Goal: Use online tool/utility: Utilize a website feature to perform a specific function

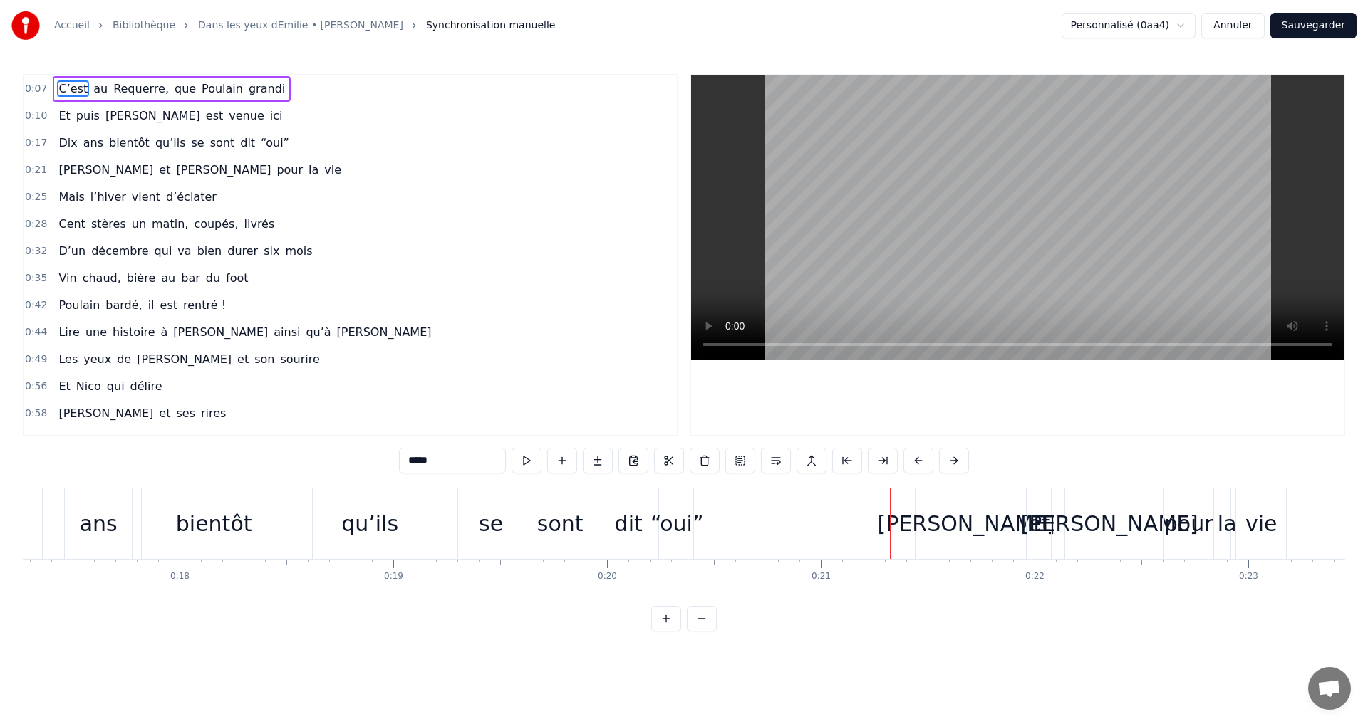
scroll to position [0, 3606]
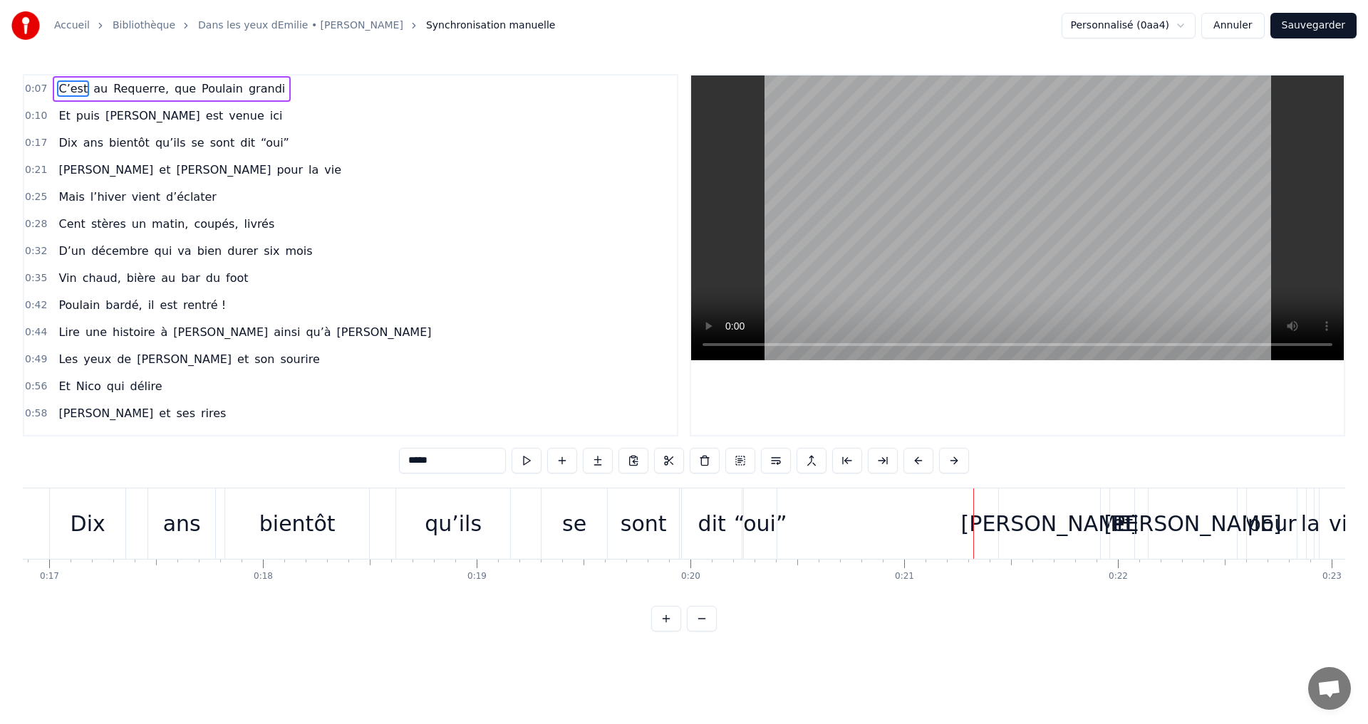
click at [650, 538] on div "sont" at bounding box center [643, 524] width 46 height 32
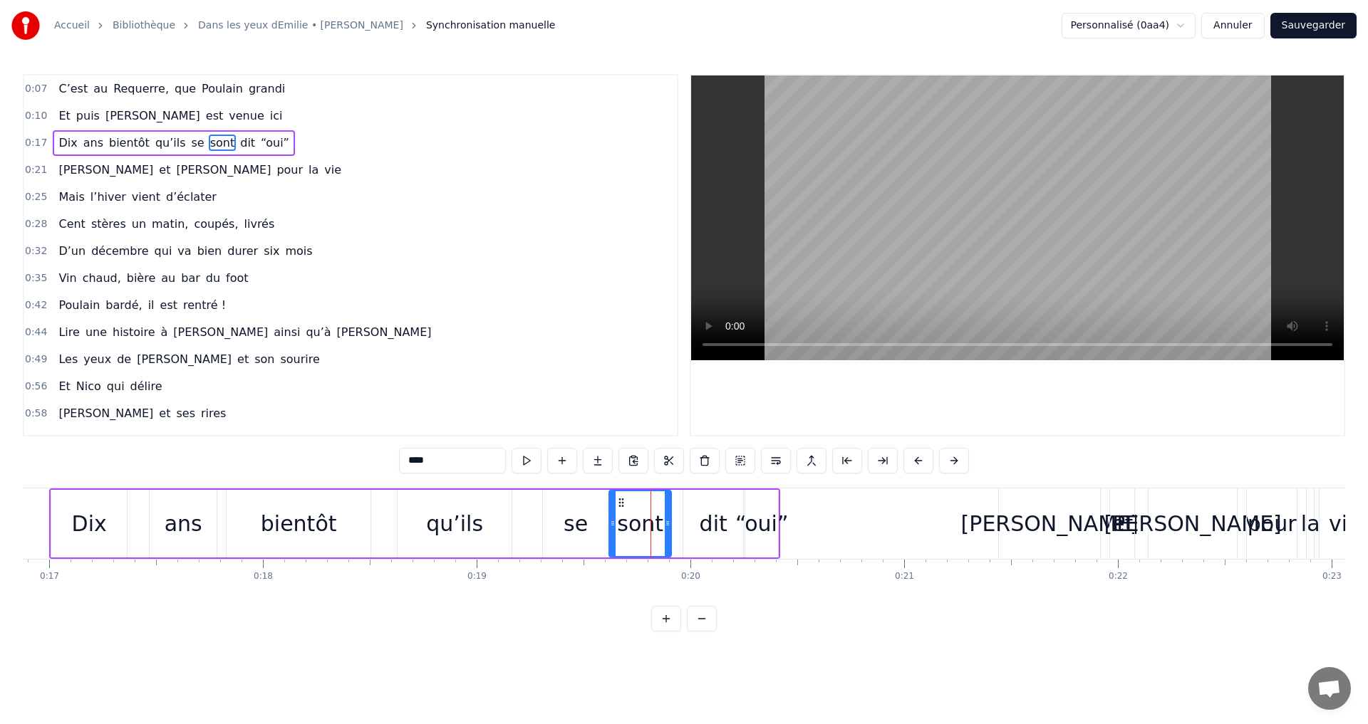
drag, startPoint x: 676, startPoint y: 526, endPoint x: 667, endPoint y: 526, distance: 9.3
click at [667, 526] on icon at bounding box center [668, 523] width 6 height 11
click at [694, 511] on div "dit" at bounding box center [713, 524] width 60 height 68
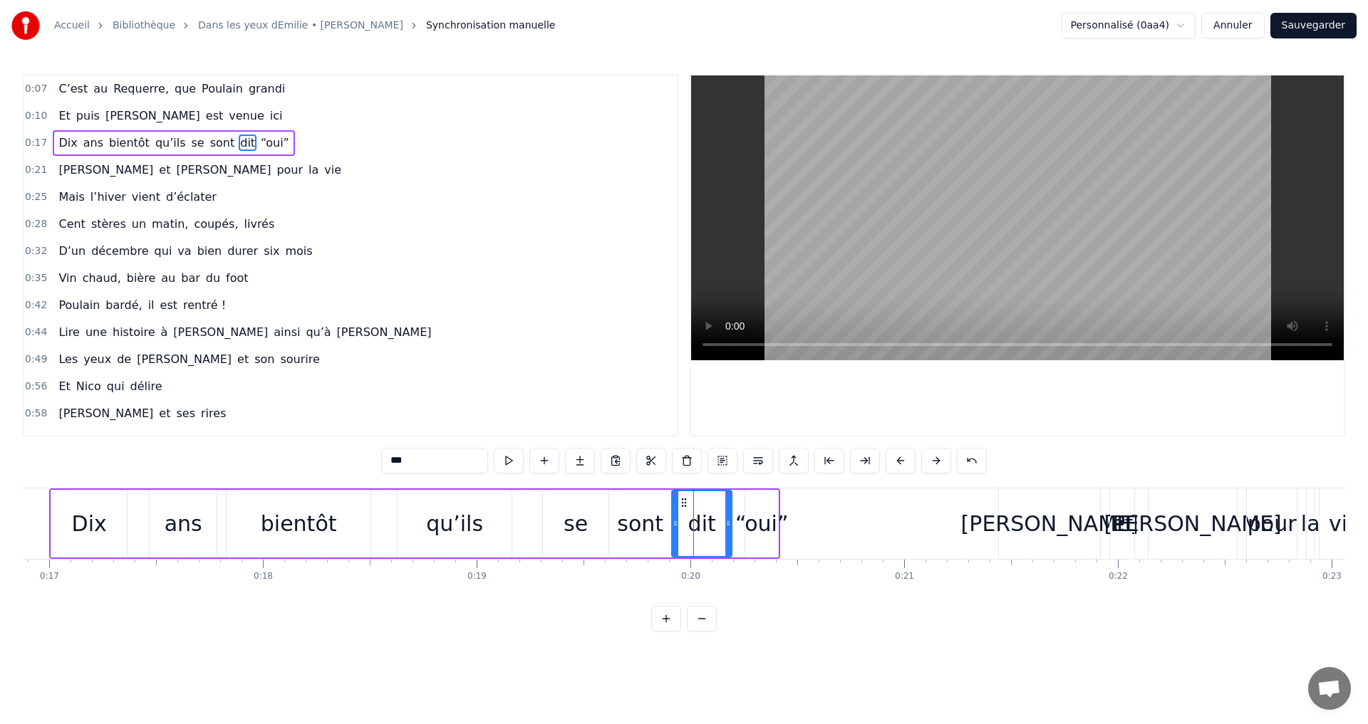
drag, startPoint x: 692, startPoint y: 501, endPoint x: 681, endPoint y: 501, distance: 11.4
click at [681, 501] on icon at bounding box center [683, 502] width 11 height 11
click at [765, 509] on div "“oui”" at bounding box center [761, 524] width 53 height 32
drag, startPoint x: 756, startPoint y: 502, endPoint x: 745, endPoint y: 502, distance: 10.7
click at [745, 502] on circle at bounding box center [745, 502] width 1 height 1
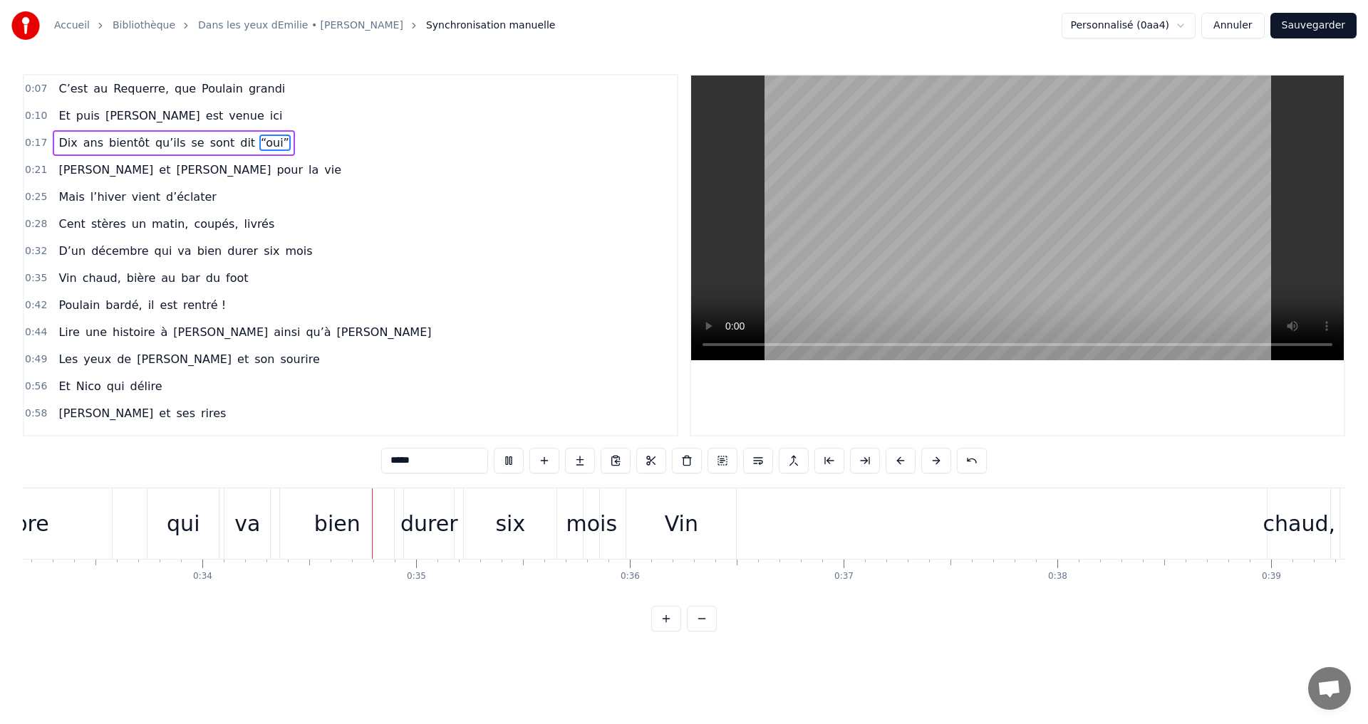
scroll to position [0, 7245]
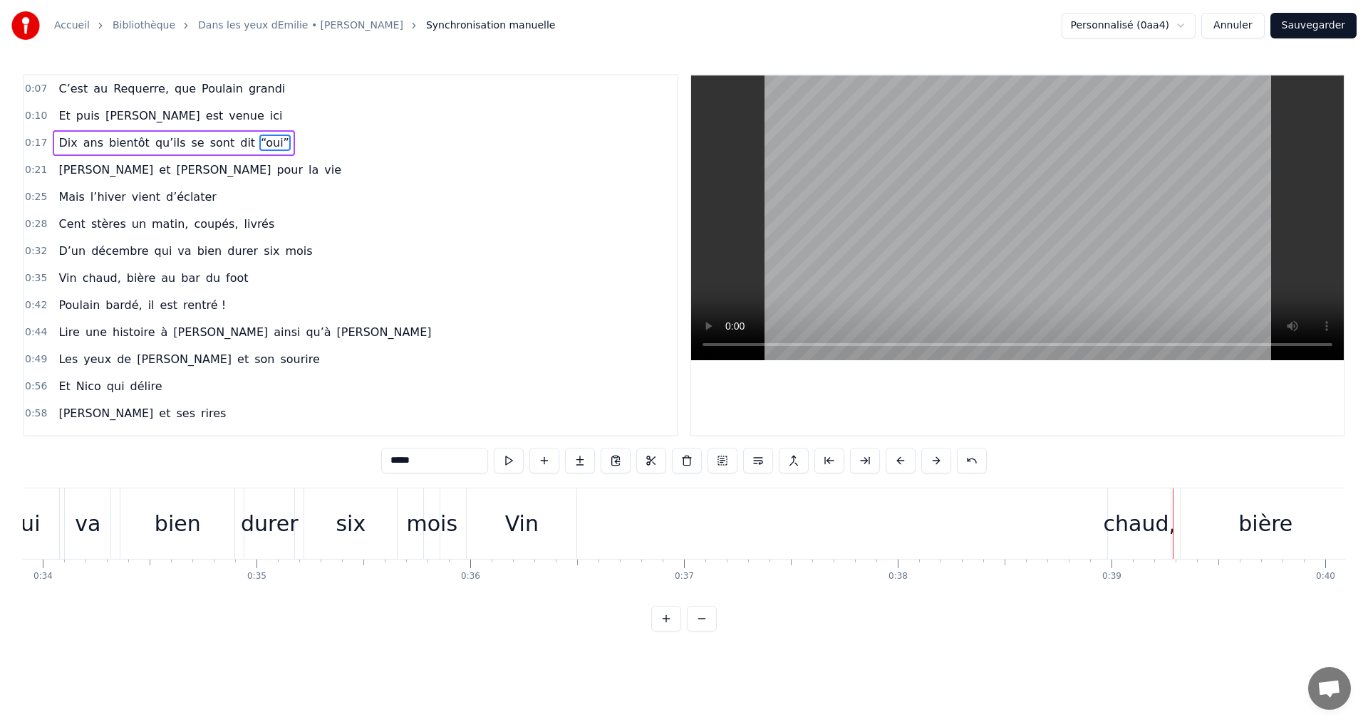
click at [538, 507] on div "Vin" at bounding box center [522, 524] width 110 height 71
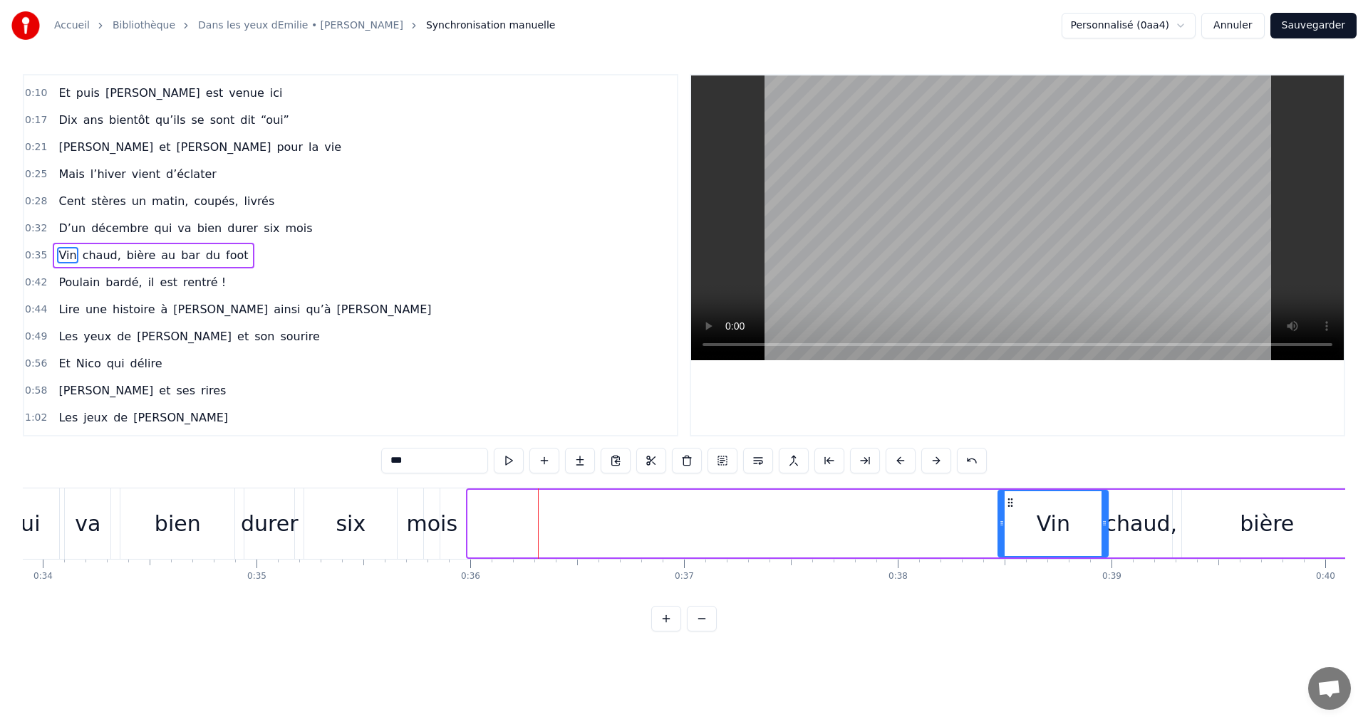
drag, startPoint x: 480, startPoint y: 503, endPoint x: 1010, endPoint y: 534, distance: 530.9
click at [1010, 534] on div "Vin" at bounding box center [1053, 523] width 108 height 65
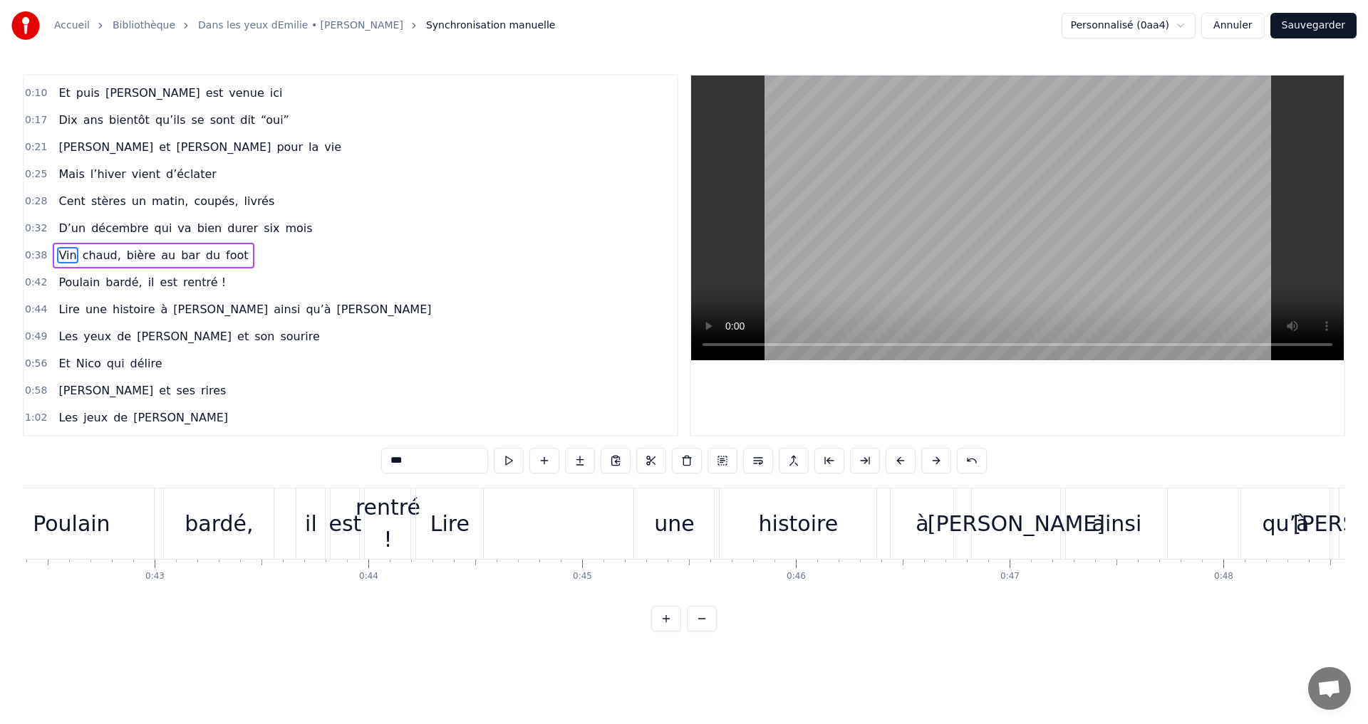
scroll to position [0, 8920]
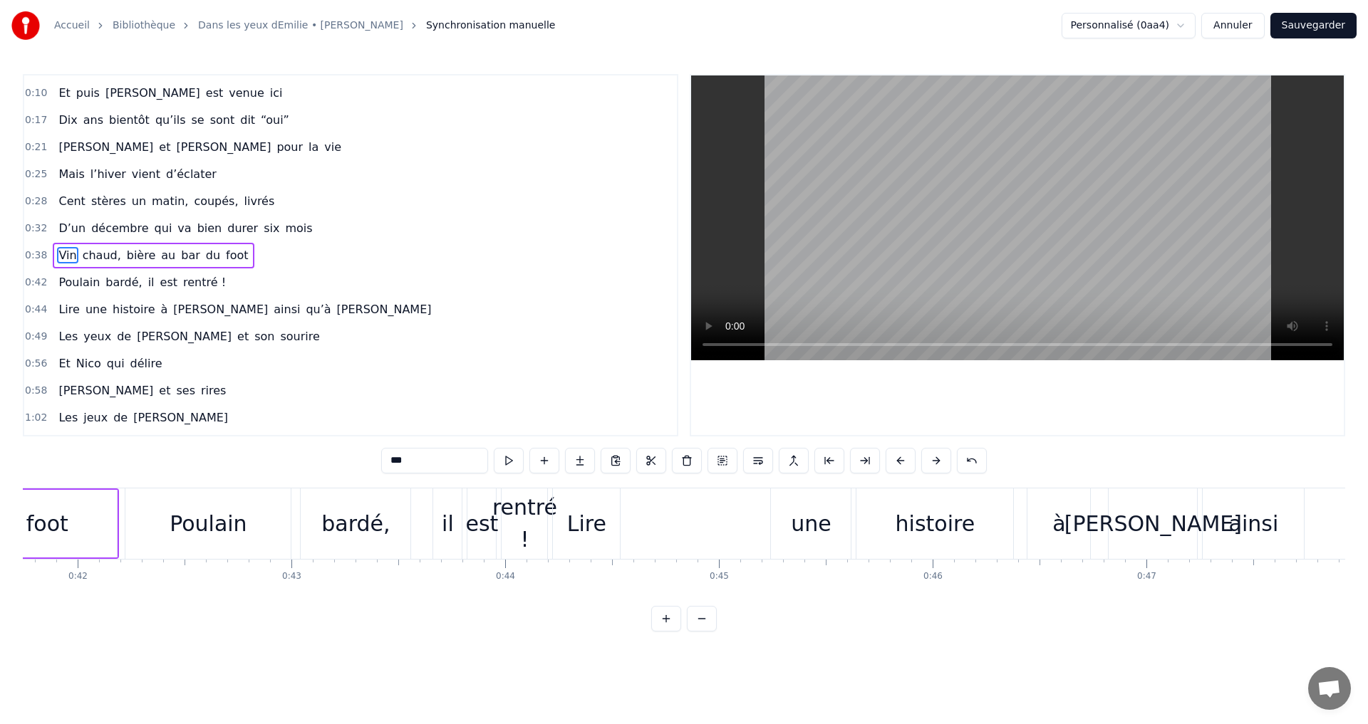
click at [590, 501] on div "Lire" at bounding box center [586, 524] width 67 height 71
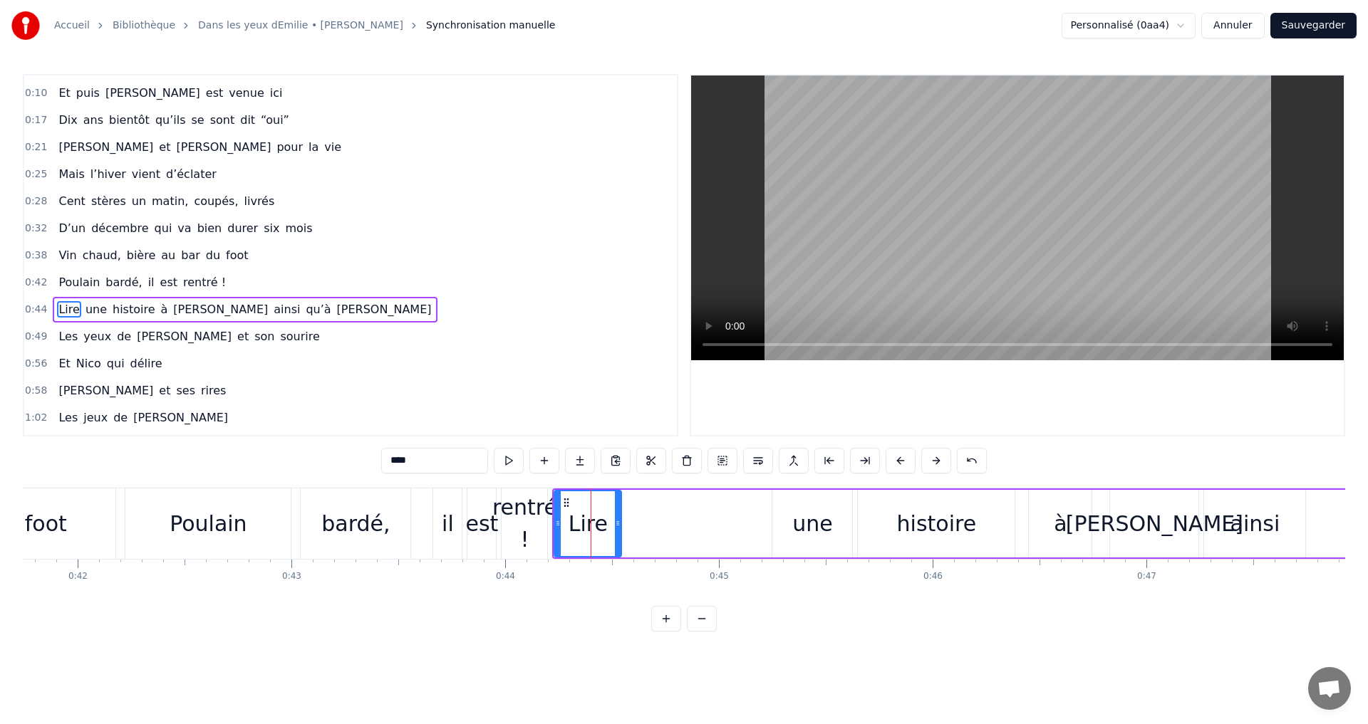
scroll to position [77, 0]
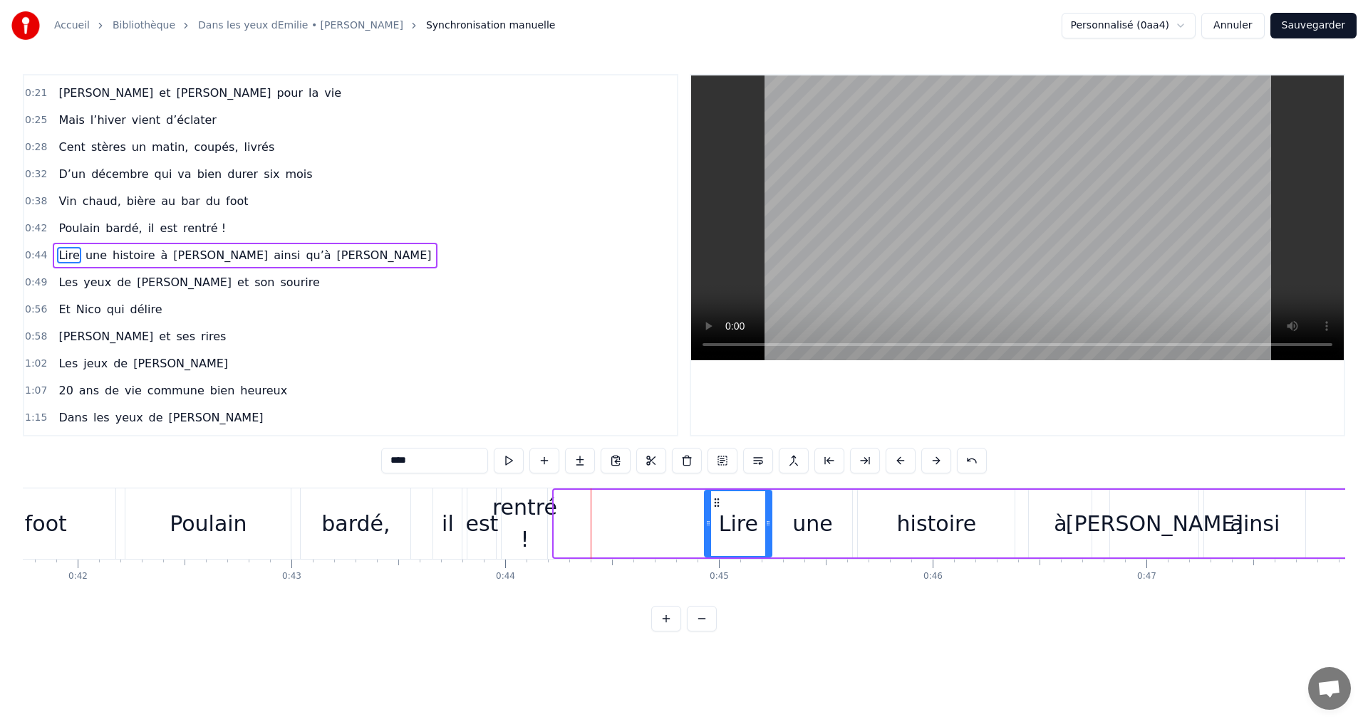
drag, startPoint x: 566, startPoint y: 501, endPoint x: 716, endPoint y: 519, distance: 151.4
click at [716, 519] on div "Lire" at bounding box center [738, 523] width 66 height 65
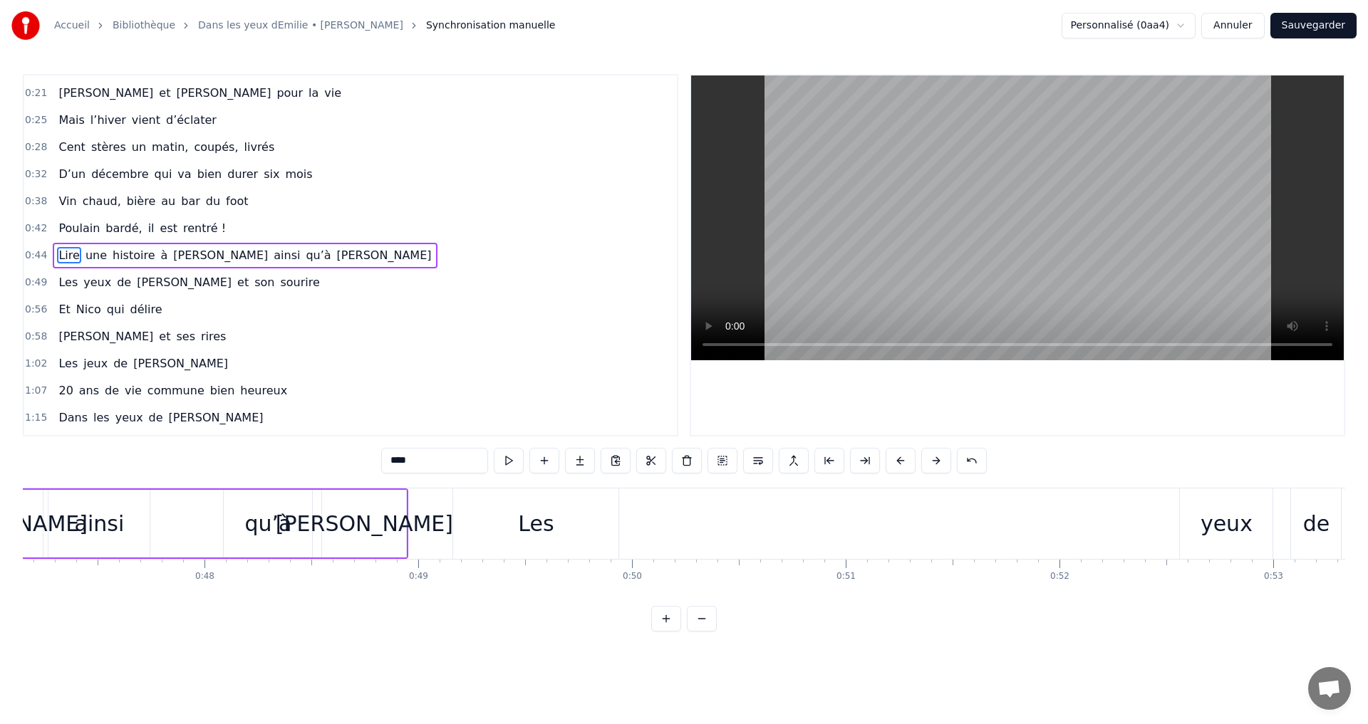
scroll to position [0, 10158]
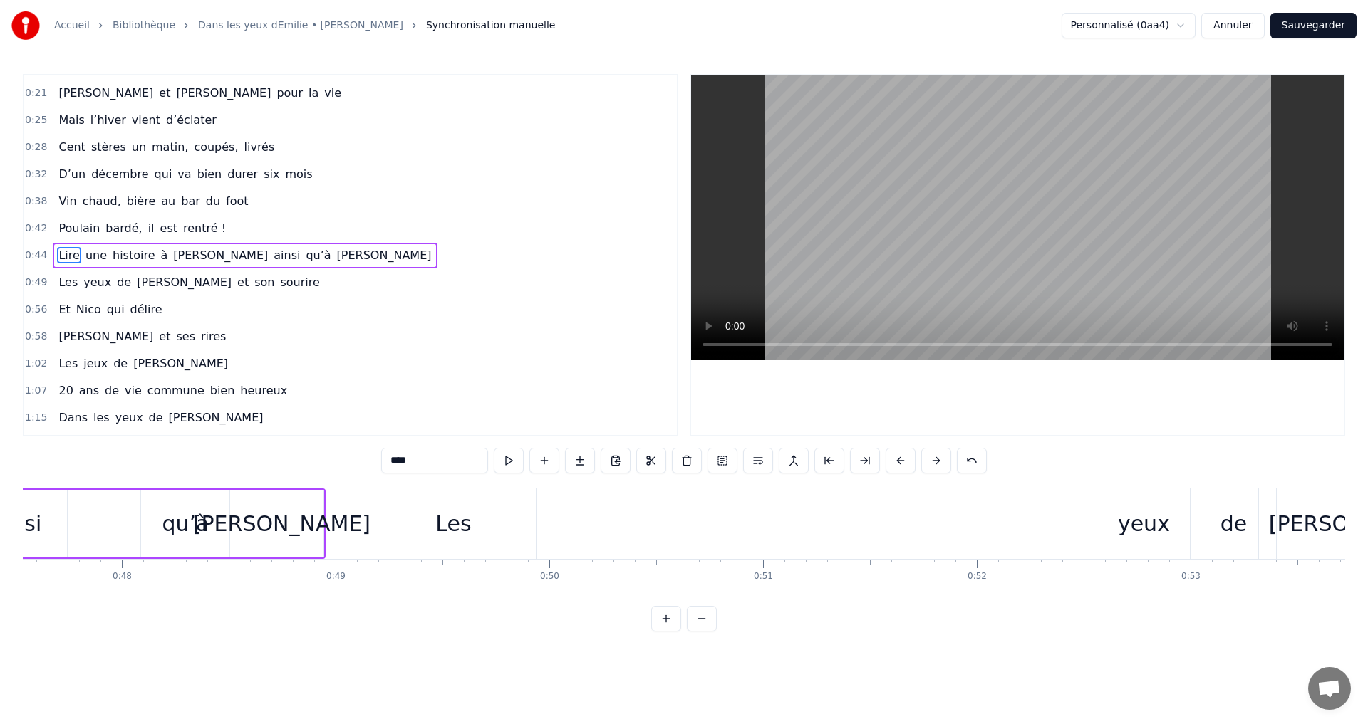
click at [411, 516] on div "Les" at bounding box center [452, 524] width 165 height 71
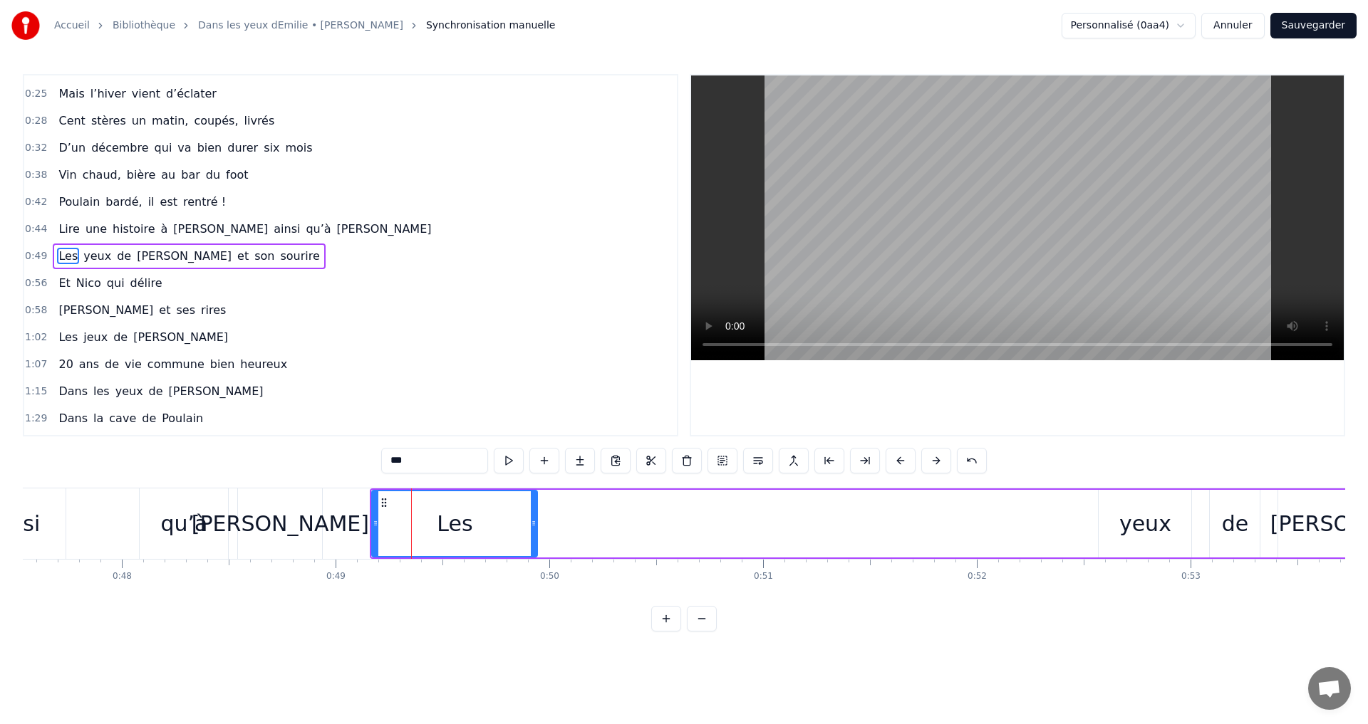
scroll to position [104, 0]
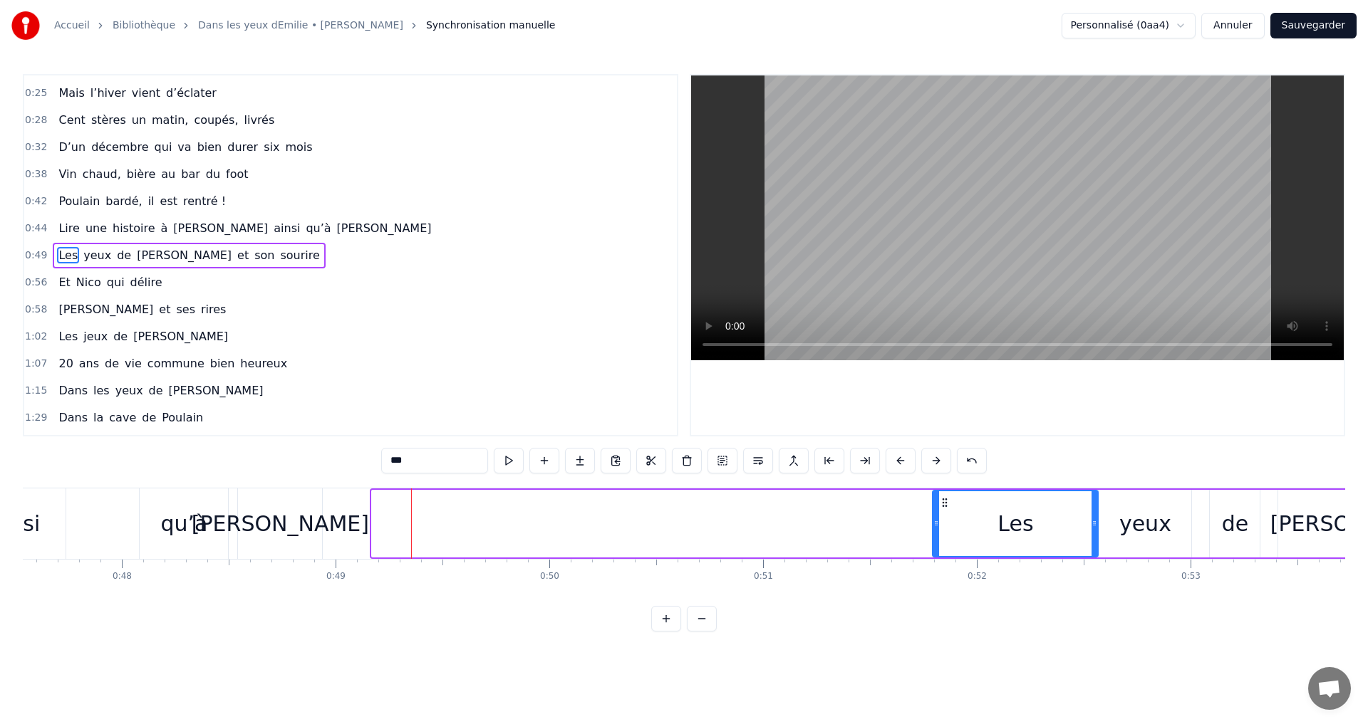
drag, startPoint x: 381, startPoint y: 504, endPoint x: 942, endPoint y: 539, distance: 561.7
click at [942, 539] on div "Les" at bounding box center [1015, 523] width 164 height 65
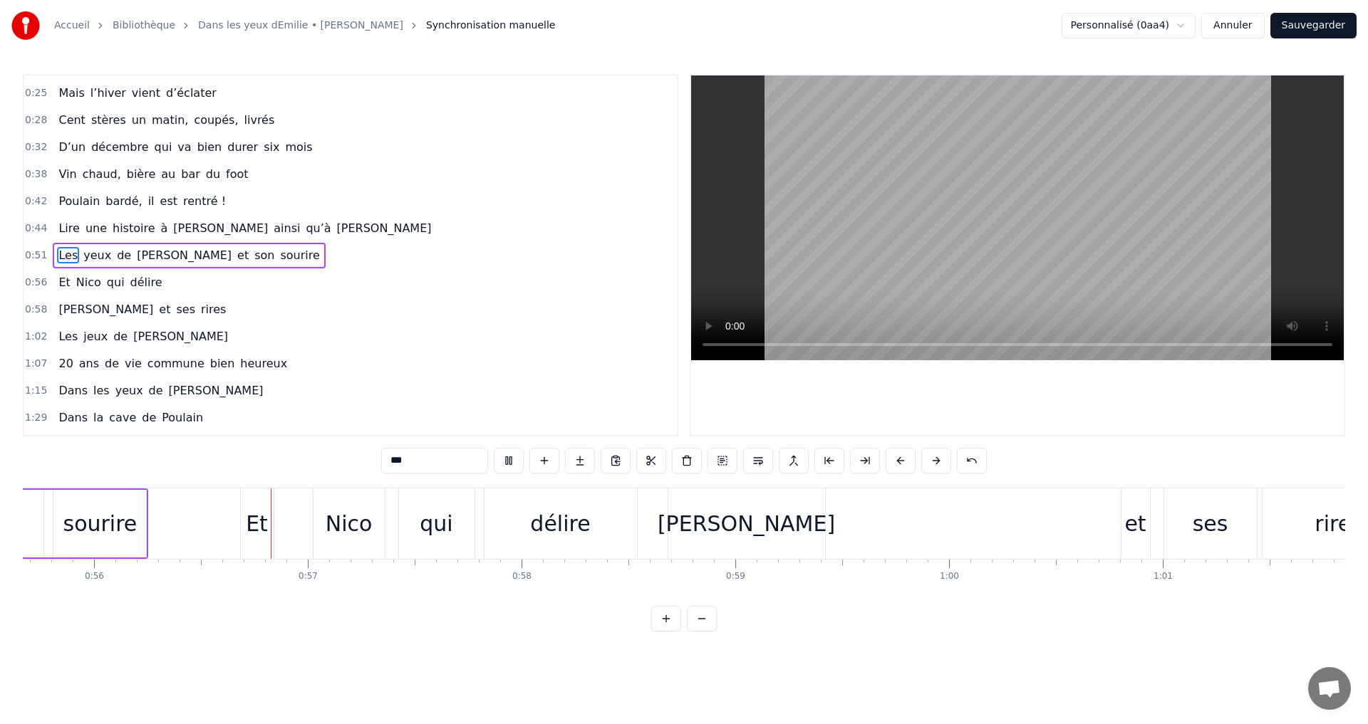
scroll to position [0, 11936]
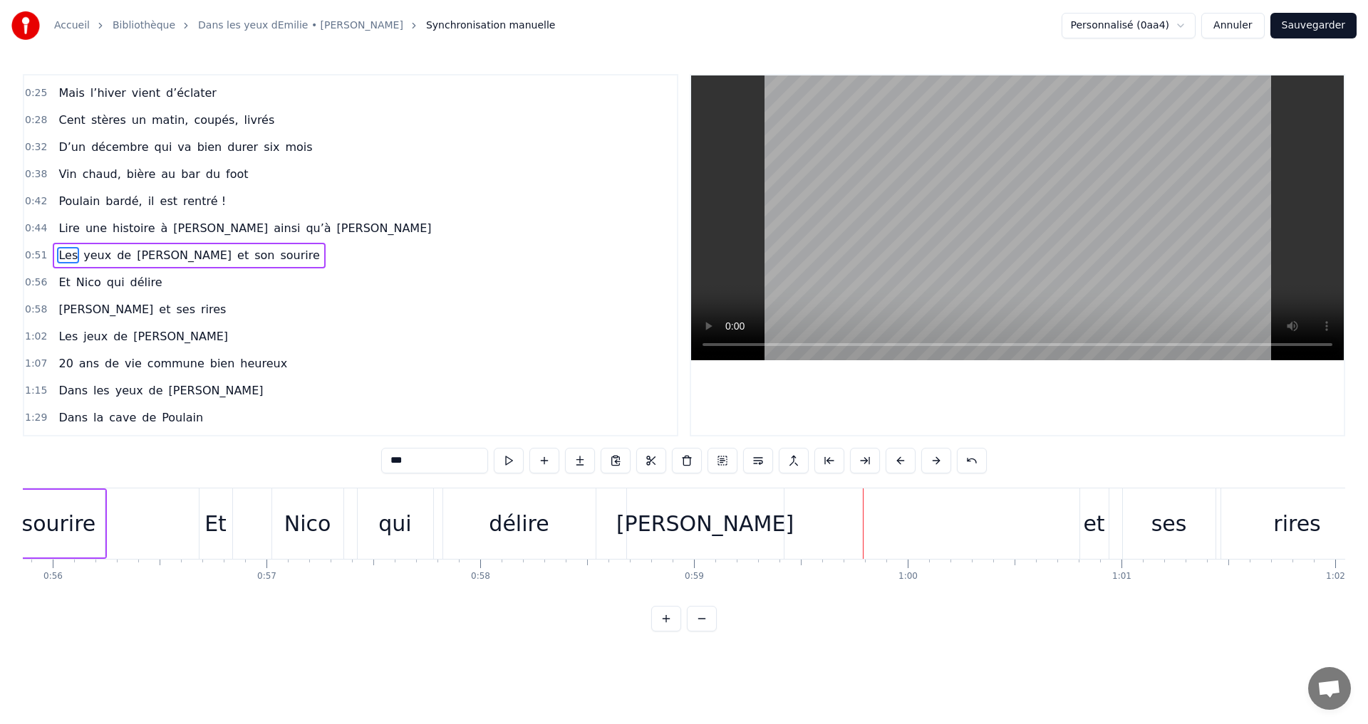
click at [700, 513] on div "[PERSON_NAME]" at bounding box center [704, 524] width 177 height 32
type input "*******"
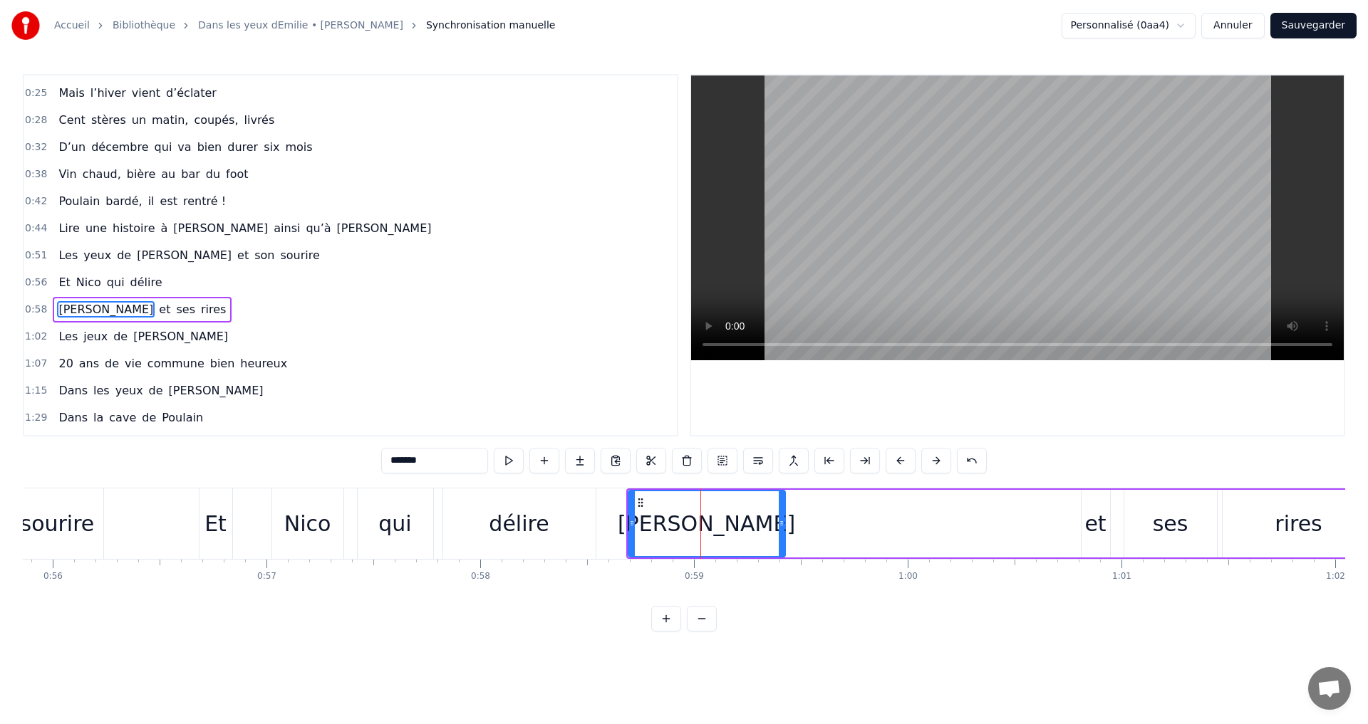
scroll to position [158, 0]
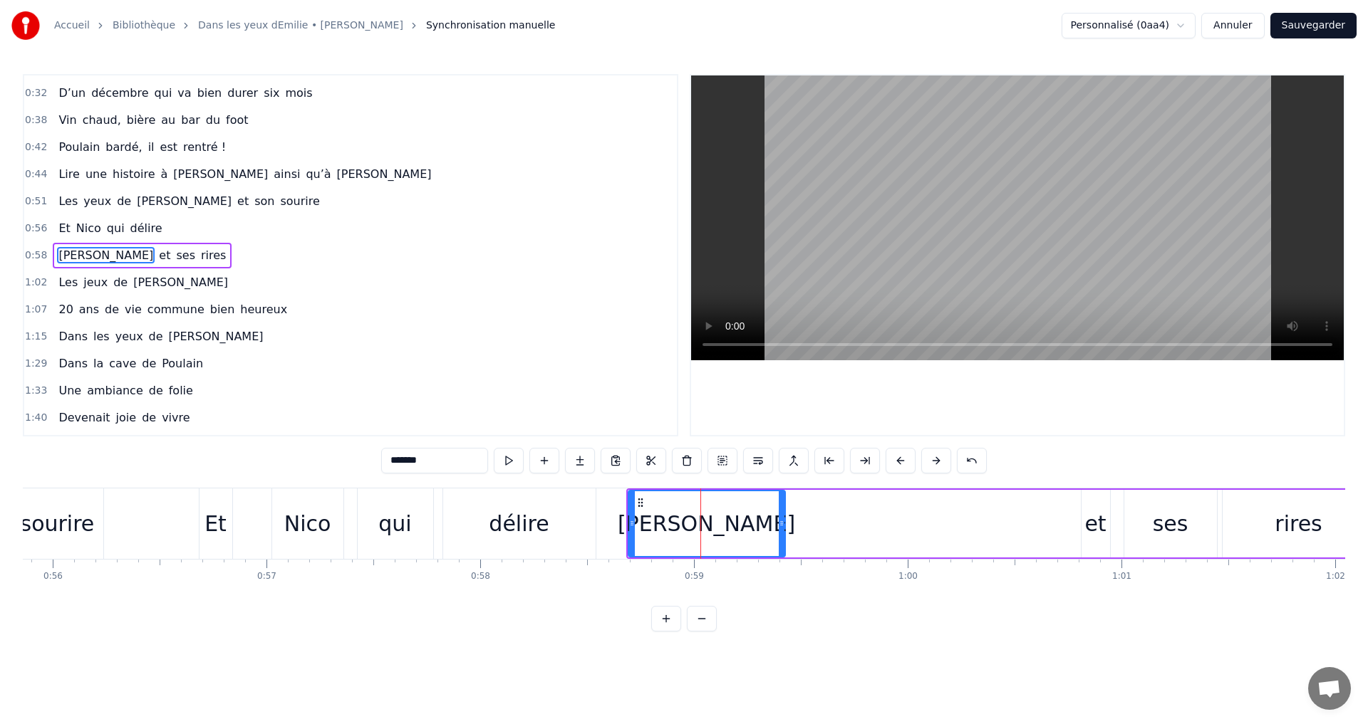
drag, startPoint x: 746, startPoint y: 504, endPoint x: 791, endPoint y: 506, distance: 44.2
click at [791, 506] on div "[PERSON_NAME] et ses rires" at bounding box center [1001, 524] width 751 height 71
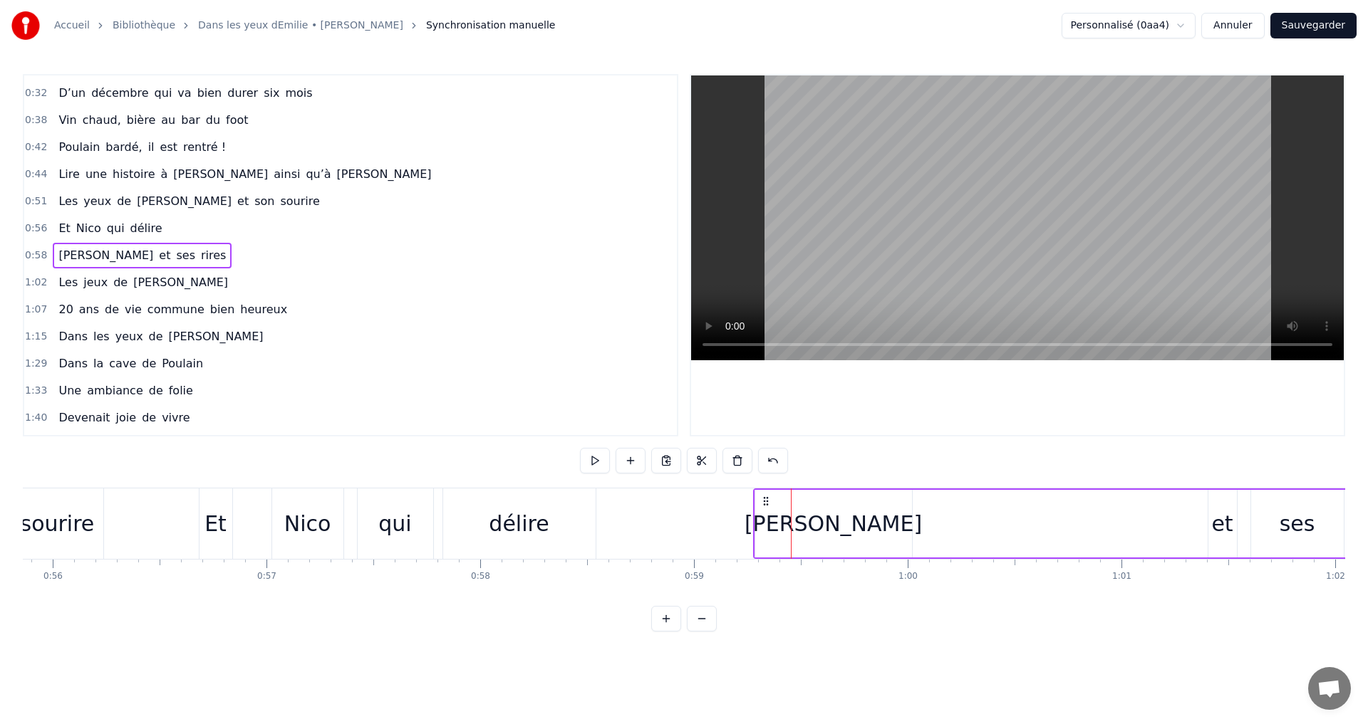
drag, startPoint x: 641, startPoint y: 500, endPoint x: 759, endPoint y: 515, distance: 118.5
click at [759, 515] on div "[PERSON_NAME] et ses rires" at bounding box center [1128, 524] width 751 height 71
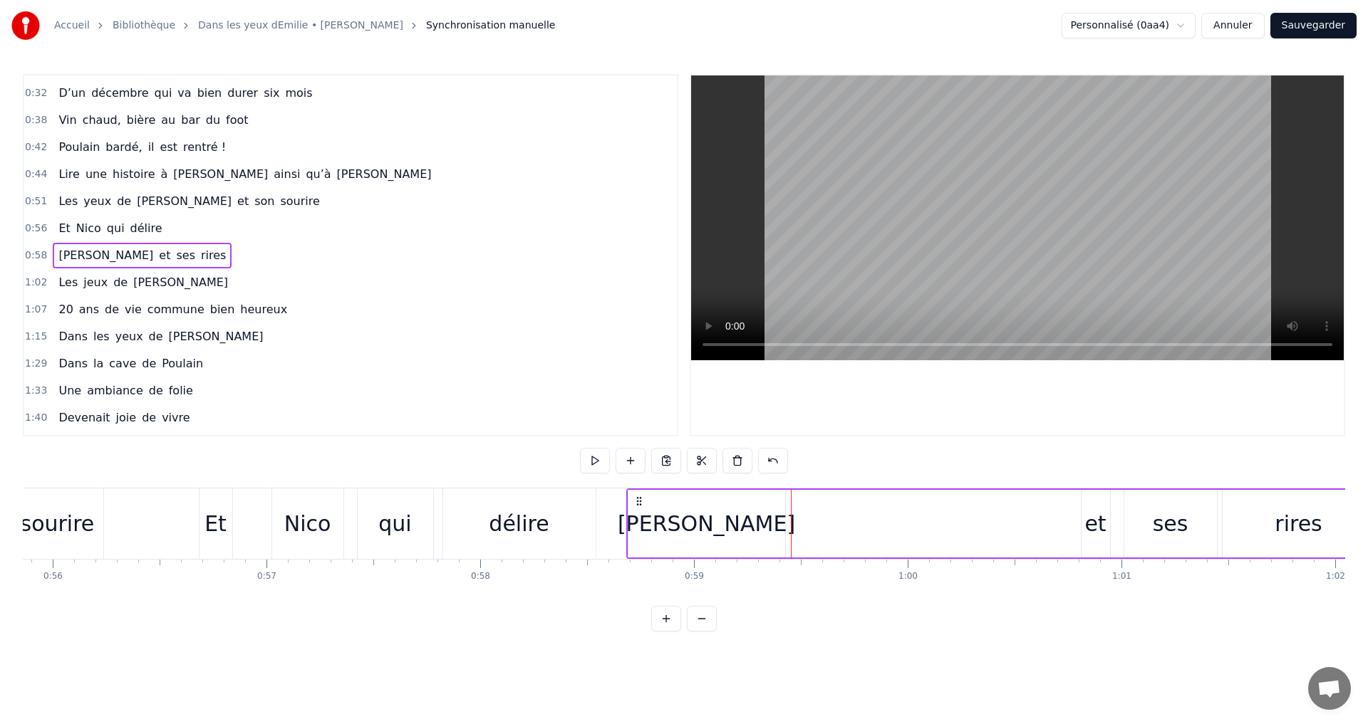
click at [903, 532] on div "[PERSON_NAME] et ses rires" at bounding box center [1001, 524] width 751 height 71
click at [702, 519] on div "[PERSON_NAME]" at bounding box center [706, 524] width 177 height 32
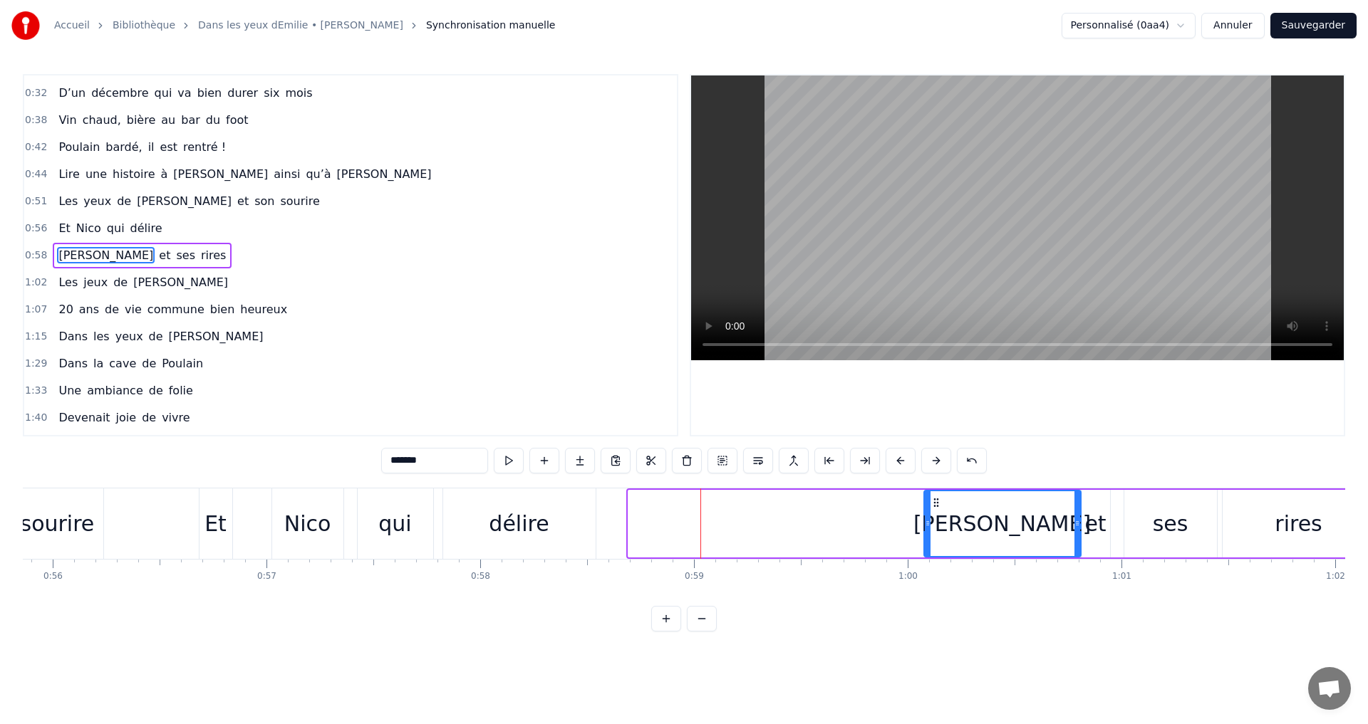
drag, startPoint x: 640, startPoint y: 504, endPoint x: 936, endPoint y: 525, distance: 296.3
click at [936, 525] on div "[PERSON_NAME]" at bounding box center [1002, 523] width 155 height 65
click at [549, 536] on div "délire" at bounding box center [519, 524] width 152 height 71
type input "******"
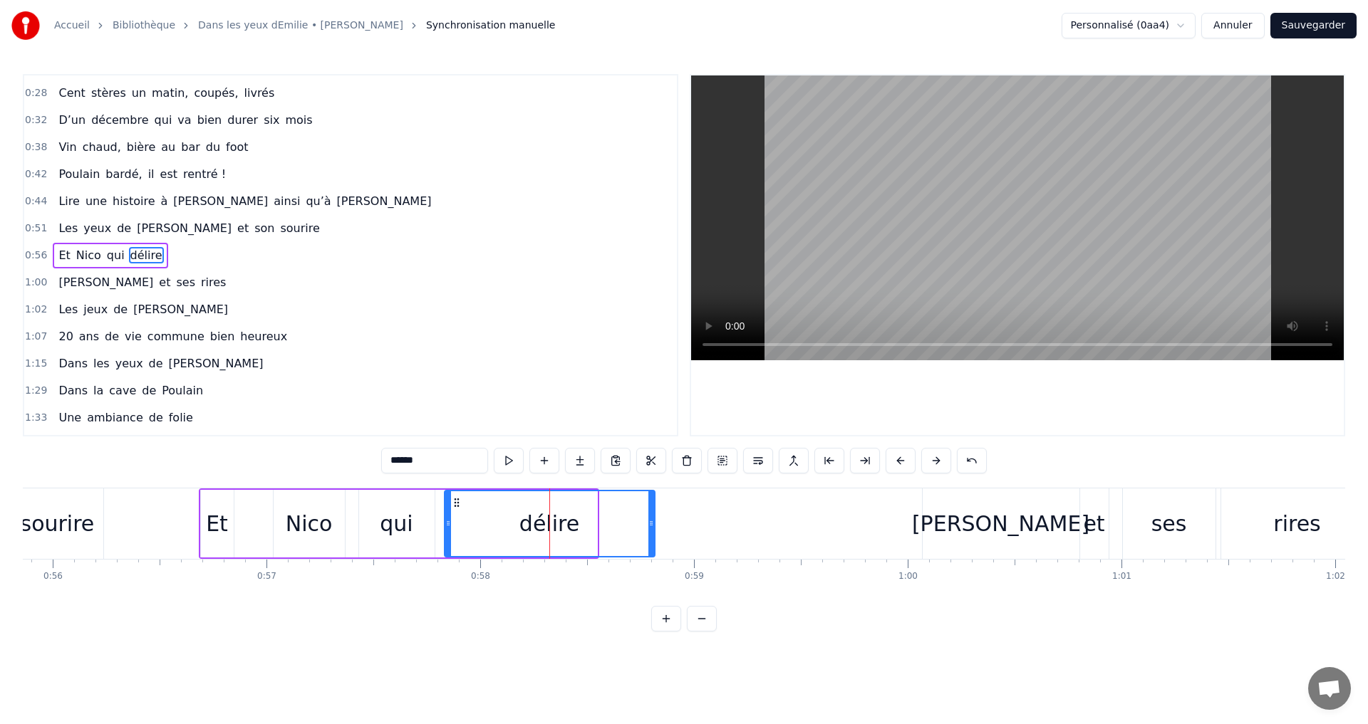
drag, startPoint x: 592, startPoint y: 526, endPoint x: 652, endPoint y: 531, distance: 60.7
click at [652, 531] on div at bounding box center [651, 523] width 6 height 65
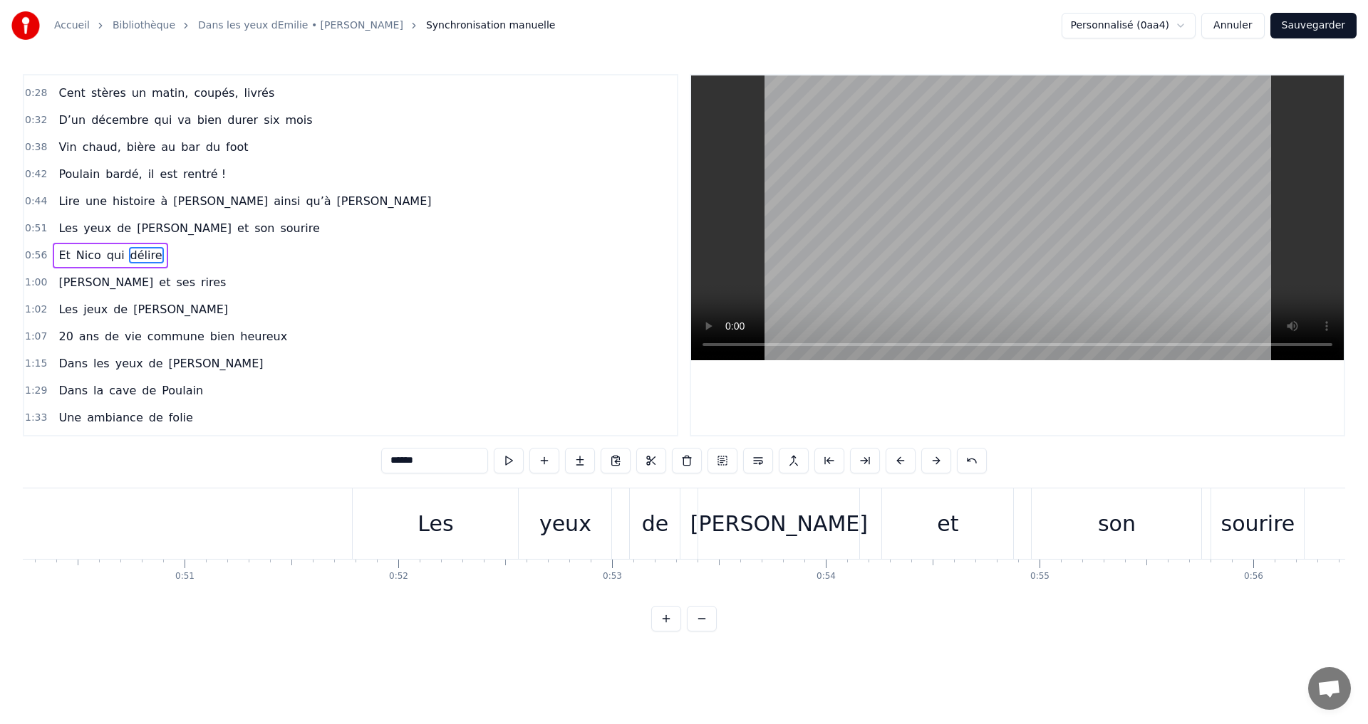
scroll to position [0, 10654]
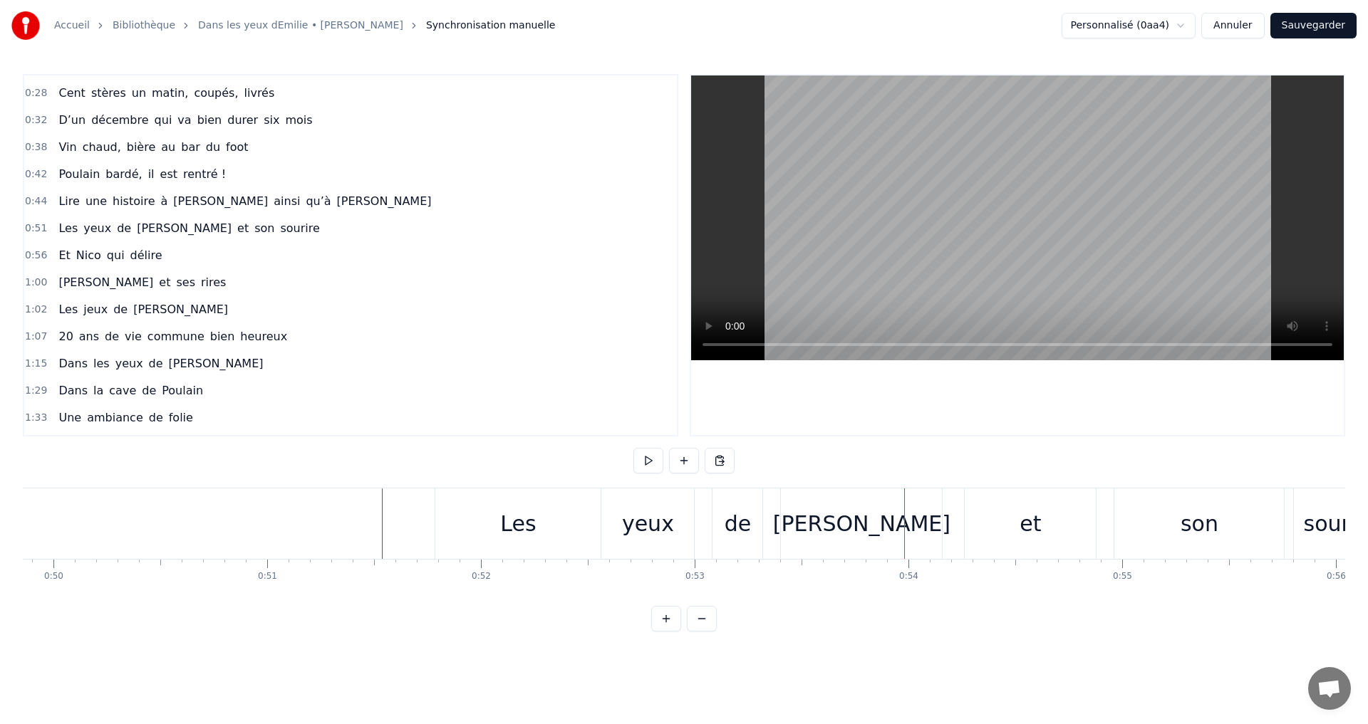
click at [561, 510] on div "Les" at bounding box center [517, 524] width 165 height 71
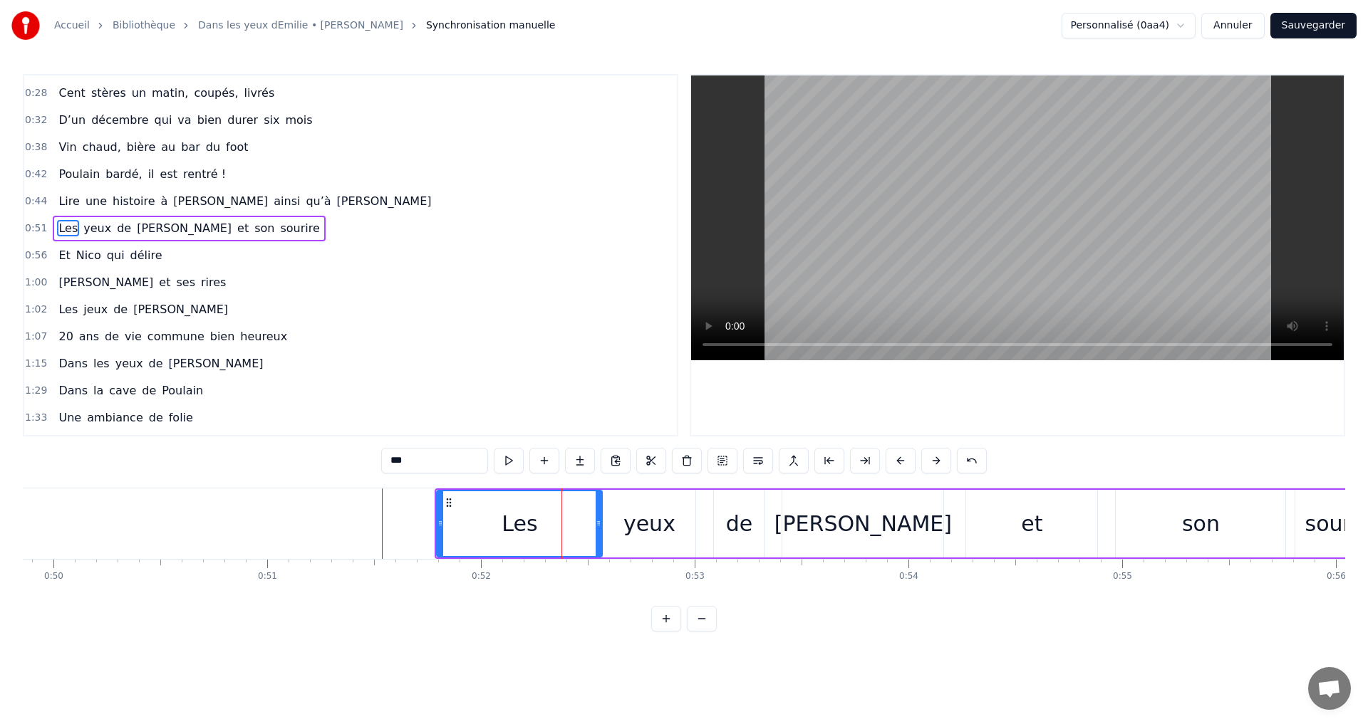
scroll to position [104, 0]
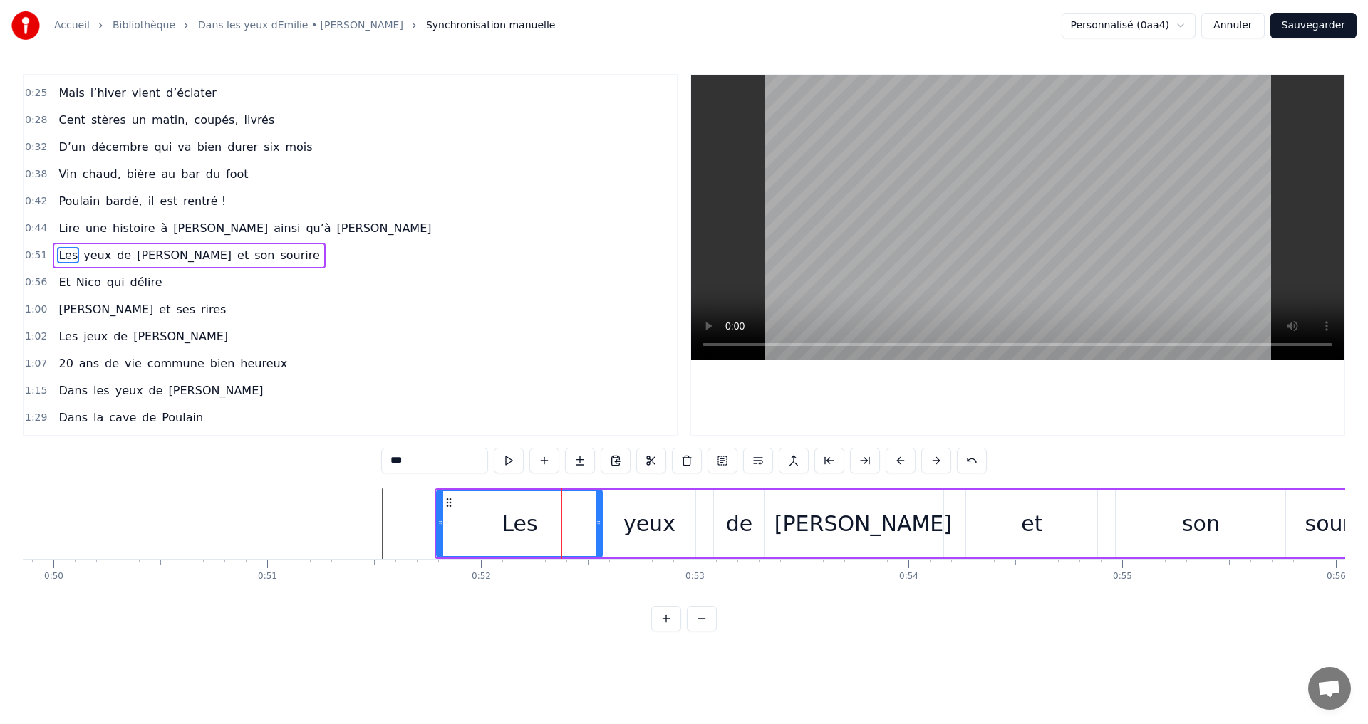
click at [439, 513] on div at bounding box center [440, 523] width 6 height 65
drag, startPoint x: 494, startPoint y: 491, endPoint x: 538, endPoint y: 494, distance: 44.3
click at [538, 494] on div "Les" at bounding box center [519, 523] width 164 height 65
click at [449, 505] on icon at bounding box center [446, 502] width 11 height 11
click at [563, 650] on html "Accueil Bibliothèque Dans les yeux dEmilie • [PERSON_NAME] Synchronisation manu…" at bounding box center [684, 327] width 1368 height 655
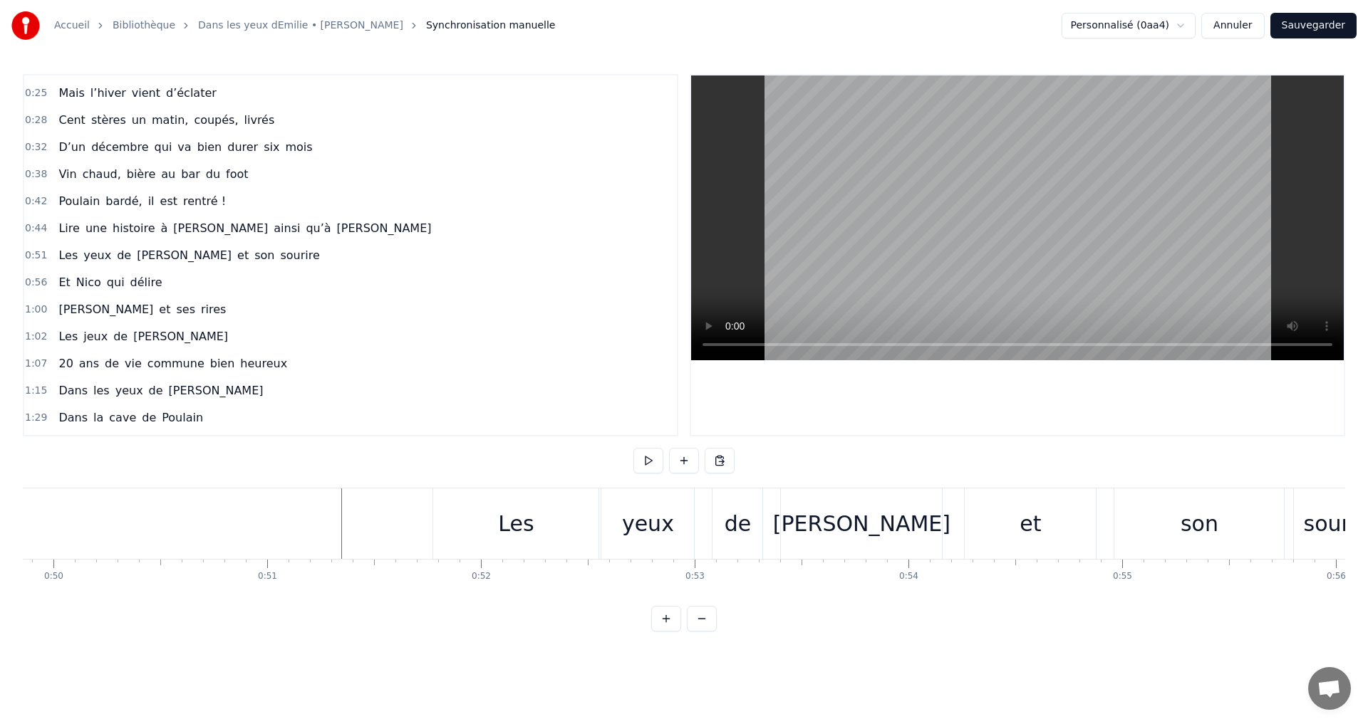
click at [554, 516] on div "Les" at bounding box center [515, 524] width 165 height 71
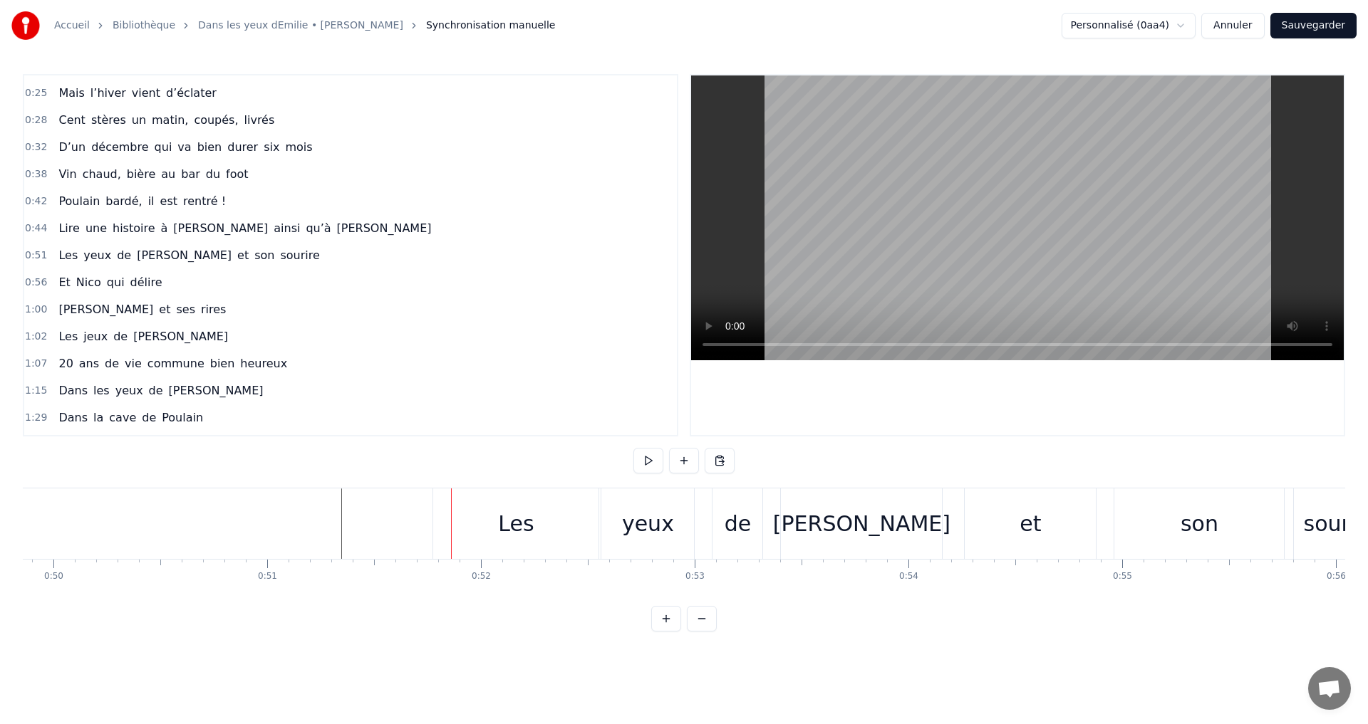
click at [483, 503] on div "Les" at bounding box center [515, 524] width 165 height 71
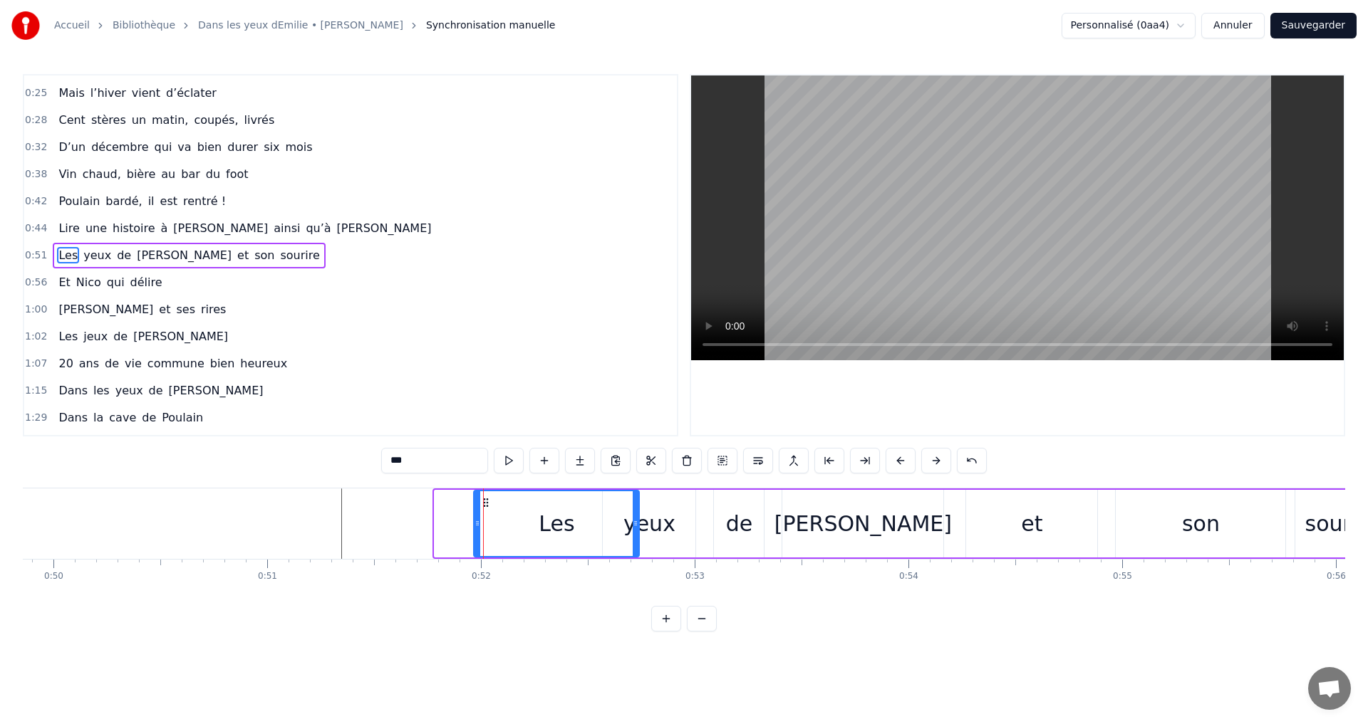
drag, startPoint x: 445, startPoint y: 504, endPoint x: 484, endPoint y: 506, distance: 39.3
click at [484, 506] on icon at bounding box center [485, 502] width 11 height 11
click at [484, 506] on div "Les" at bounding box center [556, 523] width 164 height 65
drag, startPoint x: 484, startPoint y: 505, endPoint x: 447, endPoint y: 503, distance: 37.8
click at [447, 503] on icon at bounding box center [447, 502] width 11 height 11
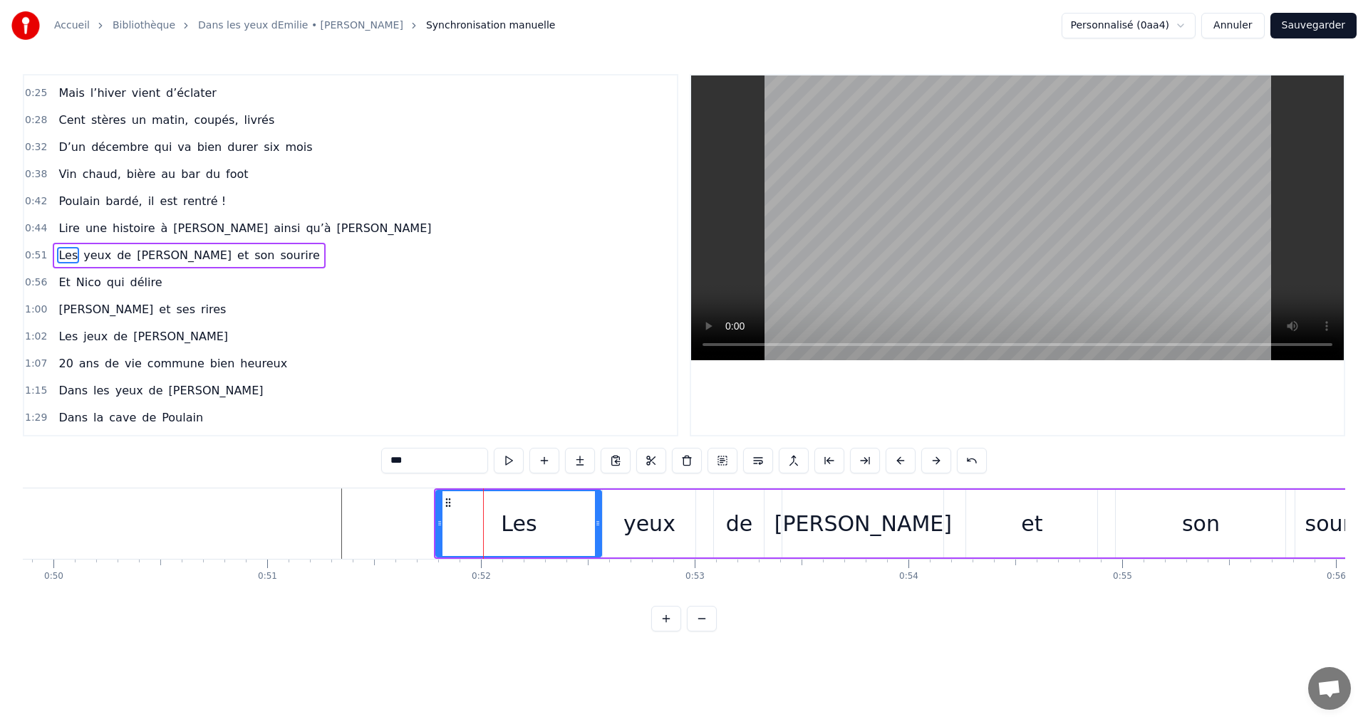
click at [700, 630] on button at bounding box center [702, 619] width 30 height 26
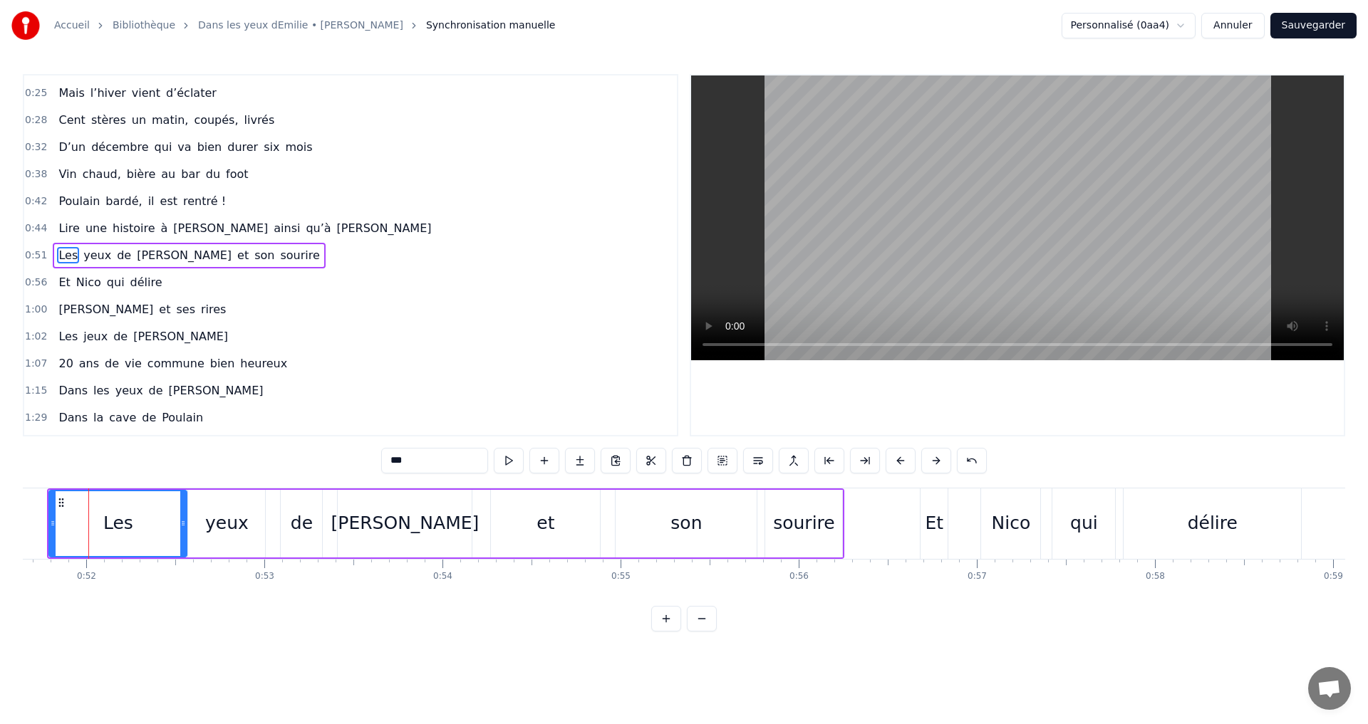
scroll to position [0, 9190]
click at [251, 540] on div "yeux" at bounding box center [232, 524] width 77 height 68
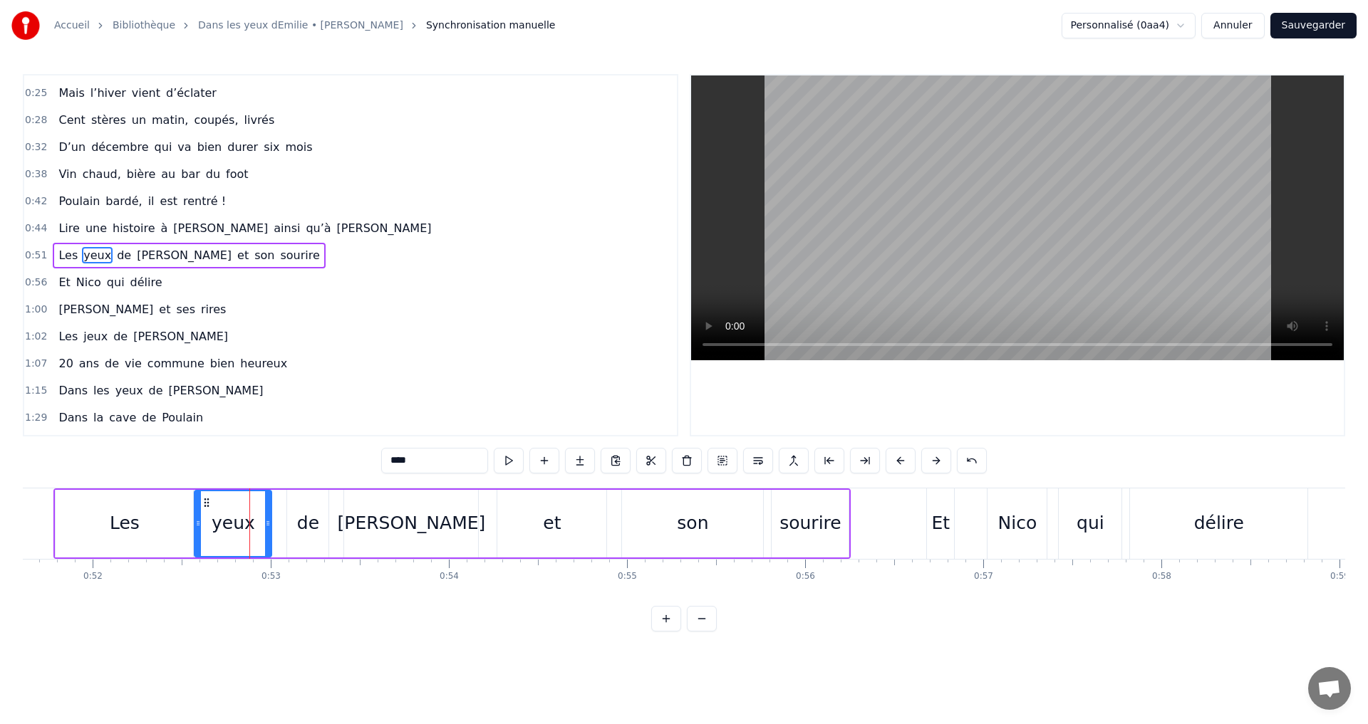
click at [308, 519] on div "de" at bounding box center [308, 523] width 22 height 27
click at [527, 521] on div "et" at bounding box center [551, 524] width 109 height 68
type input "**"
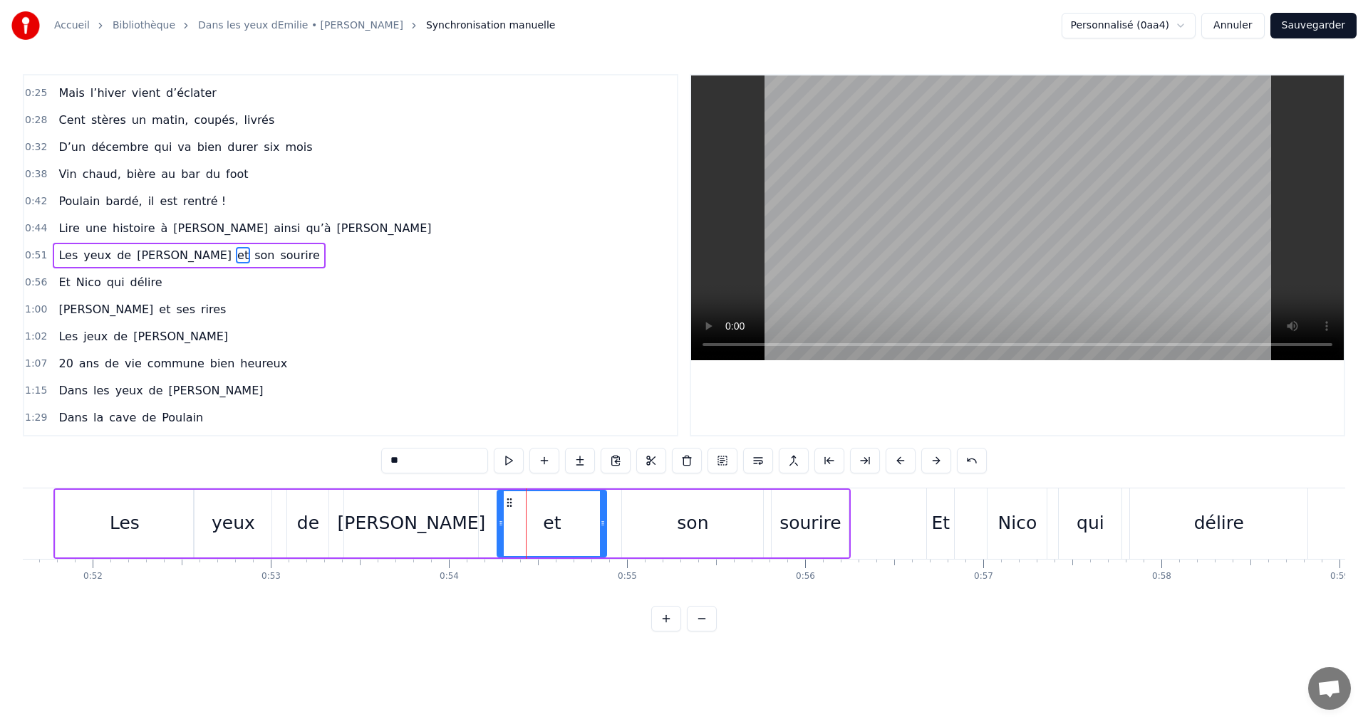
click at [484, 523] on div "Les yeux de [PERSON_NAME] et son sourire" at bounding box center [451, 524] width 797 height 71
click at [256, 527] on div "yeux" at bounding box center [232, 524] width 77 height 68
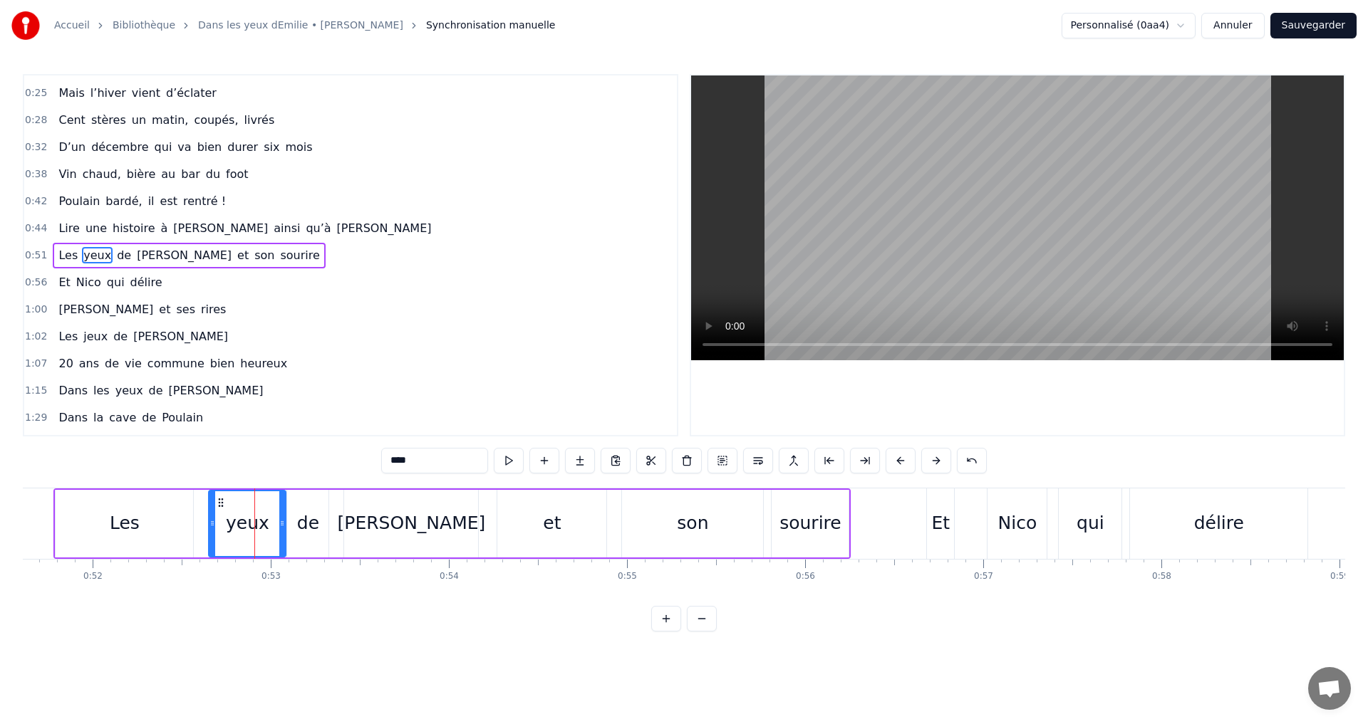
drag, startPoint x: 203, startPoint y: 504, endPoint x: 217, endPoint y: 504, distance: 14.2
click at [217, 504] on icon at bounding box center [220, 502] width 11 height 11
click at [177, 506] on div "Les" at bounding box center [124, 524] width 137 height 68
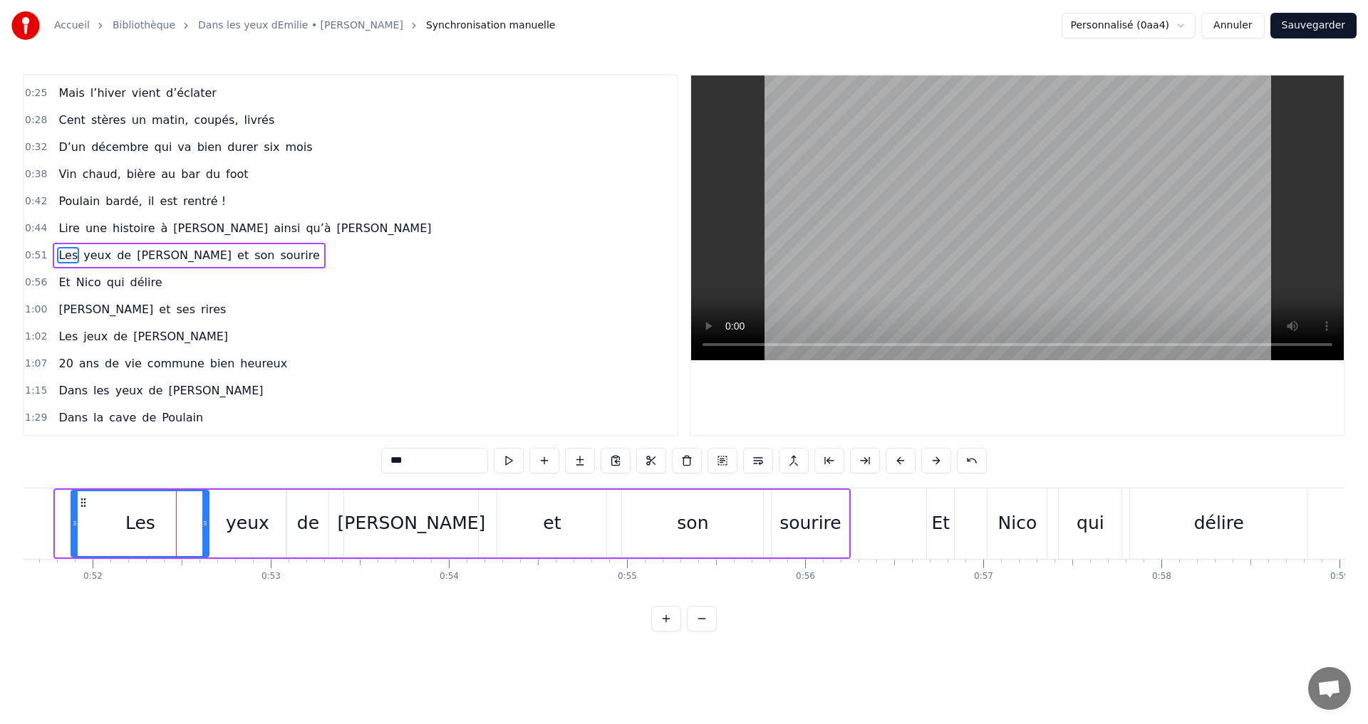
drag, startPoint x: 68, startPoint y: 503, endPoint x: 84, endPoint y: 506, distance: 16.1
click at [84, 506] on icon at bounding box center [83, 502] width 11 height 11
click at [687, 509] on div "son" at bounding box center [692, 524] width 141 height 68
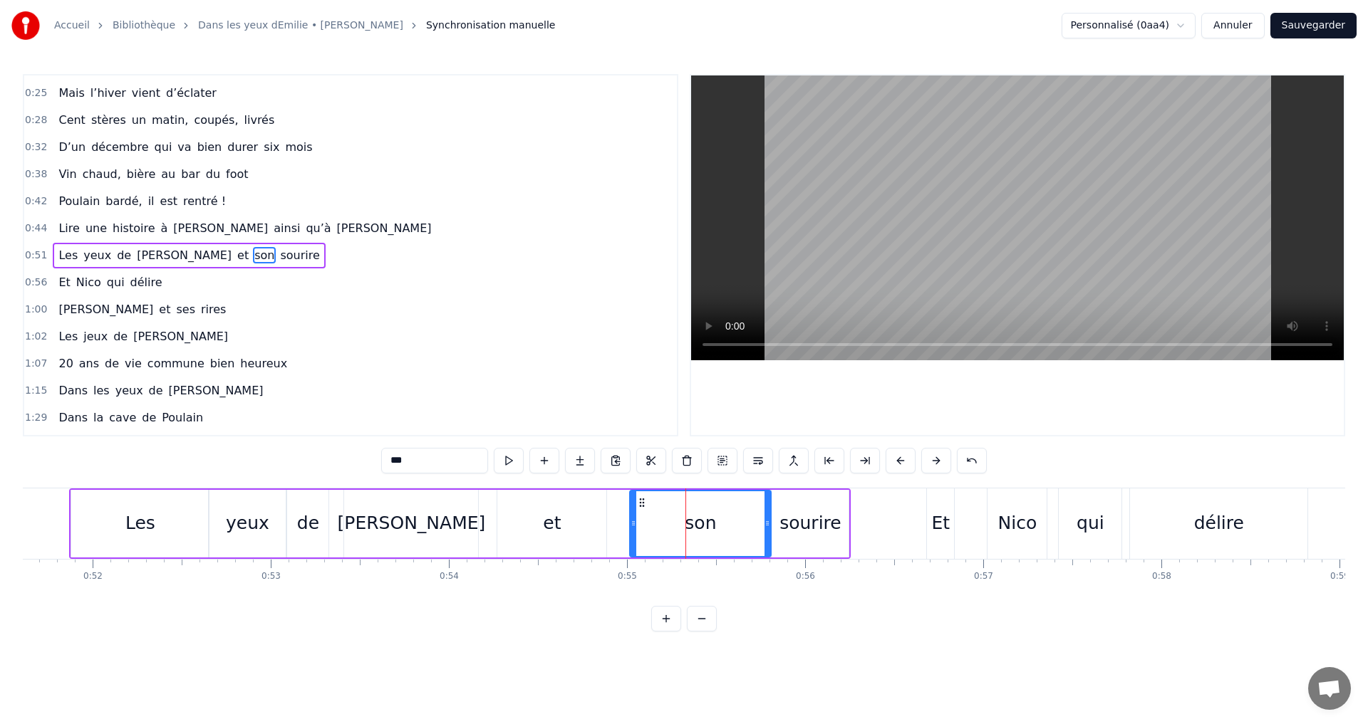
drag, startPoint x: 634, startPoint y: 502, endPoint x: 642, endPoint y: 502, distance: 7.8
click at [642, 502] on icon at bounding box center [641, 502] width 11 height 11
click at [557, 514] on div "et" at bounding box center [552, 523] width 18 height 27
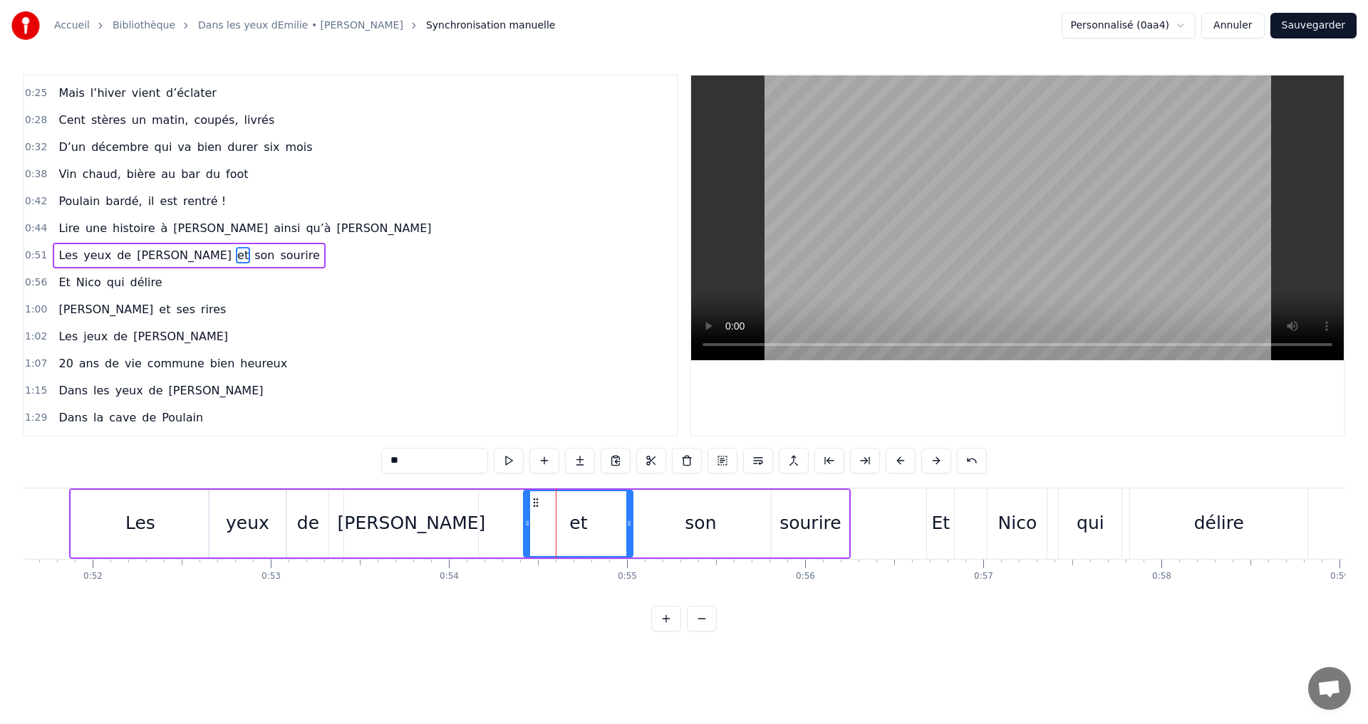
drag, startPoint x: 511, startPoint y: 504, endPoint x: 537, endPoint y: 504, distance: 26.4
click at [537, 504] on icon at bounding box center [535, 502] width 11 height 11
click at [438, 506] on div "[PERSON_NAME]" at bounding box center [411, 524] width 134 height 68
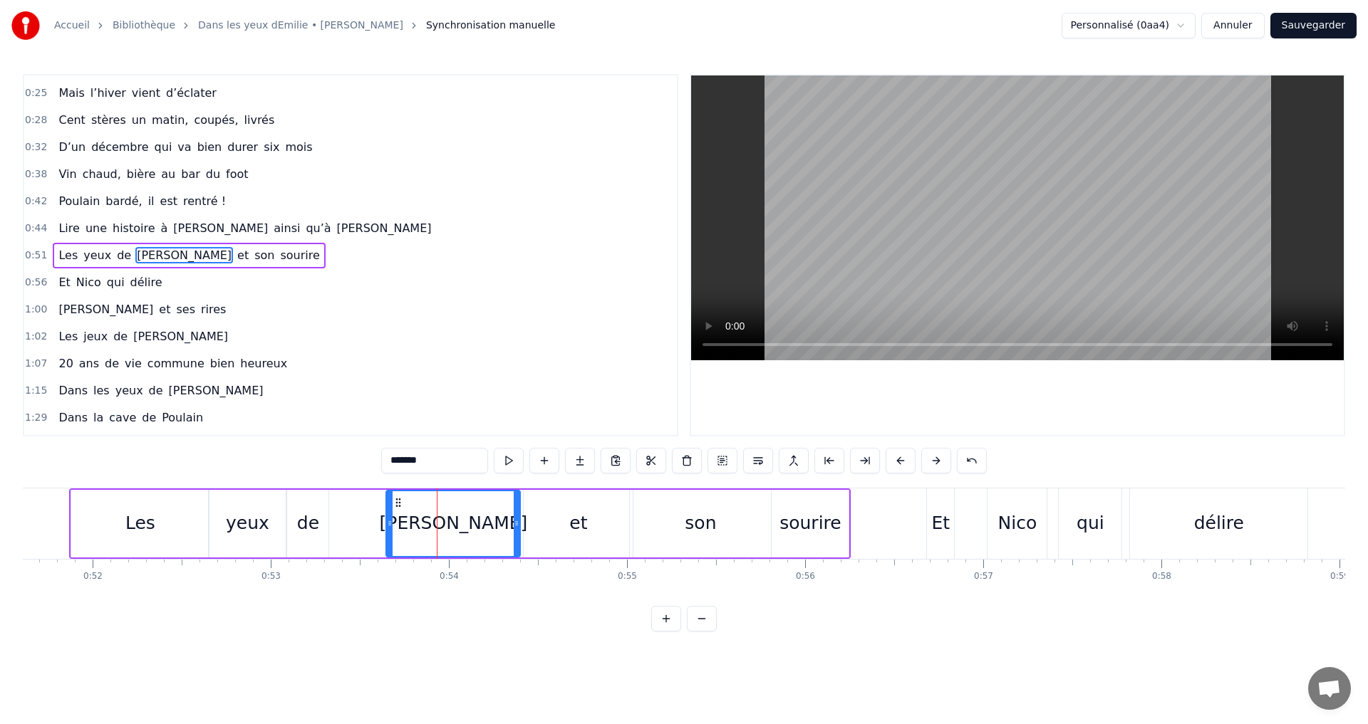
drag, startPoint x: 354, startPoint y: 500, endPoint x: 396, endPoint y: 504, distance: 42.2
click at [396, 504] on icon at bounding box center [397, 502] width 11 height 11
click at [311, 511] on div "de" at bounding box center [308, 523] width 22 height 27
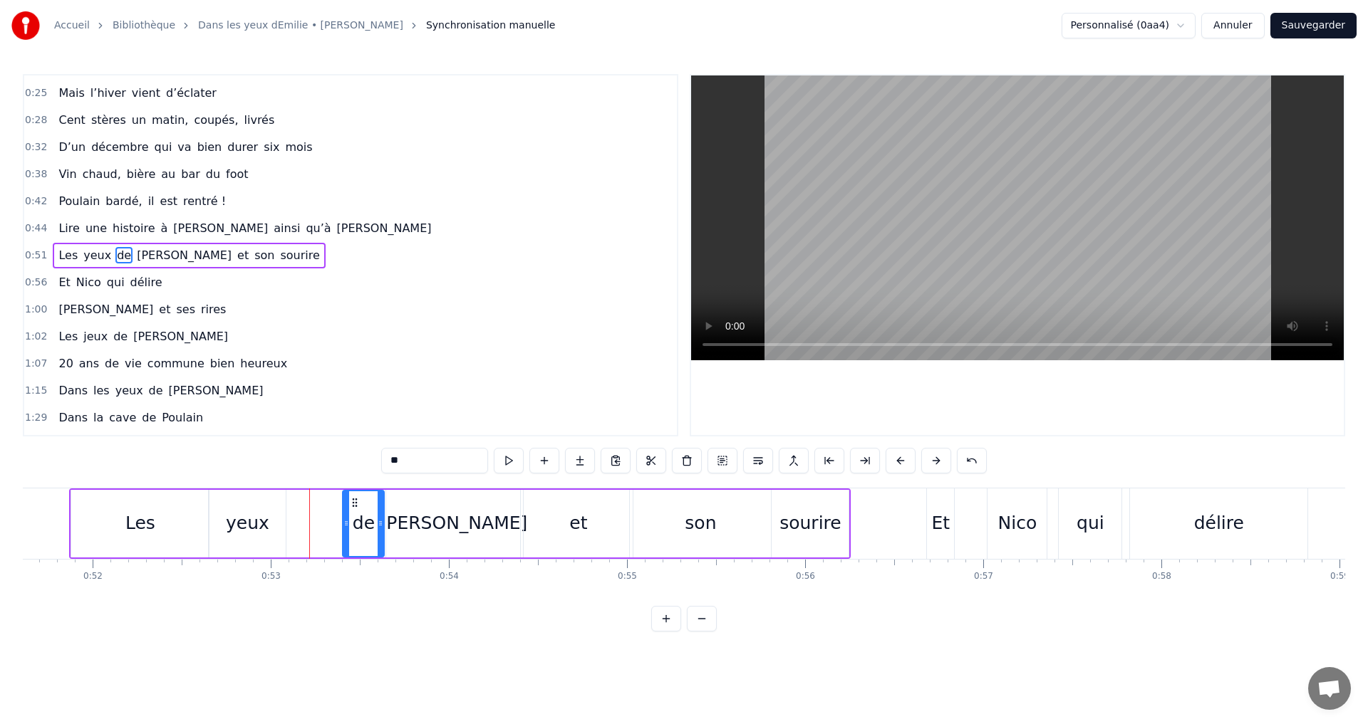
drag, startPoint x: 296, startPoint y: 502, endPoint x: 352, endPoint y: 505, distance: 55.6
click at [352, 505] on icon at bounding box center [354, 502] width 11 height 11
click at [261, 506] on div "yeux" at bounding box center [247, 524] width 77 height 68
drag, startPoint x: 220, startPoint y: 499, endPoint x: 278, endPoint y: 506, distance: 58.0
click at [278, 506] on icon at bounding box center [278, 502] width 11 height 11
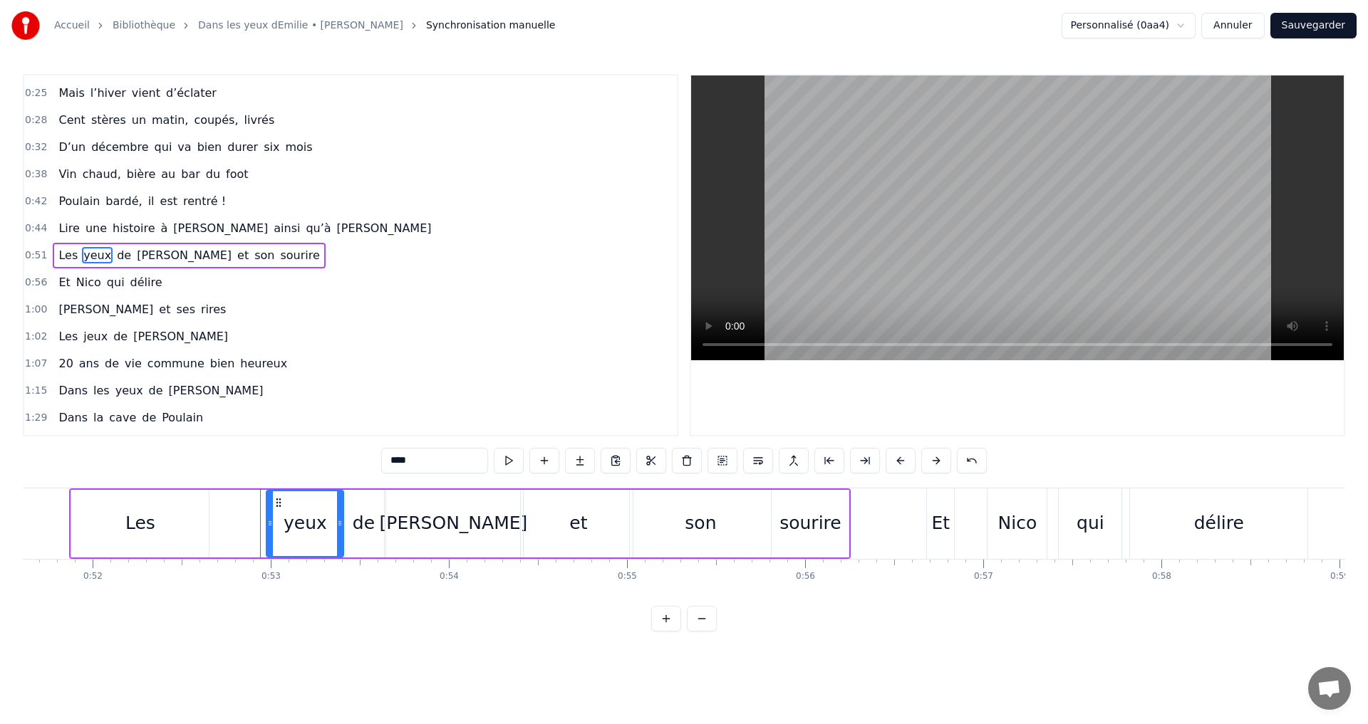
click at [125, 506] on div "Les" at bounding box center [139, 524] width 137 height 68
type input "***"
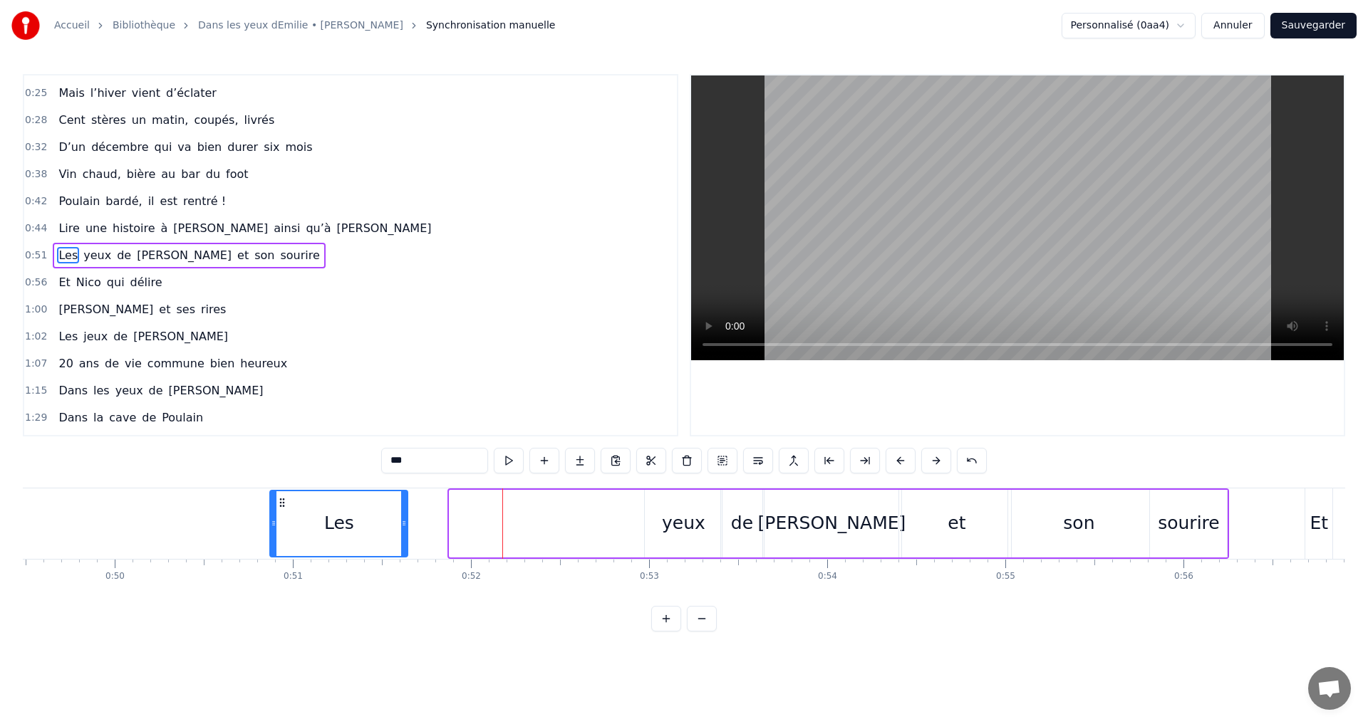
scroll to position [0, 8810]
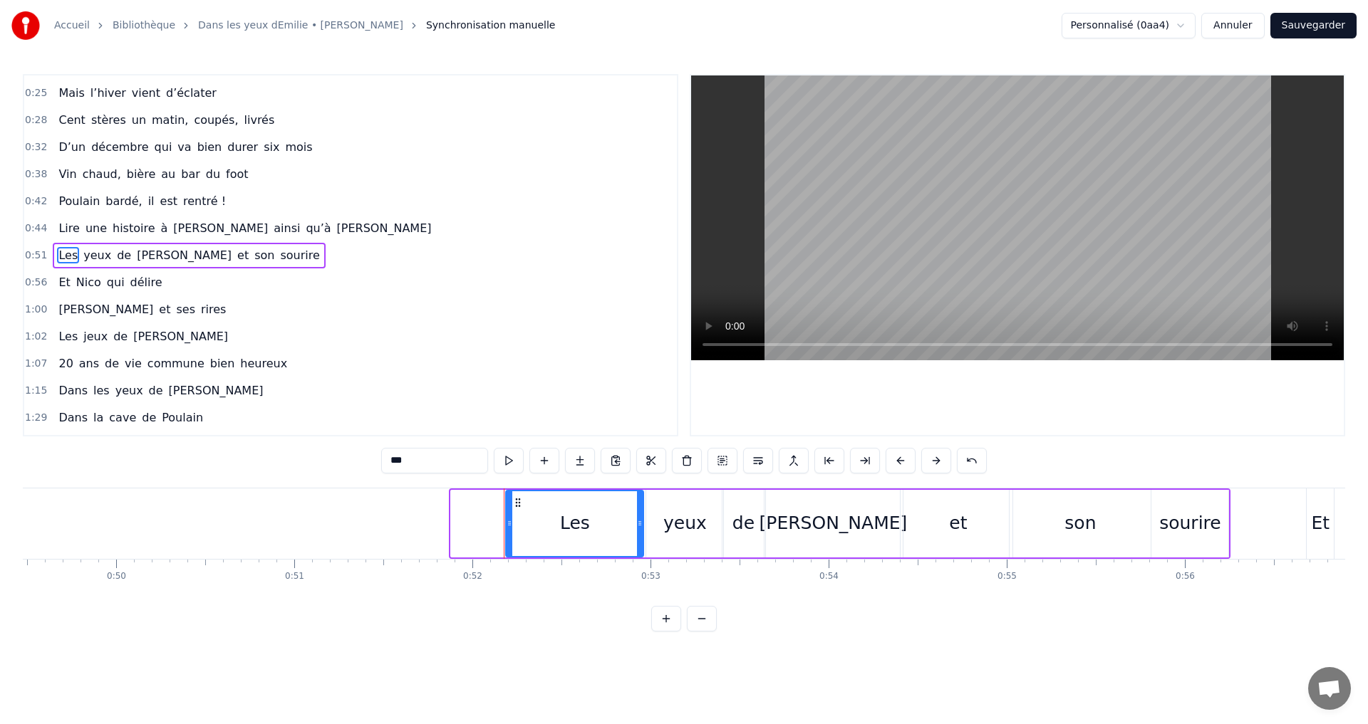
drag, startPoint x: 82, startPoint y: 502, endPoint x: 516, endPoint y: 525, distance: 435.1
click at [516, 525] on div "Les" at bounding box center [574, 523] width 136 height 65
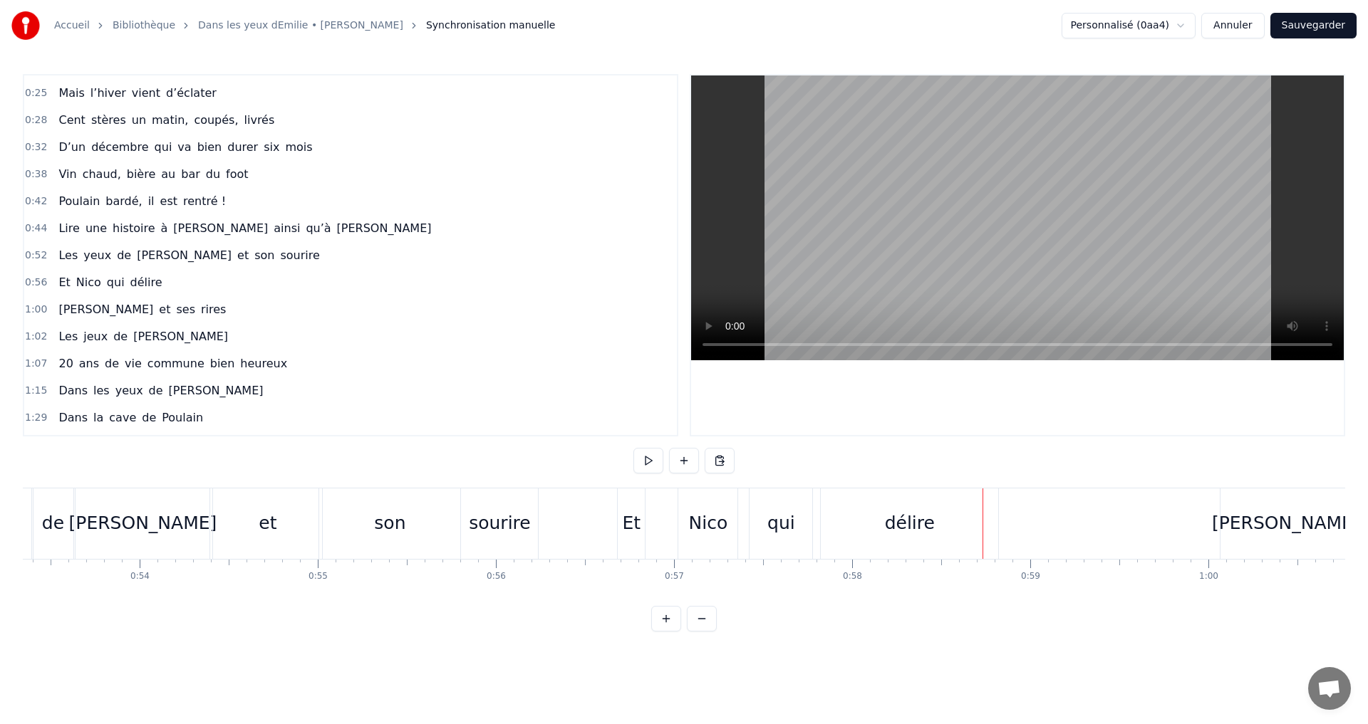
scroll to position [0, 9591]
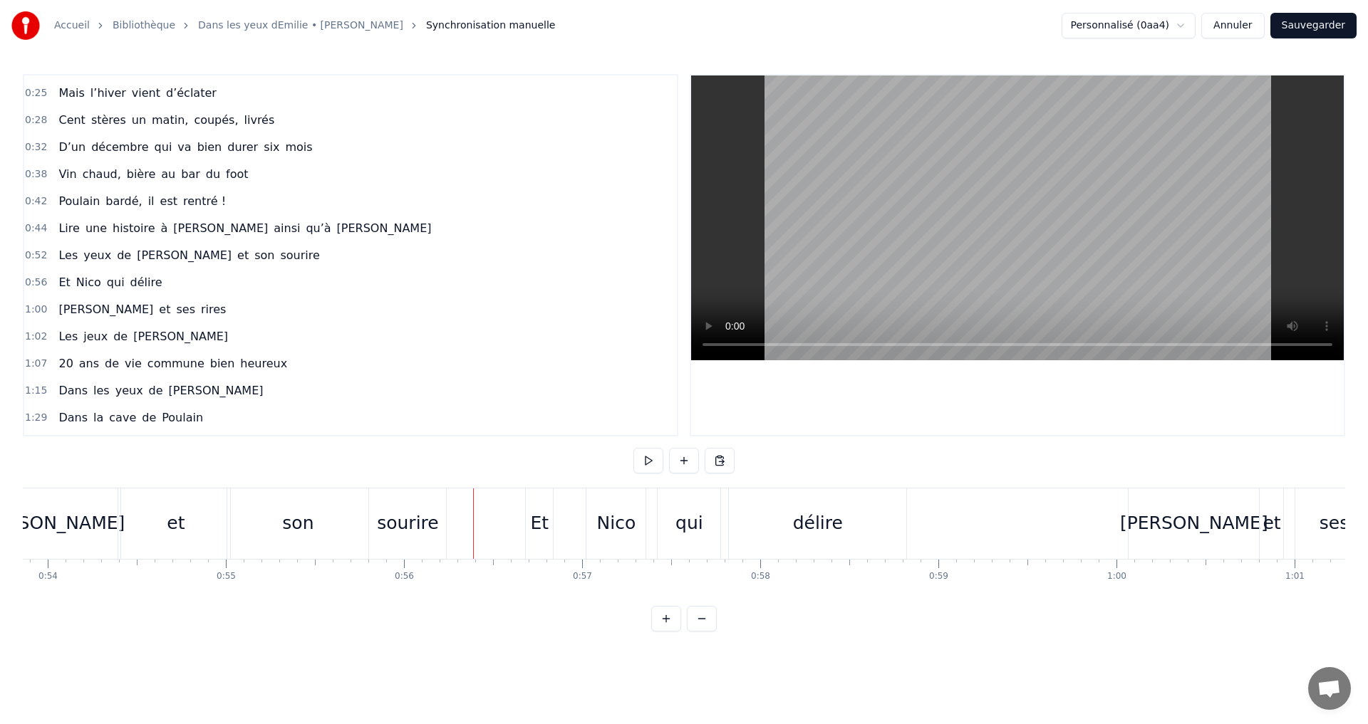
click at [541, 509] on div "Et" at bounding box center [539, 524] width 27 height 71
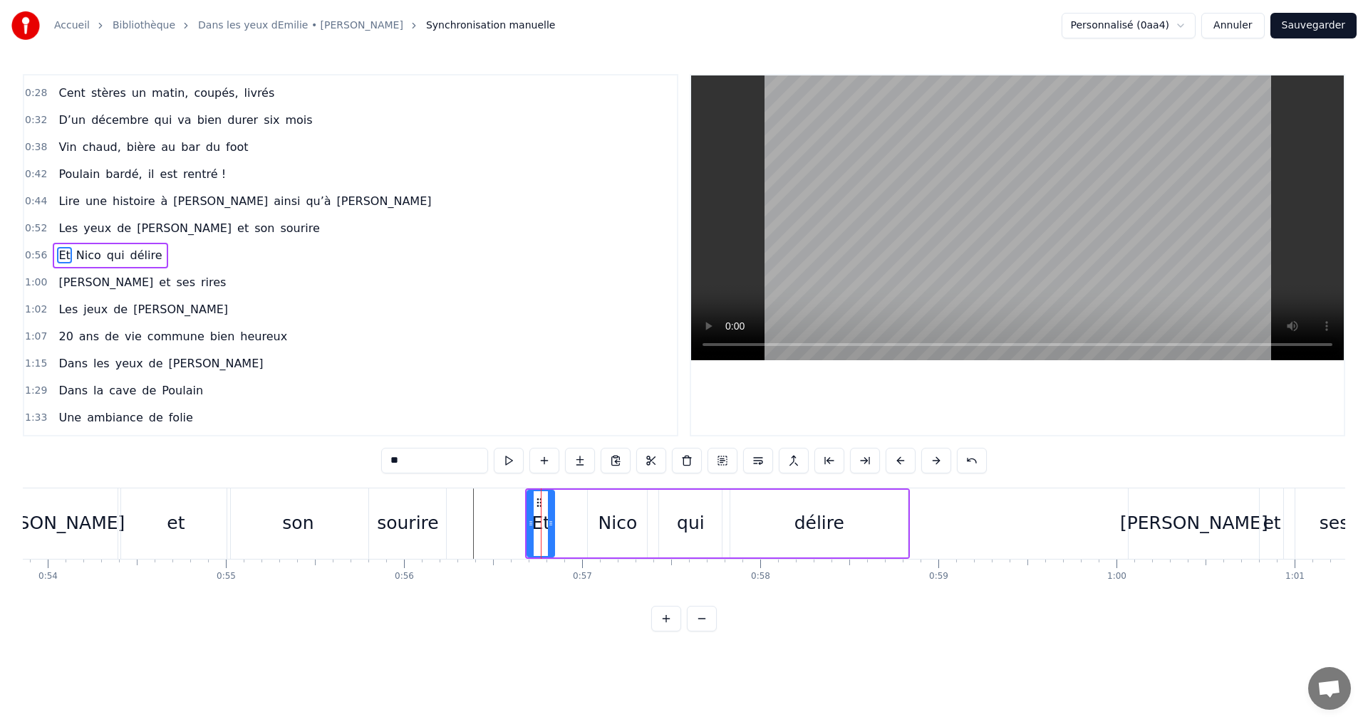
click at [699, 526] on div "qui" at bounding box center [691, 523] width 28 height 27
drag, startPoint x: 670, startPoint y: 499, endPoint x: 677, endPoint y: 498, distance: 7.2
click at [677, 498] on icon at bounding box center [677, 502] width 11 height 11
click at [587, 505] on div "Nico" at bounding box center [617, 524] width 61 height 68
drag, startPoint x: 598, startPoint y: 501, endPoint x: 616, endPoint y: 503, distance: 17.9
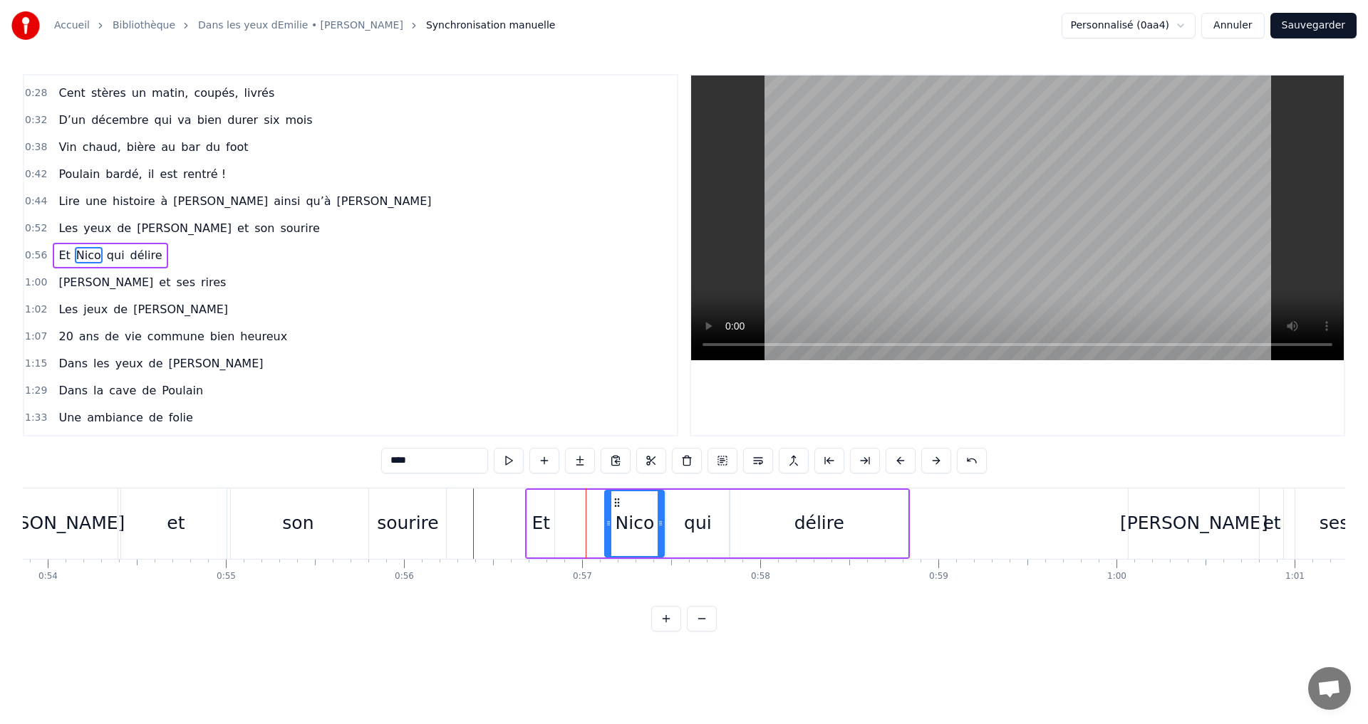
click at [616, 503] on icon at bounding box center [616, 502] width 11 height 11
click at [530, 518] on div "Et" at bounding box center [540, 524] width 27 height 68
type input "**"
drag, startPoint x: 539, startPoint y: 500, endPoint x: 588, endPoint y: 504, distance: 48.6
click at [588, 504] on icon at bounding box center [588, 502] width 11 height 11
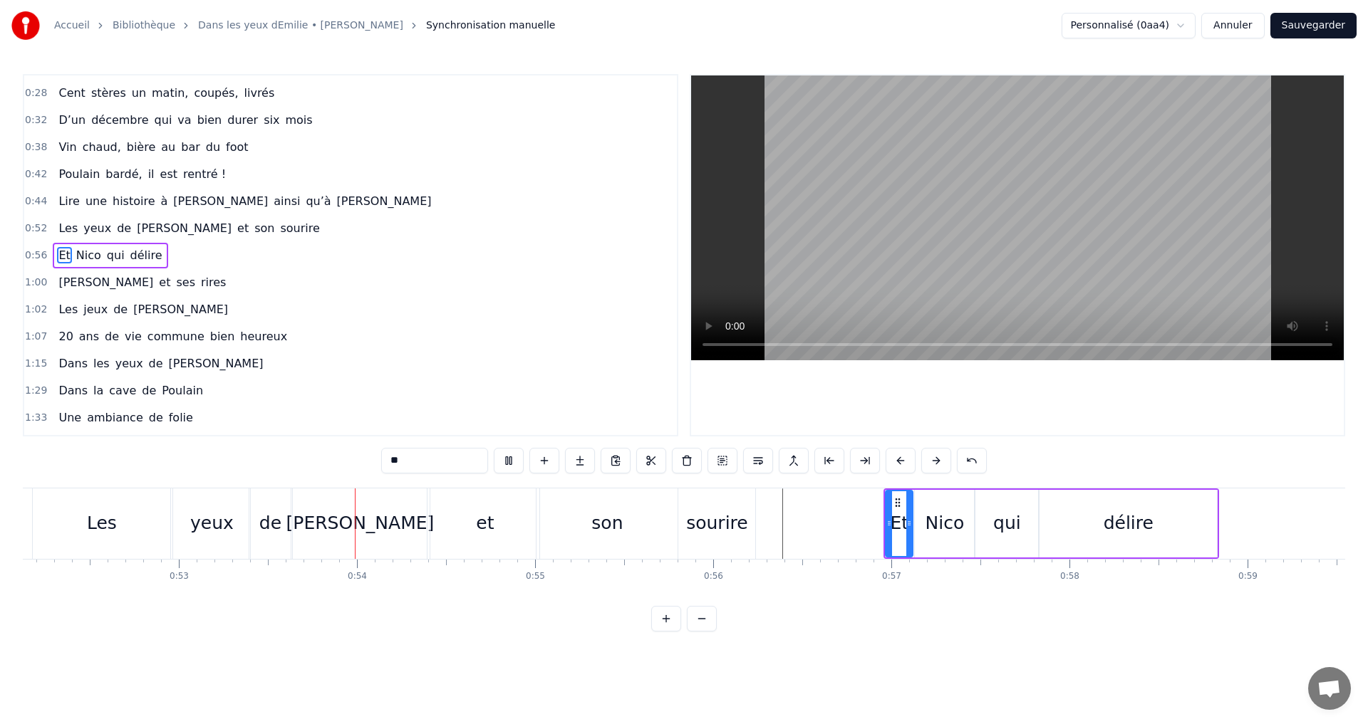
scroll to position [0, 9435]
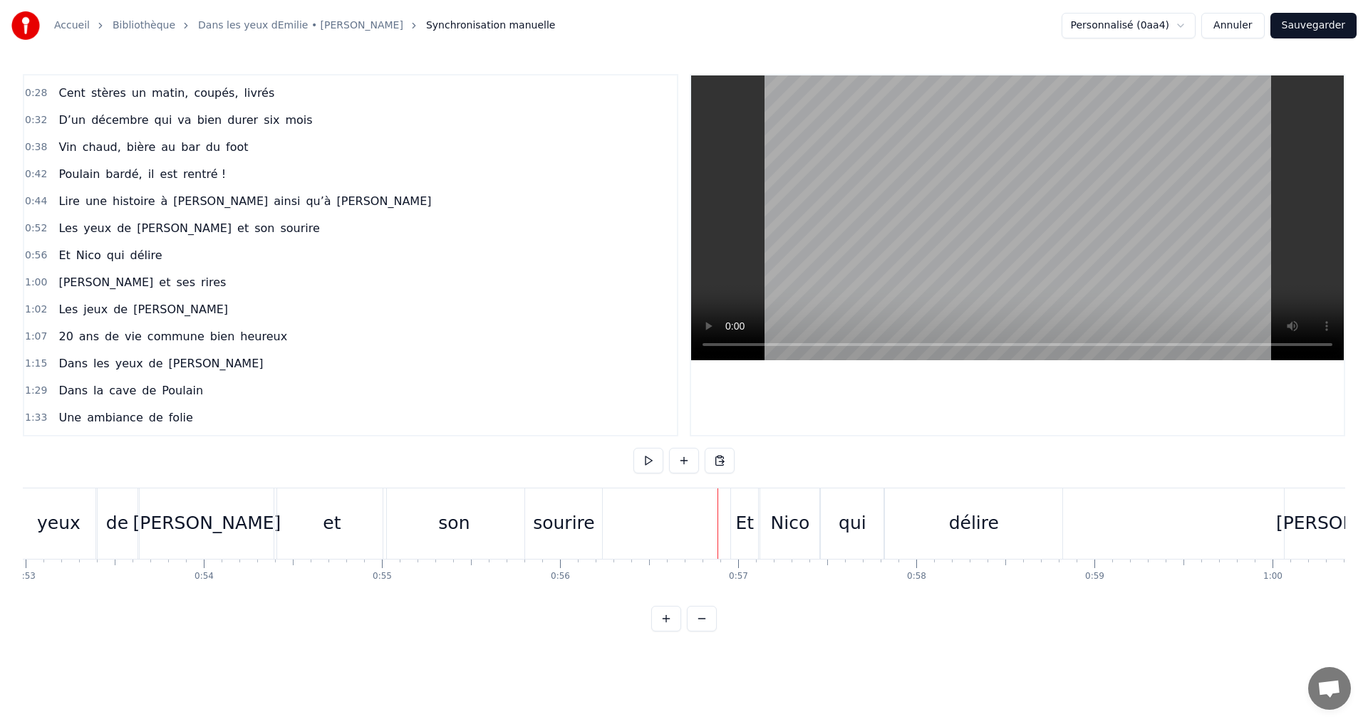
click at [962, 526] on div "délire" at bounding box center [974, 523] width 50 height 27
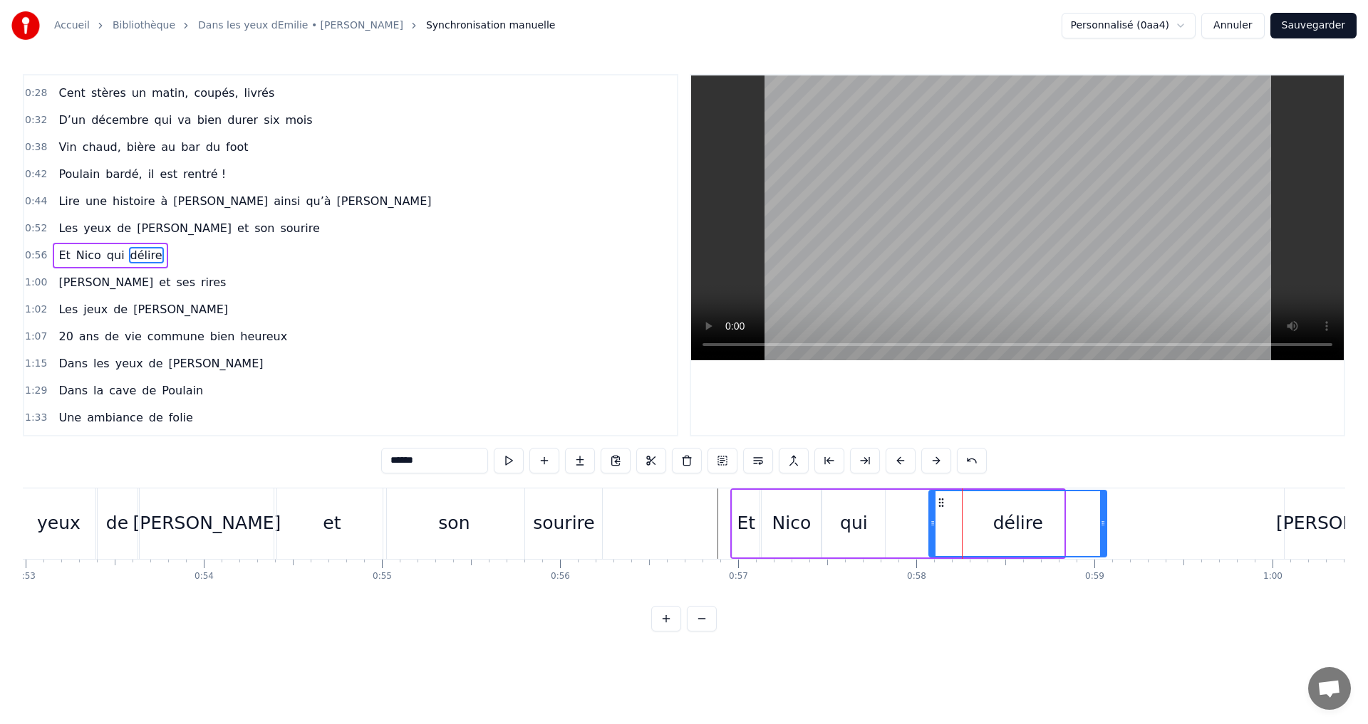
drag, startPoint x: 898, startPoint y: 503, endPoint x: 941, endPoint y: 507, distance: 42.9
click at [941, 507] on icon at bounding box center [940, 502] width 11 height 11
click at [865, 516] on div "qui" at bounding box center [854, 523] width 28 height 27
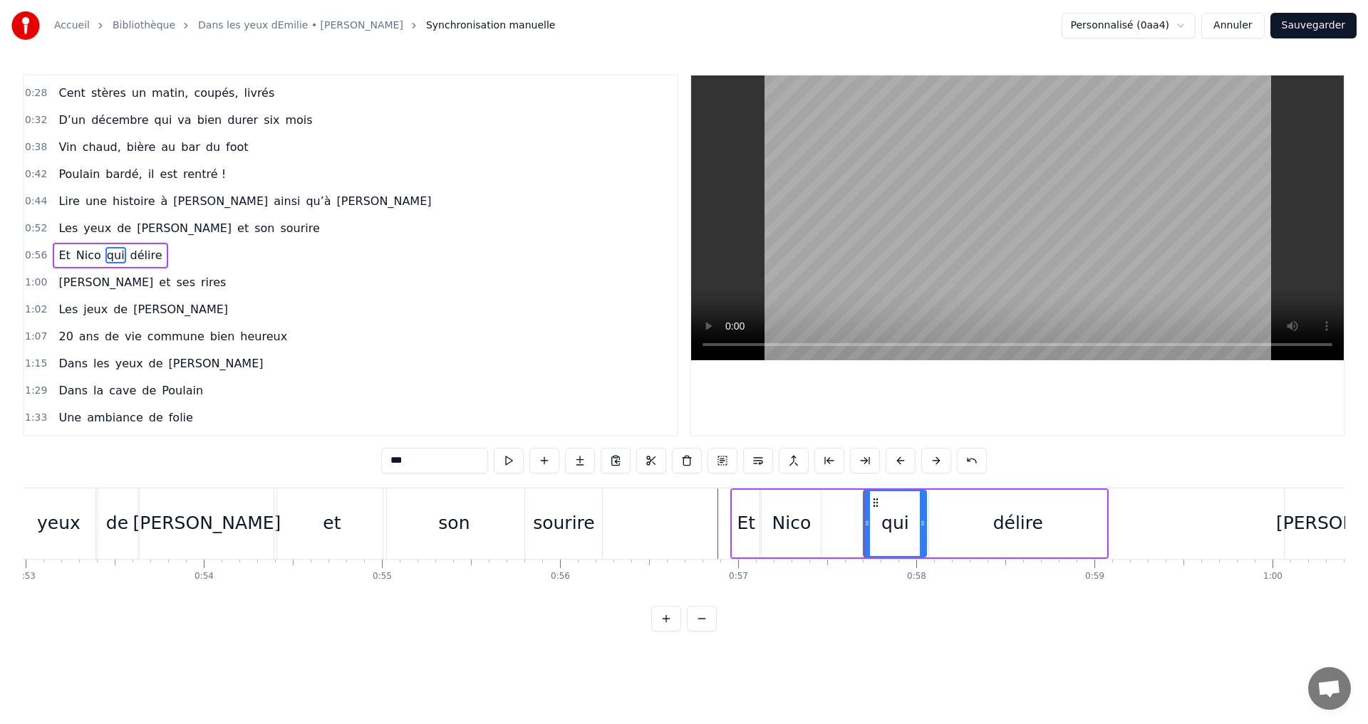
drag, startPoint x: 836, startPoint y: 500, endPoint x: 879, endPoint y: 501, distance: 43.5
click at [879, 501] on icon at bounding box center [875, 502] width 11 height 11
click at [775, 517] on div "Nico" at bounding box center [791, 523] width 39 height 27
drag, startPoint x: 776, startPoint y: 499, endPoint x: 819, endPoint y: 503, distance: 42.9
click at [819, 503] on icon at bounding box center [816, 502] width 11 height 11
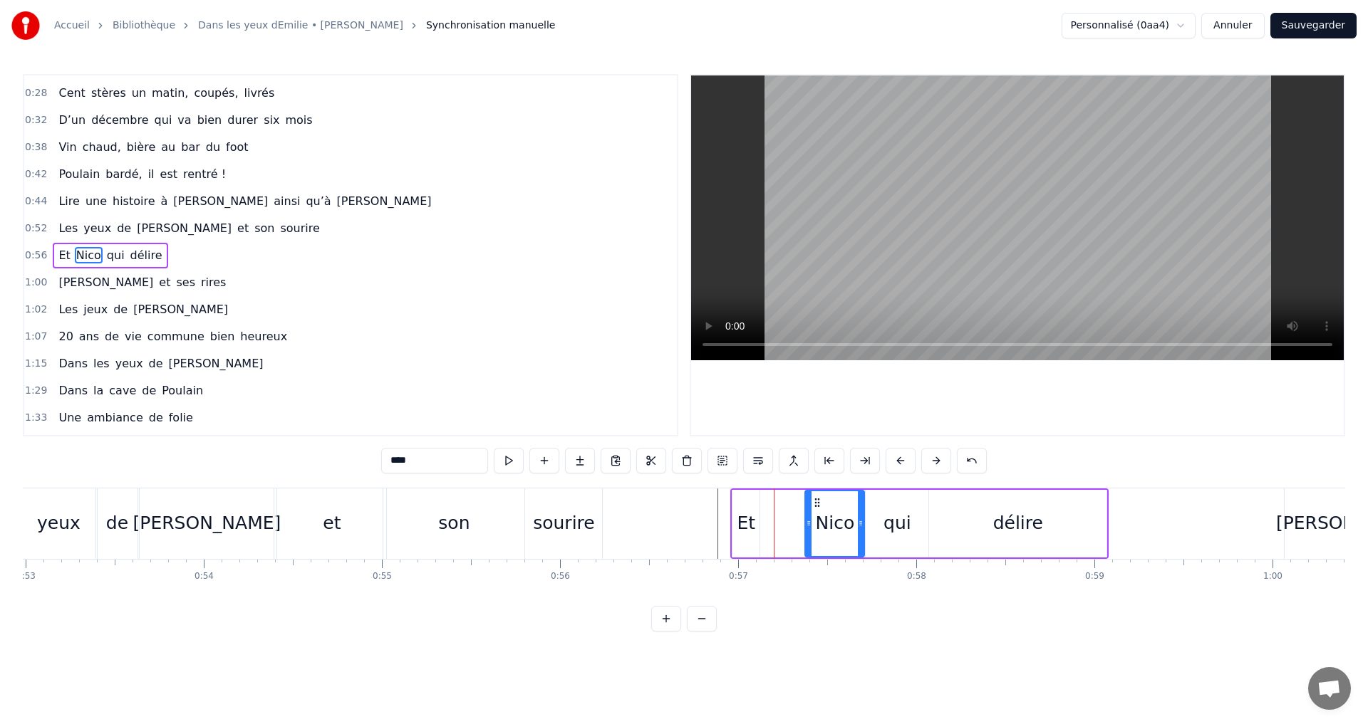
click at [758, 541] on div "Et" at bounding box center [745, 524] width 27 height 68
drag, startPoint x: 749, startPoint y: 504, endPoint x: 793, endPoint y: 505, distance: 44.2
click at [793, 505] on icon at bounding box center [789, 502] width 11 height 11
click at [189, 504] on div "[PERSON_NAME]" at bounding box center [207, 524] width 134 height 71
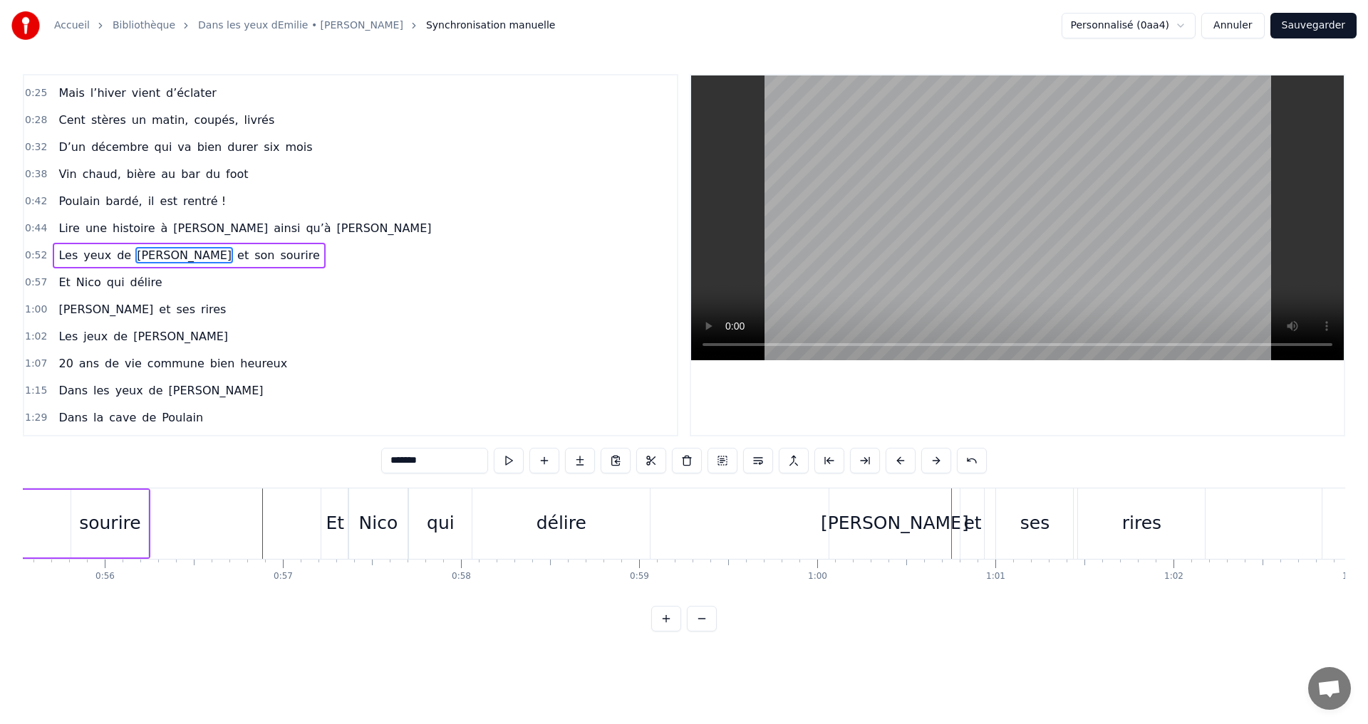
scroll to position [0, 9866]
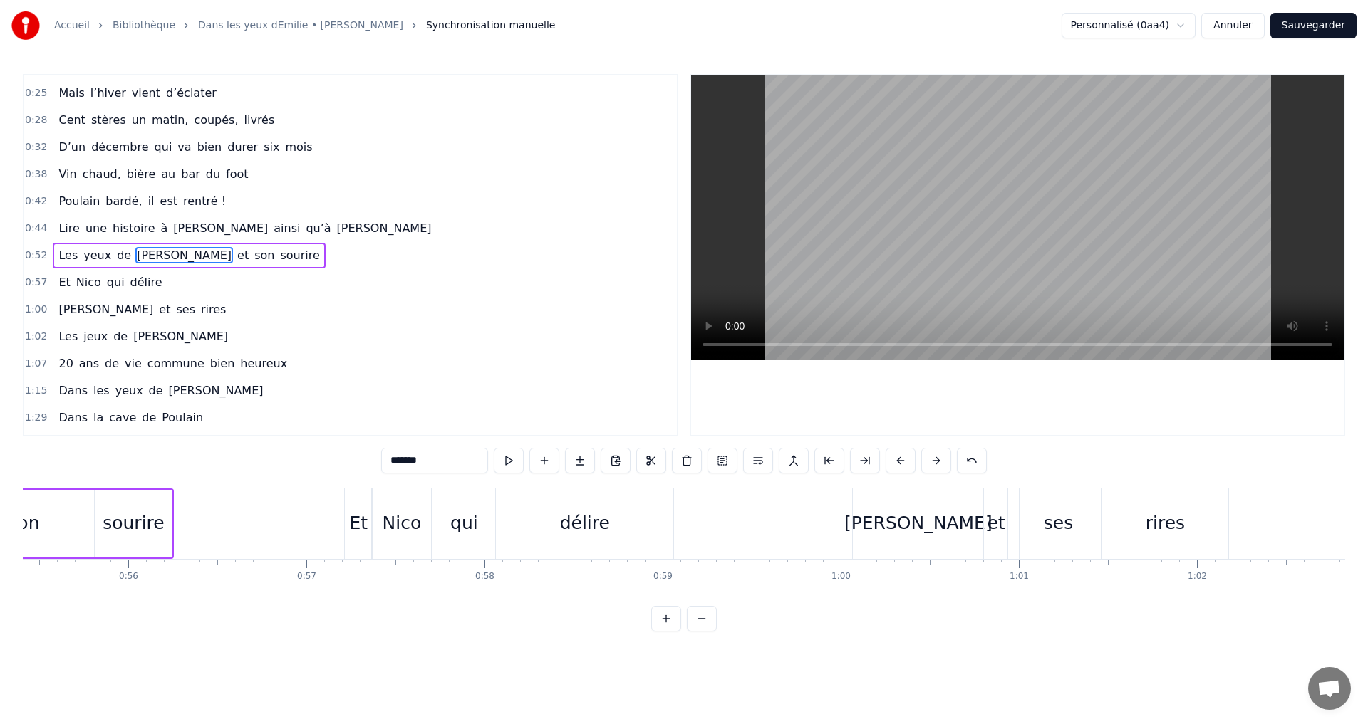
click at [360, 540] on div "Et" at bounding box center [358, 524] width 27 height 71
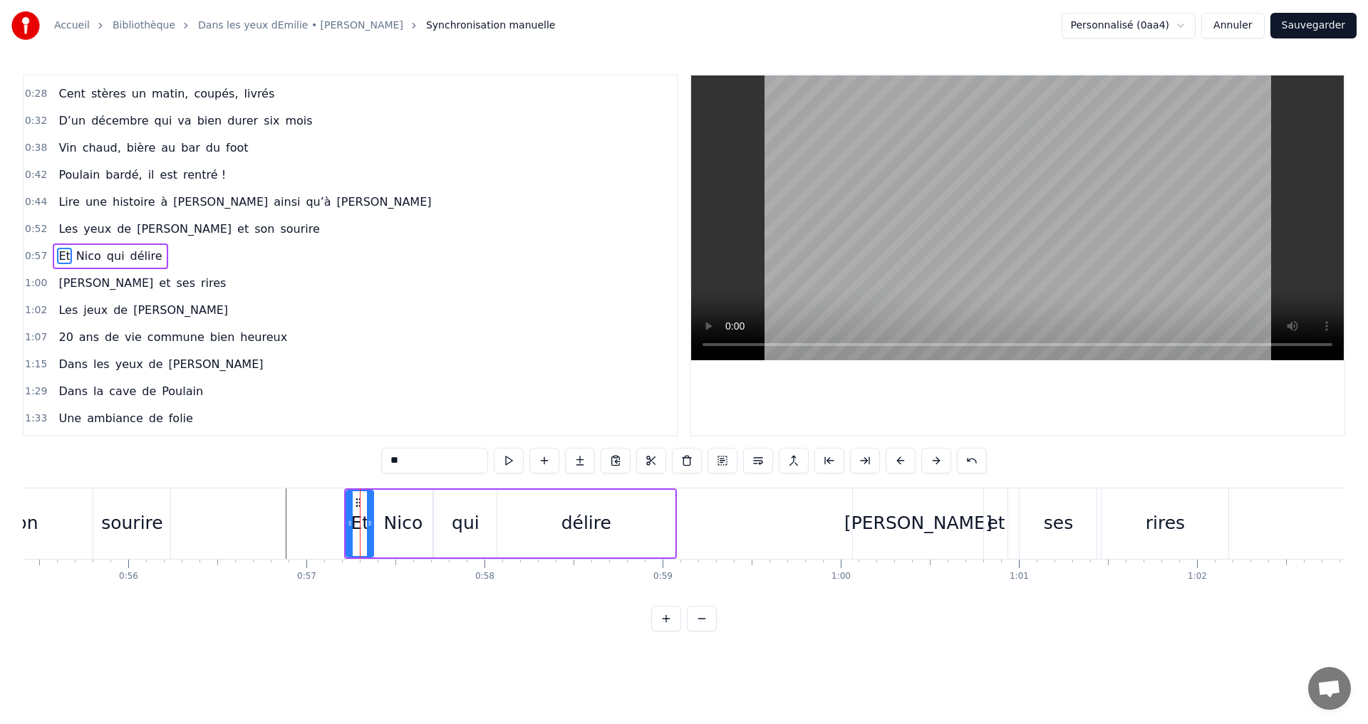
scroll to position [131, 0]
drag, startPoint x: 350, startPoint y: 522, endPoint x: 323, endPoint y: 525, distance: 26.5
click at [323, 525] on icon at bounding box center [324, 523] width 6 height 11
click at [49, 514] on div "son" at bounding box center [22, 524] width 141 height 71
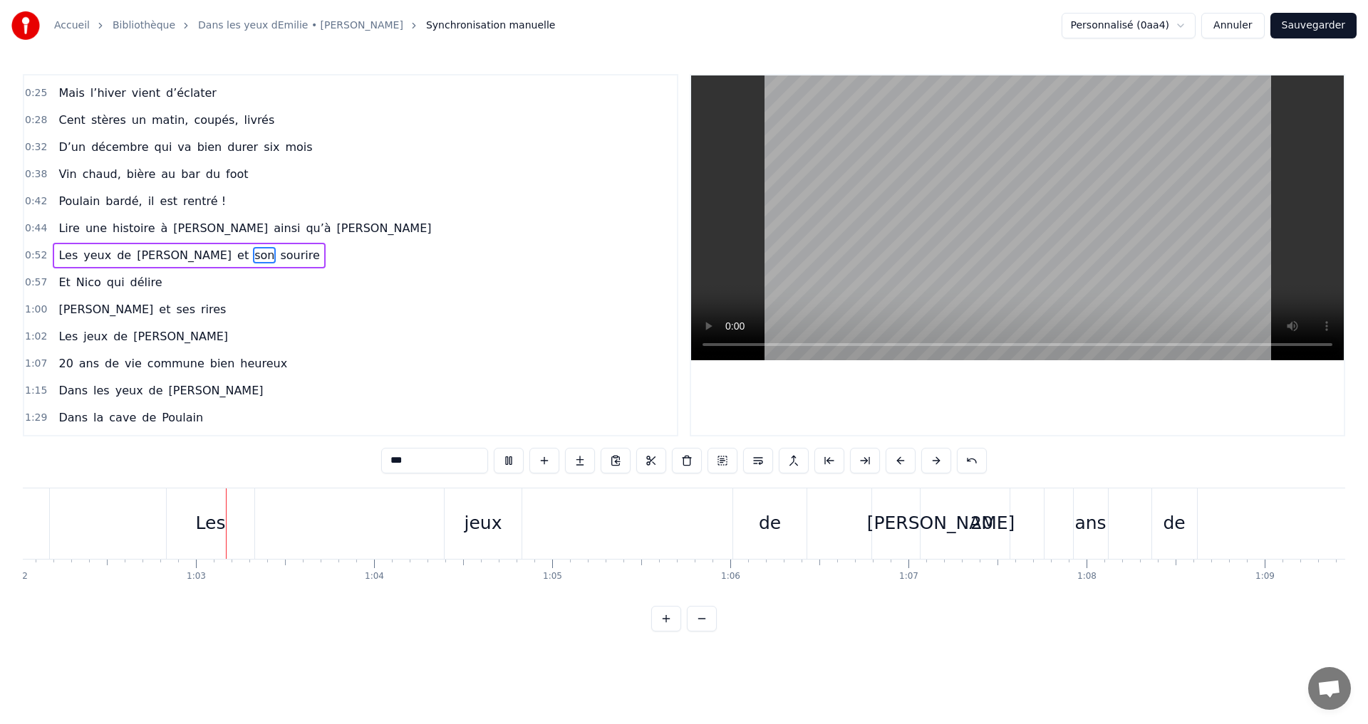
scroll to position [0, 11047]
click at [783, 526] on div "de" at bounding box center [768, 524] width 73 height 71
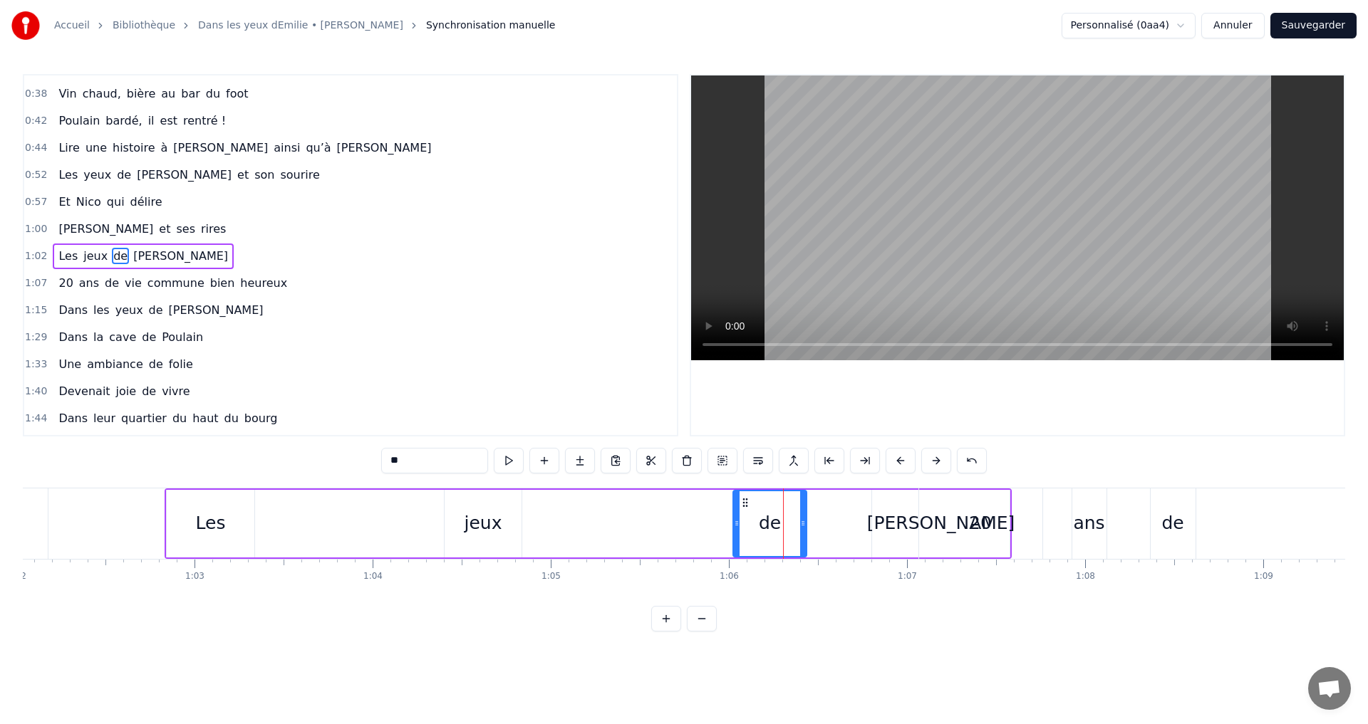
scroll to position [185, 0]
drag, startPoint x: 746, startPoint y: 504, endPoint x: 642, endPoint y: 501, distance: 104.0
click at [642, 501] on icon at bounding box center [640, 502] width 11 height 11
click at [966, 514] on div "20" at bounding box center [980, 524] width 123 height 71
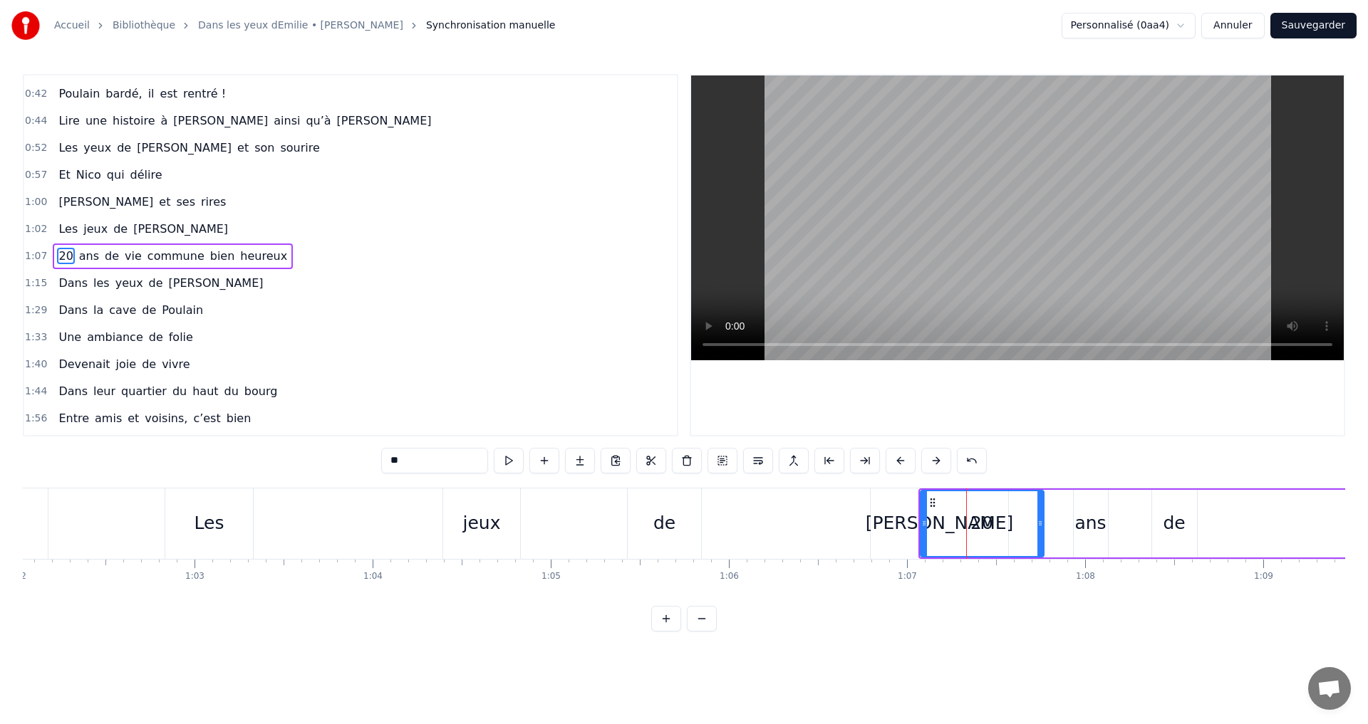
scroll to position [212, 0]
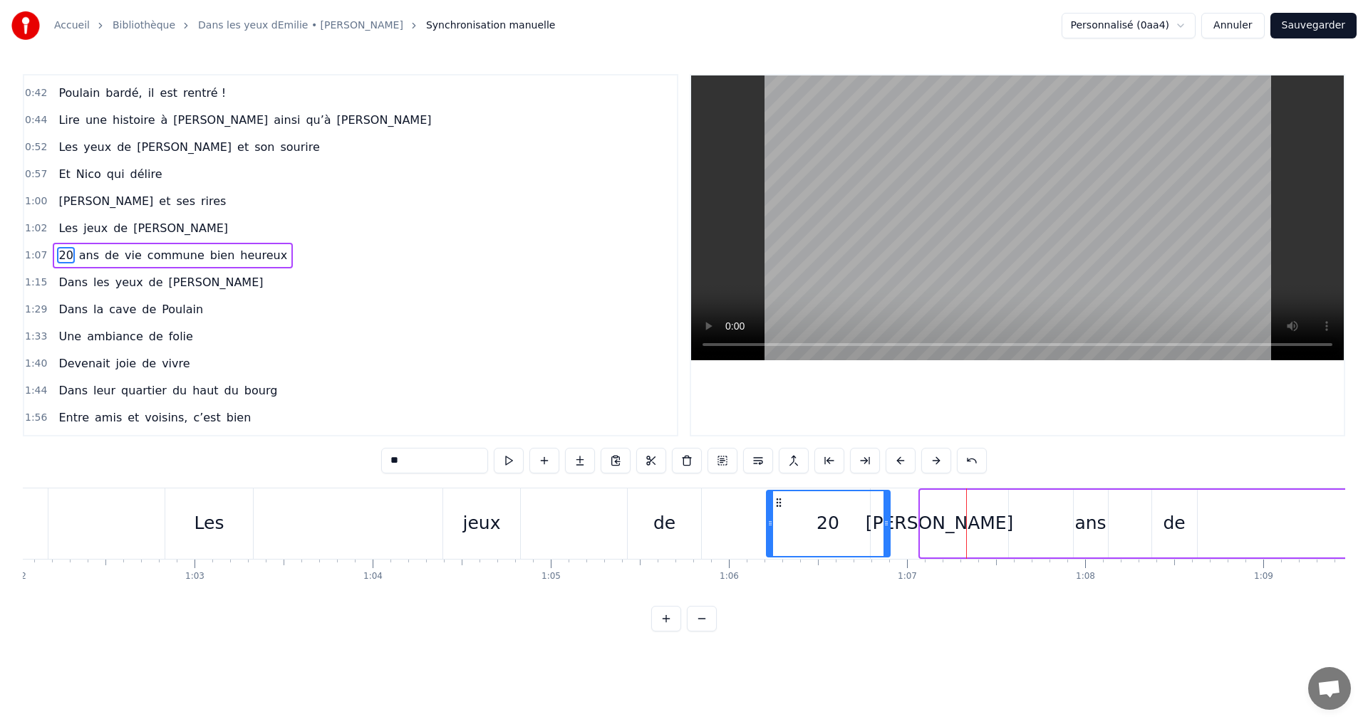
drag, startPoint x: 931, startPoint y: 502, endPoint x: 777, endPoint y: 494, distance: 154.1
click at [777, 494] on div "20" at bounding box center [828, 523] width 122 height 65
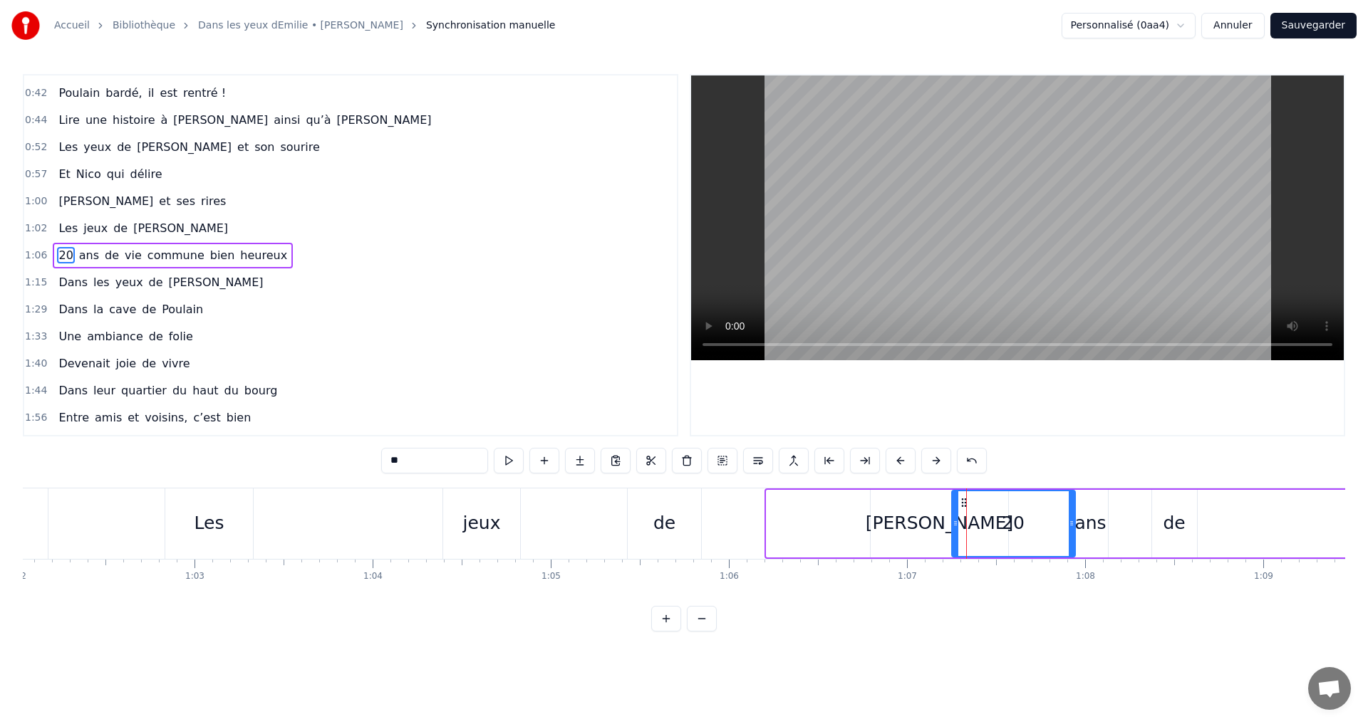
drag, startPoint x: 781, startPoint y: 503, endPoint x: 966, endPoint y: 502, distance: 185.2
click at [902, 516] on div "[PERSON_NAME]" at bounding box center [938, 524] width 137 height 71
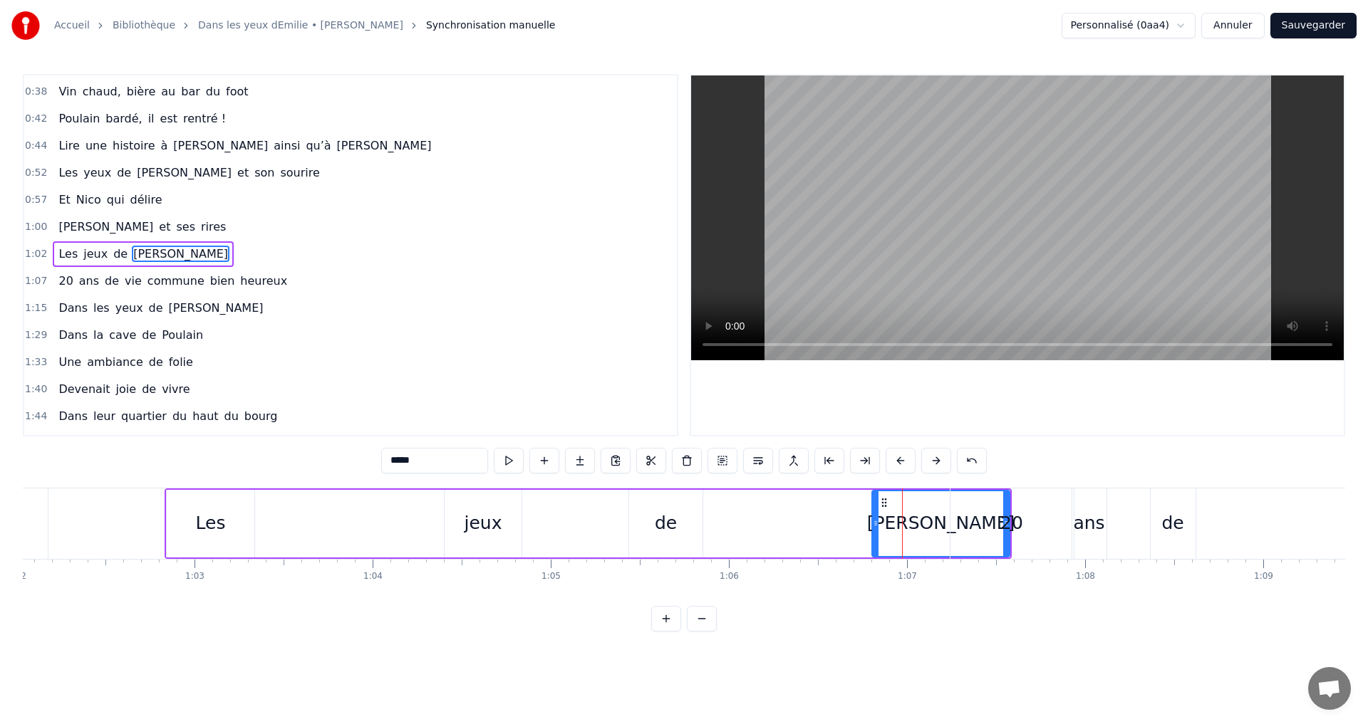
scroll to position [185, 0]
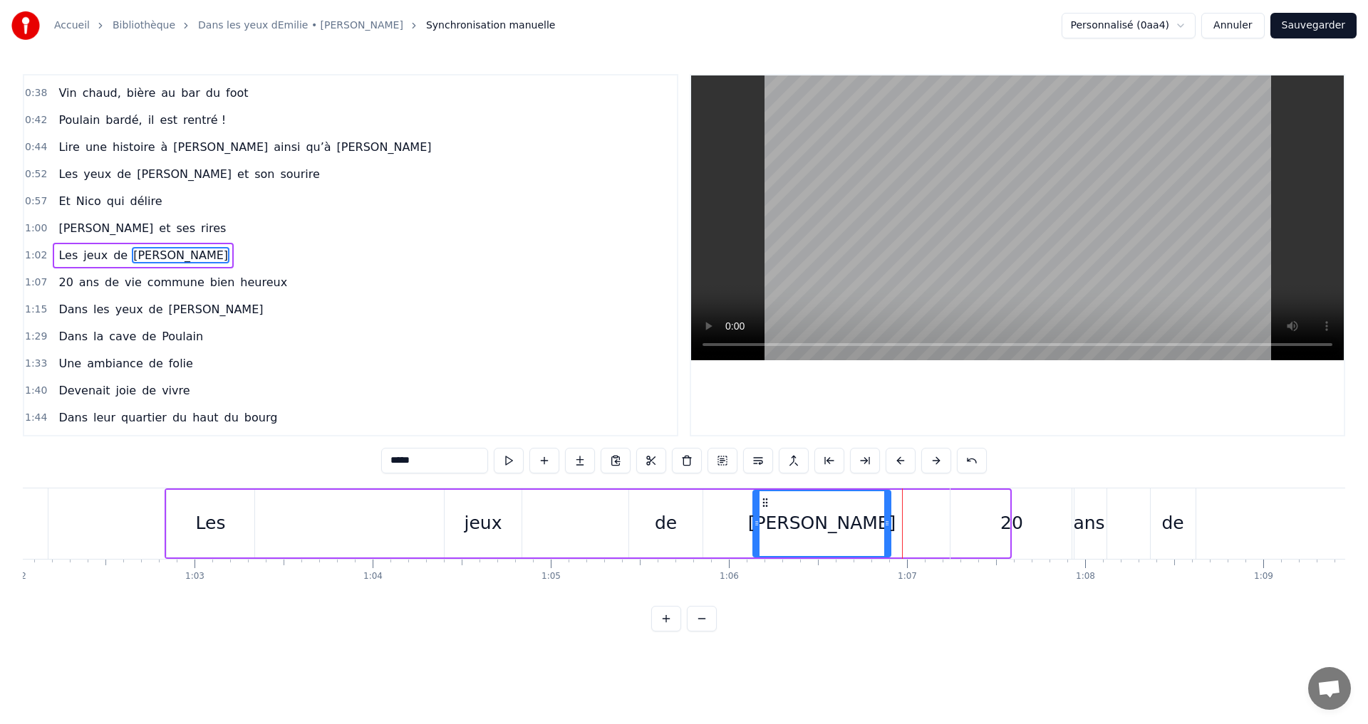
drag, startPoint x: 883, startPoint y: 501, endPoint x: 764, endPoint y: 507, distance: 119.1
click at [764, 507] on icon at bounding box center [764, 502] width 11 height 11
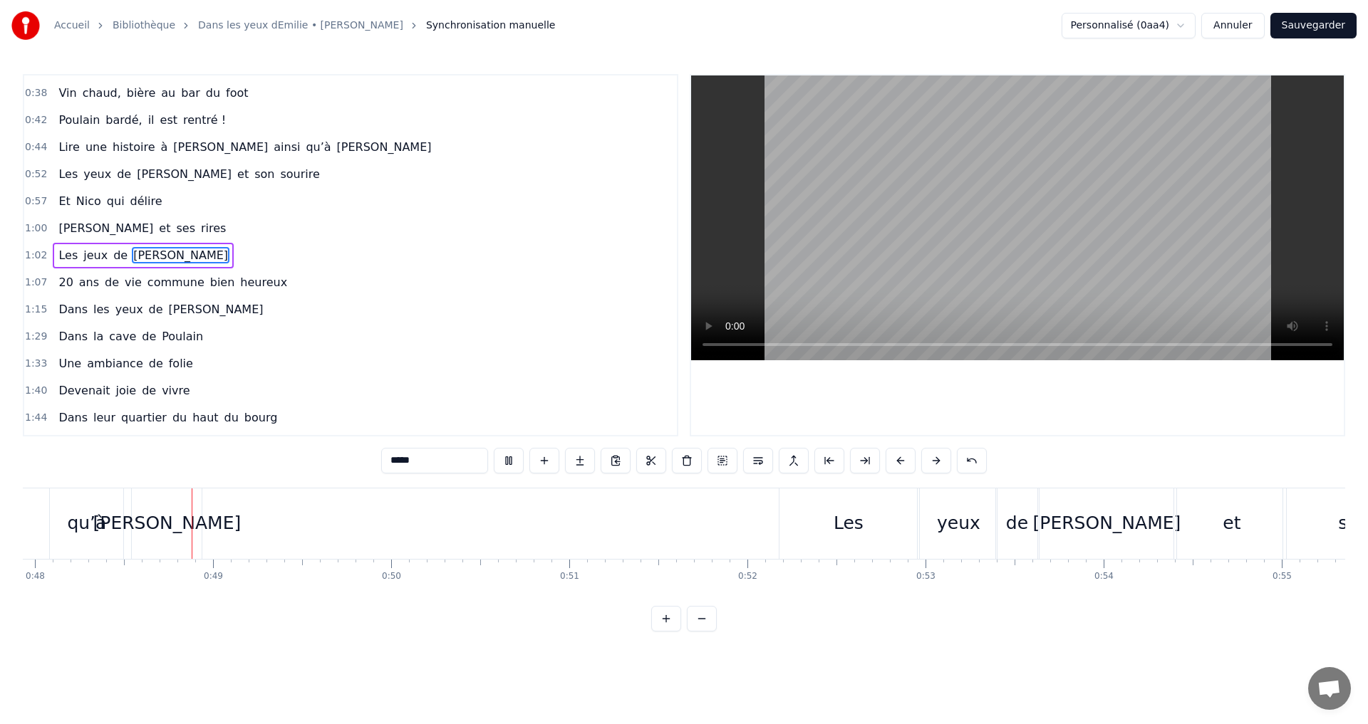
scroll to position [0, 8537]
click at [179, 530] on div "[PERSON_NAME]" at bounding box center [166, 523] width 148 height 27
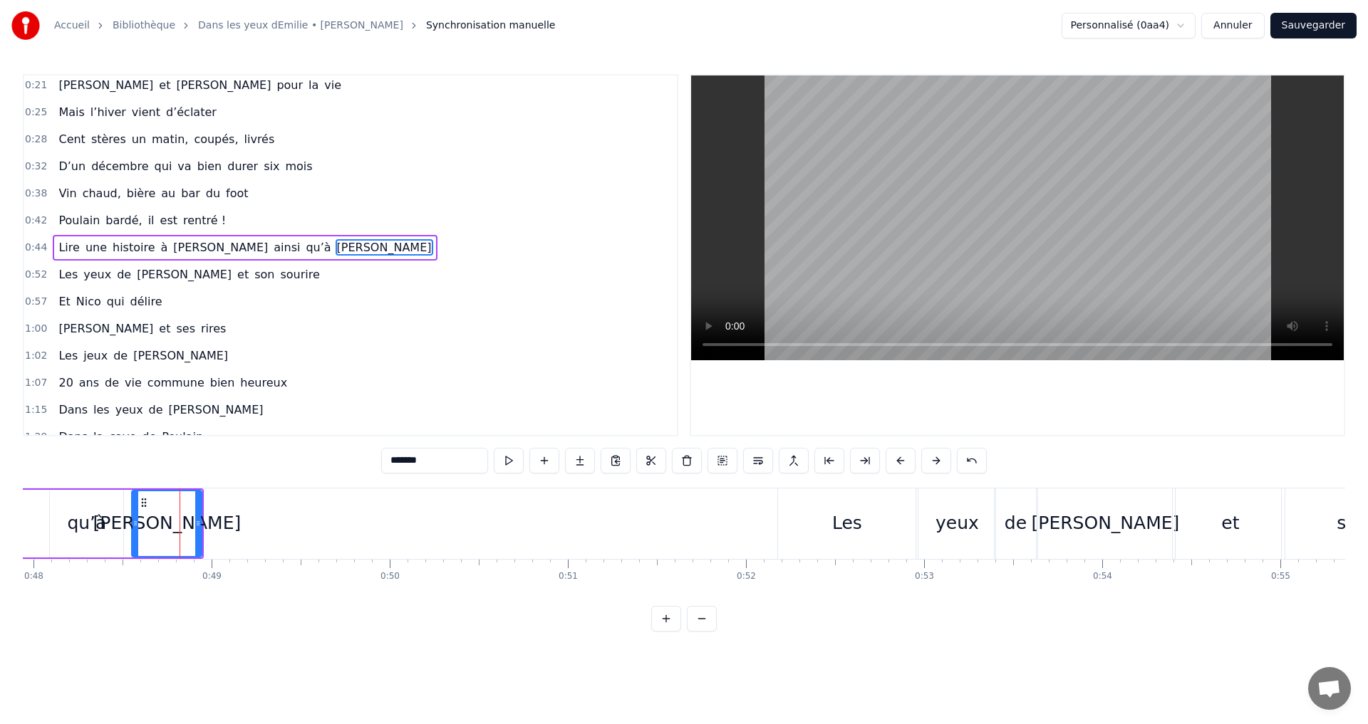
scroll to position [77, 0]
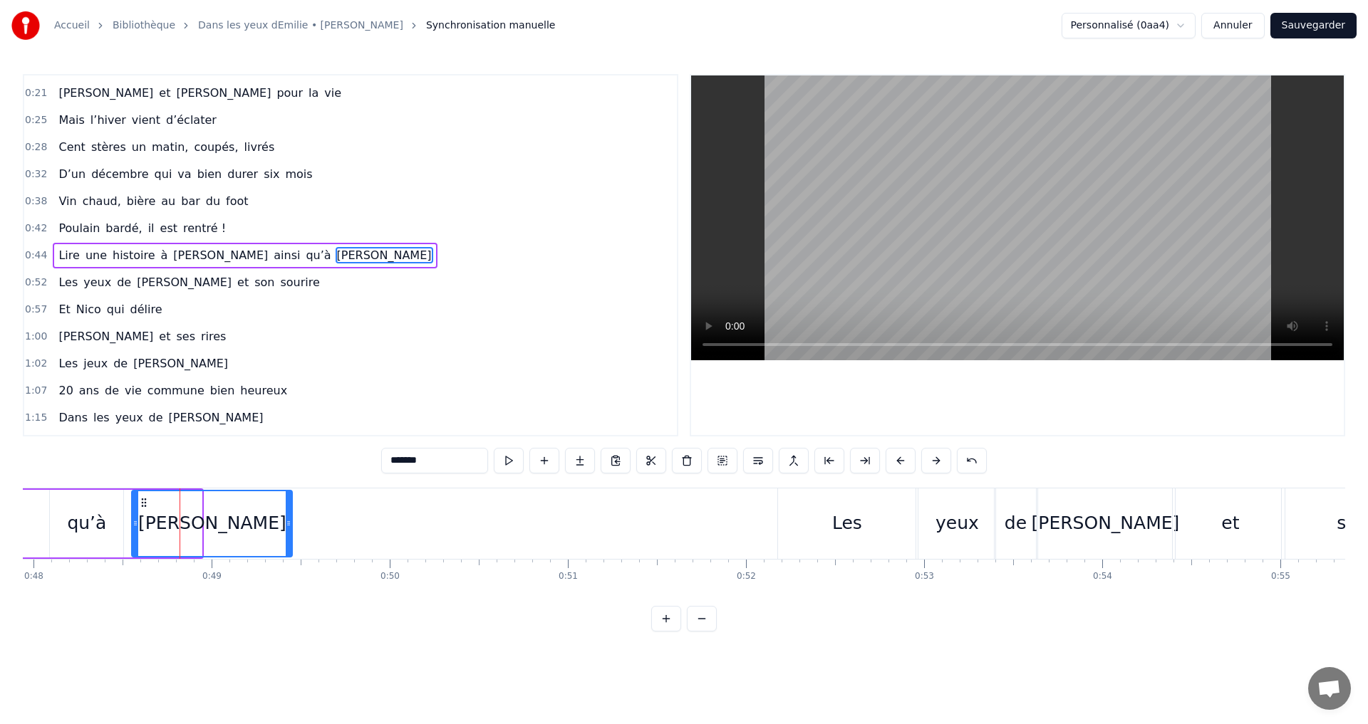
drag, startPoint x: 201, startPoint y: 526, endPoint x: 296, endPoint y: 529, distance: 95.5
click at [291, 529] on icon at bounding box center [289, 523] width 6 height 11
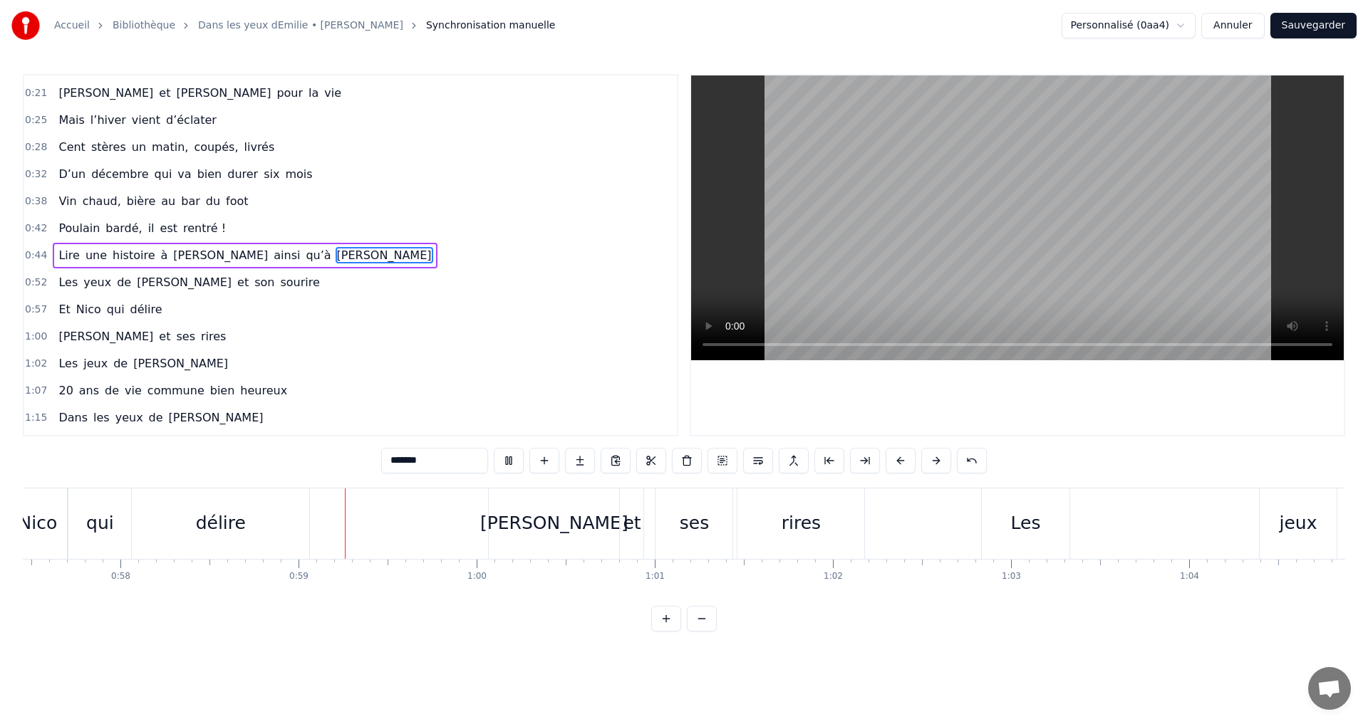
scroll to position [0, 10386]
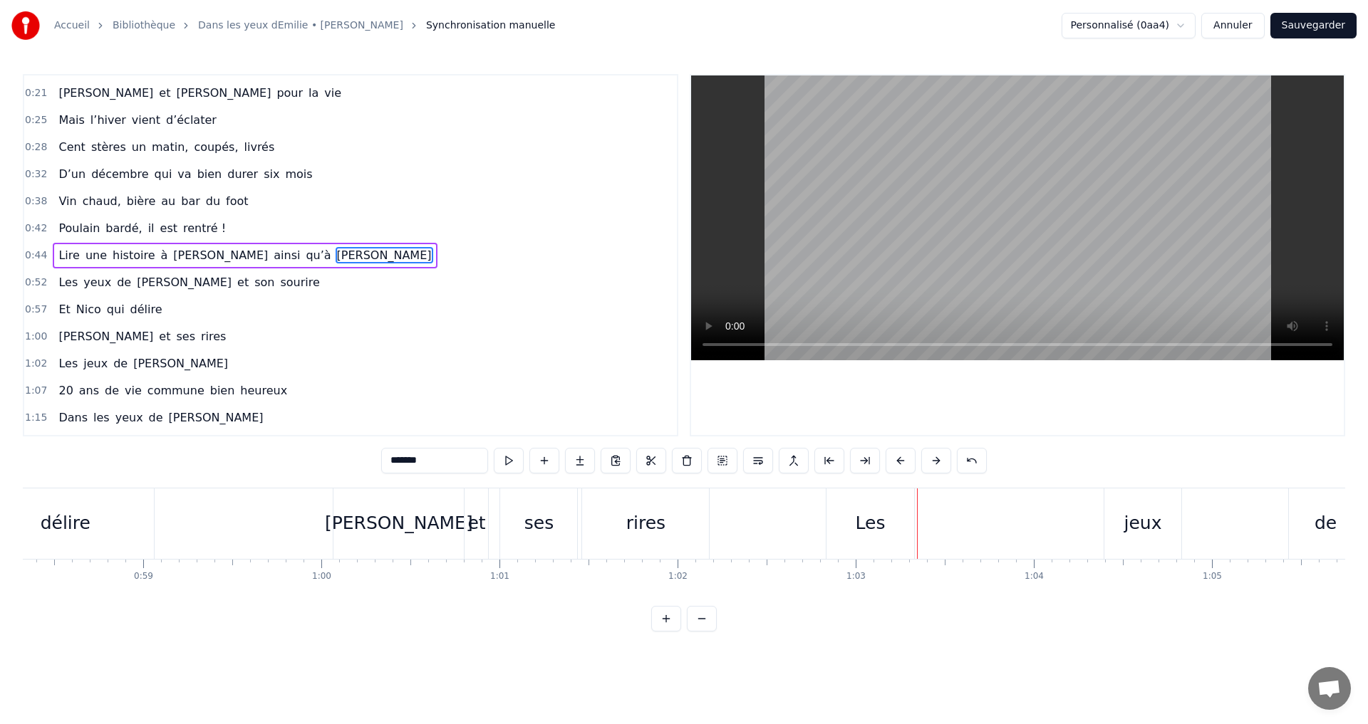
click at [650, 531] on div "rires" at bounding box center [645, 523] width 39 height 27
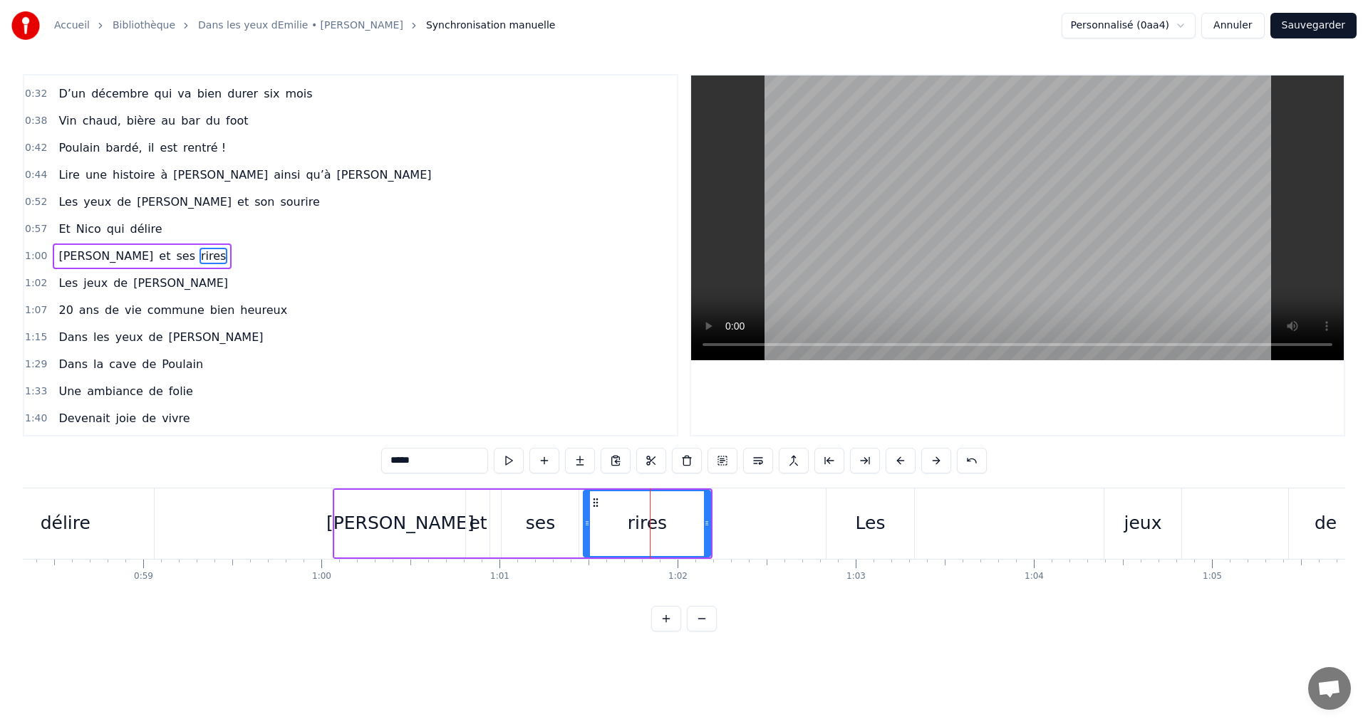
scroll to position [158, 0]
drag, startPoint x: 595, startPoint y: 501, endPoint x: 667, endPoint y: 505, distance: 72.0
click at [667, 505] on icon at bounding box center [667, 502] width 11 height 11
click at [548, 526] on div "ses" at bounding box center [540, 523] width 29 height 27
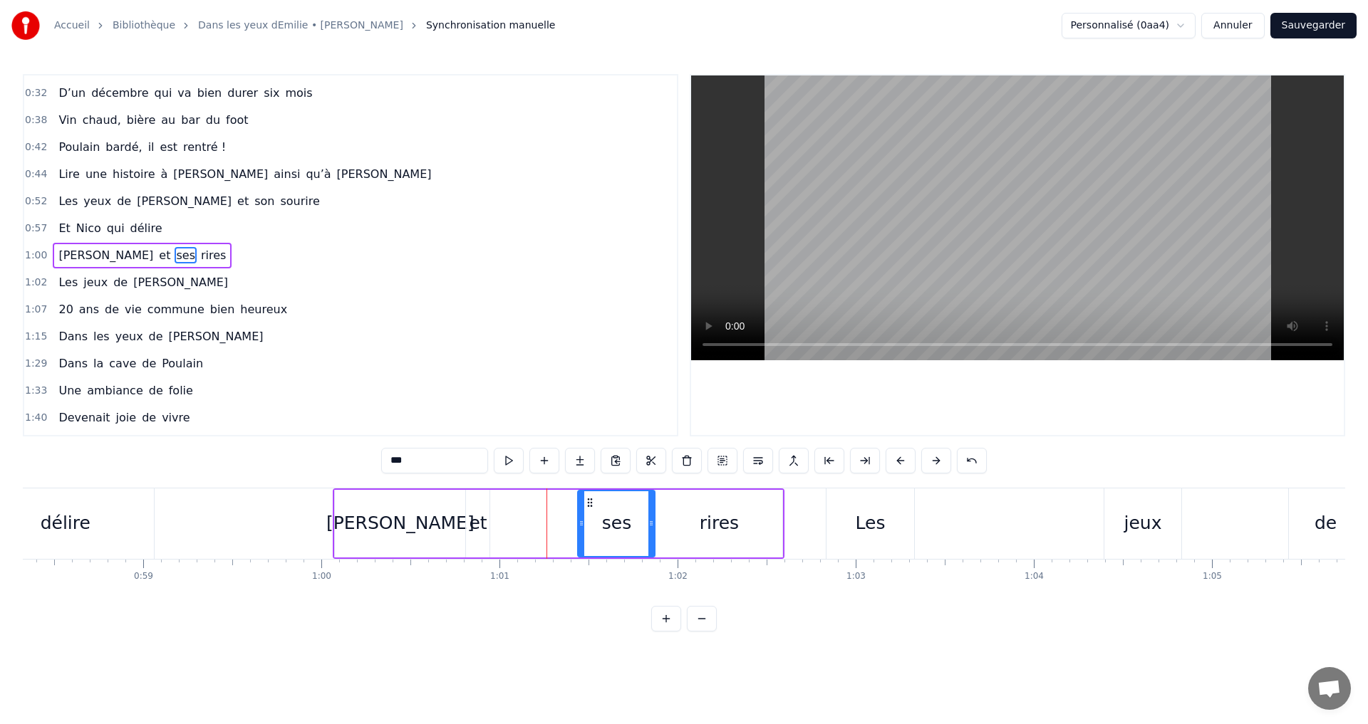
drag, startPoint x: 513, startPoint y: 504, endPoint x: 589, endPoint y: 506, distance: 76.2
click at [589, 506] on icon at bounding box center [589, 502] width 11 height 11
click at [484, 513] on div "et" at bounding box center [478, 523] width 18 height 27
drag, startPoint x: 479, startPoint y: 501, endPoint x: 567, endPoint y: 508, distance: 87.8
click at [567, 508] on icon at bounding box center [565, 502] width 11 height 11
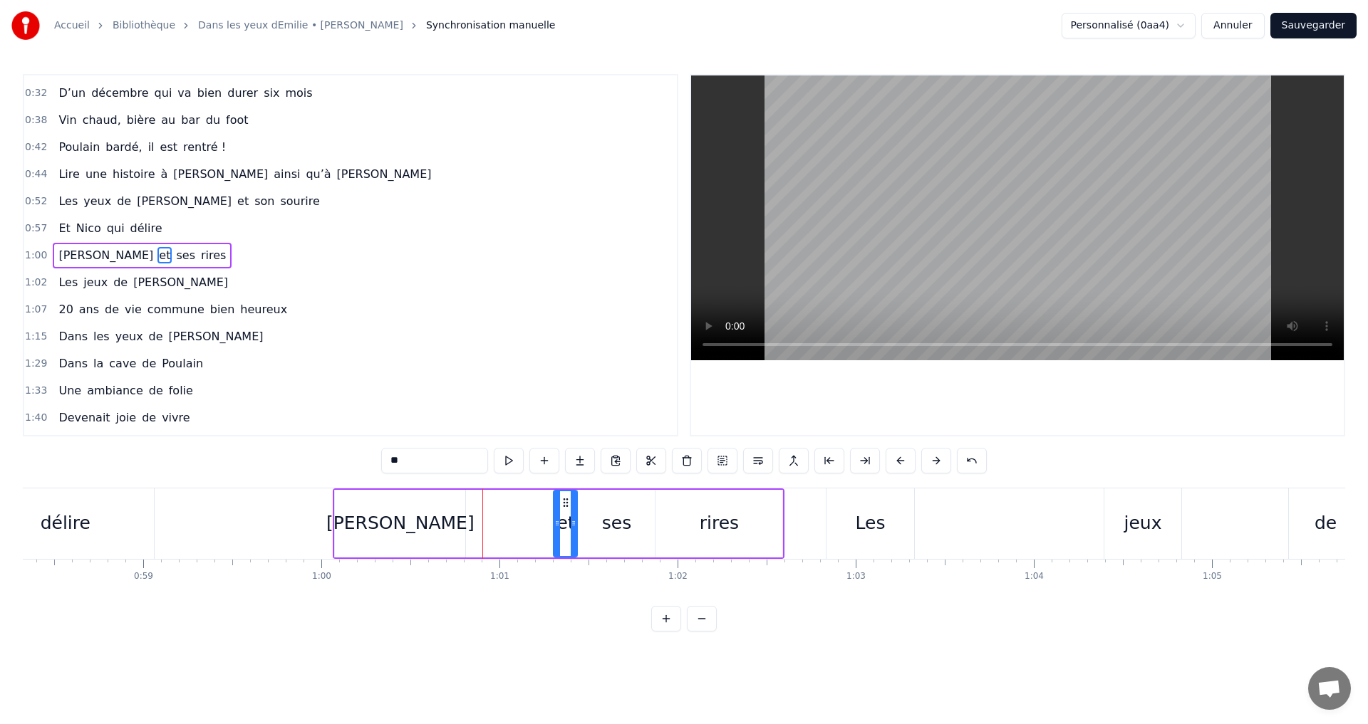
click at [366, 529] on div "[PERSON_NAME]" at bounding box center [400, 524] width 130 height 68
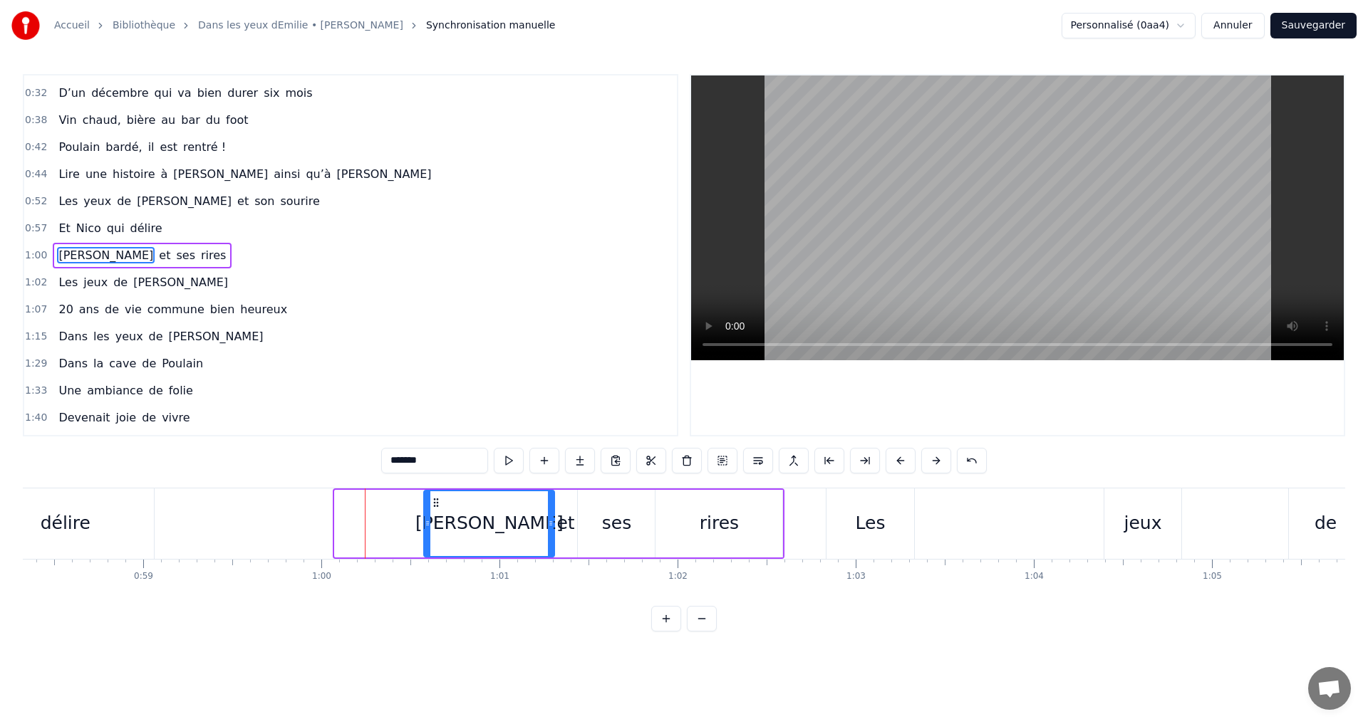
drag, startPoint x: 343, startPoint y: 504, endPoint x: 432, endPoint y: 511, distance: 89.3
click at [432, 511] on div "[PERSON_NAME]" at bounding box center [489, 523] width 129 height 65
click at [81, 510] on div "délire" at bounding box center [66, 523] width 50 height 27
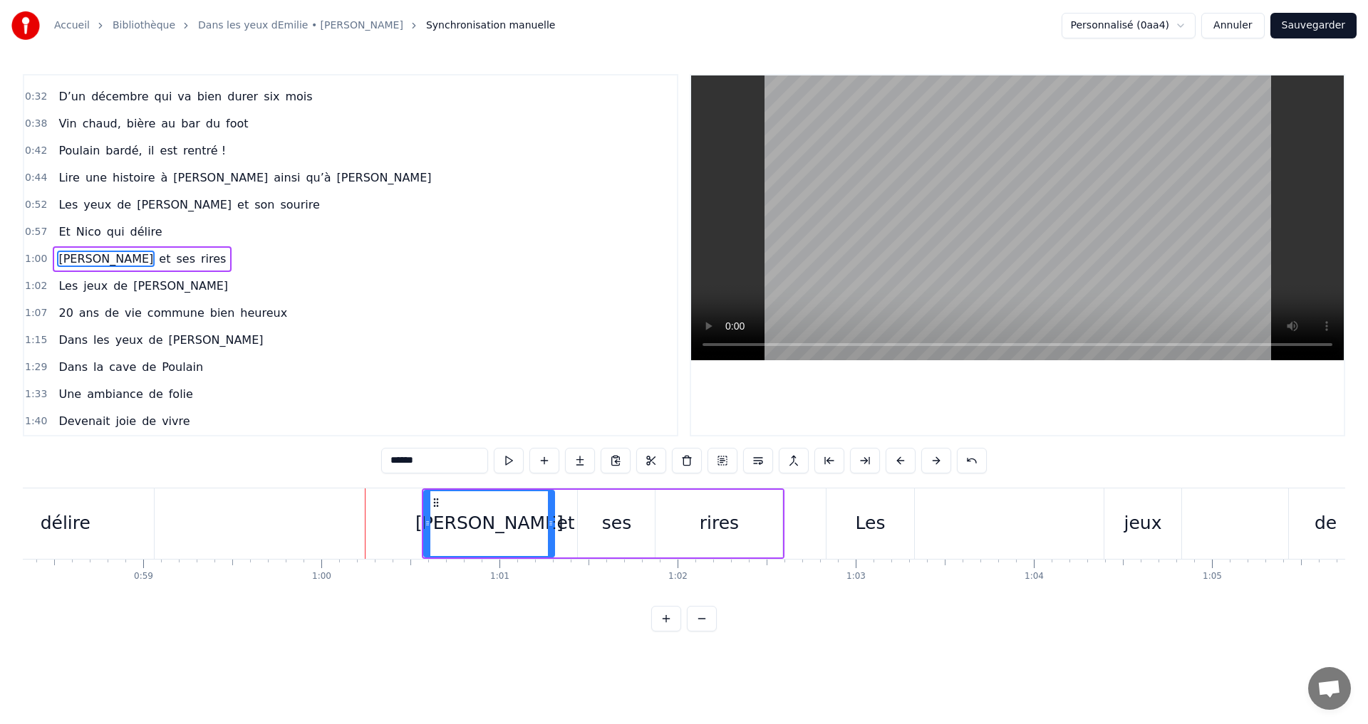
scroll to position [0, 10373]
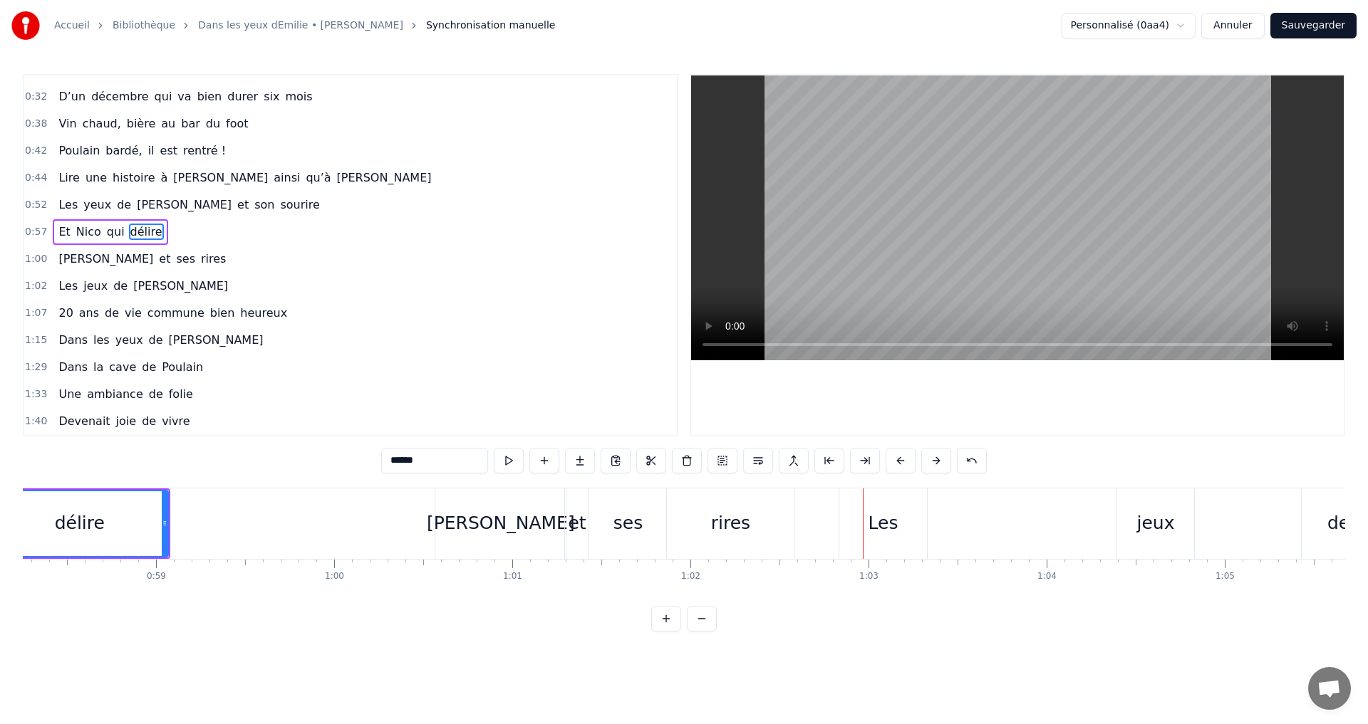
click at [902, 514] on div "Les" at bounding box center [883, 524] width 88 height 71
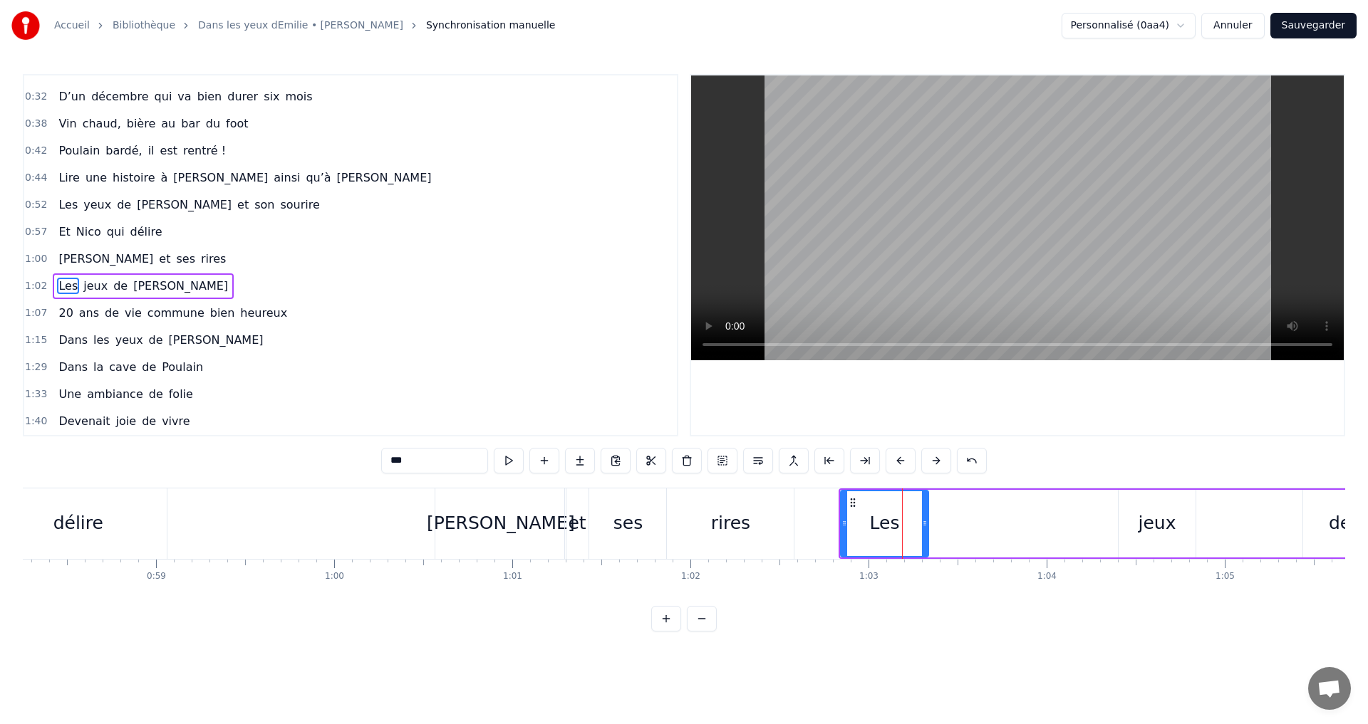
scroll to position [185, 0]
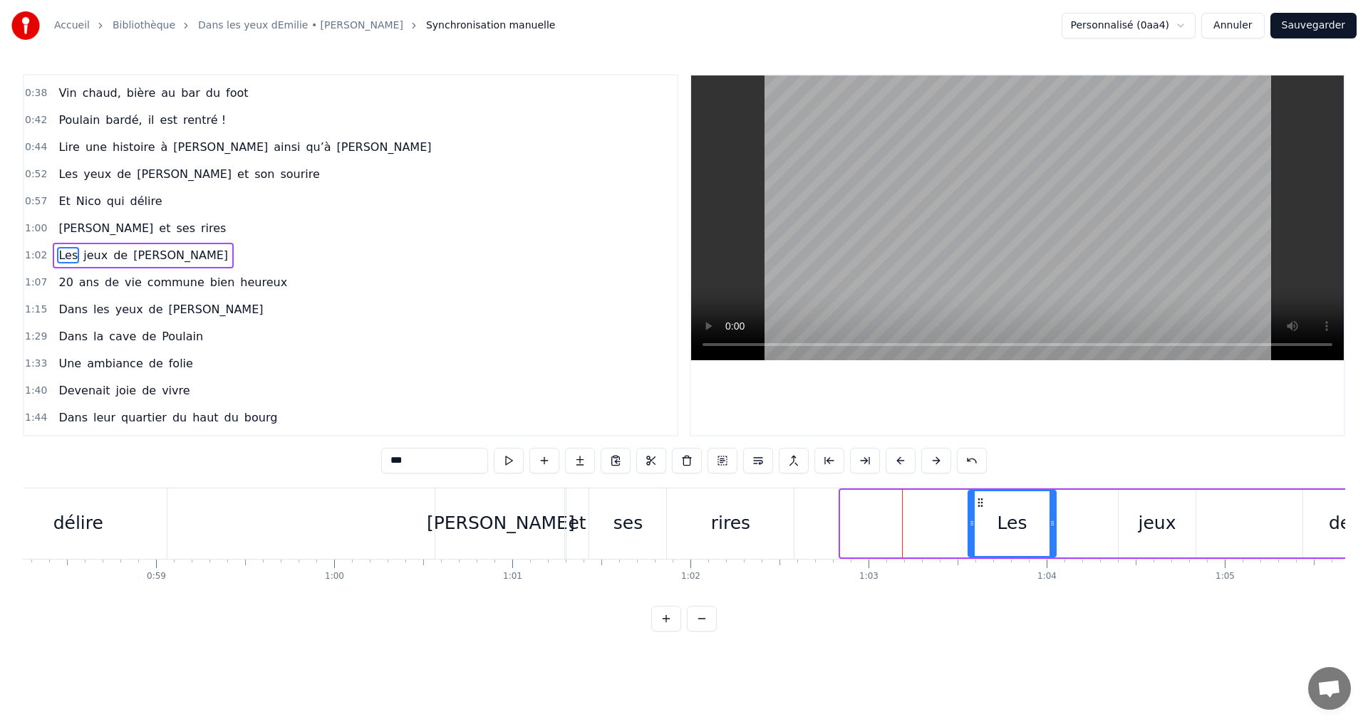
drag, startPoint x: 852, startPoint y: 499, endPoint x: 979, endPoint y: 509, distance: 127.9
click at [979, 509] on div "Les" at bounding box center [1012, 523] width 86 height 65
click at [740, 517] on div "rires" at bounding box center [730, 523] width 39 height 27
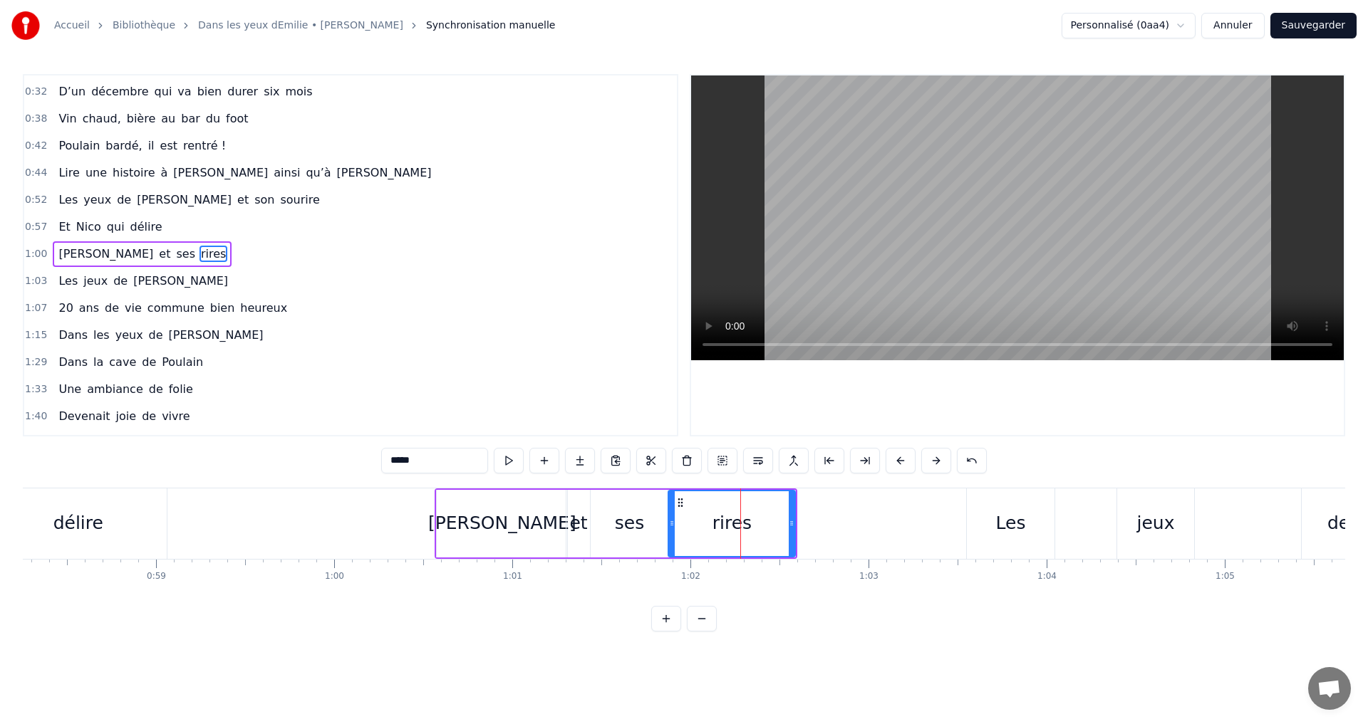
scroll to position [158, 0]
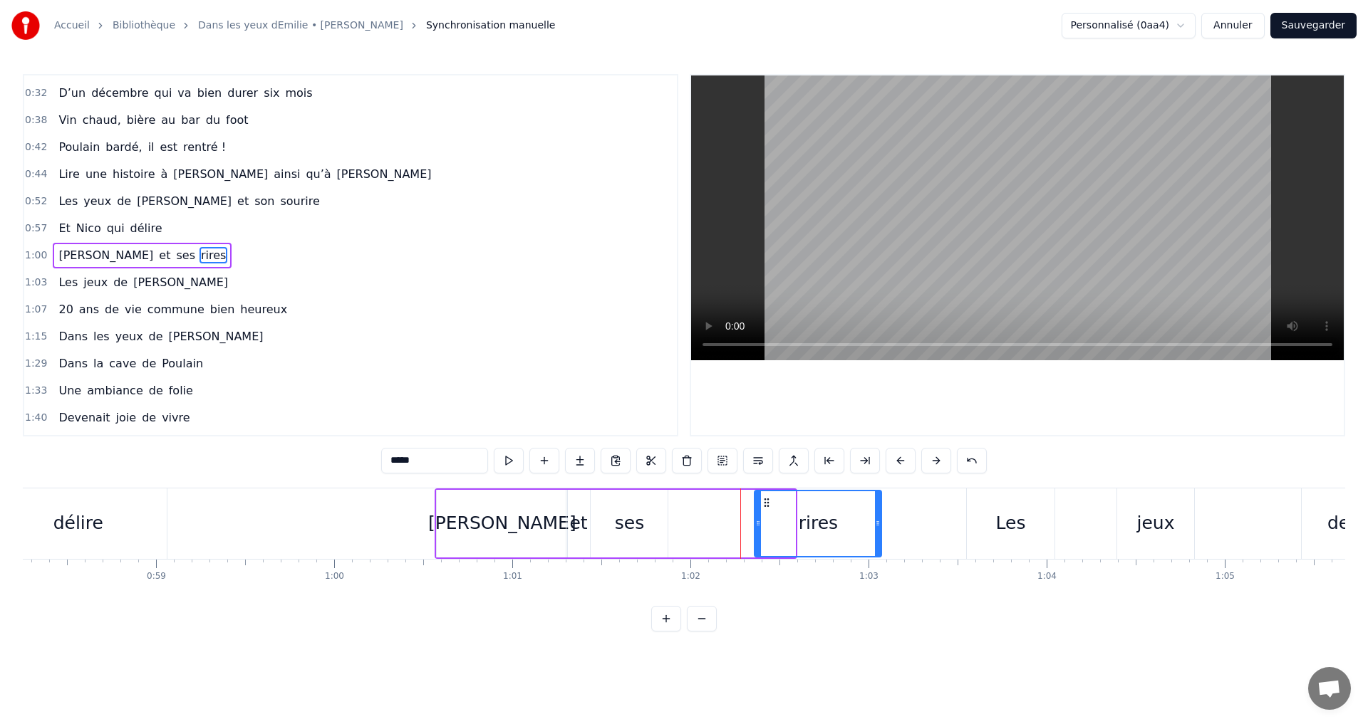
drag, startPoint x: 680, startPoint y: 500, endPoint x: 766, endPoint y: 507, distance: 86.5
click at [766, 507] on icon at bounding box center [766, 502] width 11 height 11
click at [649, 515] on div "ses" at bounding box center [628, 524] width 77 height 68
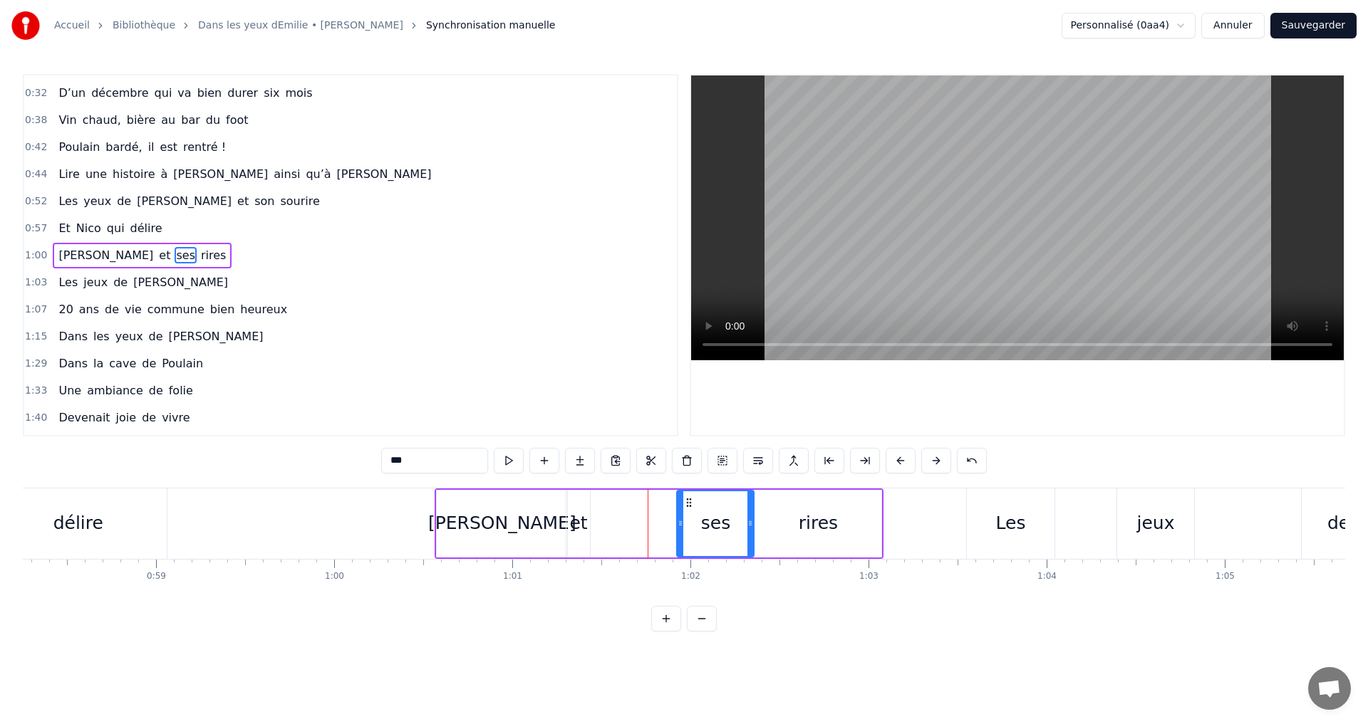
drag, startPoint x: 603, startPoint y: 501, endPoint x: 689, endPoint y: 507, distance: 86.4
click at [689, 507] on icon at bounding box center [688, 502] width 11 height 11
click at [581, 518] on div "et" at bounding box center [578, 523] width 18 height 27
drag, startPoint x: 578, startPoint y: 501, endPoint x: 652, endPoint y: 511, distance: 75.4
click at [662, 510] on div "et" at bounding box center [663, 523] width 22 height 65
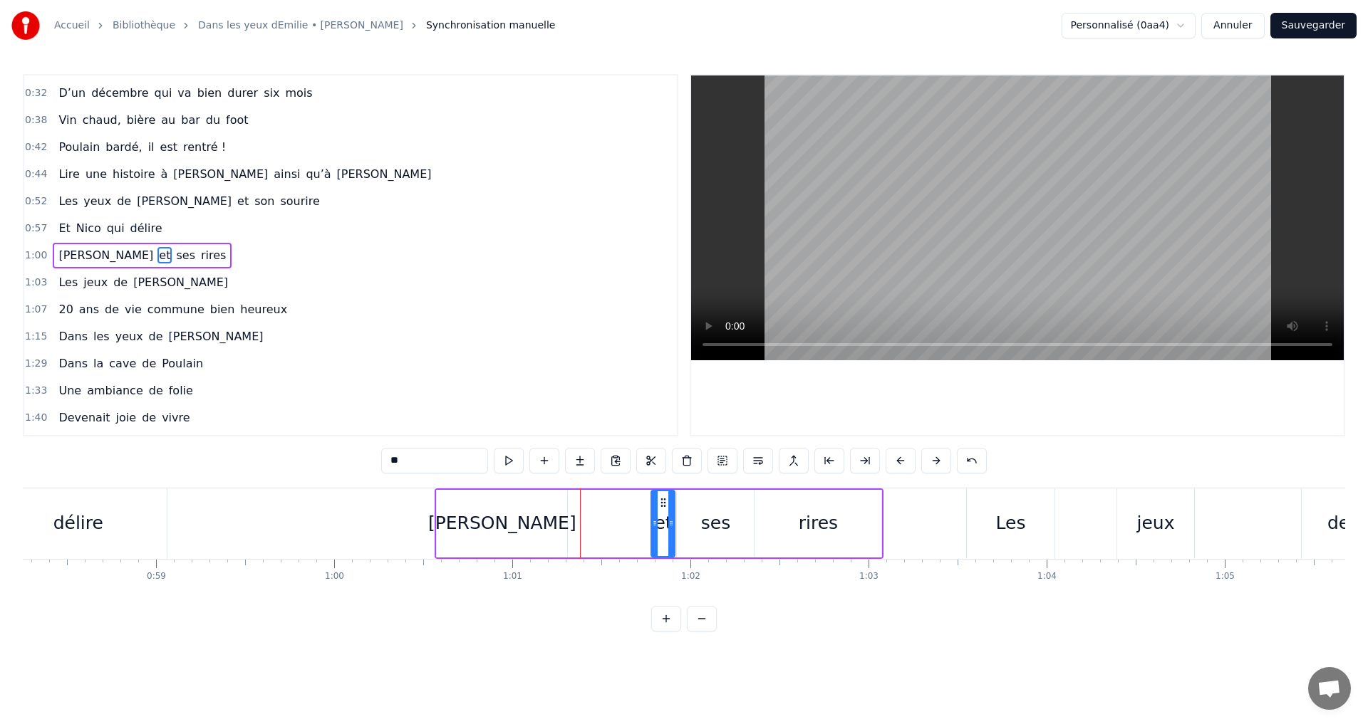
click at [559, 510] on div "[PERSON_NAME]" at bounding box center [502, 524] width 130 height 68
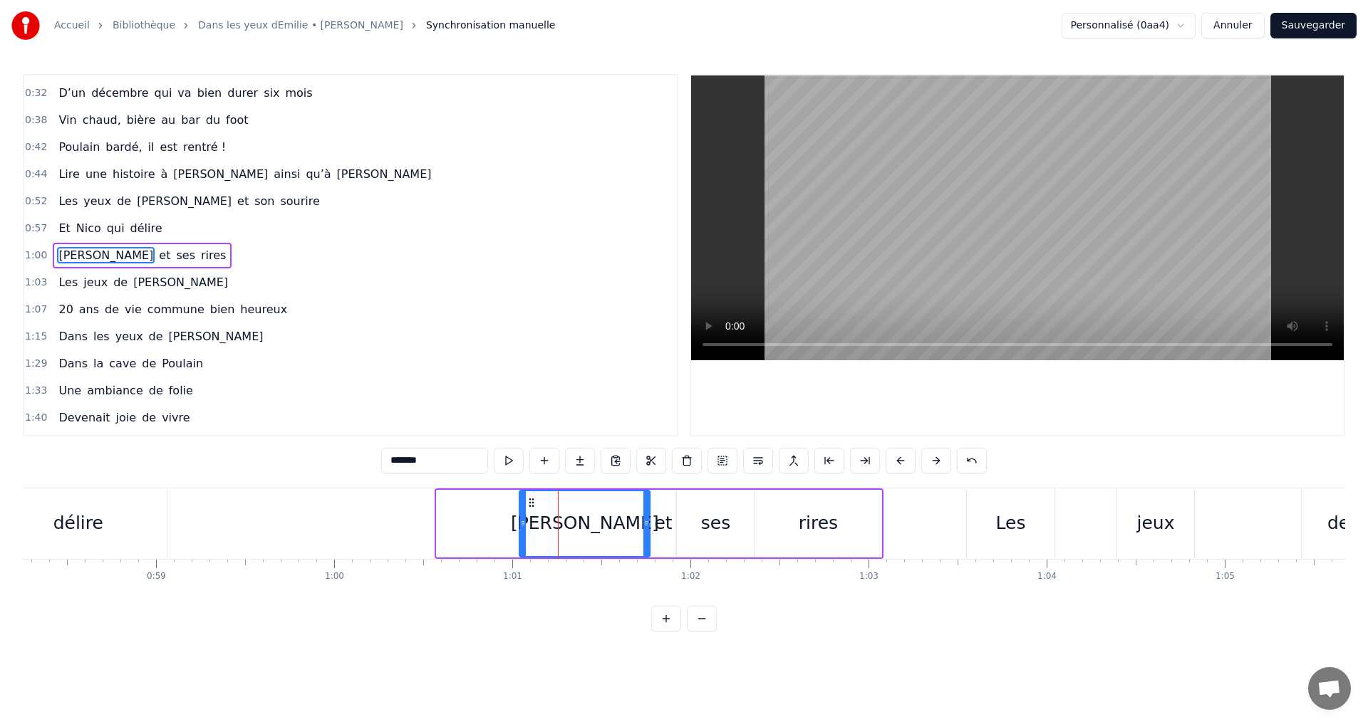
drag, startPoint x: 450, startPoint y: 500, endPoint x: 533, endPoint y: 508, distance: 83.0
click at [533, 508] on icon at bounding box center [531, 502] width 11 height 11
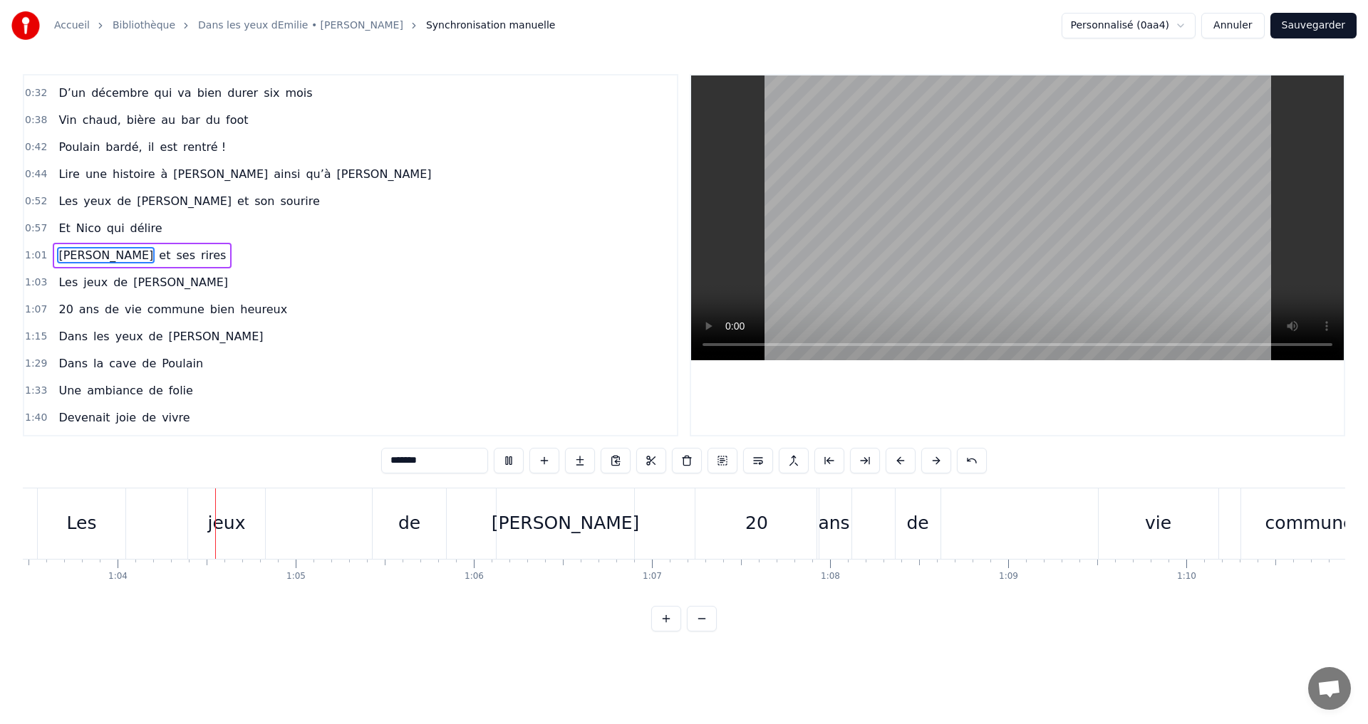
scroll to position [0, 11304]
click at [575, 541] on div "[PERSON_NAME]" at bounding box center [562, 524] width 137 height 71
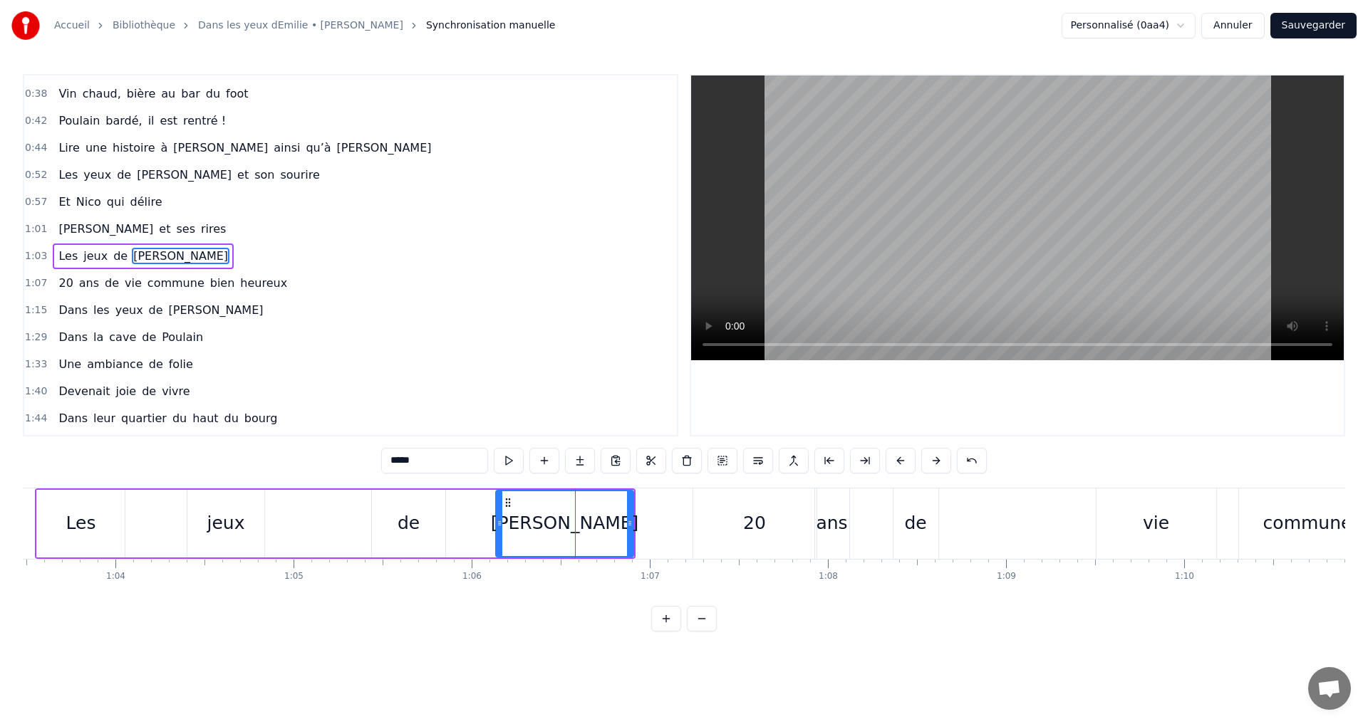
scroll to position [185, 0]
drag, startPoint x: 603, startPoint y: 495, endPoint x: 563, endPoint y: 500, distance: 39.5
click at [563, 500] on div "[PERSON_NAME]" at bounding box center [564, 523] width 136 height 65
drag, startPoint x: 510, startPoint y: 501, endPoint x: 474, endPoint y: 503, distance: 35.7
click at [474, 503] on icon at bounding box center [473, 502] width 11 height 11
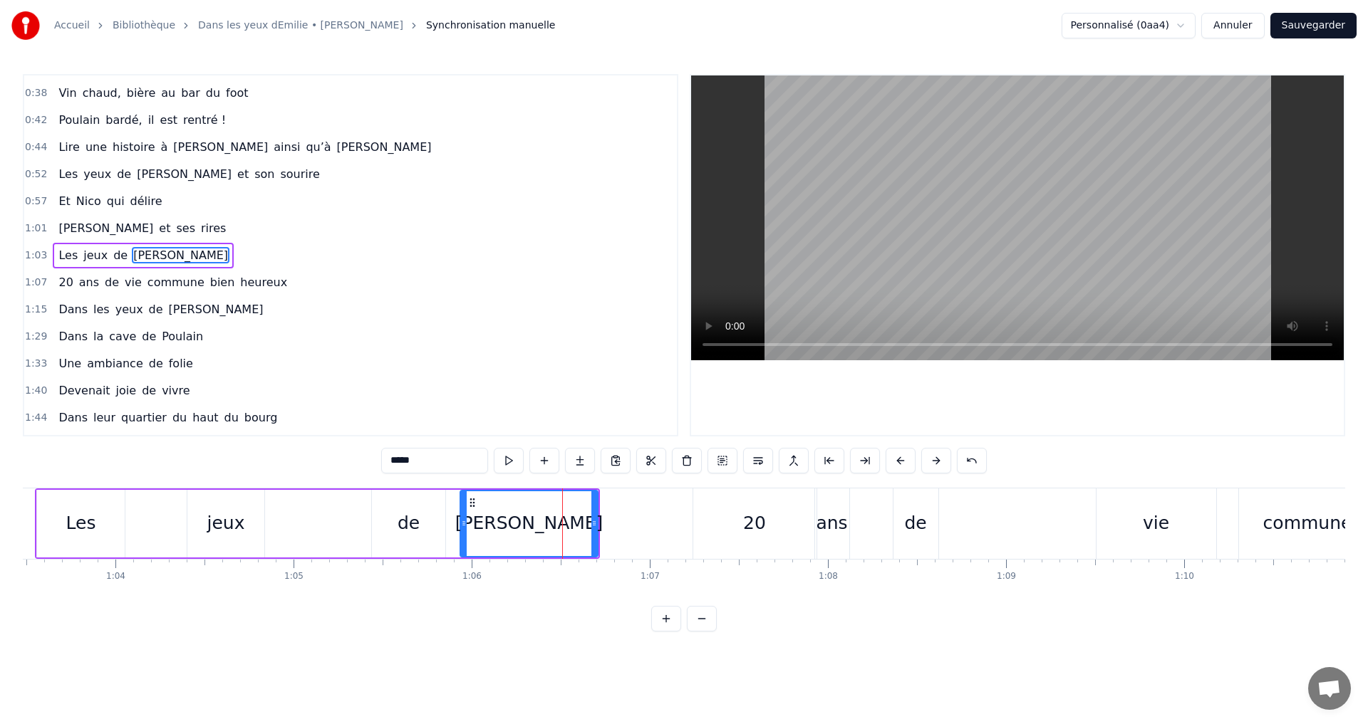
click at [406, 511] on div "de" at bounding box center [408, 523] width 22 height 27
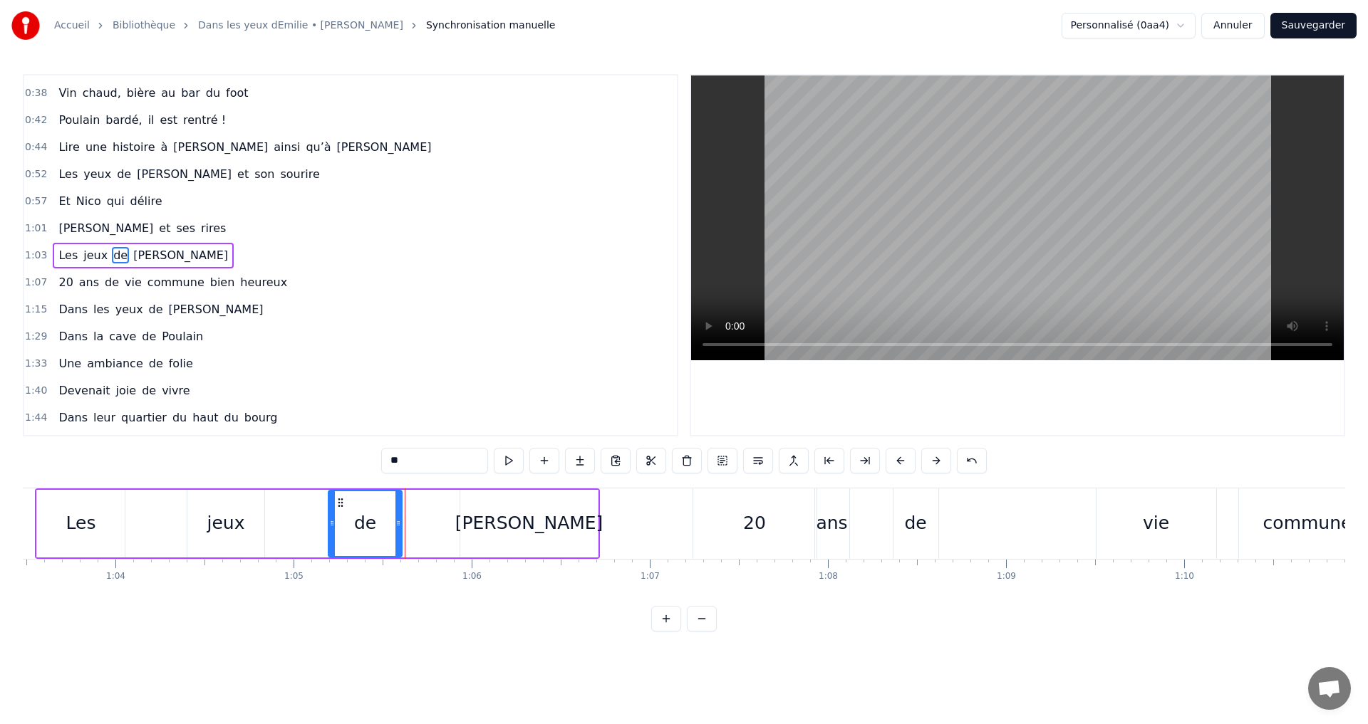
drag, startPoint x: 383, startPoint y: 503, endPoint x: 340, endPoint y: 501, distance: 43.5
click at [340, 501] on icon at bounding box center [340, 502] width 11 height 11
click at [480, 510] on div "[PERSON_NAME]" at bounding box center [528, 524] width 137 height 68
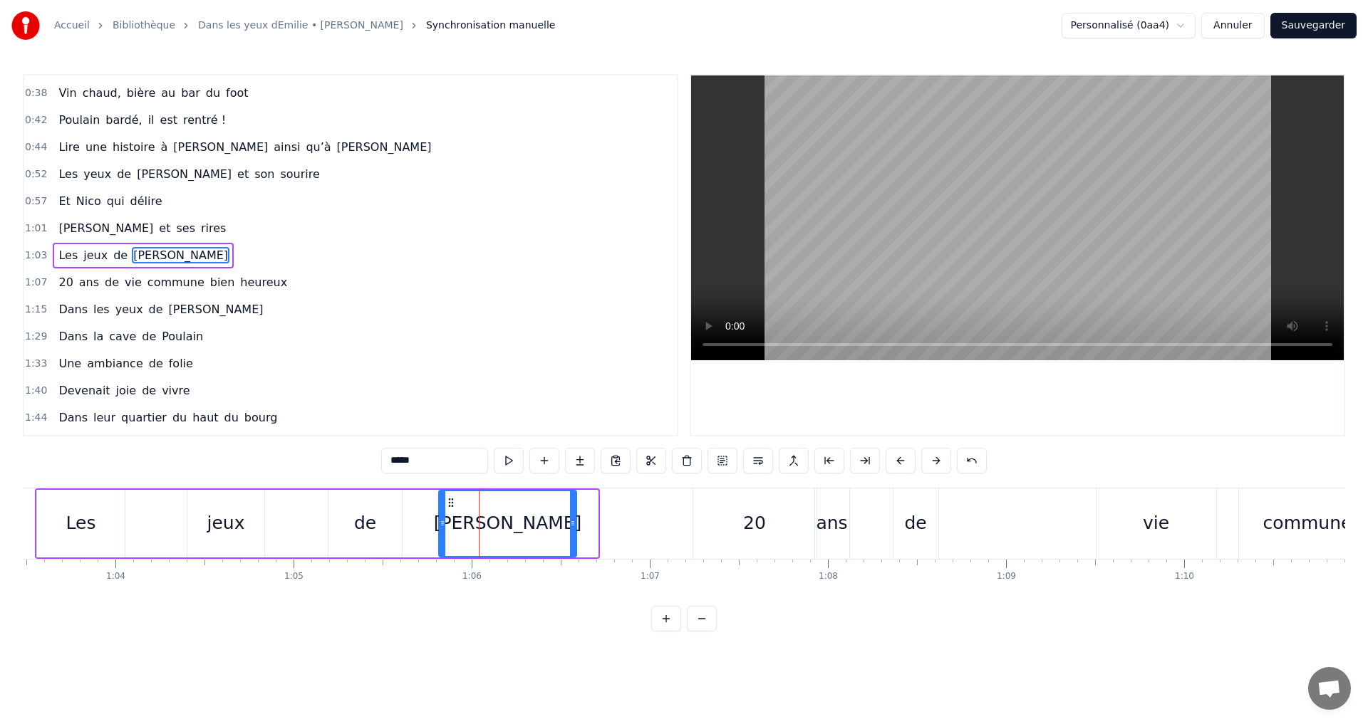
drag, startPoint x: 472, startPoint y: 504, endPoint x: 451, endPoint y: 504, distance: 21.4
click at [451, 504] on icon at bounding box center [450, 502] width 11 height 11
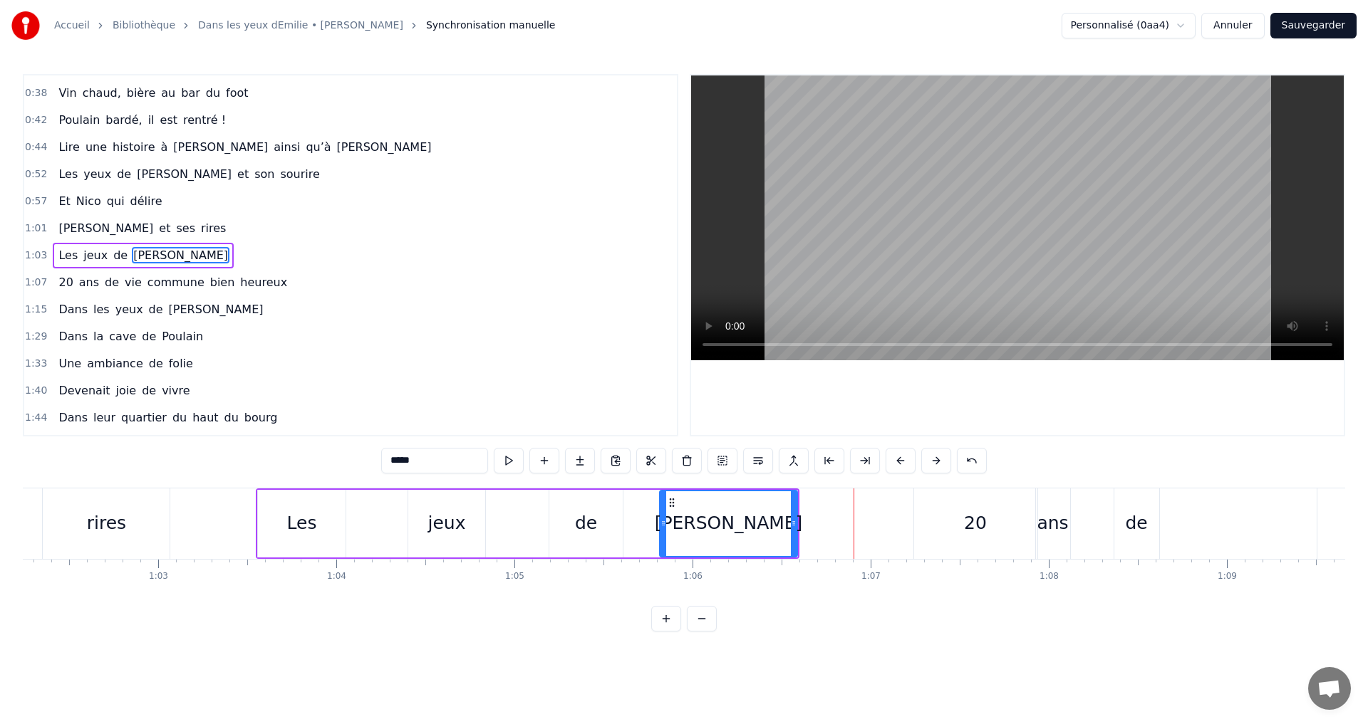
scroll to position [0, 10922]
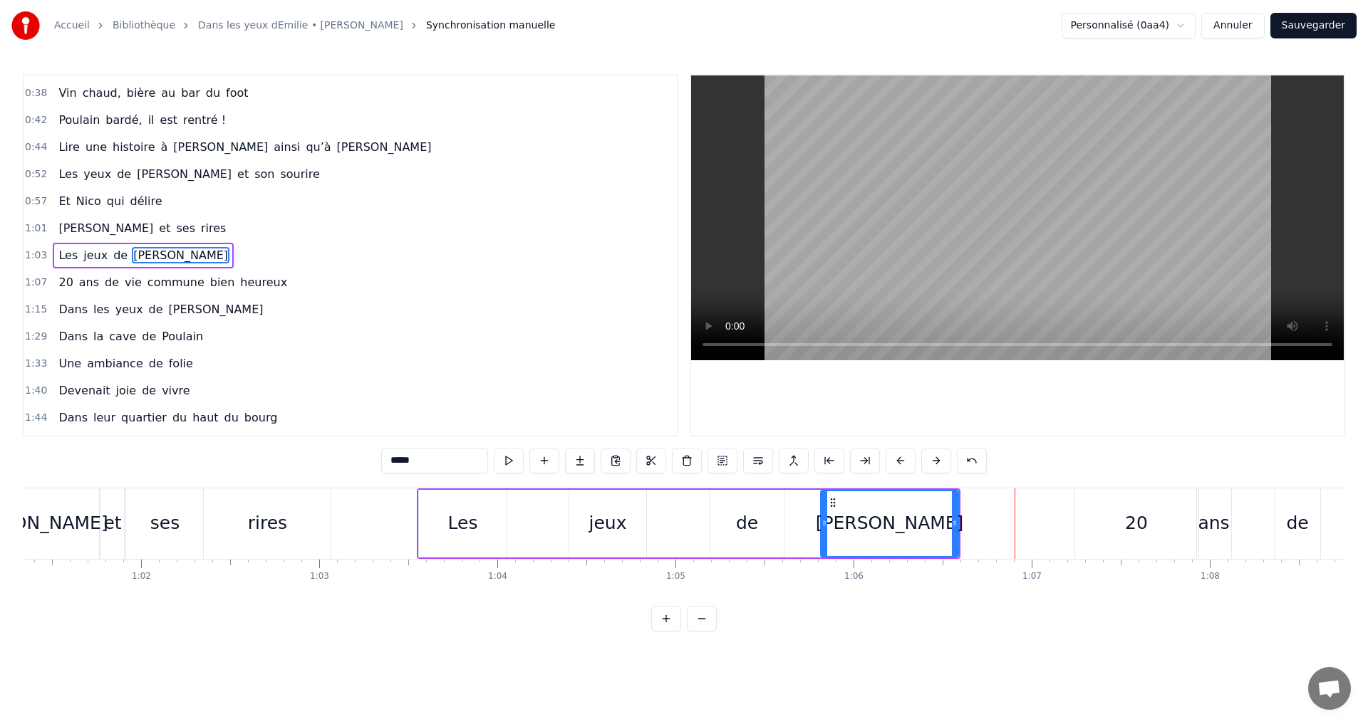
click at [463, 529] on div "Les" at bounding box center [463, 523] width 30 height 27
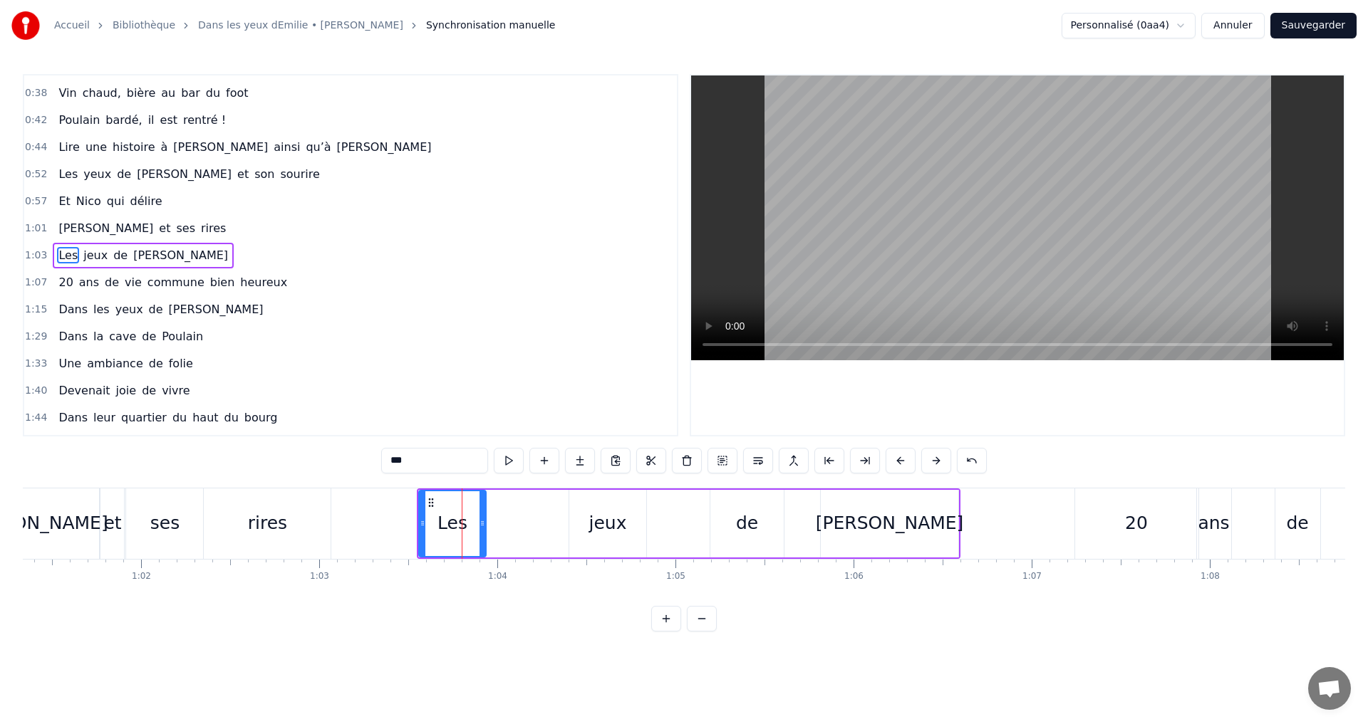
drag, startPoint x: 503, startPoint y: 521, endPoint x: 482, endPoint y: 524, distance: 20.8
click at [482, 524] on icon at bounding box center [482, 523] width 6 height 11
click at [607, 515] on div "jeux" at bounding box center [608, 523] width 38 height 27
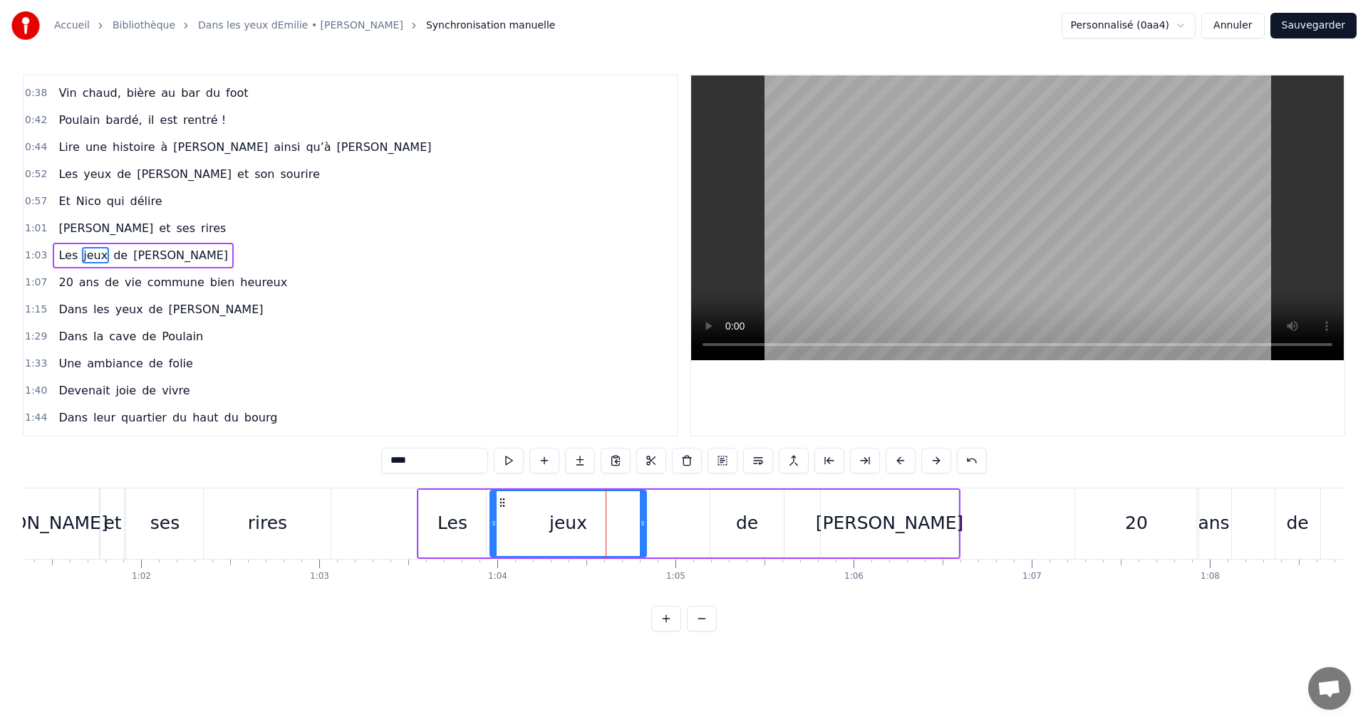
drag, startPoint x: 572, startPoint y: 526, endPoint x: 493, endPoint y: 527, distance: 79.1
click at [493, 527] on icon at bounding box center [494, 523] width 6 height 11
drag, startPoint x: 643, startPoint y: 522, endPoint x: 581, endPoint y: 521, distance: 62.7
click at [581, 521] on icon at bounding box center [579, 523] width 6 height 11
click at [745, 528] on div "de" at bounding box center [747, 523] width 22 height 27
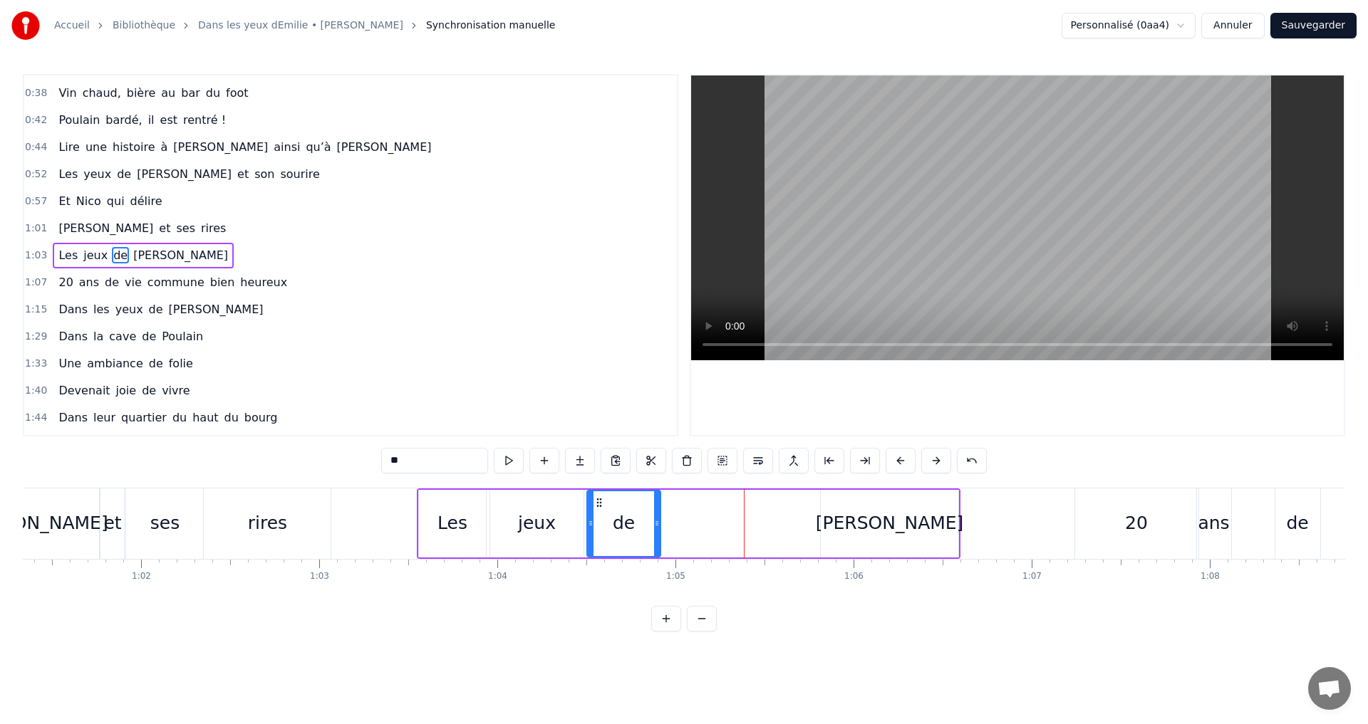
drag, startPoint x: 721, startPoint y: 501, endPoint x: 598, endPoint y: 498, distance: 123.3
click at [598, 498] on icon at bounding box center [598, 502] width 11 height 11
drag, startPoint x: 838, startPoint y: 516, endPoint x: 831, endPoint y: 515, distance: 7.3
click at [836, 516] on div "[PERSON_NAME]" at bounding box center [889, 524] width 137 height 68
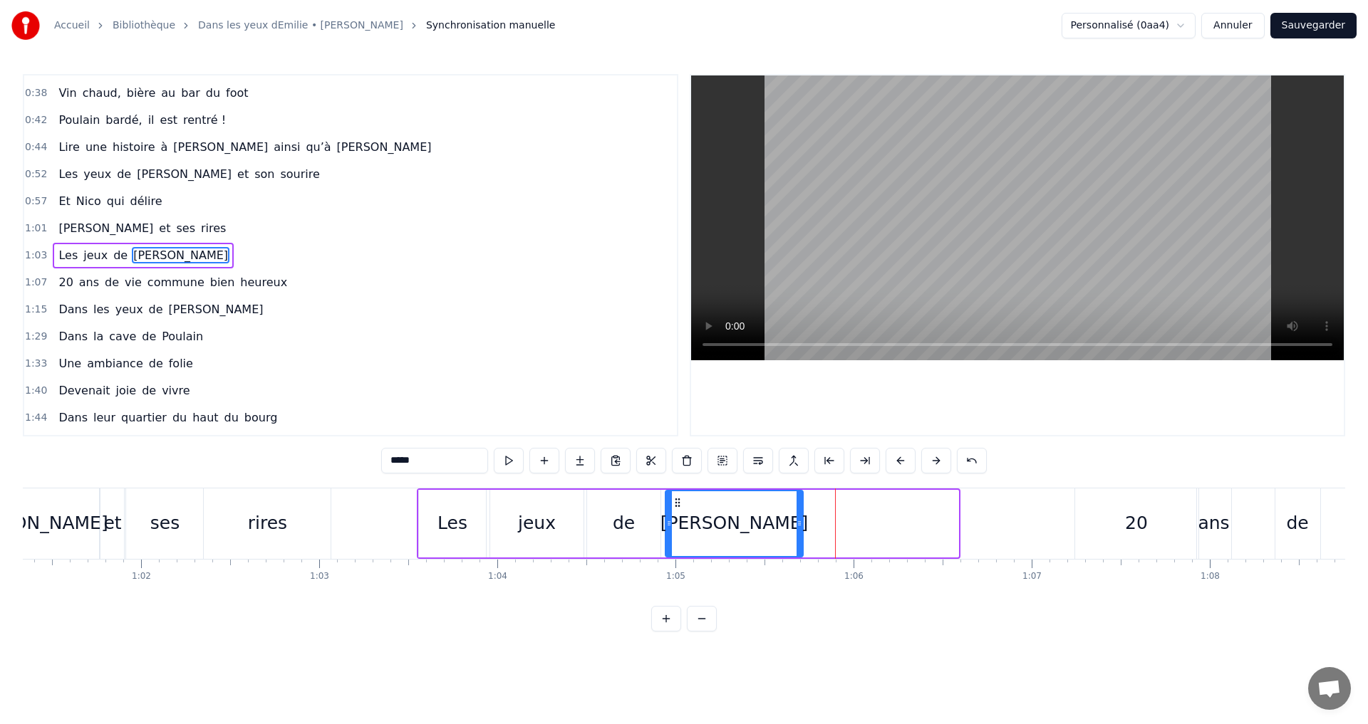
drag, startPoint x: 833, startPoint y: 501, endPoint x: 677, endPoint y: 496, distance: 155.4
click at [677, 496] on div "[PERSON_NAME]" at bounding box center [734, 523] width 136 height 65
click at [1086, 526] on div "20" at bounding box center [1136, 524] width 123 height 71
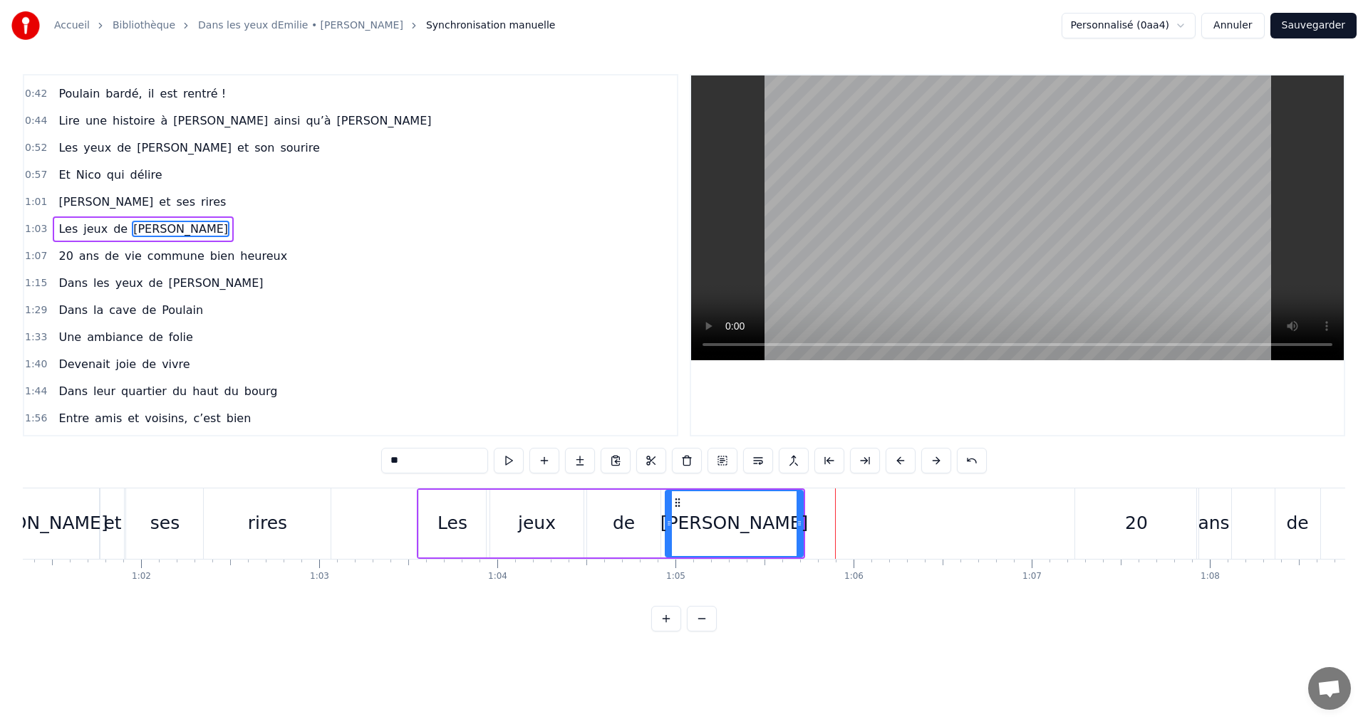
scroll to position [212, 0]
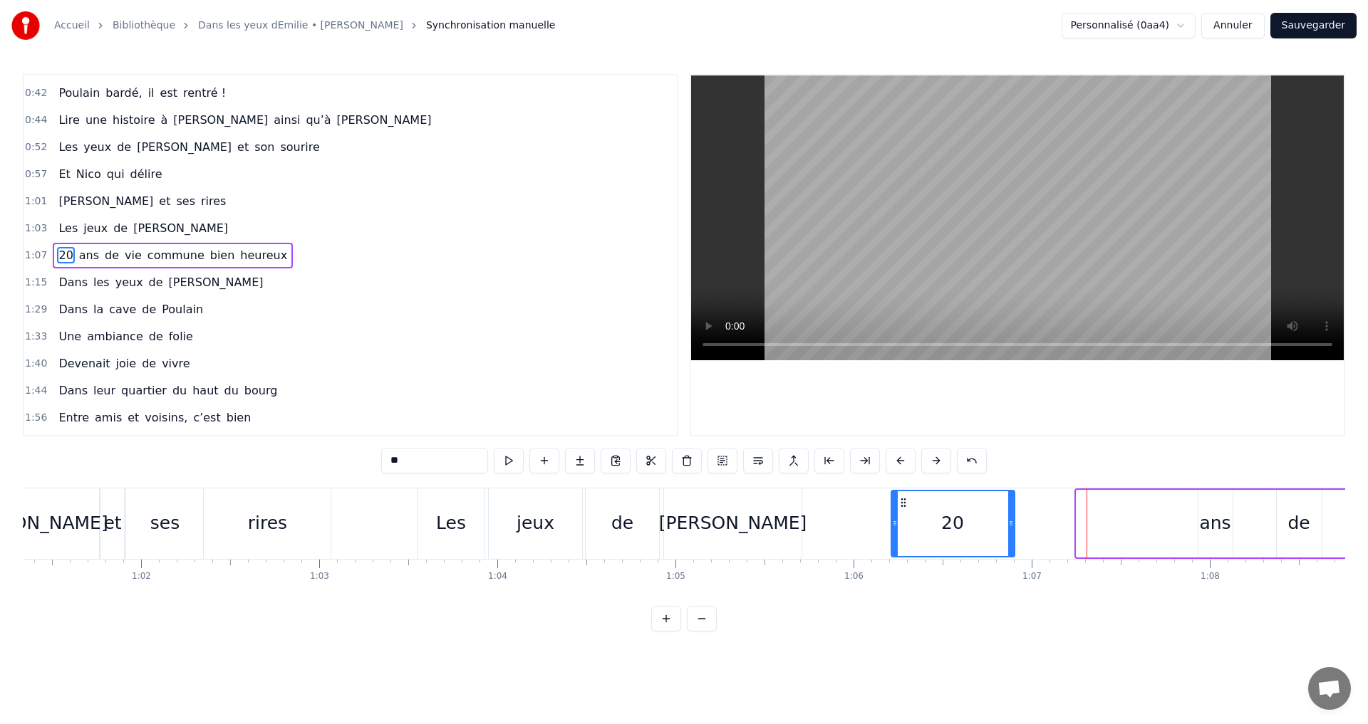
drag, startPoint x: 1087, startPoint y: 500, endPoint x: 902, endPoint y: 505, distance: 185.3
click at [902, 505] on icon at bounding box center [902, 502] width 11 height 11
click at [1210, 531] on div "ans" at bounding box center [1214, 523] width 31 height 27
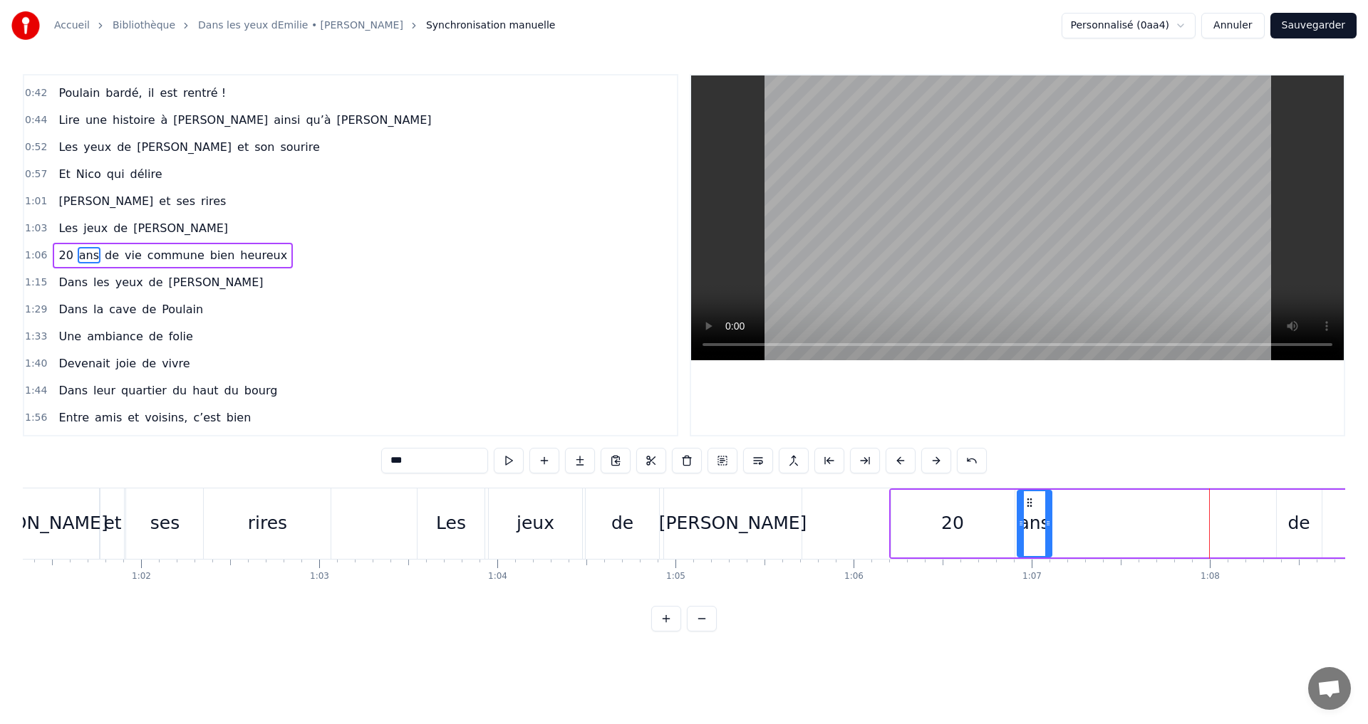
drag, startPoint x: 1209, startPoint y: 502, endPoint x: 1029, endPoint y: 496, distance: 181.0
click at [1029, 497] on icon at bounding box center [1029, 502] width 11 height 11
click at [123, 531] on div "et" at bounding box center [112, 524] width 24 height 71
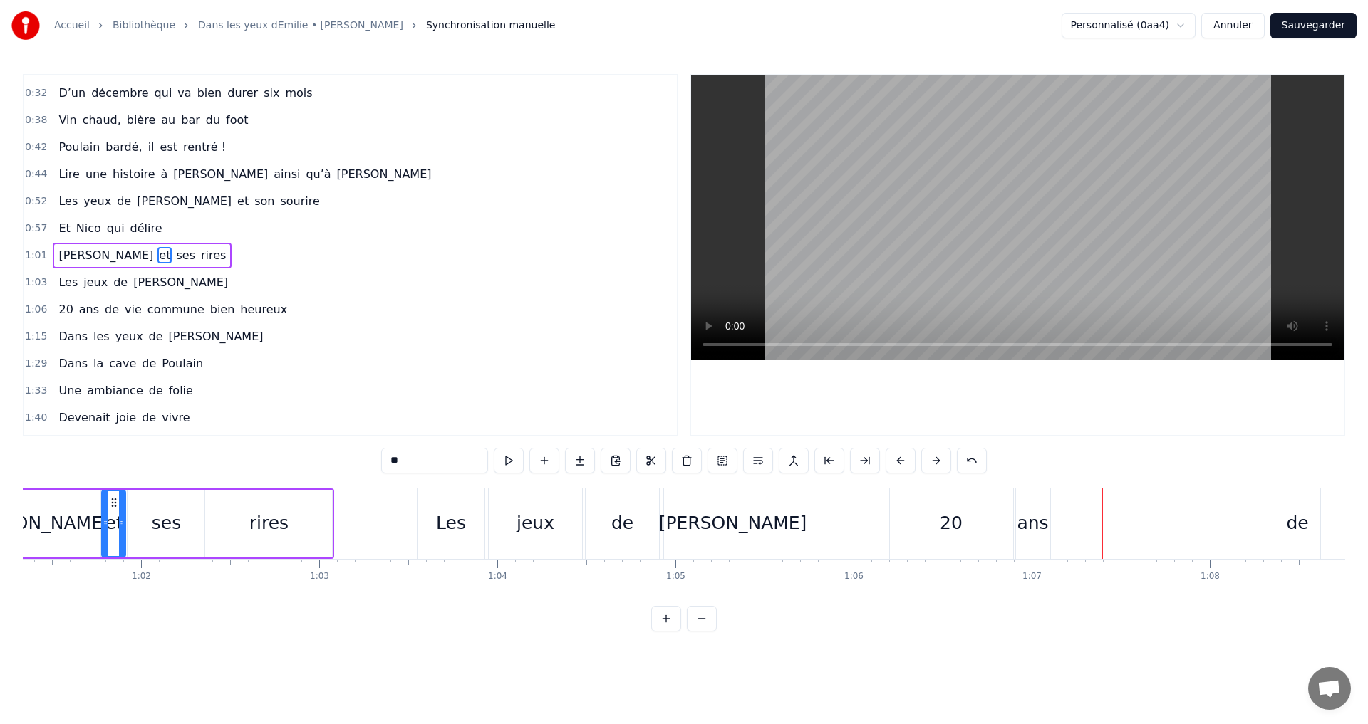
click at [541, 526] on div "jeux" at bounding box center [535, 523] width 38 height 27
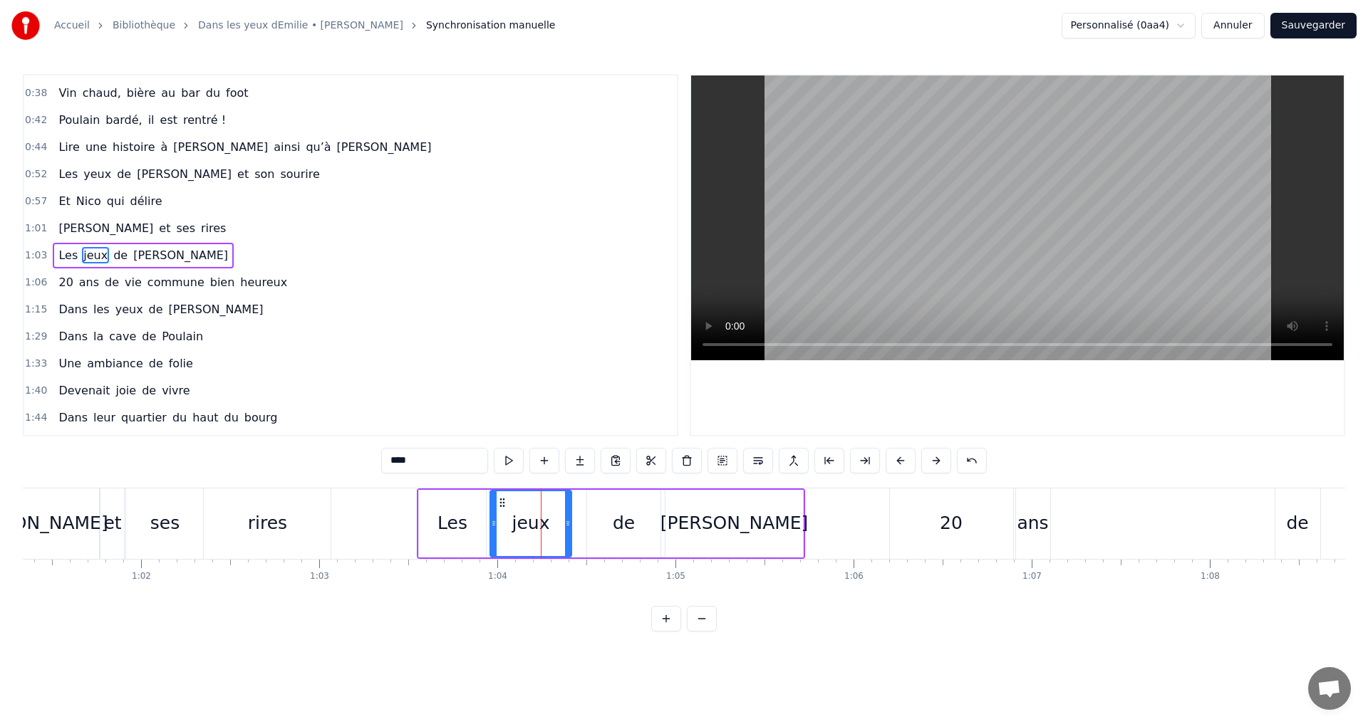
click at [569, 526] on icon at bounding box center [568, 523] width 6 height 11
click at [632, 531] on div "de" at bounding box center [624, 523] width 22 height 27
drag, startPoint x: 614, startPoint y: 491, endPoint x: 592, endPoint y: 493, distance: 22.2
click at [592, 493] on div "de" at bounding box center [624, 523] width 72 height 65
drag, startPoint x: 599, startPoint y: 501, endPoint x: 585, endPoint y: 501, distance: 13.6
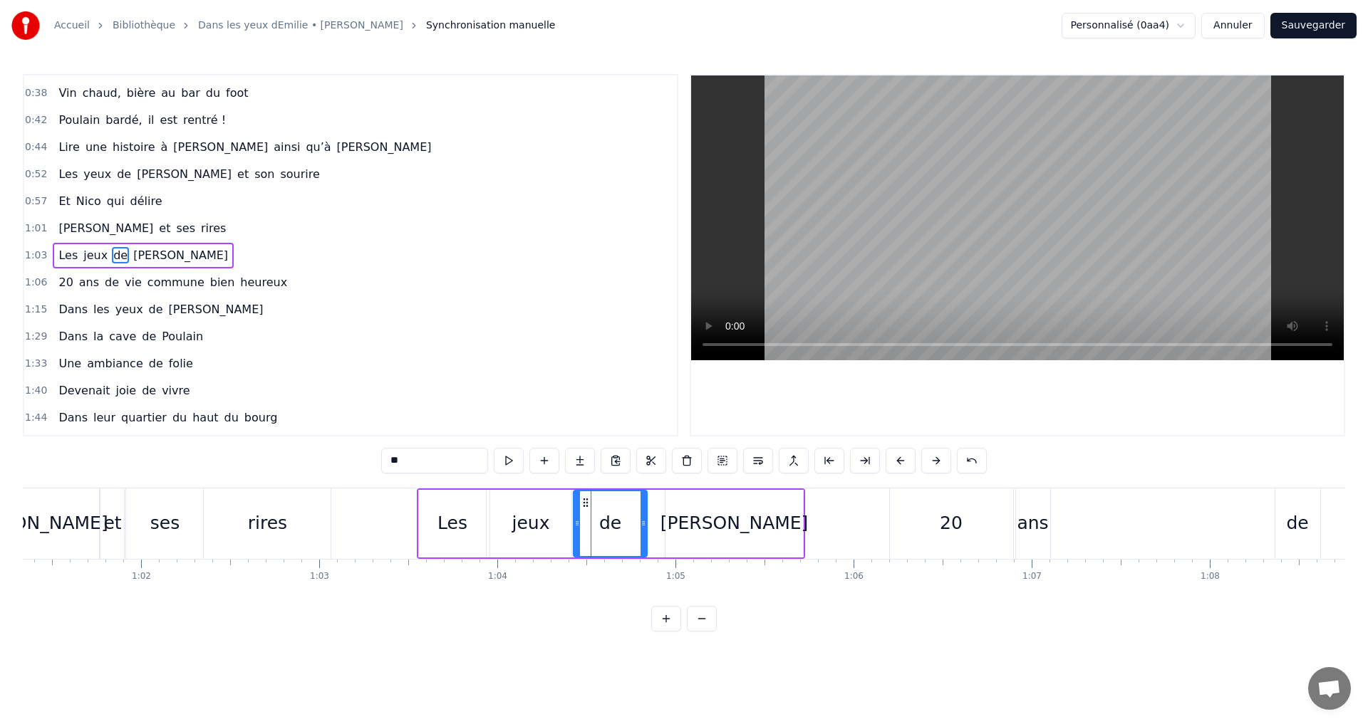
click at [585, 501] on icon at bounding box center [585, 502] width 11 height 11
click at [474, 527] on div "Les" at bounding box center [452, 524] width 67 height 68
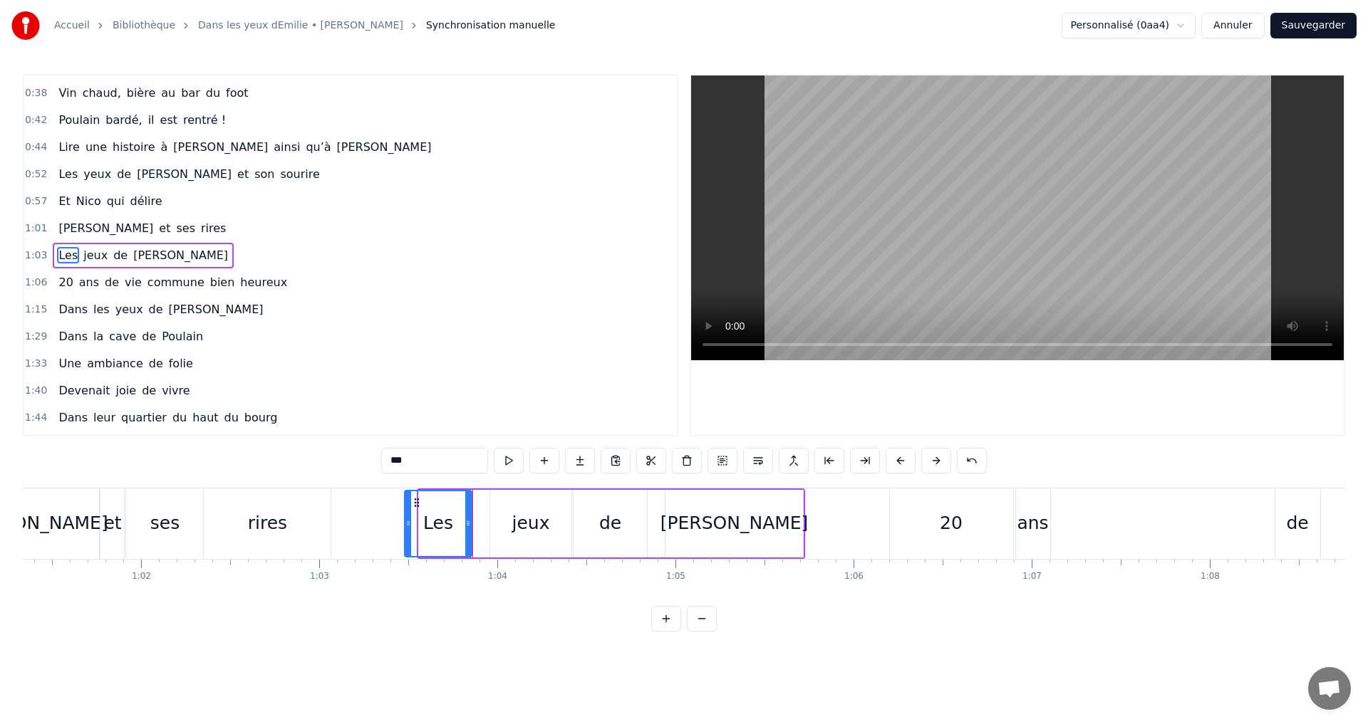
drag, startPoint x: 430, startPoint y: 503, endPoint x: 416, endPoint y: 504, distance: 14.3
click at [416, 504] on icon at bounding box center [416, 502] width 11 height 11
click at [533, 521] on div "jeux" at bounding box center [531, 523] width 38 height 27
drag, startPoint x: 501, startPoint y: 501, endPoint x: 486, endPoint y: 501, distance: 15.7
click at [486, 501] on icon at bounding box center [486, 502] width 11 height 11
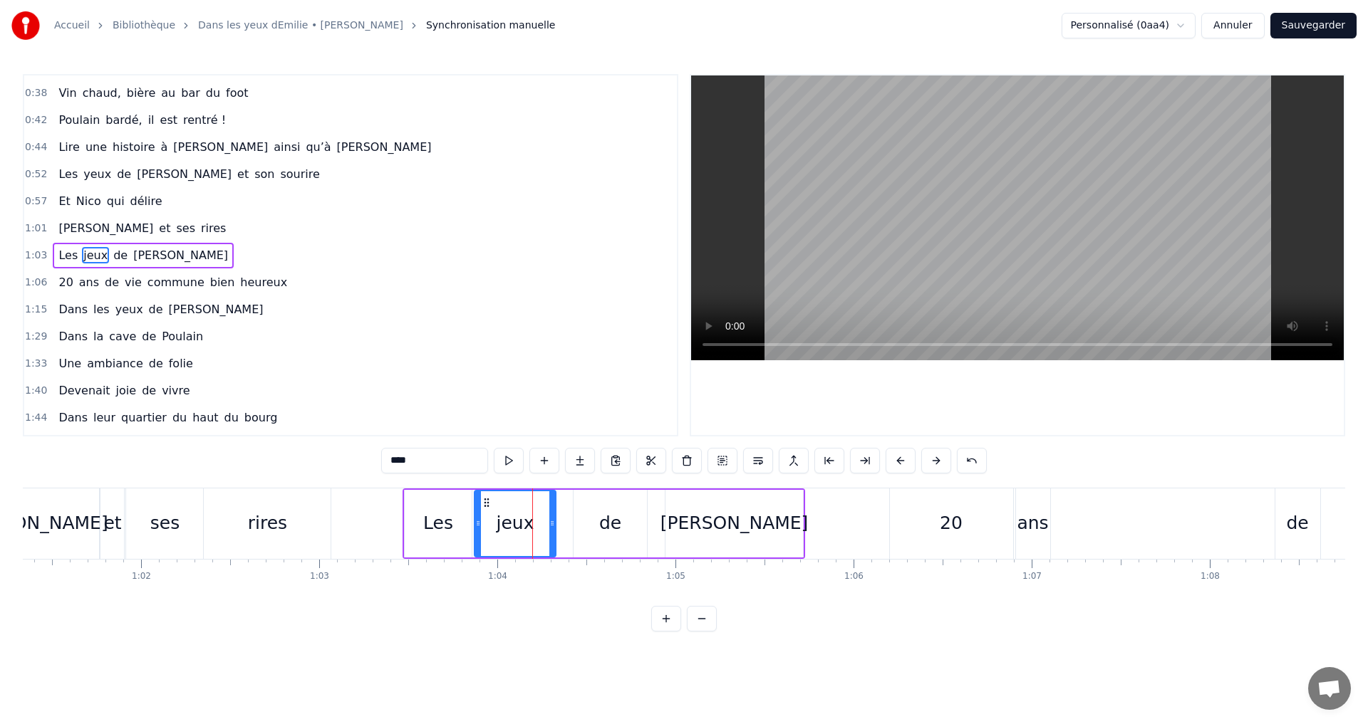
click at [605, 505] on div "de" at bounding box center [609, 524] width 73 height 68
click at [567, 500] on icon at bounding box center [568, 502] width 11 height 11
drag, startPoint x: 677, startPoint y: 524, endPoint x: 660, endPoint y: 510, distance: 22.3
click at [674, 524] on div "[PERSON_NAME]" at bounding box center [733, 524] width 137 height 68
type input "*****"
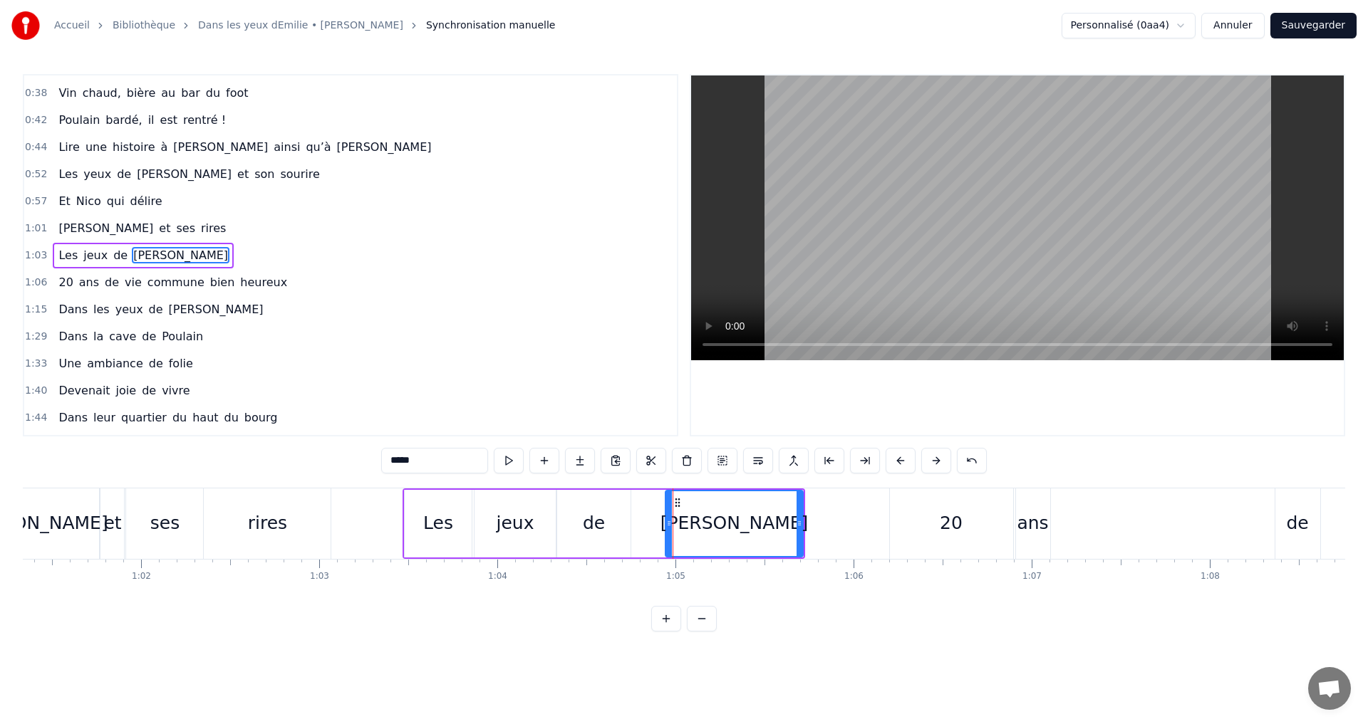
drag, startPoint x: 673, startPoint y: 505, endPoint x: 643, endPoint y: 500, distance: 30.3
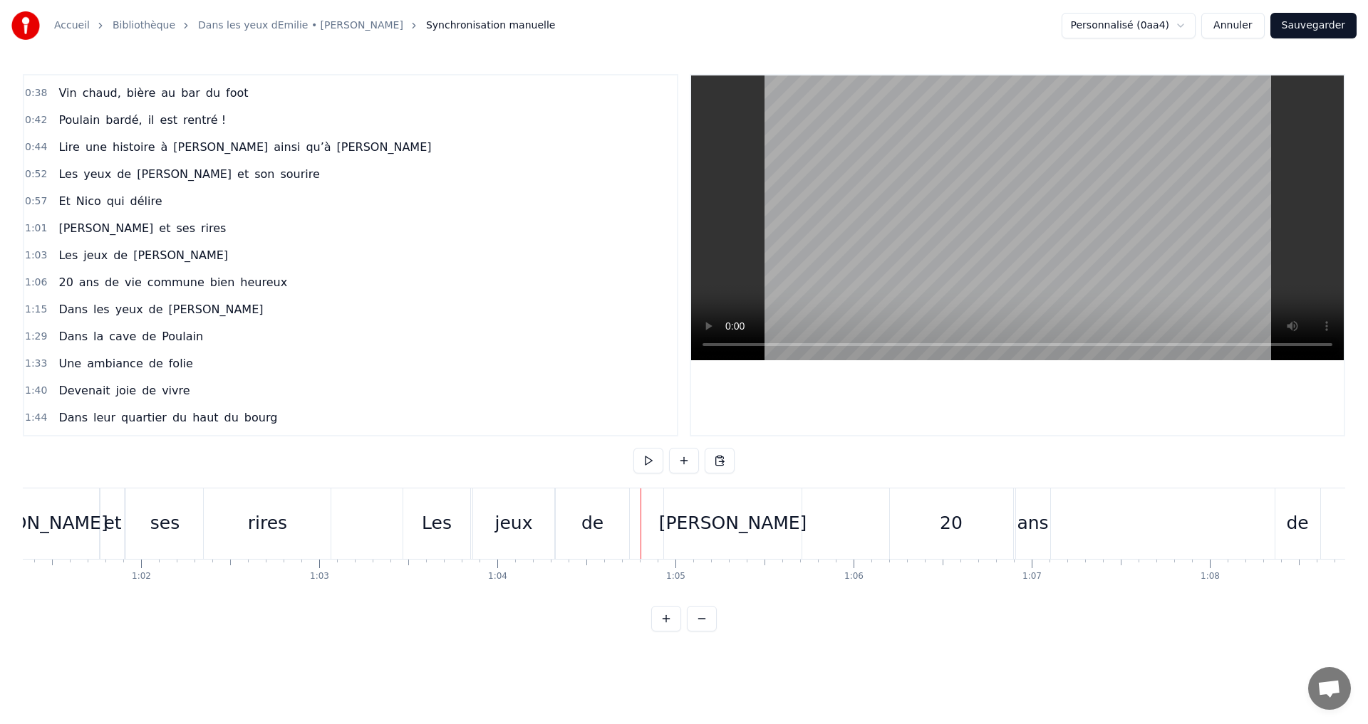
click at [678, 505] on div "[PERSON_NAME]" at bounding box center [732, 524] width 137 height 71
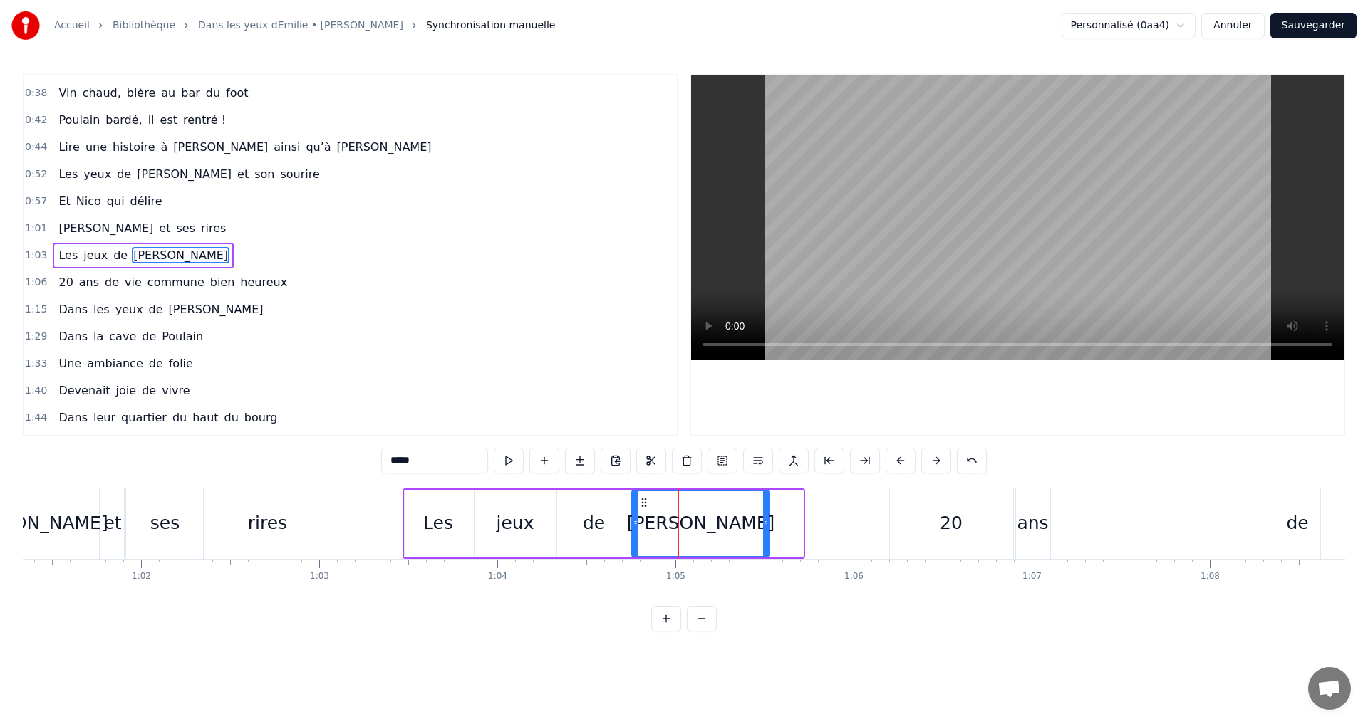
drag, startPoint x: 675, startPoint y: 503, endPoint x: 642, endPoint y: 501, distance: 32.8
click at [642, 501] on icon at bounding box center [643, 502] width 11 height 11
click at [949, 519] on div "20" at bounding box center [950, 523] width 23 height 27
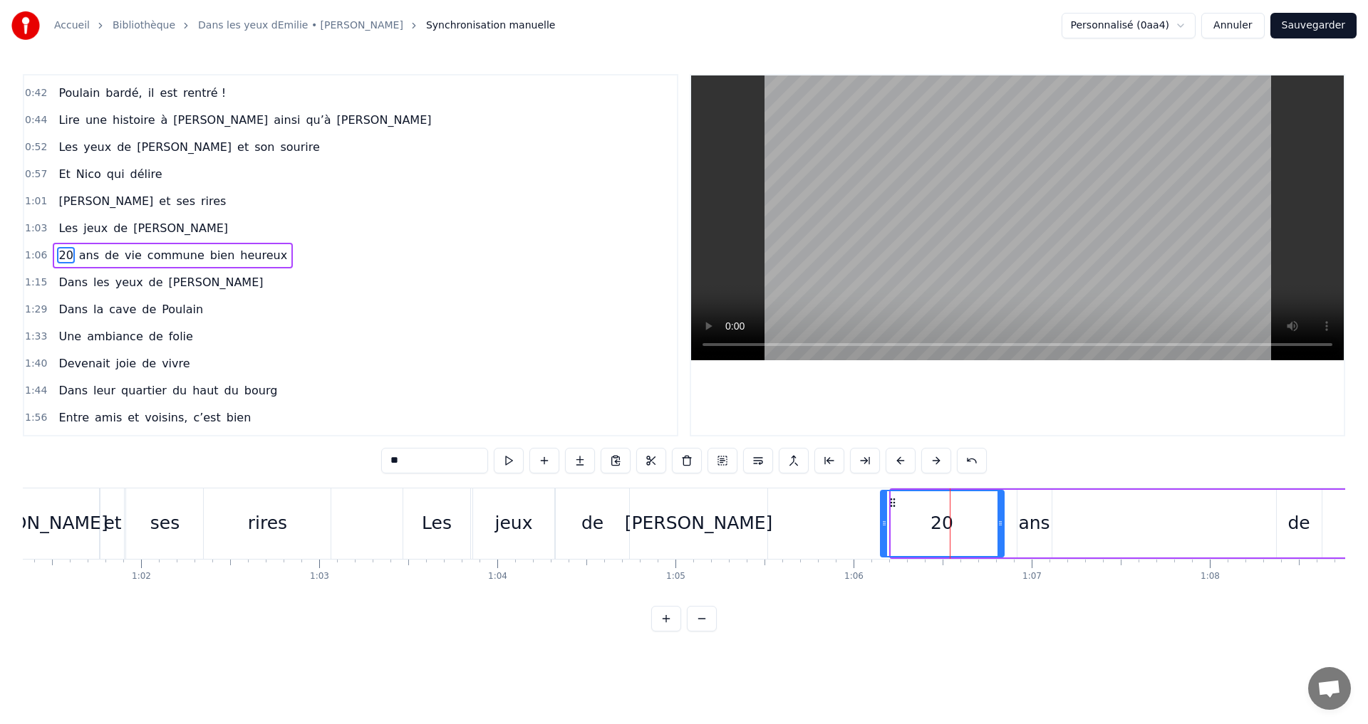
drag, startPoint x: 901, startPoint y: 502, endPoint x: 890, endPoint y: 501, distance: 10.7
click at [890, 501] on icon at bounding box center [892, 502] width 11 height 11
drag, startPoint x: 1037, startPoint y: 517, endPoint x: 1014, endPoint y: 509, distance: 25.0
click at [1036, 517] on div "ans" at bounding box center [1033, 523] width 31 height 27
drag, startPoint x: 1029, startPoint y: 501, endPoint x: 1017, endPoint y: 501, distance: 11.4
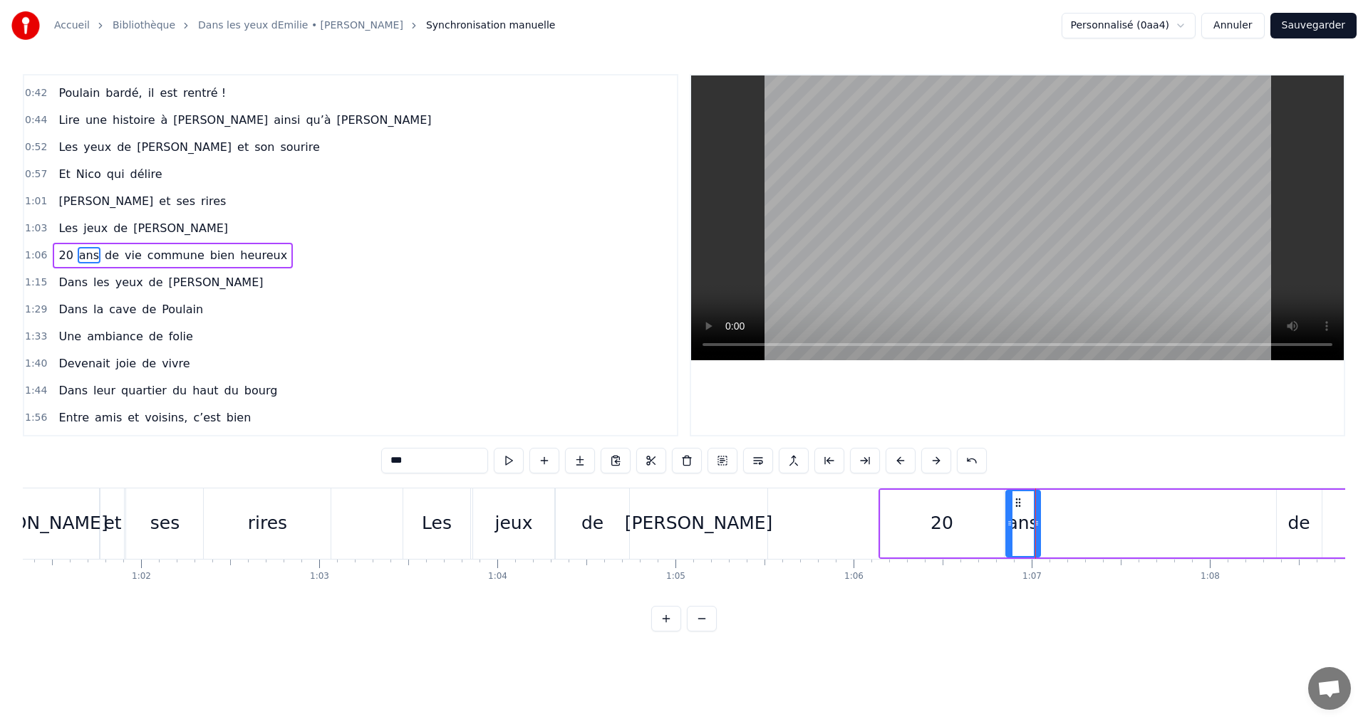
click at [1017, 501] on icon at bounding box center [1017, 502] width 11 height 11
click at [1301, 514] on div "de" at bounding box center [1298, 523] width 22 height 27
type input "**"
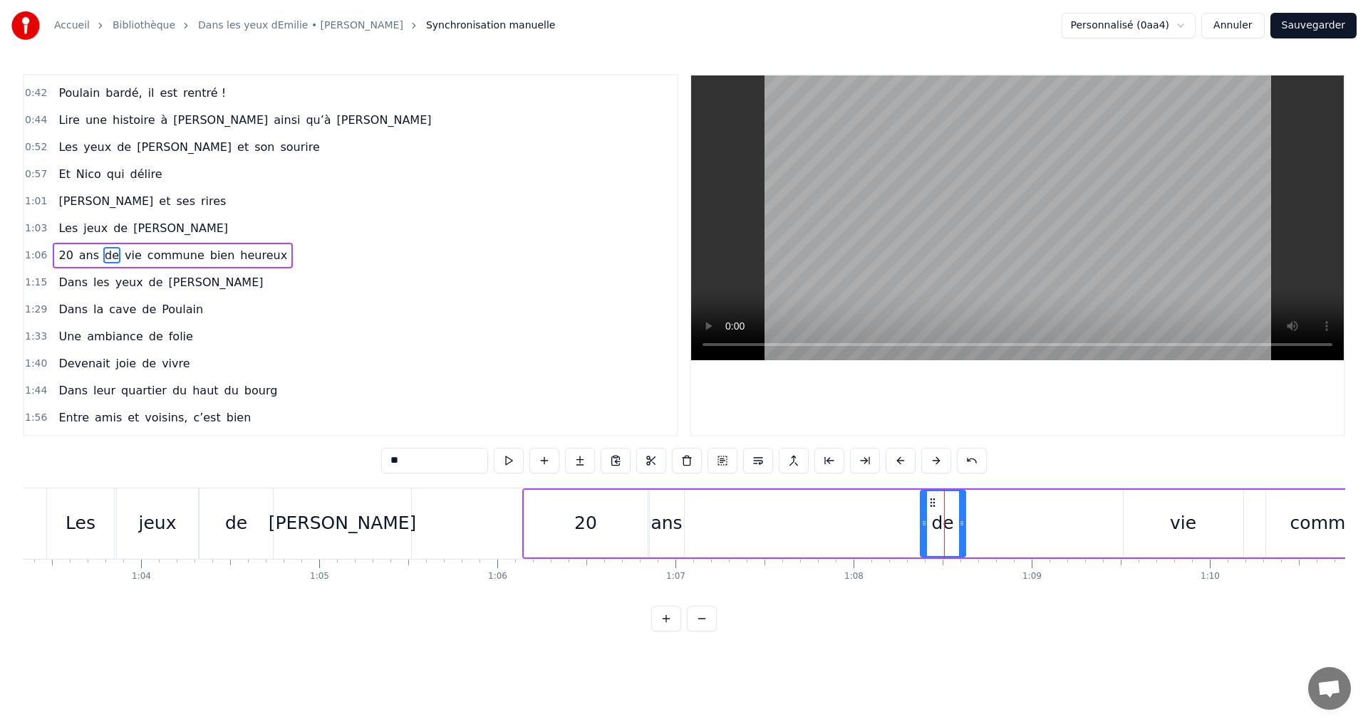
click at [1290, 501] on div "20 ans de vie commune bien heureux" at bounding box center [1360, 524] width 1677 height 71
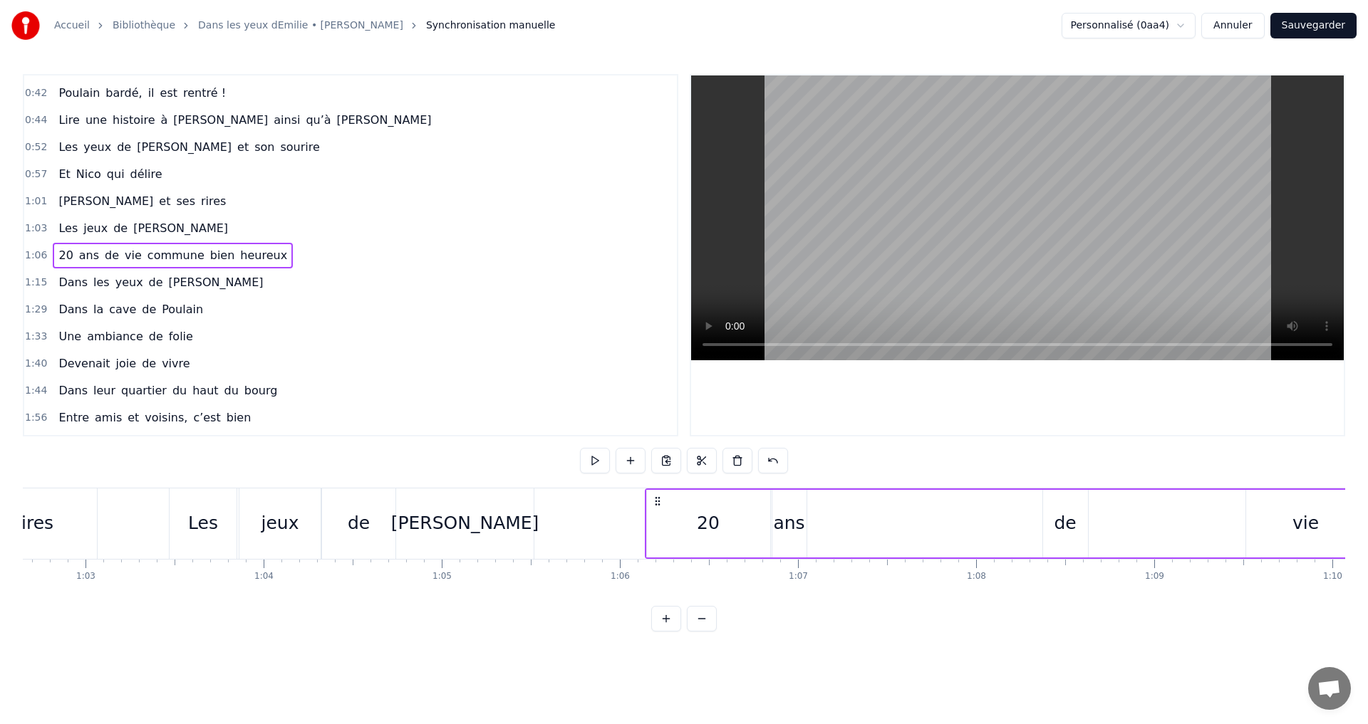
scroll to position [0, 10953]
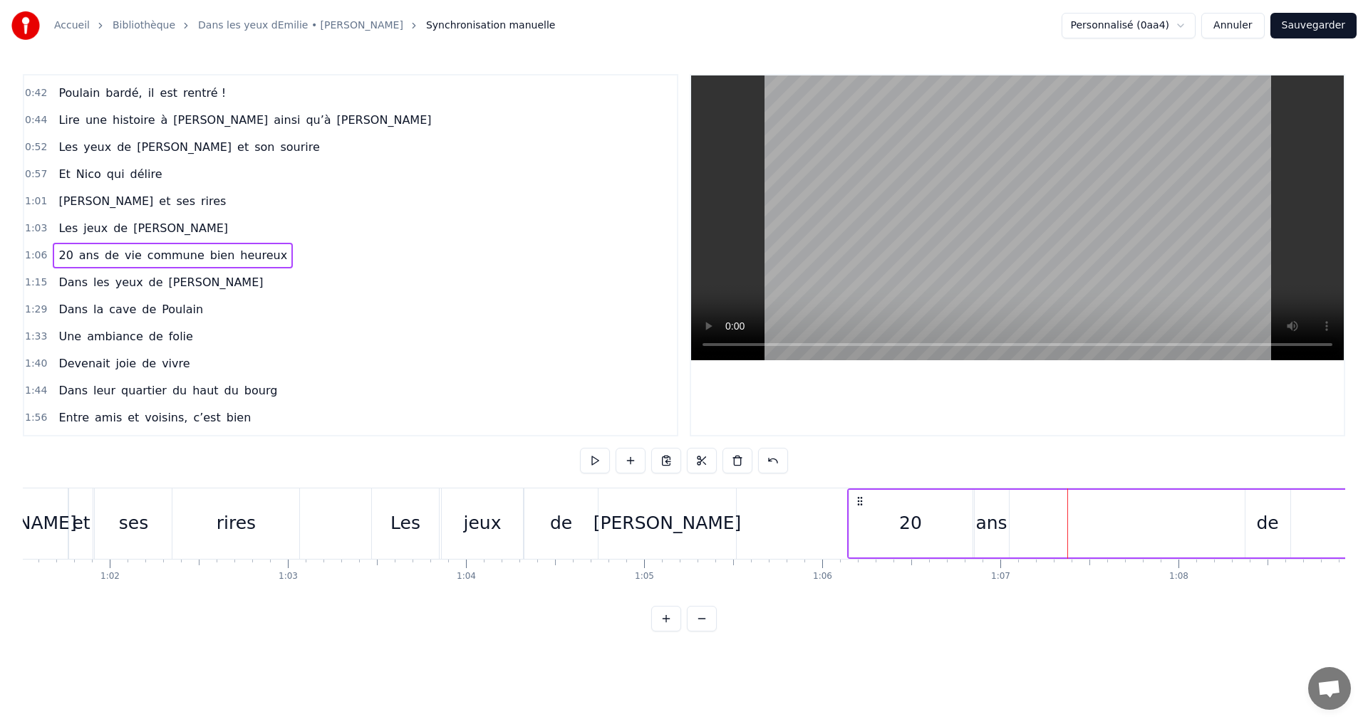
click at [924, 499] on div "20" at bounding box center [910, 524] width 123 height 68
drag, startPoint x: 862, startPoint y: 503, endPoint x: 813, endPoint y: 501, distance: 49.2
click at [813, 501] on icon at bounding box center [811, 502] width 11 height 11
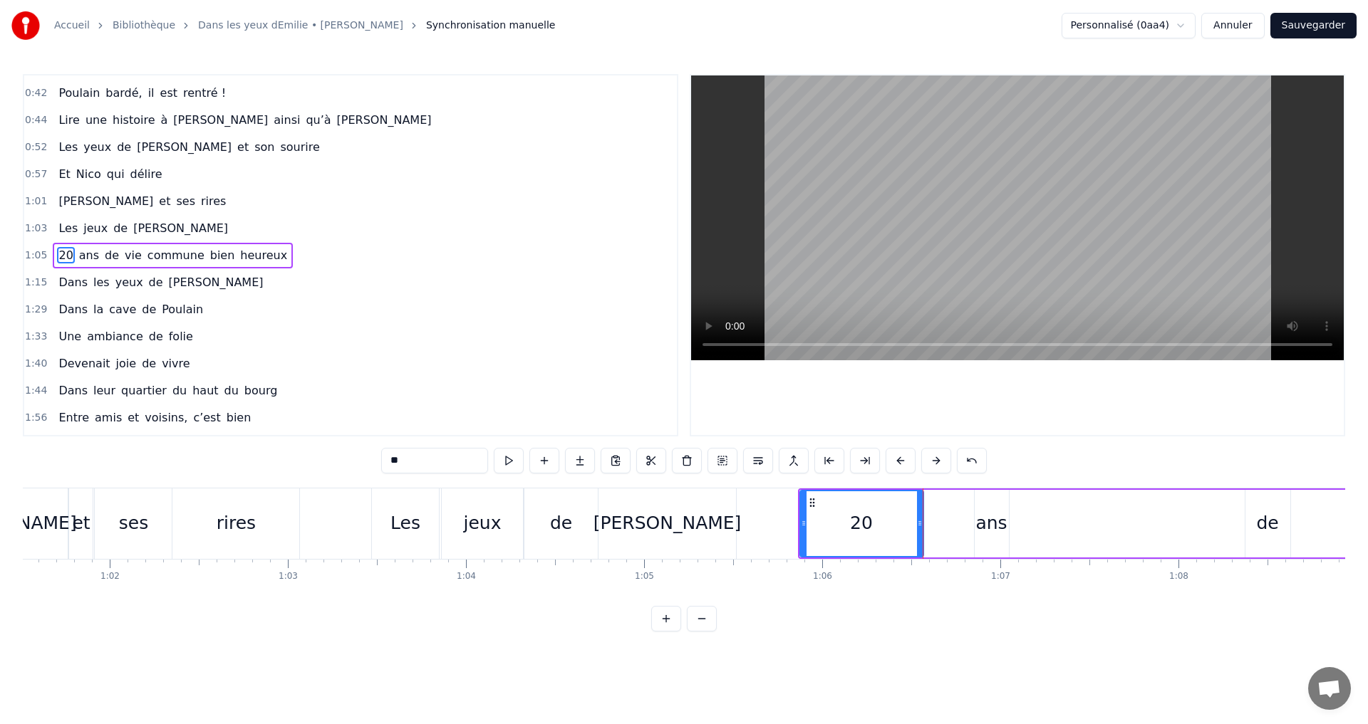
click at [261, 513] on div "rires" at bounding box center [235, 524] width 127 height 71
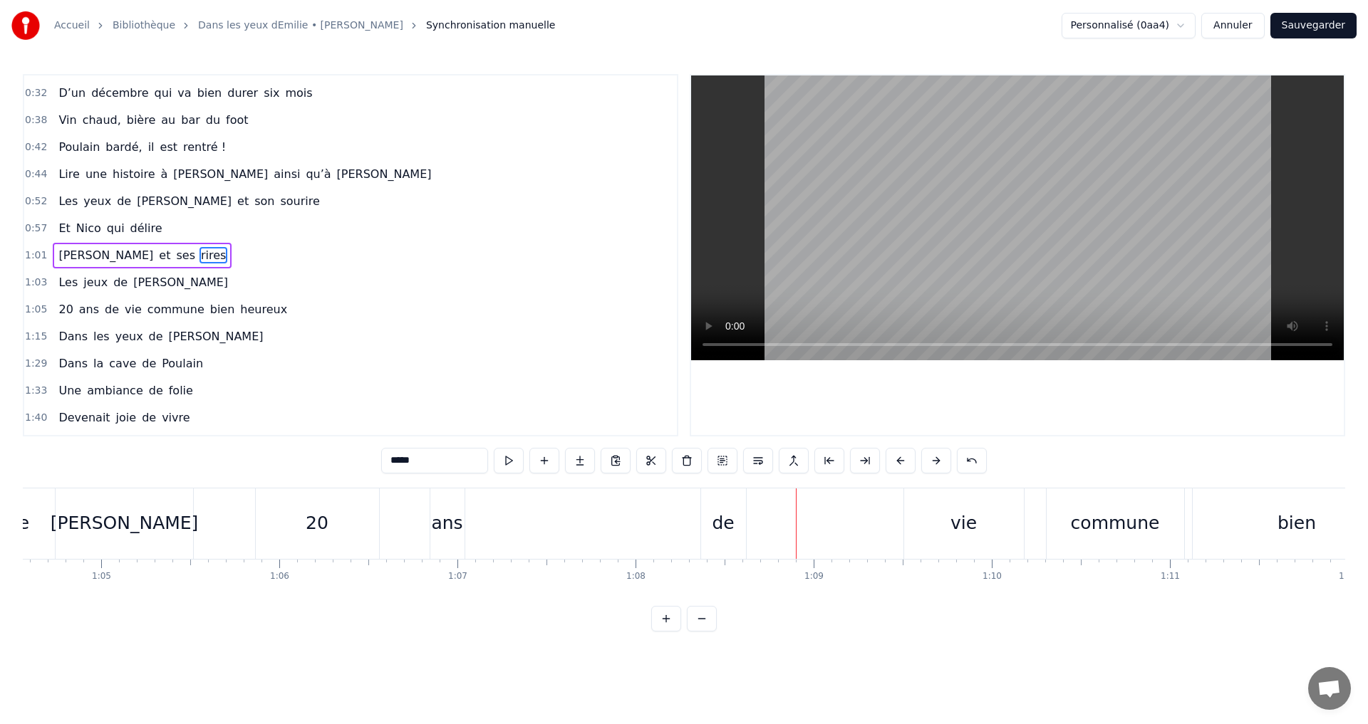
scroll to position [0, 11473]
click at [748, 525] on div "de" at bounding box center [745, 523] width 22 height 27
type input "**"
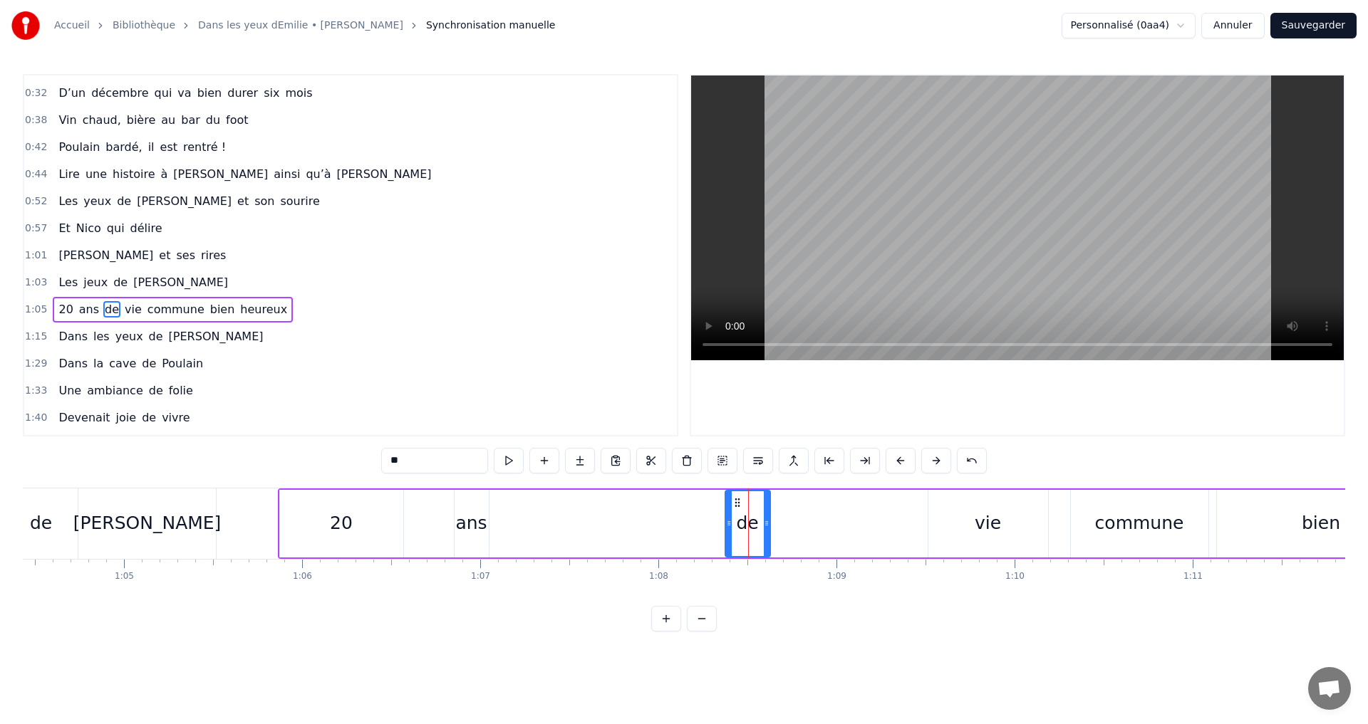
scroll to position [212, 0]
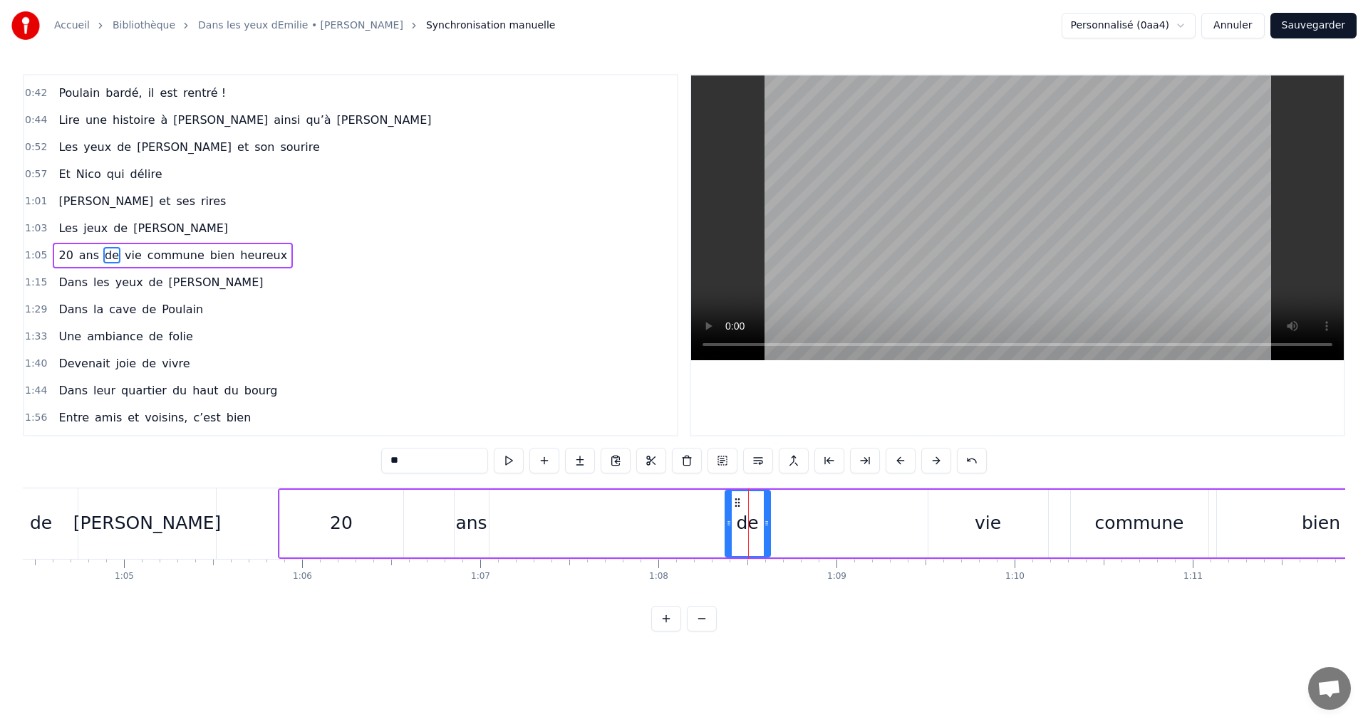
drag, startPoint x: 739, startPoint y: 491, endPoint x: 651, endPoint y: 498, distance: 87.8
click at [651, 498] on div "20 ans de vie commune bien heureux" at bounding box center [1141, 524] width 1727 height 71
click at [725, 504] on div "de" at bounding box center [747, 524] width 45 height 68
drag, startPoint x: 736, startPoint y: 506, endPoint x: 528, endPoint y: 494, distance: 208.3
click at [528, 494] on div "de" at bounding box center [539, 523] width 43 height 65
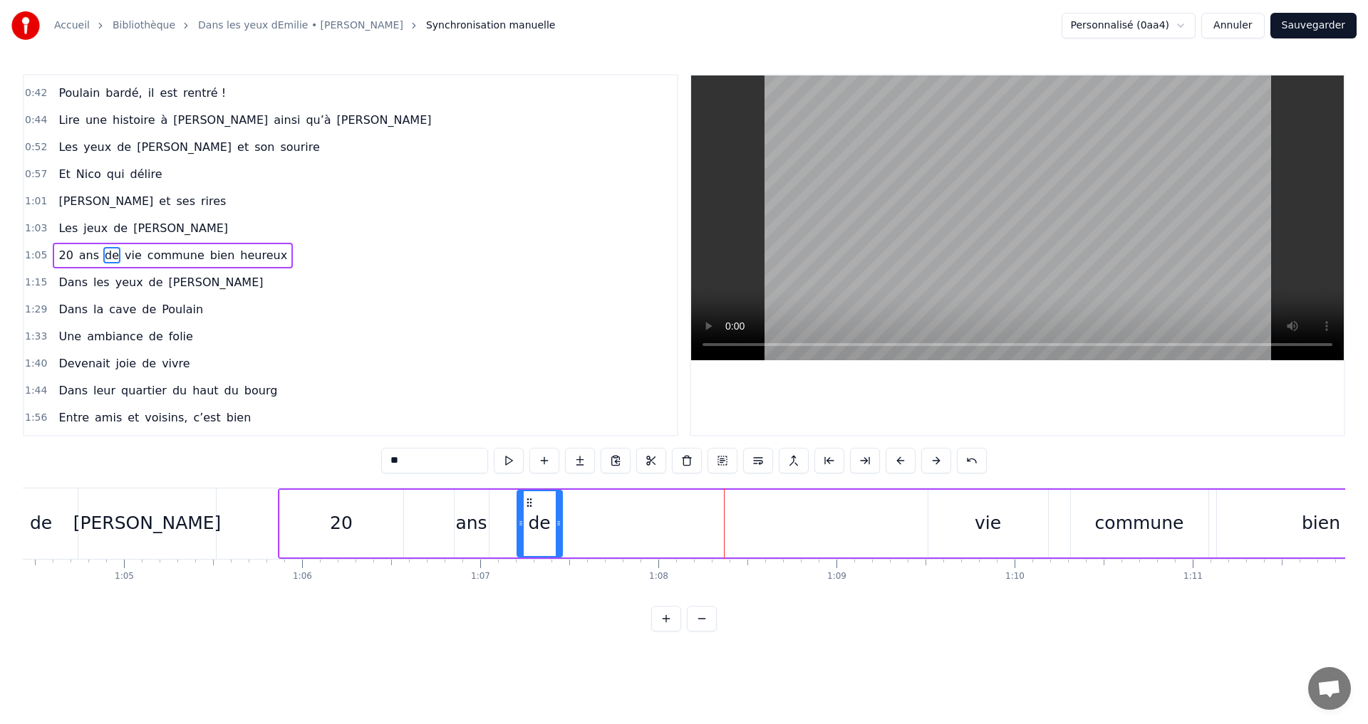
click at [969, 524] on div "vie" at bounding box center [988, 524] width 120 height 68
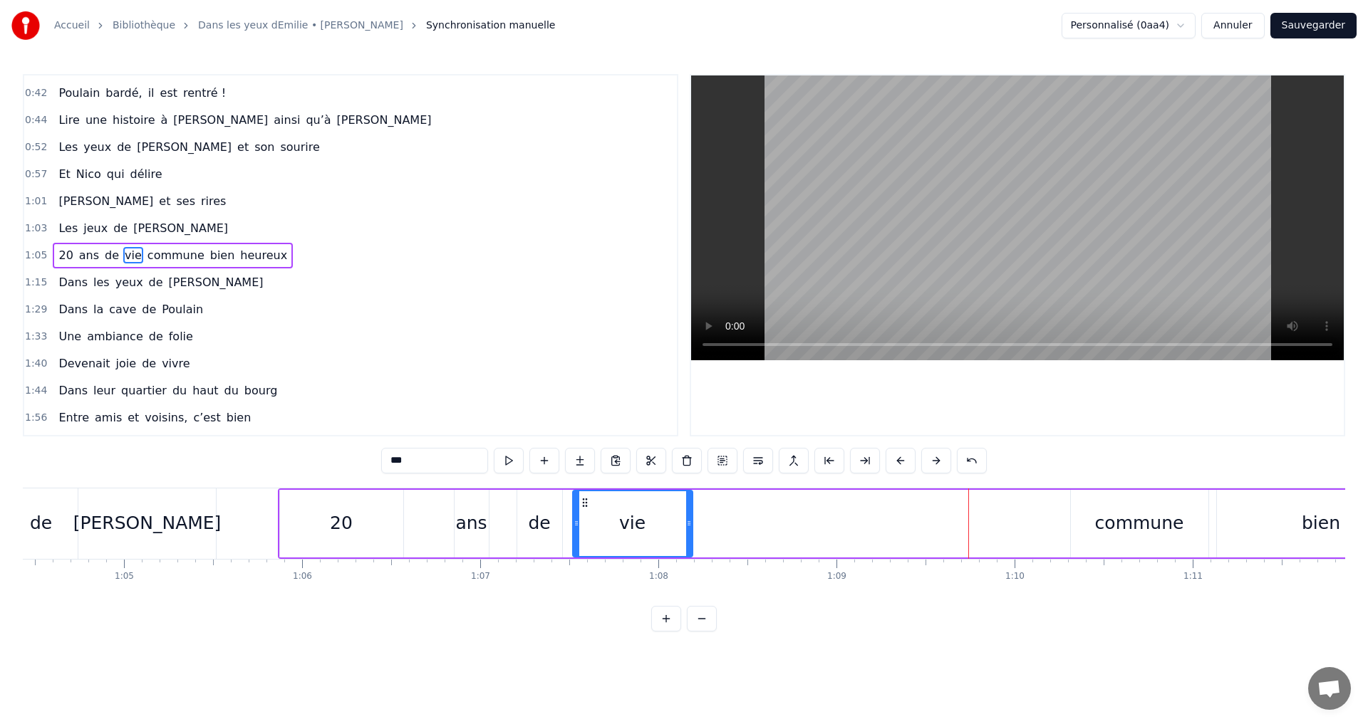
drag, startPoint x: 938, startPoint y: 505, endPoint x: 583, endPoint y: 488, distance: 355.8
click at [583, 489] on div "20 ans de vie commune bien heureux" at bounding box center [1141, 524] width 1727 height 71
click at [1151, 536] on div "commune" at bounding box center [1139, 523] width 89 height 27
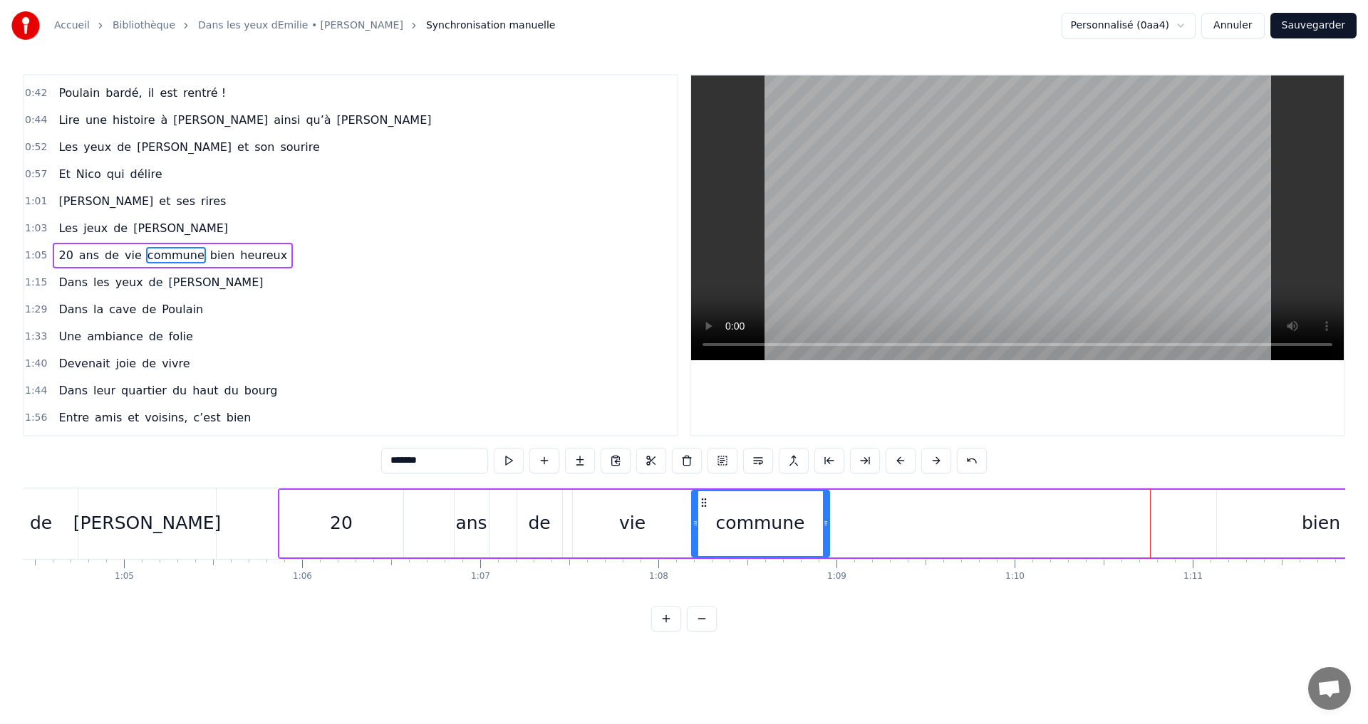
drag, startPoint x: 1085, startPoint y: 501, endPoint x: 706, endPoint y: 499, distance: 378.9
click at [706, 499] on icon at bounding box center [703, 502] width 11 height 11
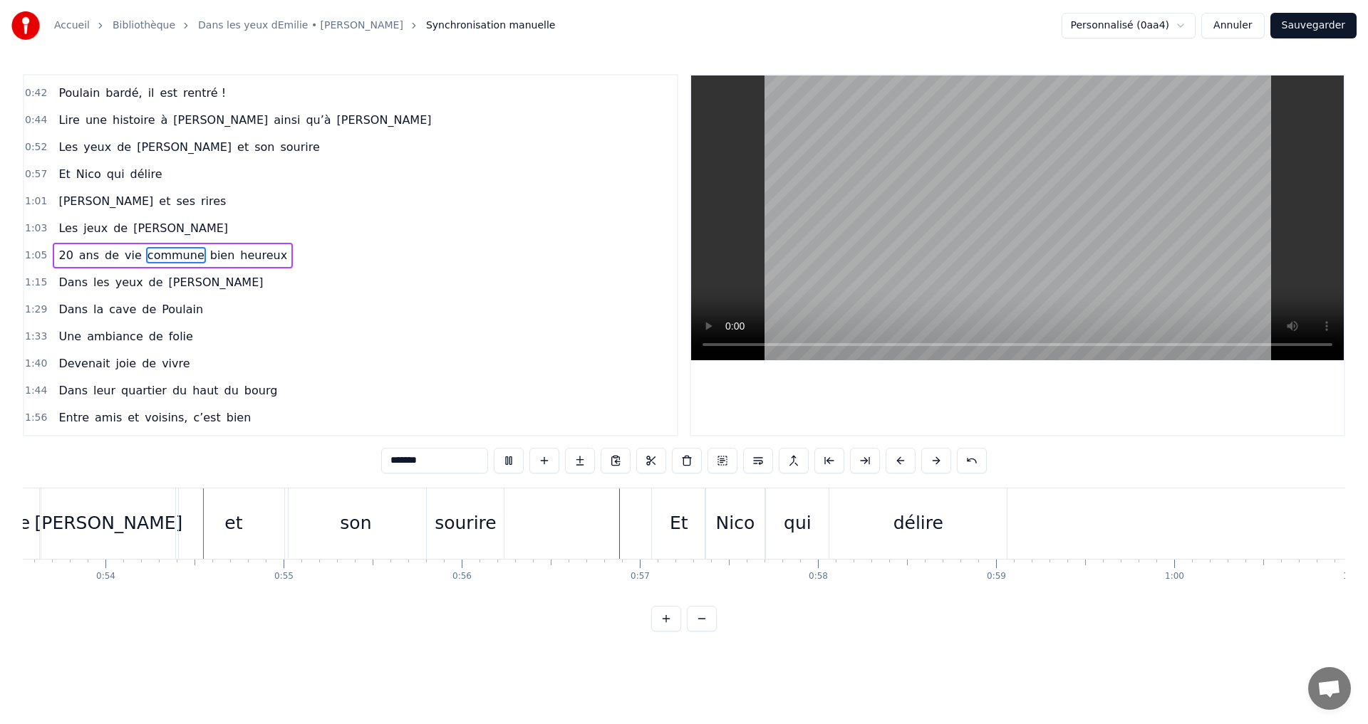
scroll to position [0, 9539]
click at [459, 537] on div "sourire" at bounding box center [459, 524] width 77 height 71
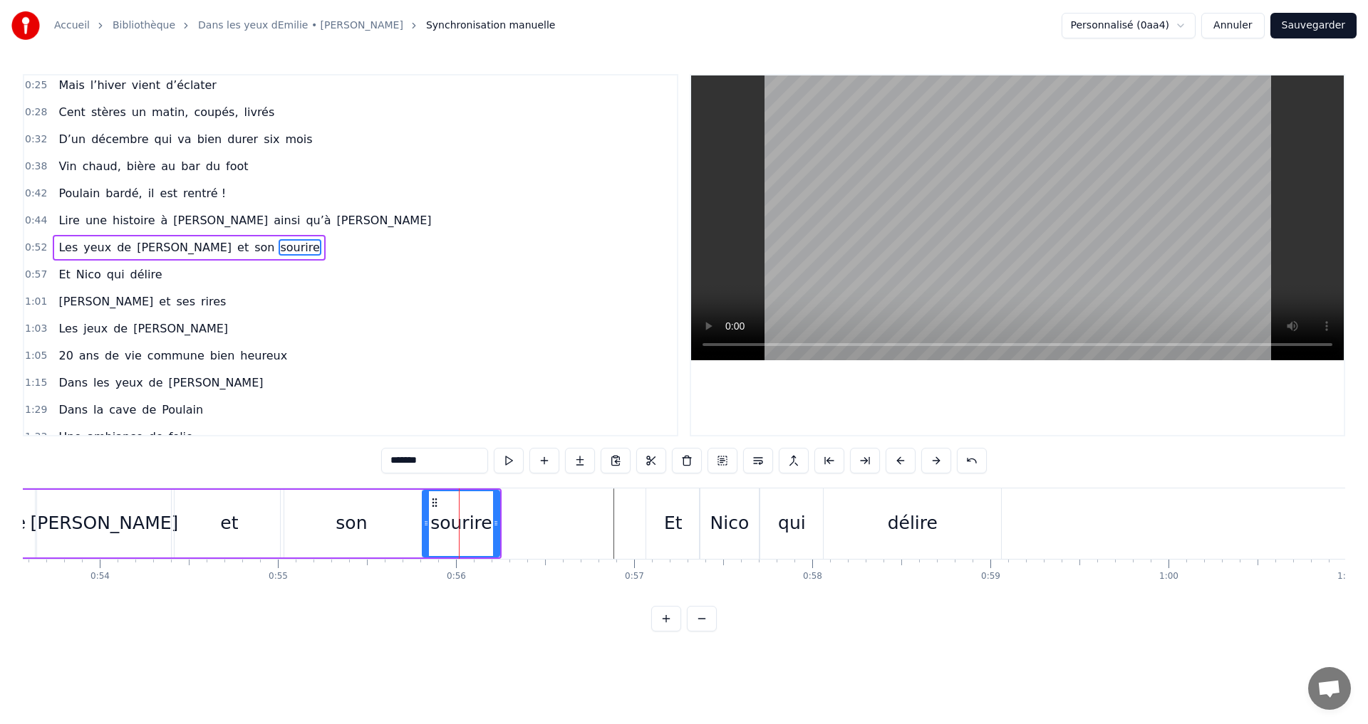
scroll to position [104, 0]
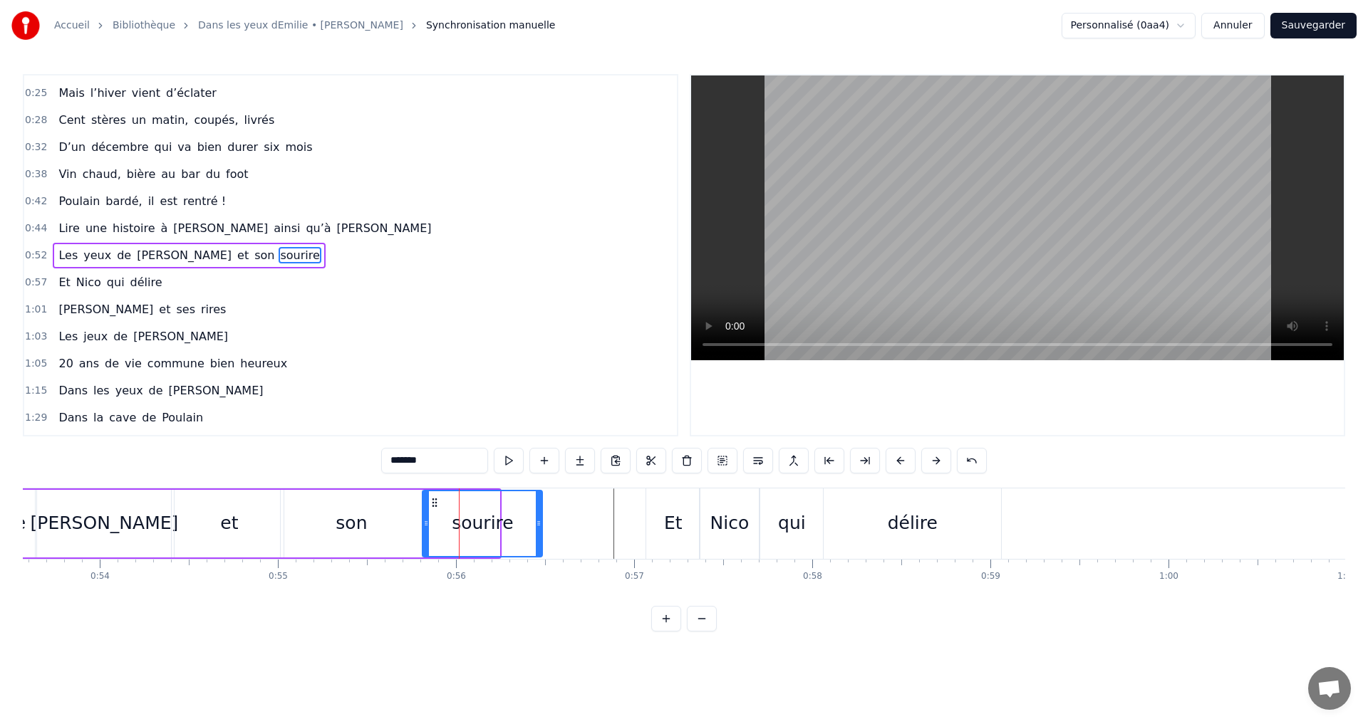
drag, startPoint x: 498, startPoint y: 521, endPoint x: 543, endPoint y: 518, distance: 45.0
click at [541, 518] on icon at bounding box center [539, 523] width 6 height 11
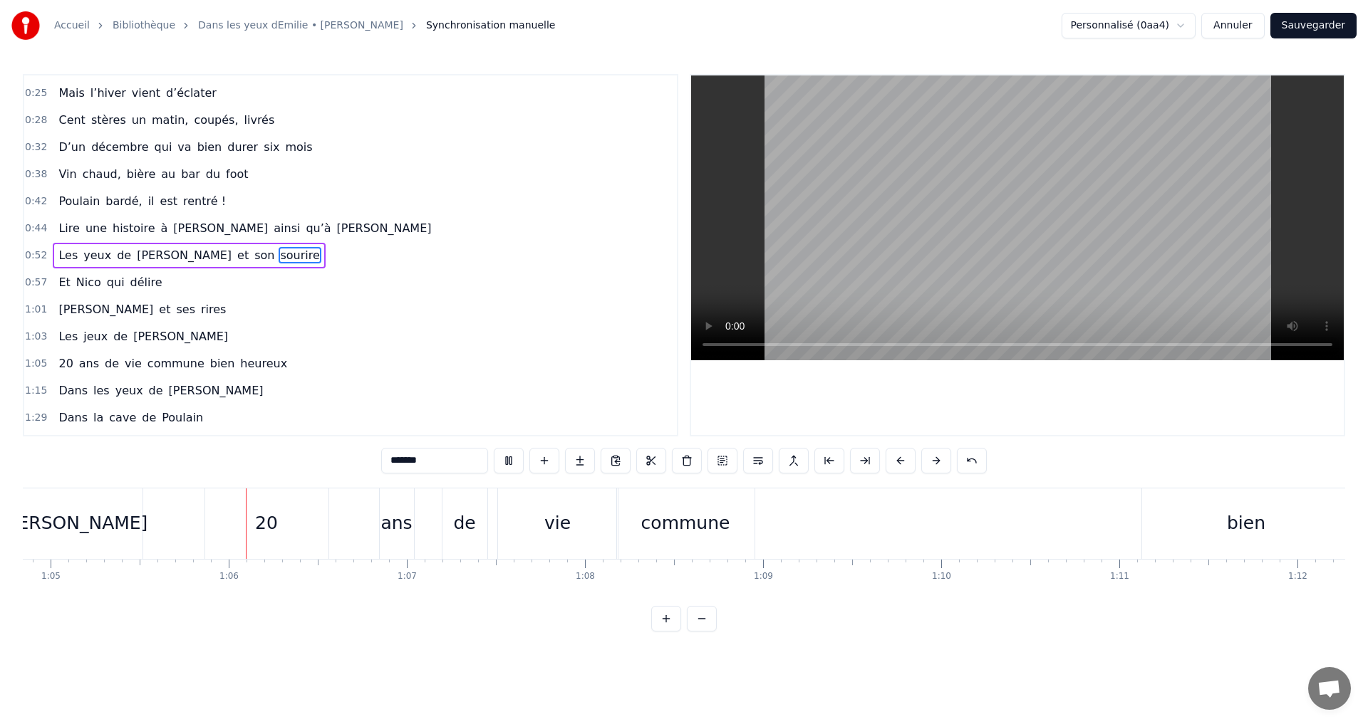
scroll to position [0, 11586]
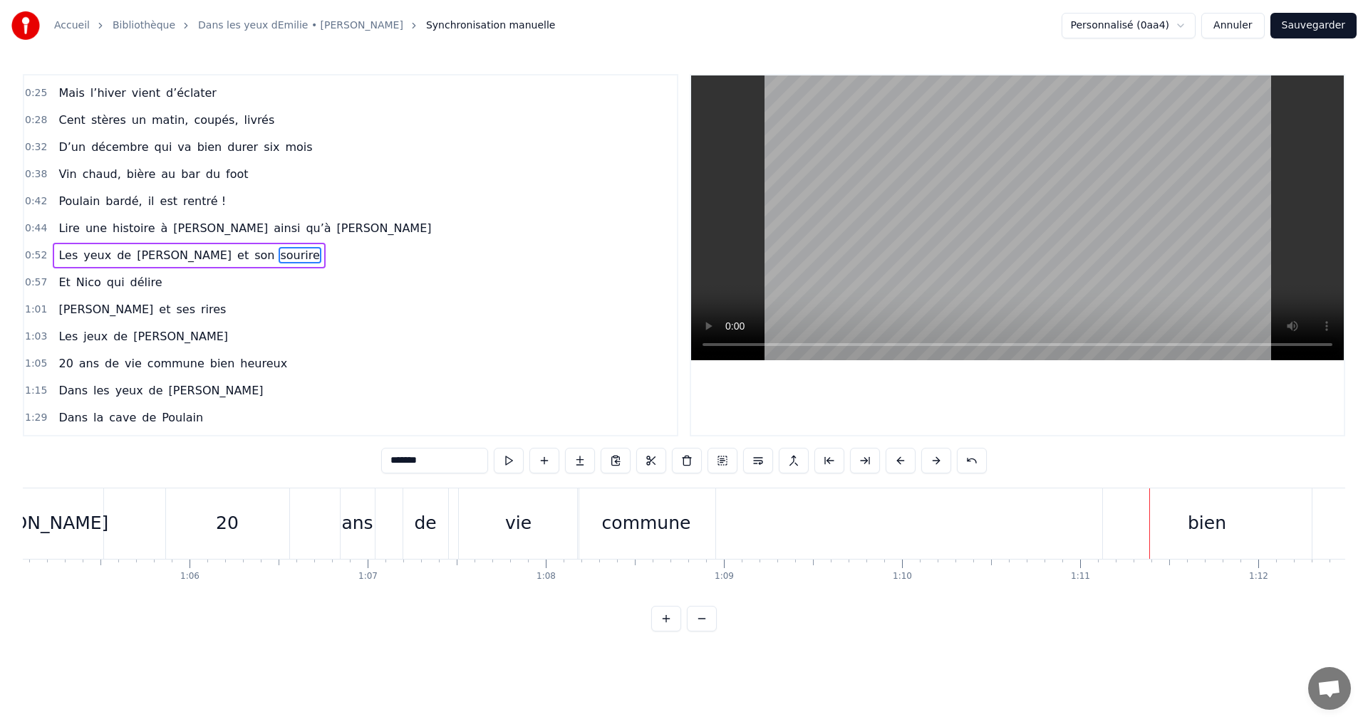
click at [690, 510] on div "commune" at bounding box center [646, 524] width 137 height 71
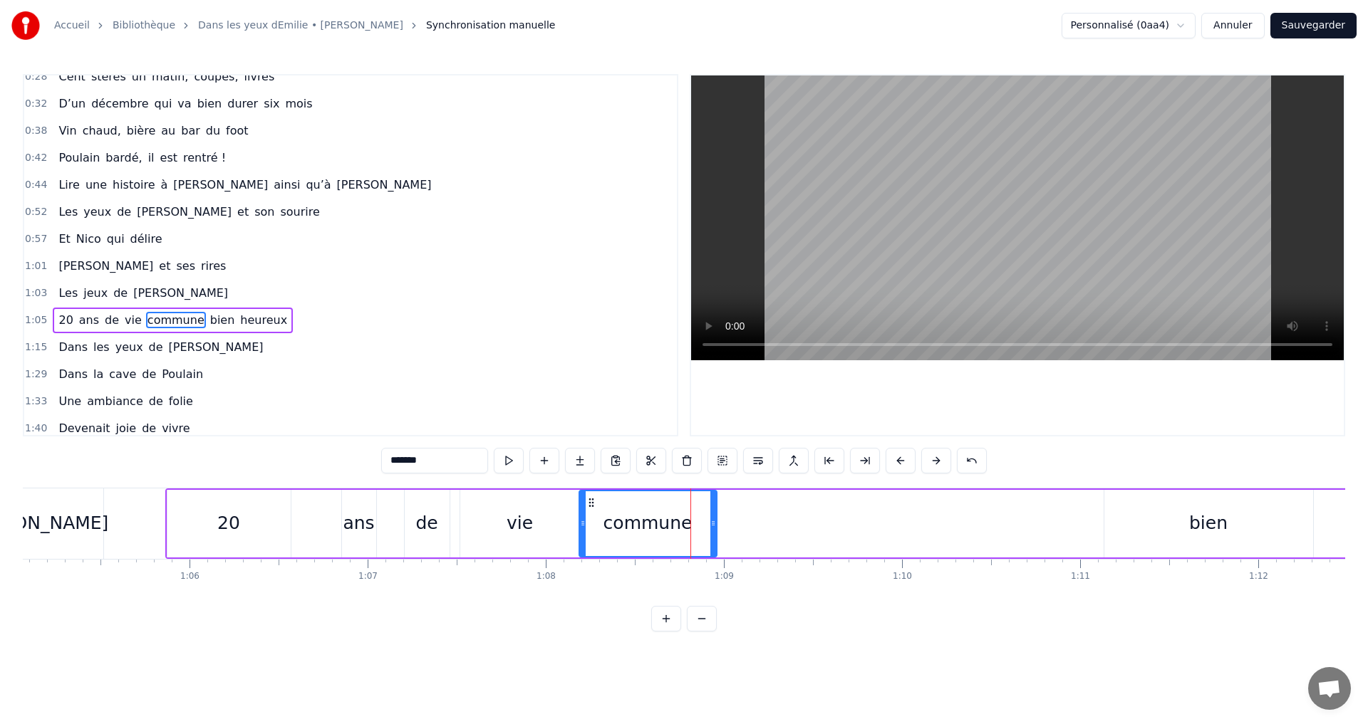
scroll to position [212, 0]
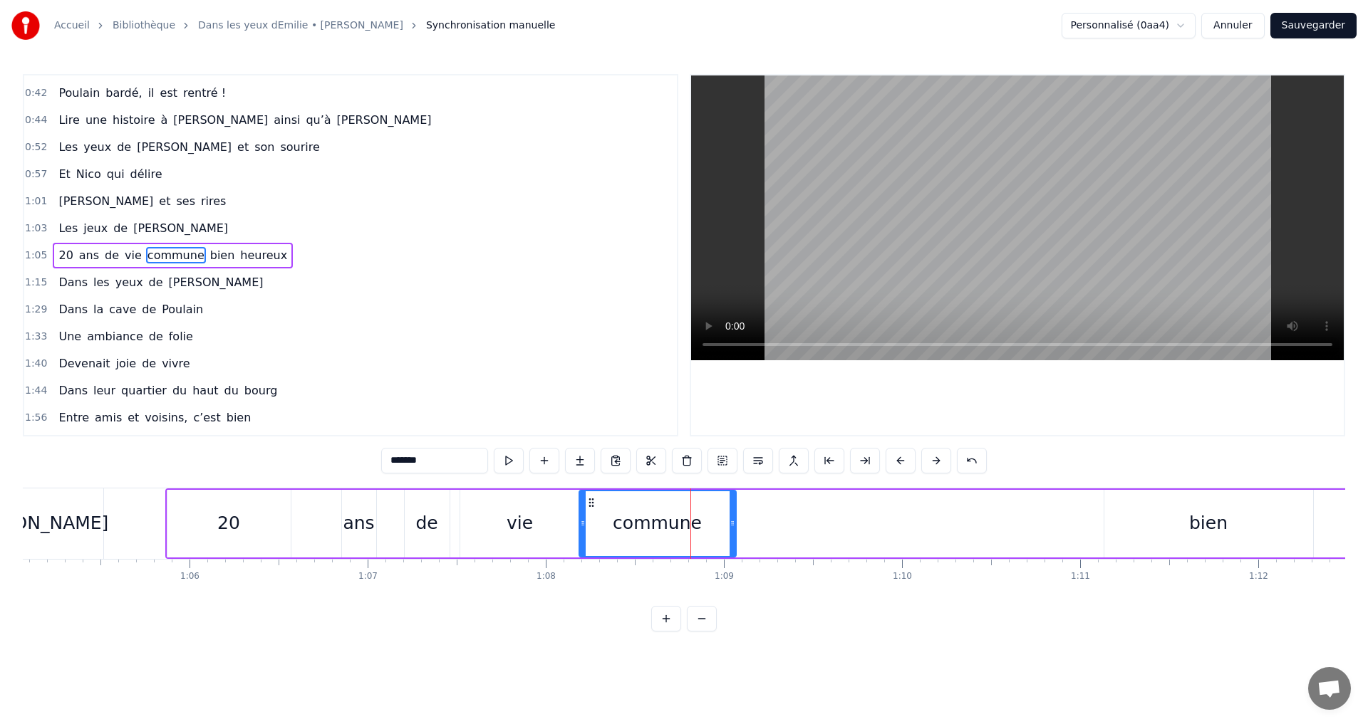
drag, startPoint x: 713, startPoint y: 514, endPoint x: 733, endPoint y: 514, distance: 19.9
click at [733, 514] on div at bounding box center [732, 523] width 6 height 65
click at [365, 519] on div "ans" at bounding box center [358, 523] width 31 height 27
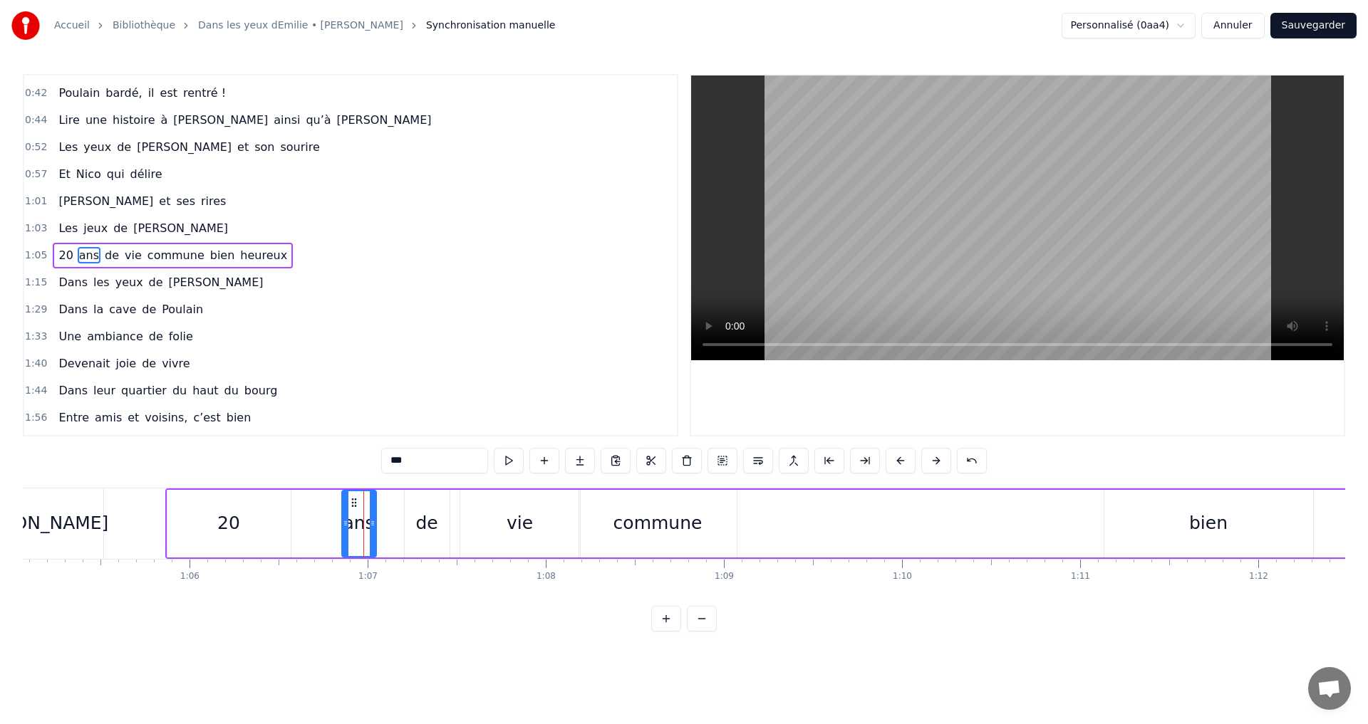
click at [354, 491] on div "ans" at bounding box center [359, 523] width 33 height 65
drag, startPoint x: 354, startPoint y: 503, endPoint x: 328, endPoint y: 502, distance: 25.7
click at [328, 502] on icon at bounding box center [328, 502] width 11 height 11
click at [419, 515] on div "de" at bounding box center [426, 523] width 22 height 27
drag, startPoint x: 415, startPoint y: 501, endPoint x: 383, endPoint y: 498, distance: 31.5
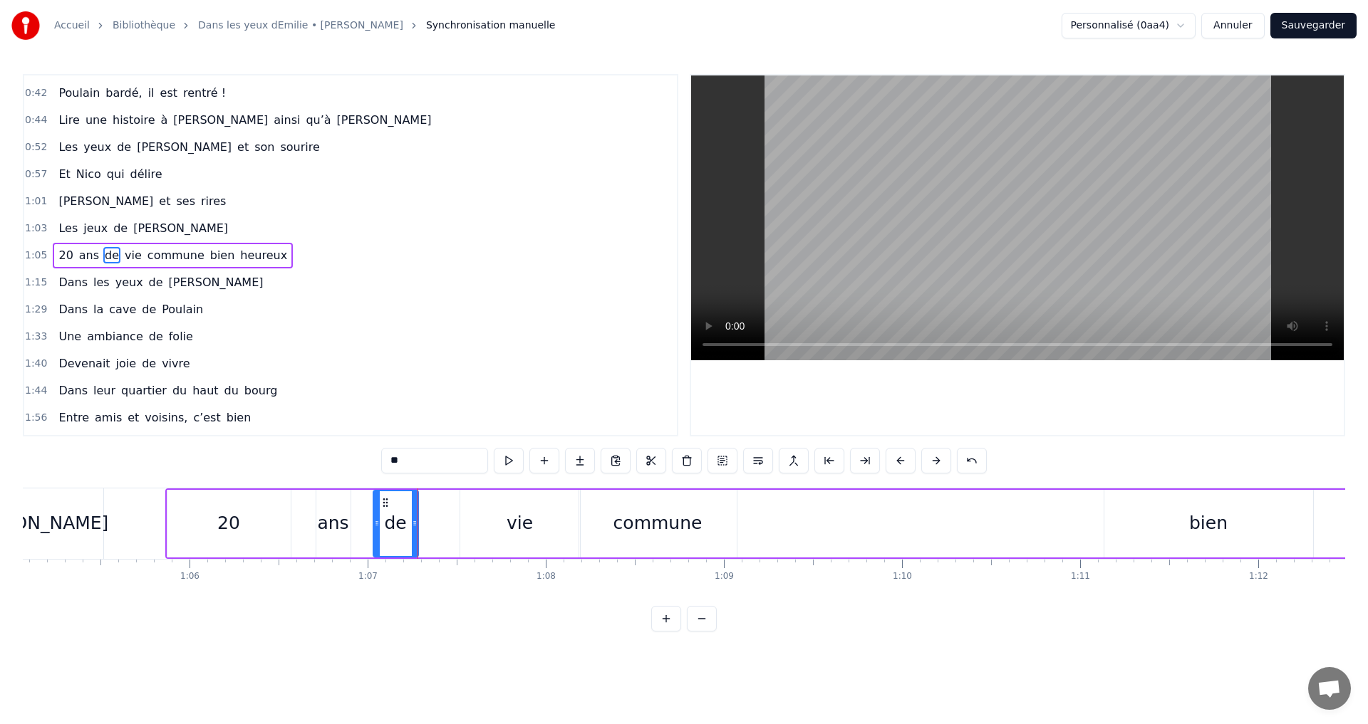
click at [383, 498] on icon at bounding box center [385, 502] width 11 height 11
click at [479, 512] on div "vie" at bounding box center [520, 524] width 120 height 68
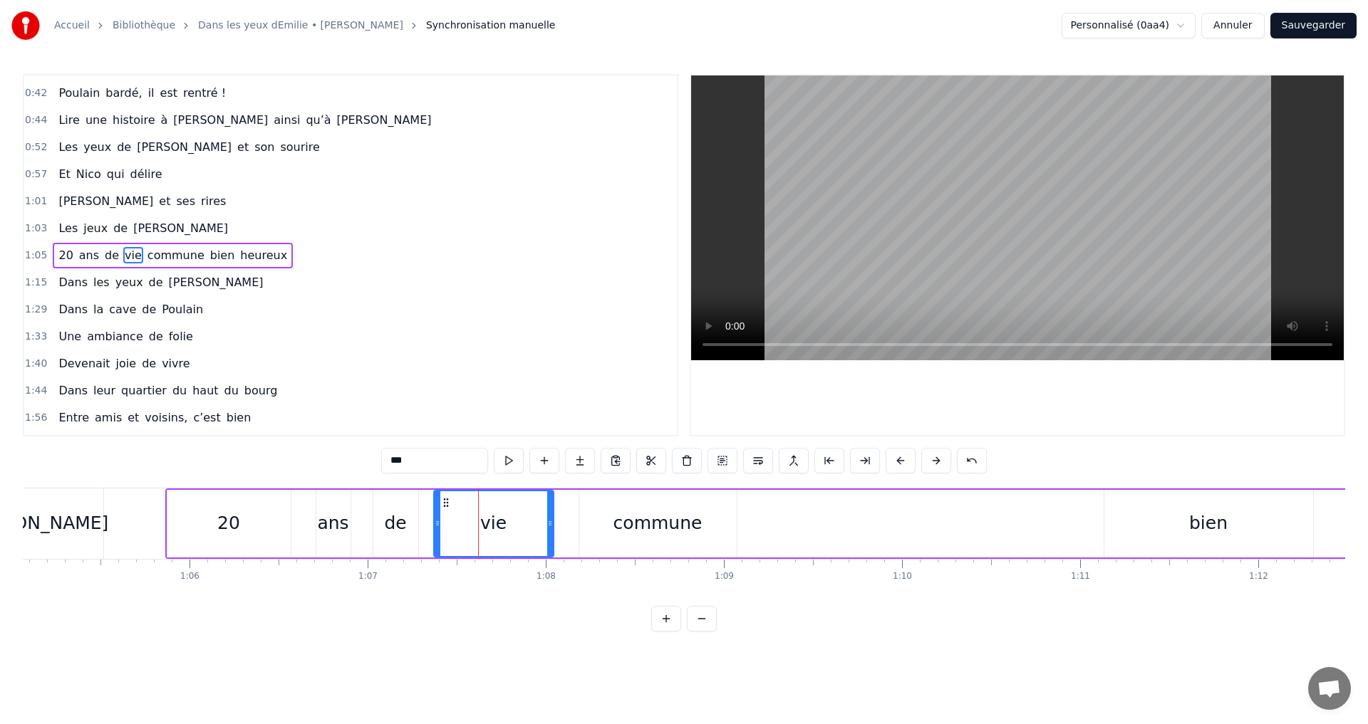
drag, startPoint x: 470, startPoint y: 502, endPoint x: 444, endPoint y: 504, distance: 26.4
click at [444, 504] on icon at bounding box center [445, 502] width 11 height 11
drag, startPoint x: 651, startPoint y: 519, endPoint x: 618, endPoint y: 509, distance: 34.9
click at [650, 518] on div "commune" at bounding box center [657, 523] width 89 height 27
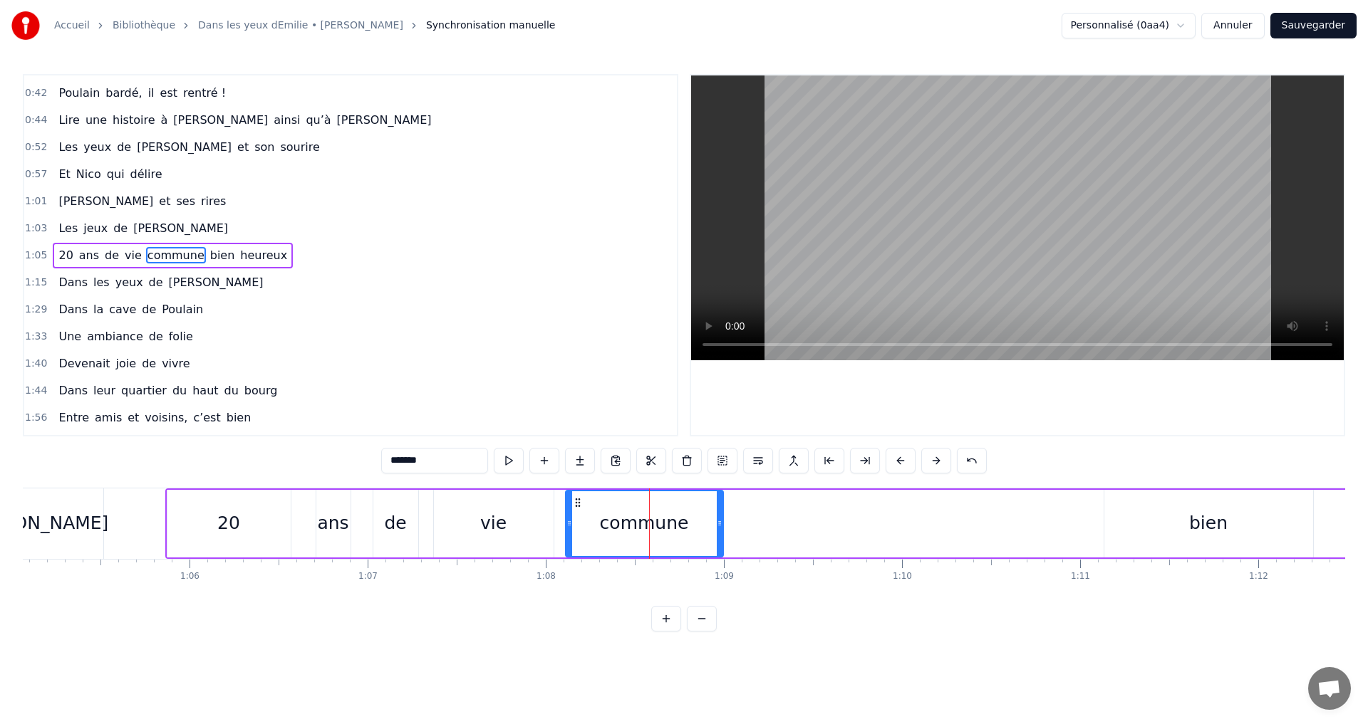
drag, startPoint x: 589, startPoint y: 504, endPoint x: 576, endPoint y: 501, distance: 13.7
click at [576, 501] on icon at bounding box center [577, 502] width 11 height 11
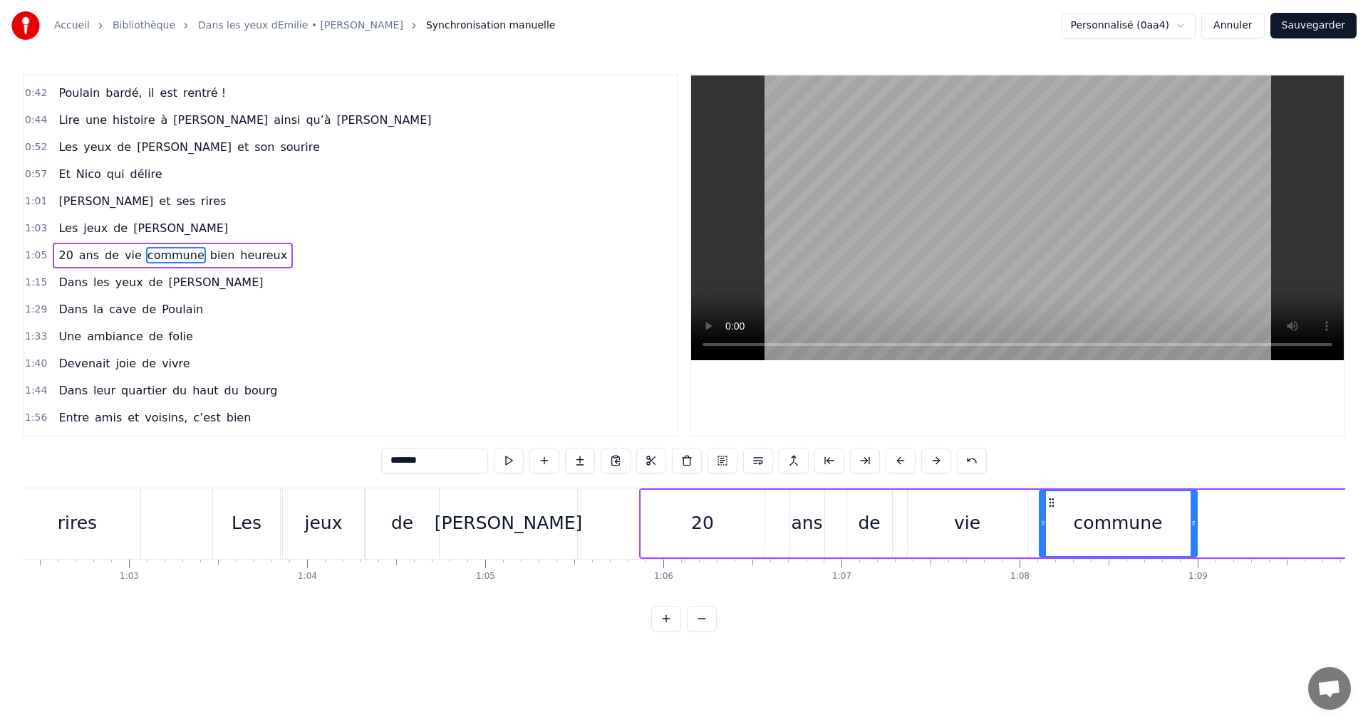
scroll to position [0, 11001]
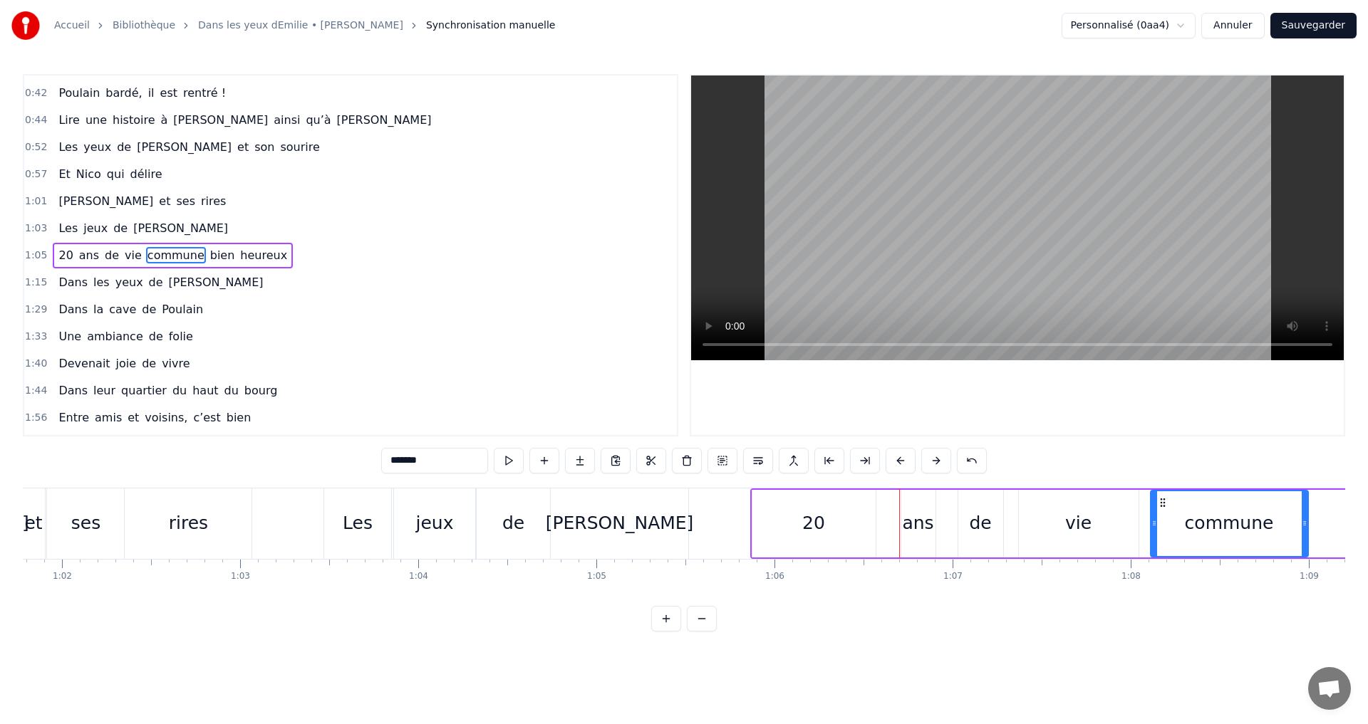
click at [812, 522] on div "20" at bounding box center [813, 523] width 23 height 27
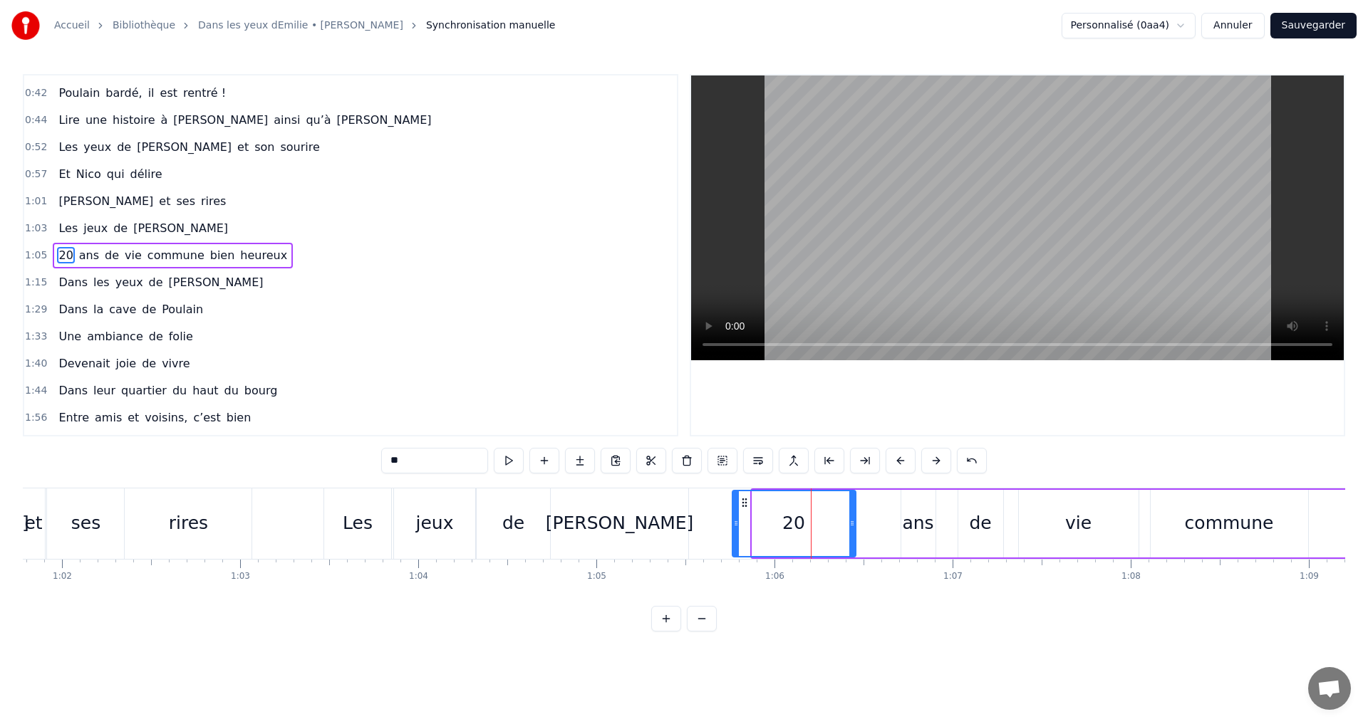
drag, startPoint x: 764, startPoint y: 502, endPoint x: 744, endPoint y: 502, distance: 19.9
click at [744, 502] on icon at bounding box center [744, 502] width 11 height 11
click at [920, 528] on div "ans" at bounding box center [917, 523] width 31 height 27
drag, startPoint x: 912, startPoint y: 500, endPoint x: 885, endPoint y: 501, distance: 27.1
click at [885, 501] on icon at bounding box center [885, 502] width 11 height 11
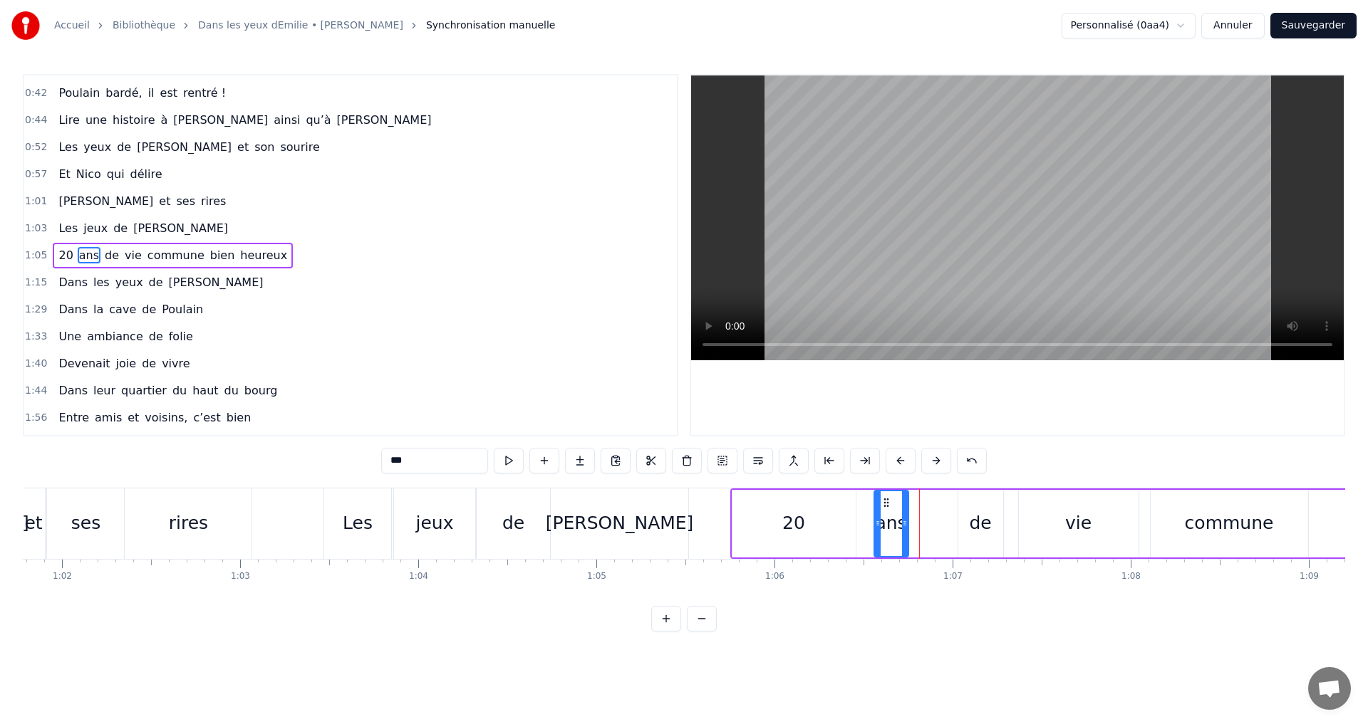
click at [974, 509] on div "de" at bounding box center [980, 524] width 45 height 68
drag, startPoint x: 968, startPoint y: 499, endPoint x: 936, endPoint y: 498, distance: 32.1
click at [936, 498] on icon at bounding box center [935, 502] width 11 height 11
click at [1041, 509] on div "vie" at bounding box center [1079, 524] width 120 height 68
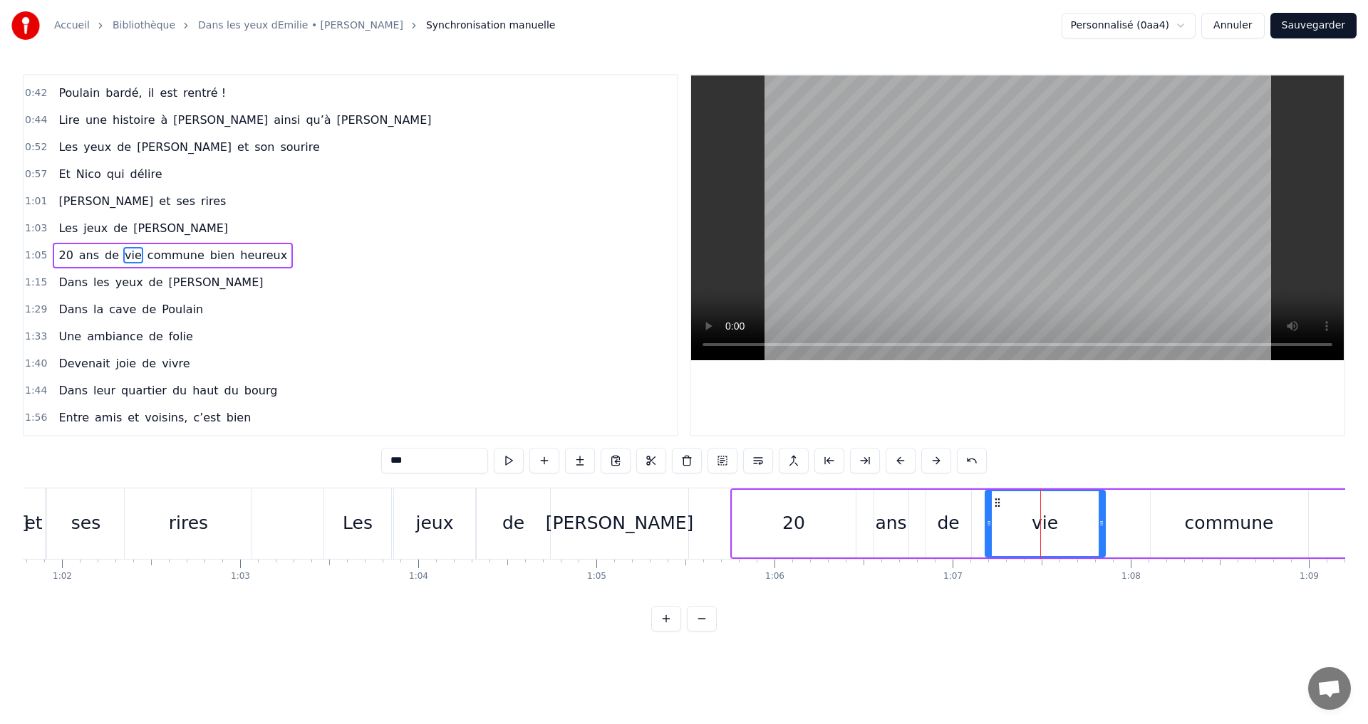
drag, startPoint x: 1036, startPoint y: 504, endPoint x: 997, endPoint y: 501, distance: 39.3
click at [997, 501] on icon at bounding box center [996, 502] width 11 height 11
click at [1180, 509] on div "commune" at bounding box center [1228, 524] width 157 height 68
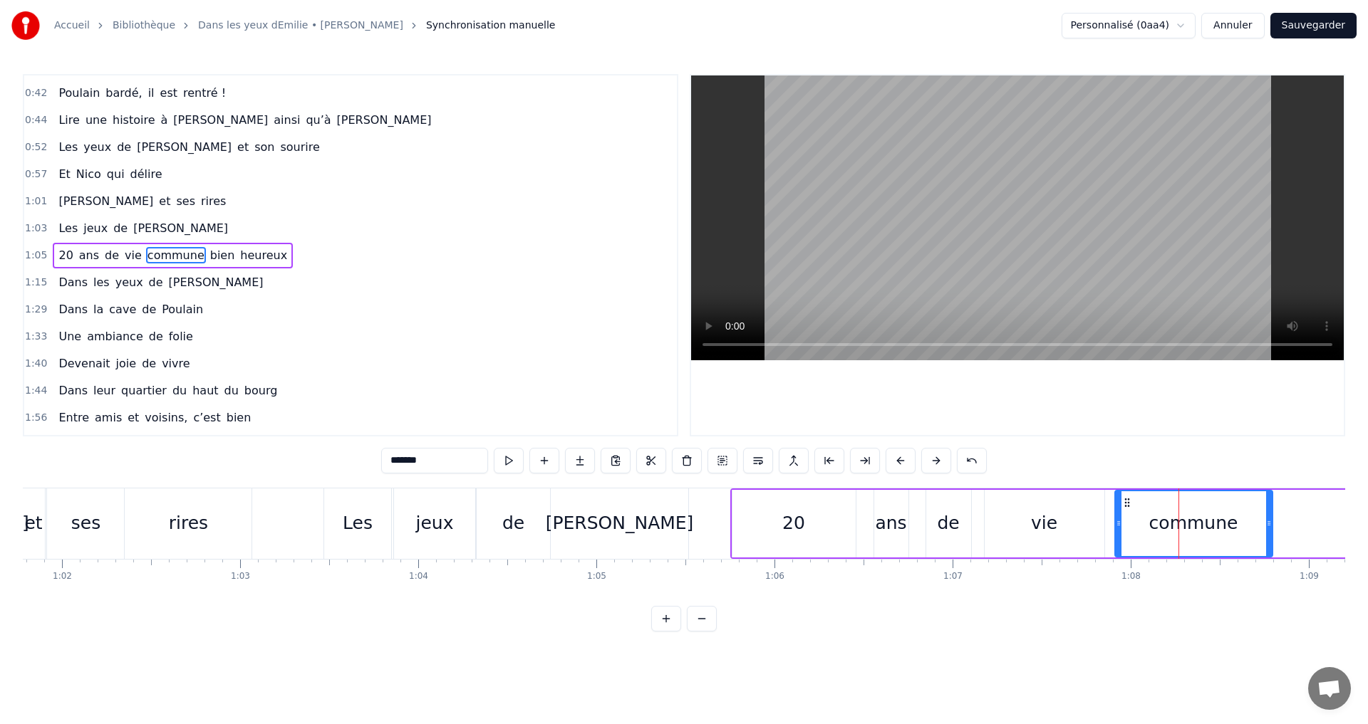
drag, startPoint x: 1162, startPoint y: 502, endPoint x: 1127, endPoint y: 505, distance: 35.7
click at [1127, 505] on icon at bounding box center [1126, 502] width 11 height 11
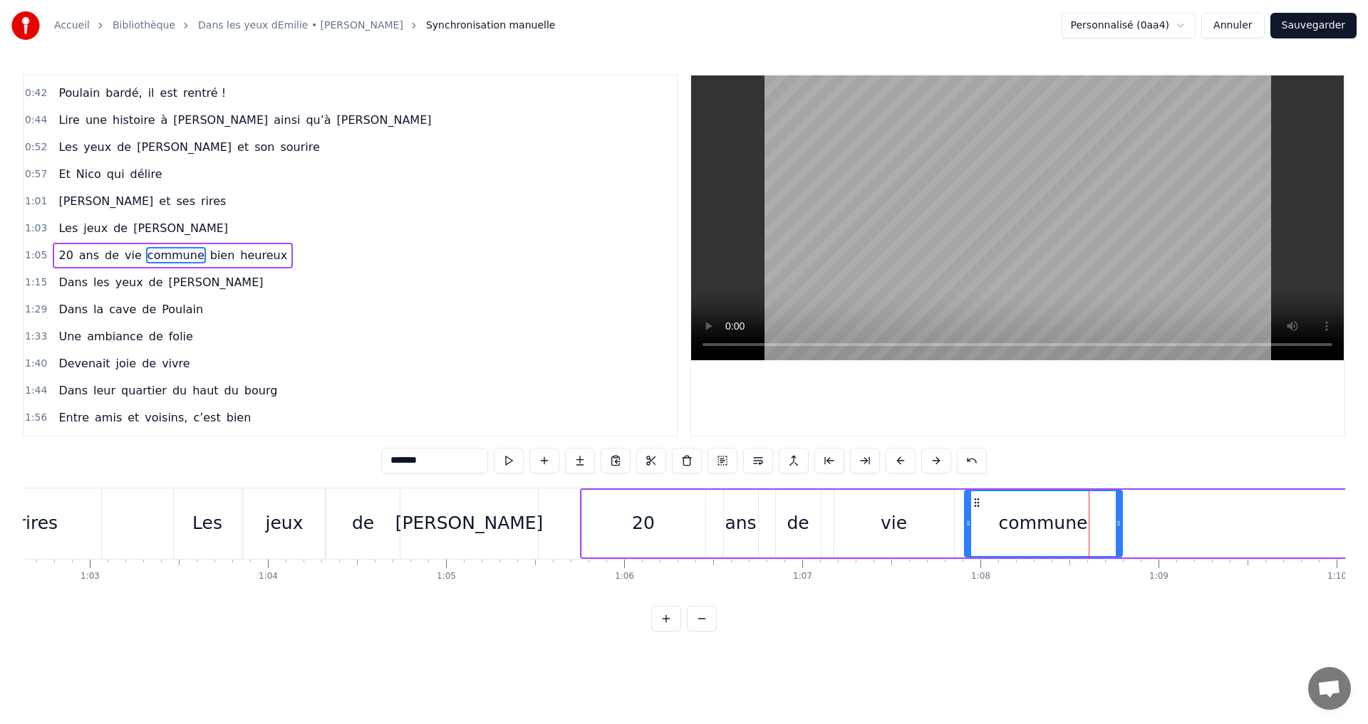
scroll to position [0, 11106]
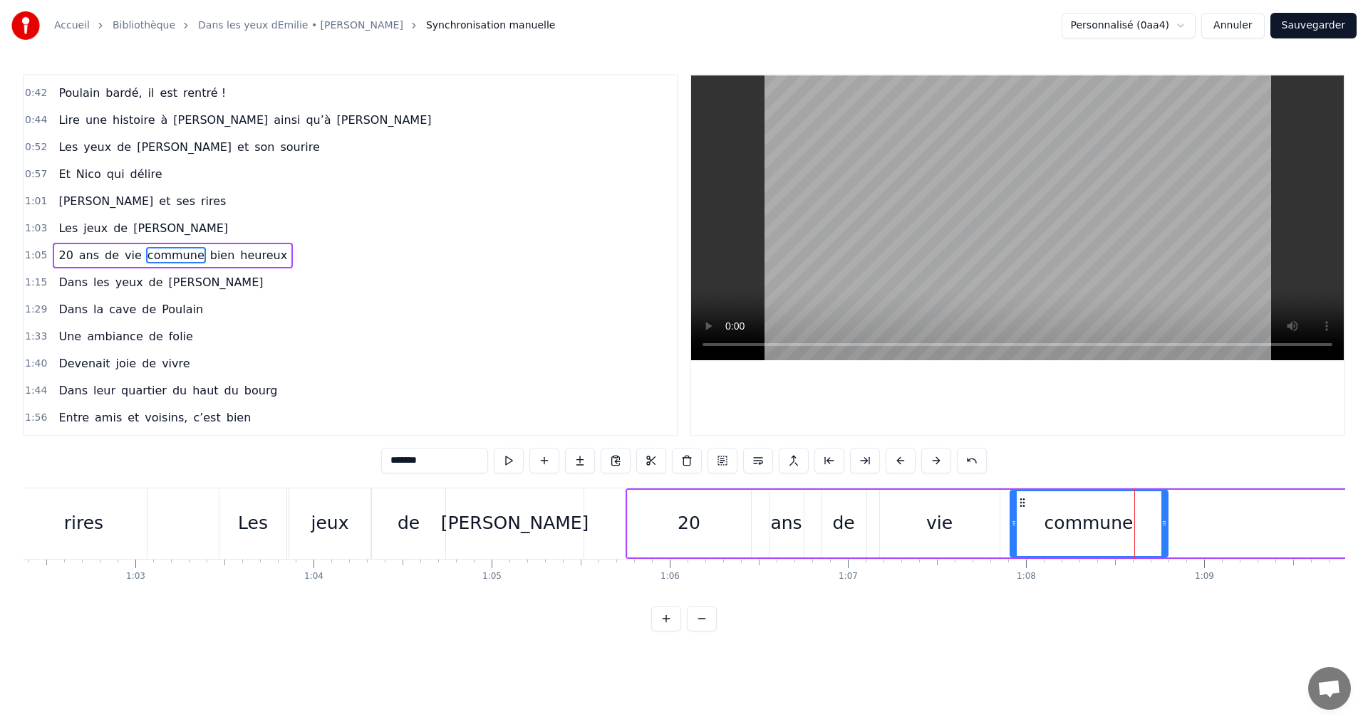
click at [537, 542] on div "[PERSON_NAME]" at bounding box center [514, 524] width 137 height 71
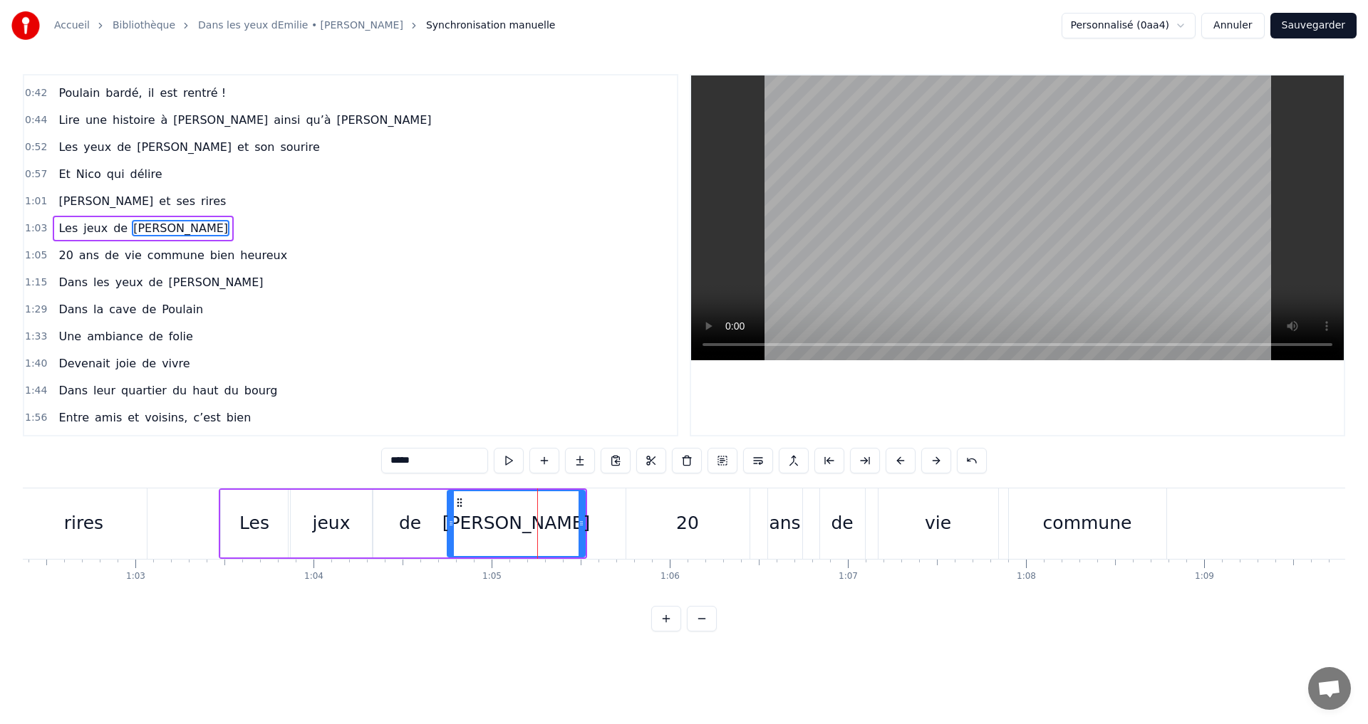
scroll to position [185, 0]
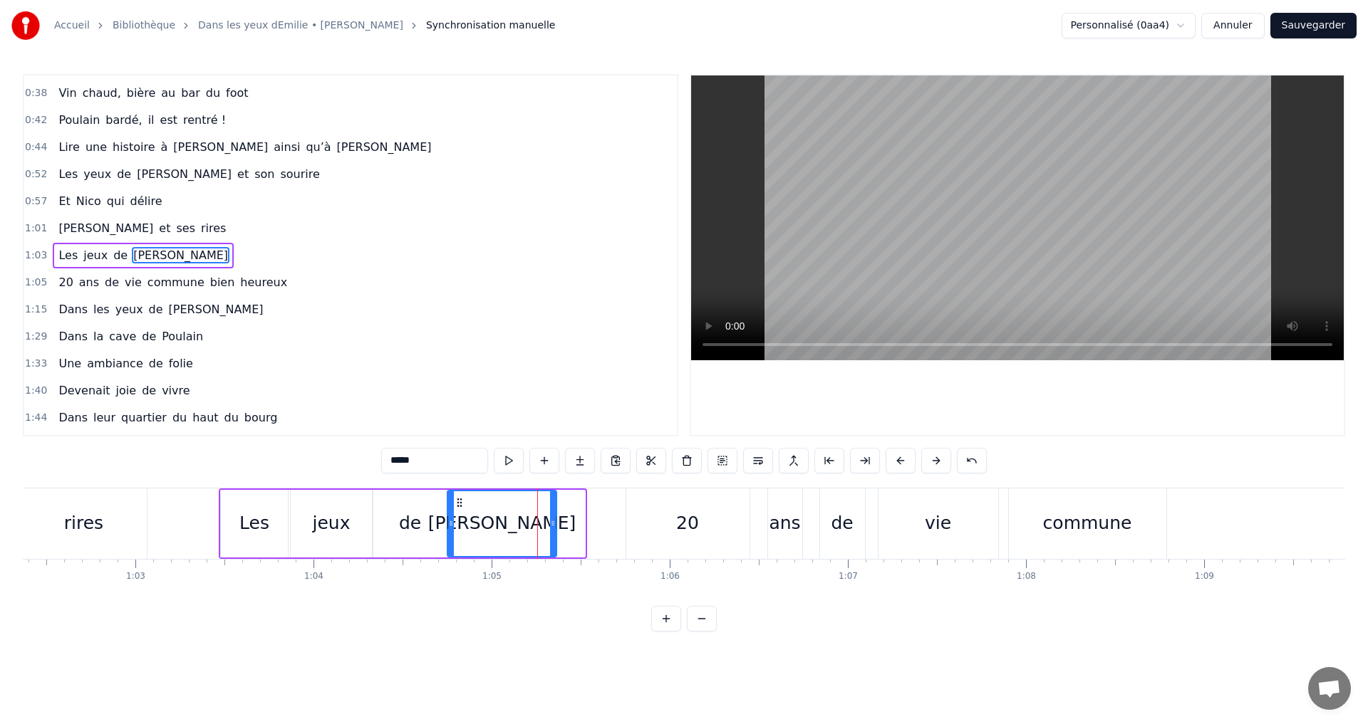
drag, startPoint x: 583, startPoint y: 529, endPoint x: 554, endPoint y: 531, distance: 28.6
click at [554, 531] on div at bounding box center [553, 523] width 6 height 65
click at [658, 524] on div "20" at bounding box center [687, 524] width 123 height 71
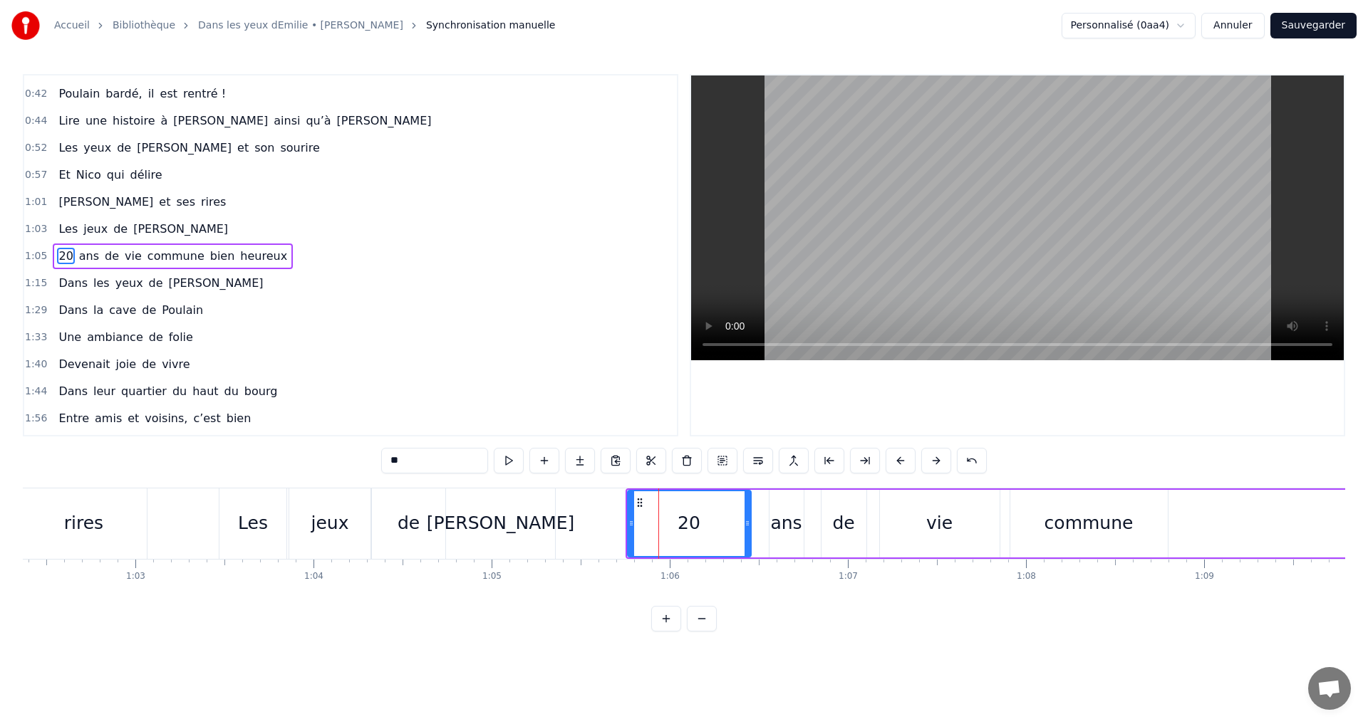
scroll to position [212, 0]
drag, startPoint x: 639, startPoint y: 502, endPoint x: 615, endPoint y: 502, distance: 23.5
click at [615, 502] on icon at bounding box center [615, 502] width 11 height 11
click at [787, 525] on div "ans" at bounding box center [785, 523] width 31 height 27
drag, startPoint x: 782, startPoint y: 502, endPoint x: 751, endPoint y: 502, distance: 30.6
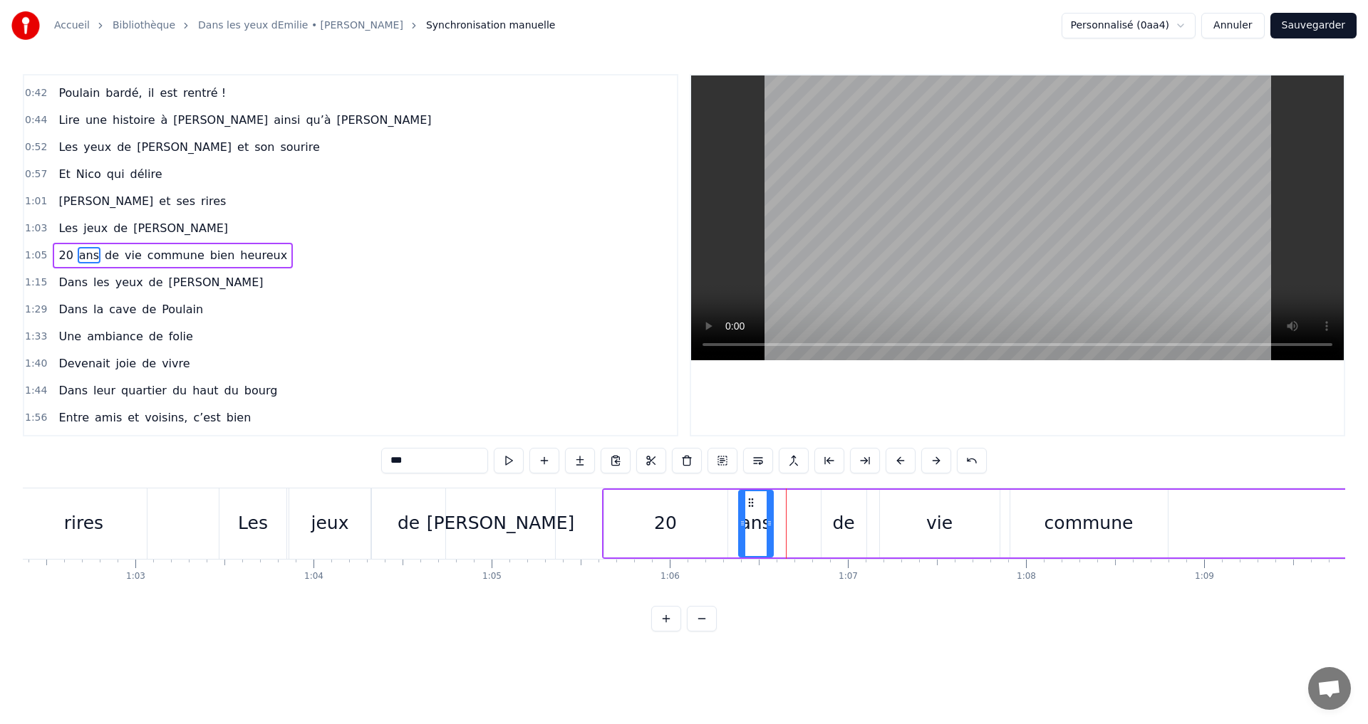
click at [751, 502] on circle at bounding box center [751, 502] width 1 height 1
click at [860, 516] on div "de" at bounding box center [843, 524] width 45 height 68
drag, startPoint x: 829, startPoint y: 504, endPoint x: 796, endPoint y: 501, distance: 33.5
click at [796, 501] on icon at bounding box center [798, 502] width 11 height 11
click at [911, 516] on div "vie" at bounding box center [940, 524] width 120 height 68
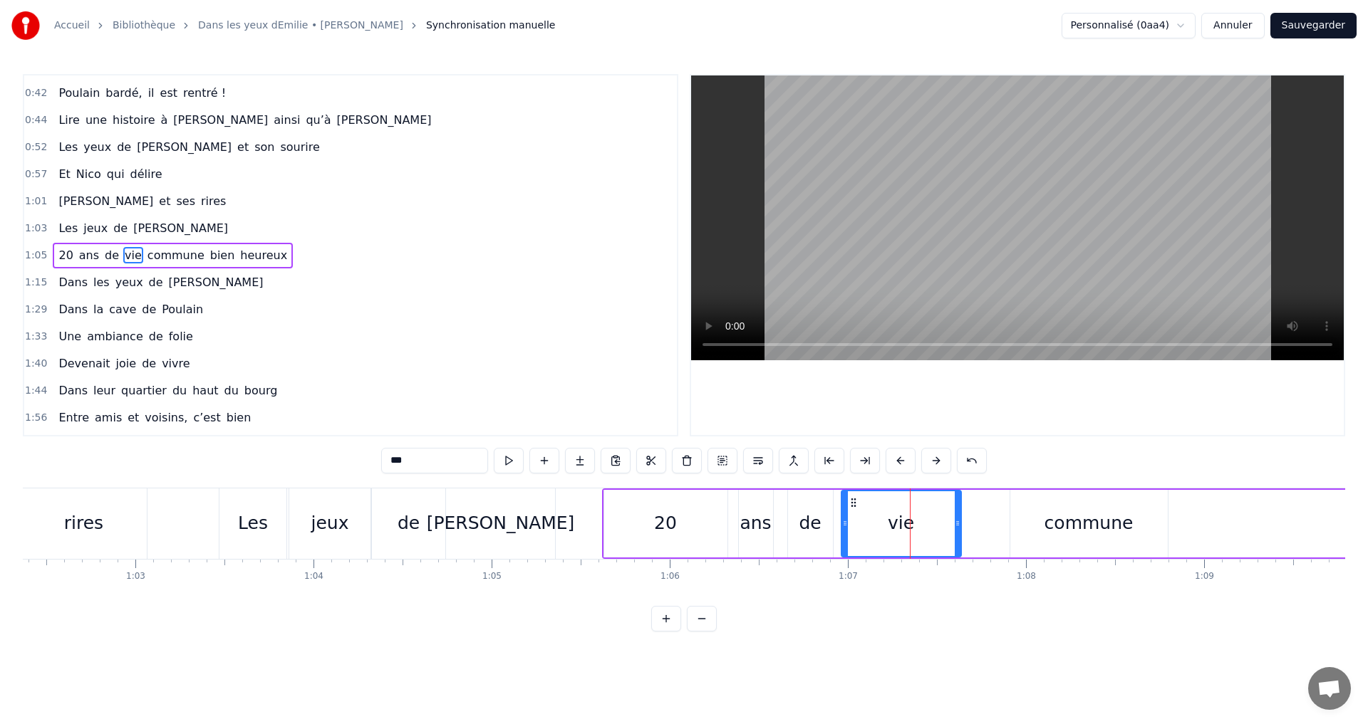
drag, startPoint x: 888, startPoint y: 505, endPoint x: 850, endPoint y: 502, distance: 38.6
click at [850, 502] on icon at bounding box center [853, 502] width 11 height 11
click at [1020, 516] on div "commune" at bounding box center [1088, 524] width 157 height 68
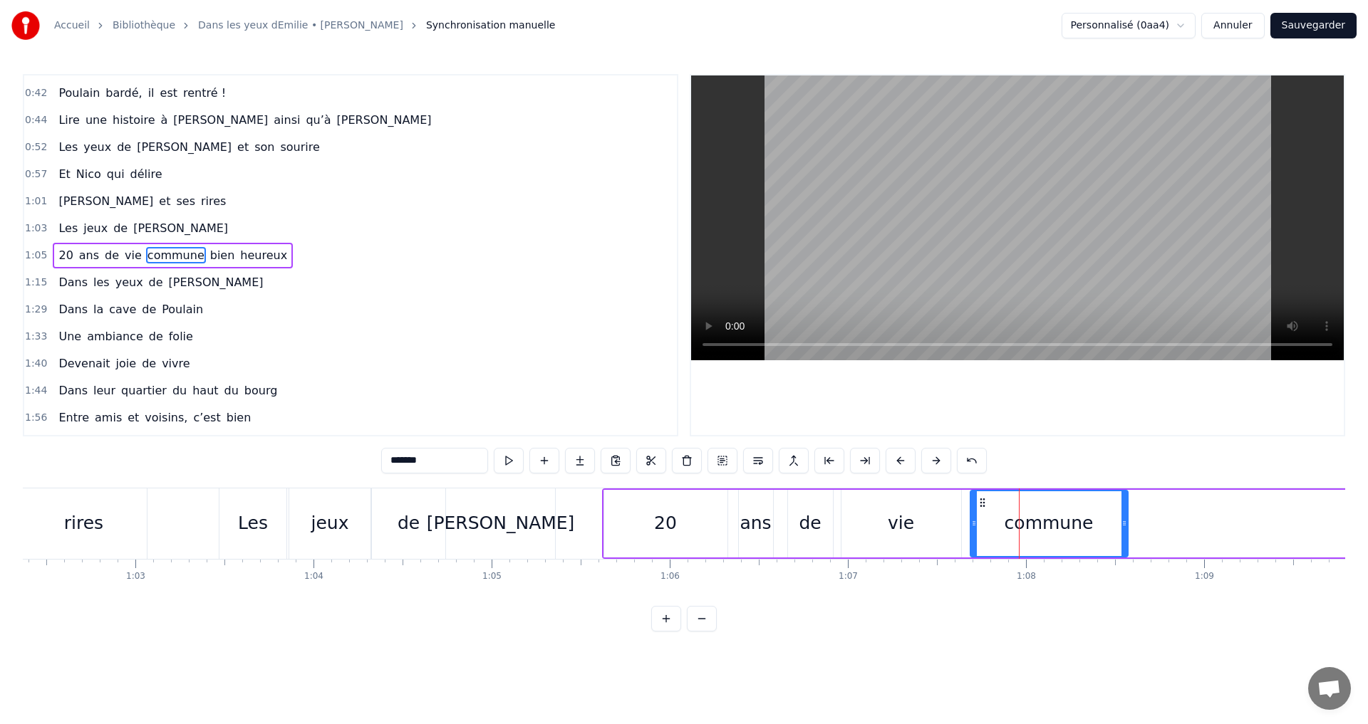
drag, startPoint x: 1020, startPoint y: 503, endPoint x: 980, endPoint y: 501, distance: 39.9
click at [980, 501] on icon at bounding box center [982, 502] width 11 height 11
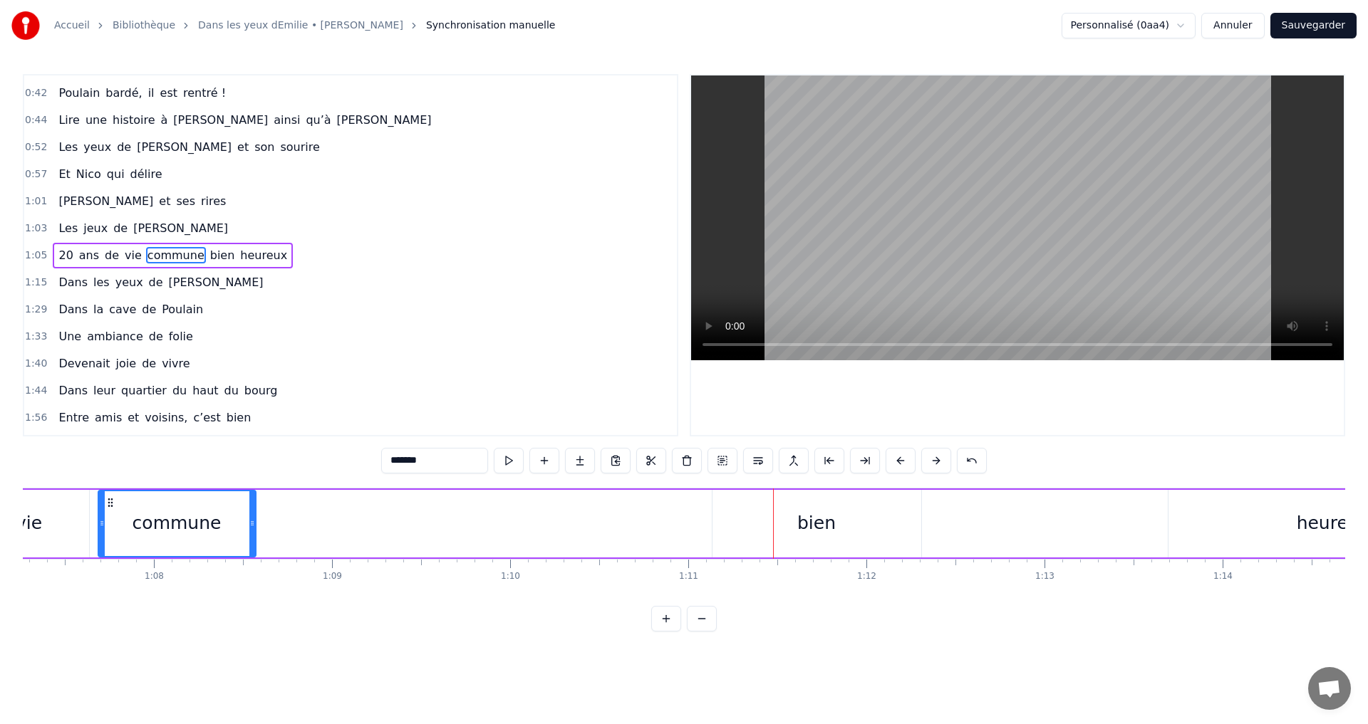
scroll to position [0, 11886]
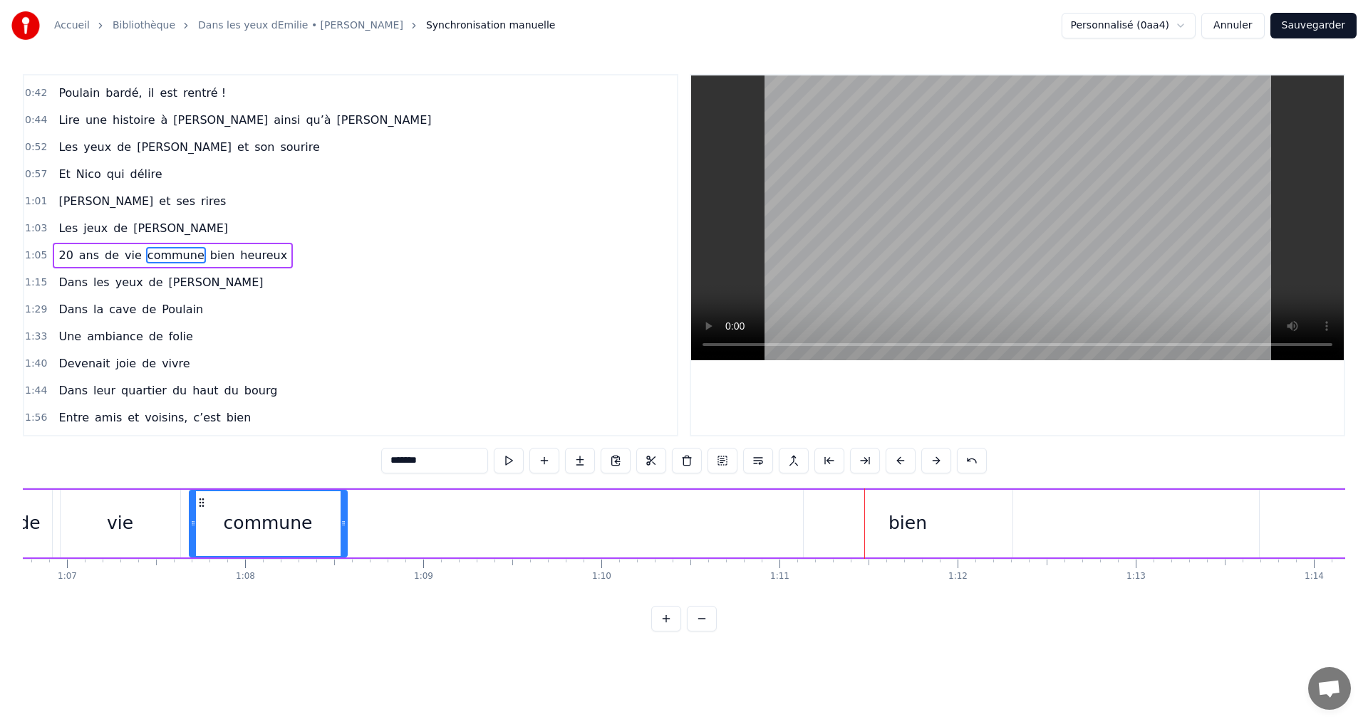
click at [912, 521] on div "bien" at bounding box center [907, 523] width 38 height 27
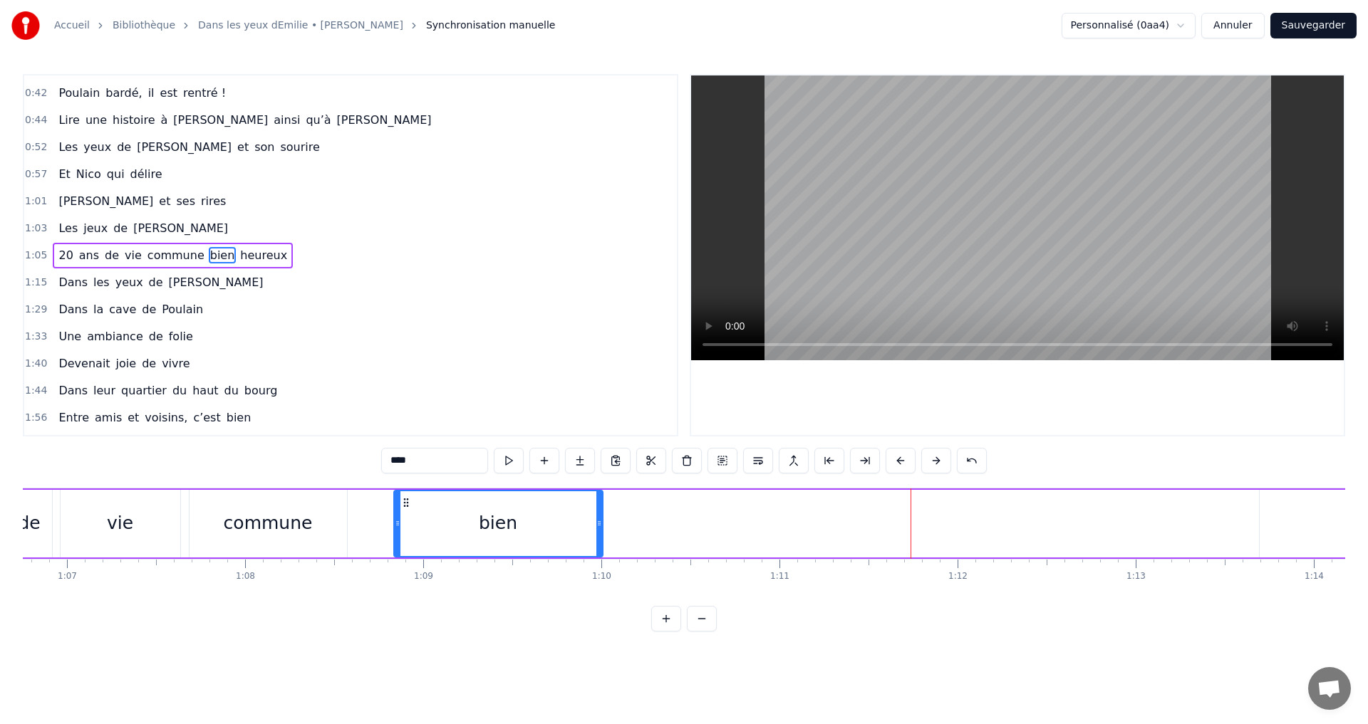
drag, startPoint x: 817, startPoint y: 501, endPoint x: 407, endPoint y: 500, distance: 409.6
click at [407, 500] on icon at bounding box center [405, 502] width 11 height 11
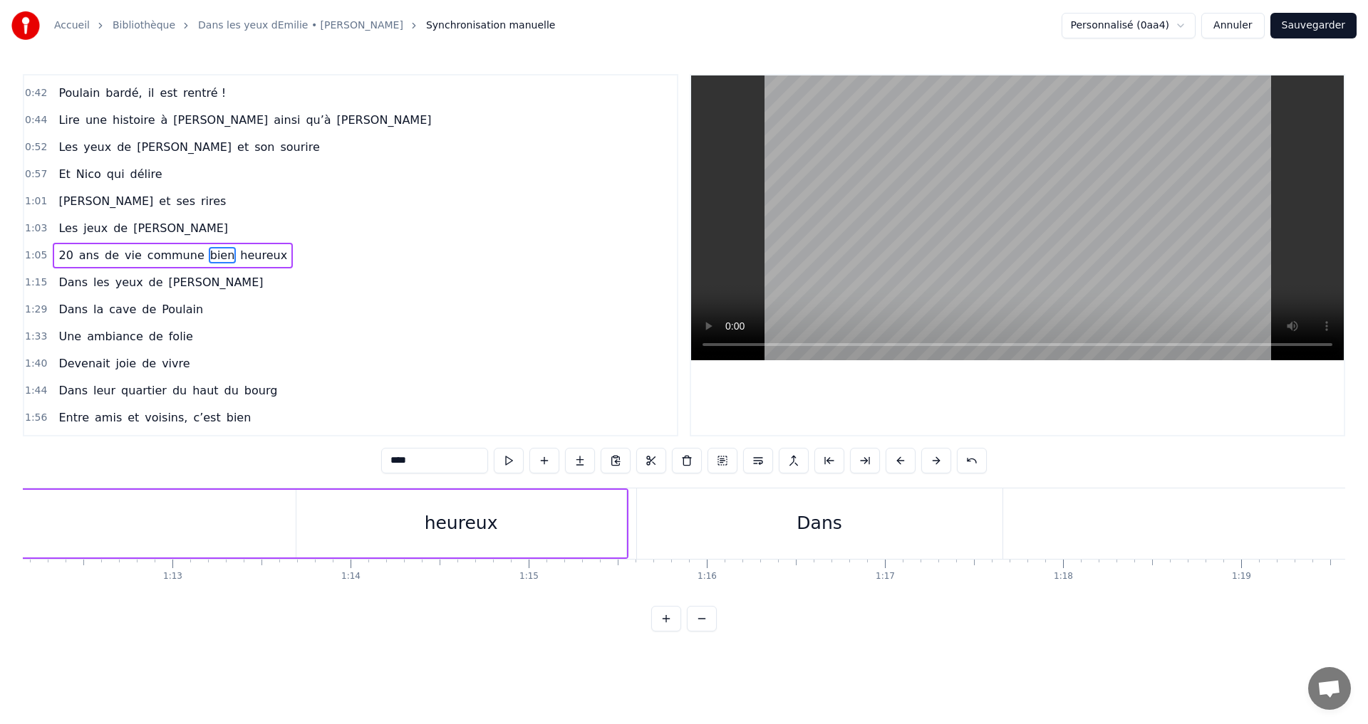
scroll to position [0, 12780]
click at [535, 533] on div "heureux" at bounding box center [530, 523] width 73 height 27
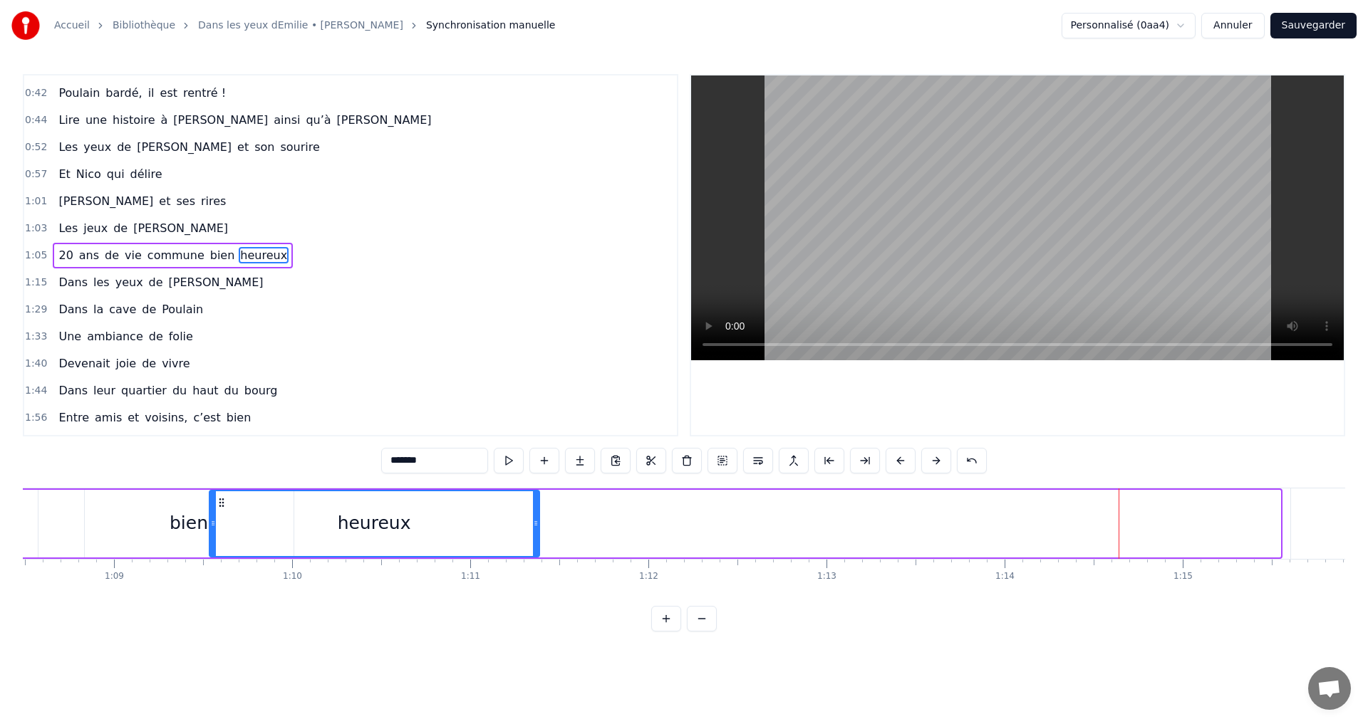
scroll to position [0, 12182]
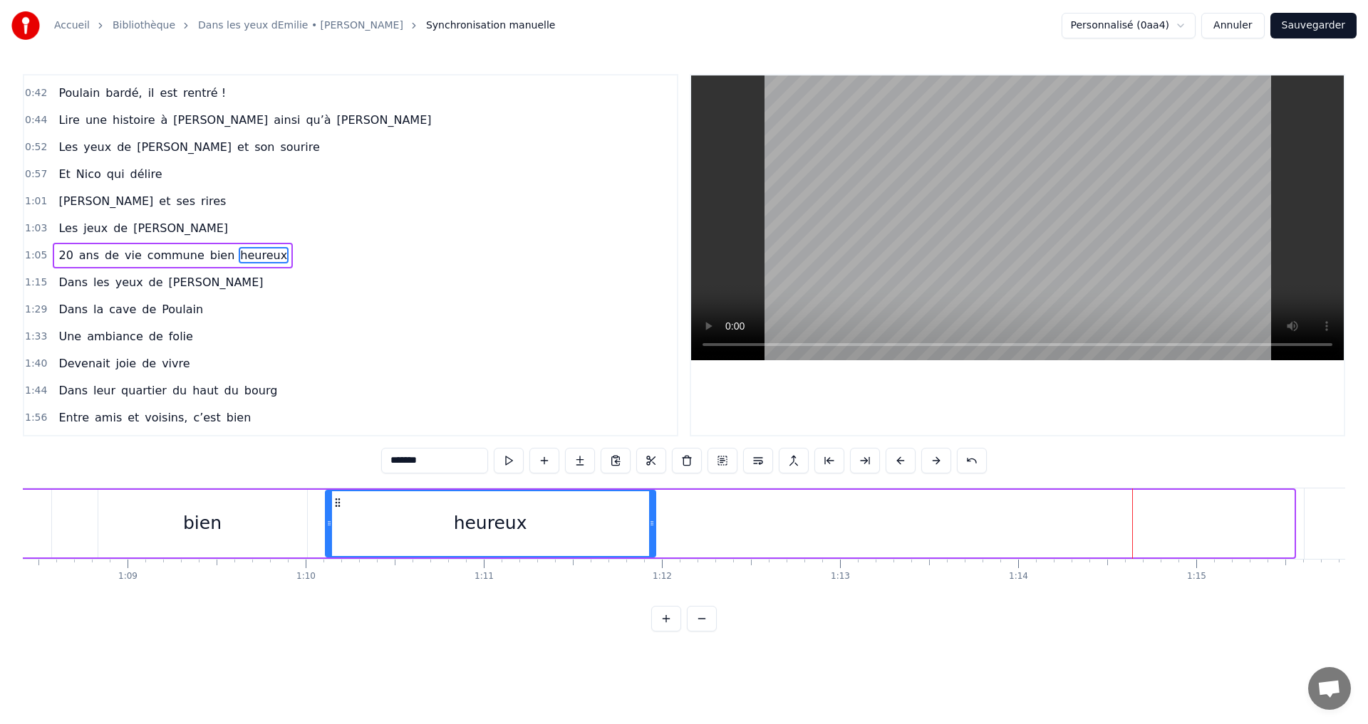
drag, startPoint x: 375, startPoint y: 503, endPoint x: 335, endPoint y: 526, distance: 45.9
click at [335, 526] on div "heureux" at bounding box center [490, 523] width 328 height 65
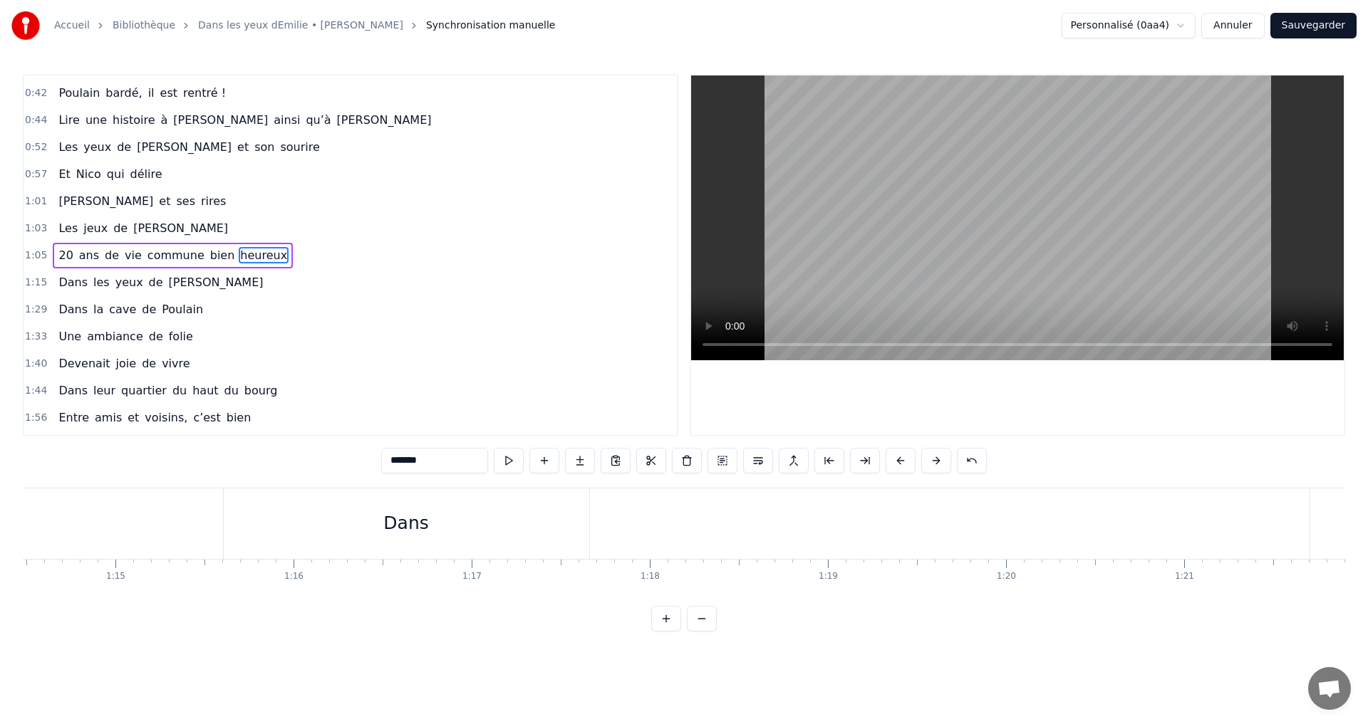
scroll to position [0, 13217]
click at [316, 515] on div "Dans" at bounding box center [451, 524] width 365 height 71
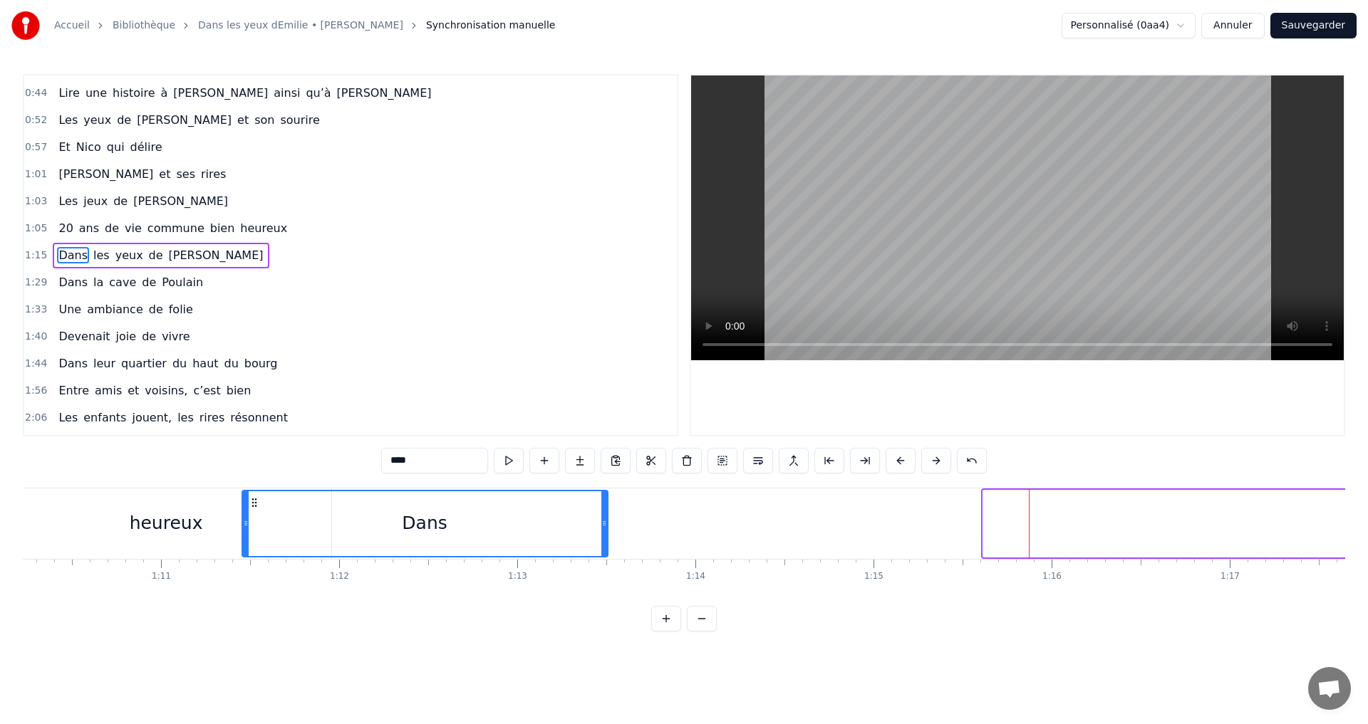
scroll to position [0, 12500]
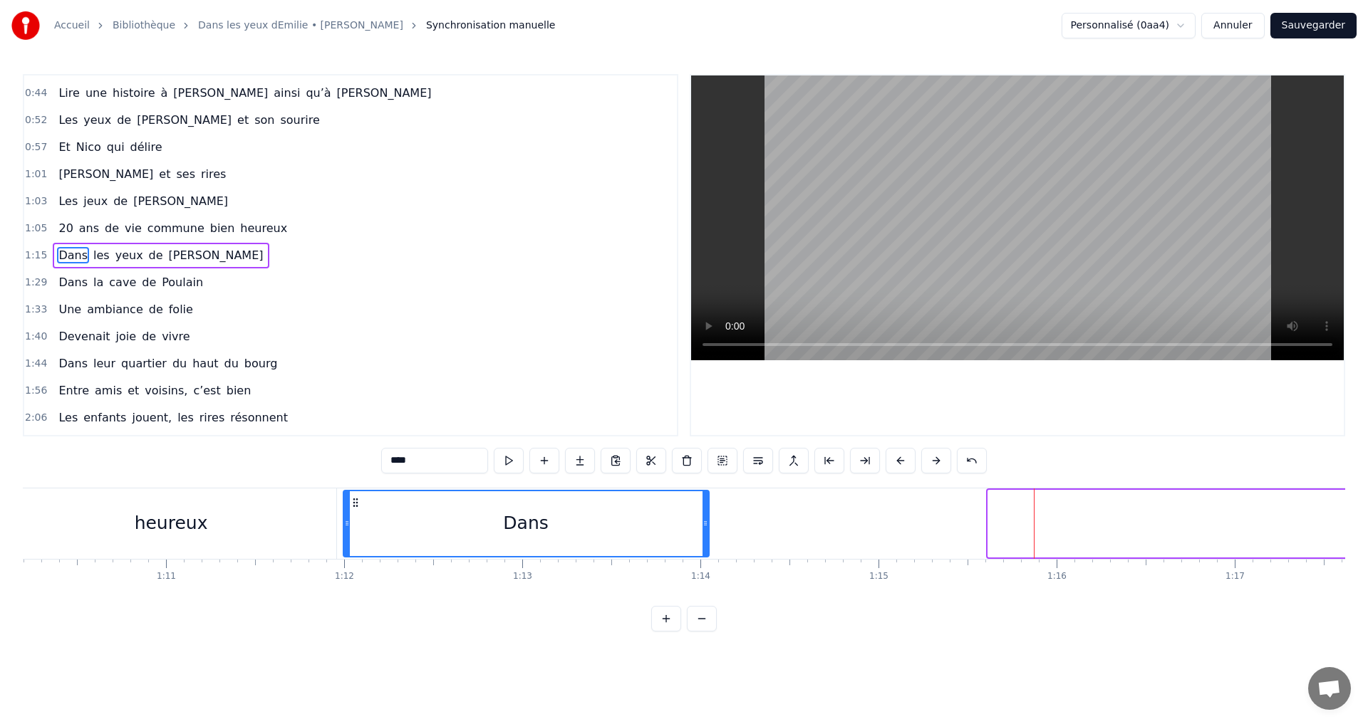
drag, startPoint x: 284, startPoint y: 501, endPoint x: 357, endPoint y: 531, distance: 78.8
click at [357, 531] on div "Dans" at bounding box center [526, 523] width 364 height 65
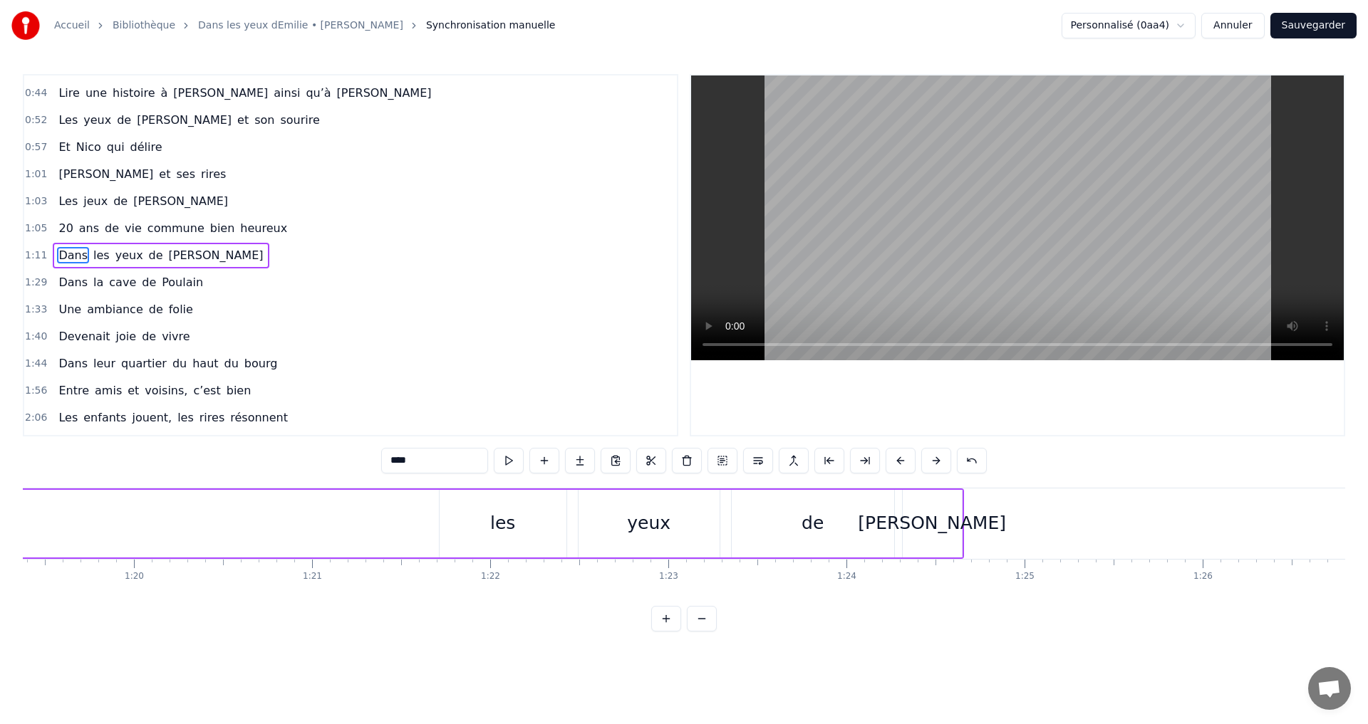
scroll to position [0, 14157]
click at [477, 516] on div "les" at bounding box center [479, 523] width 25 height 27
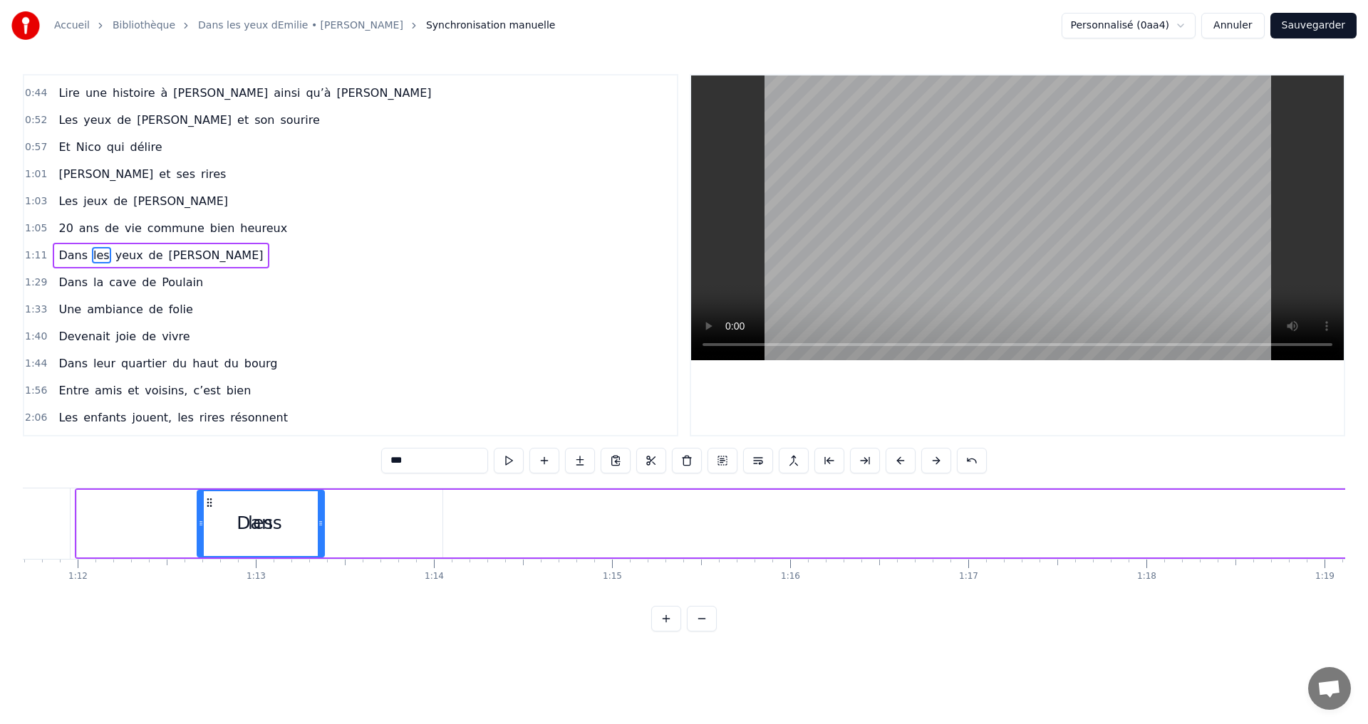
scroll to position [0, 12758]
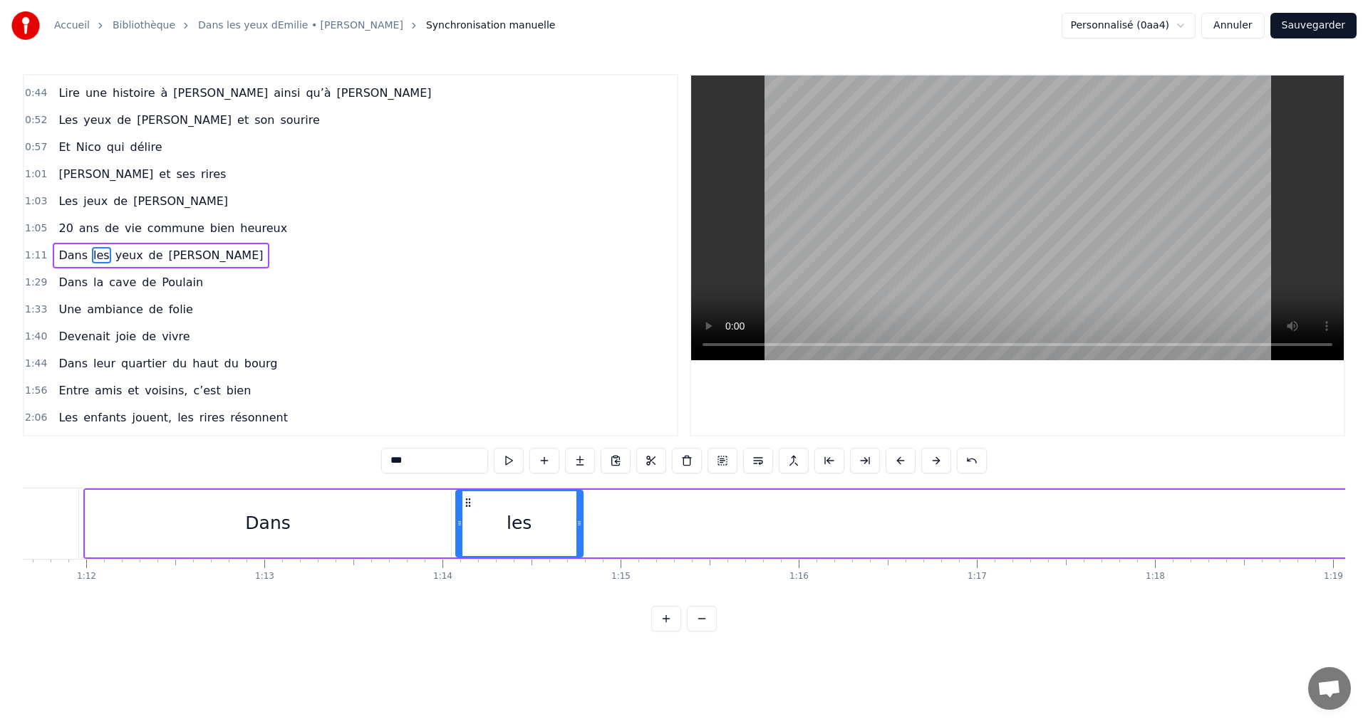
drag, startPoint x: 433, startPoint y: 503, endPoint x: 472, endPoint y: 554, distance: 64.5
click at [472, 554] on div "les" at bounding box center [519, 523] width 125 height 65
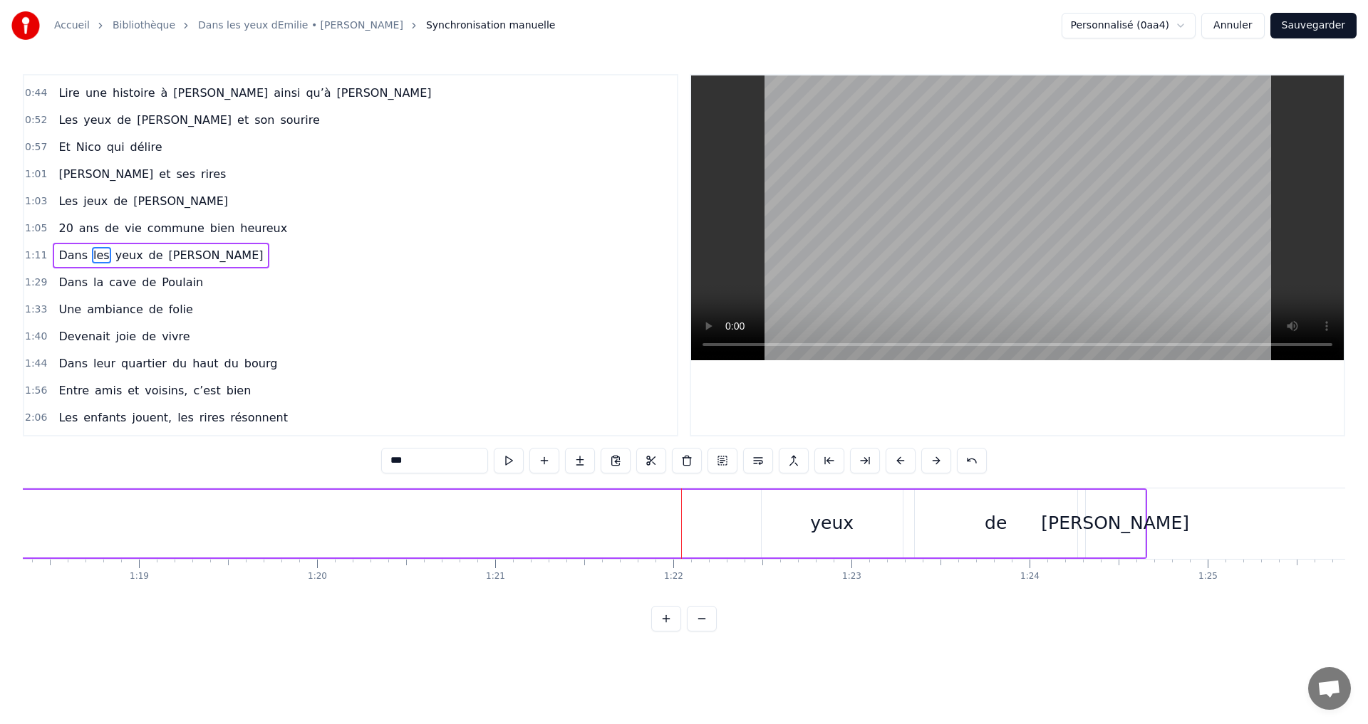
scroll to position [0, 14134]
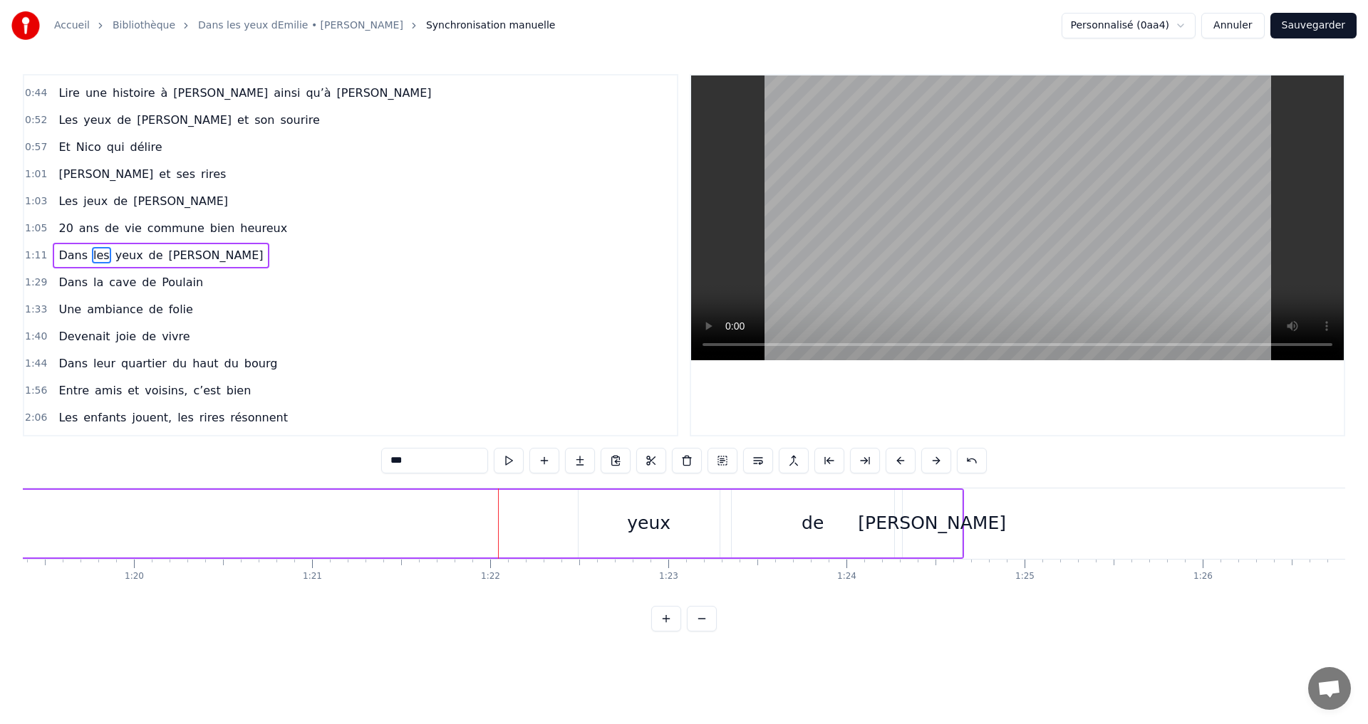
click at [620, 538] on div "yeux" at bounding box center [648, 524] width 141 height 68
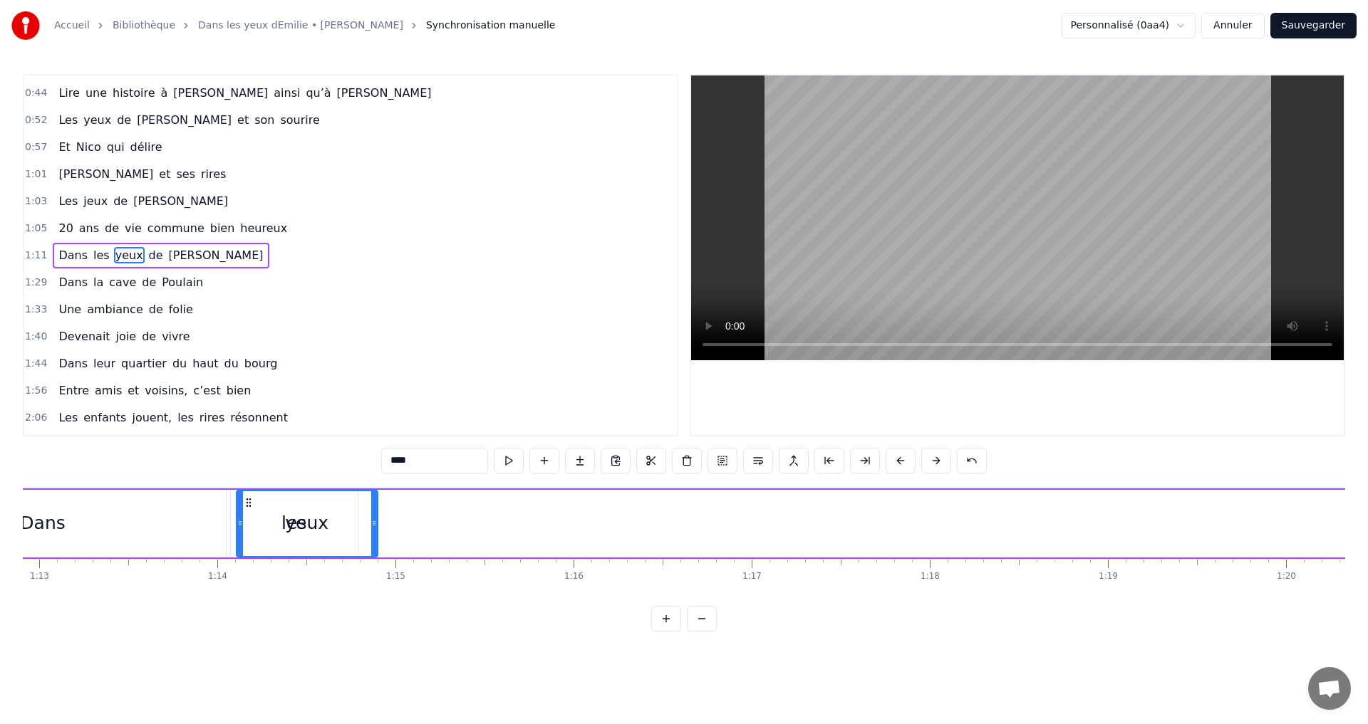
scroll to position [0, 12981]
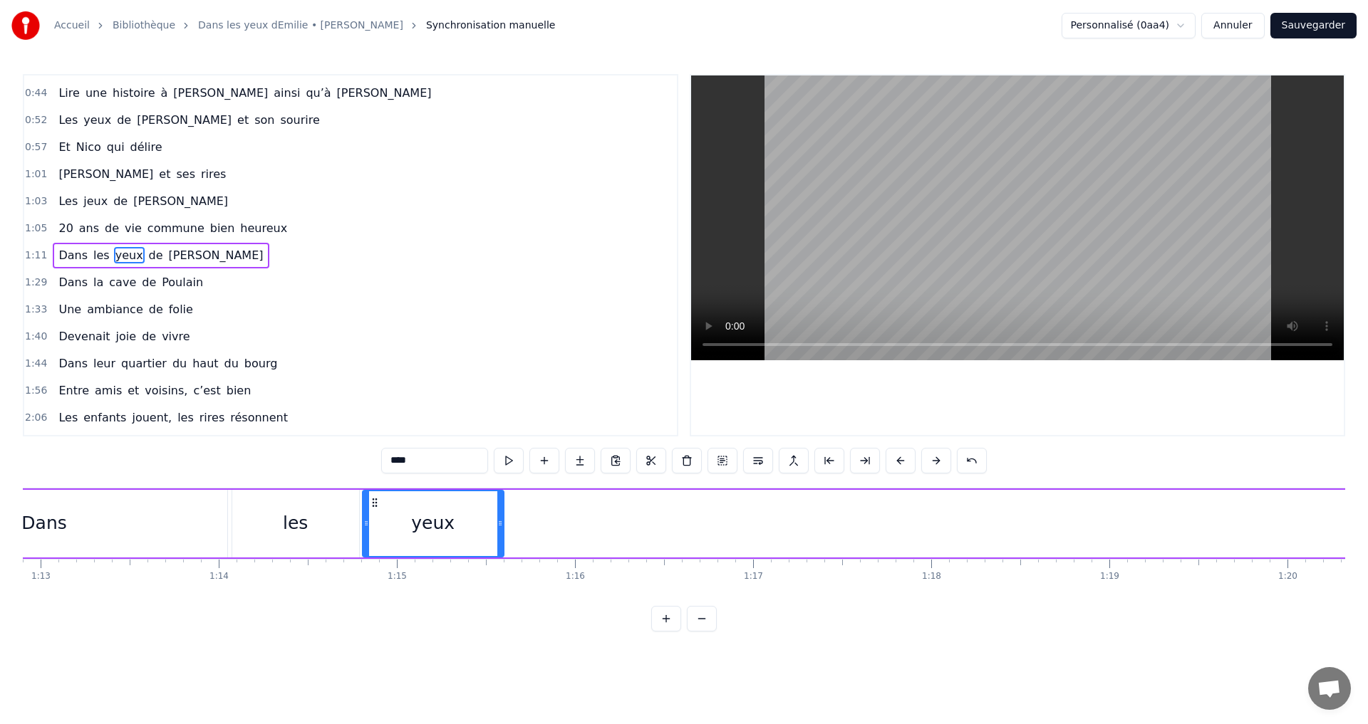
drag, startPoint x: 588, startPoint y: 504, endPoint x: 372, endPoint y: 520, distance: 216.4
click at [372, 520] on div "yeux" at bounding box center [433, 523] width 140 height 65
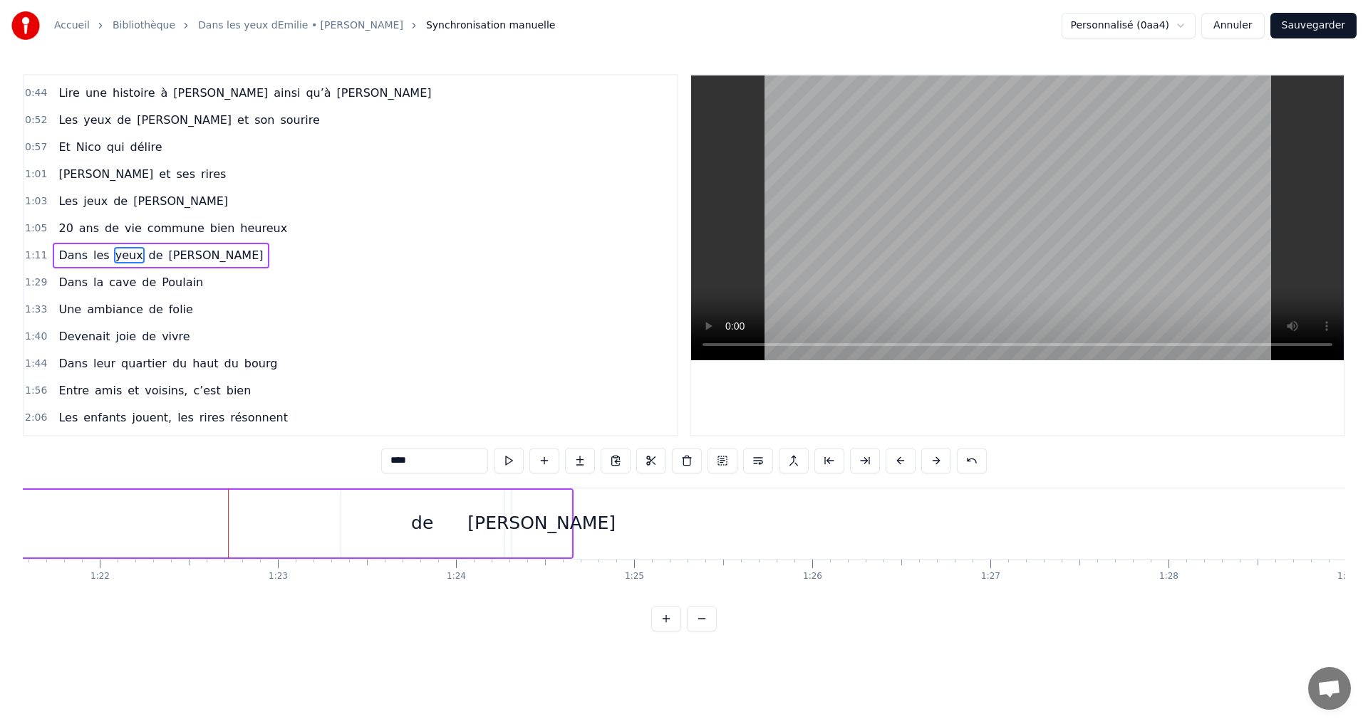
scroll to position [0, 14594]
click at [360, 509] on div "de" at bounding box center [353, 524] width 162 height 68
type input "**"
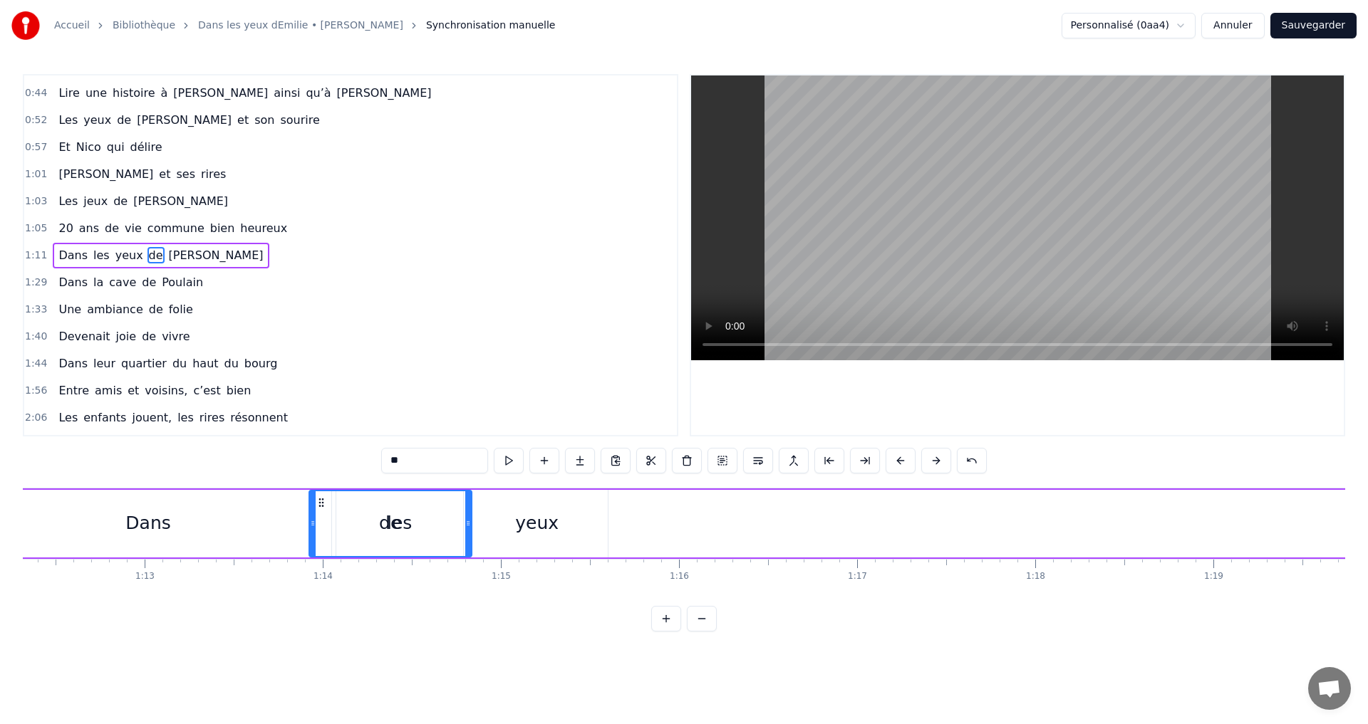
scroll to position [0, 12873]
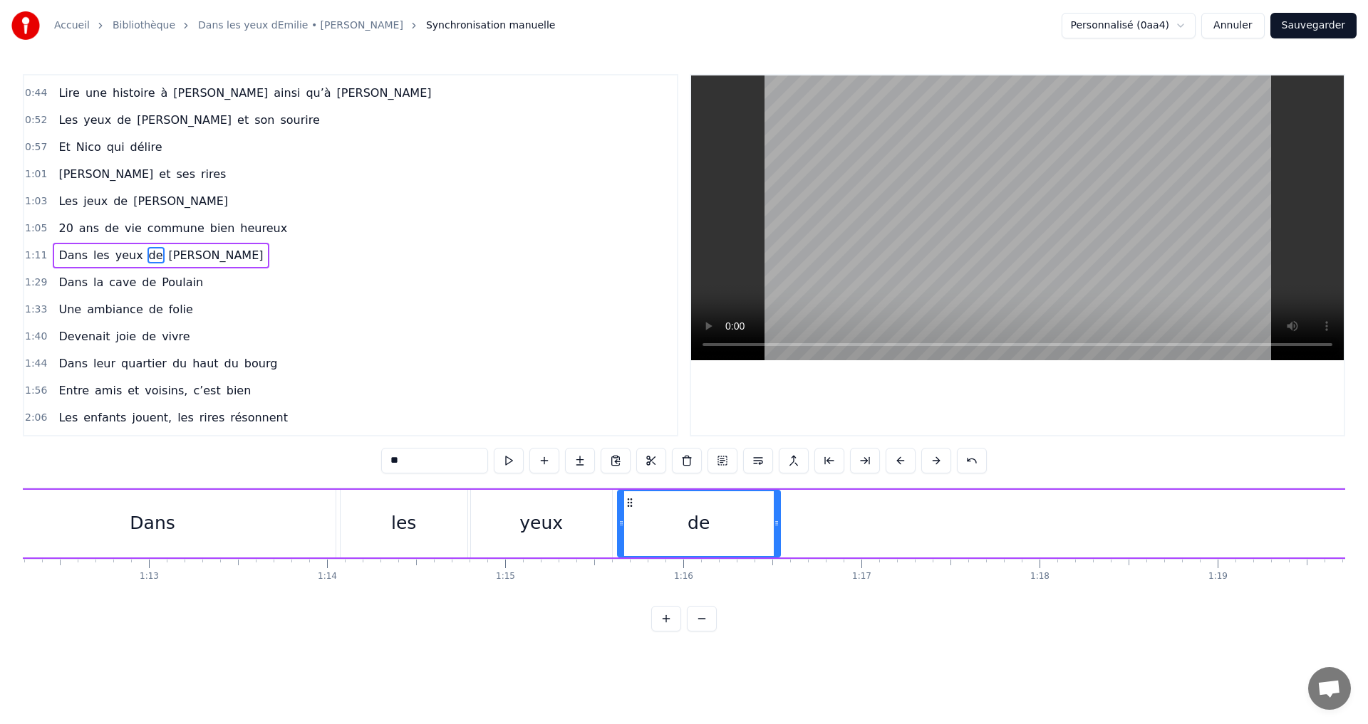
drag, startPoint x: 283, startPoint y: 502, endPoint x: 627, endPoint y: 536, distance: 345.7
click at [627, 536] on div "de" at bounding box center [698, 523] width 161 height 65
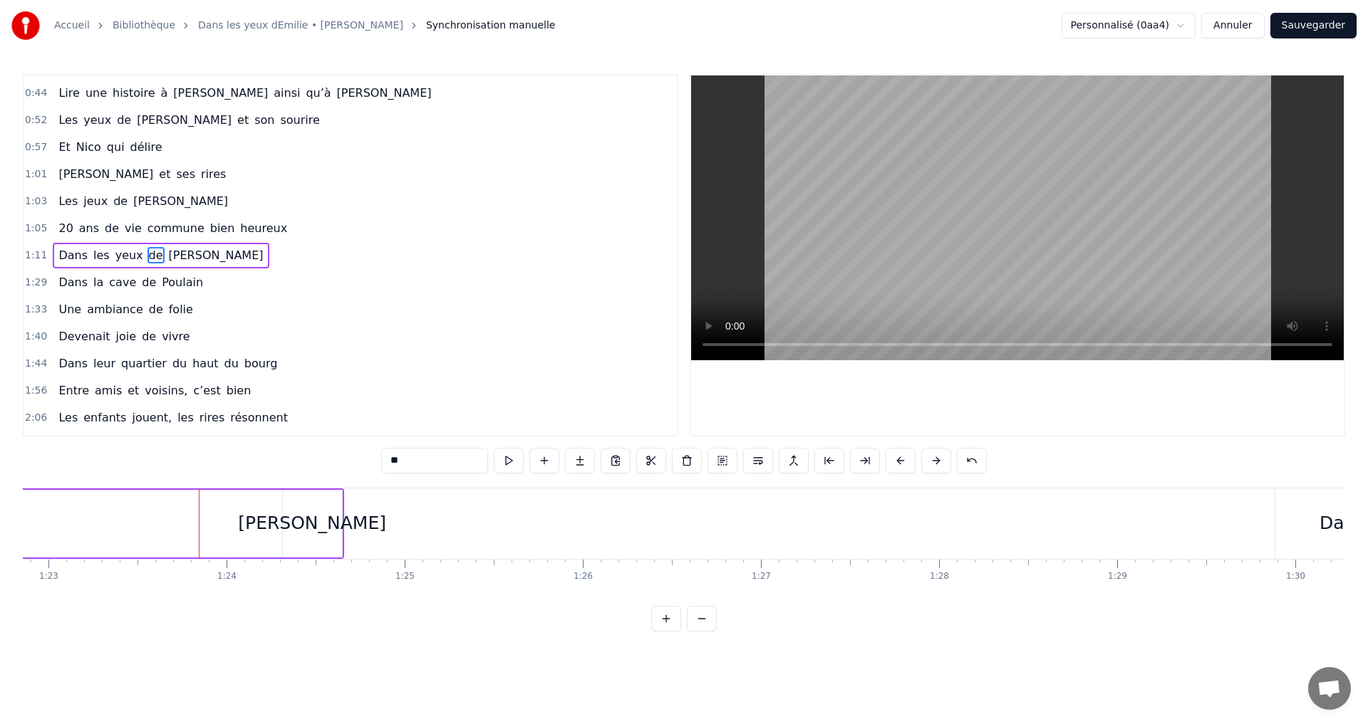
scroll to position [0, 14800]
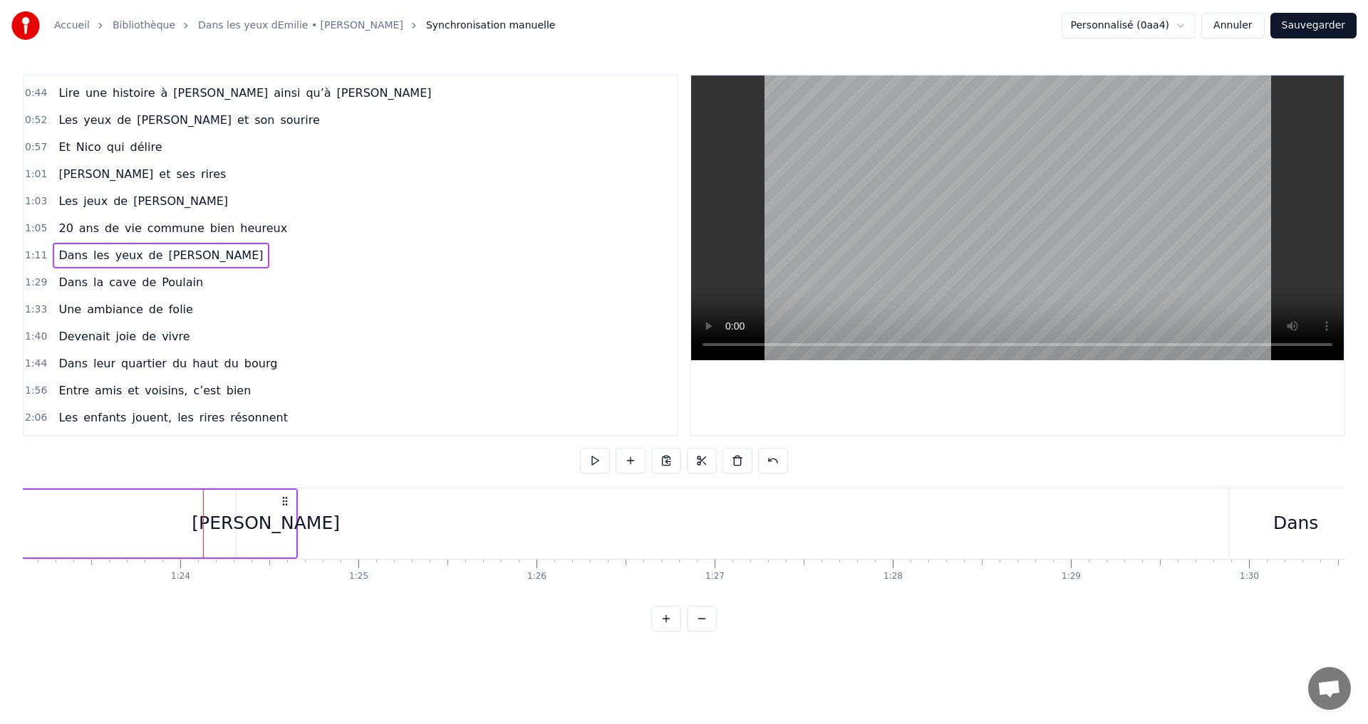
click at [266, 516] on div "[PERSON_NAME]" at bounding box center [266, 523] width 148 height 27
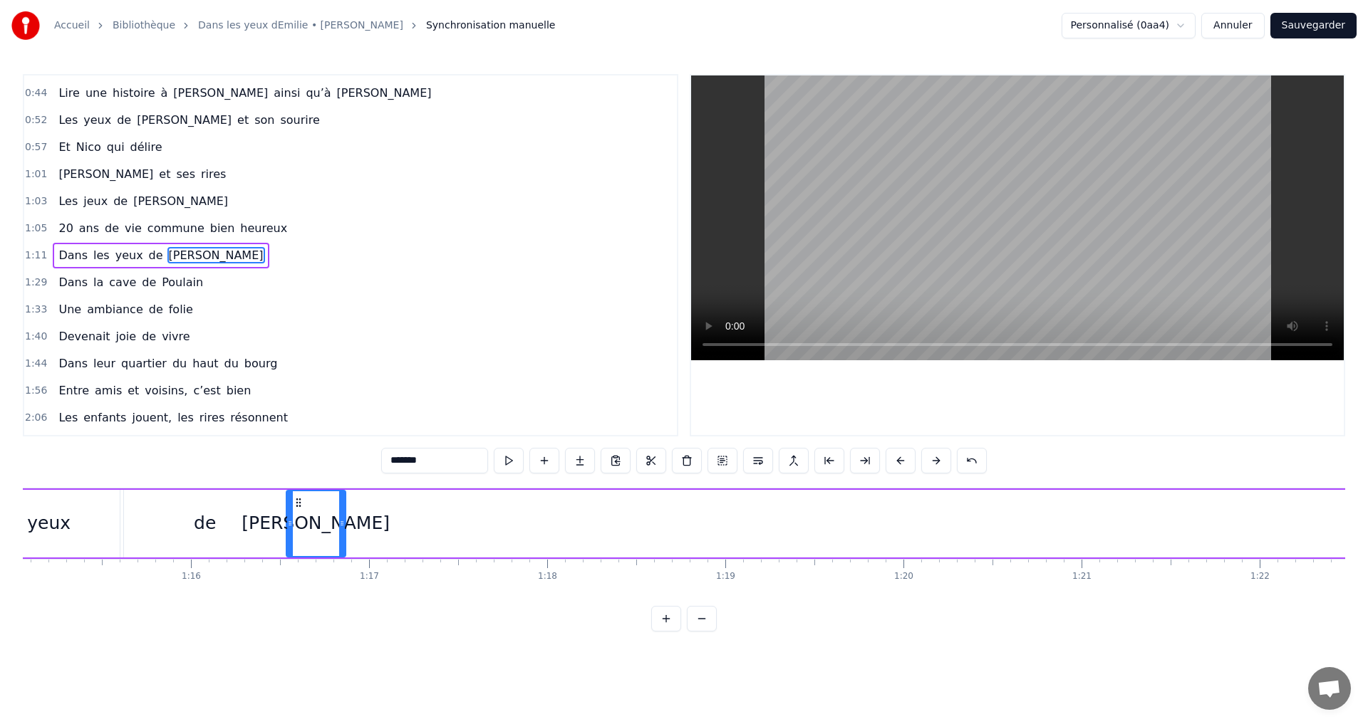
scroll to position [0, 13362]
drag, startPoint x: 248, startPoint y: 501, endPoint x: 306, endPoint y: 518, distance: 60.0
click at [306, 518] on div "[PERSON_NAME]" at bounding box center [324, 523] width 58 height 65
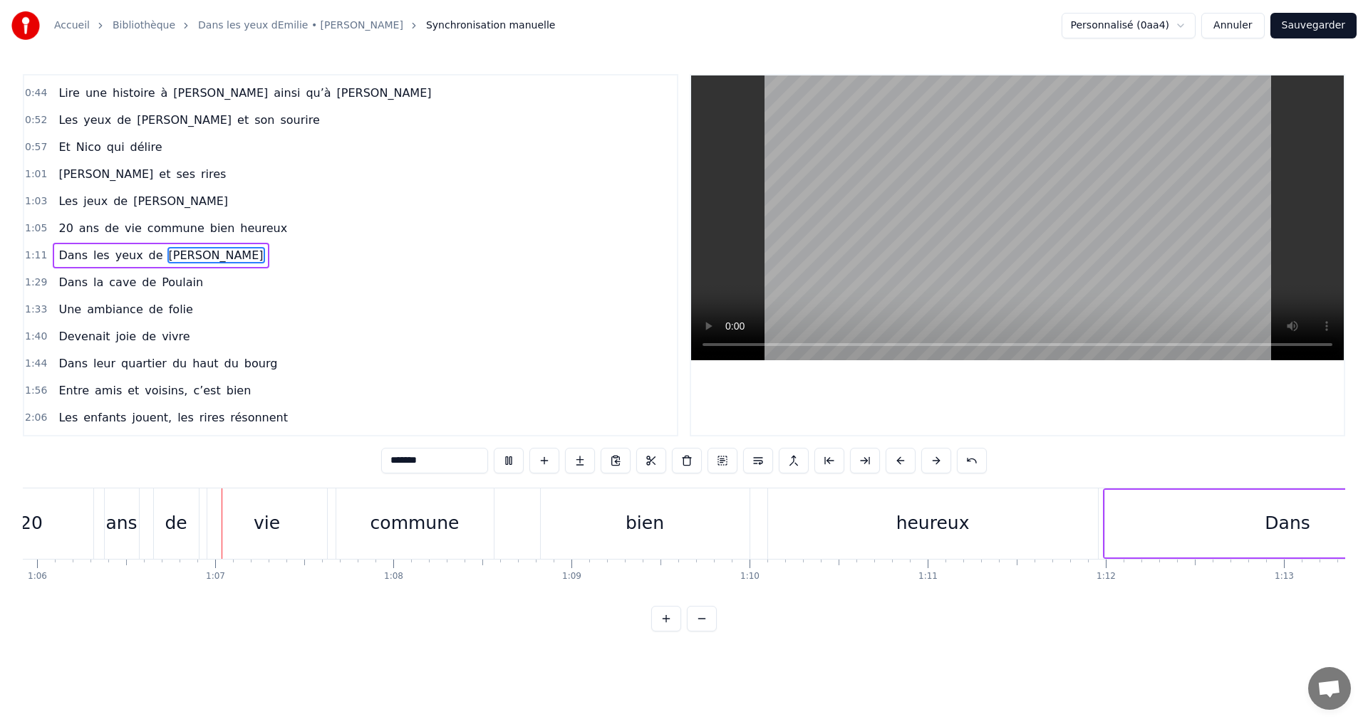
scroll to position [0, 11739]
click at [1177, 520] on div "Dans" at bounding box center [1286, 524] width 365 height 68
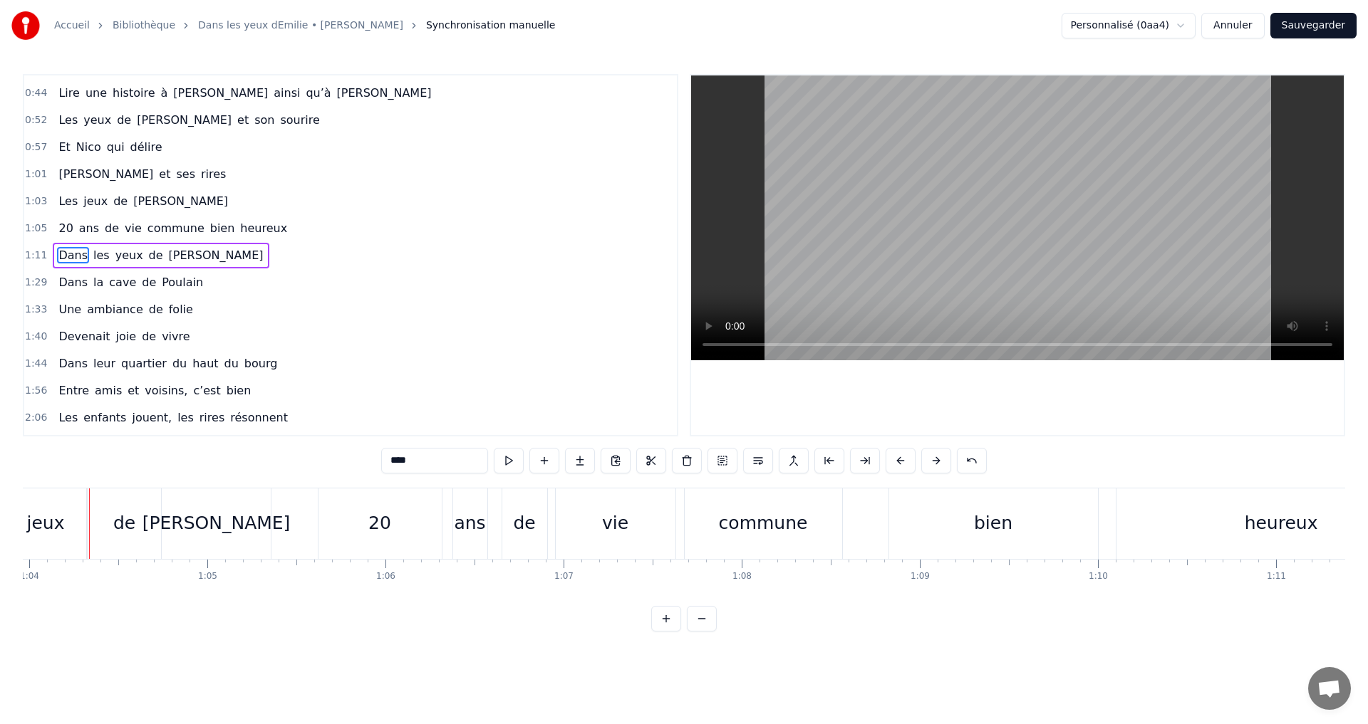
scroll to position [0, 11385]
click at [682, 323] on div "0:07 C’est au Requerre, que [PERSON_NAME] grandi 0:10 Et puis [PERSON_NAME] est…" at bounding box center [684, 255] width 1322 height 363
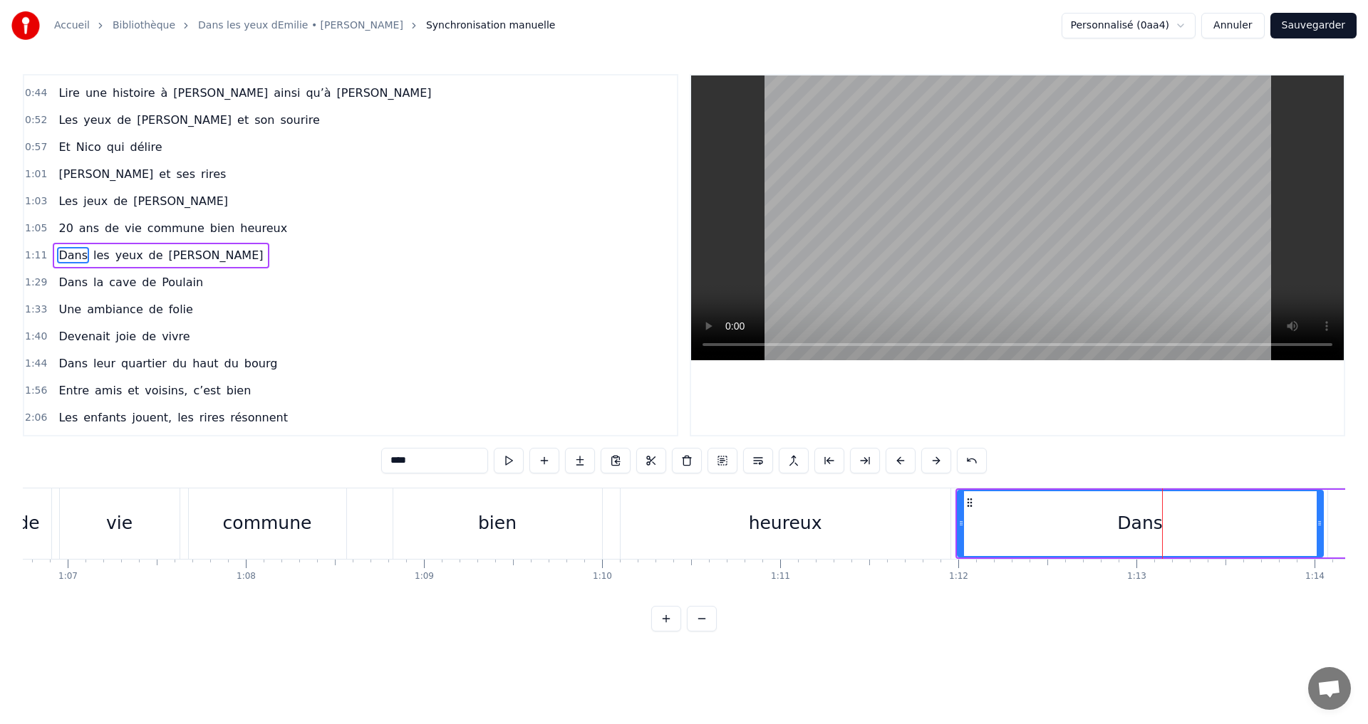
scroll to position [0, 11840]
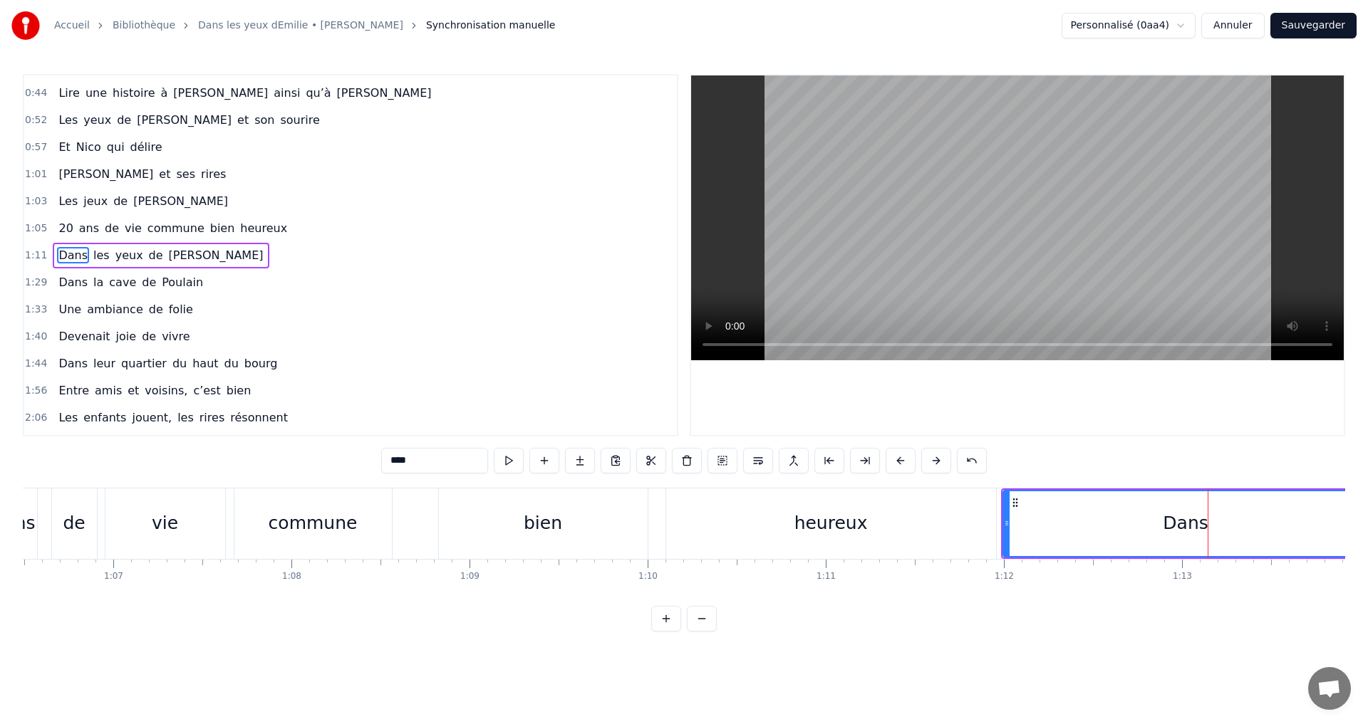
click at [534, 540] on div "bien" at bounding box center [543, 524] width 209 height 71
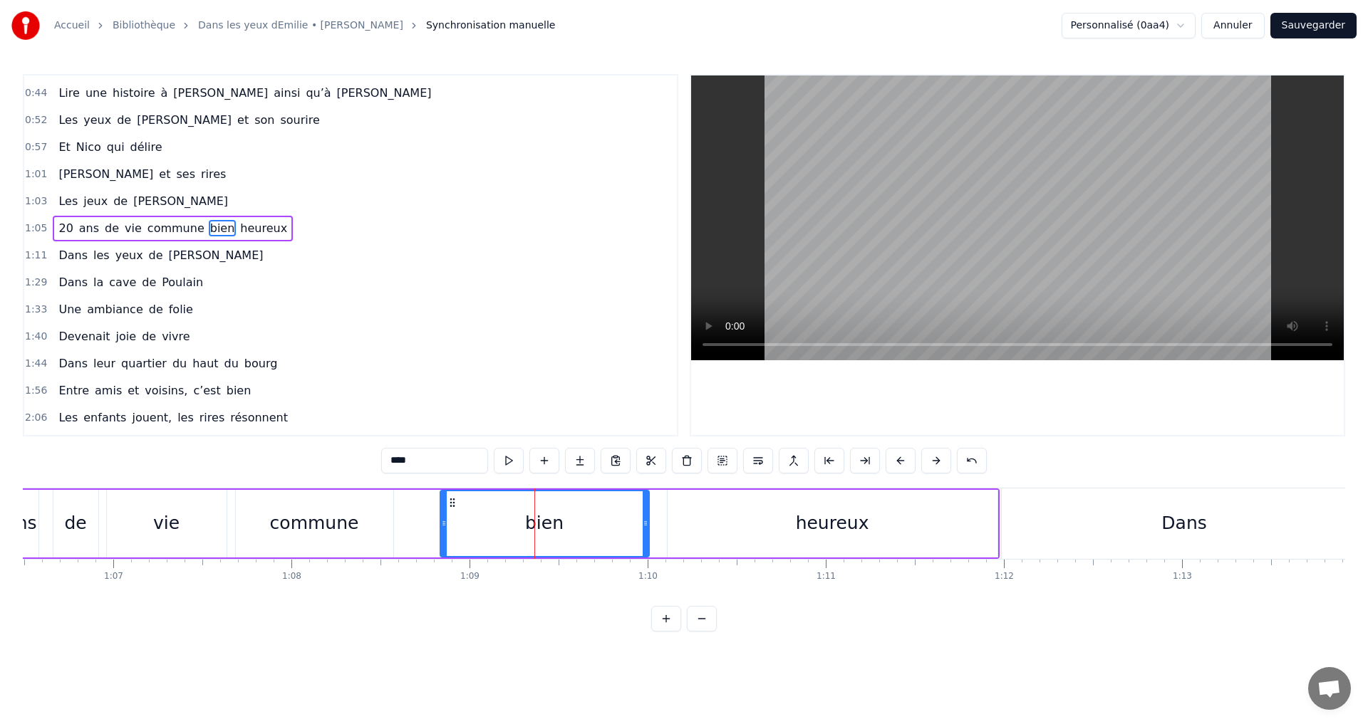
scroll to position [212, 0]
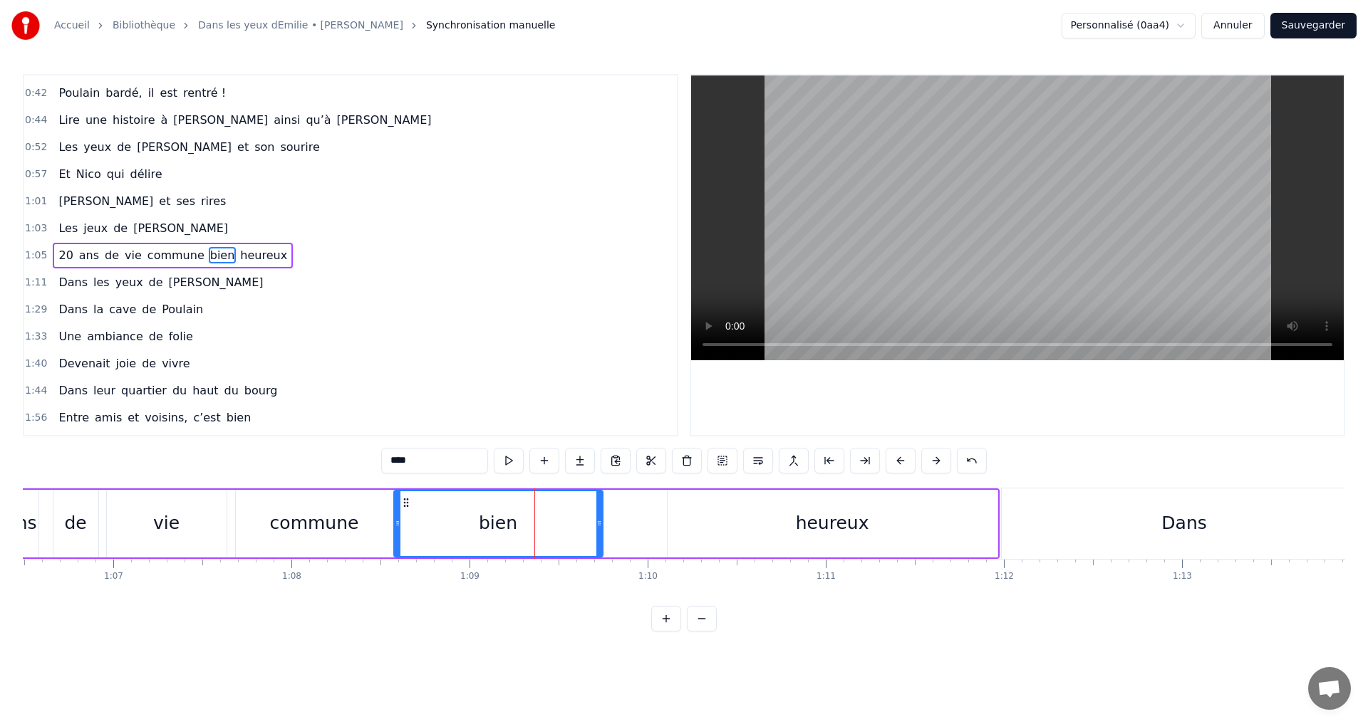
drag, startPoint x: 452, startPoint y: 502, endPoint x: 405, endPoint y: 502, distance: 47.0
click at [405, 502] on icon at bounding box center [405, 502] width 11 height 11
click at [710, 527] on div "heureux" at bounding box center [832, 524] width 330 height 68
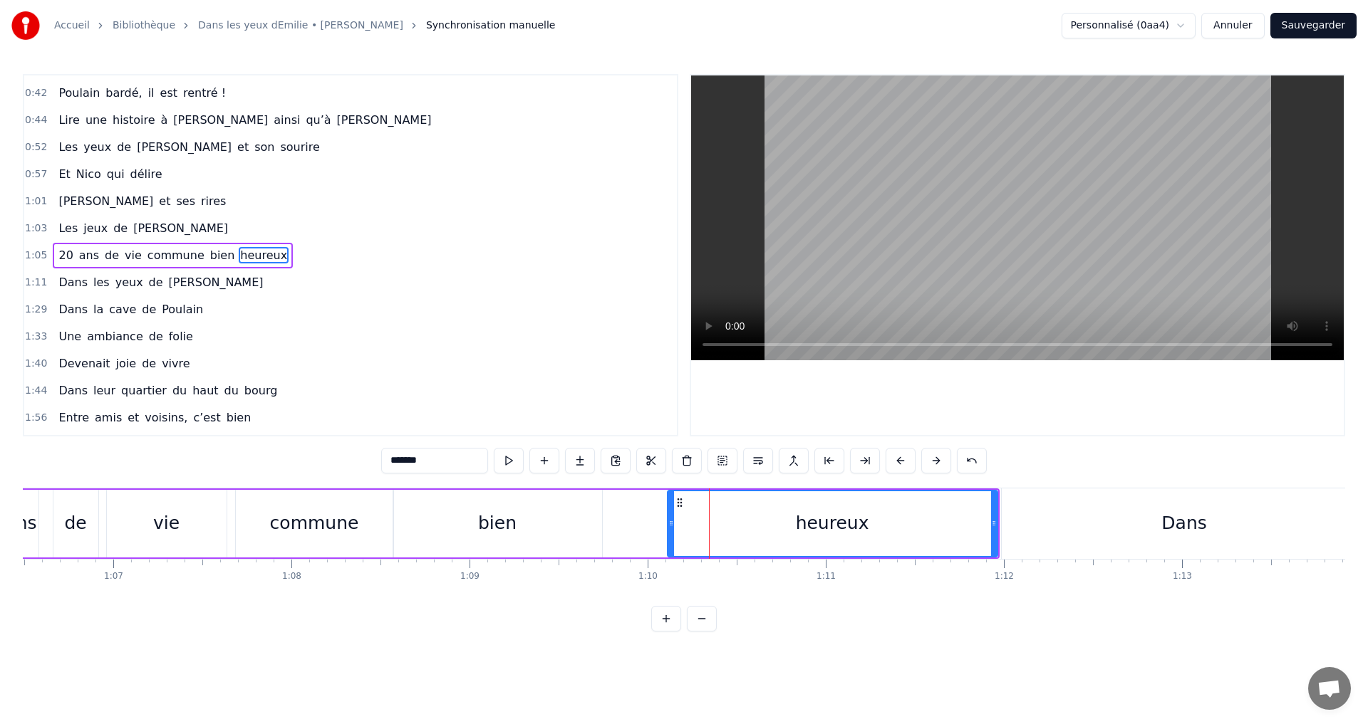
click at [675, 501] on icon at bounding box center [679, 502] width 11 height 11
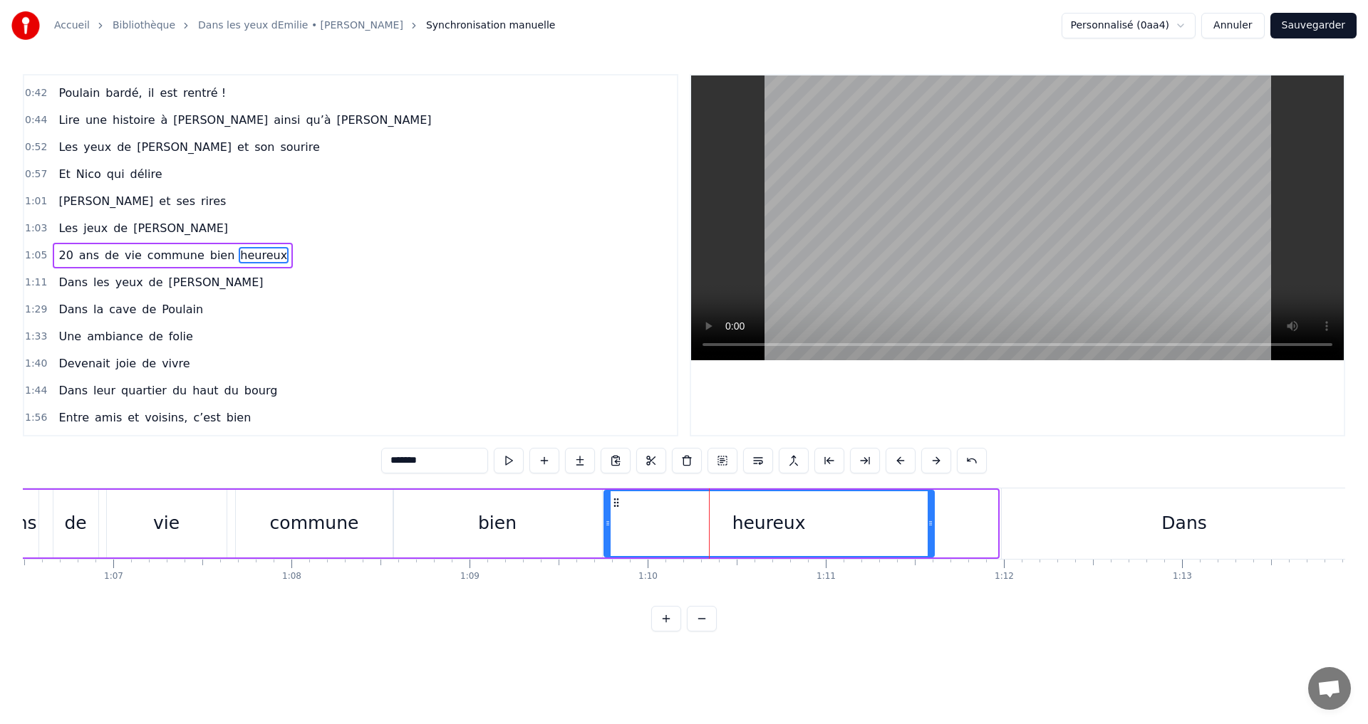
drag, startPoint x: 678, startPoint y: 504, endPoint x: 615, endPoint y: 501, distance: 63.5
click at [615, 501] on icon at bounding box center [615, 502] width 11 height 11
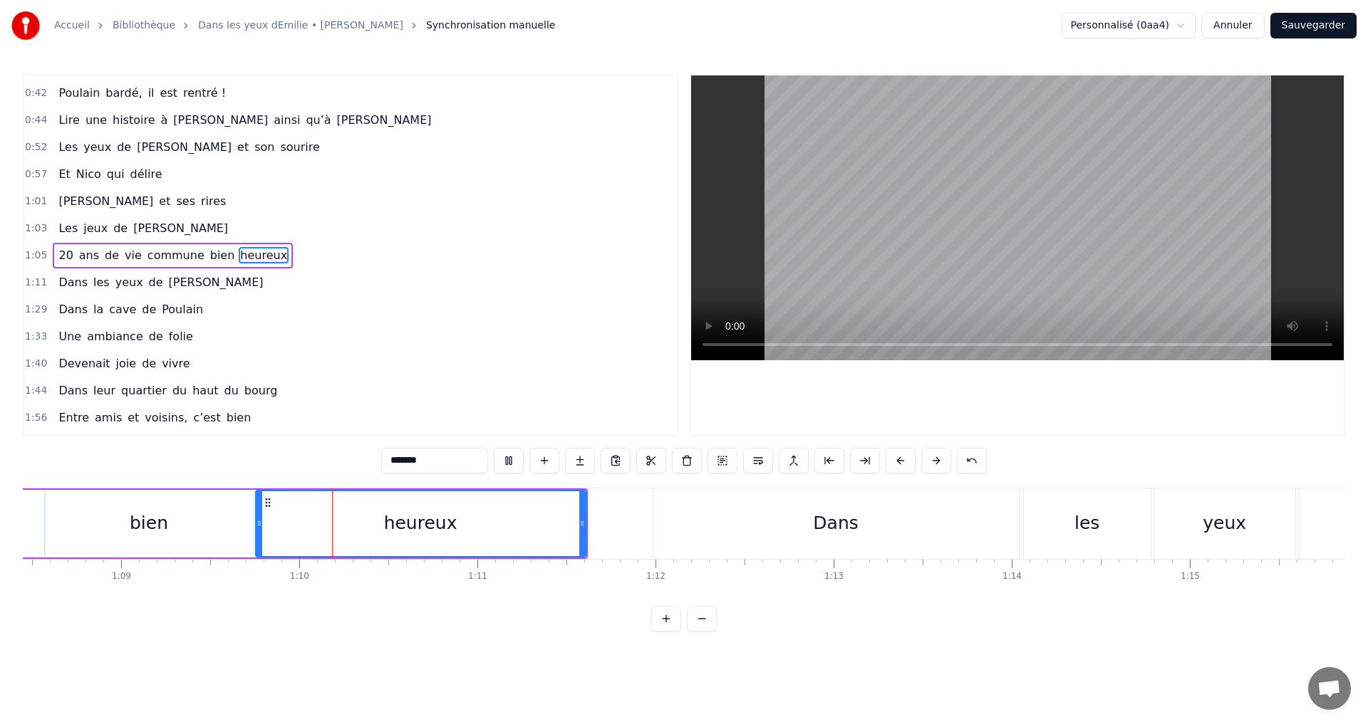
scroll to position [0, 12343]
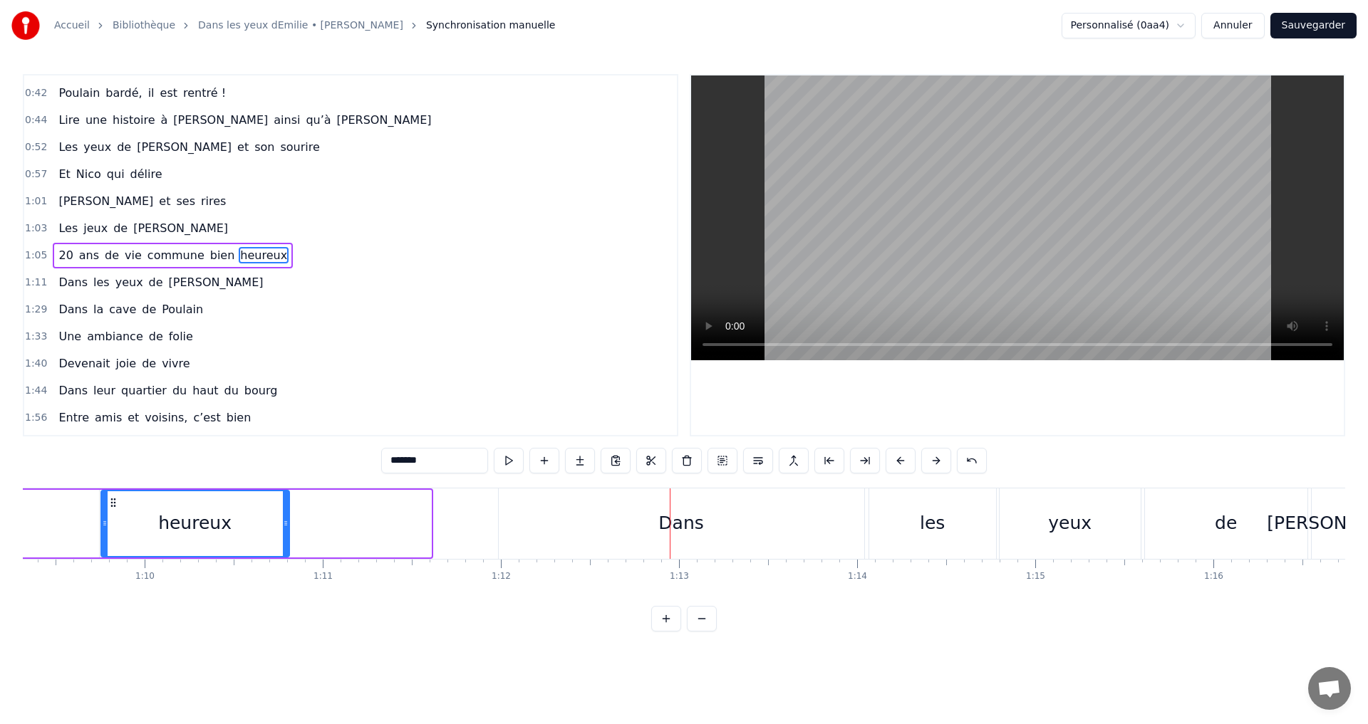
drag, startPoint x: 429, startPoint y: 526, endPoint x: 287, endPoint y: 534, distance: 142.0
click at [287, 534] on div at bounding box center [286, 523] width 6 height 65
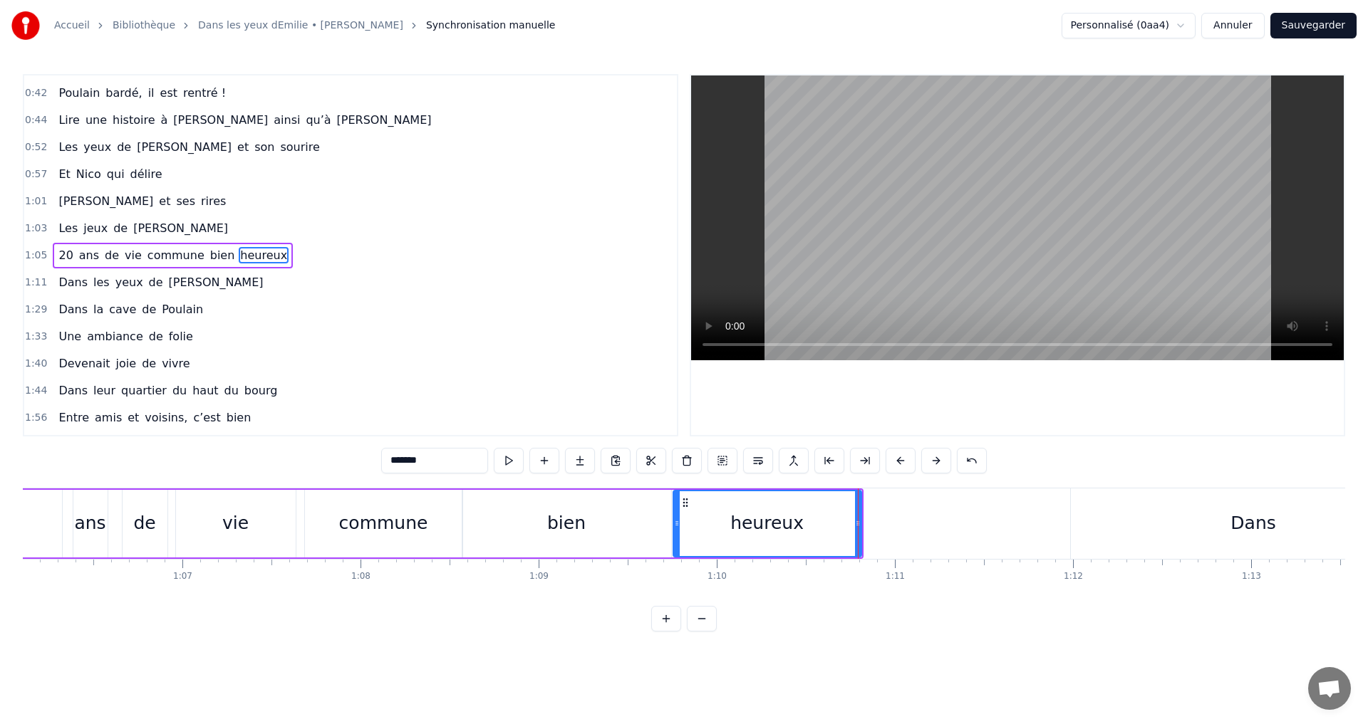
scroll to position [0, 11702]
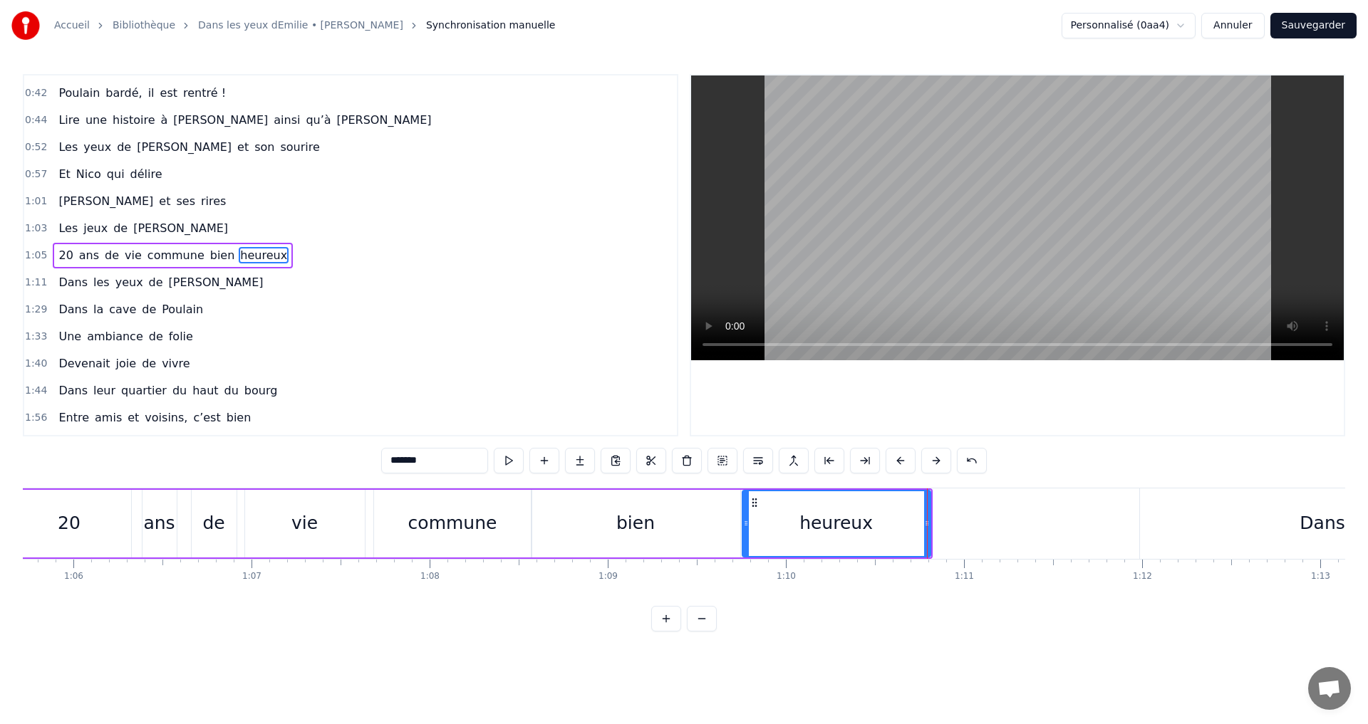
click at [441, 543] on div "commune" at bounding box center [452, 524] width 157 height 68
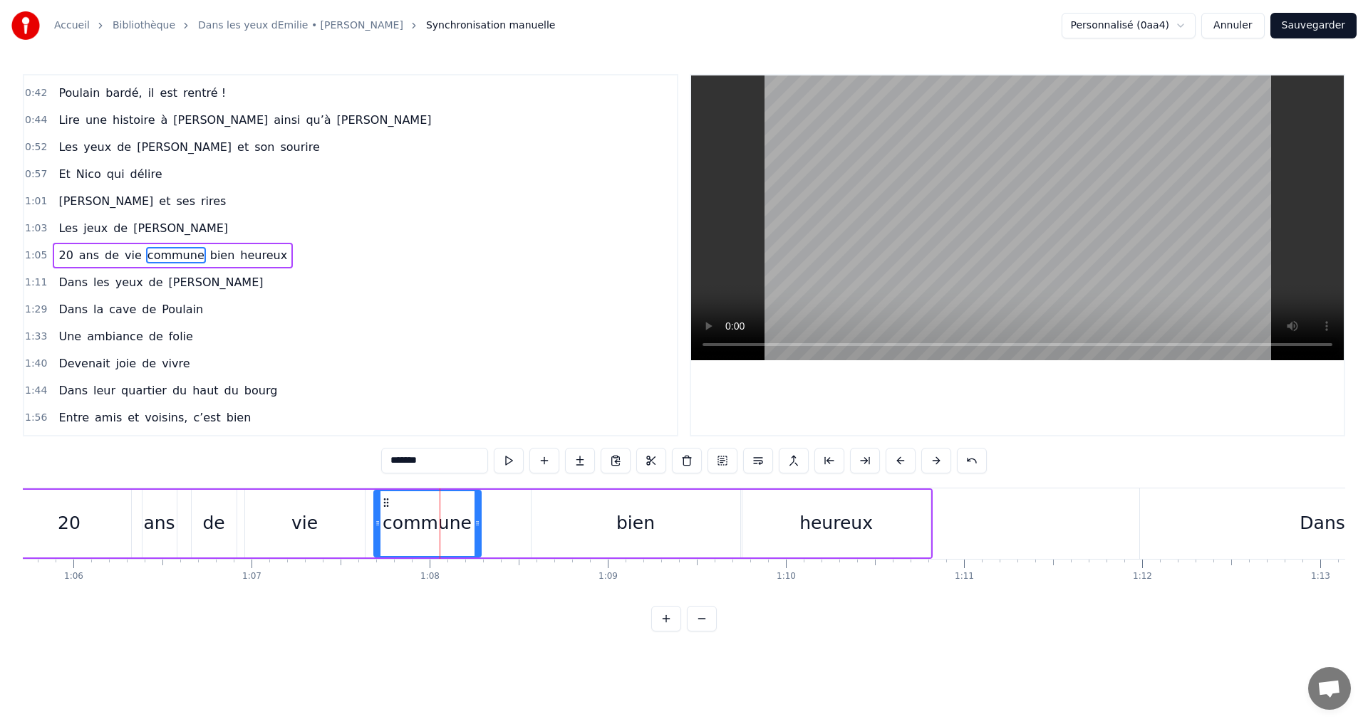
drag, startPoint x: 526, startPoint y: 524, endPoint x: 476, endPoint y: 529, distance: 50.8
click at [476, 529] on icon at bounding box center [477, 523] width 6 height 11
click at [618, 529] on div "bien" at bounding box center [635, 524] width 209 height 68
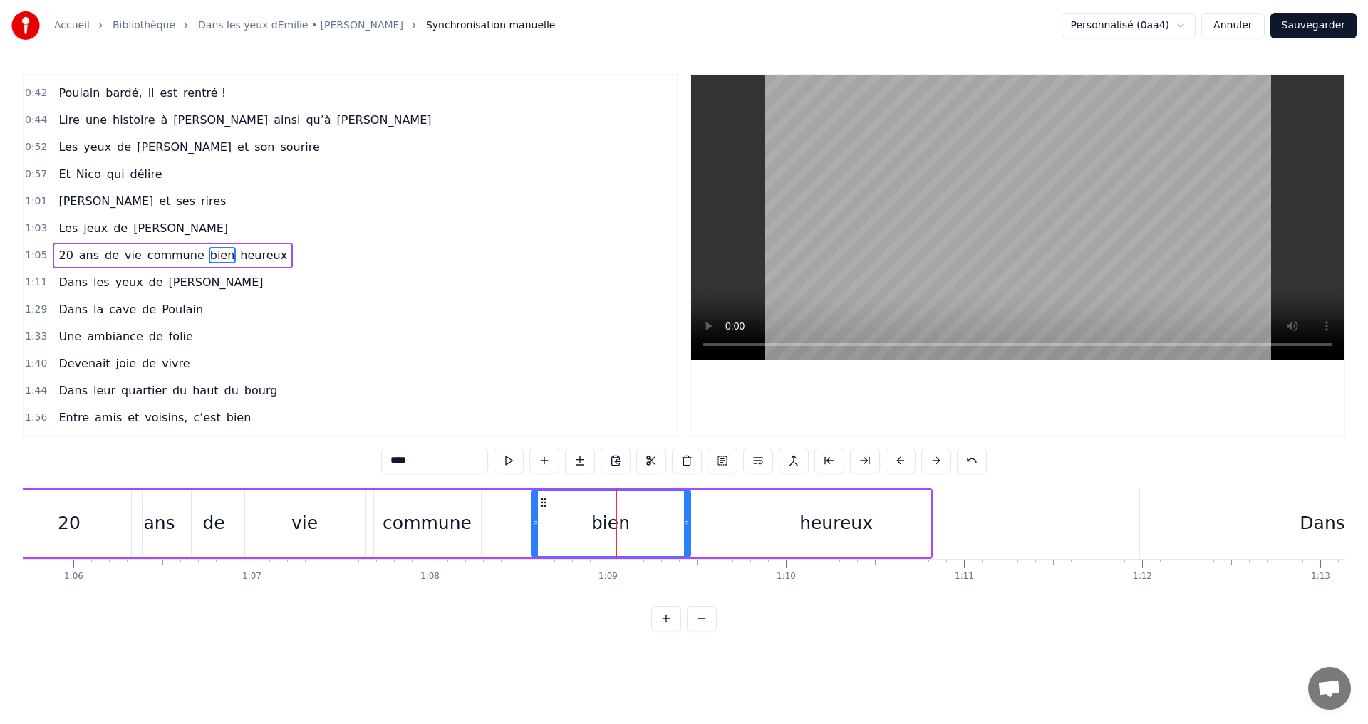
drag, startPoint x: 736, startPoint y: 525, endPoint x: 683, endPoint y: 531, distance: 53.0
click at [684, 531] on div at bounding box center [687, 523] width 6 height 65
click at [774, 526] on div "heureux" at bounding box center [836, 524] width 188 height 68
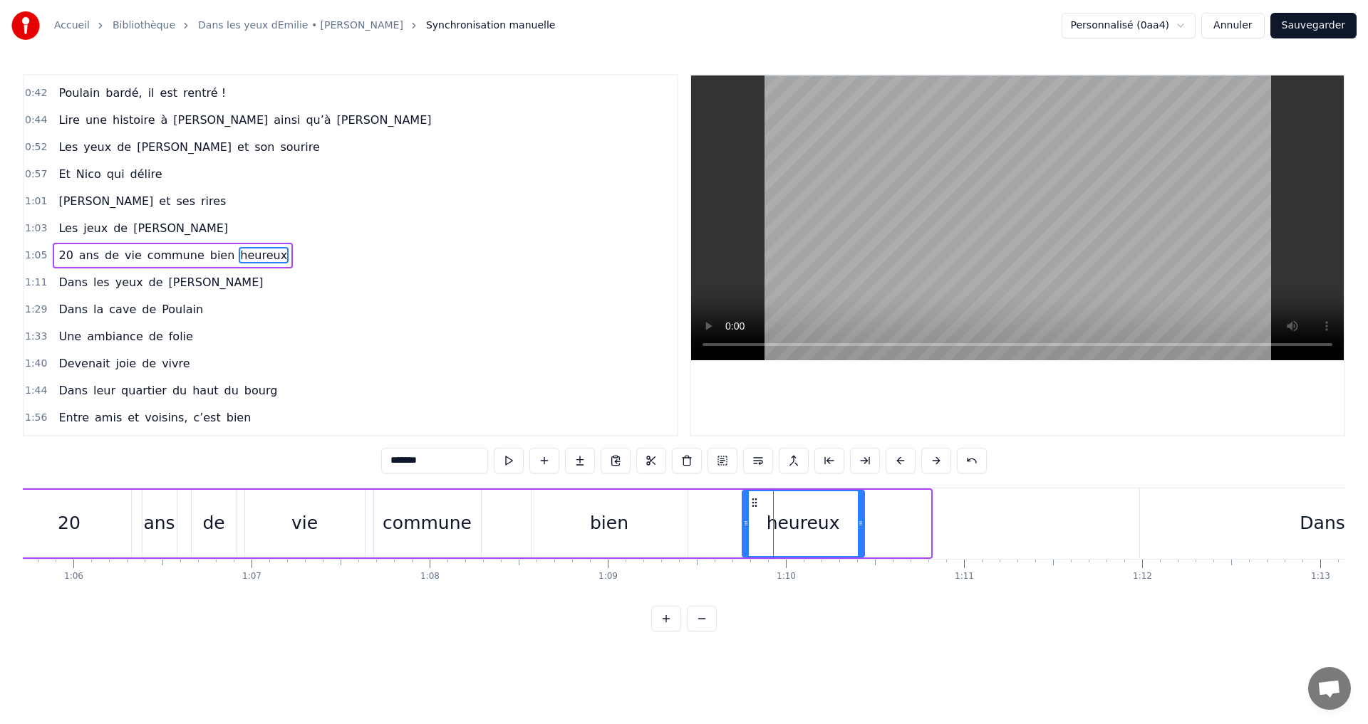
drag, startPoint x: 927, startPoint y: 524, endPoint x: 860, endPoint y: 529, distance: 67.1
click at [860, 529] on div at bounding box center [861, 523] width 6 height 65
click at [427, 509] on div "commune" at bounding box center [427, 524] width 107 height 68
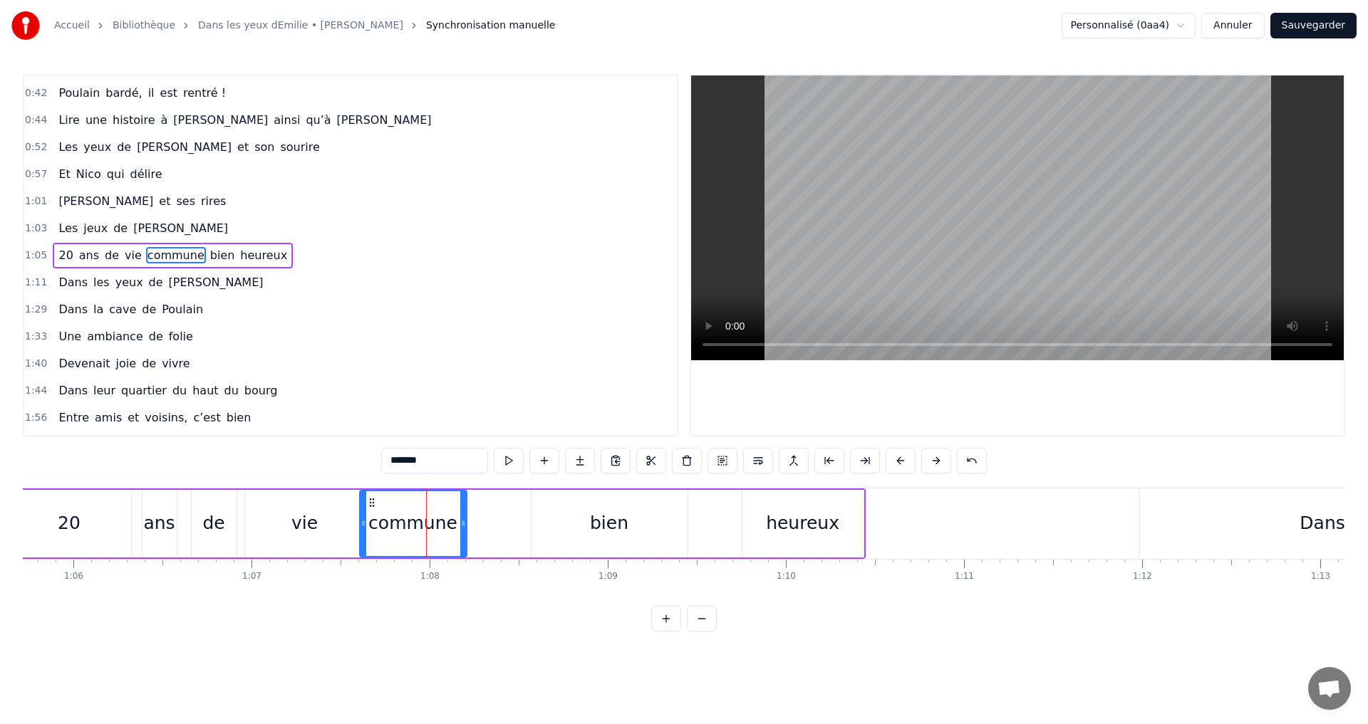
drag, startPoint x: 387, startPoint y: 502, endPoint x: 373, endPoint y: 502, distance: 14.2
click at [373, 502] on circle at bounding box center [373, 502] width 1 height 1
click at [578, 536] on div "bien" at bounding box center [609, 524] width 156 height 68
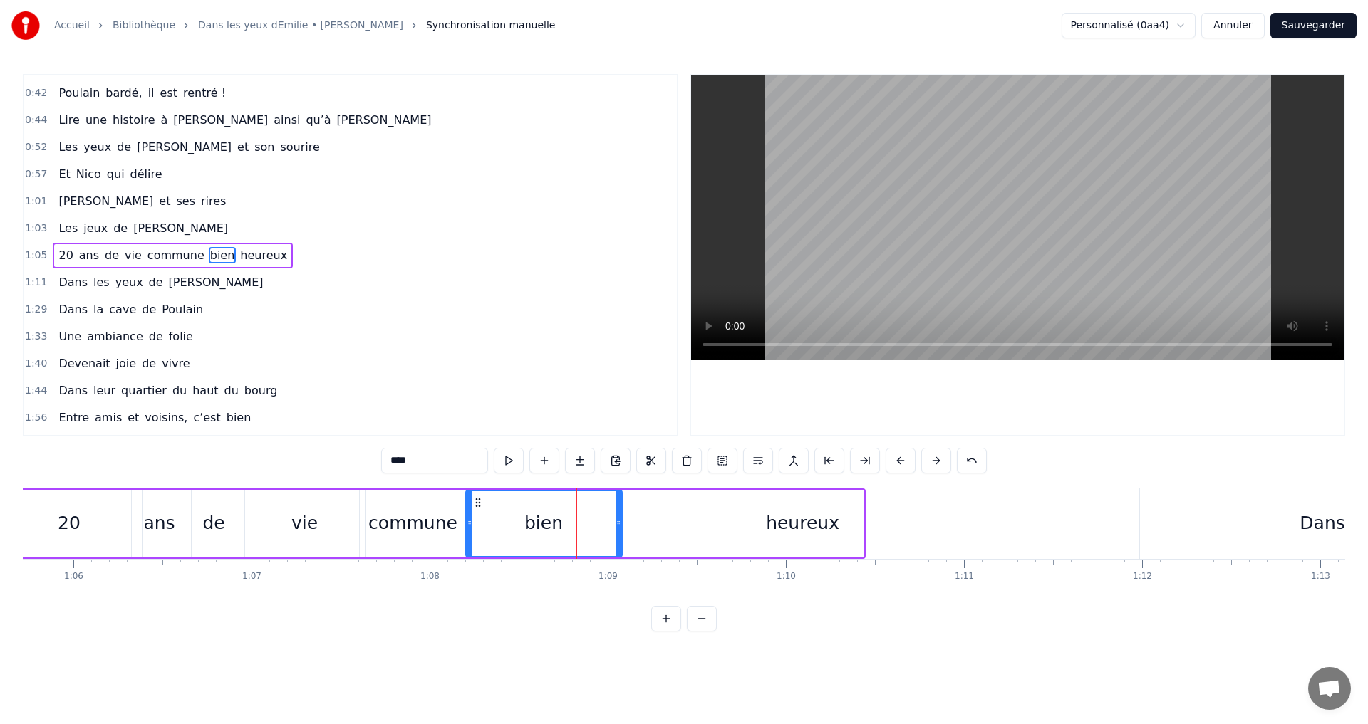
drag, startPoint x: 542, startPoint y: 504, endPoint x: 476, endPoint y: 503, distance: 66.3
click at [476, 503] on icon at bounding box center [477, 502] width 11 height 11
click at [784, 526] on div "heureux" at bounding box center [802, 523] width 73 height 27
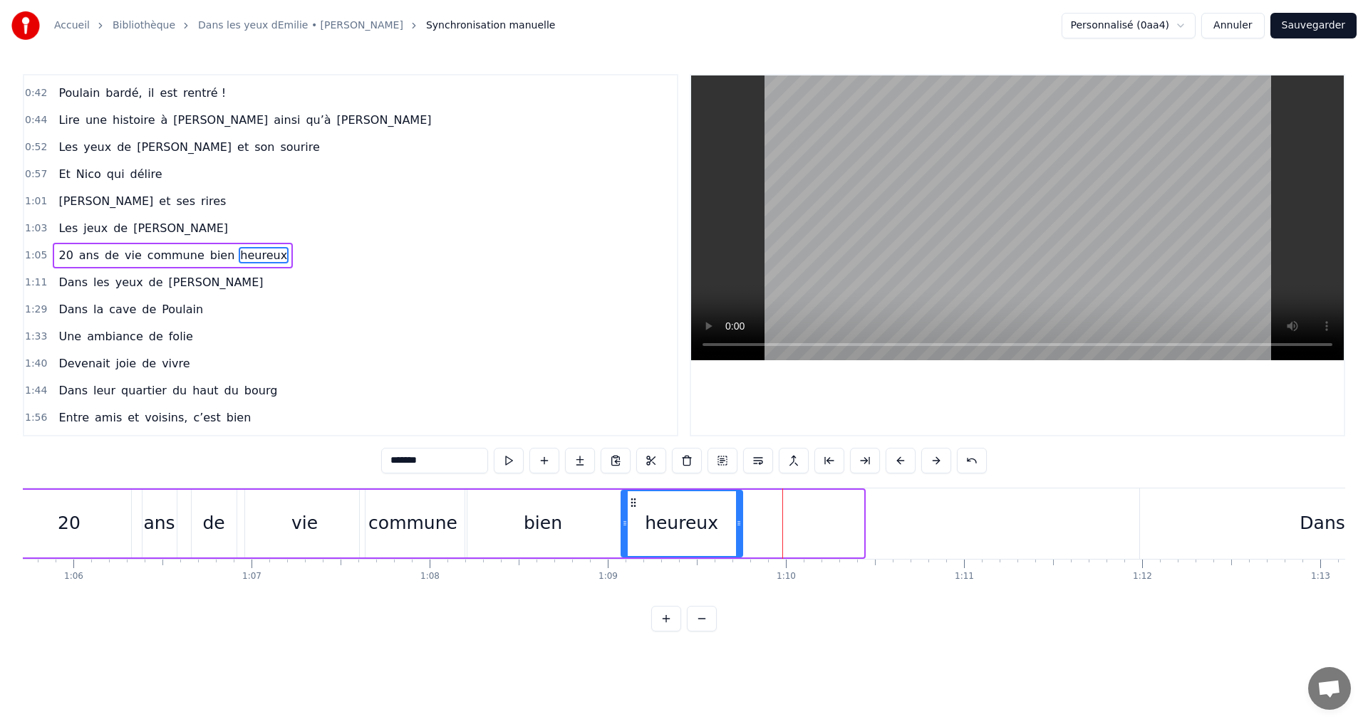
drag, startPoint x: 758, startPoint y: 506, endPoint x: 637, endPoint y: 505, distance: 121.1
click at [637, 505] on icon at bounding box center [633, 502] width 11 height 11
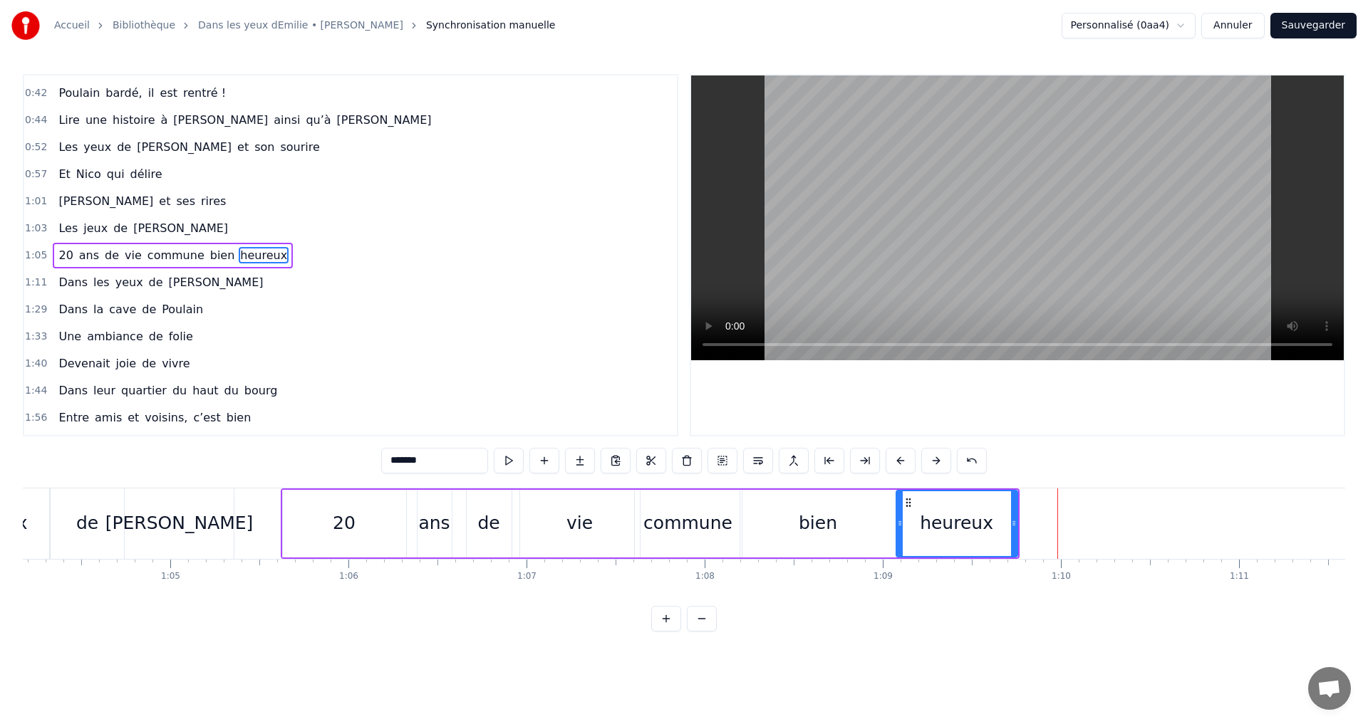
scroll to position [0, 11381]
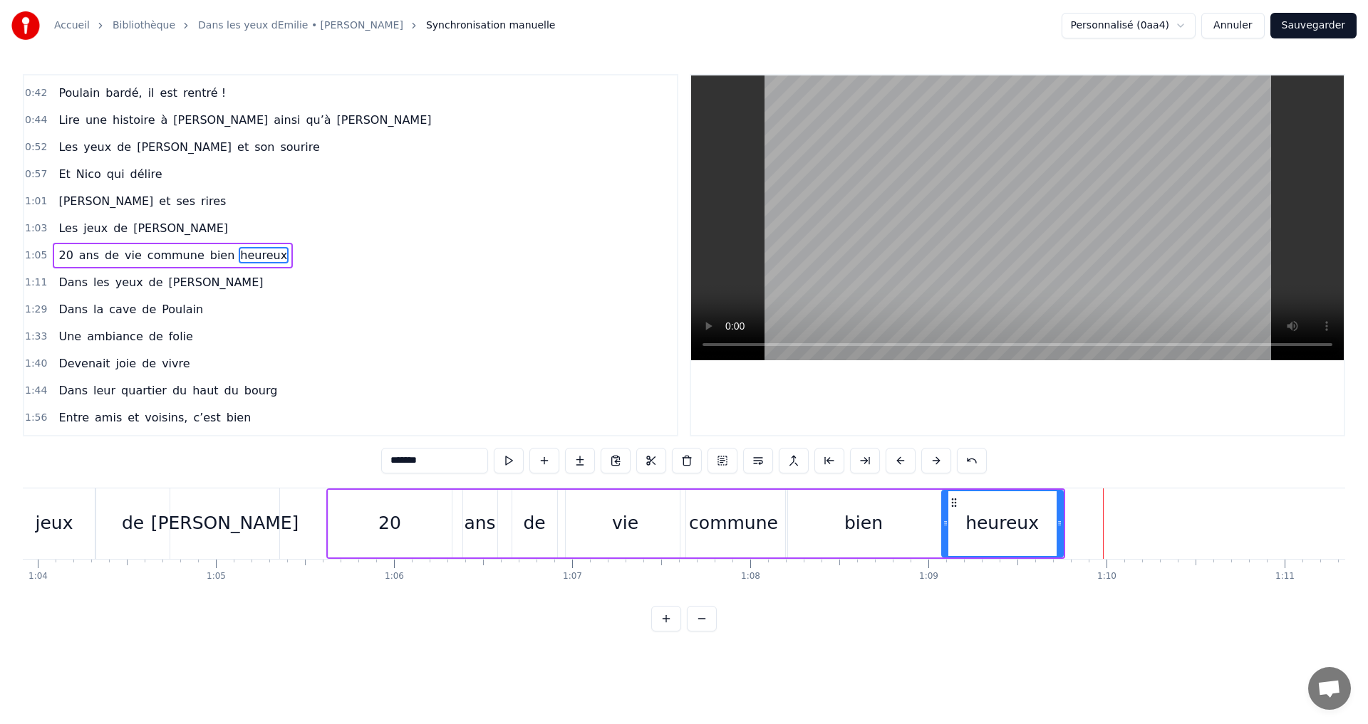
click at [626, 529] on div "vie" at bounding box center [625, 523] width 26 height 27
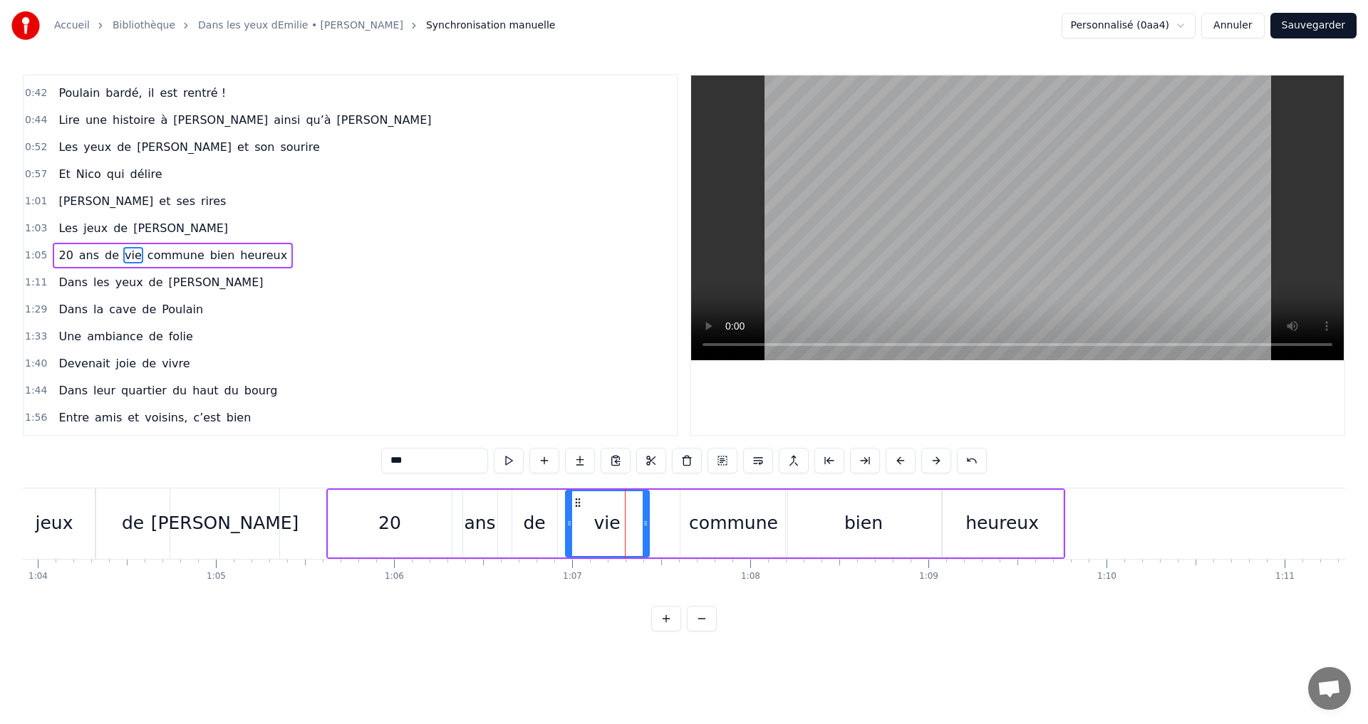
drag, startPoint x: 682, startPoint y: 519, endPoint x: 640, endPoint y: 524, distance: 42.3
click at [642, 524] on icon at bounding box center [645, 523] width 6 height 11
drag, startPoint x: 581, startPoint y: 502, endPoint x: 572, endPoint y: 502, distance: 8.5
click at [572, 502] on icon at bounding box center [569, 502] width 11 height 11
click at [707, 529] on div "commune" at bounding box center [733, 523] width 89 height 27
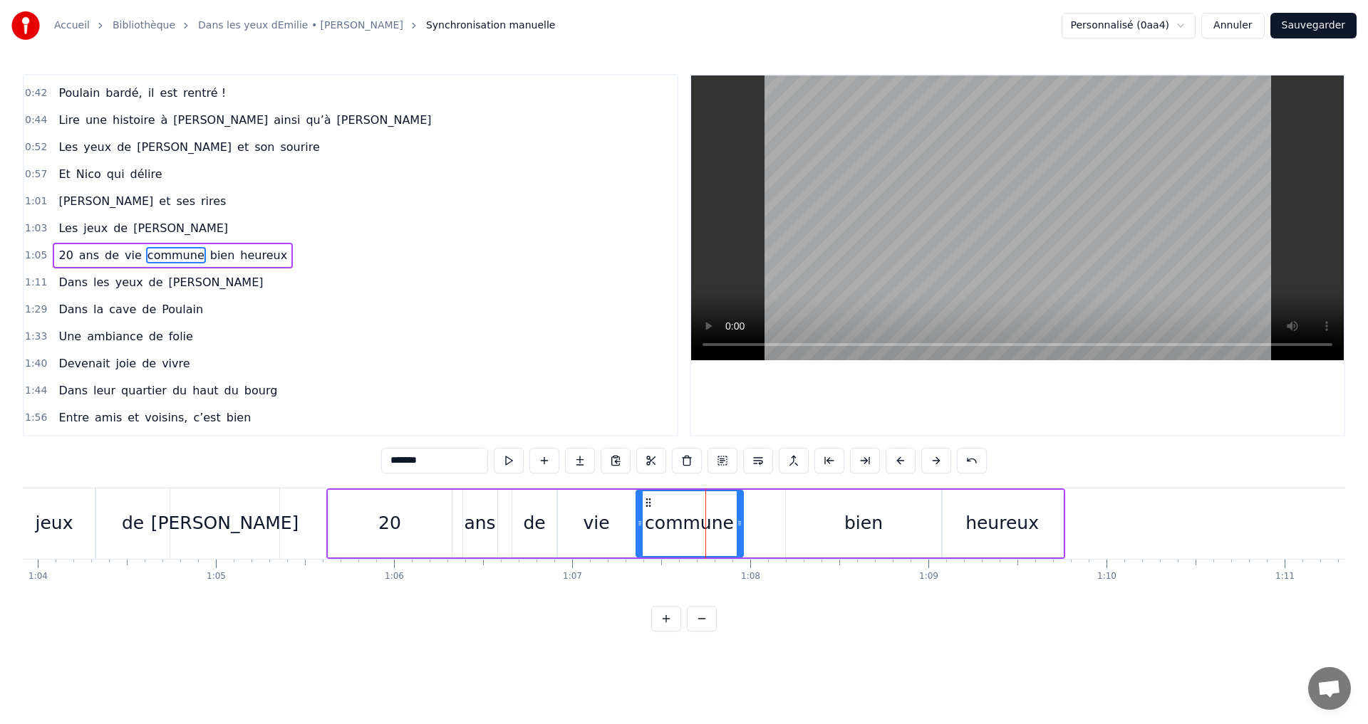
drag, startPoint x: 692, startPoint y: 503, endPoint x: 657, endPoint y: 507, distance: 35.9
click at [650, 506] on icon at bounding box center [647, 502] width 11 height 11
click at [806, 521] on div "bien" at bounding box center [864, 524] width 156 height 68
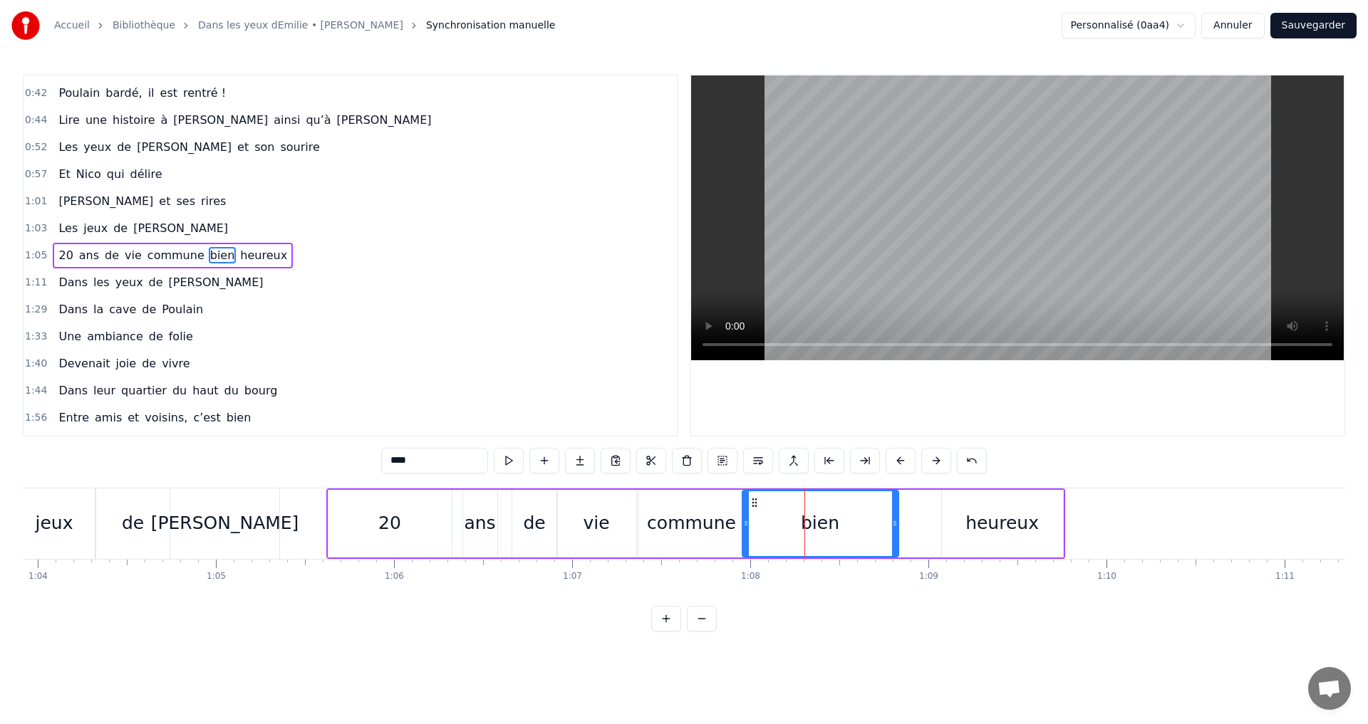
drag, startPoint x: 793, startPoint y: 500, endPoint x: 749, endPoint y: 502, distance: 44.2
click at [749, 502] on icon at bounding box center [754, 502] width 11 height 11
drag, startPoint x: 960, startPoint y: 531, endPoint x: 938, endPoint y: 521, distance: 24.2
click at [953, 529] on div "heureux" at bounding box center [1002, 524] width 121 height 68
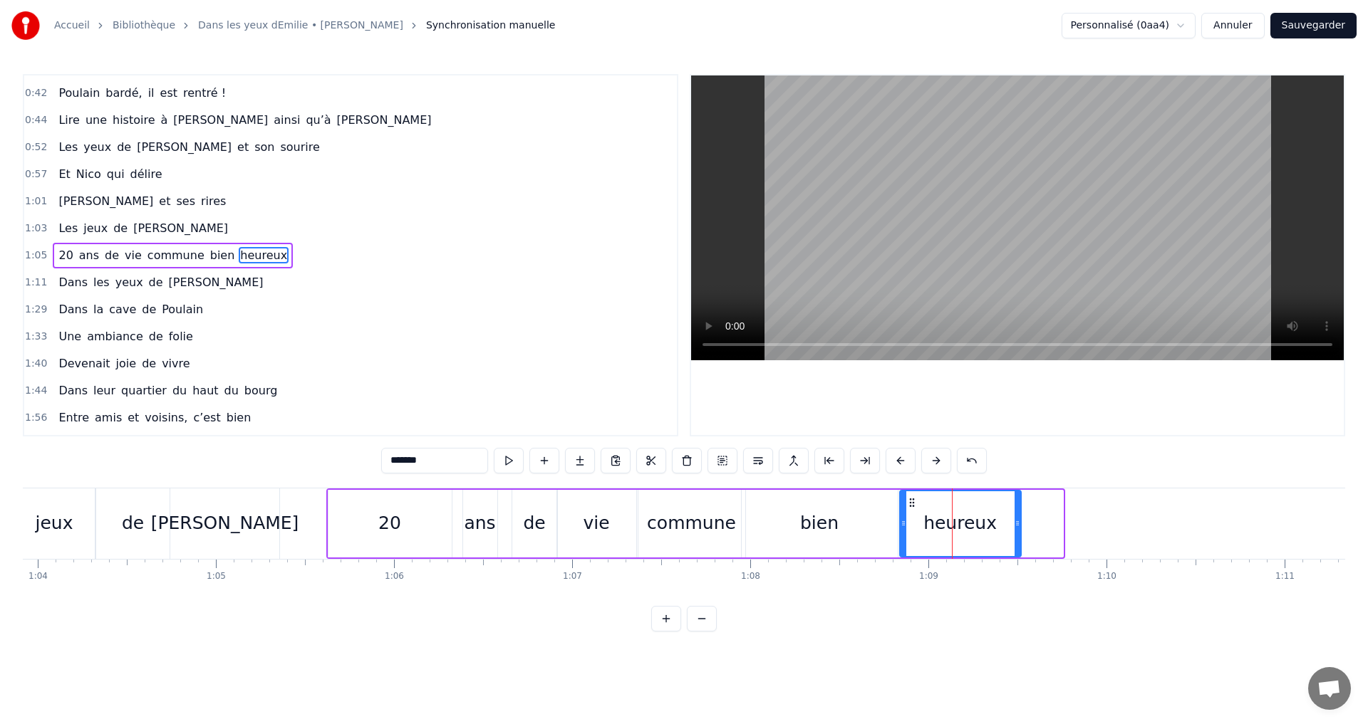
drag, startPoint x: 953, startPoint y: 501, endPoint x: 911, endPoint y: 503, distance: 42.0
click at [911, 503] on icon at bounding box center [911, 502] width 11 height 11
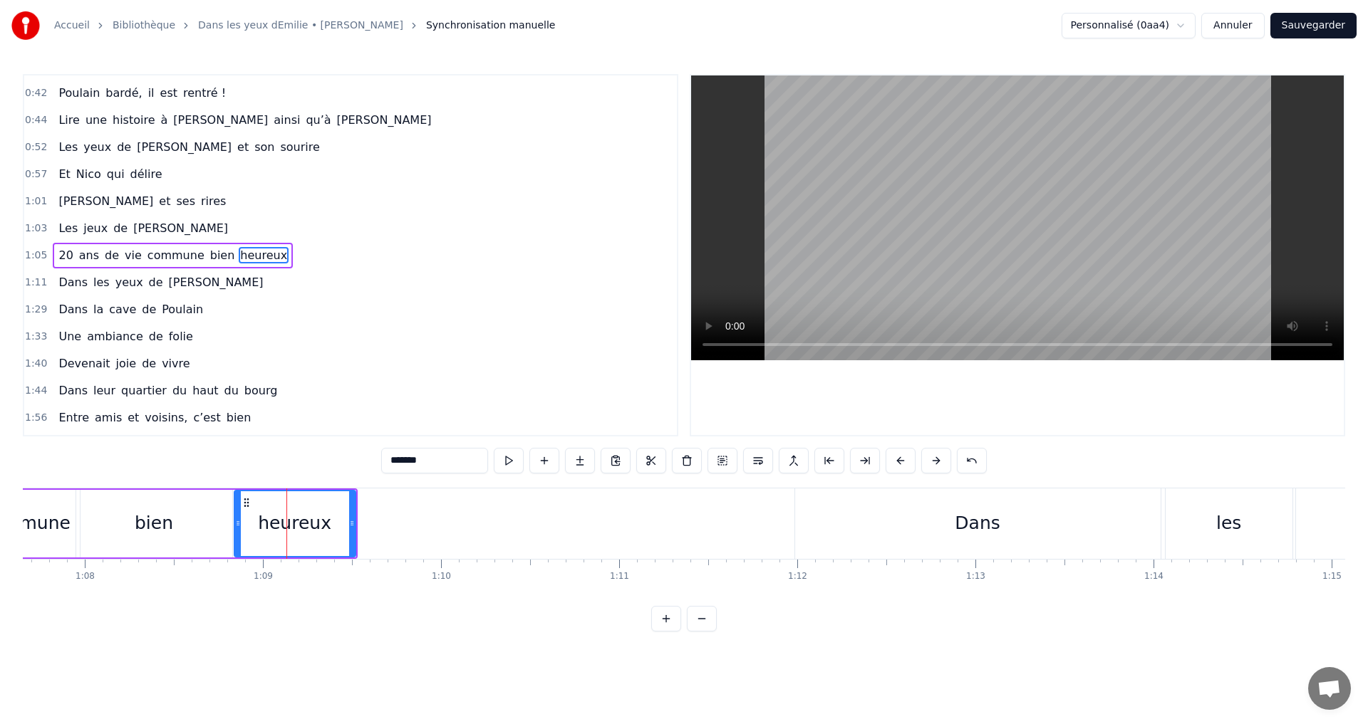
scroll to position [0, 12116]
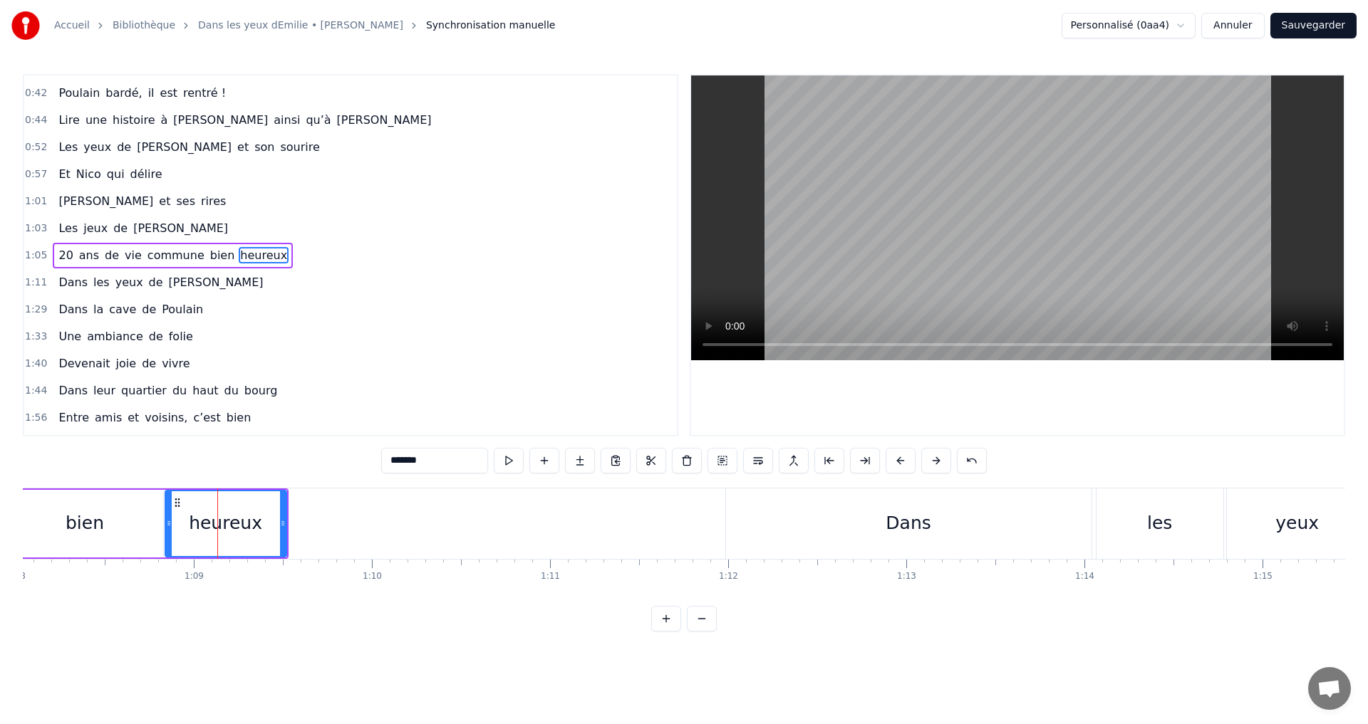
click at [887, 530] on div "Dans" at bounding box center [908, 524] width 365 height 71
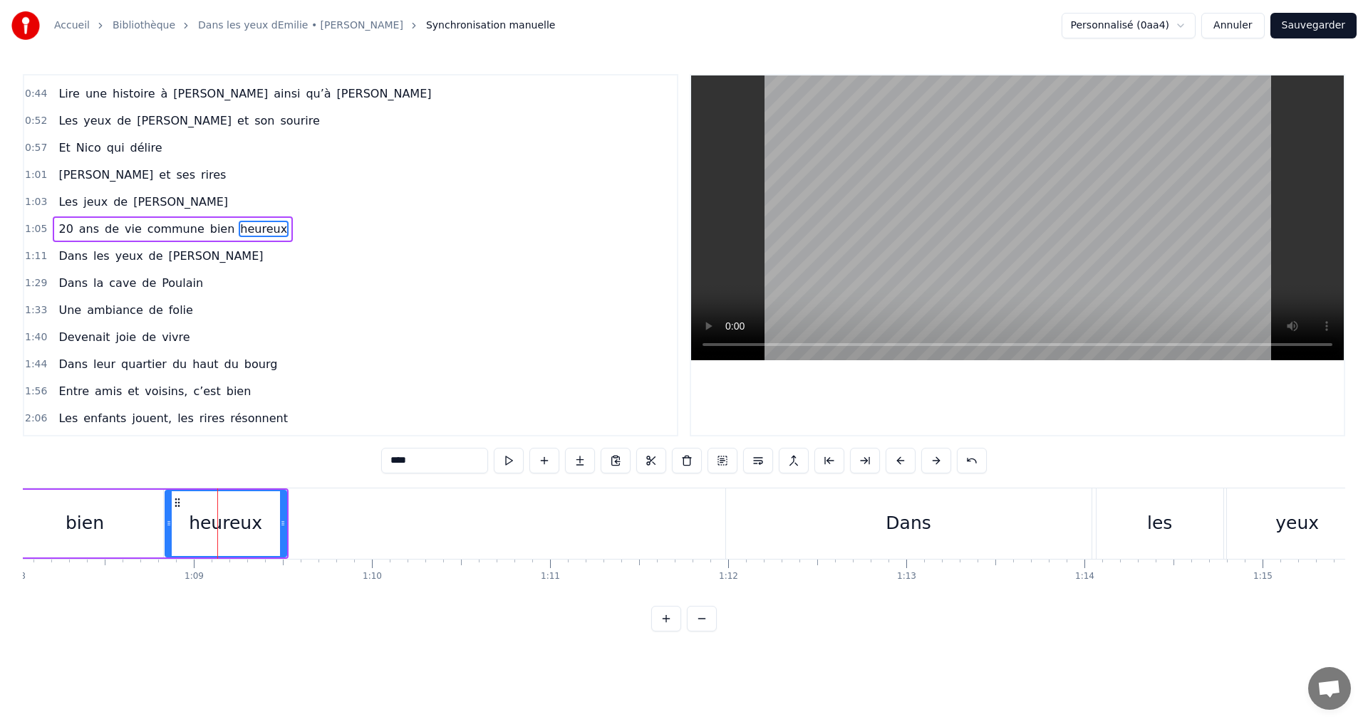
scroll to position [239, 0]
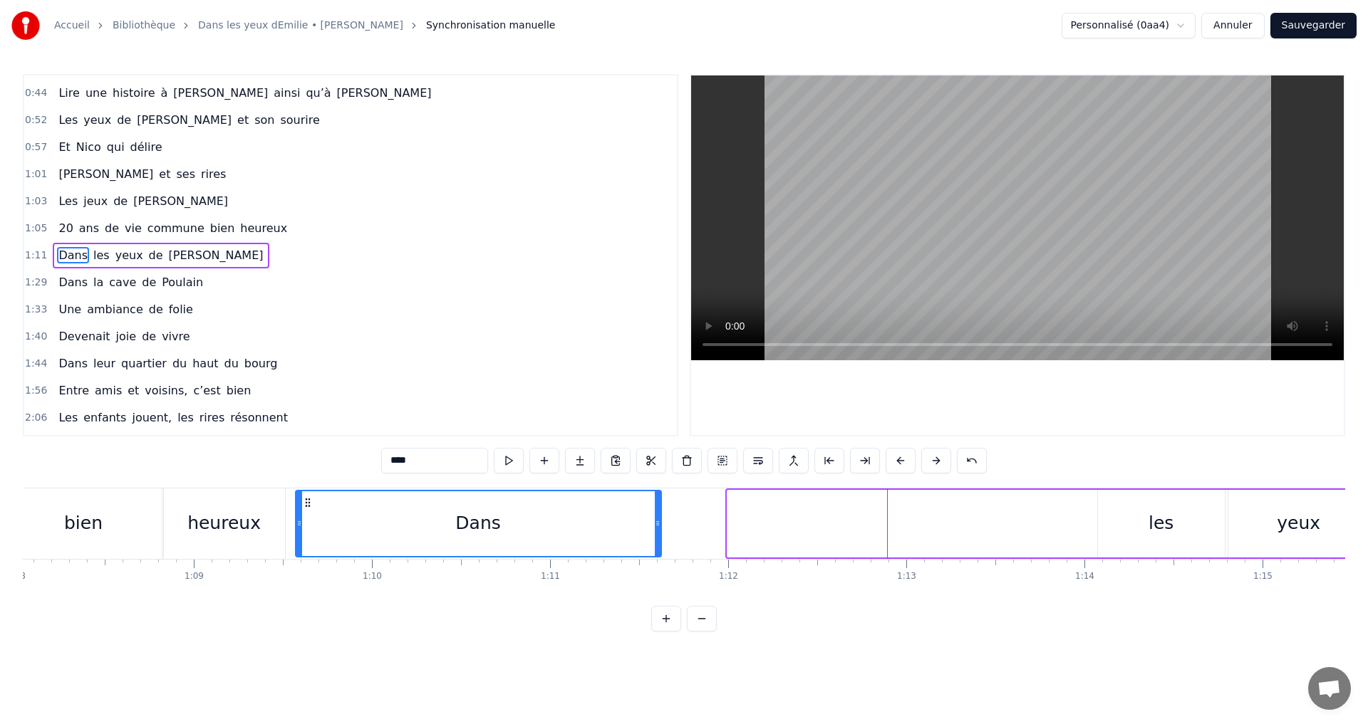
drag, startPoint x: 737, startPoint y: 502, endPoint x: 306, endPoint y: 531, distance: 431.9
click at [306, 531] on div "Dans" at bounding box center [478, 523] width 364 height 65
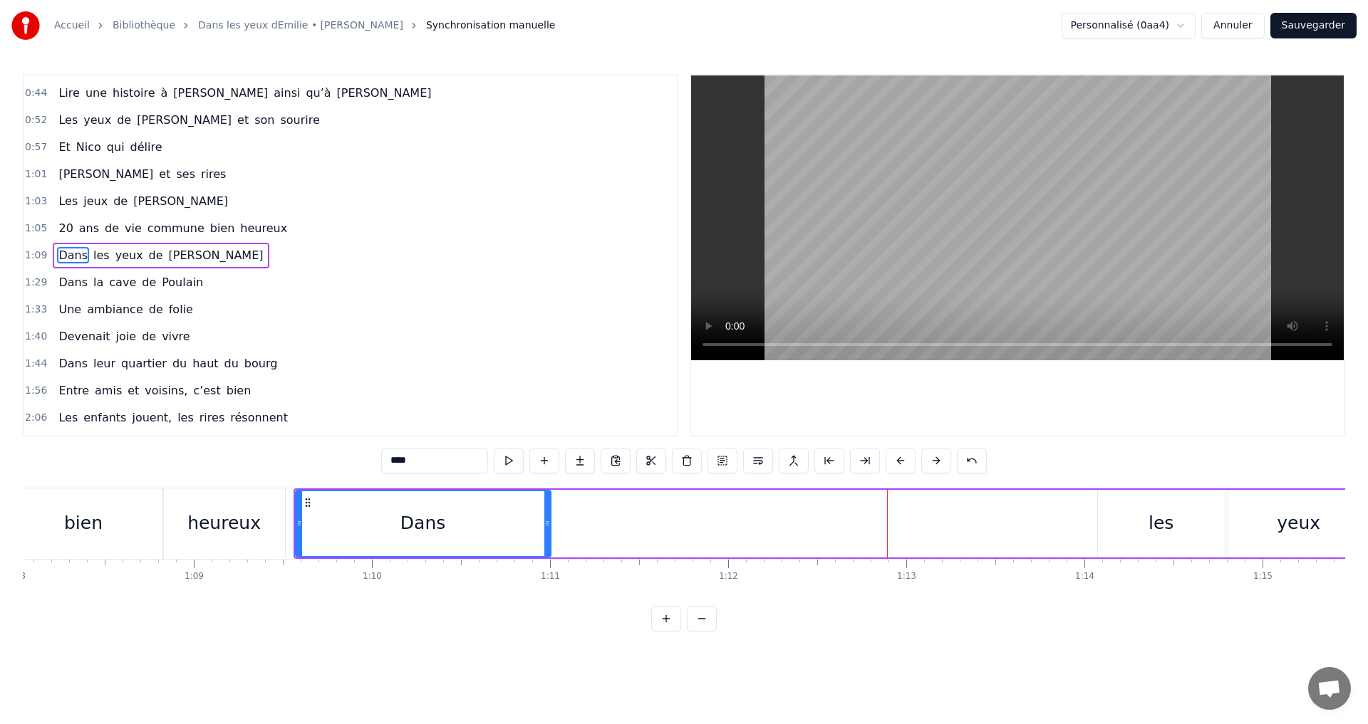
drag, startPoint x: 659, startPoint y: 525, endPoint x: 548, endPoint y: 528, distance: 110.4
click at [548, 528] on icon at bounding box center [547, 523] width 6 height 11
click at [1098, 524] on div "les" at bounding box center [1161, 524] width 128 height 68
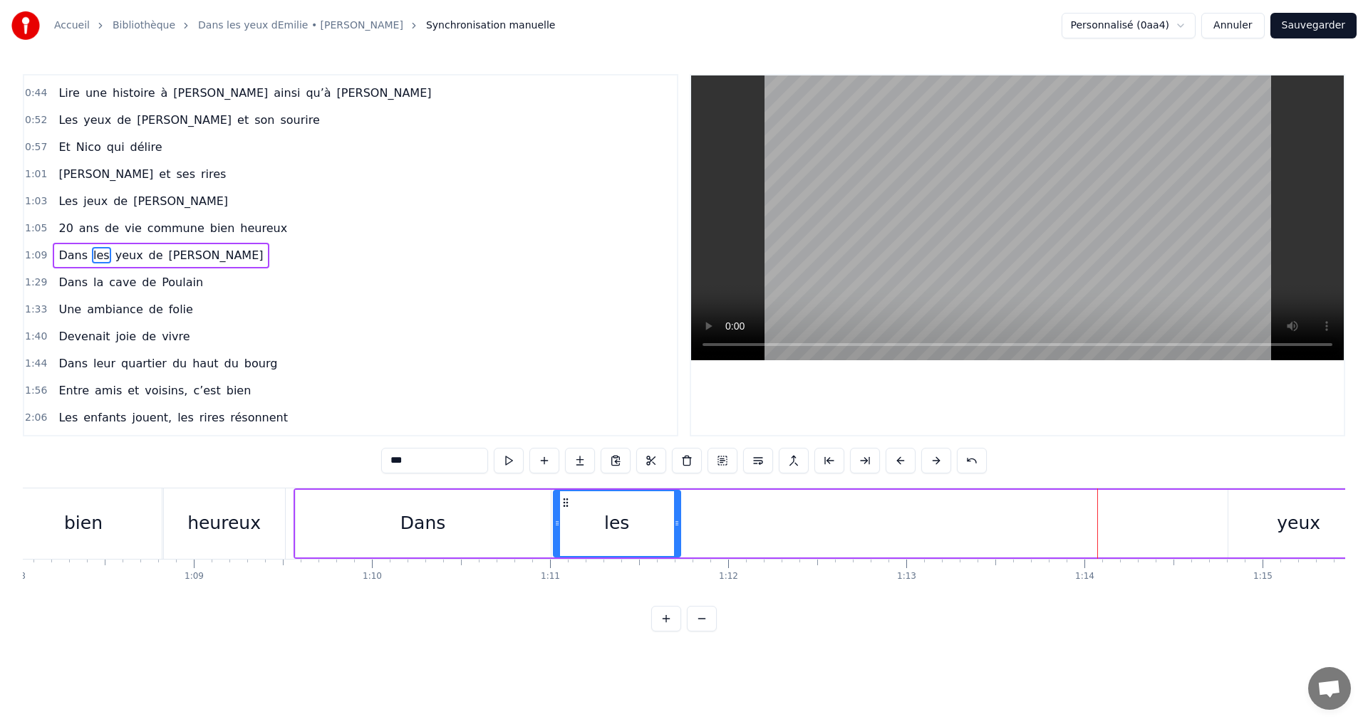
drag, startPoint x: 1111, startPoint y: 504, endPoint x: 566, endPoint y: 531, distance: 546.3
click at [566, 531] on div "les" at bounding box center [616, 523] width 125 height 65
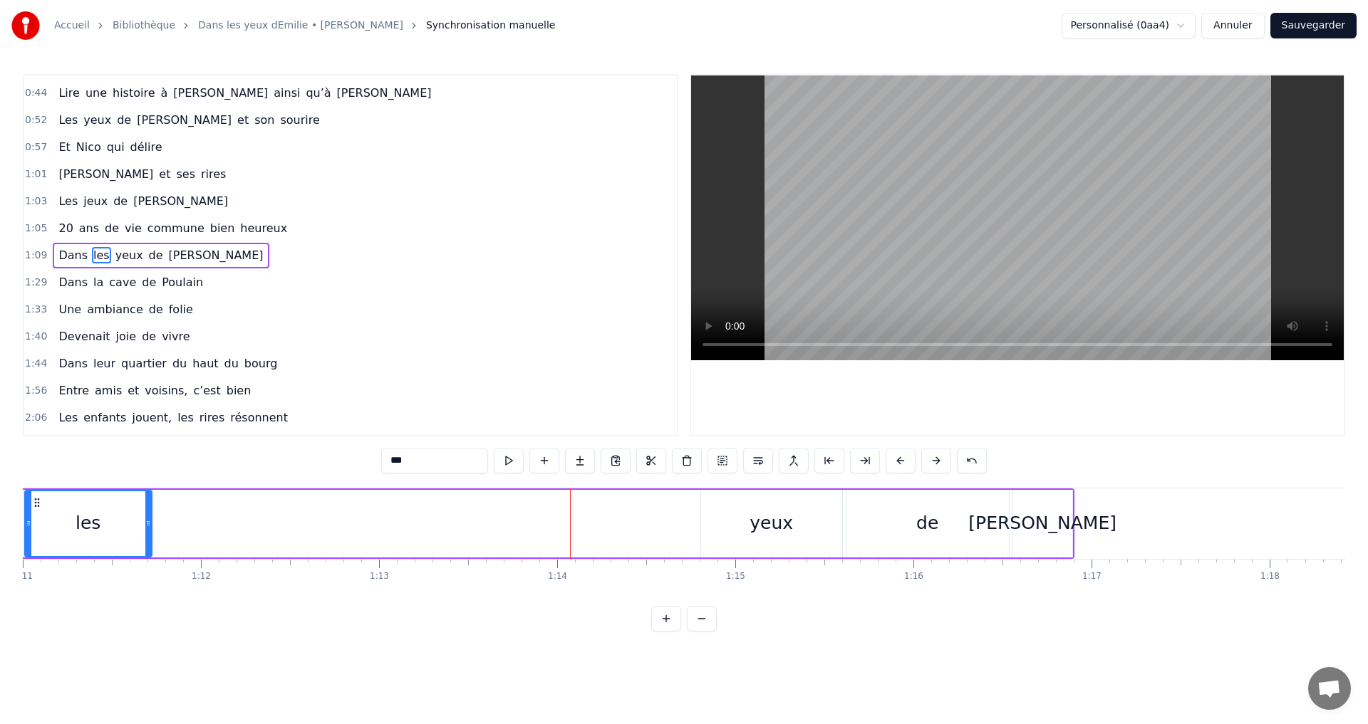
scroll to position [0, 12895]
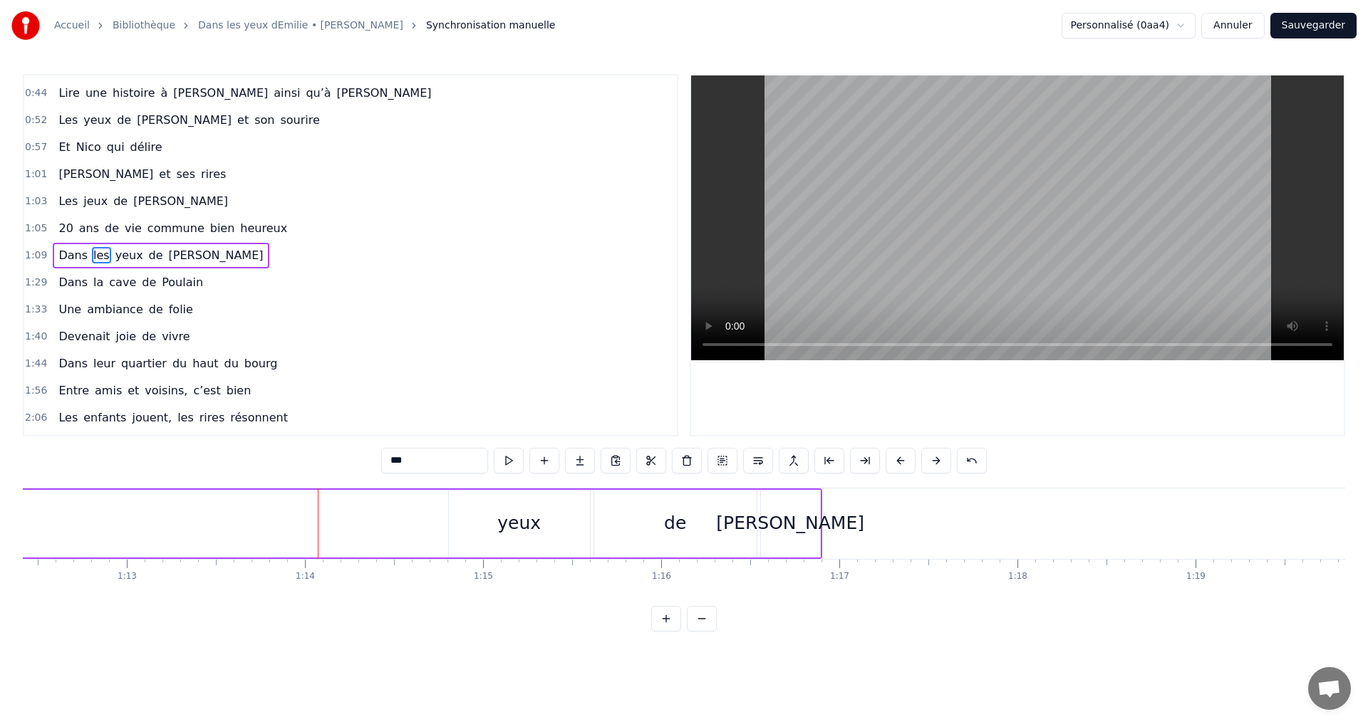
click at [550, 529] on div "yeux" at bounding box center [519, 524] width 141 height 68
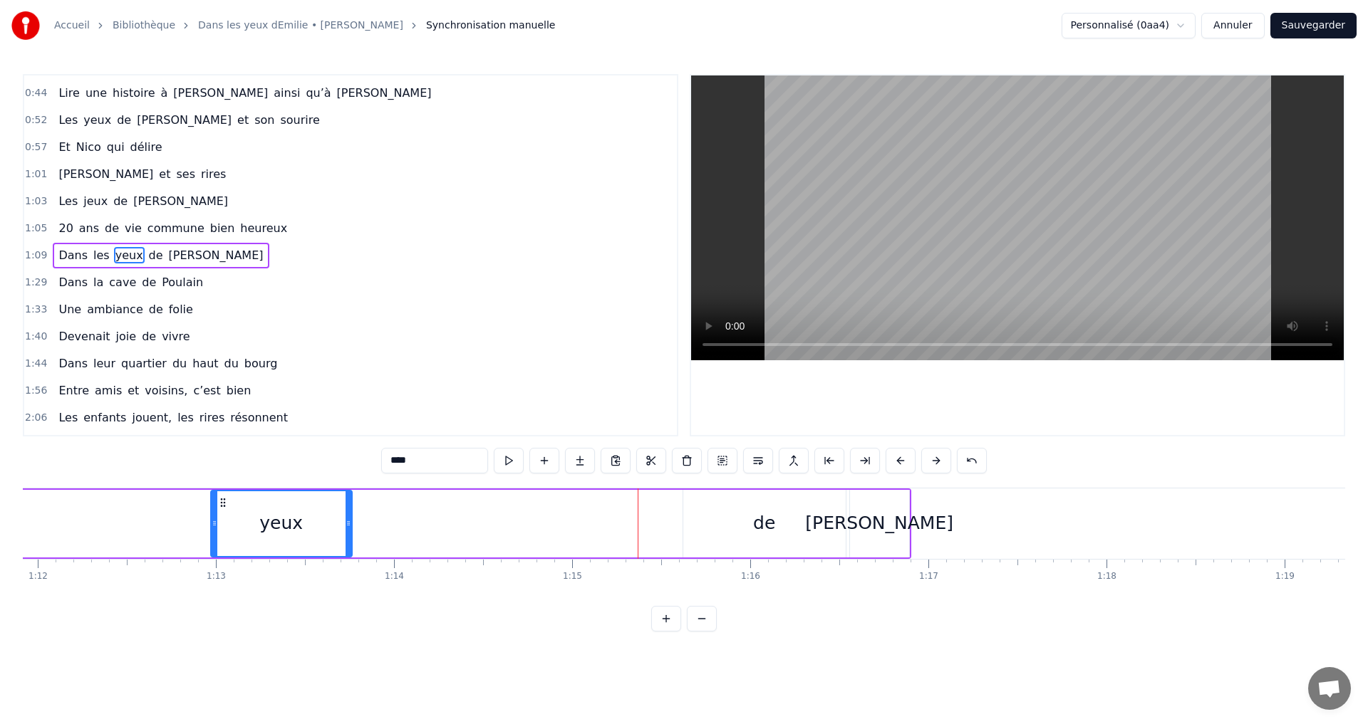
drag, startPoint x: 456, startPoint y: 504, endPoint x: 214, endPoint y: 517, distance: 242.6
click at [214, 517] on div "yeux" at bounding box center [282, 523] width 140 height 65
click at [755, 527] on div "de" at bounding box center [770, 524] width 162 height 68
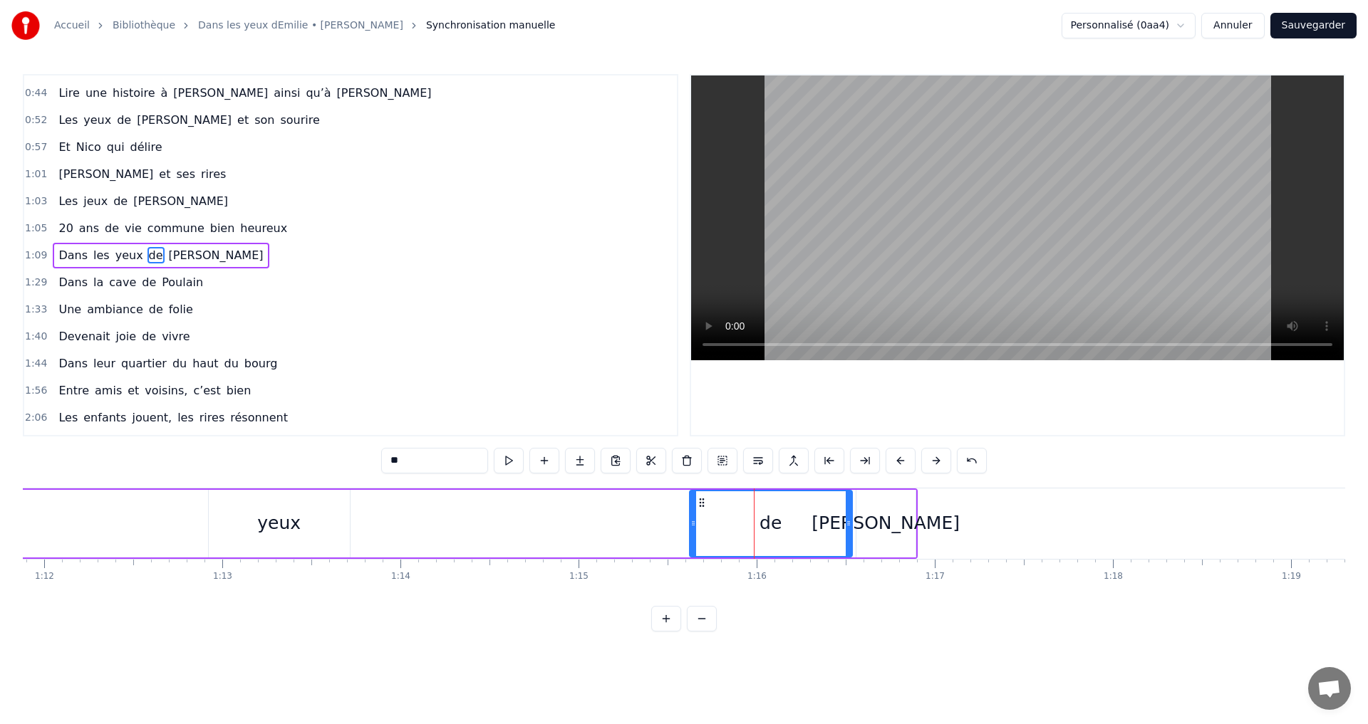
click at [693, 504] on div at bounding box center [693, 523] width 6 height 65
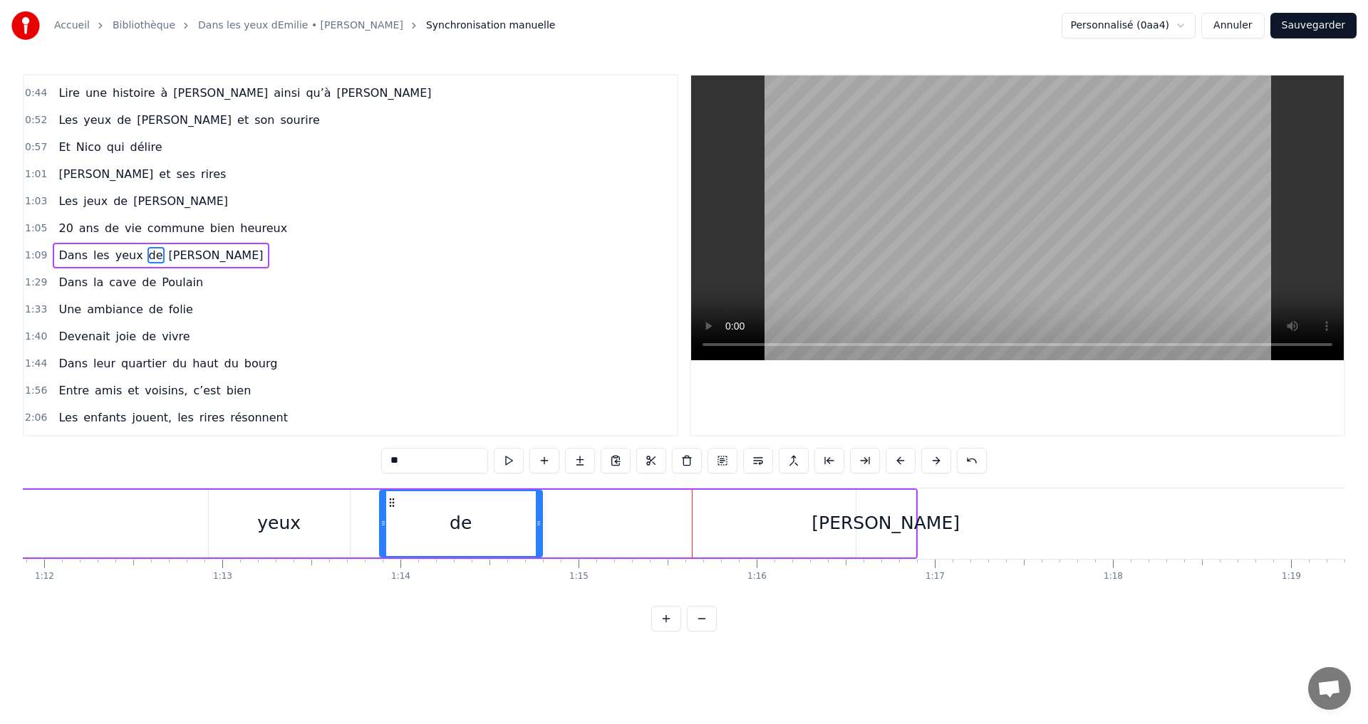
drag, startPoint x: 702, startPoint y: 504, endPoint x: 385, endPoint y: 519, distance: 317.3
click at [385, 519] on div "de" at bounding box center [460, 523] width 161 height 65
click at [871, 517] on div "[PERSON_NAME]" at bounding box center [885, 523] width 148 height 27
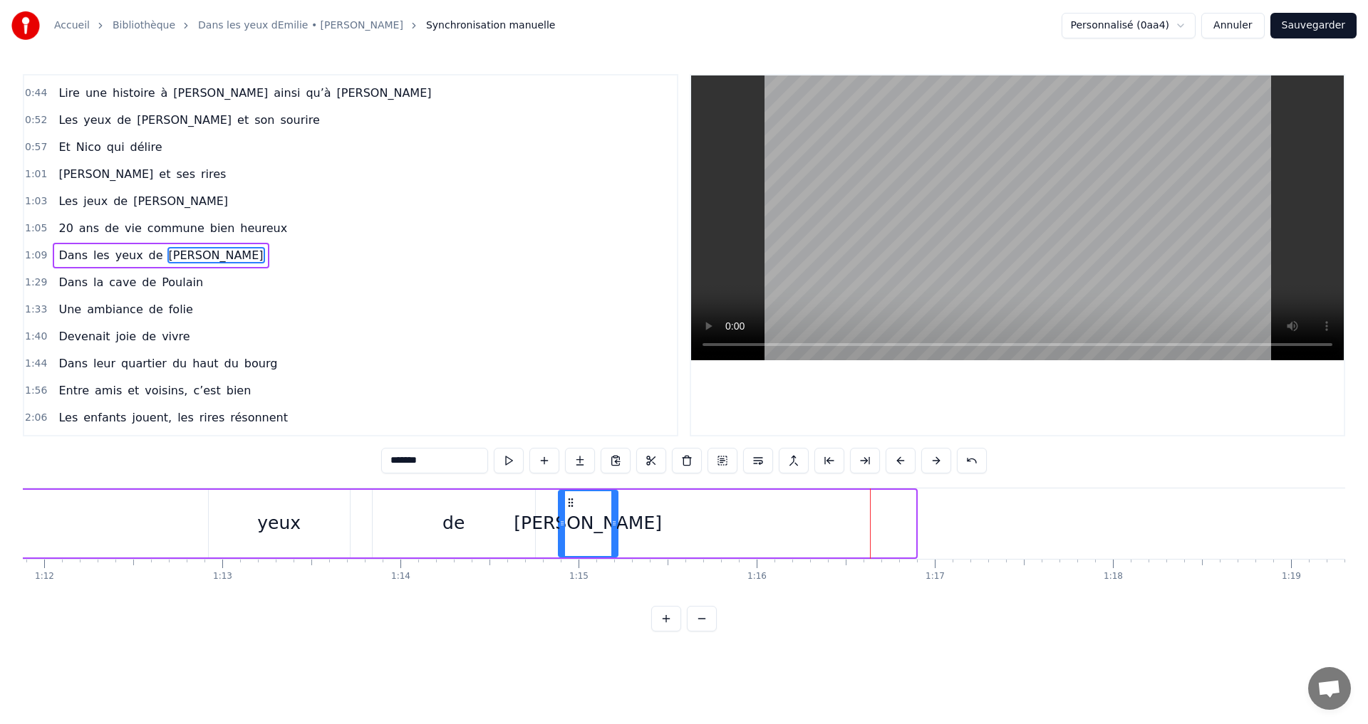
drag, startPoint x: 865, startPoint y: 501, endPoint x: 568, endPoint y: 522, distance: 298.4
click at [568, 522] on div "[PERSON_NAME]" at bounding box center [588, 523] width 58 height 65
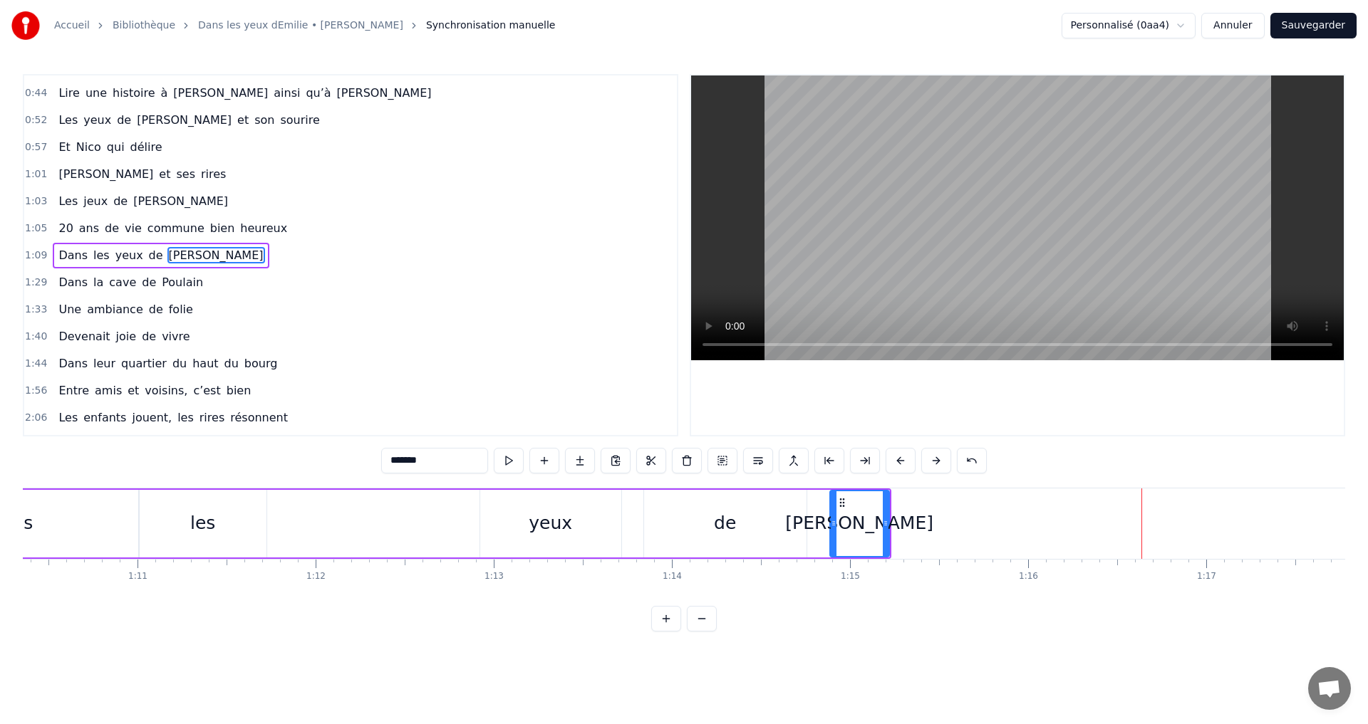
scroll to position [0, 12436]
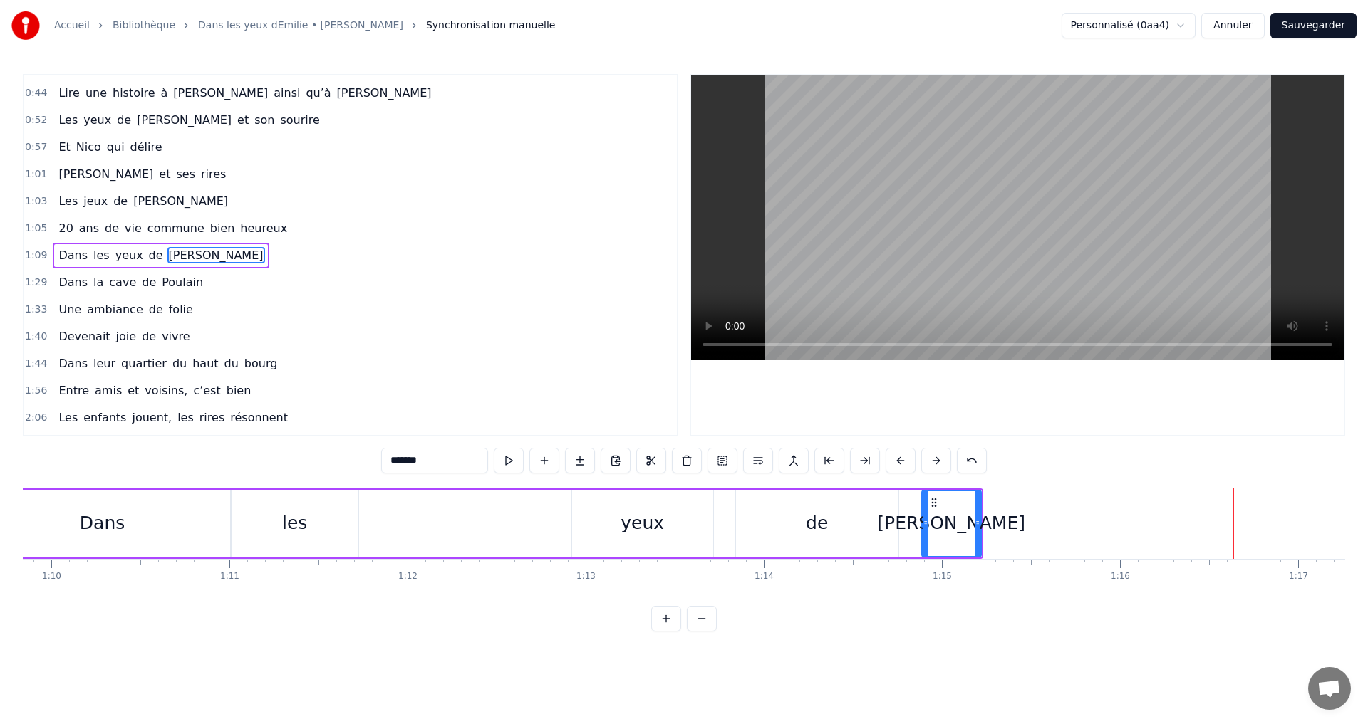
click at [623, 538] on div "yeux" at bounding box center [642, 524] width 141 height 68
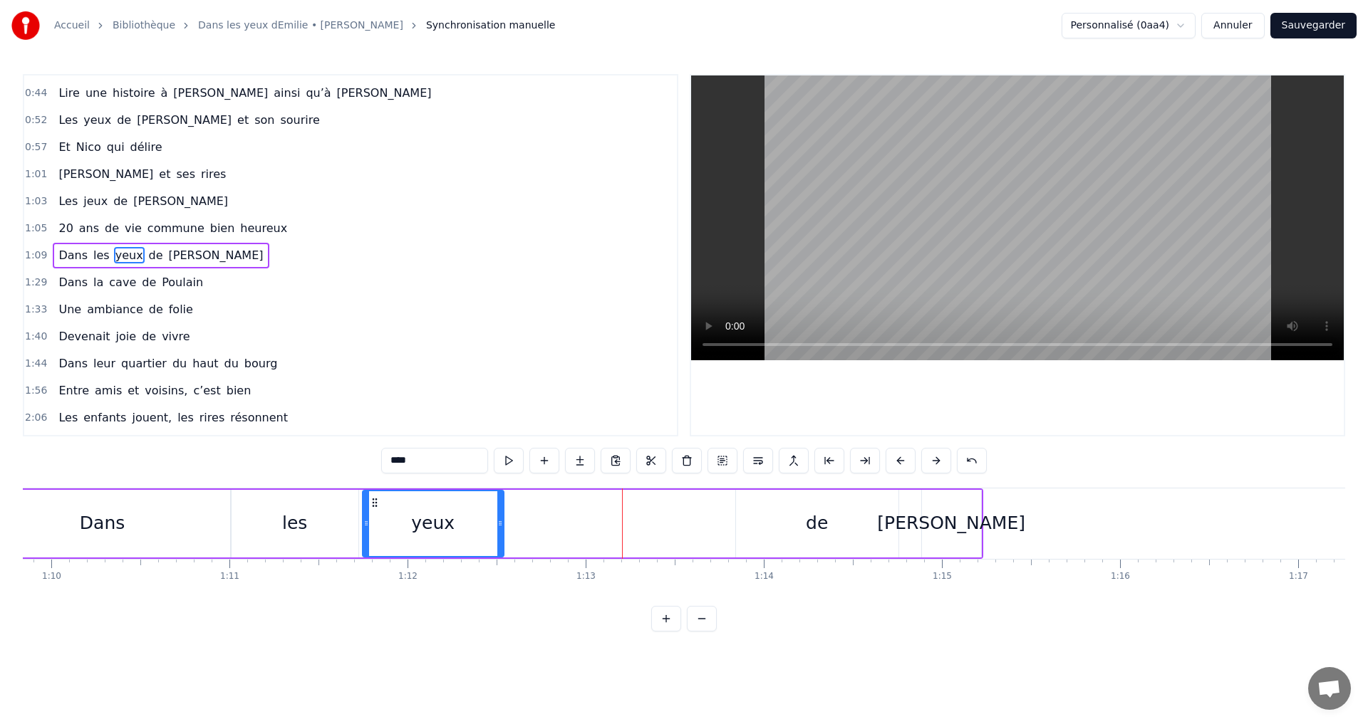
drag, startPoint x: 584, startPoint y: 504, endPoint x: 375, endPoint y: 521, distance: 210.1
click at [375, 521] on div "yeux" at bounding box center [433, 523] width 140 height 65
click at [802, 531] on div "de" at bounding box center [817, 524] width 162 height 68
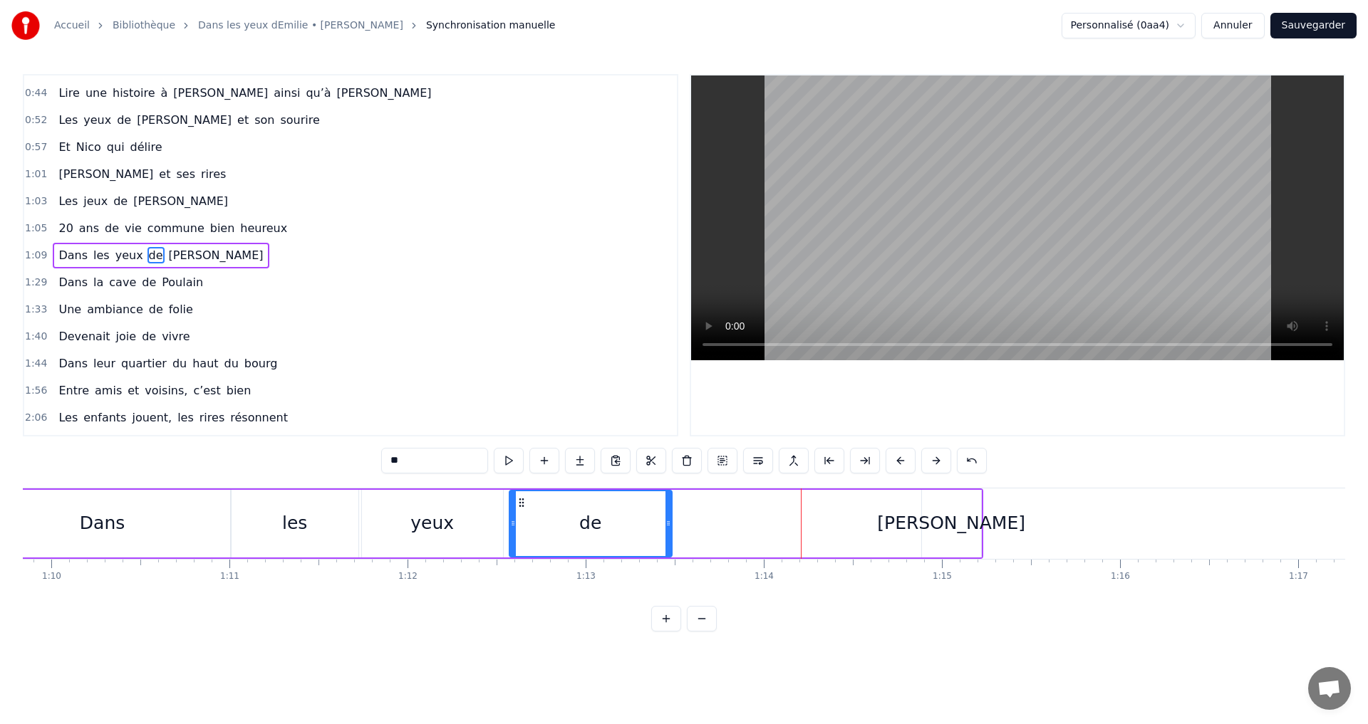
drag, startPoint x: 749, startPoint y: 504, endPoint x: 522, endPoint y: 501, distance: 226.5
click at [522, 501] on icon at bounding box center [521, 502] width 11 height 11
drag, startPoint x: 670, startPoint y: 524, endPoint x: 609, endPoint y: 527, distance: 60.6
click at [609, 527] on icon at bounding box center [608, 523] width 6 height 11
click at [944, 533] on div "[PERSON_NAME]" at bounding box center [951, 523] width 148 height 27
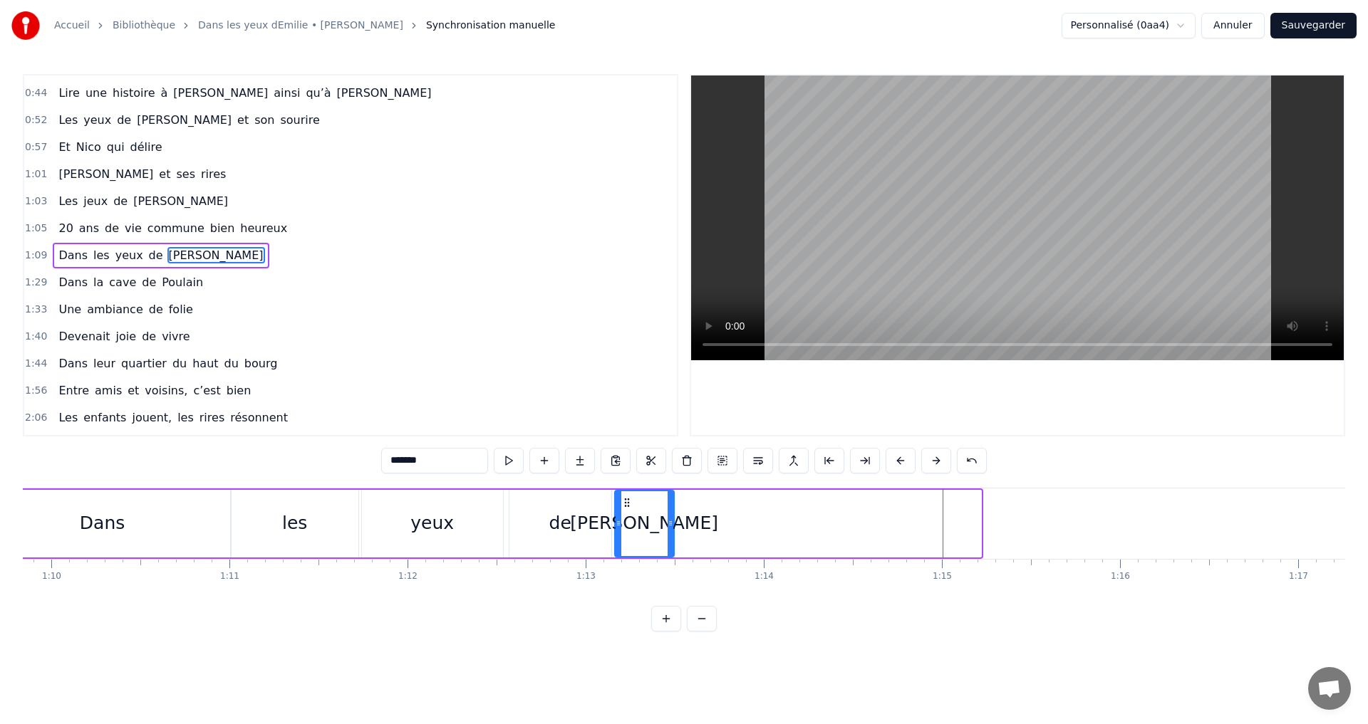
drag, startPoint x: 905, startPoint y: 504, endPoint x: 623, endPoint y: 506, distance: 282.1
click at [623, 506] on icon at bounding box center [626, 502] width 11 height 11
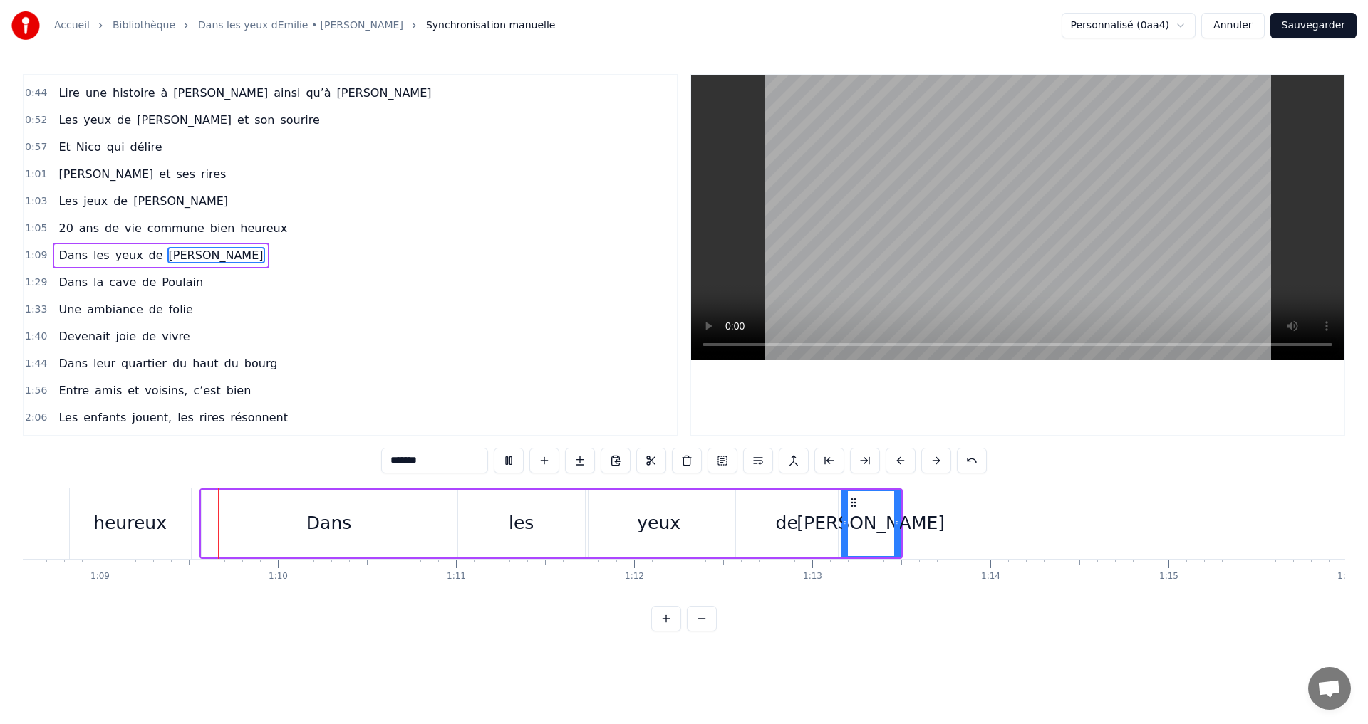
scroll to position [0, 12211]
click at [692, 519] on div "yeux" at bounding box center [658, 524] width 141 height 68
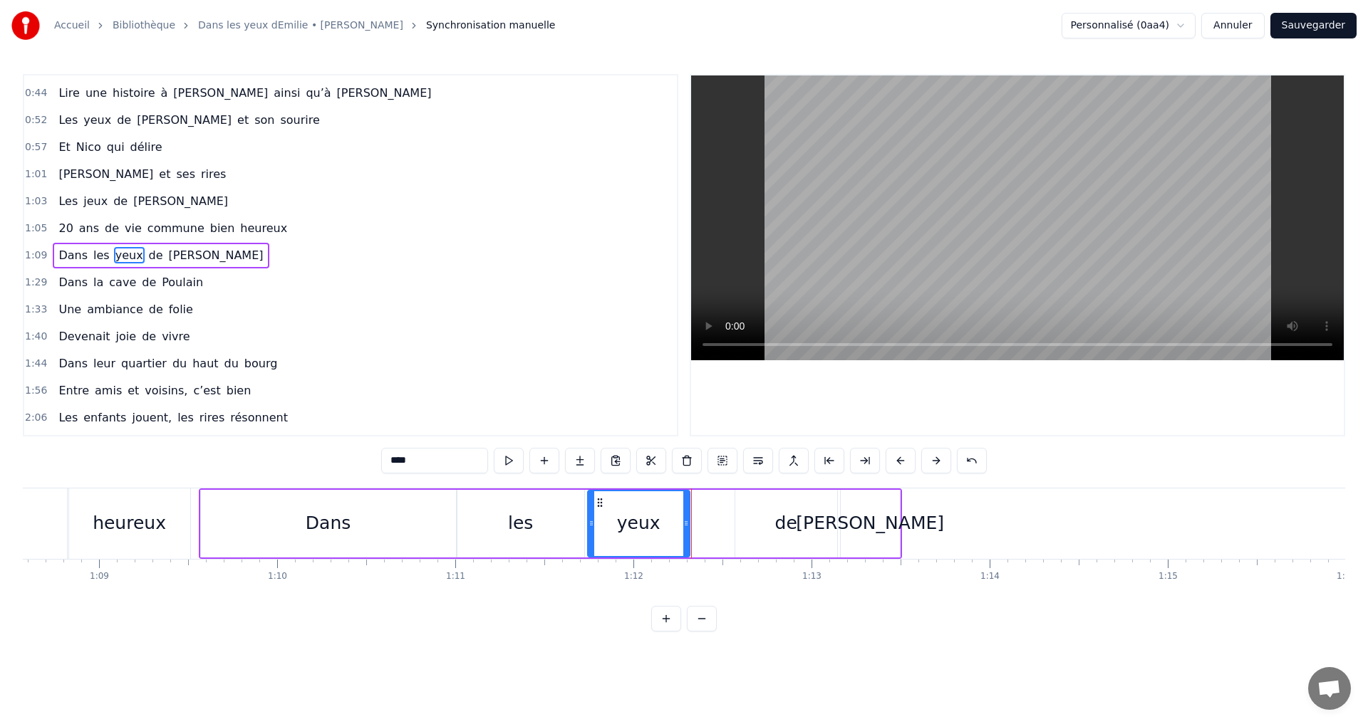
drag, startPoint x: 727, startPoint y: 522, endPoint x: 687, endPoint y: 524, distance: 39.2
click at [687, 524] on icon at bounding box center [686, 523] width 6 height 11
drag, startPoint x: 600, startPoint y: 497, endPoint x: 643, endPoint y: 506, distance: 44.3
click at [643, 506] on icon at bounding box center [642, 502] width 11 height 11
click at [123, 505] on div "heureux" at bounding box center [129, 524] width 121 height 71
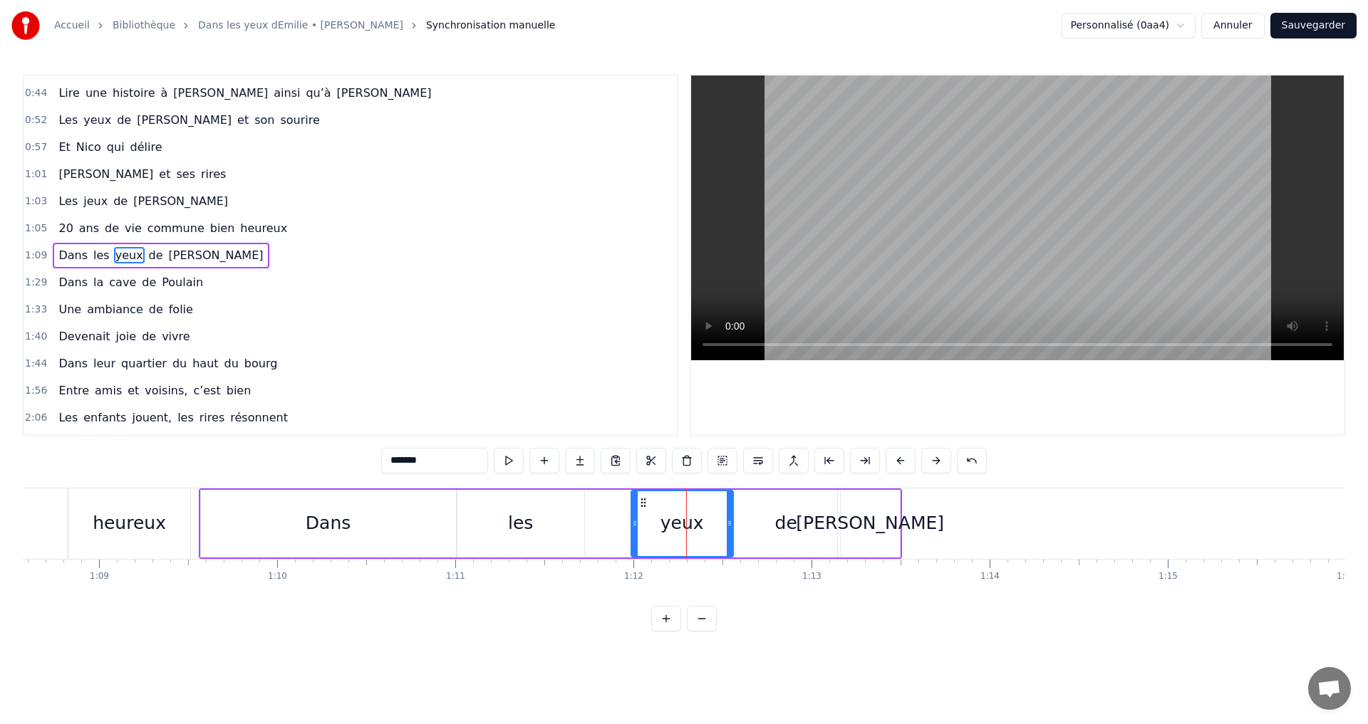
scroll to position [212, 0]
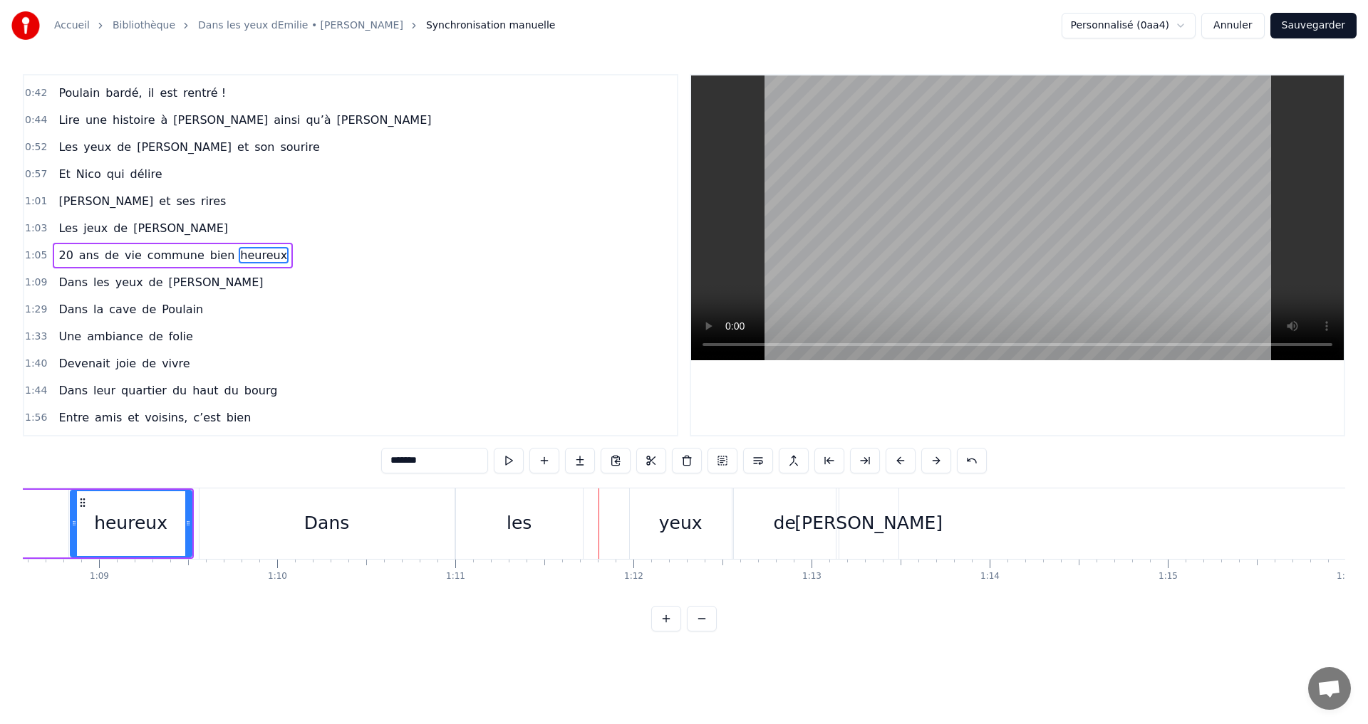
click at [886, 524] on div "[PERSON_NAME]" at bounding box center [868, 523] width 148 height 27
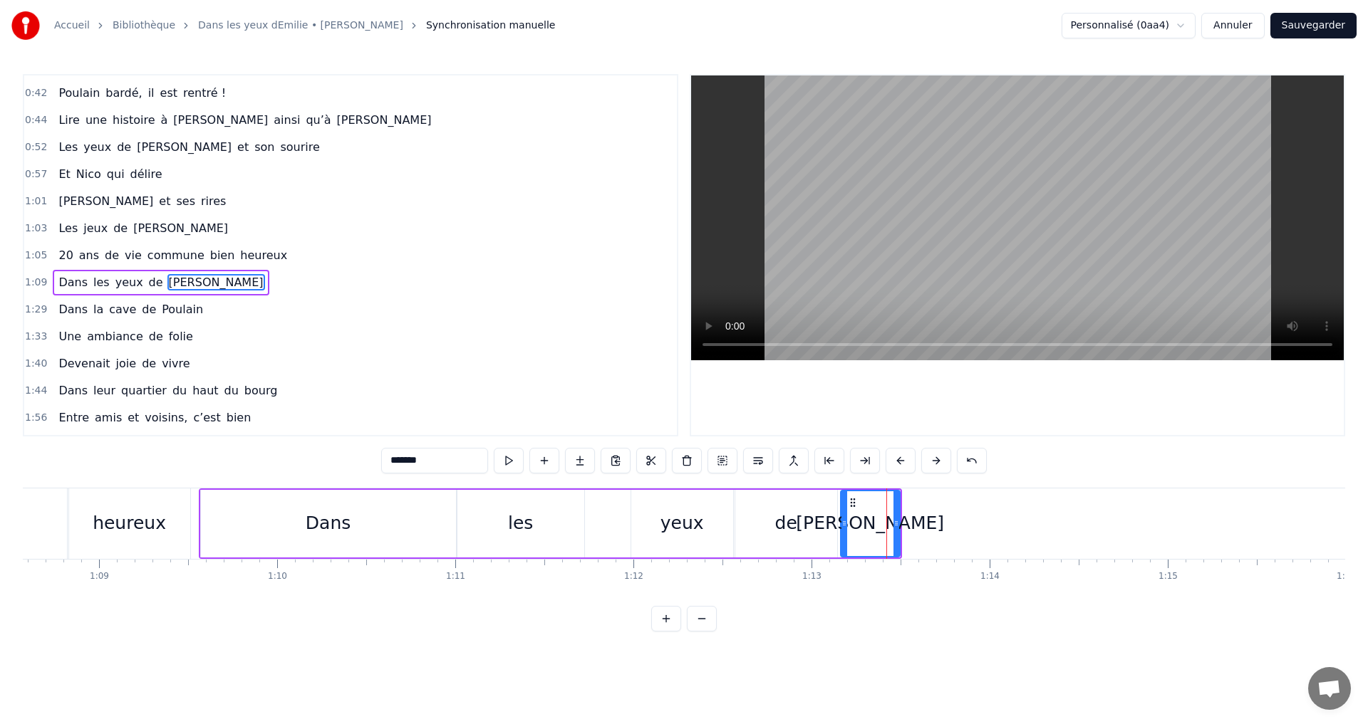
scroll to position [239, 0]
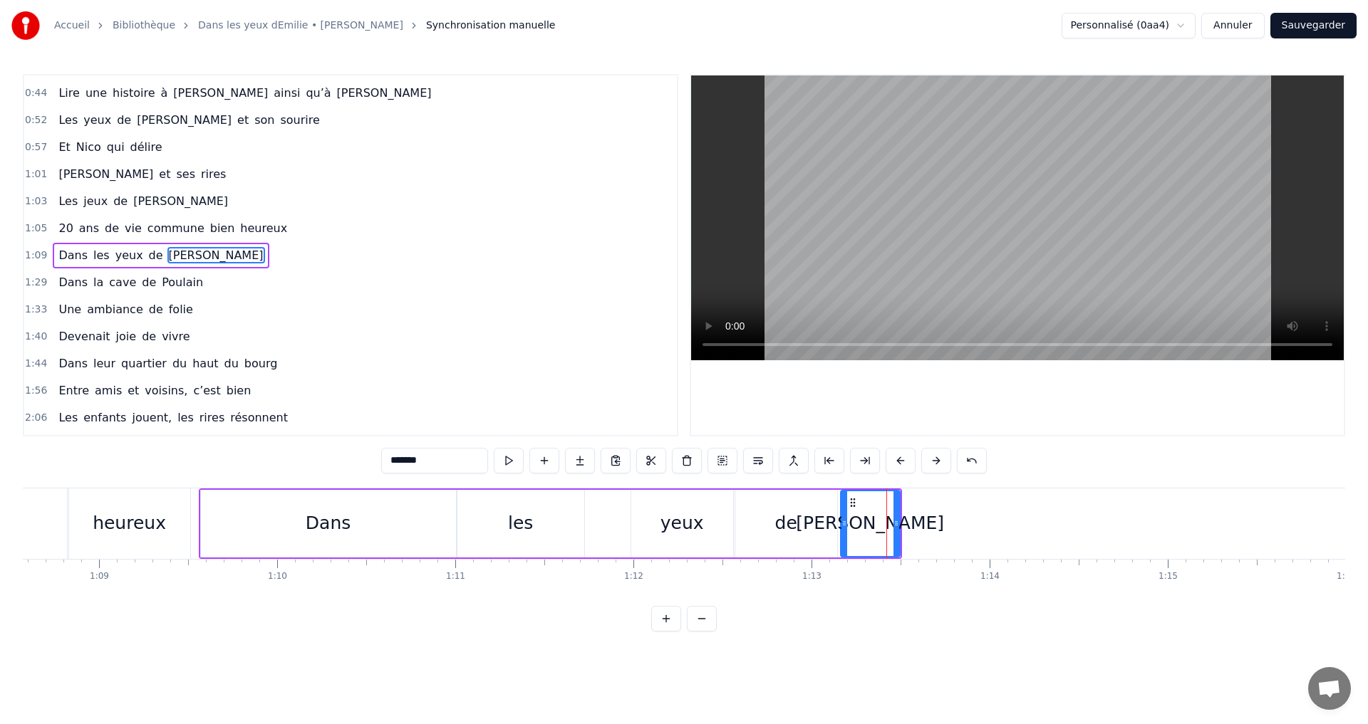
click at [680, 515] on div "yeux" at bounding box center [681, 523] width 43 height 27
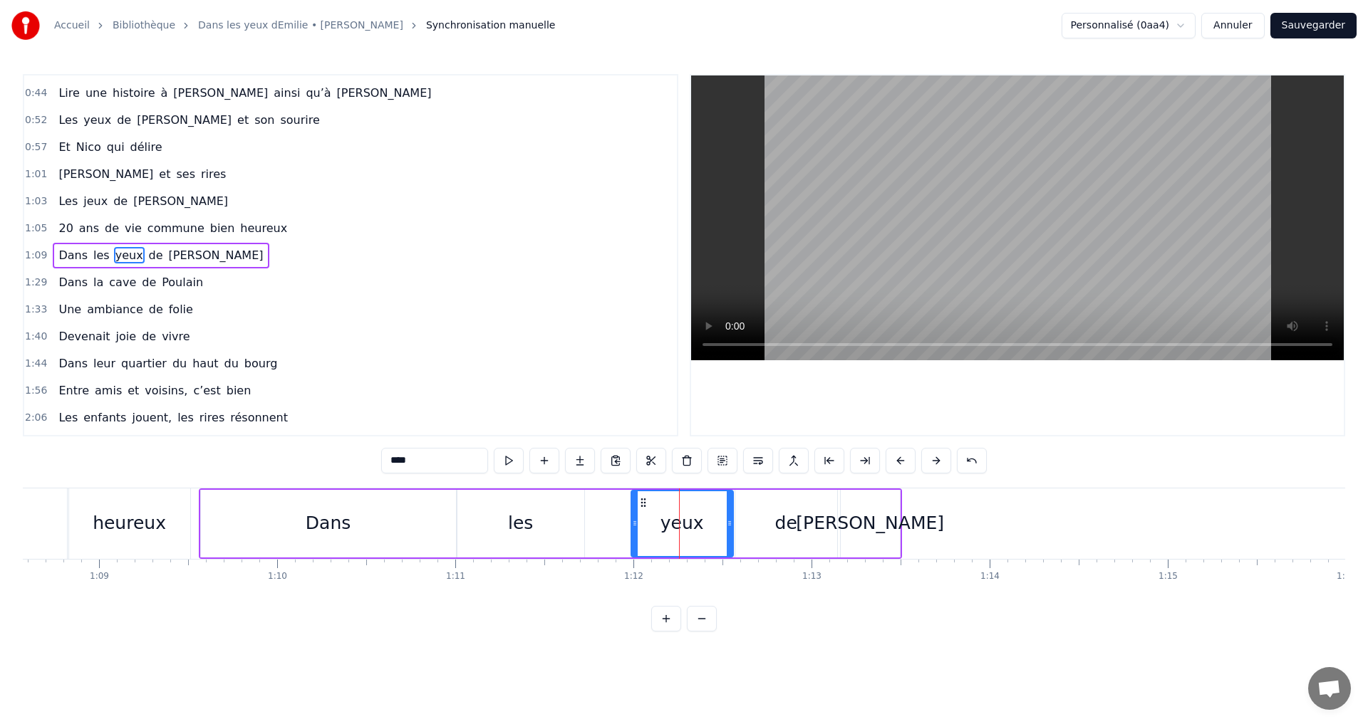
click at [882, 513] on div "[PERSON_NAME]" at bounding box center [870, 523] width 148 height 27
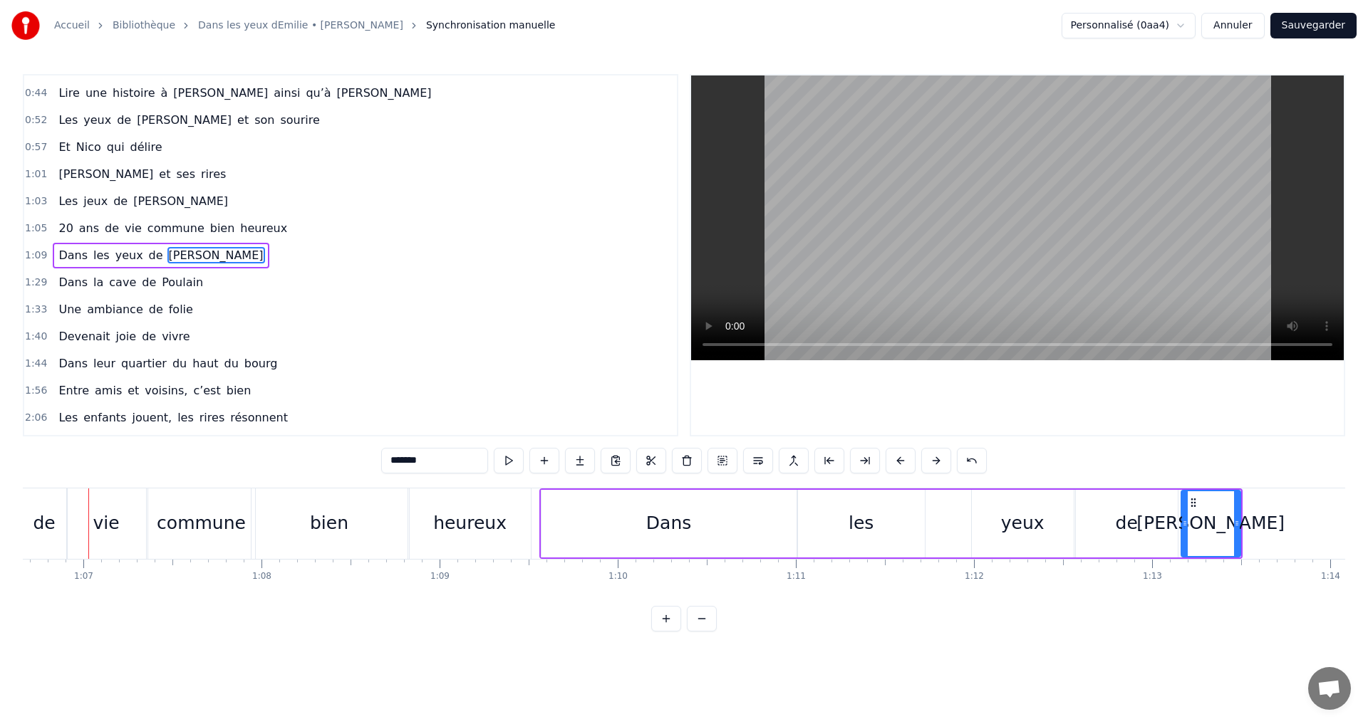
scroll to position [0, 11864]
click at [745, 509] on div "Dans" at bounding box center [674, 524] width 255 height 68
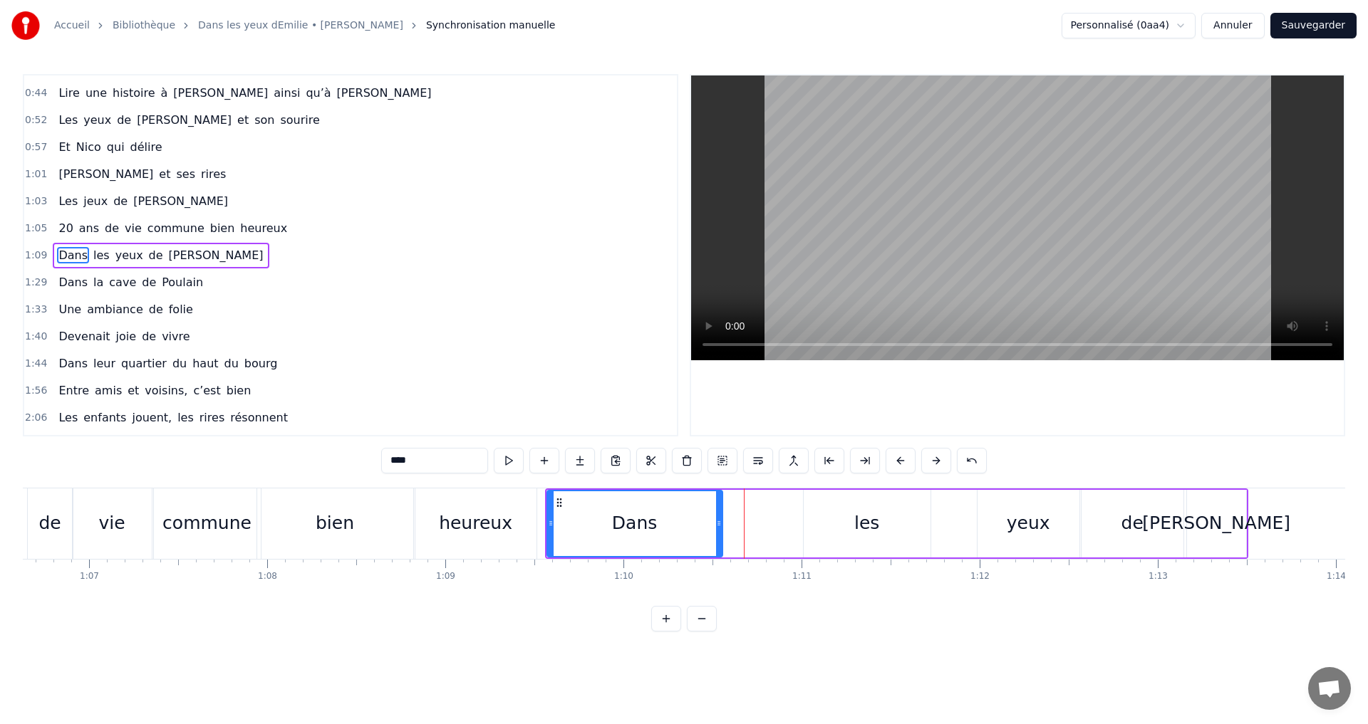
drag, startPoint x: 798, startPoint y: 519, endPoint x: 719, endPoint y: 505, distance: 81.0
click at [719, 505] on div at bounding box center [719, 523] width 6 height 65
click at [917, 522] on div "les" at bounding box center [866, 524] width 127 height 68
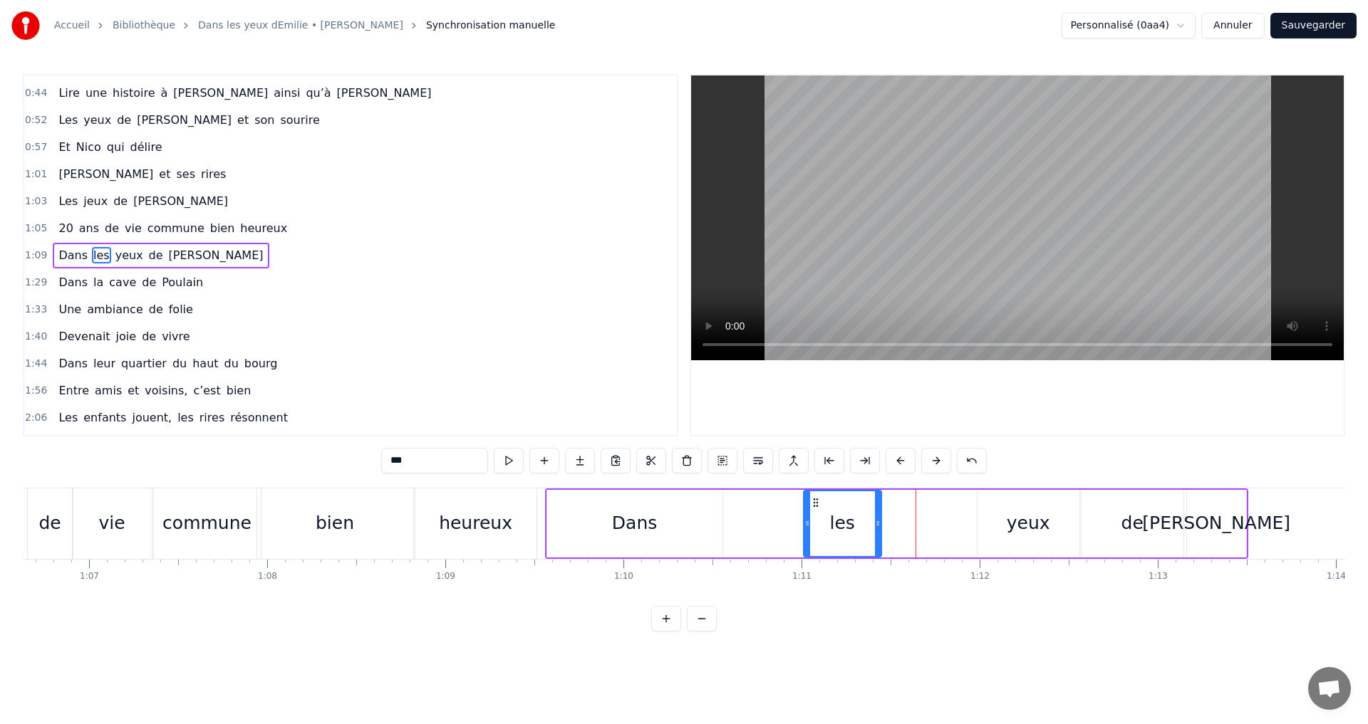
drag, startPoint x: 928, startPoint y: 522, endPoint x: 881, endPoint y: 520, distance: 47.1
click at [880, 520] on icon at bounding box center [878, 523] width 6 height 11
drag, startPoint x: 816, startPoint y: 499, endPoint x: 893, endPoint y: 504, distance: 77.8
click at [893, 504] on icon at bounding box center [891, 502] width 11 height 11
click at [671, 515] on div "Dans" at bounding box center [634, 524] width 175 height 68
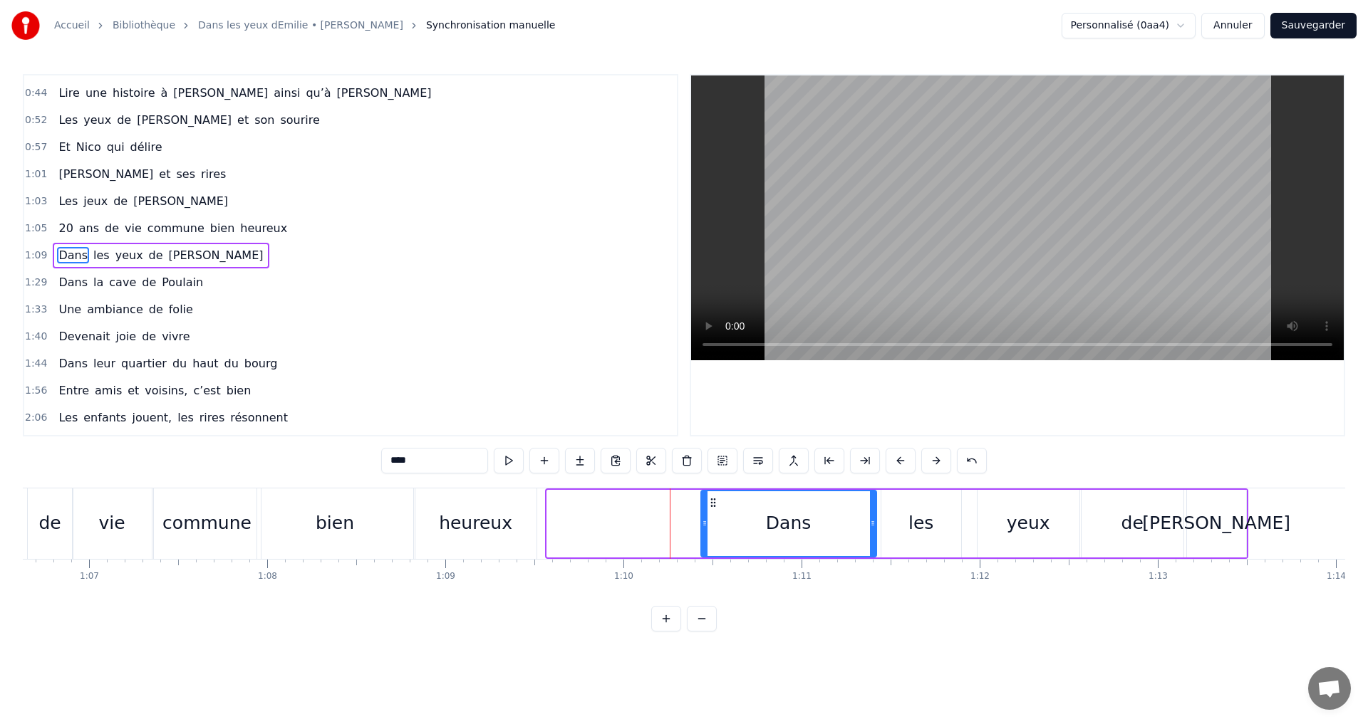
drag, startPoint x: 558, startPoint y: 506, endPoint x: 716, endPoint y: 518, distance: 157.8
click at [714, 519] on div "Dans" at bounding box center [789, 523] width 174 height 65
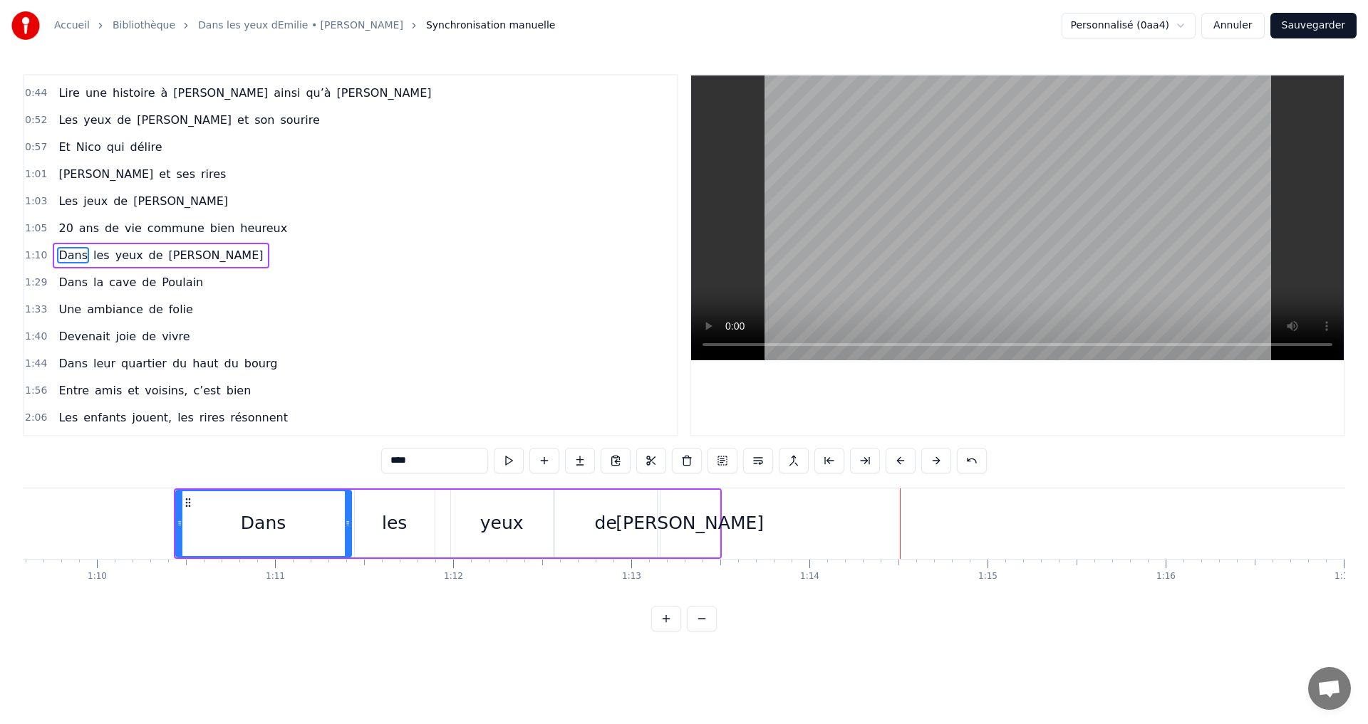
scroll to position [0, 12161]
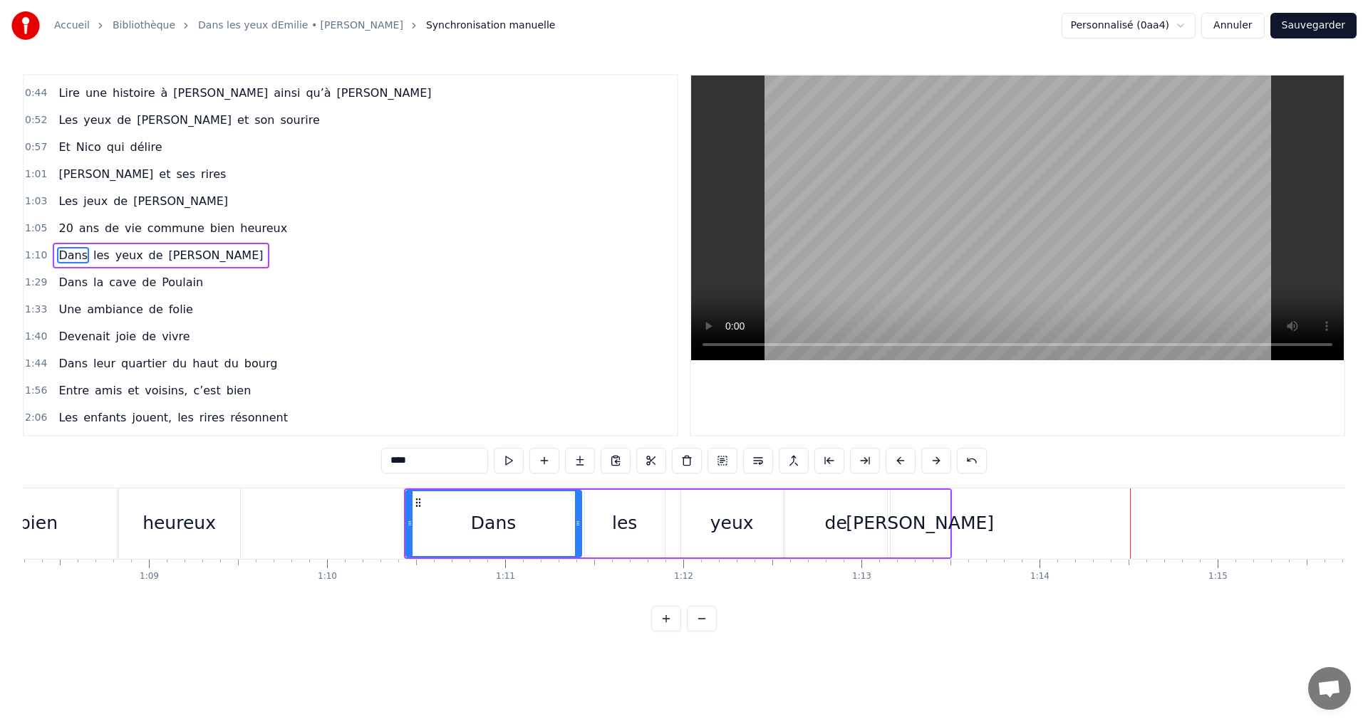
click at [550, 516] on div "Dans" at bounding box center [494, 523] width 174 height 65
drag, startPoint x: 579, startPoint y: 518, endPoint x: 563, endPoint y: 519, distance: 15.7
click at [563, 519] on icon at bounding box center [565, 523] width 6 height 11
click at [645, 526] on div "les" at bounding box center [625, 524] width 80 height 68
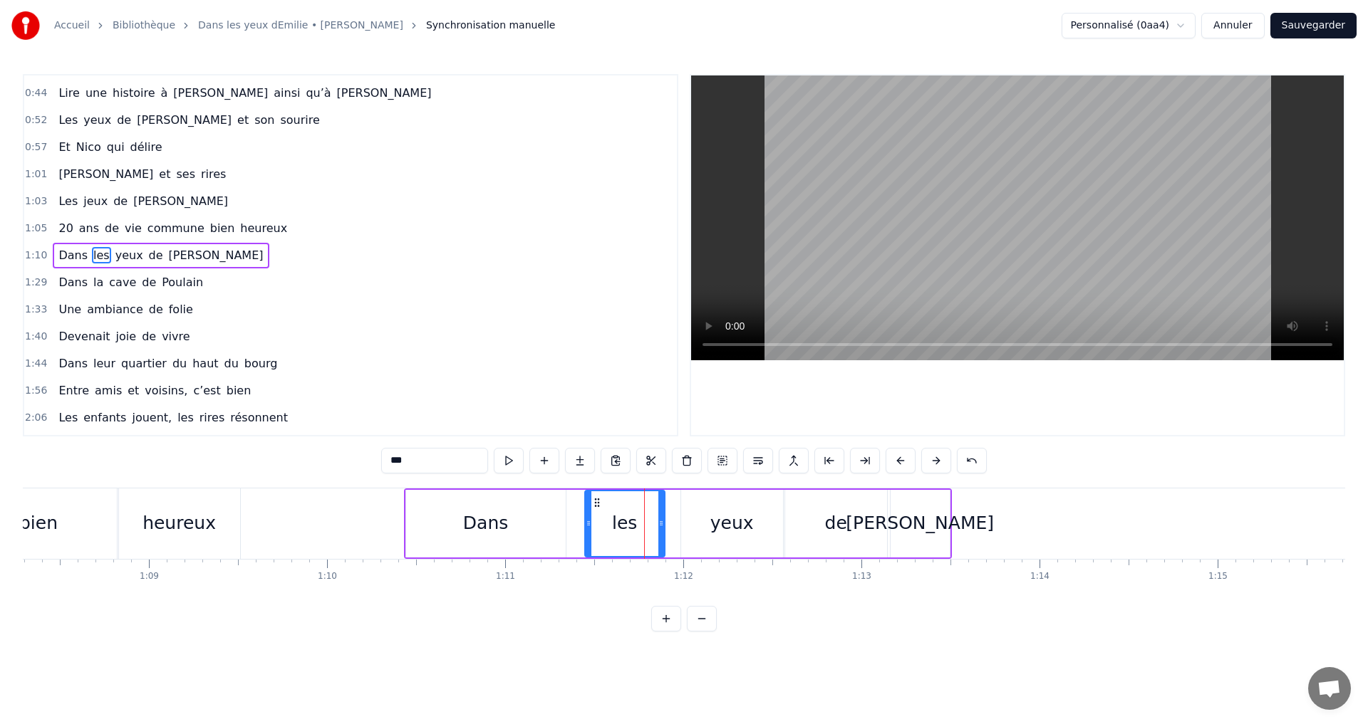
click at [721, 522] on div "yeux" at bounding box center [731, 523] width 43 height 27
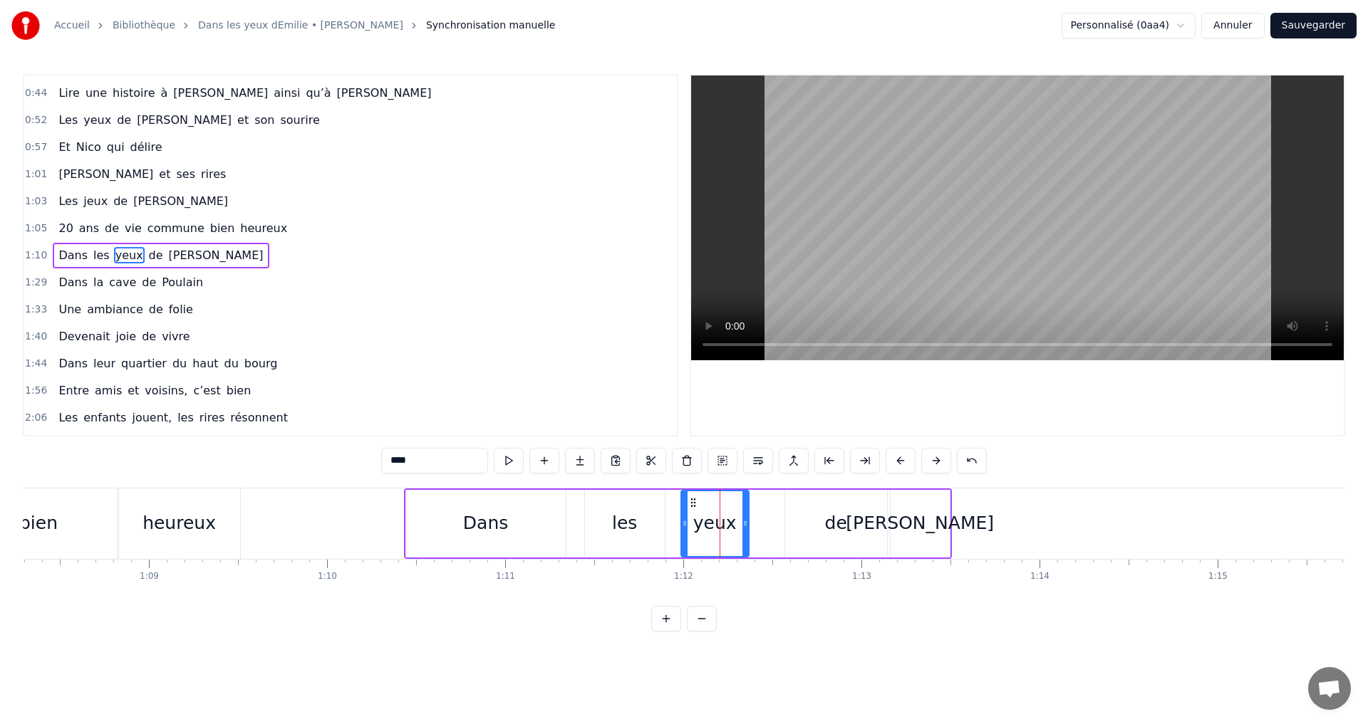
drag, startPoint x: 779, startPoint y: 522, endPoint x: 744, endPoint y: 523, distance: 34.9
click at [744, 523] on icon at bounding box center [745, 523] width 6 height 11
click at [627, 515] on div "les" at bounding box center [624, 523] width 25 height 27
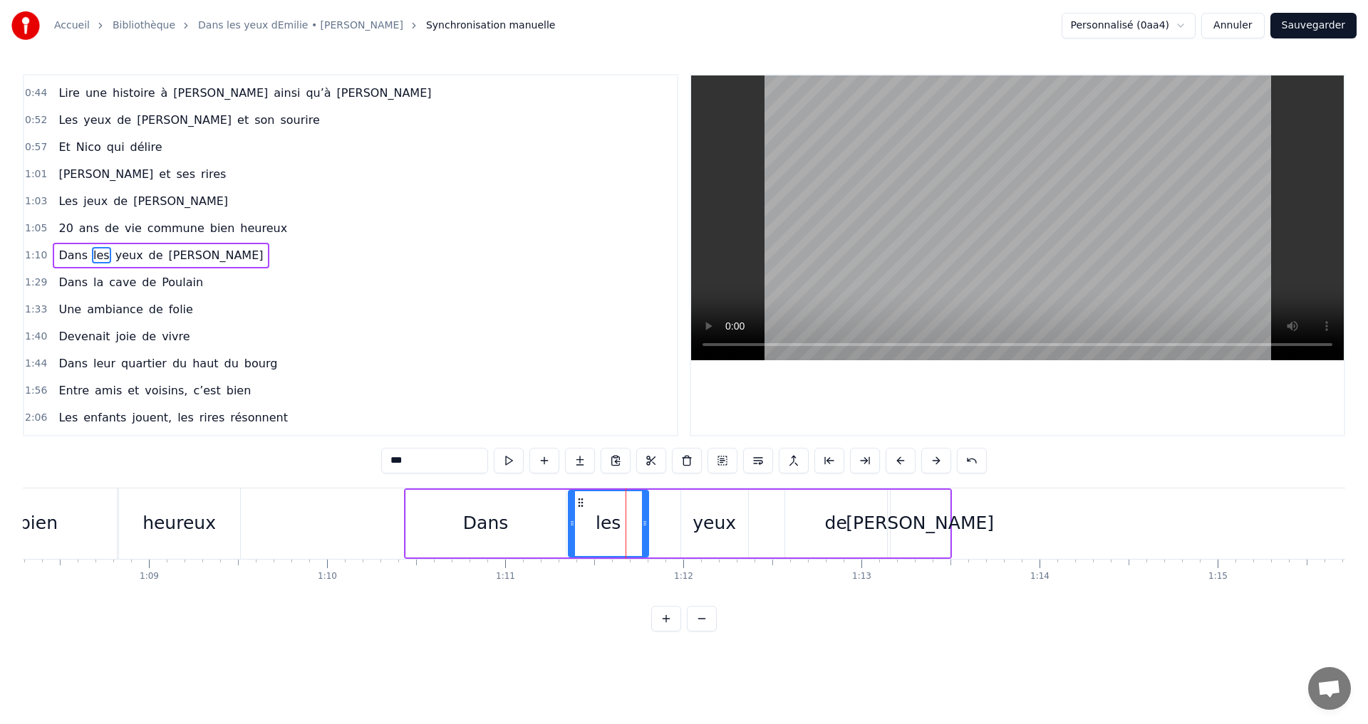
drag, startPoint x: 594, startPoint y: 503, endPoint x: 581, endPoint y: 503, distance: 13.5
click at [581, 503] on icon at bounding box center [580, 502] width 11 height 11
click at [712, 499] on div "yeux" at bounding box center [714, 524] width 67 height 68
drag, startPoint x: 687, startPoint y: 500, endPoint x: 662, endPoint y: 501, distance: 25.0
click at [662, 501] on icon at bounding box center [665, 502] width 11 height 11
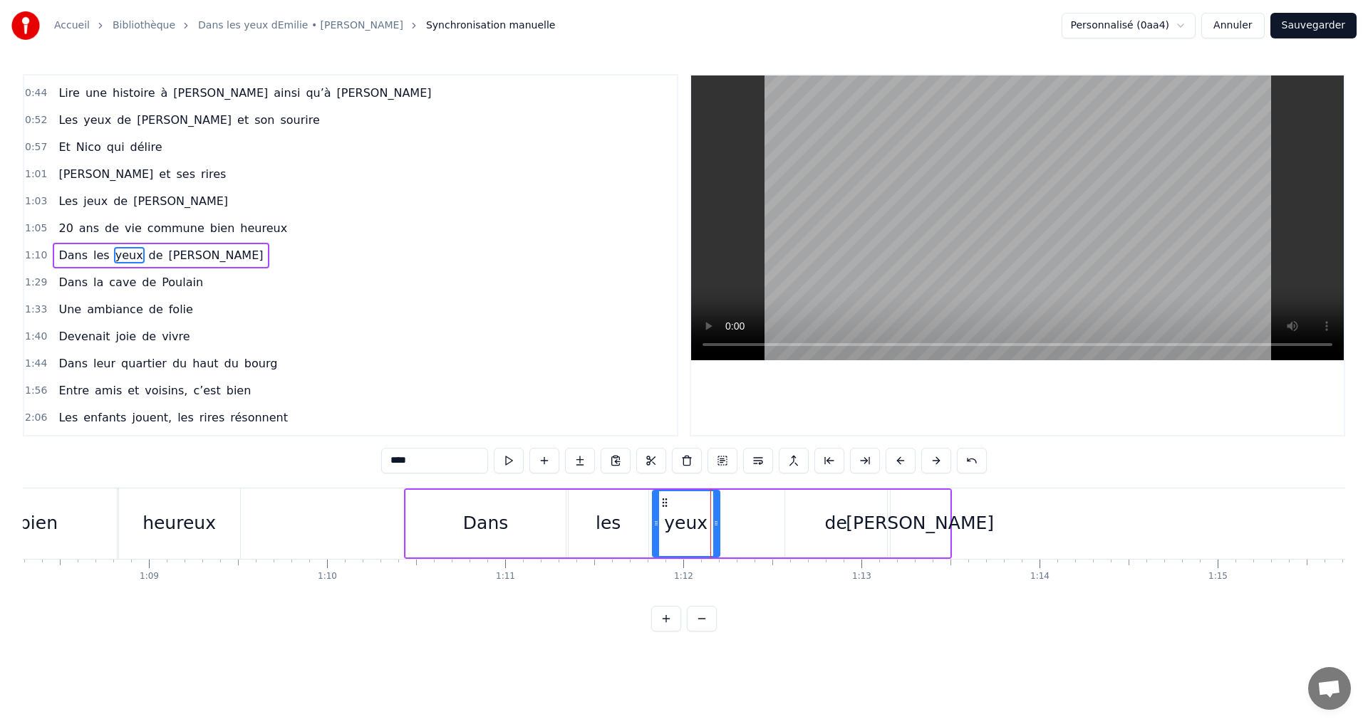
click at [834, 519] on div "de" at bounding box center [836, 523] width 22 height 27
drag, startPoint x: 796, startPoint y: 500, endPoint x: 729, endPoint y: 504, distance: 66.3
click at [729, 504] on icon at bounding box center [730, 502] width 11 height 11
drag, startPoint x: 818, startPoint y: 524, endPoint x: 801, endPoint y: 525, distance: 17.2
click at [801, 525] on icon at bounding box center [799, 523] width 6 height 11
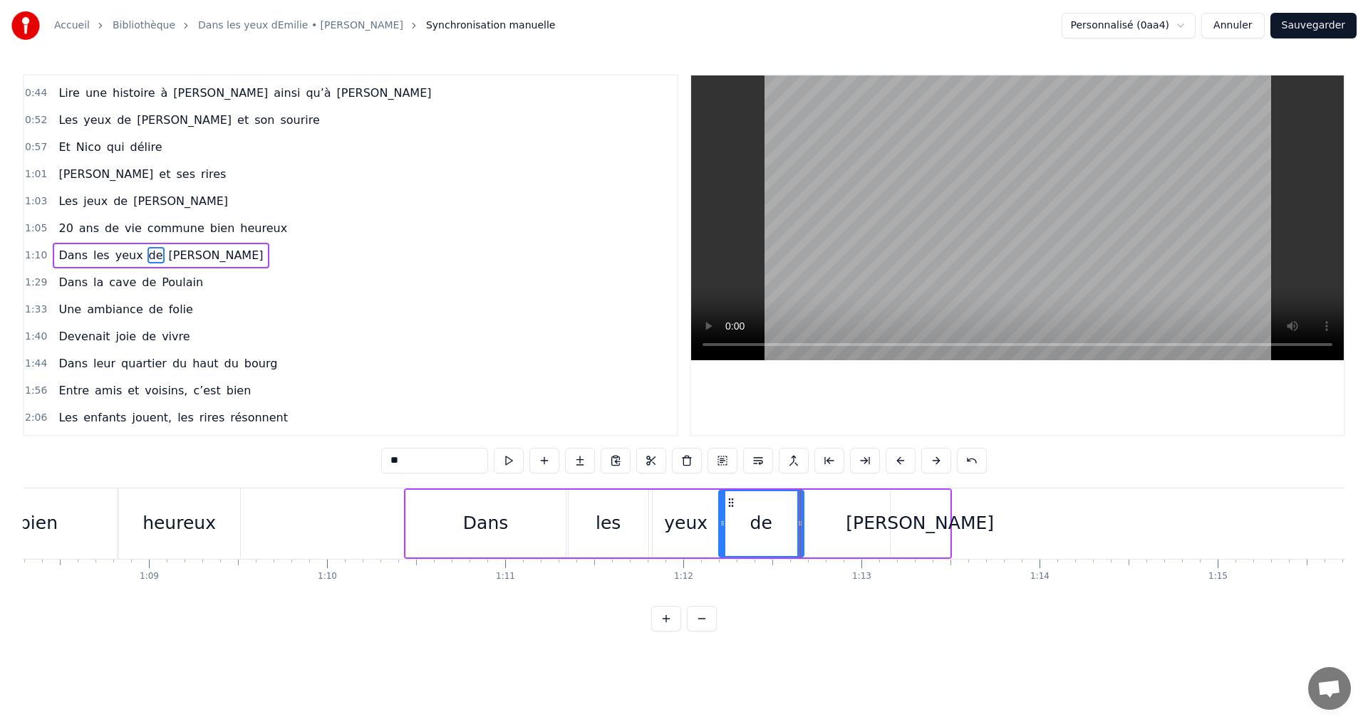
click at [896, 526] on div "[PERSON_NAME]" at bounding box center [919, 523] width 148 height 27
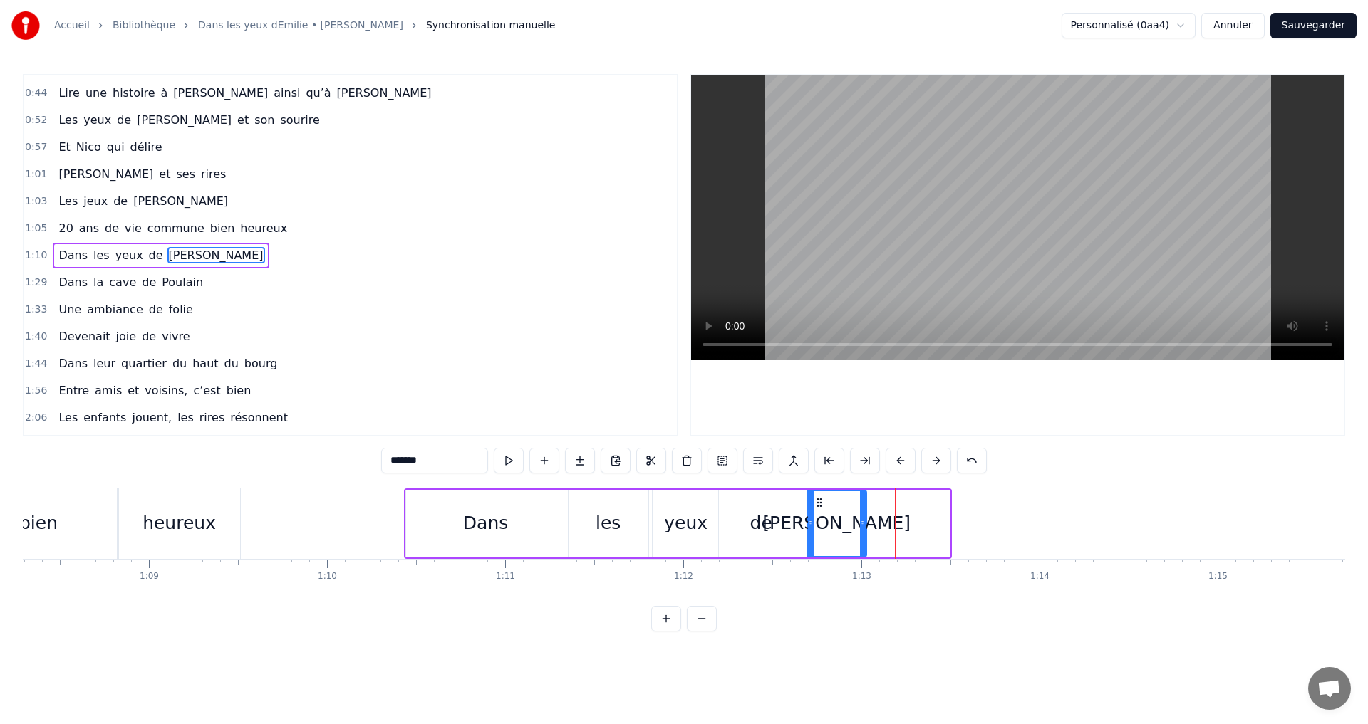
drag, startPoint x: 899, startPoint y: 504, endPoint x: 817, endPoint y: 501, distance: 81.9
click at [817, 501] on icon at bounding box center [818, 502] width 11 height 11
click at [67, 516] on div "bien" at bounding box center [39, 524] width 156 height 71
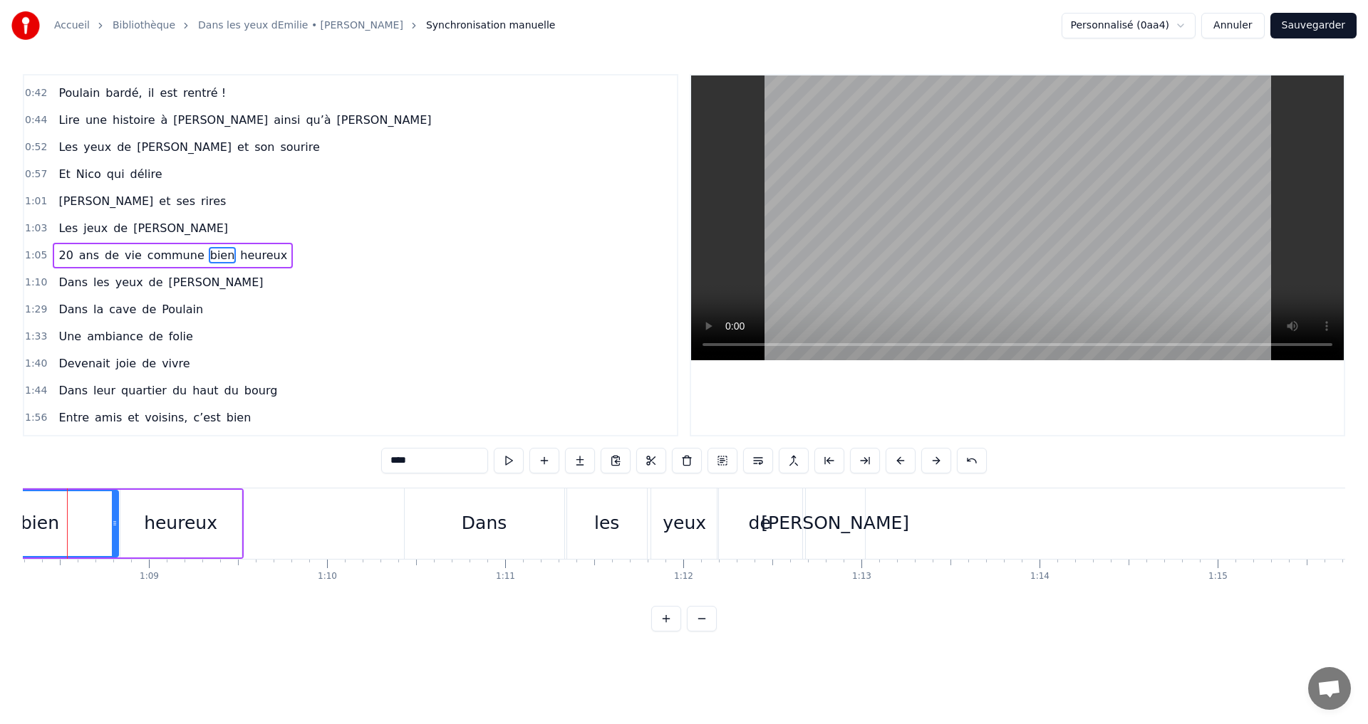
scroll to position [0, 12134]
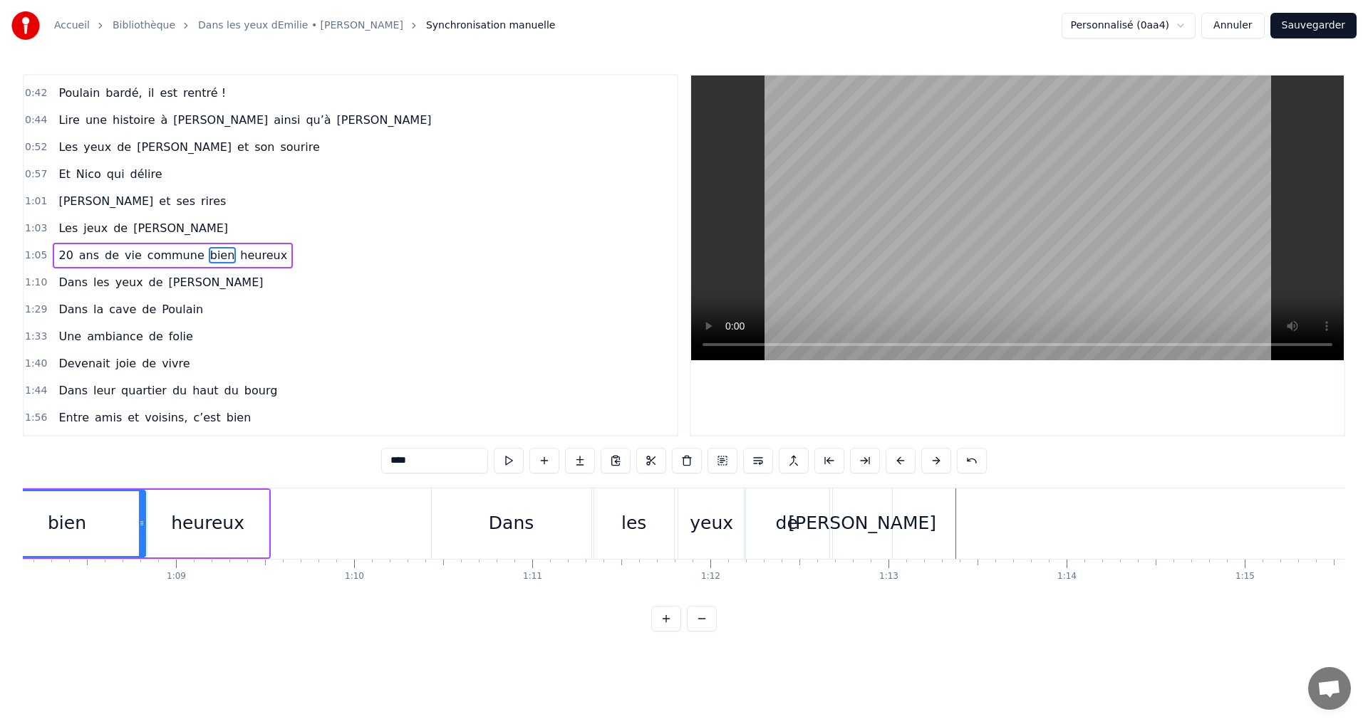
click at [541, 522] on div "Dans" at bounding box center [512, 524] width 160 height 71
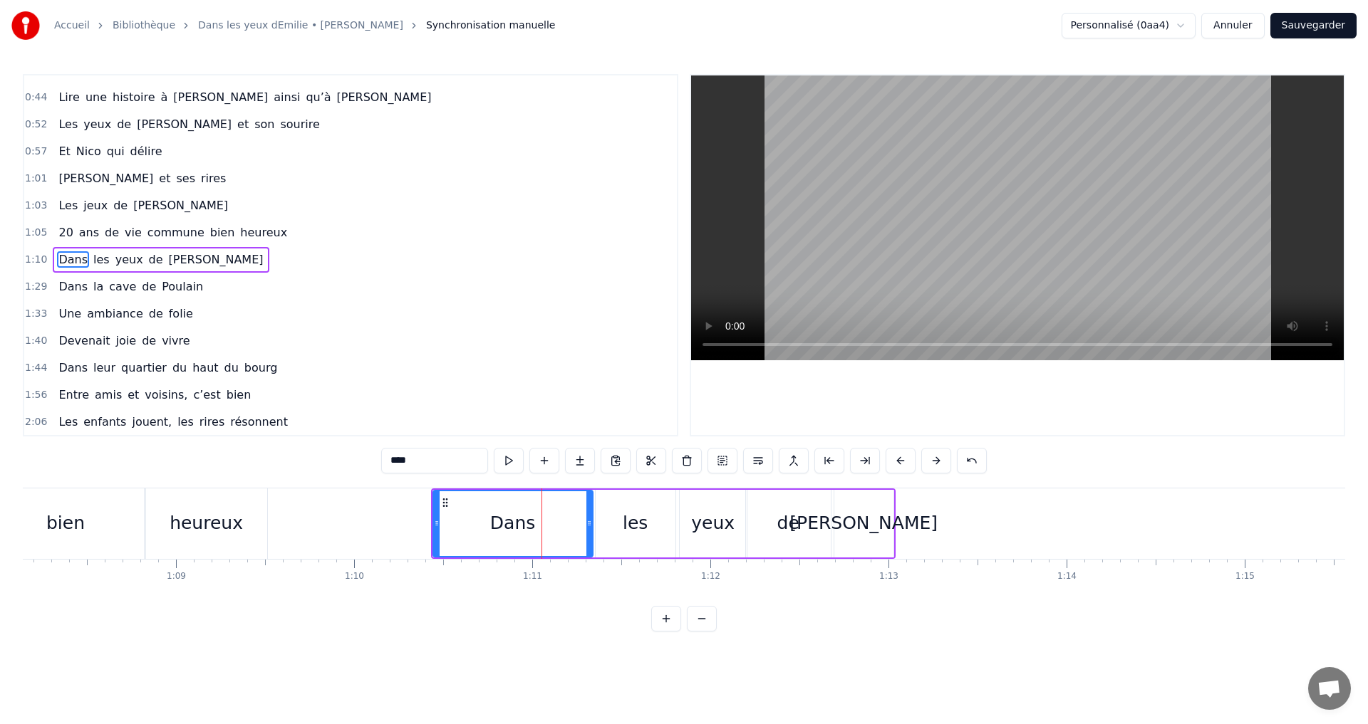
scroll to position [239, 0]
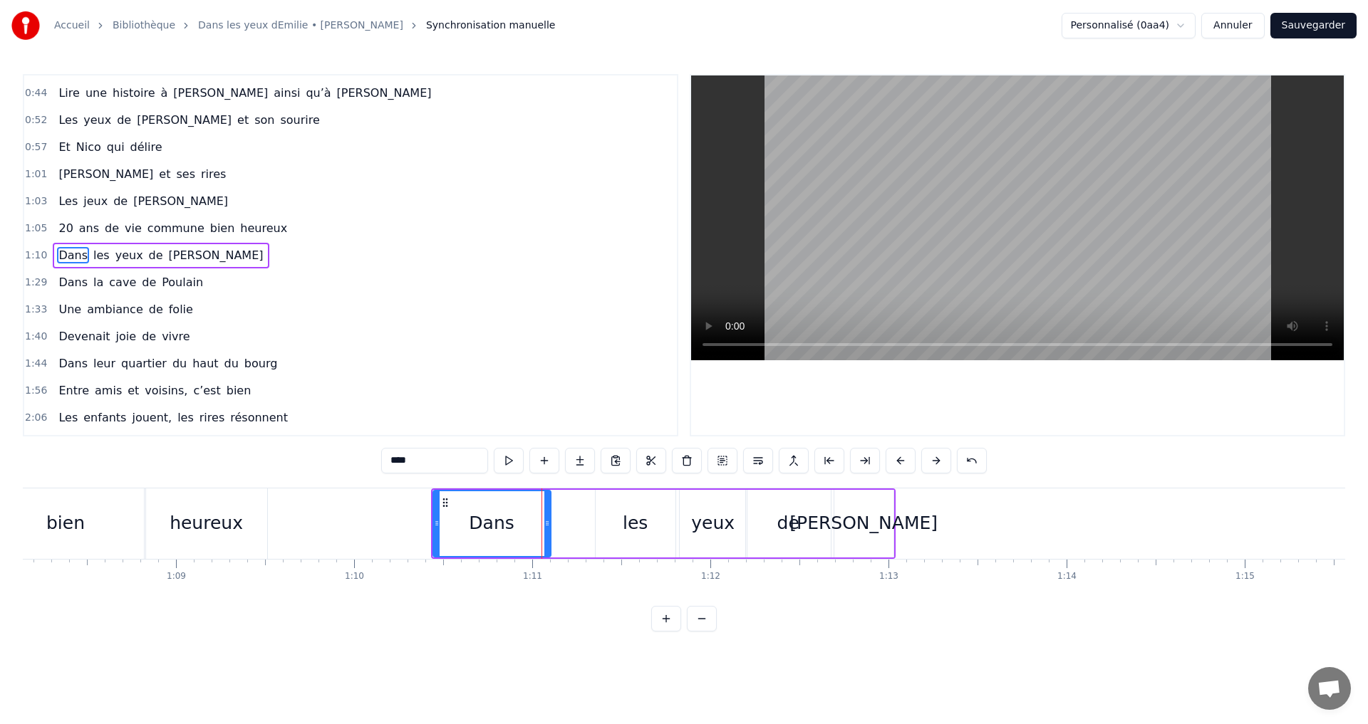
drag, startPoint x: 590, startPoint y: 523, endPoint x: 548, endPoint y: 519, distance: 42.2
click at [548, 519] on icon at bounding box center [547, 523] width 6 height 11
click at [675, 529] on div "les" at bounding box center [635, 524] width 81 height 68
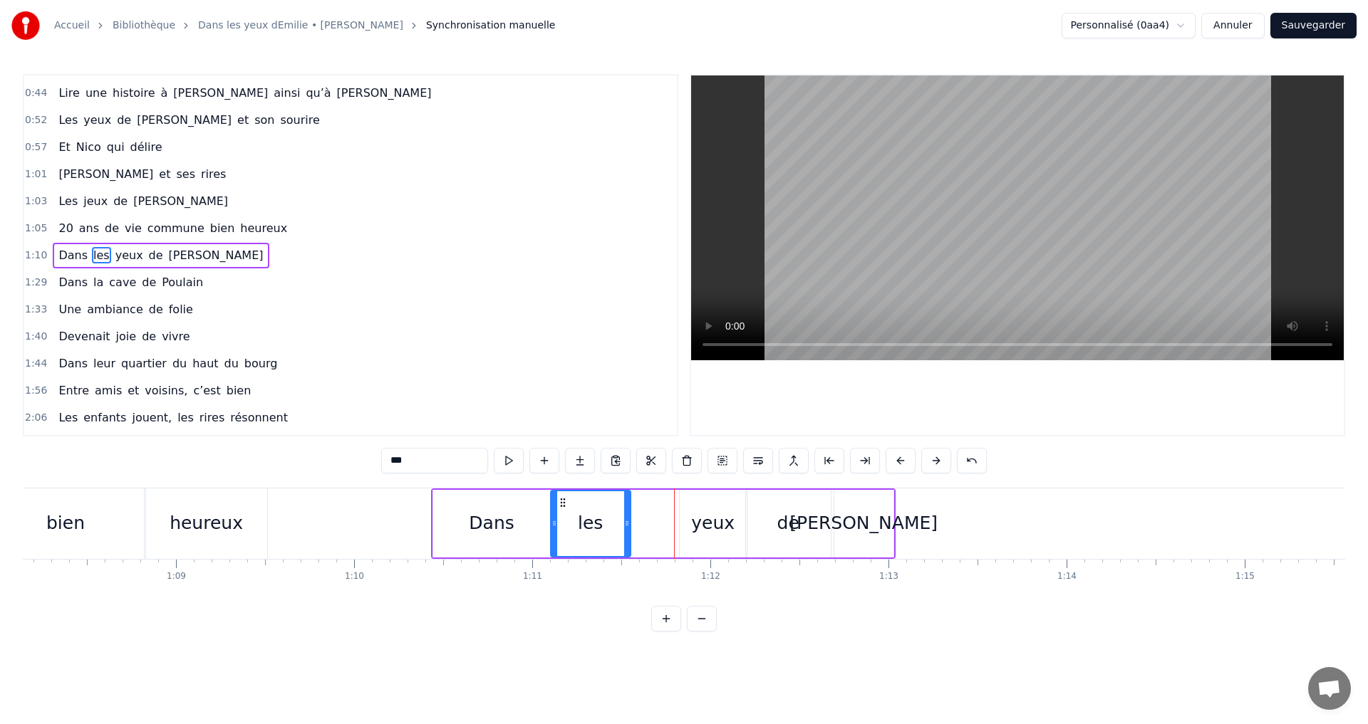
drag, startPoint x: 602, startPoint y: 500, endPoint x: 563, endPoint y: 496, distance: 38.6
click at [563, 497] on icon at bounding box center [562, 502] width 11 height 11
click at [703, 519] on div "yeux" at bounding box center [712, 523] width 43 height 27
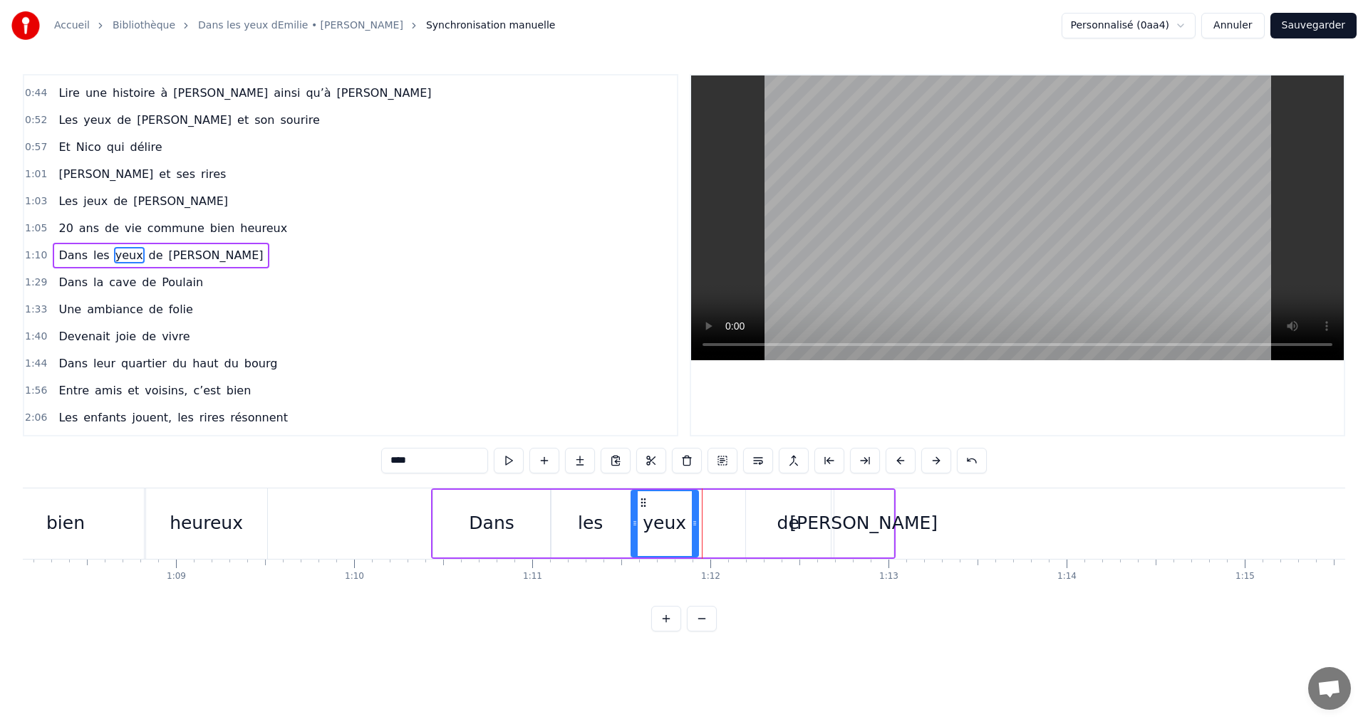
drag, startPoint x: 689, startPoint y: 502, endPoint x: 641, endPoint y: 499, distance: 48.6
click at [641, 499] on icon at bounding box center [642, 502] width 11 height 11
drag, startPoint x: 770, startPoint y: 524, endPoint x: 757, endPoint y: 509, distance: 20.2
click at [769, 524] on div "de" at bounding box center [788, 524] width 85 height 68
drag, startPoint x: 756, startPoint y: 502, endPoint x: 710, endPoint y: 501, distance: 45.6
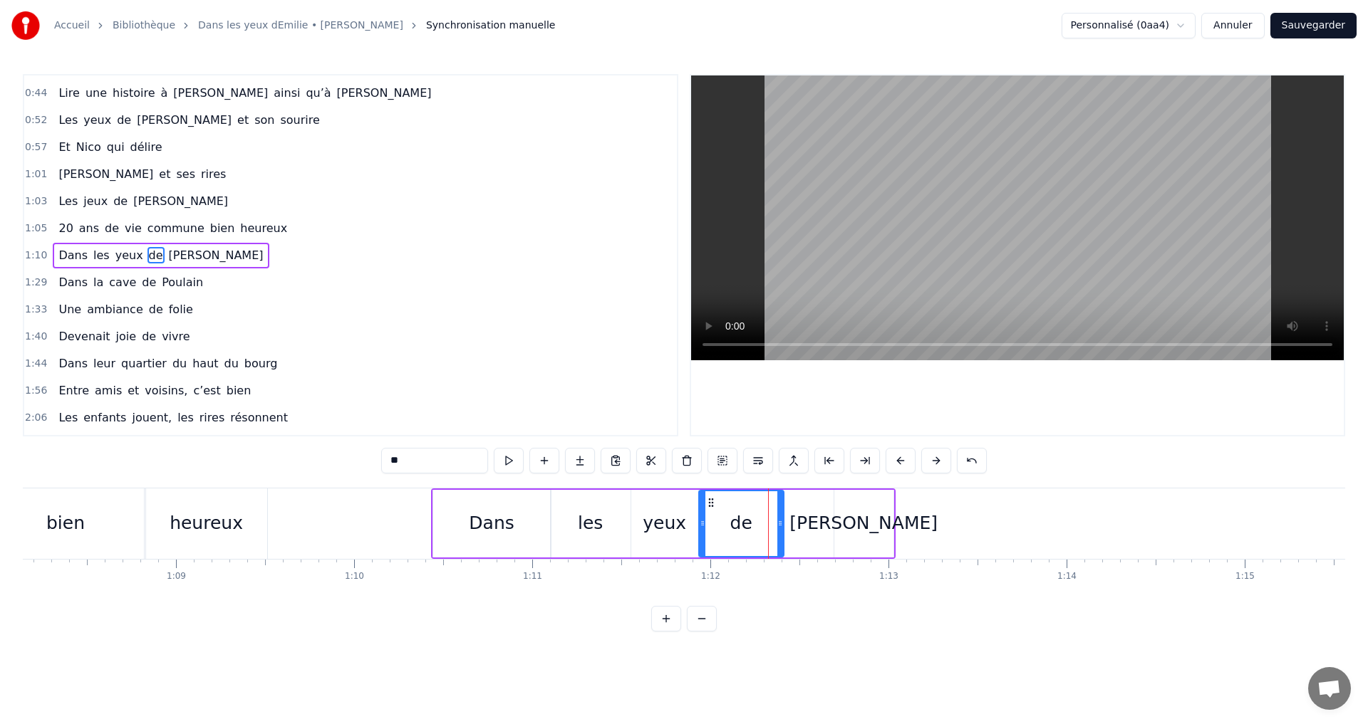
click at [710, 501] on icon at bounding box center [710, 502] width 11 height 11
click at [842, 522] on div "[PERSON_NAME]" at bounding box center [863, 523] width 148 height 27
type input "*******"
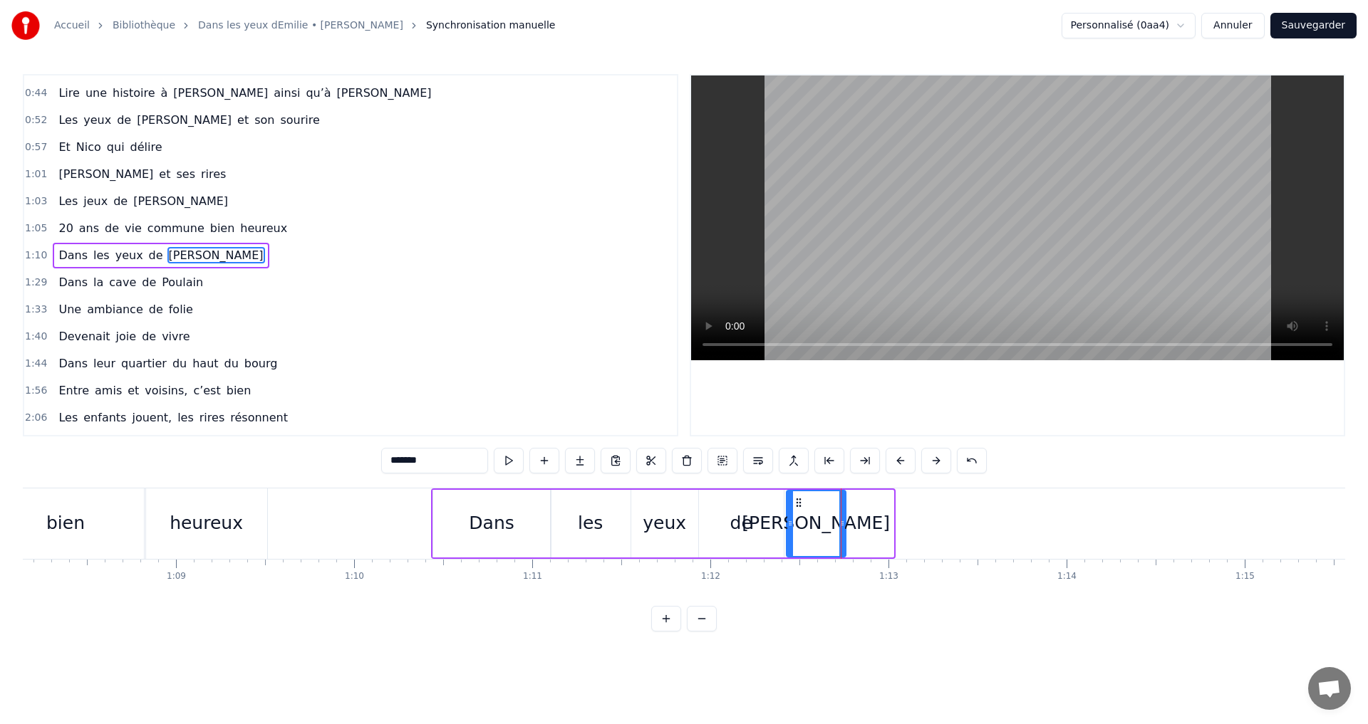
drag, startPoint x: 836, startPoint y: 504, endPoint x: 796, endPoint y: 502, distance: 39.9
click at [796, 502] on icon at bounding box center [798, 502] width 11 height 11
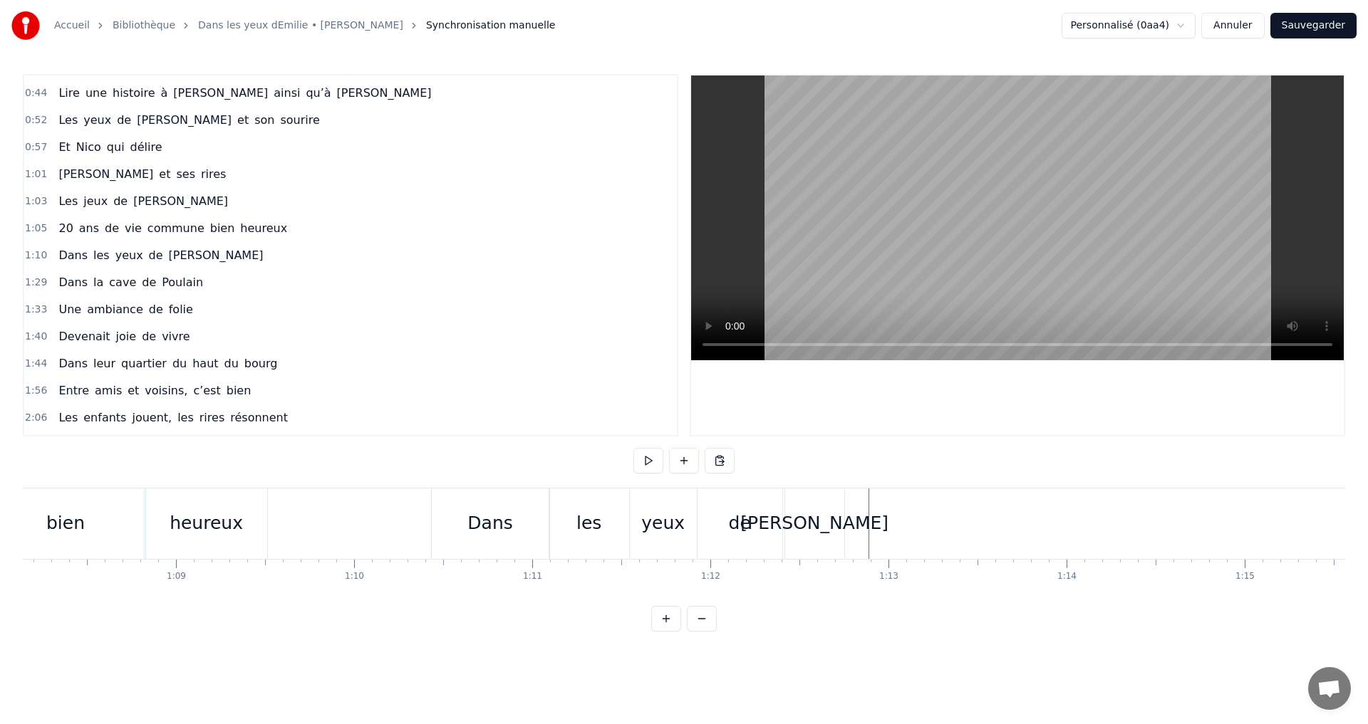
click at [831, 522] on div "[PERSON_NAME]" at bounding box center [814, 523] width 148 height 27
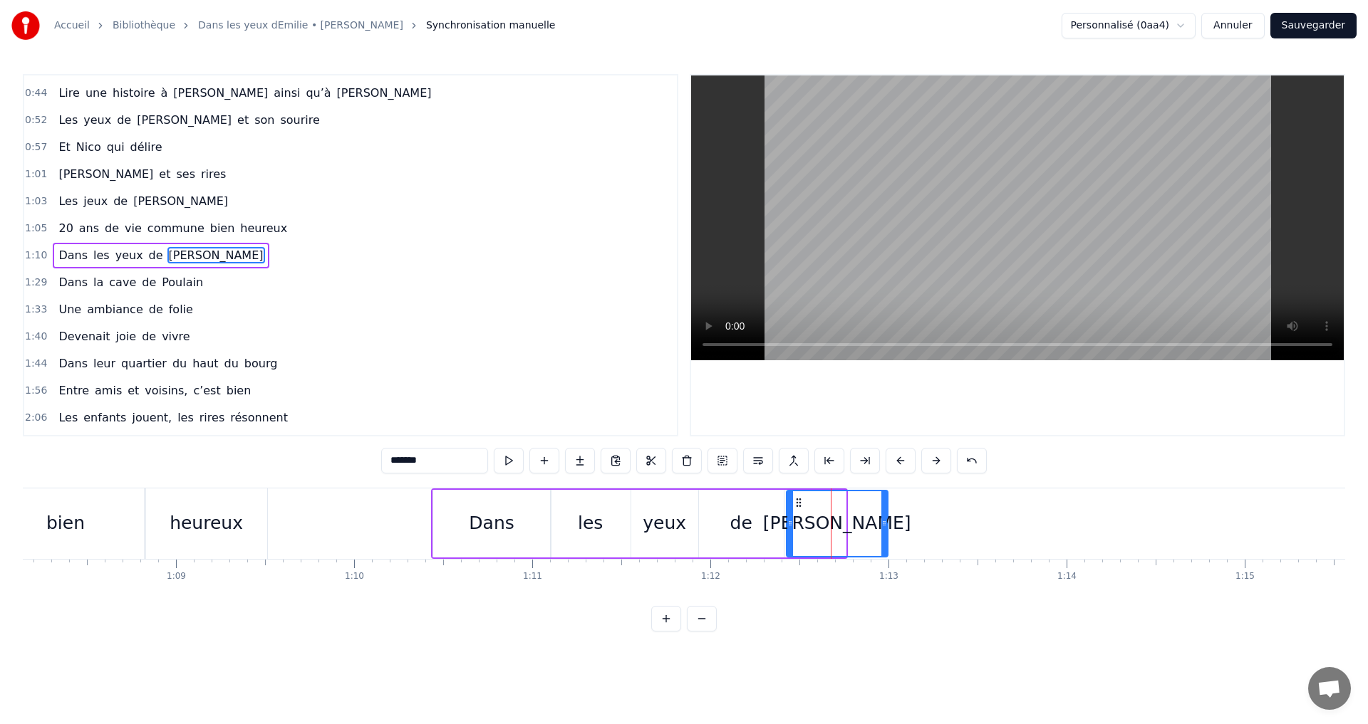
drag, startPoint x: 845, startPoint y: 525, endPoint x: 891, endPoint y: 531, distance: 46.6
click at [887, 531] on div at bounding box center [884, 523] width 6 height 65
click at [253, 518] on div "heureux" at bounding box center [206, 524] width 121 height 71
type input "*******"
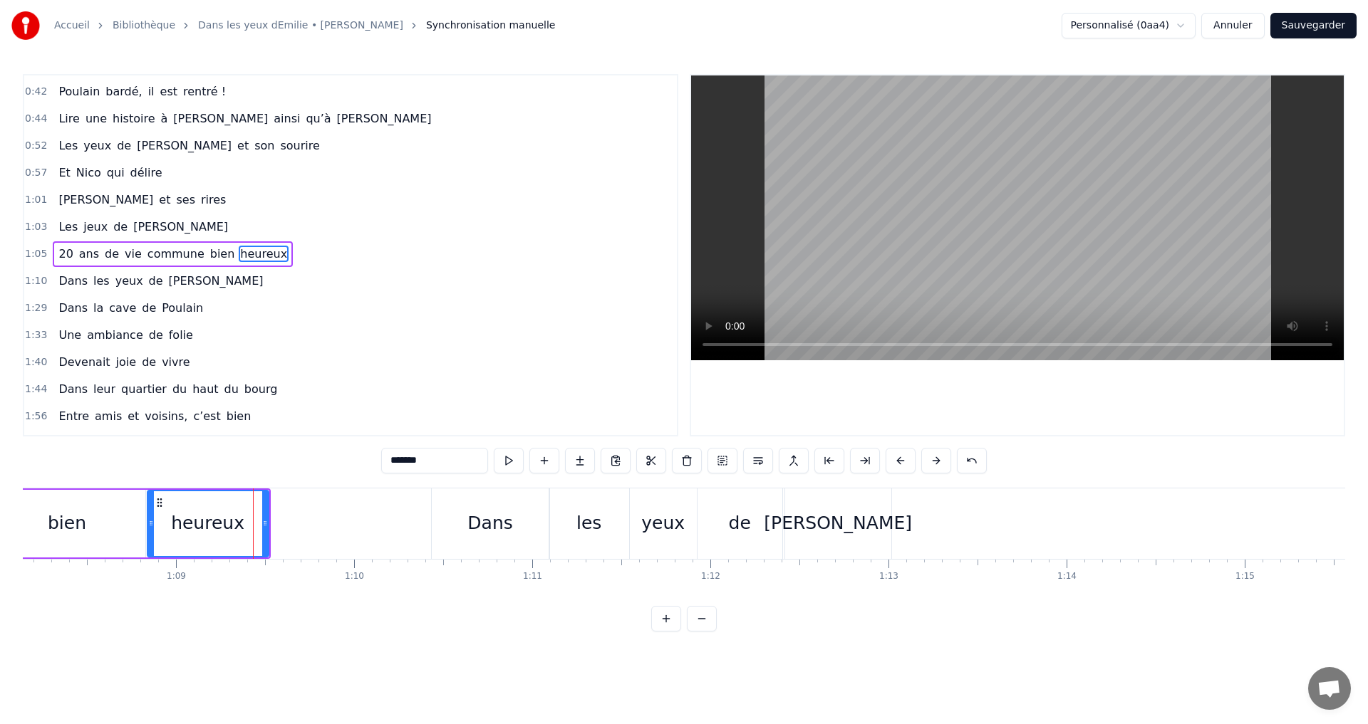
scroll to position [212, 0]
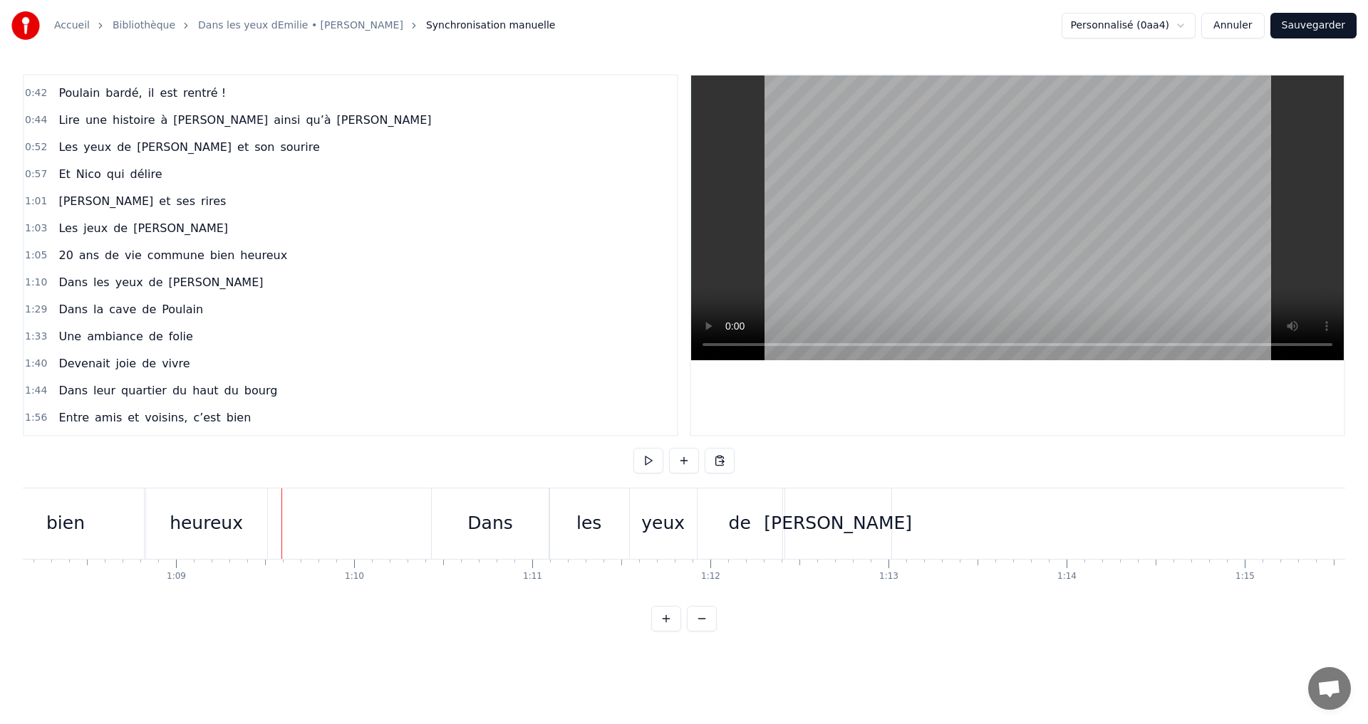
click at [252, 519] on div "heureux" at bounding box center [206, 524] width 121 height 71
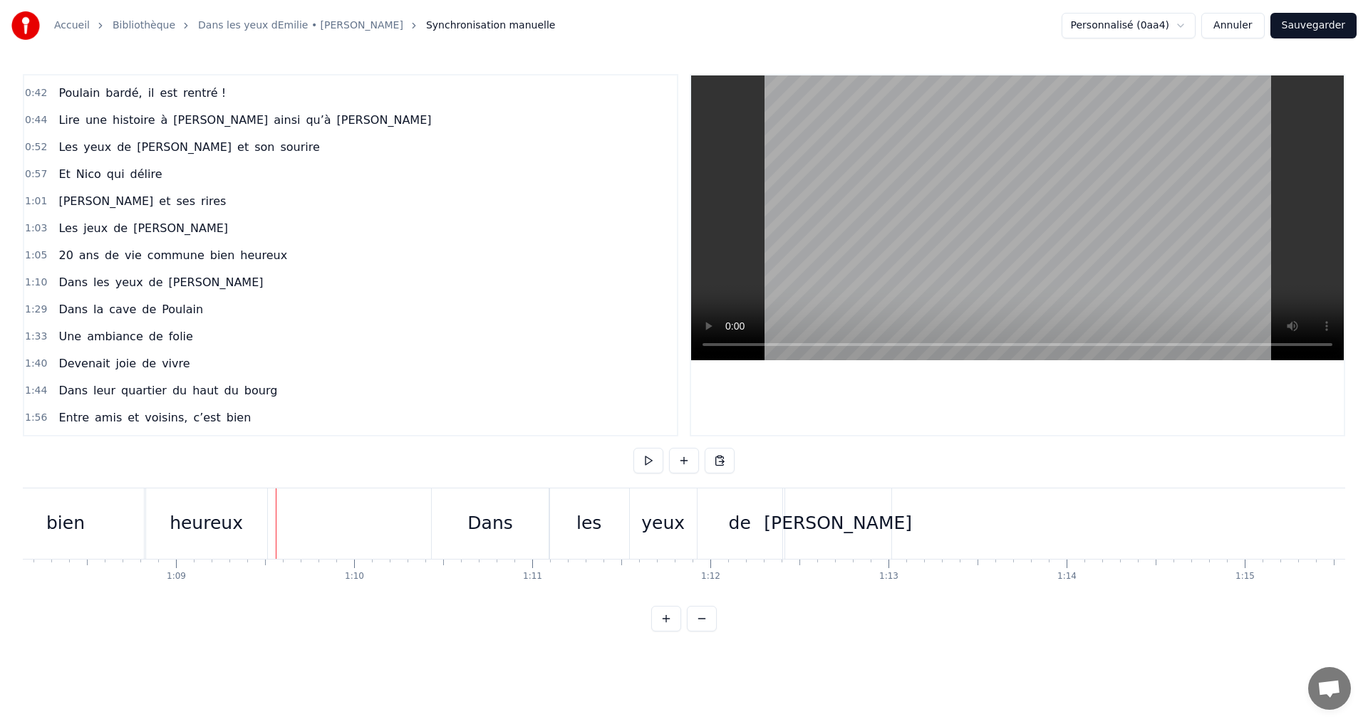
drag, startPoint x: 244, startPoint y: 519, endPoint x: 254, endPoint y: 519, distance: 10.0
click at [245, 519] on div "heureux" at bounding box center [206, 524] width 121 height 71
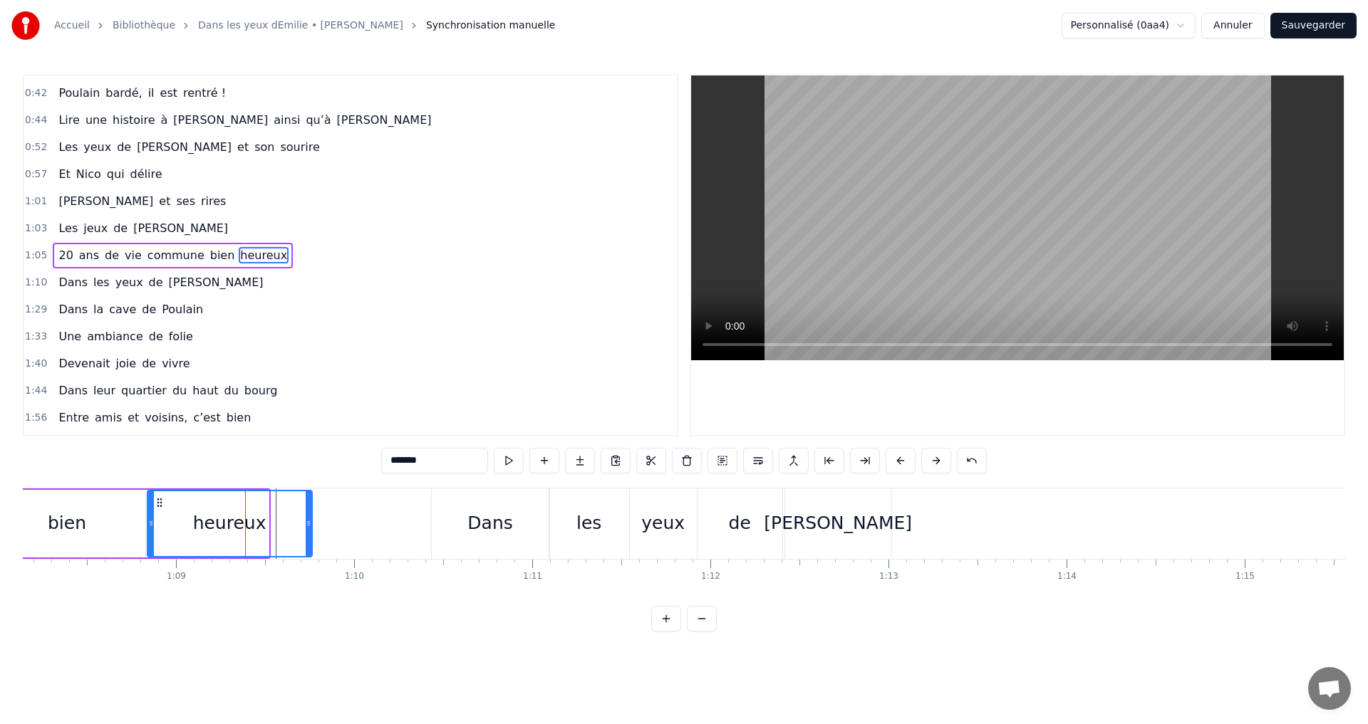
drag, startPoint x: 264, startPoint y: 524, endPoint x: 326, endPoint y: 535, distance: 62.3
click at [311, 535] on div at bounding box center [309, 523] width 6 height 65
click at [78, 506] on div "bien" at bounding box center [67, 524] width 156 height 68
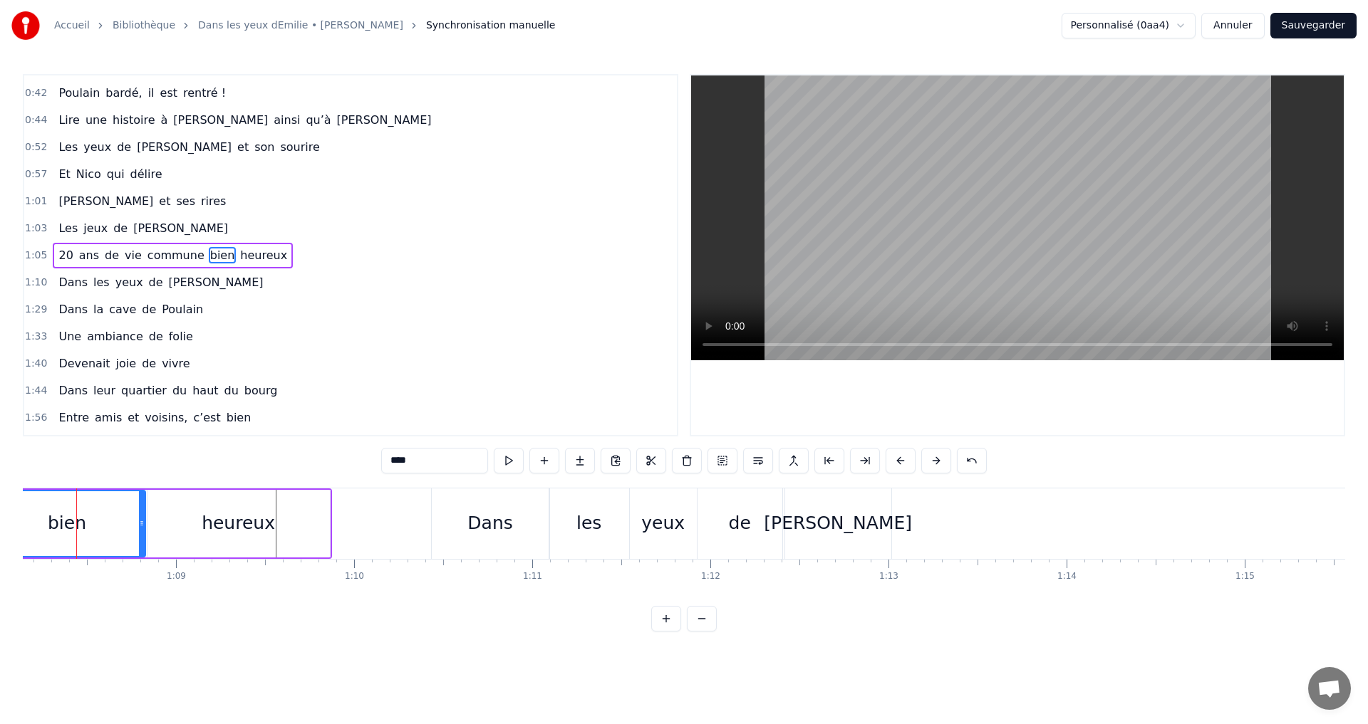
scroll to position [0, 12116]
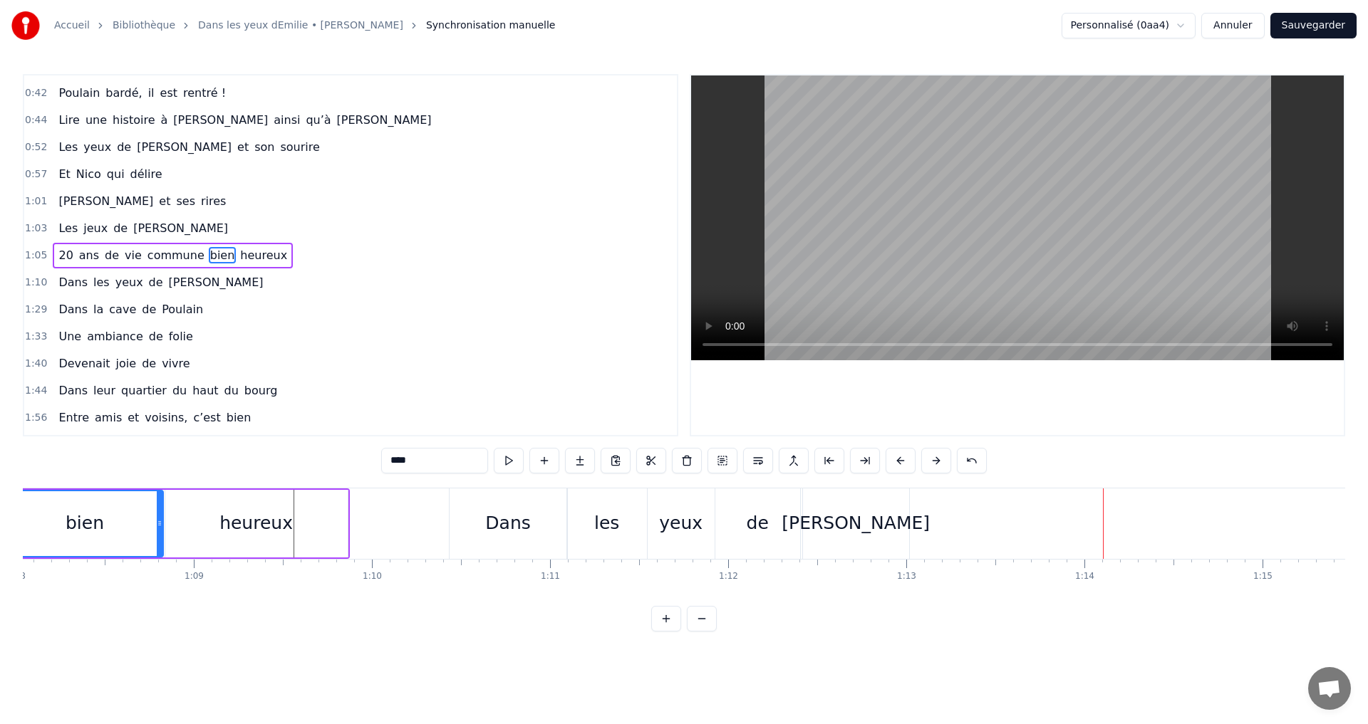
click at [534, 525] on div "Dans" at bounding box center [508, 524] width 118 height 71
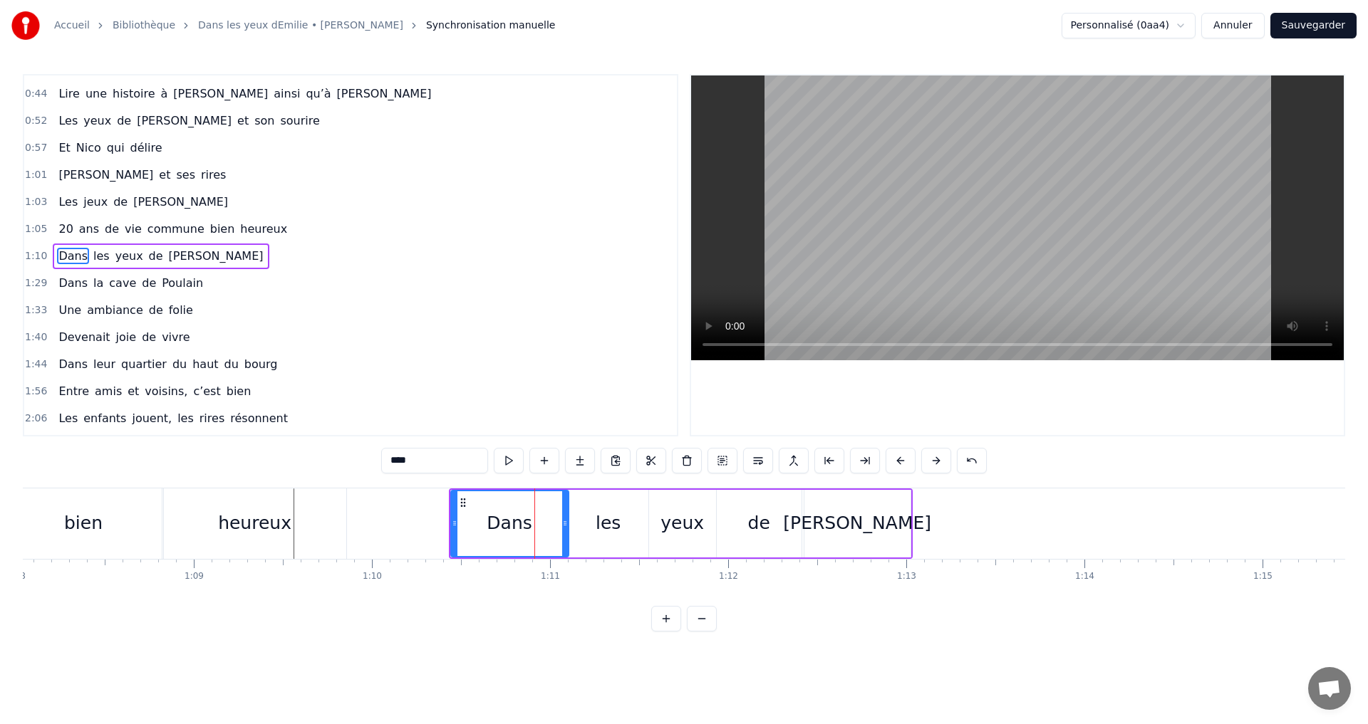
scroll to position [239, 0]
click at [462, 503] on icon at bounding box center [462, 502] width 11 height 11
drag, startPoint x: 563, startPoint y: 530, endPoint x: 546, endPoint y: 528, distance: 17.9
click at [546, 528] on div at bounding box center [547, 523] width 6 height 65
click at [599, 527] on div "les" at bounding box center [607, 523] width 25 height 27
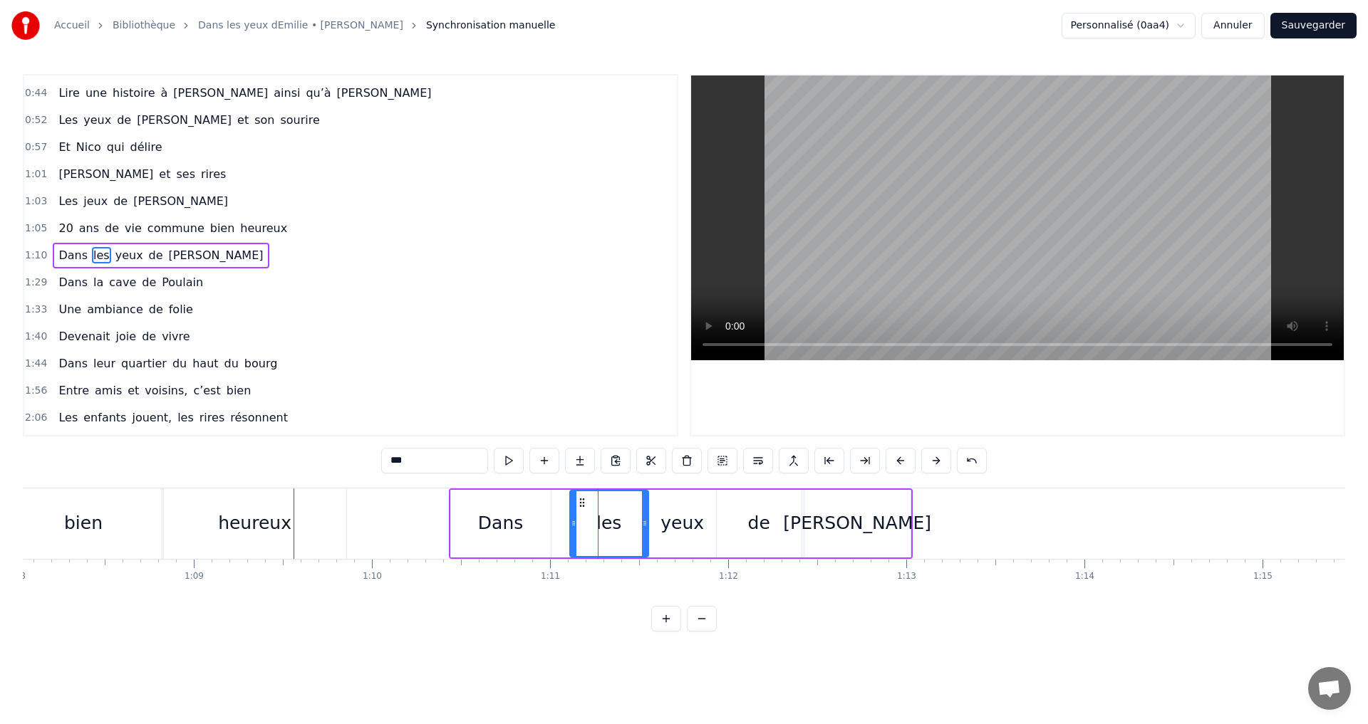
click at [573, 524] on icon at bounding box center [574, 523] width 6 height 11
drag, startPoint x: 582, startPoint y: 501, endPoint x: 597, endPoint y: 509, distance: 16.9
click at [566, 504] on icon at bounding box center [563, 502] width 11 height 11
drag, startPoint x: 673, startPoint y: 519, endPoint x: 657, endPoint y: 509, distance: 19.0
click at [671, 519] on div "yeux" at bounding box center [681, 523] width 43 height 27
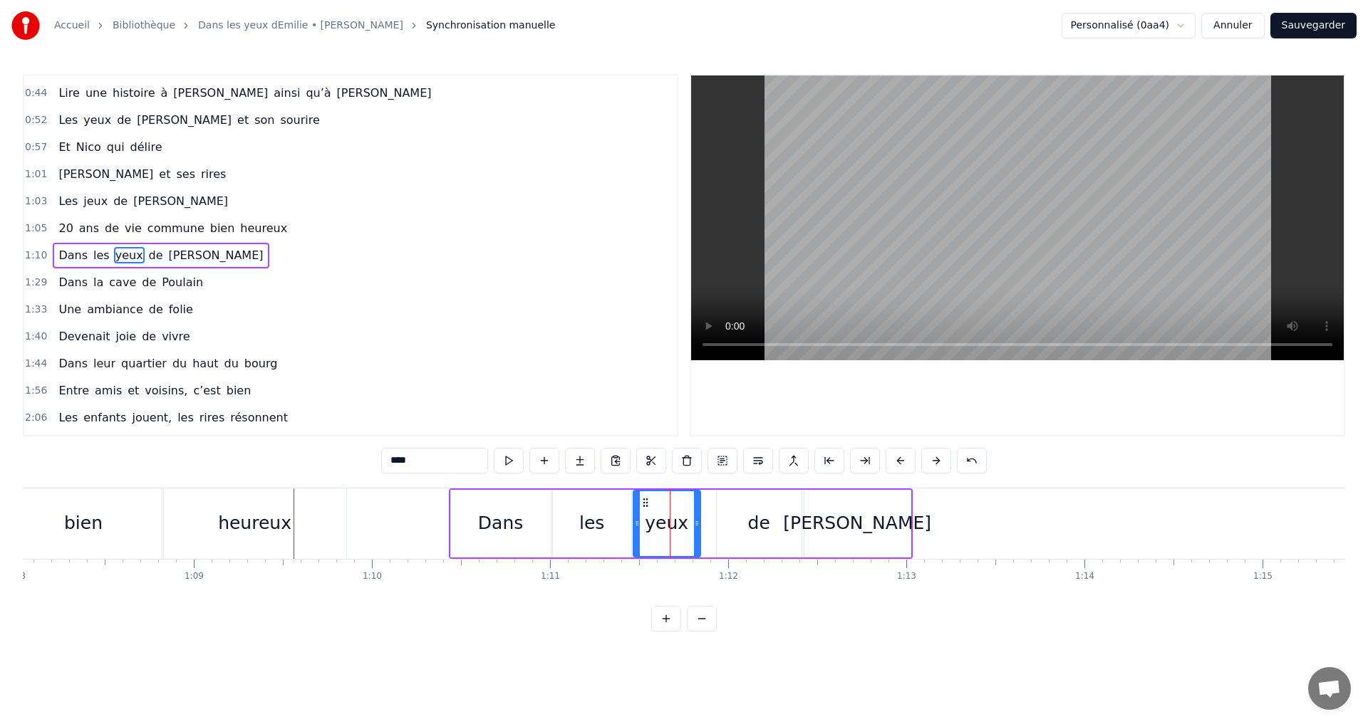
drag, startPoint x: 658, startPoint y: 503, endPoint x: 645, endPoint y: 502, distance: 13.6
click at [645, 502] on icon at bounding box center [645, 502] width 11 height 11
click at [740, 513] on div "de" at bounding box center [759, 524] width 85 height 68
drag, startPoint x: 727, startPoint y: 502, endPoint x: 715, endPoint y: 501, distance: 11.4
click at [713, 501] on icon at bounding box center [713, 502] width 11 height 11
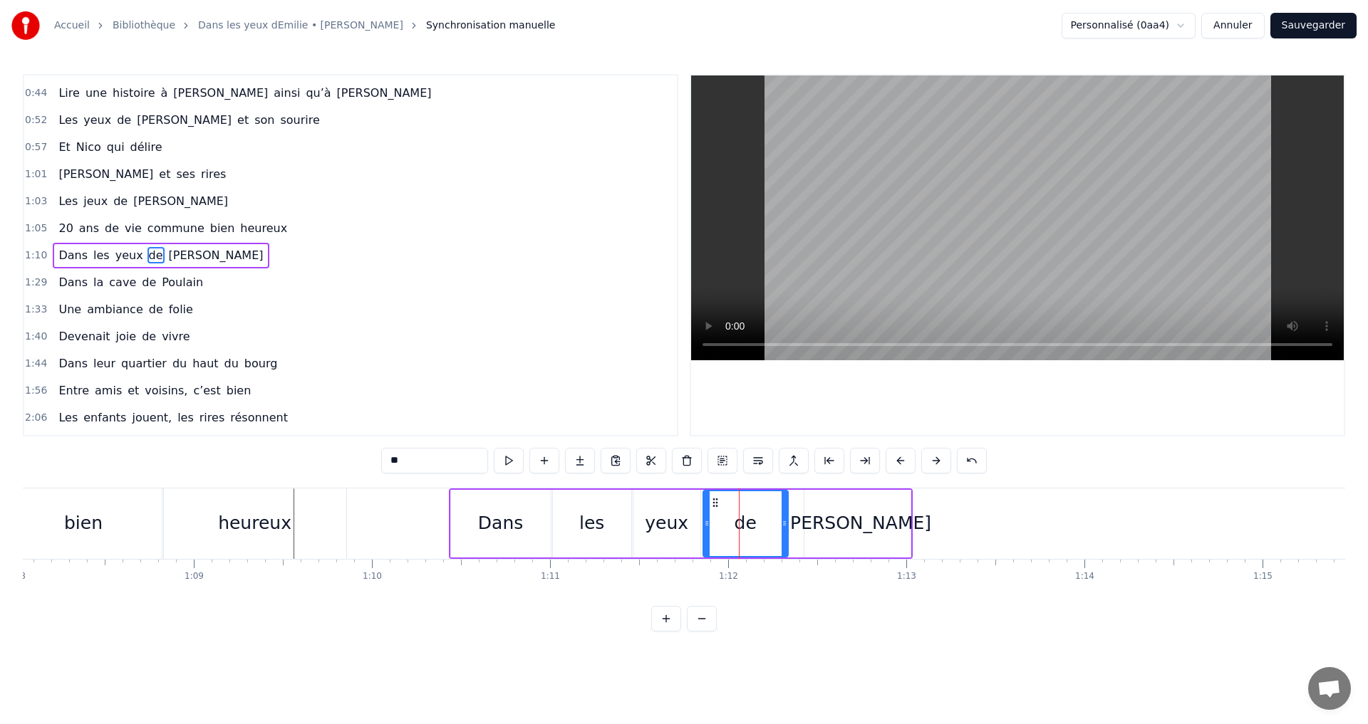
click at [835, 517] on div "[PERSON_NAME]" at bounding box center [857, 523] width 148 height 27
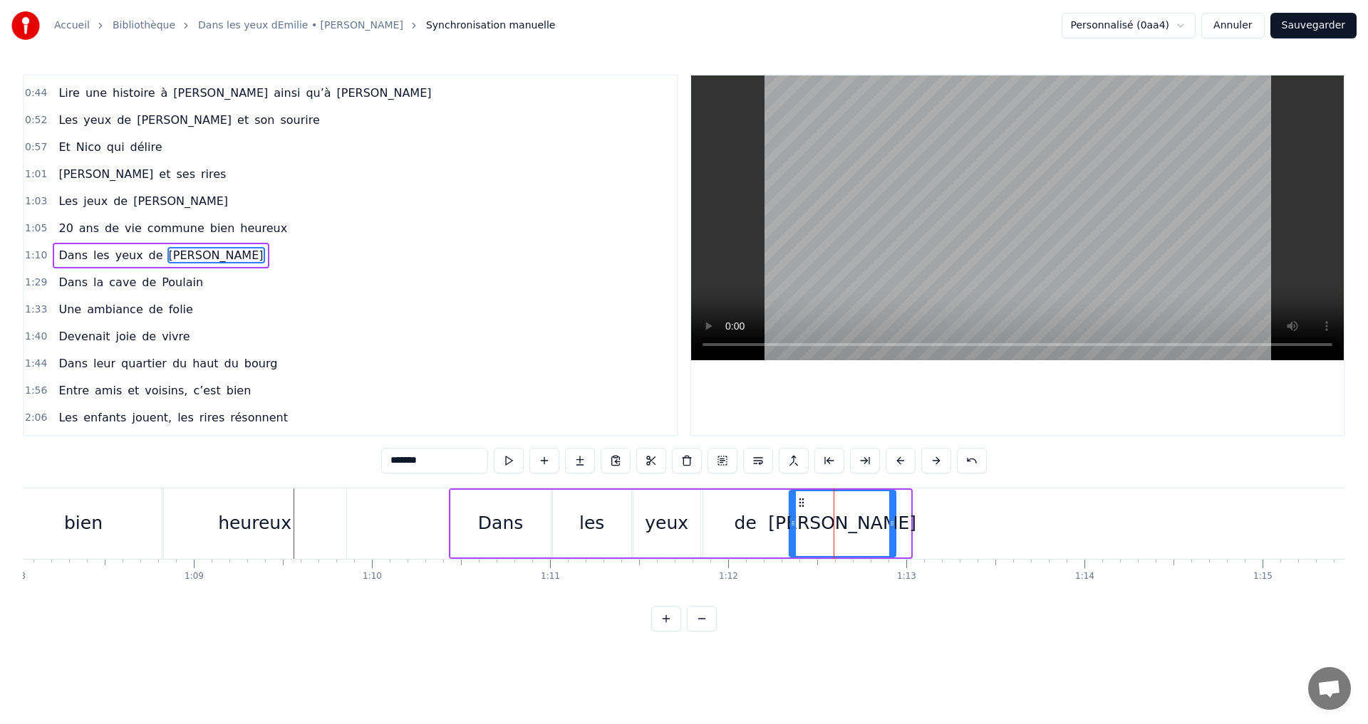
drag, startPoint x: 815, startPoint y: 501, endPoint x: 796, endPoint y: 499, distance: 19.4
click at [799, 499] on icon at bounding box center [801, 502] width 11 height 11
click at [151, 501] on div "bien" at bounding box center [84, 524] width 156 height 71
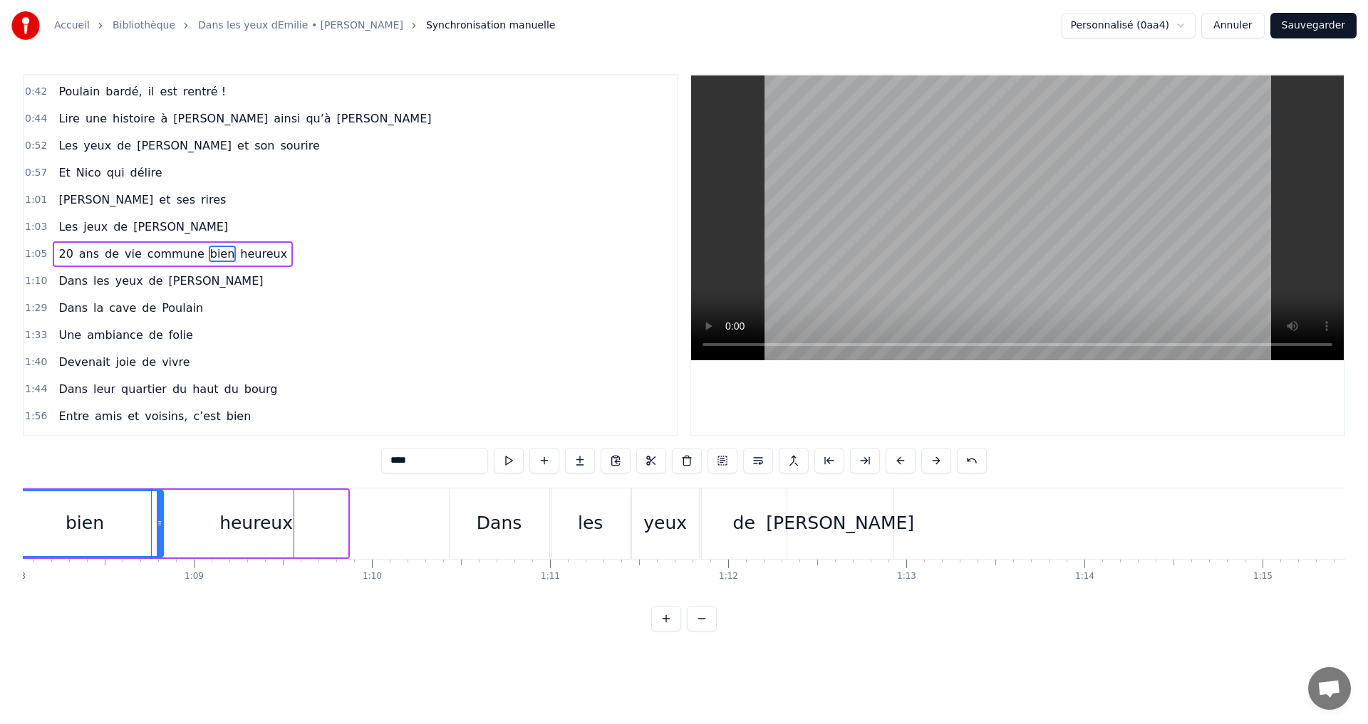
scroll to position [212, 0]
click at [245, 528] on div "heureux" at bounding box center [255, 523] width 73 height 27
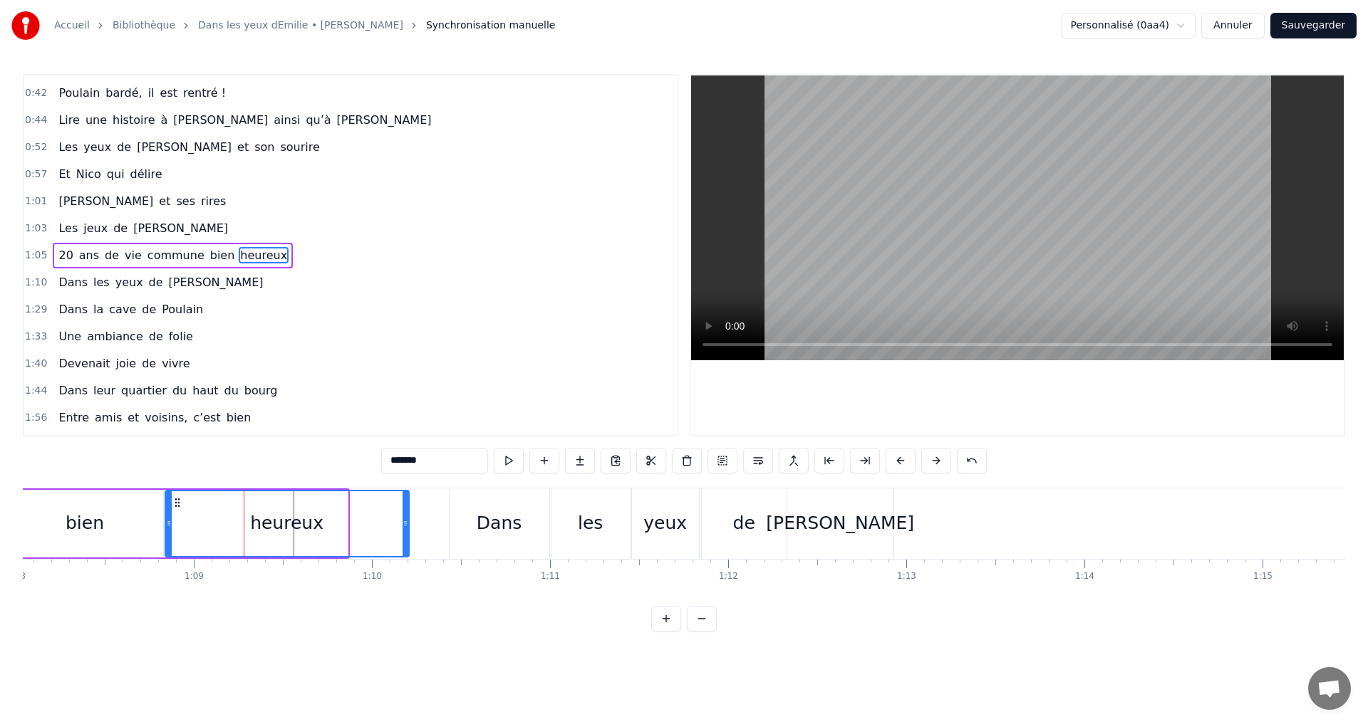
drag, startPoint x: 345, startPoint y: 522, endPoint x: 407, endPoint y: 533, distance: 62.2
click at [407, 533] on div at bounding box center [405, 523] width 6 height 65
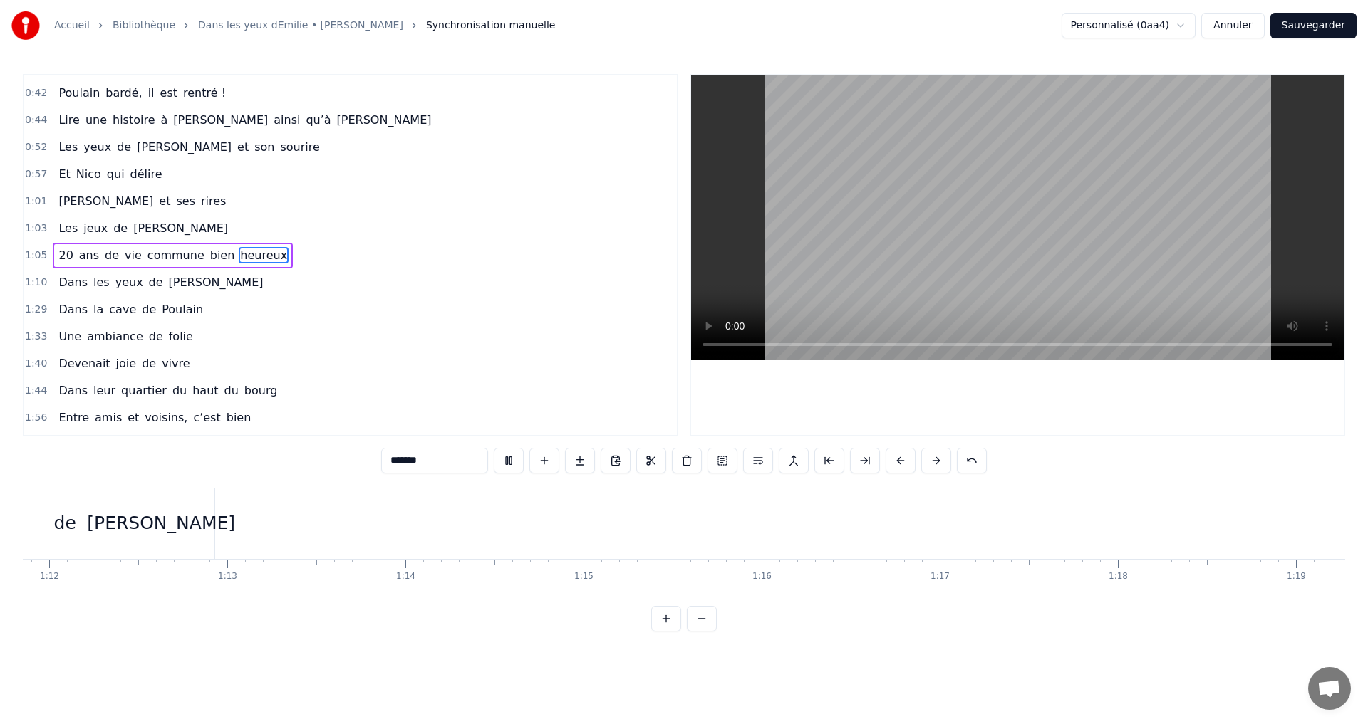
scroll to position [0, 12795]
click at [198, 521] on div "[PERSON_NAME]" at bounding box center [161, 524] width 106 height 71
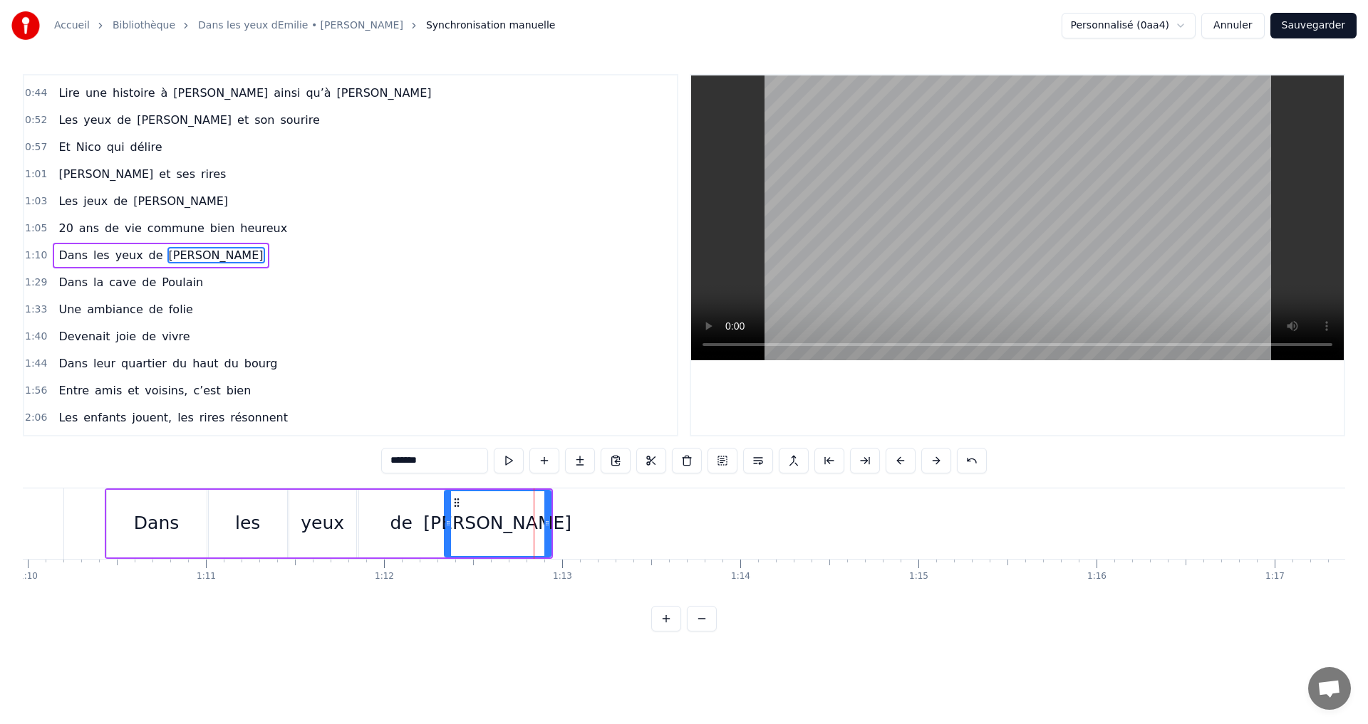
scroll to position [0, 12391]
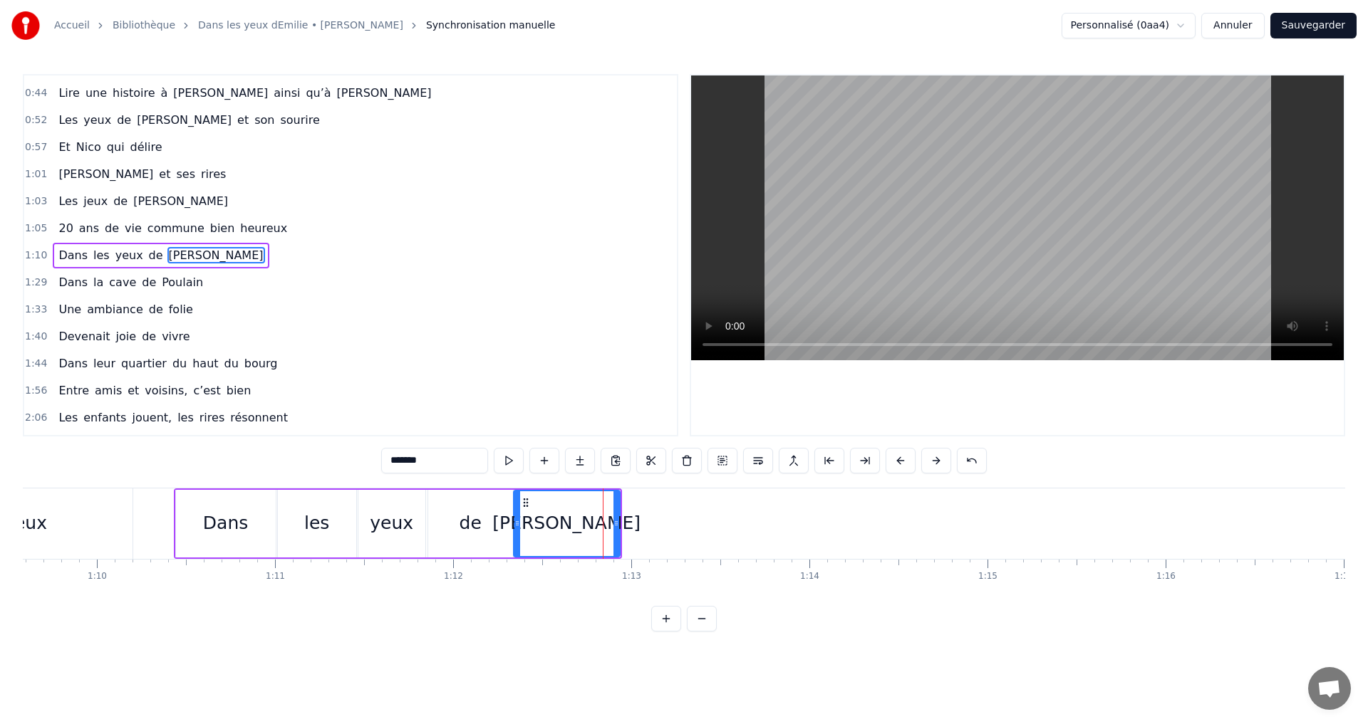
click at [484, 516] on div "de" at bounding box center [470, 524] width 85 height 68
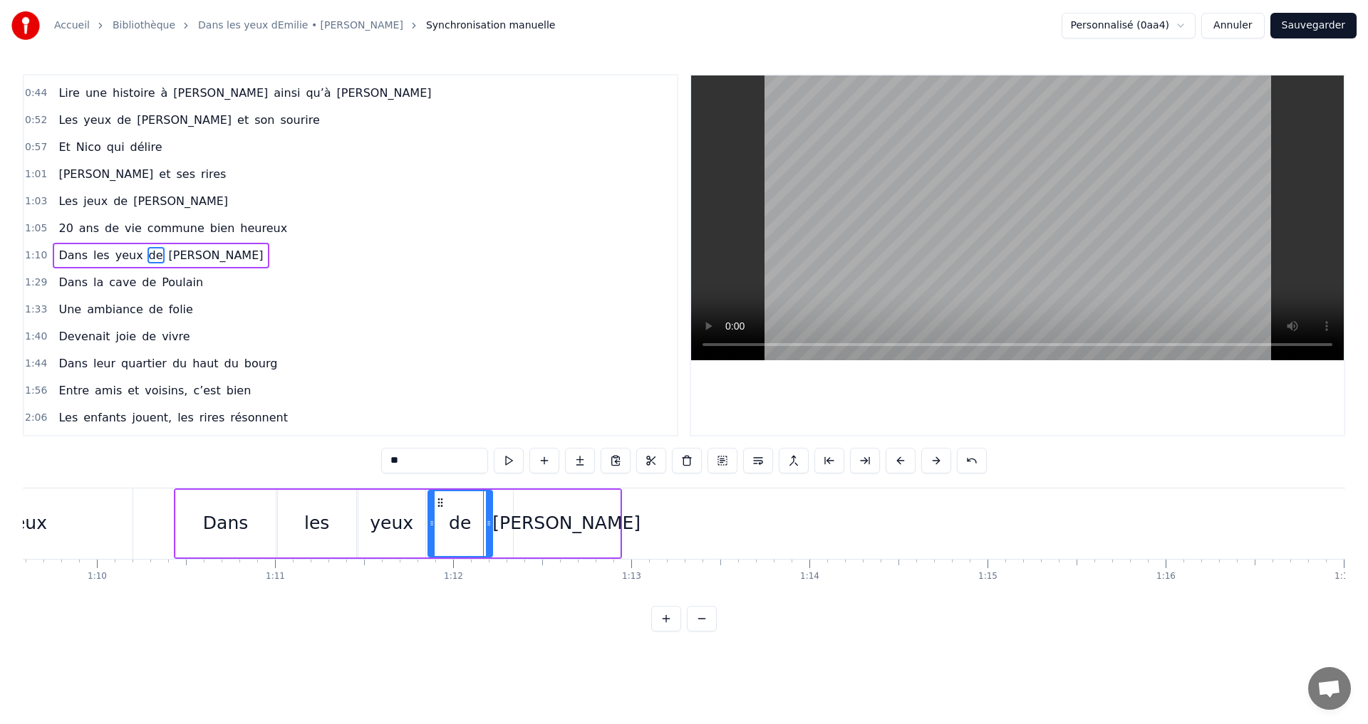
drag, startPoint x: 509, startPoint y: 522, endPoint x: 488, endPoint y: 522, distance: 20.7
click at [488, 522] on circle at bounding box center [487, 521] width 1 height 1
click at [568, 527] on div "[PERSON_NAME]" at bounding box center [566, 523] width 148 height 27
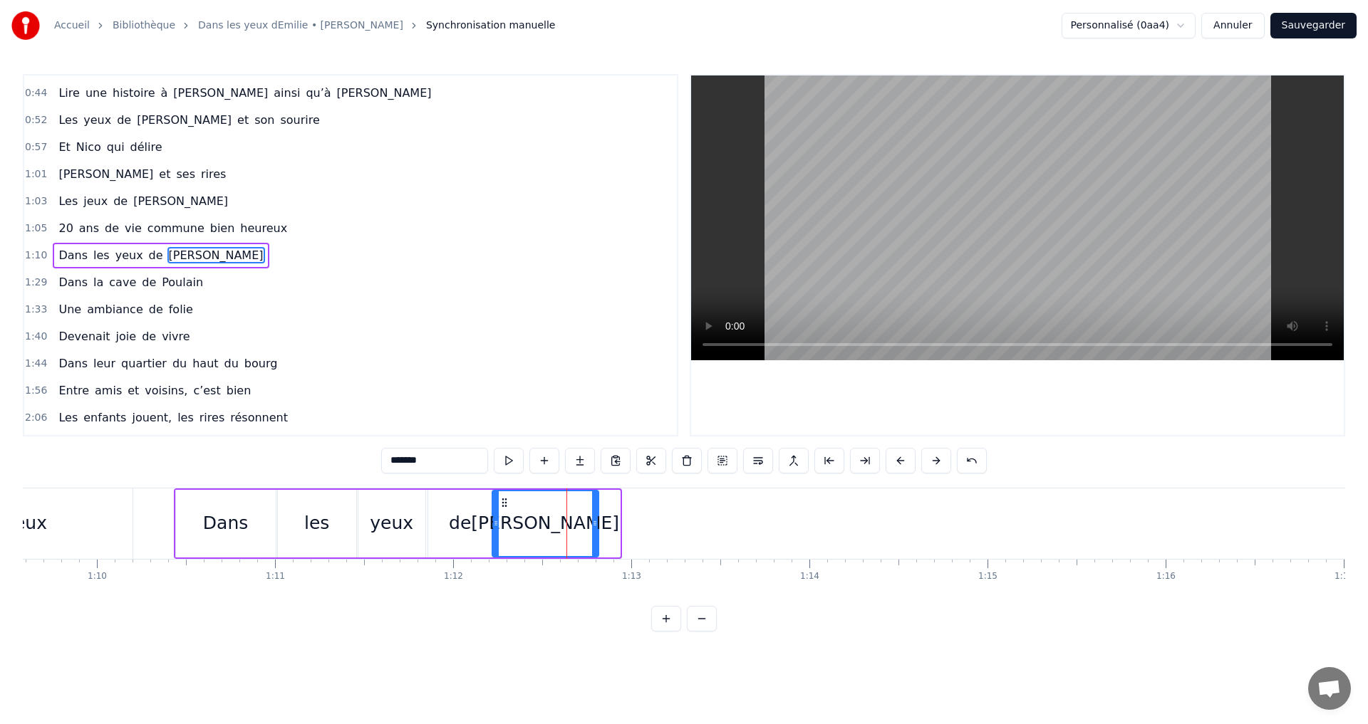
drag, startPoint x: 524, startPoint y: 498, endPoint x: 503, endPoint y: 499, distance: 21.4
click at [503, 499] on icon at bounding box center [504, 502] width 11 height 11
click at [410, 509] on div "yeux" at bounding box center [391, 524] width 67 height 68
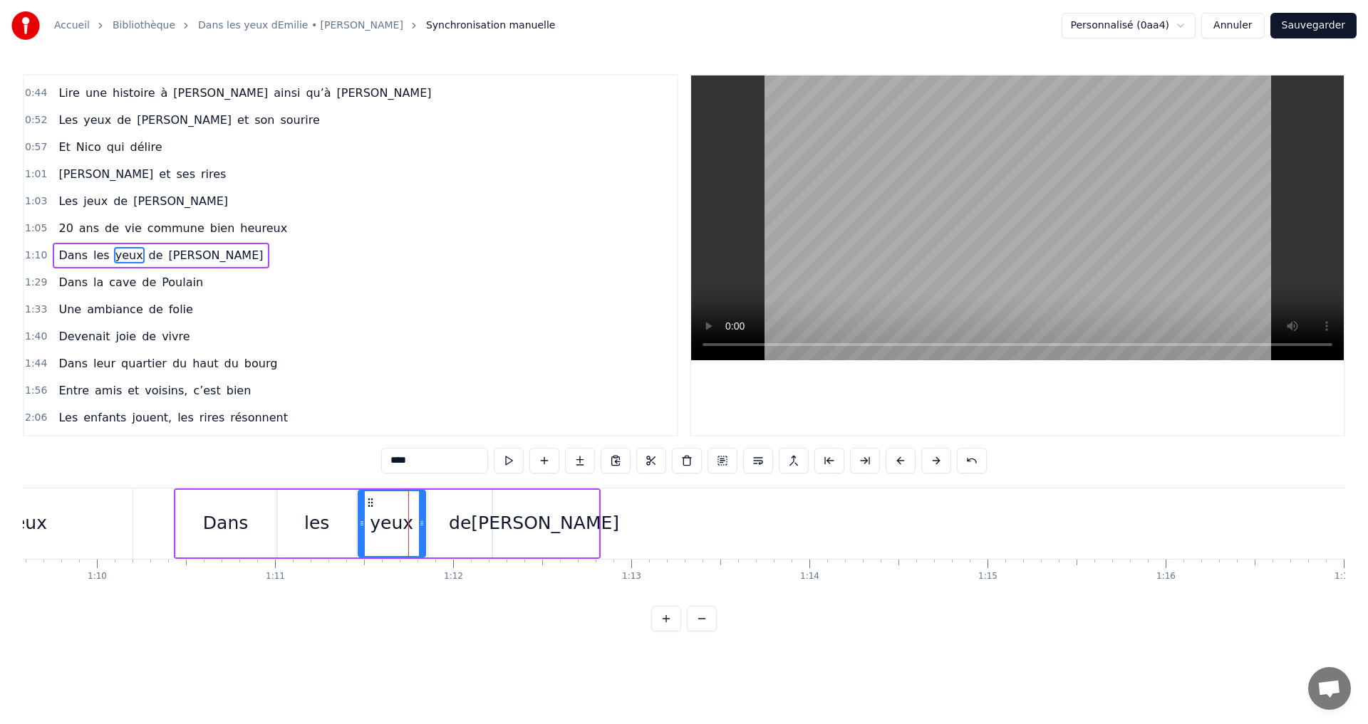
click at [333, 521] on div "les" at bounding box center [317, 524] width 78 height 68
drag, startPoint x: 354, startPoint y: 524, endPoint x: 345, endPoint y: 524, distance: 8.6
click at [345, 524] on icon at bounding box center [344, 523] width 6 height 11
click at [385, 528] on div "yeux" at bounding box center [391, 523] width 43 height 27
drag, startPoint x: 373, startPoint y: 503, endPoint x: 363, endPoint y: 503, distance: 10.0
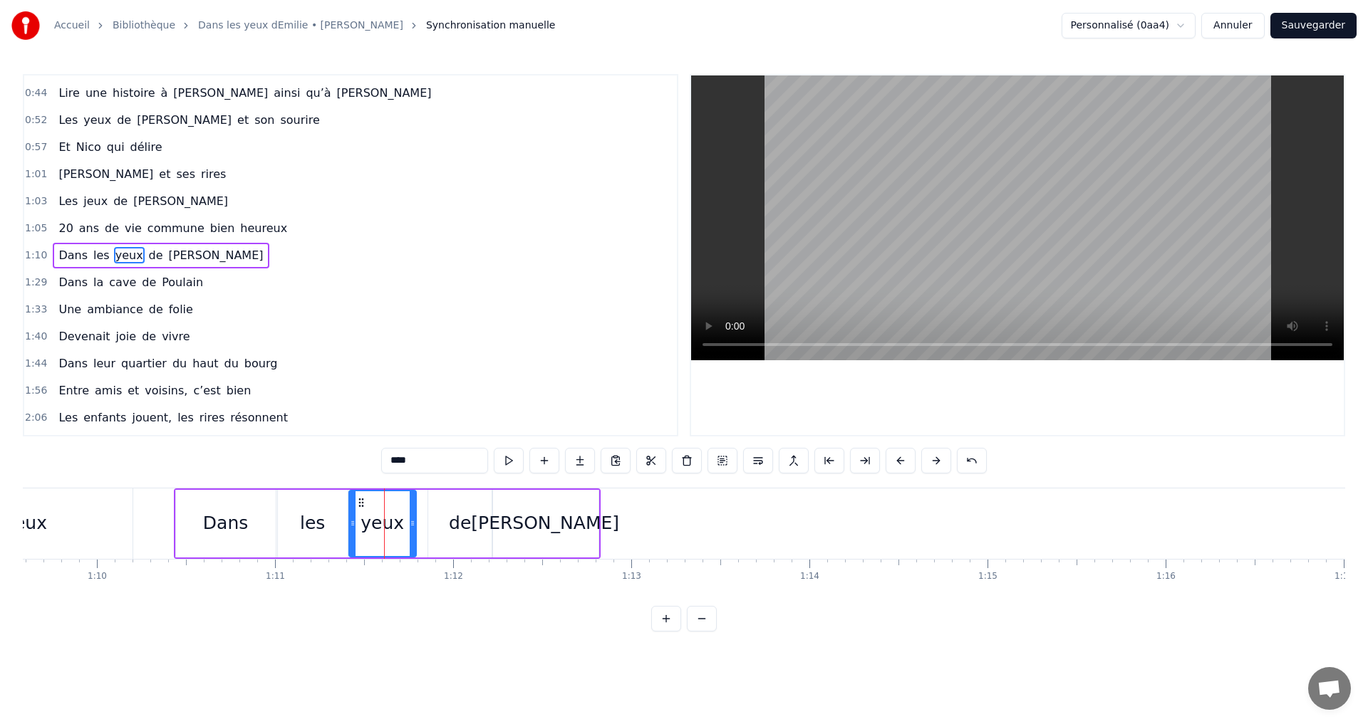
click at [363, 502] on icon at bounding box center [360, 502] width 11 height 11
click at [463, 525] on div "de" at bounding box center [460, 523] width 22 height 27
drag, startPoint x: 435, startPoint y: 499, endPoint x: 422, endPoint y: 498, distance: 13.6
click at [422, 498] on icon at bounding box center [426, 502] width 11 height 11
drag, startPoint x: 520, startPoint y: 516, endPoint x: 506, endPoint y: 509, distance: 15.9
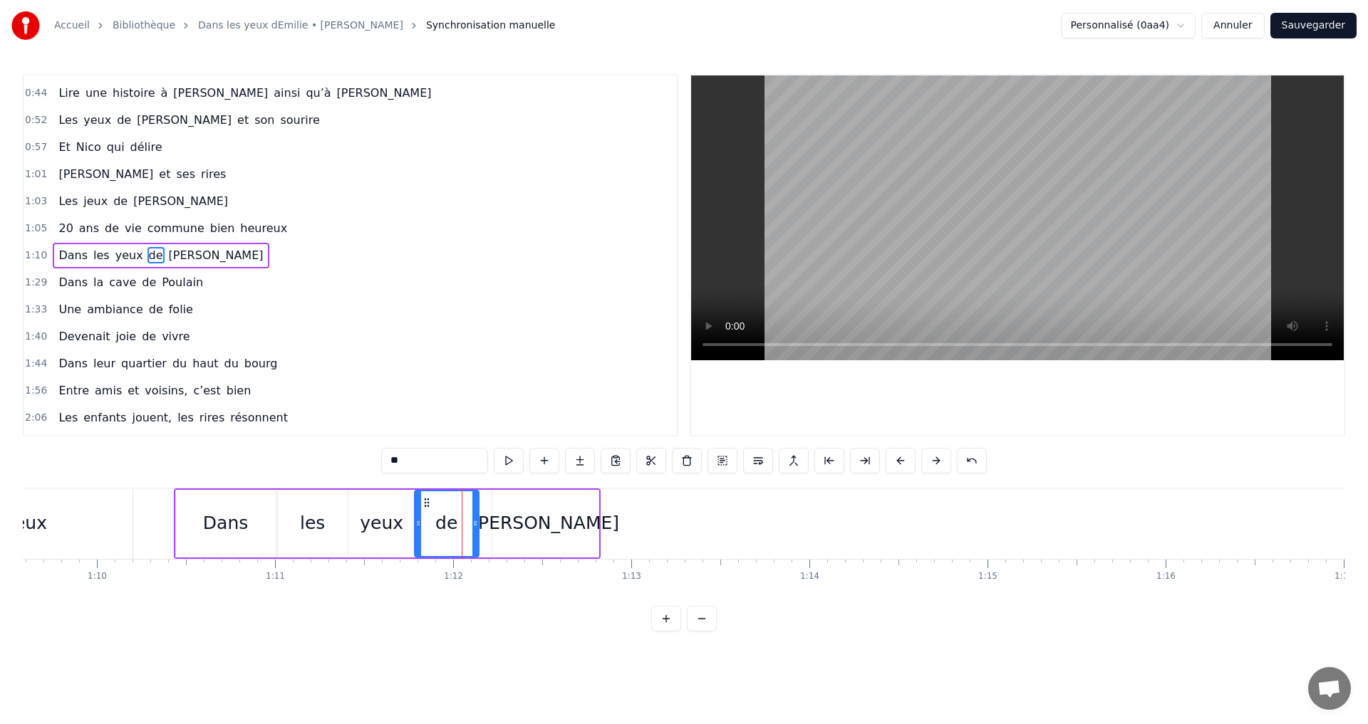
click at [516, 516] on div "[PERSON_NAME]" at bounding box center [545, 523] width 148 height 27
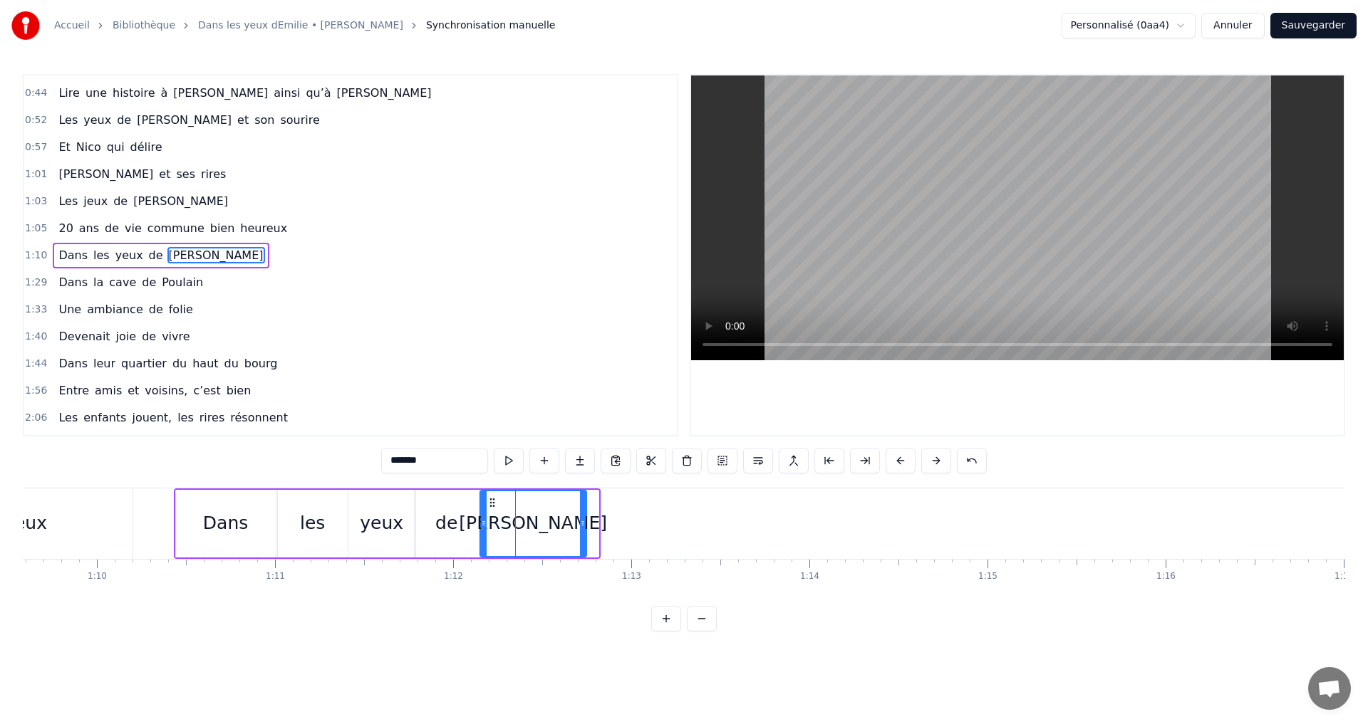
drag, startPoint x: 503, startPoint y: 503, endPoint x: 491, endPoint y: 501, distance: 12.2
click at [491, 501] on icon at bounding box center [491, 502] width 11 height 11
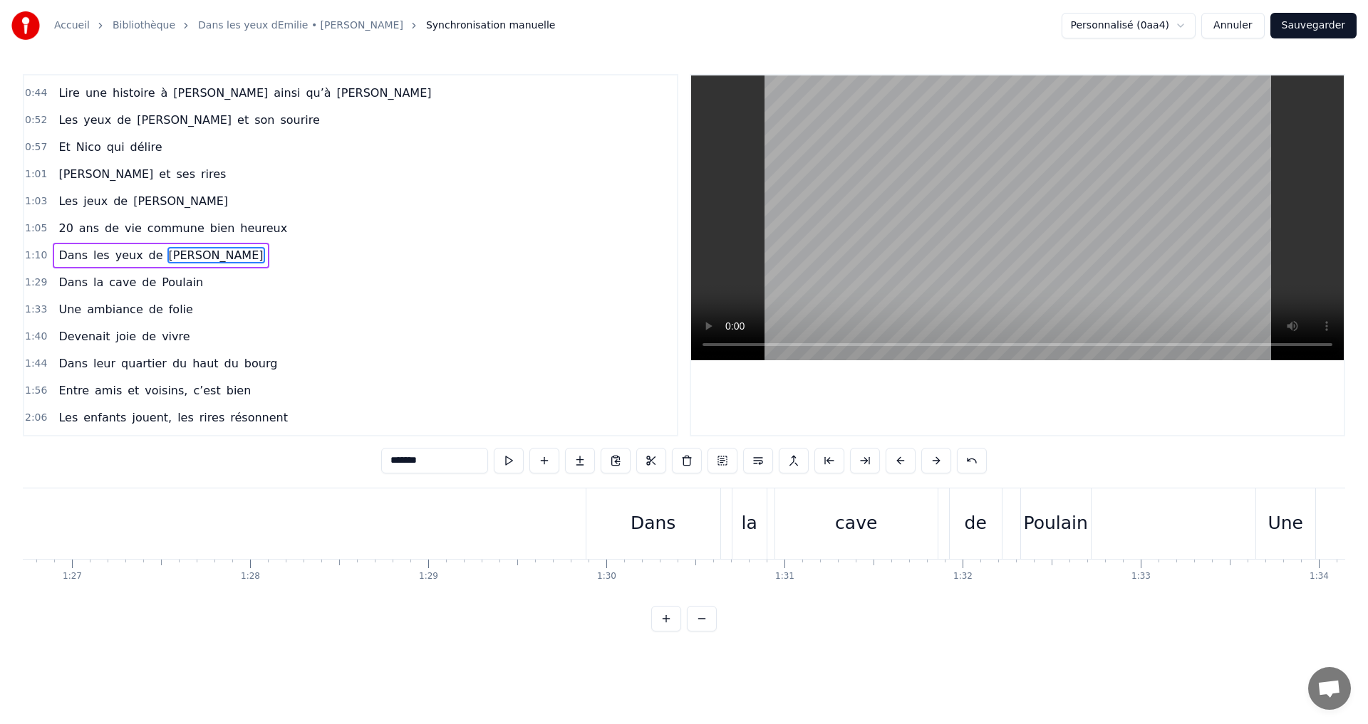
scroll to position [0, 15580]
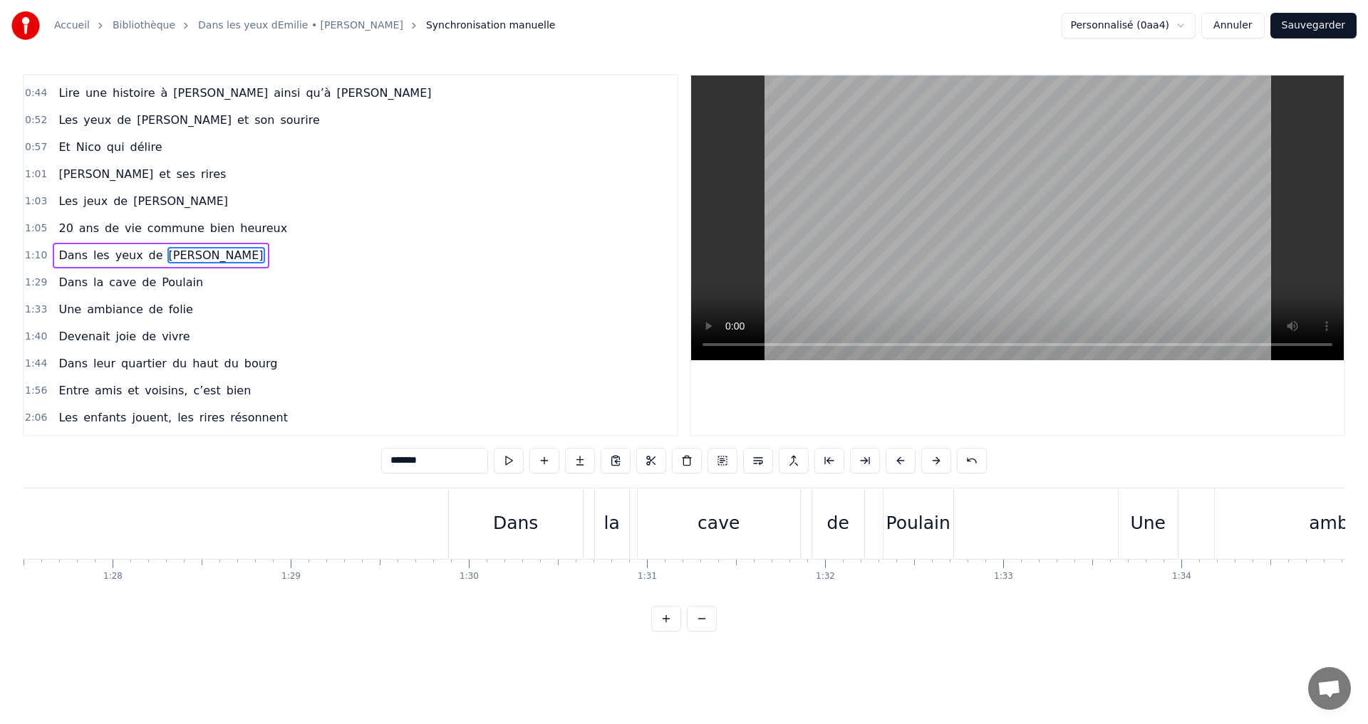
click at [501, 532] on div "Dans" at bounding box center [515, 523] width 45 height 27
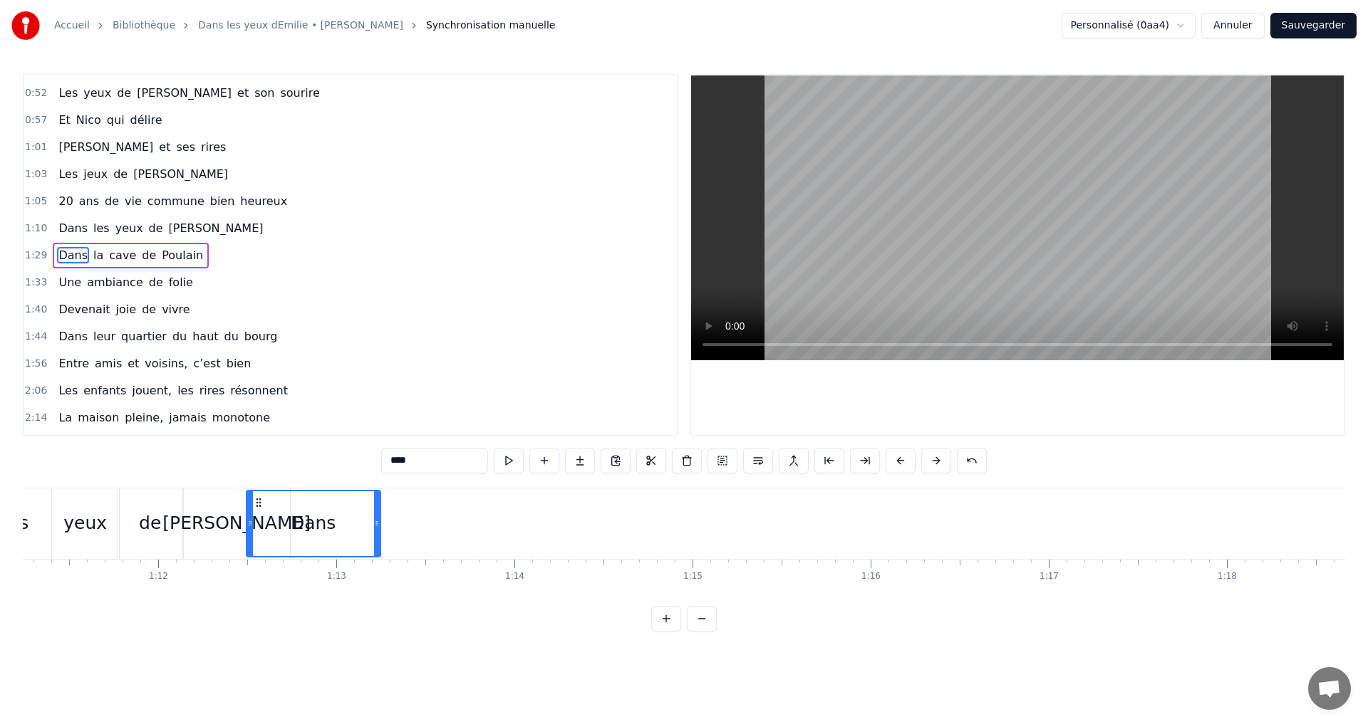
scroll to position [0, 12686]
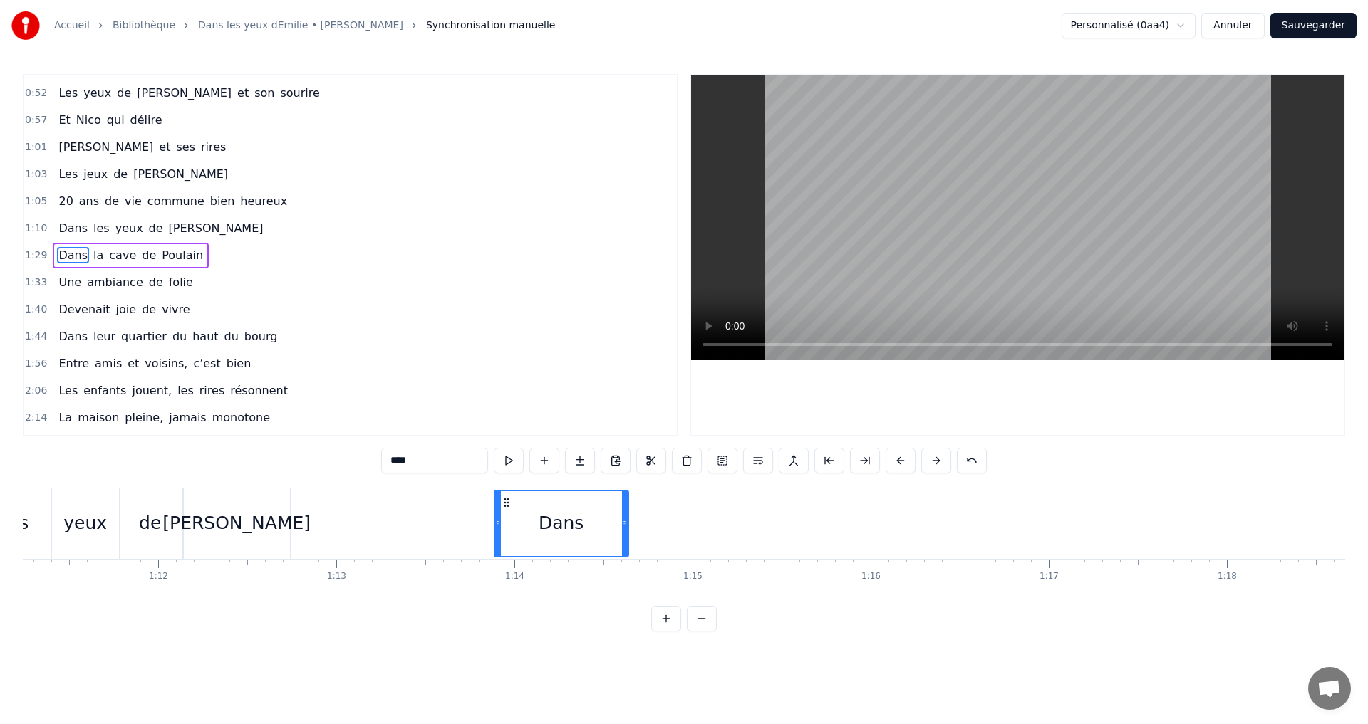
drag, startPoint x: 462, startPoint y: 503, endPoint x: 511, endPoint y: 524, distance: 52.9
click at [507, 531] on div "Dans" at bounding box center [561, 523] width 132 height 65
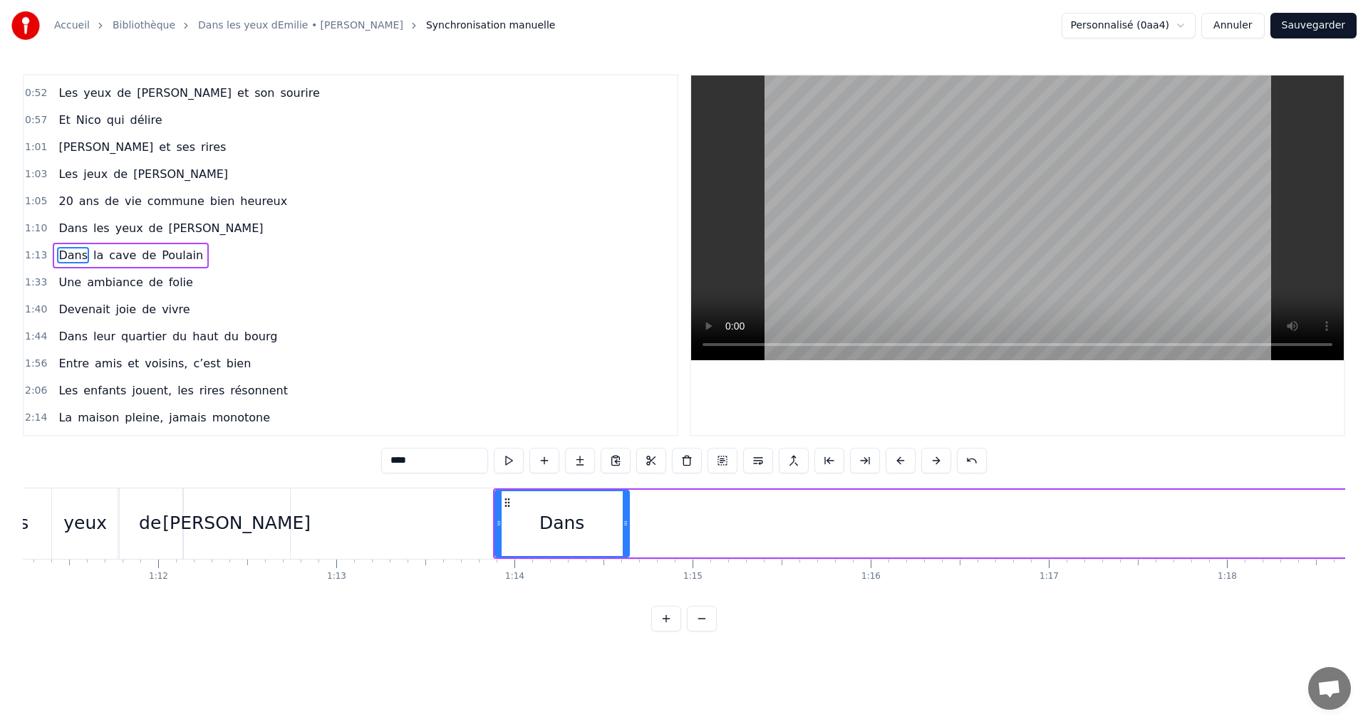
click at [47, 525] on div "les" at bounding box center [16, 524] width 70 height 71
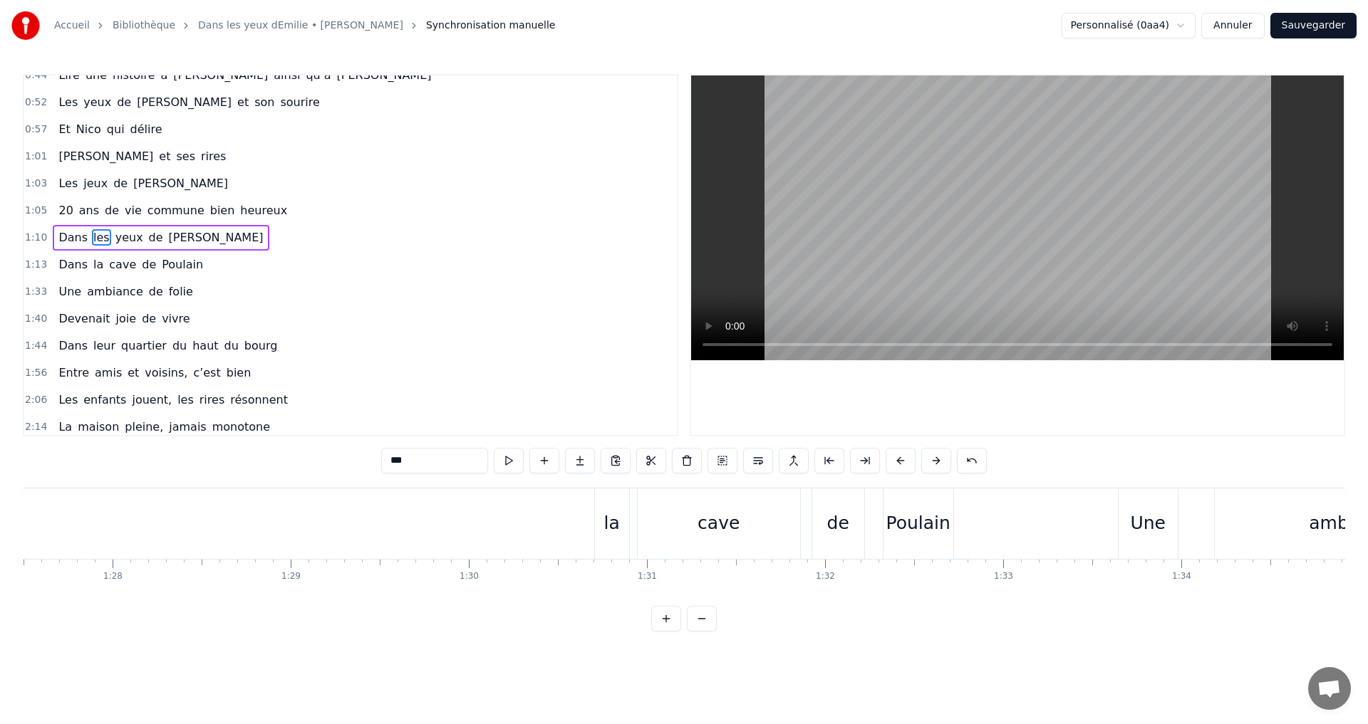
scroll to position [0, 15603]
click at [588, 530] on div "la" at bounding box center [589, 523] width 16 height 27
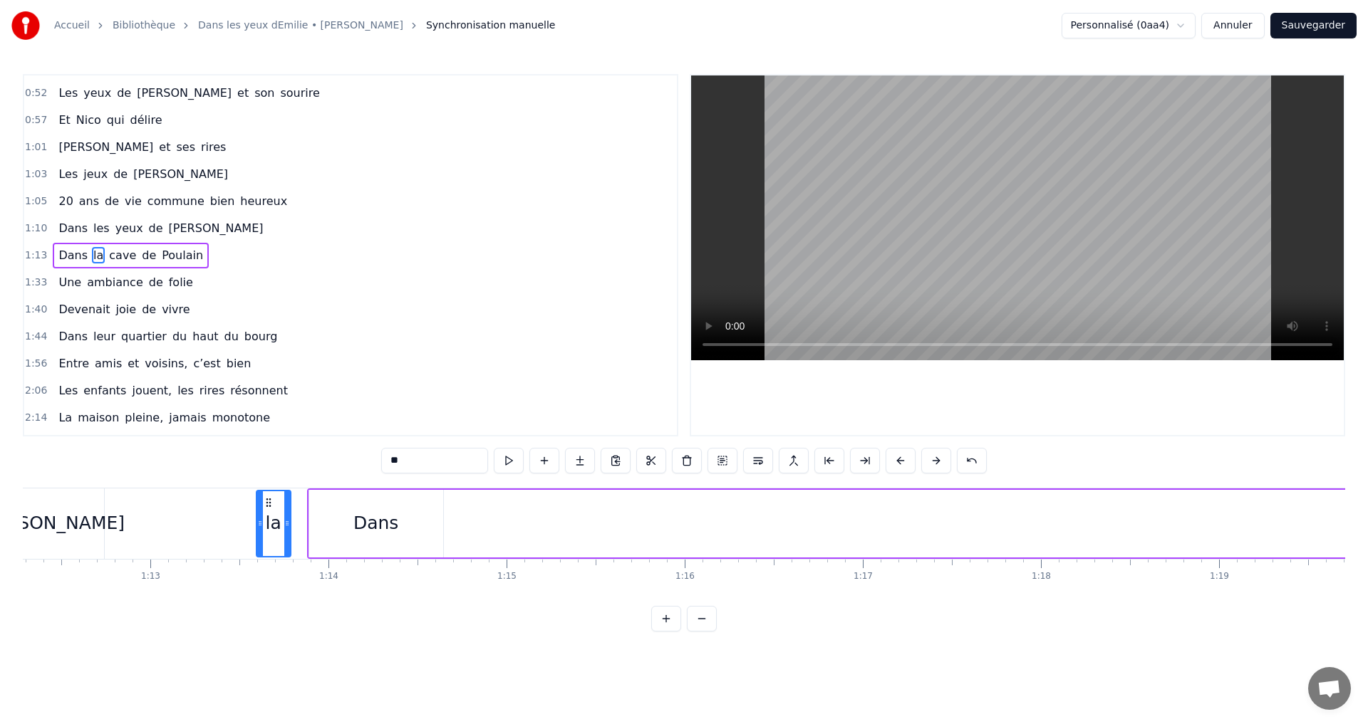
scroll to position [0, 12865]
drag, startPoint x: 586, startPoint y: 501, endPoint x: 463, endPoint y: 478, distance: 125.4
click at [463, 478] on div "0:07 C’est au Requerre, que [PERSON_NAME] grandi 0:10 Et puis [PERSON_NAME] est…" at bounding box center [684, 353] width 1322 height 558
click at [454, 591] on div "C’est au Requerre, que [PERSON_NAME] grandi Et puis [PERSON_NAME] est venue ici…" at bounding box center [684, 541] width 1322 height 107
click at [457, 593] on div "C’est au Requerre, que [PERSON_NAME] grandi Et puis [PERSON_NAME] est venue ici…" at bounding box center [684, 541] width 1322 height 107
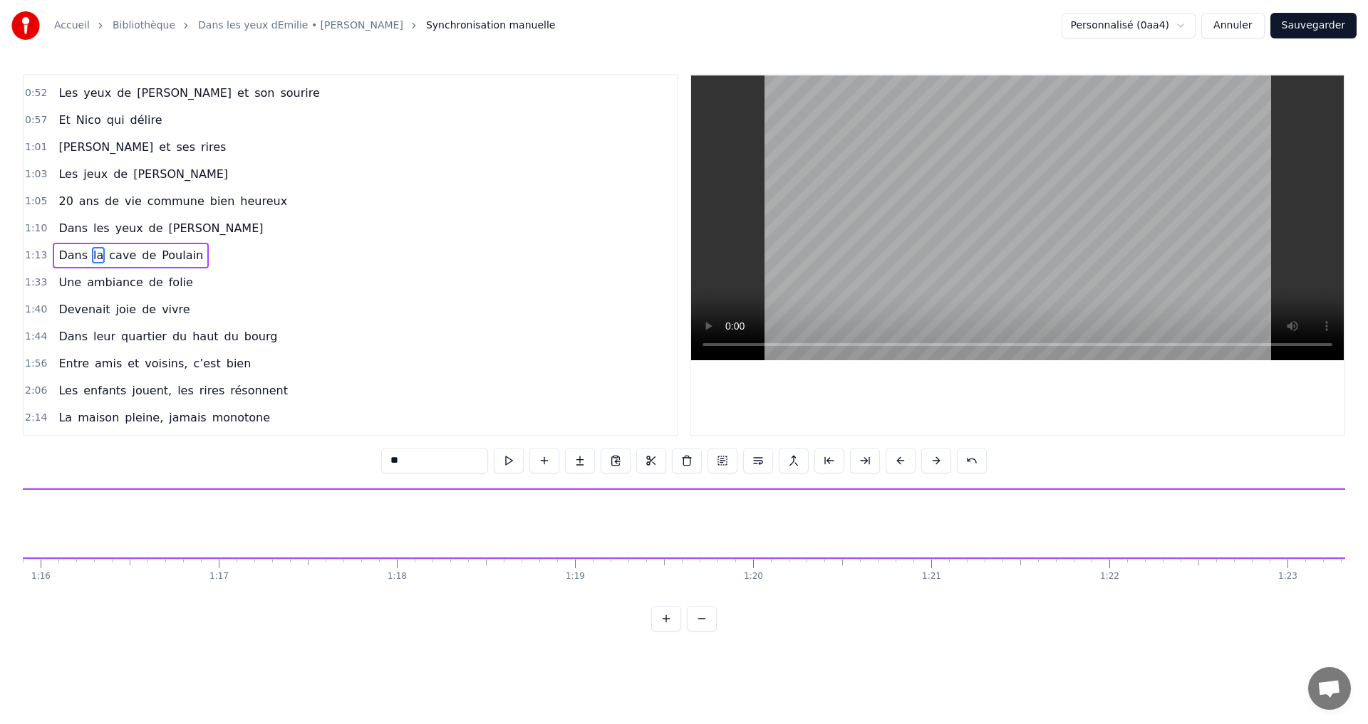
scroll to position [0, 13722]
click at [699, 632] on button at bounding box center [702, 619] width 30 height 26
click at [701, 632] on button at bounding box center [702, 619] width 30 height 26
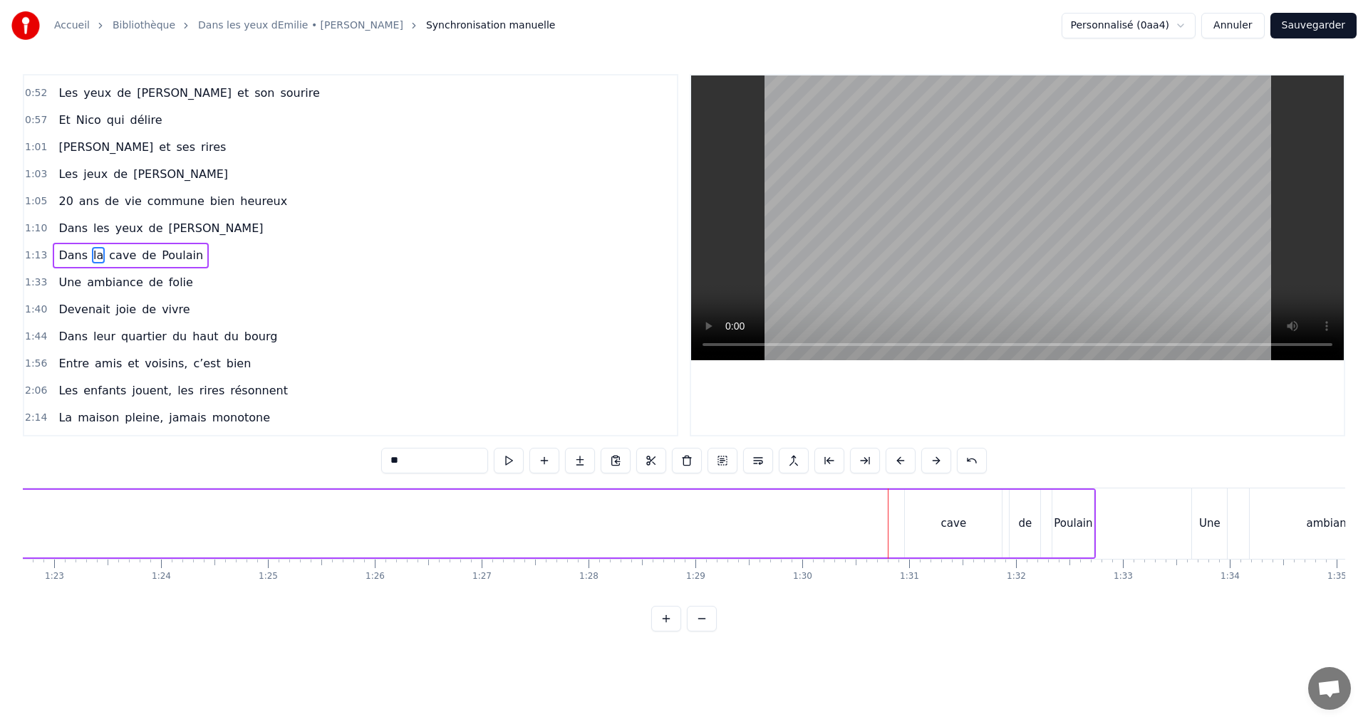
scroll to position [0, 8851]
click at [921, 530] on div "cave" at bounding box center [938, 524] width 97 height 68
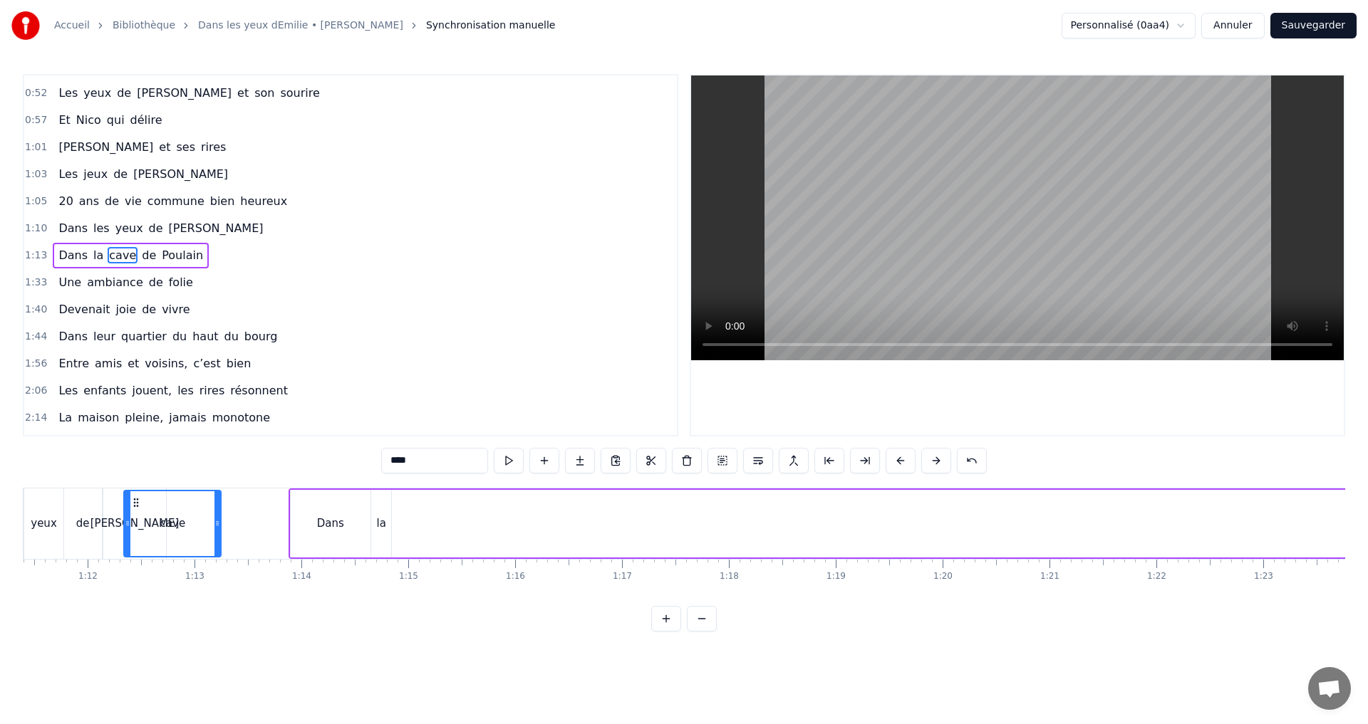
scroll to position [0, 7624]
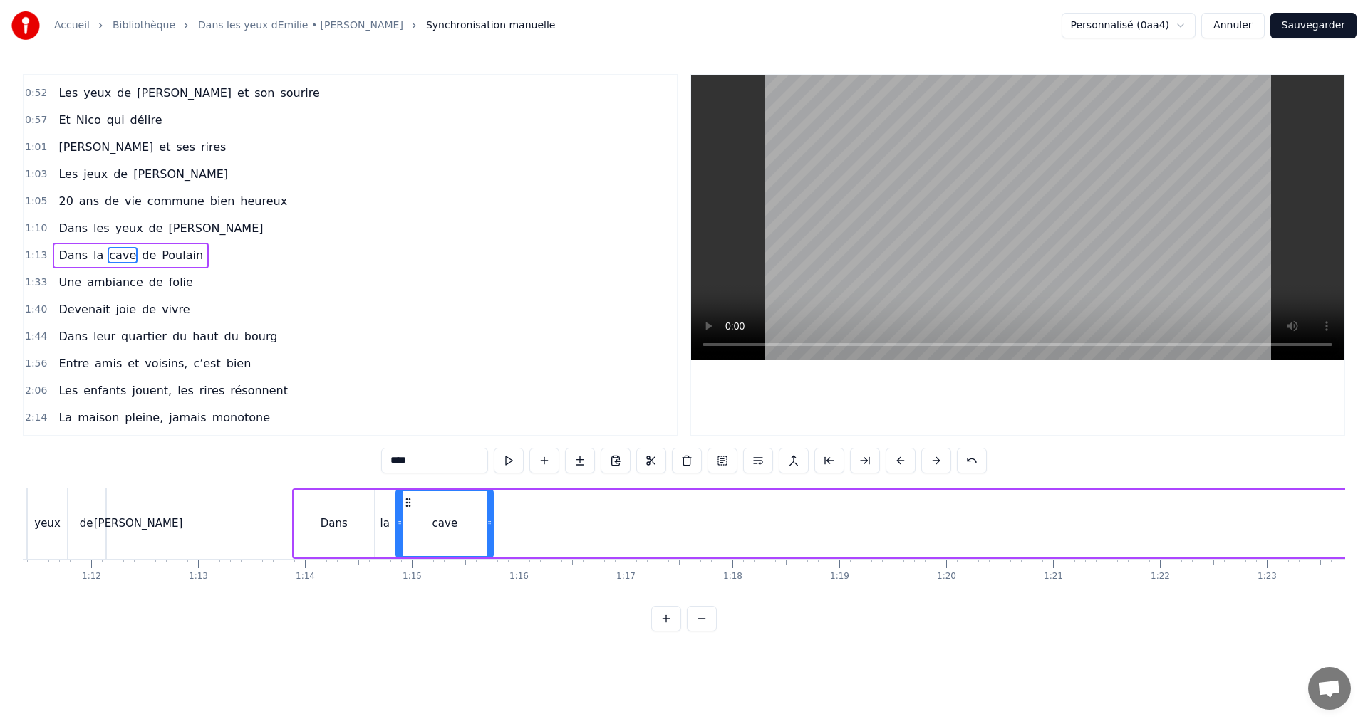
drag, startPoint x: 902, startPoint y: 503, endPoint x: 407, endPoint y: 522, distance: 494.7
click at [407, 522] on div "cave" at bounding box center [444, 523] width 95 height 65
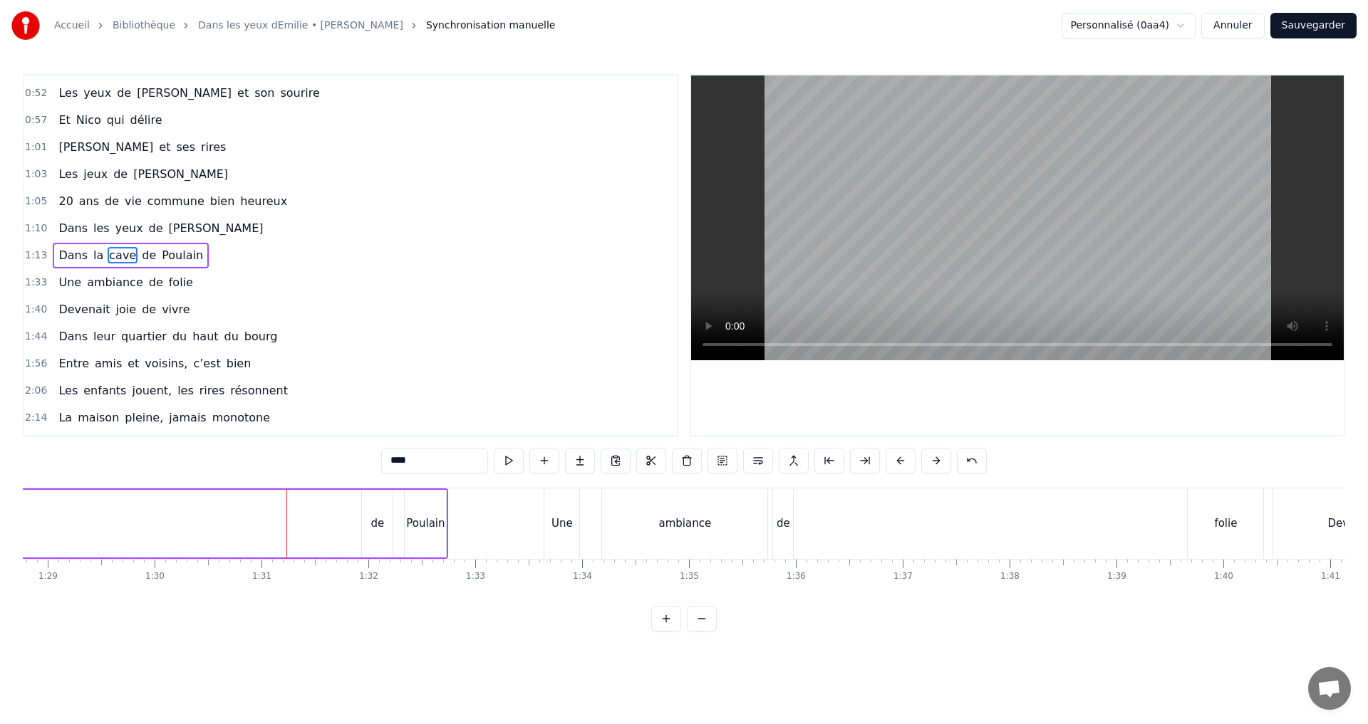
scroll to position [0, 9512]
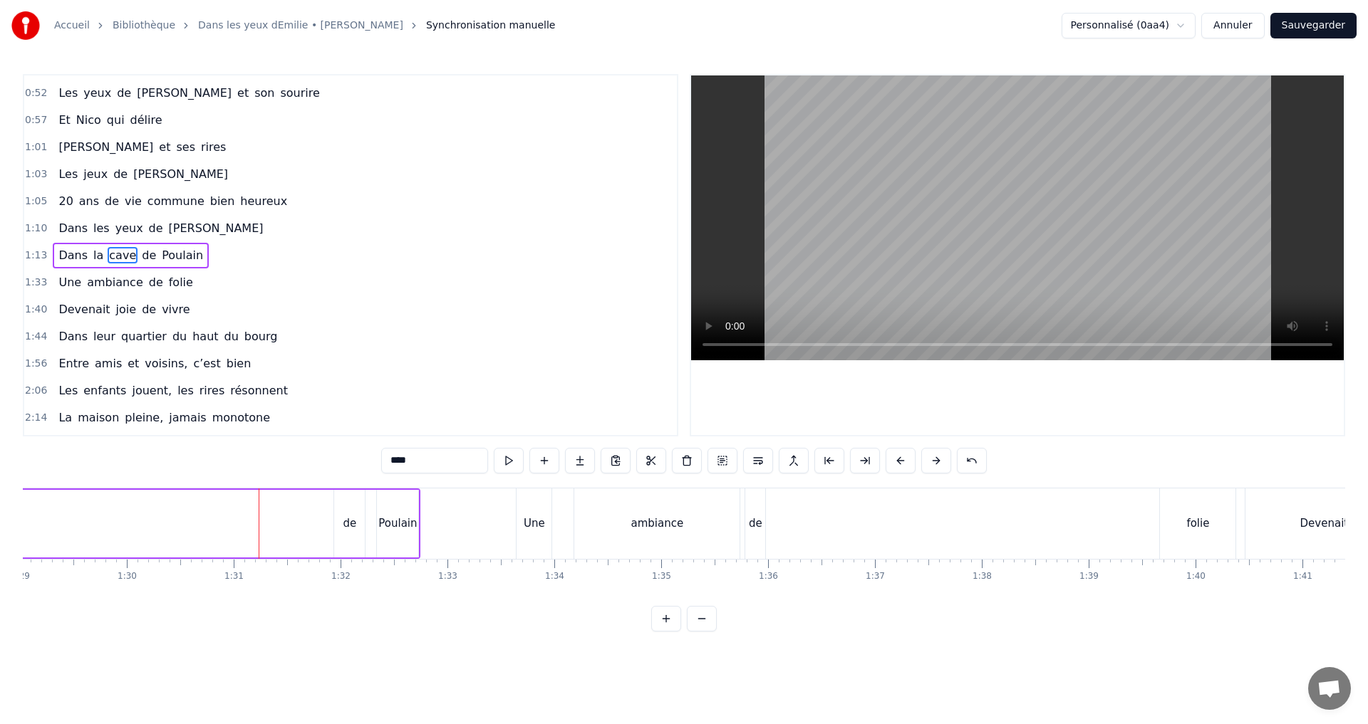
click at [362, 523] on div "de" at bounding box center [349, 524] width 31 height 68
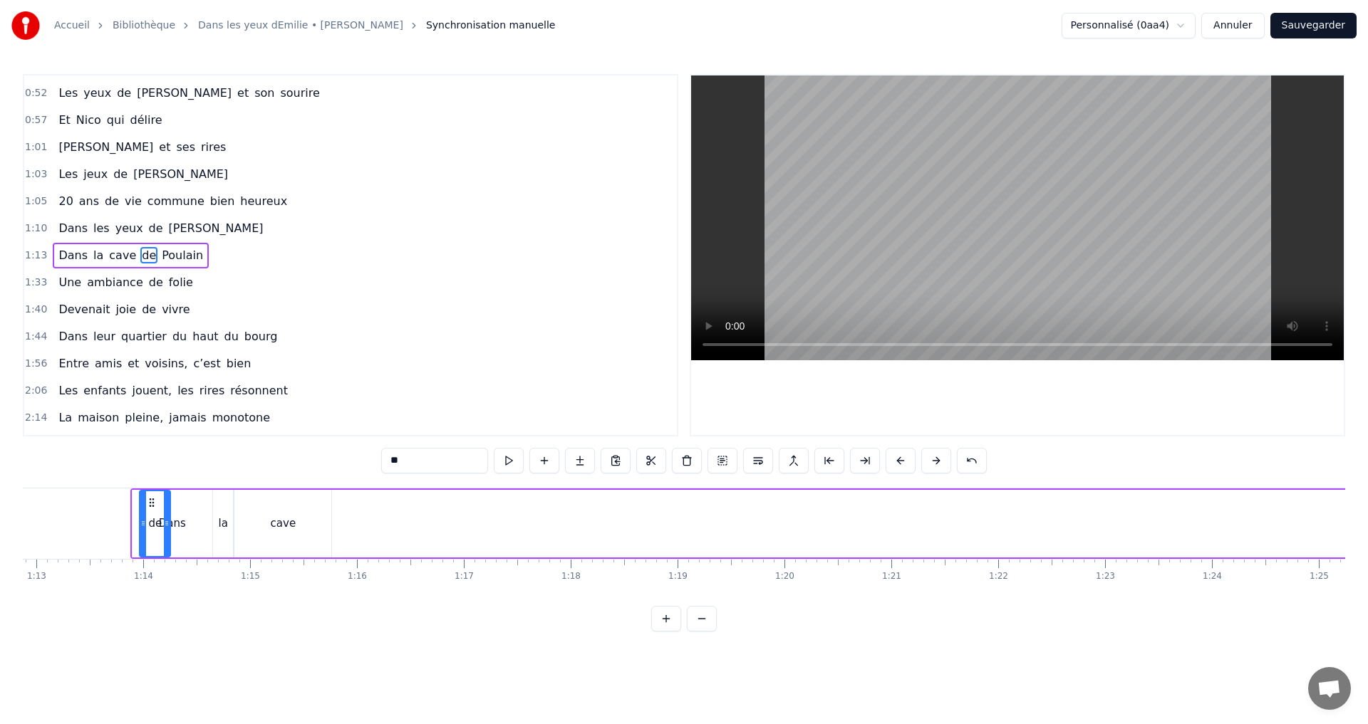
scroll to position [0, 7740]
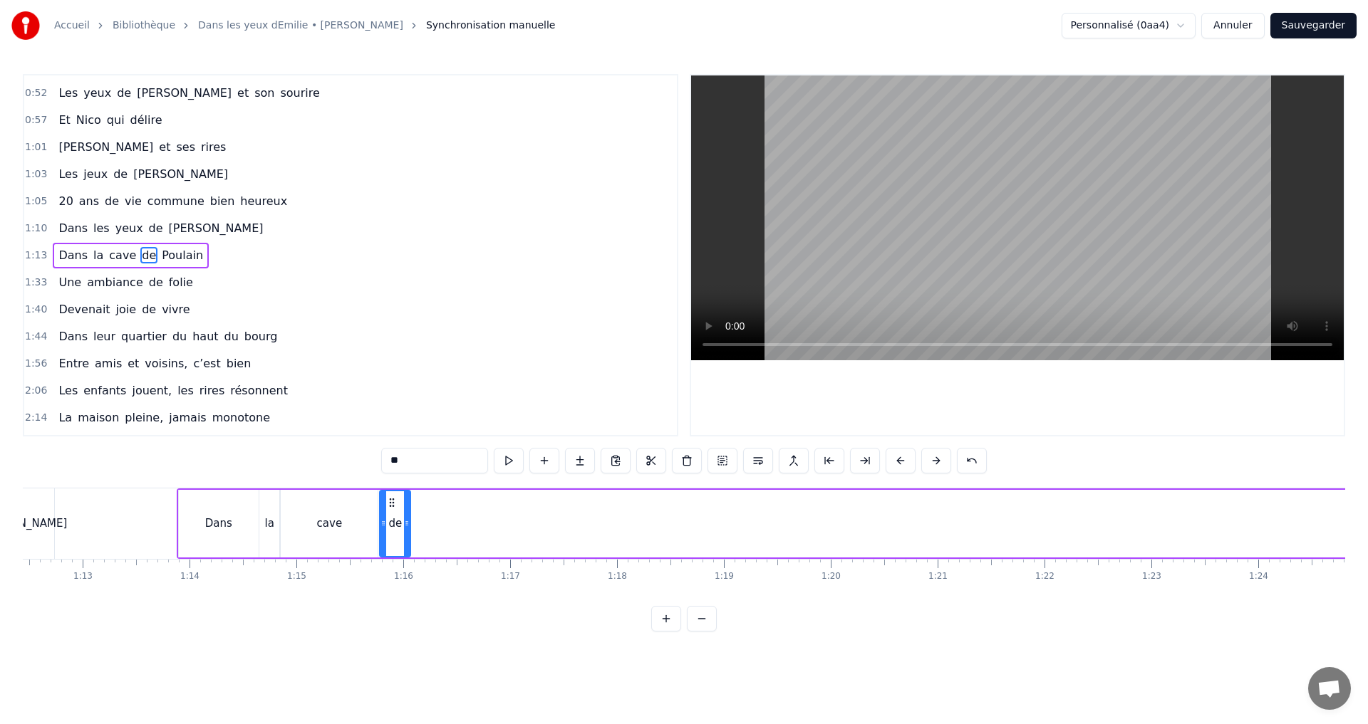
drag, startPoint x: 345, startPoint y: 501, endPoint x: 391, endPoint y: 505, distance: 45.8
click at [391, 505] on icon at bounding box center [391, 502] width 11 height 11
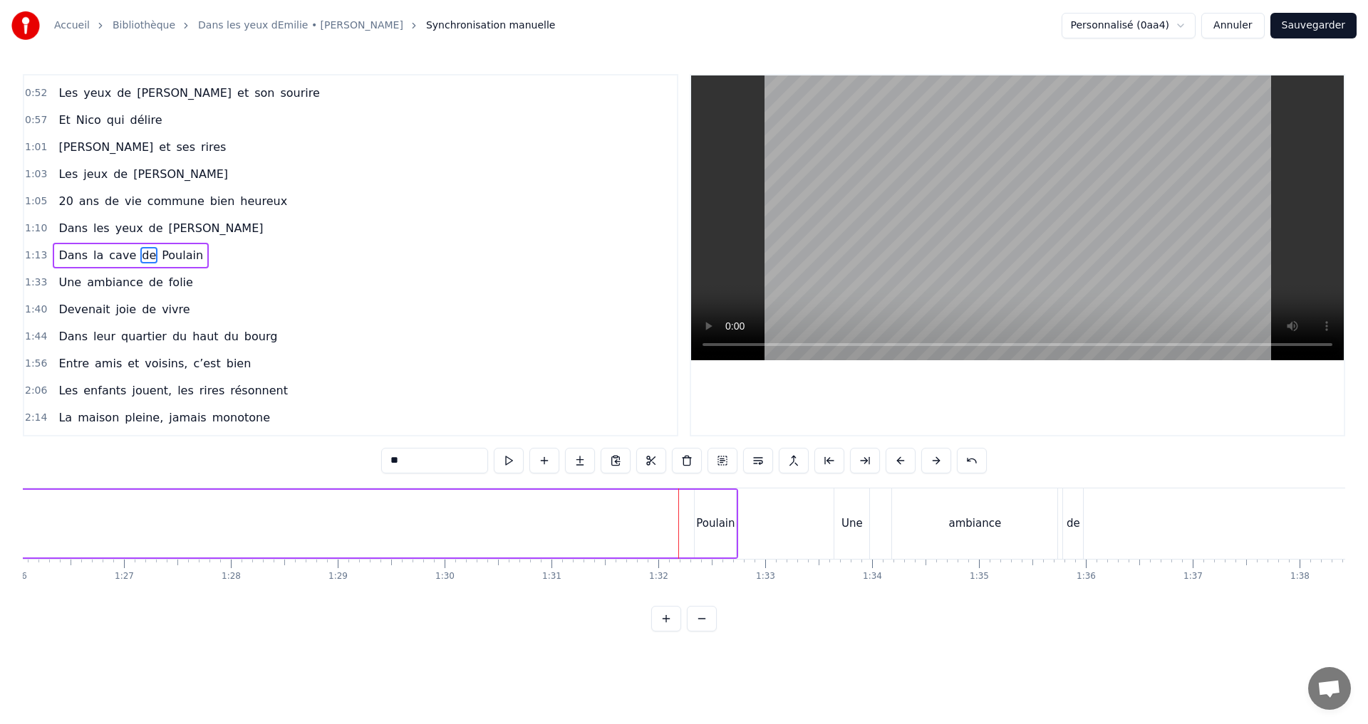
scroll to position [0, 9208]
click at [692, 527] on div "Poulain" at bounding box center [701, 524] width 38 height 16
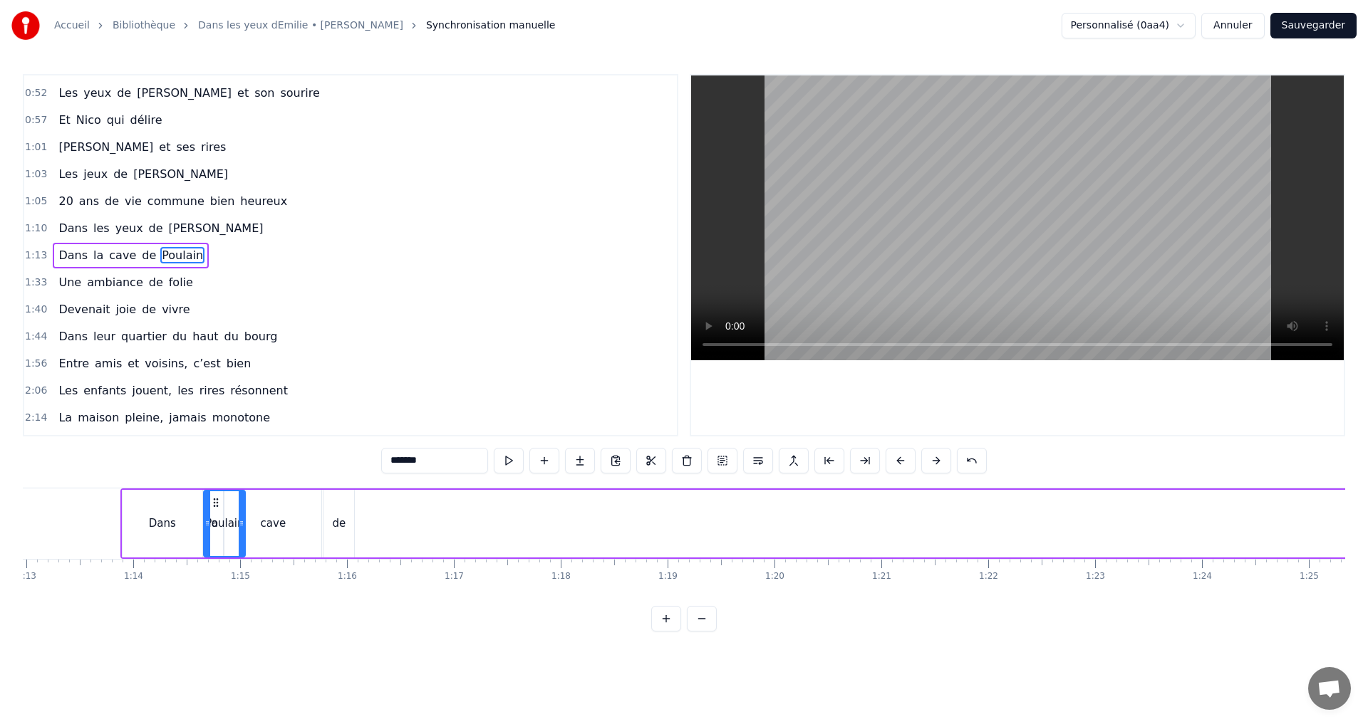
scroll to position [0, 7792]
drag, startPoint x: 693, startPoint y: 501, endPoint x: 373, endPoint y: 489, distance: 320.8
click at [373, 490] on div "Poulain" at bounding box center [380, 524] width 43 height 68
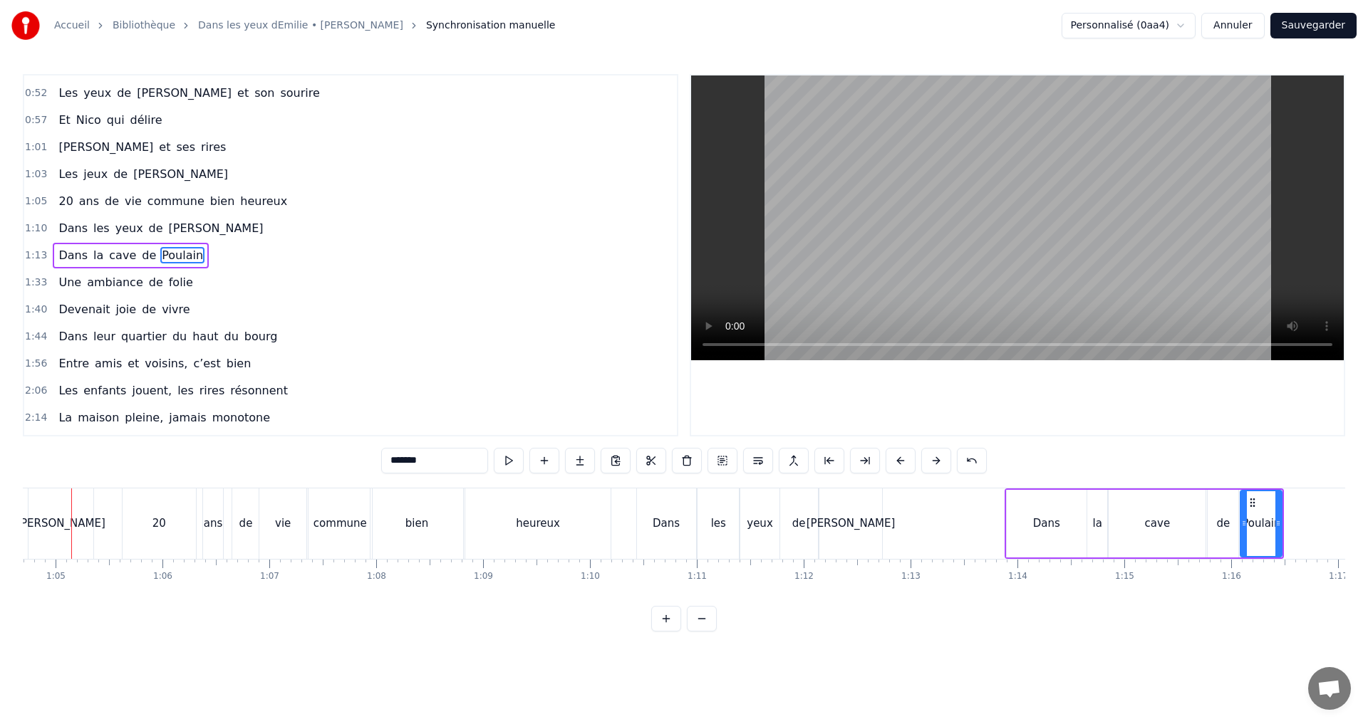
scroll to position [0, 6888]
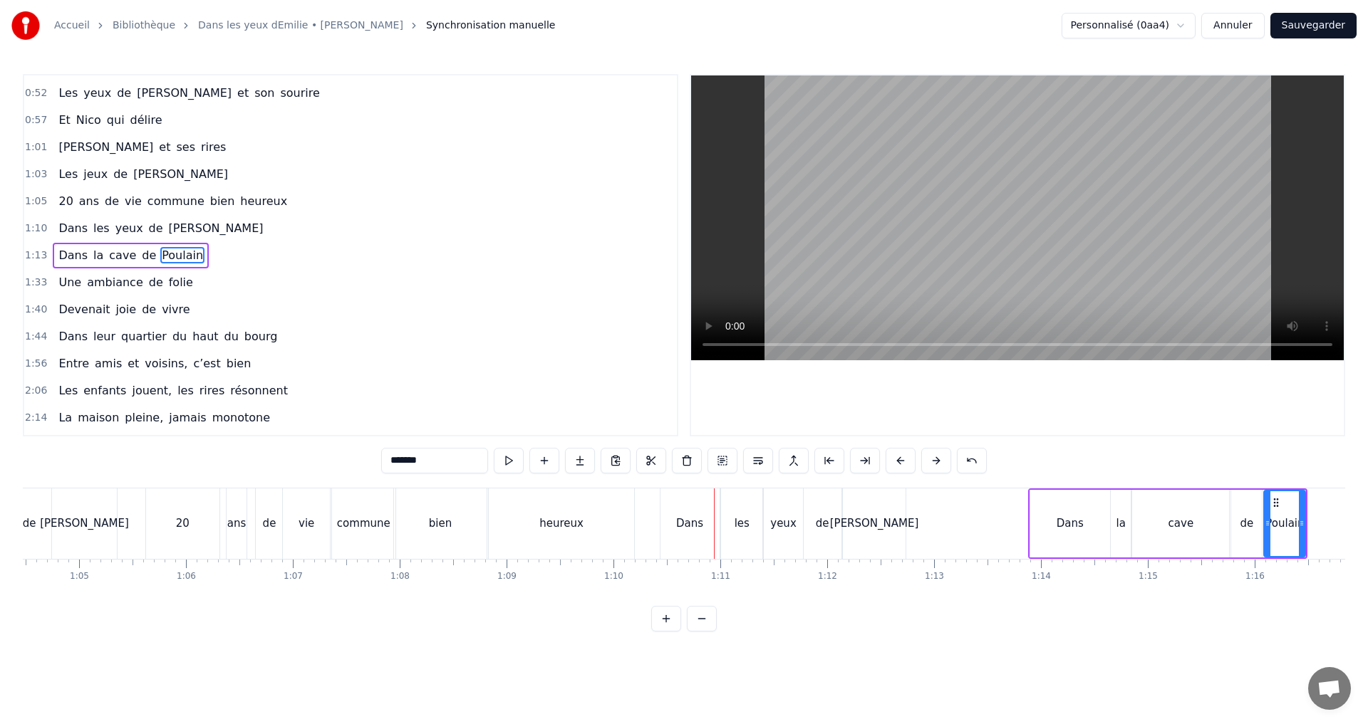
click at [561, 531] on div "heureux" at bounding box center [561, 524] width 44 height 16
type input "*******"
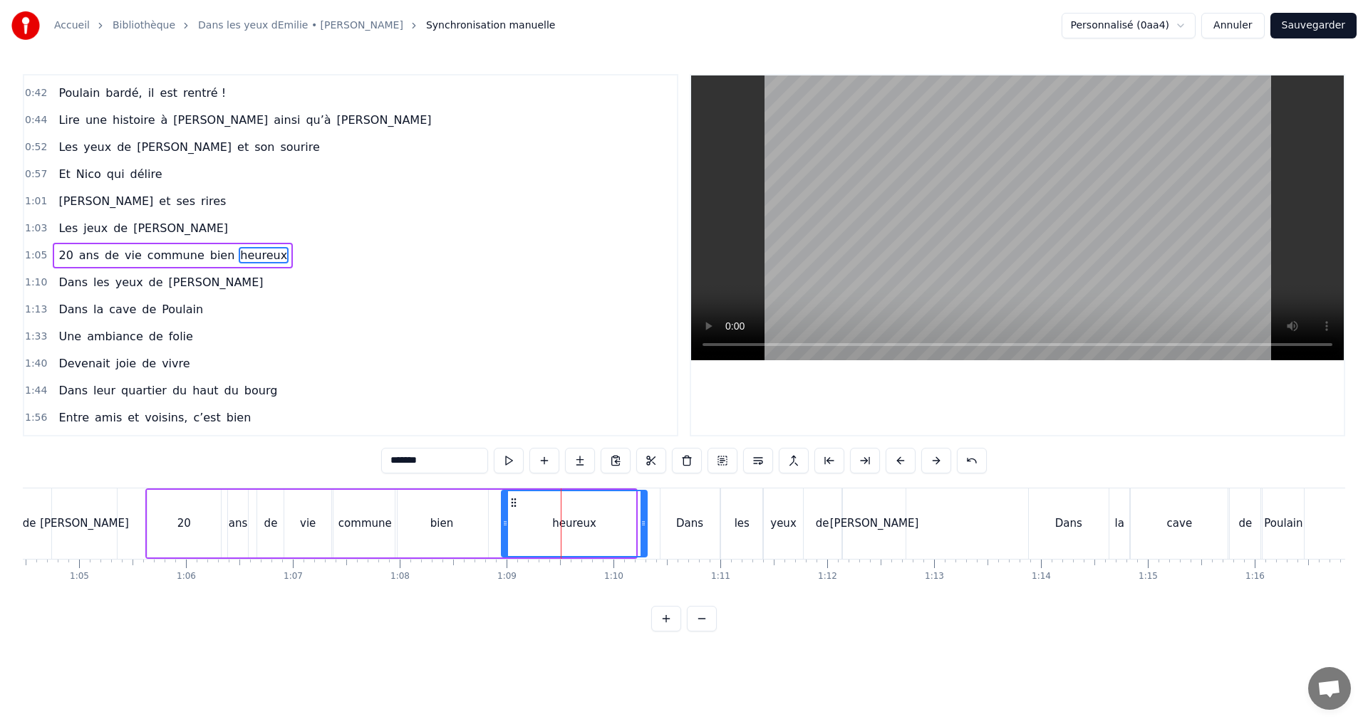
drag, startPoint x: 504, startPoint y: 500, endPoint x: 516, endPoint y: 501, distance: 11.5
click at [516, 501] on icon at bounding box center [513, 502] width 11 height 11
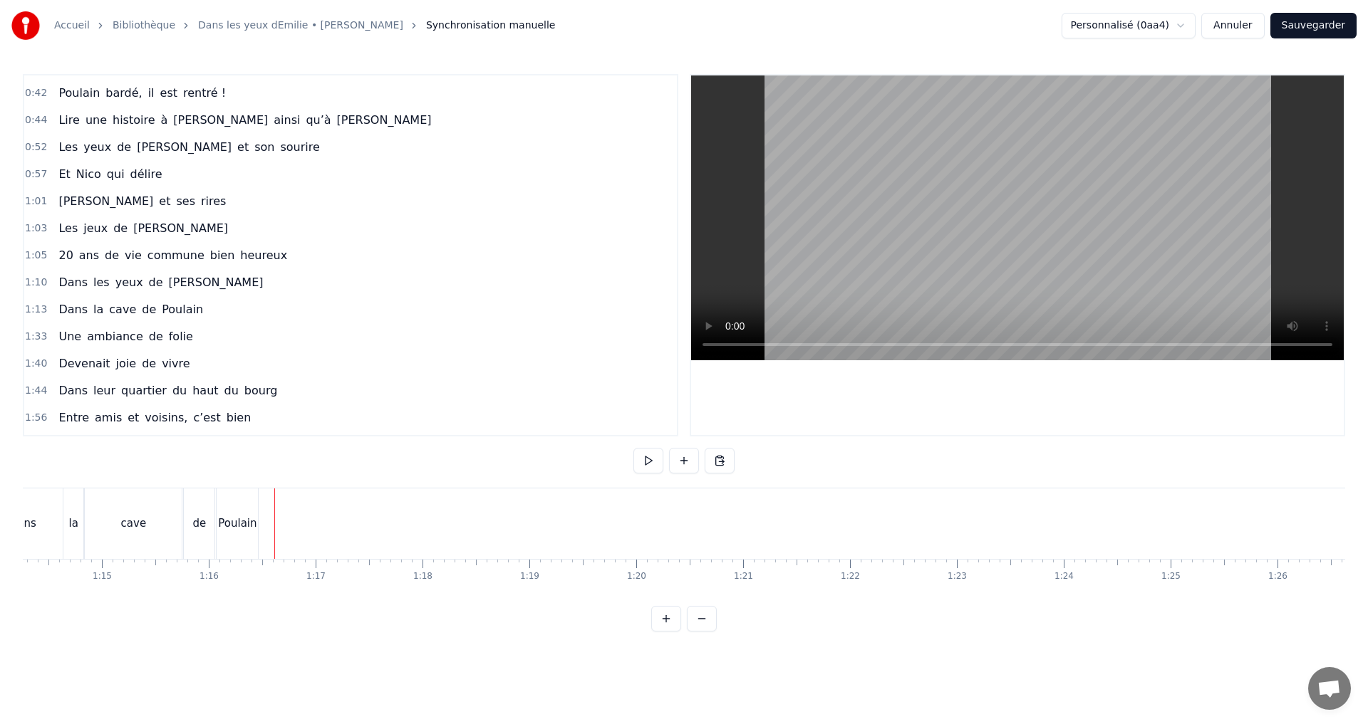
scroll to position [0, 8077]
click at [473, 613] on div "0:07 C’est au Requerre, que [PERSON_NAME] grandi 0:10 Et puis [PERSON_NAME] est…" at bounding box center [684, 353] width 1322 height 558
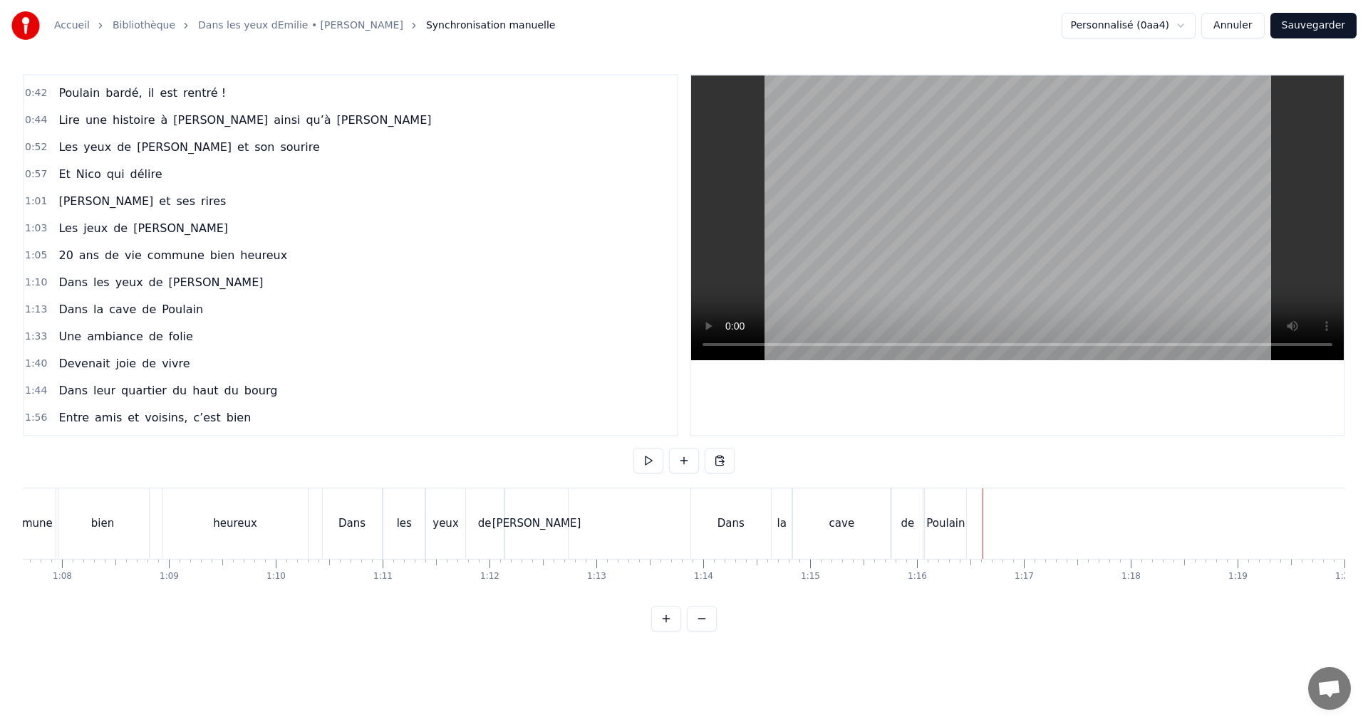
scroll to position [0, 7406]
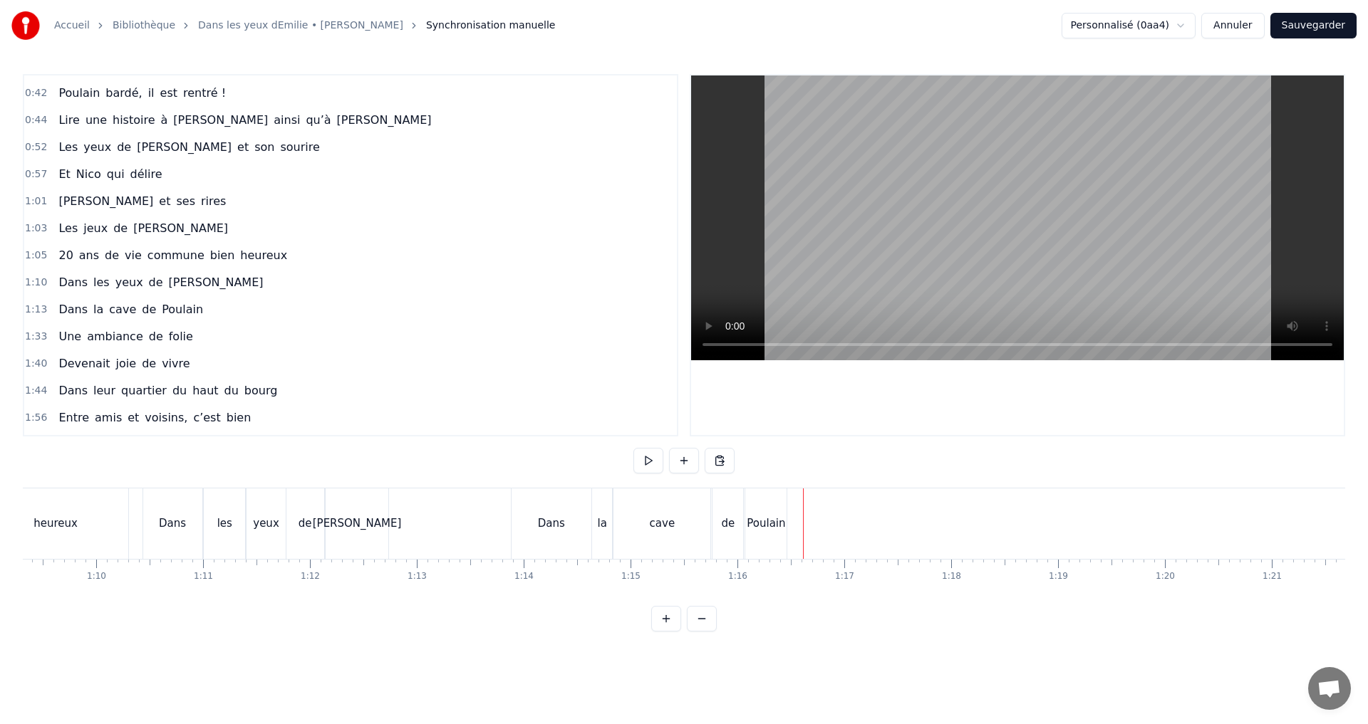
click at [661, 531] on div "cave" at bounding box center [663, 524] width 26 height 16
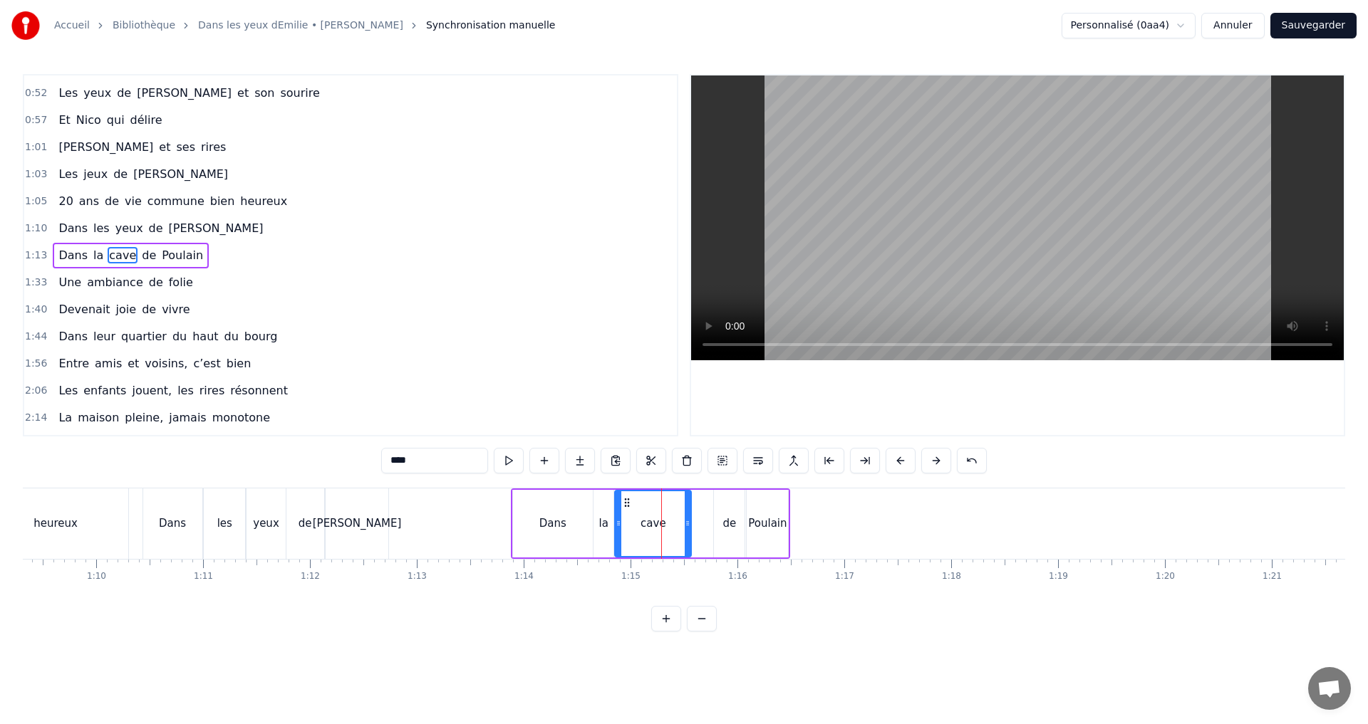
drag, startPoint x: 709, startPoint y: 525, endPoint x: 687, endPoint y: 526, distance: 22.8
click at [687, 526] on icon at bounding box center [687, 523] width 6 height 11
click at [731, 518] on div "de" at bounding box center [730, 524] width 14 height 16
drag, startPoint x: 722, startPoint y: 501, endPoint x: 699, endPoint y: 499, distance: 23.6
click at [699, 499] on icon at bounding box center [702, 502] width 11 height 11
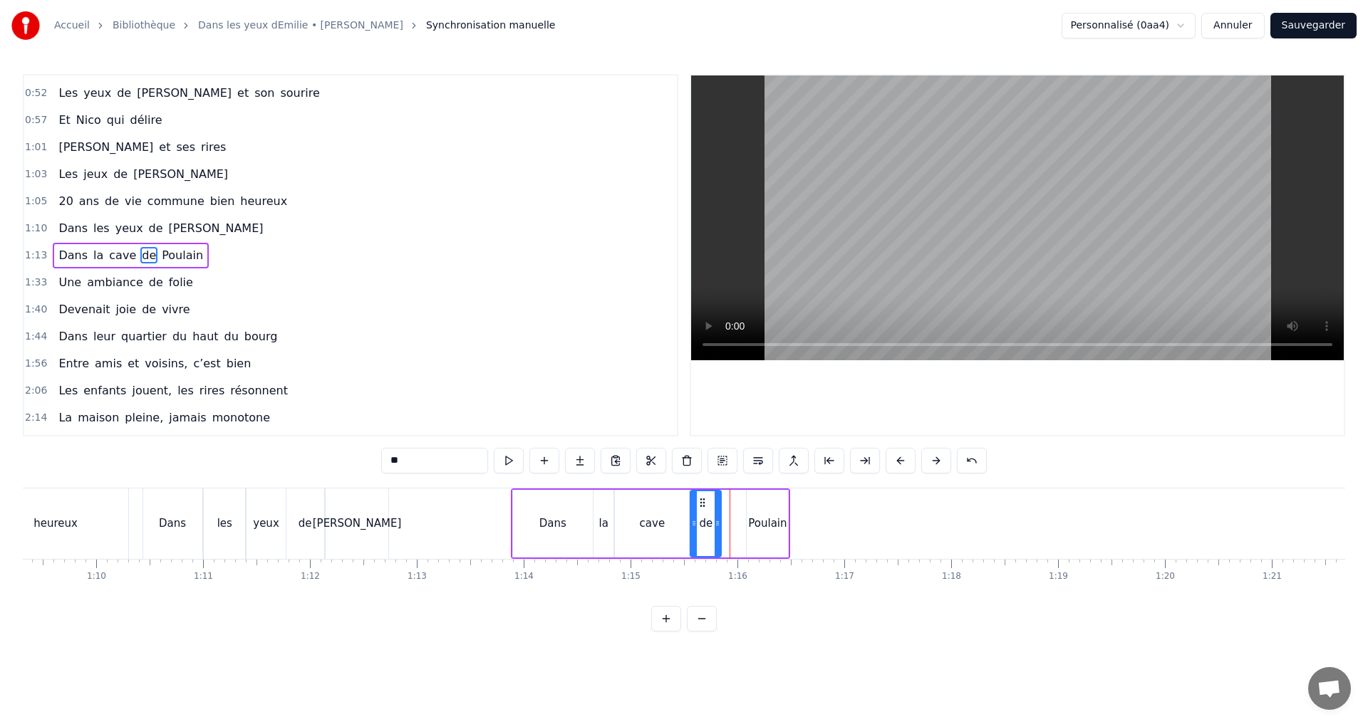
click at [766, 508] on div "Poulain" at bounding box center [766, 524] width 41 height 68
type input "*******"
drag, startPoint x: 756, startPoint y: 499, endPoint x: 732, endPoint y: 499, distance: 23.5
click at [732, 499] on icon at bounding box center [734, 502] width 11 height 11
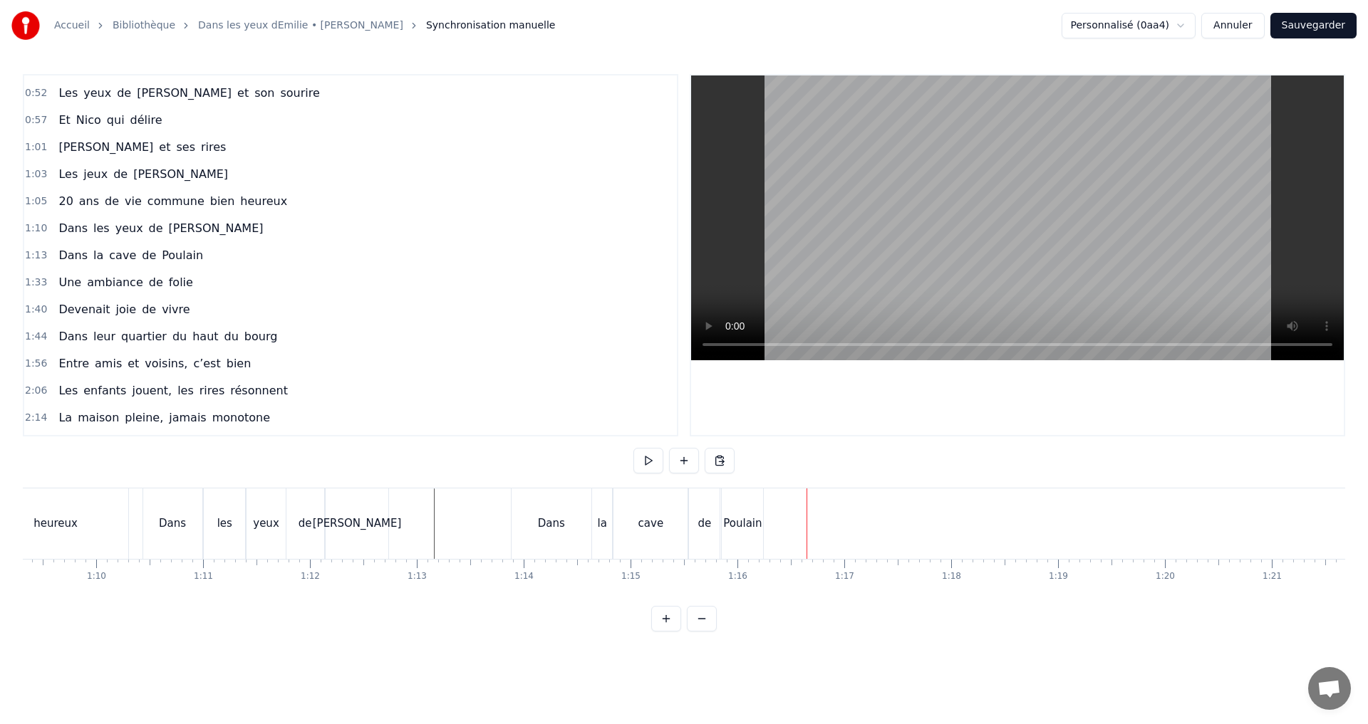
click at [555, 519] on div "Dans" at bounding box center [551, 524] width 27 height 16
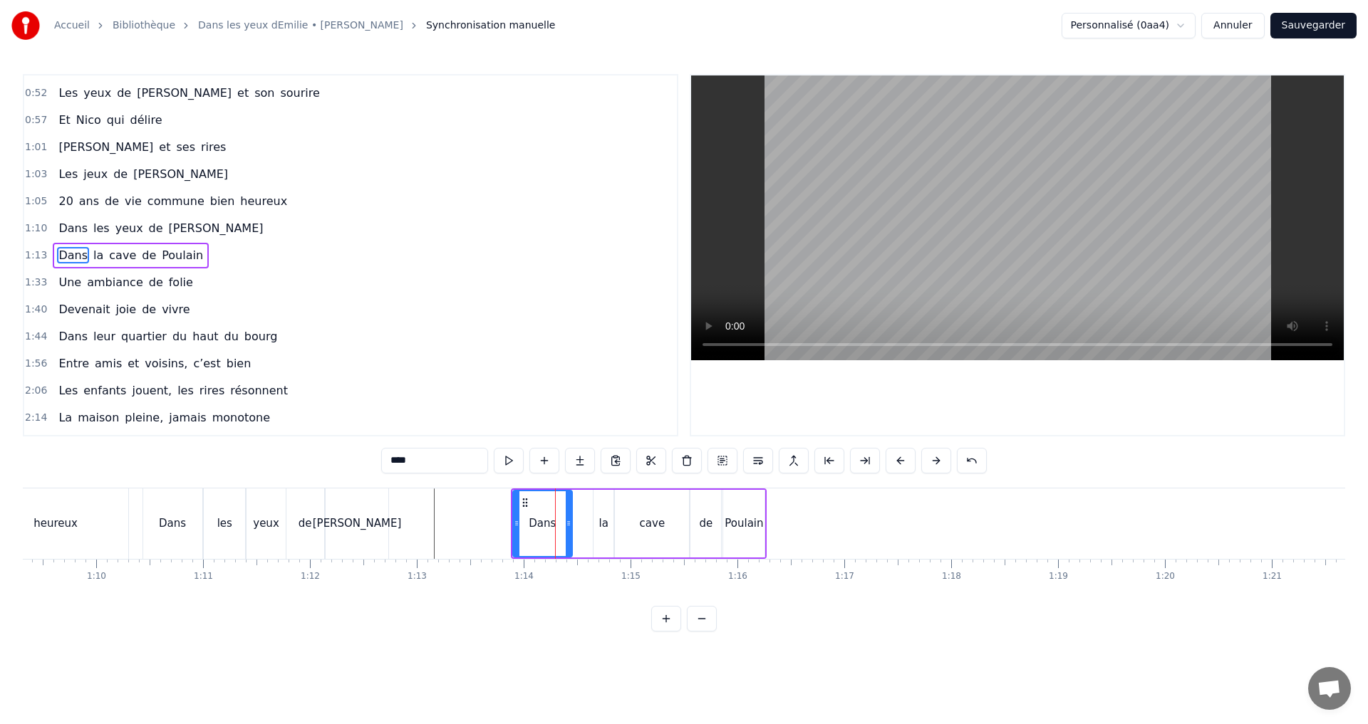
drag, startPoint x: 589, startPoint y: 522, endPoint x: 568, endPoint y: 520, distance: 20.8
click at [568, 520] on icon at bounding box center [569, 523] width 6 height 11
click at [600, 517] on div "la" at bounding box center [603, 524] width 9 height 16
drag, startPoint x: 604, startPoint y: 502, endPoint x: 583, endPoint y: 500, distance: 21.5
click at [583, 500] on icon at bounding box center [583, 502] width 11 height 11
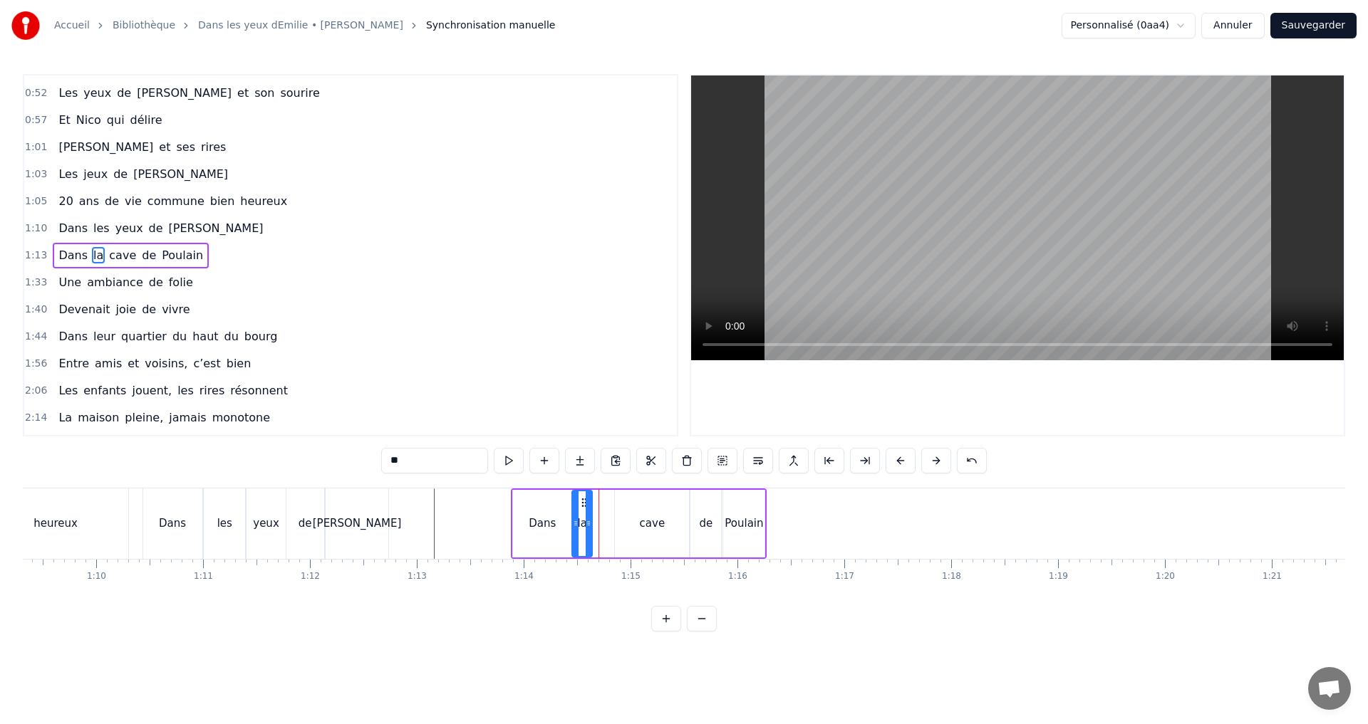
click at [648, 516] on div "cave" at bounding box center [653, 524] width 26 height 16
drag, startPoint x: 625, startPoint y: 501, endPoint x: 603, endPoint y: 499, distance: 22.2
click at [603, 499] on icon at bounding box center [605, 502] width 11 height 11
click at [712, 511] on div "de" at bounding box center [705, 524] width 31 height 68
drag, startPoint x: 695, startPoint y: 501, endPoint x: 680, endPoint y: 499, distance: 15.7
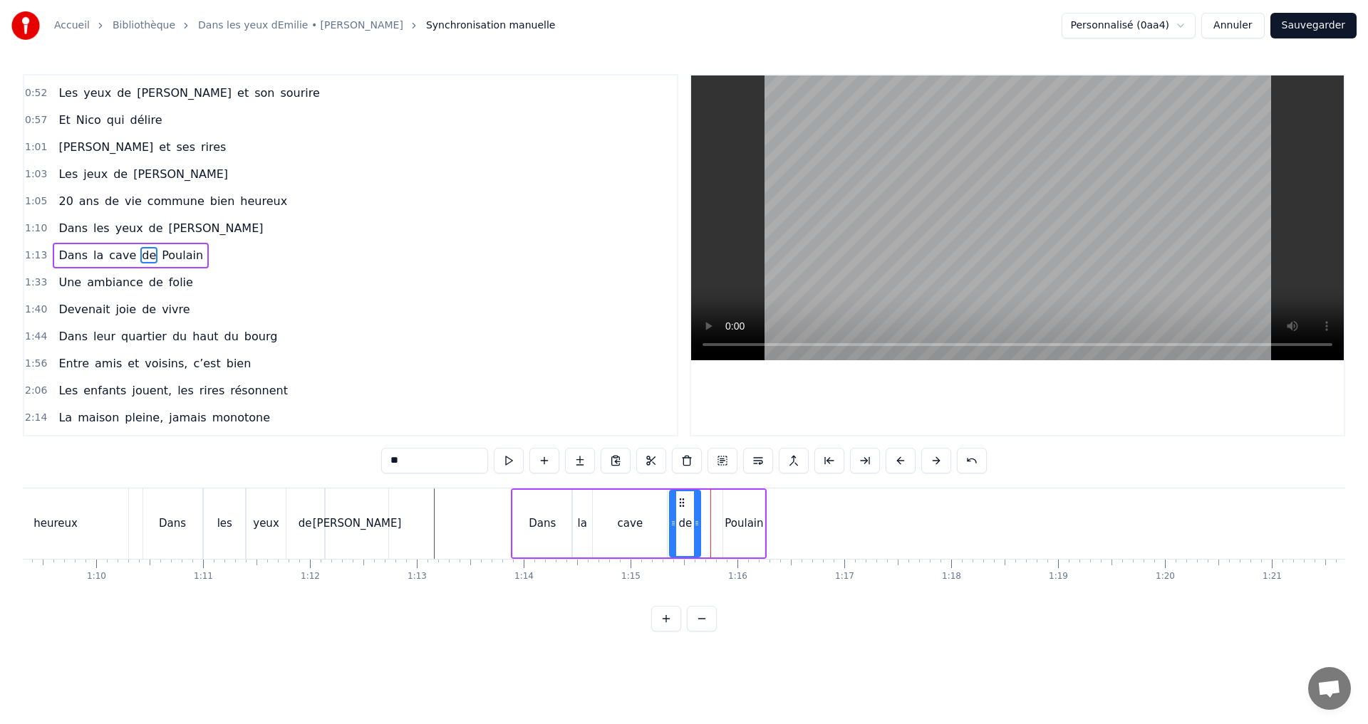
click at [680, 499] on icon at bounding box center [681, 502] width 11 height 11
click at [733, 511] on div "Poulain" at bounding box center [743, 524] width 41 height 68
drag, startPoint x: 732, startPoint y: 504, endPoint x: 711, endPoint y: 502, distance: 21.5
click at [711, 502] on icon at bounding box center [713, 502] width 11 height 11
click at [244, 527] on div "les" at bounding box center [224, 524] width 41 height 71
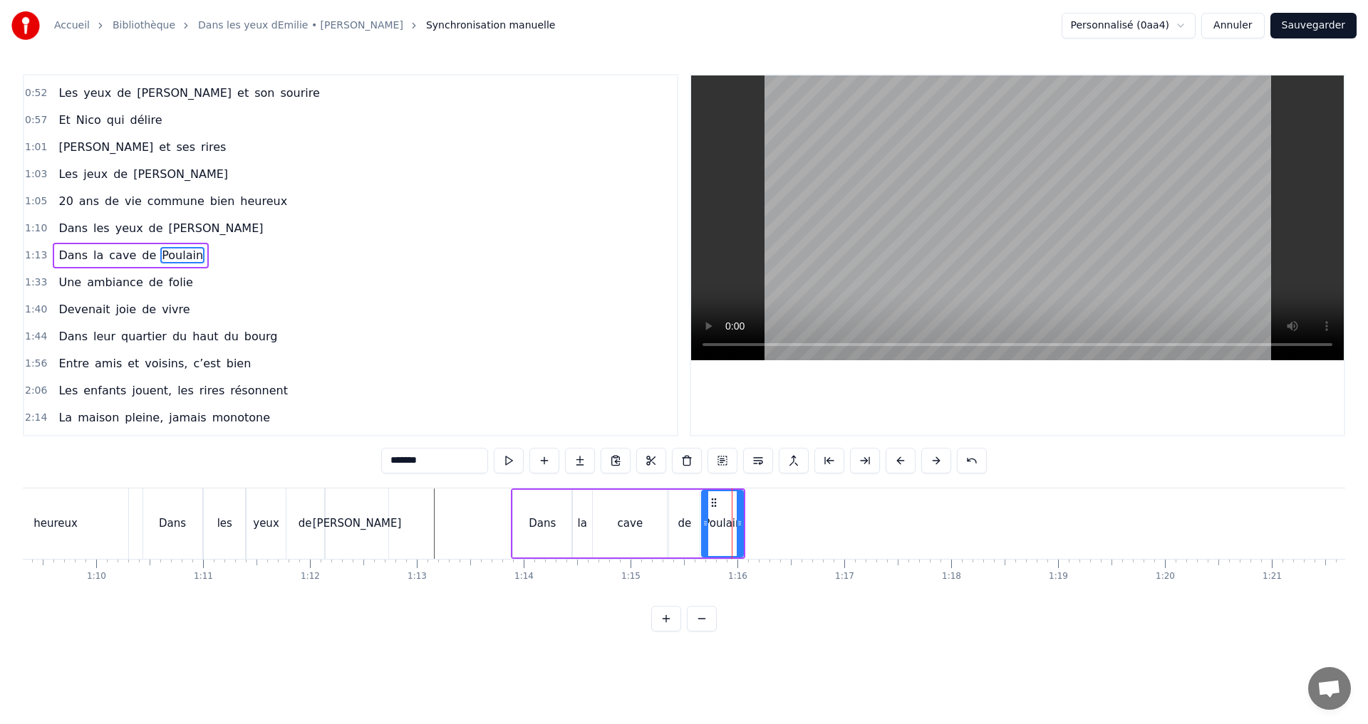
type input "***"
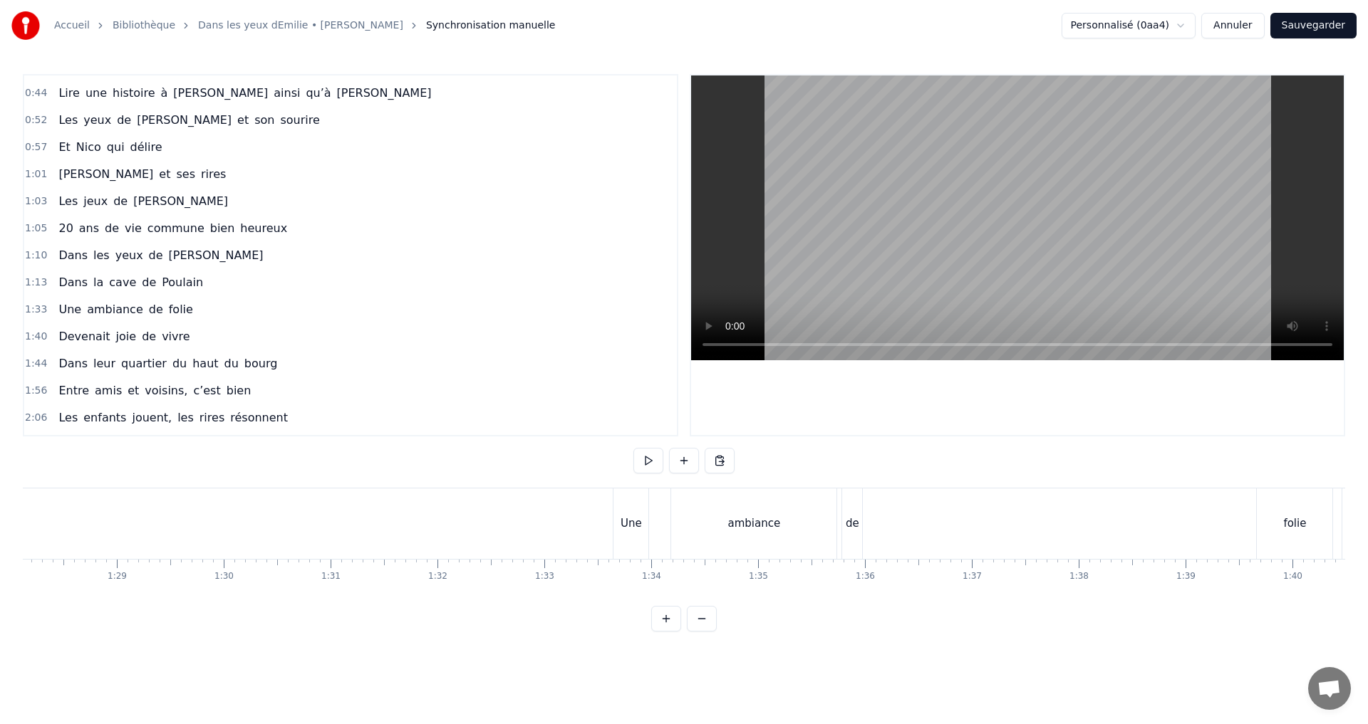
scroll to position [0, 9429]
click at [612, 548] on div "Une" at bounding box center [616, 524] width 35 height 71
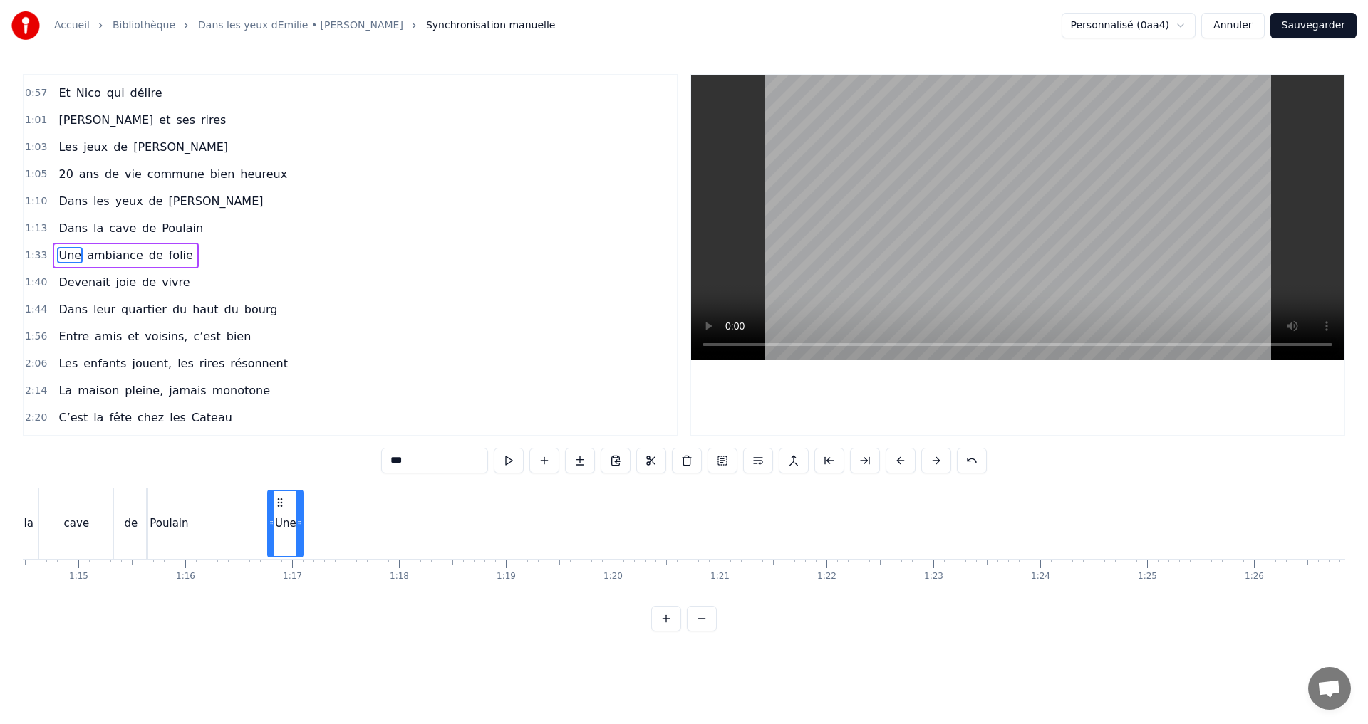
scroll to position [0, 7950]
drag, startPoint x: 611, startPoint y: 502, endPoint x: 354, endPoint y: 517, distance: 257.6
click at [354, 517] on div "Une" at bounding box center [360, 523] width 33 height 65
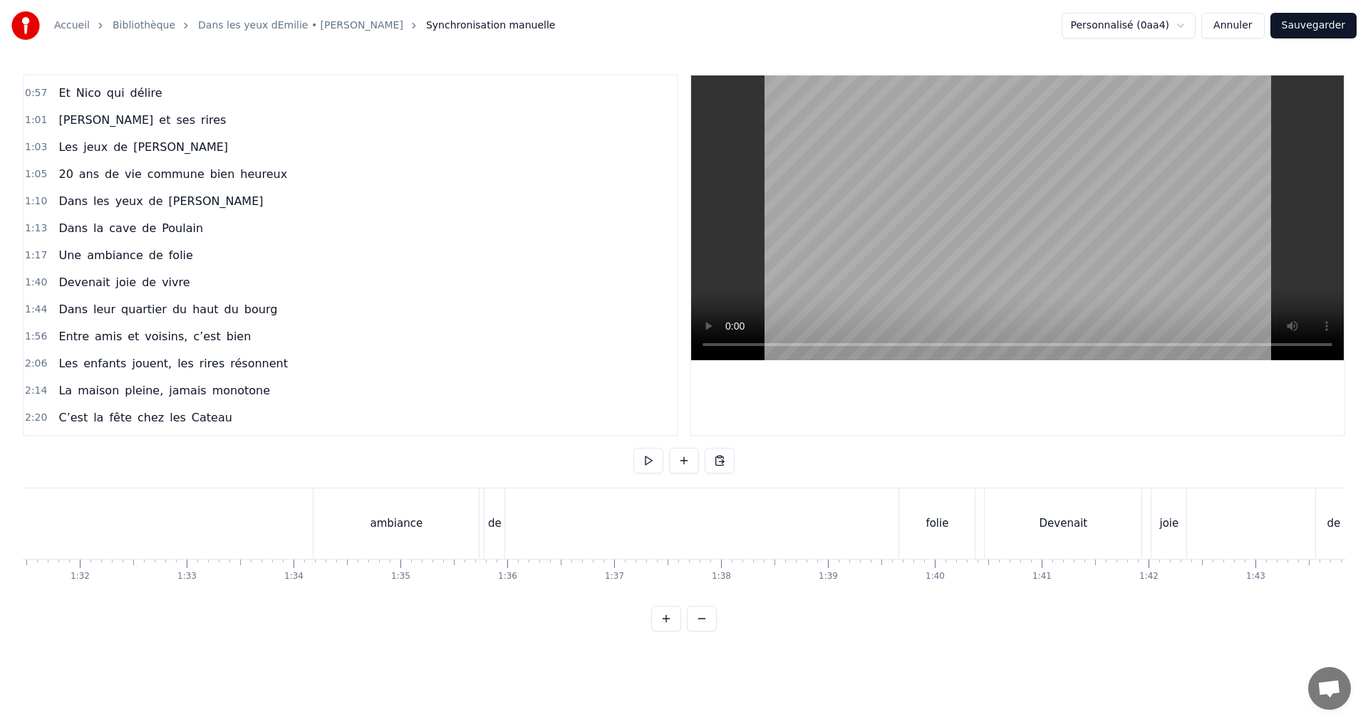
scroll to position [0, 9731]
click at [484, 521] on div "ambiance" at bounding box center [437, 524] width 165 height 71
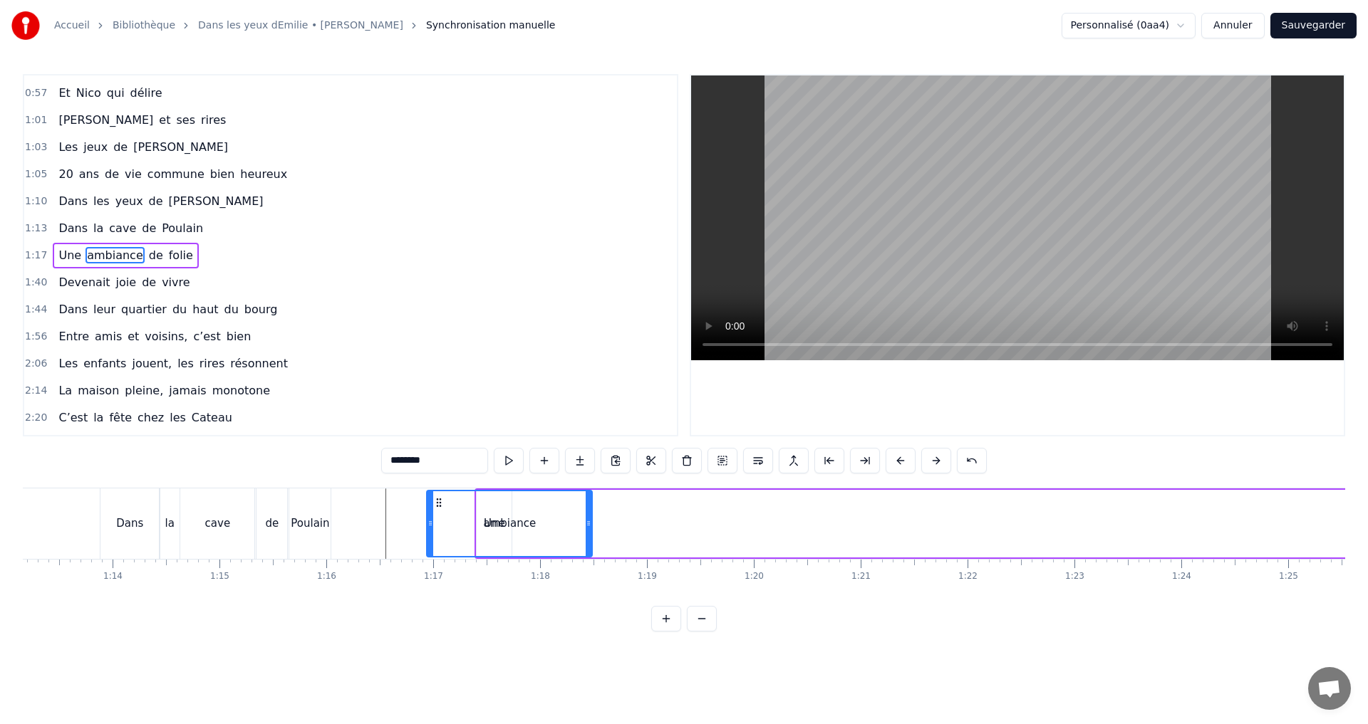
scroll to position [0, 7814]
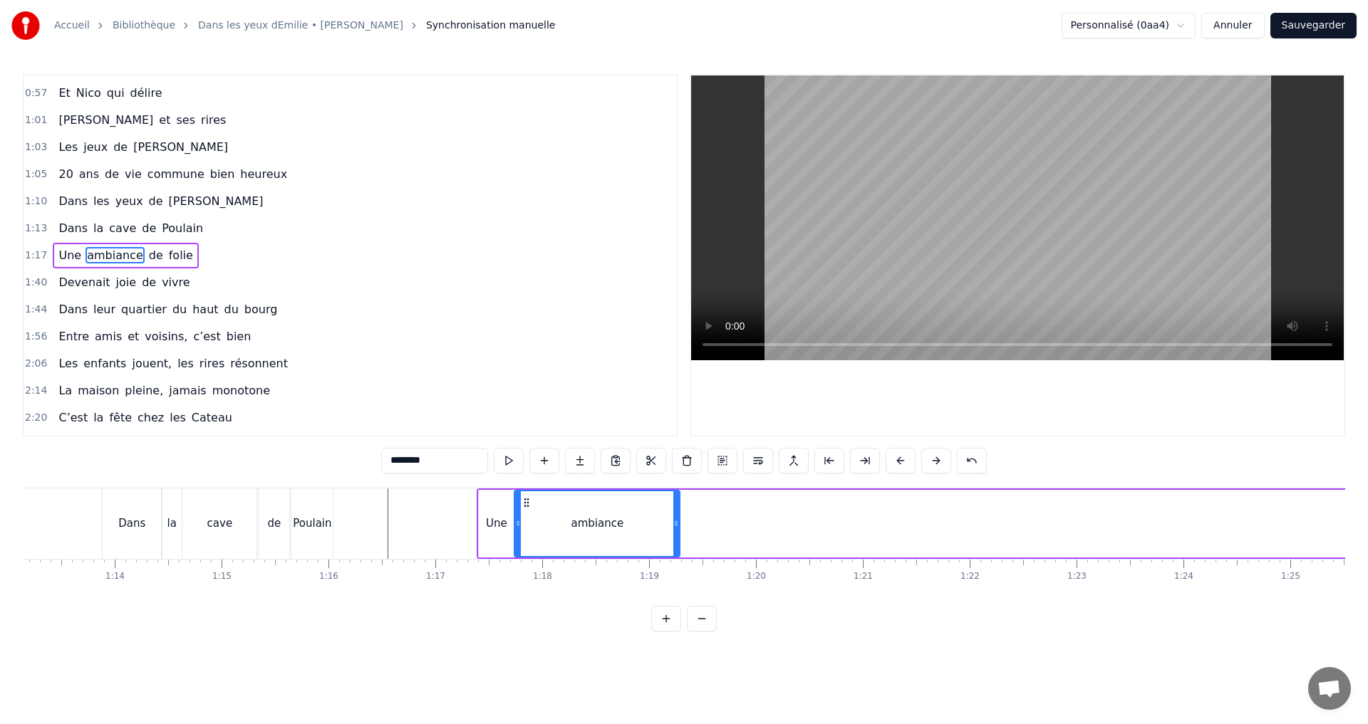
drag, startPoint x: 369, startPoint y: 503, endPoint x: 527, endPoint y: 501, distance: 158.1
click at [527, 501] on icon at bounding box center [526, 502] width 11 height 11
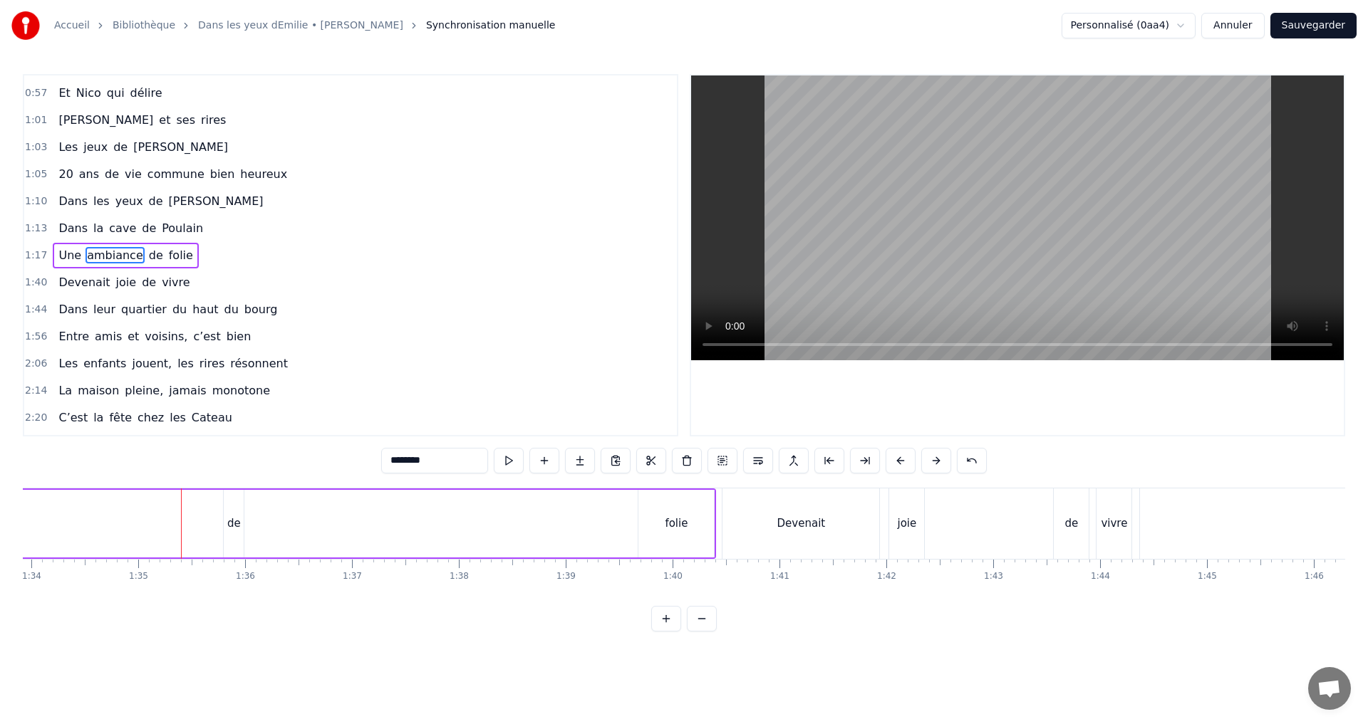
scroll to position [0, 10020]
click at [248, 518] on div "de" at bounding box center [248, 524] width 14 height 16
type input "**"
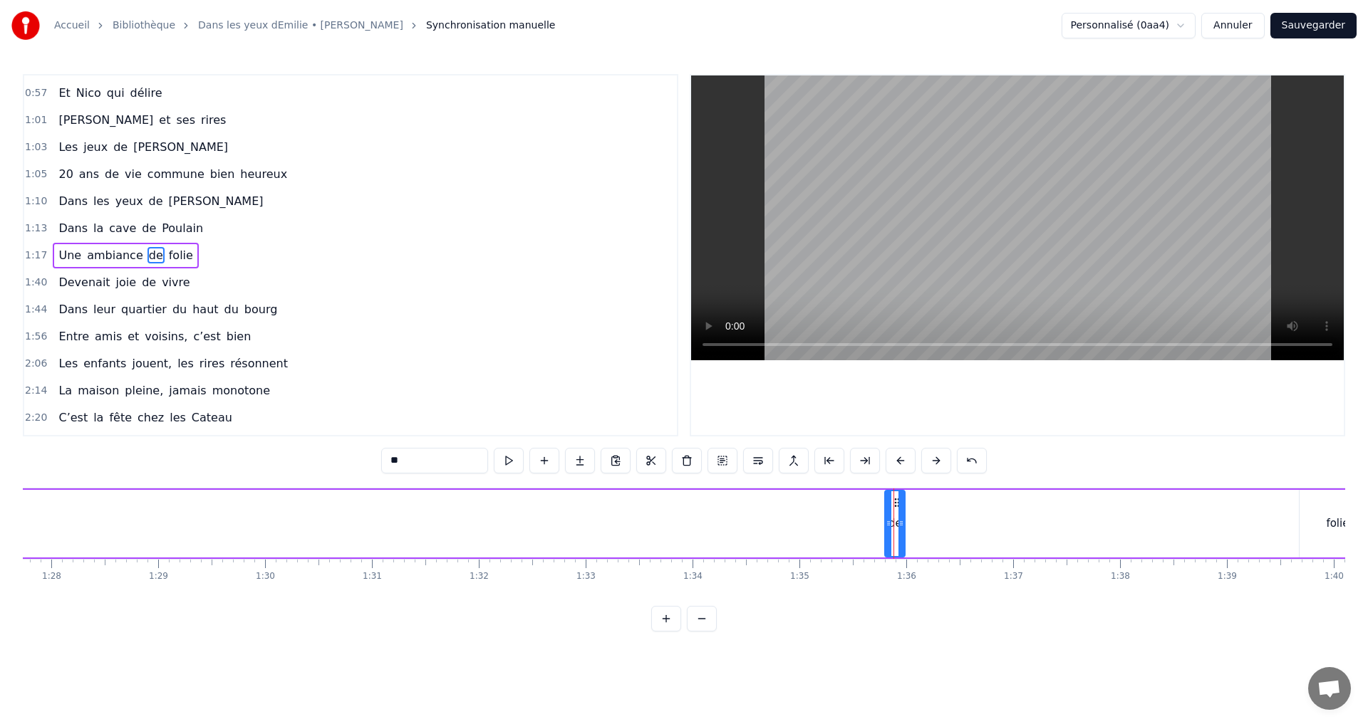
scroll to position [0, 9415]
drag, startPoint x: 852, startPoint y: 504, endPoint x: 764, endPoint y: 508, distance: 87.7
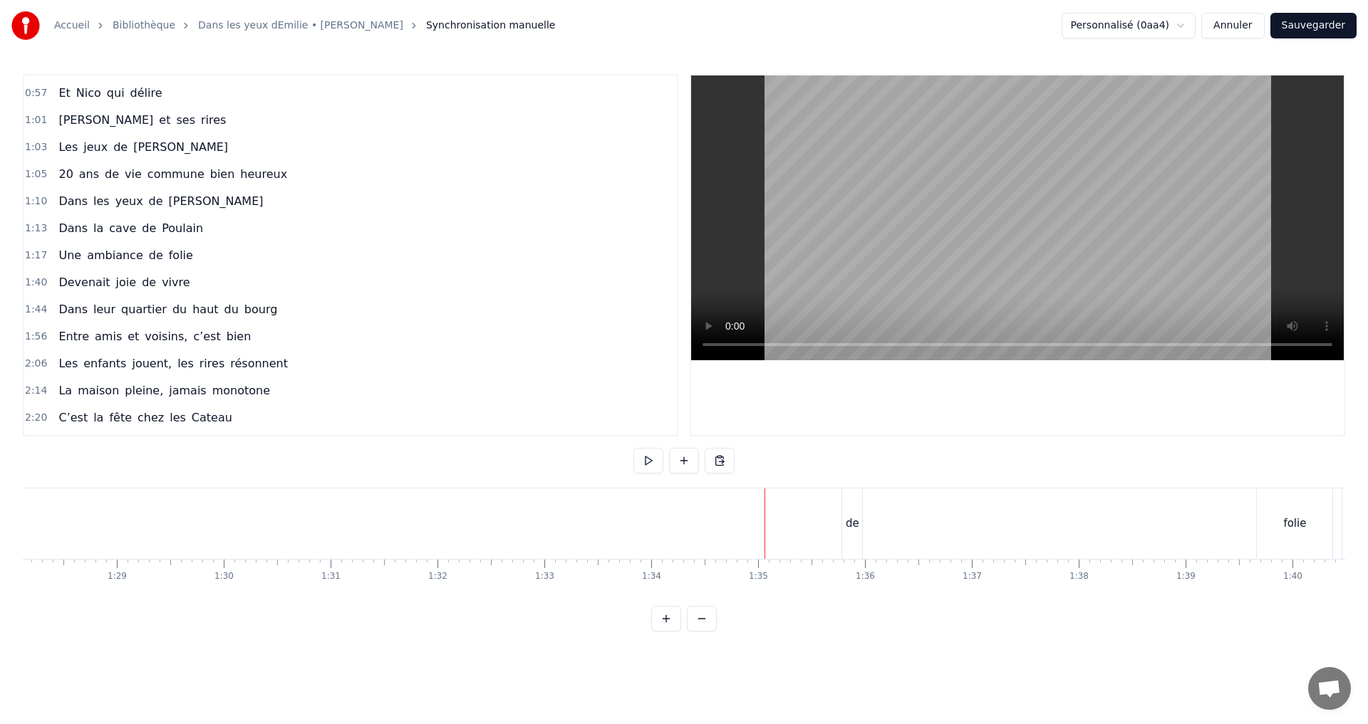
click at [852, 508] on div "de" at bounding box center [852, 524] width 20 height 71
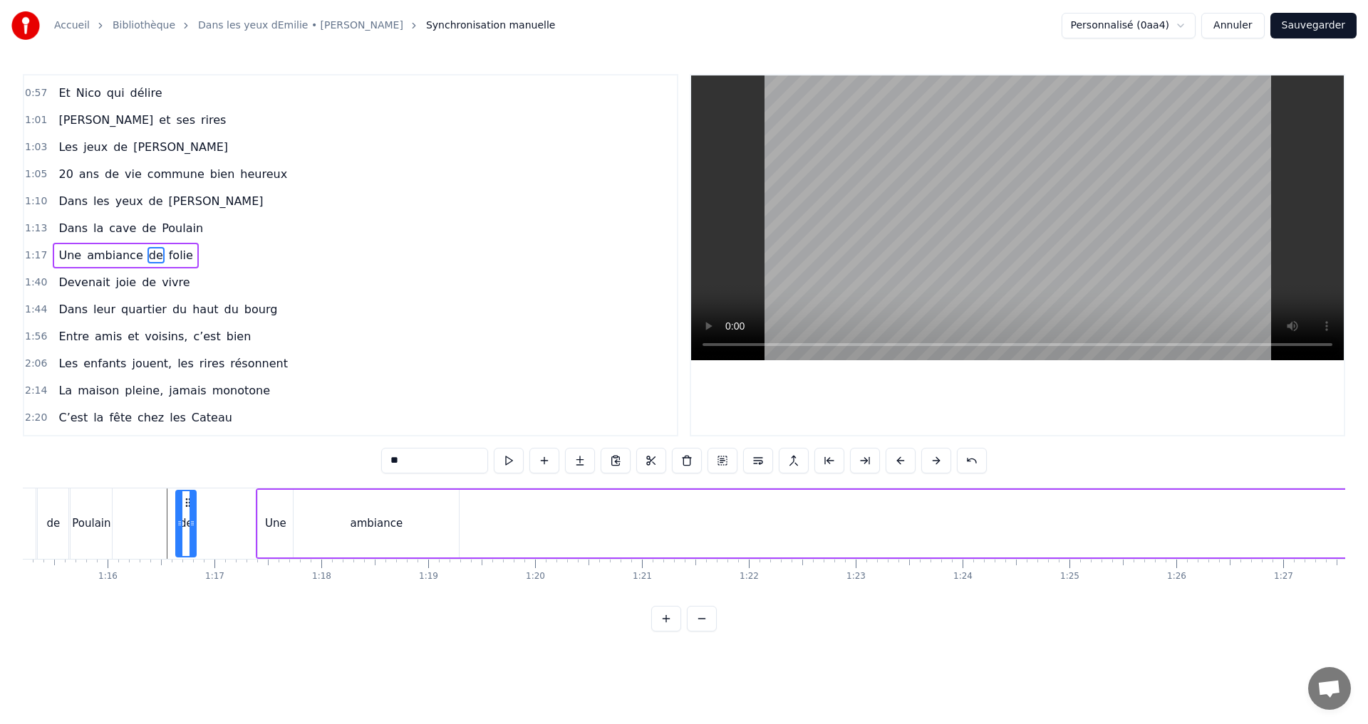
scroll to position [0, 8018]
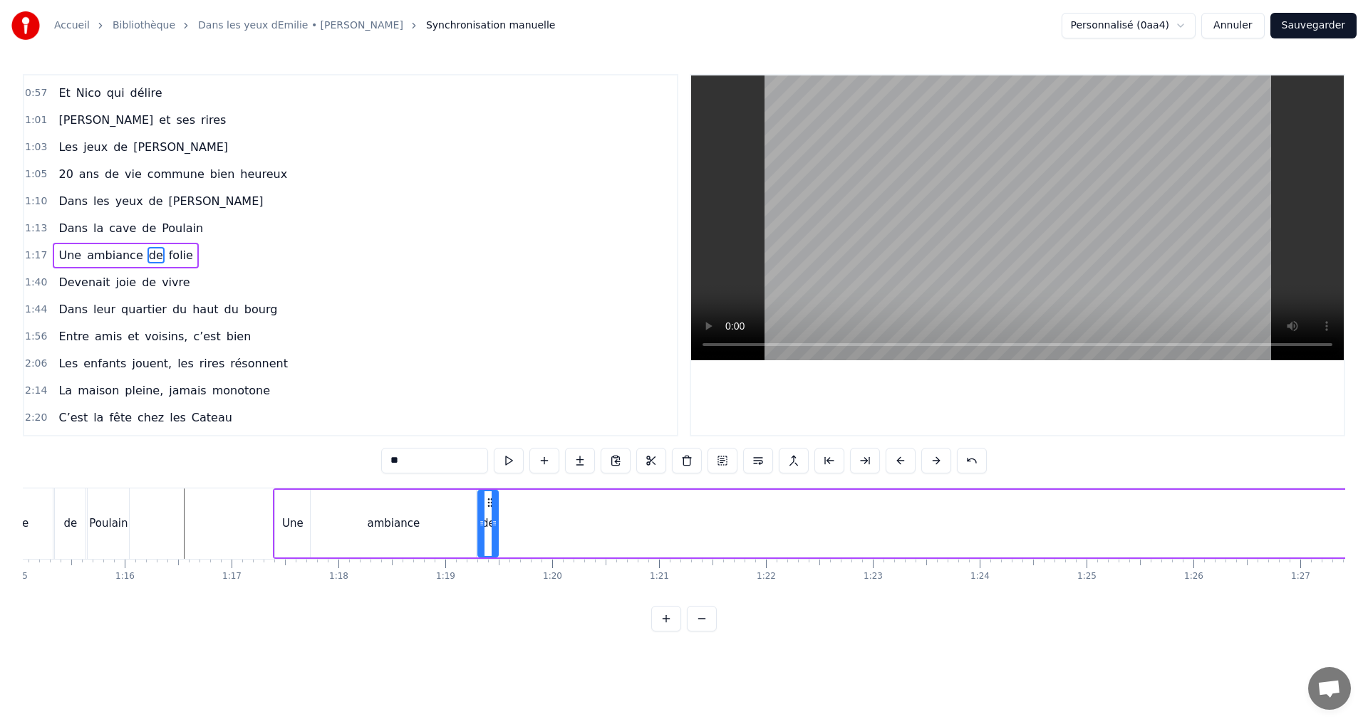
drag, startPoint x: 855, startPoint y: 503, endPoint x: 489, endPoint y: 528, distance: 366.2
click at [489, 528] on div "de" at bounding box center [488, 523] width 19 height 65
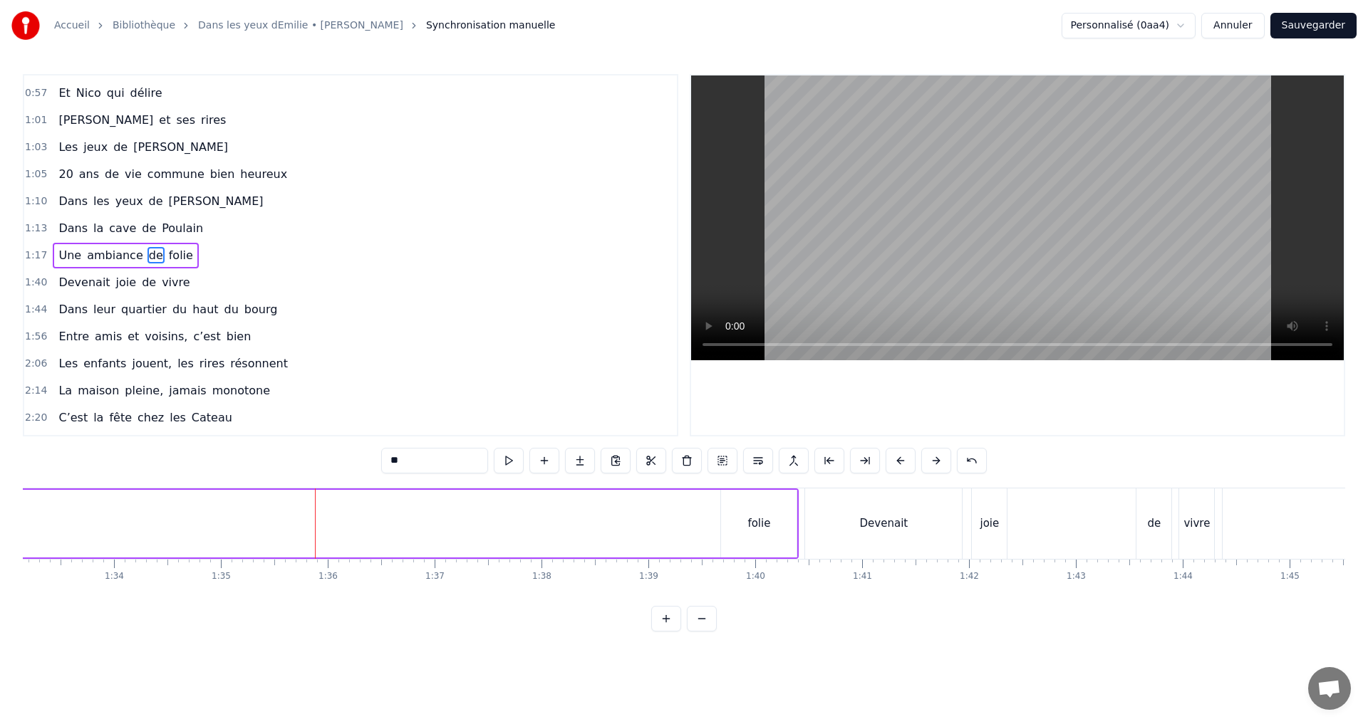
scroll to position [0, 10116]
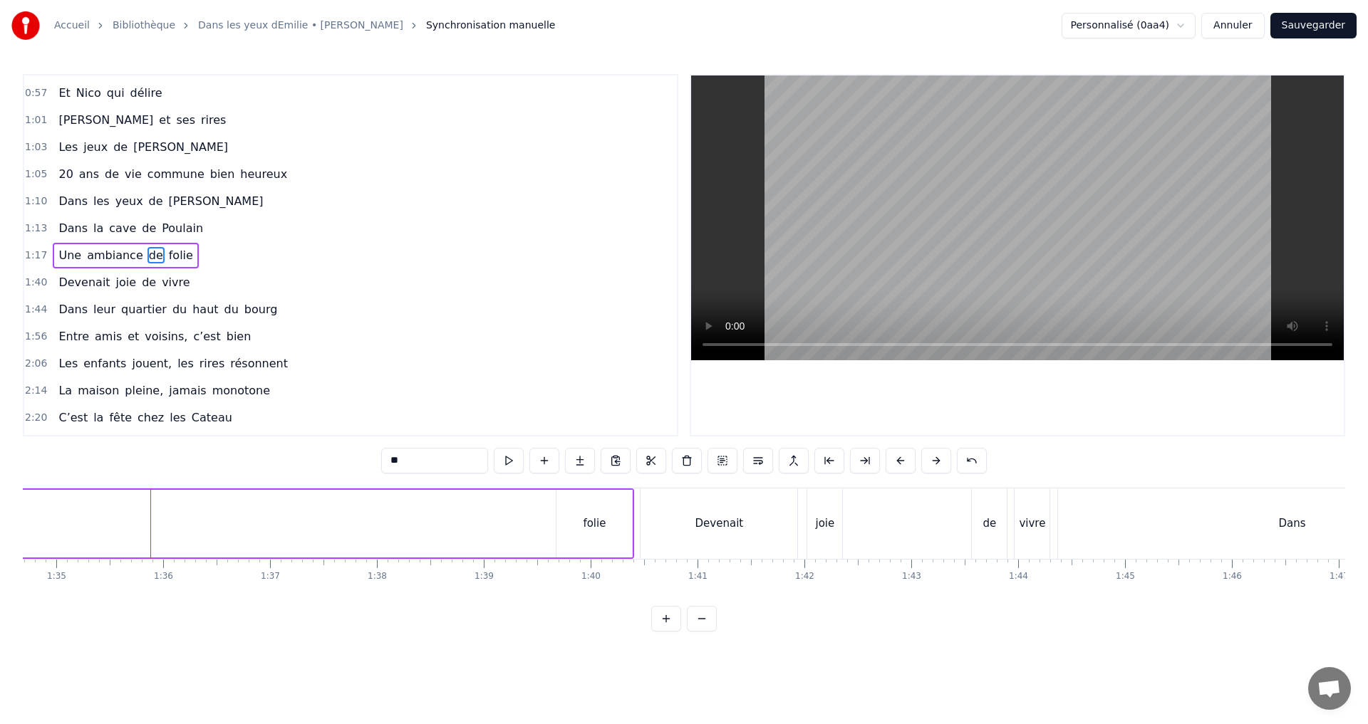
click at [593, 522] on div "folie" at bounding box center [594, 524] width 23 height 16
type input "*****"
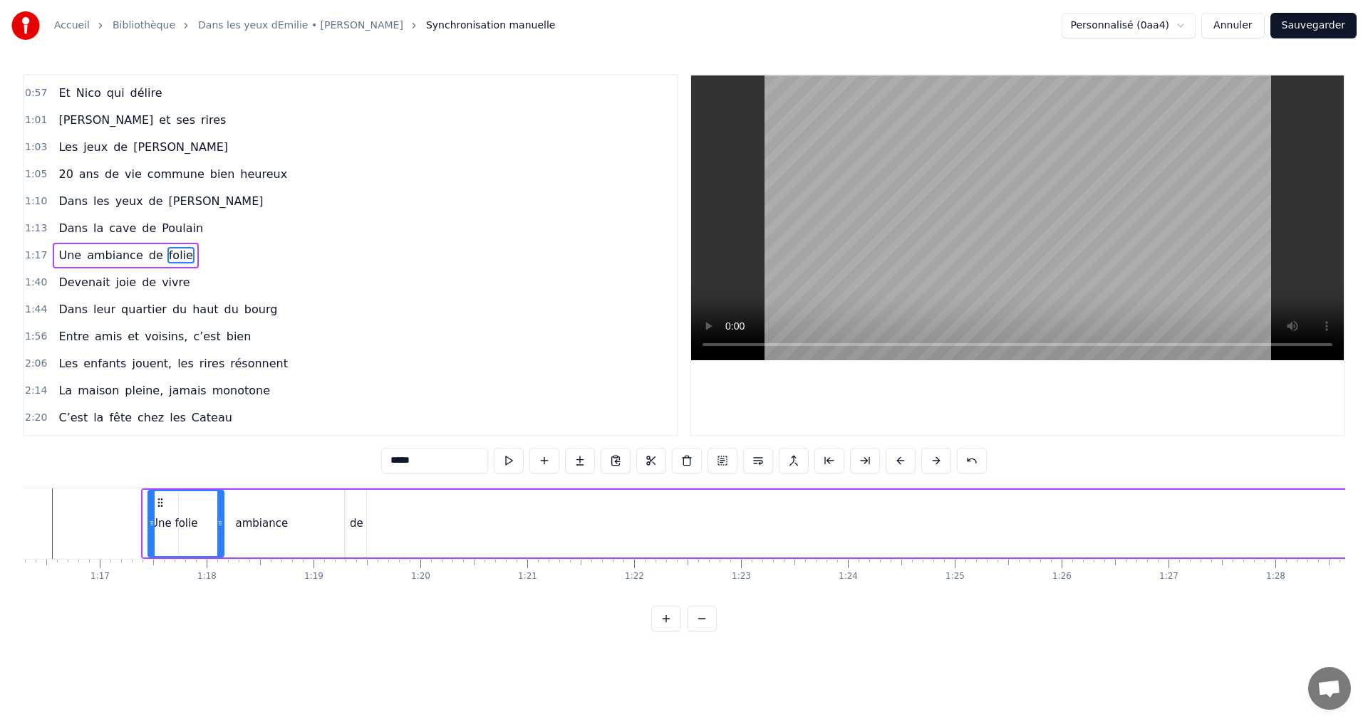
scroll to position [0, 8127]
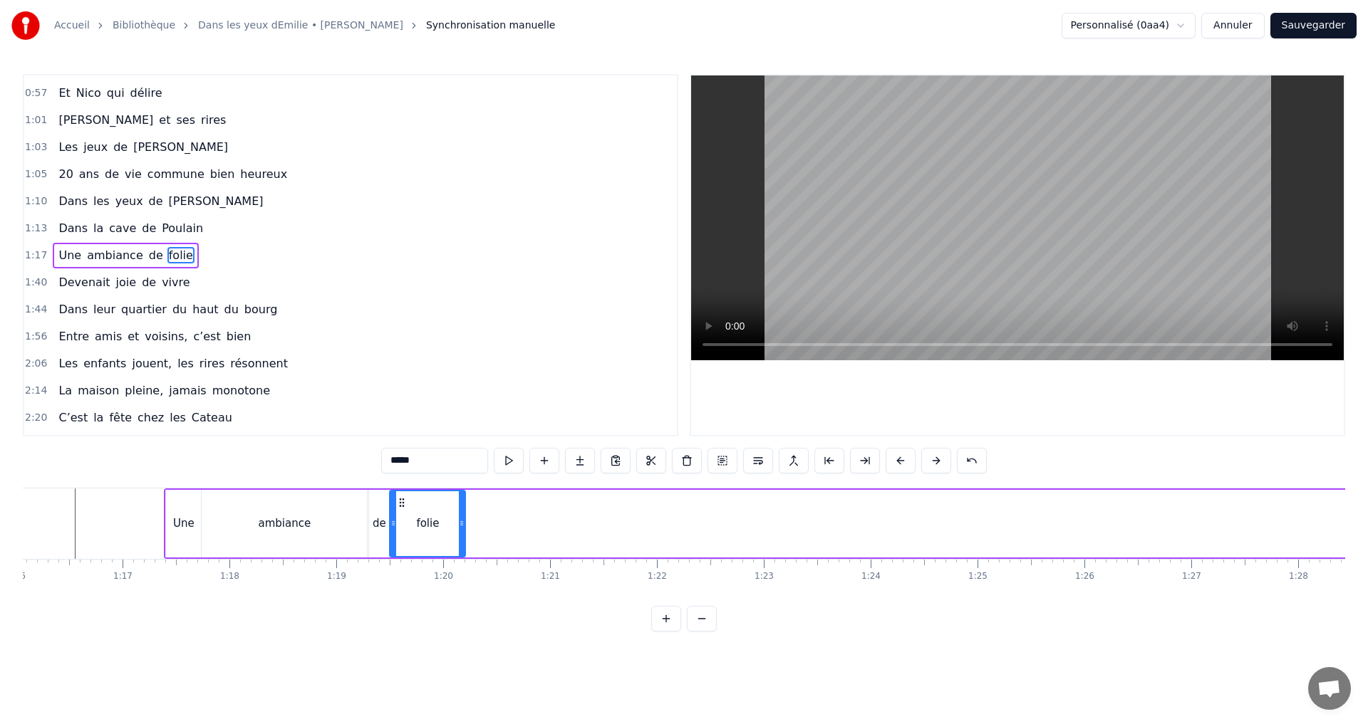
drag, startPoint x: 569, startPoint y: 503, endPoint x: 404, endPoint y: 547, distance: 171.0
click at [404, 547] on div "folie" at bounding box center [427, 523] width 74 height 65
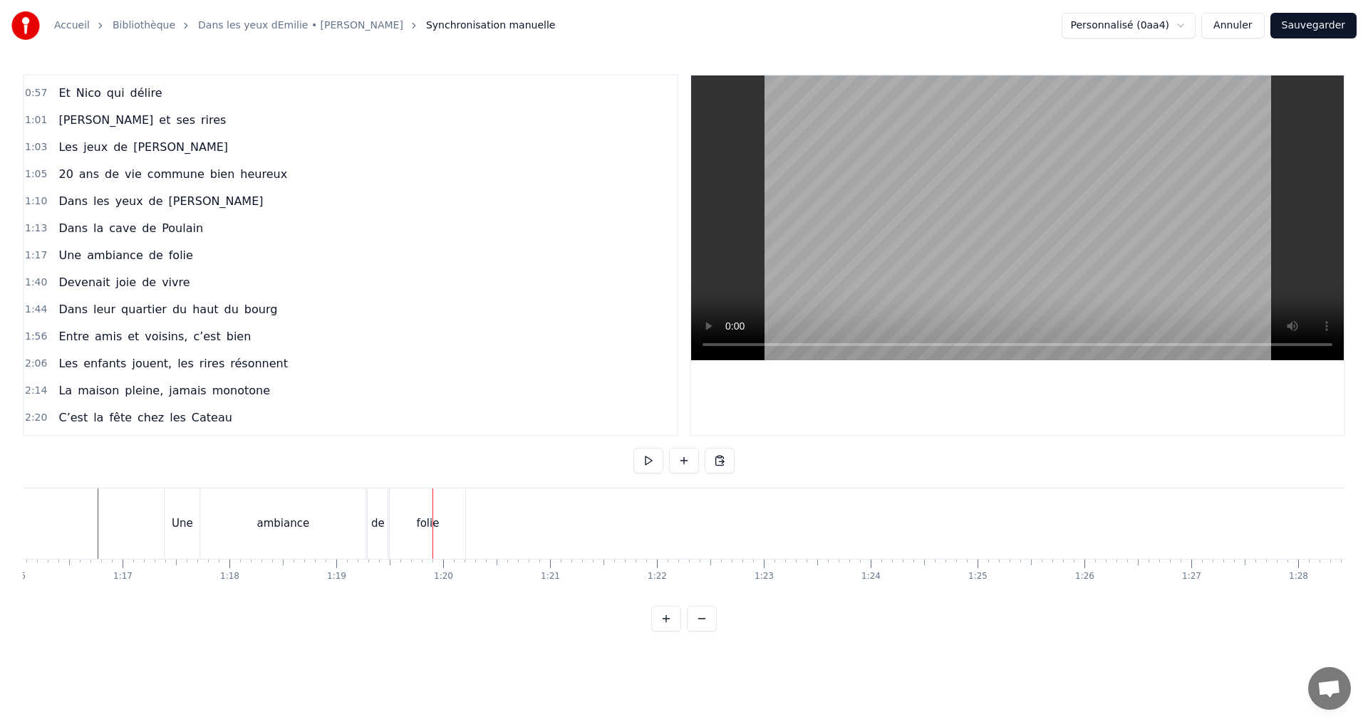
click at [276, 526] on div "ambiance" at bounding box center [283, 524] width 53 height 16
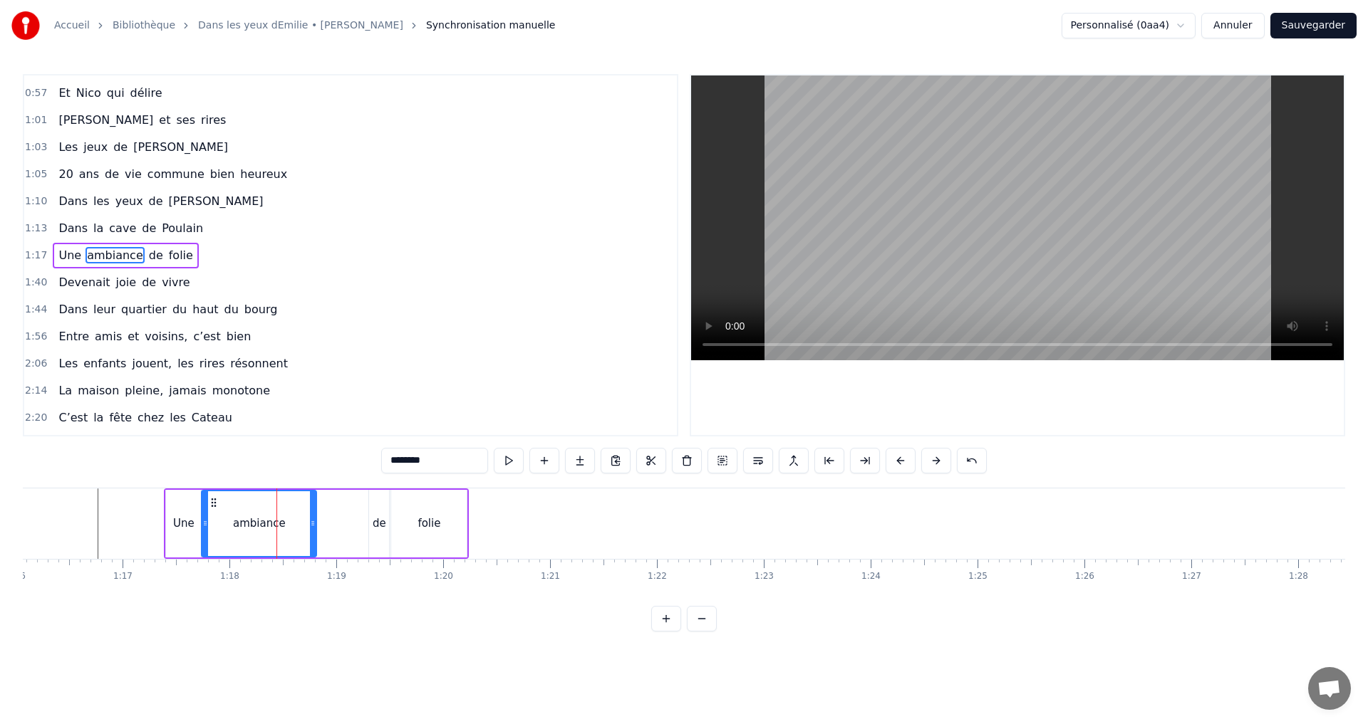
drag, startPoint x: 363, startPoint y: 526, endPoint x: 313, endPoint y: 525, distance: 50.6
click at [313, 525] on icon at bounding box center [313, 523] width 6 height 11
click at [378, 520] on div "de" at bounding box center [380, 524] width 14 height 16
drag, startPoint x: 382, startPoint y: 502, endPoint x: 331, endPoint y: 503, distance: 50.6
click at [331, 503] on icon at bounding box center [330, 502] width 11 height 11
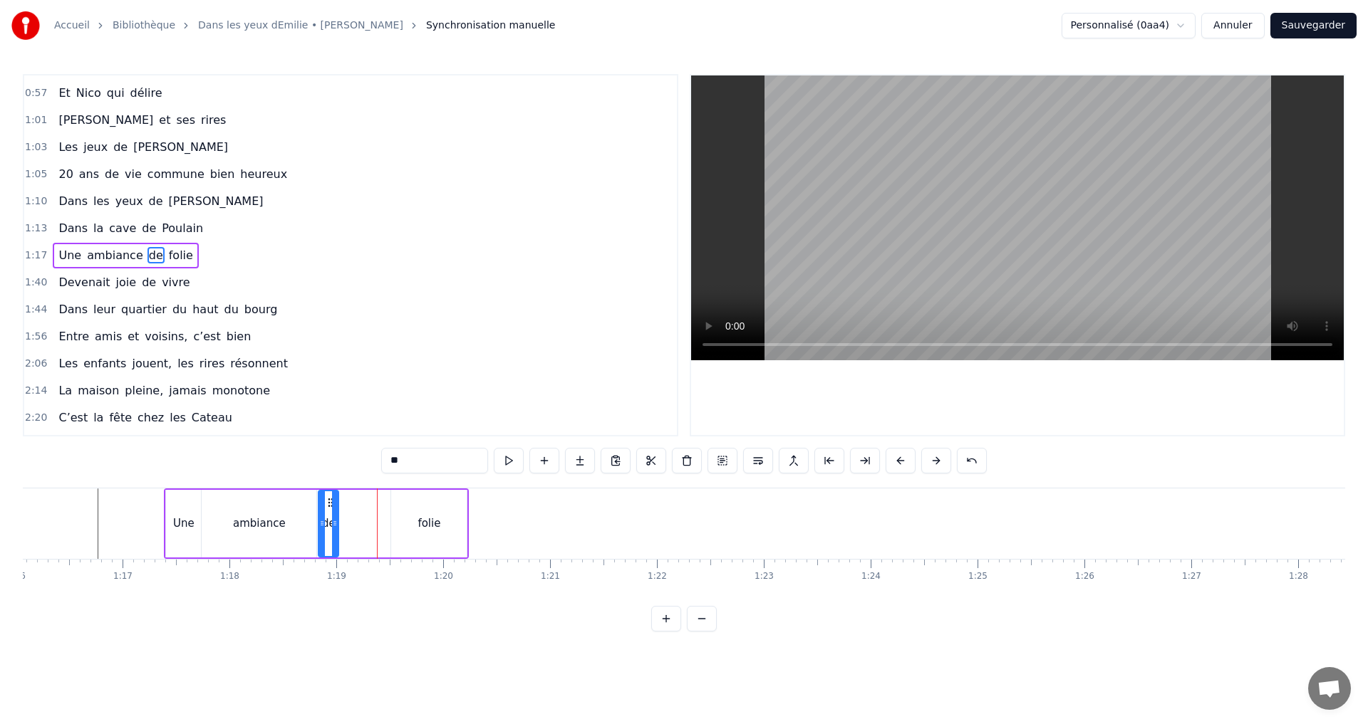
click at [421, 516] on div "folie" at bounding box center [428, 524] width 23 height 16
type input "*****"
drag, startPoint x: 403, startPoint y: 500, endPoint x: 351, endPoint y: 500, distance: 52.0
click at [351, 500] on icon at bounding box center [350, 502] width 11 height 11
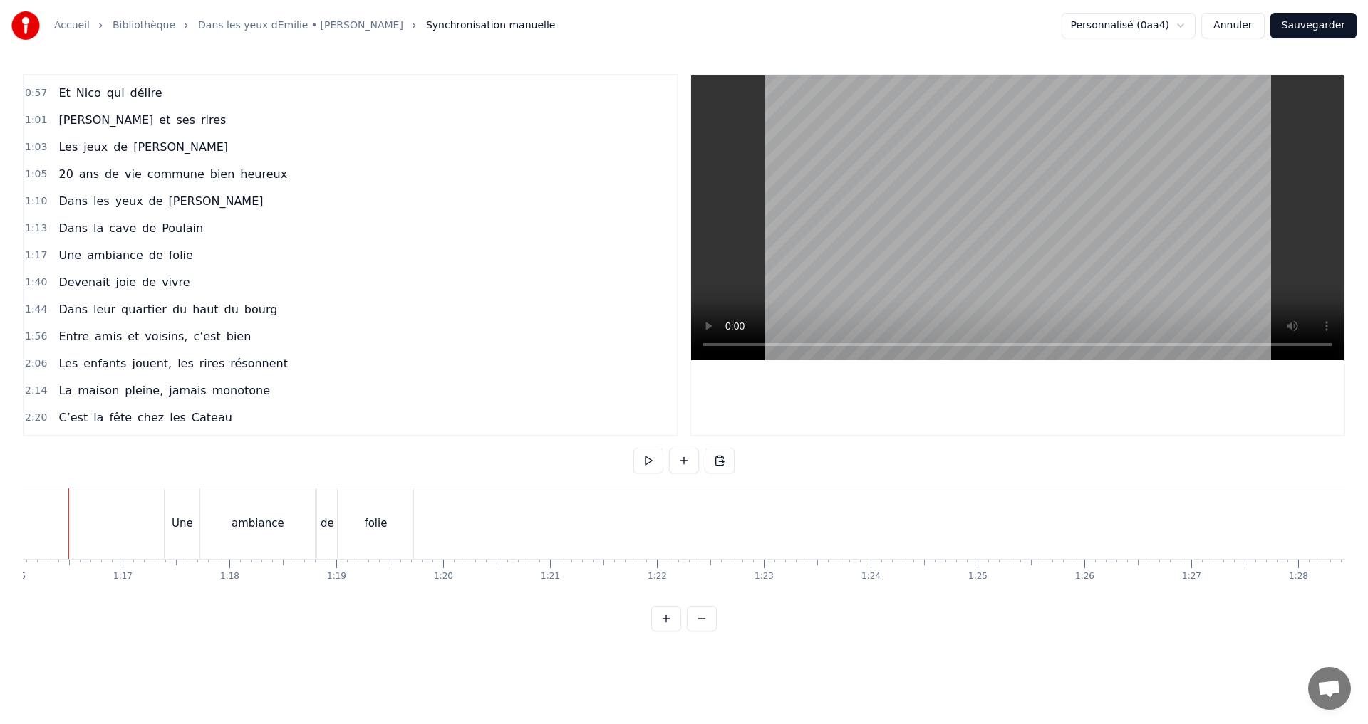
scroll to position [0, 8101]
click at [283, 526] on div "ambiance" at bounding box center [283, 524] width 53 height 16
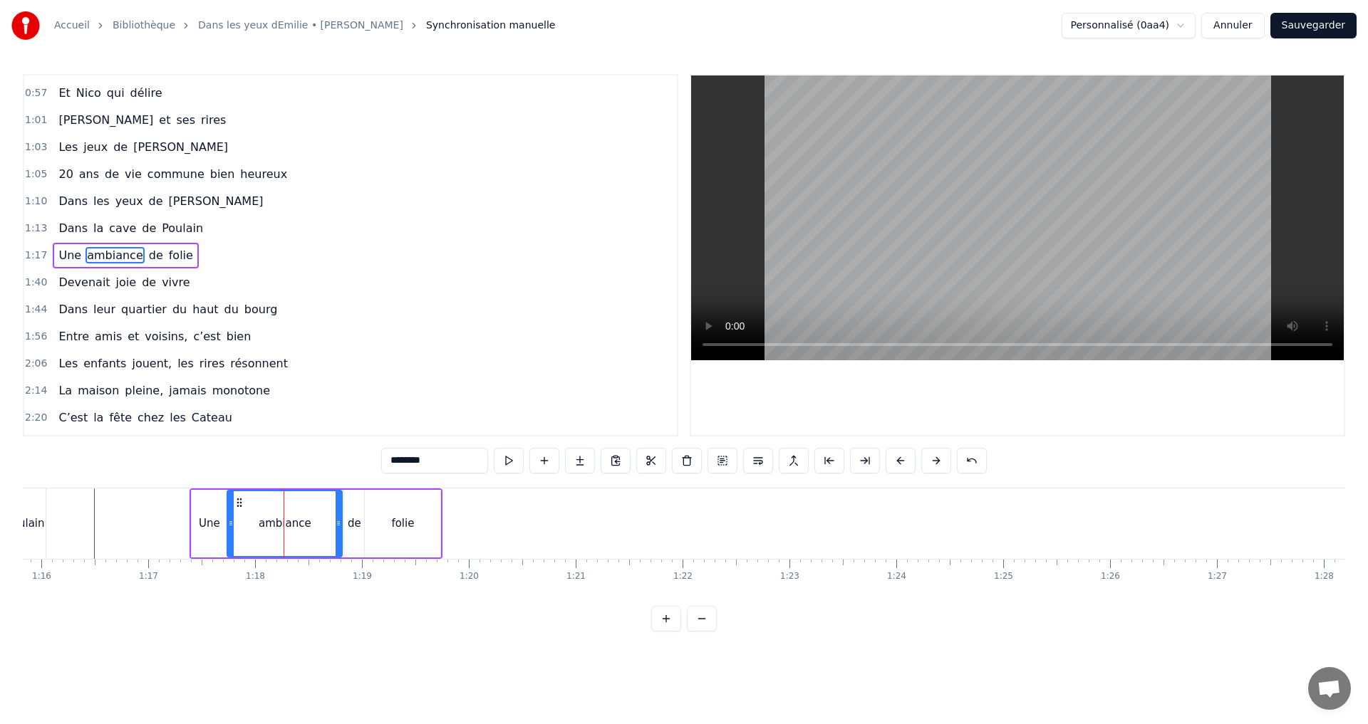
click at [202, 529] on div "Une" at bounding box center [209, 524] width 35 height 68
click at [220, 529] on div at bounding box center [219, 523] width 6 height 65
click at [301, 533] on div "ambiance" at bounding box center [284, 524] width 115 height 68
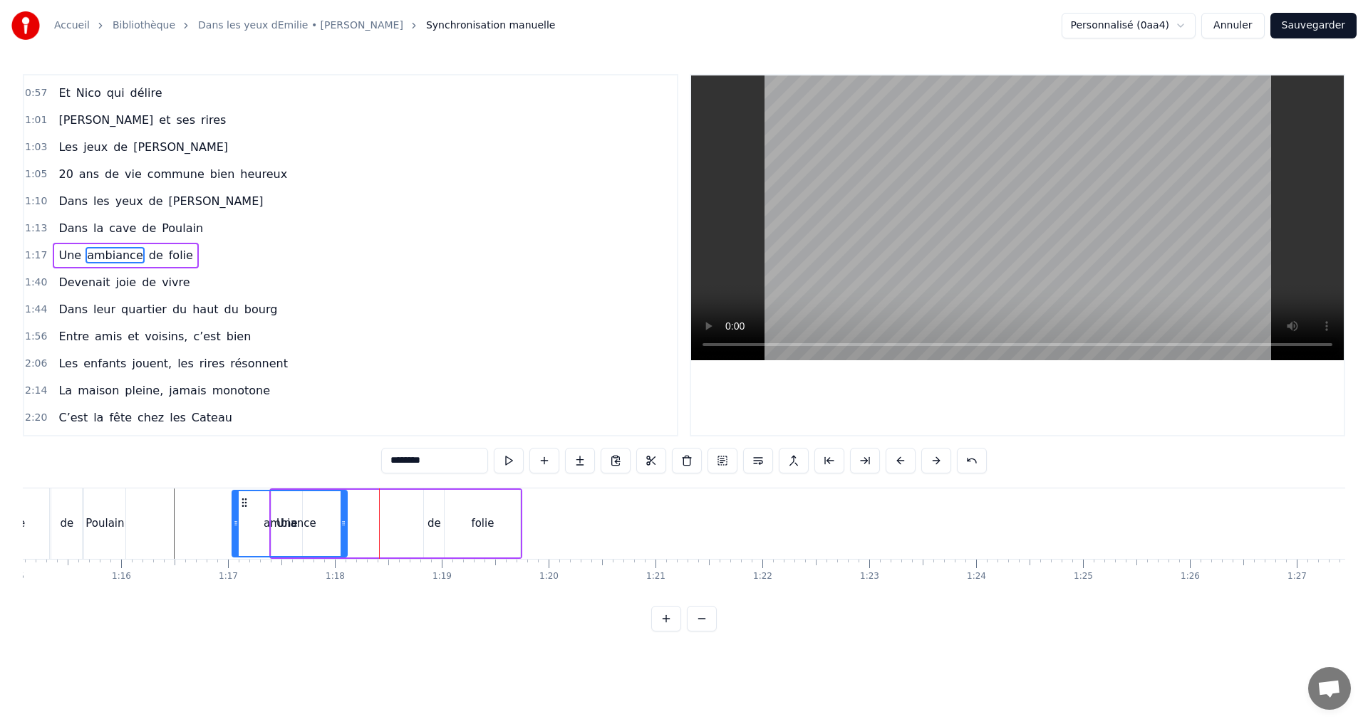
scroll to position [0, 7996]
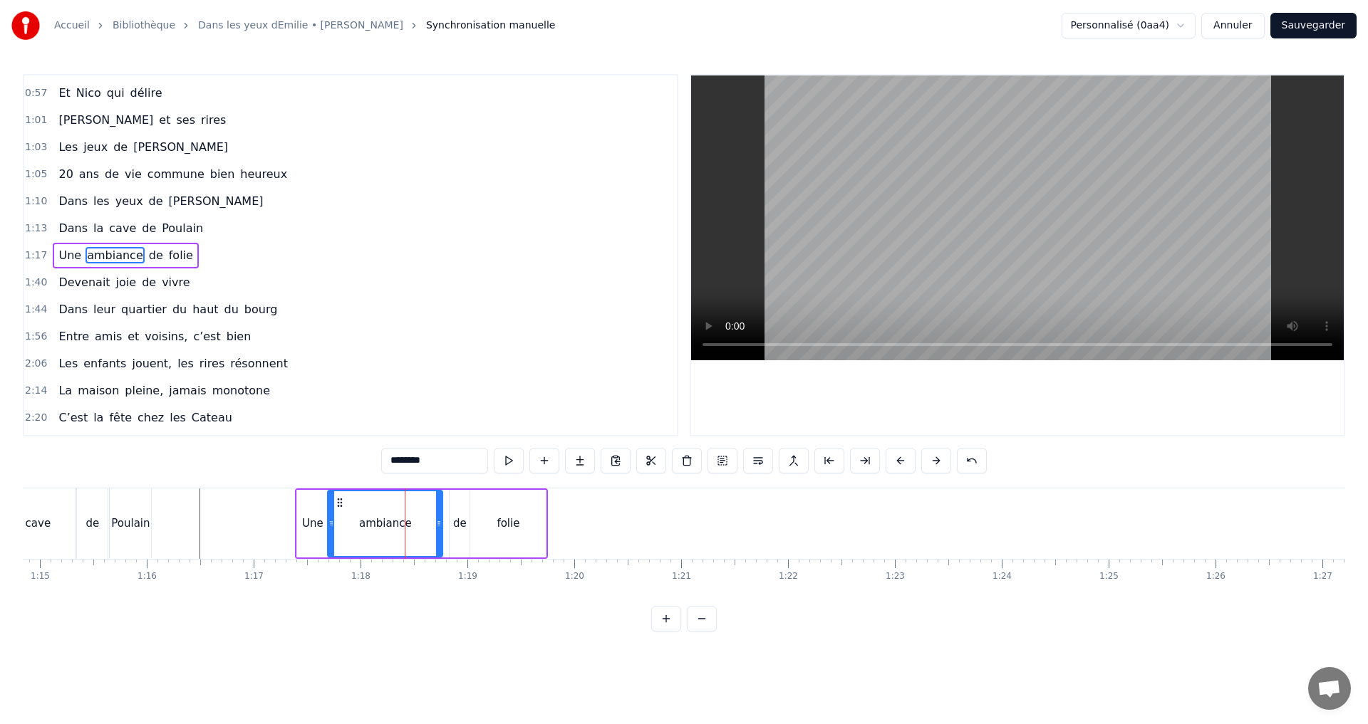
drag, startPoint x: 241, startPoint y: 503, endPoint x: 341, endPoint y: 526, distance: 103.0
click at [341, 526] on div "ambiance" at bounding box center [384, 523] width 113 height 65
drag, startPoint x: 443, startPoint y: 527, endPoint x: 431, endPoint y: 526, distance: 12.2
click at [431, 526] on div "ambiance" at bounding box center [385, 524] width 116 height 68
drag, startPoint x: 440, startPoint y: 526, endPoint x: 429, endPoint y: 526, distance: 11.4
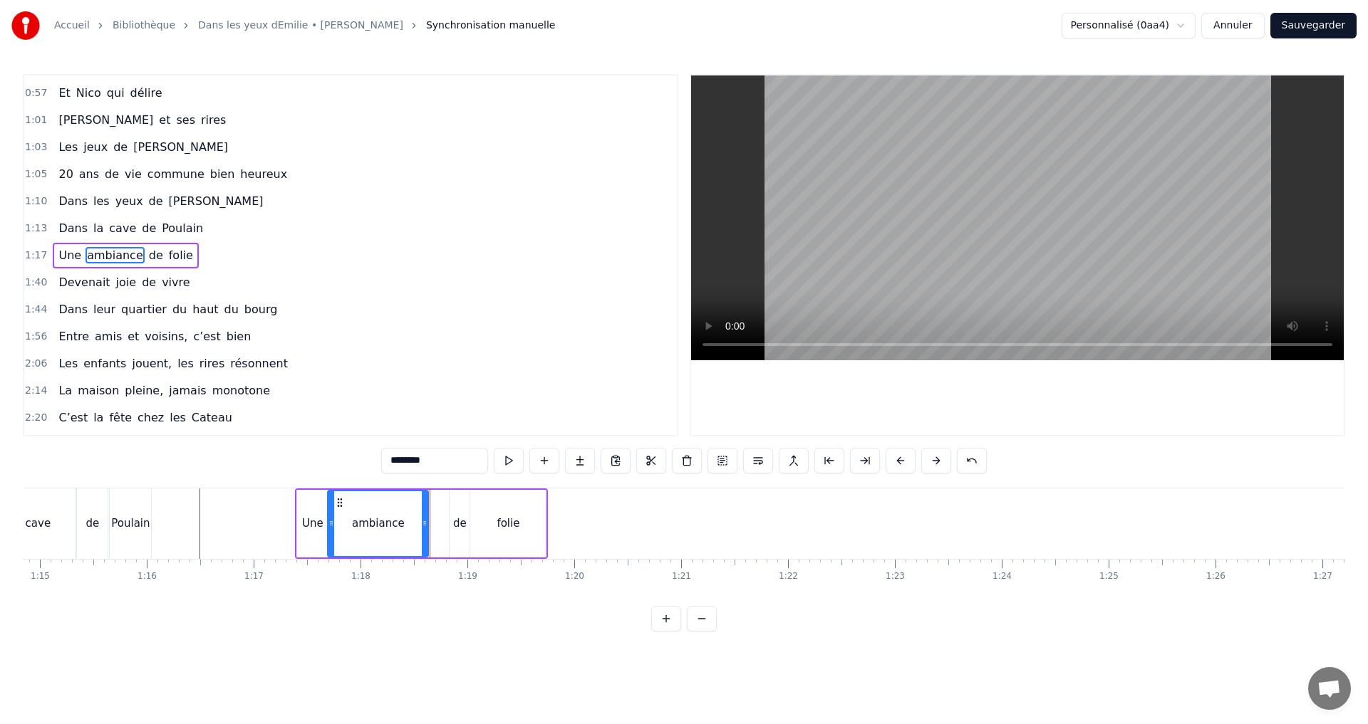
click at [427, 526] on icon at bounding box center [425, 523] width 6 height 11
click at [460, 533] on div "de" at bounding box center [459, 524] width 20 height 68
drag, startPoint x: 462, startPoint y: 503, endPoint x: 444, endPoint y: 504, distance: 17.8
click at [444, 504] on icon at bounding box center [443, 502] width 11 height 11
click at [479, 522] on div "folie" at bounding box center [508, 524] width 76 height 68
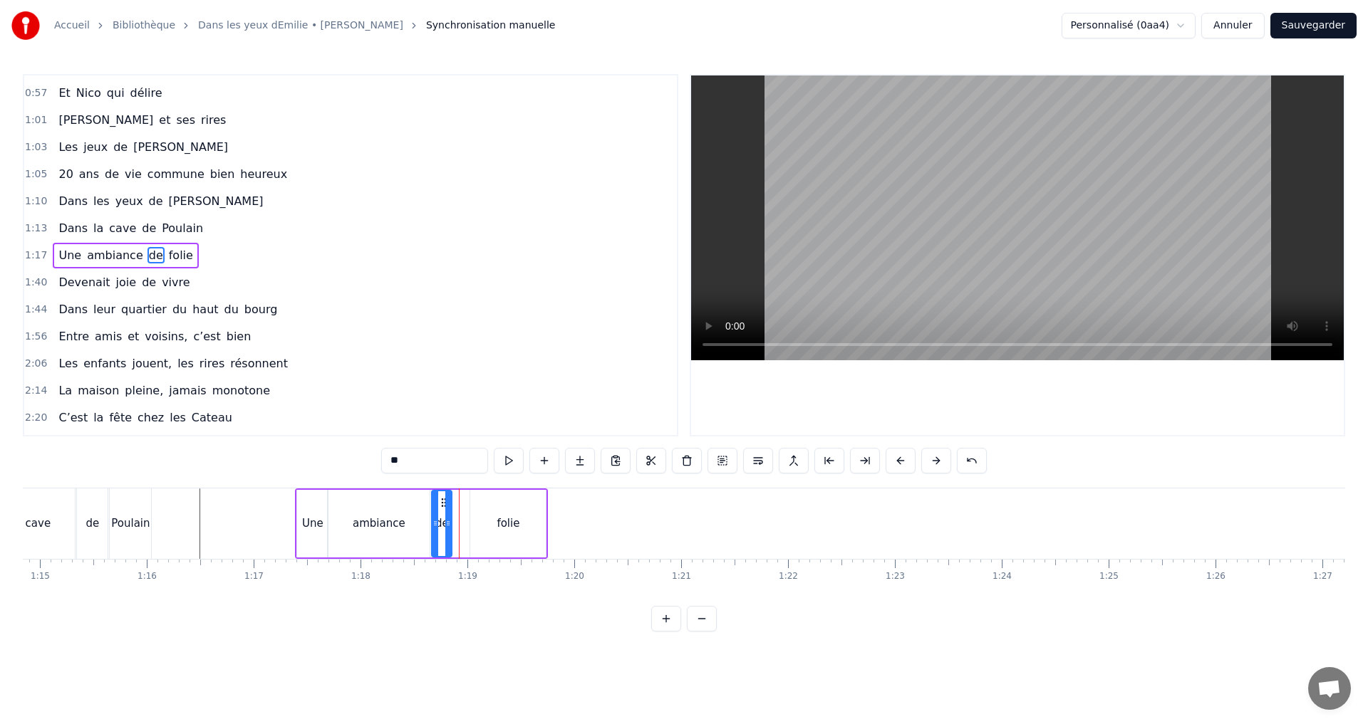
type input "*****"
drag, startPoint x: 481, startPoint y: 502, endPoint x: 464, endPoint y: 497, distance: 17.1
click at [464, 497] on icon at bounding box center [465, 502] width 11 height 11
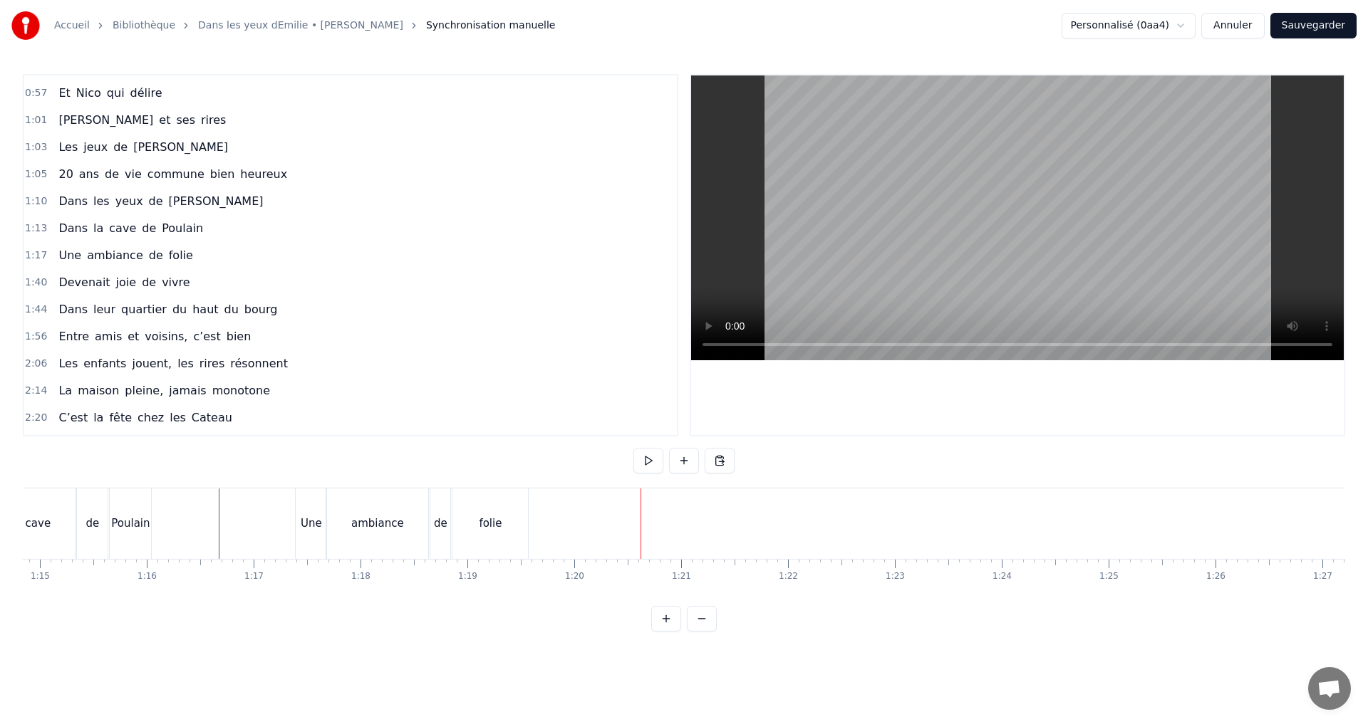
click at [508, 529] on div "folie" at bounding box center [490, 524] width 76 height 71
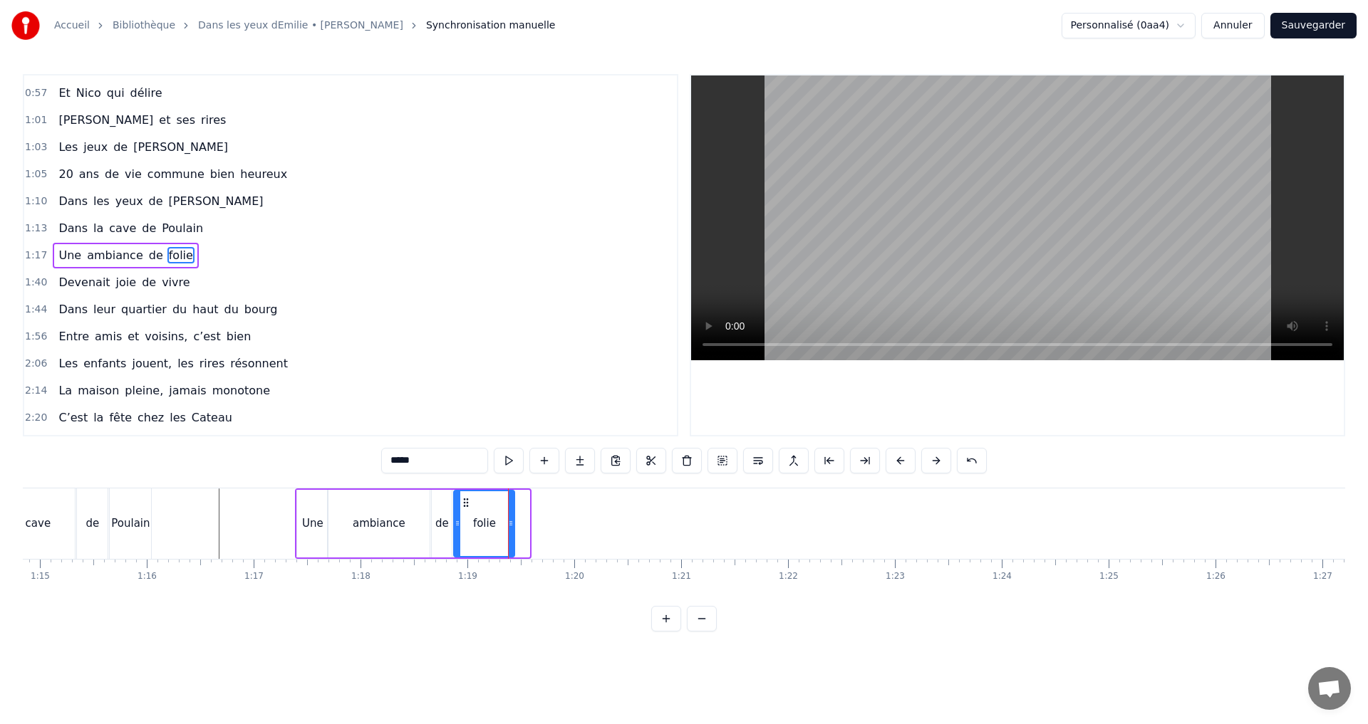
drag, startPoint x: 528, startPoint y: 521, endPoint x: 513, endPoint y: 519, distance: 15.0
click at [513, 519] on icon at bounding box center [511, 523] width 6 height 11
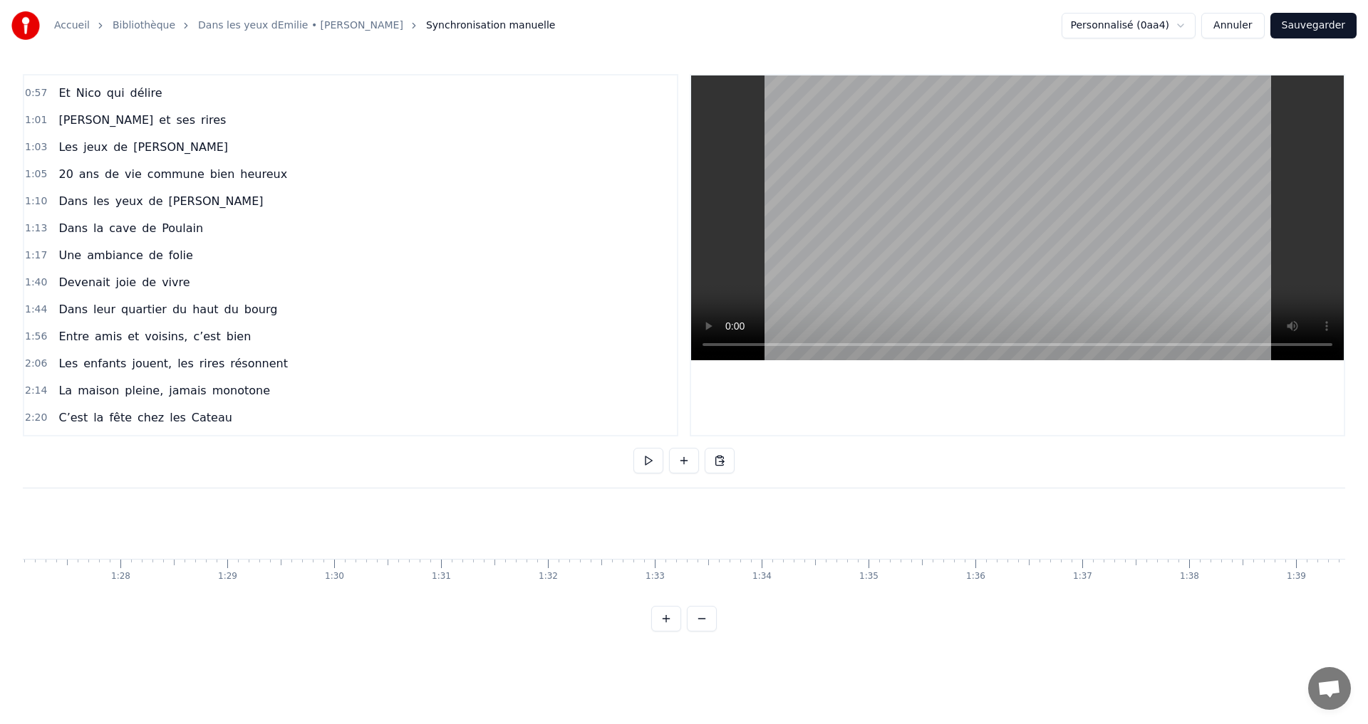
scroll to position [0, 9470]
click at [699, 625] on button at bounding box center [702, 619] width 30 height 26
click at [874, 520] on div "Devenait" at bounding box center [864, 524] width 32 height 11
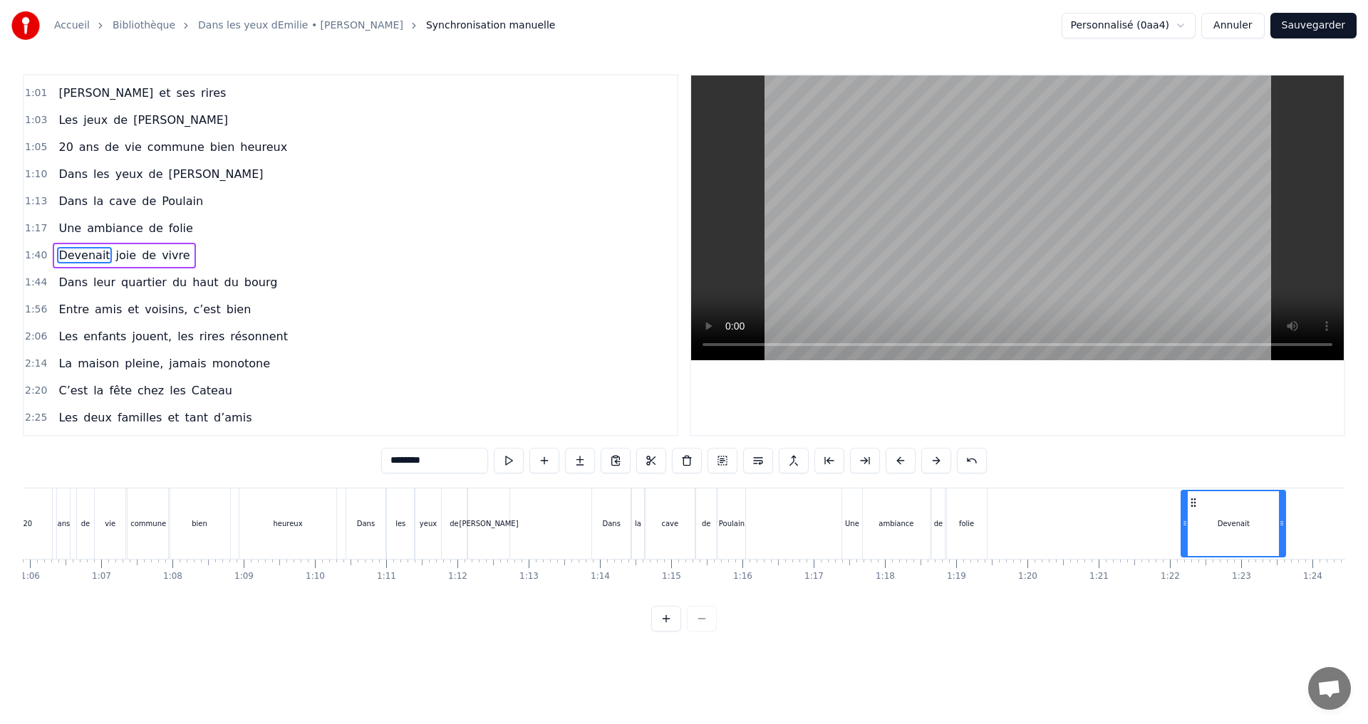
scroll to position [0, 4730]
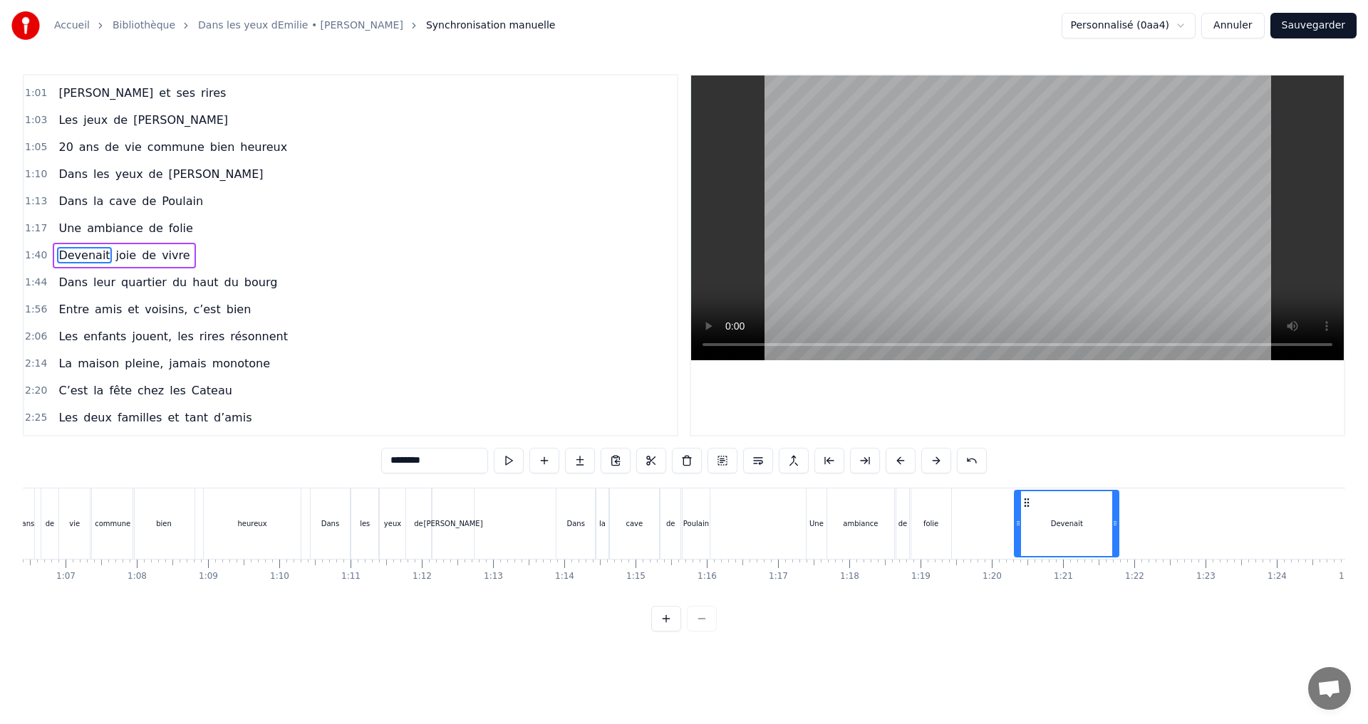
drag, startPoint x: 825, startPoint y: 502, endPoint x: 1026, endPoint y: 480, distance: 202.8
click at [1026, 480] on div "0:07 C’est au Requerre, que [PERSON_NAME] grandi 0:10 Et puis [PERSON_NAME] est…" at bounding box center [684, 353] width 1322 height 558
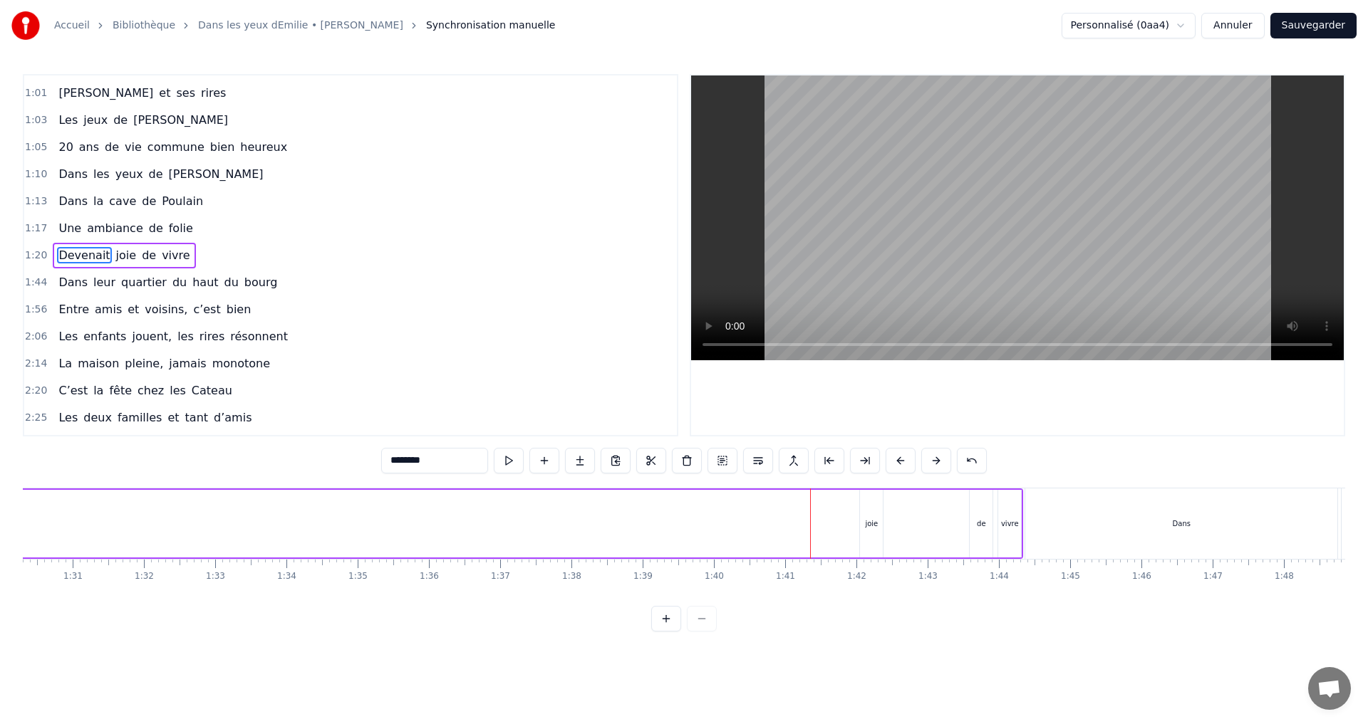
scroll to position [0, 6570]
click at [732, 544] on div "joie" at bounding box center [733, 524] width 23 height 68
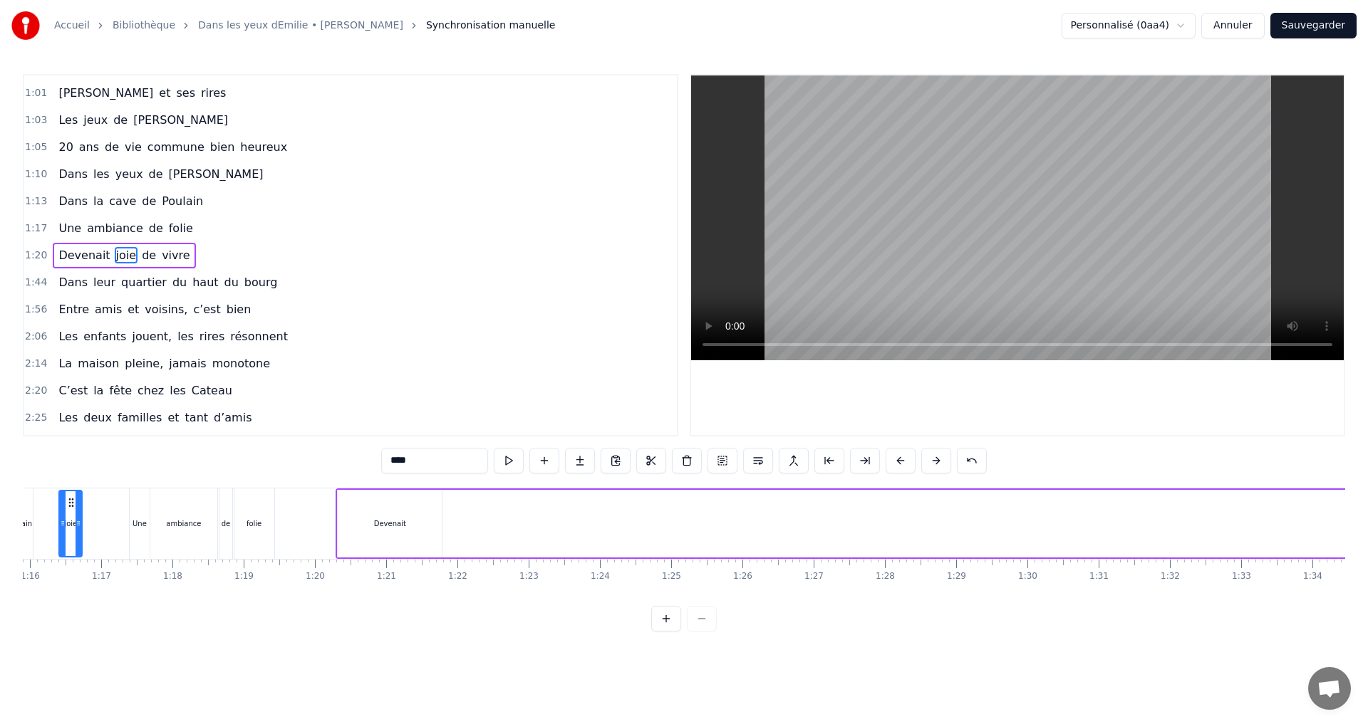
scroll to position [0, 5348]
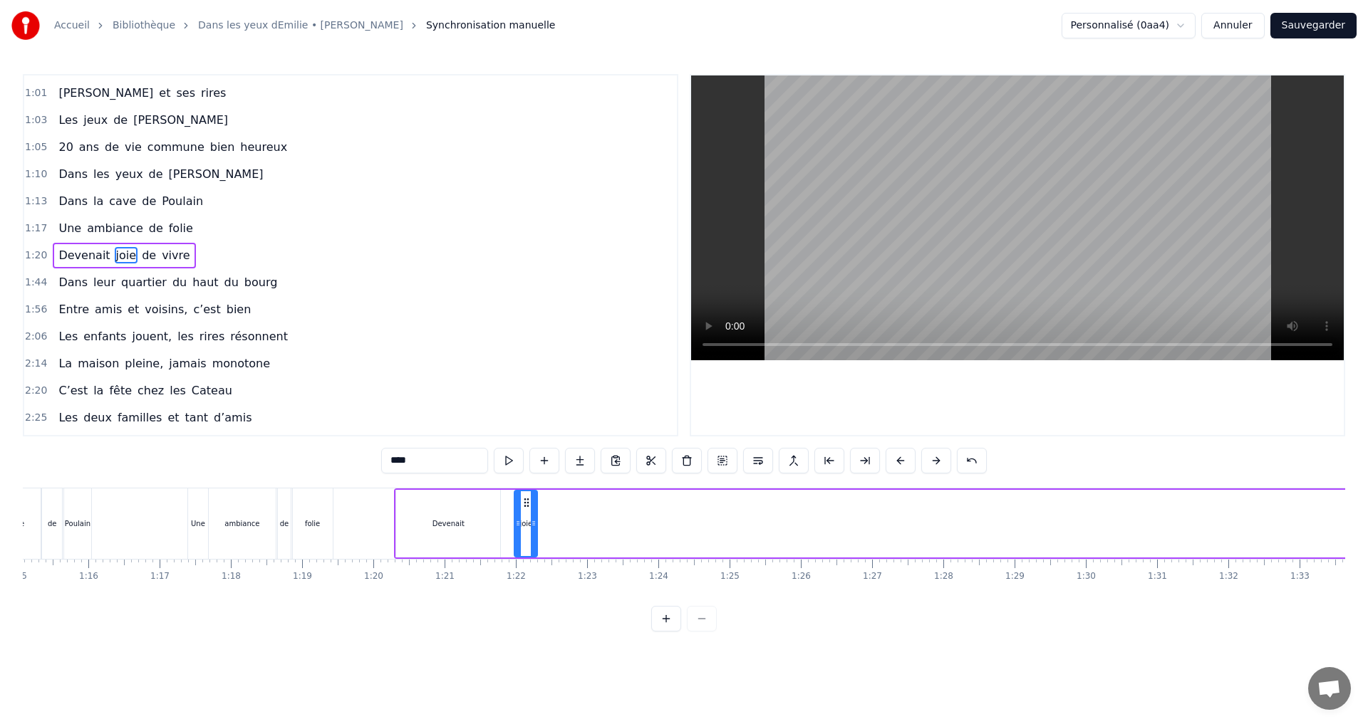
drag, startPoint x: 732, startPoint y: 503, endPoint x: 525, endPoint y: 531, distance: 209.2
click at [525, 531] on div "joie" at bounding box center [525, 523] width 21 height 65
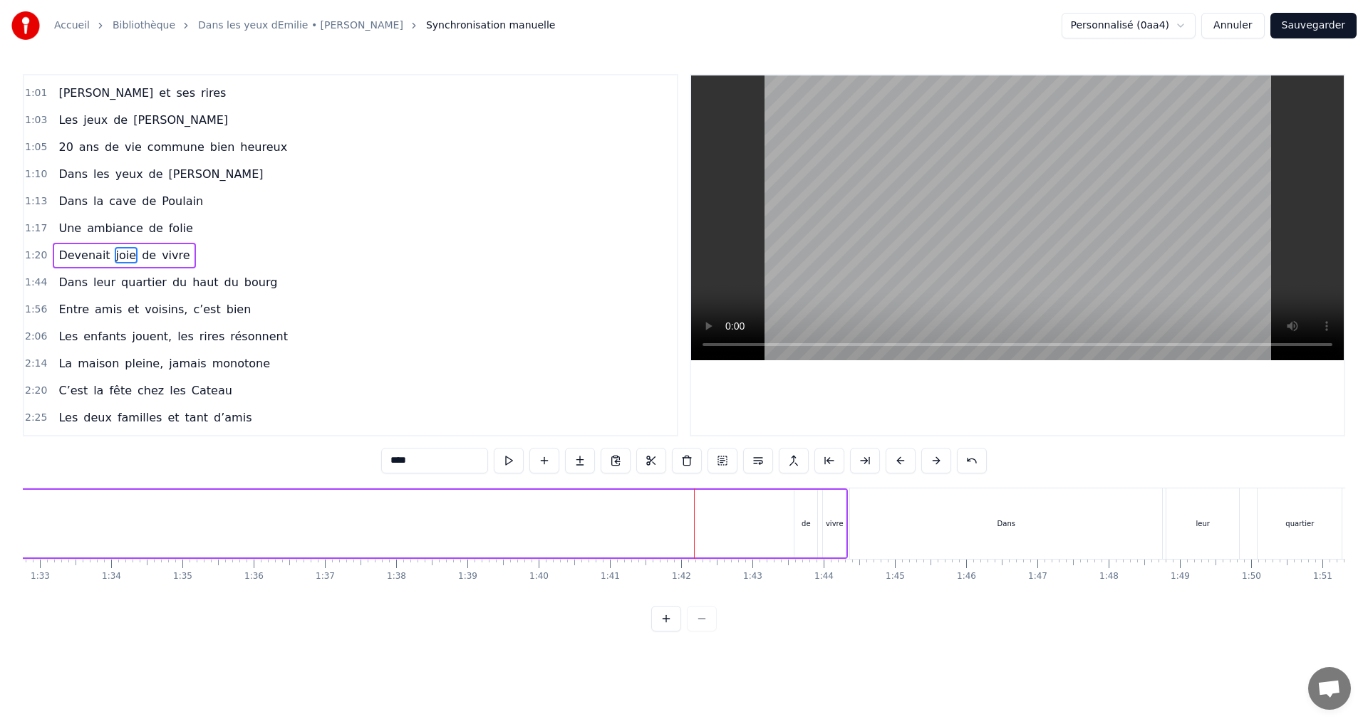
scroll to position [0, 6643]
click at [771, 533] on div "de" at bounding box center [769, 524] width 23 height 68
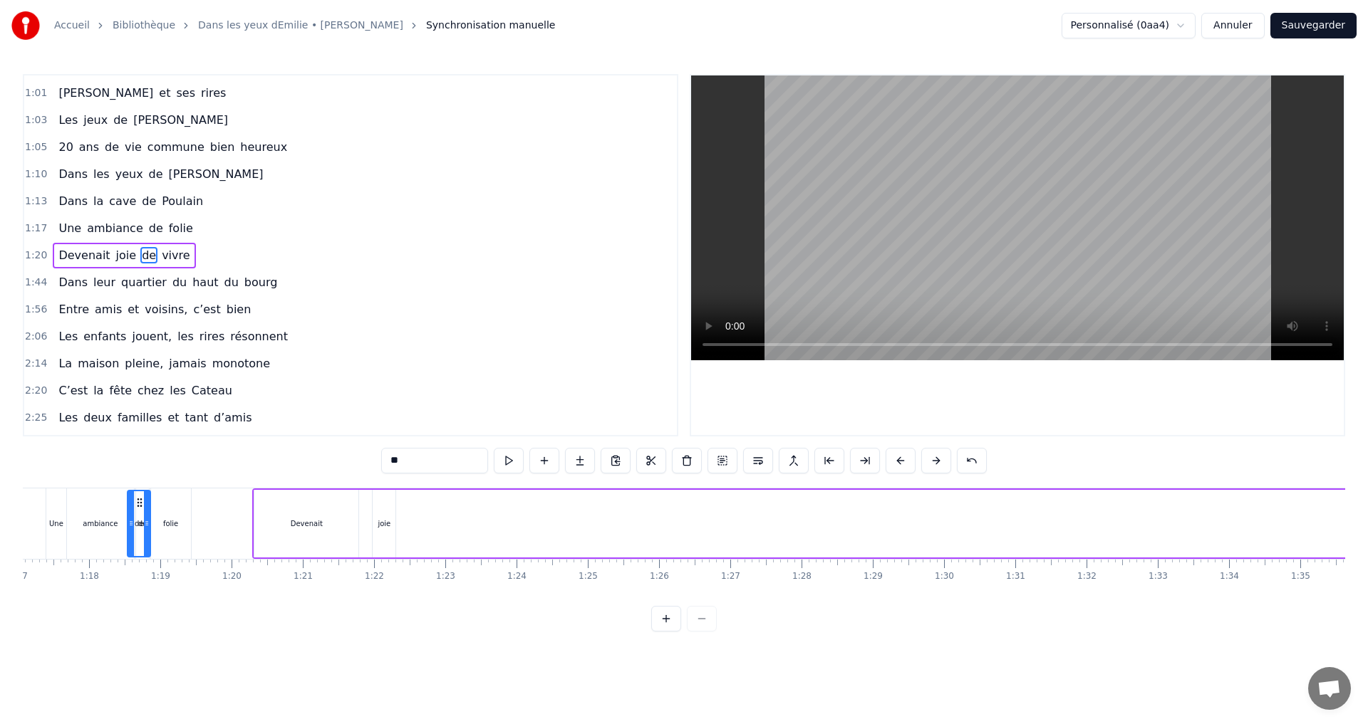
scroll to position [0, 5472]
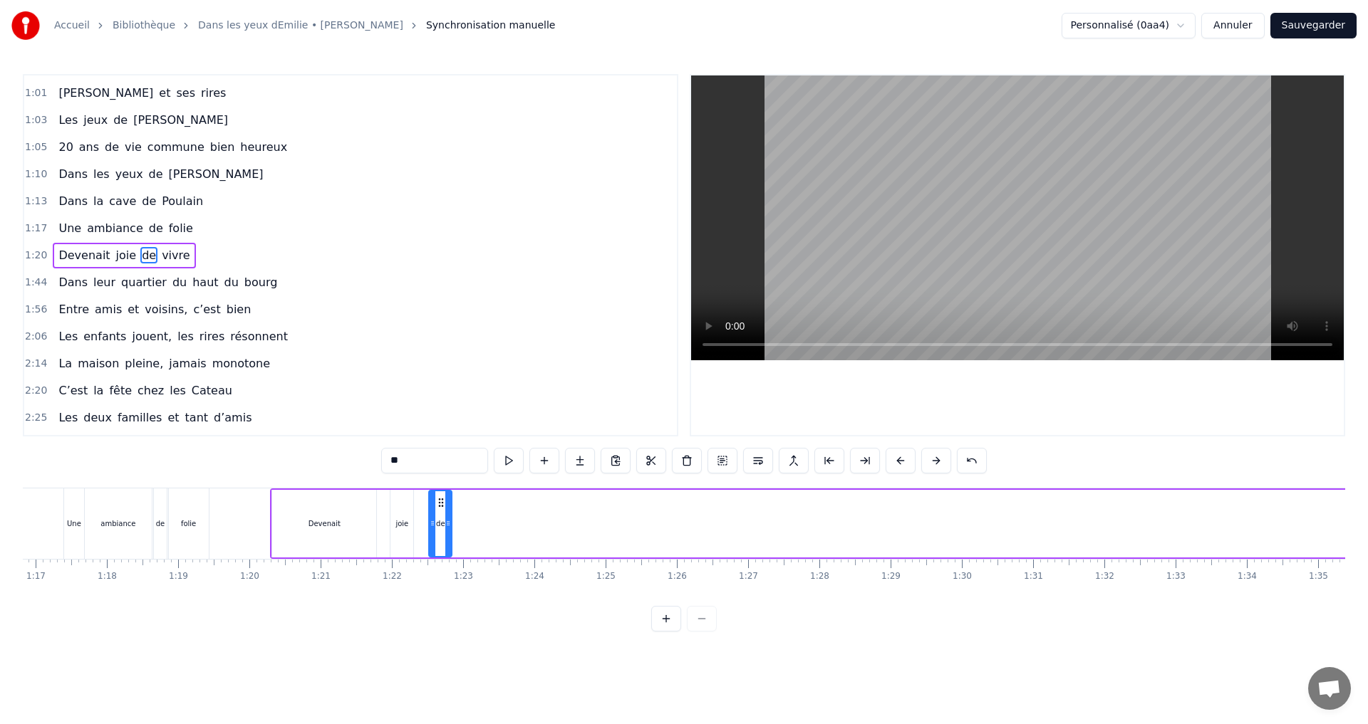
drag, startPoint x: 769, startPoint y: 505, endPoint x: 440, endPoint y: 519, distance: 329.4
click at [440, 519] on div "de" at bounding box center [440, 523] width 21 height 65
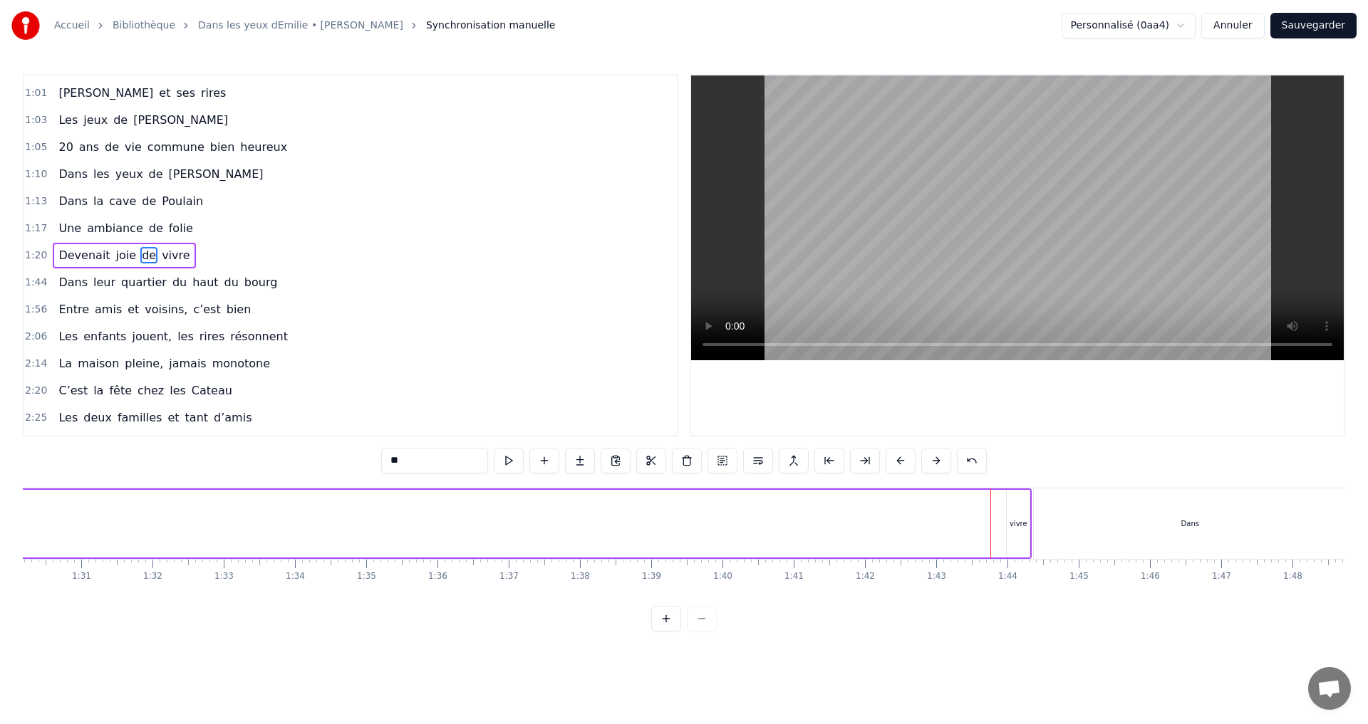
scroll to position [0, 6533]
click at [917, 532] on div "vivre" at bounding box center [908, 524] width 23 height 68
type input "*****"
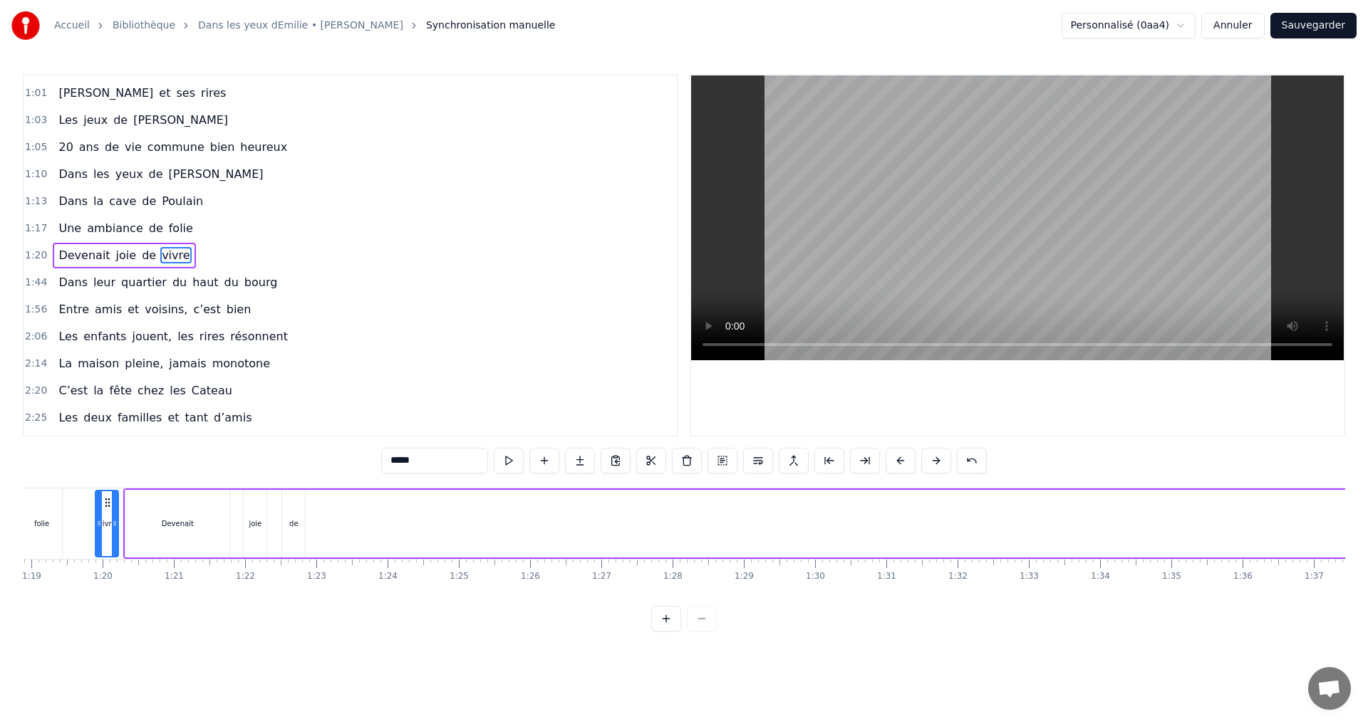
scroll to position [0, 5603]
drag, startPoint x: 910, startPoint y: 502, endPoint x: 352, endPoint y: 541, distance: 559.1
click at [352, 541] on div "vivre" at bounding box center [350, 523] width 21 height 65
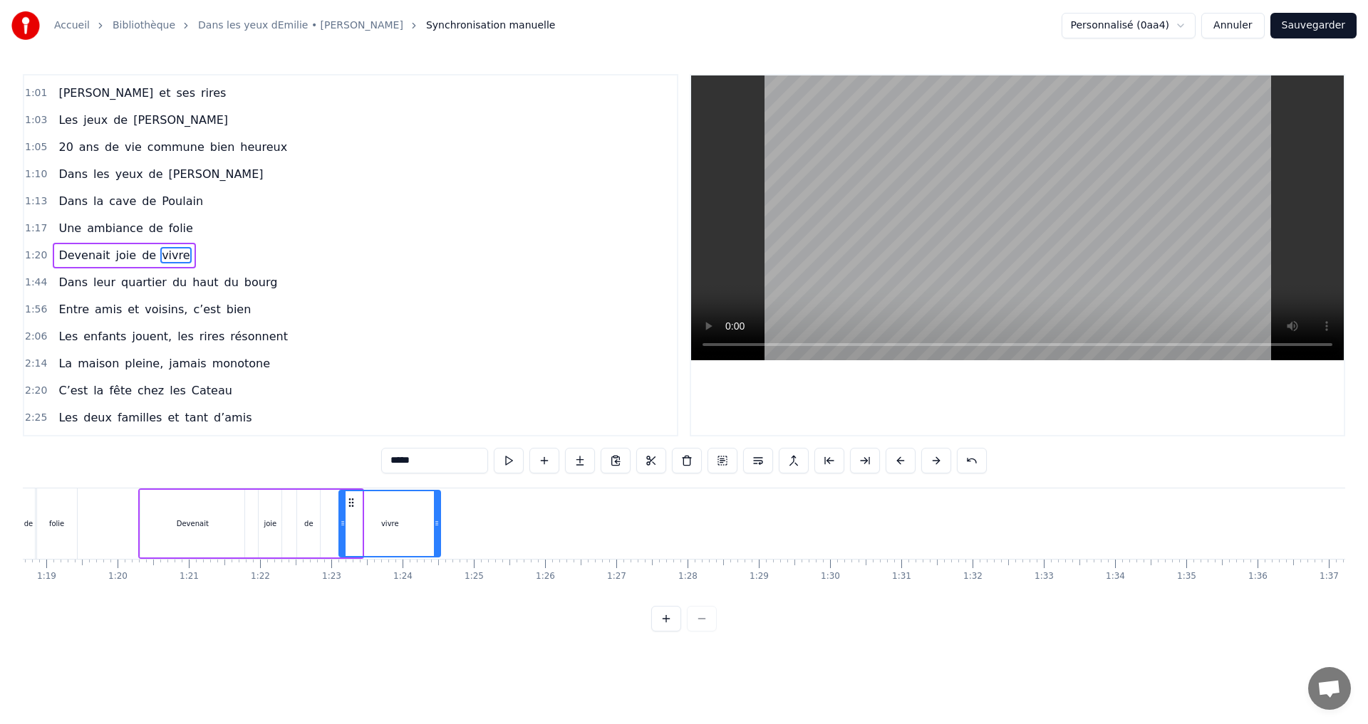
drag, startPoint x: 358, startPoint y: 521, endPoint x: 436, endPoint y: 531, distance: 79.0
click at [436, 531] on div at bounding box center [437, 523] width 6 height 65
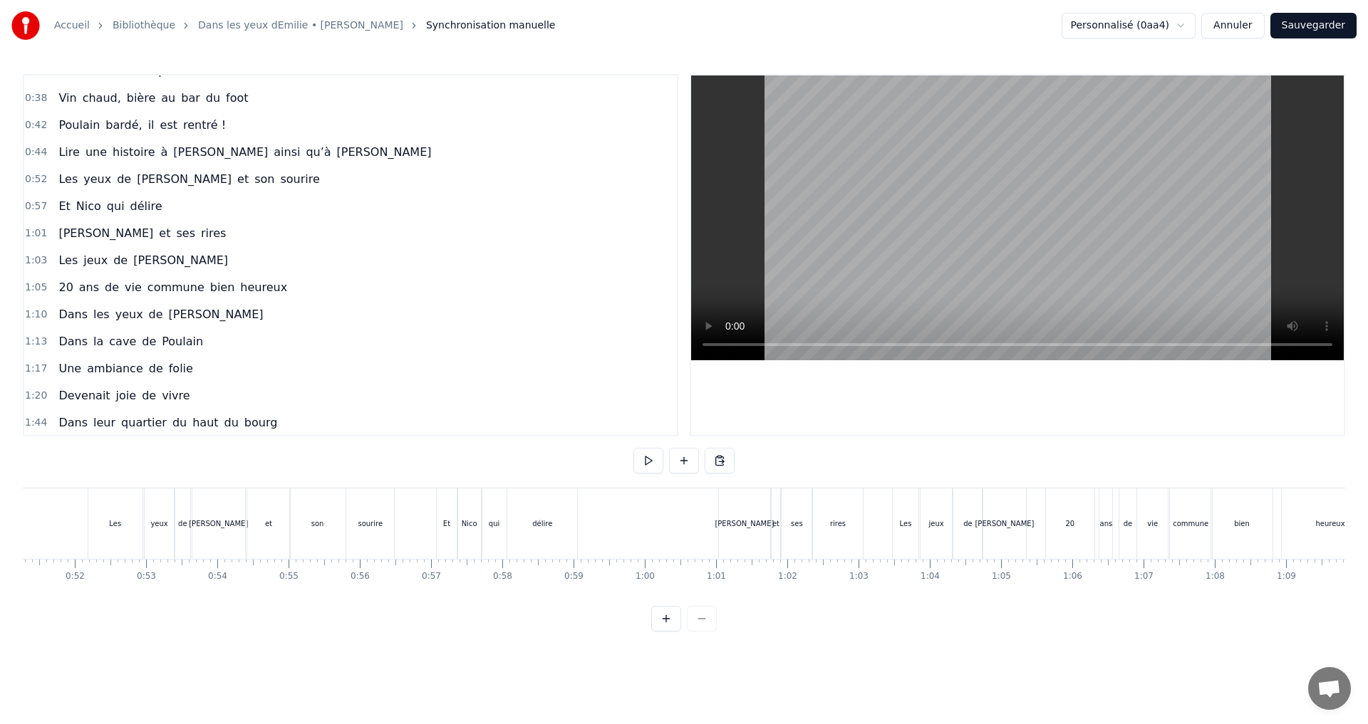
scroll to position [178, 0]
click at [335, 161] on span "[PERSON_NAME]" at bounding box center [384, 154] width 98 height 16
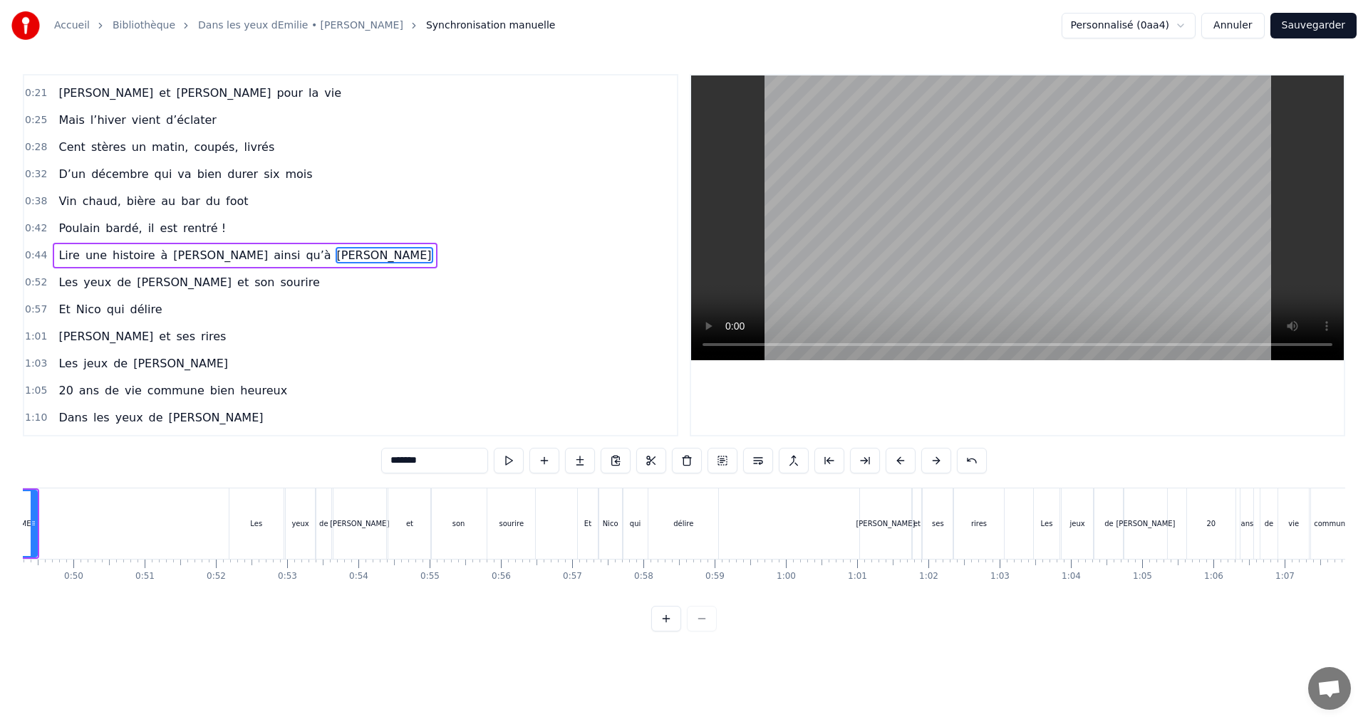
scroll to position [0, 3386]
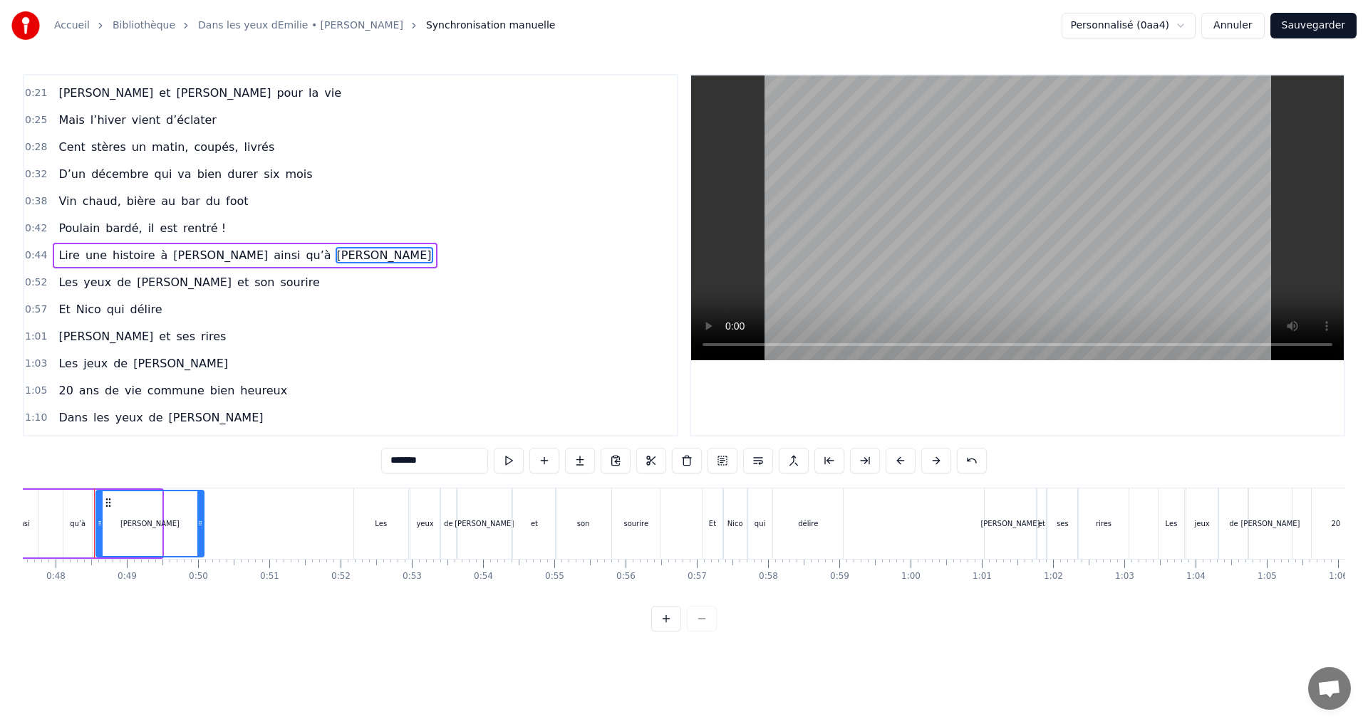
drag, startPoint x: 159, startPoint y: 524, endPoint x: 201, endPoint y: 529, distance: 42.2
click at [201, 529] on icon at bounding box center [200, 523] width 6 height 11
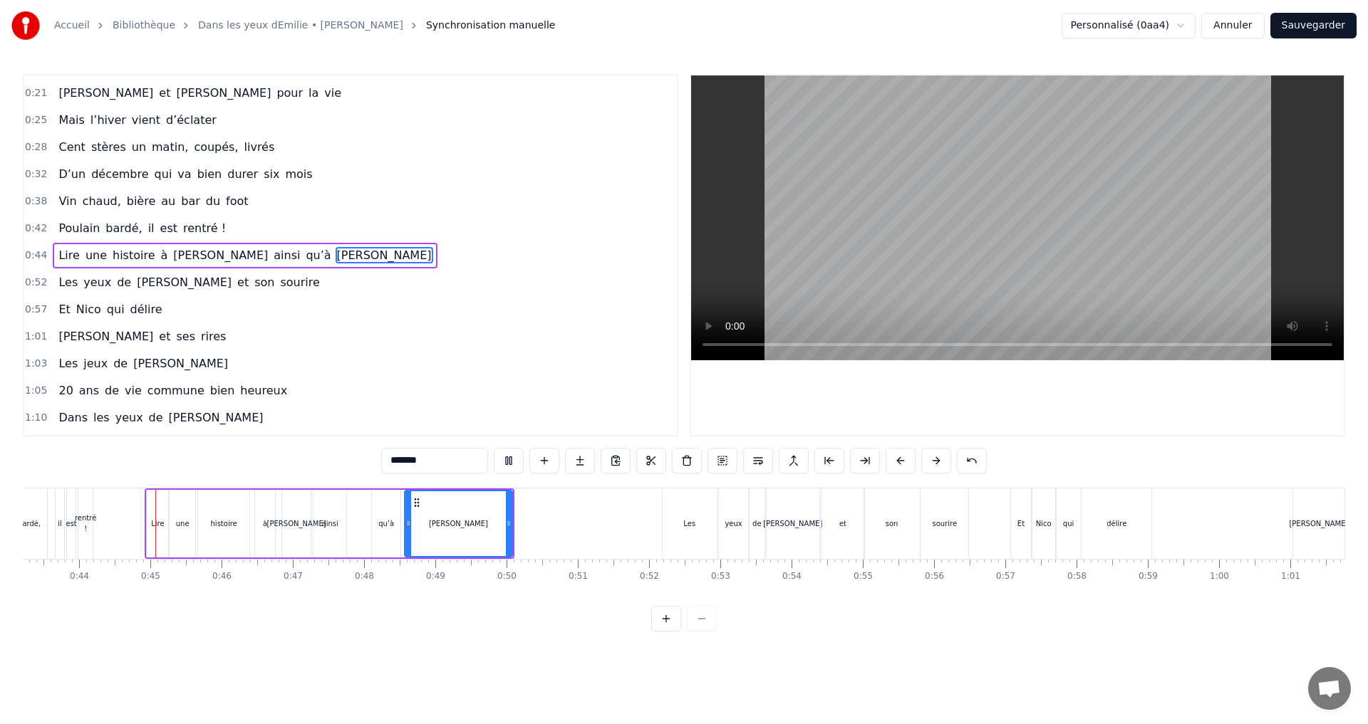
scroll to position [0, 3100]
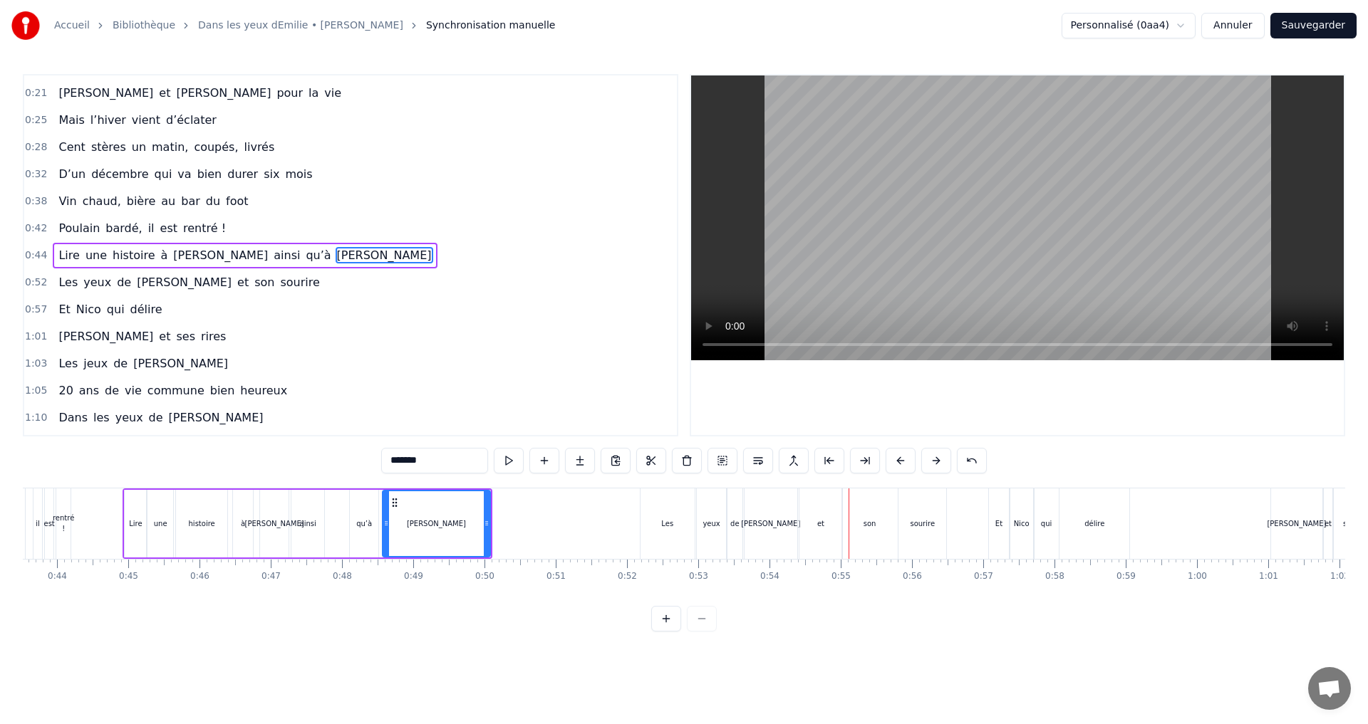
click at [307, 520] on div "ainsi" at bounding box center [308, 524] width 16 height 11
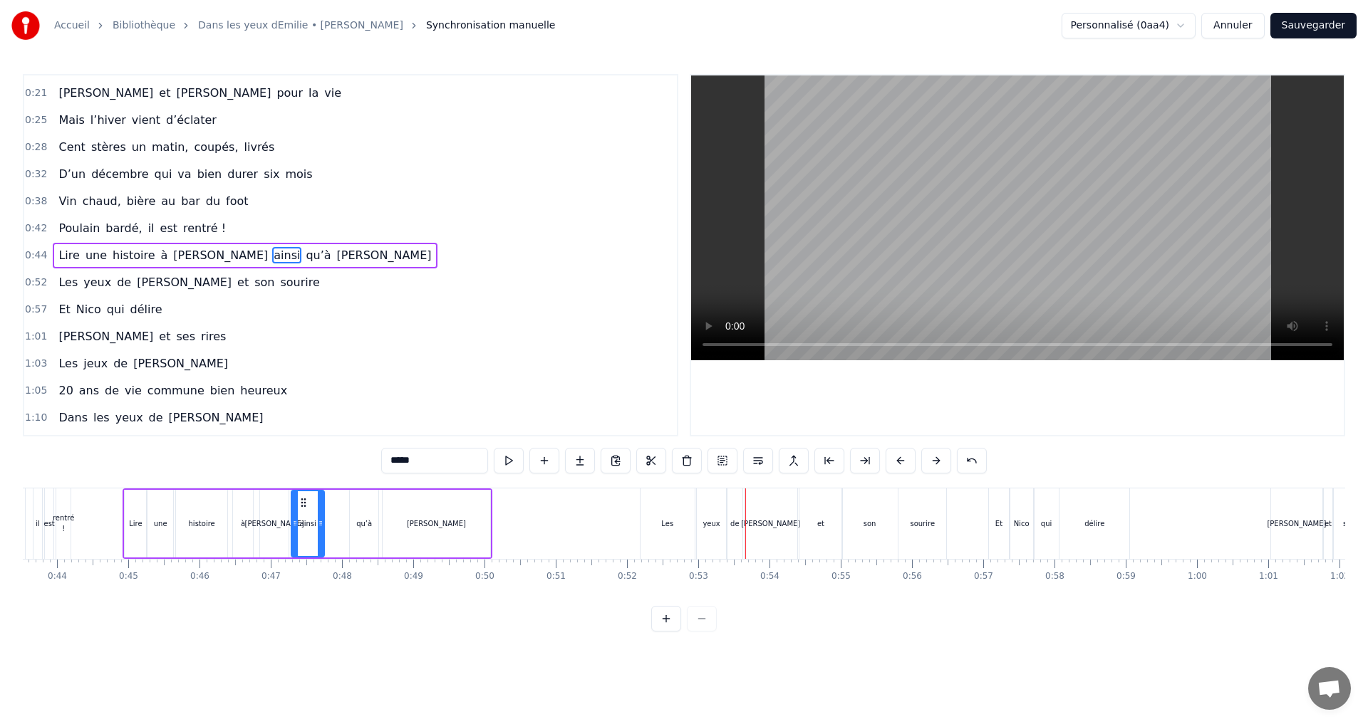
click at [480, 526] on div "[PERSON_NAME]" at bounding box center [436, 524] width 108 height 68
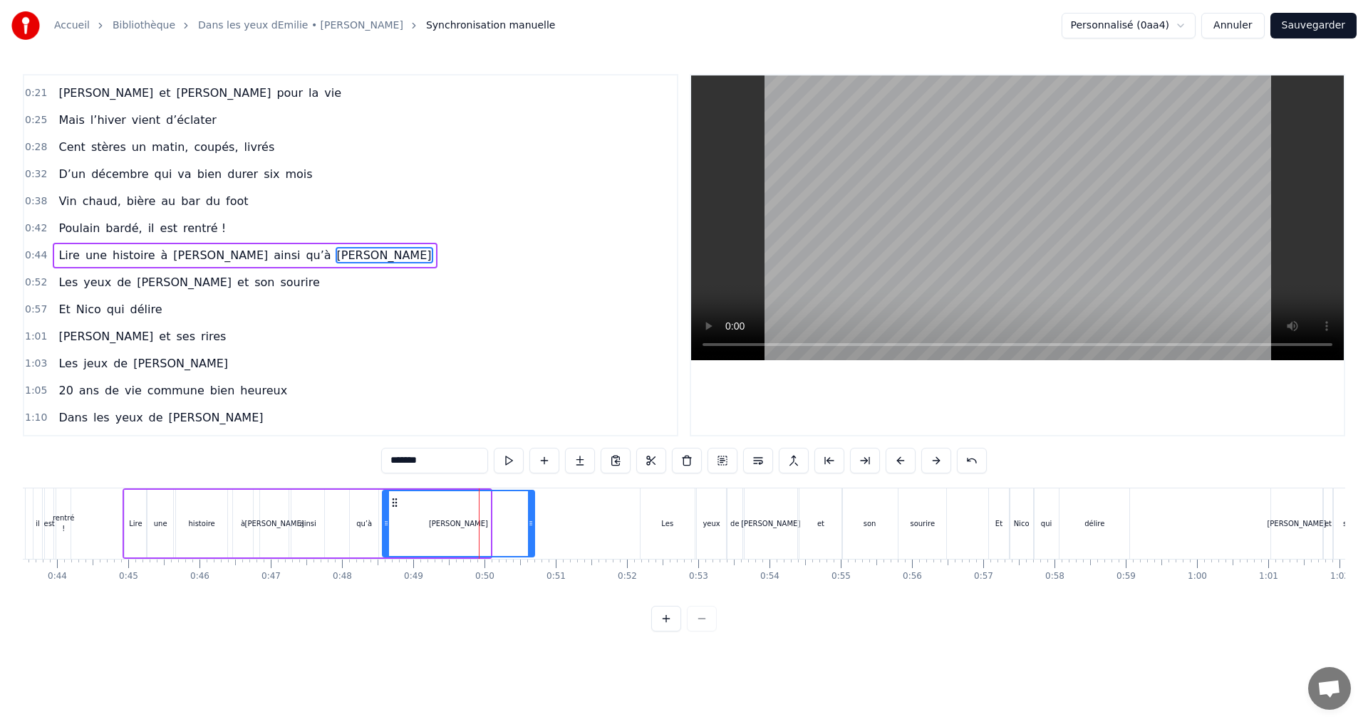
drag, startPoint x: 487, startPoint y: 524, endPoint x: 531, endPoint y: 529, distance: 44.4
click at [531, 529] on div at bounding box center [531, 523] width 6 height 65
drag, startPoint x: 531, startPoint y: 523, endPoint x: 575, endPoint y: 526, distance: 44.3
click at [575, 526] on icon at bounding box center [575, 523] width 6 height 11
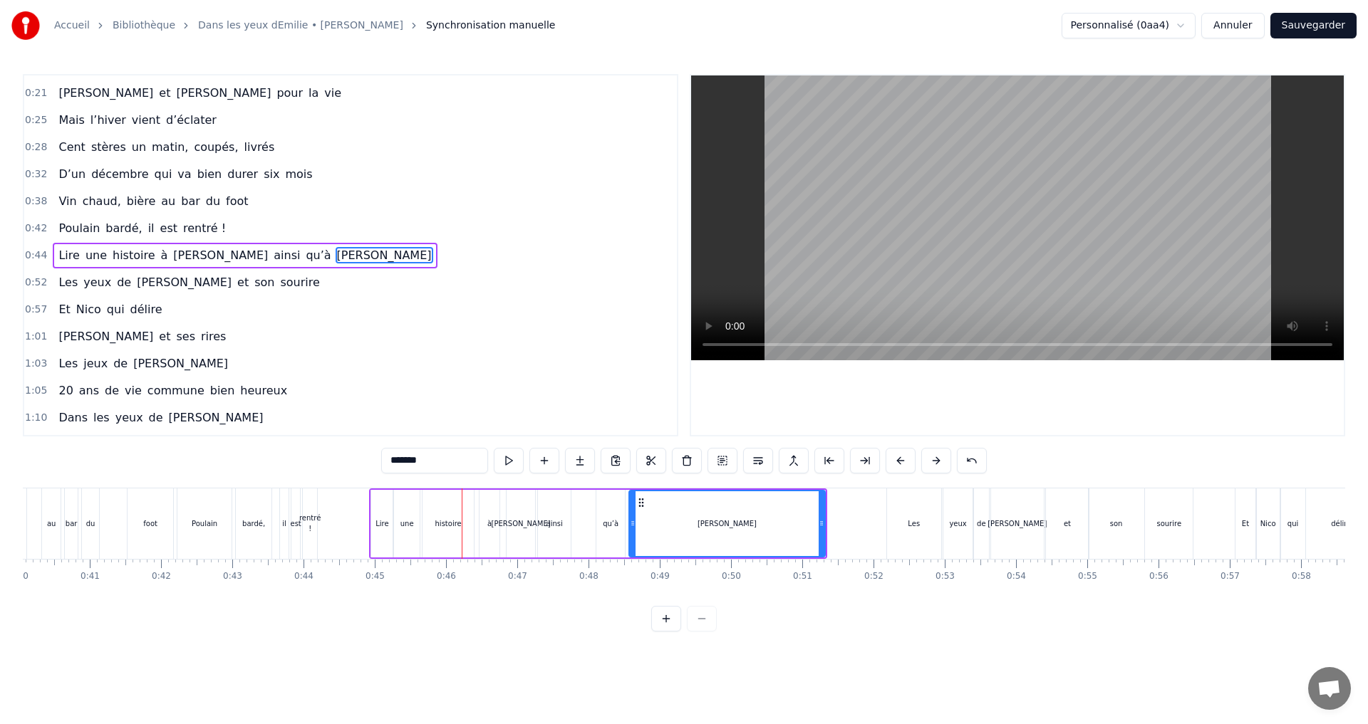
scroll to position [0, 2836]
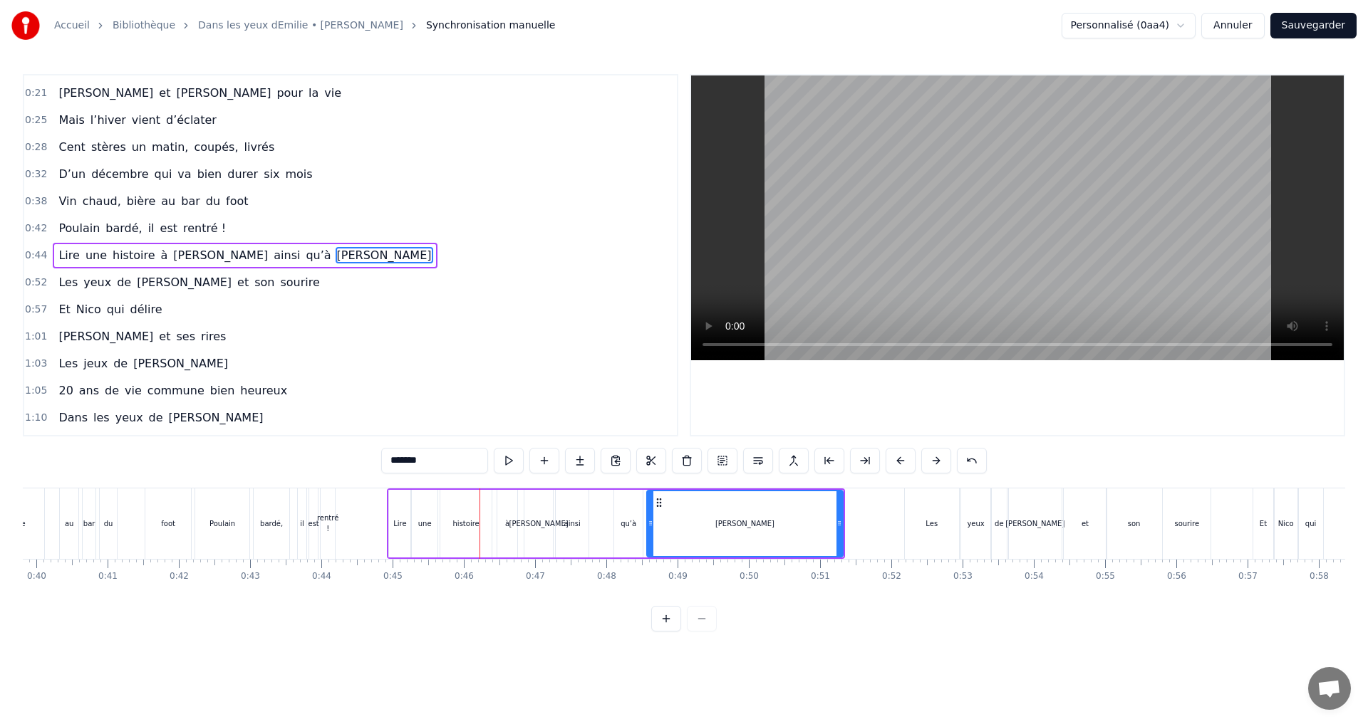
click at [665, 632] on button at bounding box center [666, 619] width 30 height 26
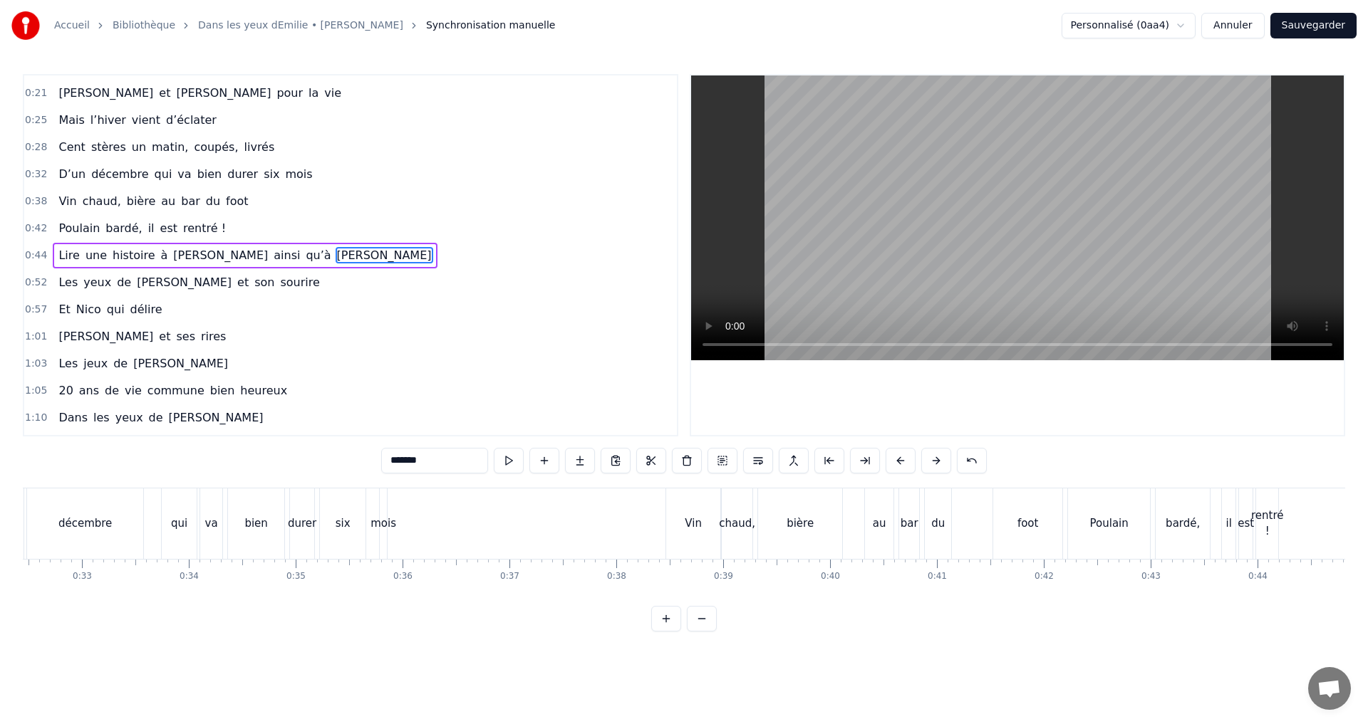
click at [669, 632] on button at bounding box center [666, 619] width 30 height 26
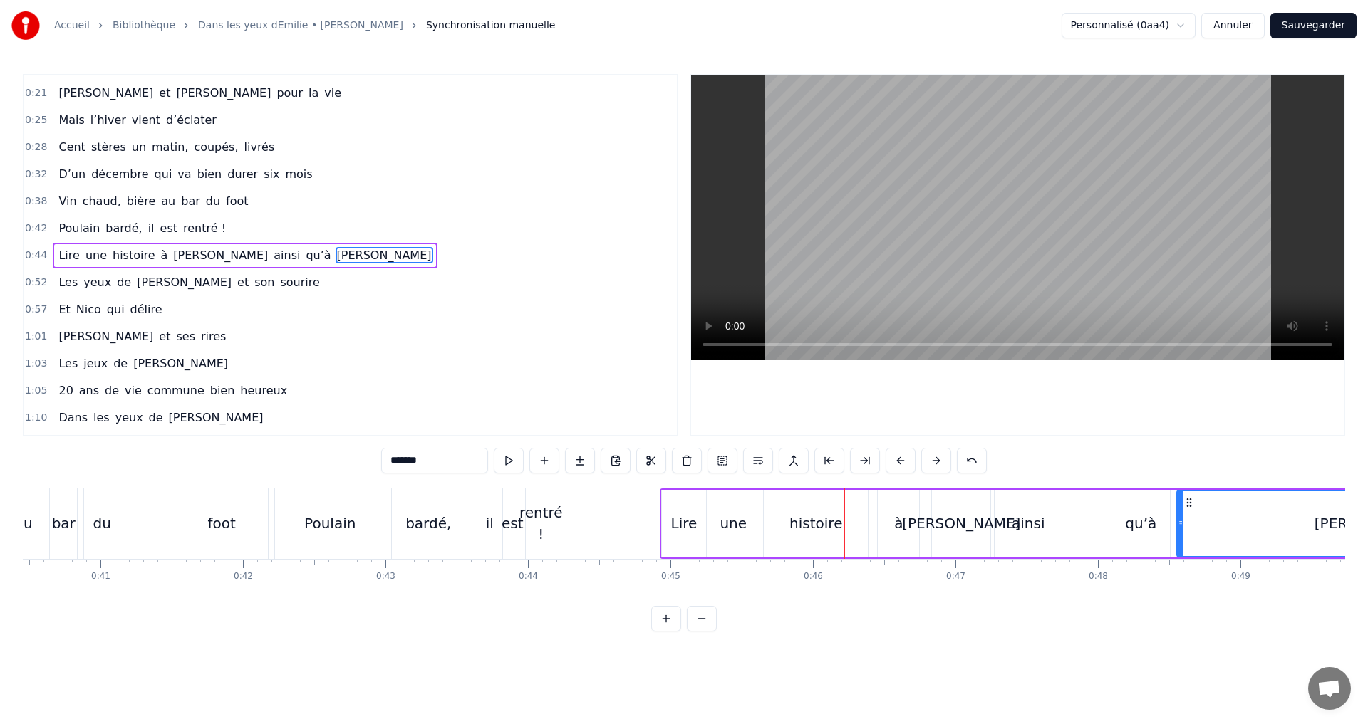
scroll to position [0, 5726]
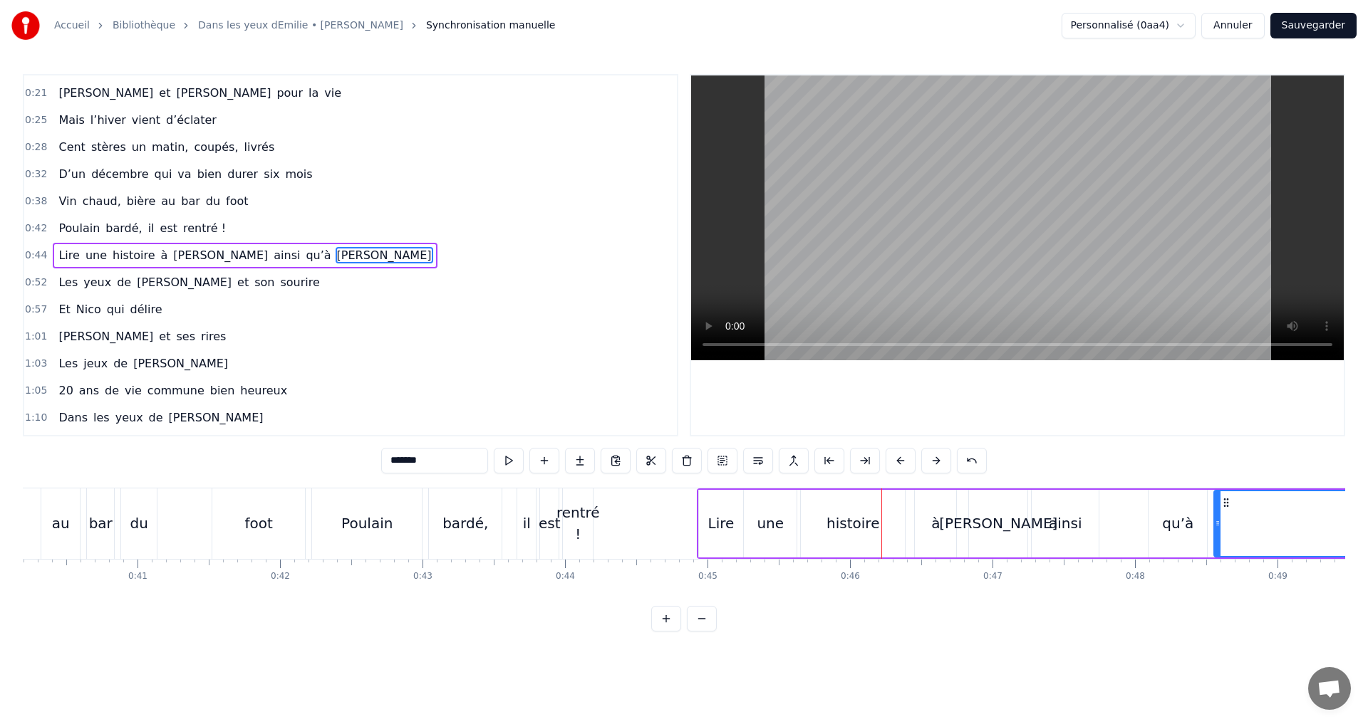
click at [522, 539] on div "il" at bounding box center [526, 524] width 19 height 71
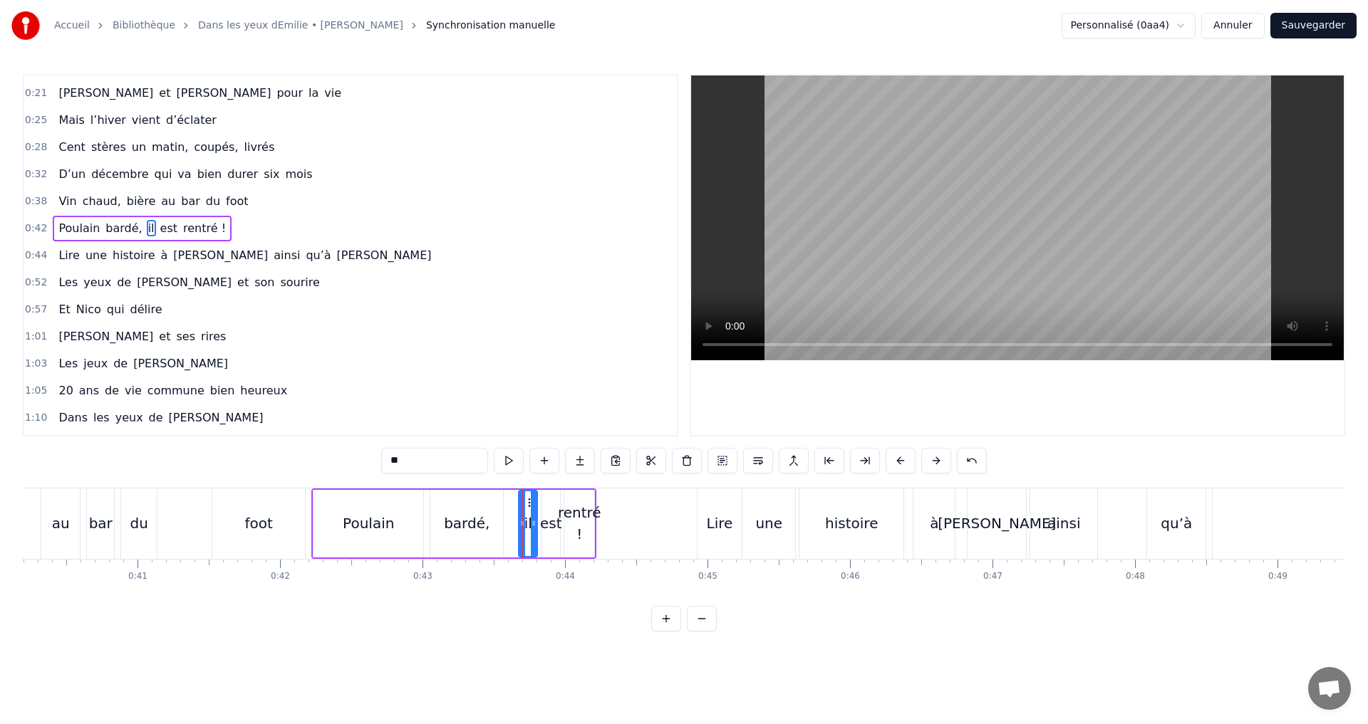
scroll to position [50, 0]
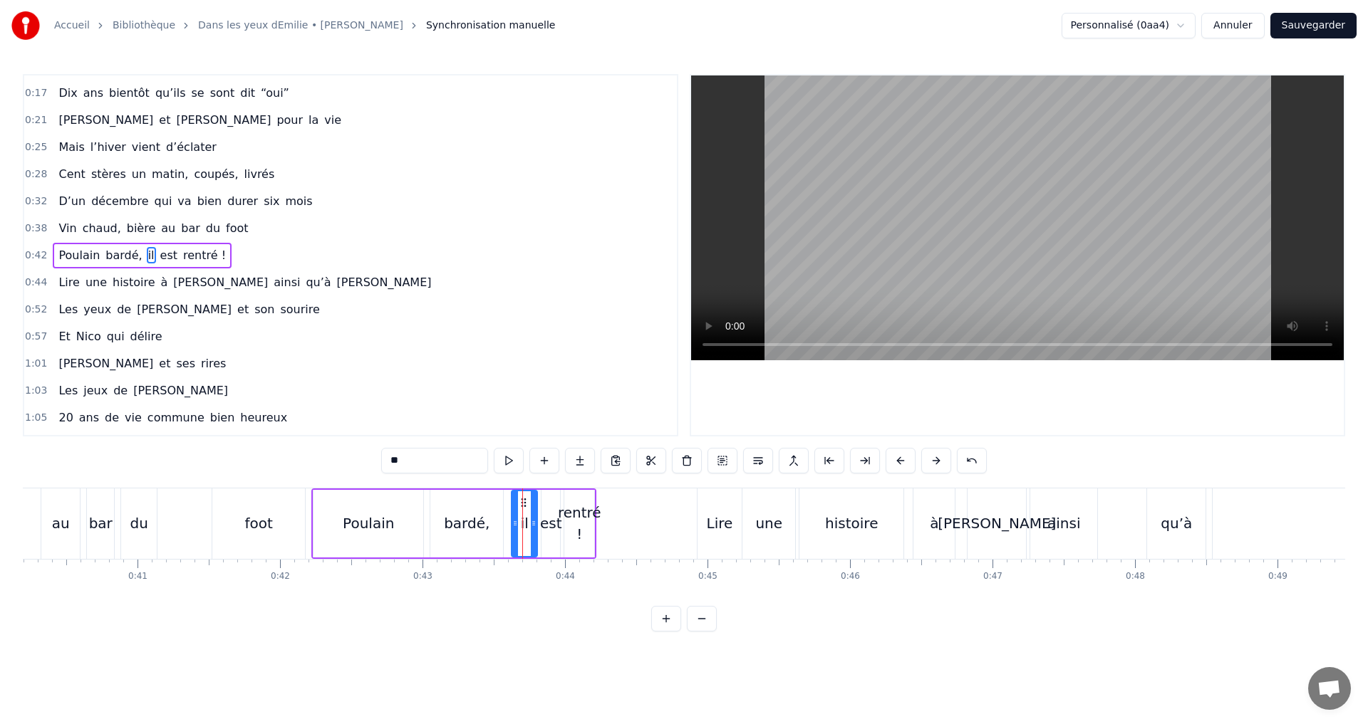
drag, startPoint x: 521, startPoint y: 522, endPoint x: 511, endPoint y: 523, distance: 10.0
click at [512, 523] on icon at bounding box center [515, 523] width 6 height 11
click at [585, 526] on div "rentré !" at bounding box center [579, 523] width 43 height 43
drag, startPoint x: 592, startPoint y: 524, endPoint x: 612, endPoint y: 526, distance: 20.1
click at [612, 525] on icon at bounding box center [610, 523] width 6 height 11
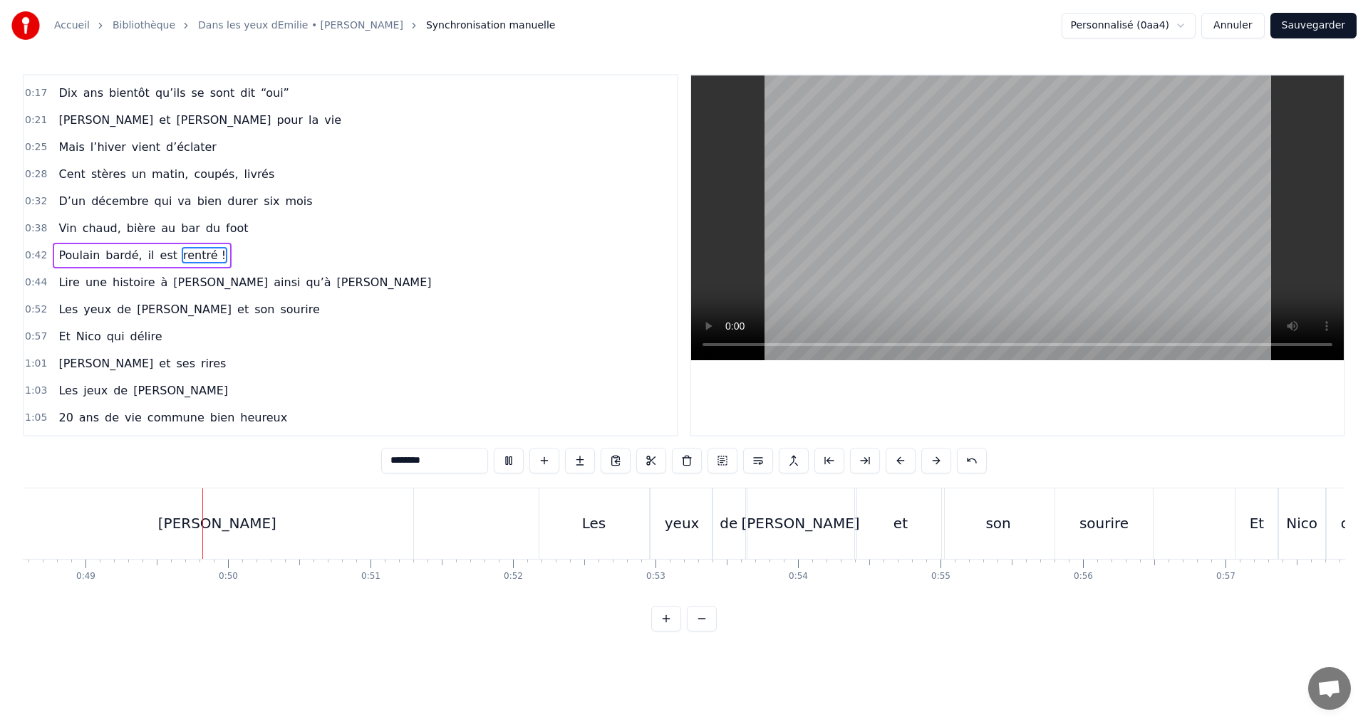
scroll to position [0, 6918]
click at [327, 512] on div "[PERSON_NAME]" at bounding box center [216, 524] width 392 height 71
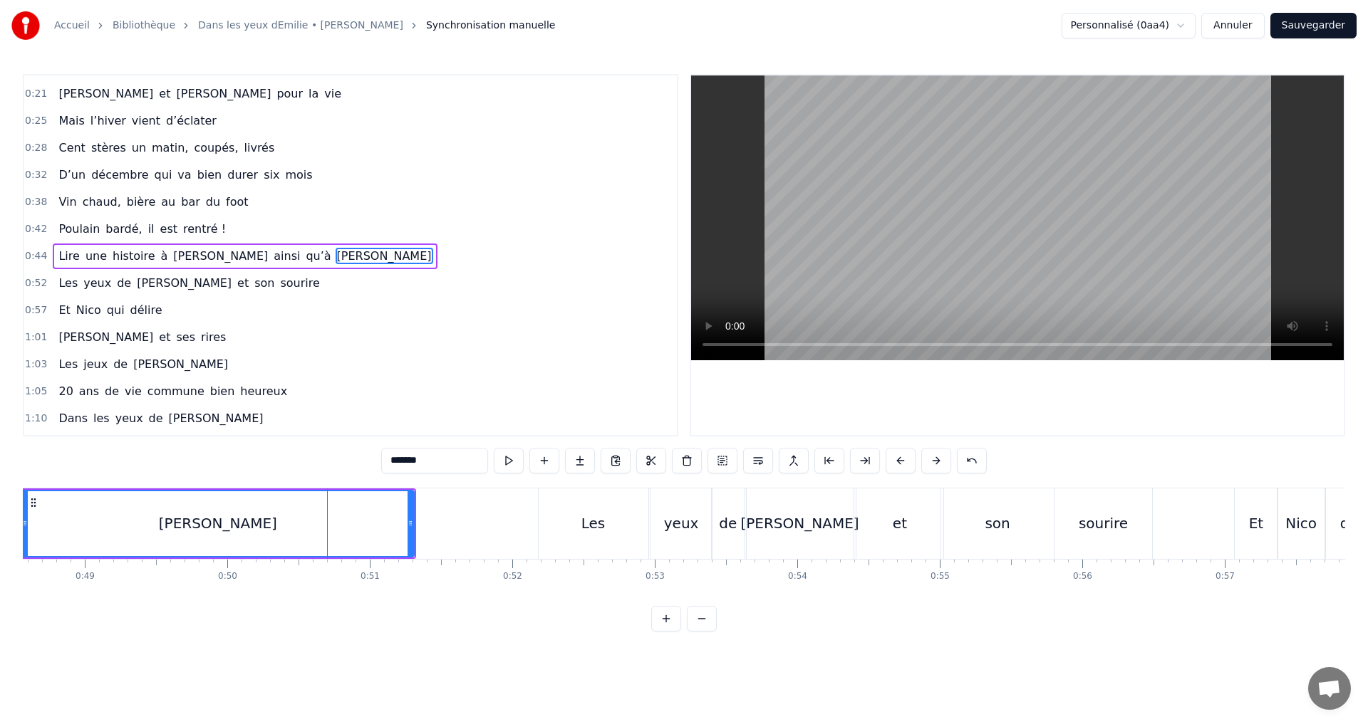
scroll to position [77, 0]
drag, startPoint x: 412, startPoint y: 528, endPoint x: 303, endPoint y: 524, distance: 109.1
click at [303, 524] on icon at bounding box center [301, 523] width 6 height 11
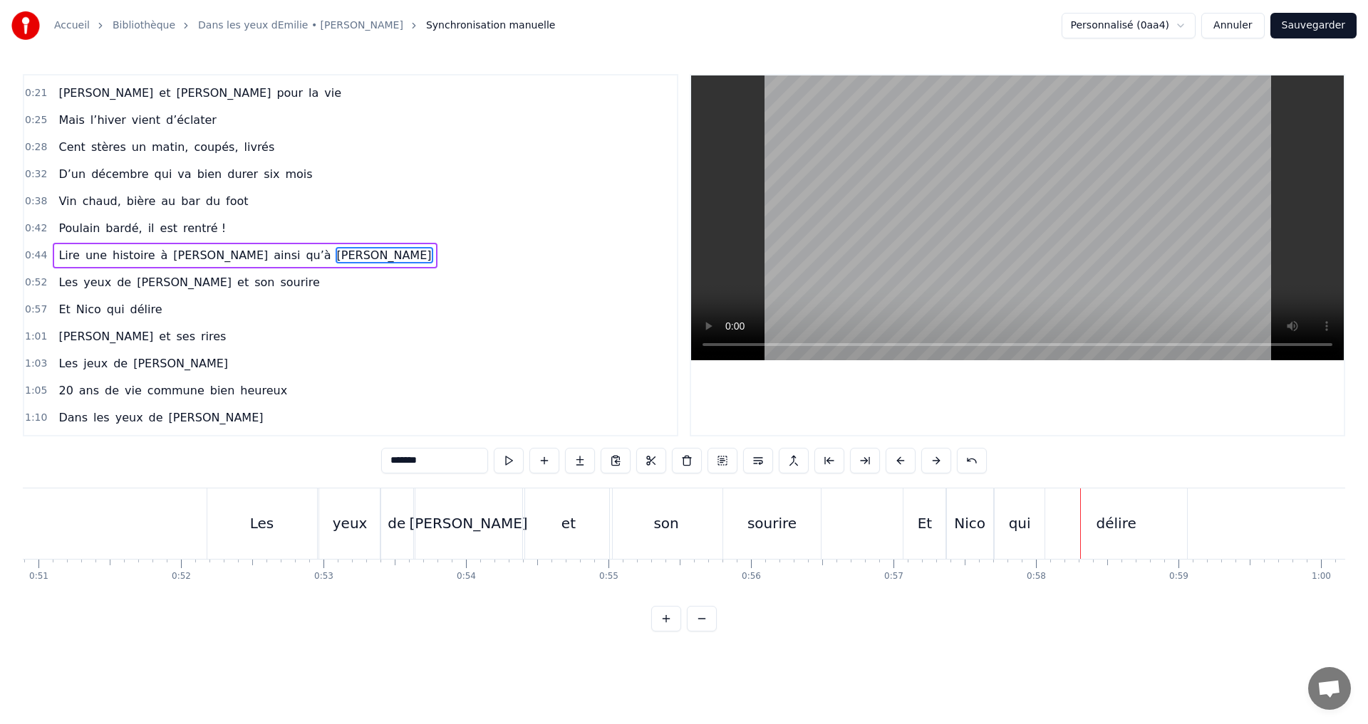
scroll to position [0, 7231]
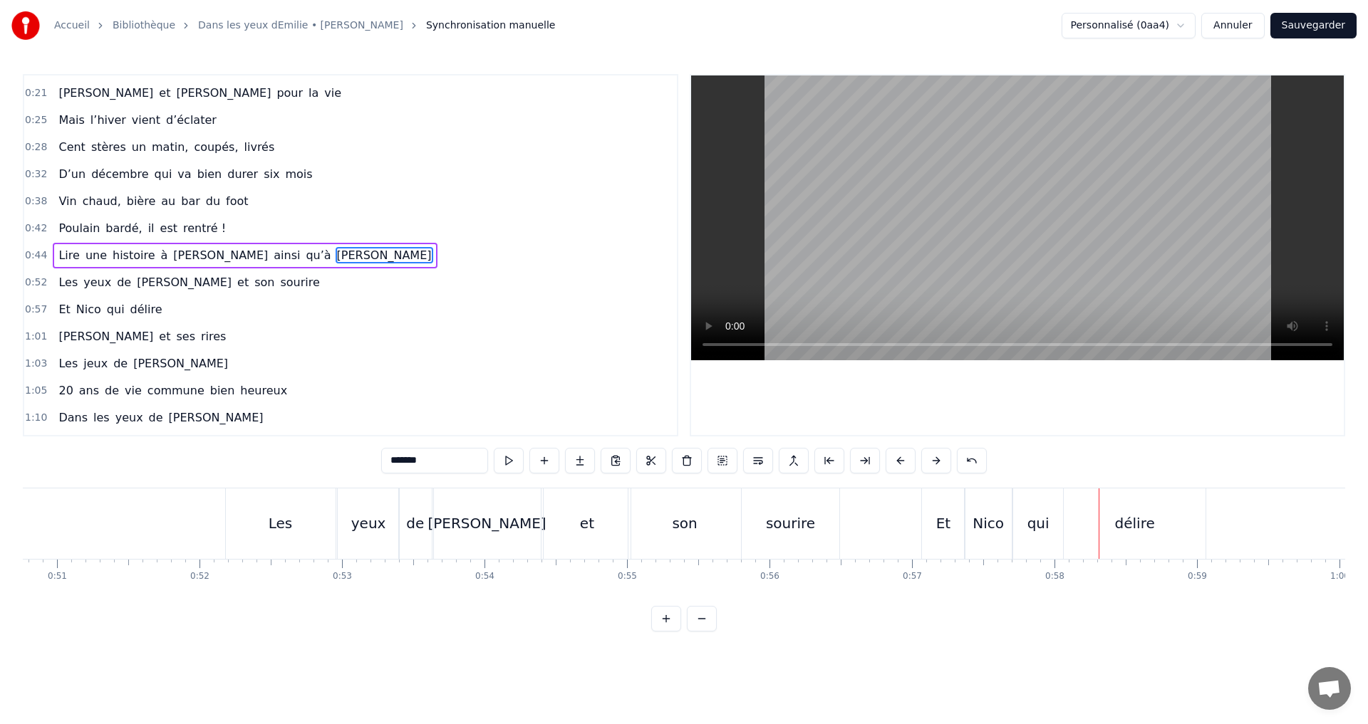
click at [756, 543] on div "sourire" at bounding box center [789, 524] width 97 height 71
type input "*******"
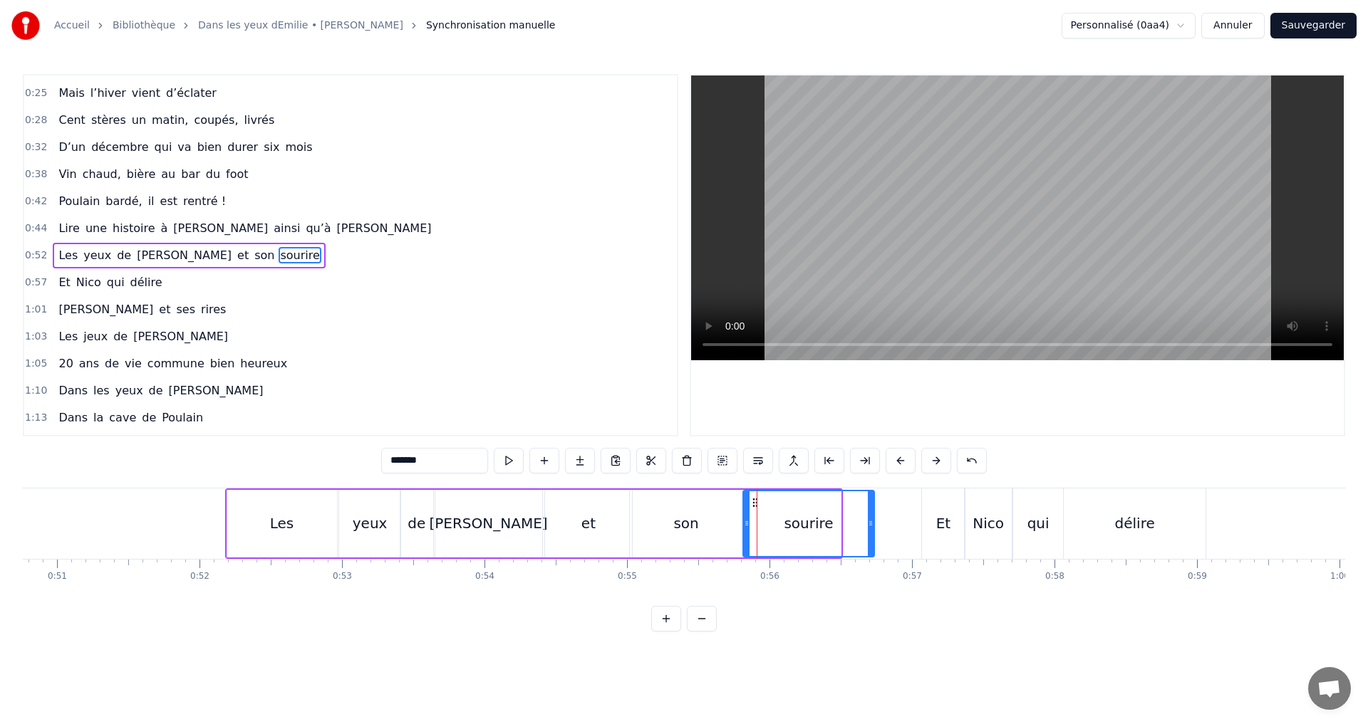
drag, startPoint x: 837, startPoint y: 526, endPoint x: 868, endPoint y: 531, distance: 31.9
click at [870, 529] on icon at bounding box center [871, 523] width 6 height 11
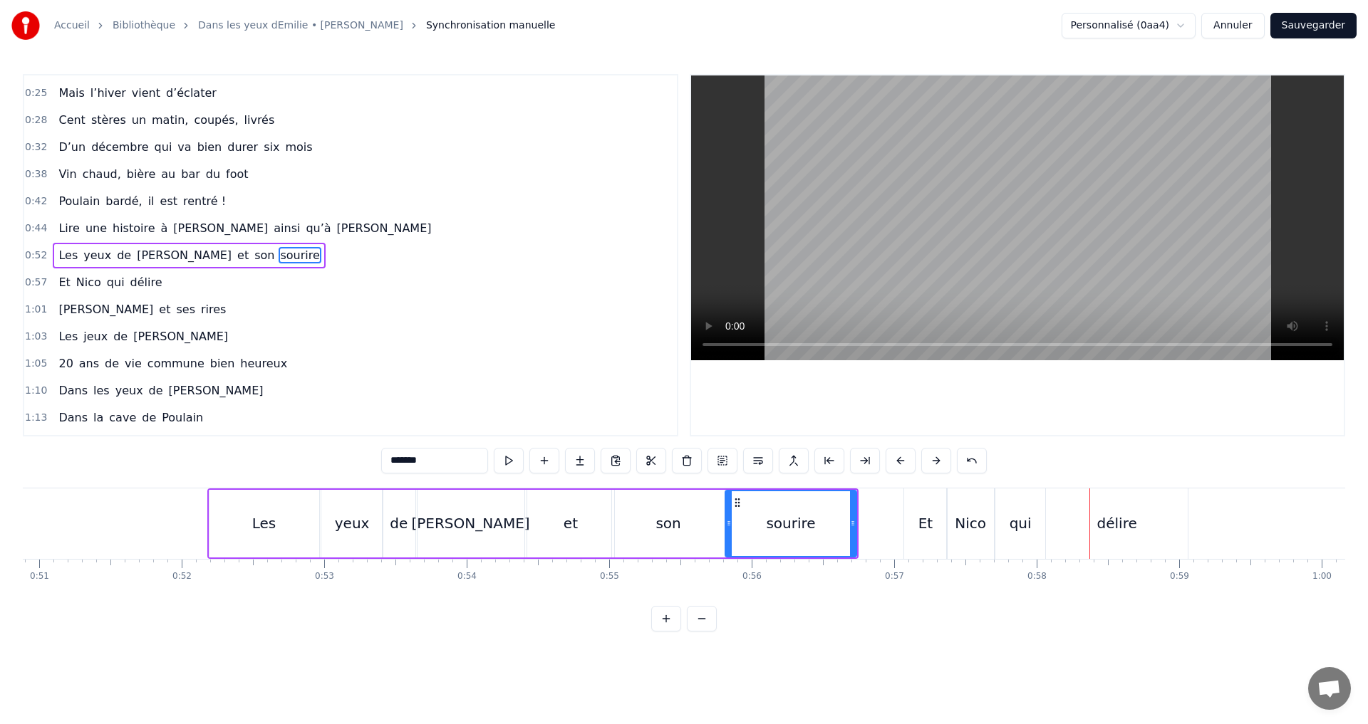
scroll to position [0, 7213]
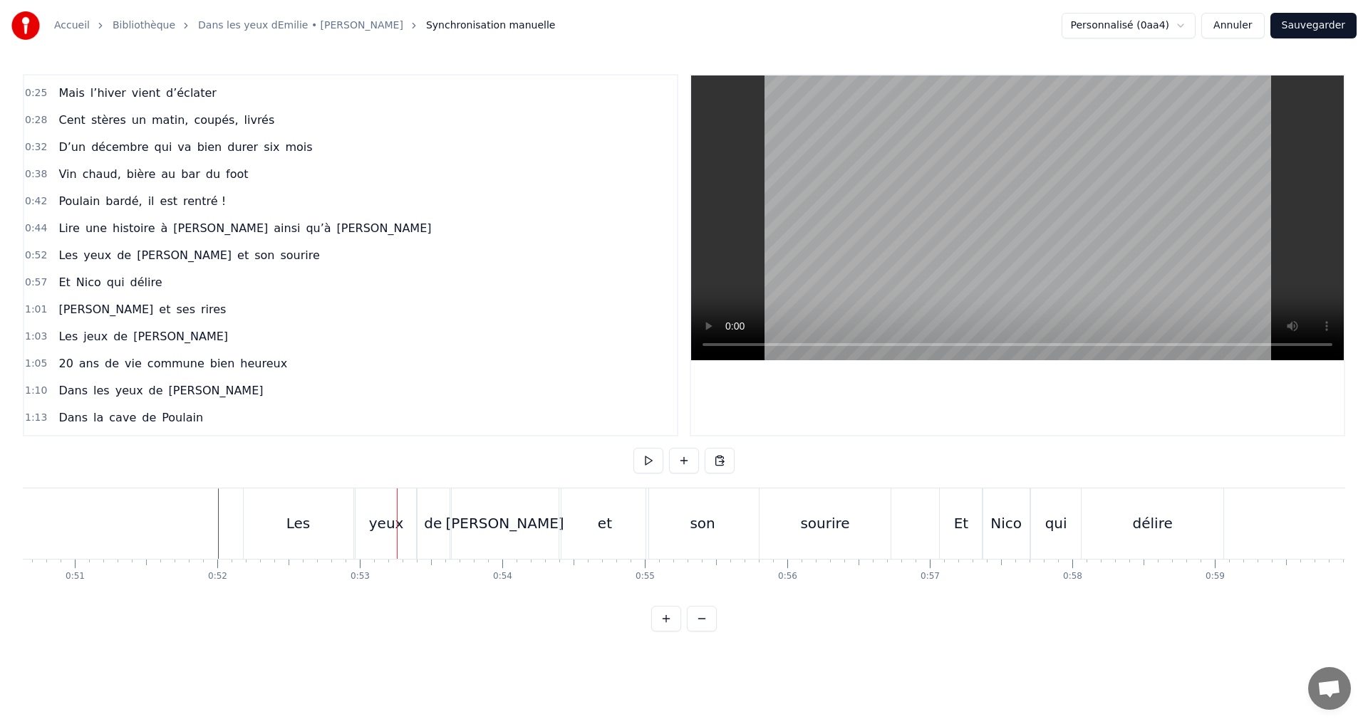
click at [833, 538] on div "sourire" at bounding box center [824, 524] width 130 height 71
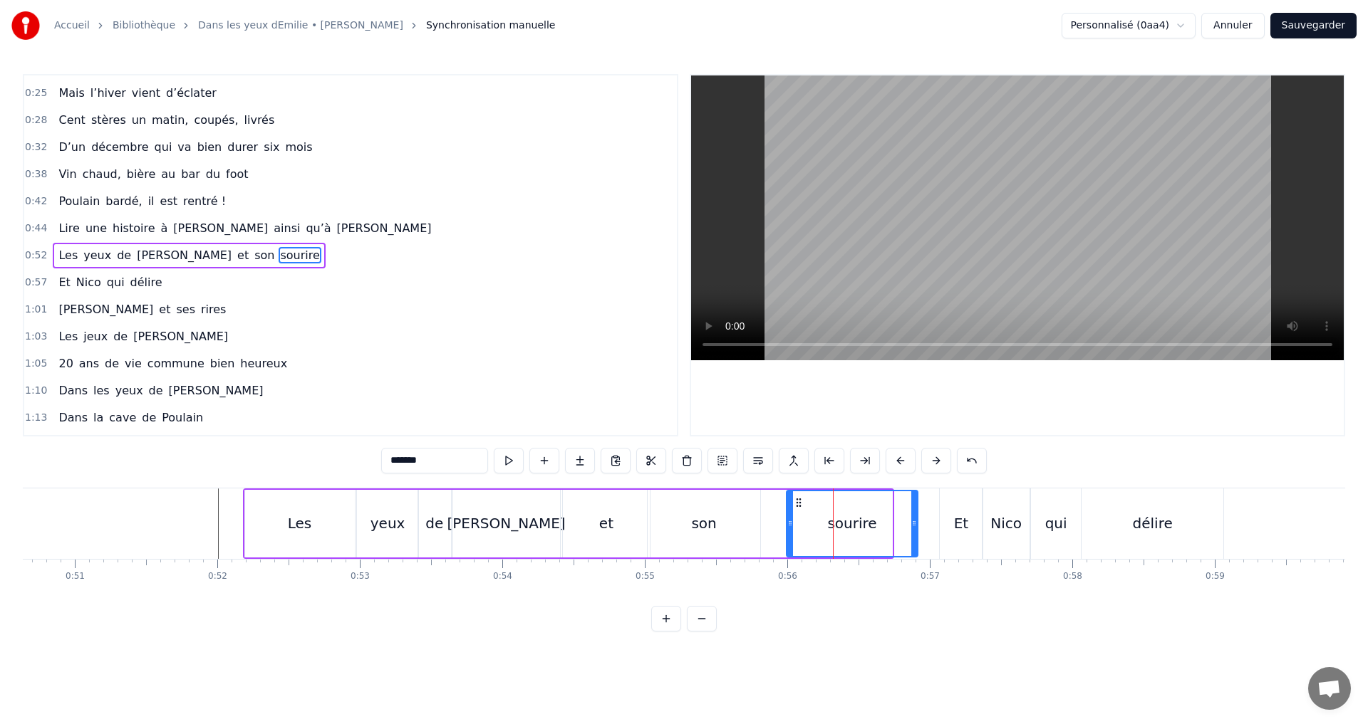
drag, startPoint x: 774, startPoint y: 501, endPoint x: 799, endPoint y: 502, distance: 25.7
click at [799, 502] on icon at bounding box center [798, 502] width 11 height 11
click at [703, 536] on div "son" at bounding box center [703, 524] width 113 height 68
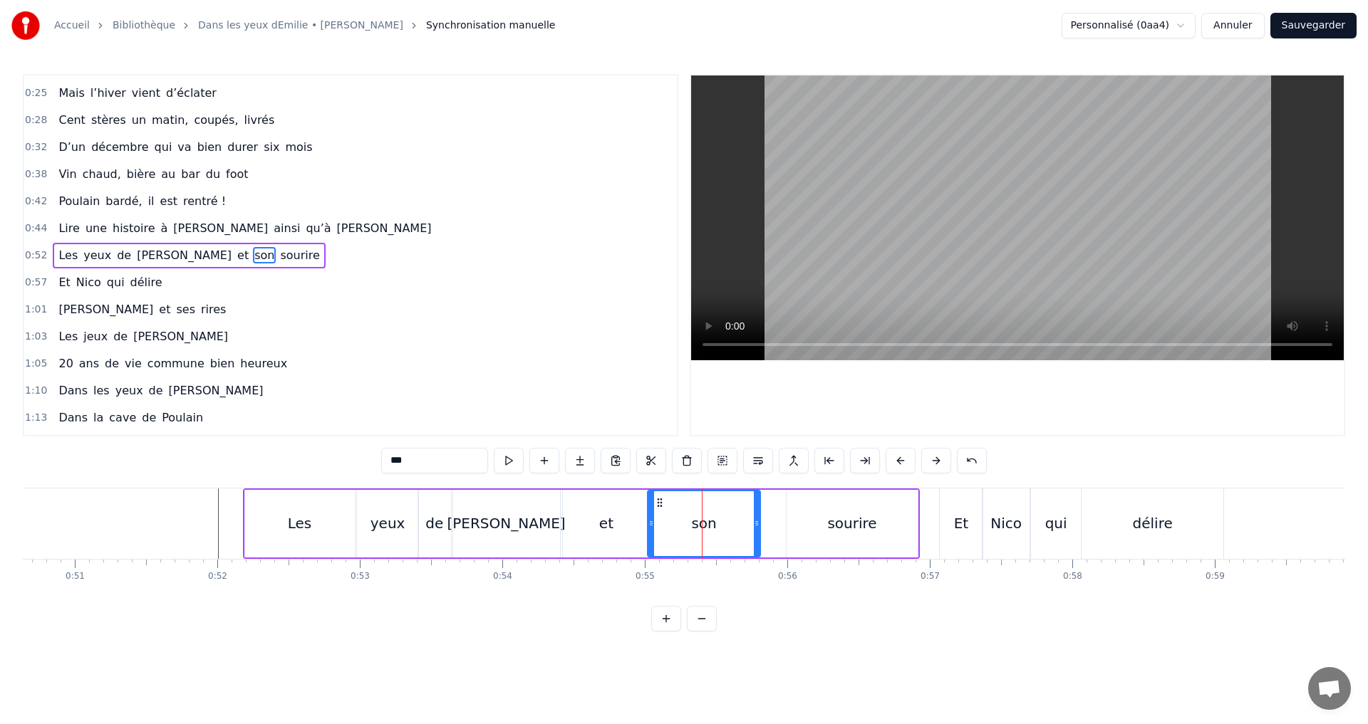
click at [653, 502] on div at bounding box center [651, 523] width 6 height 65
drag, startPoint x: 659, startPoint y: 502, endPoint x: 686, endPoint y: 506, distance: 27.3
click at [686, 506] on icon at bounding box center [686, 502] width 11 height 11
click at [603, 512] on div "et" at bounding box center [606, 524] width 87 height 68
drag, startPoint x: 572, startPoint y: 504, endPoint x: 598, endPoint y: 505, distance: 26.4
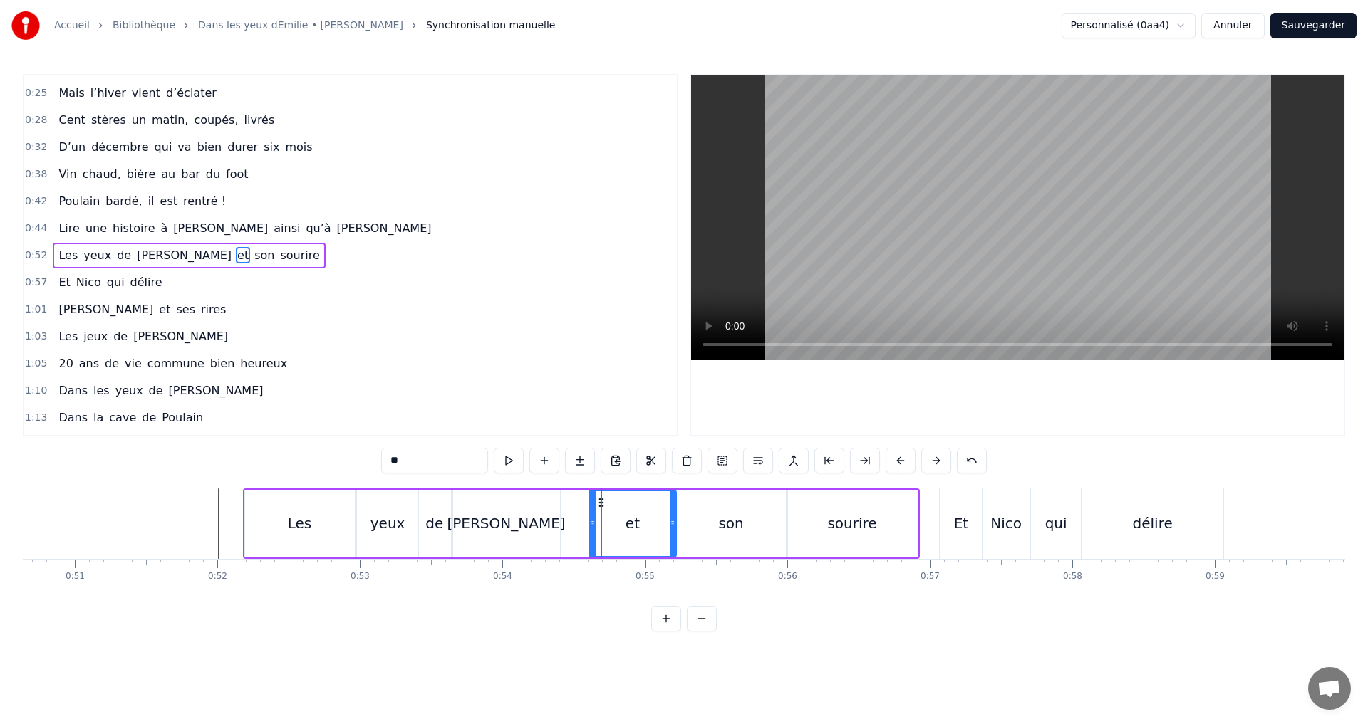
click at [598, 505] on icon at bounding box center [600, 502] width 11 height 11
click at [516, 511] on div "[PERSON_NAME]" at bounding box center [506, 524] width 107 height 68
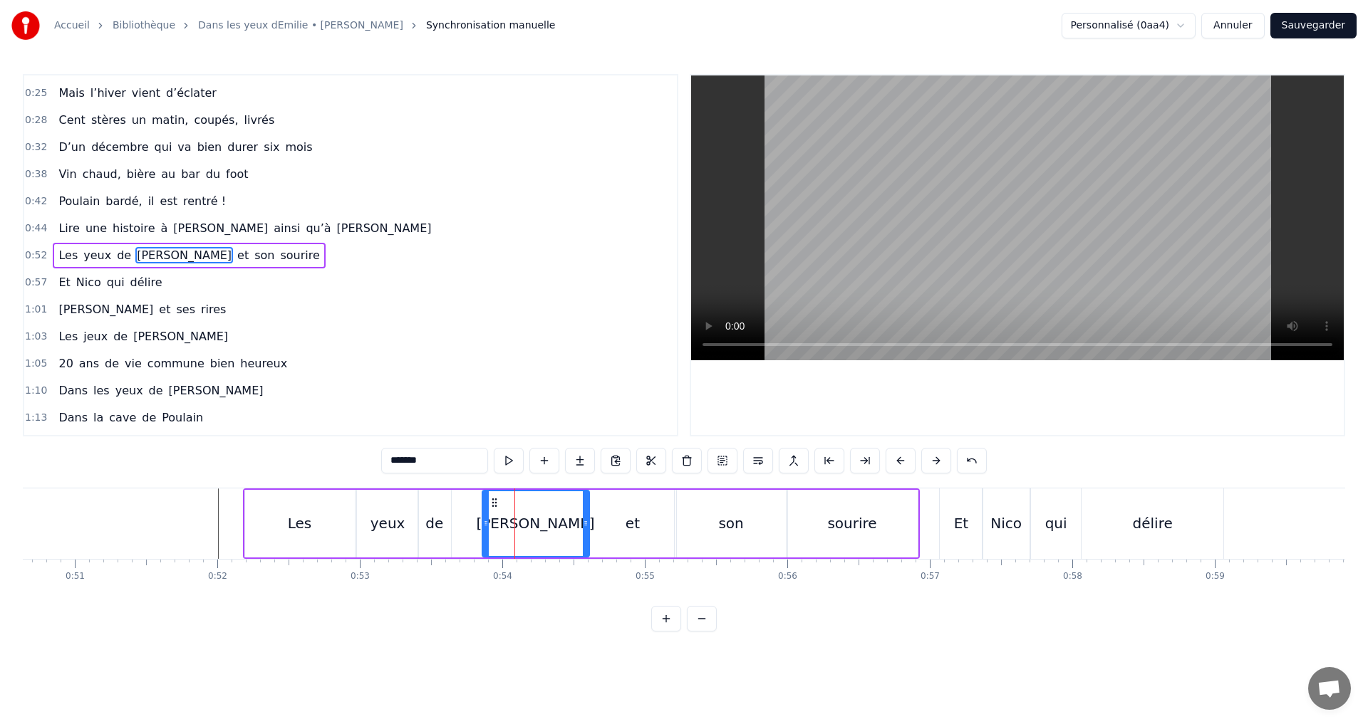
drag, startPoint x: 465, startPoint y: 504, endPoint x: 494, endPoint y: 511, distance: 30.2
click at [494, 511] on div "[PERSON_NAME]" at bounding box center [535, 523] width 105 height 65
click at [435, 518] on div "de" at bounding box center [434, 523] width 18 height 21
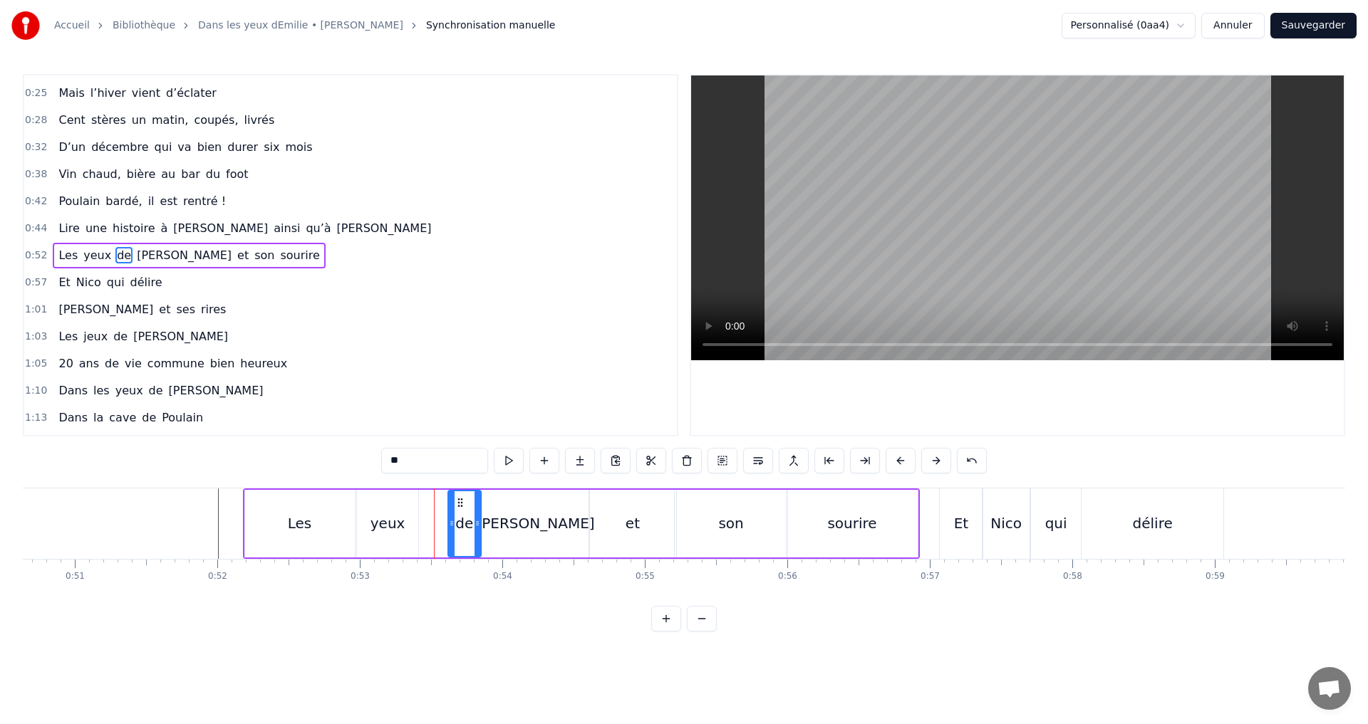
drag, startPoint x: 430, startPoint y: 502, endPoint x: 459, endPoint y: 506, distance: 30.1
click at [459, 506] on icon at bounding box center [459, 502] width 11 height 11
click at [400, 501] on div "yeux" at bounding box center [387, 524] width 61 height 68
drag, startPoint x: 370, startPoint y: 498, endPoint x: 398, endPoint y: 509, distance: 30.7
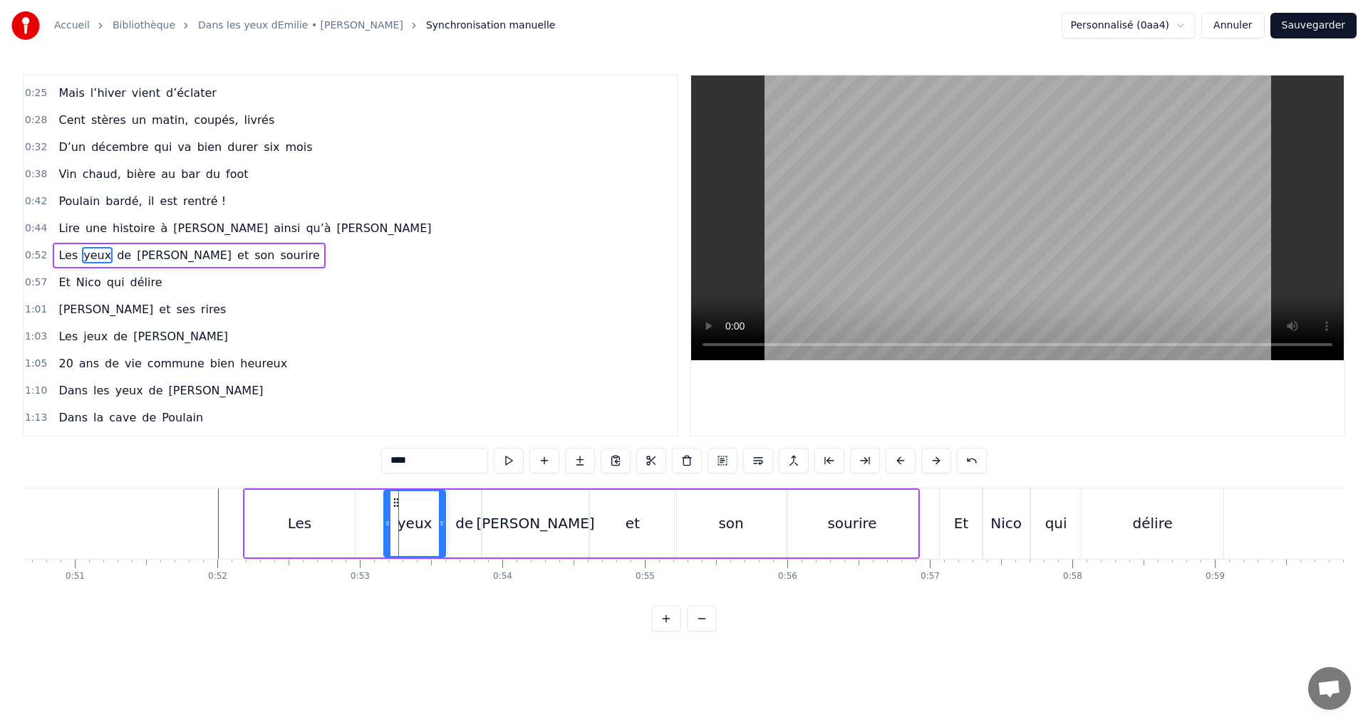
click at [398, 509] on div at bounding box center [398, 524] width 1 height 71
click at [340, 511] on div "Les" at bounding box center [300, 524] width 110 height 68
type input "***"
drag, startPoint x: 256, startPoint y: 501, endPoint x: 291, endPoint y: 506, distance: 35.4
click at [291, 506] on icon at bounding box center [291, 502] width 11 height 11
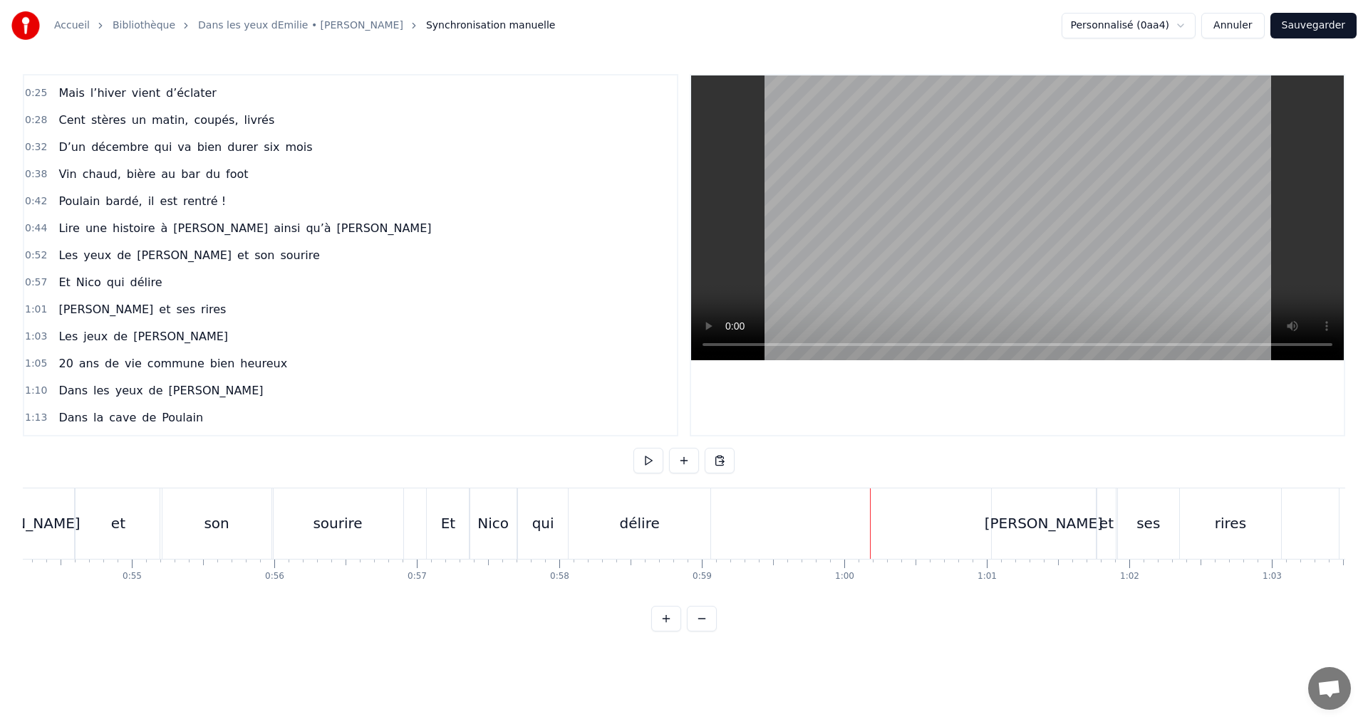
scroll to position [0, 7580]
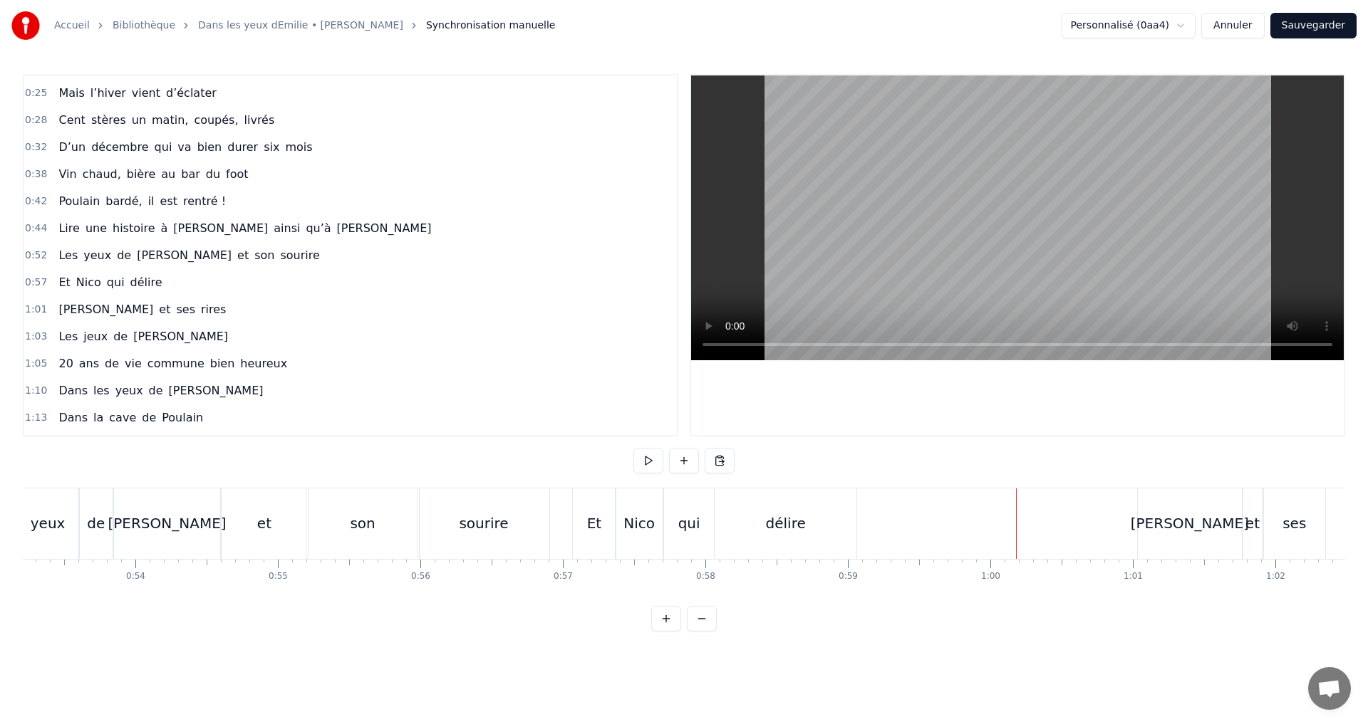
click at [762, 519] on div "délire" at bounding box center [785, 524] width 142 height 71
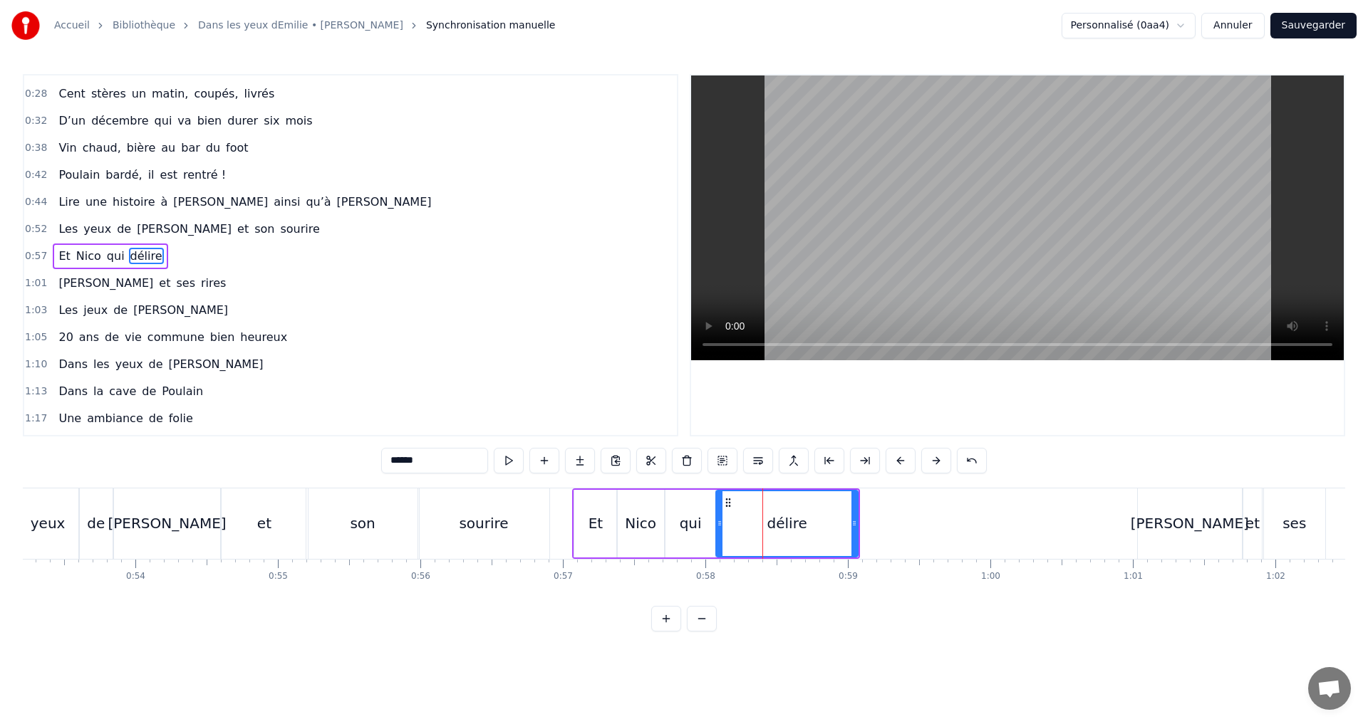
scroll to position [131, 0]
click at [693, 521] on div "qui" at bounding box center [691, 523] width 22 height 21
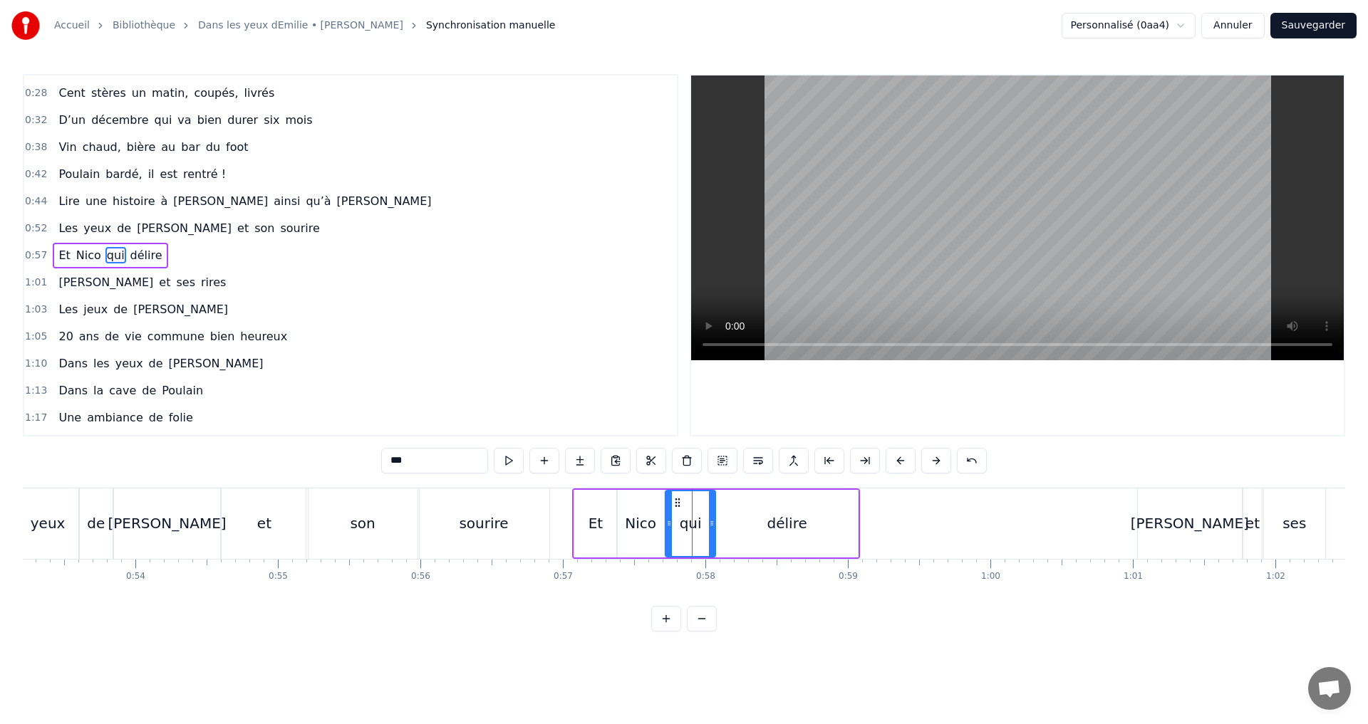
click at [593, 524] on div "Et" at bounding box center [595, 523] width 14 height 21
drag, startPoint x: 615, startPoint y: 510, endPoint x: 608, endPoint y: 511, distance: 7.2
click at [608, 511] on div at bounding box center [606, 523] width 6 height 65
click at [648, 514] on div "Nico" at bounding box center [640, 523] width 31 height 21
click at [654, 522] on icon at bounding box center [654, 523] width 6 height 11
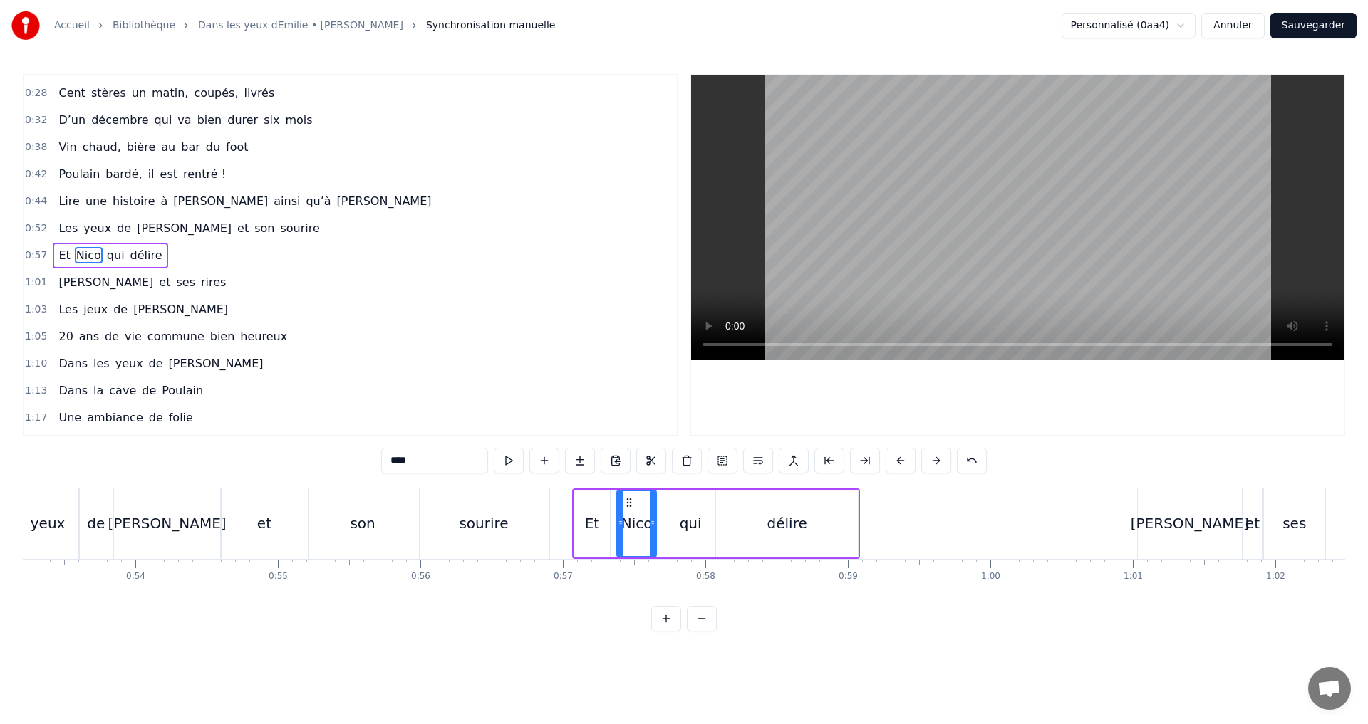
click at [698, 523] on div "qui" at bounding box center [691, 523] width 22 height 21
drag, startPoint x: 714, startPoint y: 523, endPoint x: 704, endPoint y: 523, distance: 10.0
click at [704, 523] on icon at bounding box center [702, 523] width 6 height 11
click at [684, 504] on icon at bounding box center [685, 502] width 11 height 11
click at [639, 513] on div "Nico" at bounding box center [636, 523] width 31 height 21
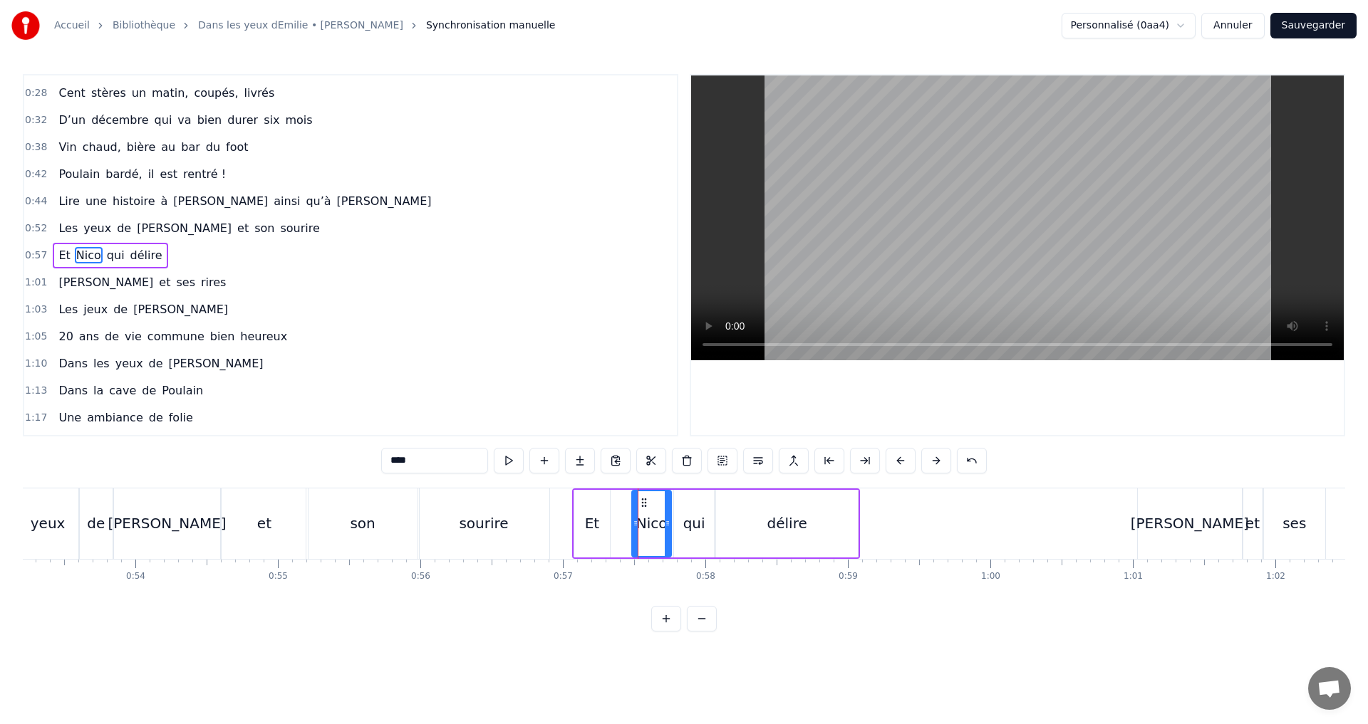
drag, startPoint x: 632, startPoint y: 501, endPoint x: 647, endPoint y: 503, distance: 15.1
click at [647, 503] on icon at bounding box center [643, 502] width 11 height 11
click at [603, 507] on div "Et" at bounding box center [592, 524] width 36 height 68
drag, startPoint x: 590, startPoint y: 501, endPoint x: 608, endPoint y: 504, distance: 17.3
click at [608, 504] on icon at bounding box center [606, 502] width 11 height 11
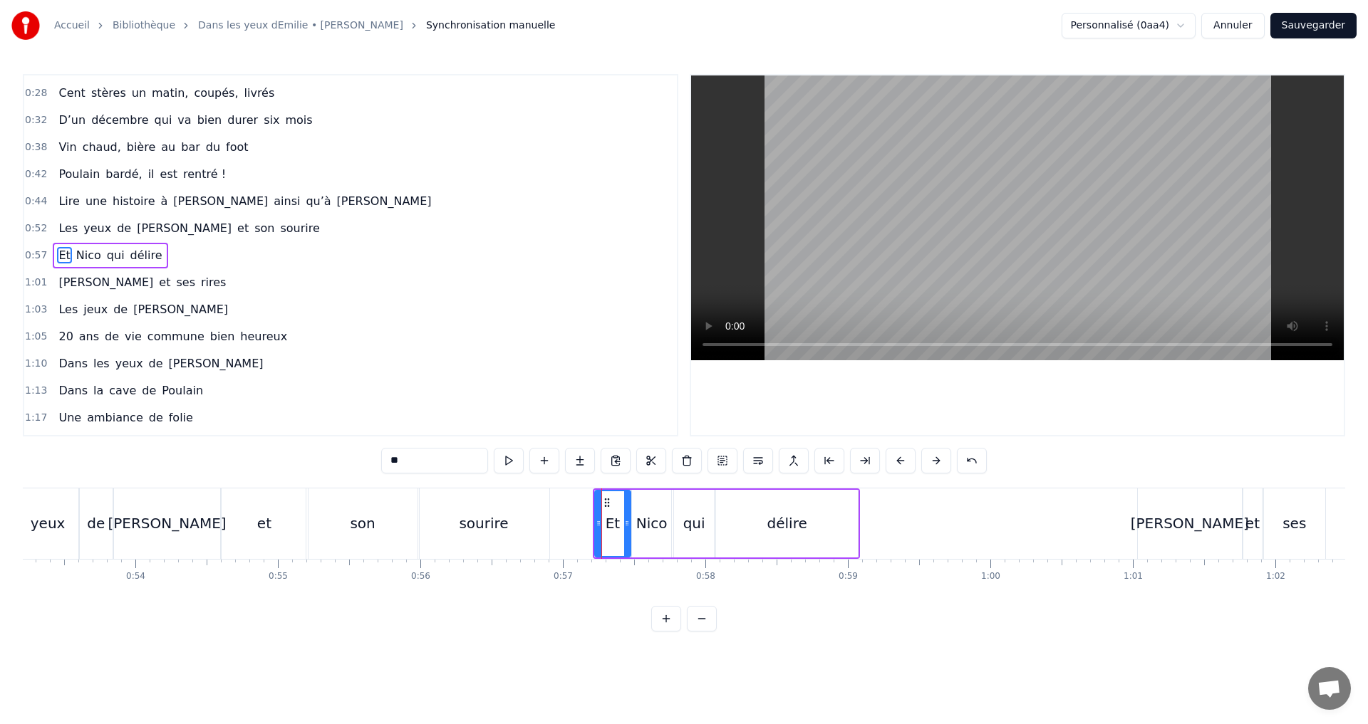
click at [151, 535] on div "[PERSON_NAME]" at bounding box center [167, 524] width 107 height 71
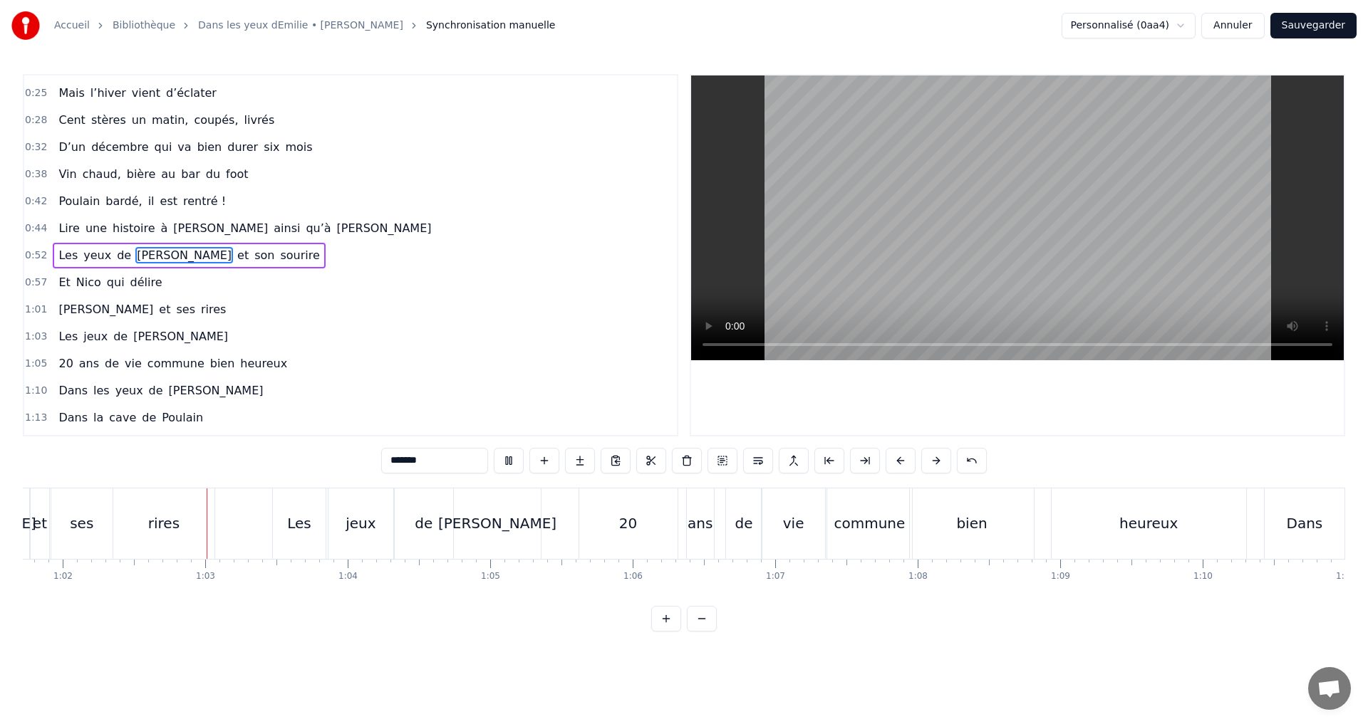
scroll to position [0, 8793]
click at [313, 534] on div "Les" at bounding box center [298, 524] width 53 height 71
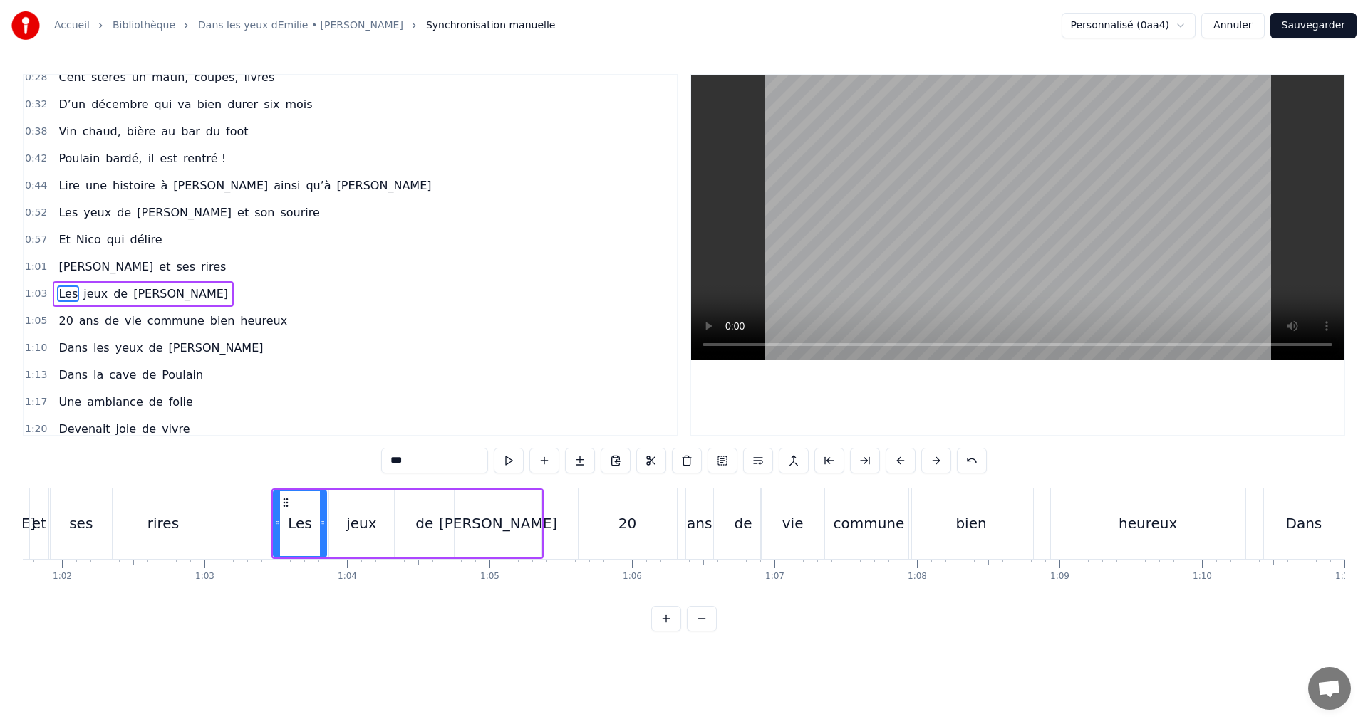
scroll to position [185, 0]
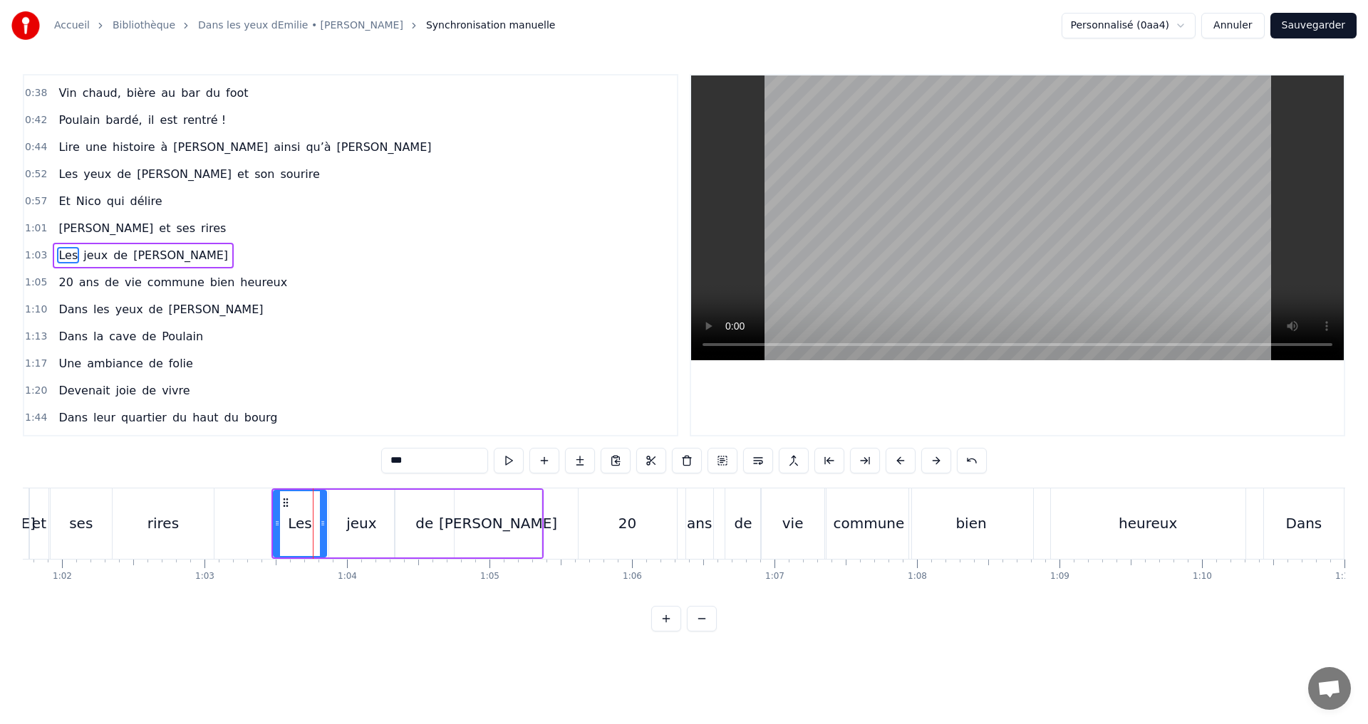
click at [360, 526] on div "jeux" at bounding box center [361, 523] width 30 height 21
click at [386, 526] on icon at bounding box center [385, 523] width 6 height 11
click at [315, 526] on div "Les" at bounding box center [300, 524] width 53 height 68
drag, startPoint x: 325, startPoint y: 523, endPoint x: 317, endPoint y: 522, distance: 7.9
click at [317, 522] on icon at bounding box center [315, 523] width 6 height 11
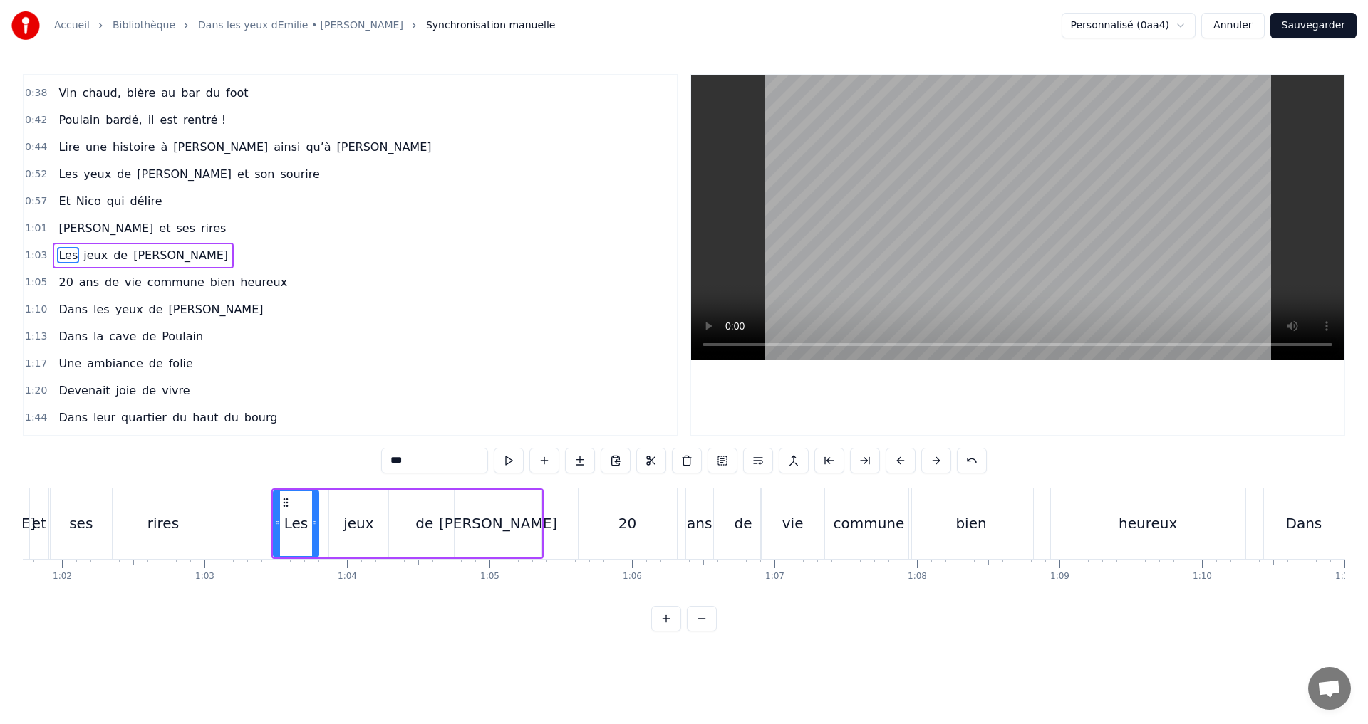
click at [417, 525] on div "de" at bounding box center [424, 523] width 18 height 21
drag, startPoint x: 450, startPoint y: 524, endPoint x: 442, endPoint y: 524, distance: 8.5
click at [442, 524] on icon at bounding box center [444, 523] width 6 height 11
drag, startPoint x: 406, startPoint y: 504, endPoint x: 415, endPoint y: 505, distance: 8.6
click at [415, 505] on icon at bounding box center [415, 502] width 11 height 11
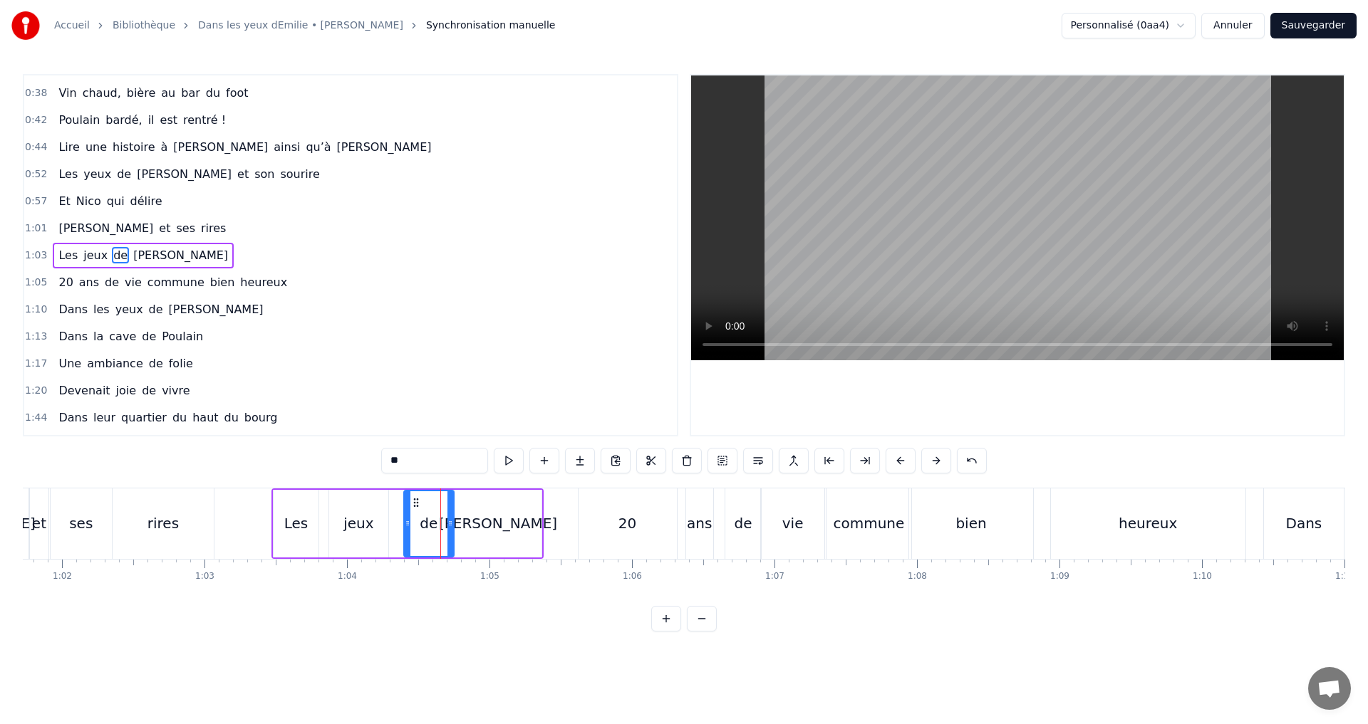
click at [364, 511] on div "jeux" at bounding box center [358, 524] width 59 height 68
drag, startPoint x: 338, startPoint y: 502, endPoint x: 351, endPoint y: 504, distance: 12.9
click at [351, 504] on icon at bounding box center [353, 502] width 11 height 11
click at [297, 505] on div "Les" at bounding box center [297, 524] width 46 height 68
drag, startPoint x: 298, startPoint y: 501, endPoint x: 313, endPoint y: 501, distance: 15.0
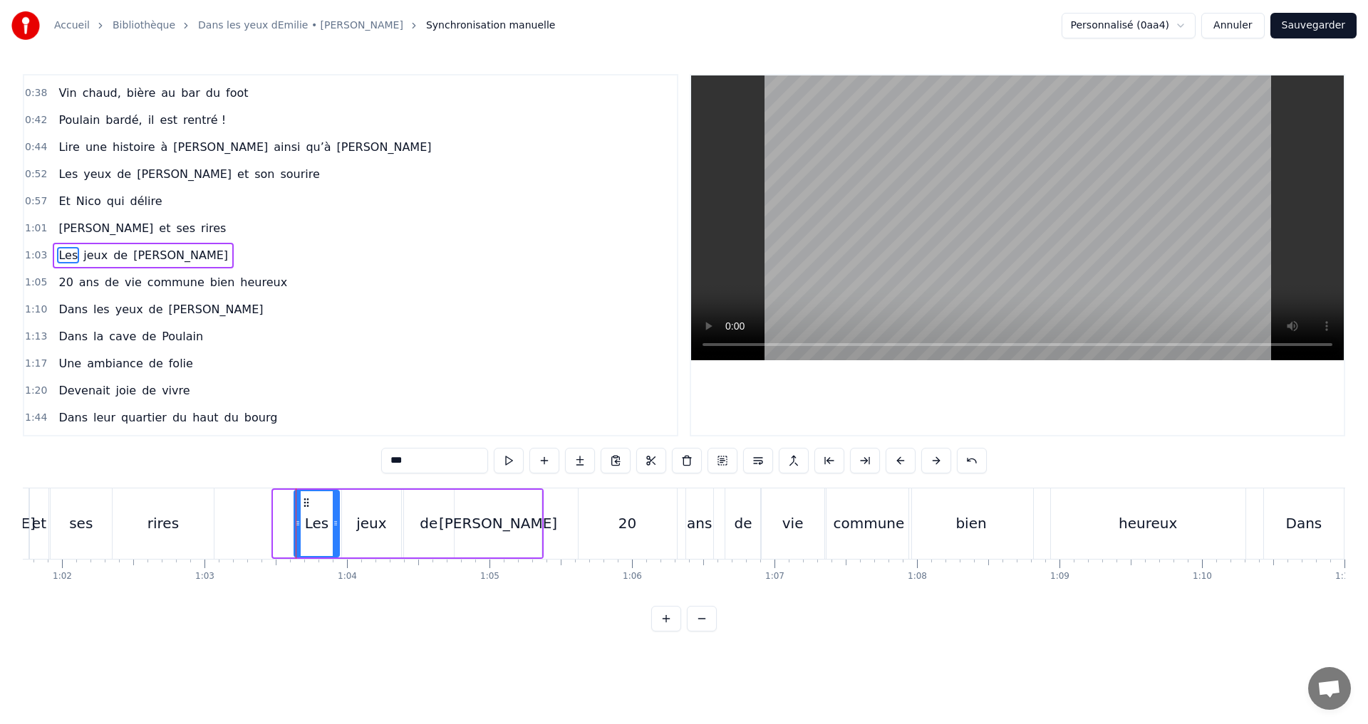
click at [312, 501] on icon at bounding box center [306, 502] width 11 height 11
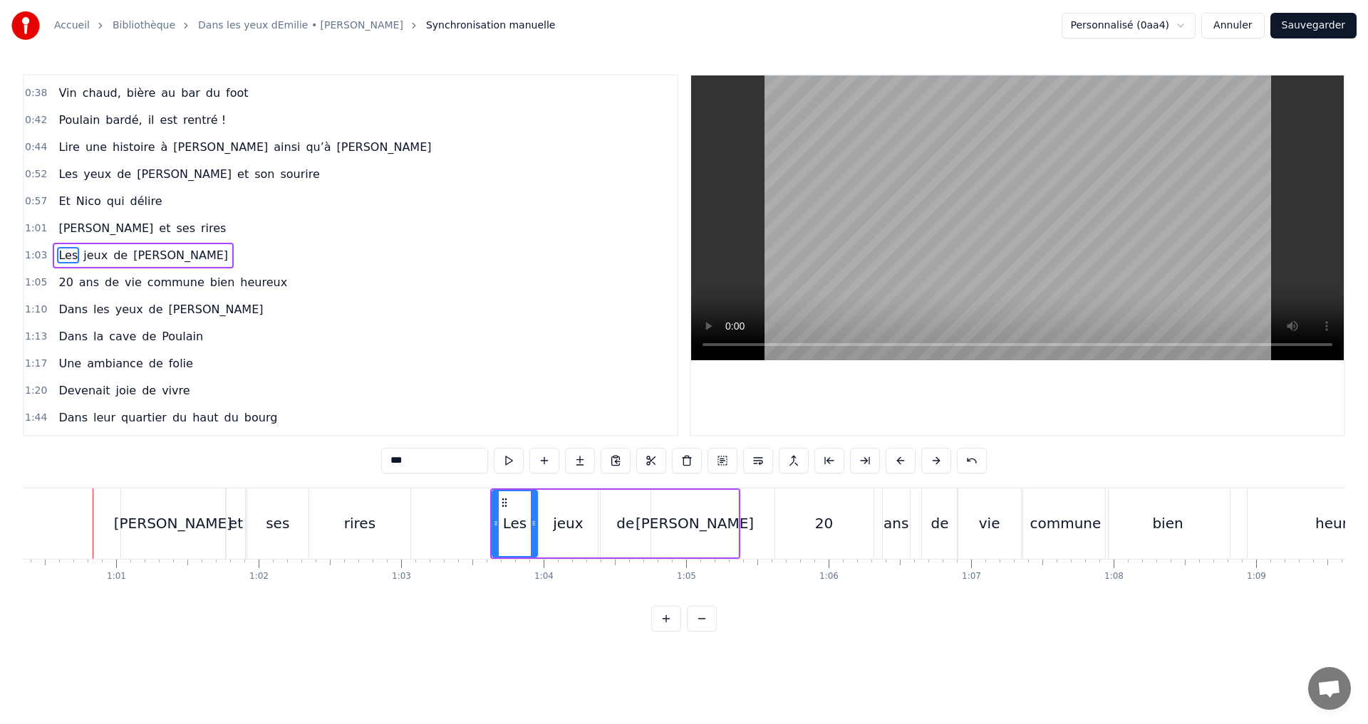
scroll to position [0, 8595]
click at [189, 530] on div "[PERSON_NAME]" at bounding box center [174, 523] width 118 height 21
type input "*******"
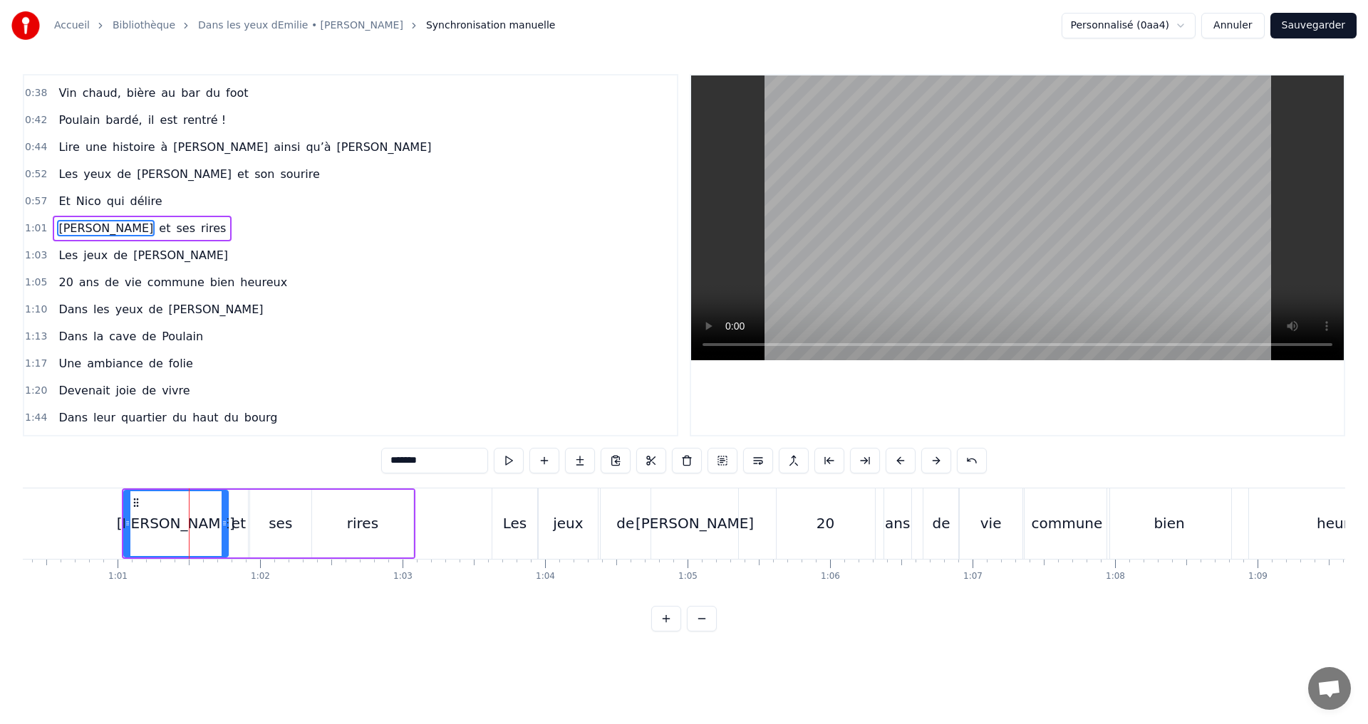
scroll to position [158, 0]
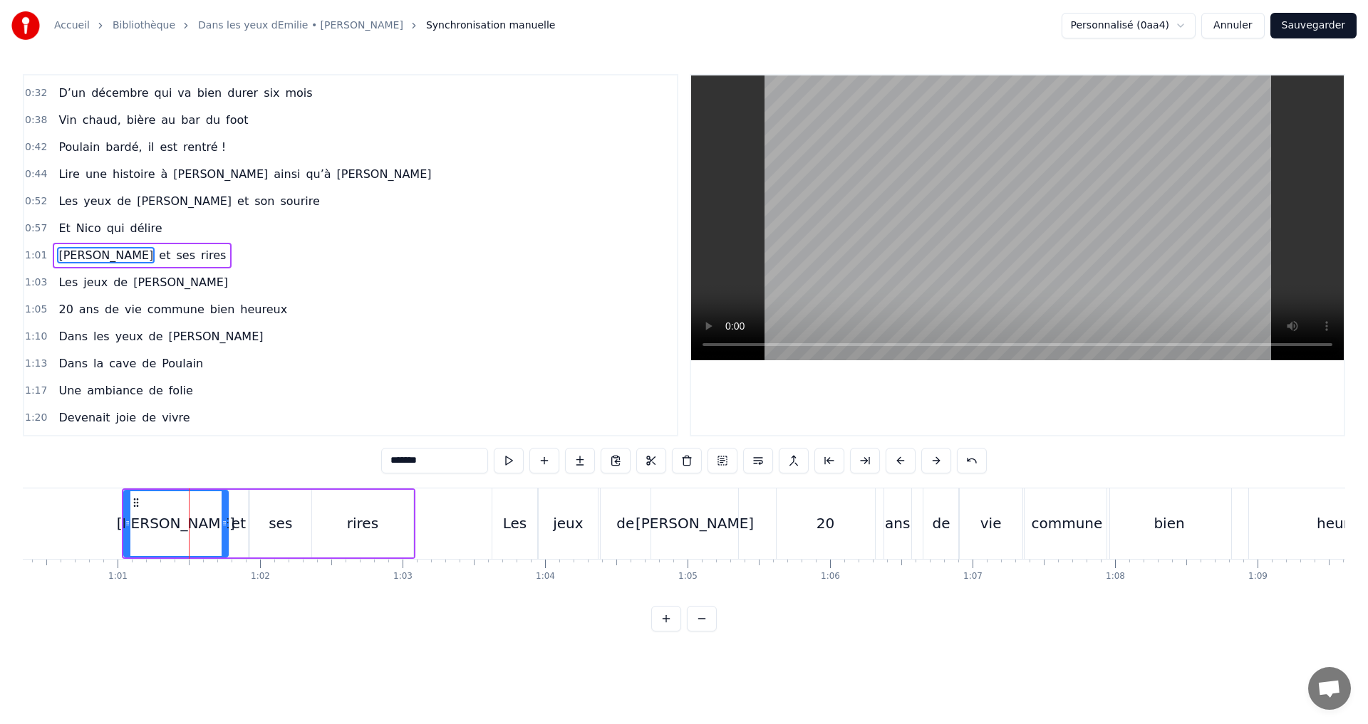
click at [139, 527] on div "[PERSON_NAME]" at bounding box center [176, 523] width 103 height 65
drag, startPoint x: 125, startPoint y: 518, endPoint x: 142, endPoint y: 521, distance: 17.5
click at [142, 521] on icon at bounding box center [145, 523] width 6 height 11
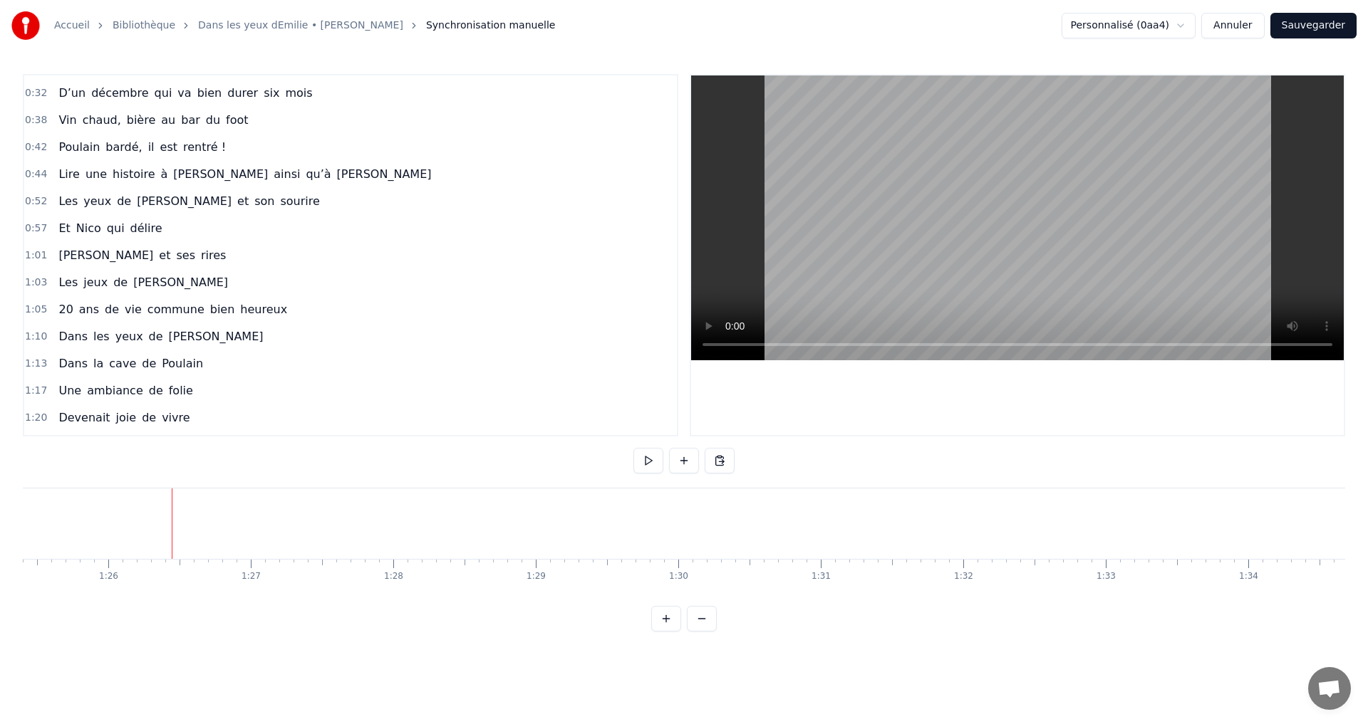
scroll to position [0, 12166]
drag, startPoint x: 702, startPoint y: 625, endPoint x: 694, endPoint y: 628, distance: 7.7
click at [699, 625] on button at bounding box center [702, 619] width 30 height 26
click at [694, 632] on button at bounding box center [702, 619] width 30 height 26
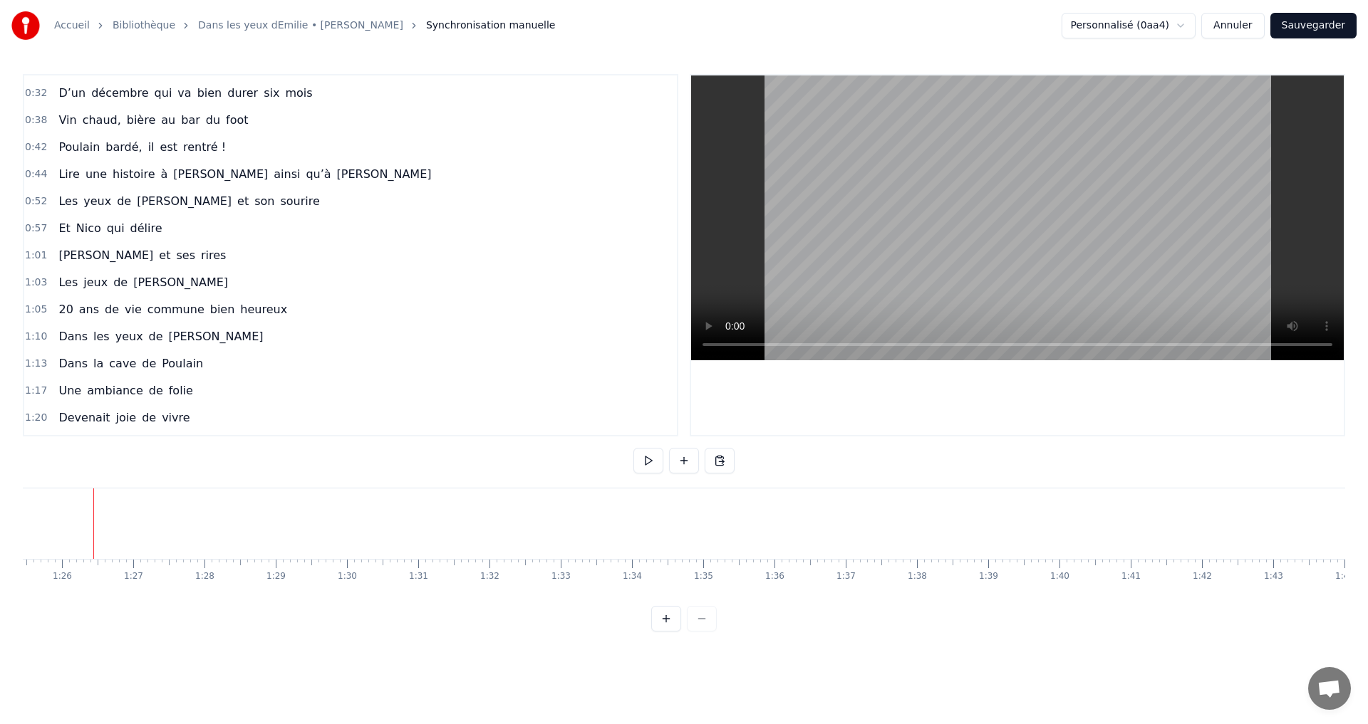
scroll to position [0, 6086]
drag, startPoint x: 574, startPoint y: 606, endPoint x: 595, endPoint y: 609, distance: 20.9
click at [595, 609] on div "0:07 C’est au Requerre, que [PERSON_NAME] grandi 0:10 Et puis [PERSON_NAME] est…" at bounding box center [684, 353] width 1322 height 558
click at [638, 543] on div "Dans" at bounding box center [657, 524] width 312 height 71
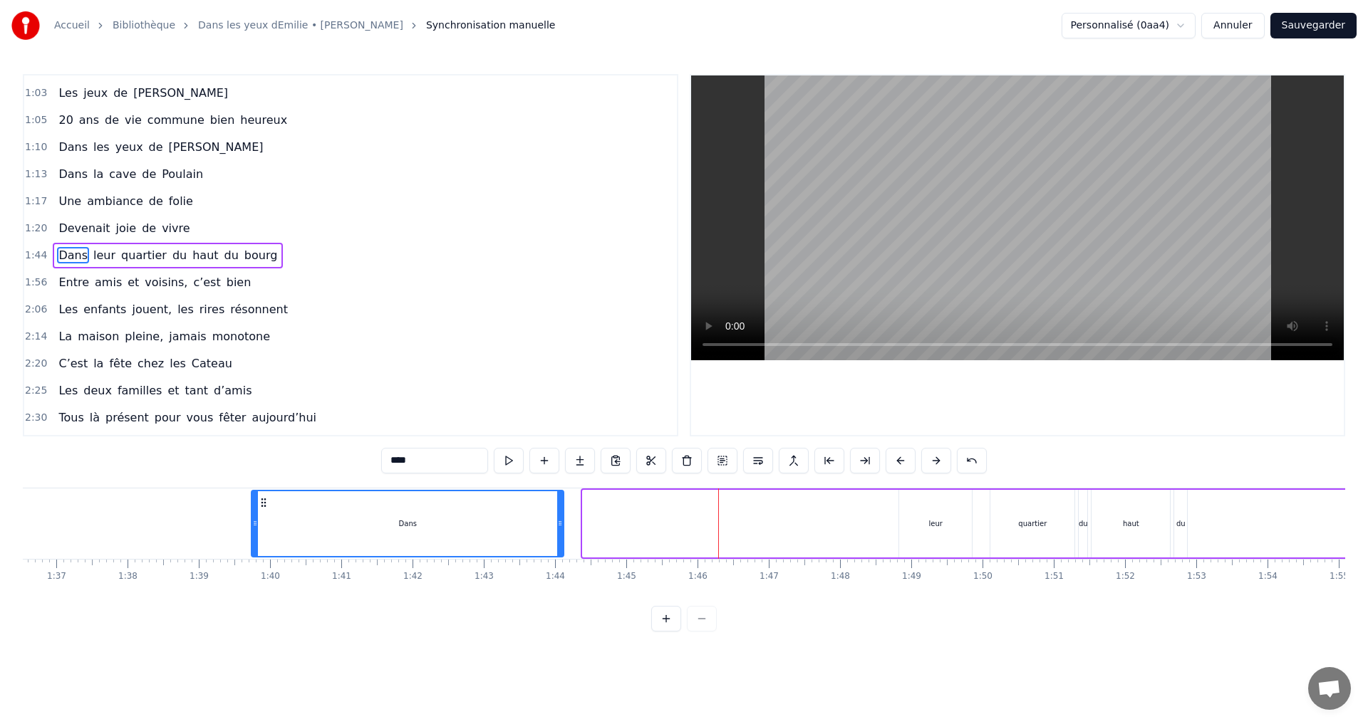
scroll to position [0, 6867]
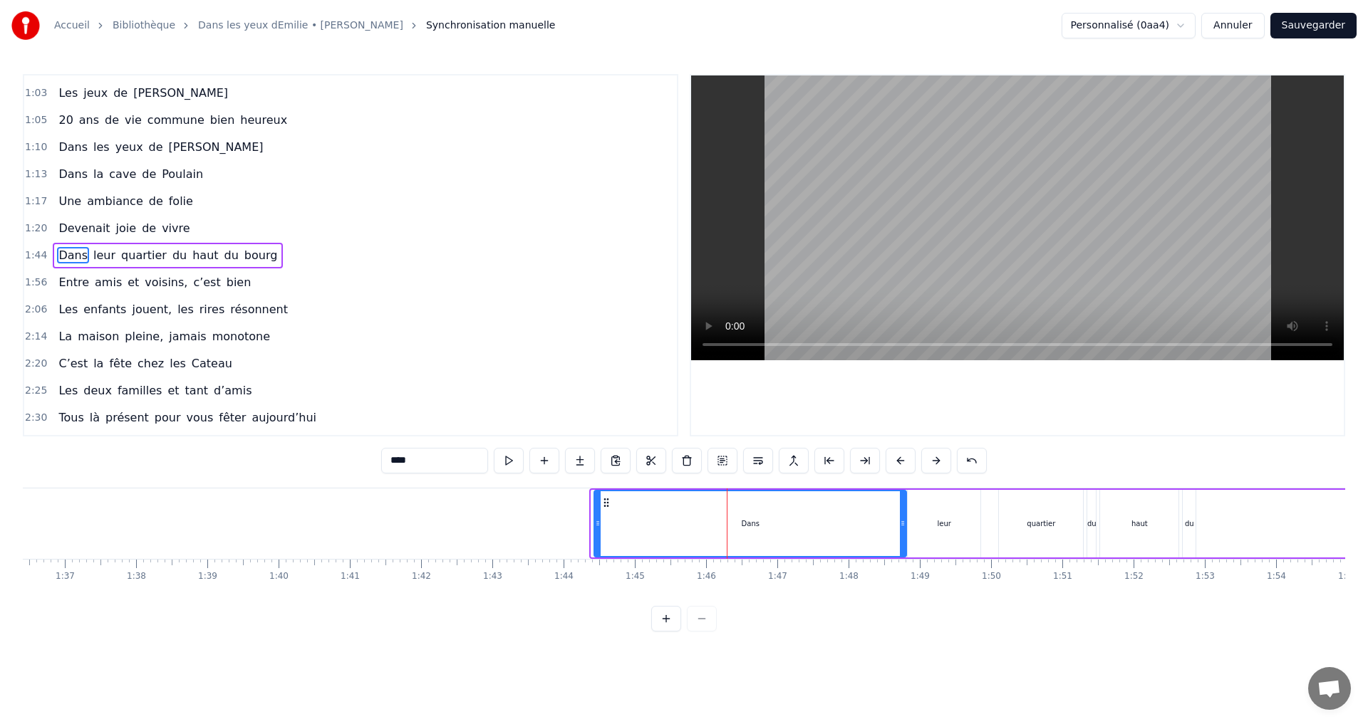
drag, startPoint x: 515, startPoint y: 505, endPoint x: 606, endPoint y: 501, distance: 91.2
click at [606, 501] on icon at bounding box center [605, 502] width 11 height 11
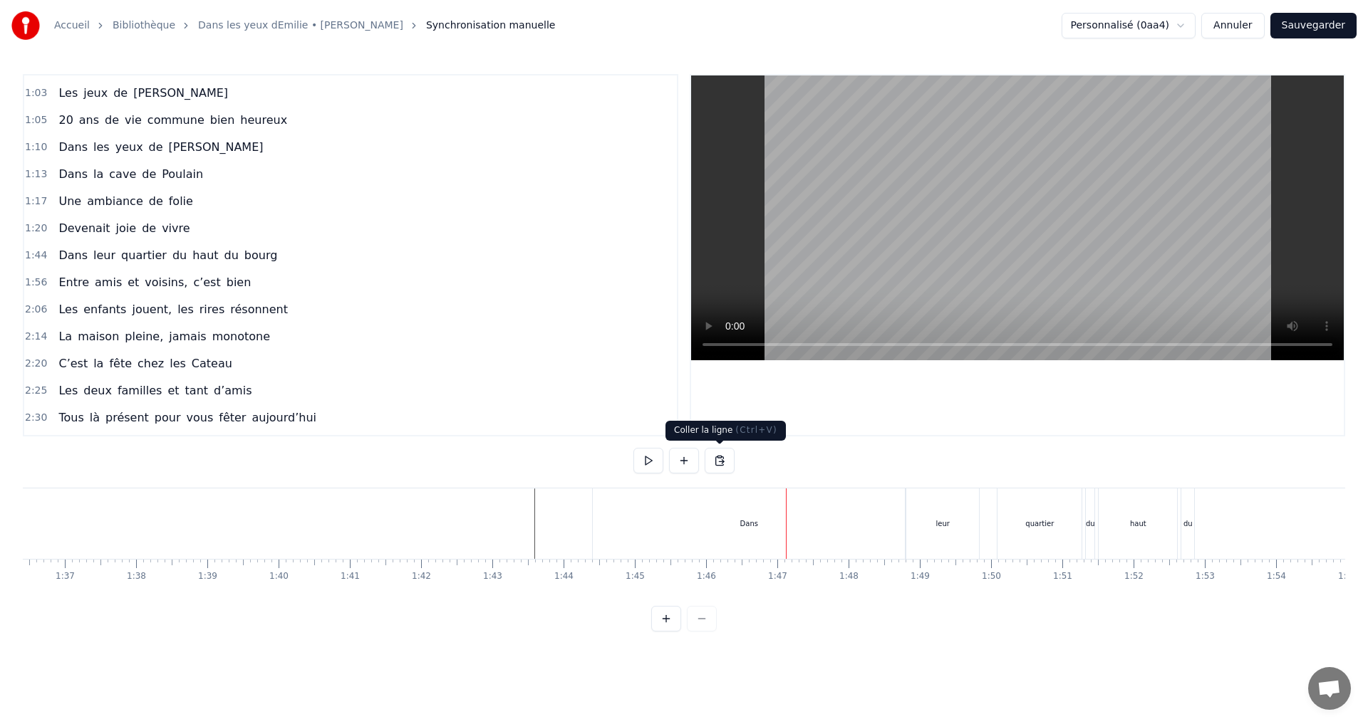
click at [738, 531] on div "Dans" at bounding box center [749, 524] width 312 height 71
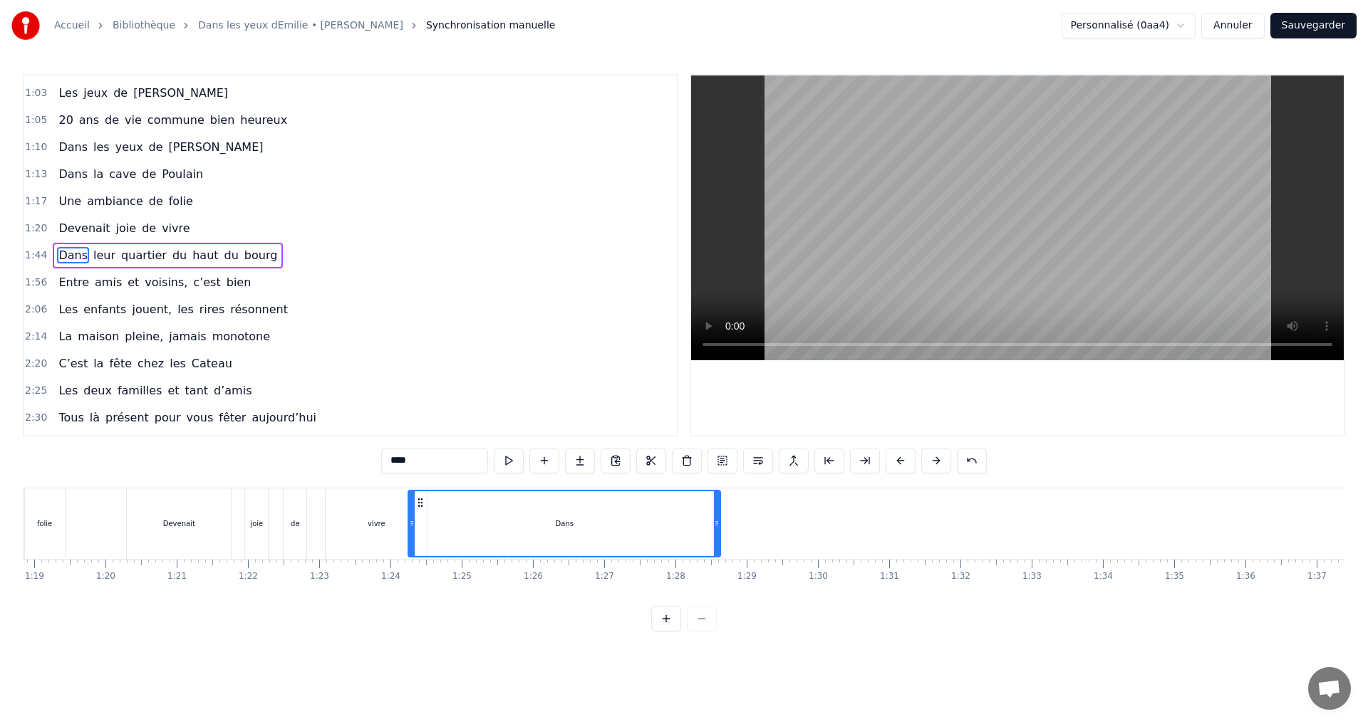
scroll to position [0, 5608]
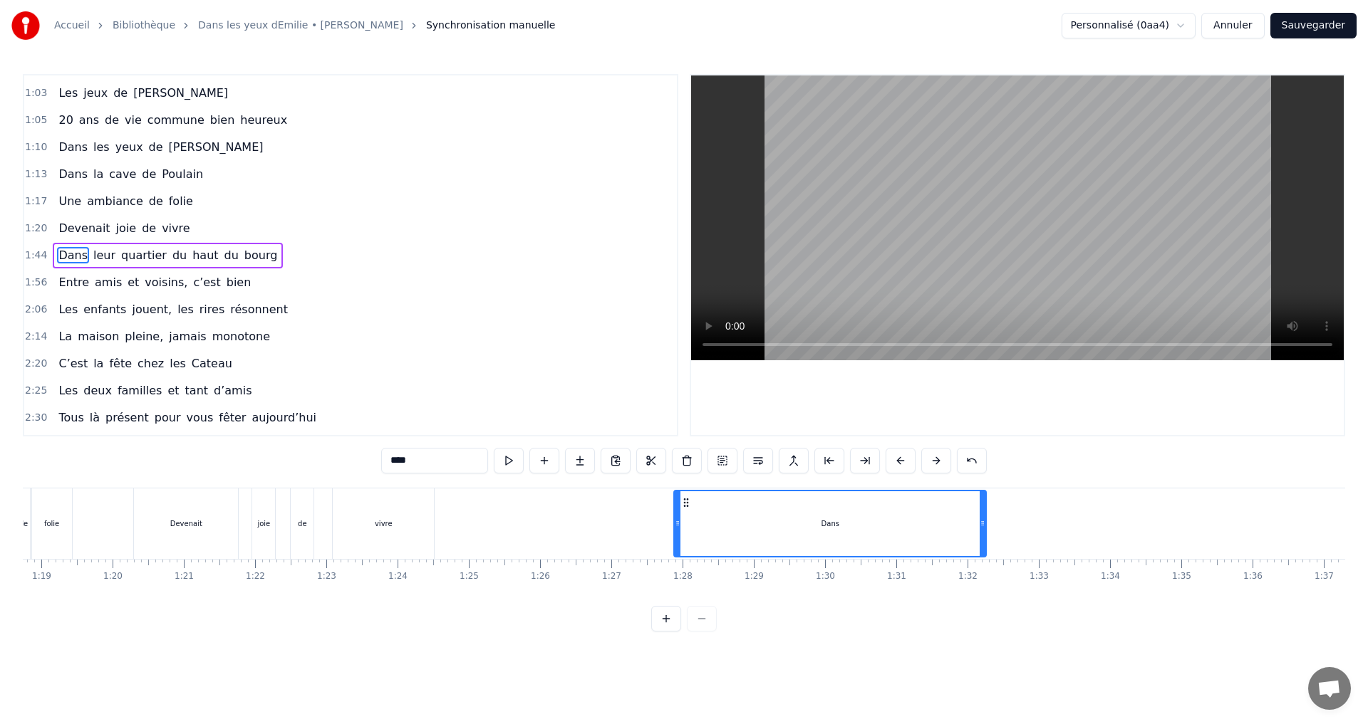
drag, startPoint x: 607, startPoint y: 501, endPoint x: 687, endPoint y: 481, distance: 82.2
click at [687, 481] on div "0:07 C’est au Requerre, que [PERSON_NAME] grandi 0:10 Et puis [PERSON_NAME] est…" at bounding box center [684, 353] width 1322 height 558
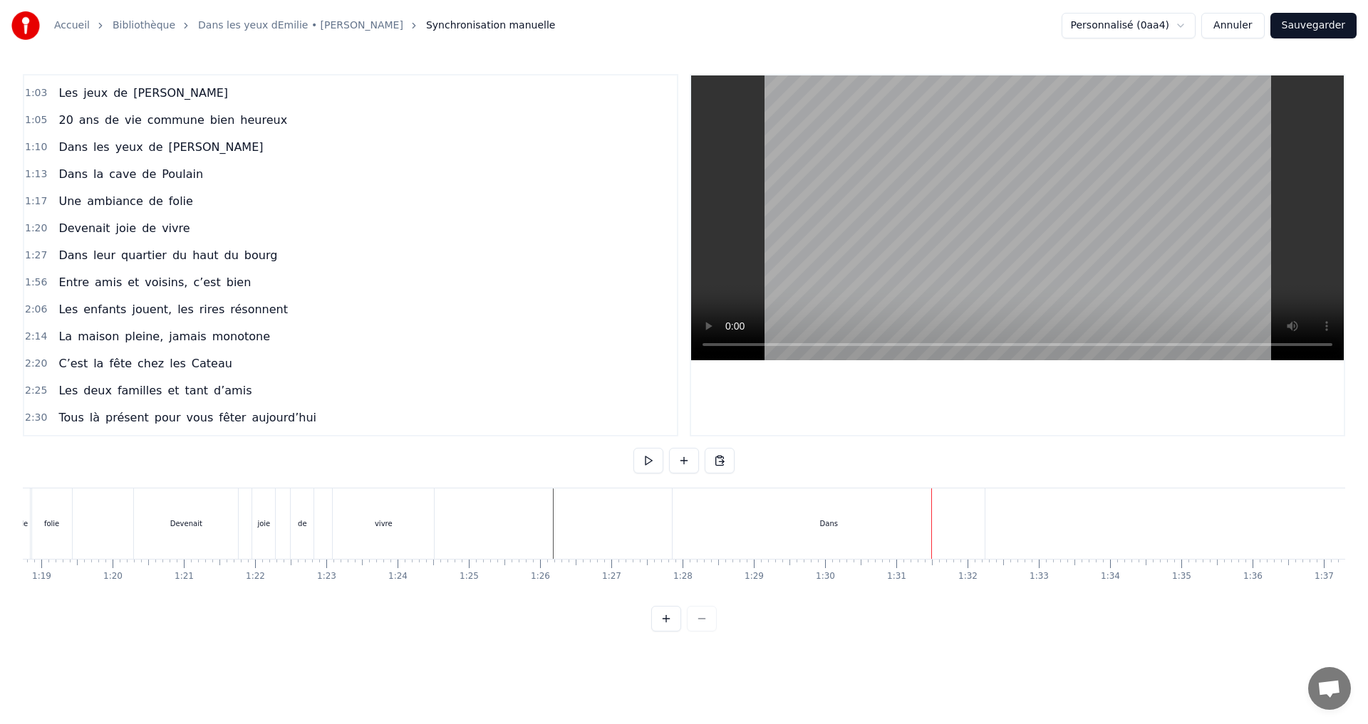
click at [321, 522] on div "Devenait joie de vivre" at bounding box center [285, 524] width 304 height 71
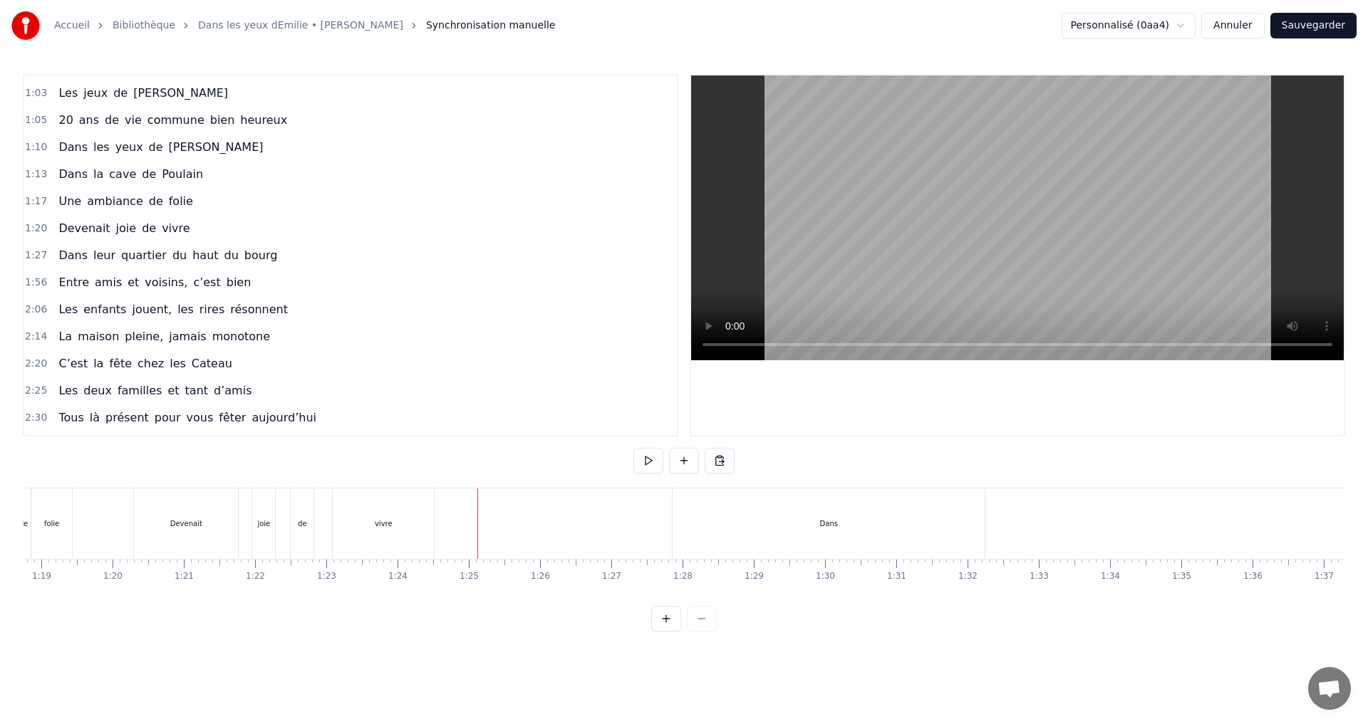
click at [367, 503] on div "vivre" at bounding box center [383, 524] width 101 height 71
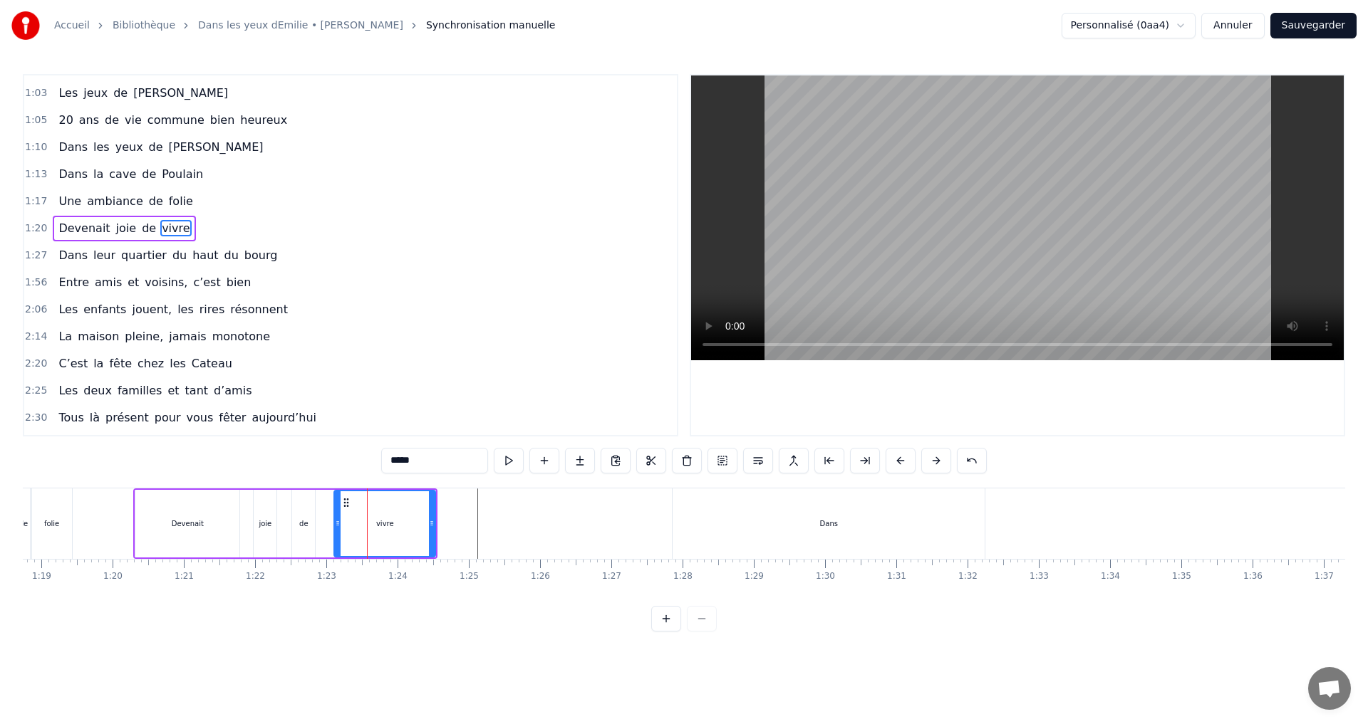
scroll to position [321, 0]
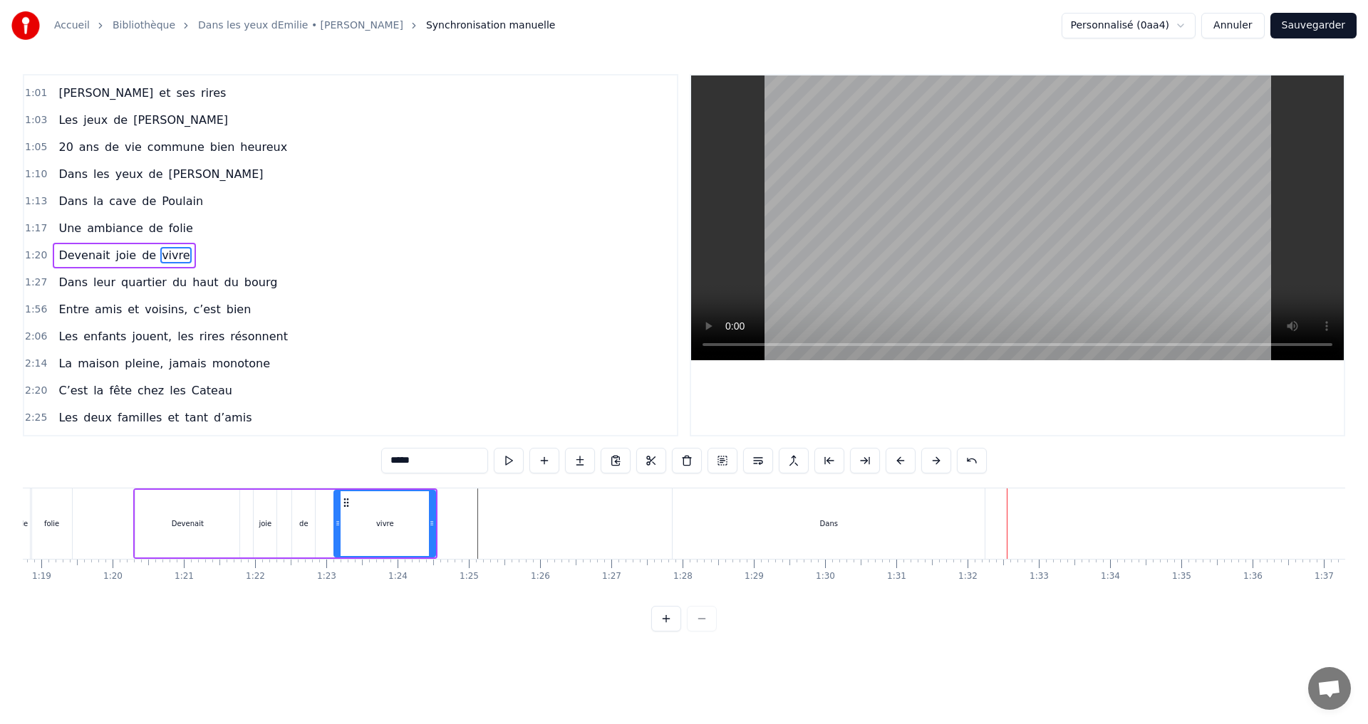
click at [720, 511] on div "Dans" at bounding box center [828, 524] width 312 height 71
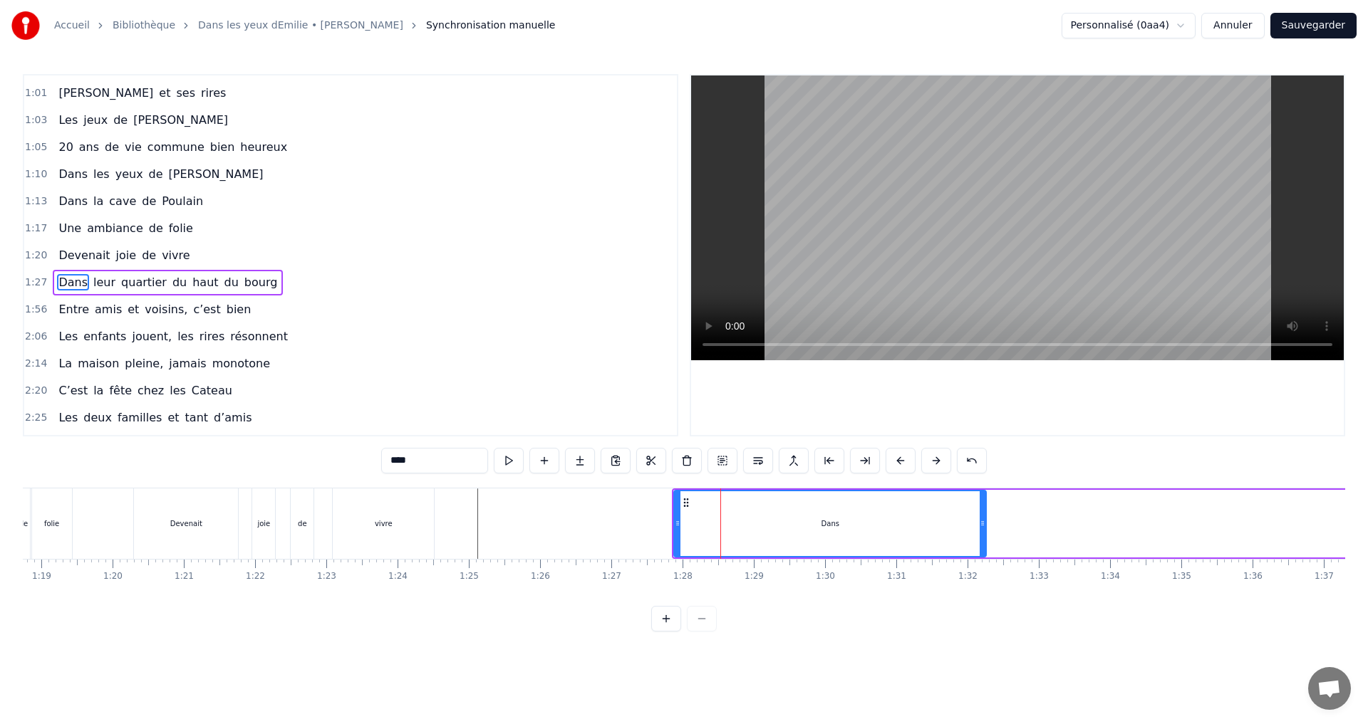
scroll to position [348, 0]
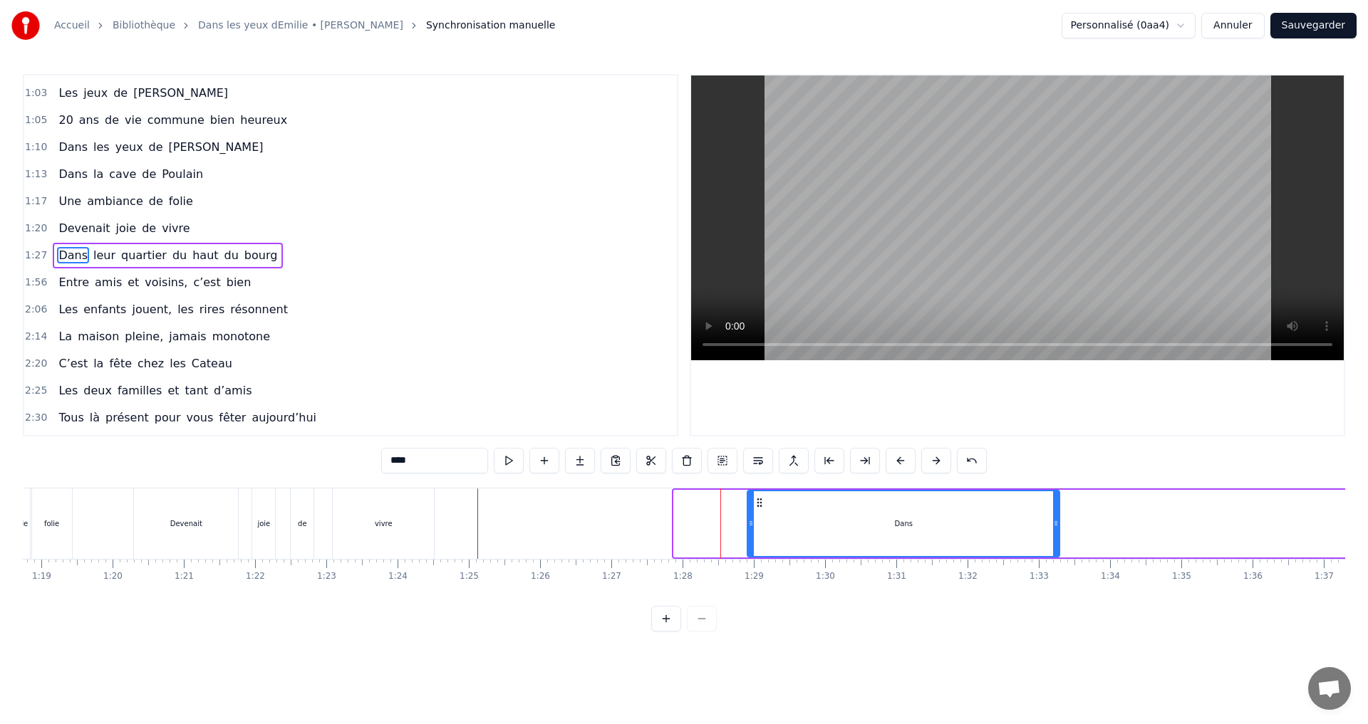
drag, startPoint x: 687, startPoint y: 503, endPoint x: 760, endPoint y: 519, distance: 75.0
click at [760, 519] on div "Dans" at bounding box center [903, 523] width 311 height 65
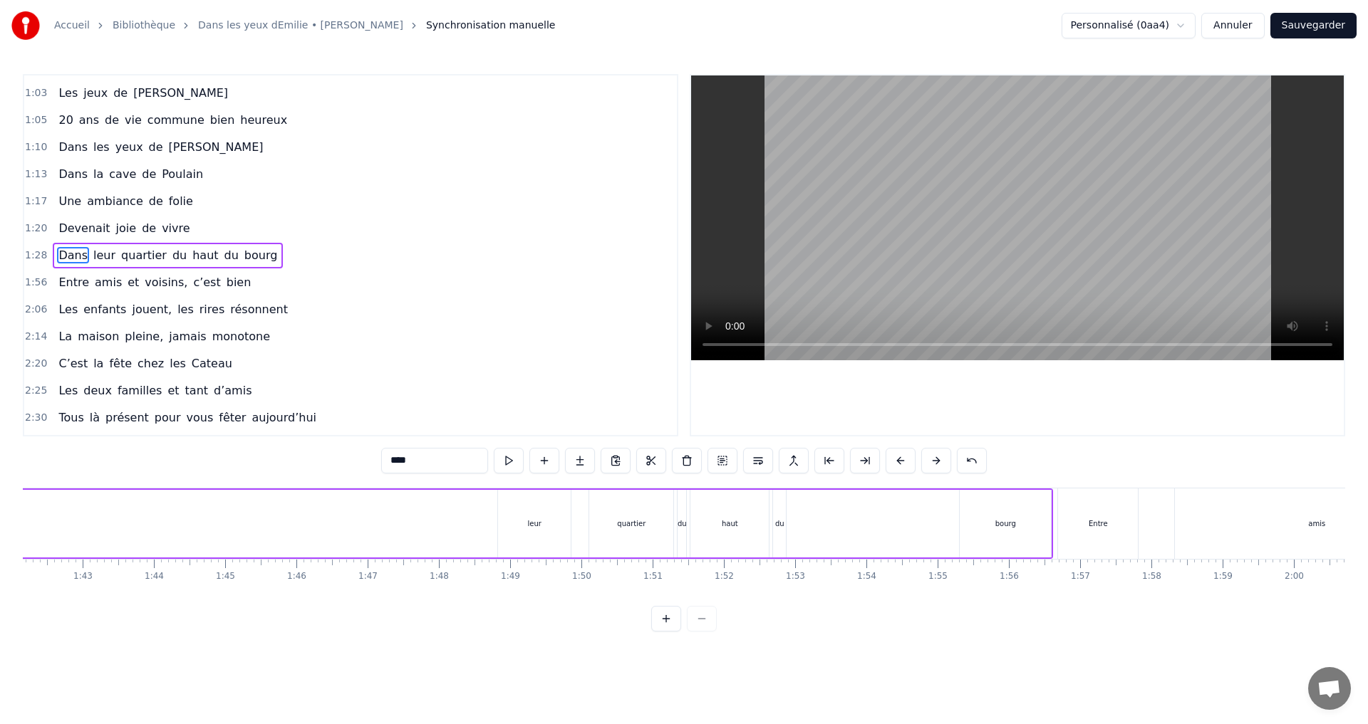
scroll to position [0, 7322]
click at [489, 532] on div "leur" at bounding box center [488, 524] width 73 height 68
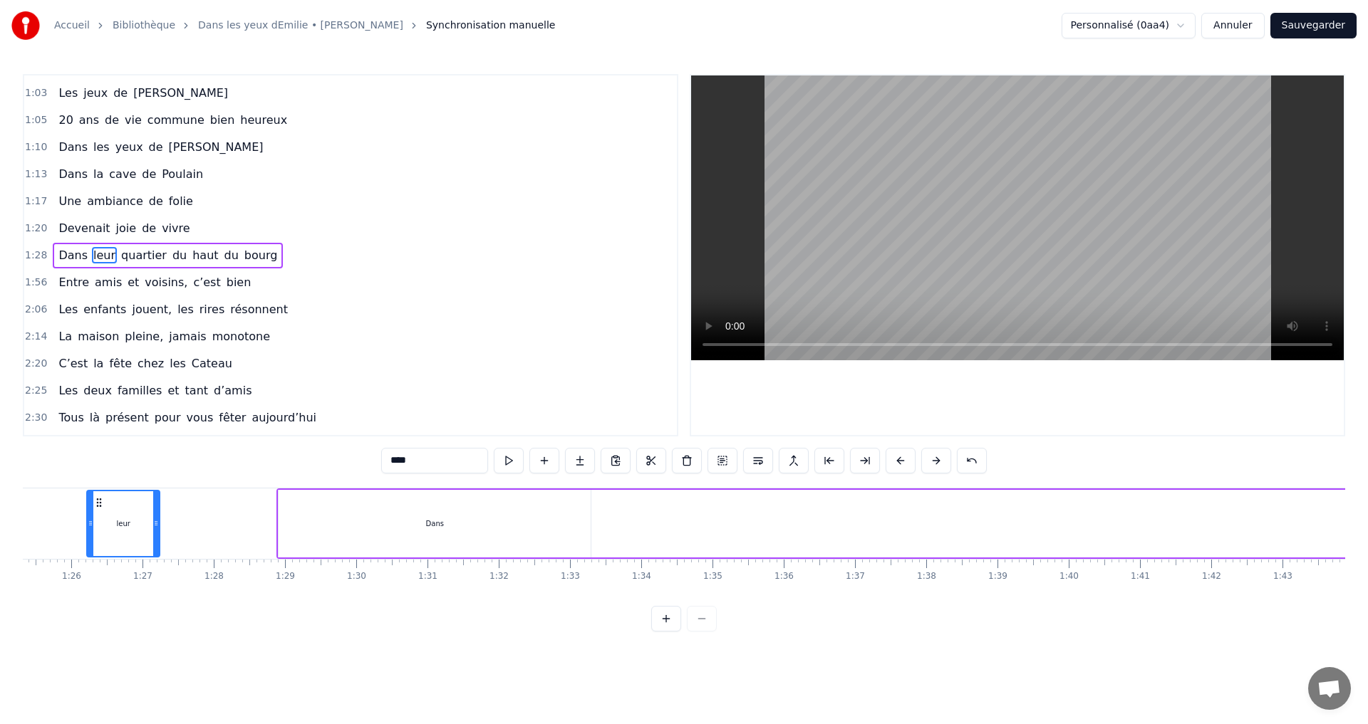
scroll to position [0, 6073]
drag, startPoint x: 464, startPoint y: 501, endPoint x: 610, endPoint y: 561, distance: 156.9
click at [610, 561] on div "C’est au Requerre, que [PERSON_NAME] grandi Et puis [PERSON_NAME] est venue ici…" at bounding box center [684, 541] width 1322 height 107
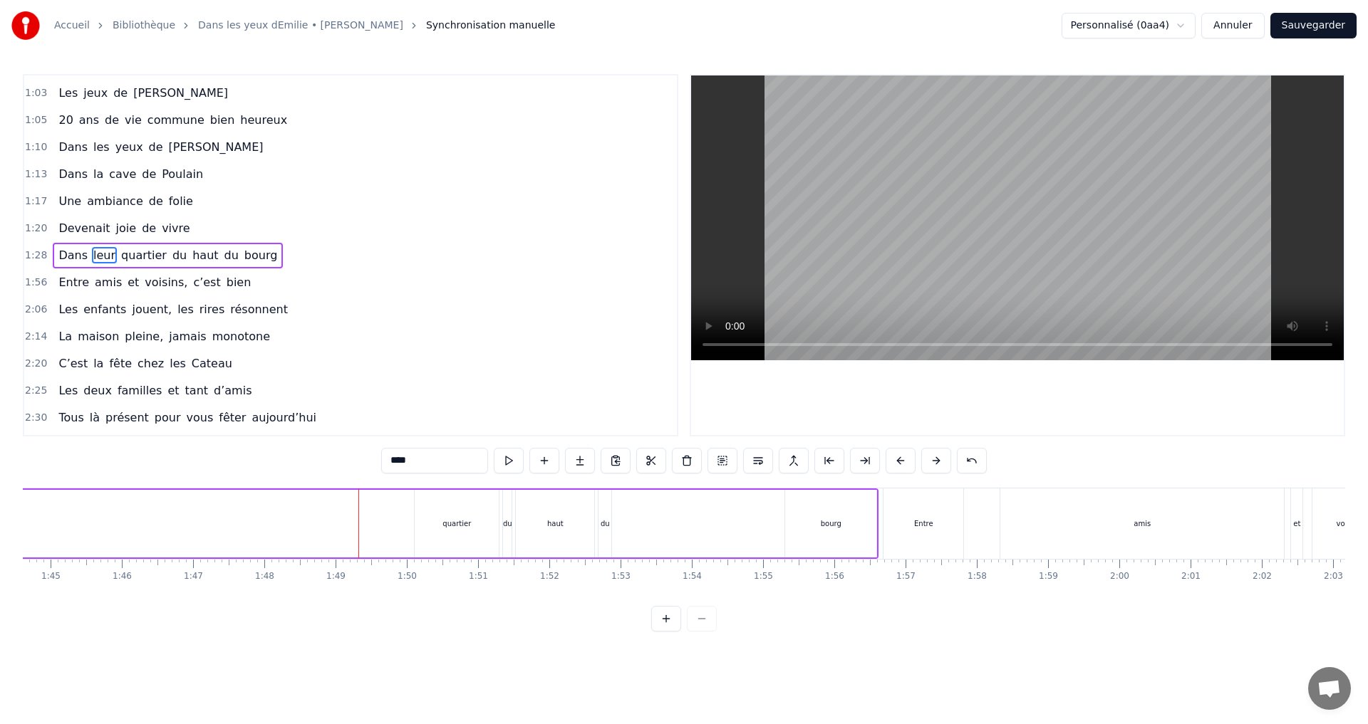
scroll to position [0, 7460]
click at [461, 530] on div "quartier" at bounding box center [447, 524] width 84 height 68
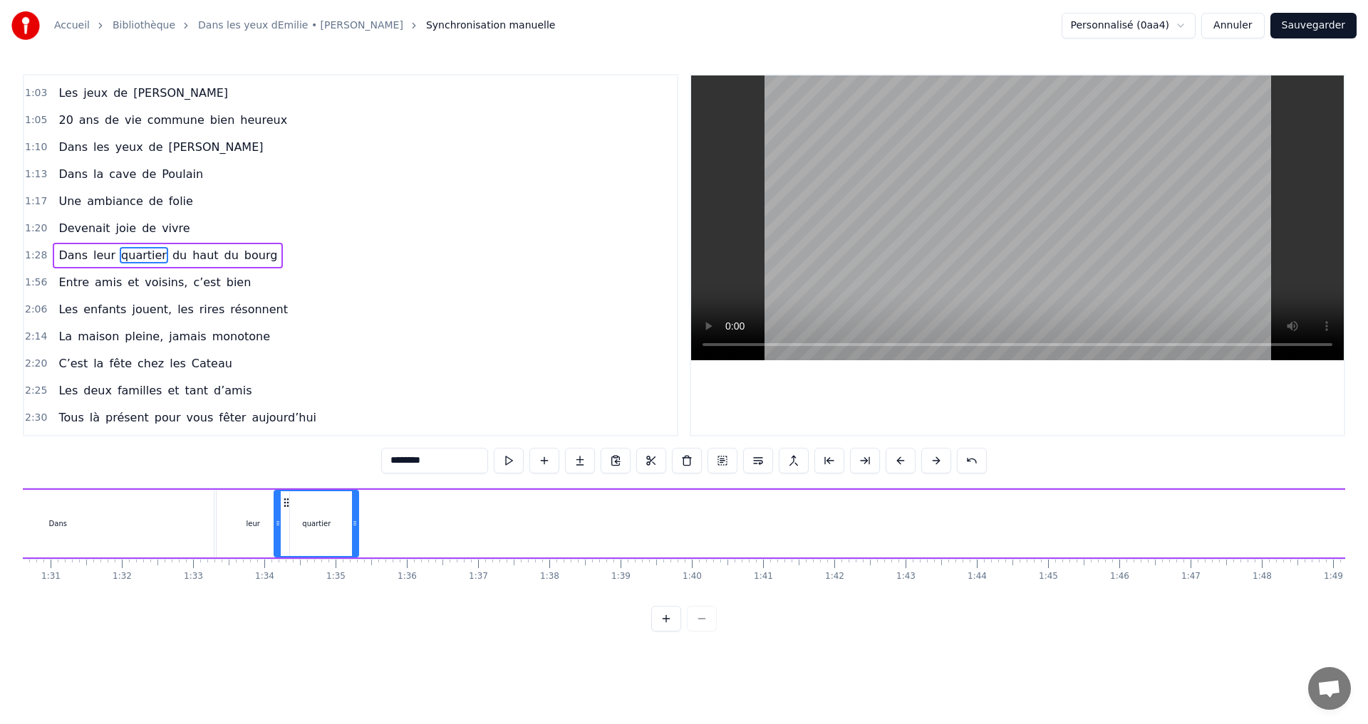
scroll to position [0, 6443]
drag, startPoint x: 418, startPoint y: 501, endPoint x: 314, endPoint y: 538, distance: 110.4
click at [314, 538] on div "quartier" at bounding box center [343, 523] width 83 height 65
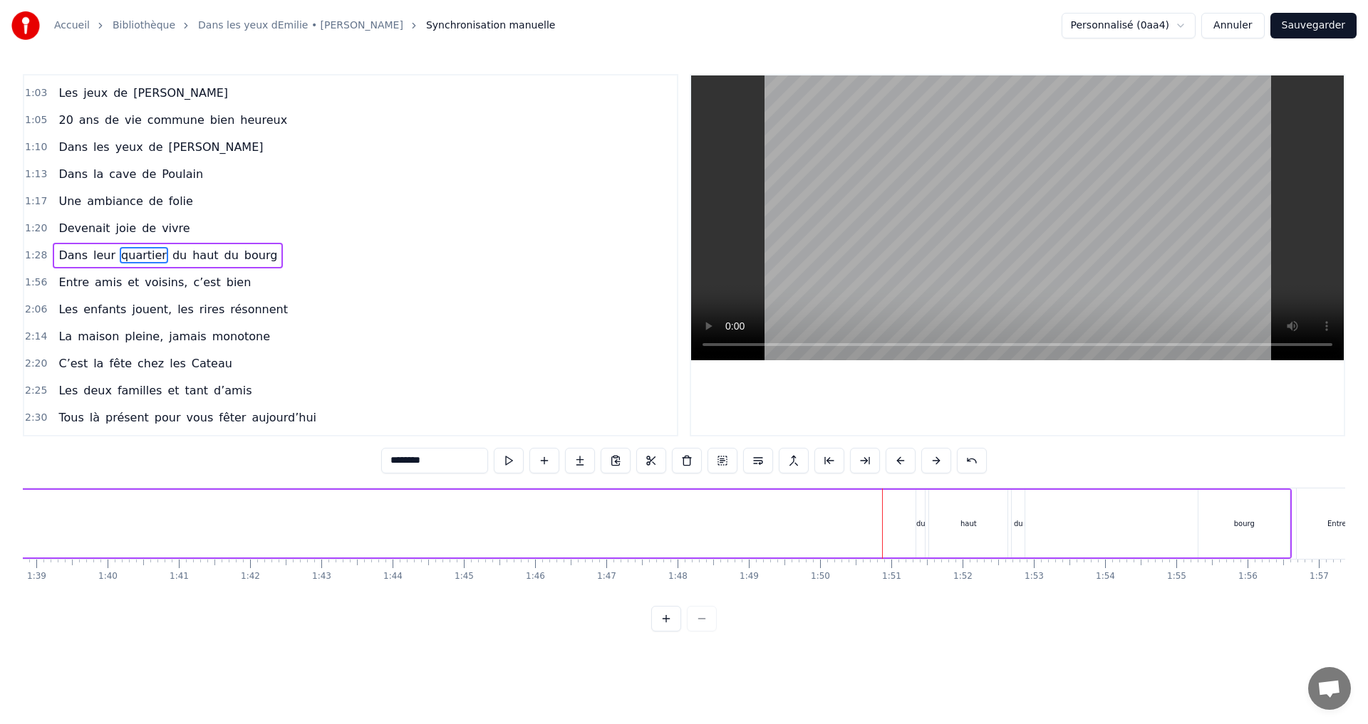
scroll to position [0, 7056]
click at [902, 525] on div "du" at bounding box center [902, 524] width 9 height 11
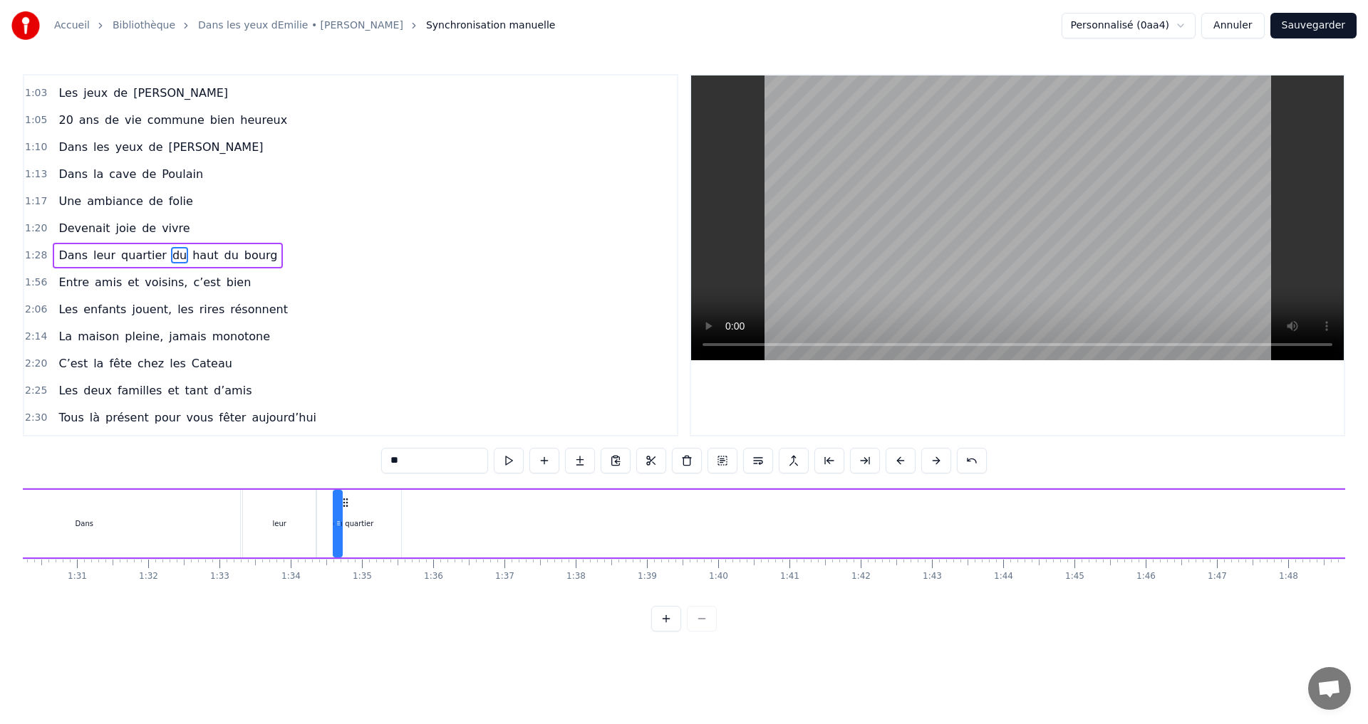
scroll to position [0, 6425]
drag, startPoint x: 911, startPoint y: 504, endPoint x: 418, endPoint y: 543, distance: 494.5
click at [418, 543] on div "Dans leur quartier du [GEOGRAPHIC_DATA]" at bounding box center [917, 524] width 1976 height 71
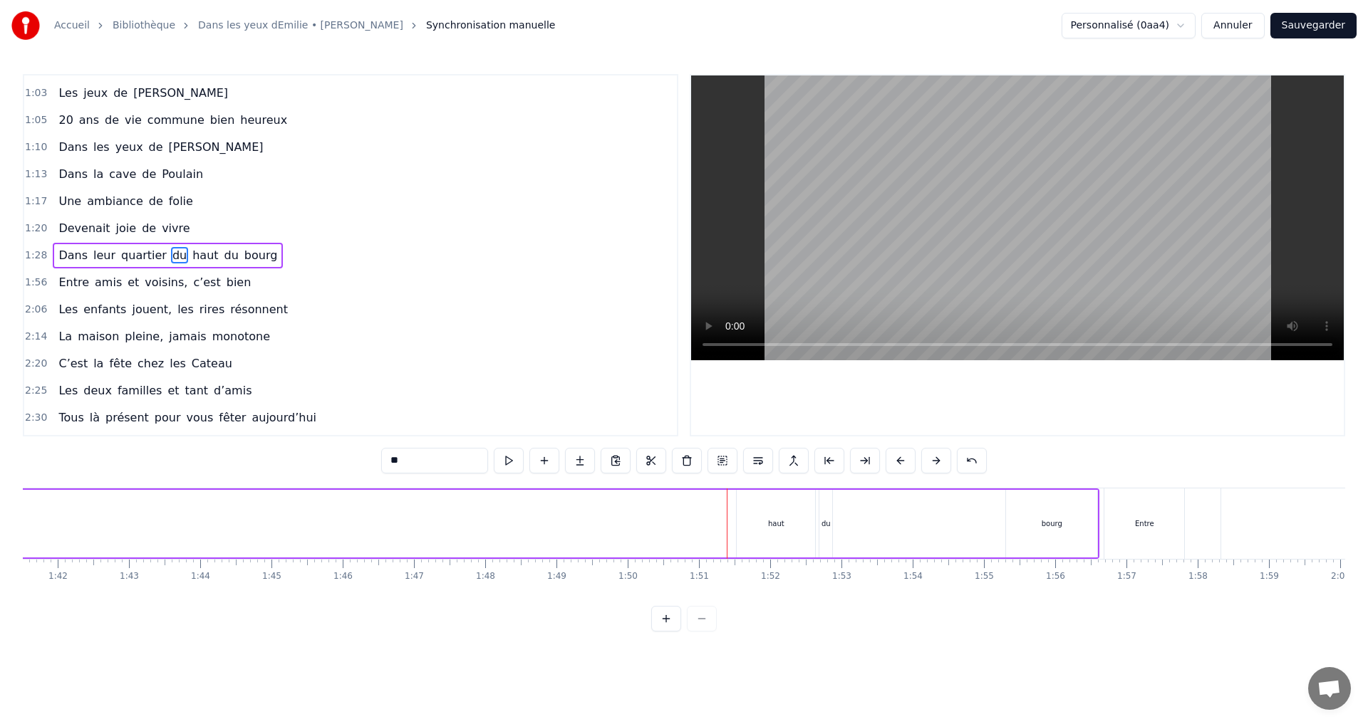
click at [766, 542] on div "haut" at bounding box center [775, 524] width 78 height 68
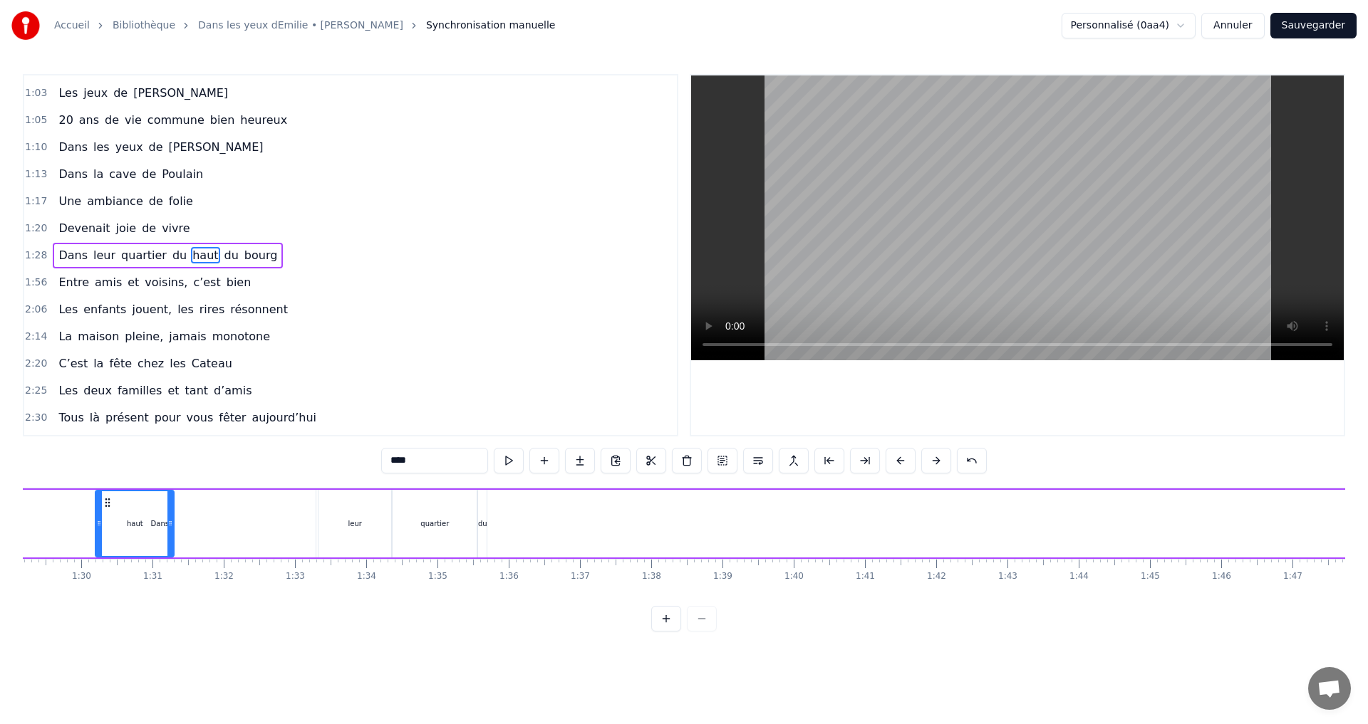
scroll to position [0, 6349]
drag, startPoint x: 747, startPoint y: 503, endPoint x: 504, endPoint y: 568, distance: 251.4
click at [504, 568] on div "C’est au Requerre, que [PERSON_NAME] grandi Et puis [PERSON_NAME] est venue ici…" at bounding box center [684, 541] width 1322 height 107
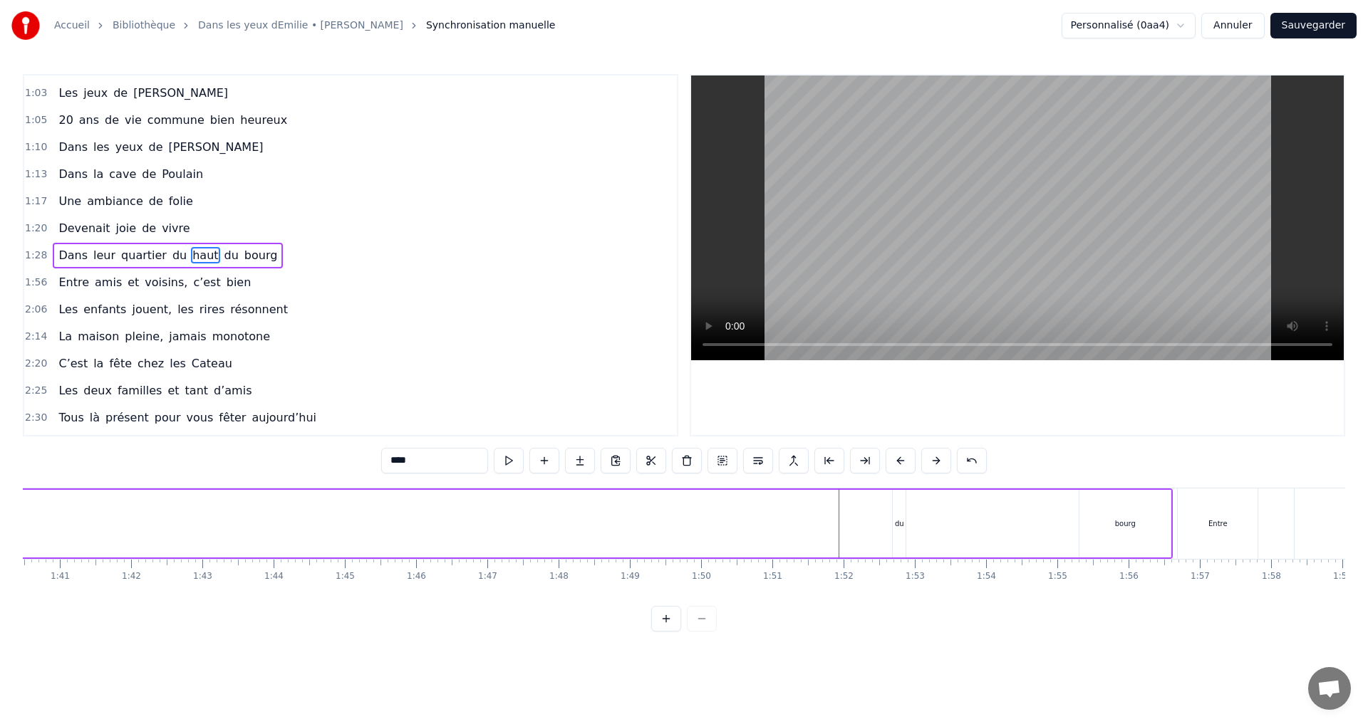
scroll to position [0, 7249]
click at [810, 542] on div "du" at bounding box center [807, 524] width 13 height 68
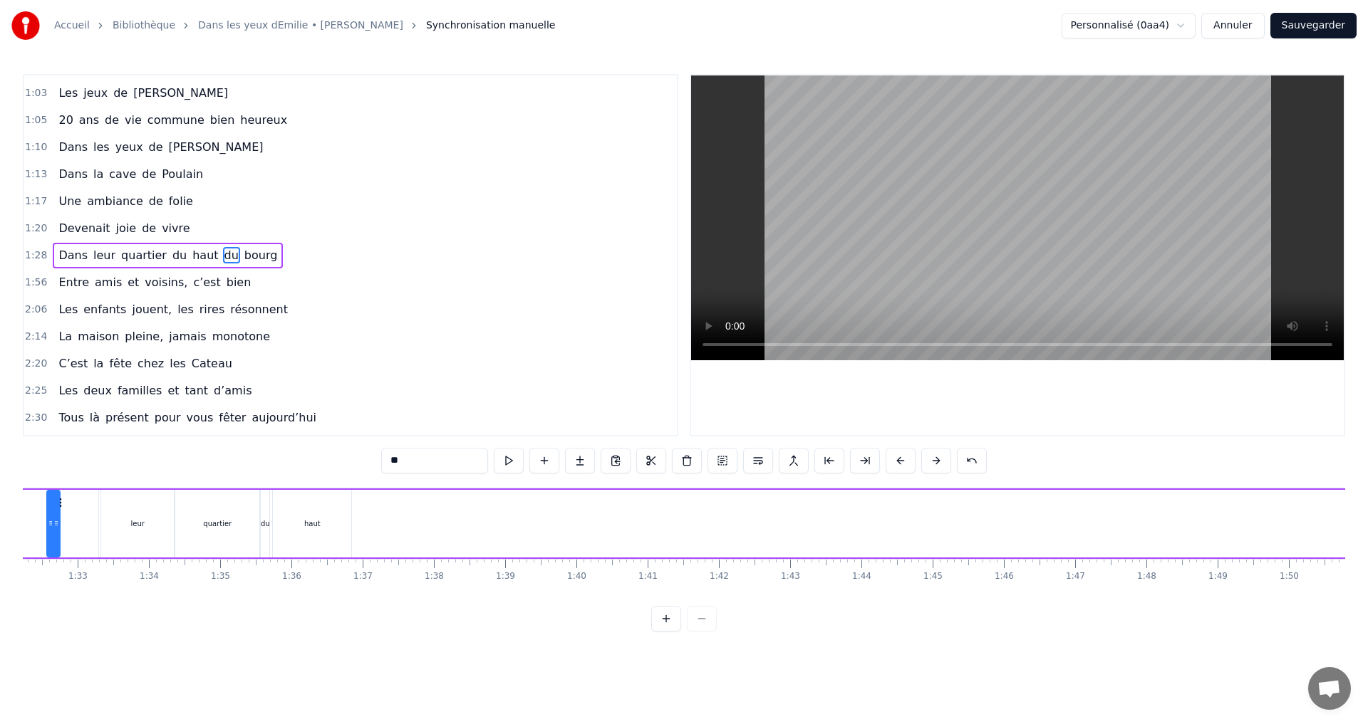
scroll to position [0, 6525]
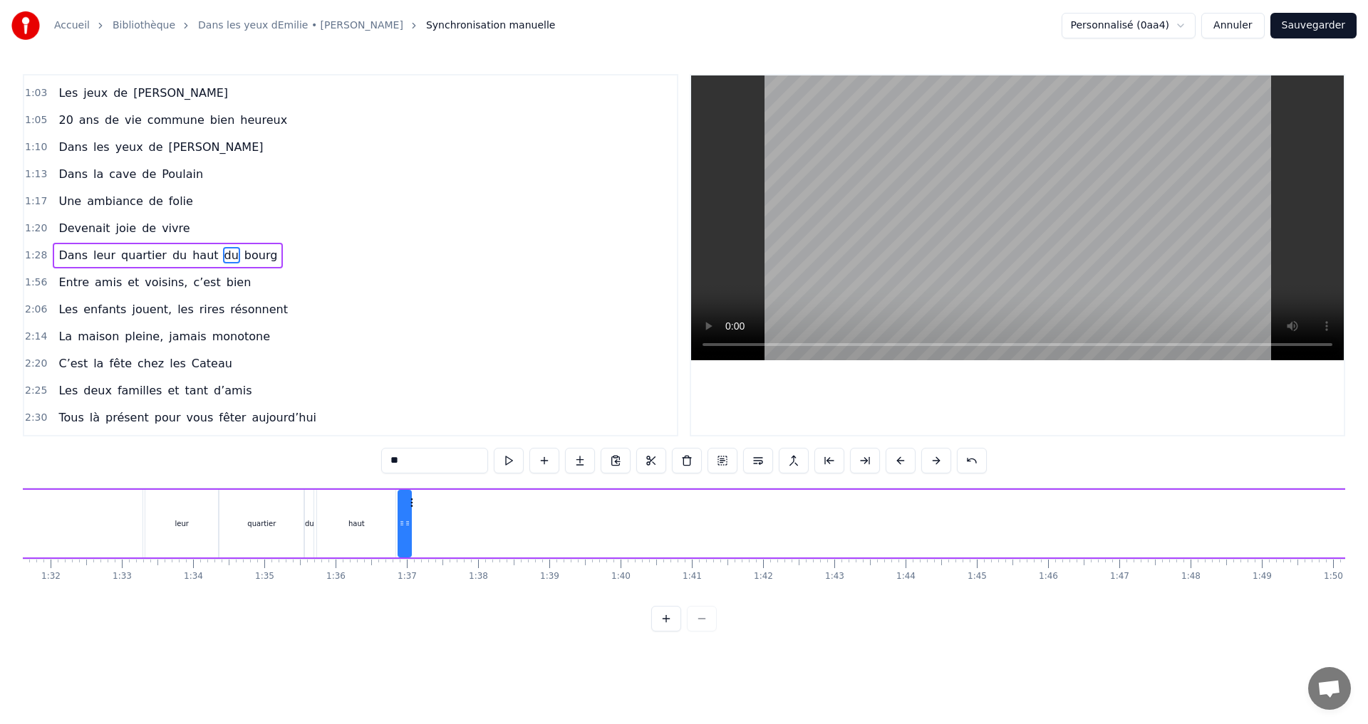
drag, startPoint x: 814, startPoint y: 504, endPoint x: 412, endPoint y: 539, distance: 404.0
click at [412, 539] on div "du" at bounding box center [404, 524] width 14 height 68
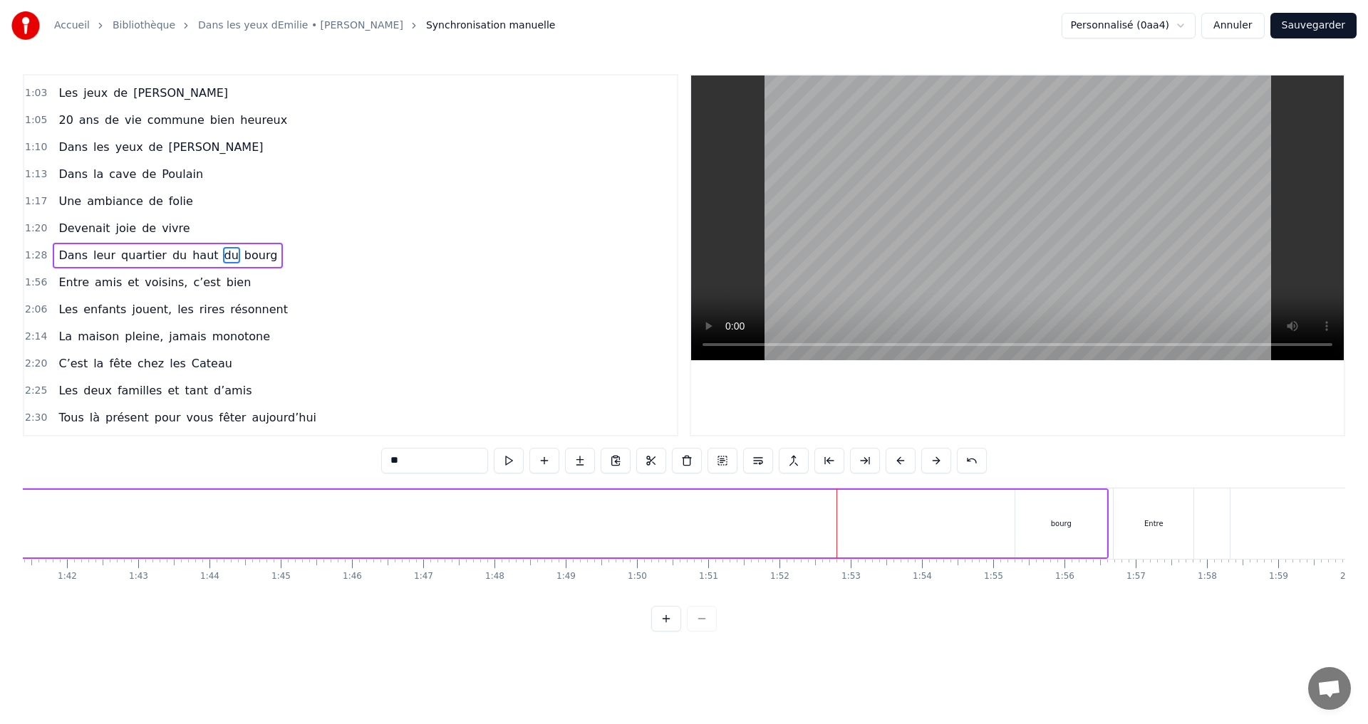
scroll to position [0, 7258]
click at [1017, 535] on div "bourg" at bounding box center [1023, 524] width 91 height 68
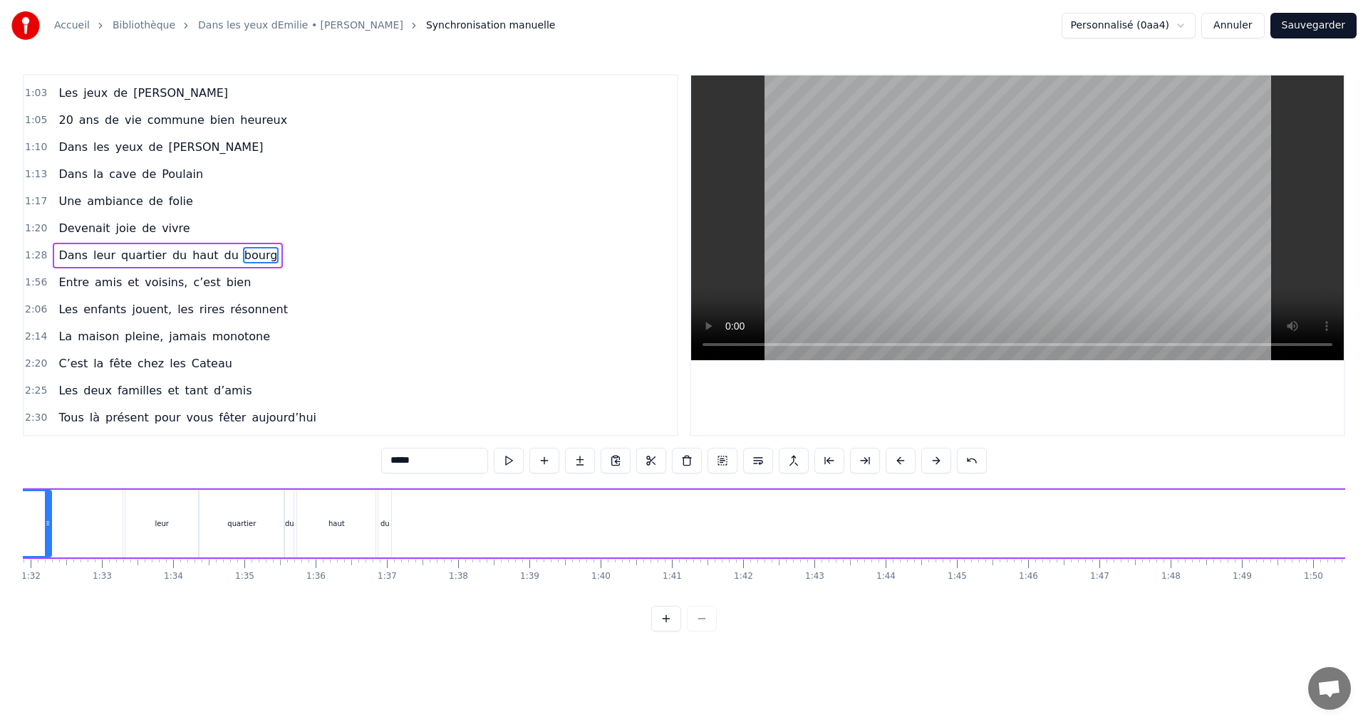
scroll to position [0, 6441]
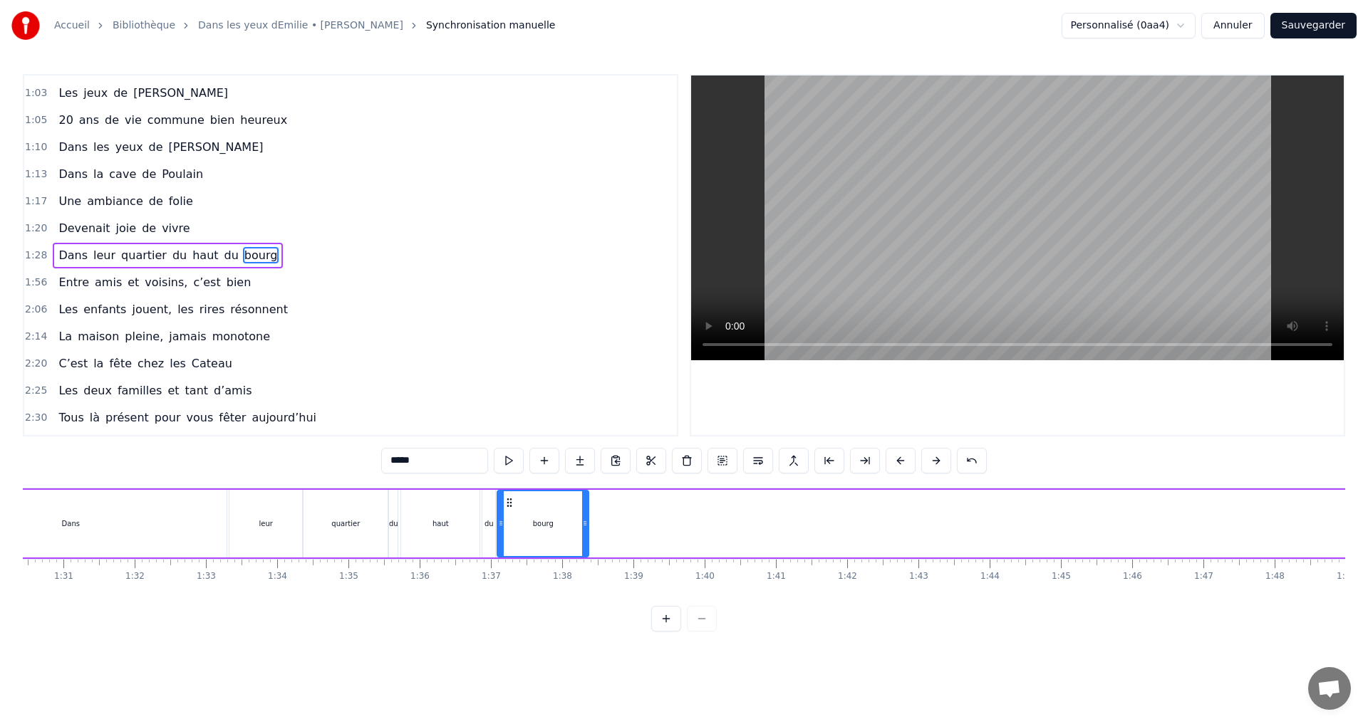
drag, startPoint x: 990, startPoint y: 503, endPoint x: 509, endPoint y: 583, distance: 487.4
click at [509, 583] on div "C’est au Requerre, que [PERSON_NAME] grandi Et puis [PERSON_NAME] est venue ici…" at bounding box center [684, 541] width 1322 height 107
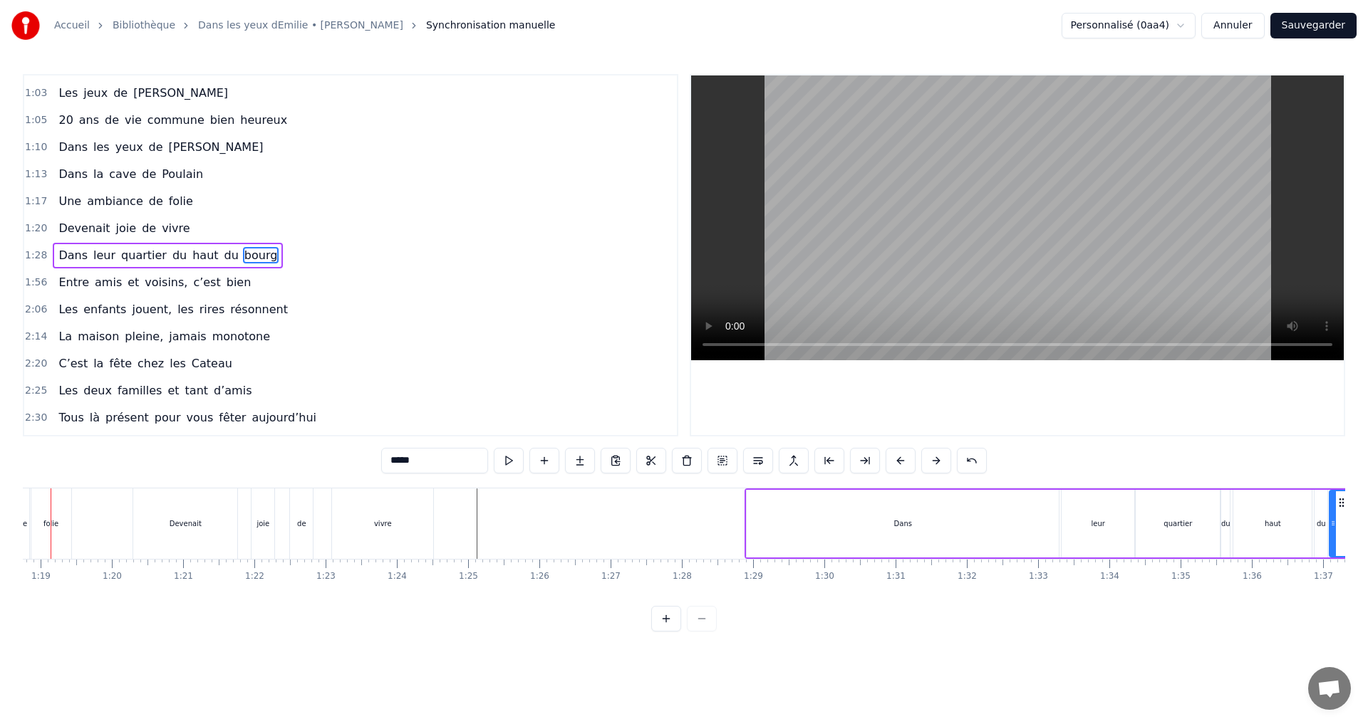
scroll to position [0, 5566]
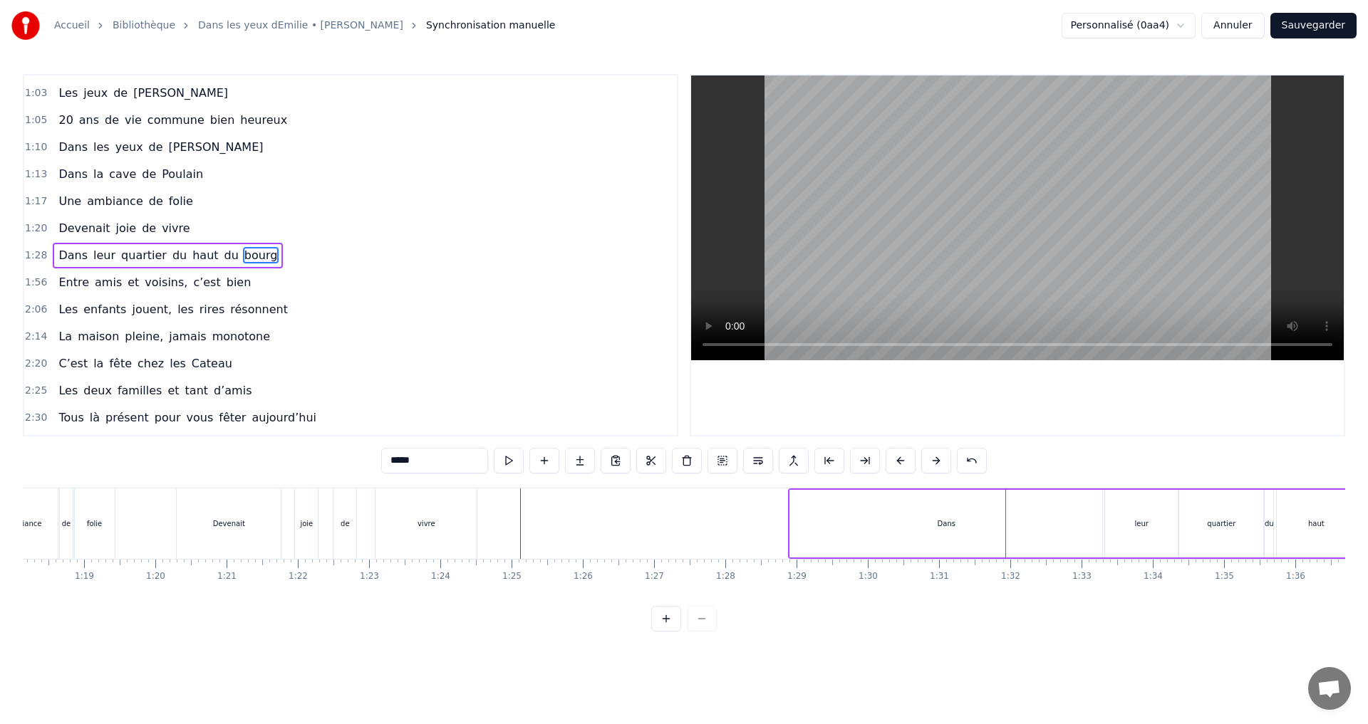
click at [1035, 531] on div "Dans" at bounding box center [946, 524] width 312 height 68
drag, startPoint x: 1100, startPoint y: 528, endPoint x: 937, endPoint y: 524, distance: 163.2
click at [937, 524] on icon at bounding box center [935, 523] width 6 height 11
click at [1132, 521] on div "leur" at bounding box center [1141, 524] width 73 height 68
drag, startPoint x: 1174, startPoint y: 517, endPoint x: 1142, endPoint y: 519, distance: 32.1
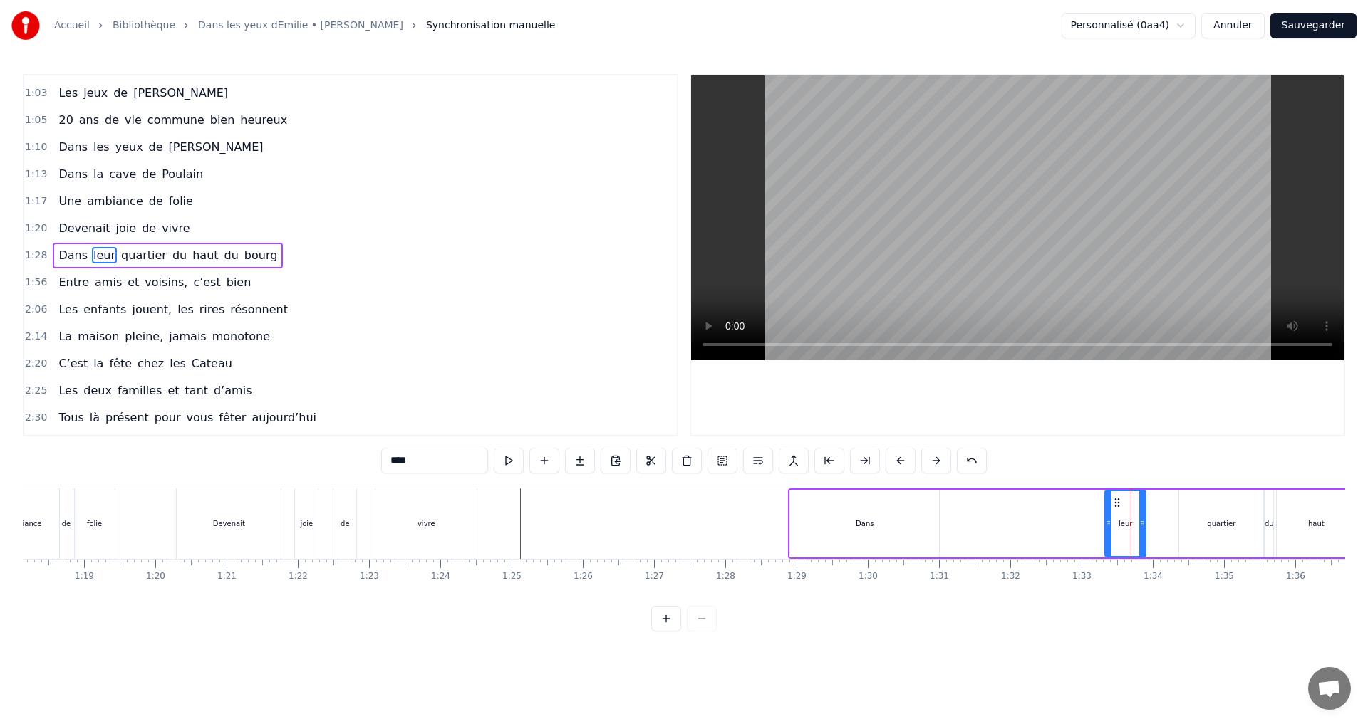
click at [1142, 519] on div at bounding box center [1142, 523] width 6 height 65
drag, startPoint x: 1115, startPoint y: 504, endPoint x: 944, endPoint y: 503, distance: 170.2
click at [944, 503] on icon at bounding box center [946, 502] width 11 height 11
click at [1173, 514] on div "quartier" at bounding box center [1212, 524] width 84 height 68
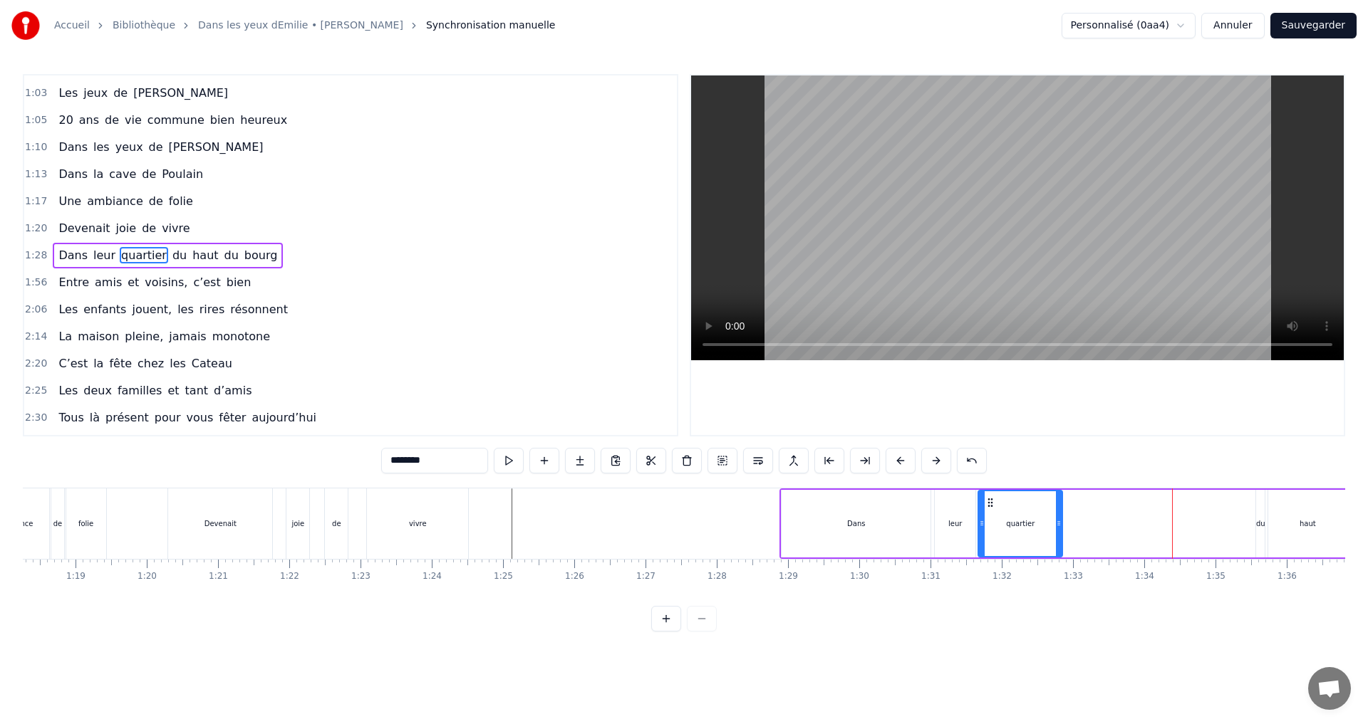
drag, startPoint x: 1182, startPoint y: 502, endPoint x: 990, endPoint y: 499, distance: 192.3
click at [990, 499] on icon at bounding box center [989, 502] width 11 height 11
click at [411, 489] on div "vivre" at bounding box center [417, 524] width 101 height 71
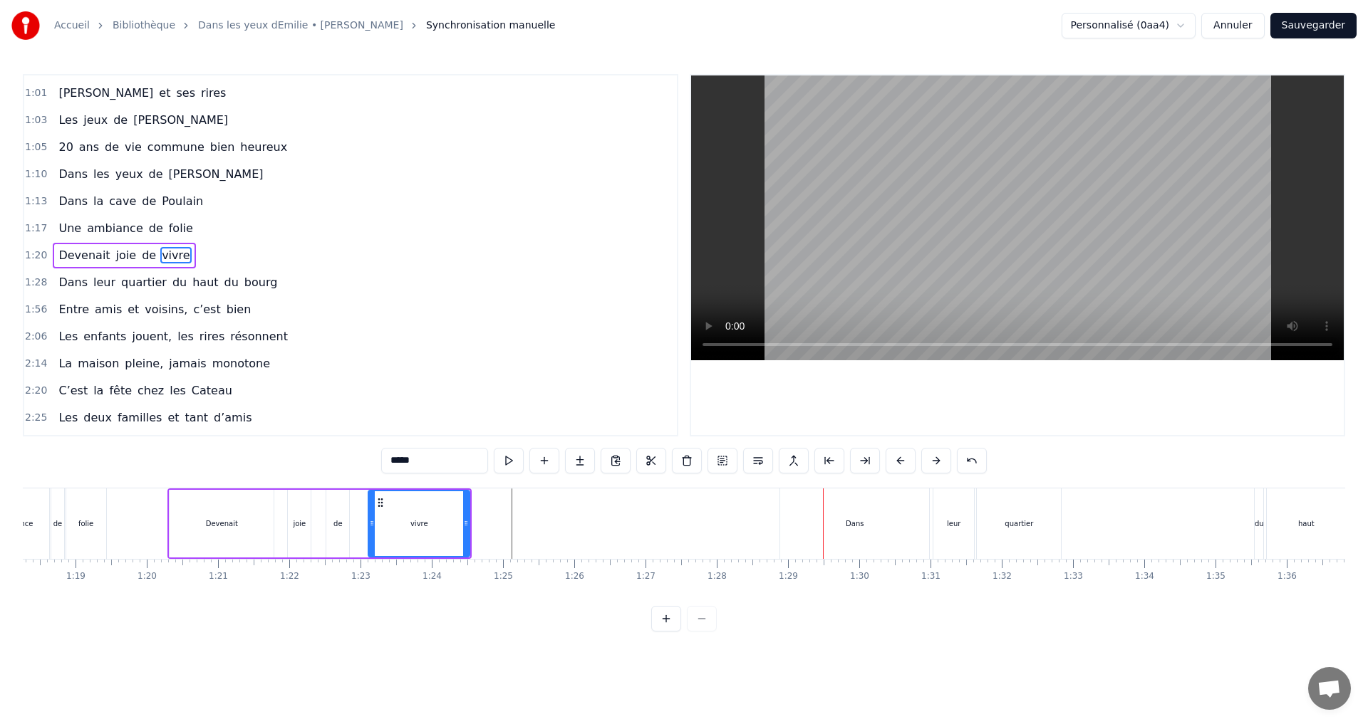
drag, startPoint x: 867, startPoint y: 529, endPoint x: 840, endPoint y: 518, distance: 28.4
click at [866, 529] on div "Dans" at bounding box center [854, 524] width 149 height 71
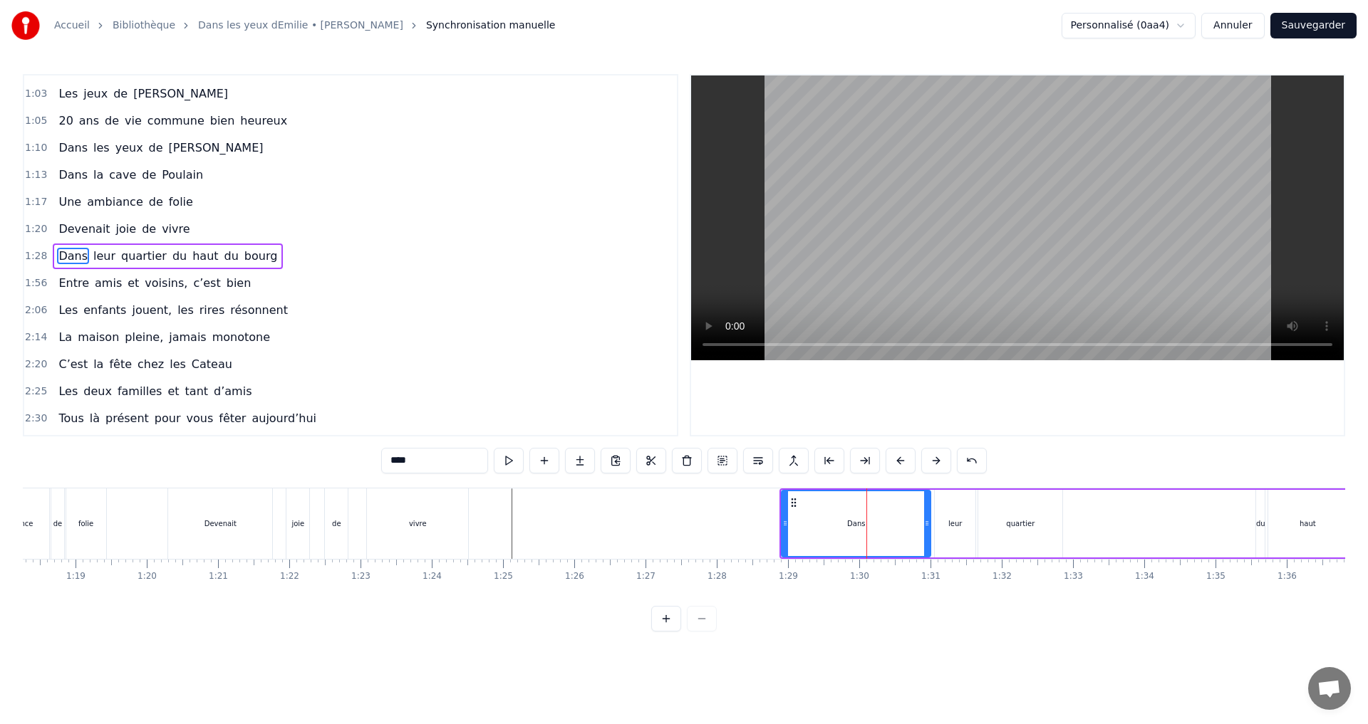
scroll to position [348, 0]
drag, startPoint x: 792, startPoint y: 502, endPoint x: 765, endPoint y: 500, distance: 27.2
click at [765, 500] on icon at bounding box center [765, 502] width 11 height 11
click at [951, 533] on div "leur" at bounding box center [955, 524] width 41 height 68
drag, startPoint x: 947, startPoint y: 501, endPoint x: 917, endPoint y: 500, distance: 29.9
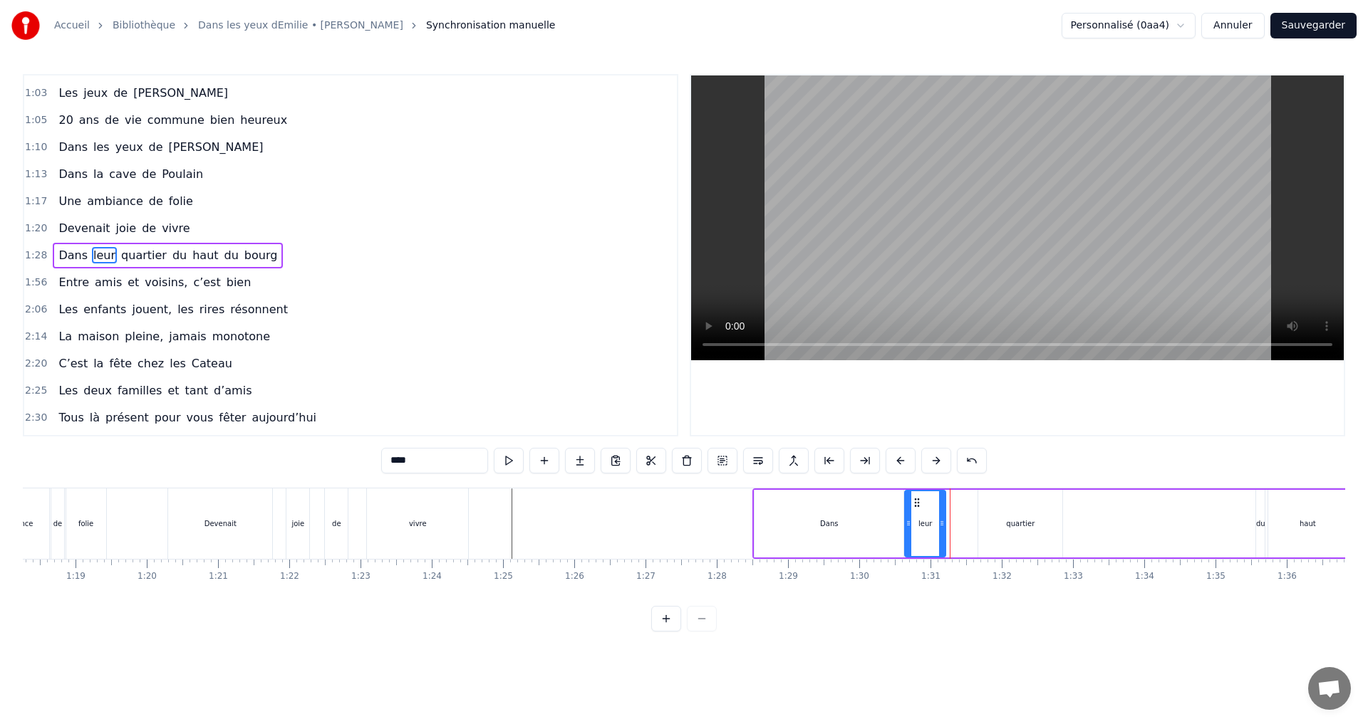
click at [917, 500] on icon at bounding box center [916, 502] width 11 height 11
click at [1004, 518] on div "quartier" at bounding box center [1020, 524] width 84 height 68
drag, startPoint x: 983, startPoint y: 502, endPoint x: 956, endPoint y: 501, distance: 27.1
click at [956, 501] on icon at bounding box center [957, 502] width 11 height 11
drag, startPoint x: 1260, startPoint y: 530, endPoint x: 1254, endPoint y: 521, distance: 11.3
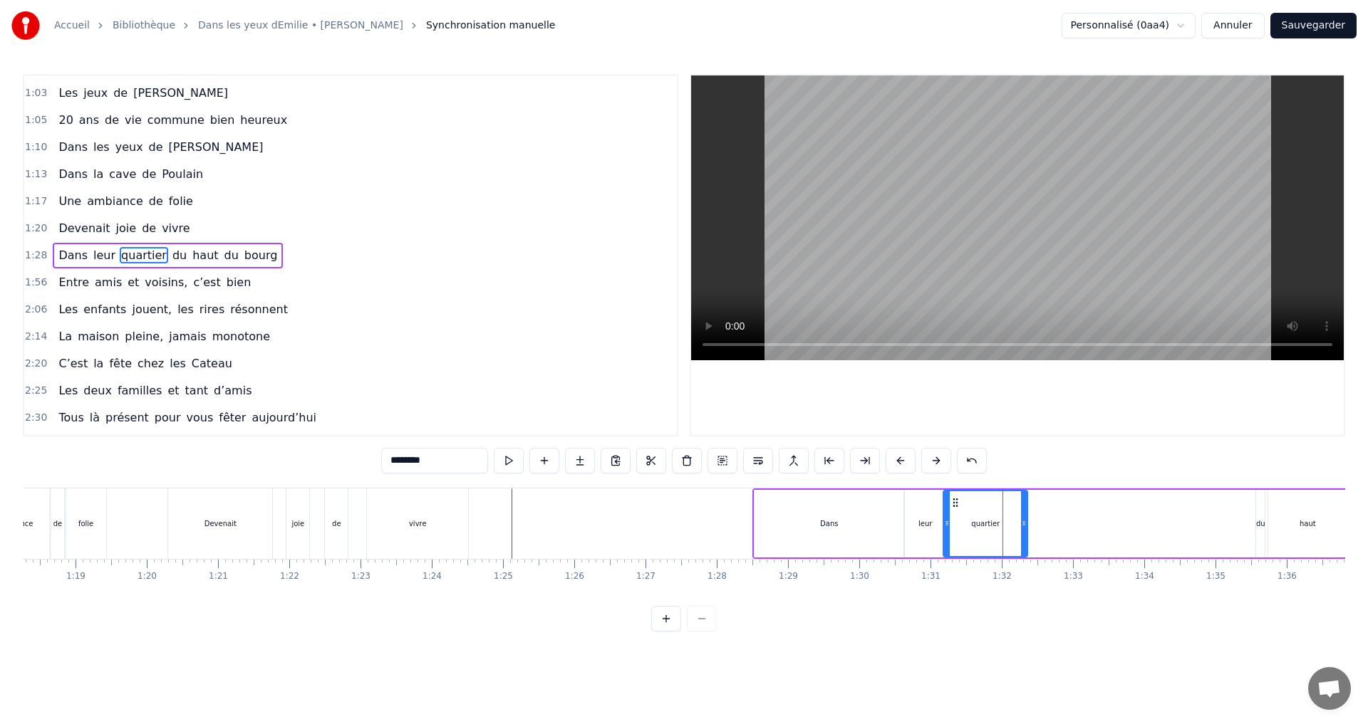
click at [1258, 530] on div "du" at bounding box center [1260, 524] width 9 height 68
drag, startPoint x: 1266, startPoint y: 503, endPoint x: 1177, endPoint y: 506, distance: 89.8
click at [1042, 500] on icon at bounding box center [1041, 502] width 11 height 11
click at [1289, 525] on div "haut" at bounding box center [1307, 524] width 78 height 68
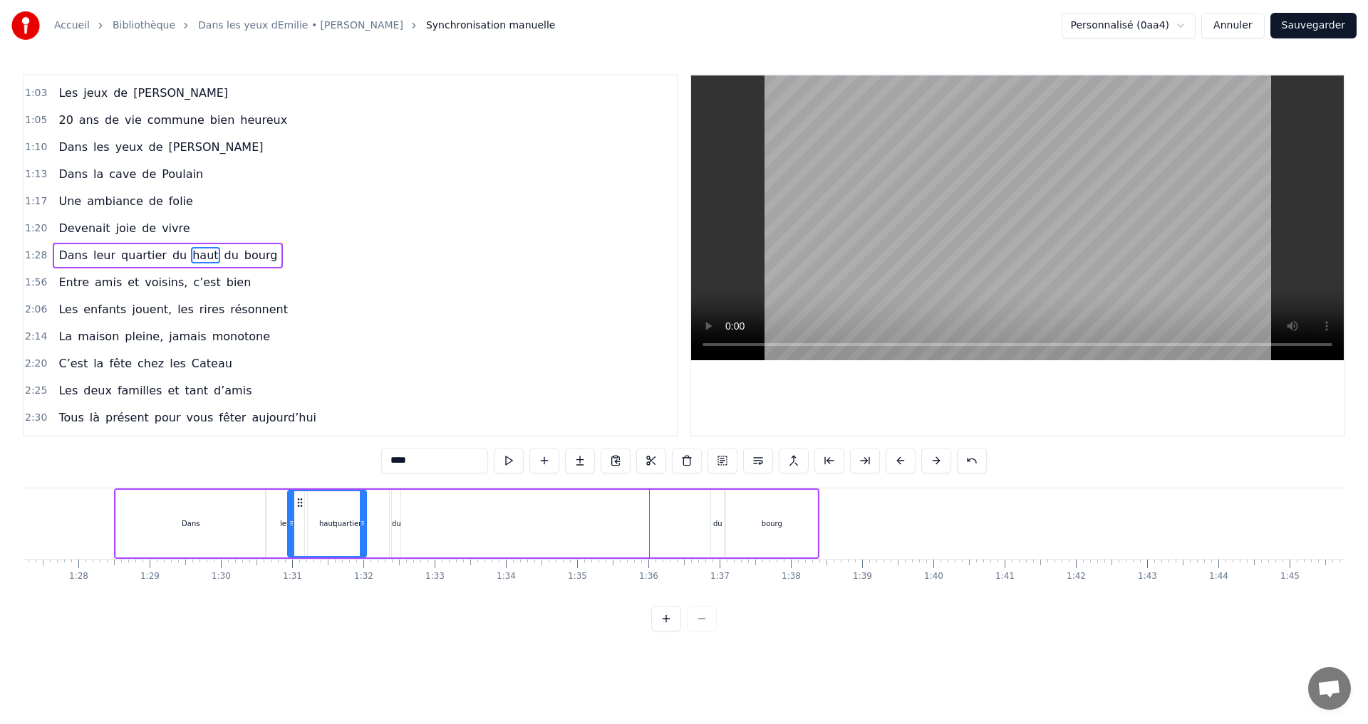
scroll to position [0, 6208]
drag, startPoint x: 87, startPoint y: 501, endPoint x: 419, endPoint y: 534, distance: 333.5
click at [419, 534] on div "haut" at bounding box center [445, 523] width 77 height 65
click at [722, 529] on div "du" at bounding box center [722, 524] width 9 height 11
drag, startPoint x: 729, startPoint y: 504, endPoint x: 589, endPoint y: 497, distance: 139.8
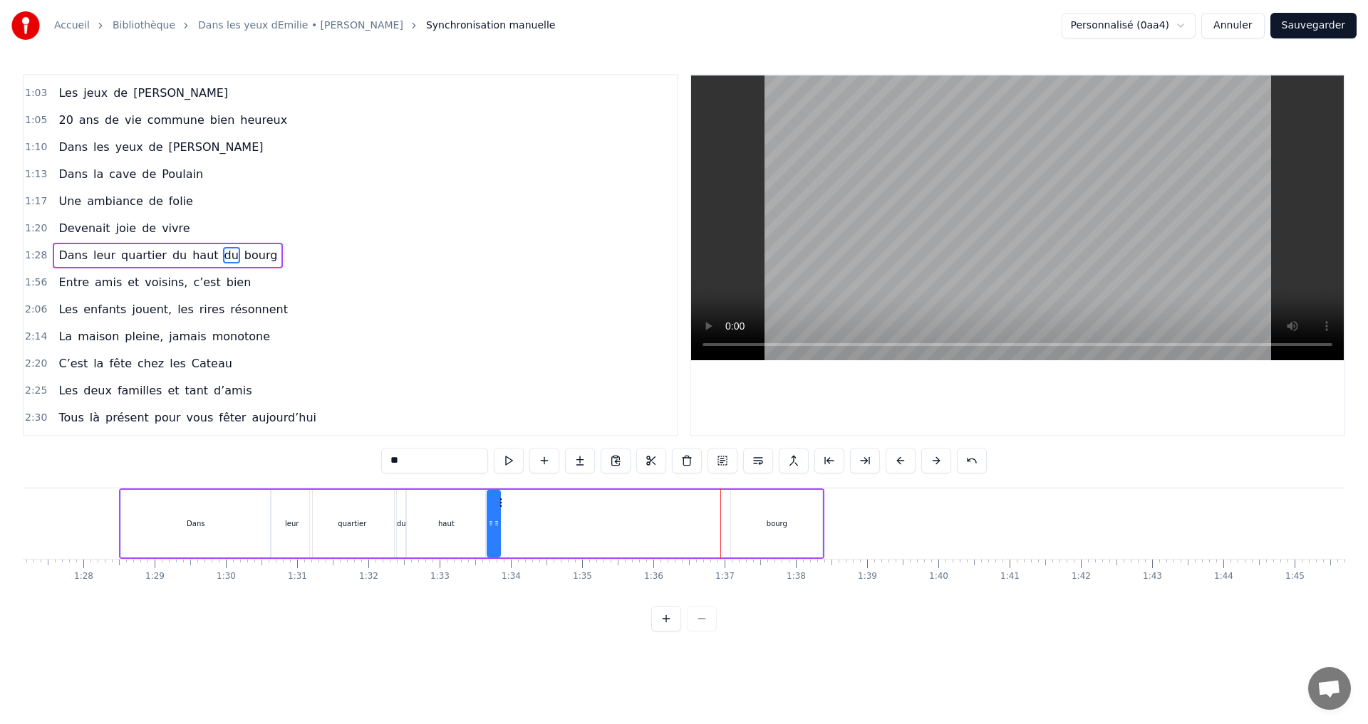
click at [501, 494] on div "du" at bounding box center [493, 524] width 14 height 68
click at [733, 517] on div "bourg" at bounding box center [776, 524] width 91 height 68
type input "*****"
drag, startPoint x: 743, startPoint y: 506, endPoint x: 515, endPoint y: 495, distance: 228.2
click at [515, 495] on div "bourg" at bounding box center [549, 523] width 90 height 65
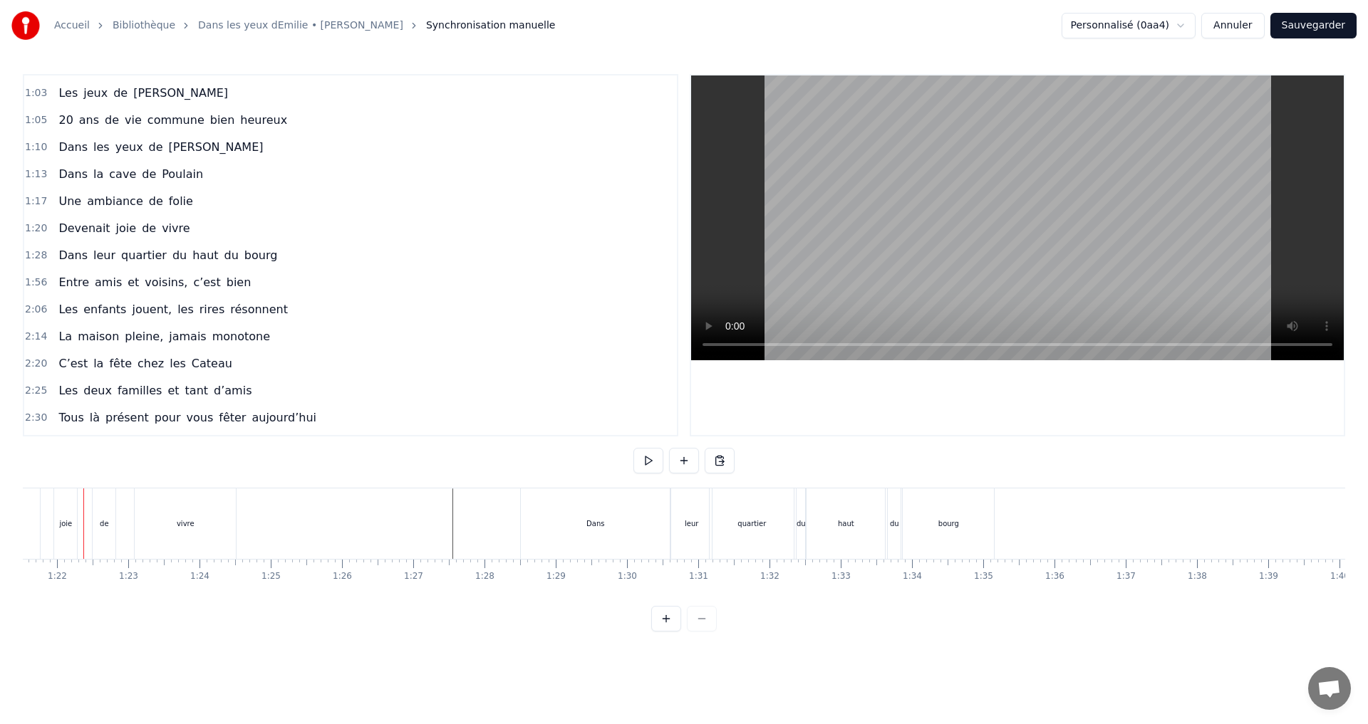
scroll to position [0, 5796]
click at [628, 521] on div "Dans" at bounding box center [605, 524] width 149 height 71
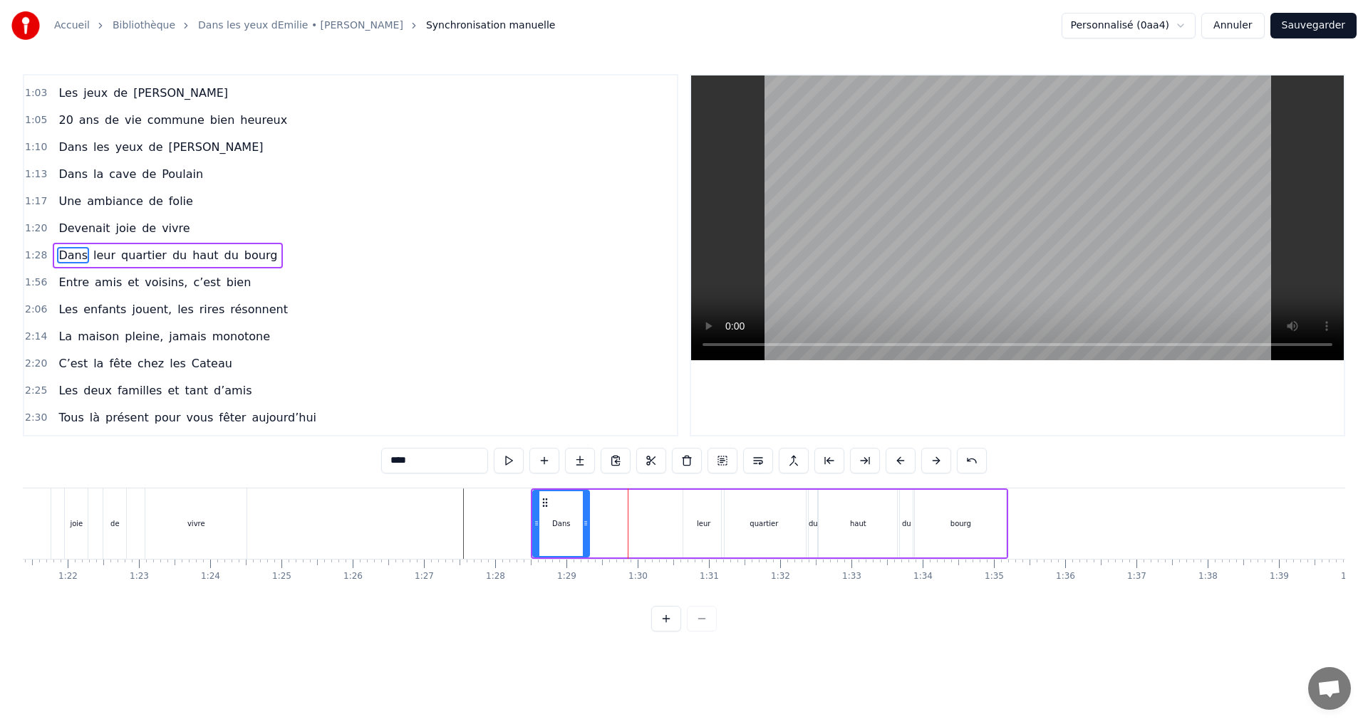
drag, startPoint x: 677, startPoint y: 531, endPoint x: 585, endPoint y: 529, distance: 92.6
click at [585, 529] on div at bounding box center [586, 523] width 6 height 65
click at [705, 526] on div "leur" at bounding box center [704, 524] width 14 height 11
drag, startPoint x: 662, startPoint y: 503, endPoint x: 601, endPoint y: 501, distance: 61.3
click at [601, 501] on icon at bounding box center [602, 502] width 11 height 11
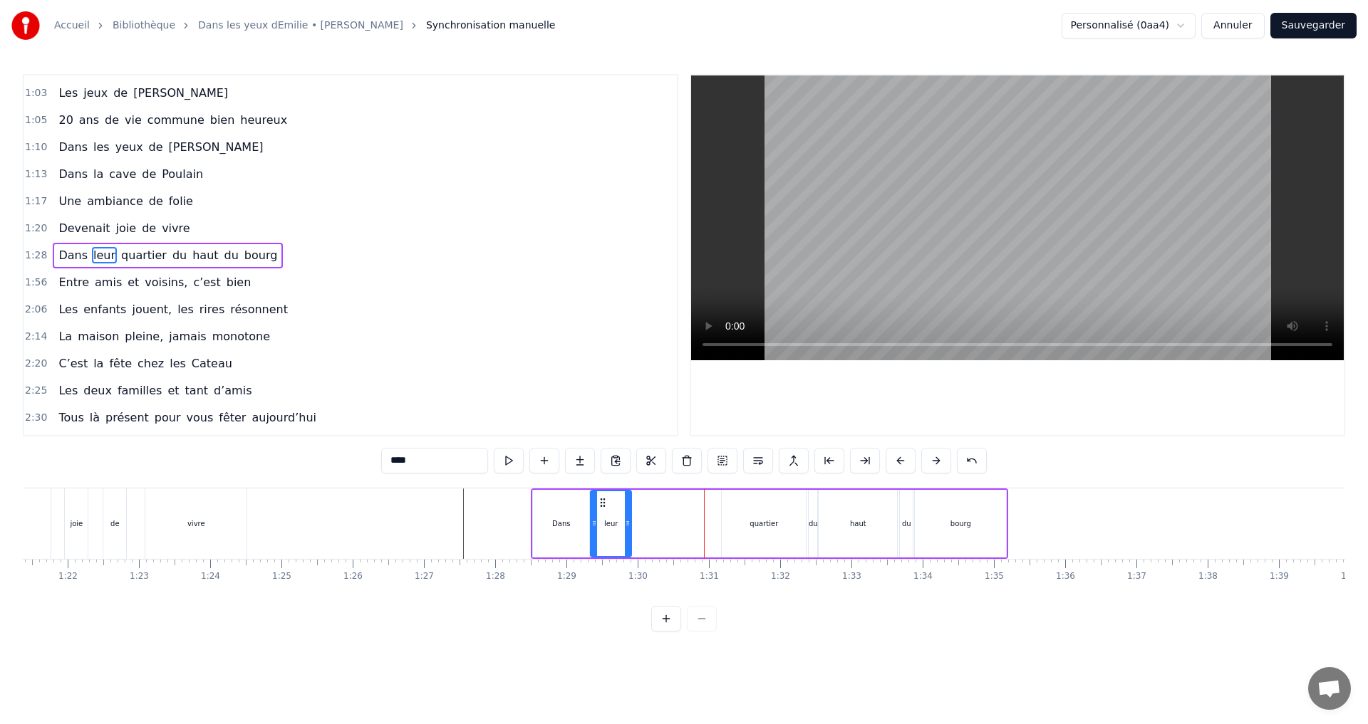
click at [776, 526] on div "quartier" at bounding box center [764, 524] width 84 height 68
drag, startPoint x: 705, startPoint y: 501, endPoint x: 644, endPoint y: 496, distance: 61.5
click at [644, 497] on icon at bounding box center [645, 502] width 11 height 11
drag, startPoint x: 717, startPoint y: 523, endPoint x: 691, endPoint y: 523, distance: 25.6
click at [691, 523] on icon at bounding box center [689, 523] width 6 height 11
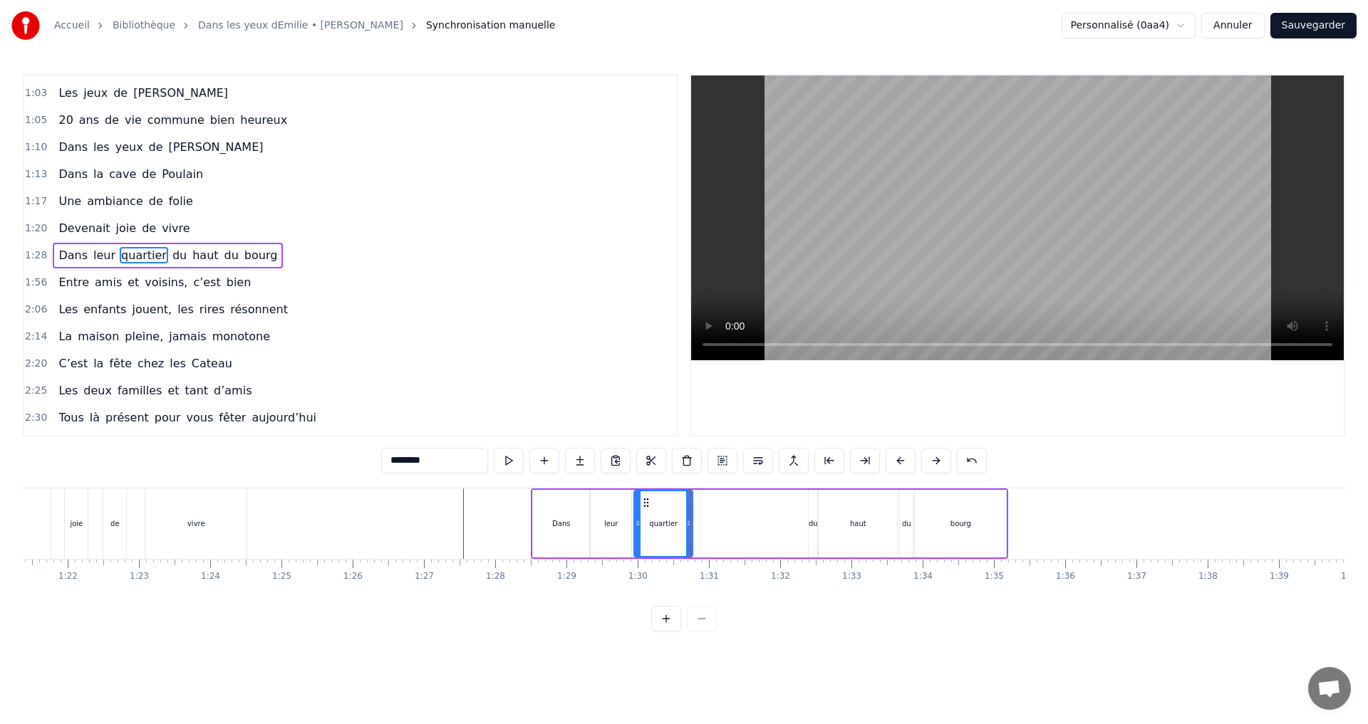
drag, startPoint x: 592, startPoint y: 515, endPoint x: 579, endPoint y: 514, distance: 12.9
click at [591, 514] on div "leur" at bounding box center [610, 524] width 41 height 68
click at [568, 511] on div "Dans" at bounding box center [561, 524] width 56 height 68
drag, startPoint x: 588, startPoint y: 523, endPoint x: 569, endPoint y: 521, distance: 18.6
click at [569, 521] on icon at bounding box center [567, 523] width 6 height 11
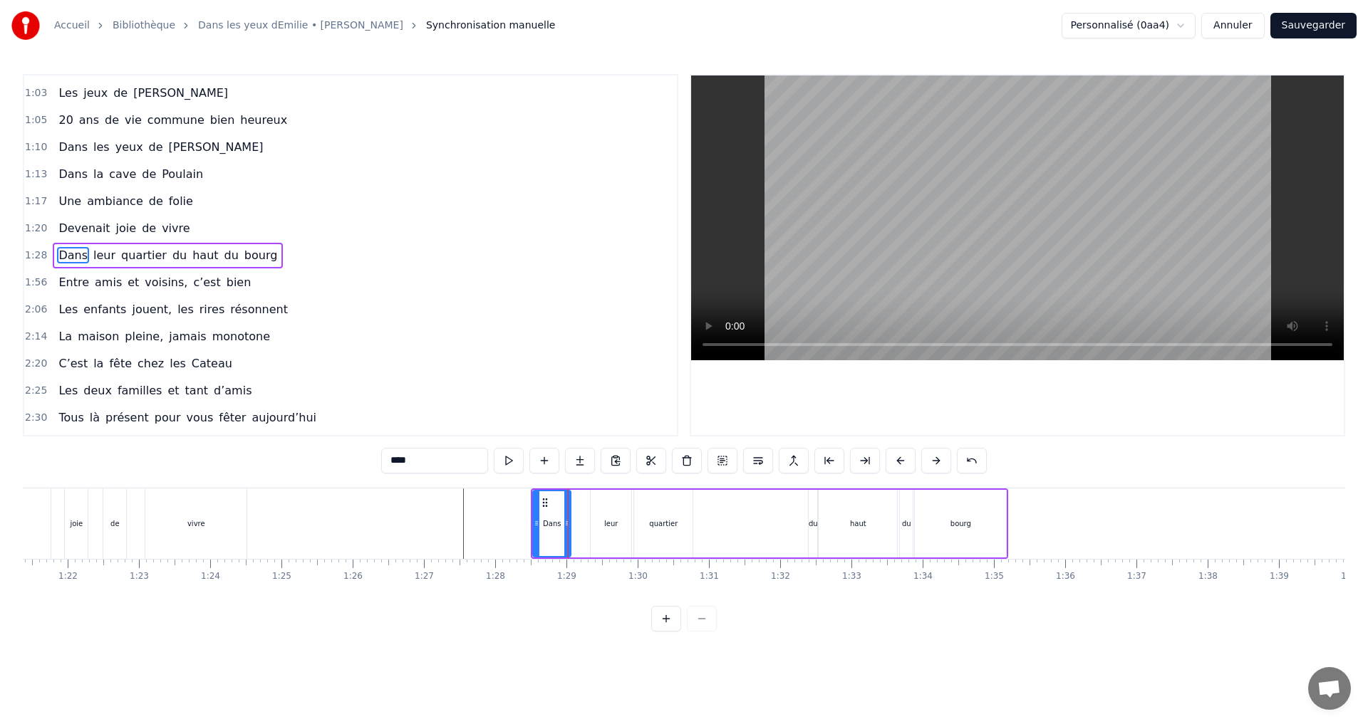
click at [622, 524] on div "leur" at bounding box center [610, 524] width 41 height 68
drag, startPoint x: 628, startPoint y: 519, endPoint x: 620, endPoint y: 520, distance: 7.9
click at [620, 520] on icon at bounding box center [620, 523] width 6 height 11
drag, startPoint x: 603, startPoint y: 500, endPoint x: 583, endPoint y: 498, distance: 20.1
click at [583, 498] on icon at bounding box center [583, 502] width 11 height 11
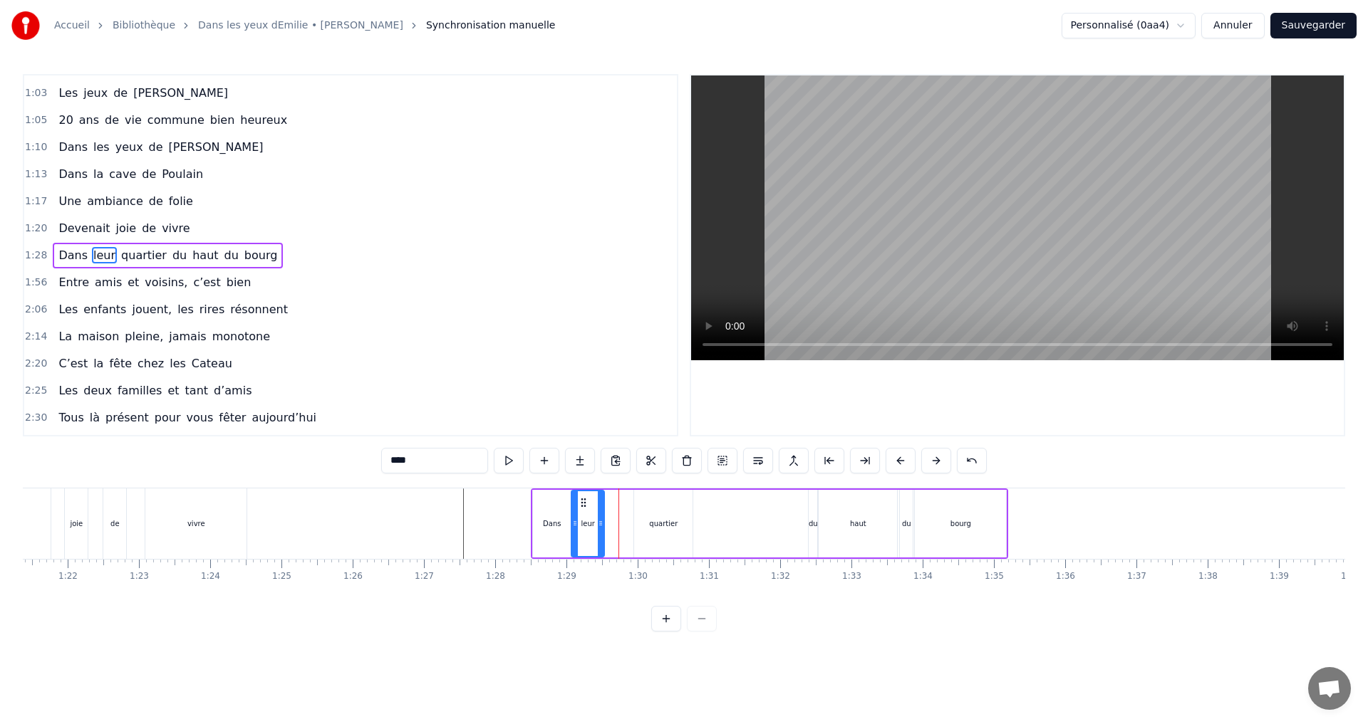
click at [656, 521] on div "quartier" at bounding box center [663, 524] width 28 height 11
drag, startPoint x: 645, startPoint y: 500, endPoint x: 608, endPoint y: 497, distance: 36.4
click at [613, 498] on icon at bounding box center [618, 502] width 11 height 11
click at [815, 526] on div "du" at bounding box center [812, 524] width 9 height 11
drag, startPoint x: 821, startPoint y: 500, endPoint x: 675, endPoint y: 501, distance: 145.3
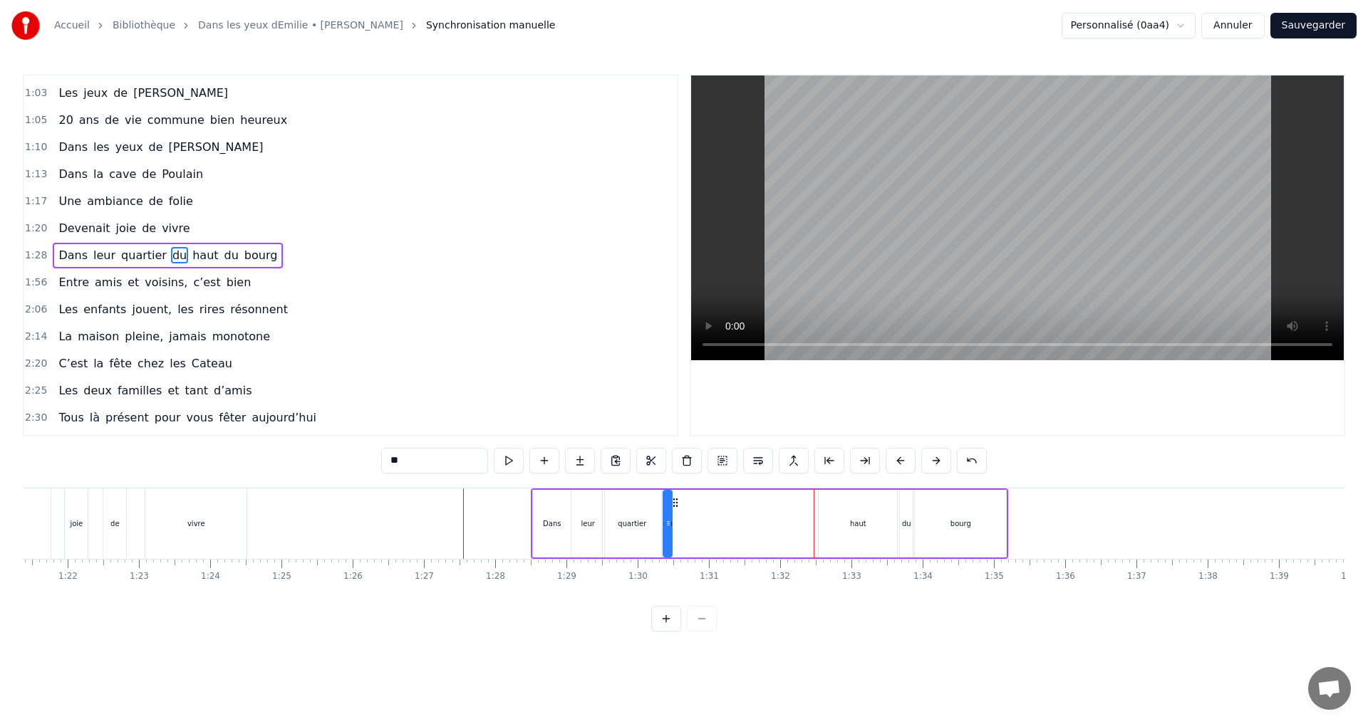
click at [675, 501] on icon at bounding box center [675, 502] width 11 height 11
click at [860, 531] on div "haut" at bounding box center [857, 524] width 78 height 68
type input "****"
drag, startPoint x: 831, startPoint y: 501, endPoint x: 682, endPoint y: 497, distance: 148.2
click at [685, 499] on icon at bounding box center [686, 502] width 11 height 11
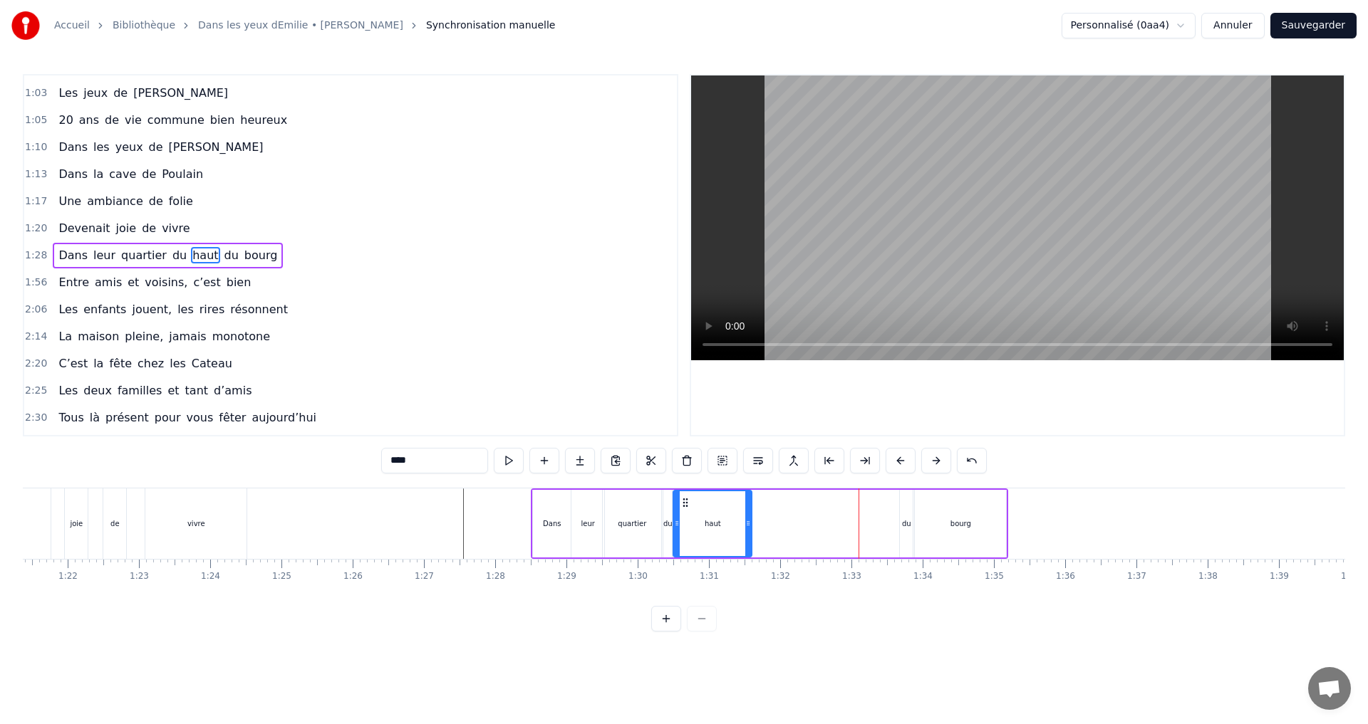
drag, startPoint x: 752, startPoint y: 526, endPoint x: 775, endPoint y: 515, distance: 25.5
click at [753, 526] on div "Dans leur quartier du [GEOGRAPHIC_DATA]" at bounding box center [769, 524] width 477 height 71
click at [909, 516] on div "du" at bounding box center [906, 524] width 13 height 68
click at [912, 504] on div at bounding box center [910, 523] width 6 height 65
drag, startPoint x: 914, startPoint y: 504, endPoint x: 758, endPoint y: 511, distance: 156.1
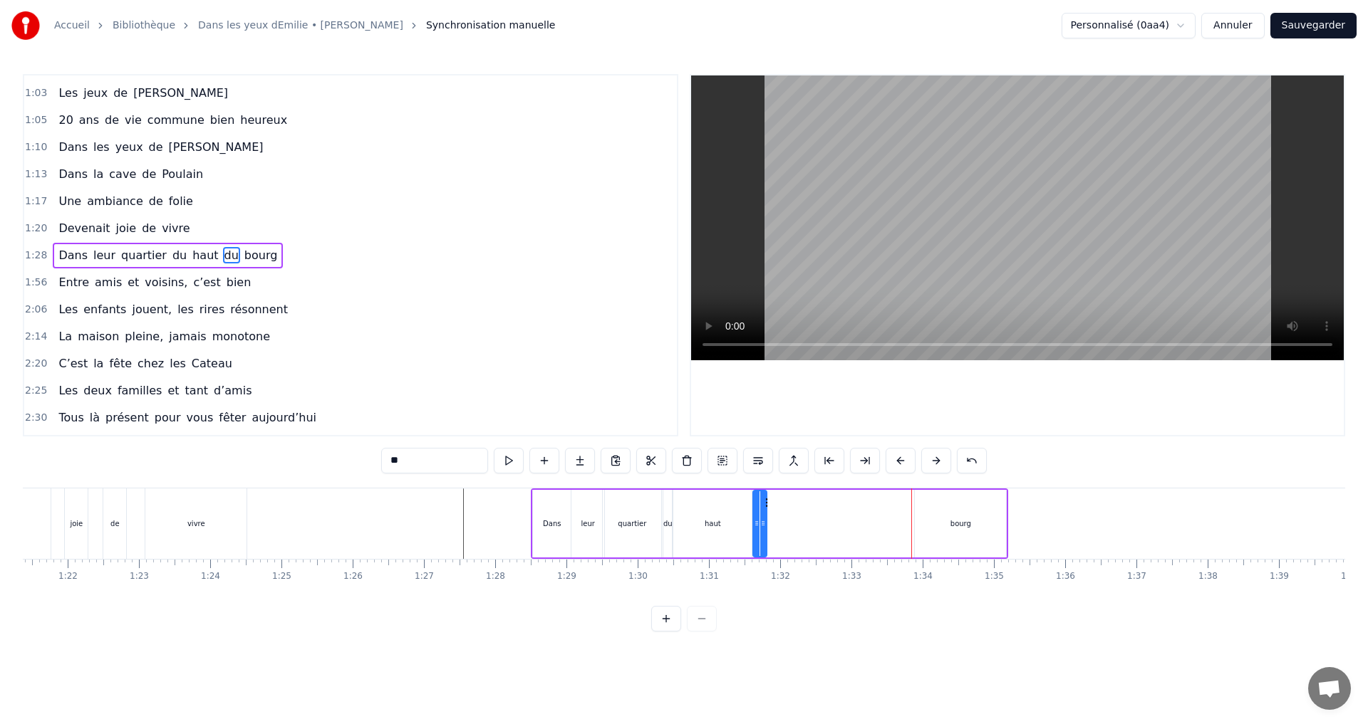
click at [766, 514] on div "du" at bounding box center [759, 524] width 15 height 68
click at [978, 538] on div "bourg" at bounding box center [960, 524] width 91 height 68
drag, startPoint x: 868, startPoint y: 503, endPoint x: 780, endPoint y: 499, distance: 87.7
click at [780, 499] on icon at bounding box center [779, 502] width 11 height 11
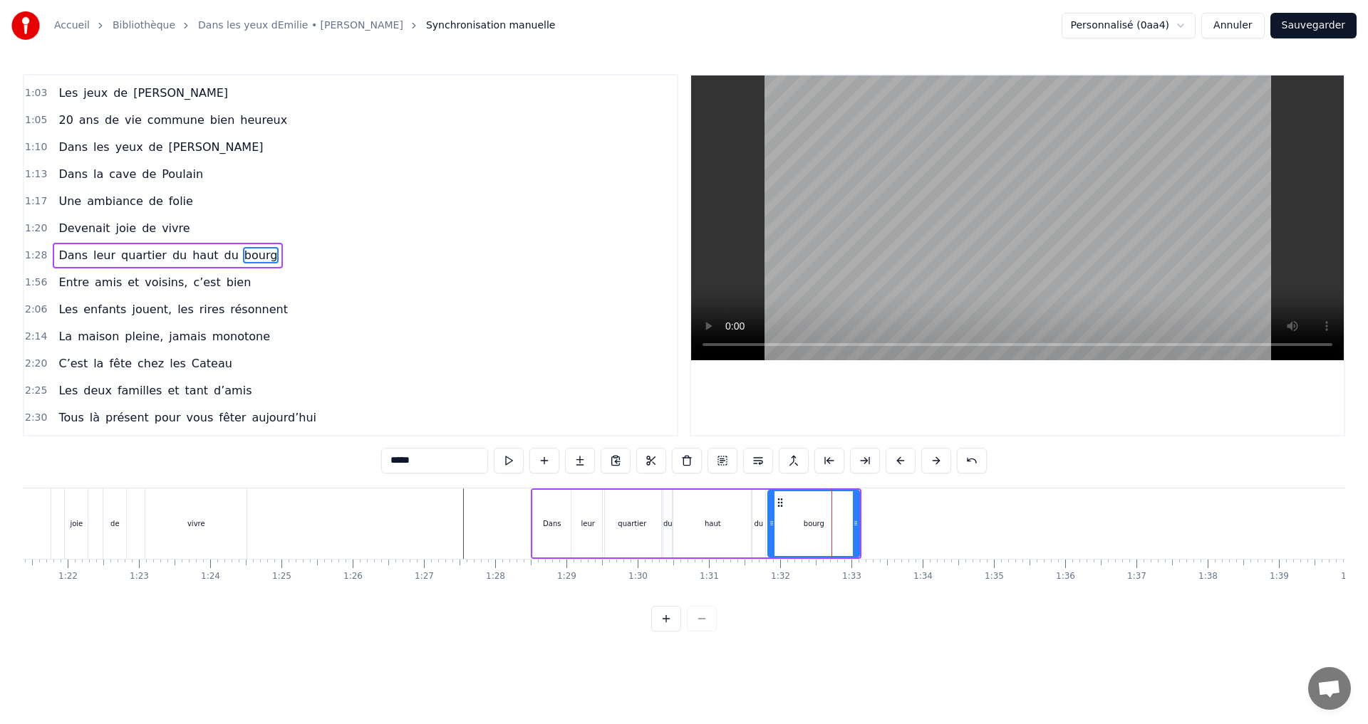
click at [749, 550] on div "haut" at bounding box center [712, 524] width 78 height 68
type input "****"
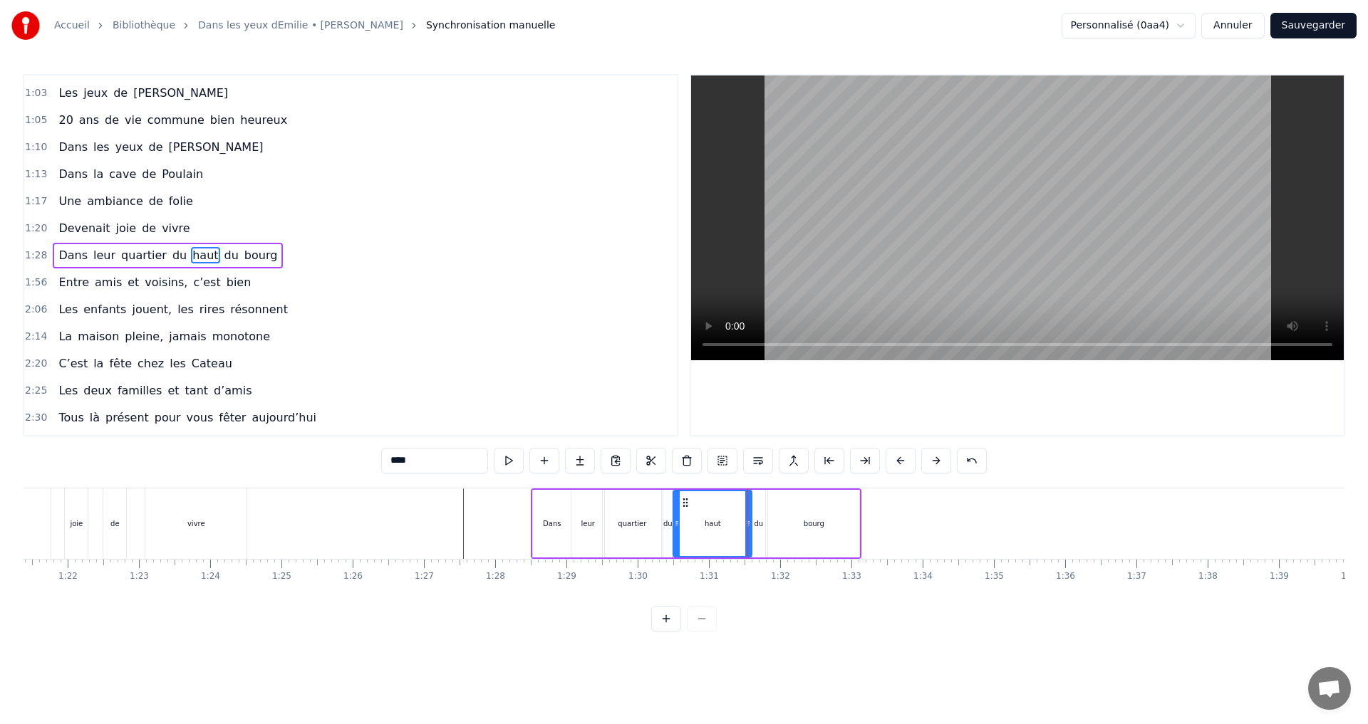
drag, startPoint x: 748, startPoint y: 524, endPoint x: 734, endPoint y: 524, distance: 14.3
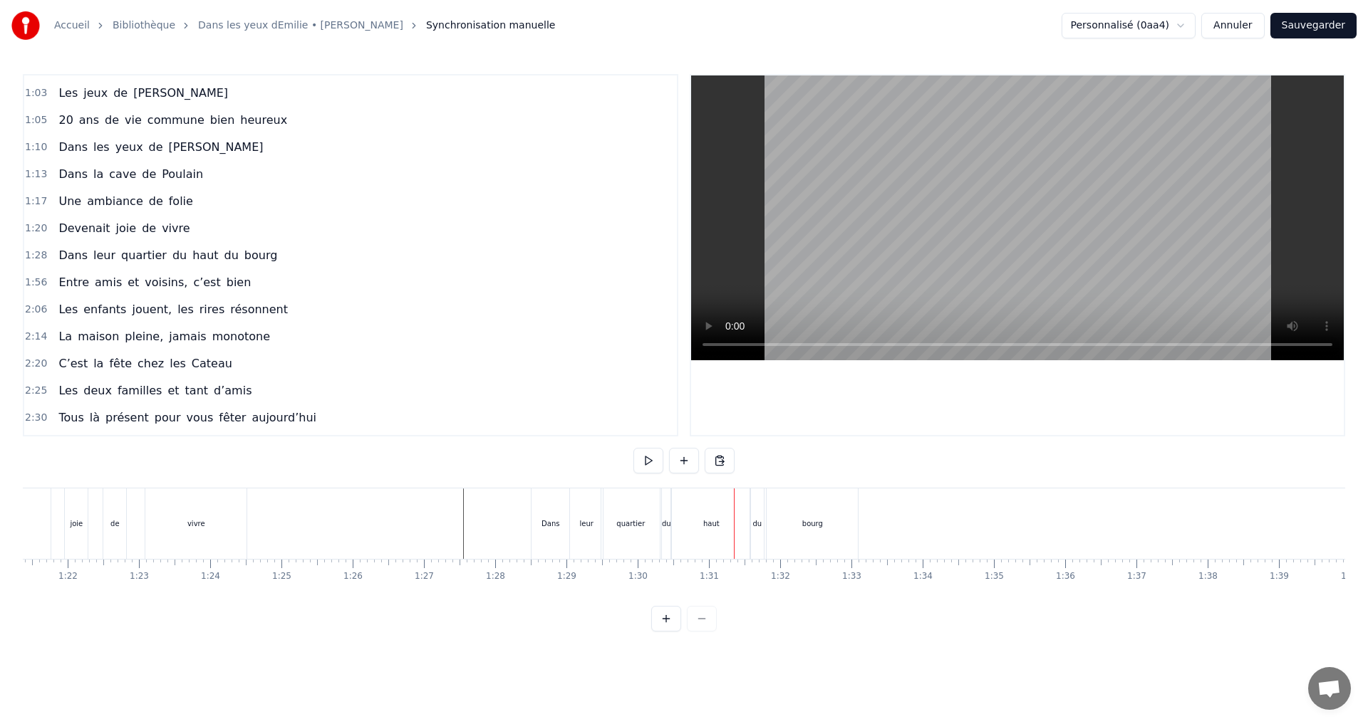
click at [745, 524] on div "haut" at bounding box center [711, 524] width 78 height 71
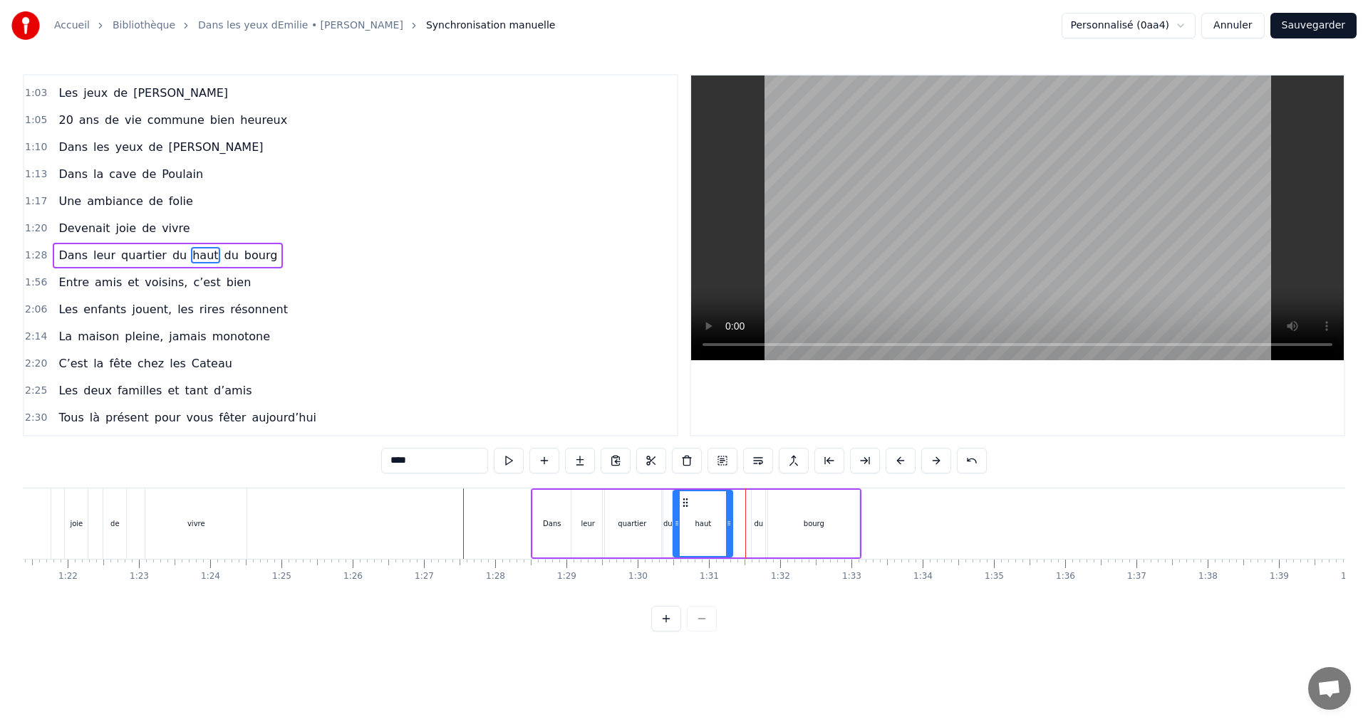
drag, startPoint x: 749, startPoint y: 524, endPoint x: 730, endPoint y: 524, distance: 19.2
click at [730, 524] on icon at bounding box center [729, 523] width 6 height 11
click at [764, 523] on div "du" at bounding box center [758, 524] width 14 height 68
drag, startPoint x: 765, startPoint y: 504, endPoint x: 750, endPoint y: 506, distance: 15.1
click at [750, 506] on icon at bounding box center [748, 502] width 11 height 11
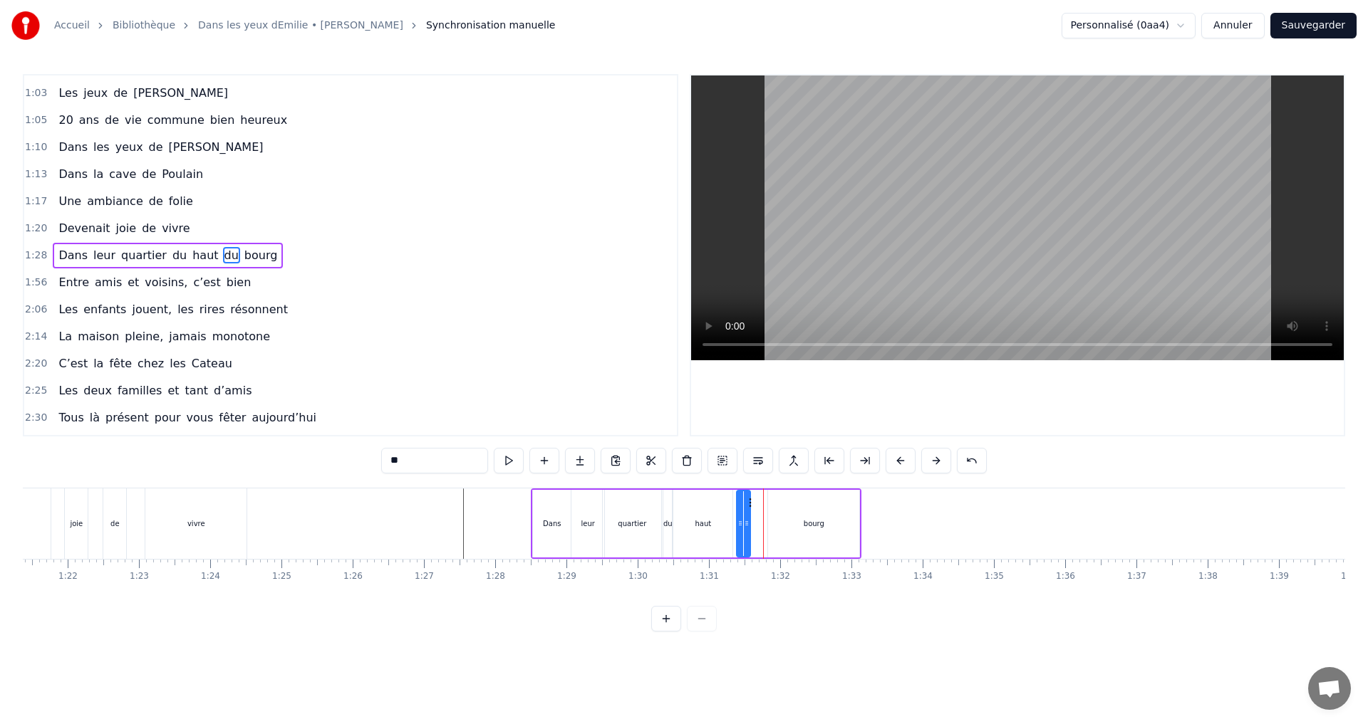
click at [805, 515] on div "bourg" at bounding box center [813, 524] width 91 height 68
drag, startPoint x: 858, startPoint y: 516, endPoint x: 824, endPoint y: 513, distance: 33.7
click at [836, 516] on div at bounding box center [838, 523] width 6 height 65
drag, startPoint x: 783, startPoint y: 503, endPoint x: 751, endPoint y: 500, distance: 32.2
click at [765, 502] on icon at bounding box center [764, 502] width 11 height 11
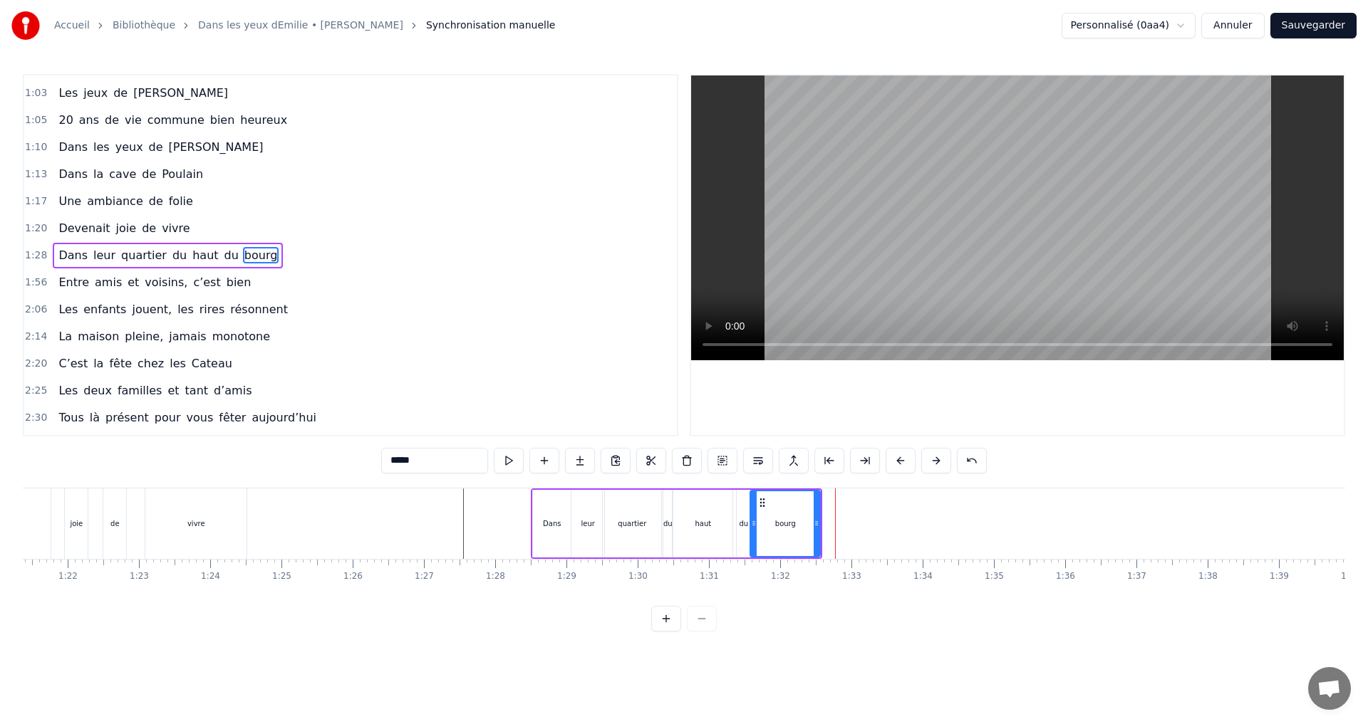
click at [174, 516] on div "vivre" at bounding box center [195, 524] width 101 height 71
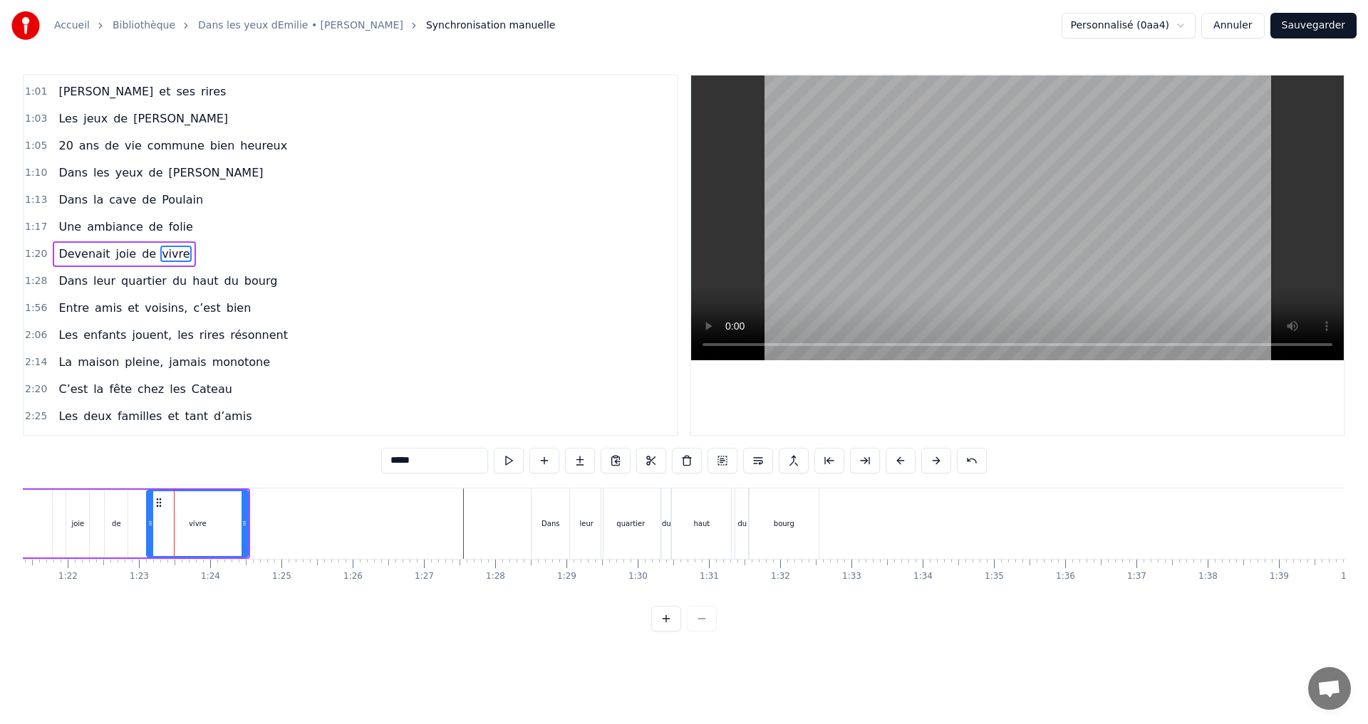
scroll to position [321, 0]
click at [777, 531] on div "bourg" at bounding box center [784, 524] width 70 height 71
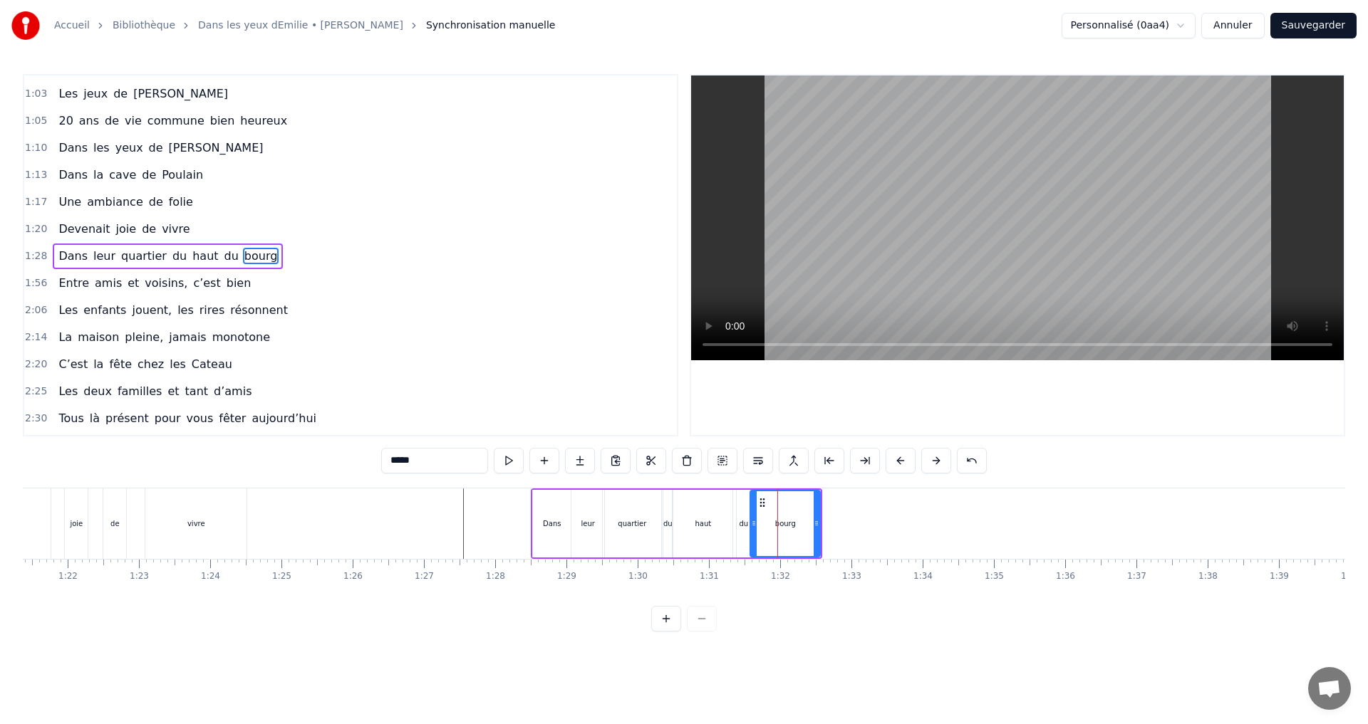
scroll to position [348, 0]
drag, startPoint x: 818, startPoint y: 529, endPoint x: 795, endPoint y: 529, distance: 22.8
click at [795, 529] on icon at bounding box center [794, 523] width 6 height 11
click at [713, 536] on div "haut" at bounding box center [702, 524] width 59 height 68
drag, startPoint x: 729, startPoint y: 525, endPoint x: 717, endPoint y: 526, distance: 11.4
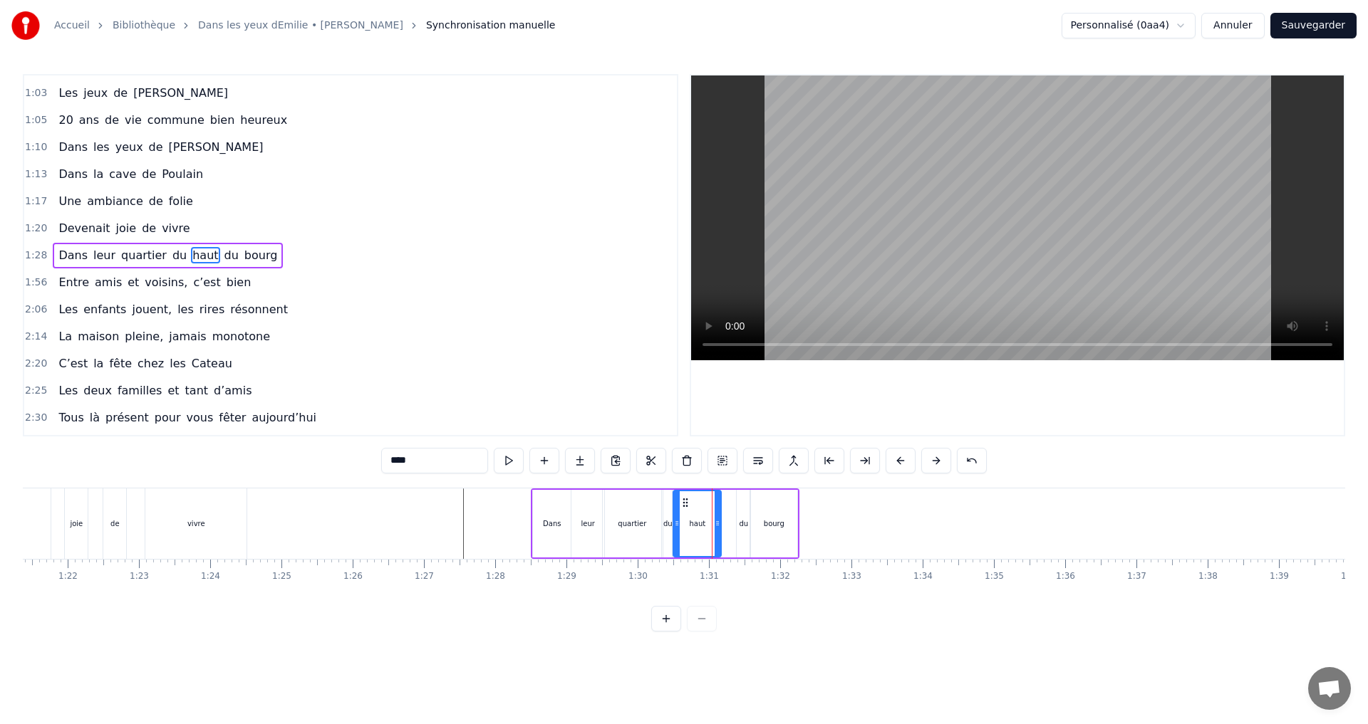
click at [717, 526] on icon at bounding box center [717, 523] width 6 height 11
click at [634, 544] on div "quartier" at bounding box center [632, 524] width 58 height 68
click at [655, 526] on icon at bounding box center [653, 523] width 6 height 11
click at [666, 627] on button at bounding box center [666, 619] width 30 height 26
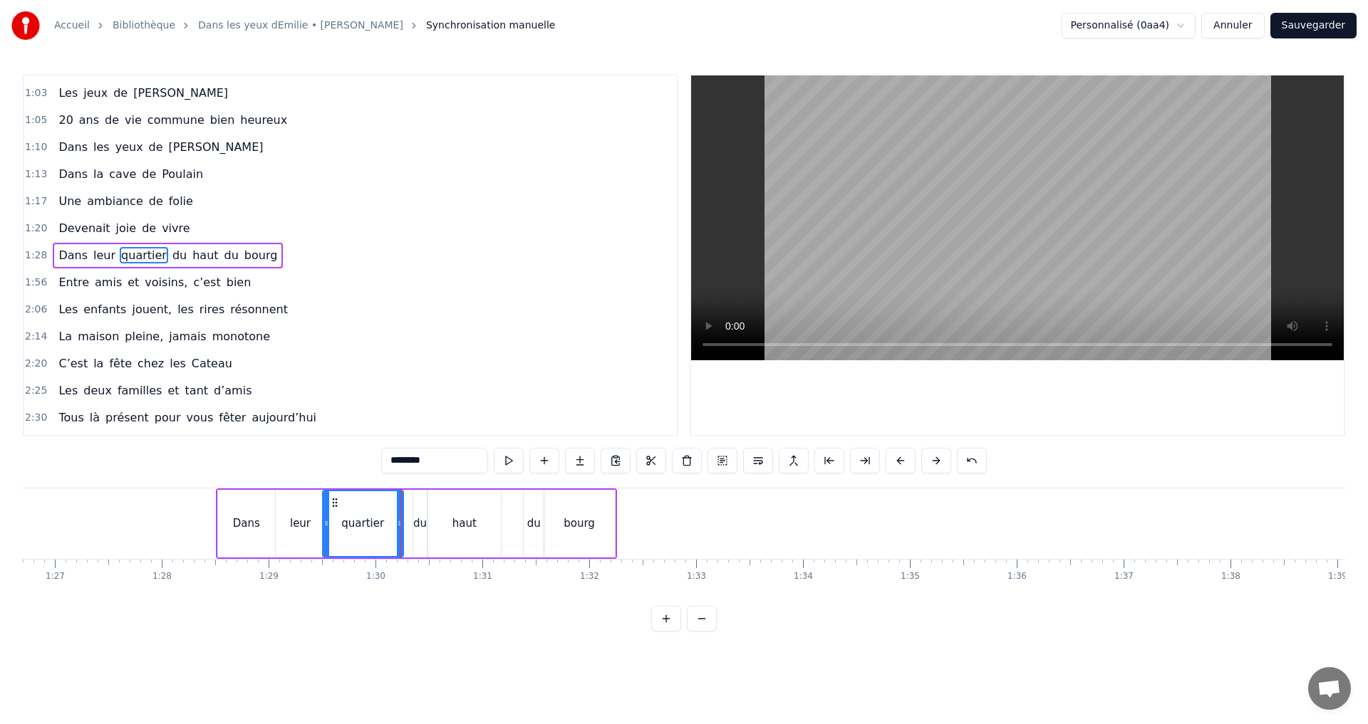
scroll to position [0, 9098]
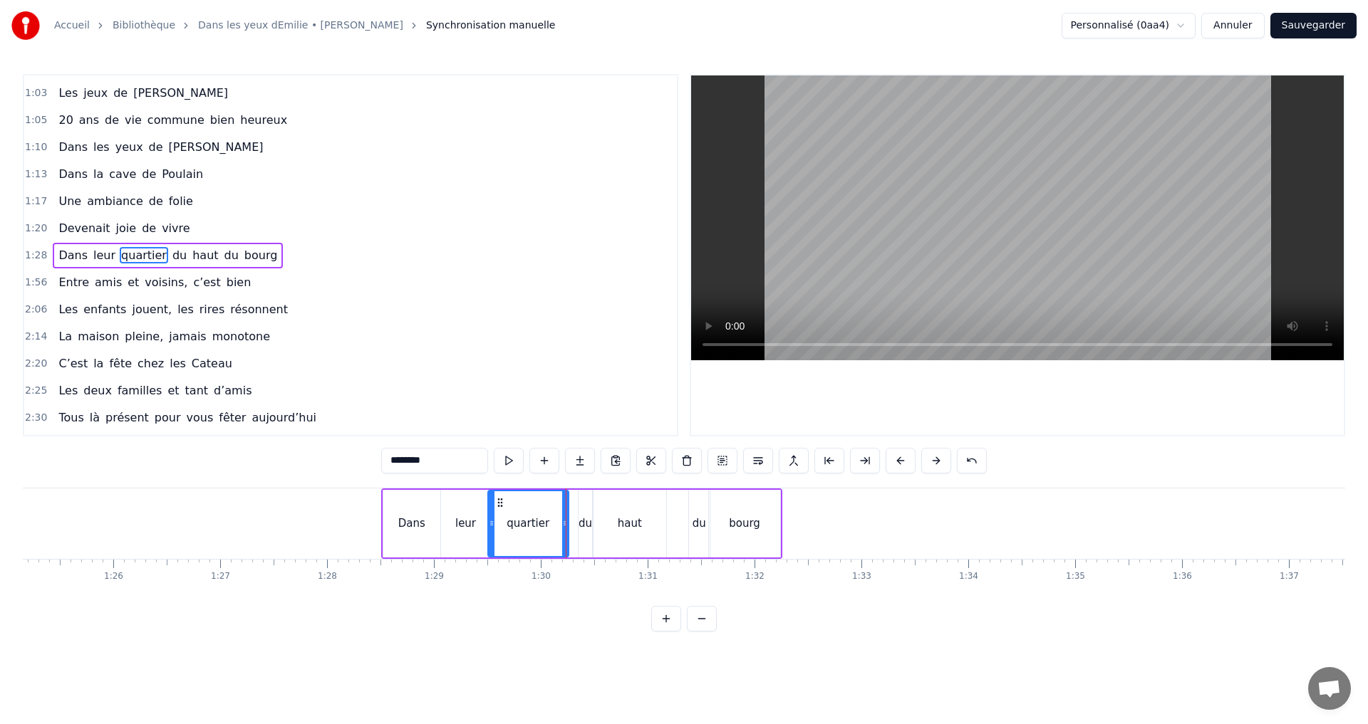
click at [516, 532] on div "quartier" at bounding box center [529, 523] width 80 height 65
click at [581, 534] on div "du" at bounding box center [585, 524] width 14 height 68
drag, startPoint x: 592, startPoint y: 504, endPoint x: 583, endPoint y: 506, distance: 9.0
click at [583, 506] on icon at bounding box center [581, 502] width 11 height 11
click at [642, 513] on div "haut" at bounding box center [629, 524] width 73 height 68
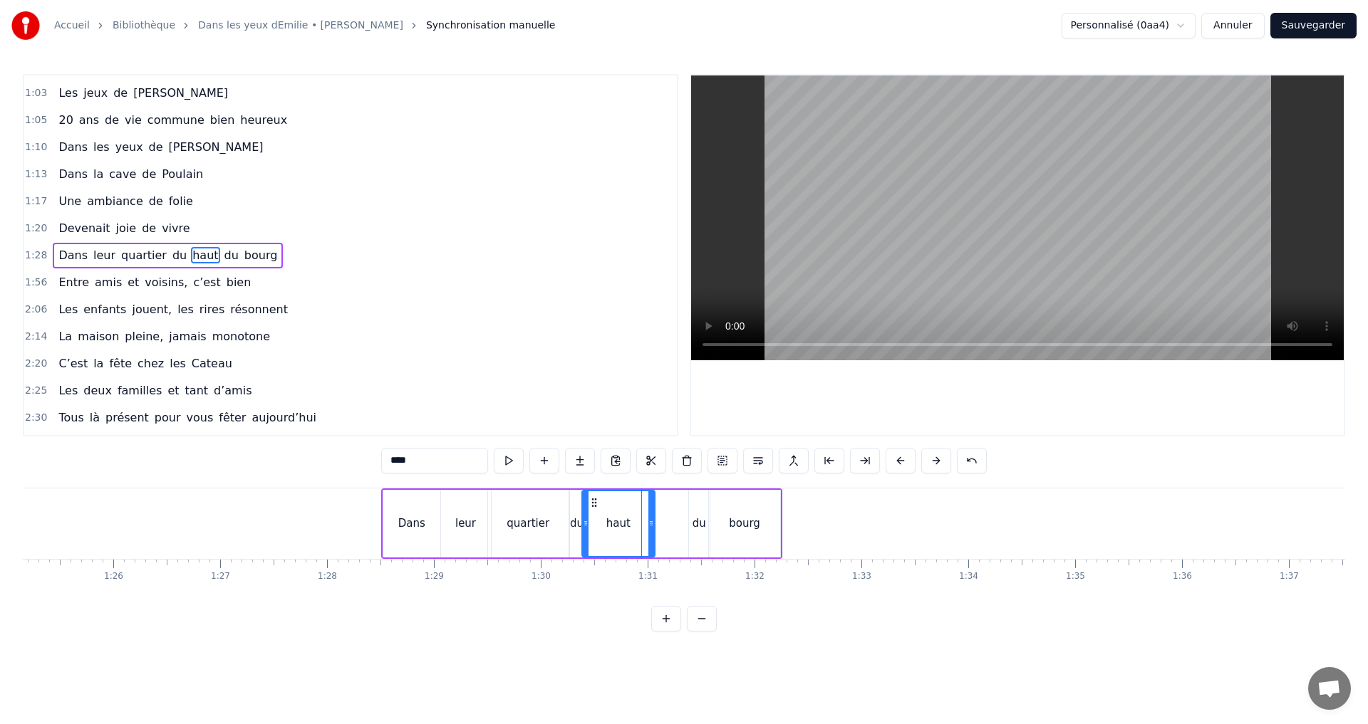
drag, startPoint x: 608, startPoint y: 502, endPoint x: 597, endPoint y: 504, distance: 11.5
click at [597, 504] on icon at bounding box center [593, 502] width 11 height 11
click at [694, 520] on div "du" at bounding box center [699, 524] width 14 height 16
drag, startPoint x: 699, startPoint y: 500, endPoint x: 667, endPoint y: 500, distance: 32.1
click at [667, 499] on circle at bounding box center [667, 499] width 1 height 1
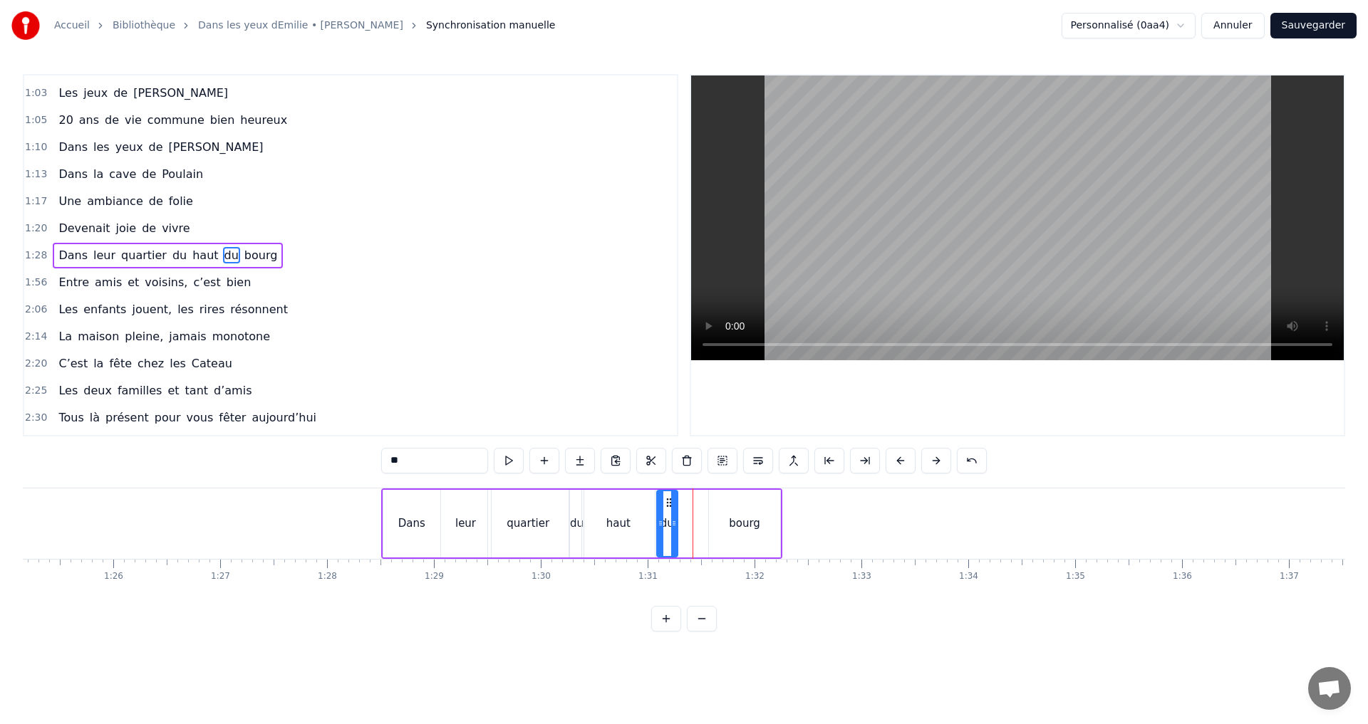
drag, startPoint x: 746, startPoint y: 514, endPoint x: 728, endPoint y: 508, distance: 18.9
click at [744, 514] on div "bourg" at bounding box center [744, 524] width 71 height 68
type input "*****"
drag, startPoint x: 721, startPoint y: 504, endPoint x: 691, endPoint y: 504, distance: 29.9
click at [691, 504] on icon at bounding box center [690, 502] width 11 height 11
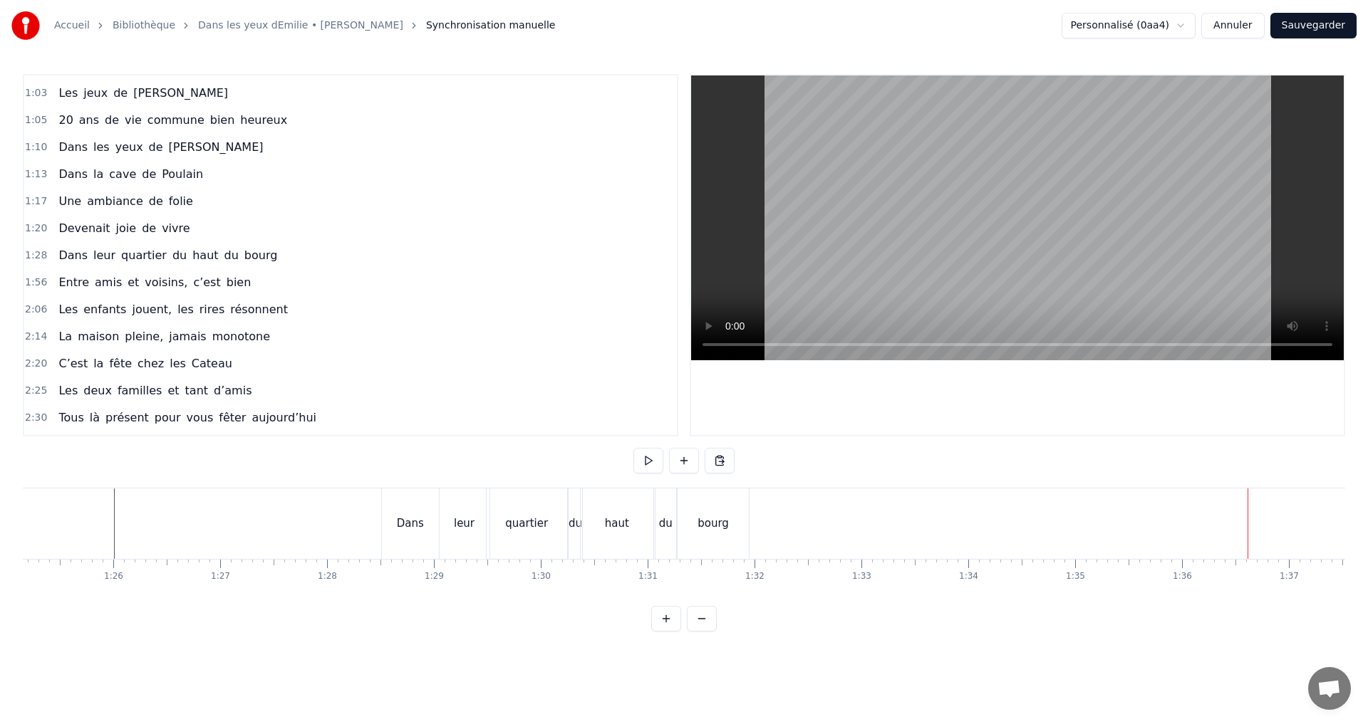
click at [71, 281] on span "Entre" at bounding box center [73, 282] width 33 height 16
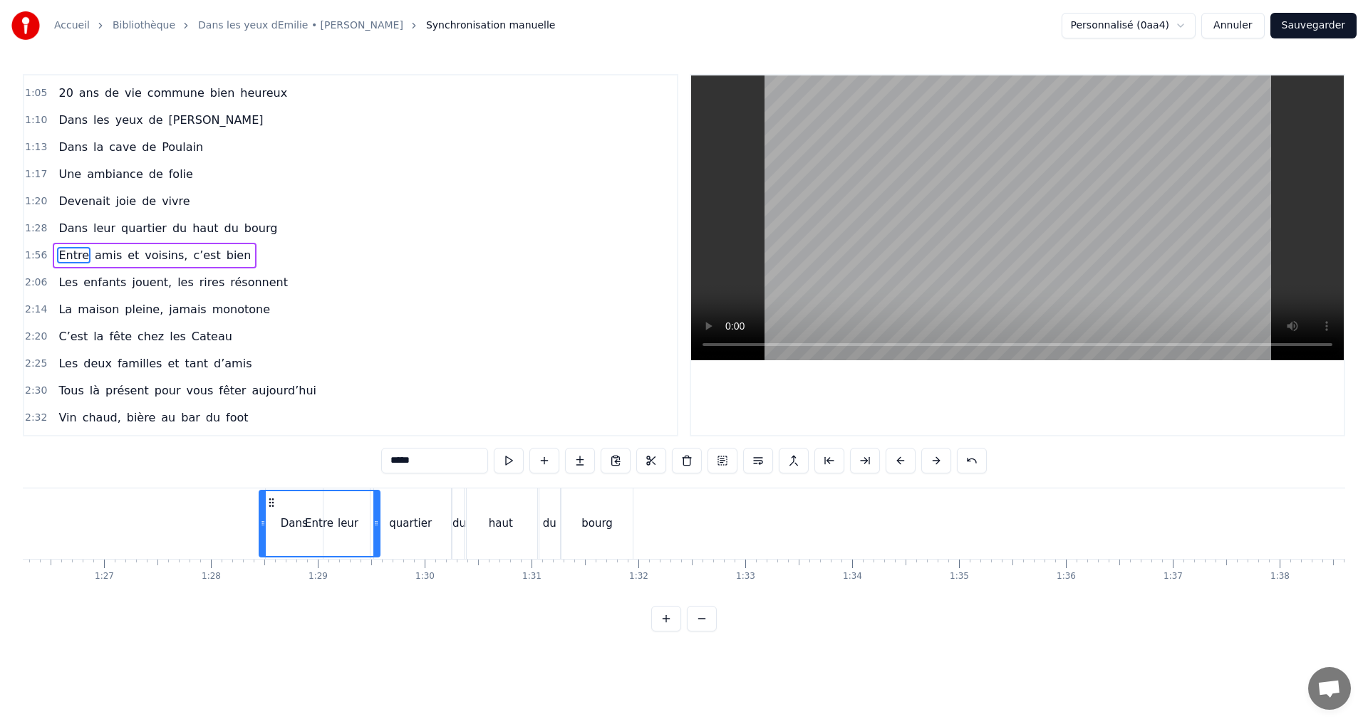
scroll to position [0, 9212]
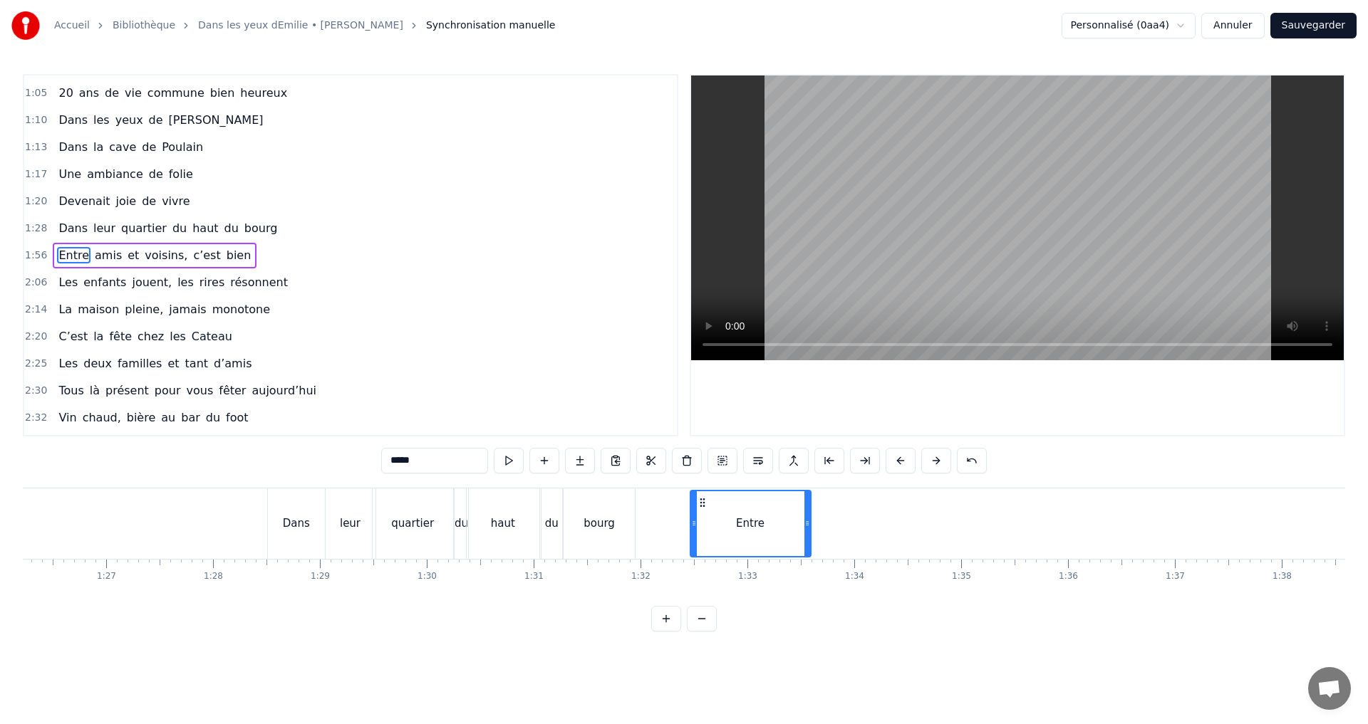
drag, startPoint x: 105, startPoint y: 501, endPoint x: 699, endPoint y: 541, distance: 594.6
click at [699, 541] on div "Entre" at bounding box center [750, 523] width 119 height 65
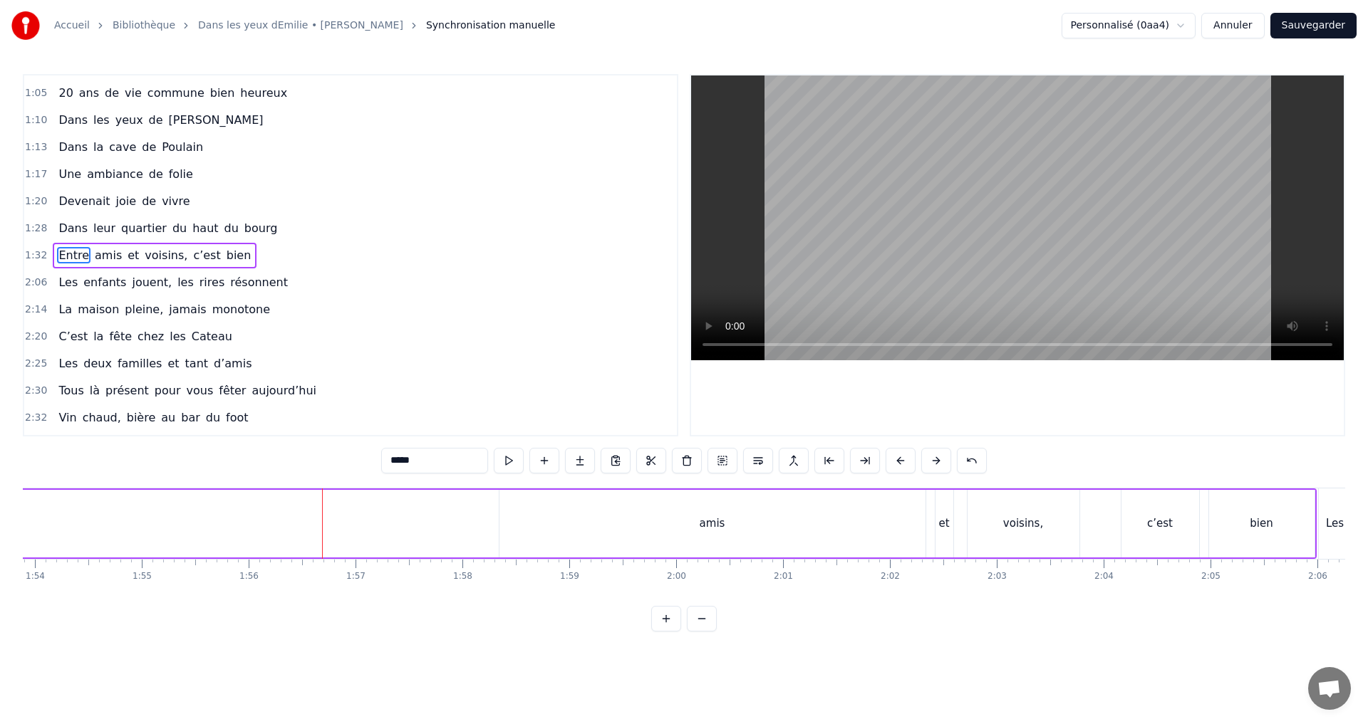
scroll to position [0, 12181]
click at [698, 536] on div "amis" at bounding box center [699, 524] width 426 height 68
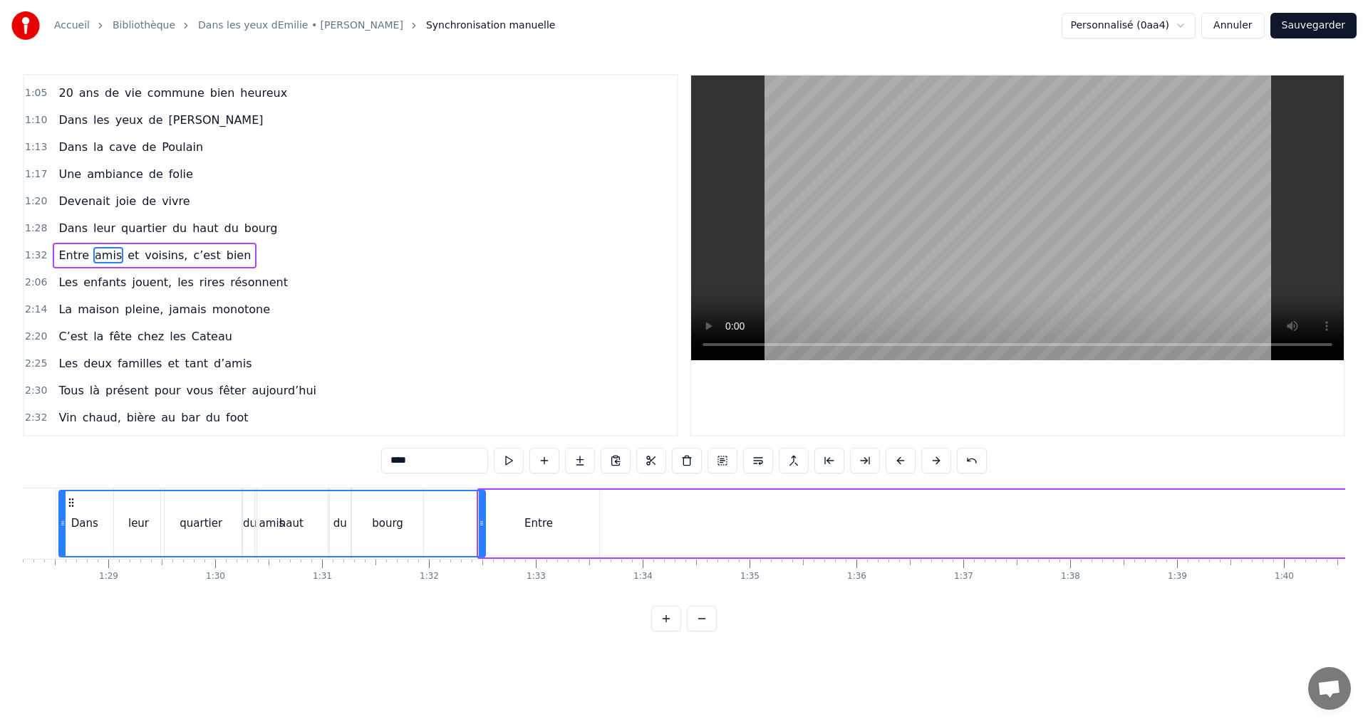
scroll to position [0, 9384]
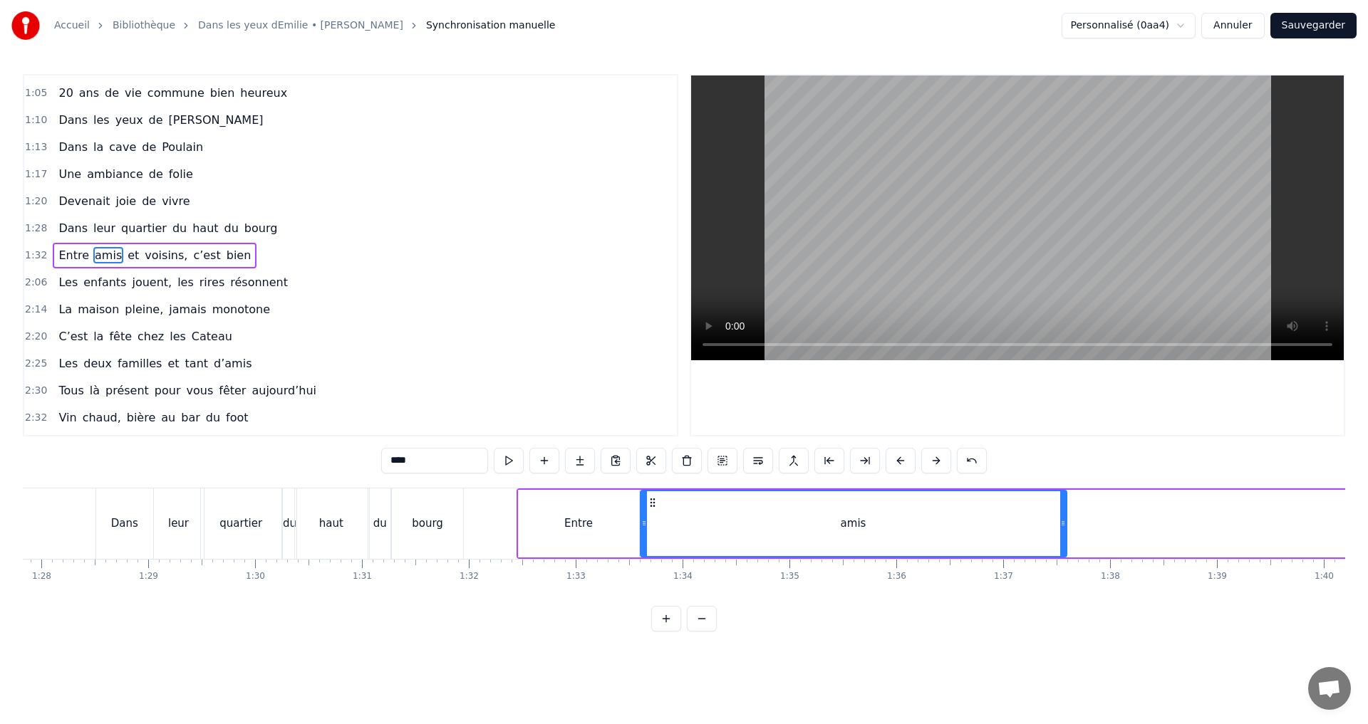
drag, startPoint x: 501, startPoint y: 499, endPoint x: 655, endPoint y: 526, distance: 156.2
click at [655, 526] on div "amis" at bounding box center [853, 523] width 425 height 65
click at [1024, 529] on div "amis" at bounding box center [853, 523] width 425 height 65
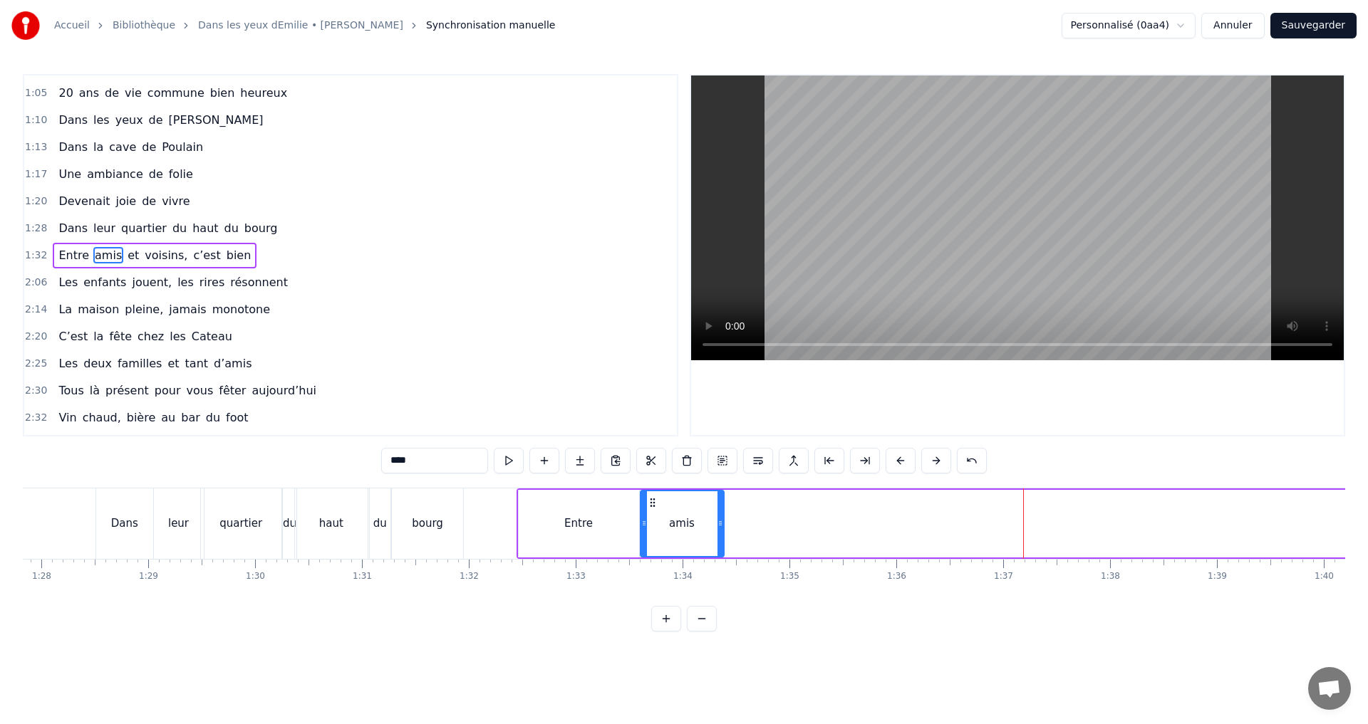
drag, startPoint x: 1065, startPoint y: 523, endPoint x: 722, endPoint y: 536, distance: 342.8
click at [722, 536] on div at bounding box center [720, 523] width 6 height 65
drag, startPoint x: 570, startPoint y: 534, endPoint x: 590, endPoint y: 532, distance: 20.8
click at [570, 533] on div "Entre" at bounding box center [579, 524] width 120 height 68
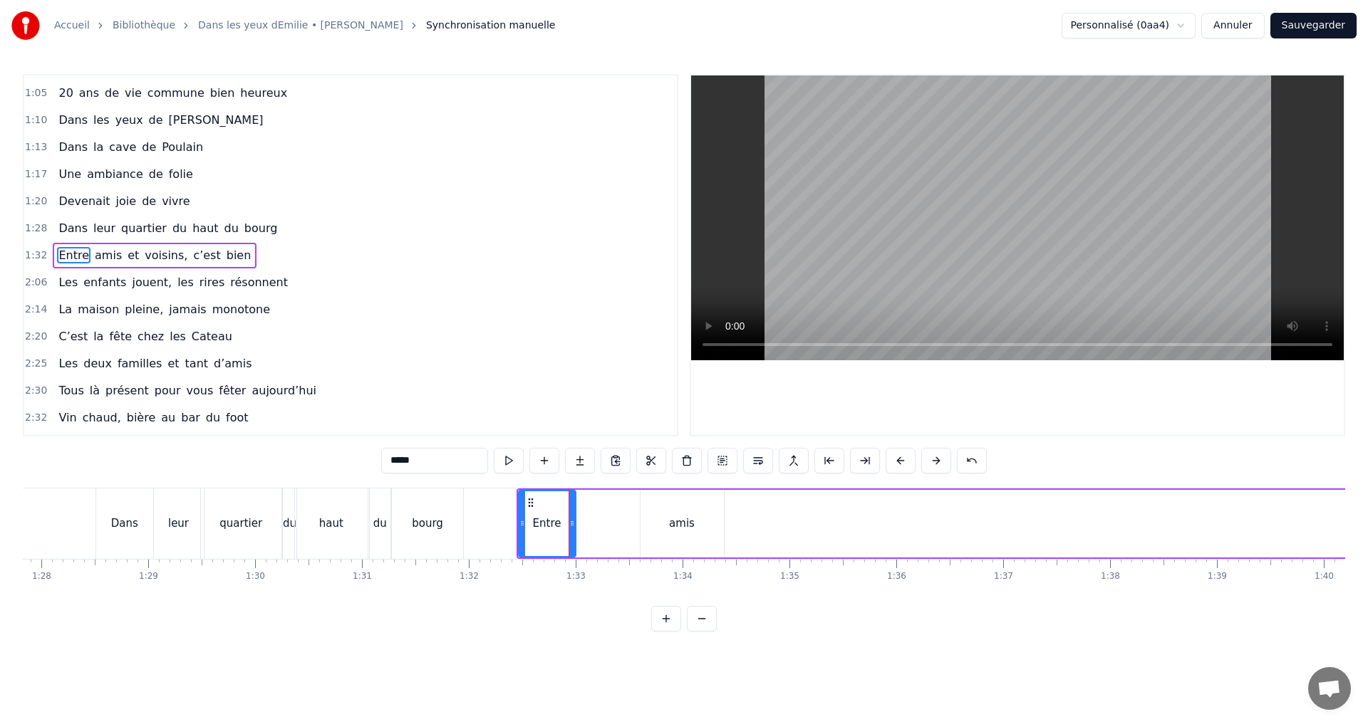
drag, startPoint x: 634, startPoint y: 526, endPoint x: 571, endPoint y: 526, distance: 63.4
click at [571, 526] on icon at bounding box center [572, 523] width 6 height 11
click at [681, 518] on div "amis" at bounding box center [682, 524] width 26 height 16
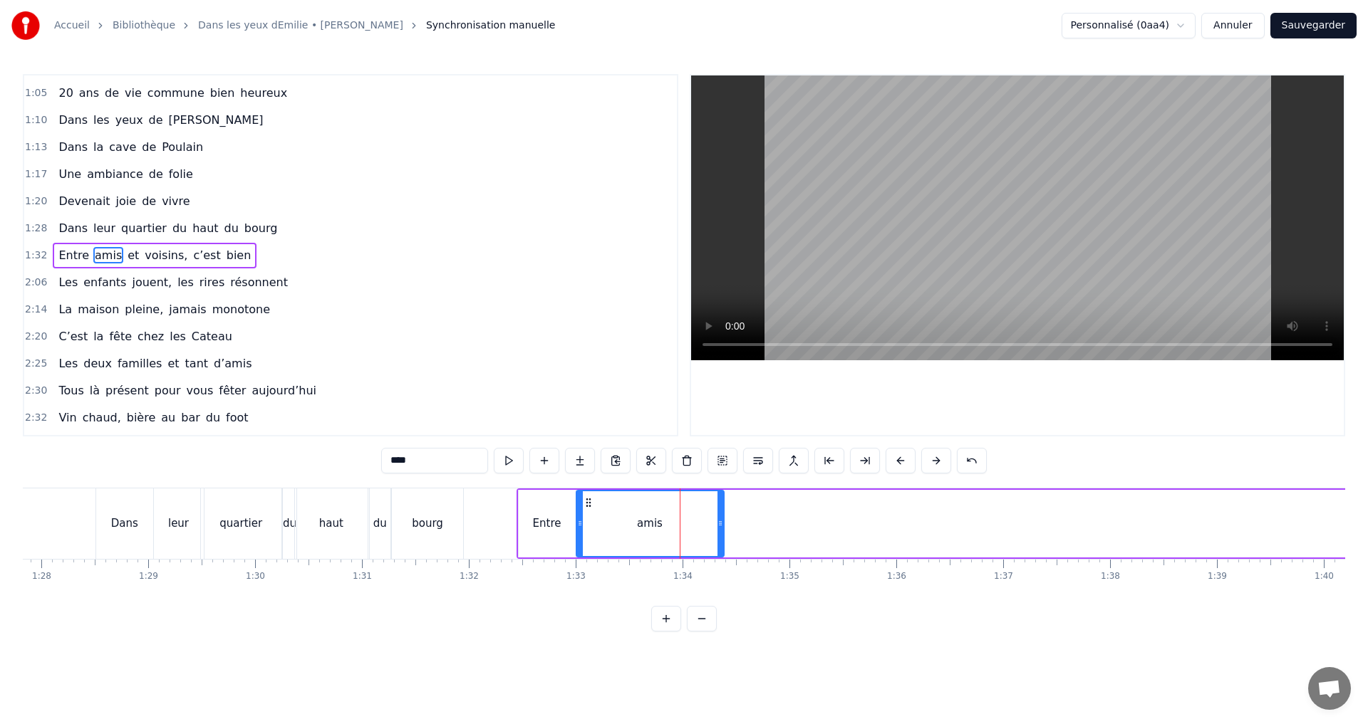
drag, startPoint x: 636, startPoint y: 502, endPoint x: 580, endPoint y: 504, distance: 56.3
click at [580, 504] on div at bounding box center [580, 523] width 6 height 65
drag, startPoint x: 722, startPoint y: 525, endPoint x: 631, endPoint y: 526, distance: 90.5
click at [631, 526] on icon at bounding box center [630, 523] width 6 height 11
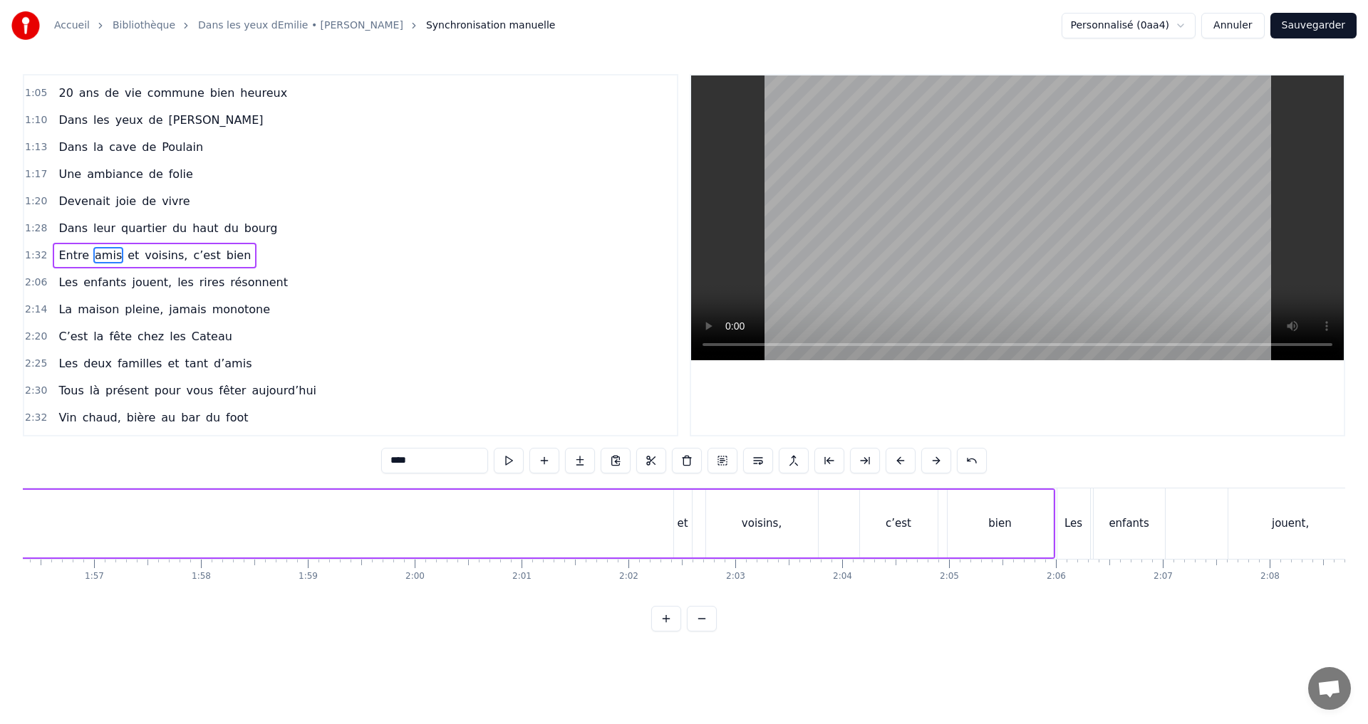
scroll to position [0, 12471]
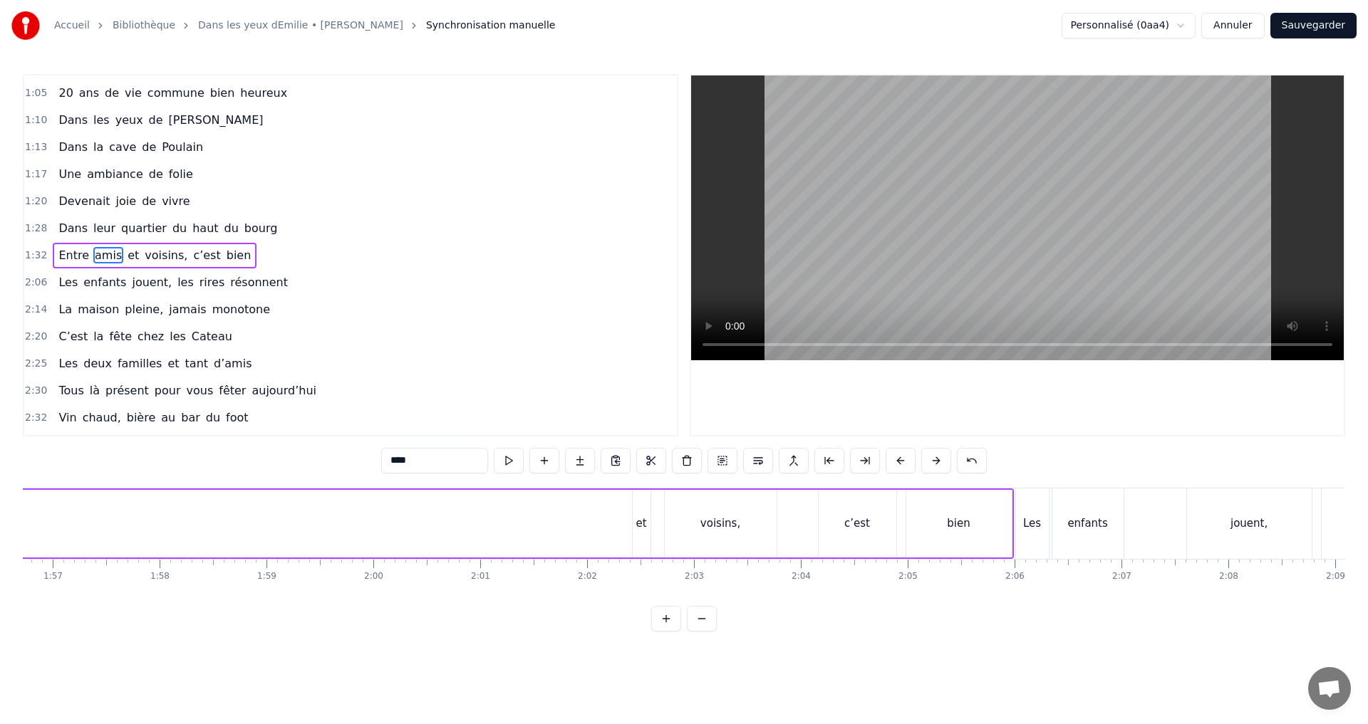
click at [643, 529] on div "et" at bounding box center [640, 524] width 11 height 16
type input "**"
drag, startPoint x: 642, startPoint y: 504, endPoint x: 429, endPoint y: 512, distance: 213.9
click at [429, 512] on div "C’est au Requerre, que [PERSON_NAME] grandi Et puis [PERSON_NAME] est venue ici…" at bounding box center [91, 523] width 25079 height 71
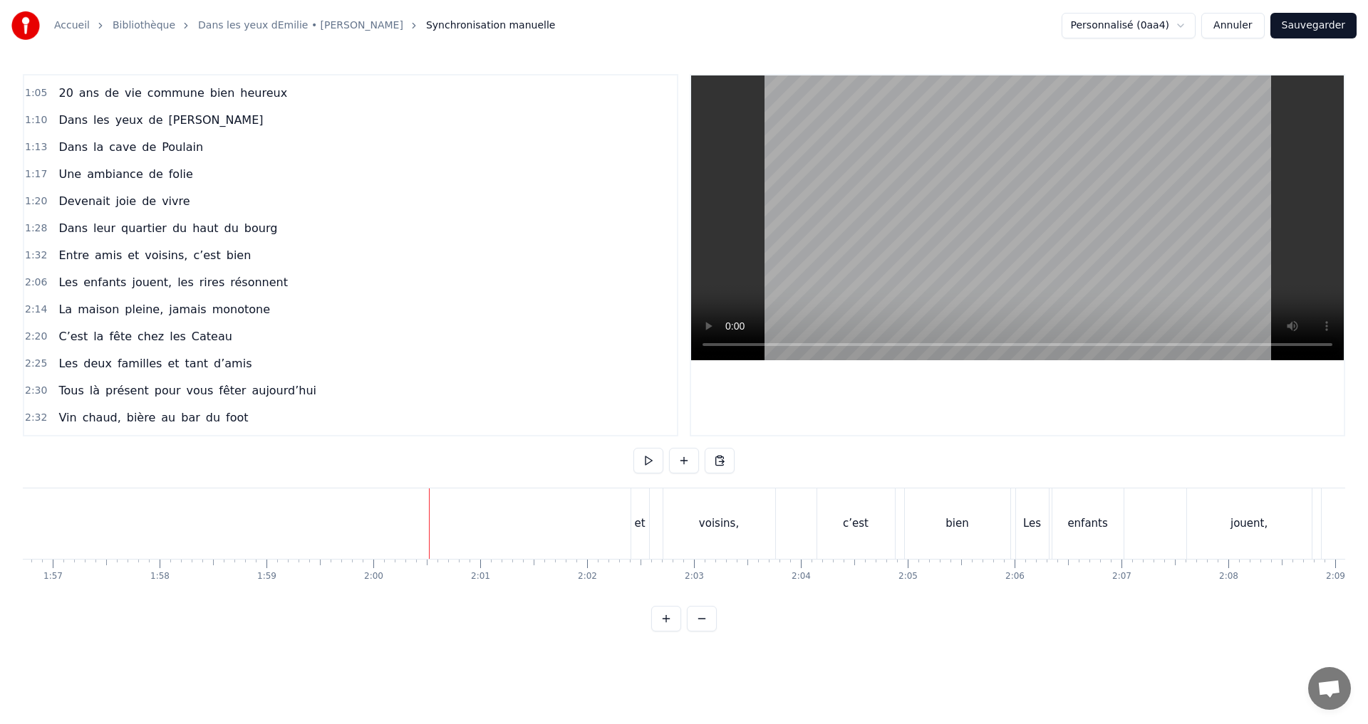
click at [644, 519] on div "et" at bounding box center [639, 524] width 11 height 16
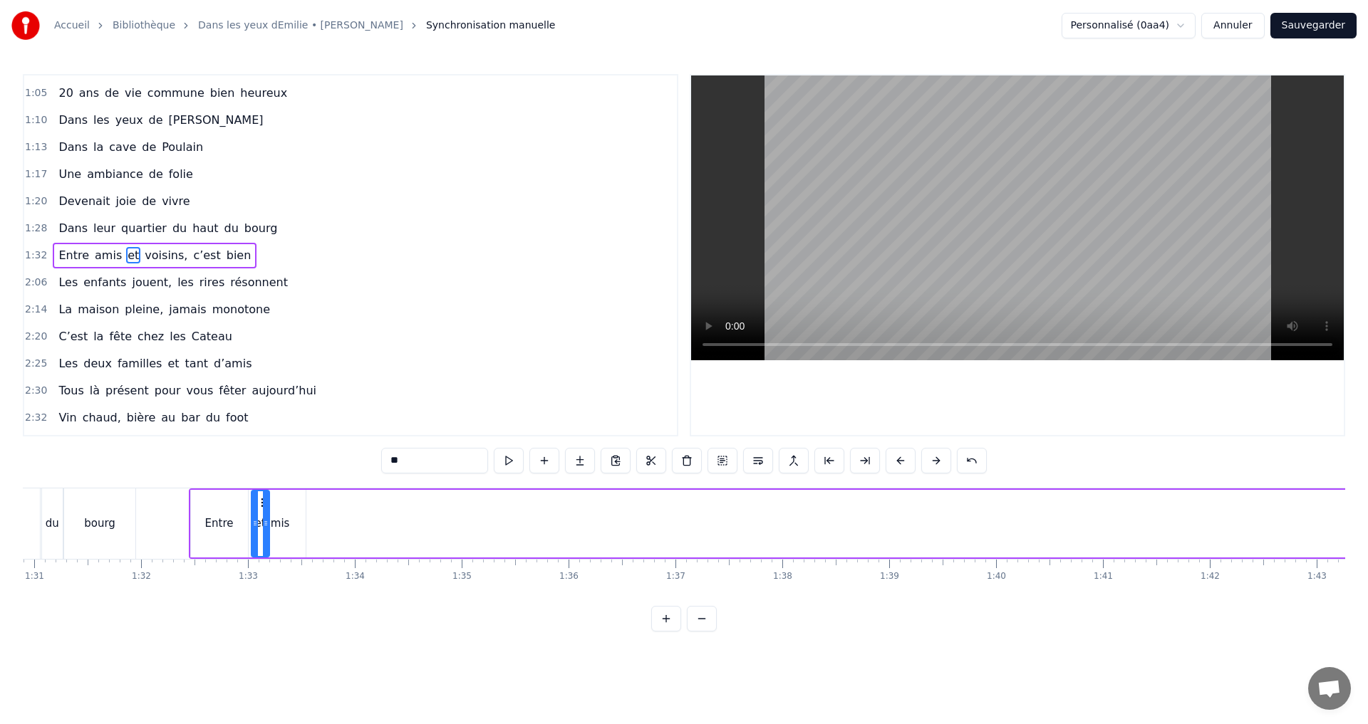
scroll to position [0, 9705]
drag, startPoint x: 642, startPoint y: 504, endPoint x: 323, endPoint y: 543, distance: 322.3
click at [323, 543] on div "et" at bounding box center [321, 523] width 16 height 65
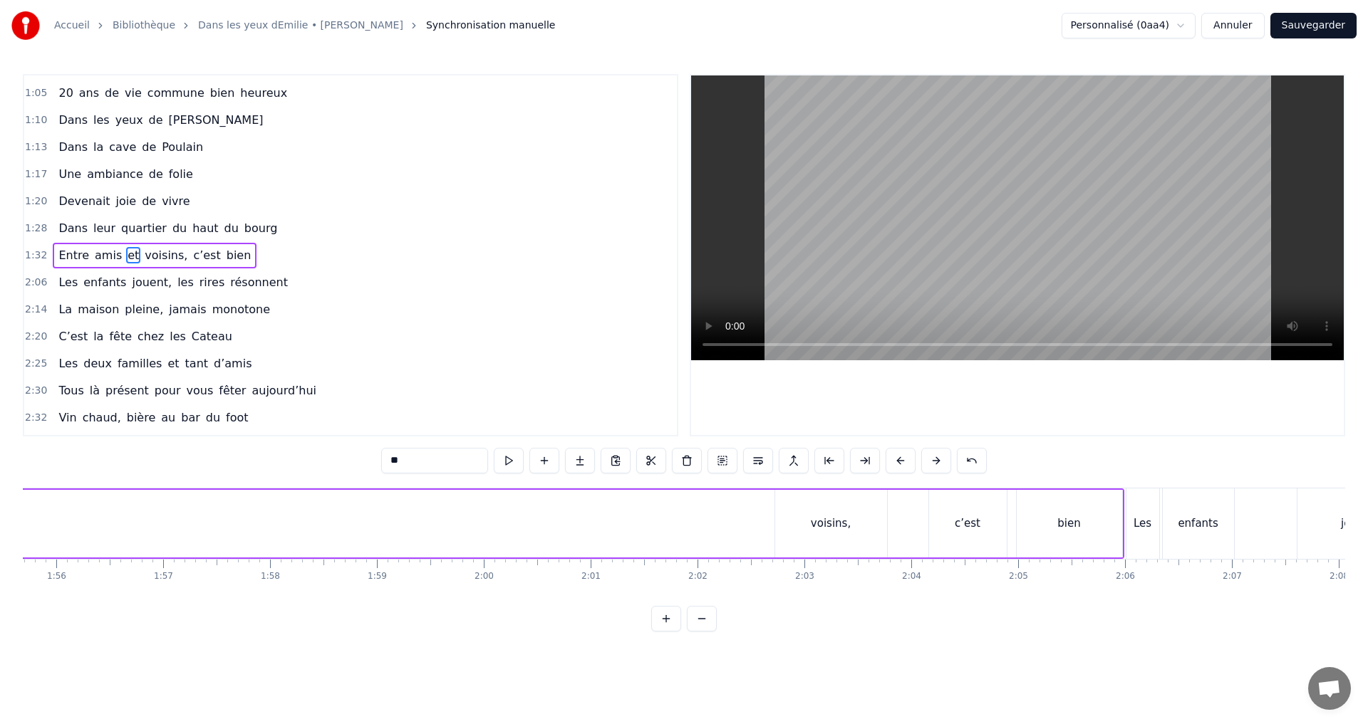
scroll to position [0, 12374]
click at [810, 536] on div "voisins," at bounding box center [817, 524] width 112 height 68
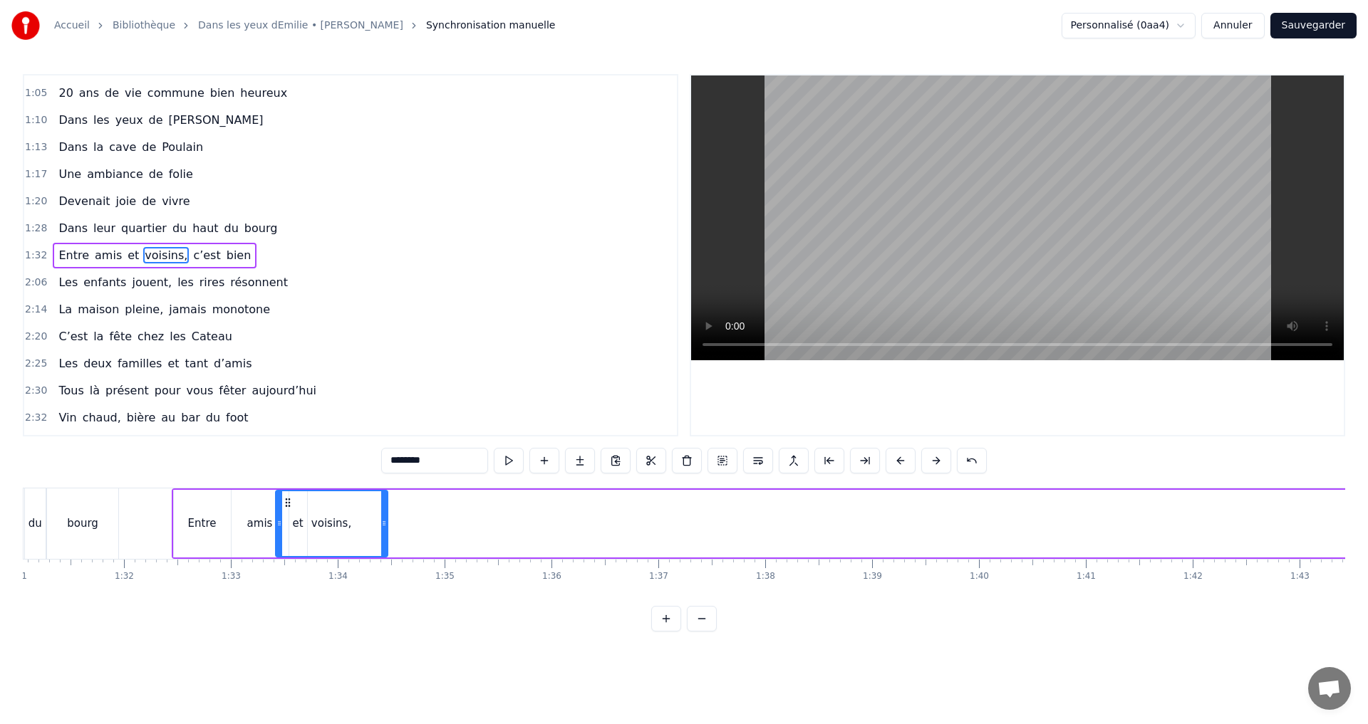
scroll to position [0, 9722]
drag, startPoint x: 772, startPoint y: 502, endPoint x: 326, endPoint y: 544, distance: 448.6
click at [326, 544] on div "voisins," at bounding box center [370, 523] width 110 height 65
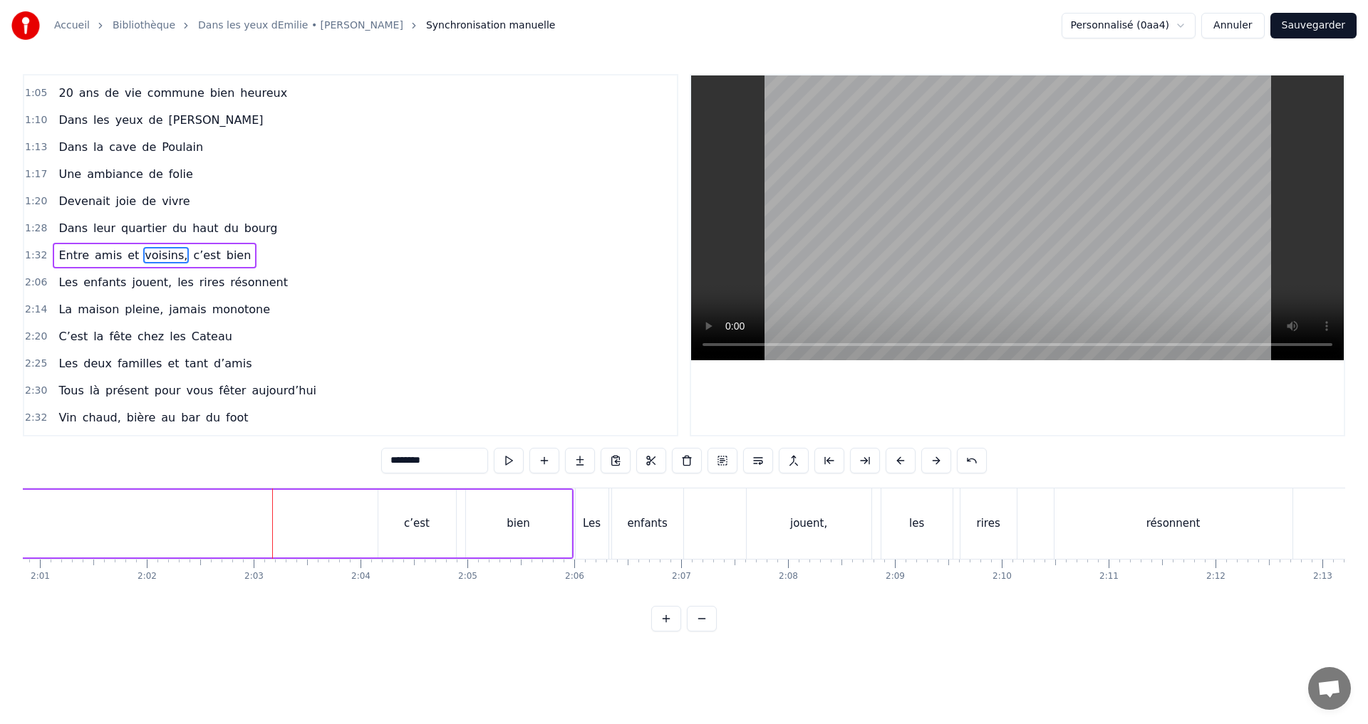
scroll to position [0, 12869]
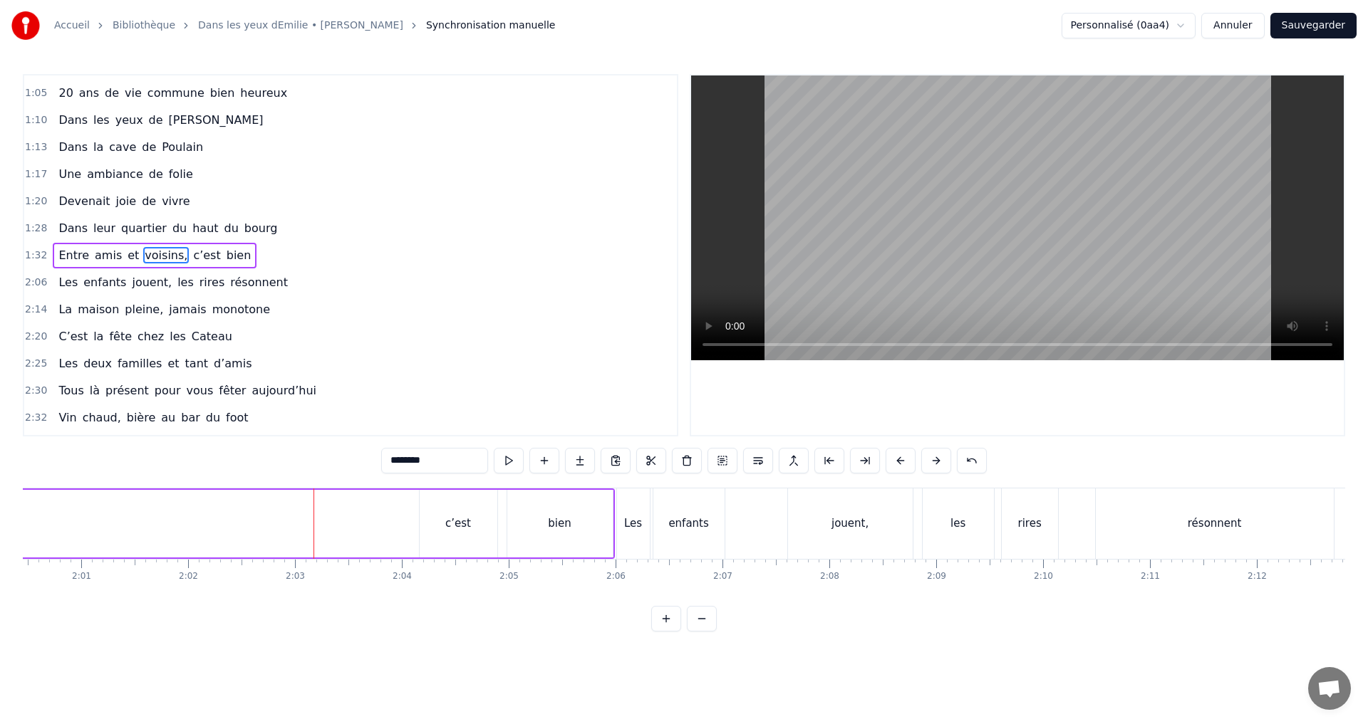
click at [485, 529] on div "c’est" at bounding box center [459, 524] width 78 height 68
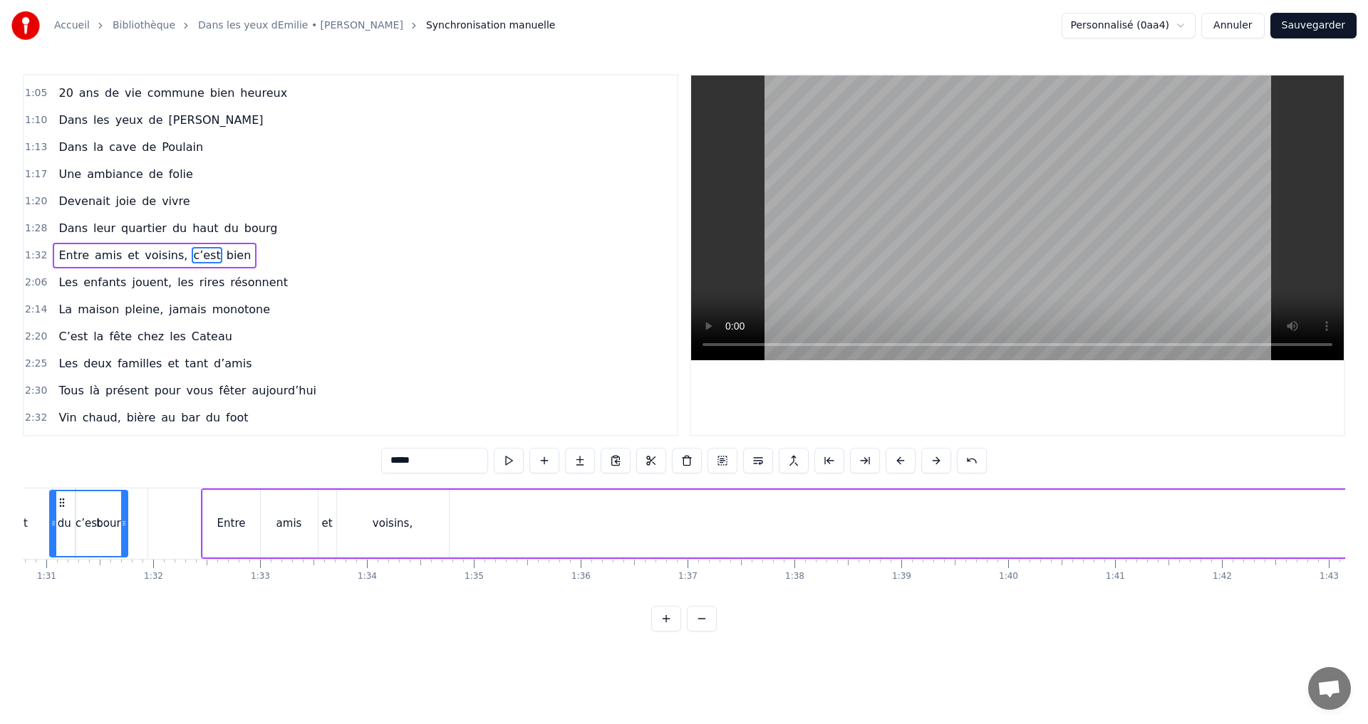
scroll to position [0, 9644]
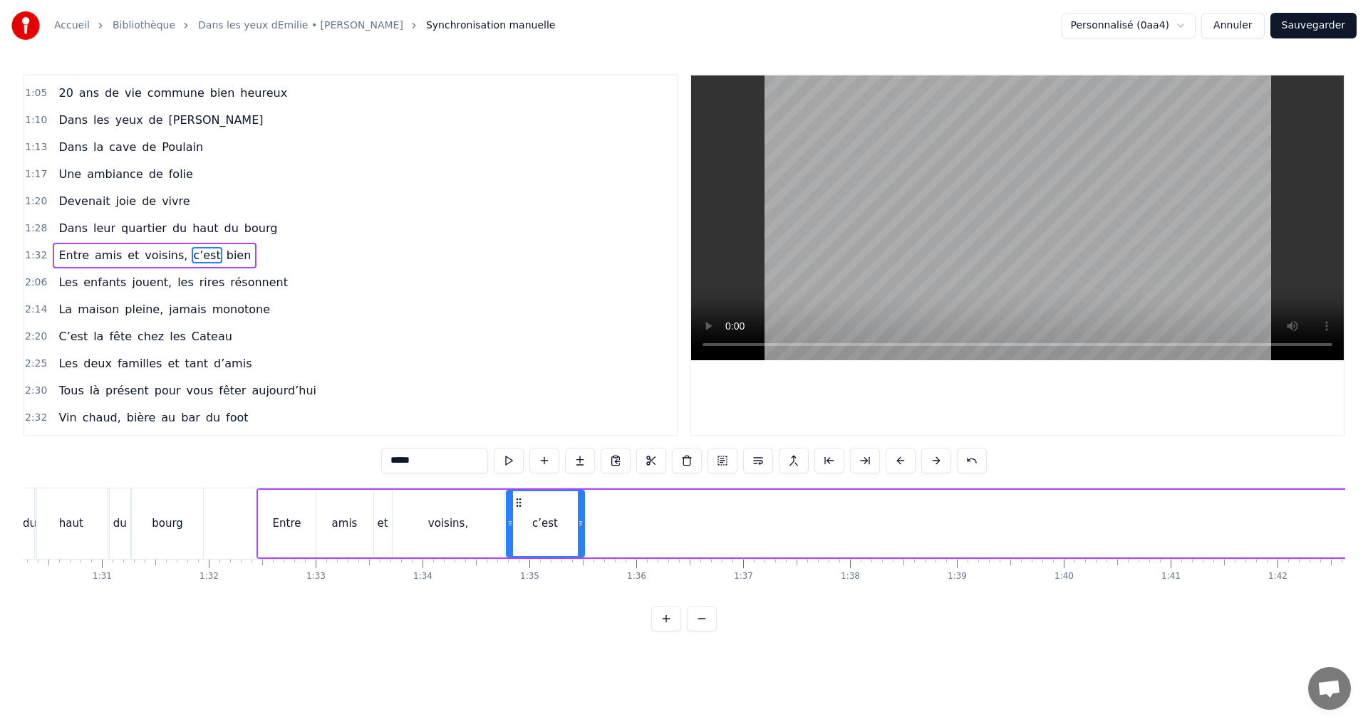
drag, startPoint x: 431, startPoint y: 501, endPoint x: 518, endPoint y: 555, distance: 102.0
click at [518, 555] on div "c’est" at bounding box center [545, 523] width 76 height 65
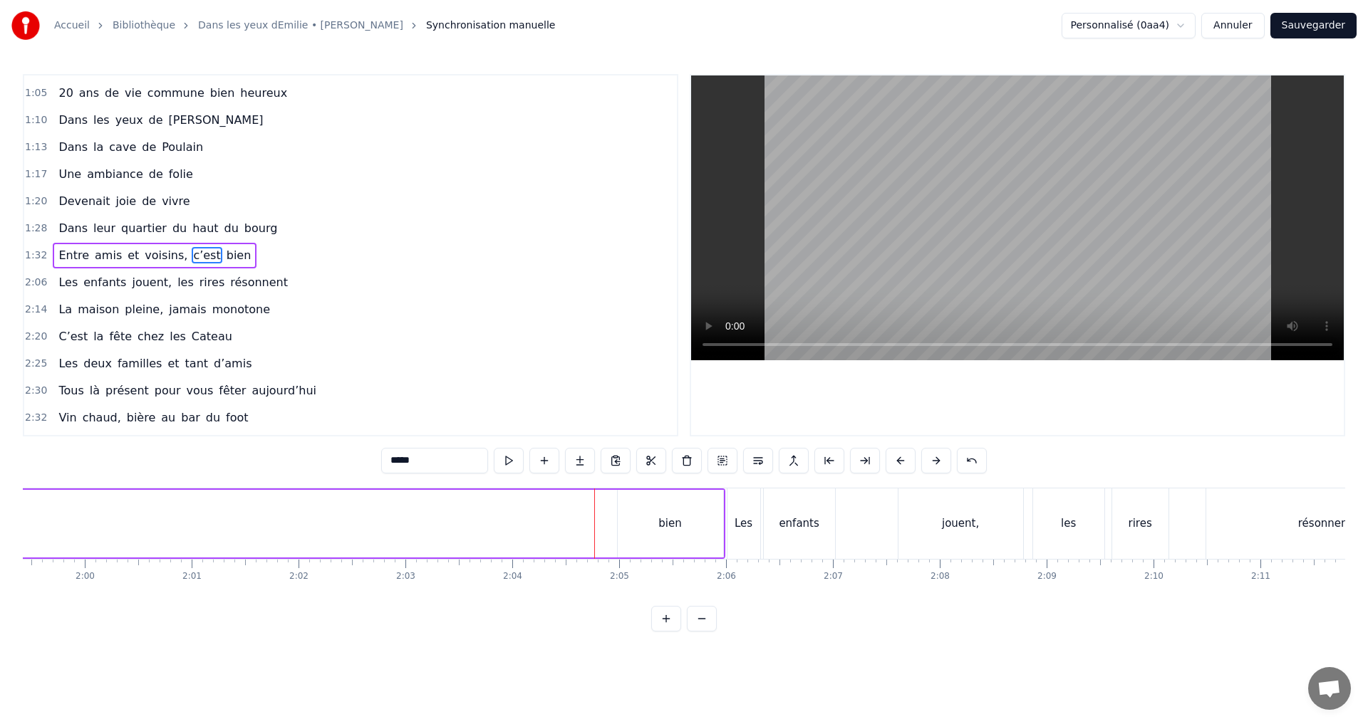
scroll to position [0, 12691]
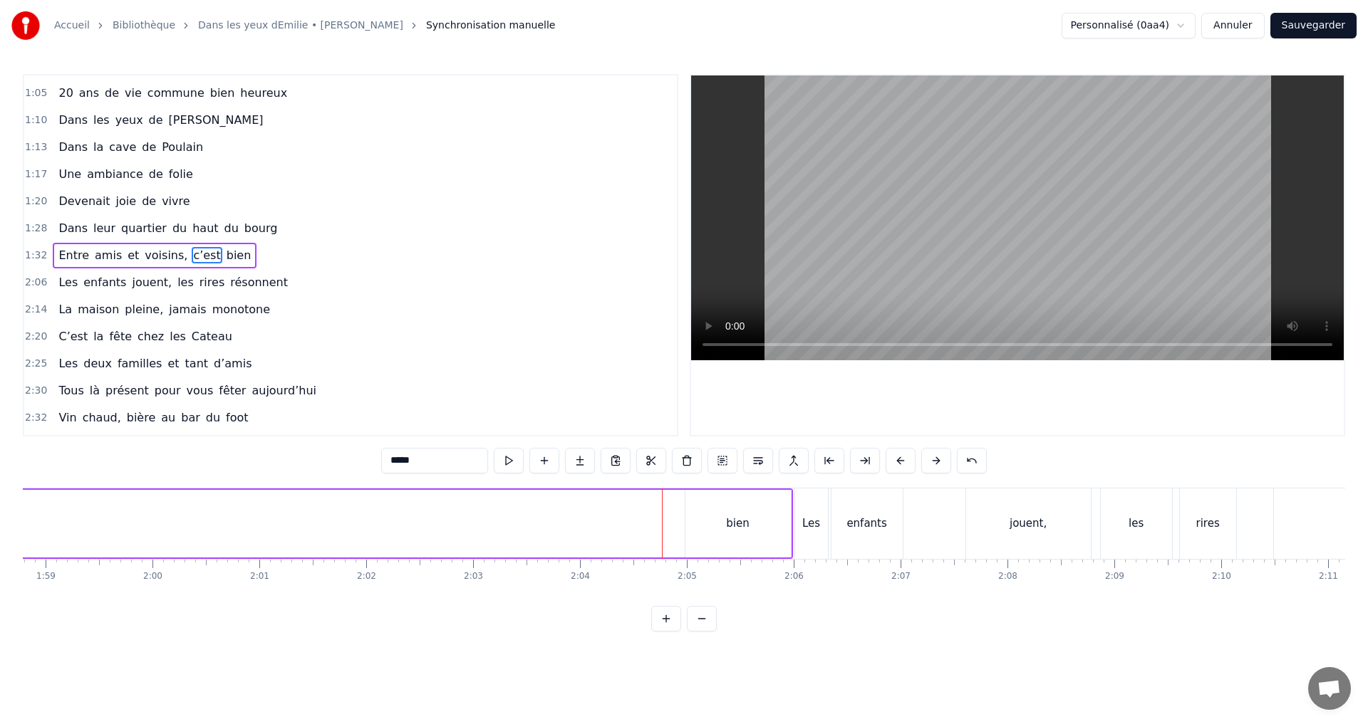
click at [722, 542] on div "bien" at bounding box center [737, 524] width 105 height 68
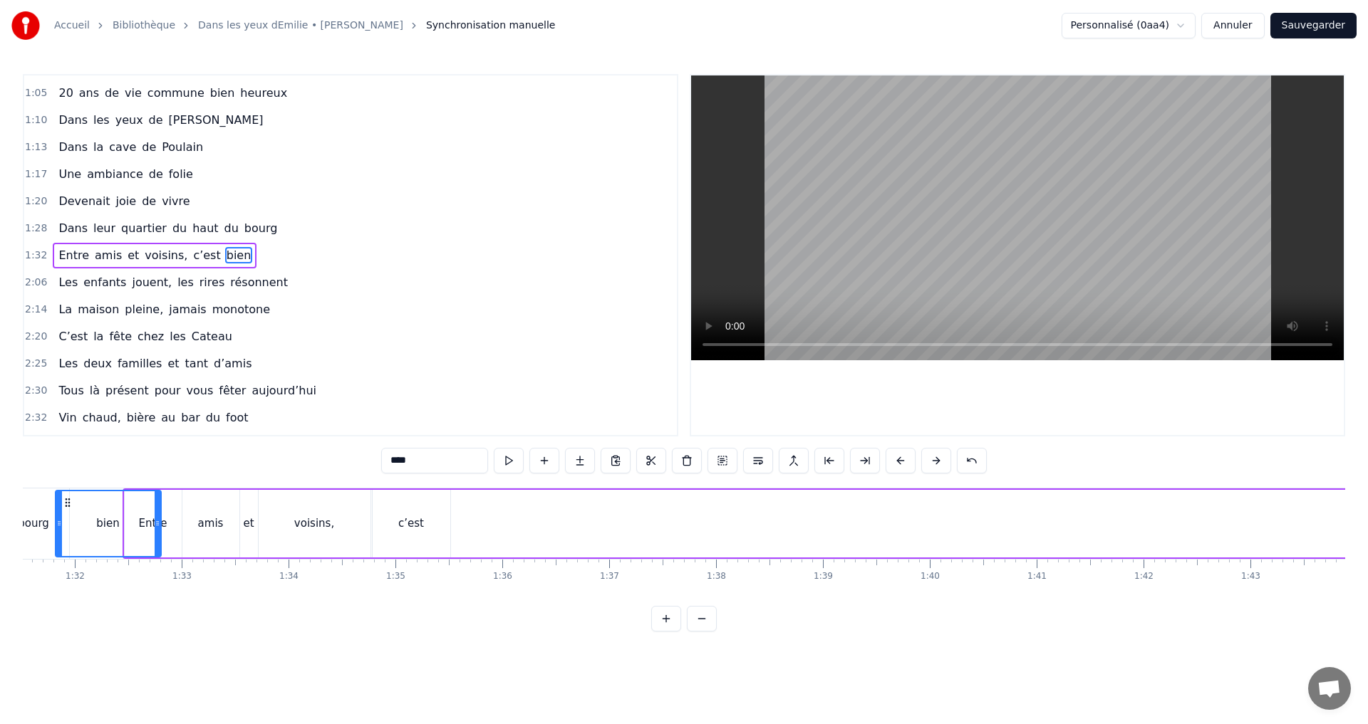
scroll to position [0, 9718]
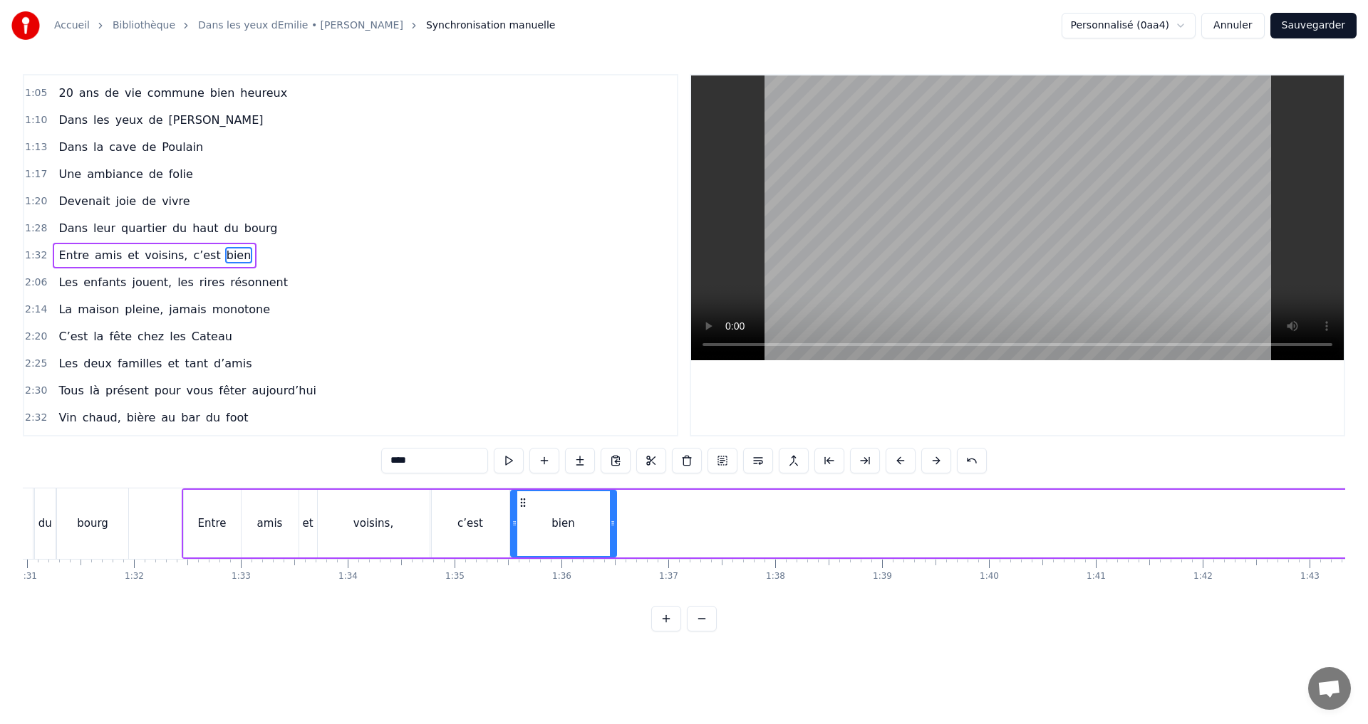
drag, startPoint x: 699, startPoint y: 502, endPoint x: 524, endPoint y: 564, distance: 185.2
click at [524, 564] on div "C’est au Requerre, que [PERSON_NAME] grandi Et puis [PERSON_NAME] est venue ici…" at bounding box center [684, 541] width 1322 height 107
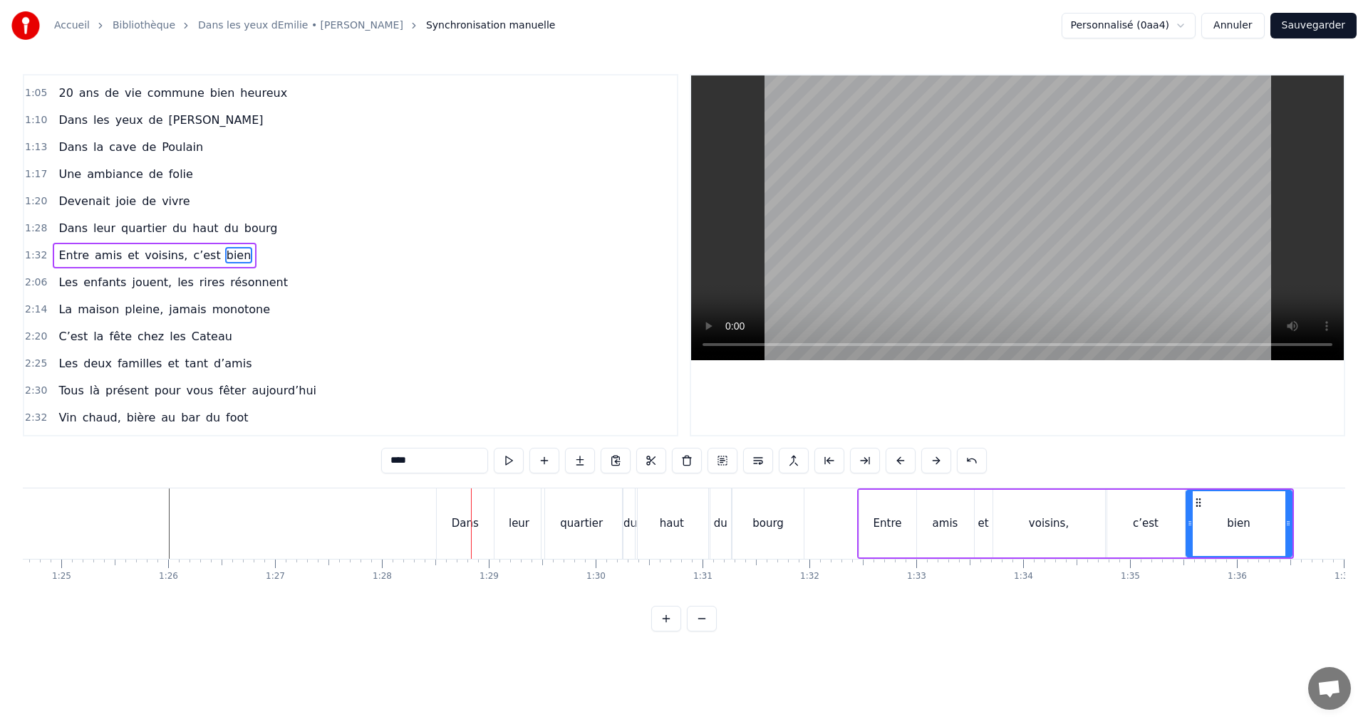
scroll to position [0, 8988]
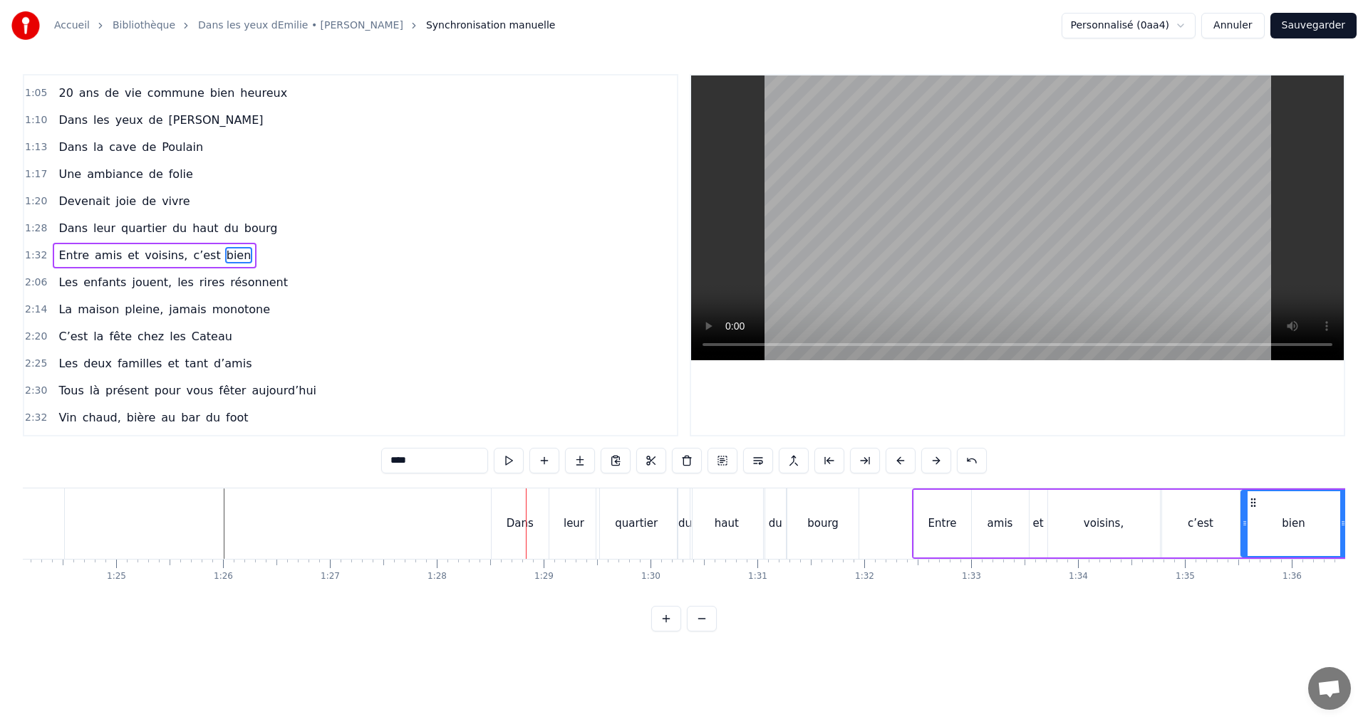
click at [511, 526] on div "Dans" at bounding box center [519, 524] width 27 height 16
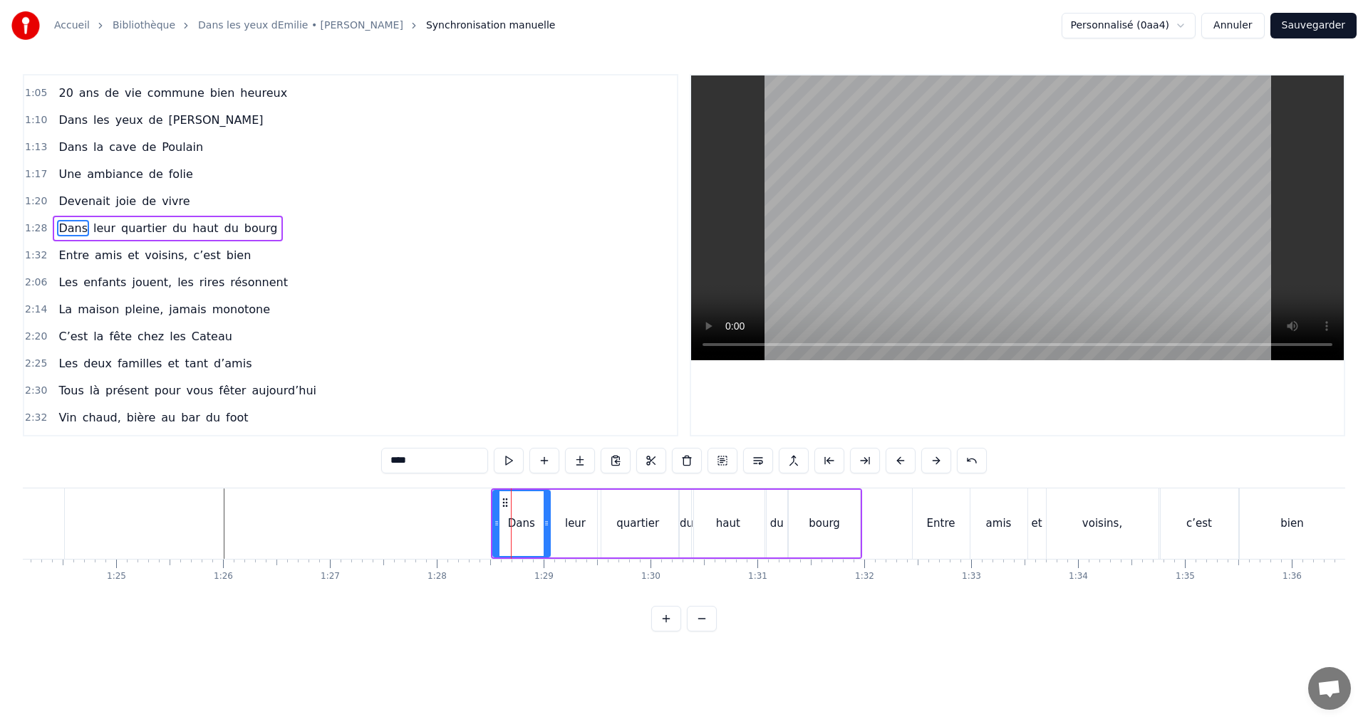
scroll to position [348, 0]
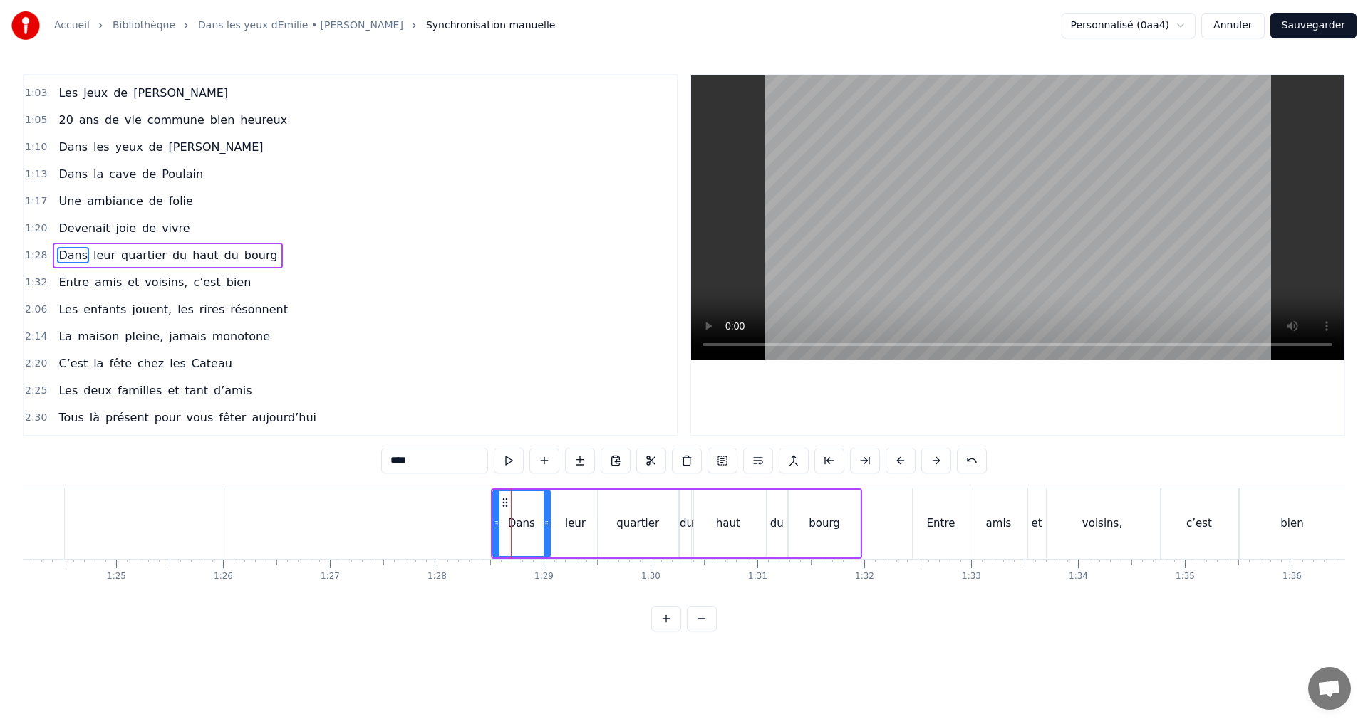
click at [504, 503] on icon at bounding box center [504, 502] width 11 height 11
click at [839, 511] on div "bourg" at bounding box center [823, 524] width 71 height 68
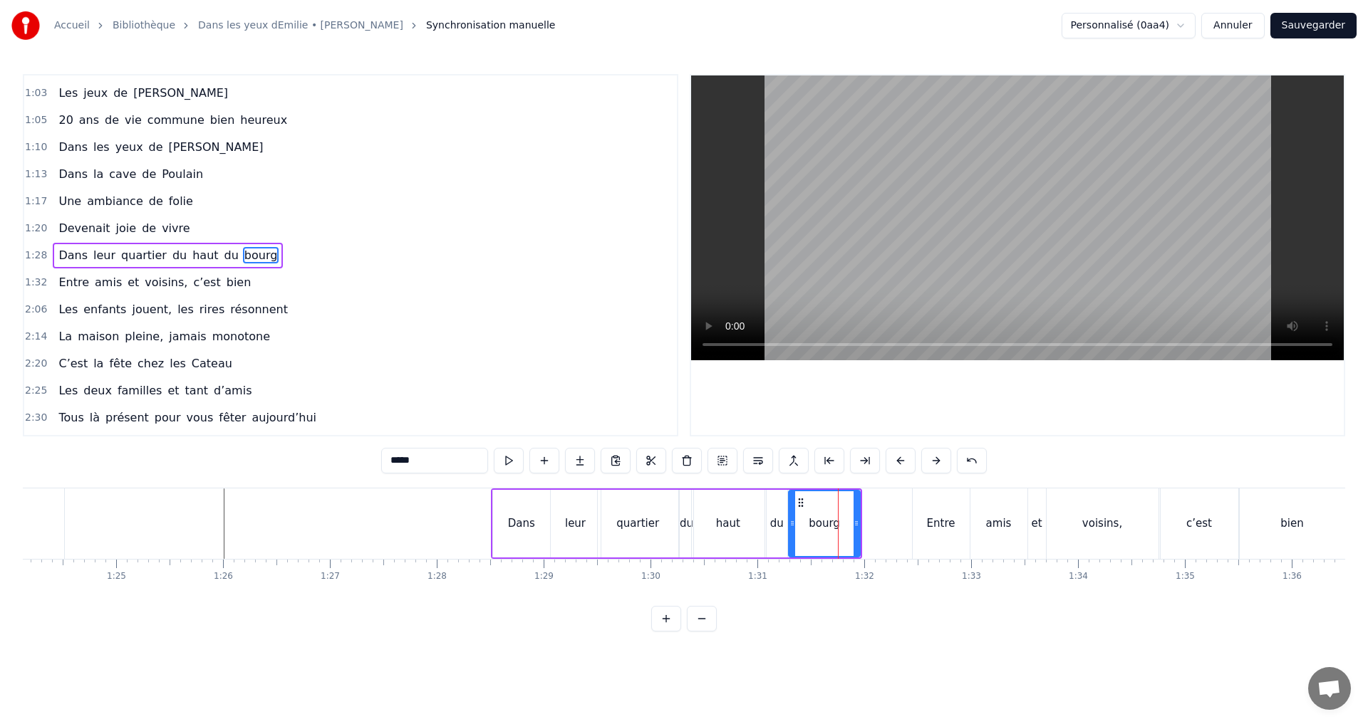
click at [528, 514] on div "Dans" at bounding box center [522, 524] width 58 height 68
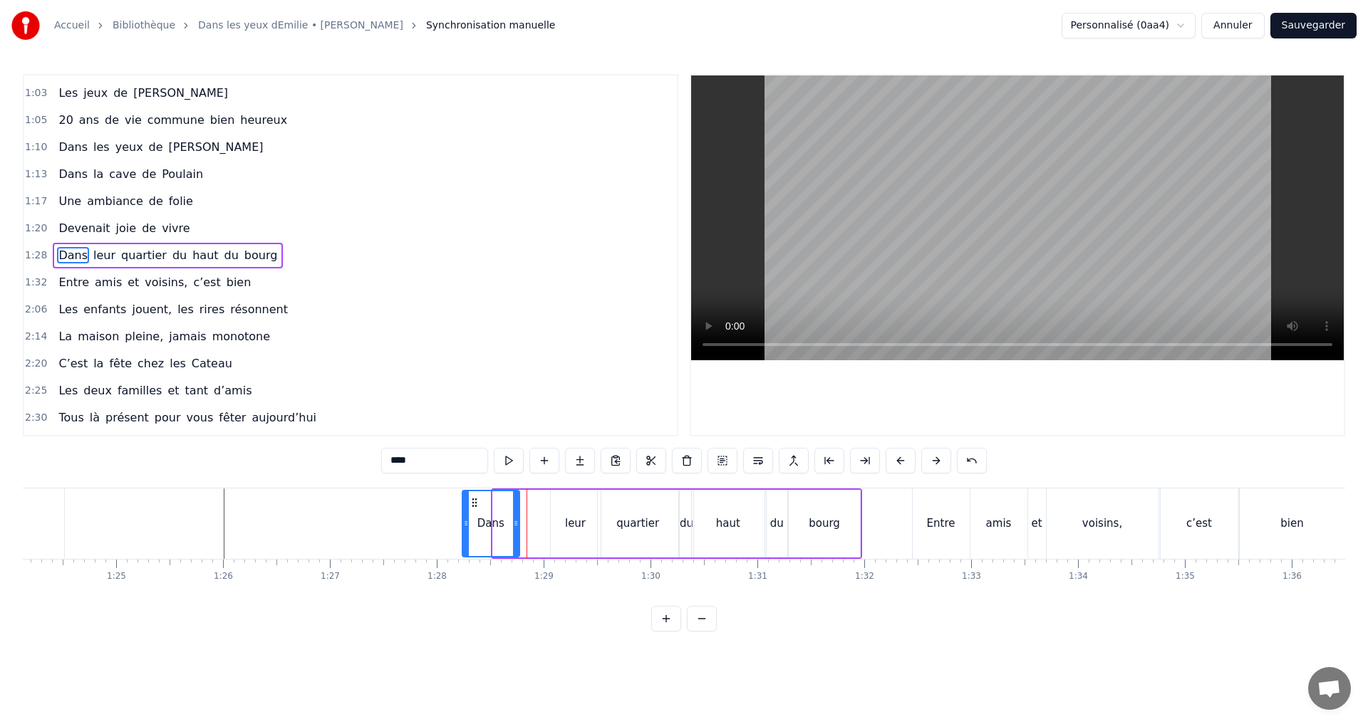
drag, startPoint x: 503, startPoint y: 502, endPoint x: 472, endPoint y: 499, distance: 30.8
click at [472, 499] on icon at bounding box center [474, 502] width 11 height 11
drag, startPoint x: 588, startPoint y: 518, endPoint x: 572, endPoint y: 511, distance: 17.9
click at [585, 518] on div "leur" at bounding box center [576, 524] width 50 height 68
drag, startPoint x: 560, startPoint y: 500, endPoint x: 529, endPoint y: 499, distance: 30.6
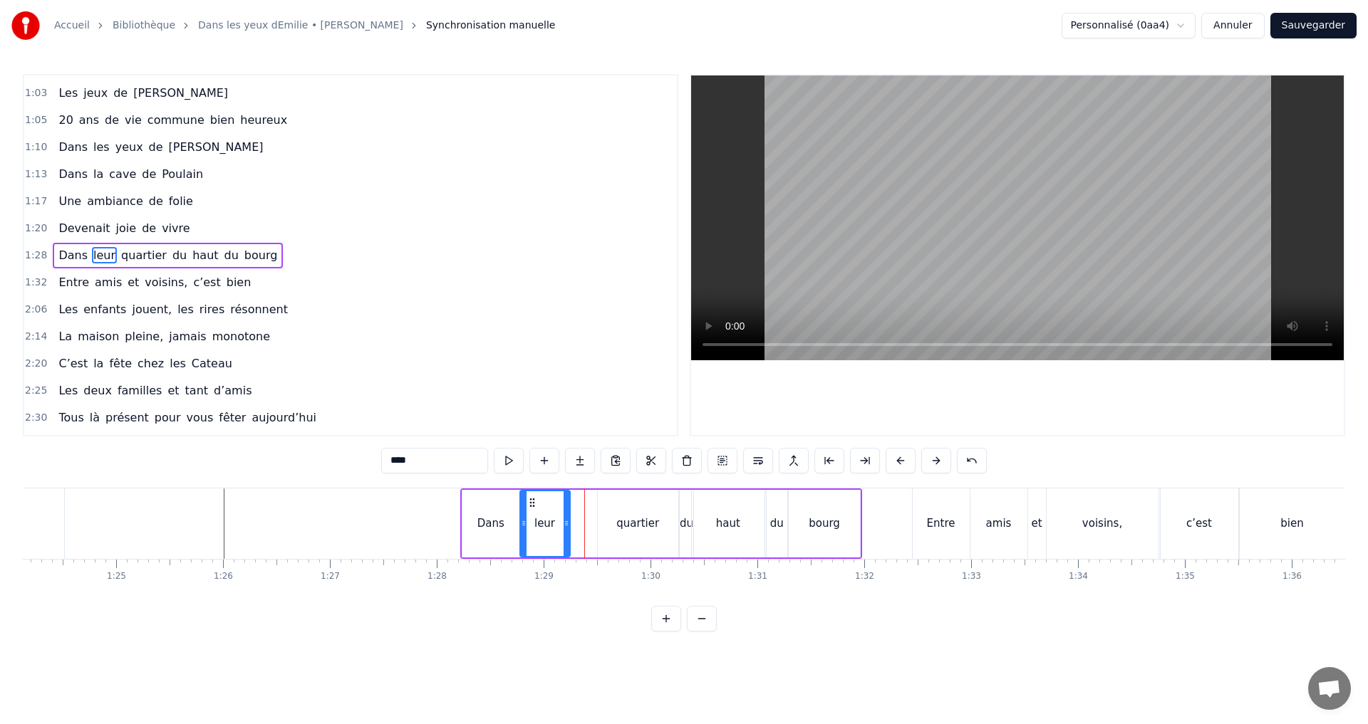
click at [529, 499] on icon at bounding box center [531, 502] width 11 height 11
drag, startPoint x: 628, startPoint y: 516, endPoint x: 615, endPoint y: 509, distance: 15.0
click at [627, 516] on div "quartier" at bounding box center [637, 524] width 43 height 16
drag, startPoint x: 610, startPoint y: 503, endPoint x: 584, endPoint y: 502, distance: 25.7
click at [584, 502] on circle at bounding box center [584, 502] width 1 height 1
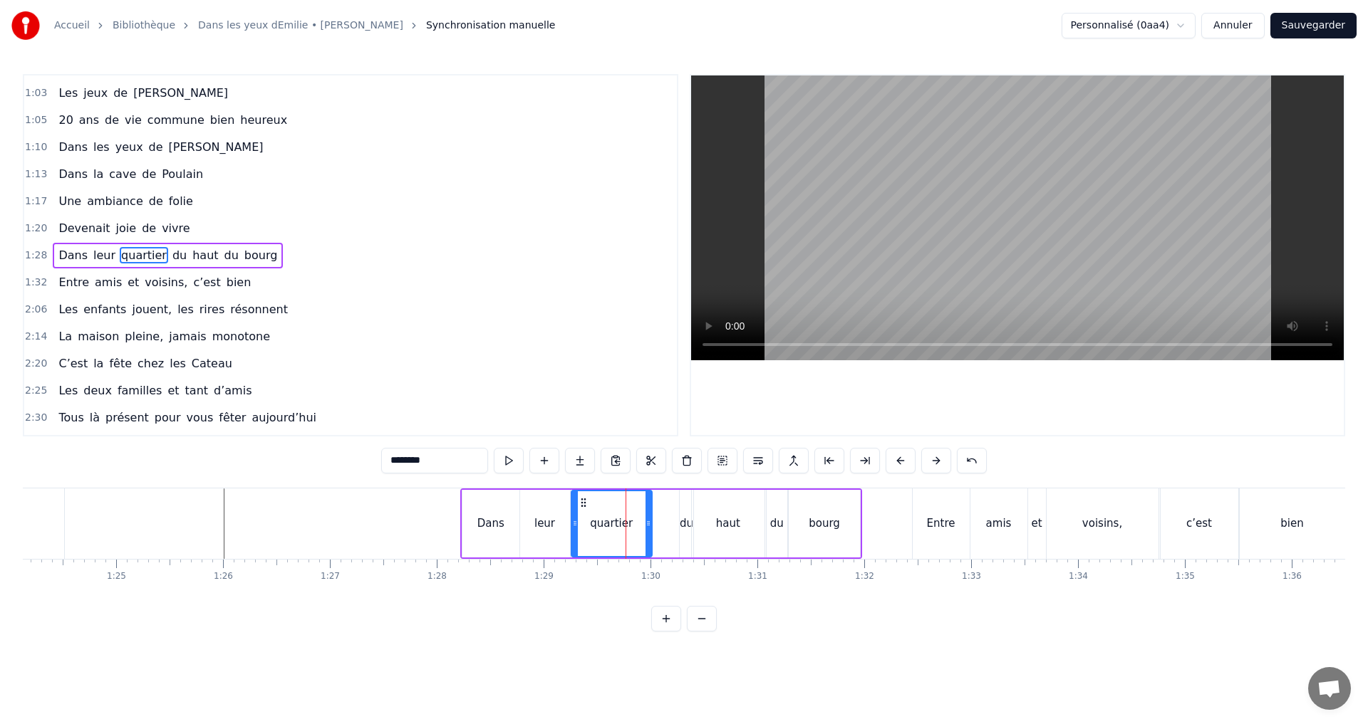
drag, startPoint x: 690, startPoint y: 520, endPoint x: 682, endPoint y: 513, distance: 10.6
click at [691, 520] on div "haut" at bounding box center [728, 524] width 74 height 68
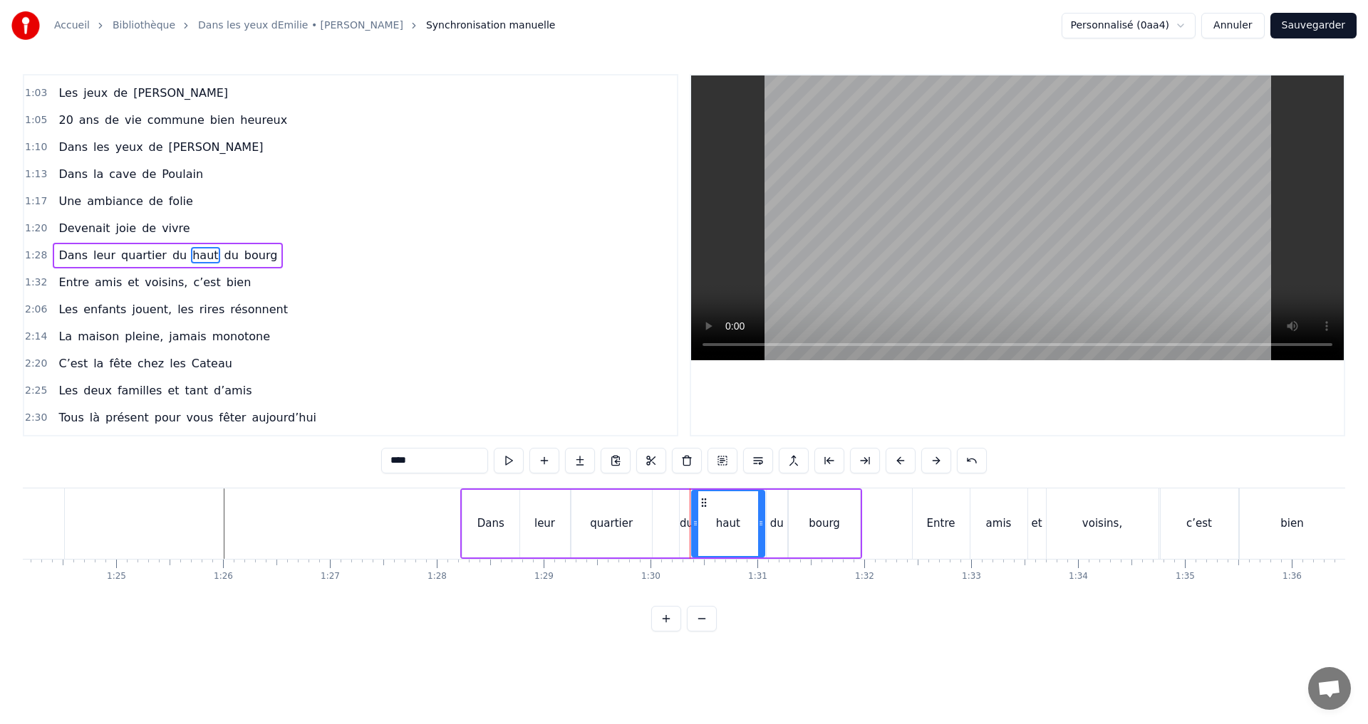
click at [685, 498] on div "du" at bounding box center [687, 524] width 14 height 68
drag, startPoint x: 692, startPoint y: 504, endPoint x: 667, endPoint y: 502, distance: 25.0
click at [667, 502] on icon at bounding box center [666, 502] width 11 height 11
click at [717, 521] on div "haut" at bounding box center [728, 524] width 24 height 16
drag, startPoint x: 702, startPoint y: 500, endPoint x: 690, endPoint y: 501, distance: 12.1
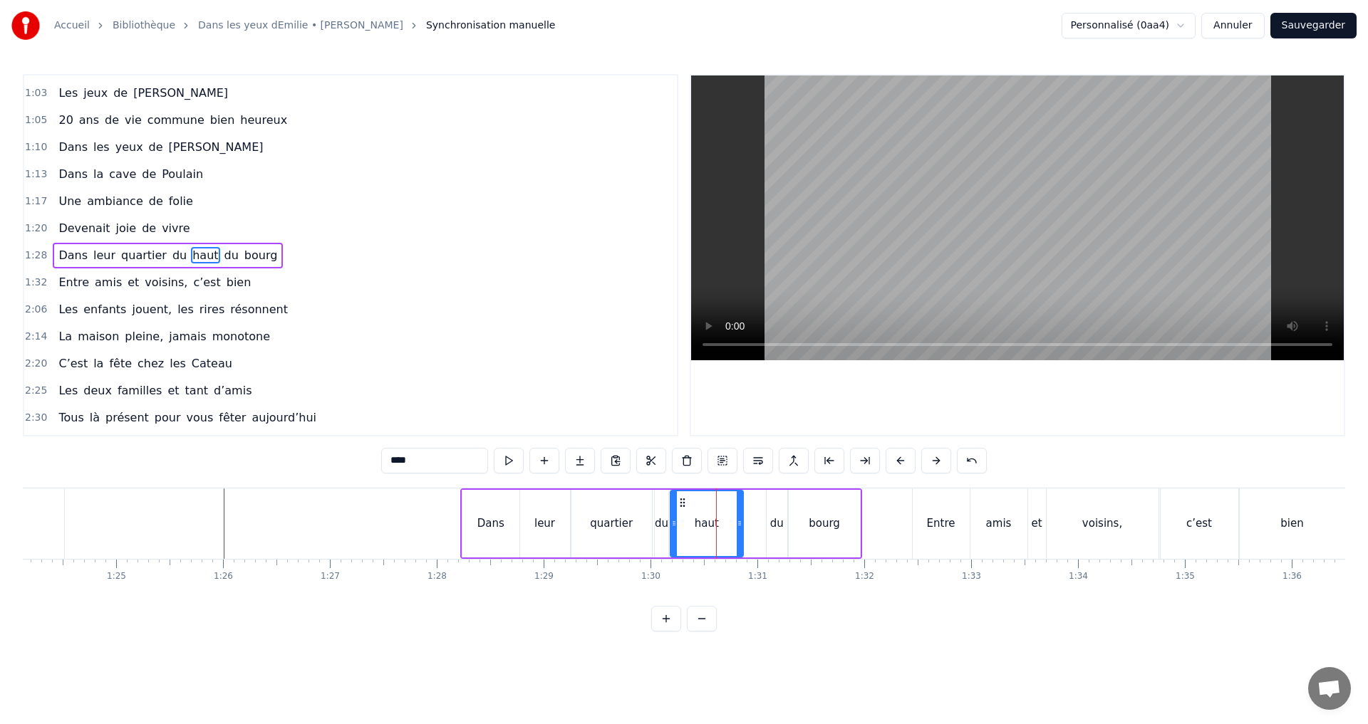
click at [681, 499] on circle at bounding box center [680, 499] width 1 height 1
click at [774, 519] on div "du" at bounding box center [777, 524] width 14 height 16
drag, startPoint x: 779, startPoint y: 501, endPoint x: 760, endPoint y: 500, distance: 18.5
click at [756, 500] on icon at bounding box center [756, 502] width 11 height 11
click at [795, 511] on div "bourg" at bounding box center [823, 524] width 71 height 68
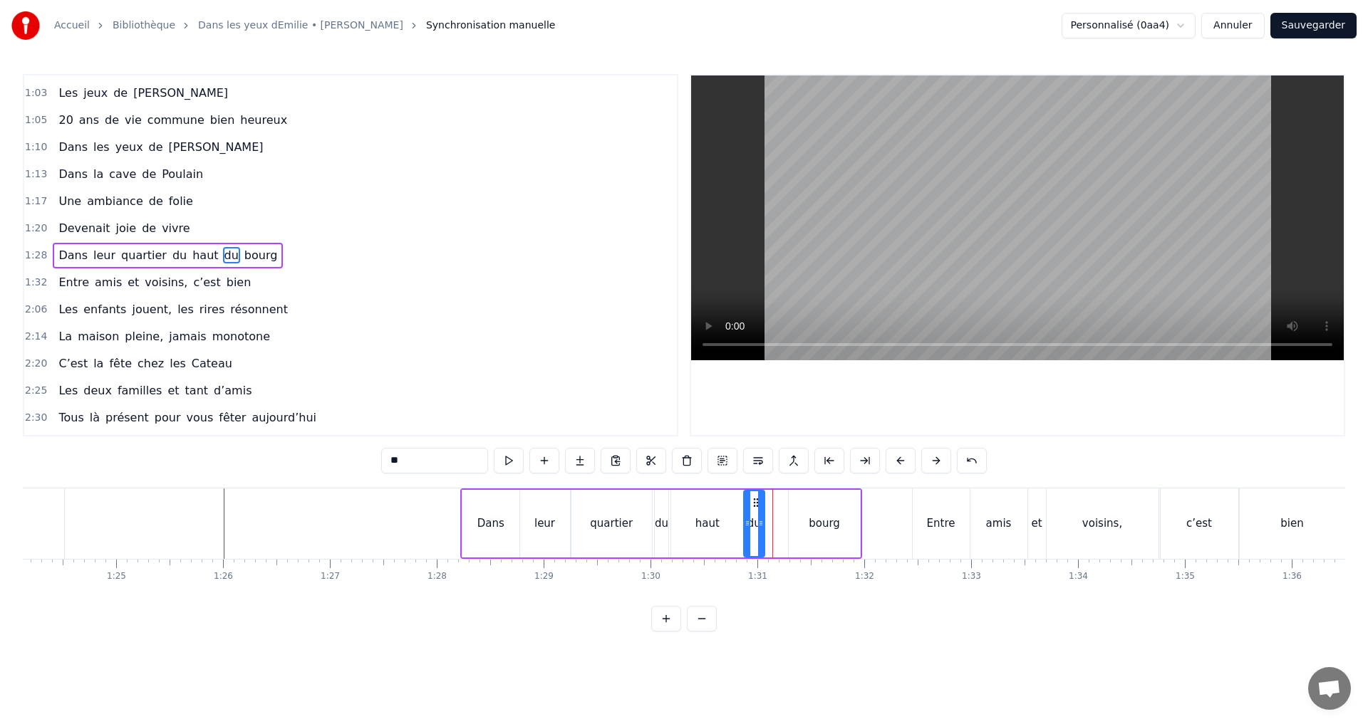
type input "*****"
drag, startPoint x: 801, startPoint y: 499, endPoint x: 779, endPoint y: 498, distance: 21.4
click at [779, 498] on icon at bounding box center [779, 502] width 11 height 11
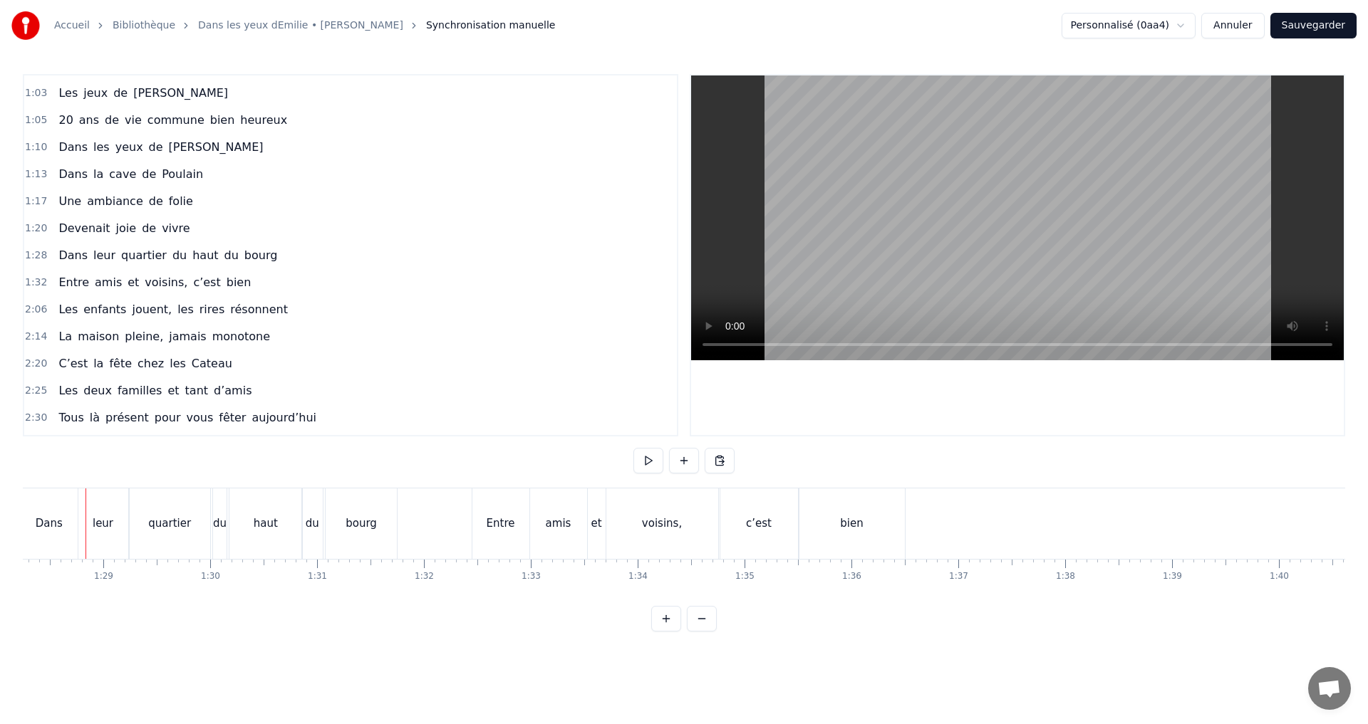
scroll to position [0, 9419]
click at [758, 506] on div "c’est" at bounding box center [768, 524] width 78 height 71
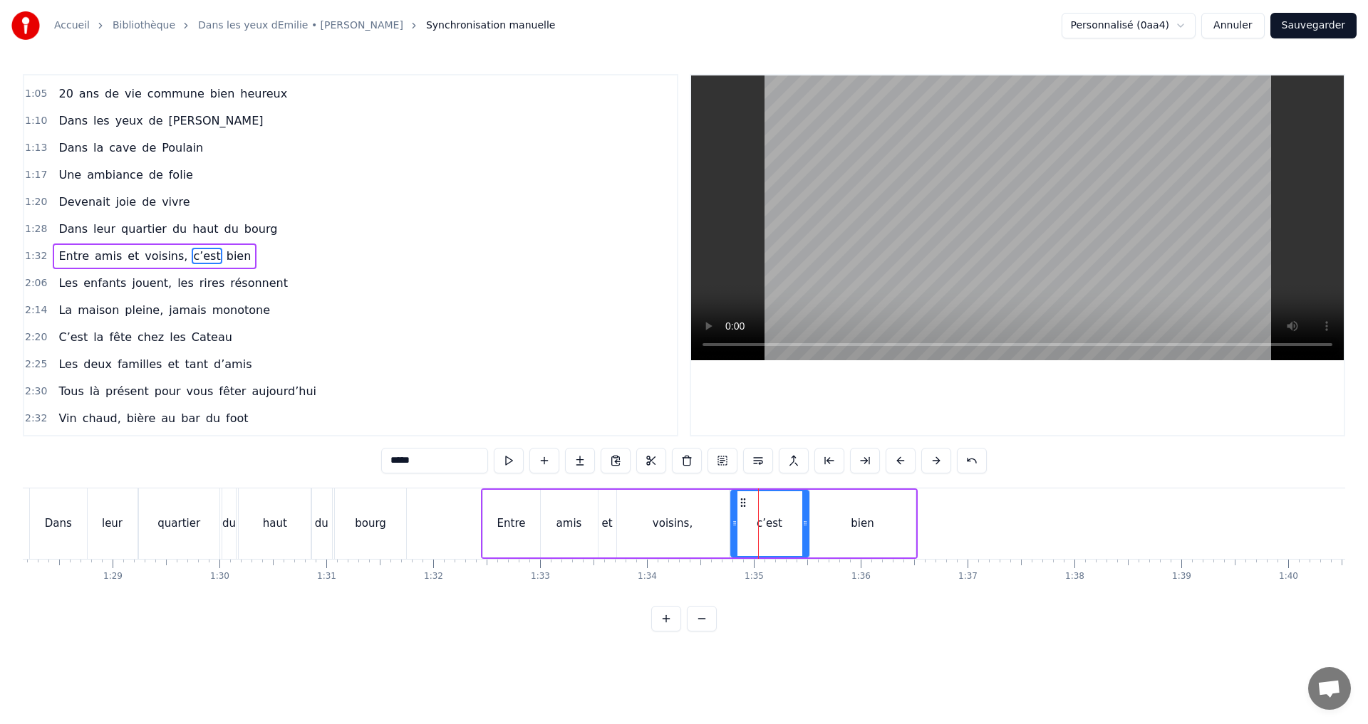
scroll to position [375, 0]
drag, startPoint x: 807, startPoint y: 525, endPoint x: 796, endPoint y: 521, distance: 11.9
click at [790, 524] on icon at bounding box center [789, 523] width 6 height 11
click at [863, 522] on div "bien" at bounding box center [861, 524] width 23 height 16
type input "****"
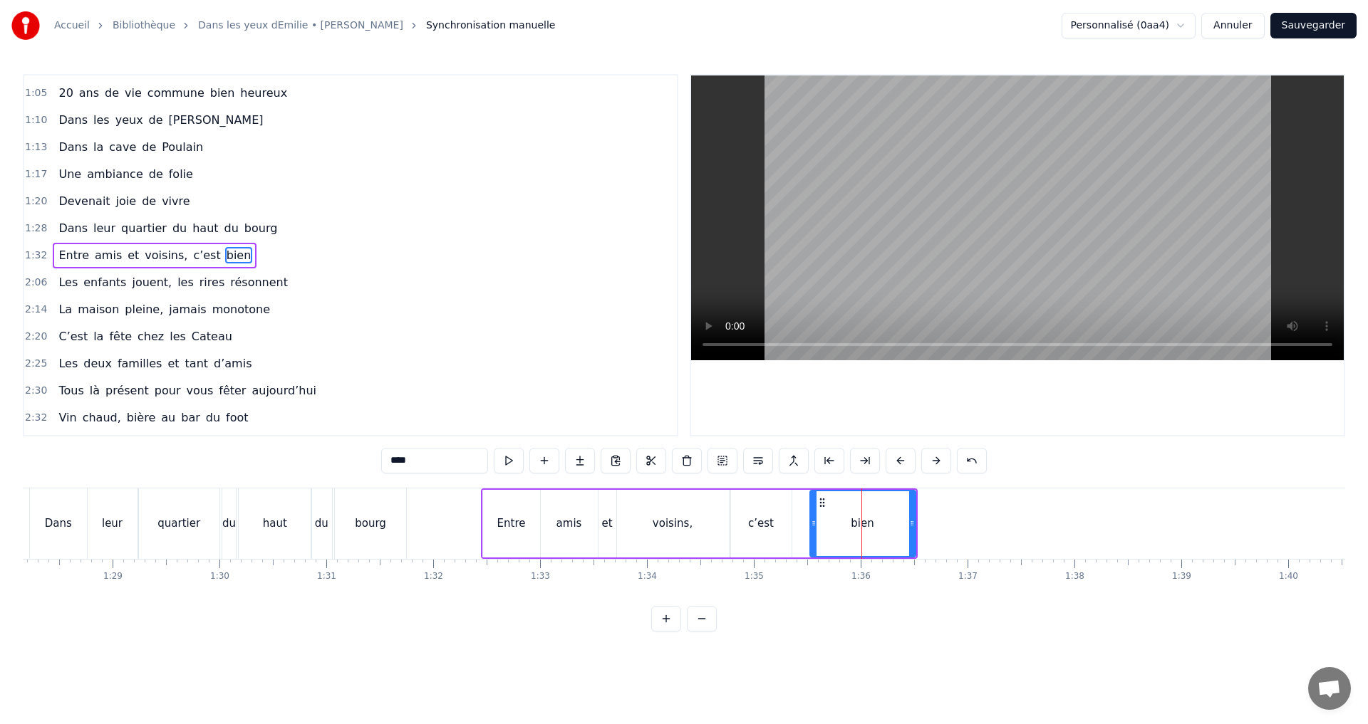
drag, startPoint x: 915, startPoint y: 521, endPoint x: 891, endPoint y: 523, distance: 23.5
click at [891, 523] on div "bien" at bounding box center [862, 524] width 107 height 68
drag, startPoint x: 902, startPoint y: 525, endPoint x: 890, endPoint y: 526, distance: 12.1
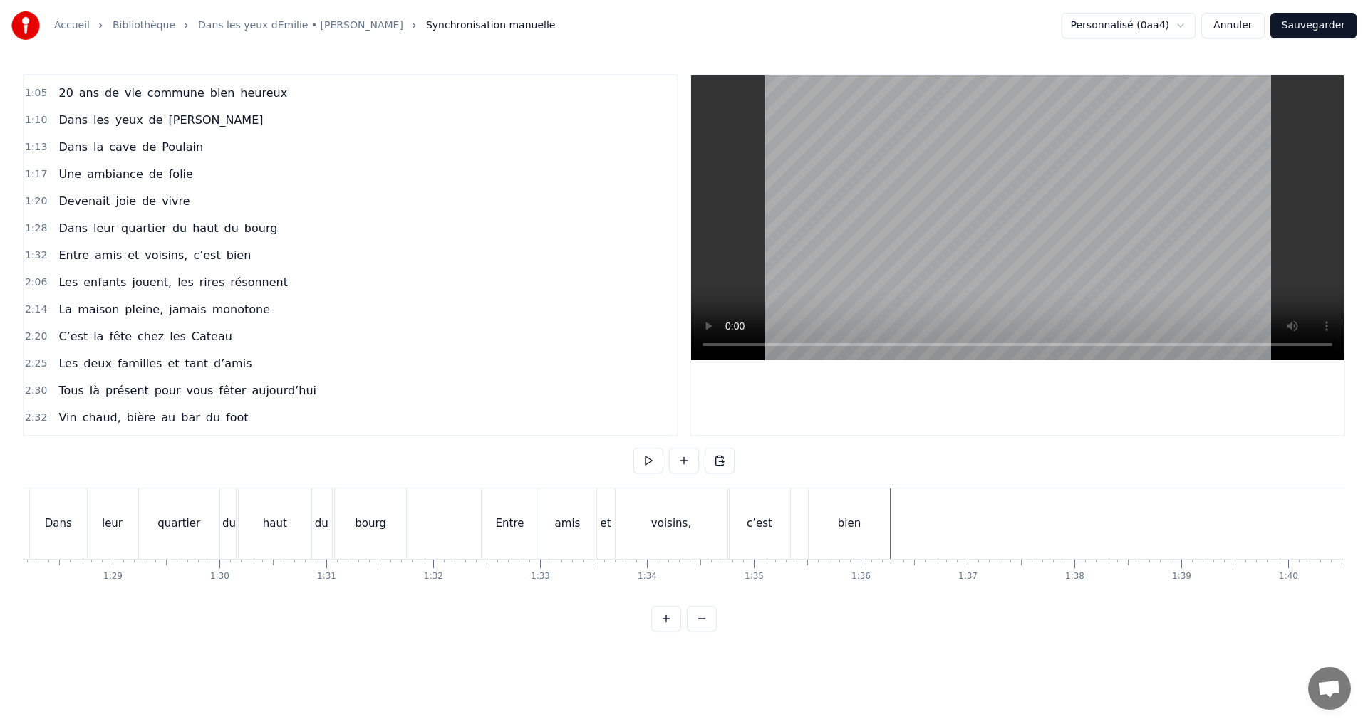
click at [818, 501] on div "bien" at bounding box center [849, 524] width 82 height 71
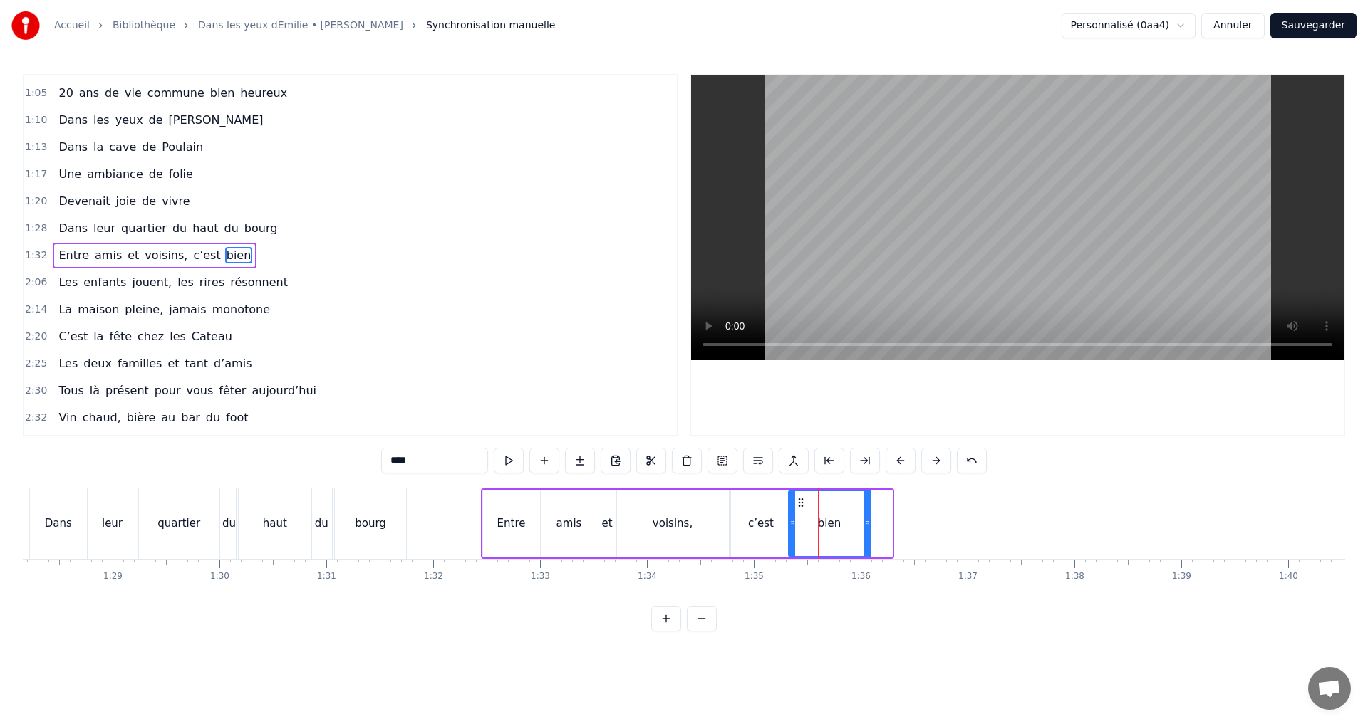
drag, startPoint x: 822, startPoint y: 504, endPoint x: 800, endPoint y: 502, distance: 22.2
click at [800, 502] on icon at bounding box center [800, 502] width 11 height 11
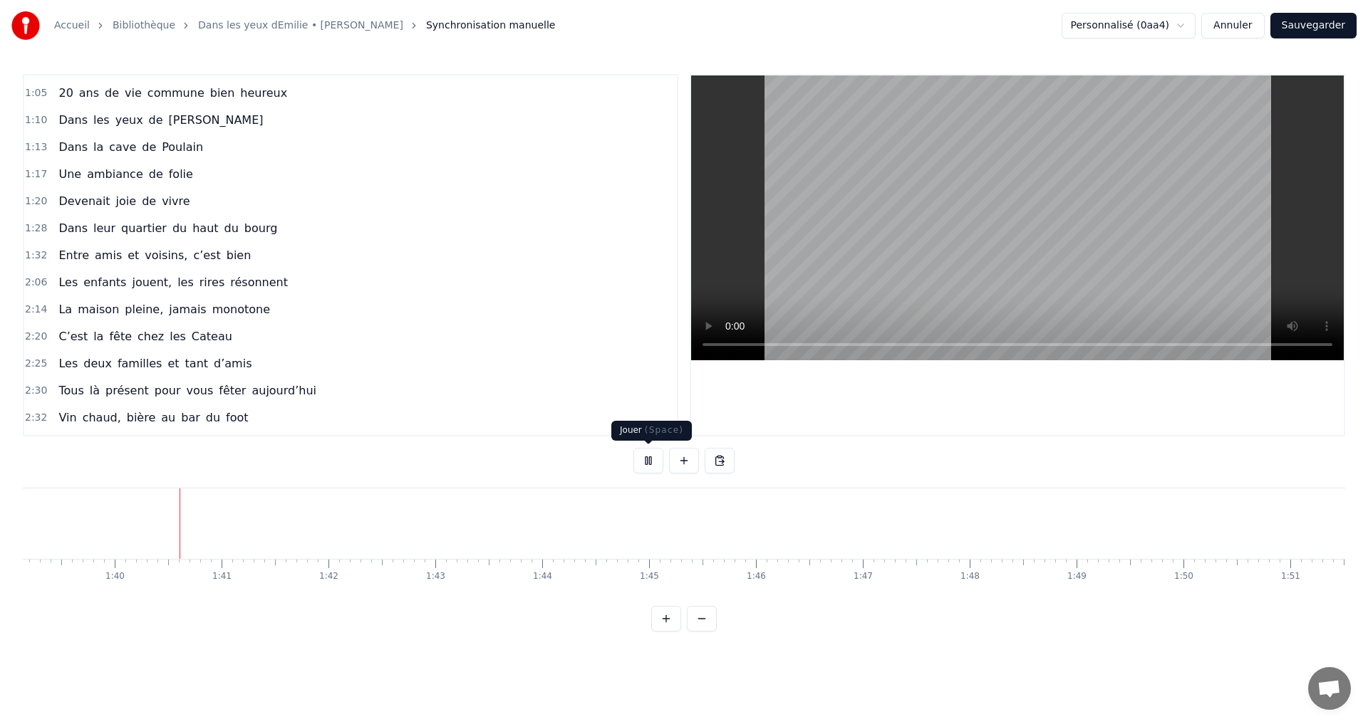
scroll to position [0, 10622]
click at [654, 467] on button at bounding box center [648, 461] width 30 height 26
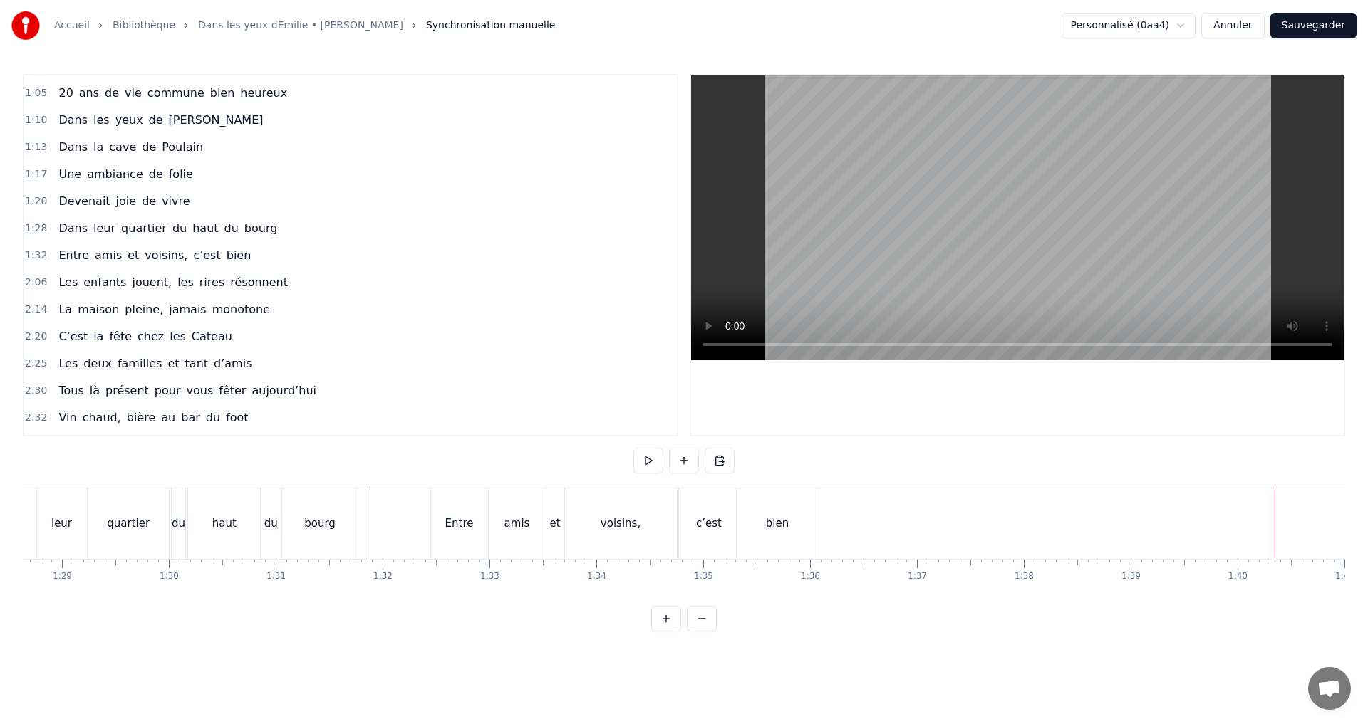
click at [749, 518] on div "bien" at bounding box center [777, 524] width 82 height 71
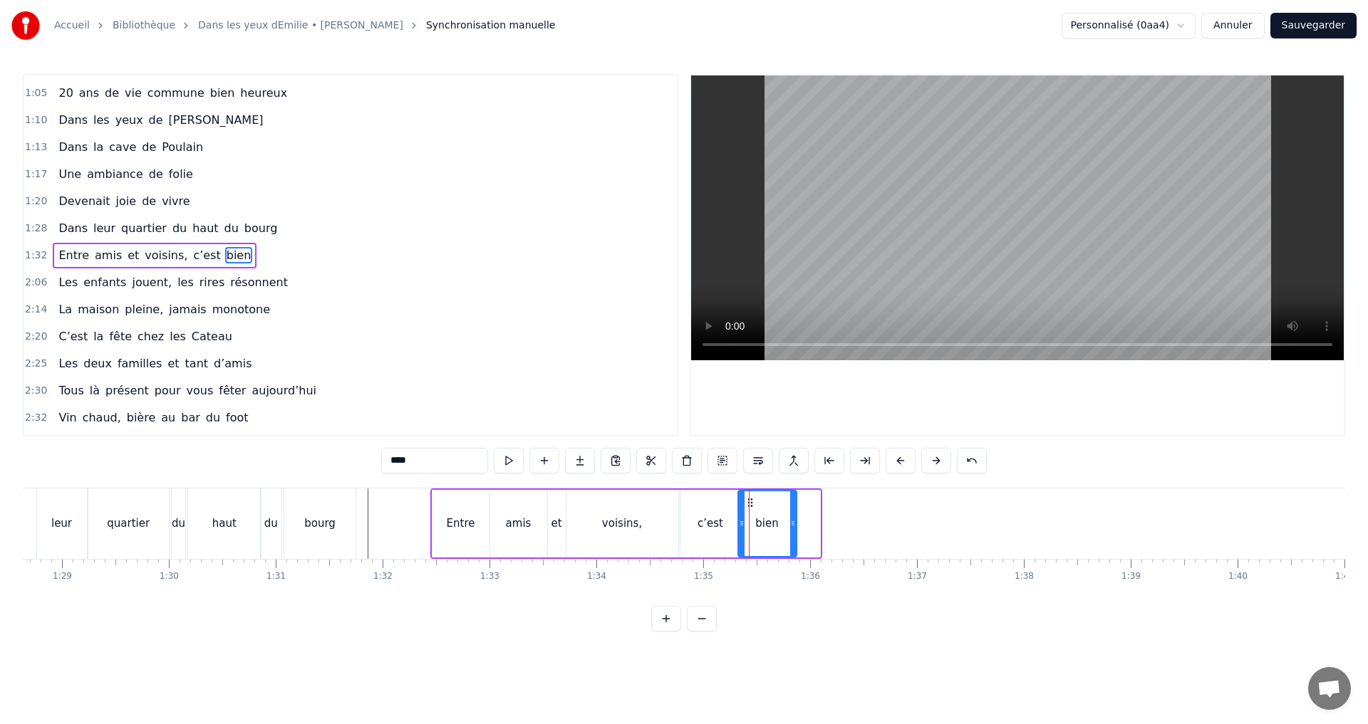
drag, startPoint x: 816, startPoint y: 524, endPoint x: 793, endPoint y: 528, distance: 23.8
click at [793, 528] on icon at bounding box center [793, 523] width 6 height 11
click at [466, 546] on div "Entre" at bounding box center [460, 524] width 57 height 68
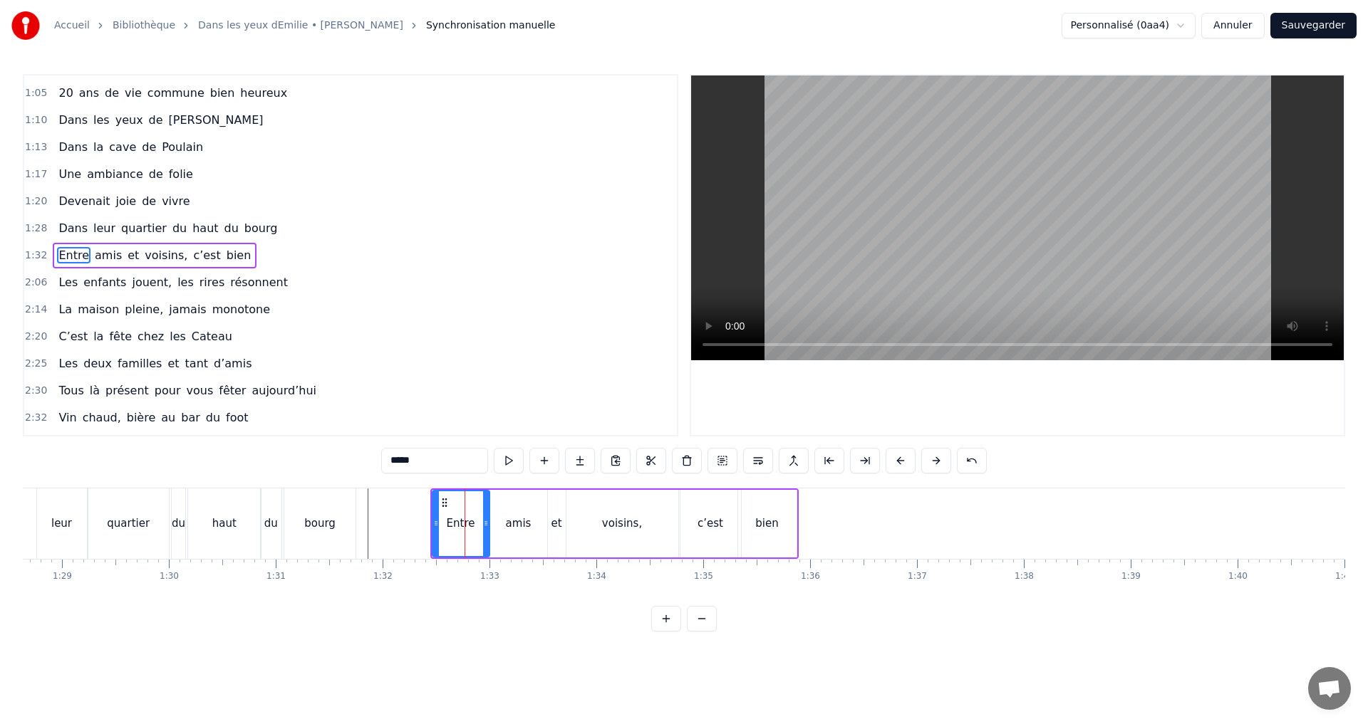
click at [763, 522] on div "bien" at bounding box center [766, 524] width 23 height 16
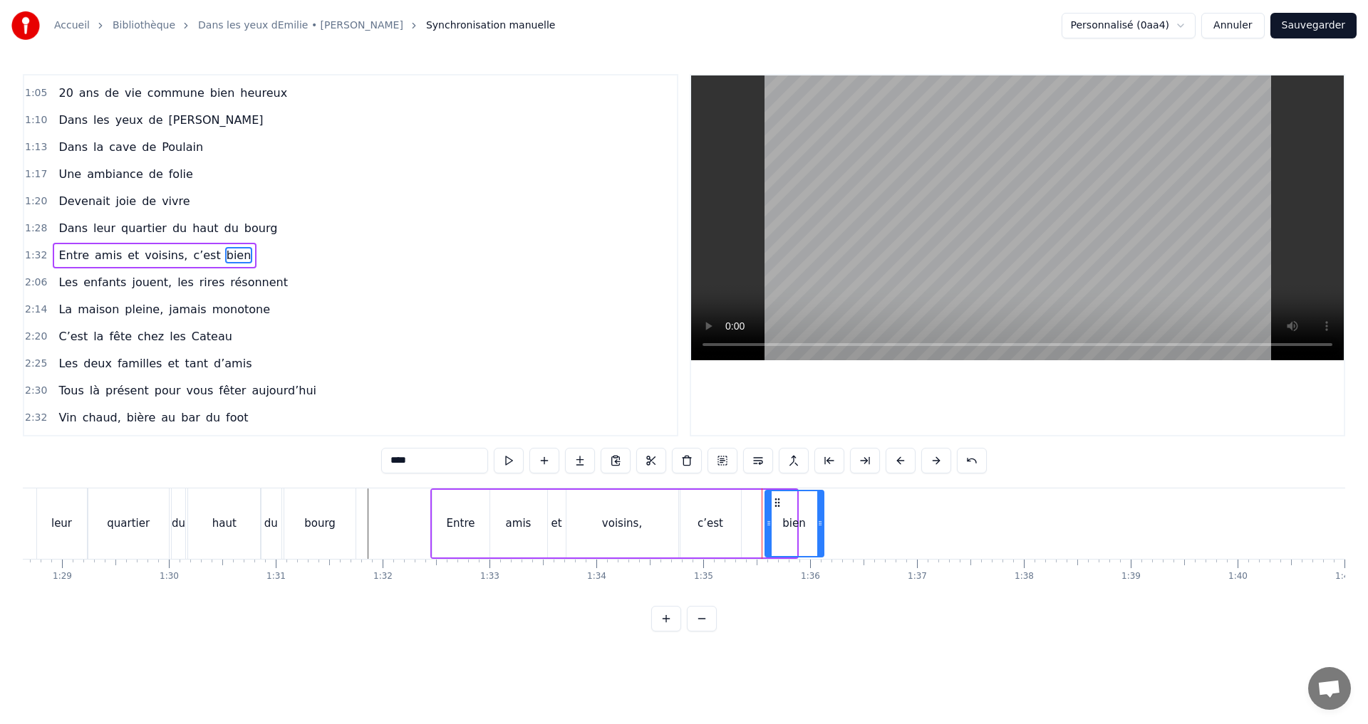
drag, startPoint x: 747, startPoint y: 499, endPoint x: 774, endPoint y: 499, distance: 27.1
click at [774, 499] on icon at bounding box center [776, 502] width 11 height 11
click at [721, 514] on div "c’est" at bounding box center [710, 524] width 61 height 68
type input "*****"
drag, startPoint x: 692, startPoint y: 501, endPoint x: 714, endPoint y: 501, distance: 22.1
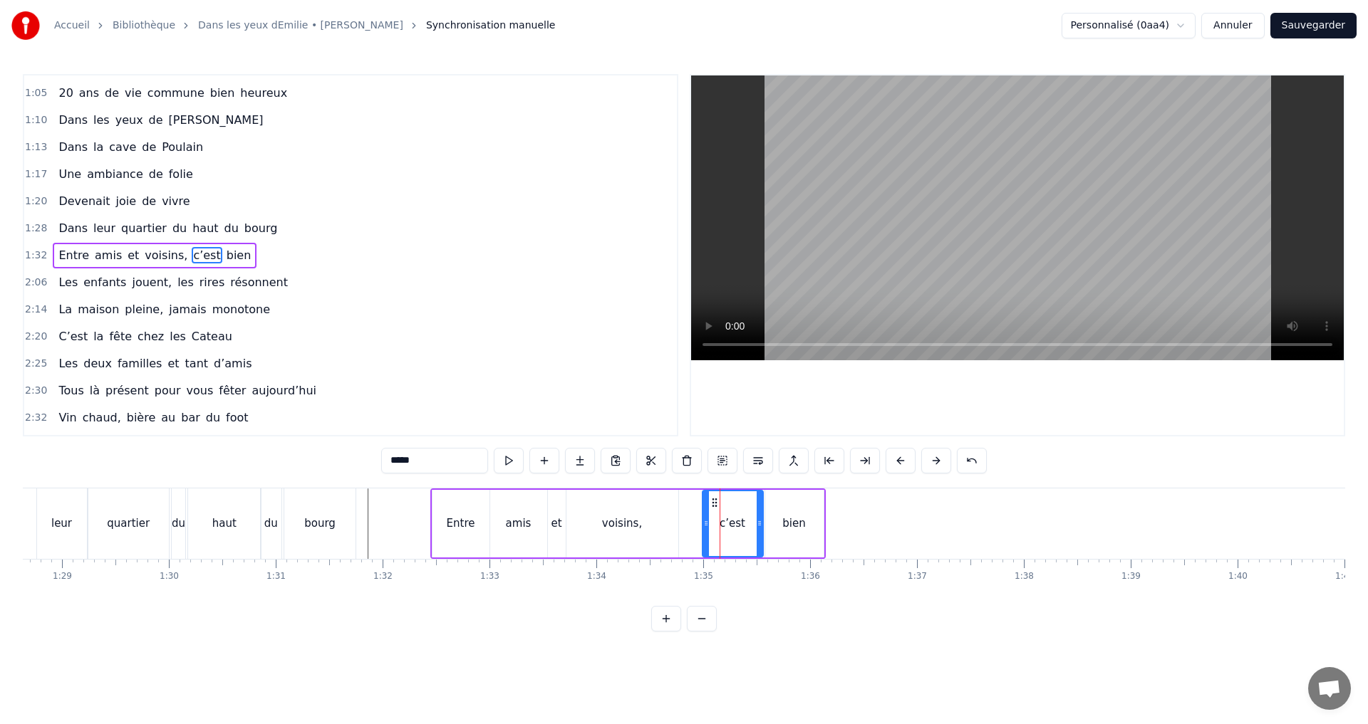
click at [714, 501] on icon at bounding box center [714, 502] width 11 height 11
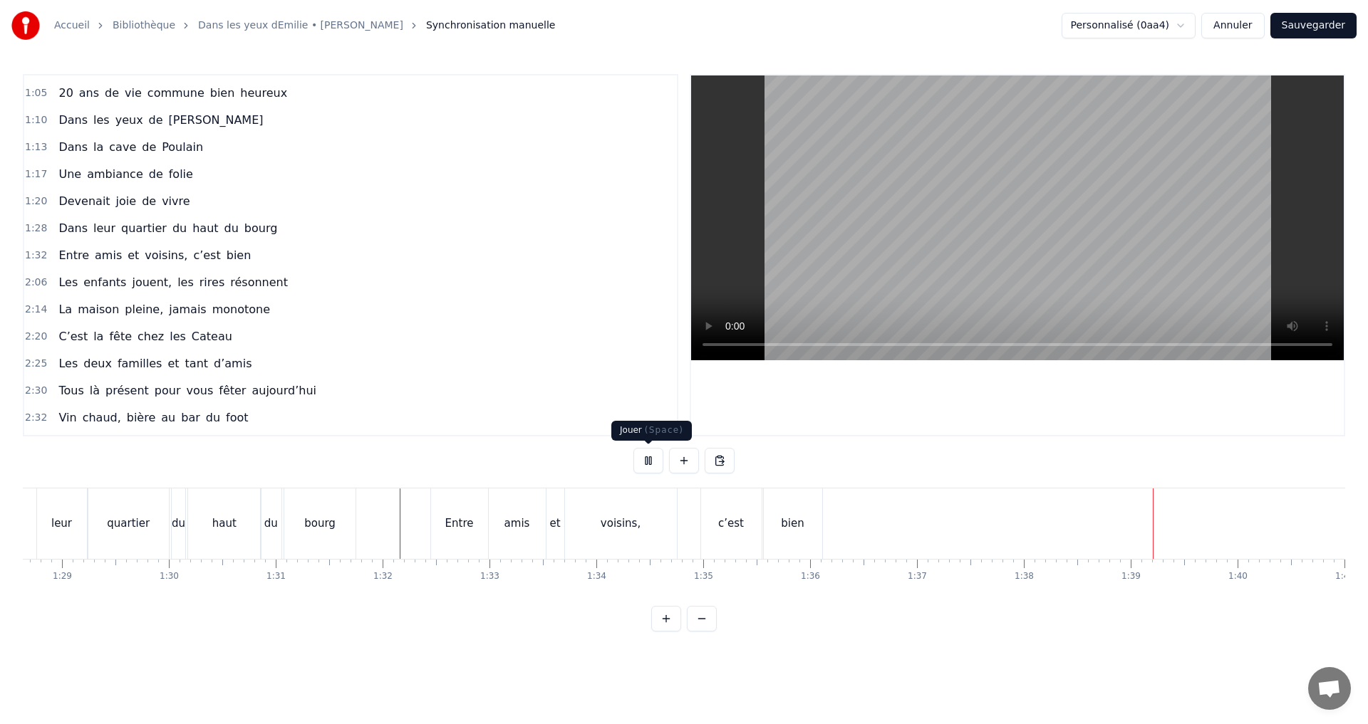
click at [650, 464] on button at bounding box center [648, 461] width 30 height 26
drag, startPoint x: 609, startPoint y: 514, endPoint x: 615, endPoint y: 510, distance: 7.3
click at [621, 513] on div "voisins," at bounding box center [621, 524] width 112 height 71
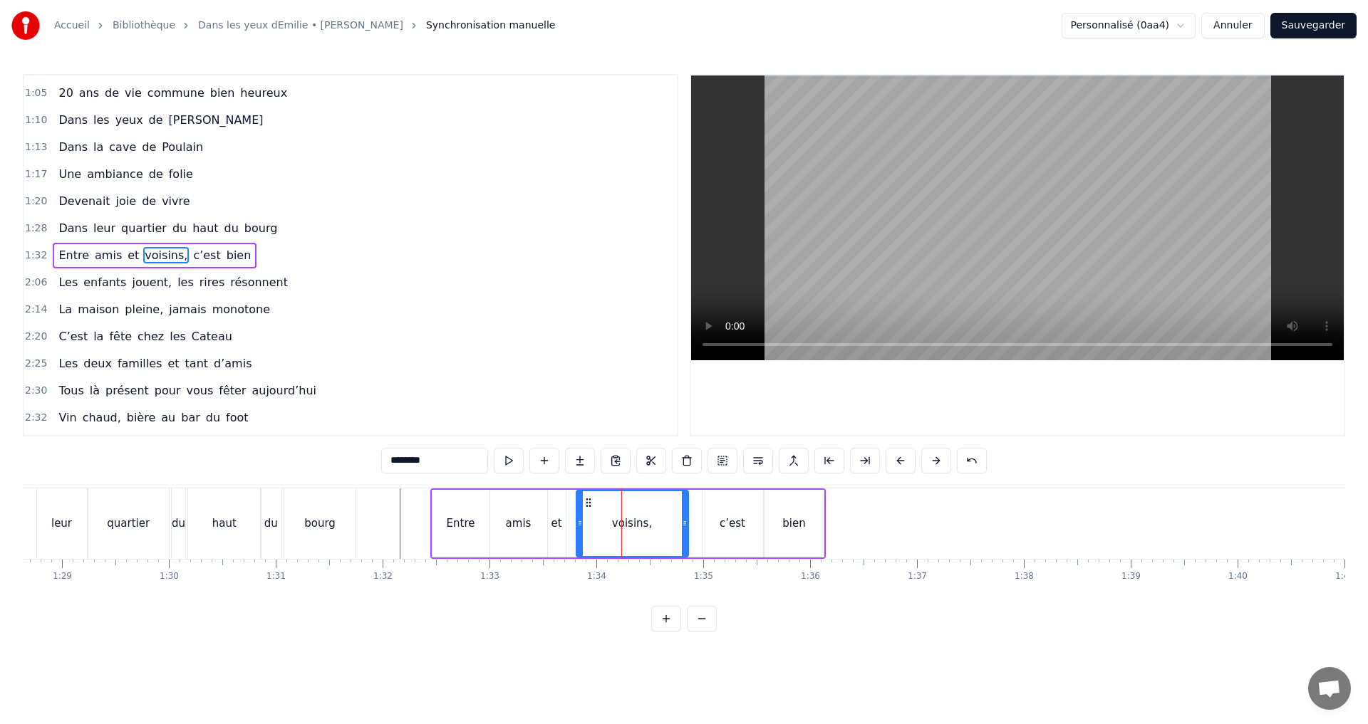
drag, startPoint x: 579, startPoint y: 501, endPoint x: 589, endPoint y: 501, distance: 10.0
click at [589, 501] on icon at bounding box center [588, 502] width 11 height 11
click at [560, 511] on div "et" at bounding box center [557, 524] width 18 height 68
type input "**"
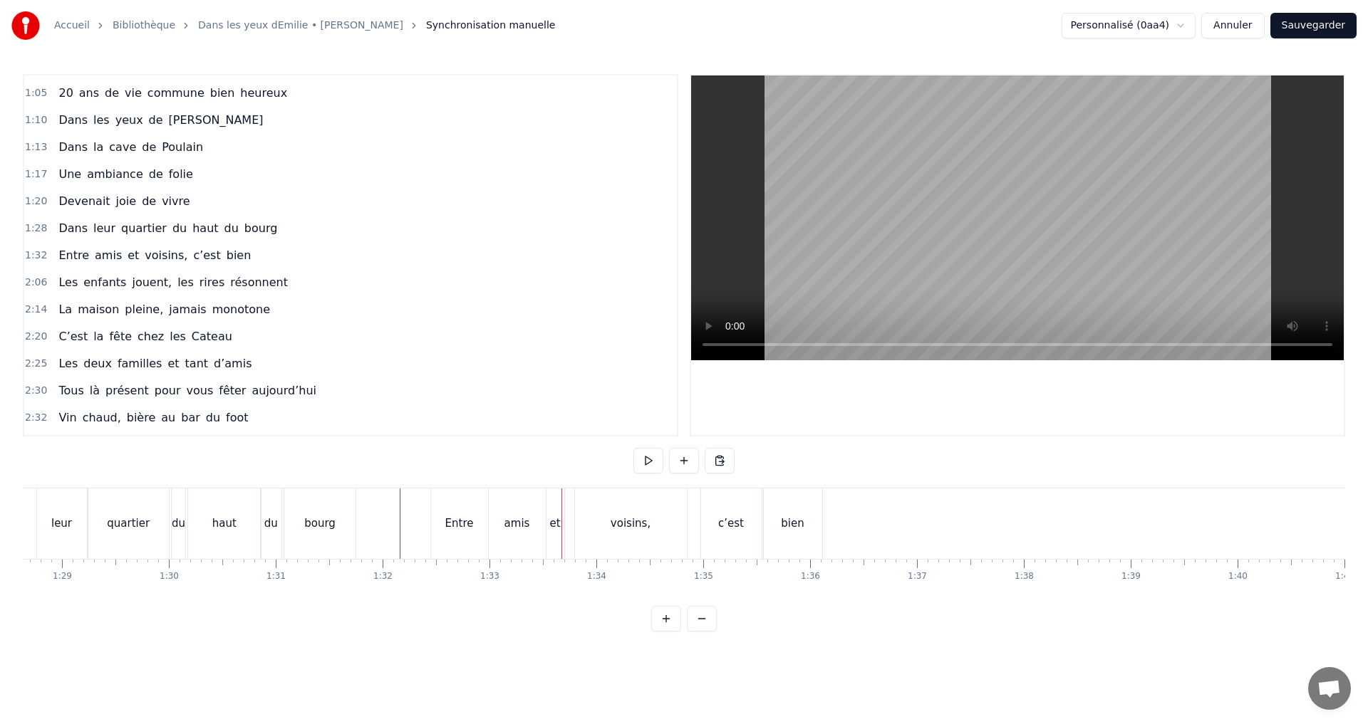
click at [560, 504] on div "et" at bounding box center [555, 524] width 18 height 71
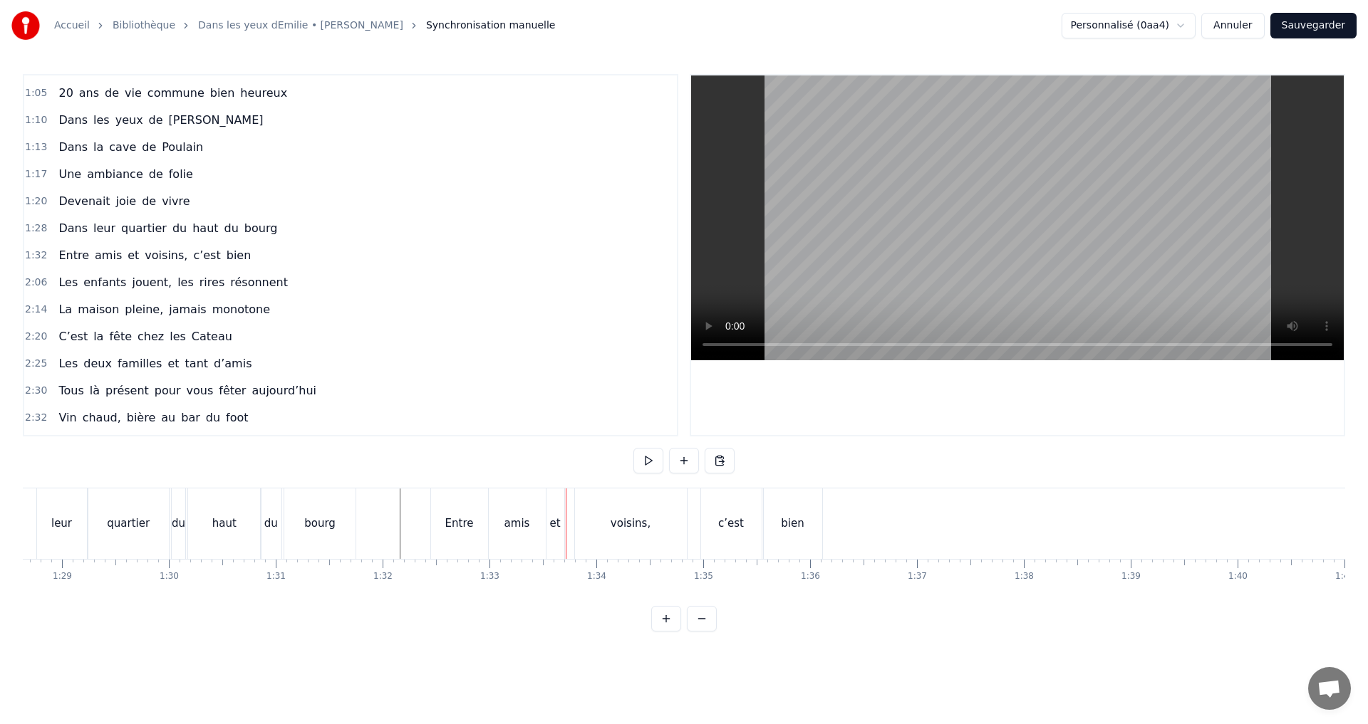
click at [560, 504] on div "et" at bounding box center [555, 524] width 18 height 71
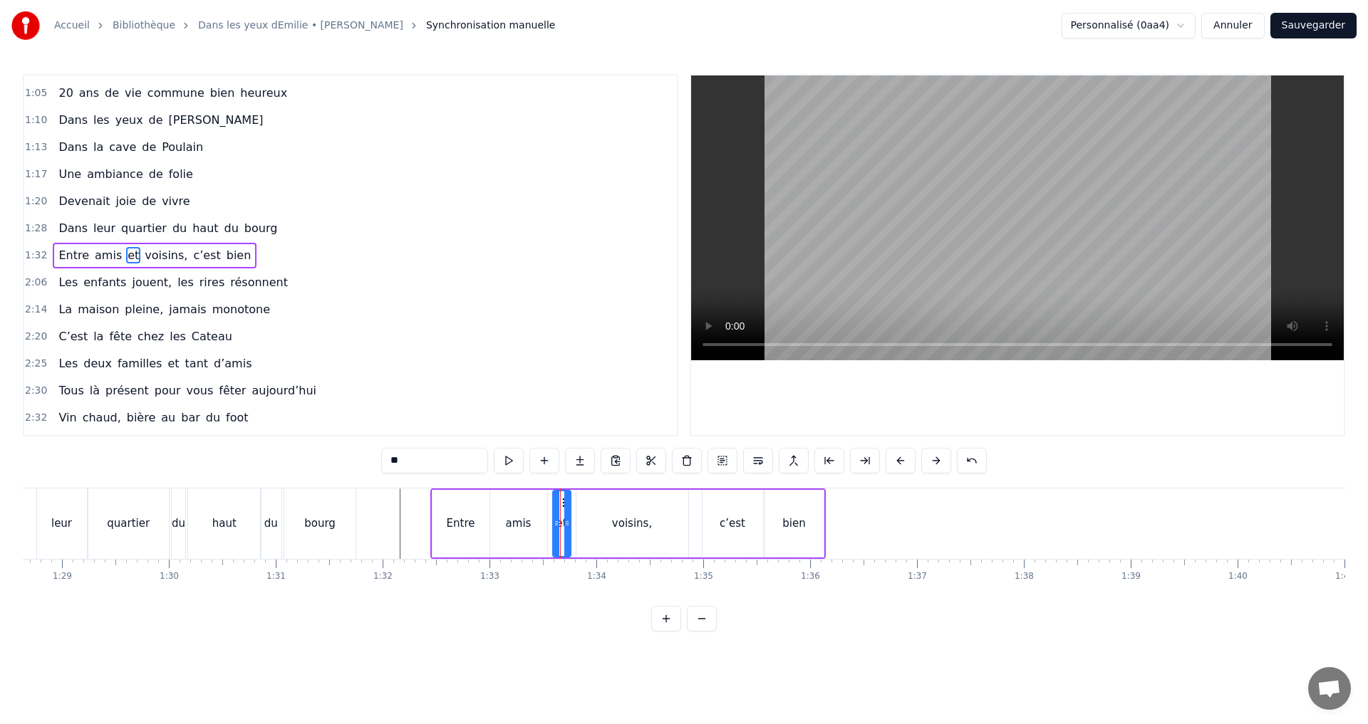
click at [563, 502] on circle at bounding box center [563, 502] width 1 height 1
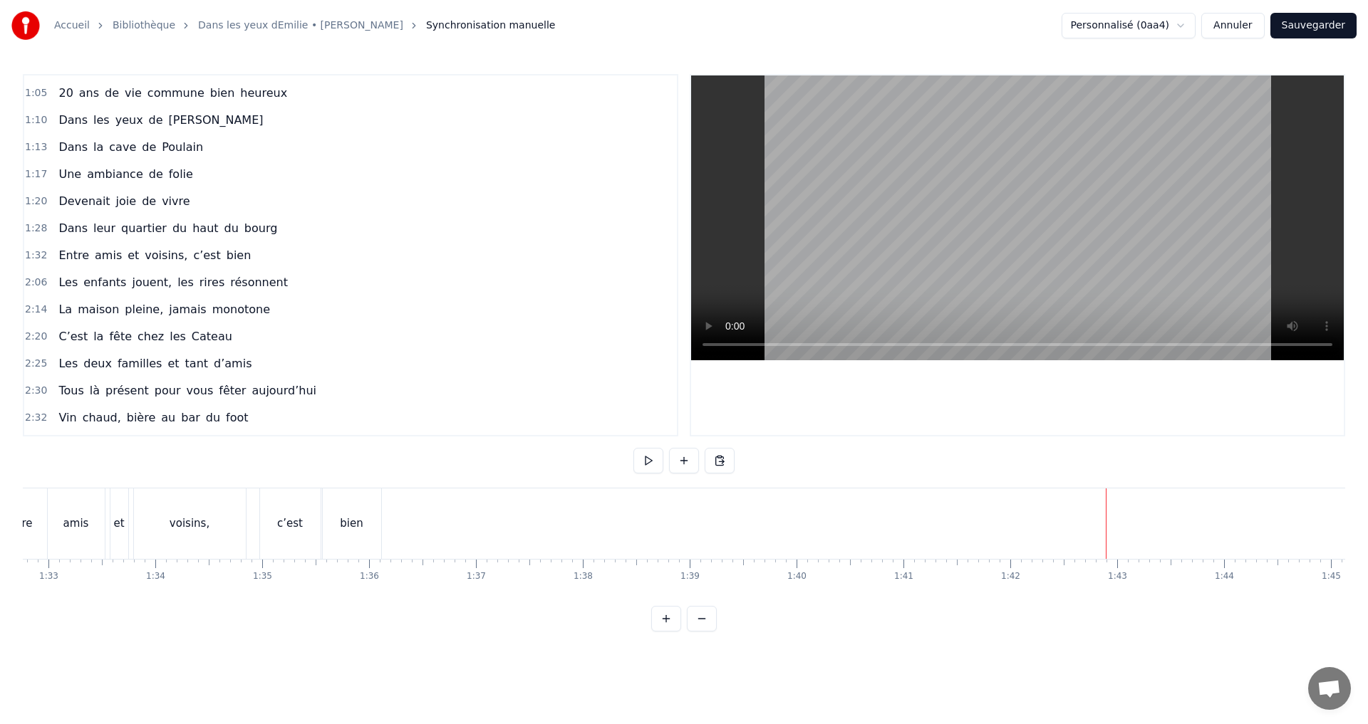
scroll to position [0, 9896]
click at [365, 550] on div "bien" at bounding box center [366, 524] width 58 height 71
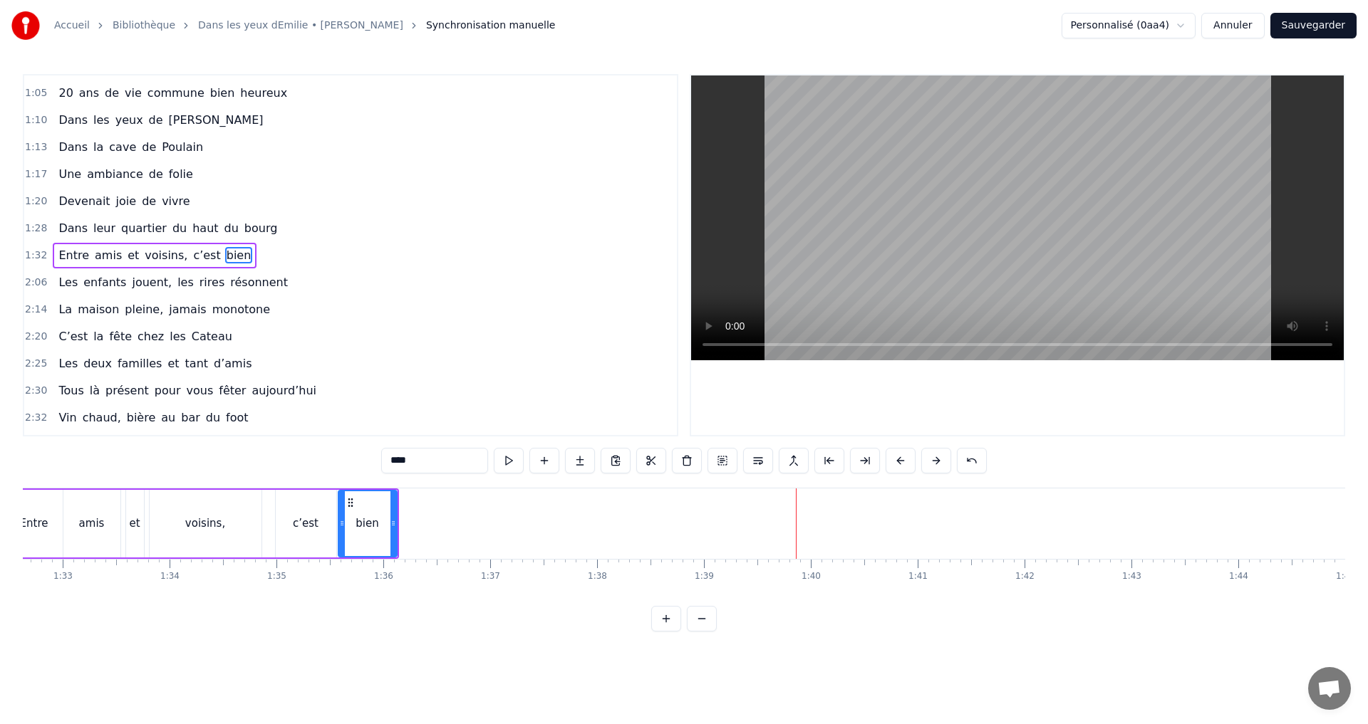
click at [358, 517] on div "bien" at bounding box center [366, 524] width 23 height 16
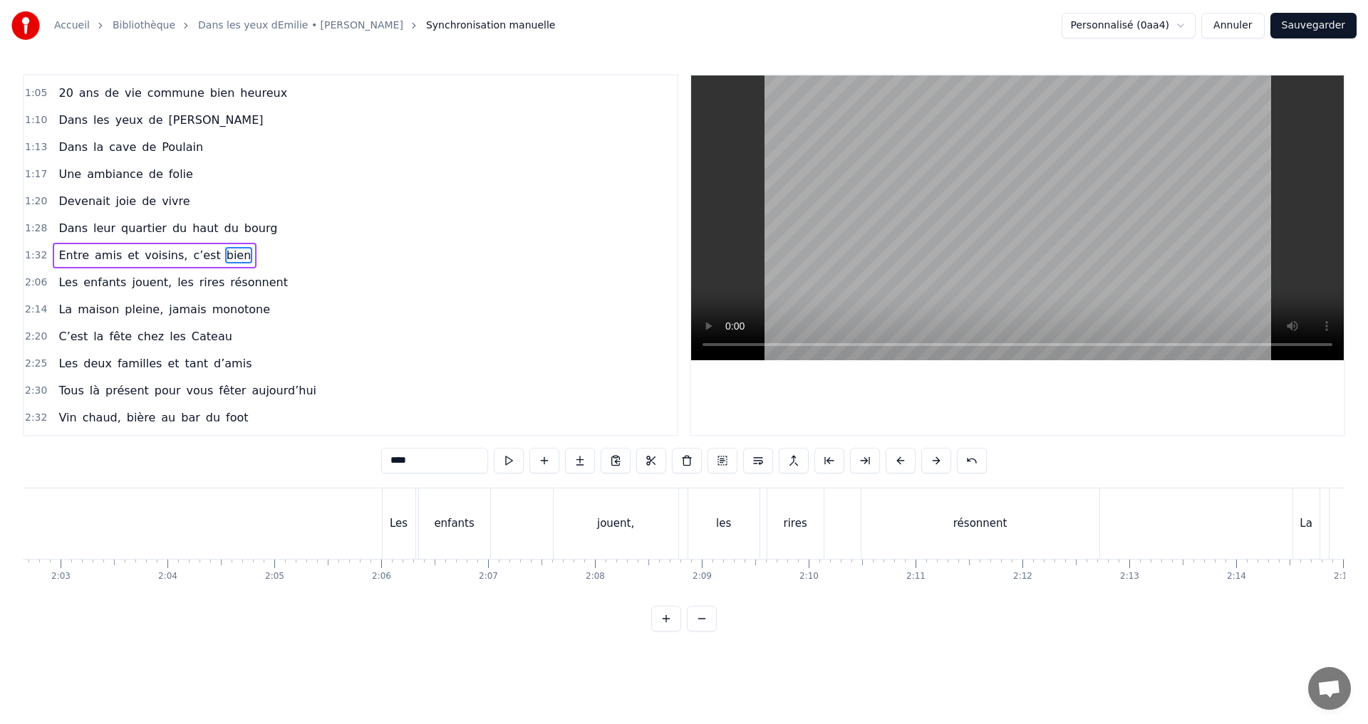
scroll to position [0, 13090]
click at [422, 516] on div "Les" at bounding box center [412, 524] width 33 height 71
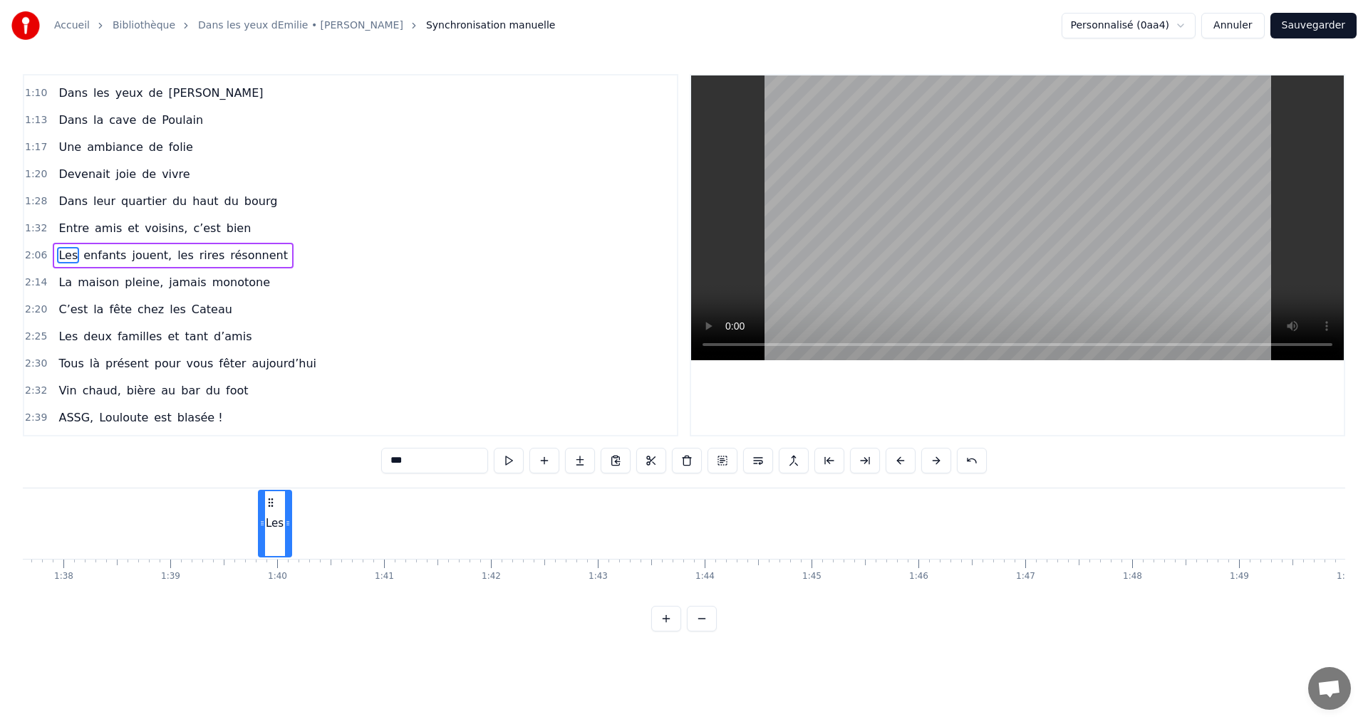
scroll to position [0, 10429]
drag, startPoint x: 410, startPoint y: 501, endPoint x: 308, endPoint y: 392, distance: 148.7
click at [308, 392] on div "0:07 C’est au Requerre, que [PERSON_NAME] grandi 0:10 Et puis [PERSON_NAME] est…" at bounding box center [684, 353] width 1322 height 558
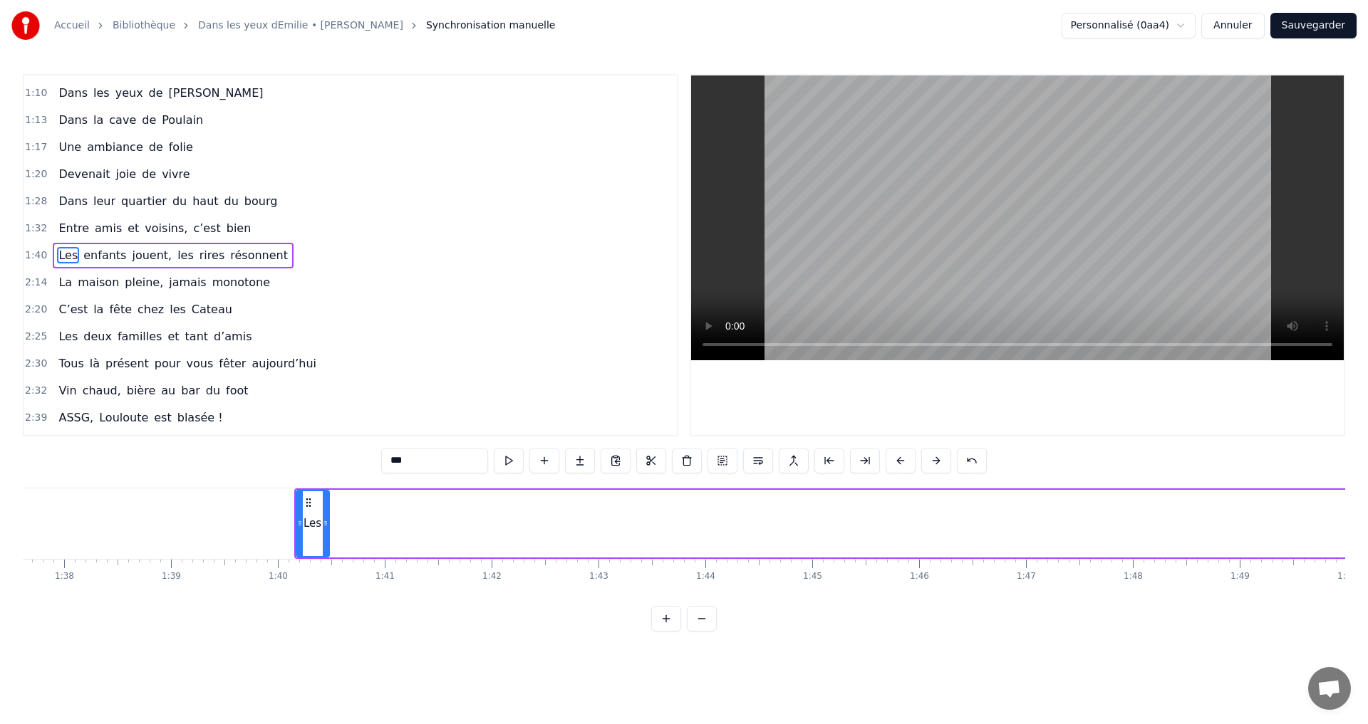
click at [100, 254] on span "enfants" at bounding box center [105, 255] width 46 height 16
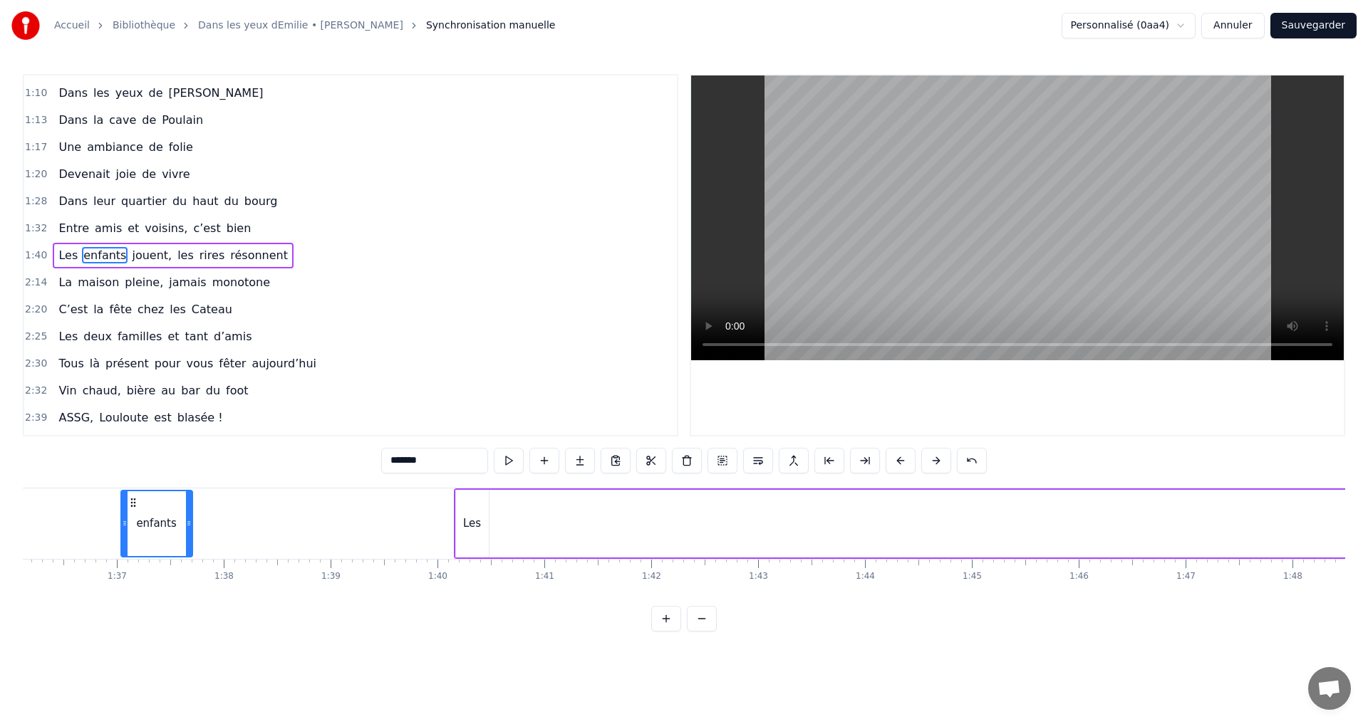
scroll to position [0, 10253]
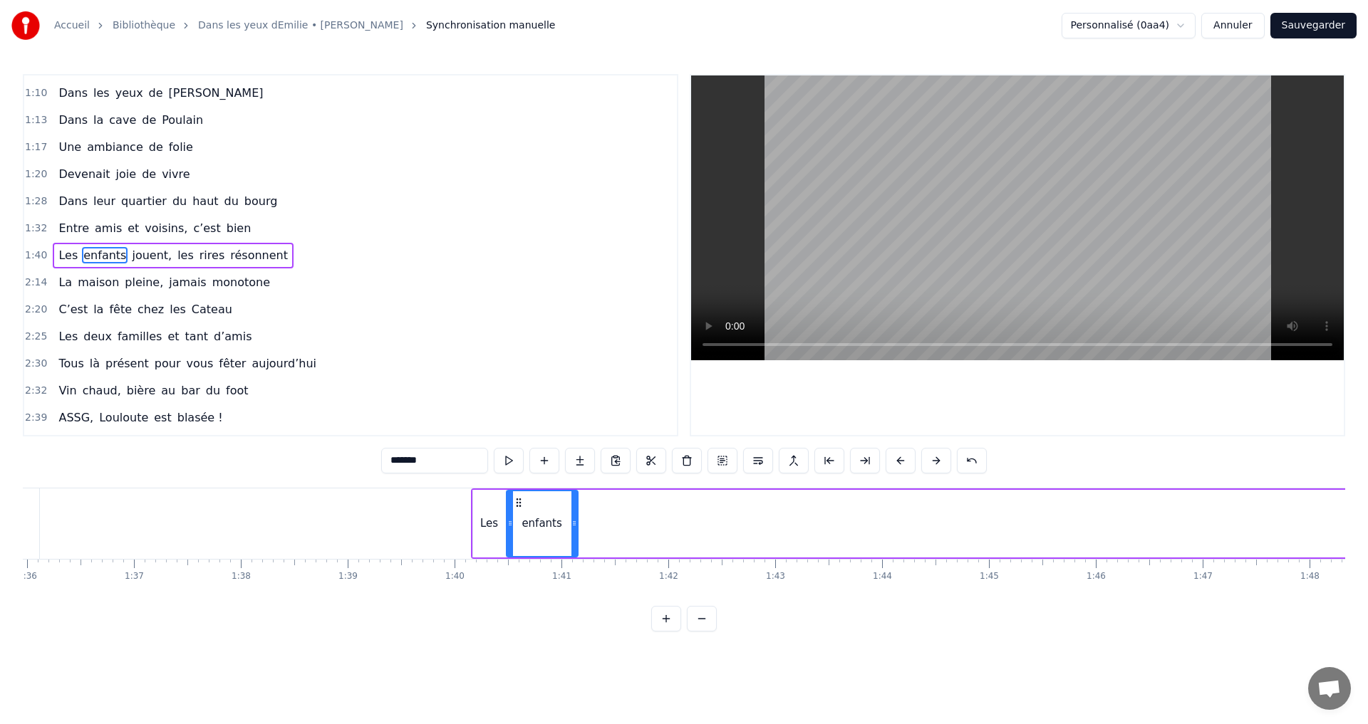
drag, startPoint x: 110, startPoint y: 501, endPoint x: 520, endPoint y: 505, distance: 409.6
click at [520, 505] on icon at bounding box center [518, 502] width 11 height 11
click at [133, 256] on span "jouent," at bounding box center [151, 255] width 43 height 16
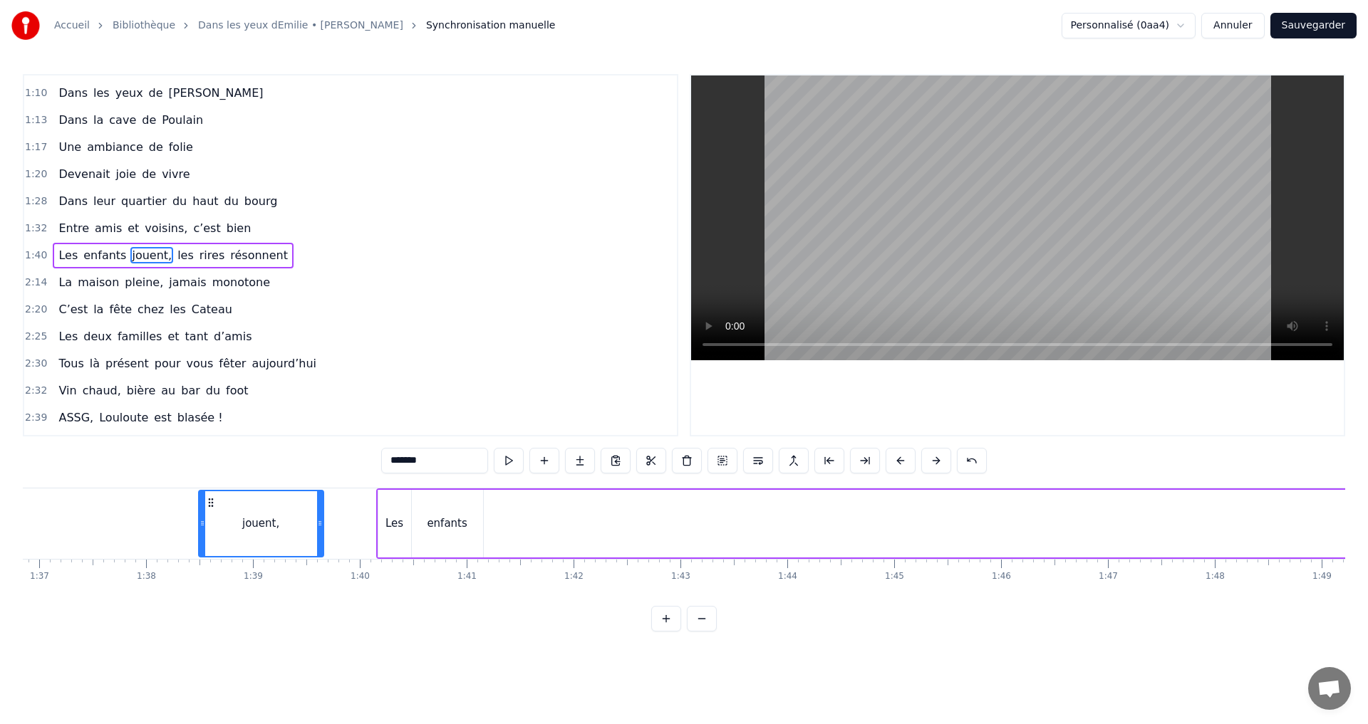
scroll to position [0, 10342]
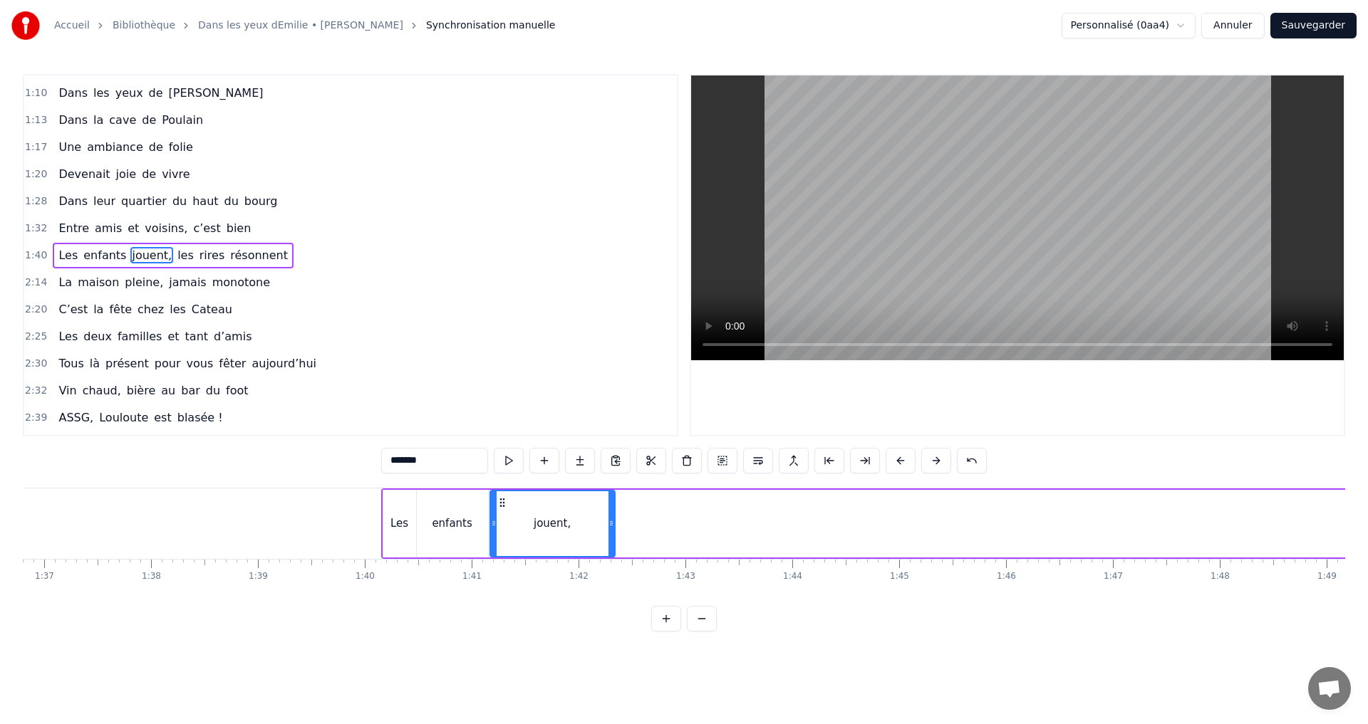
drag, startPoint x: 110, startPoint y: 507, endPoint x: 503, endPoint y: 502, distance: 392.5
click at [503, 502] on icon at bounding box center [501, 502] width 11 height 11
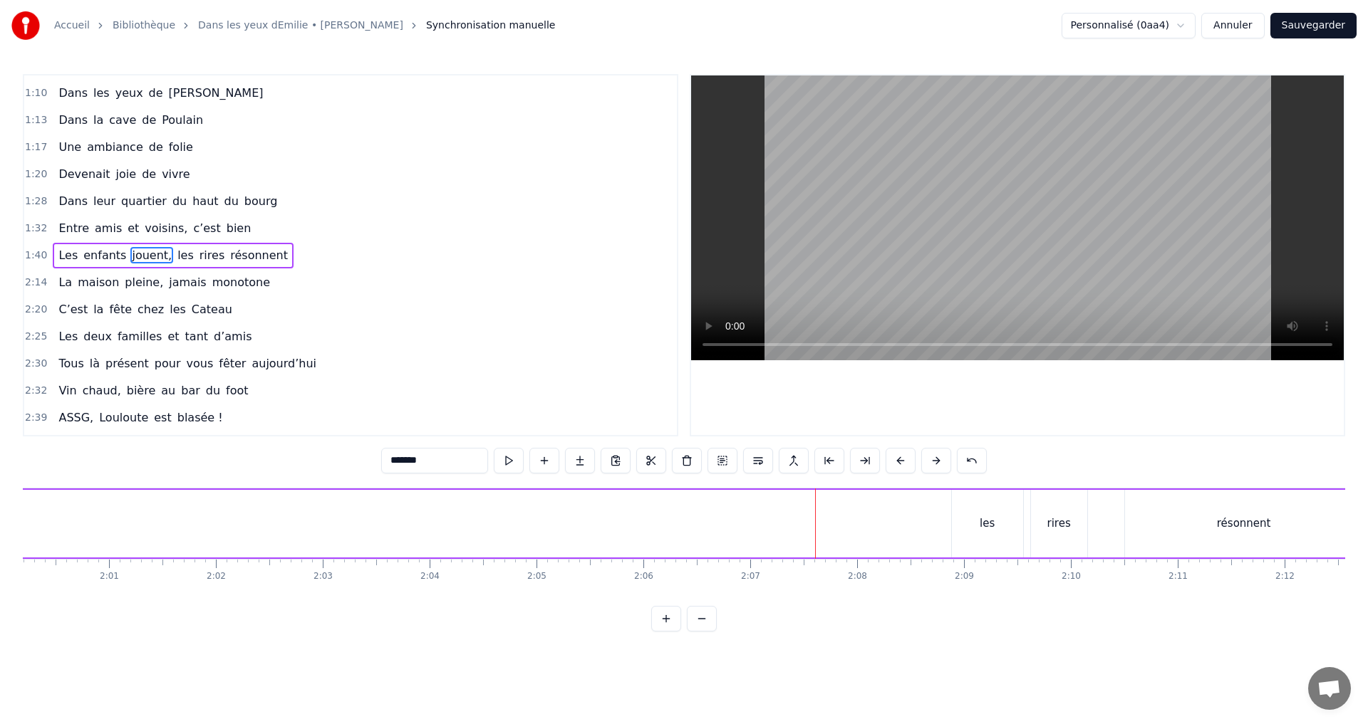
scroll to position [0, 12815]
click at [989, 536] on div "les" at bounding box center [1014, 524] width 71 height 68
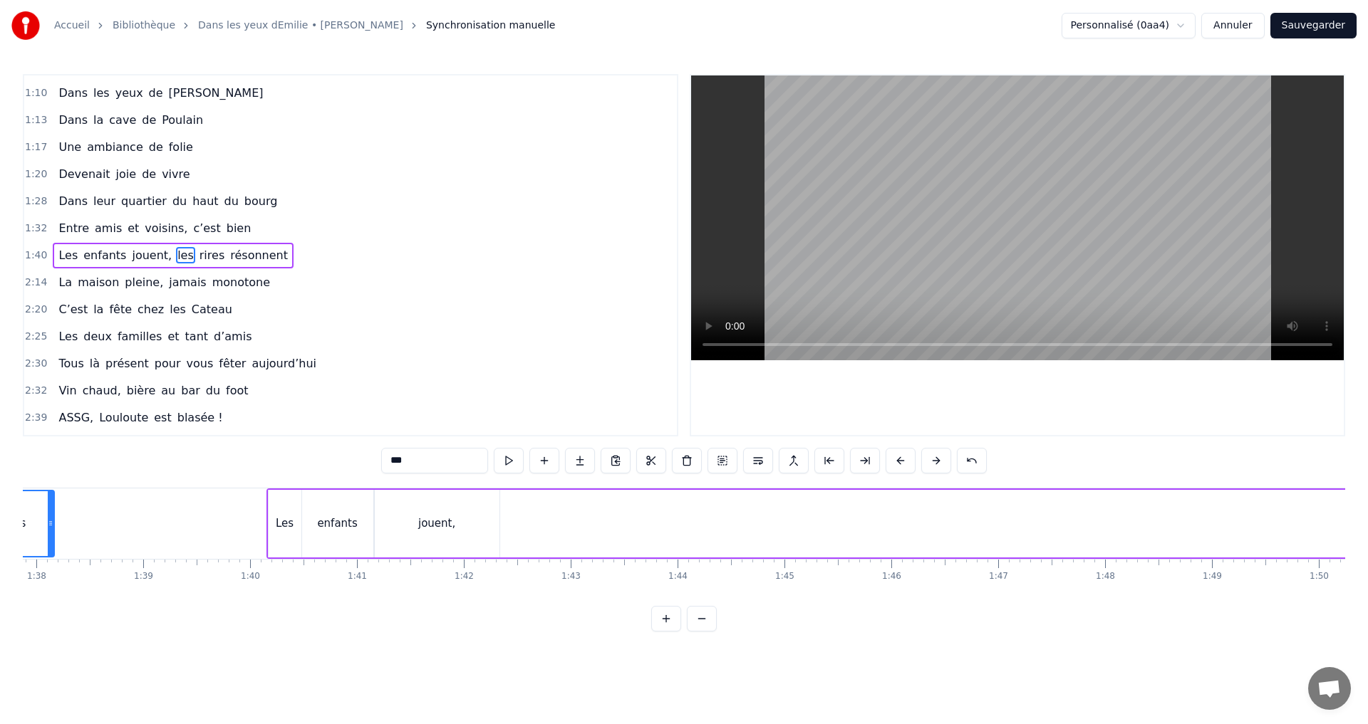
scroll to position [0, 10384]
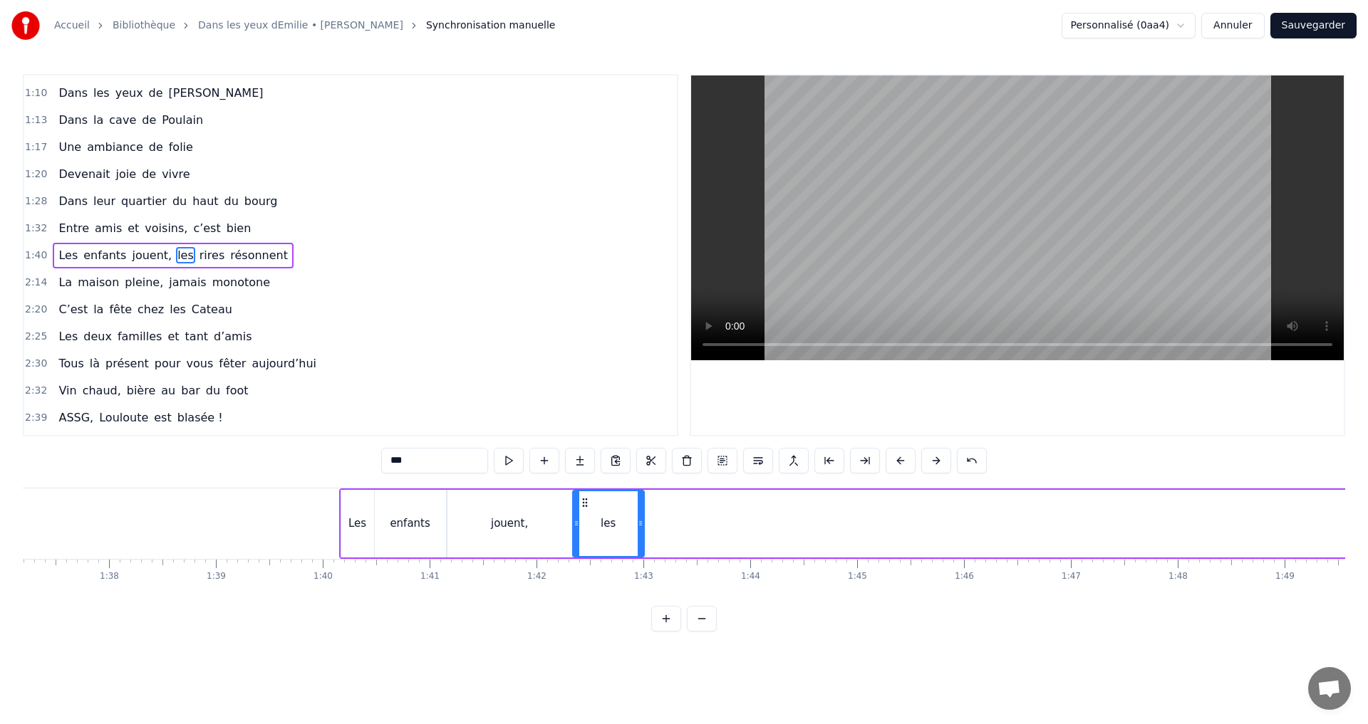
drag, startPoint x: 987, startPoint y: 499, endPoint x: 581, endPoint y: 588, distance: 415.5
click at [581, 588] on div "C’est au Requerre, que [PERSON_NAME] grandi Et puis [PERSON_NAME] est venue ici…" at bounding box center [684, 541] width 1322 height 107
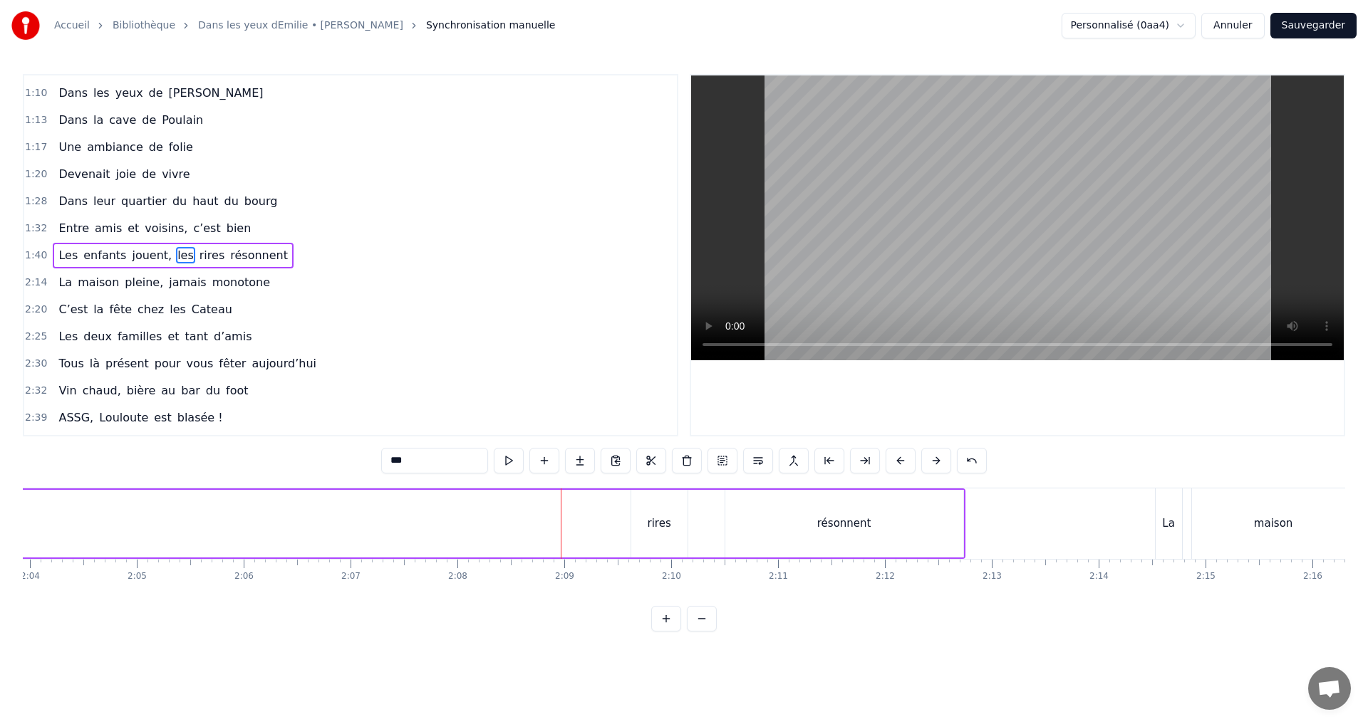
scroll to position [0, 13269]
click at [644, 529] on div "rires" at bounding box center [631, 524] width 56 height 68
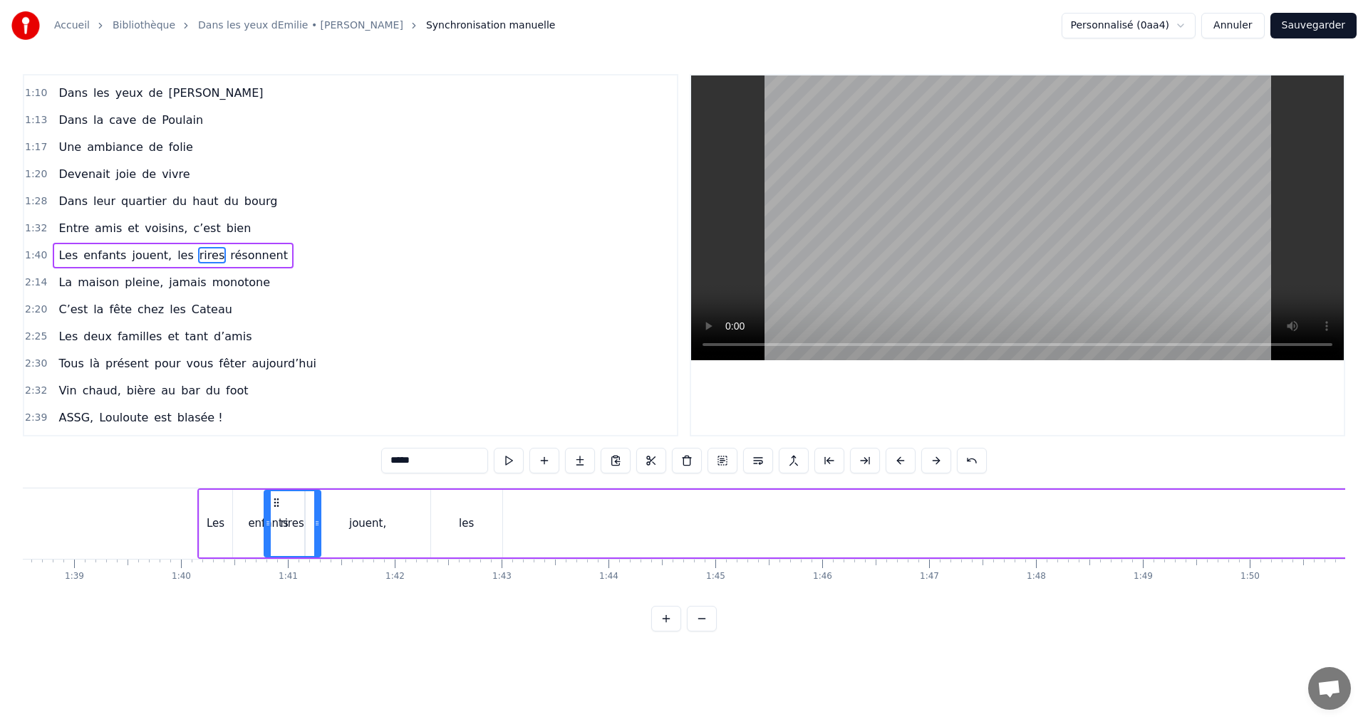
scroll to position [0, 10518]
drag, startPoint x: 617, startPoint y: 502, endPoint x: 524, endPoint y: 569, distance: 114.3
click at [524, 569] on div "C’est au Requerre, que [PERSON_NAME] grandi Et puis [PERSON_NAME] est venue ici…" at bounding box center [684, 541] width 1322 height 107
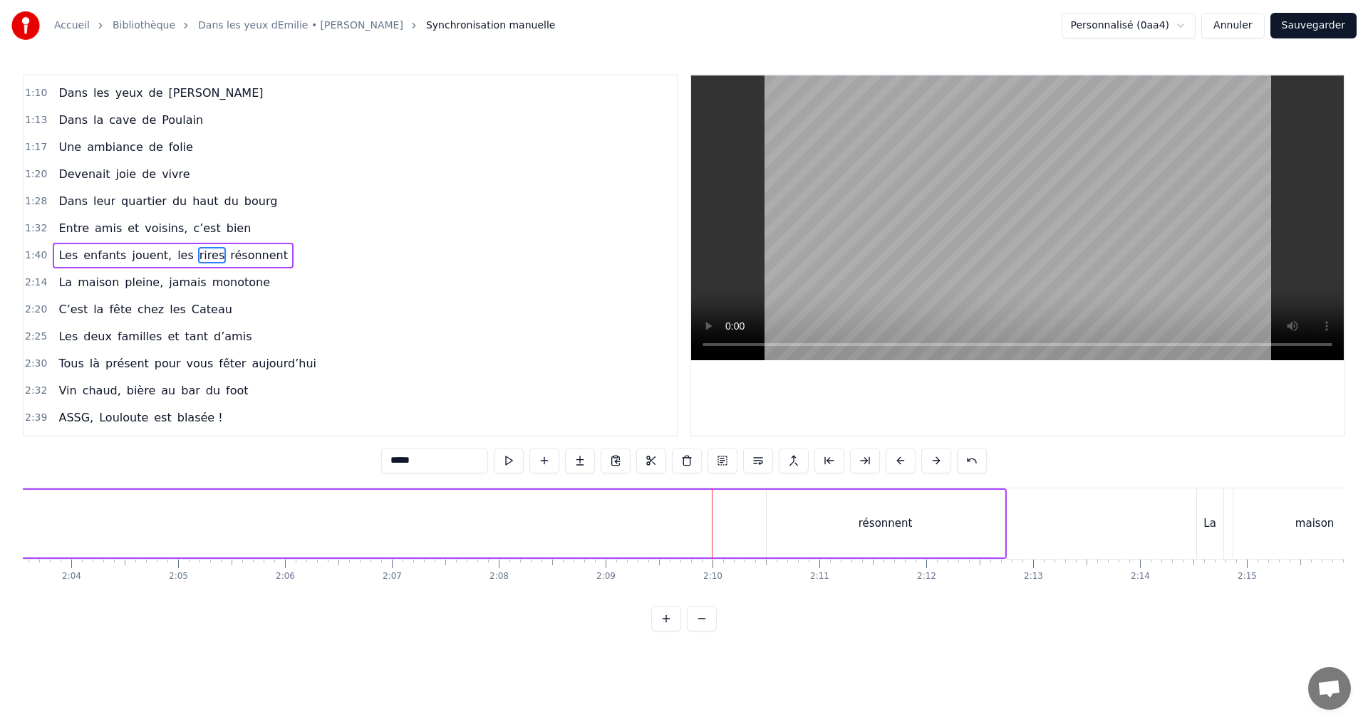
scroll to position [0, 13393]
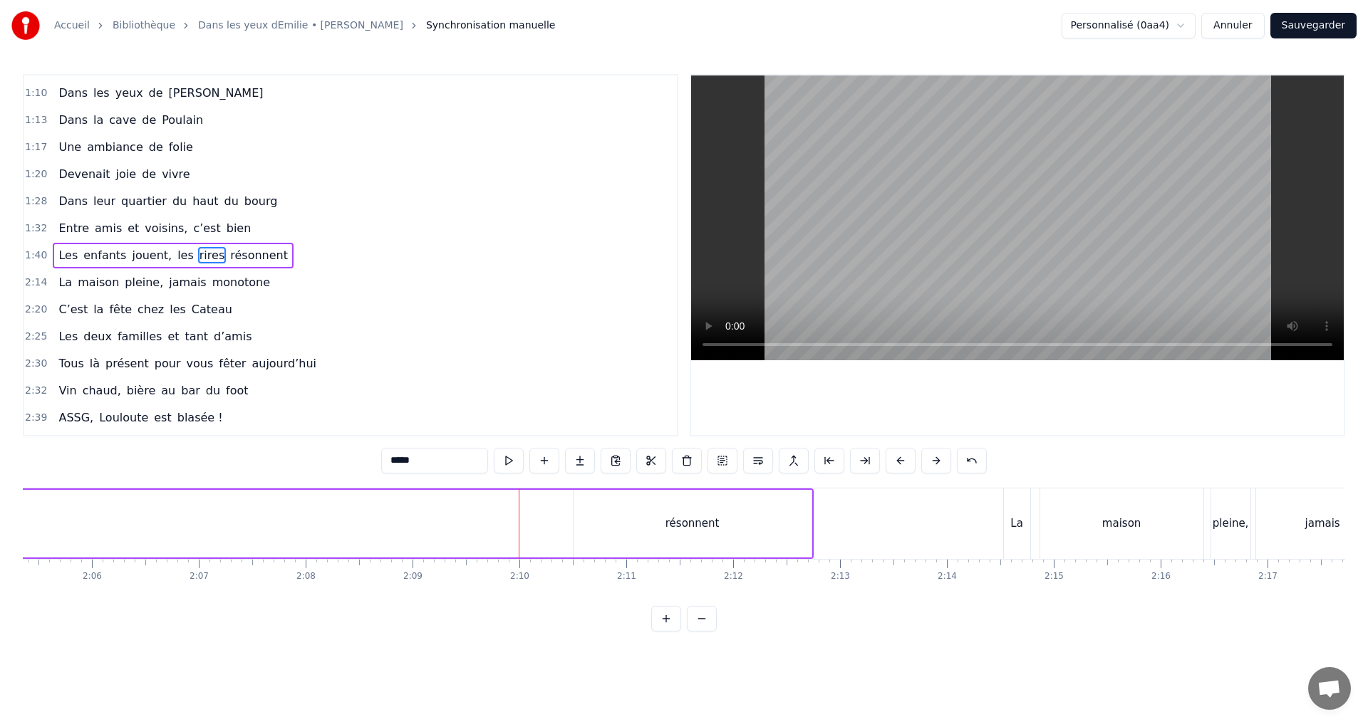
click at [683, 534] on div "résonnent" at bounding box center [692, 524] width 238 height 68
type input "*********"
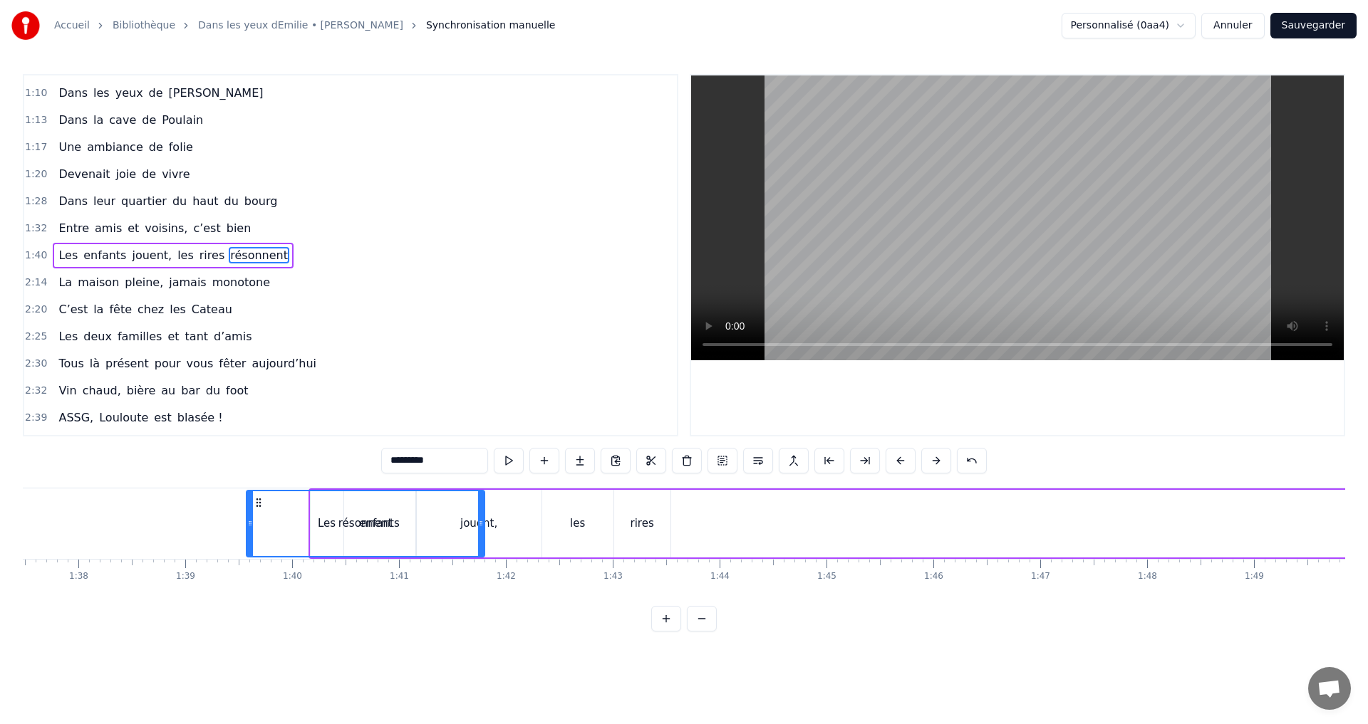
scroll to position [0, 10414]
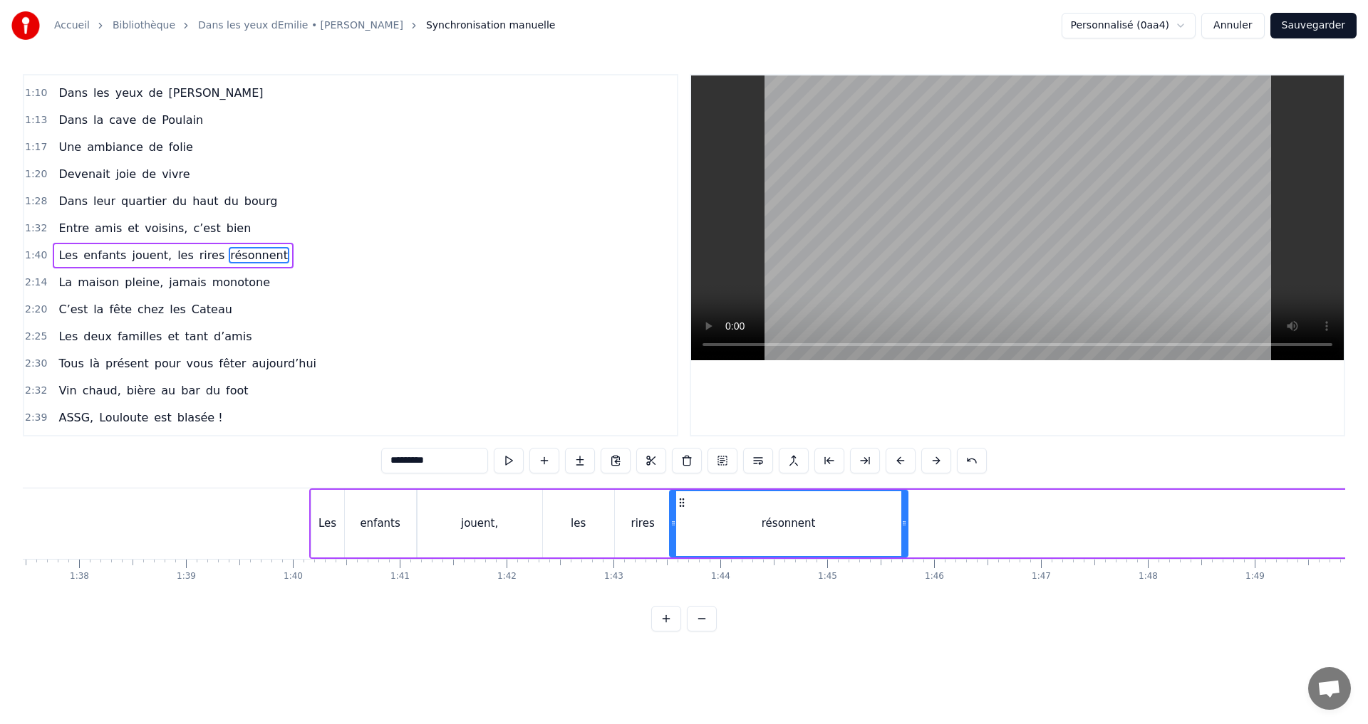
drag, startPoint x: 588, startPoint y: 506, endPoint x: 684, endPoint y: 570, distance: 115.6
click at [684, 570] on div "C’est au Requerre, que [PERSON_NAME] grandi Et puis [PERSON_NAME] est venue ici…" at bounding box center [684, 541] width 1322 height 107
drag, startPoint x: 593, startPoint y: 606, endPoint x: 578, endPoint y: 605, distance: 15.0
click at [578, 595] on div "C’est au Requerre, que [PERSON_NAME] grandi Et puis [PERSON_NAME] est venue ici…" at bounding box center [684, 541] width 1322 height 107
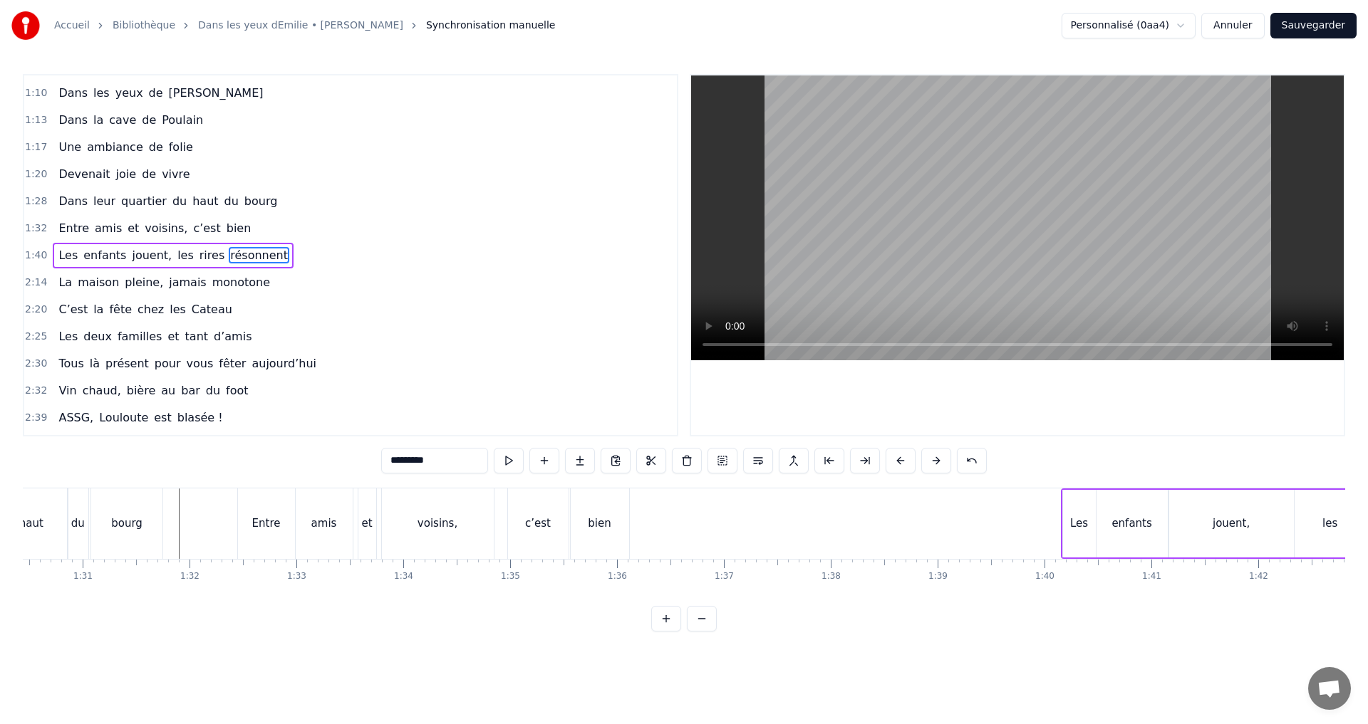
scroll to position [0, 9649]
click at [226, 483] on div "0:07 C’est au Requerre, que [PERSON_NAME] grandi 0:10 Et puis [PERSON_NAME] est…" at bounding box center [684, 353] width 1322 height 558
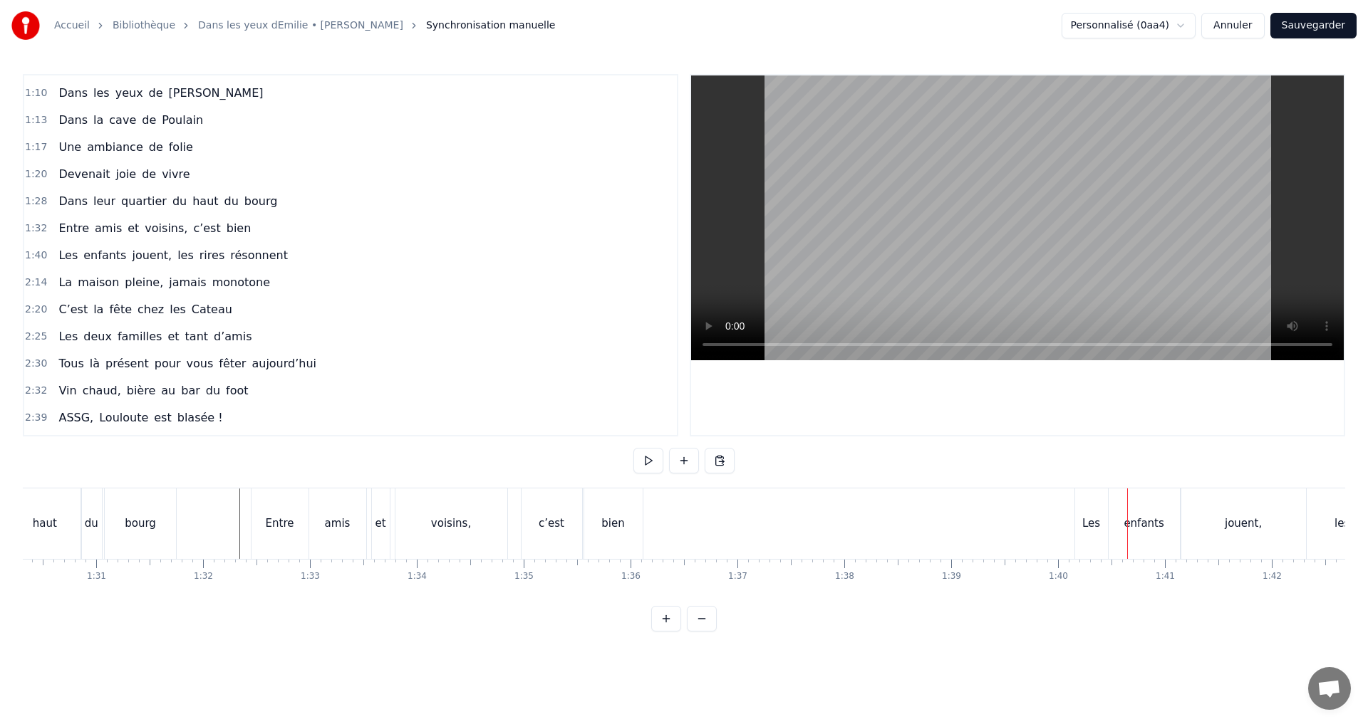
click at [1086, 537] on div "Les" at bounding box center [1091, 524] width 33 height 71
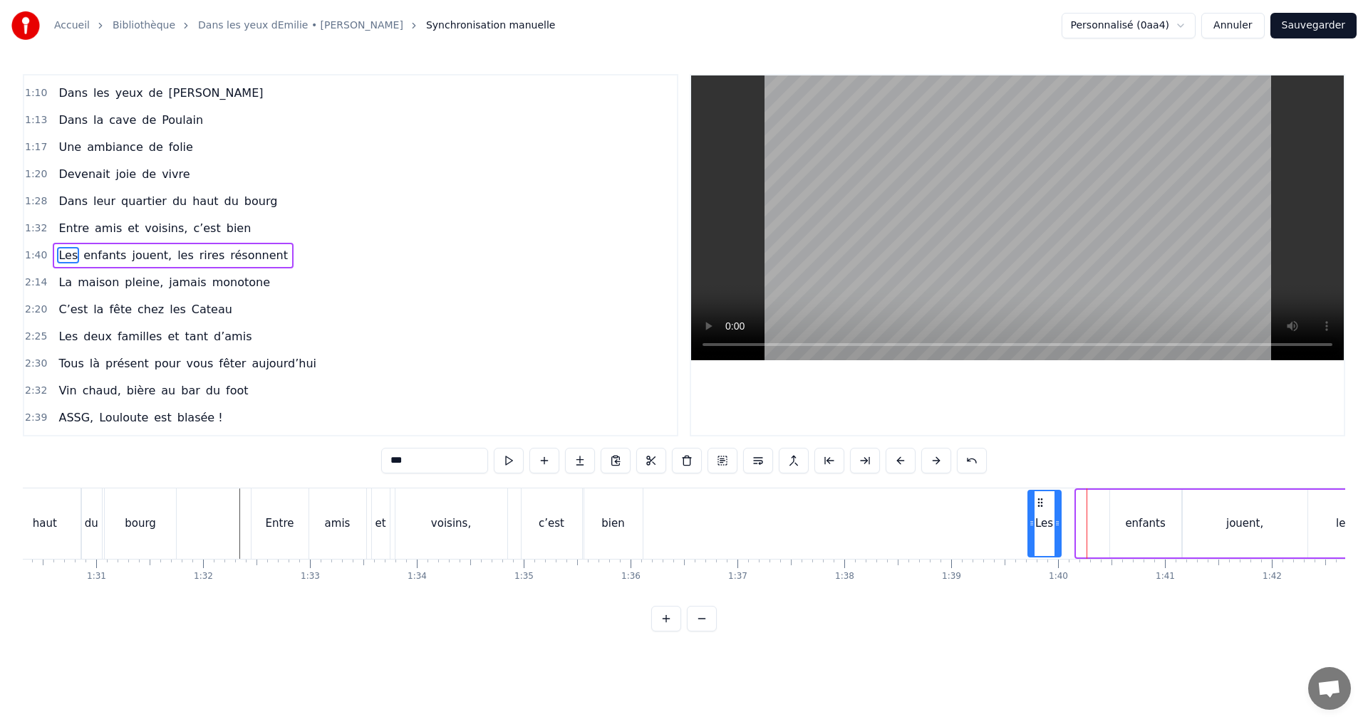
drag, startPoint x: 1089, startPoint y: 500, endPoint x: 1041, endPoint y: 501, distance: 48.4
click at [1041, 501] on icon at bounding box center [1039, 502] width 11 height 11
click at [1135, 513] on div "enfants" at bounding box center [1145, 524] width 71 height 68
drag, startPoint x: 1121, startPoint y: 504, endPoint x: 1082, endPoint y: 503, distance: 39.2
click at [1082, 503] on icon at bounding box center [1082, 502] width 11 height 11
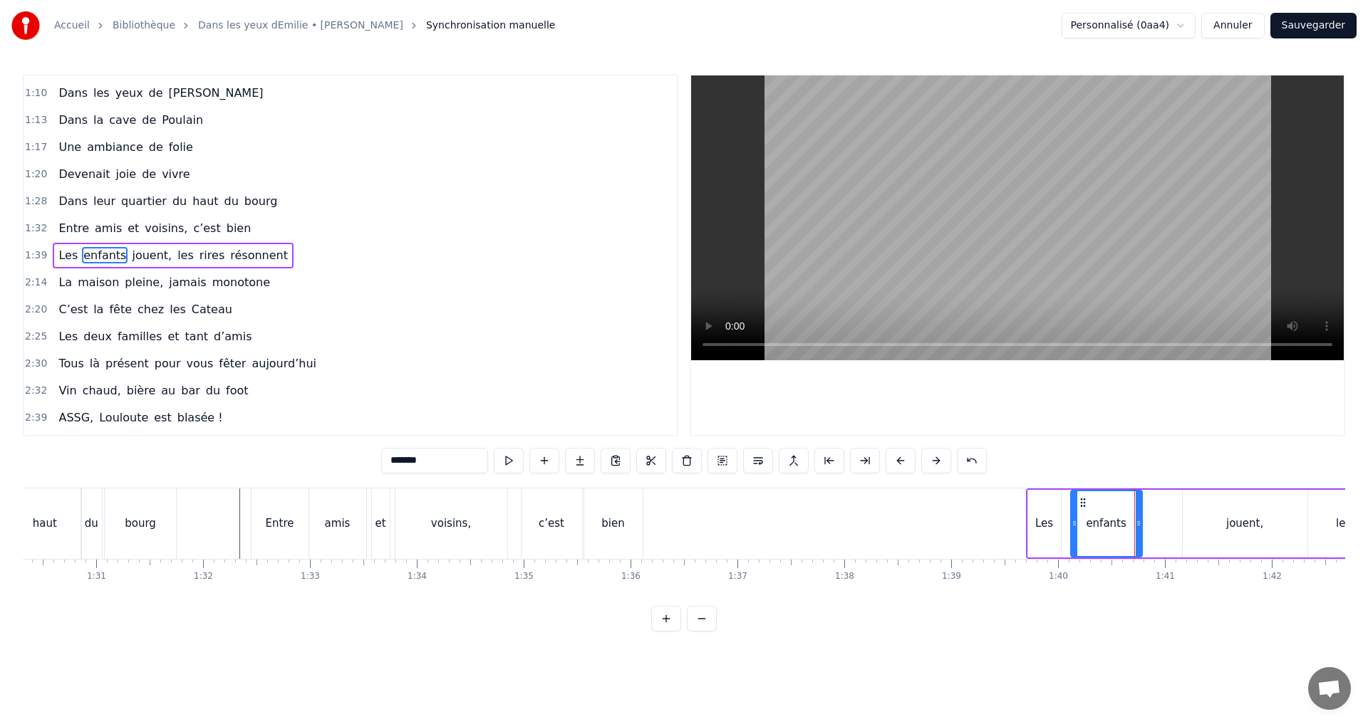
click at [1199, 514] on div "jouent," at bounding box center [1244, 524] width 125 height 68
type input "*******"
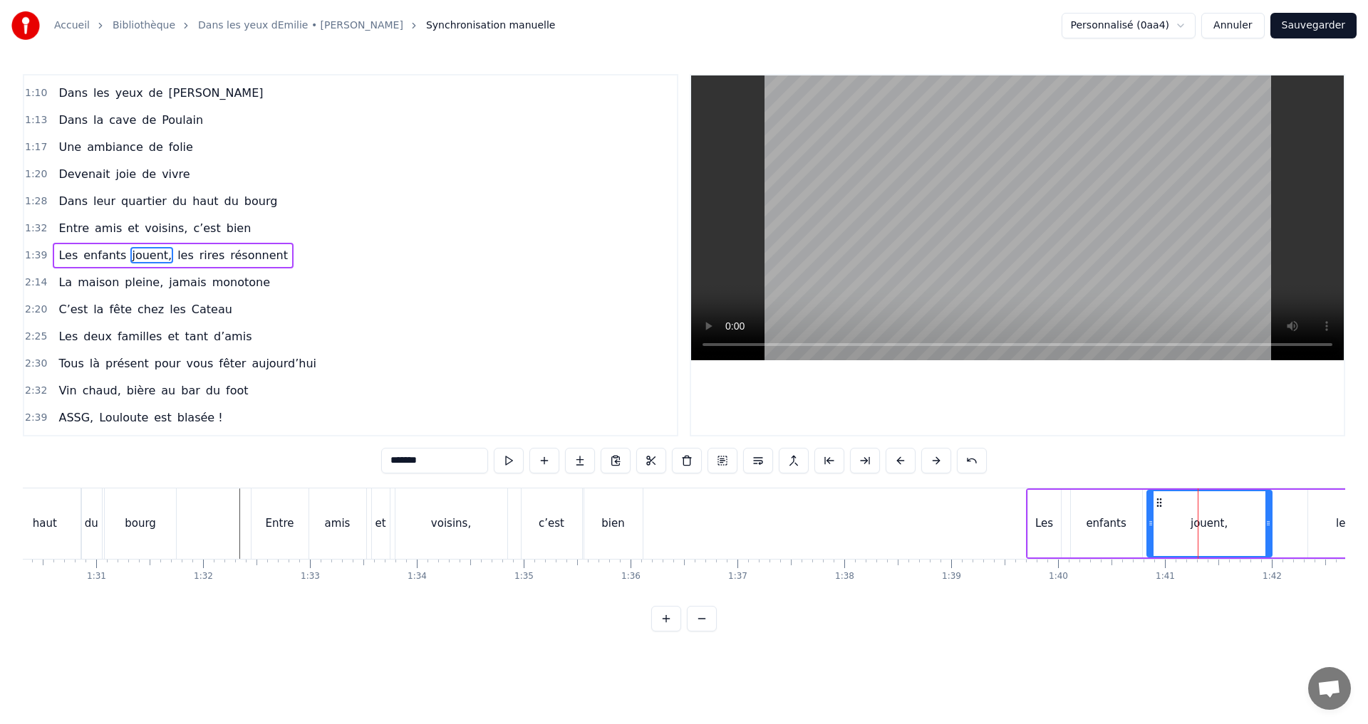
drag, startPoint x: 1192, startPoint y: 503, endPoint x: 1155, endPoint y: 506, distance: 37.1
click at [1155, 506] on icon at bounding box center [1158, 502] width 11 height 11
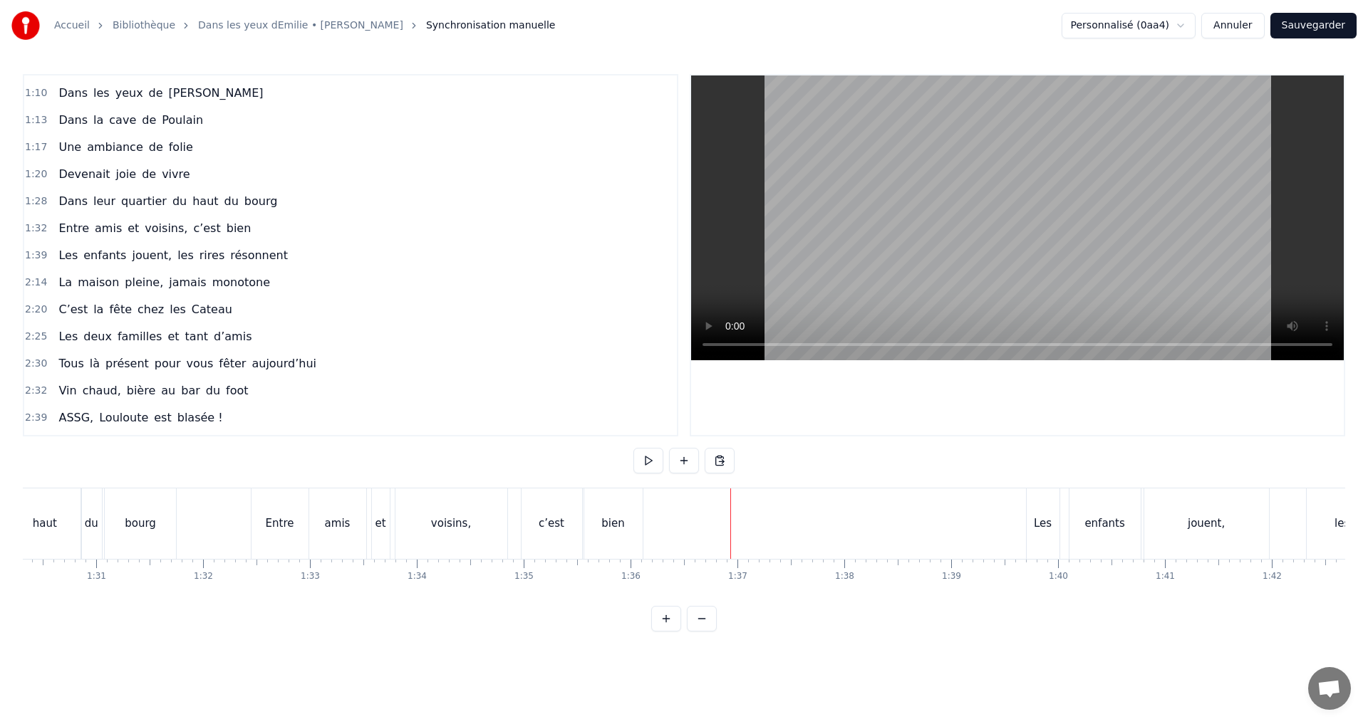
click at [533, 499] on div "c’est" at bounding box center [551, 524] width 61 height 71
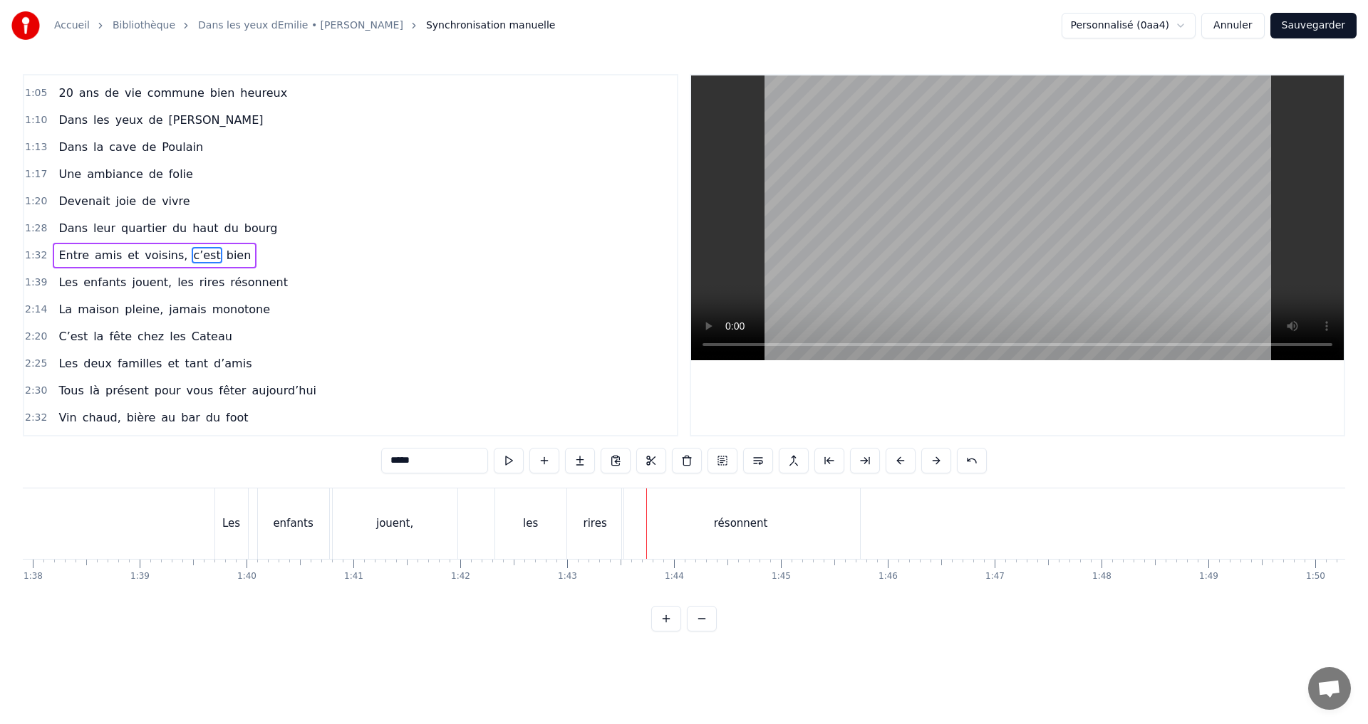
scroll to position [0, 10433]
click at [533, 533] on div "les" at bounding box center [557, 524] width 71 height 71
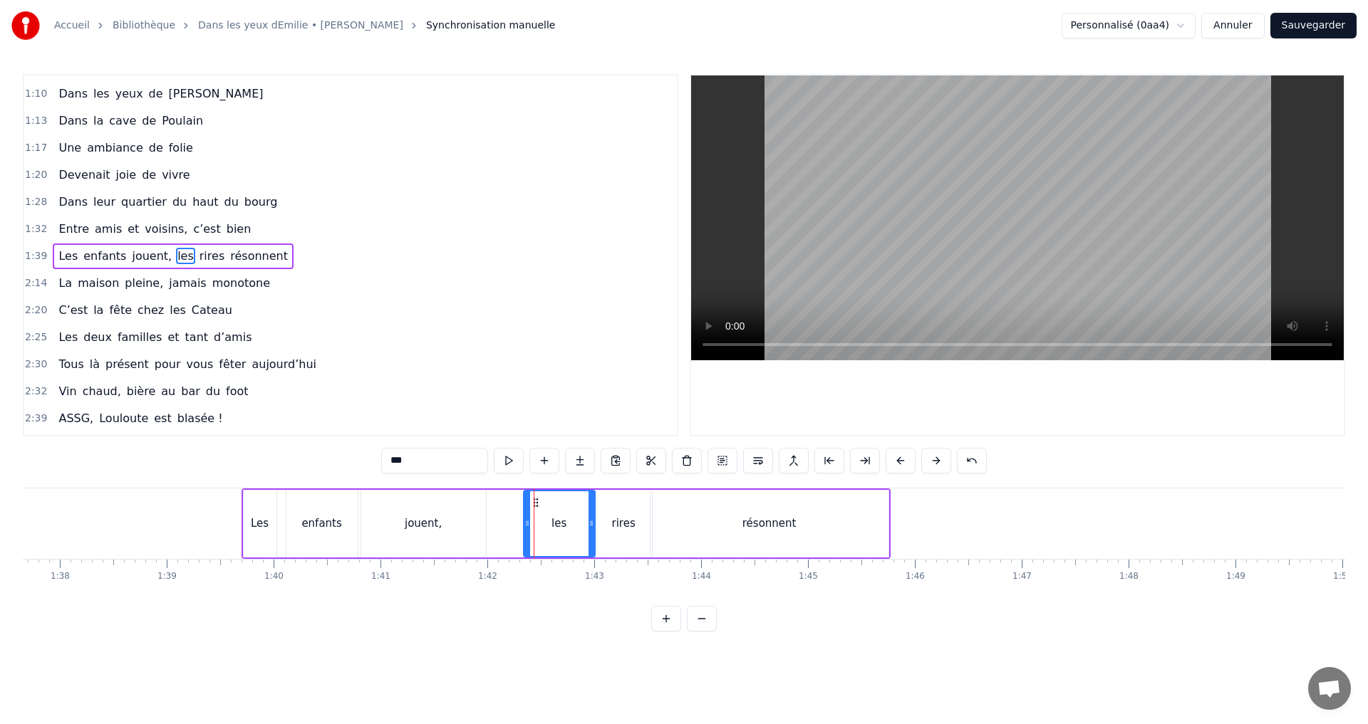
scroll to position [402, 0]
drag, startPoint x: 536, startPoint y: 503, endPoint x: 499, endPoint y: 504, distance: 37.0
click at [499, 504] on icon at bounding box center [498, 502] width 11 height 11
click at [623, 519] on div "rires" at bounding box center [624, 524] width 24 height 16
drag, startPoint x: 607, startPoint y: 501, endPoint x: 571, endPoint y: 501, distance: 35.6
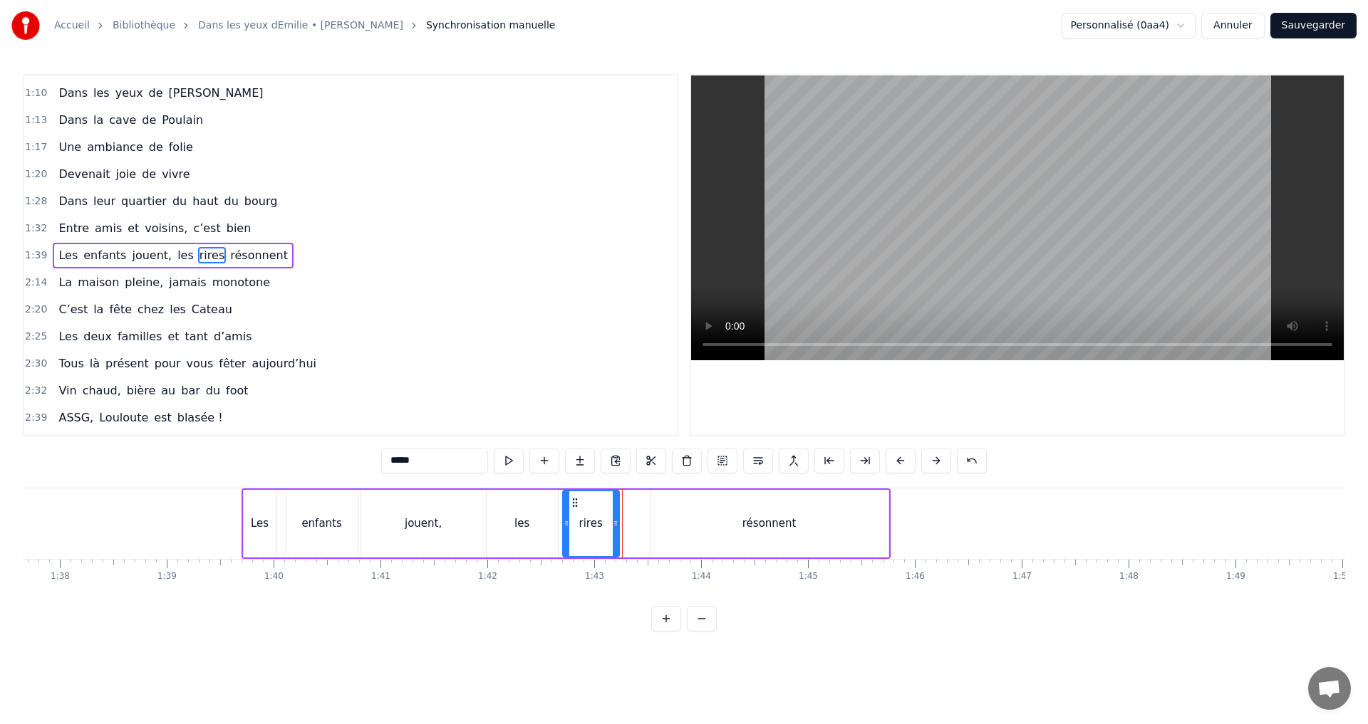
click at [571, 501] on icon at bounding box center [574, 502] width 11 height 11
click at [678, 512] on div "résonnent" at bounding box center [769, 524] width 238 height 68
type input "*********"
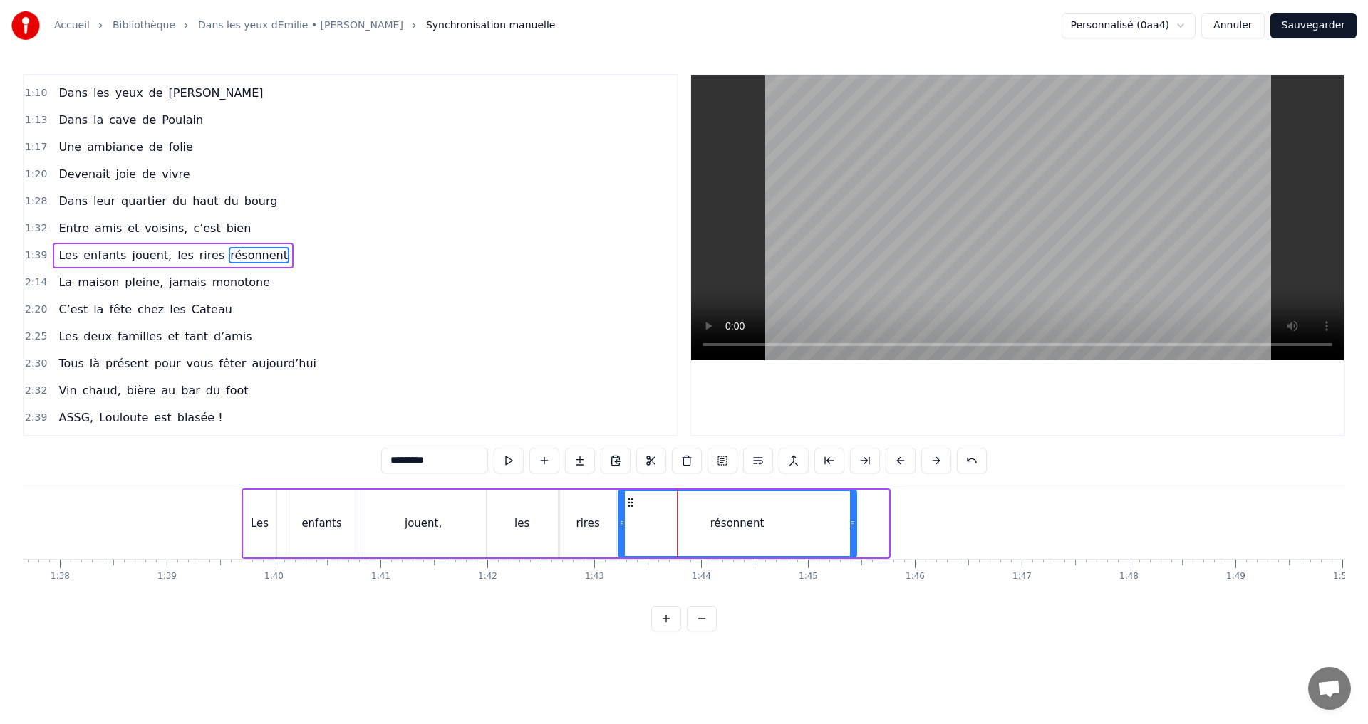
drag, startPoint x: 659, startPoint y: 501, endPoint x: 626, endPoint y: 504, distance: 32.9
click at [626, 504] on icon at bounding box center [630, 502] width 11 height 11
drag, startPoint x: 854, startPoint y: 526, endPoint x: 761, endPoint y: 539, distance: 93.6
click at [761, 539] on div at bounding box center [761, 523] width 6 height 65
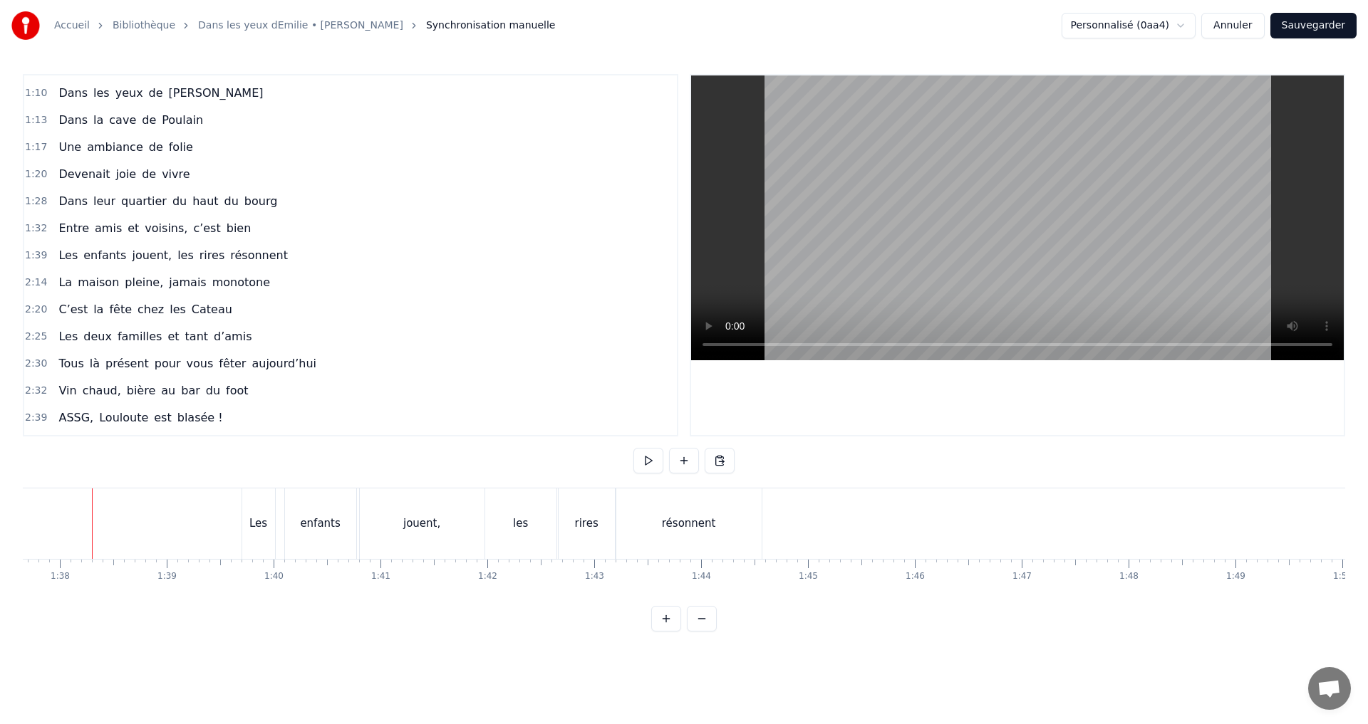
scroll to position [0, 10431]
click at [677, 520] on div "résonnent" at bounding box center [691, 524] width 54 height 16
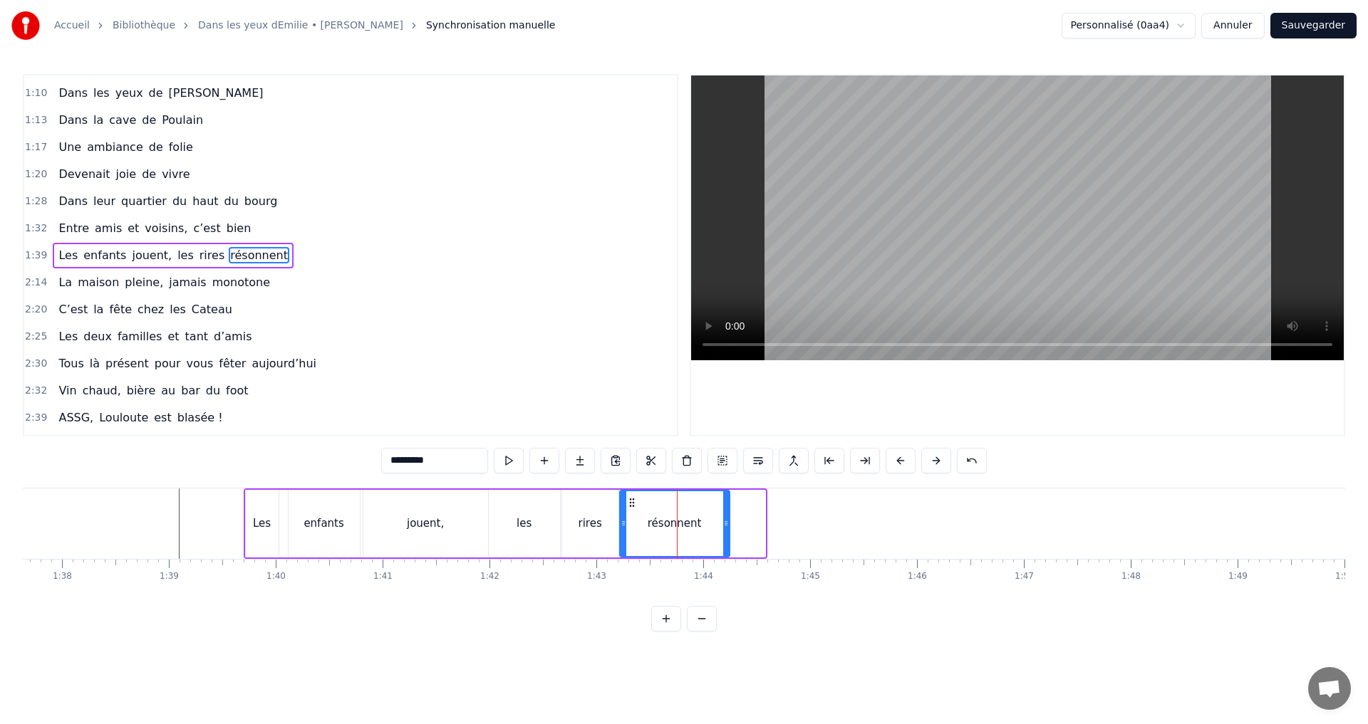
drag, startPoint x: 762, startPoint y: 526, endPoint x: 727, endPoint y: 530, distance: 35.8
click at [727, 530] on div at bounding box center [726, 523] width 6 height 65
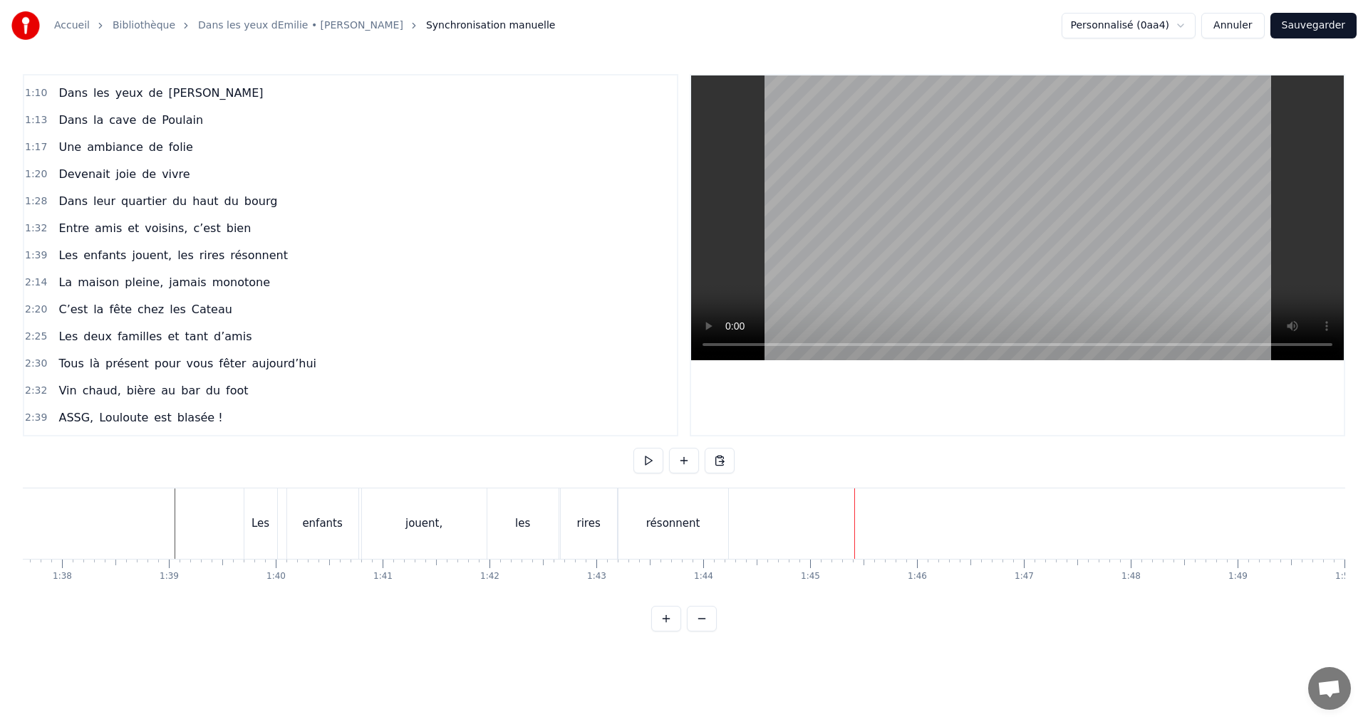
click at [466, 518] on div "jouent," at bounding box center [424, 524] width 125 height 71
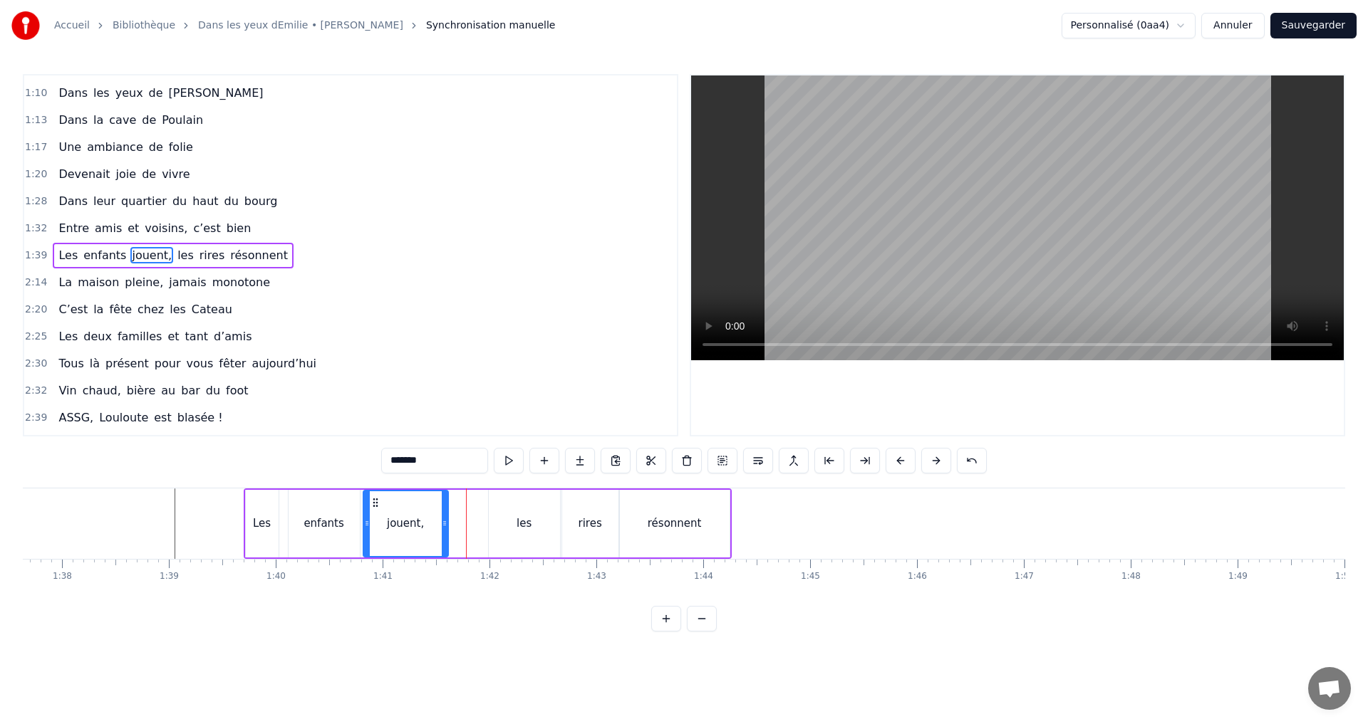
drag, startPoint x: 486, startPoint y: 522, endPoint x: 447, endPoint y: 522, distance: 39.9
click at [447, 522] on icon at bounding box center [445, 523] width 6 height 11
click at [521, 534] on div "les" at bounding box center [524, 524] width 71 height 68
drag, startPoint x: 498, startPoint y: 501, endPoint x: 458, endPoint y: 504, distance: 40.0
click at [458, 504] on icon at bounding box center [462, 502] width 11 height 11
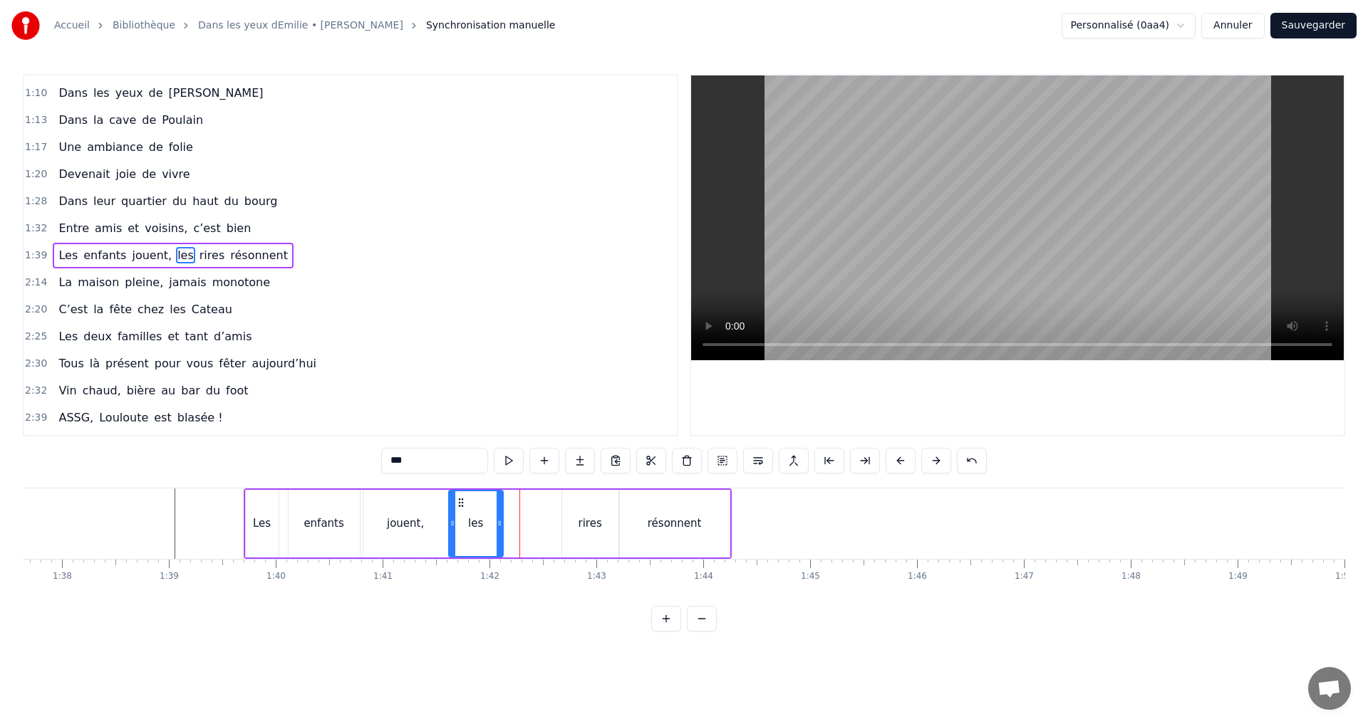
drag, startPoint x: 517, startPoint y: 524, endPoint x: 500, endPoint y: 524, distance: 17.1
click at [500, 524] on circle at bounding box center [499, 524] width 1 height 1
click at [595, 524] on div "rires" at bounding box center [590, 524] width 24 height 16
drag, startPoint x: 573, startPoint y: 501, endPoint x: 519, endPoint y: 509, distance: 54.0
click at [519, 509] on div "rires" at bounding box center [536, 523] width 55 height 65
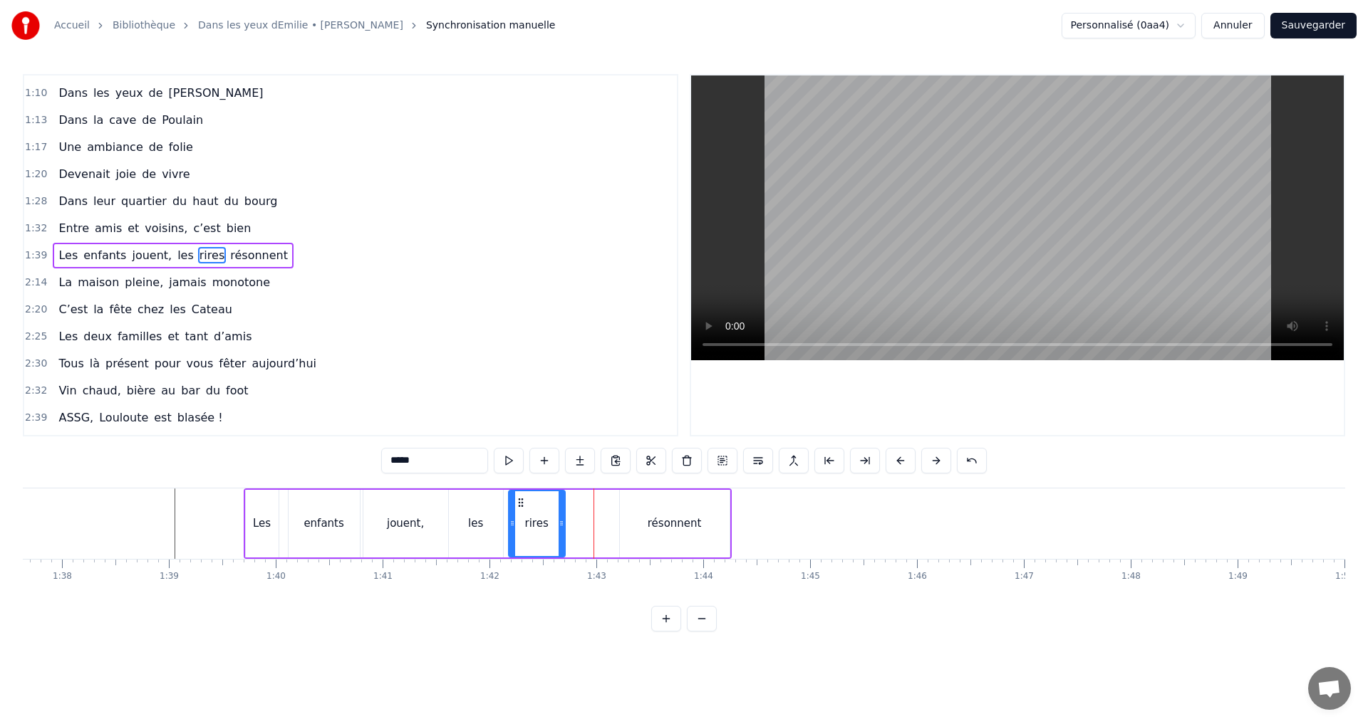
click at [624, 524] on div "résonnent" at bounding box center [675, 524] width 110 height 68
type input "*********"
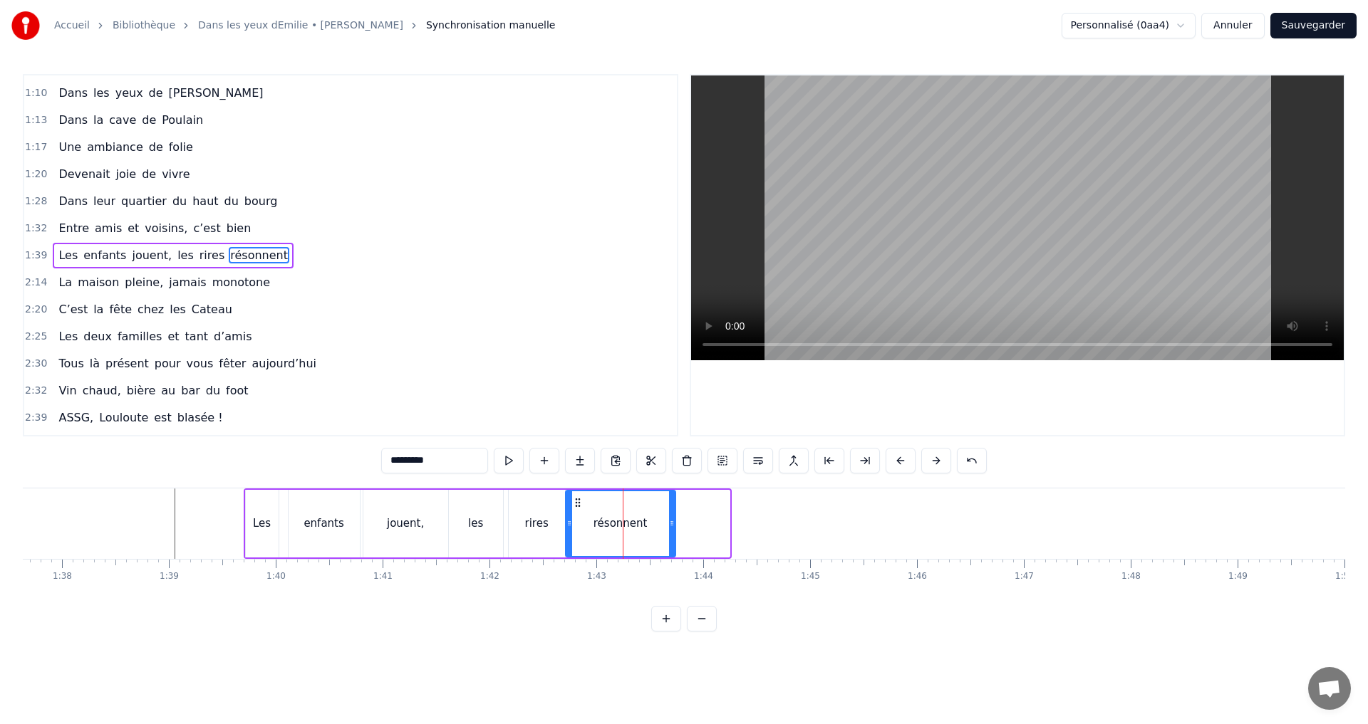
drag, startPoint x: 631, startPoint y: 503, endPoint x: 577, endPoint y: 507, distance: 54.3
click at [577, 507] on icon at bounding box center [577, 502] width 11 height 11
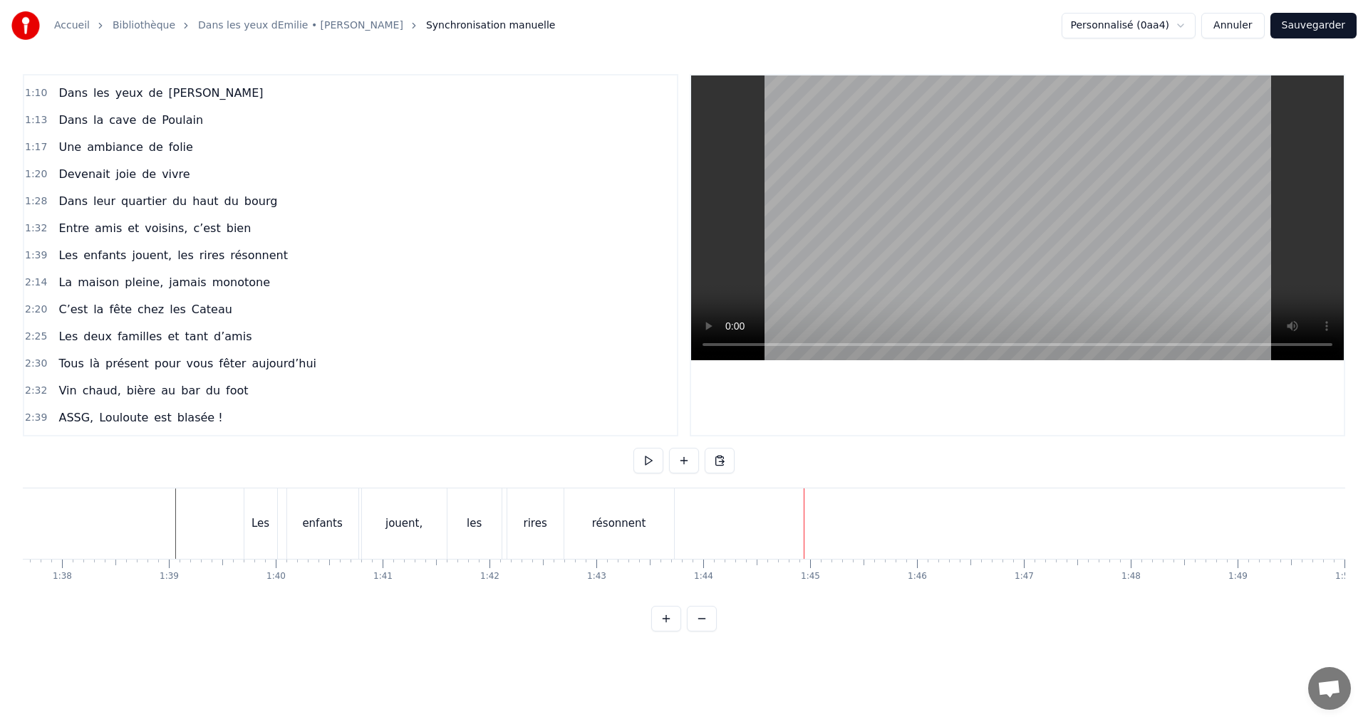
click at [324, 532] on div "enfants" at bounding box center [322, 524] width 71 height 71
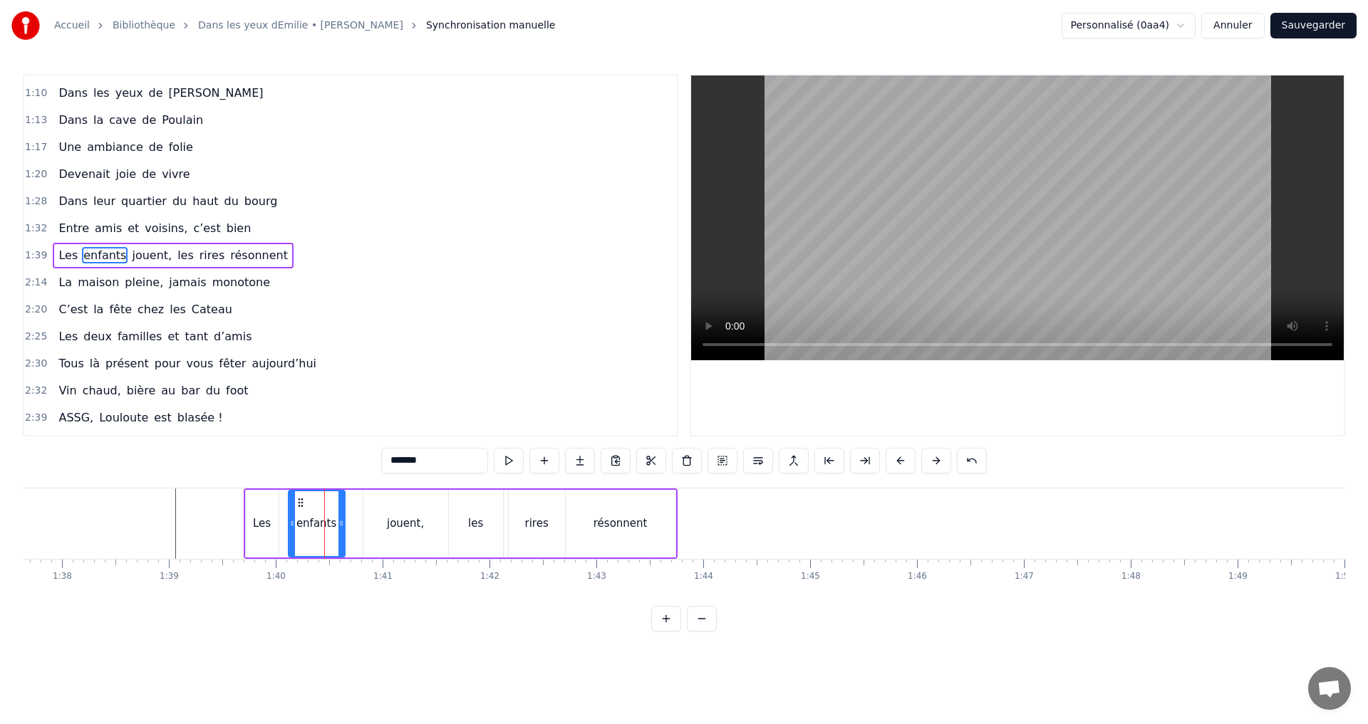
drag, startPoint x: 355, startPoint y: 525, endPoint x: 340, endPoint y: 528, distance: 15.2
click at [340, 528] on icon at bounding box center [341, 523] width 6 height 11
click at [400, 535] on div "jouent," at bounding box center [405, 524] width 85 height 68
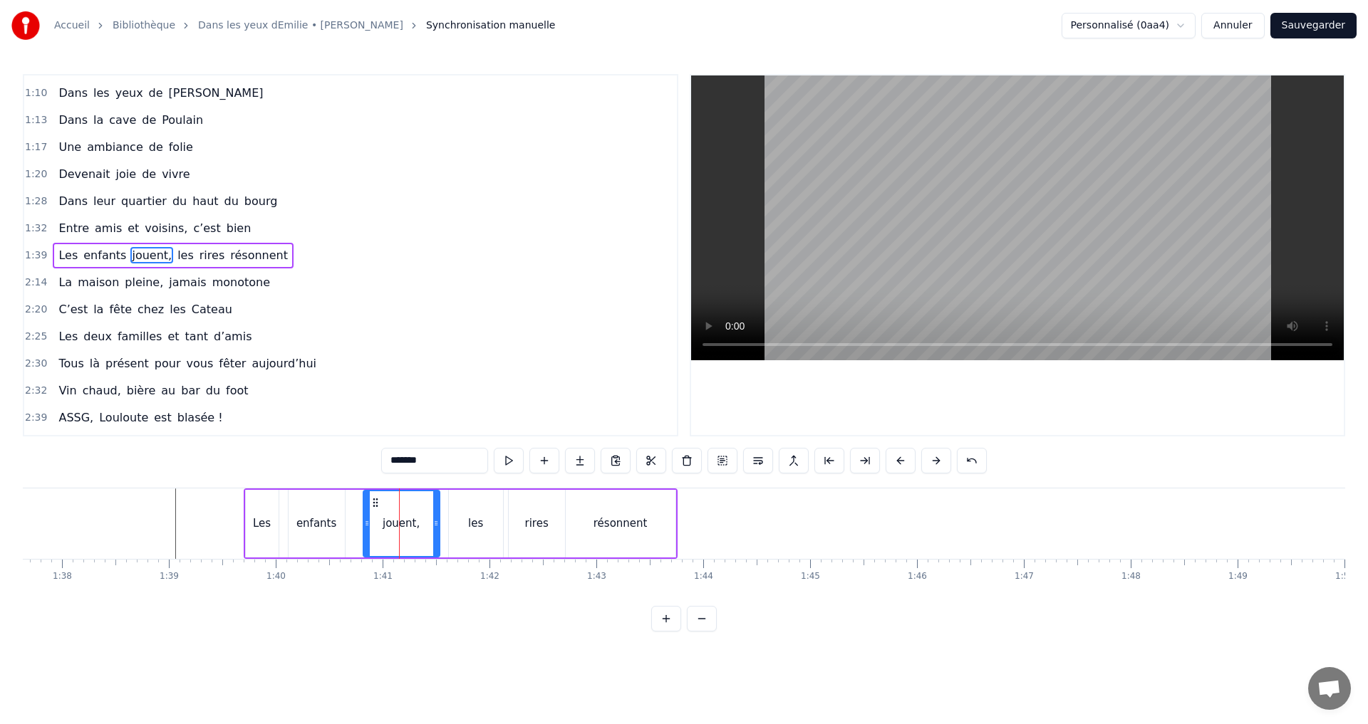
drag, startPoint x: 444, startPoint y: 522, endPoint x: 430, endPoint y: 526, distance: 14.0
click at [433, 526] on icon at bounding box center [436, 523] width 6 height 11
drag, startPoint x: 375, startPoint y: 501, endPoint x: 357, endPoint y: 504, distance: 17.9
click at [357, 504] on icon at bounding box center [357, 502] width 11 height 11
click at [313, 520] on div "enfants" at bounding box center [316, 524] width 40 height 16
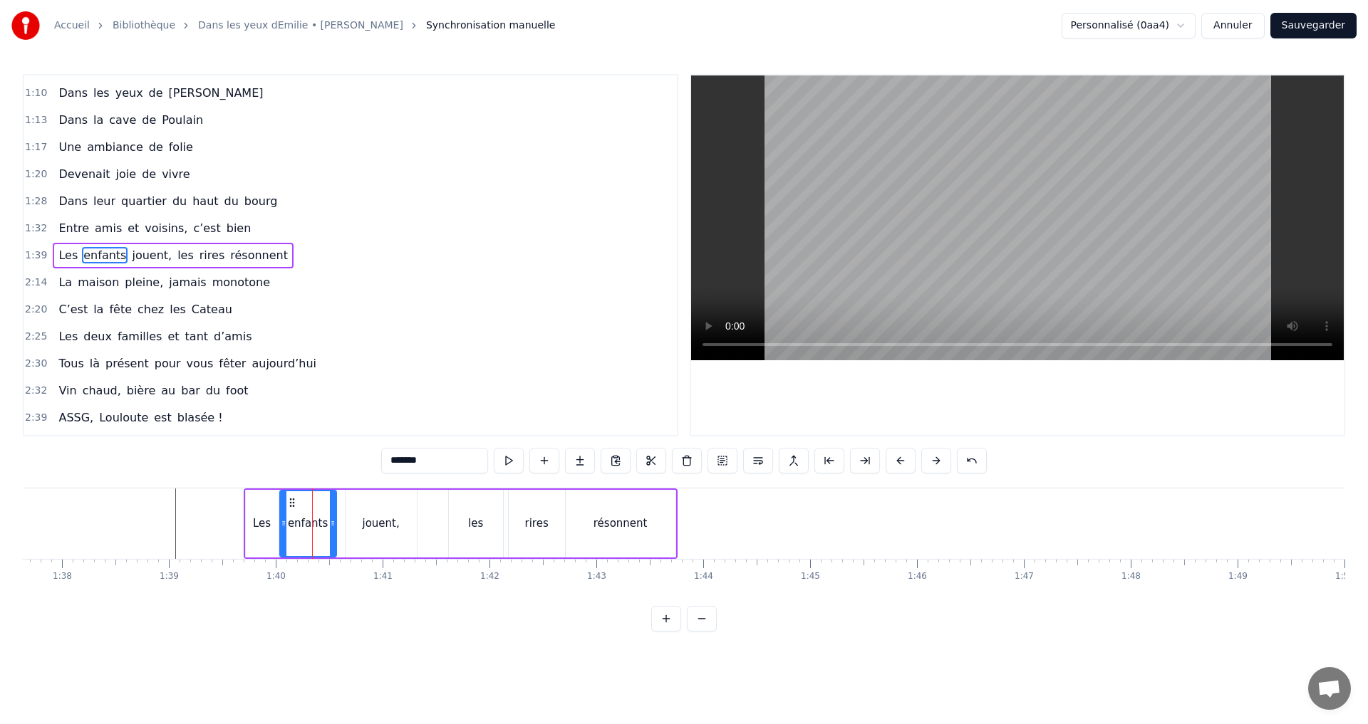
drag, startPoint x: 302, startPoint y: 501, endPoint x: 293, endPoint y: 503, distance: 9.4
click at [293, 503] on icon at bounding box center [291, 502] width 11 height 11
click at [350, 508] on div "jouent," at bounding box center [380, 524] width 71 height 68
drag, startPoint x: 358, startPoint y: 500, endPoint x: 350, endPoint y: 500, distance: 8.5
click at [350, 500] on icon at bounding box center [349, 502] width 11 height 11
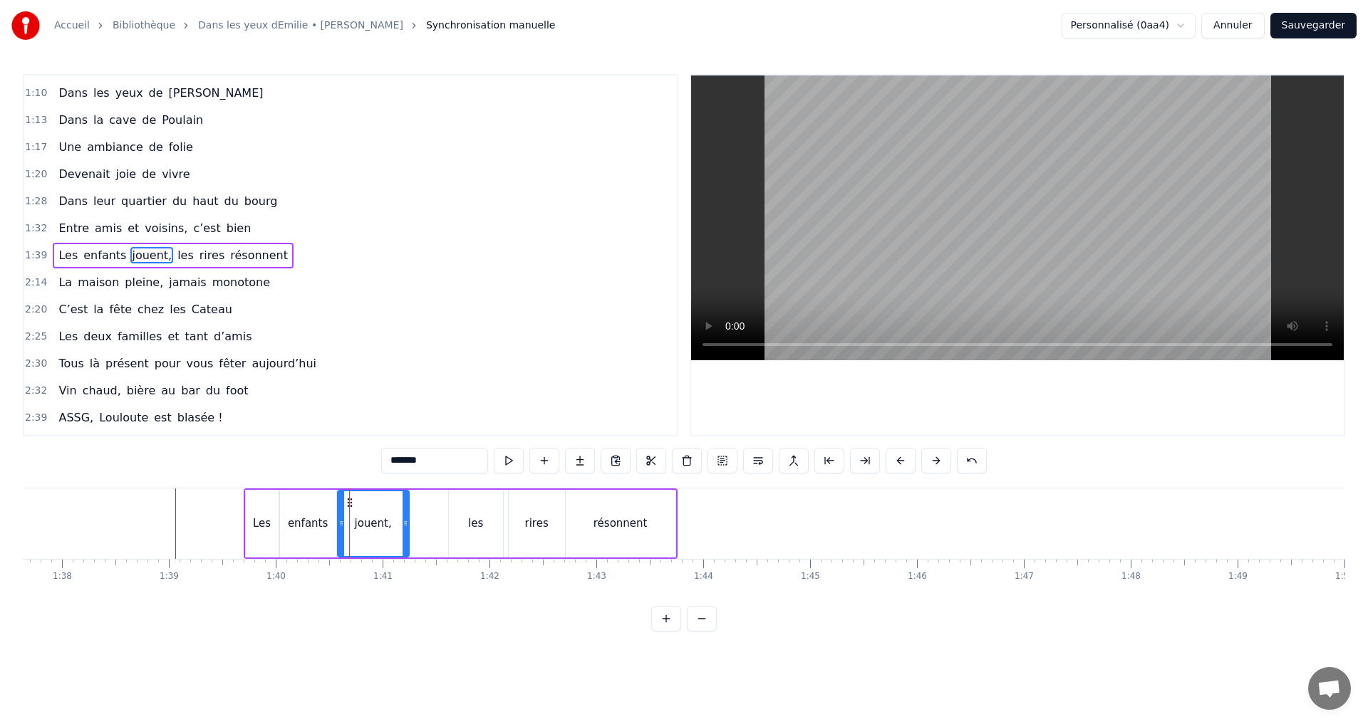
click at [468, 516] on div "les" at bounding box center [476, 524] width 54 height 68
drag, startPoint x: 459, startPoint y: 500, endPoint x: 420, endPoint y: 507, distance: 39.1
click at [420, 507] on icon at bounding box center [422, 502] width 11 height 11
drag, startPoint x: 461, startPoint y: 525, endPoint x: 452, endPoint y: 525, distance: 8.5
click at [456, 525] on circle at bounding box center [456, 525] width 1 height 1
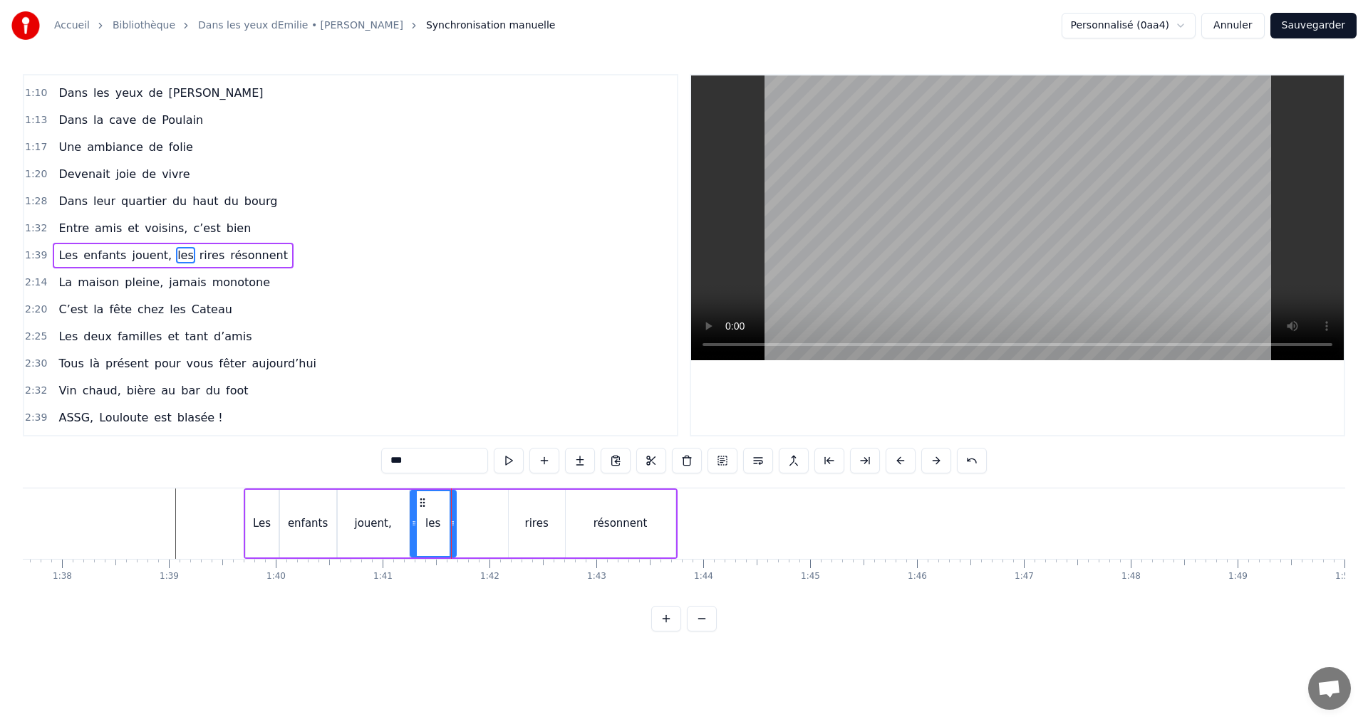
click at [532, 525] on div "rires" at bounding box center [537, 524] width 24 height 16
drag, startPoint x: 515, startPoint y: 501, endPoint x: 470, endPoint y: 506, distance: 45.1
click at [470, 506] on icon at bounding box center [469, 502] width 11 height 11
drag, startPoint x: 578, startPoint y: 526, endPoint x: 570, endPoint y: 515, distance: 13.7
click at [576, 526] on div "résonnent" at bounding box center [621, 524] width 110 height 68
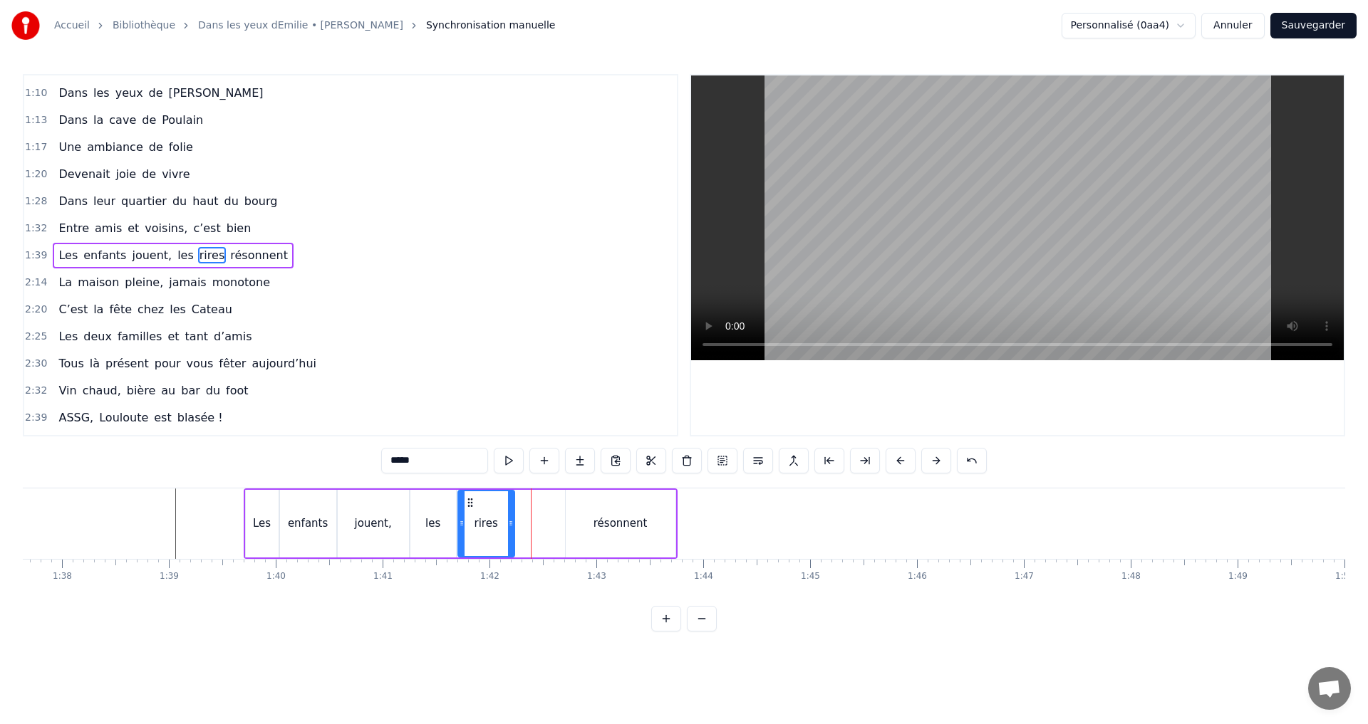
type input "*********"
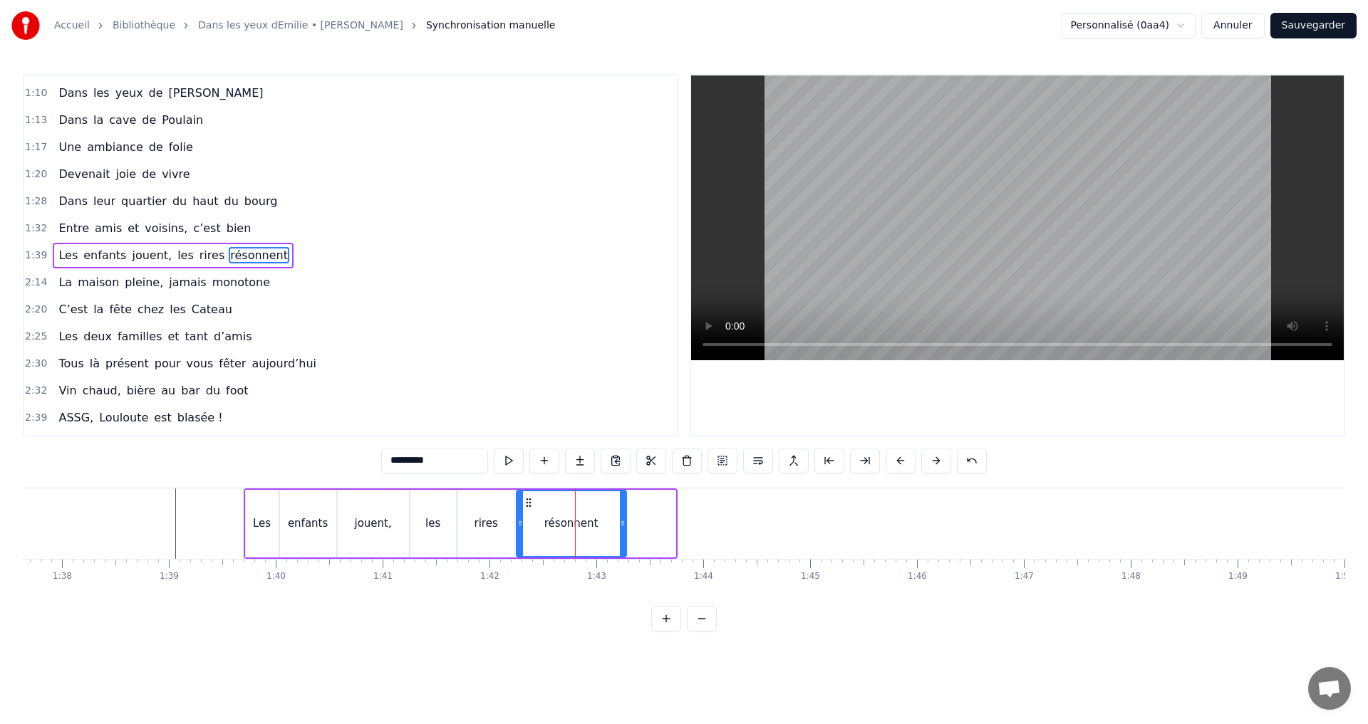
drag, startPoint x: 575, startPoint y: 504, endPoint x: 526, endPoint y: 505, distance: 48.5
click at [526, 505] on icon at bounding box center [528, 502] width 11 height 11
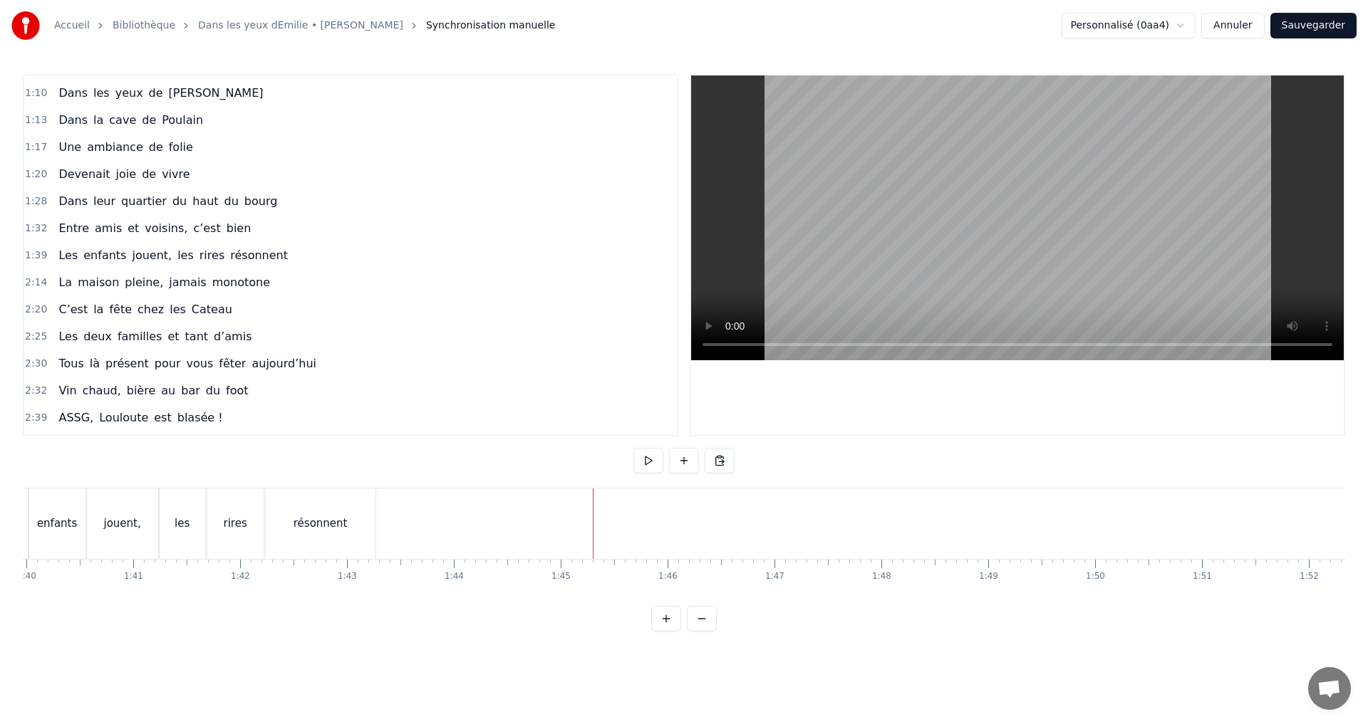
scroll to position [0, 10750]
click at [65, 284] on span "La" at bounding box center [65, 282] width 16 height 16
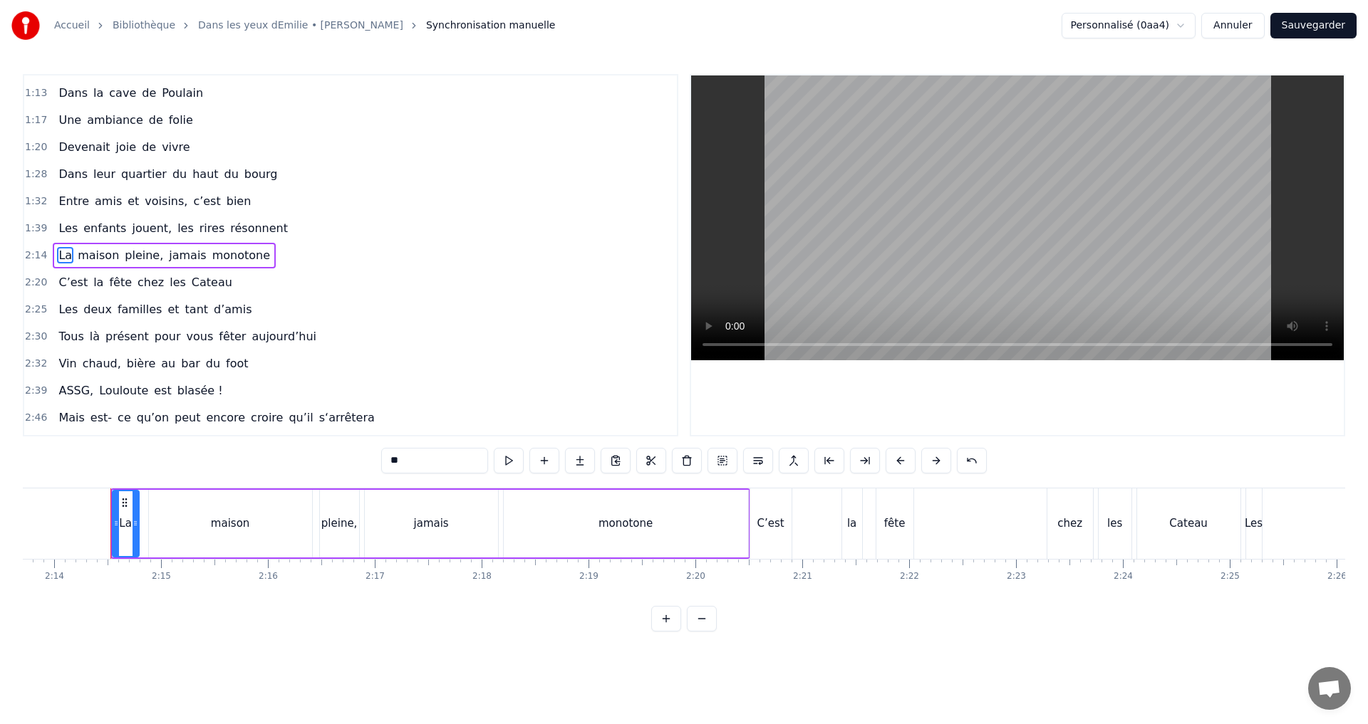
scroll to position [0, 14301]
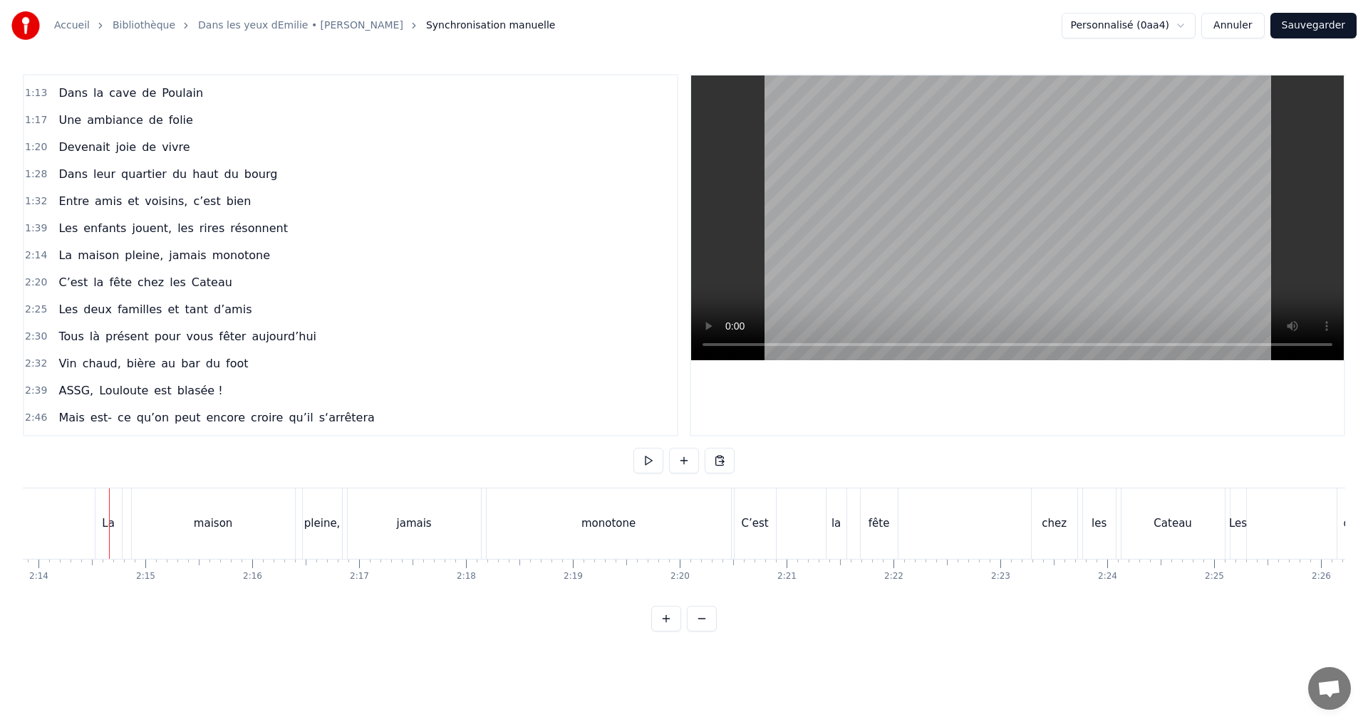
drag, startPoint x: 108, startPoint y: 578, endPoint x: 208, endPoint y: 570, distance: 100.0
drag, startPoint x: 98, startPoint y: 461, endPoint x: 212, endPoint y: 497, distance: 118.9
click at [213, 496] on div "0:07 C’est au Requerre, que [PERSON_NAME] grandi 0:10 Et puis [PERSON_NAME] est…" at bounding box center [684, 353] width 1322 height 558
click at [106, 521] on div "La" at bounding box center [108, 524] width 13 height 16
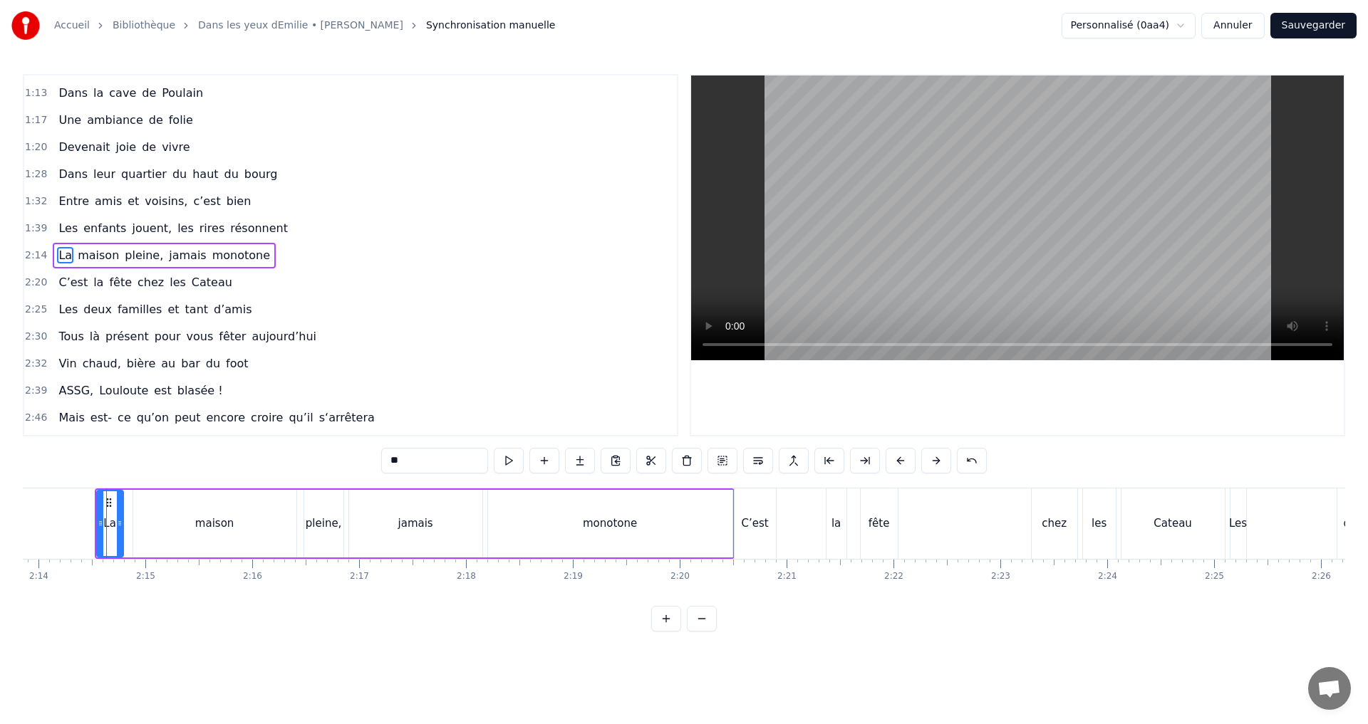
click at [225, 537] on div "maison" at bounding box center [214, 524] width 163 height 68
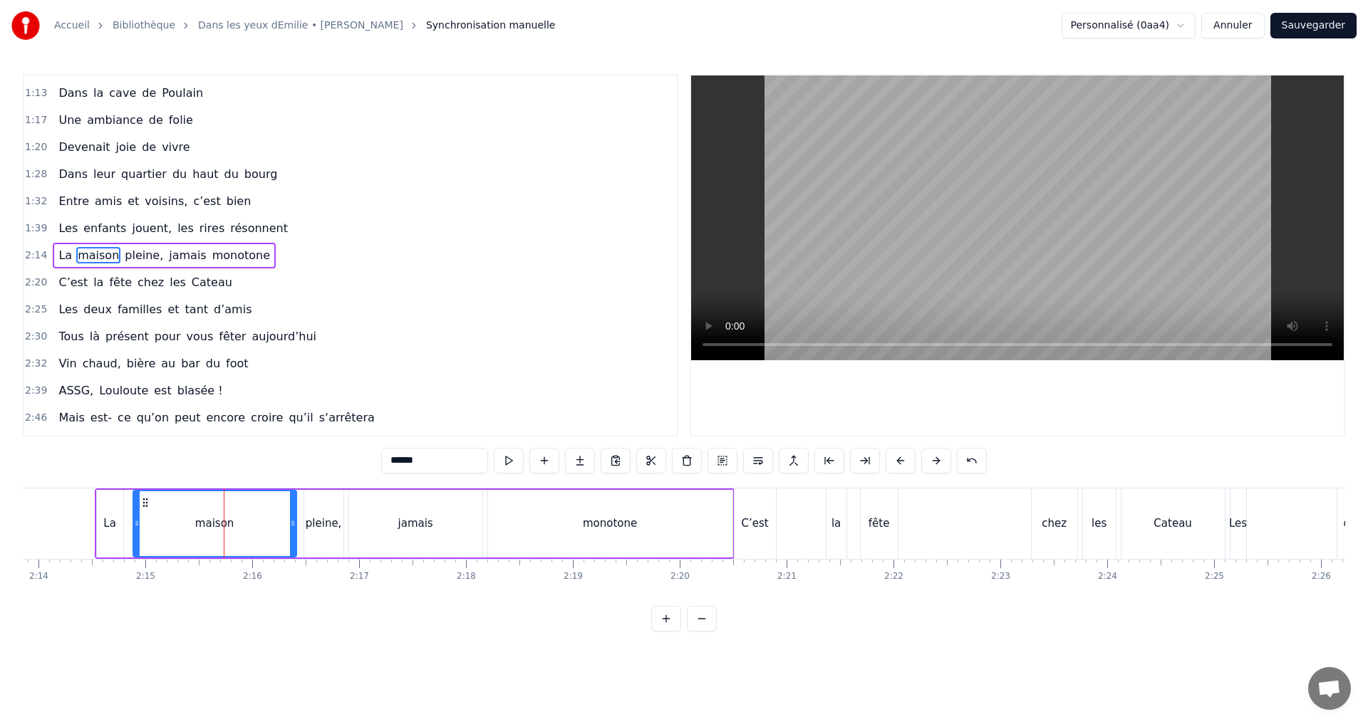
click at [377, 520] on div "jamais" at bounding box center [415, 524] width 133 height 68
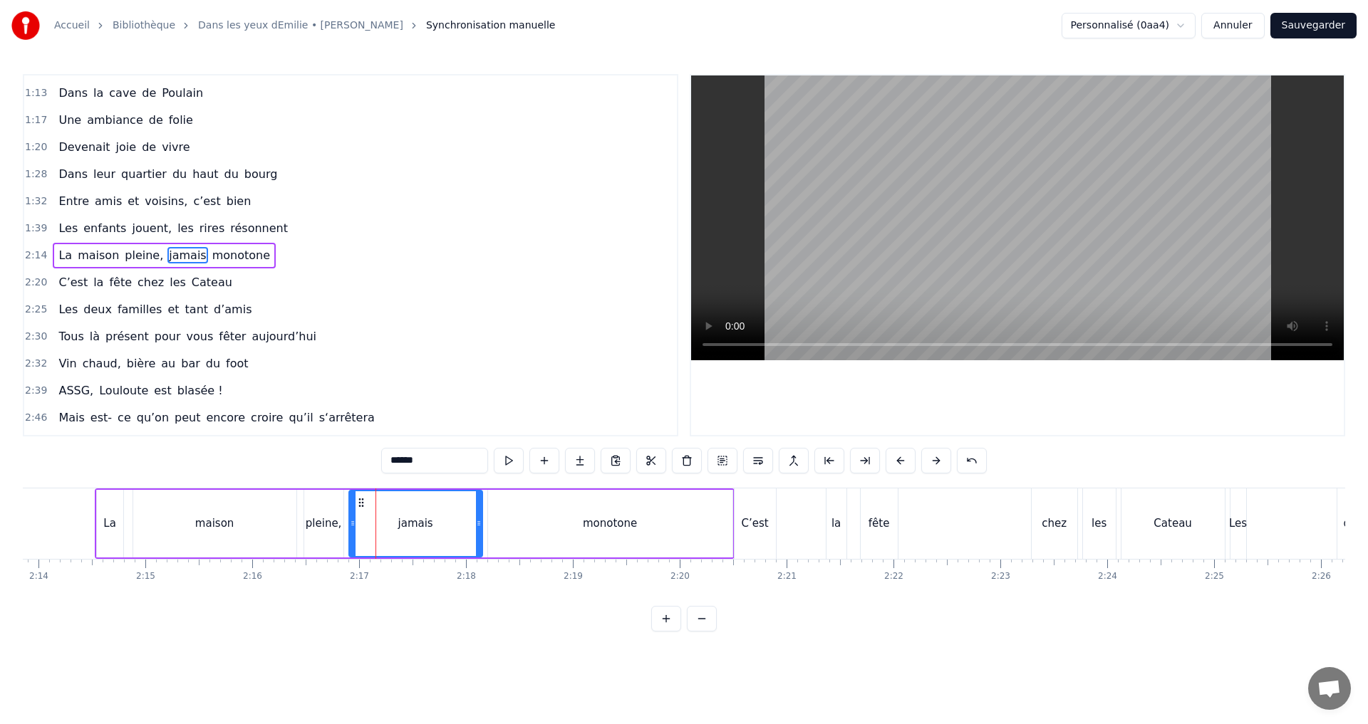
click at [569, 510] on div "monotone" at bounding box center [610, 524] width 244 height 68
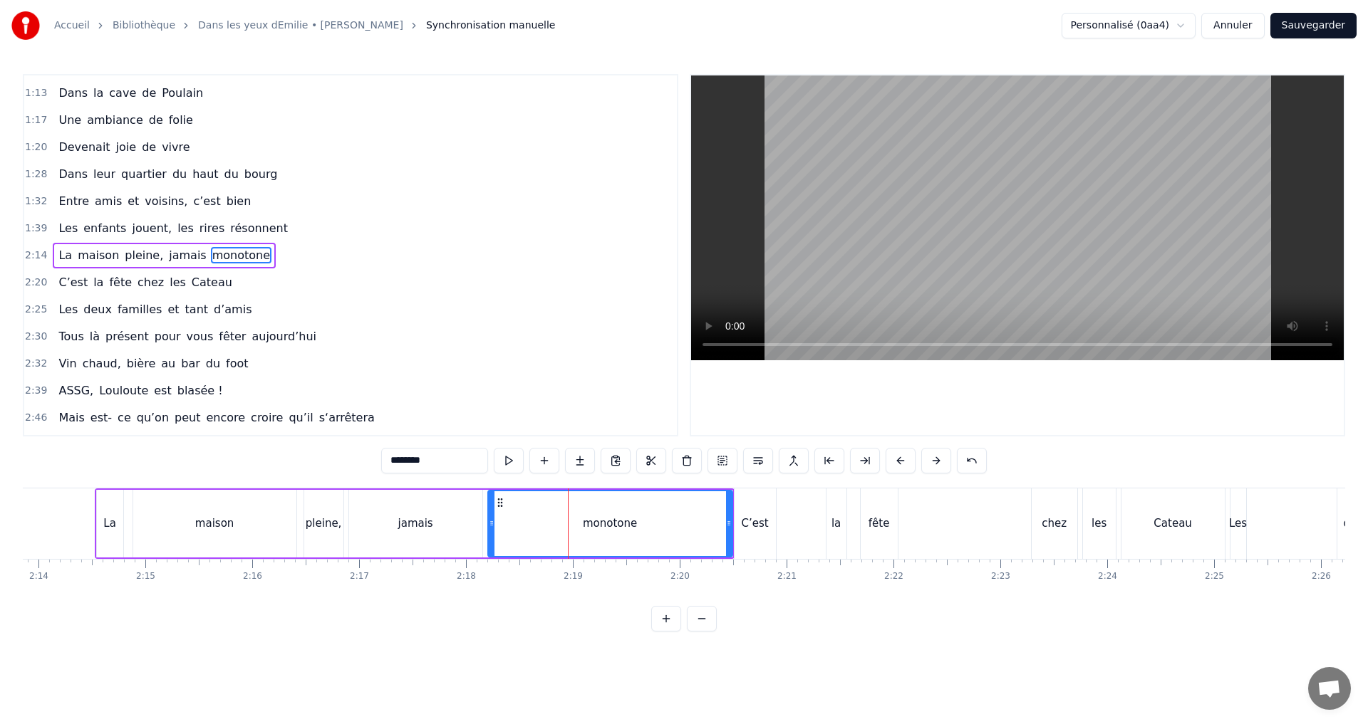
click at [112, 533] on div "La" at bounding box center [110, 524] width 26 height 68
type input "**"
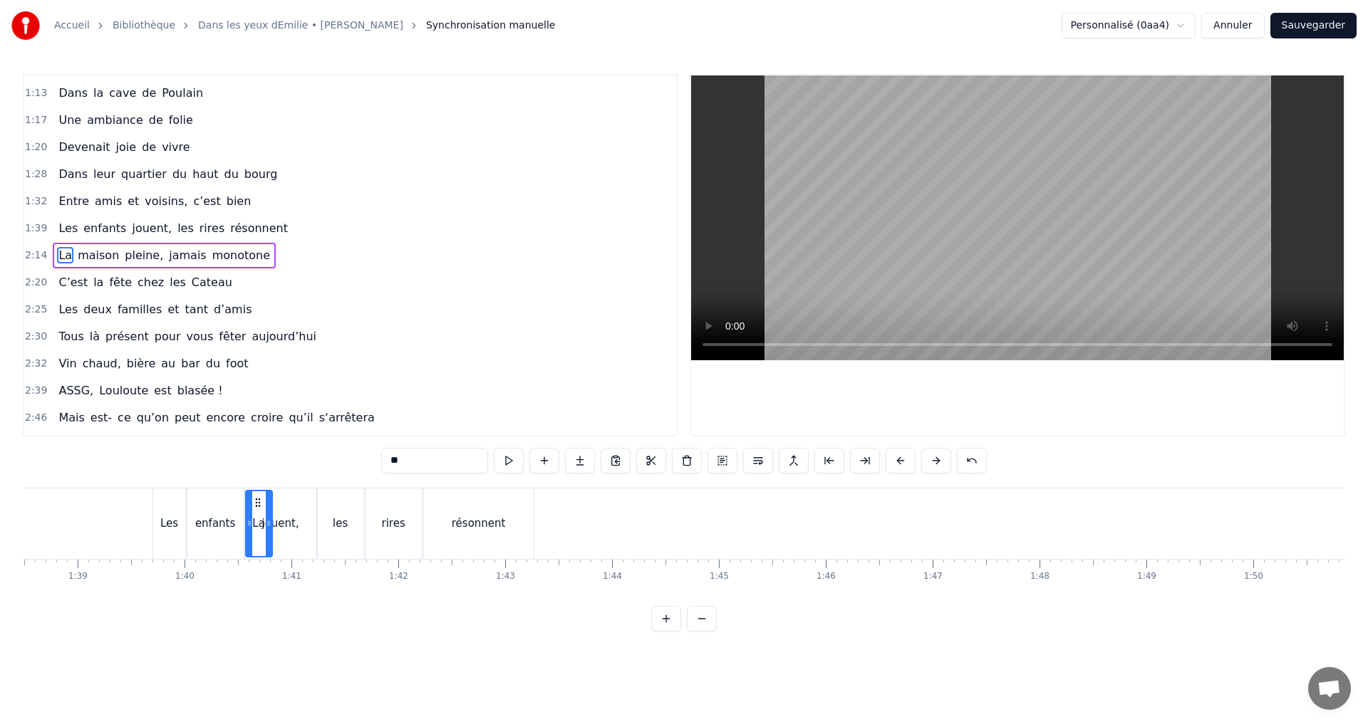
scroll to position [0, 10520]
drag, startPoint x: 108, startPoint y: 503, endPoint x: 620, endPoint y: 536, distance: 513.2
click at [620, 536] on div "La" at bounding box center [622, 523] width 25 height 65
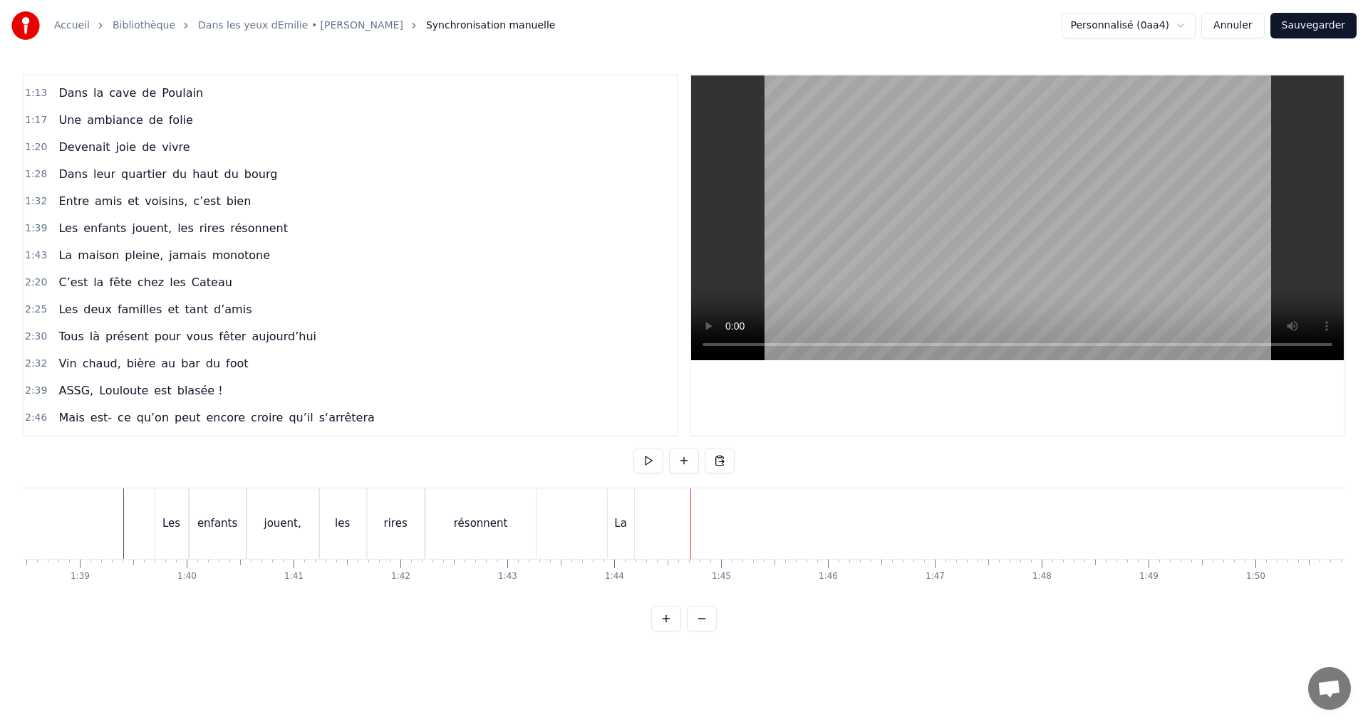
click at [616, 510] on div "La" at bounding box center [621, 524] width 26 height 71
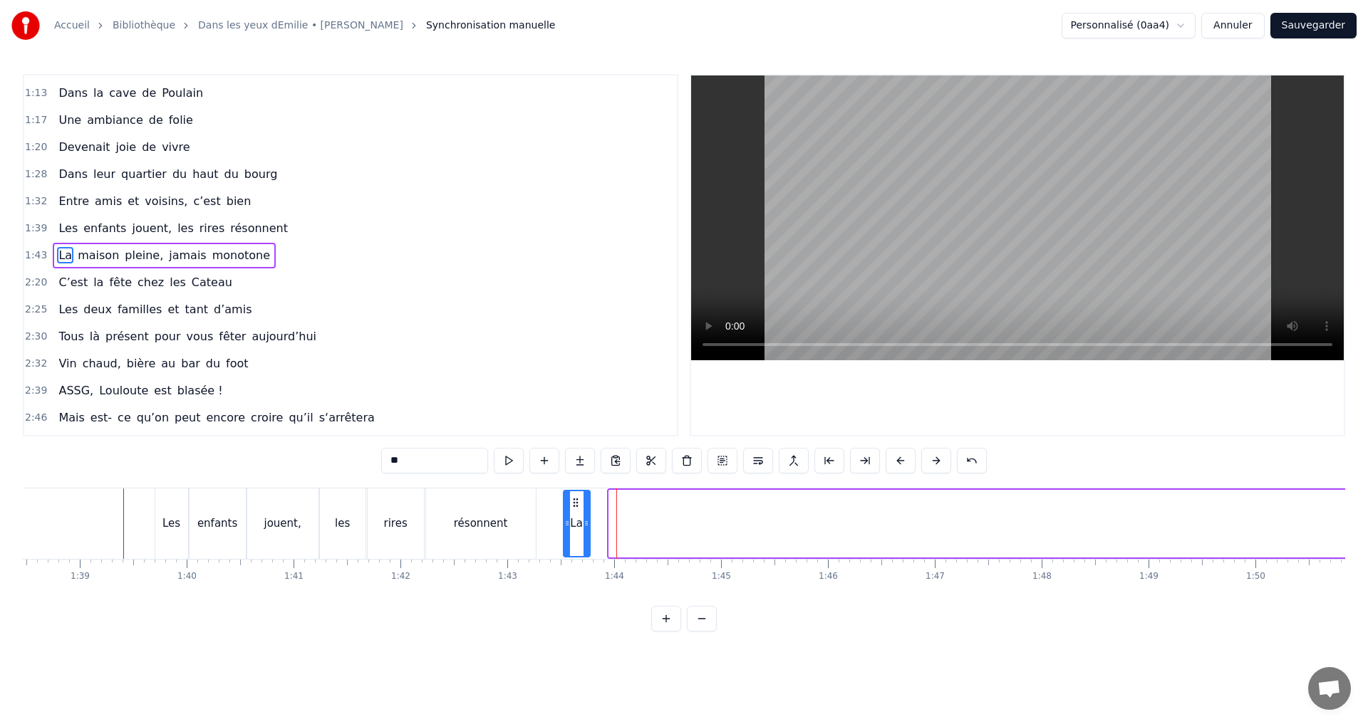
drag, startPoint x: 622, startPoint y: 501, endPoint x: 576, endPoint y: 500, distance: 45.6
click at [576, 500] on icon at bounding box center [575, 502] width 11 height 11
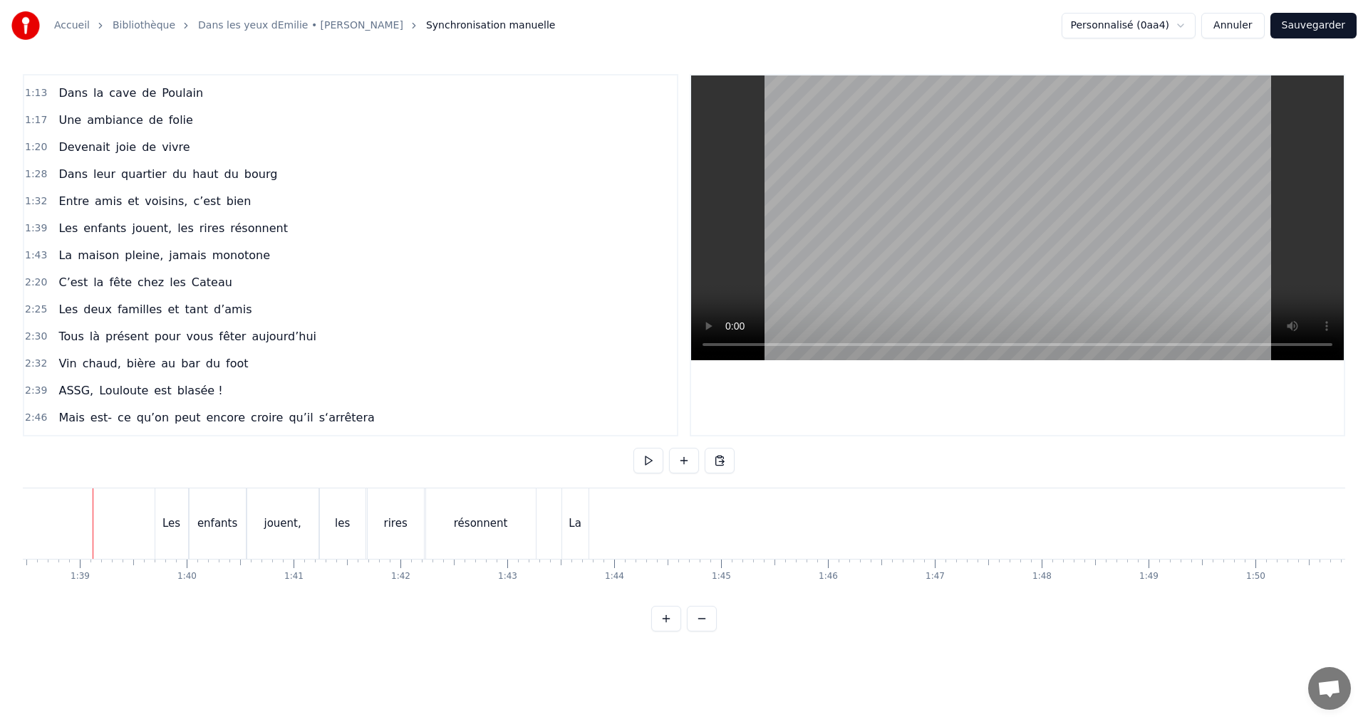
scroll to position [0, 10519]
click at [106, 262] on span "maison" at bounding box center [98, 255] width 44 height 16
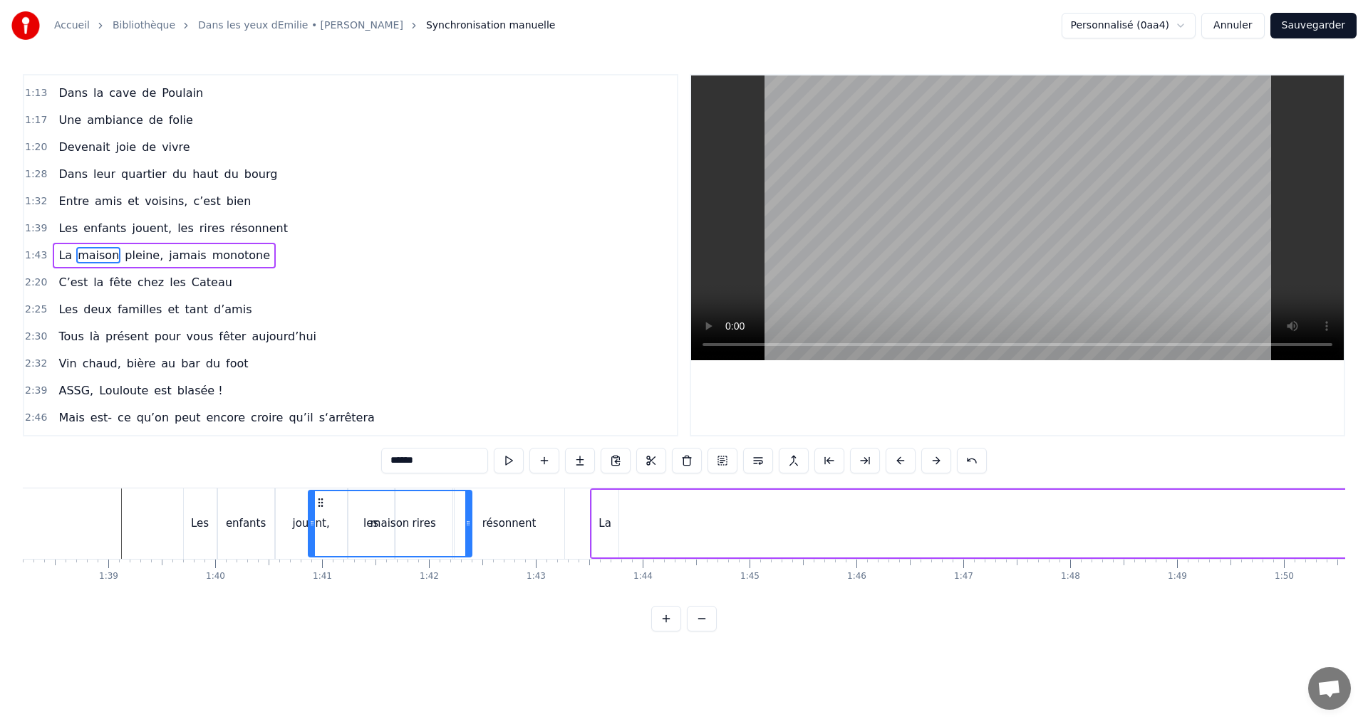
scroll to position [0, 10475]
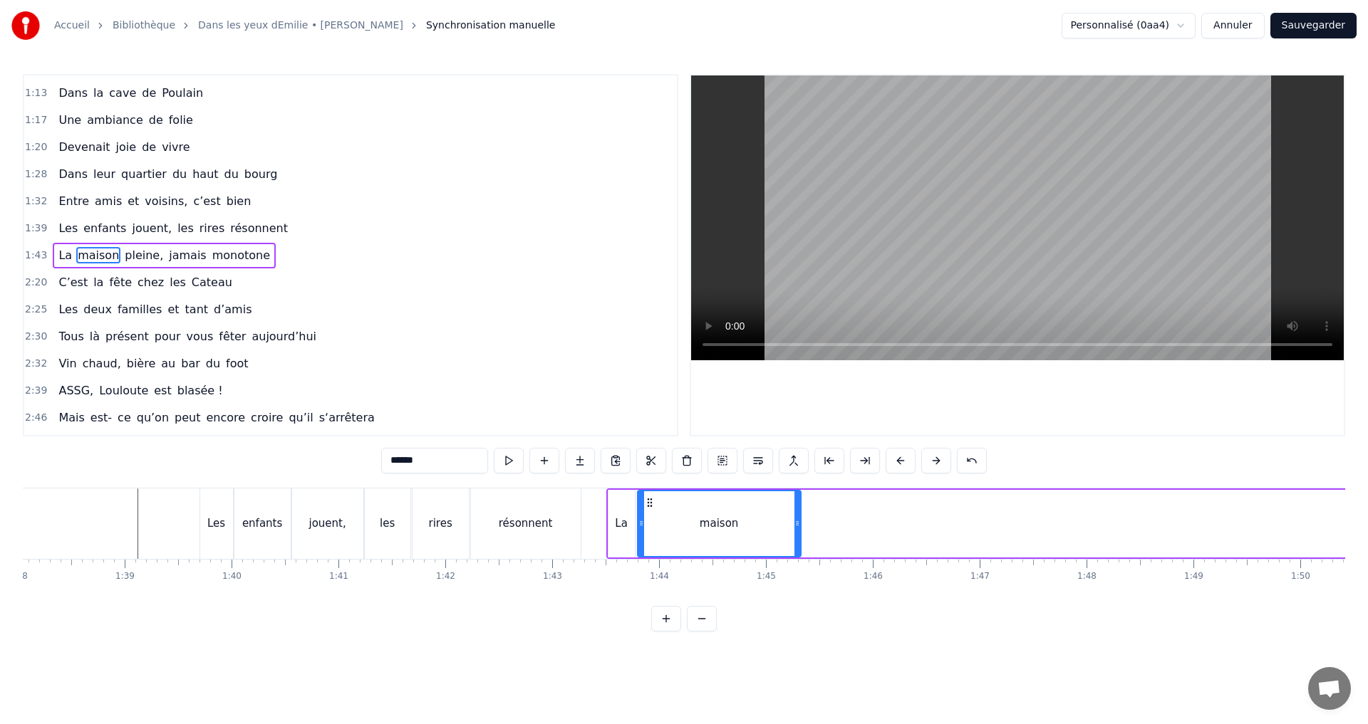
drag, startPoint x: 110, startPoint y: 501, endPoint x: 650, endPoint y: 502, distance: 540.6
click at [650, 502] on icon at bounding box center [649, 502] width 11 height 11
click at [134, 256] on span "pleine," at bounding box center [143, 255] width 41 height 16
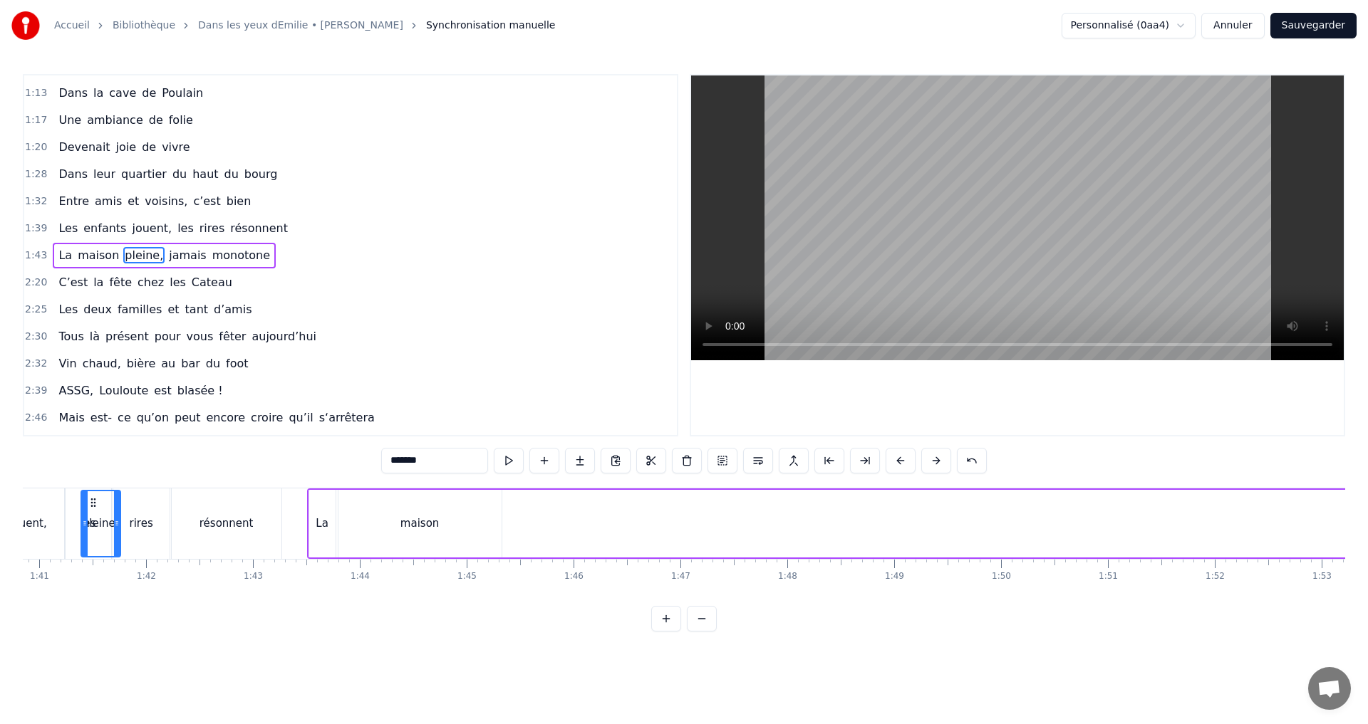
scroll to position [0, 10772]
drag, startPoint x: 109, startPoint y: 499, endPoint x: 518, endPoint y: 548, distance: 411.7
click at [518, 548] on div "pleine," at bounding box center [525, 523] width 38 height 65
click at [167, 250] on span "jamais" at bounding box center [187, 255] width 40 height 16
type input "******"
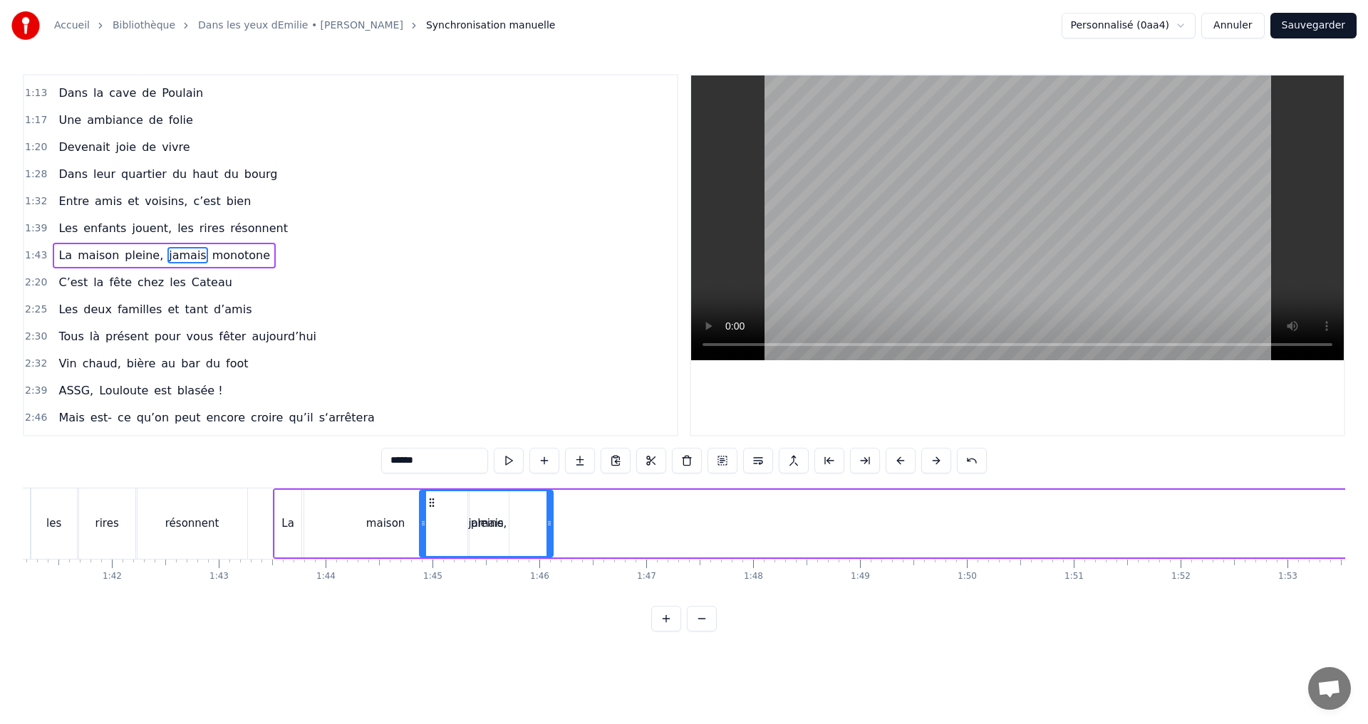
scroll to position [0, 10802]
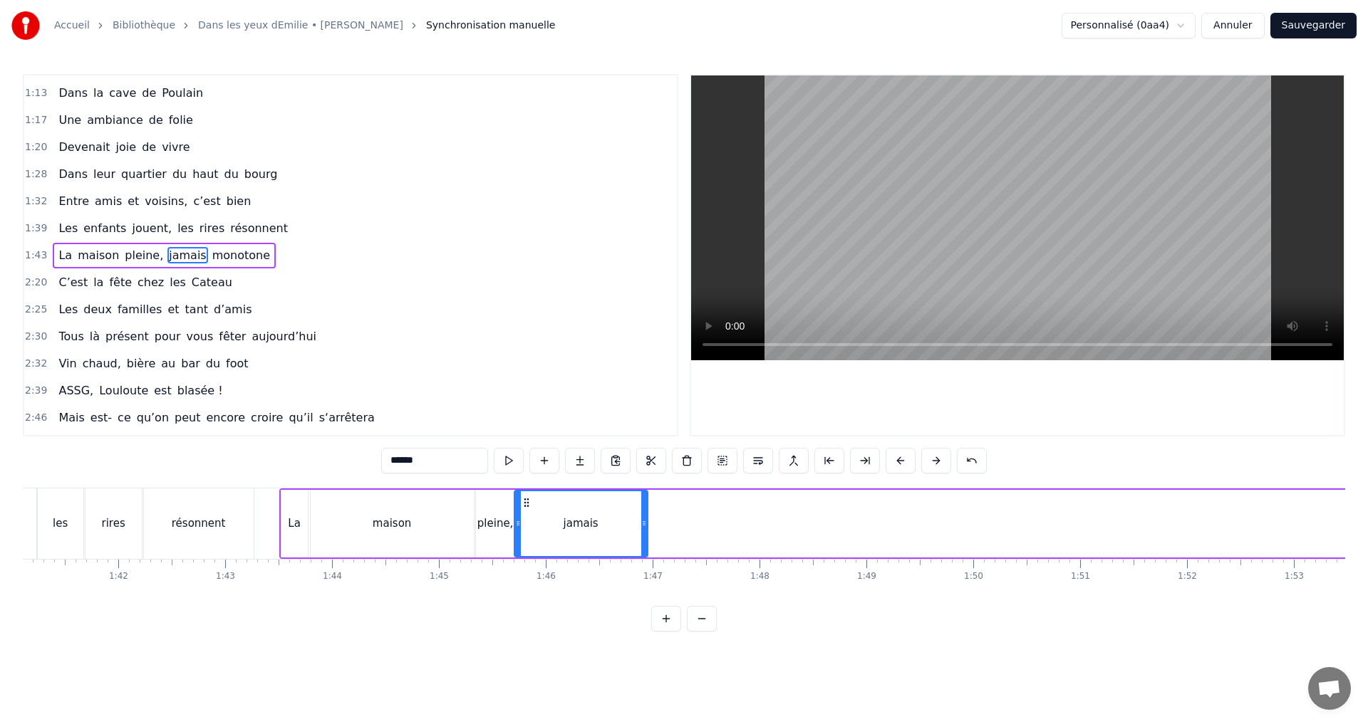
drag, startPoint x: 109, startPoint y: 501, endPoint x: 526, endPoint y: 512, distance: 417.5
click at [526, 512] on div "jamais" at bounding box center [581, 523] width 132 height 65
drag, startPoint x: 215, startPoint y: 243, endPoint x: 221, endPoint y: 258, distance: 16.0
click at [216, 244] on div "La maison pleine, jamais monotone" at bounding box center [164, 256] width 223 height 26
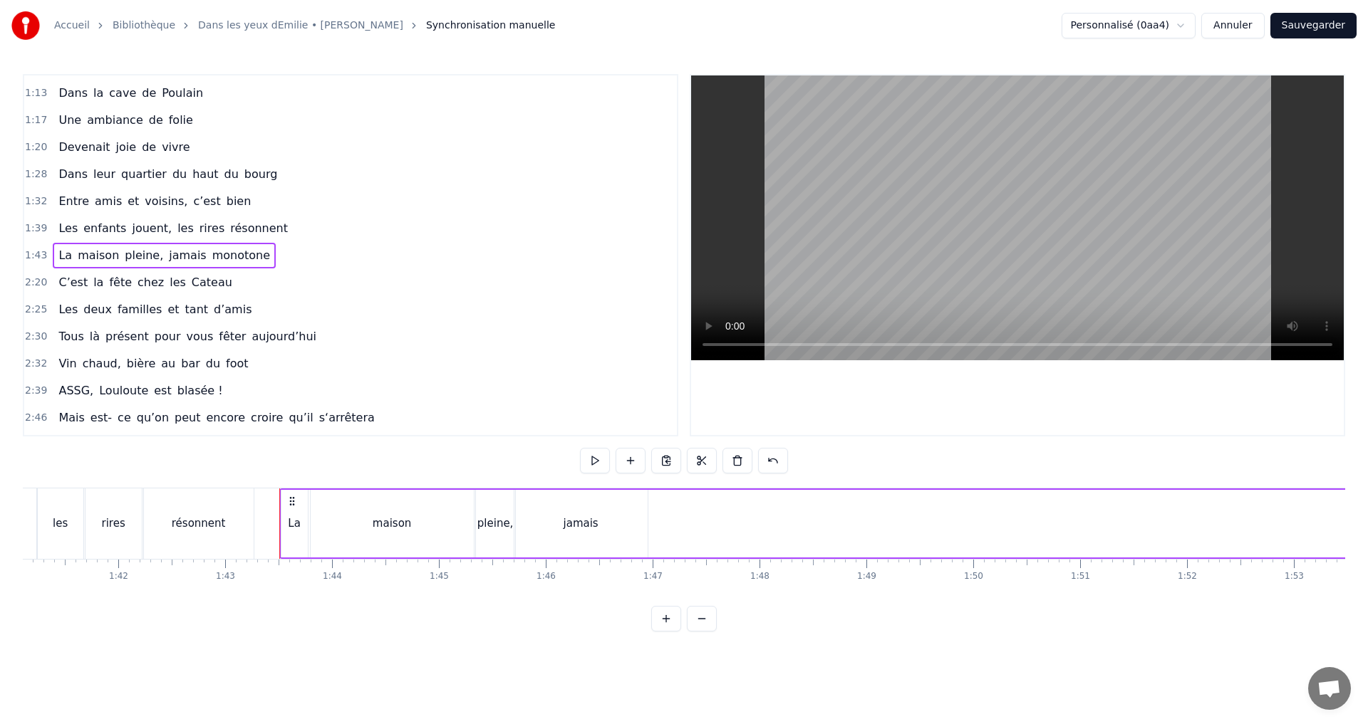
click at [224, 258] on span "monotone" at bounding box center [241, 255] width 61 height 16
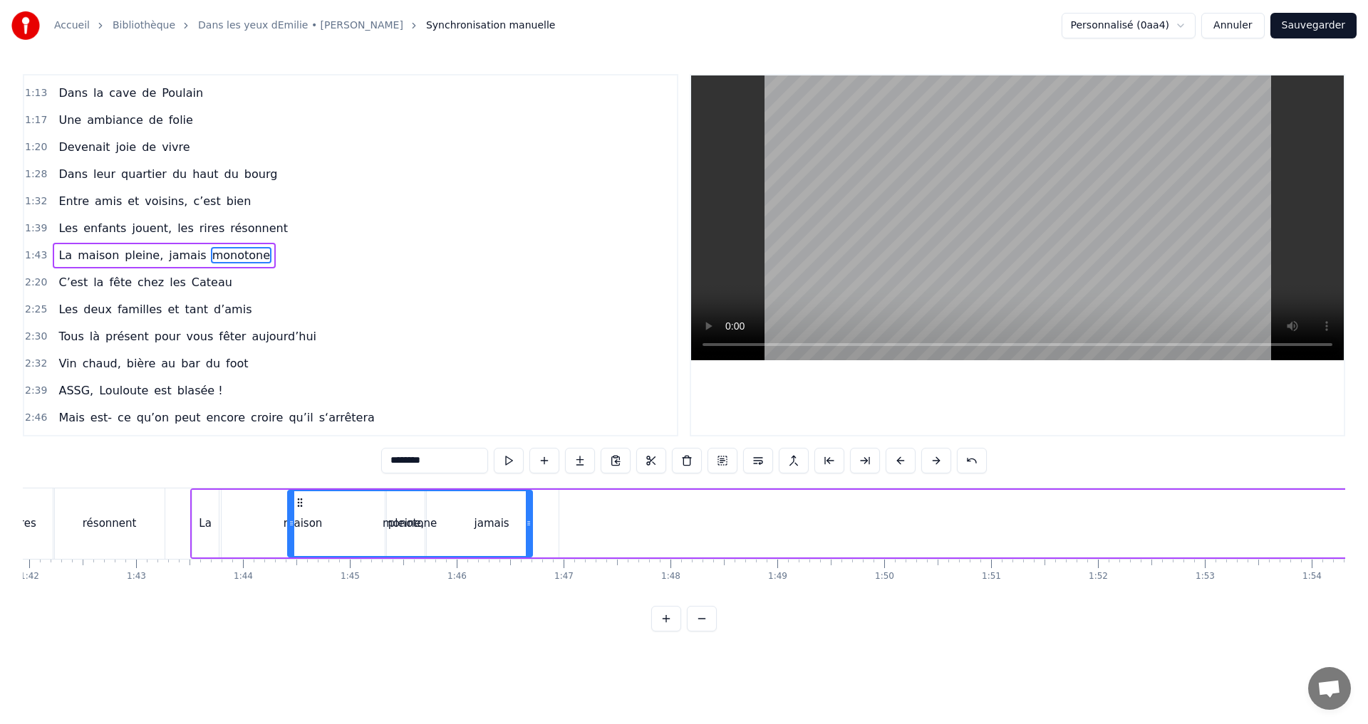
scroll to position [0, 10856]
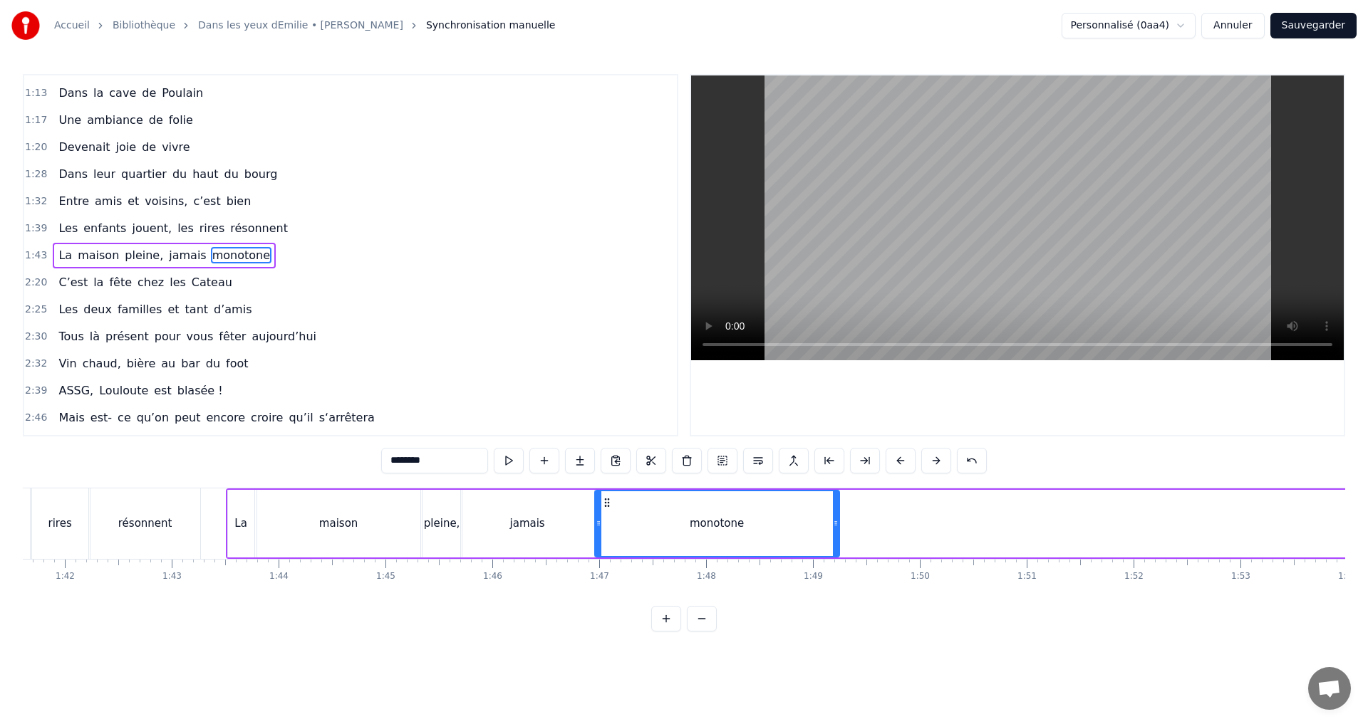
drag, startPoint x: 103, startPoint y: 498, endPoint x: 603, endPoint y: 523, distance: 499.9
click at [603, 523] on div "monotone" at bounding box center [716, 523] width 243 height 65
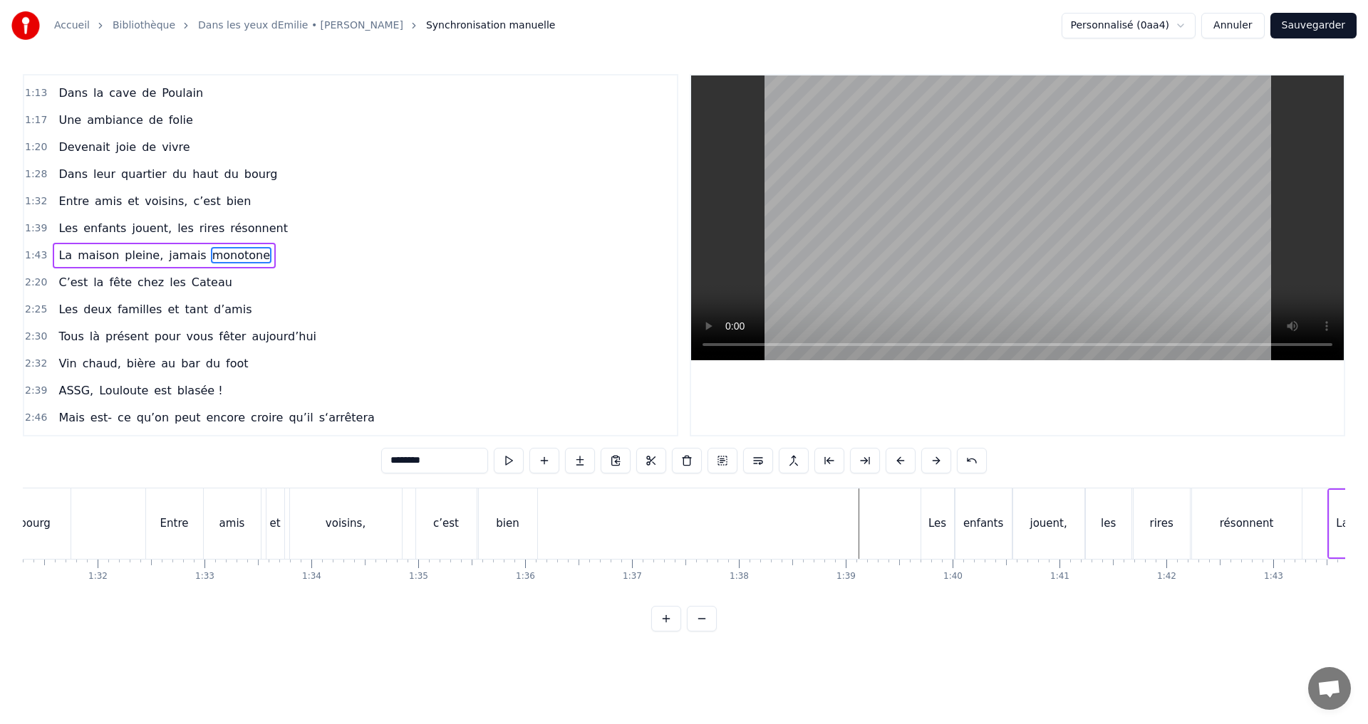
scroll to position [0, 9649]
click at [552, 526] on div "c’est" at bounding box center [551, 524] width 26 height 16
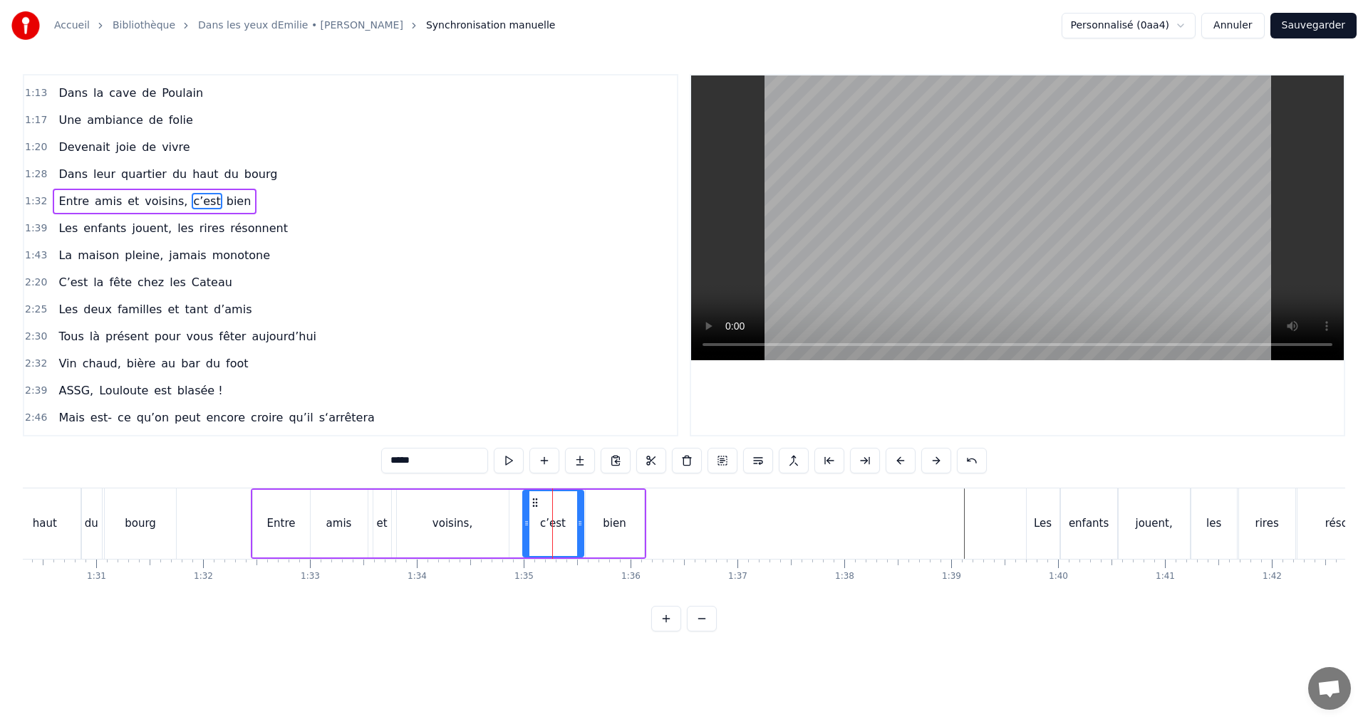
scroll to position [375, 0]
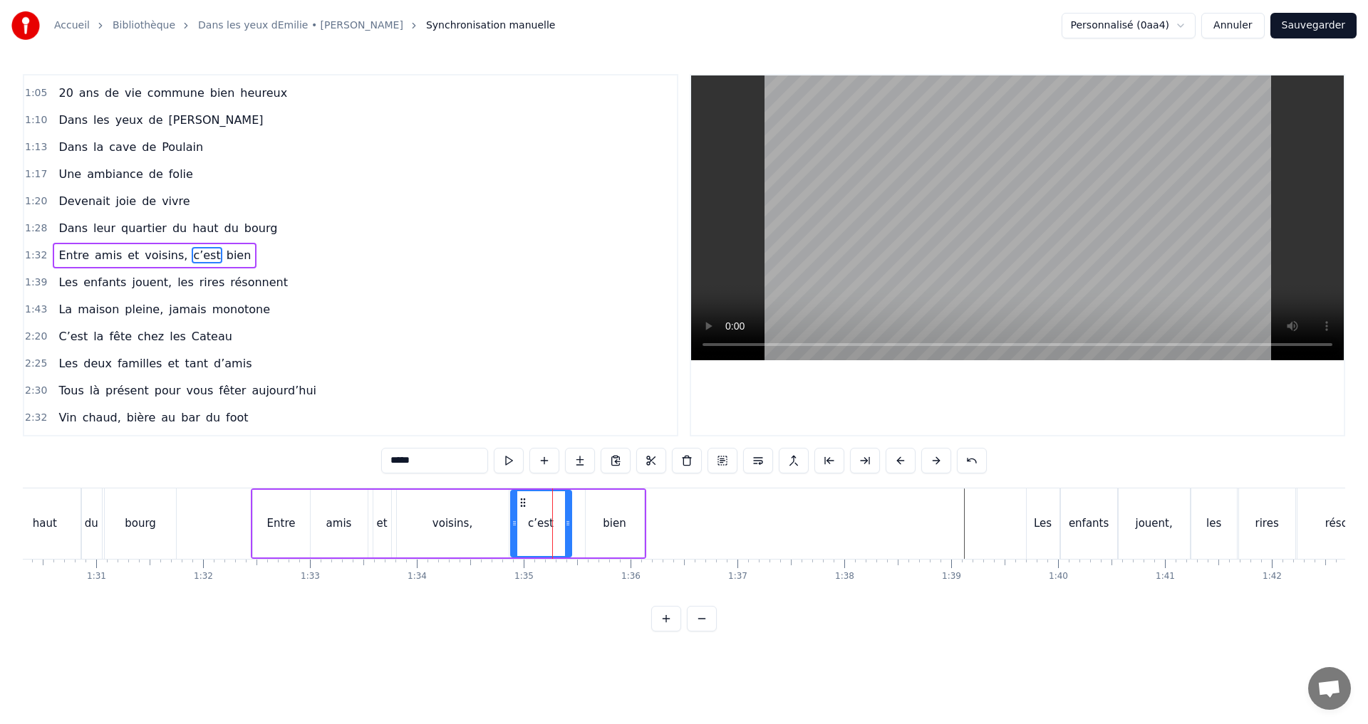
drag, startPoint x: 533, startPoint y: 507, endPoint x: 521, endPoint y: 509, distance: 12.3
click at [521, 509] on div "c’est" at bounding box center [540, 523] width 59 height 65
click at [604, 521] on div "bien" at bounding box center [614, 524] width 23 height 16
type input "****"
drag, startPoint x: 594, startPoint y: 504, endPoint x: 581, endPoint y: 504, distance: 13.5
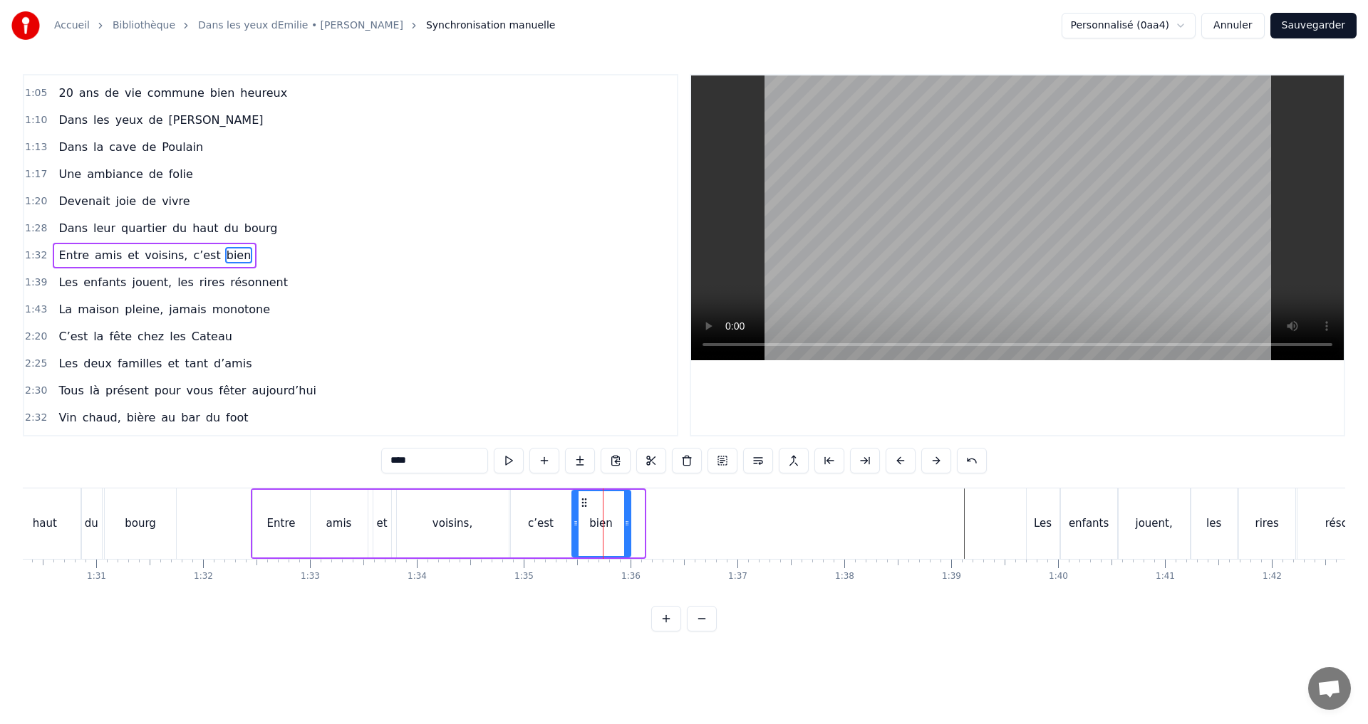
click at [581, 504] on icon at bounding box center [583, 502] width 11 height 11
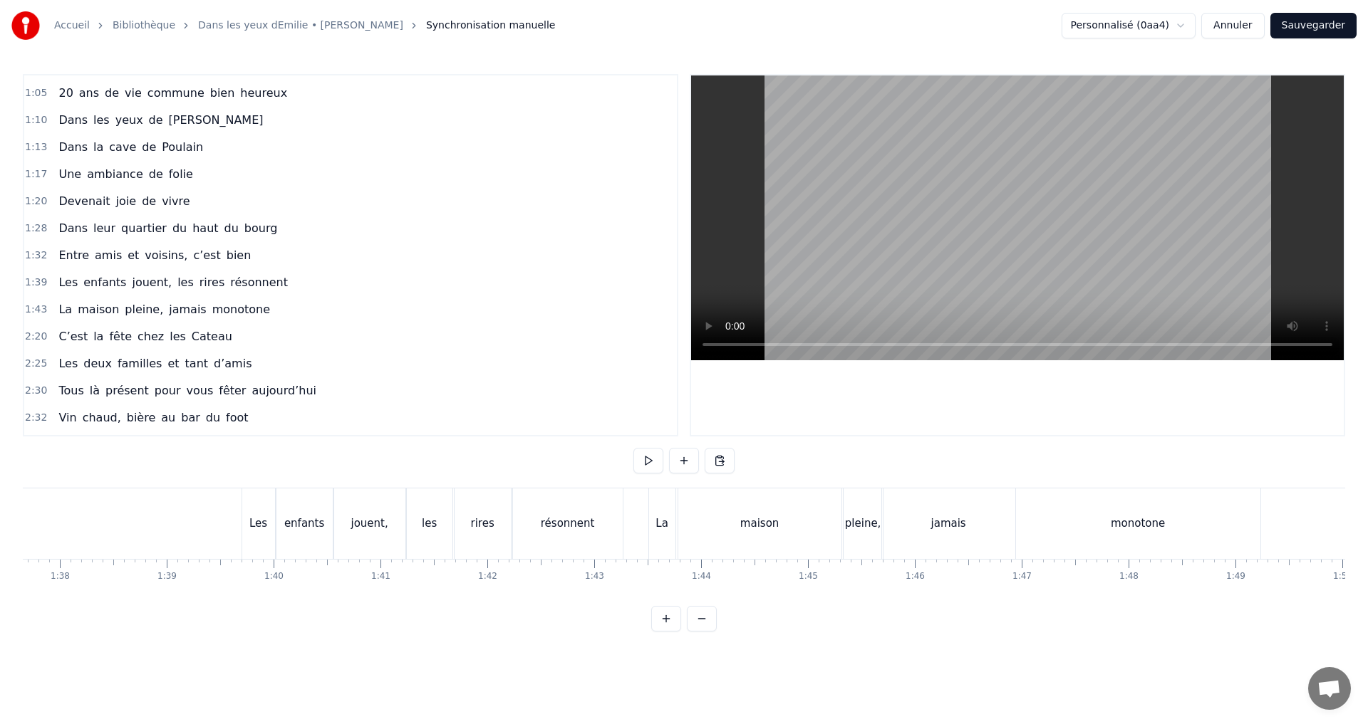
scroll to position [0, 10420]
drag, startPoint x: 760, startPoint y: 534, endPoint x: 792, endPoint y: 523, distance: 34.0
click at [760, 533] on div "maison" at bounding box center [773, 524] width 163 height 71
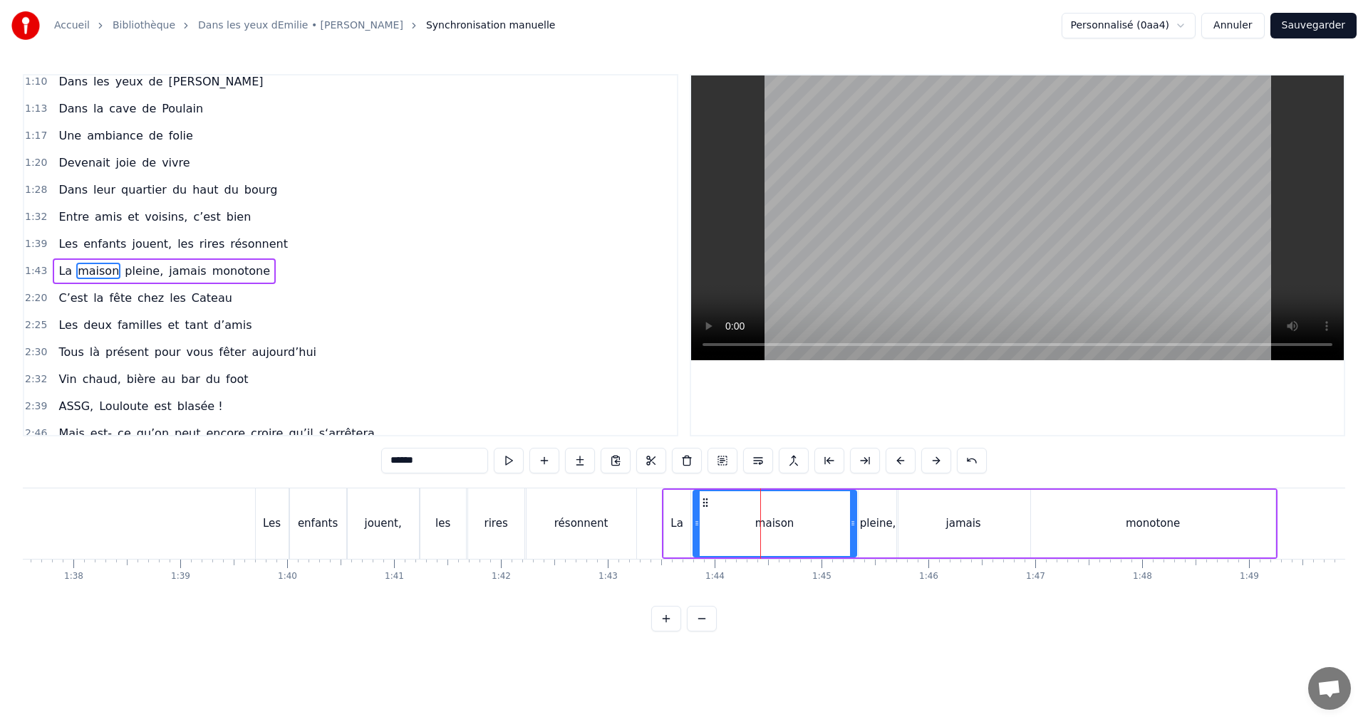
scroll to position [429, 0]
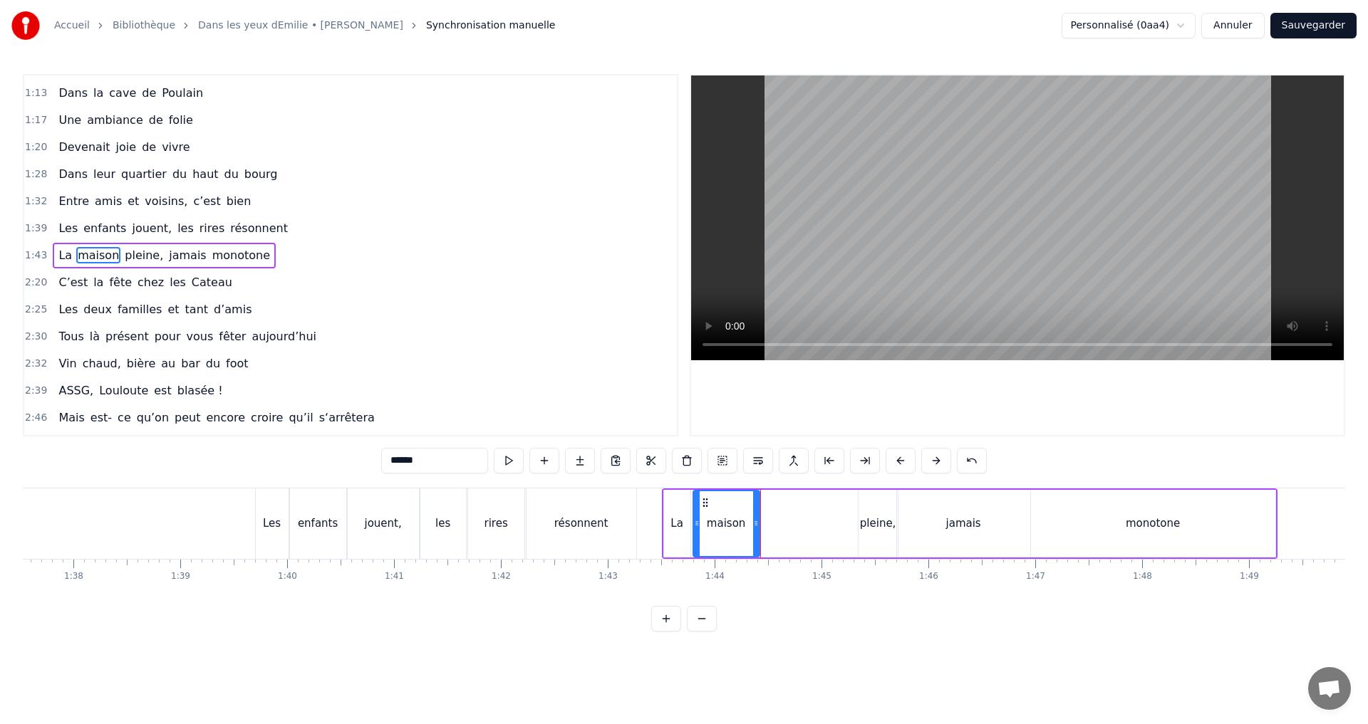
drag, startPoint x: 853, startPoint y: 527, endPoint x: 756, endPoint y: 536, distance: 97.3
click at [756, 536] on div at bounding box center [756, 523] width 6 height 65
click at [266, 514] on div "Les" at bounding box center [272, 524] width 33 height 71
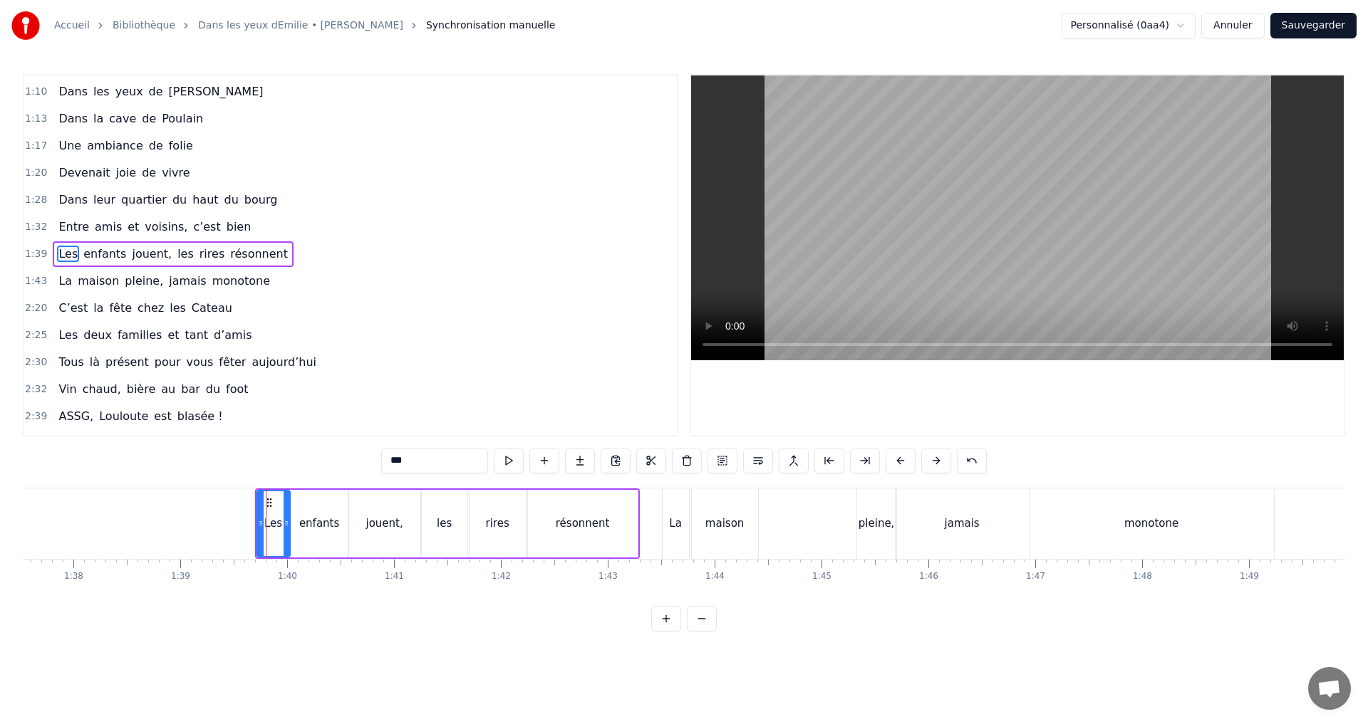
scroll to position [402, 0]
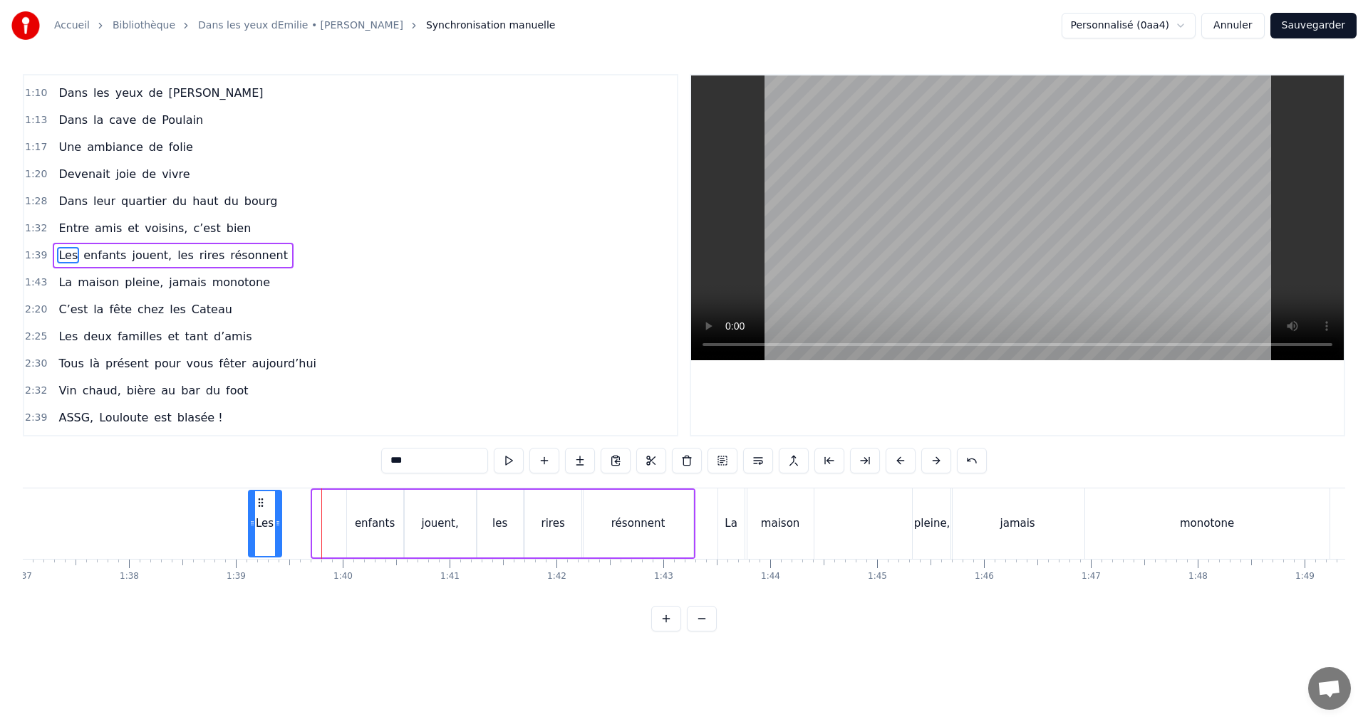
click at [263, 503] on icon at bounding box center [260, 502] width 11 height 11
click at [358, 506] on div "enfants" at bounding box center [379, 524] width 56 height 68
drag, startPoint x: 363, startPoint y: 499, endPoint x: 299, endPoint y: 499, distance: 64.1
click at [299, 499] on icon at bounding box center [298, 502] width 11 height 11
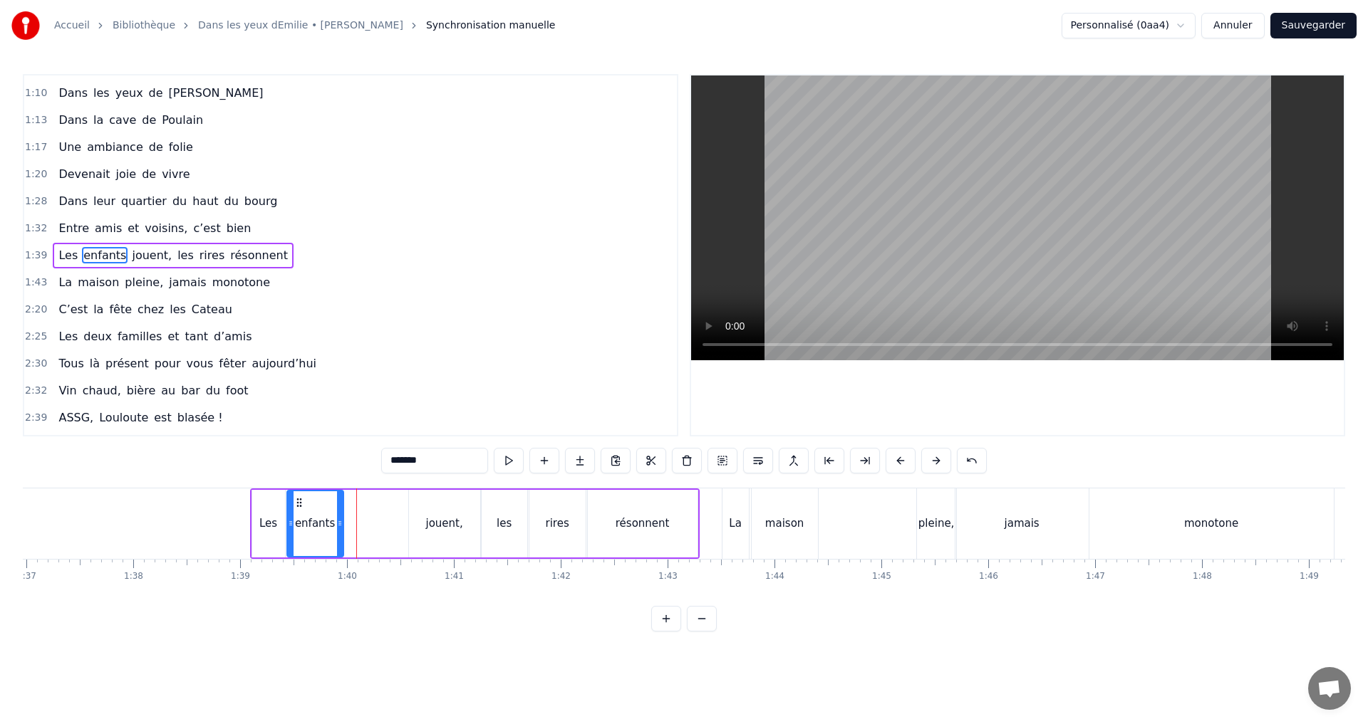
click at [431, 506] on div "jouent," at bounding box center [444, 524] width 71 height 68
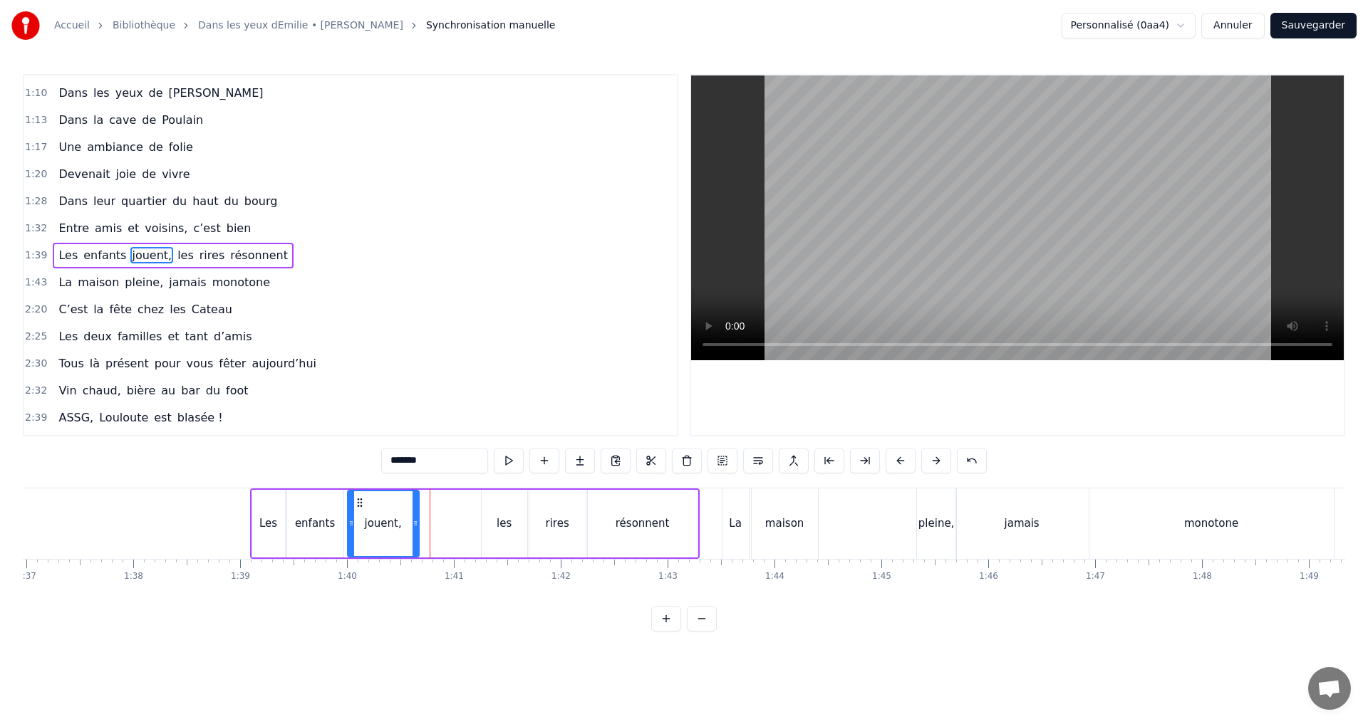
drag, startPoint x: 412, startPoint y: 500, endPoint x: 360, endPoint y: 500, distance: 52.0
click at [360, 499] on circle at bounding box center [360, 499] width 1 height 1
click at [493, 517] on div "les" at bounding box center [505, 524] width 46 height 68
drag, startPoint x: 493, startPoint y: 499, endPoint x: 437, endPoint y: 501, distance: 56.3
click at [437, 501] on icon at bounding box center [437, 502] width 11 height 11
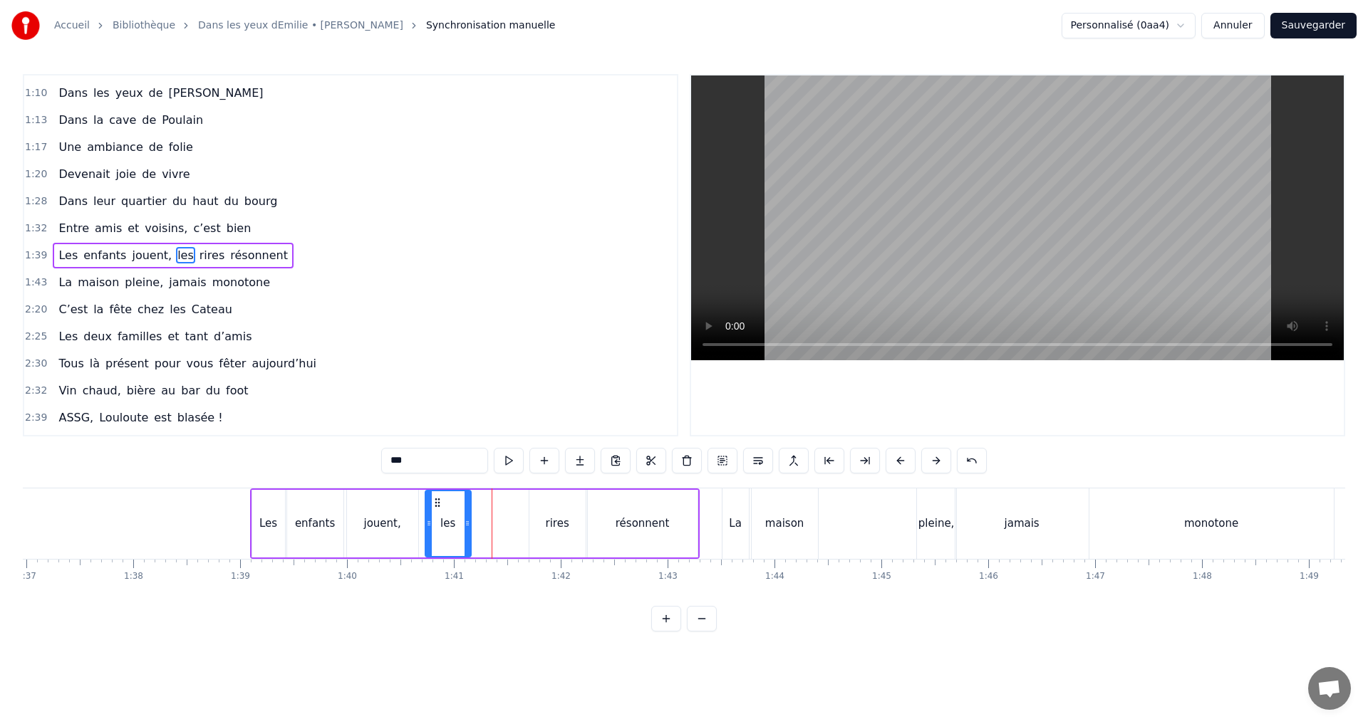
click at [545, 505] on div "rires" at bounding box center [557, 524] width 56 height 68
drag, startPoint x: 539, startPoint y: 498, endPoint x: 483, endPoint y: 504, distance: 56.6
click at [483, 504] on icon at bounding box center [487, 502] width 11 height 11
click at [615, 520] on div "résonnent" at bounding box center [643, 524] width 110 height 68
type input "*********"
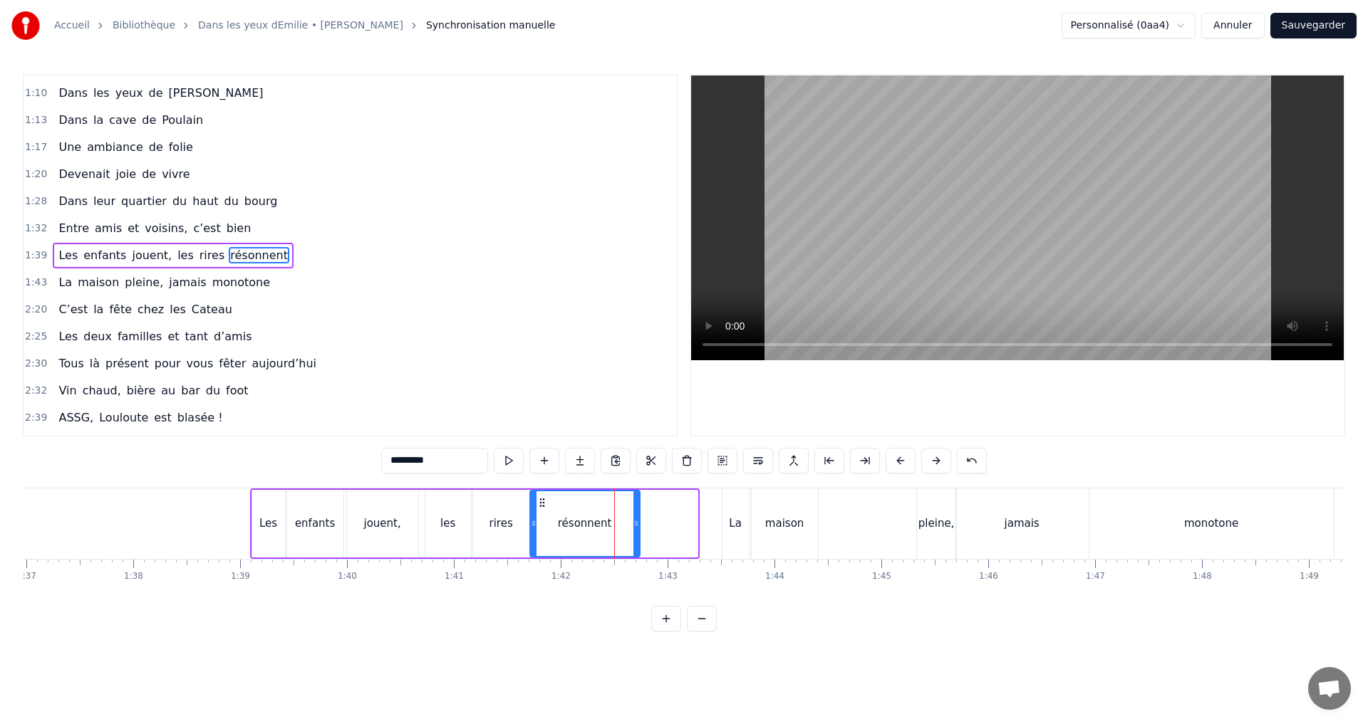
drag, startPoint x: 595, startPoint y: 501, endPoint x: 538, endPoint y: 506, distance: 57.9
click at [538, 506] on icon at bounding box center [541, 502] width 11 height 11
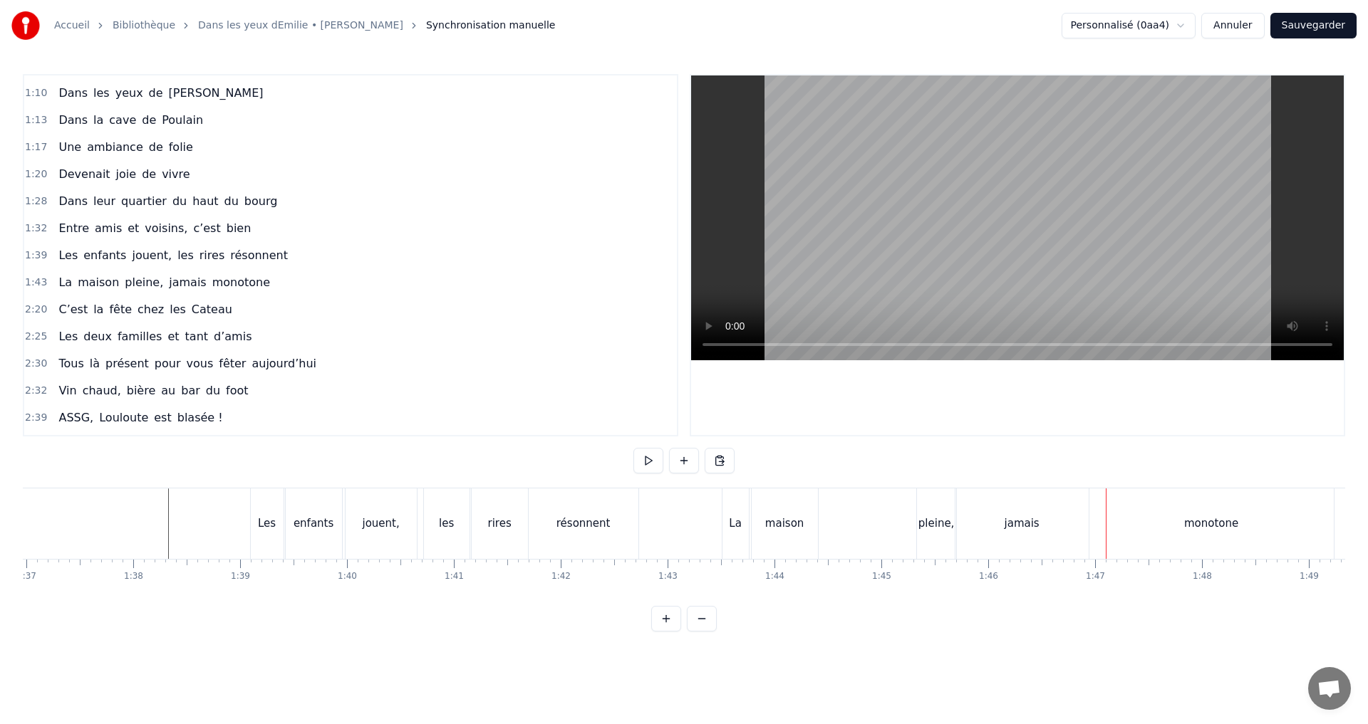
click at [953, 523] on div "La maison pleine, jamais monotone" at bounding box center [1029, 524] width 615 height 71
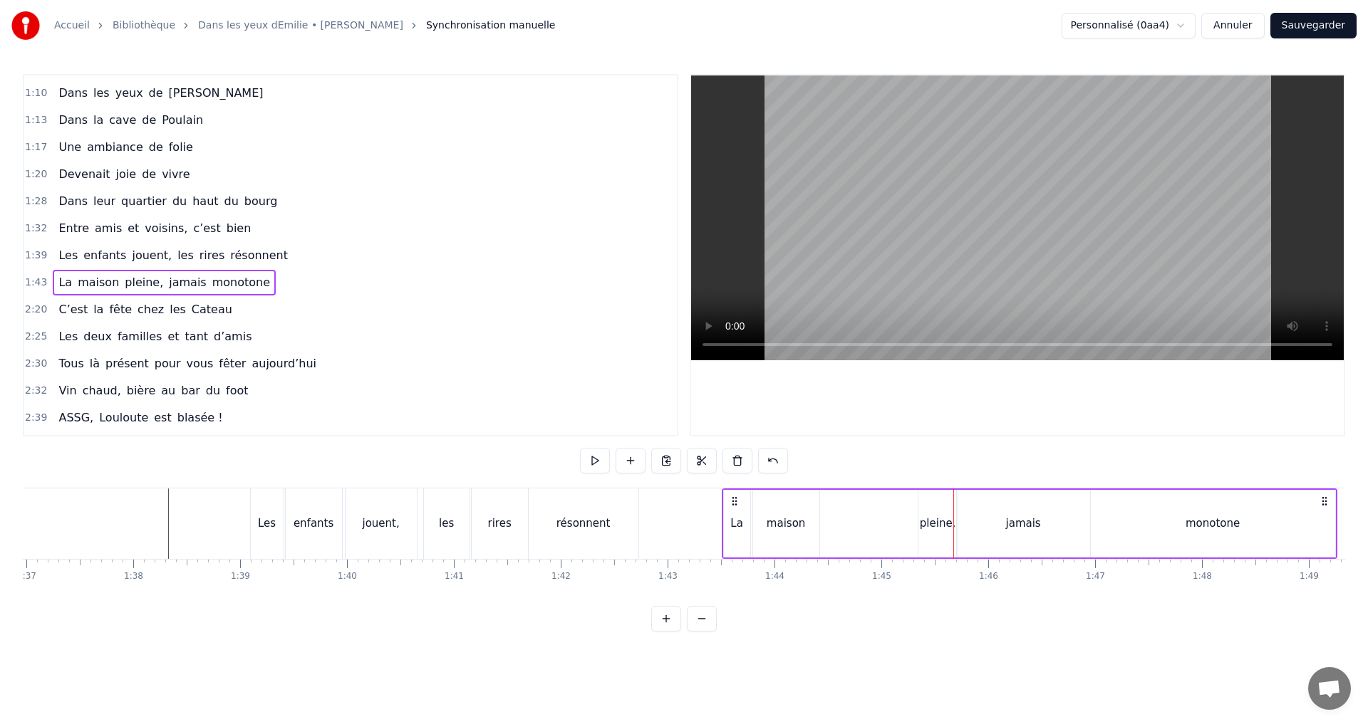
drag, startPoint x: 944, startPoint y: 529, endPoint x: 939, endPoint y: 521, distance: 8.9
click at [941, 526] on div "pleine," at bounding box center [938, 524] width 36 height 16
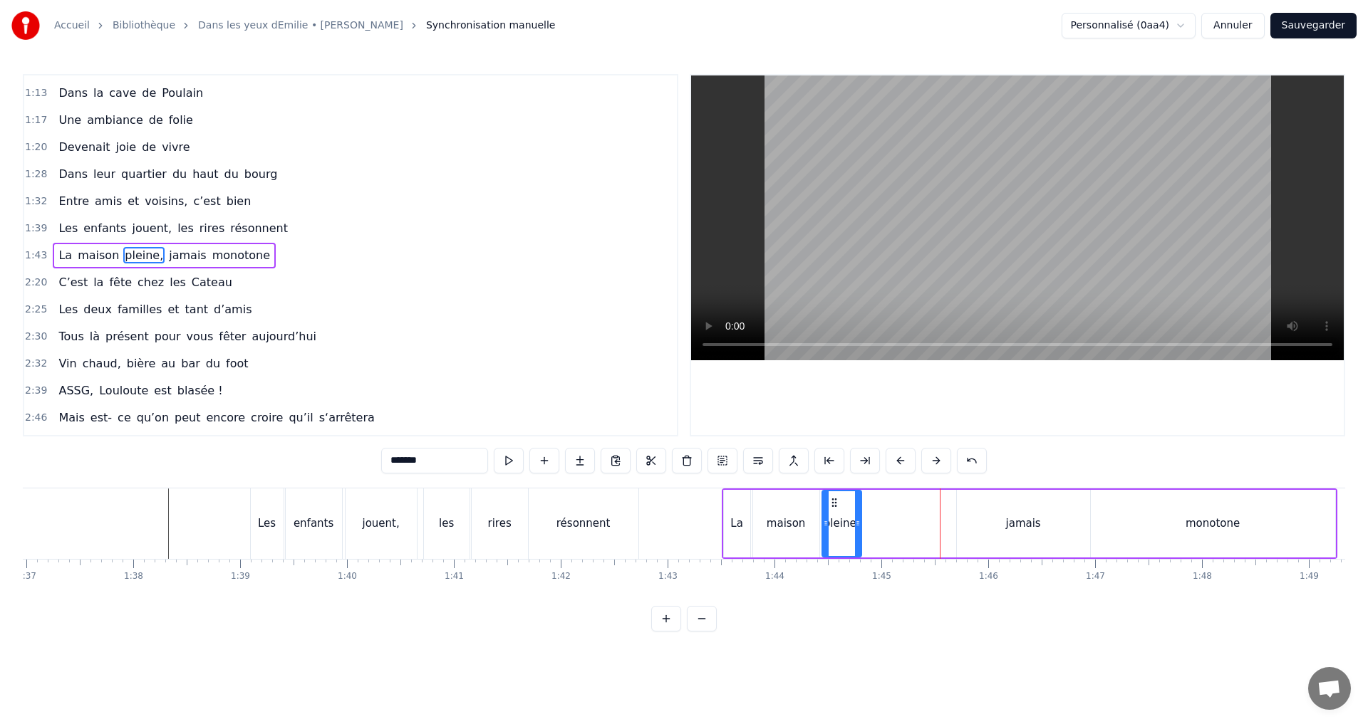
drag, startPoint x: 926, startPoint y: 499, endPoint x: 832, endPoint y: 500, distance: 94.0
click at [832, 499] on circle at bounding box center [832, 499] width 1 height 1
drag, startPoint x: 999, startPoint y: 506, endPoint x: 990, endPoint y: 506, distance: 8.5
click at [990, 506] on div "jamais" at bounding box center [1023, 524] width 133 height 68
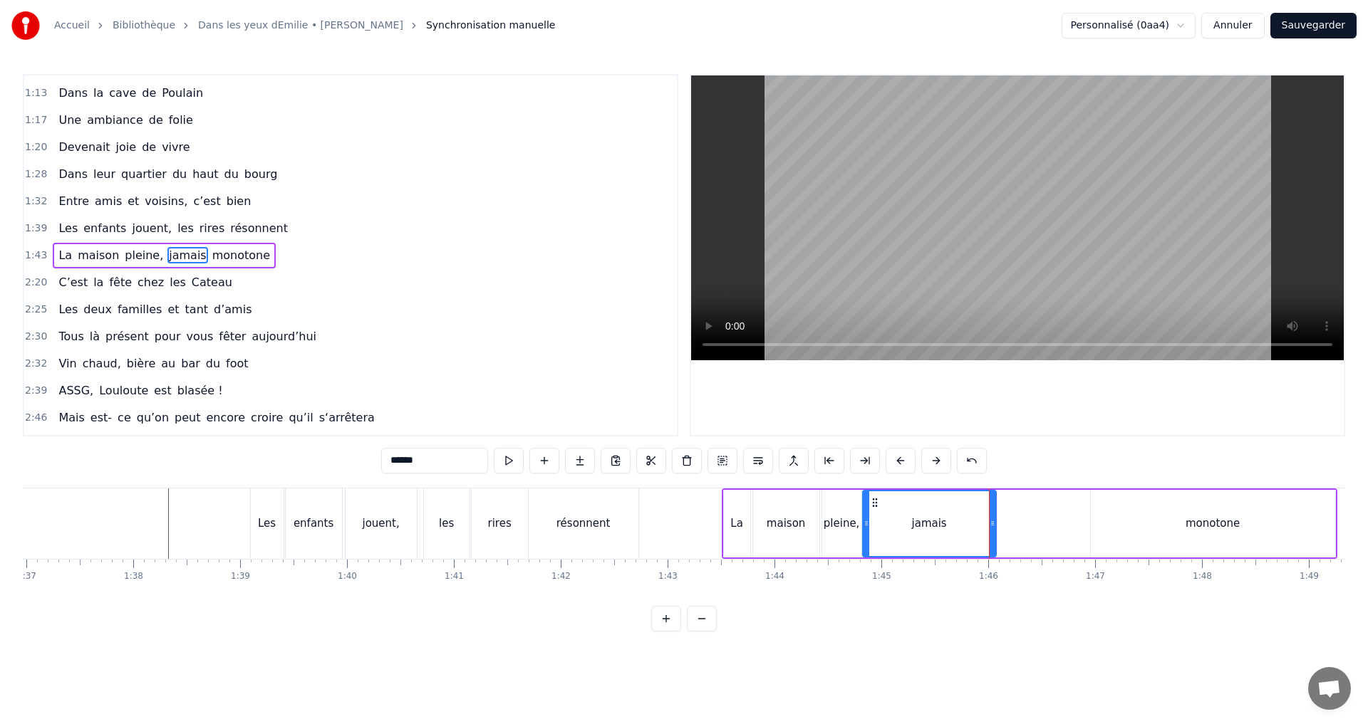
drag, startPoint x: 959, startPoint y: 501, endPoint x: 873, endPoint y: 502, distance: 86.9
click at [873, 502] on icon at bounding box center [874, 502] width 11 height 11
drag, startPoint x: 993, startPoint y: 526, endPoint x: 952, endPoint y: 525, distance: 40.6
click at [952, 525] on icon at bounding box center [952, 523] width 6 height 11
click at [1188, 497] on div "monotone" at bounding box center [1212, 524] width 244 height 68
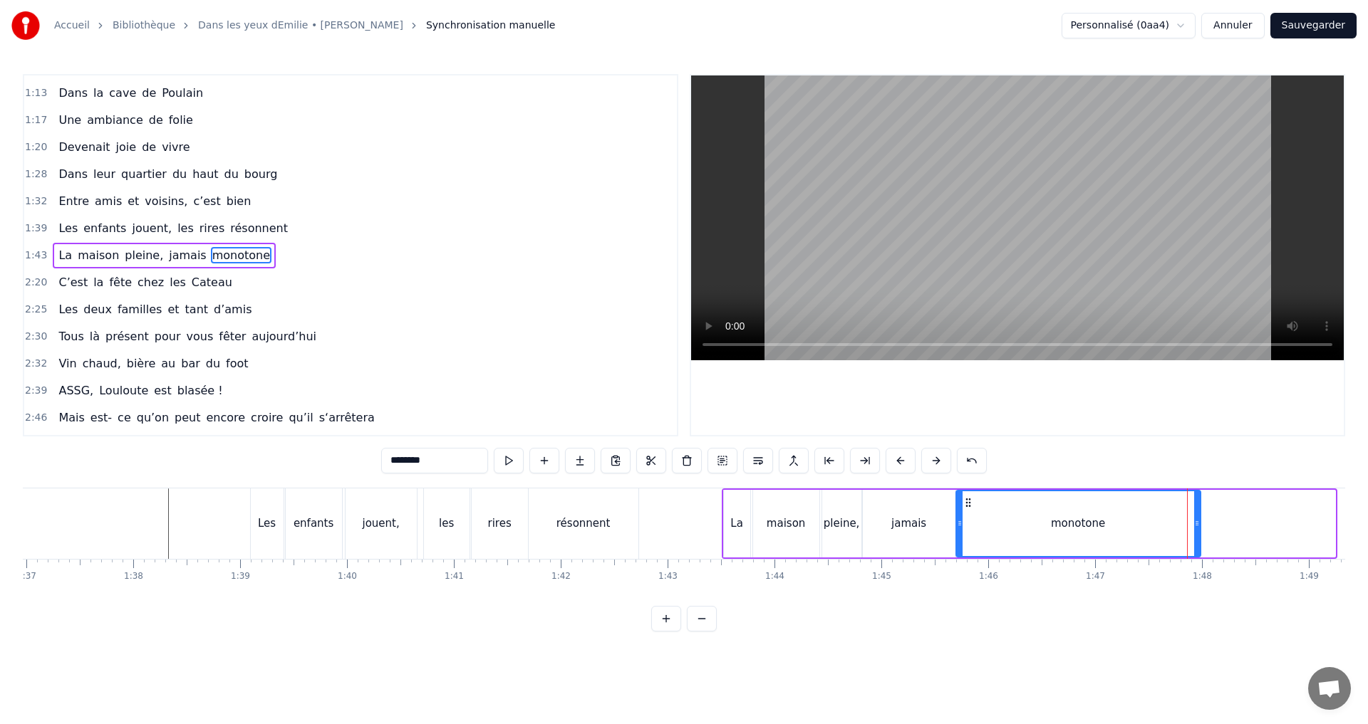
drag, startPoint x: 1097, startPoint y: 499, endPoint x: 966, endPoint y: 517, distance: 132.3
click at [966, 517] on div "monotone" at bounding box center [1078, 523] width 243 height 65
click at [734, 509] on div "La" at bounding box center [737, 524] width 26 height 68
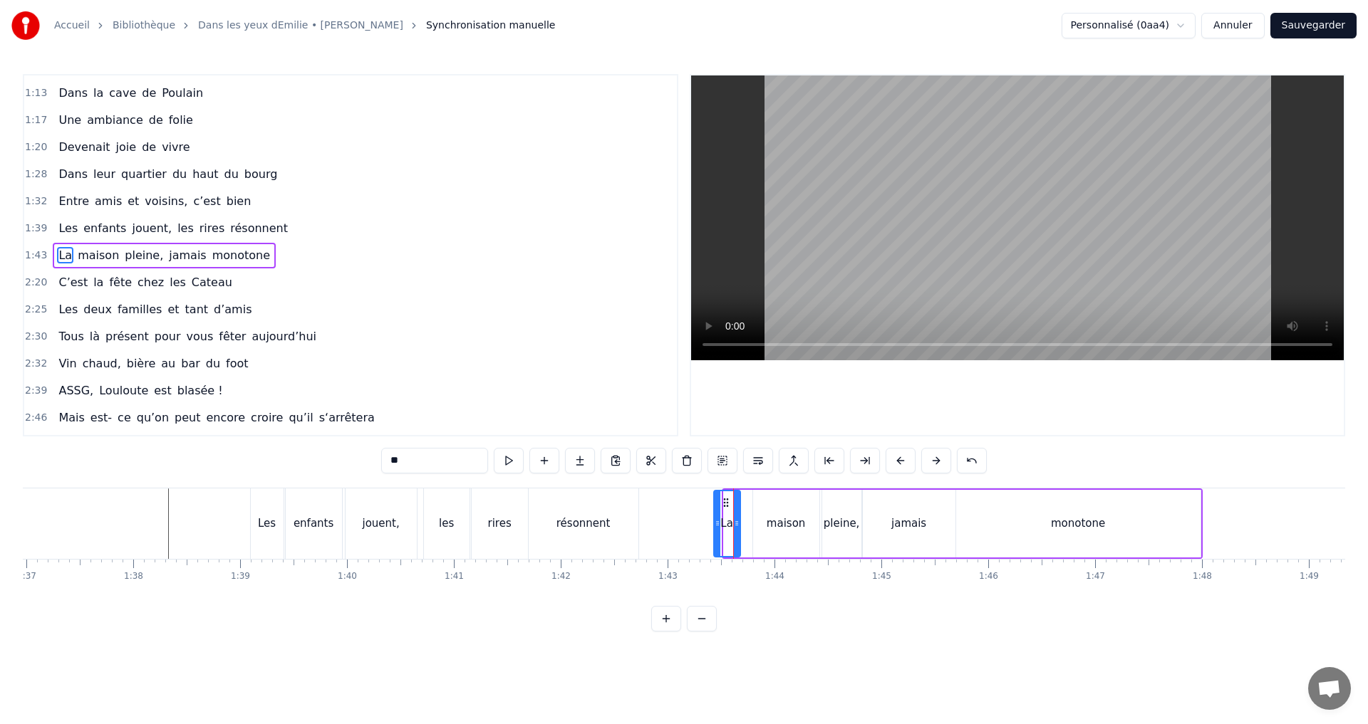
drag, startPoint x: 734, startPoint y: 497, endPoint x: 724, endPoint y: 498, distance: 10.0
click at [724, 498] on icon at bounding box center [725, 502] width 11 height 11
click at [785, 511] on div "maison" at bounding box center [786, 524] width 66 height 68
drag, startPoint x: 761, startPoint y: 499, endPoint x: 750, endPoint y: 500, distance: 10.7
click at [750, 500] on icon at bounding box center [754, 502] width 11 height 11
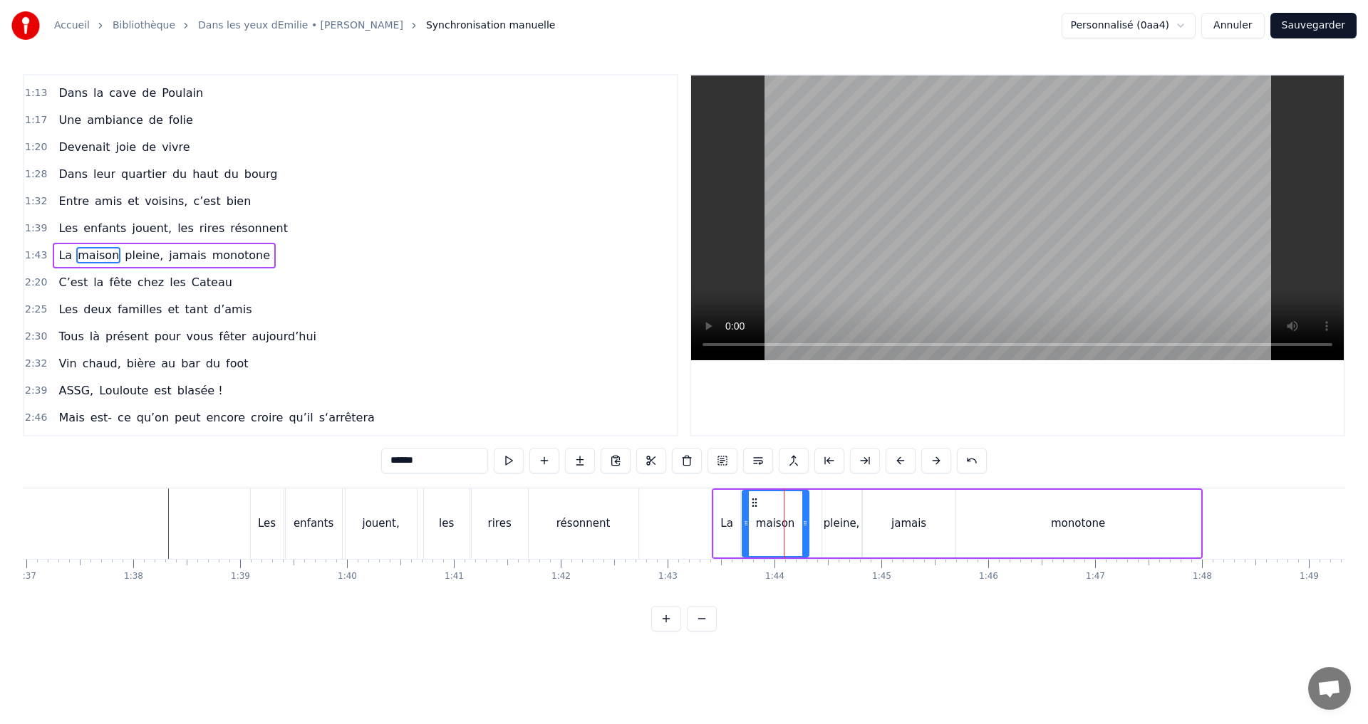
click at [838, 512] on div "pleine," at bounding box center [841, 524] width 39 height 68
drag, startPoint x: 829, startPoint y: 502, endPoint x: 814, endPoint y: 503, distance: 15.0
click at [814, 503] on icon at bounding box center [818, 502] width 11 height 11
click at [893, 512] on div "jamais" at bounding box center [909, 524] width 93 height 68
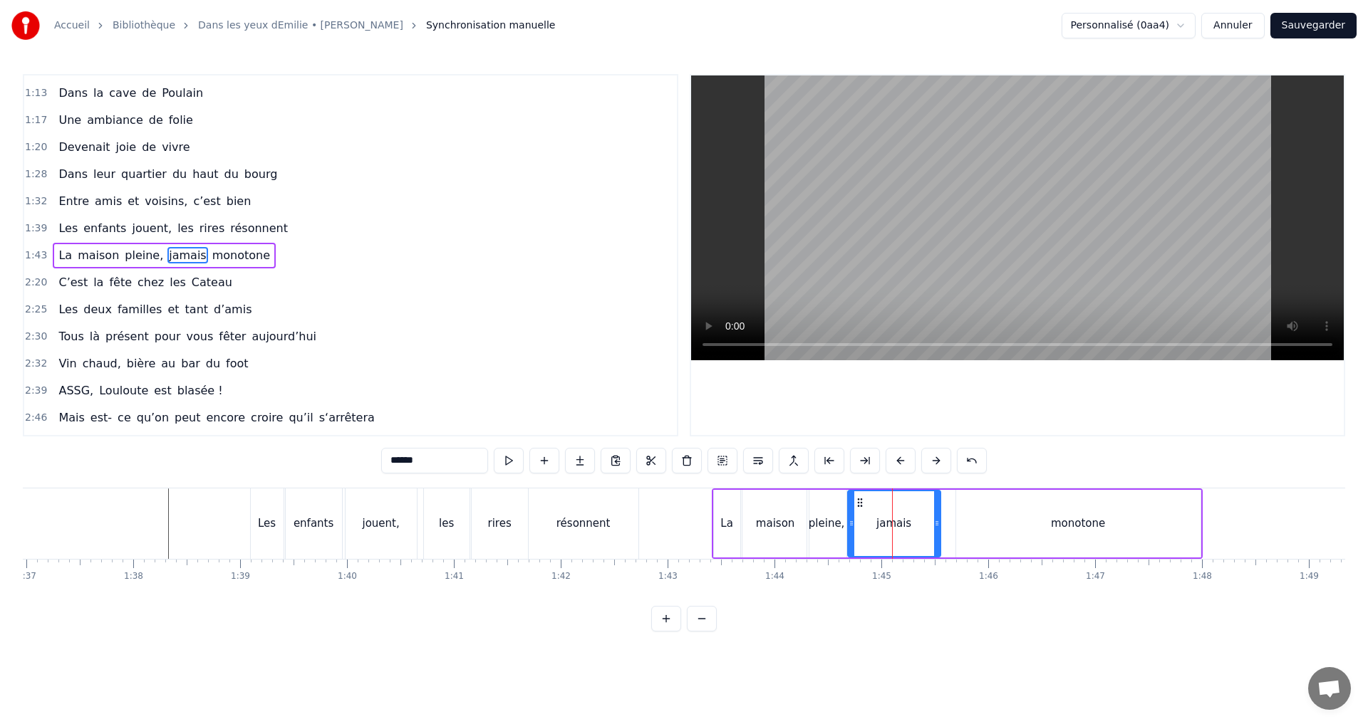
drag, startPoint x: 870, startPoint y: 504, endPoint x: 855, endPoint y: 499, distance: 15.6
click at [855, 499] on icon at bounding box center [859, 502] width 11 height 11
click at [979, 526] on div "monotone" at bounding box center [1078, 524] width 244 height 68
type input "********"
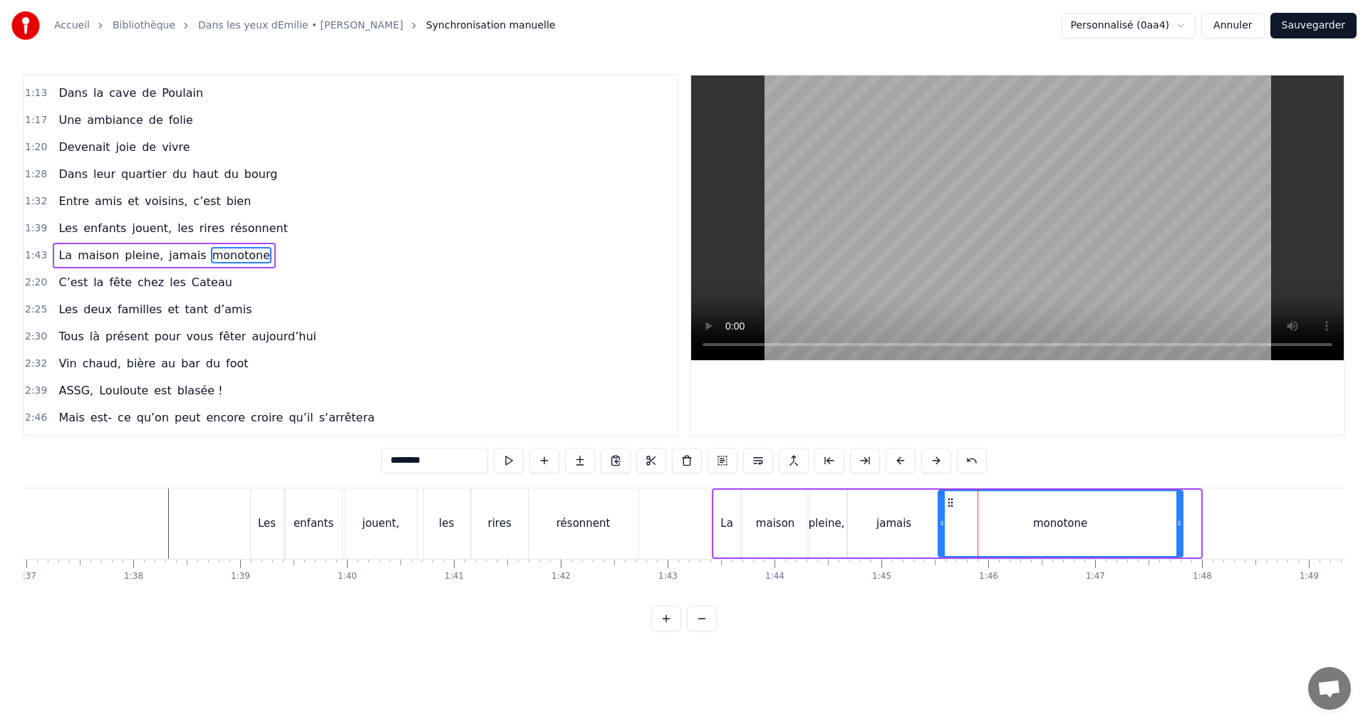
drag, startPoint x: 964, startPoint y: 501, endPoint x: 947, endPoint y: 501, distance: 17.8
click at [947, 501] on icon at bounding box center [949, 502] width 11 height 11
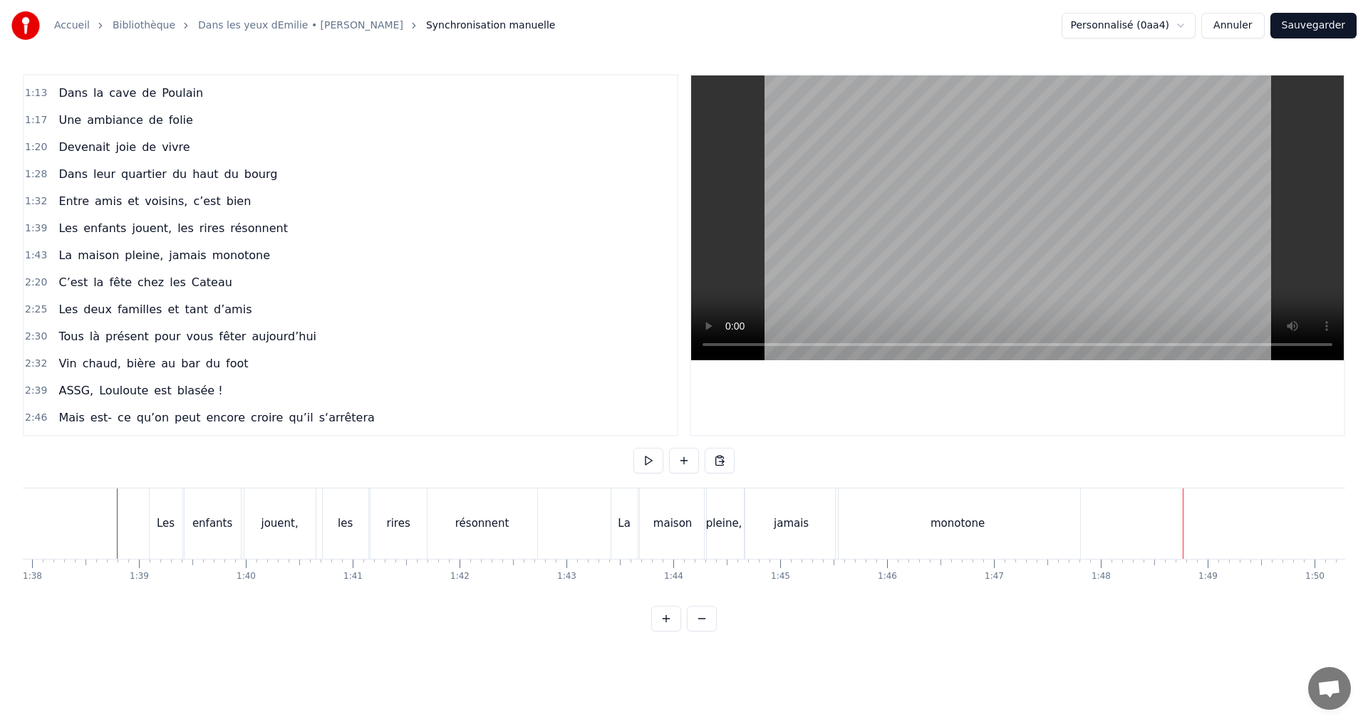
scroll to position [0, 10447]
click at [781, 531] on div "jamais" at bounding box center [805, 524] width 93 height 71
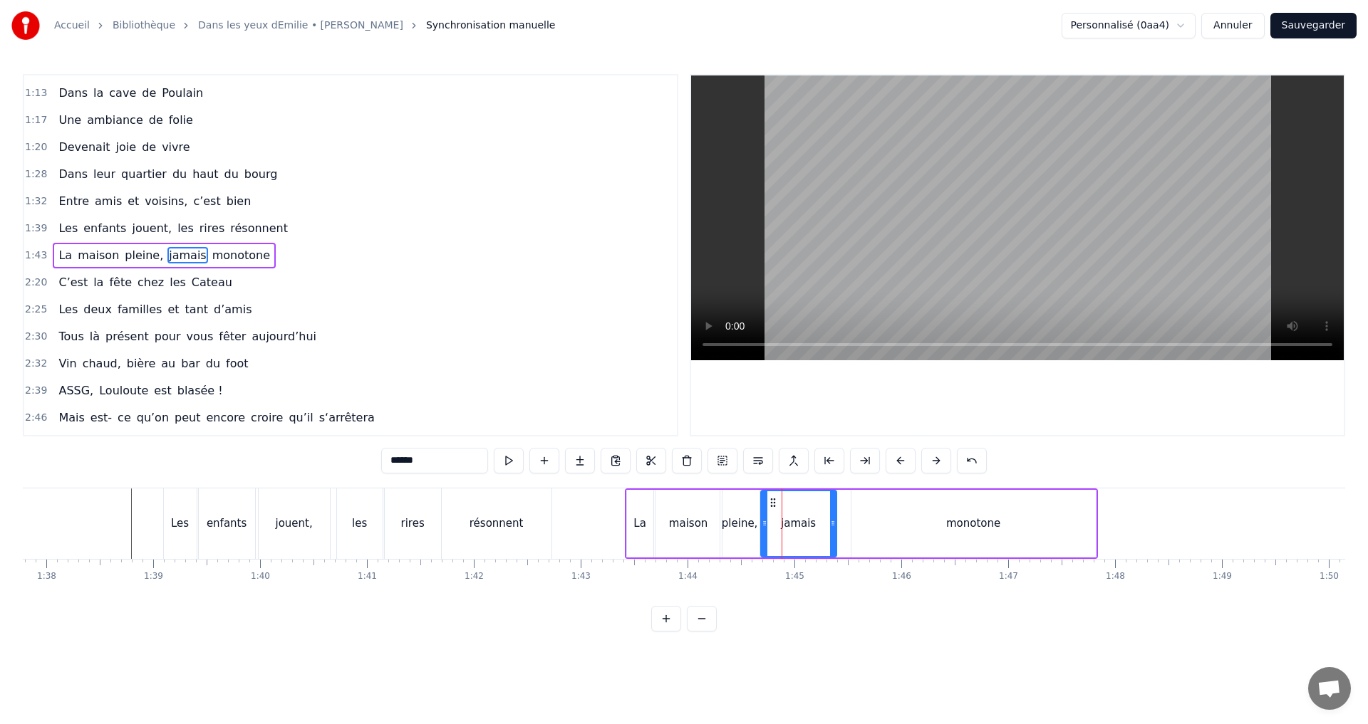
drag, startPoint x: 851, startPoint y: 524, endPoint x: 827, endPoint y: 526, distance: 24.4
click at [831, 526] on icon at bounding box center [833, 523] width 6 height 11
click at [692, 524] on div "maison" at bounding box center [688, 524] width 38 height 16
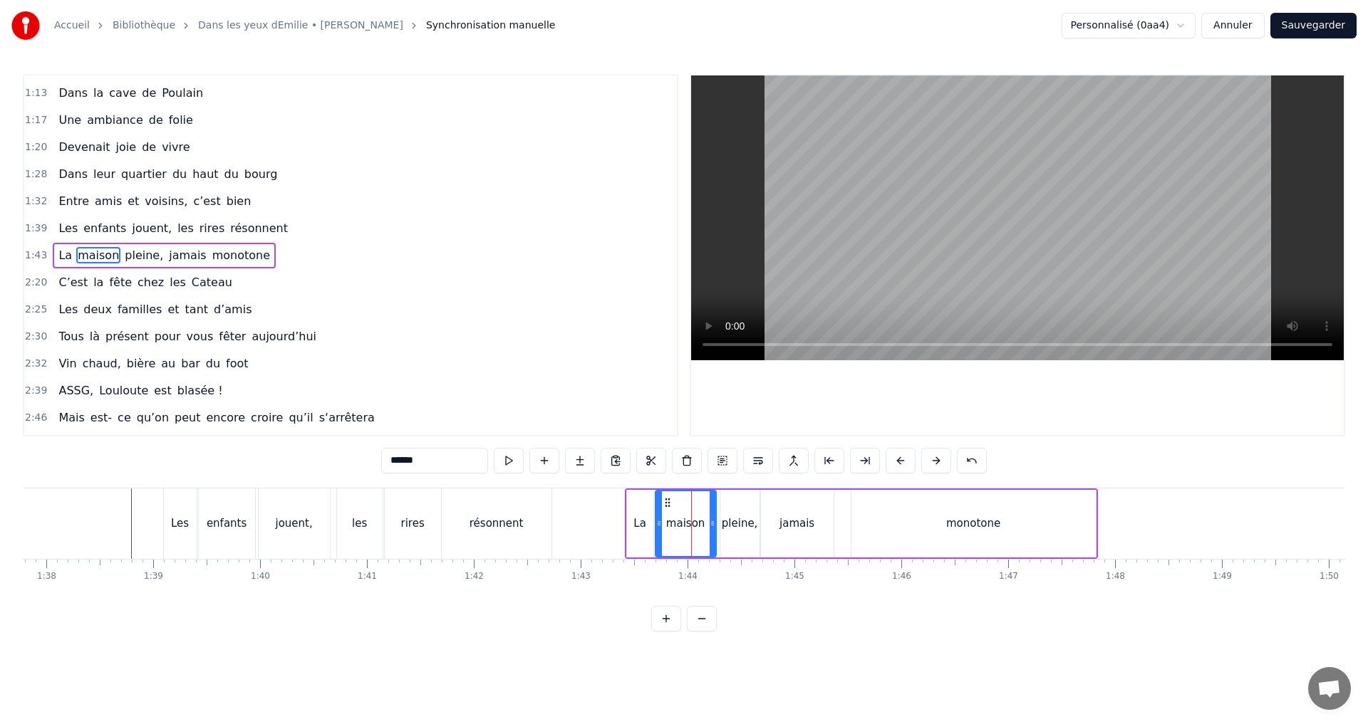
click at [712, 521] on icon at bounding box center [712, 523] width 6 height 11
click at [965, 531] on div "monotone" at bounding box center [973, 524] width 54 height 16
type input "********"
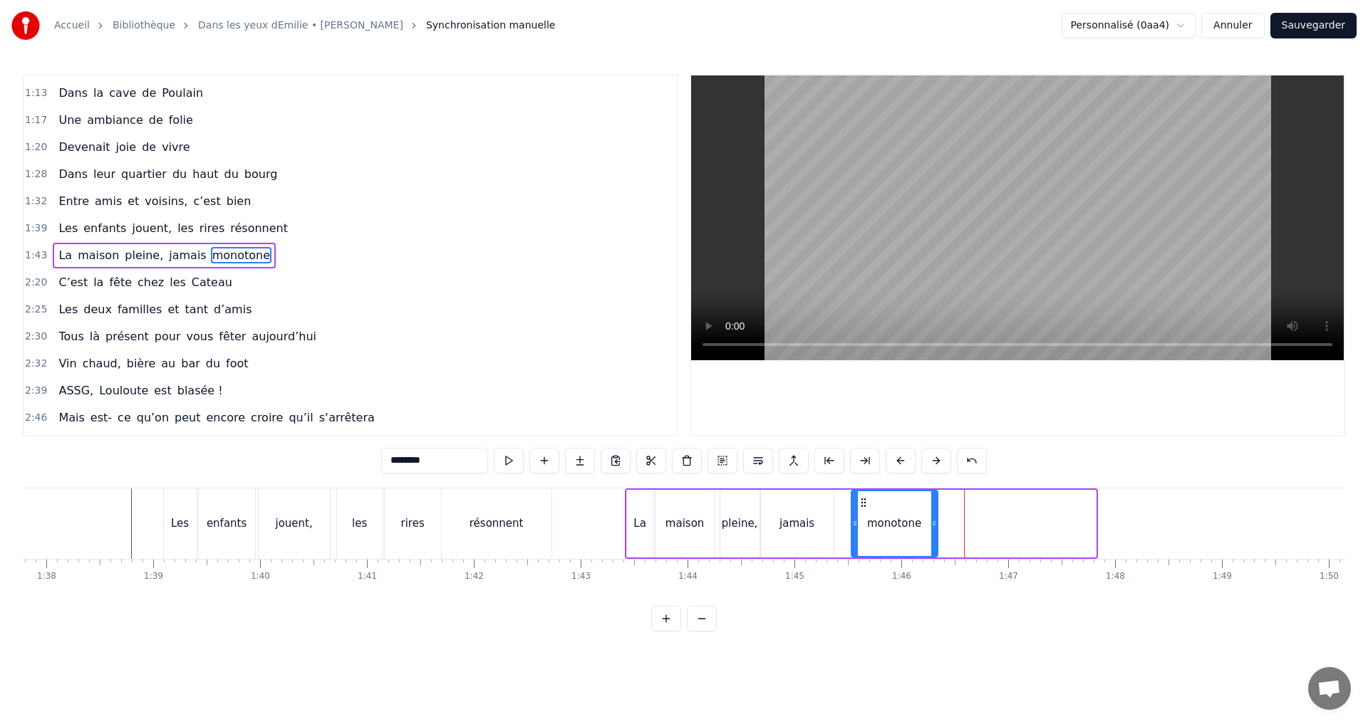
drag, startPoint x: 1092, startPoint y: 524, endPoint x: 934, endPoint y: 531, distance: 158.3
click at [934, 531] on div at bounding box center [934, 523] width 6 height 65
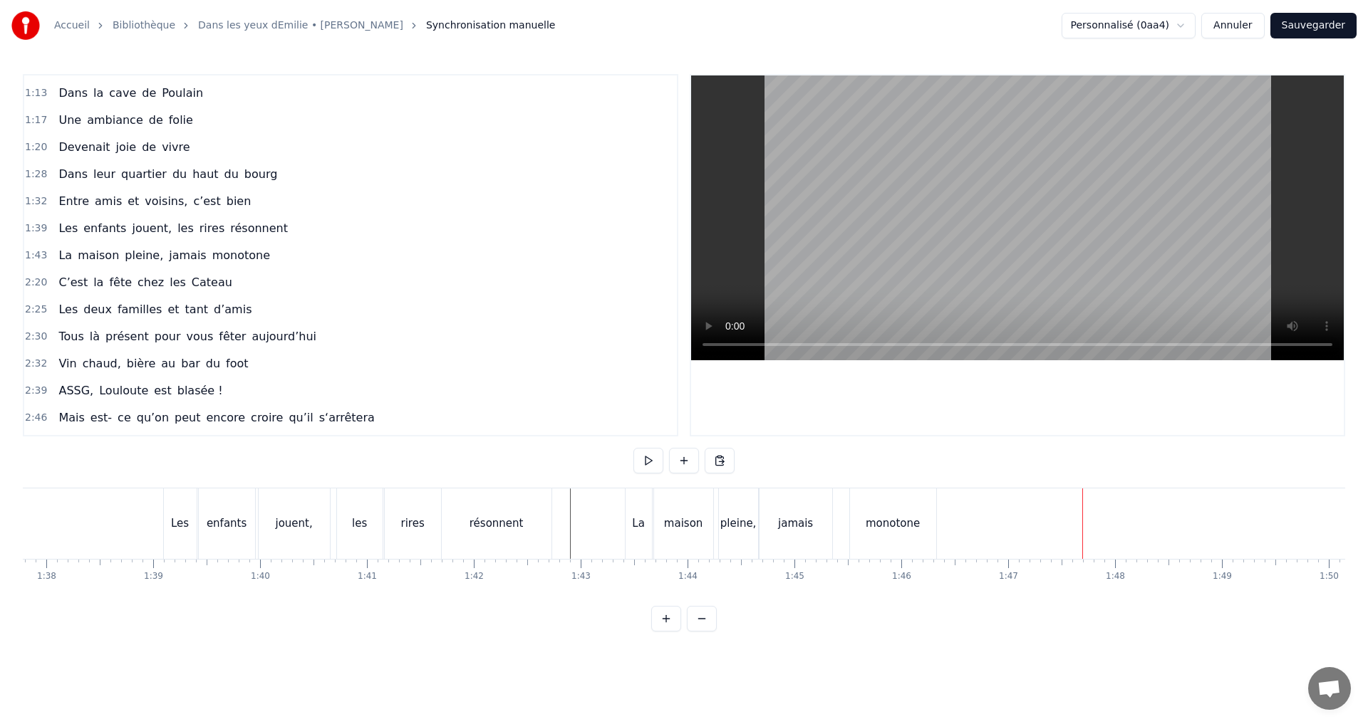
click at [875, 523] on div "monotone" at bounding box center [892, 524] width 54 height 16
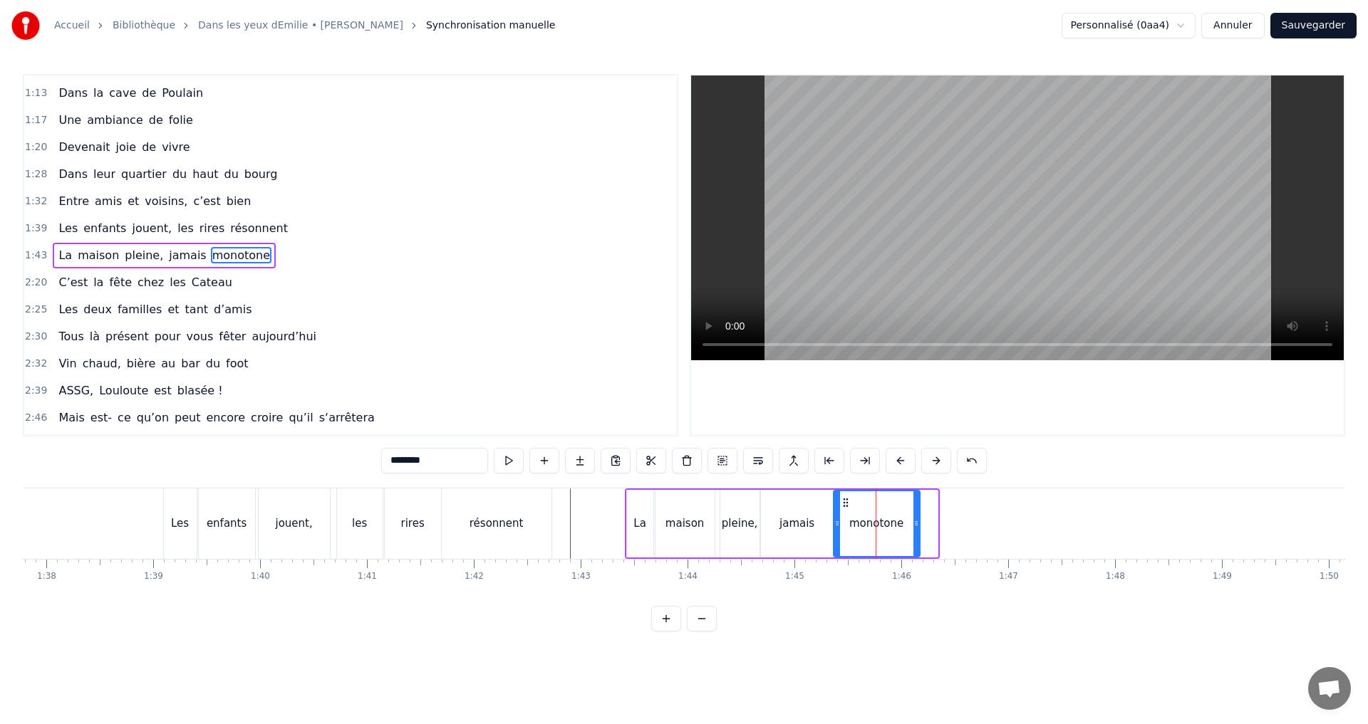
drag, startPoint x: 863, startPoint y: 502, endPoint x: 845, endPoint y: 500, distance: 17.9
click at [845, 500] on icon at bounding box center [845, 502] width 11 height 11
click at [801, 521] on div "jamais" at bounding box center [796, 524] width 35 height 16
click at [704, 510] on div "maison" at bounding box center [684, 524] width 59 height 68
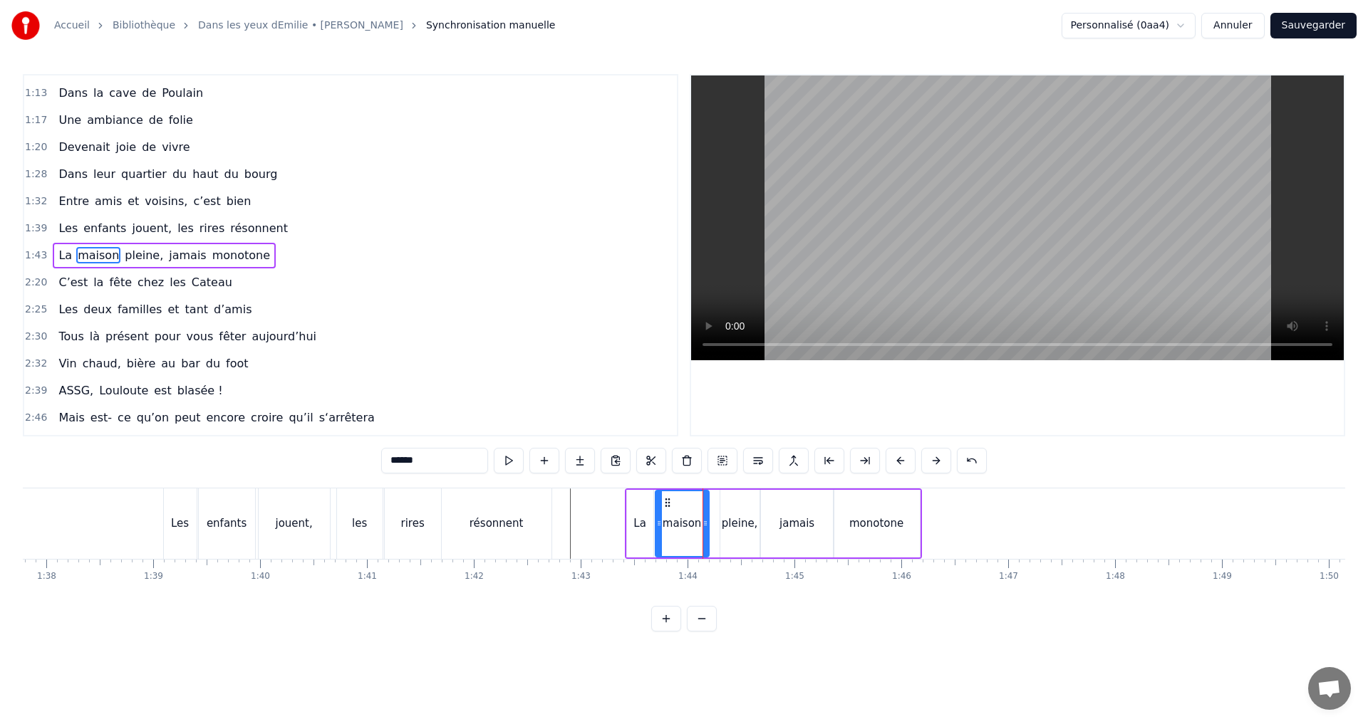
click at [707, 527] on icon at bounding box center [705, 523] width 6 height 11
drag, startPoint x: 735, startPoint y: 520, endPoint x: 733, endPoint y: 509, distance: 11.6
click at [735, 518] on div "pleine," at bounding box center [740, 524] width 36 height 16
drag, startPoint x: 729, startPoint y: 503, endPoint x: 720, endPoint y: 503, distance: 9.3
click at [720, 503] on circle at bounding box center [720, 502] width 1 height 1
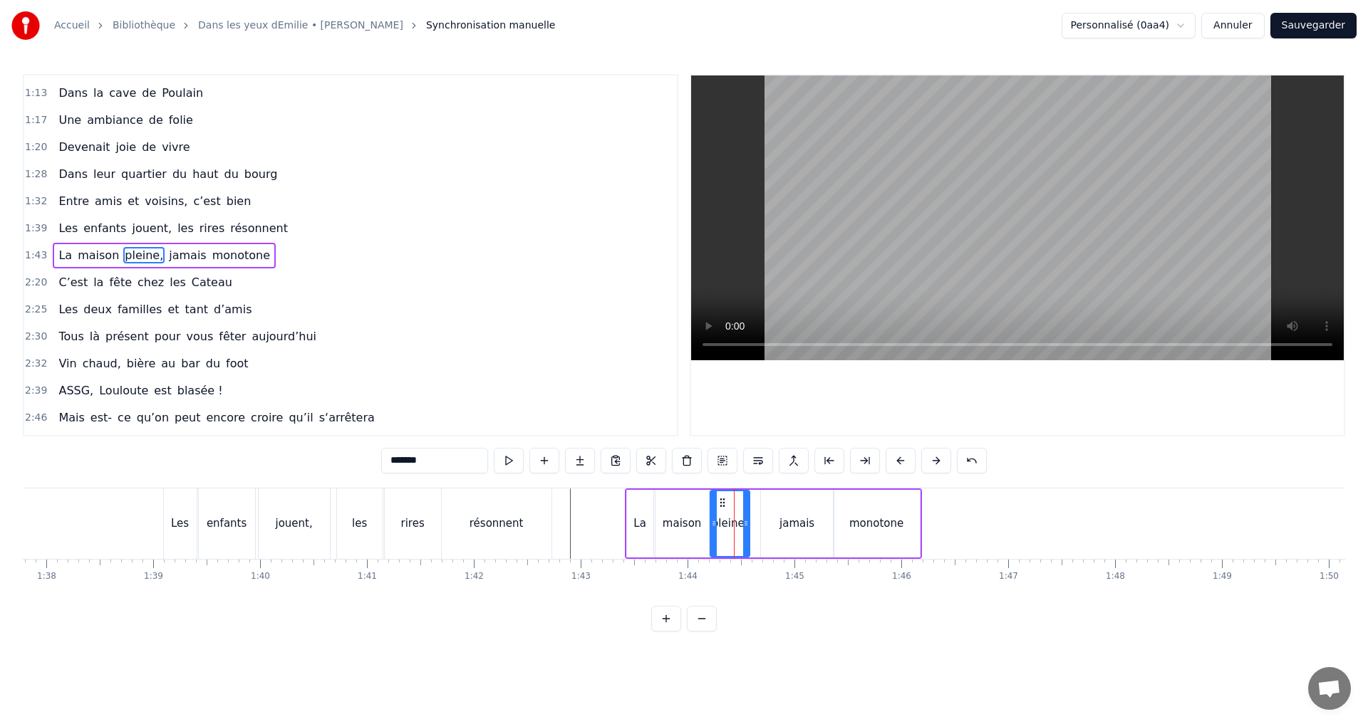
drag, startPoint x: 780, startPoint y: 519, endPoint x: 772, endPoint y: 509, distance: 12.7
click at [777, 517] on div "jamais" at bounding box center [797, 524] width 73 height 68
drag, startPoint x: 771, startPoint y: 500, endPoint x: 761, endPoint y: 500, distance: 9.3
click at [761, 499] on circle at bounding box center [761, 499] width 1 height 1
drag, startPoint x: 820, startPoint y: 521, endPoint x: 797, endPoint y: 521, distance: 22.8
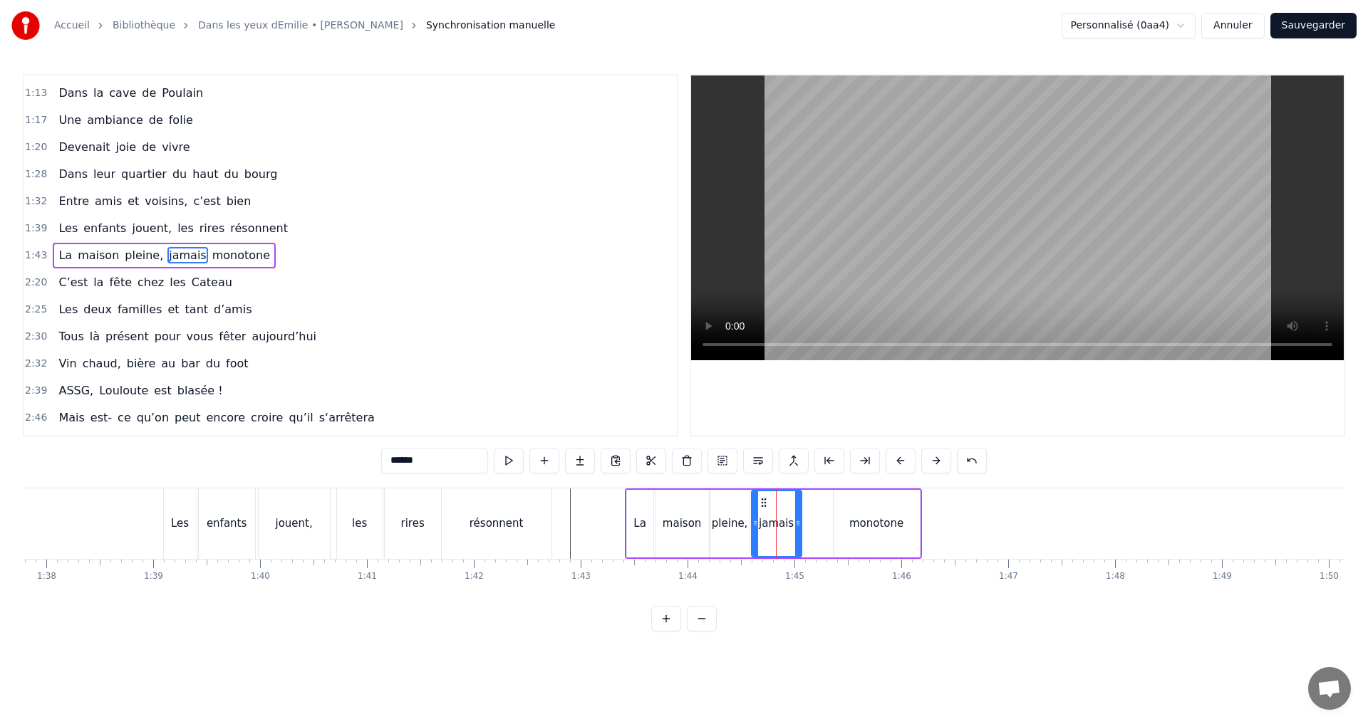
click at [797, 521] on icon at bounding box center [798, 523] width 6 height 11
click at [880, 531] on div "monotone" at bounding box center [876, 524] width 86 height 68
type input "********"
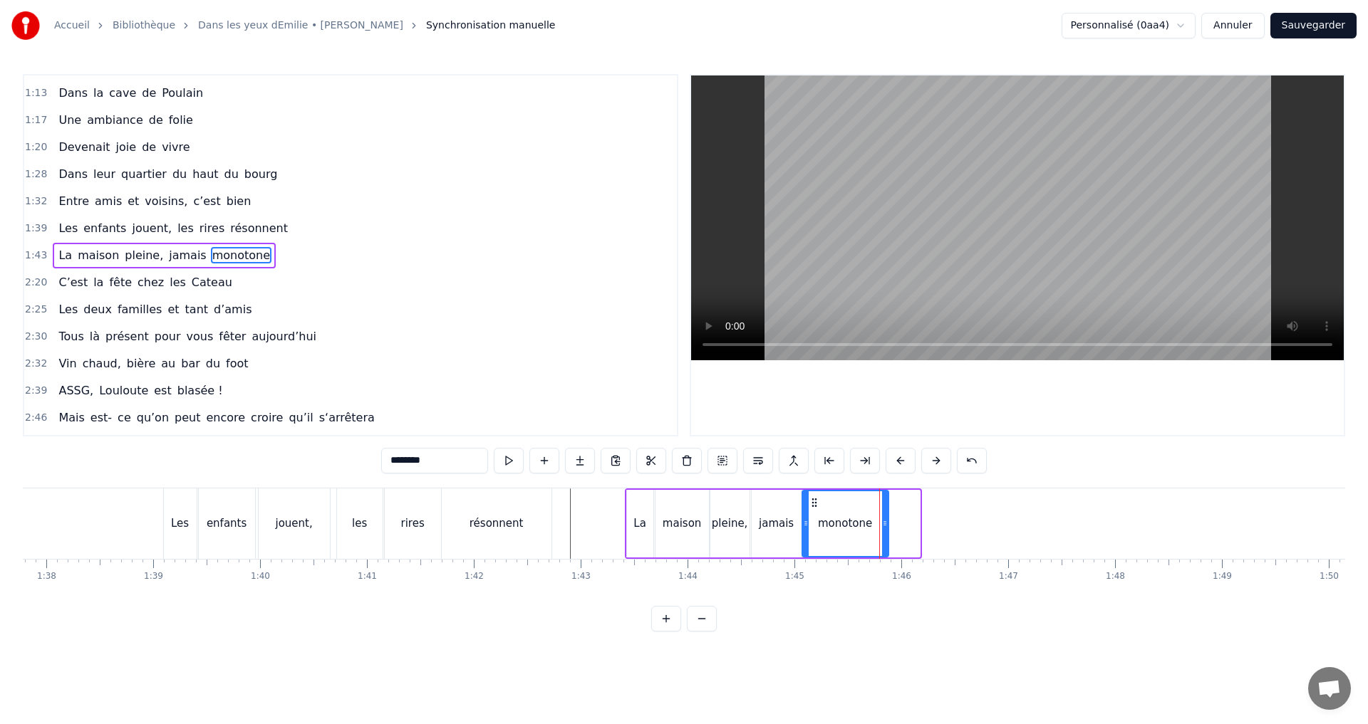
drag, startPoint x: 843, startPoint y: 501, endPoint x: 812, endPoint y: 499, distance: 31.4
click at [812, 499] on icon at bounding box center [813, 502] width 11 height 11
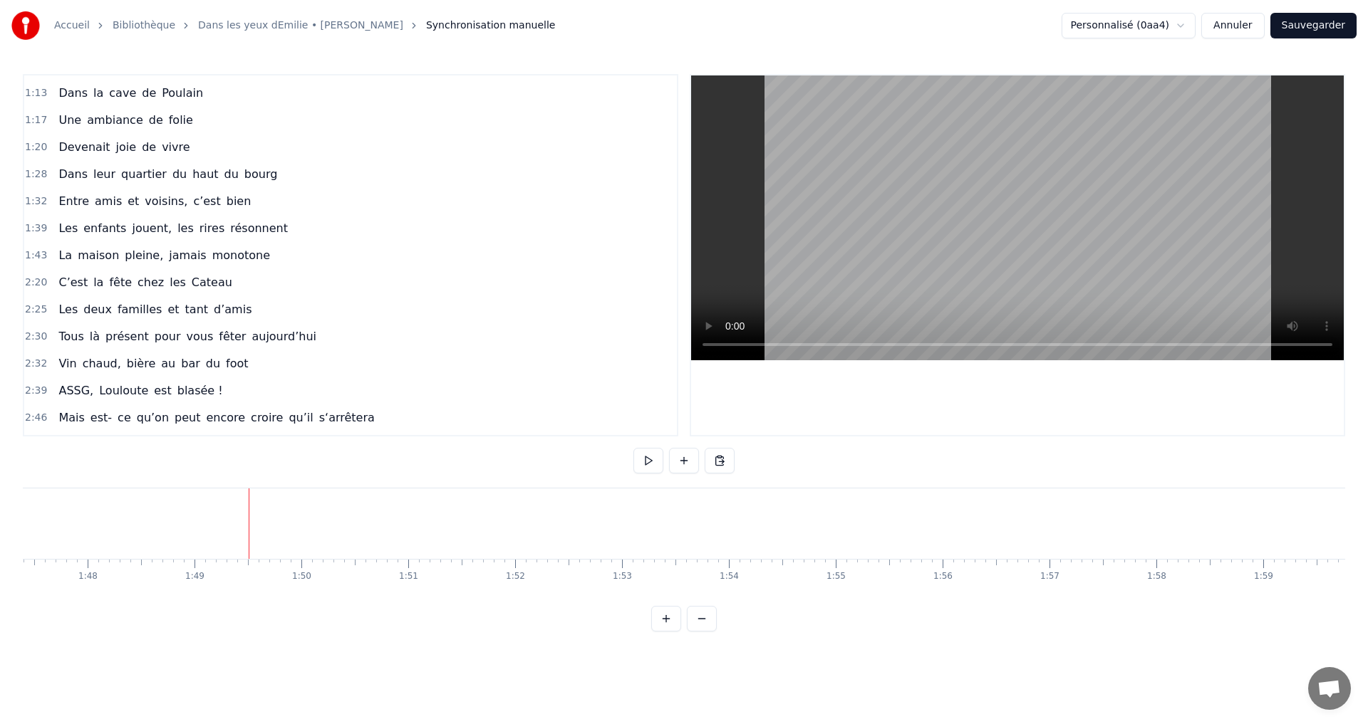
scroll to position [0, 11628]
click at [57, 283] on span "C’est" at bounding box center [73, 282] width 32 height 16
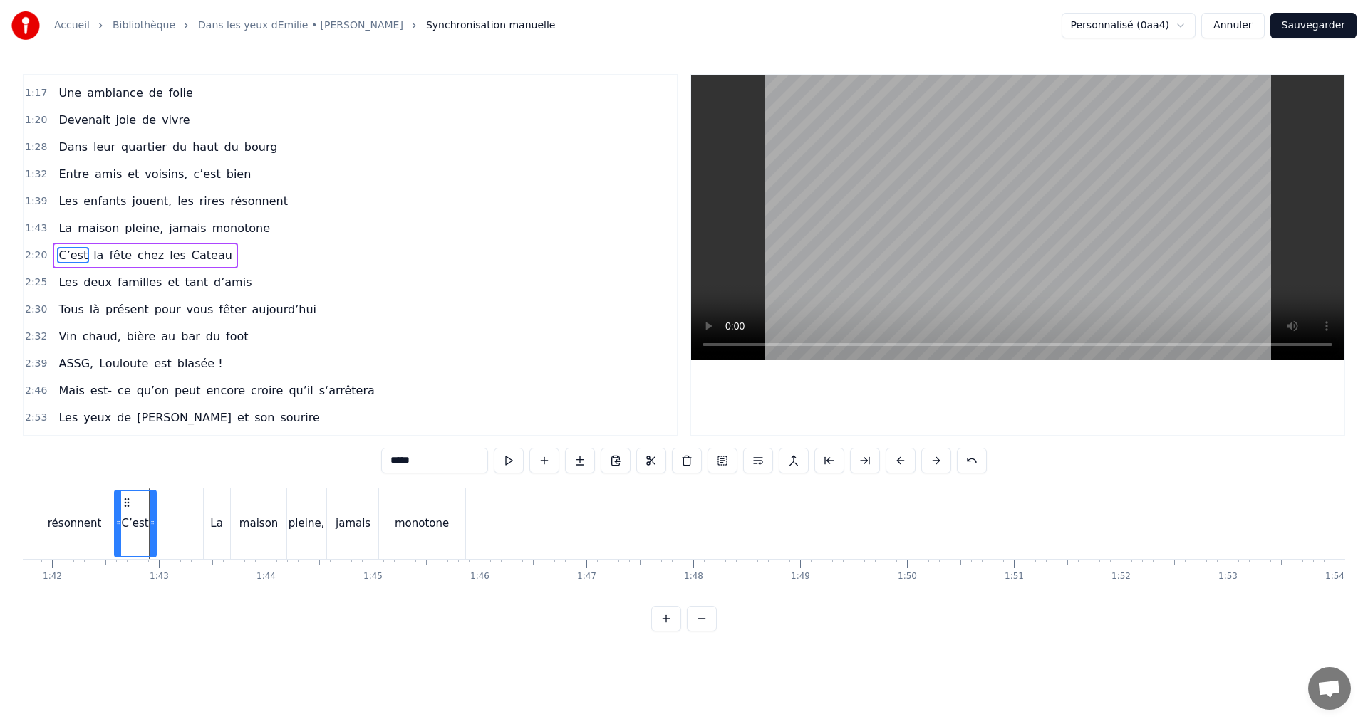
scroll to position [0, 10857]
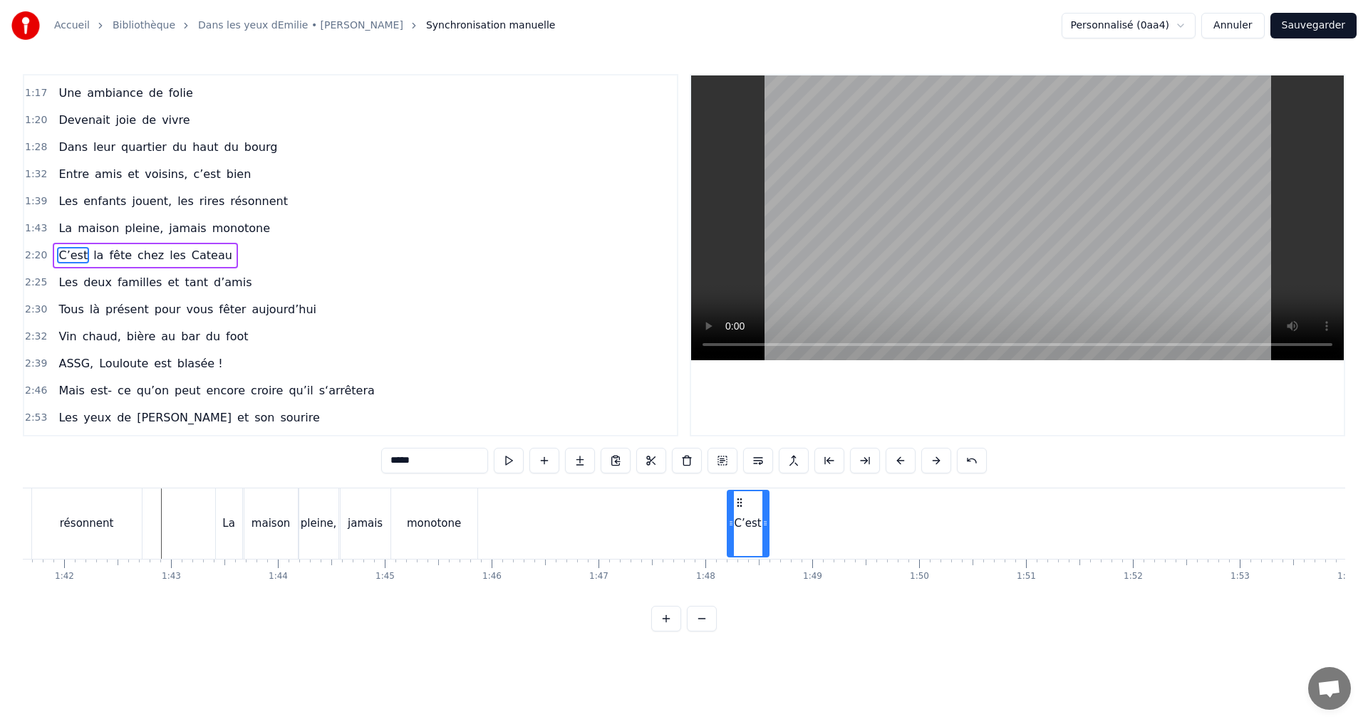
drag, startPoint x: 108, startPoint y: 504, endPoint x: 739, endPoint y: 504, distance: 630.4
click at [739, 504] on icon at bounding box center [739, 502] width 11 height 11
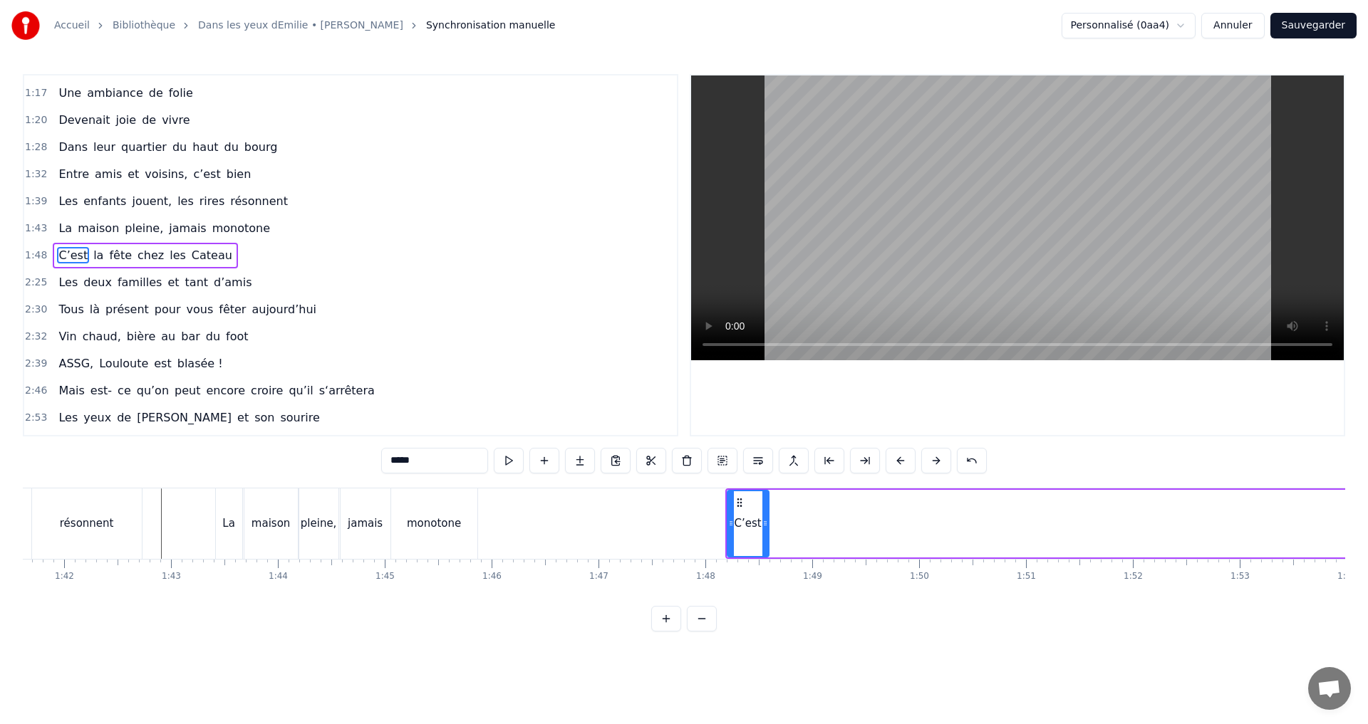
click at [322, 503] on div "pleine," at bounding box center [318, 524] width 39 height 71
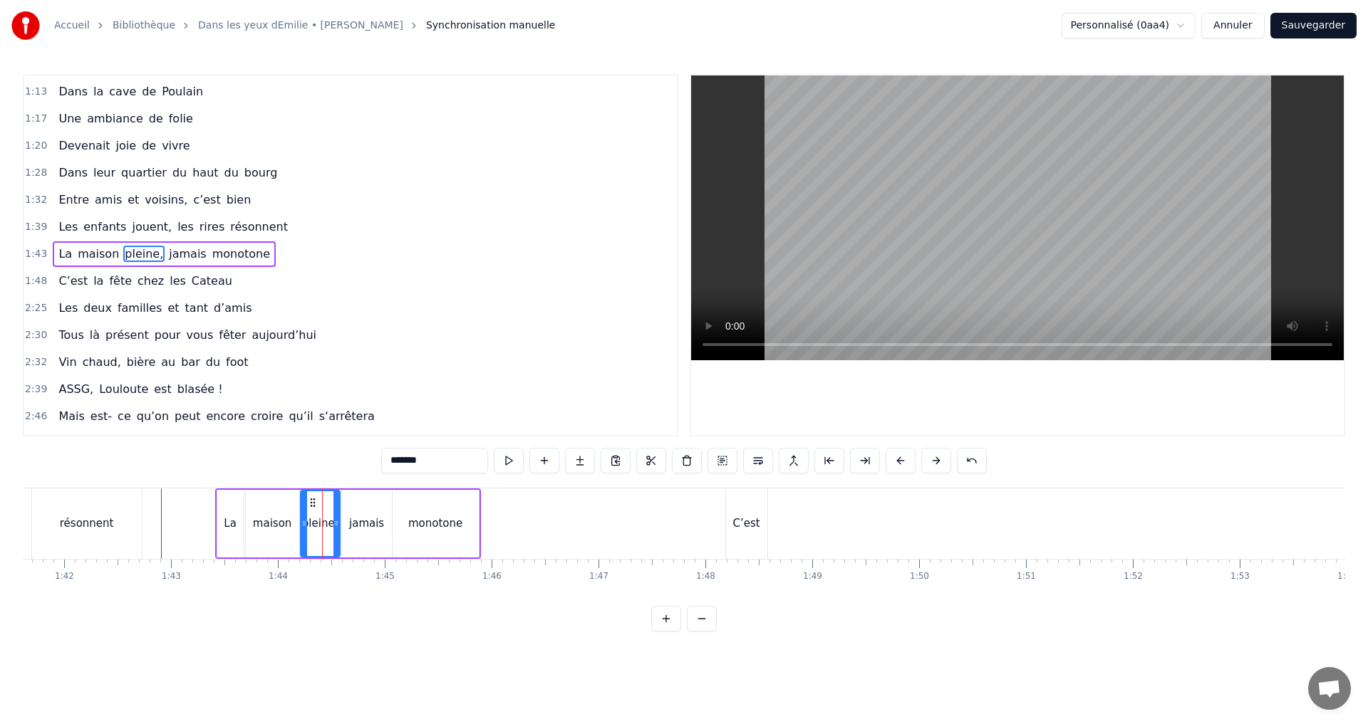
scroll to position [429, 0]
click at [741, 535] on div "C’est" at bounding box center [746, 524] width 41 height 71
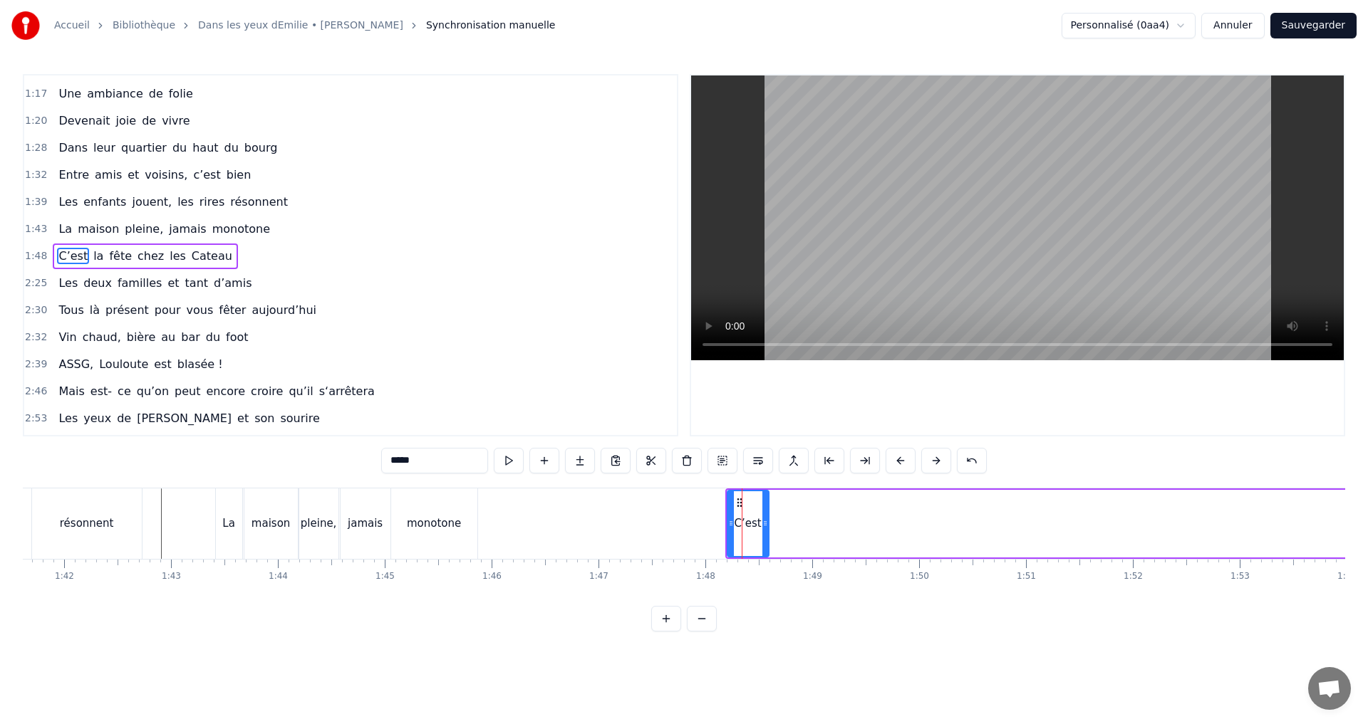
scroll to position [456, 0]
drag, startPoint x: 739, startPoint y: 501, endPoint x: 713, endPoint y: 506, distance: 27.0
click at [713, 506] on icon at bounding box center [712, 502] width 11 height 11
click at [301, 511] on div "pleine," at bounding box center [318, 524] width 39 height 71
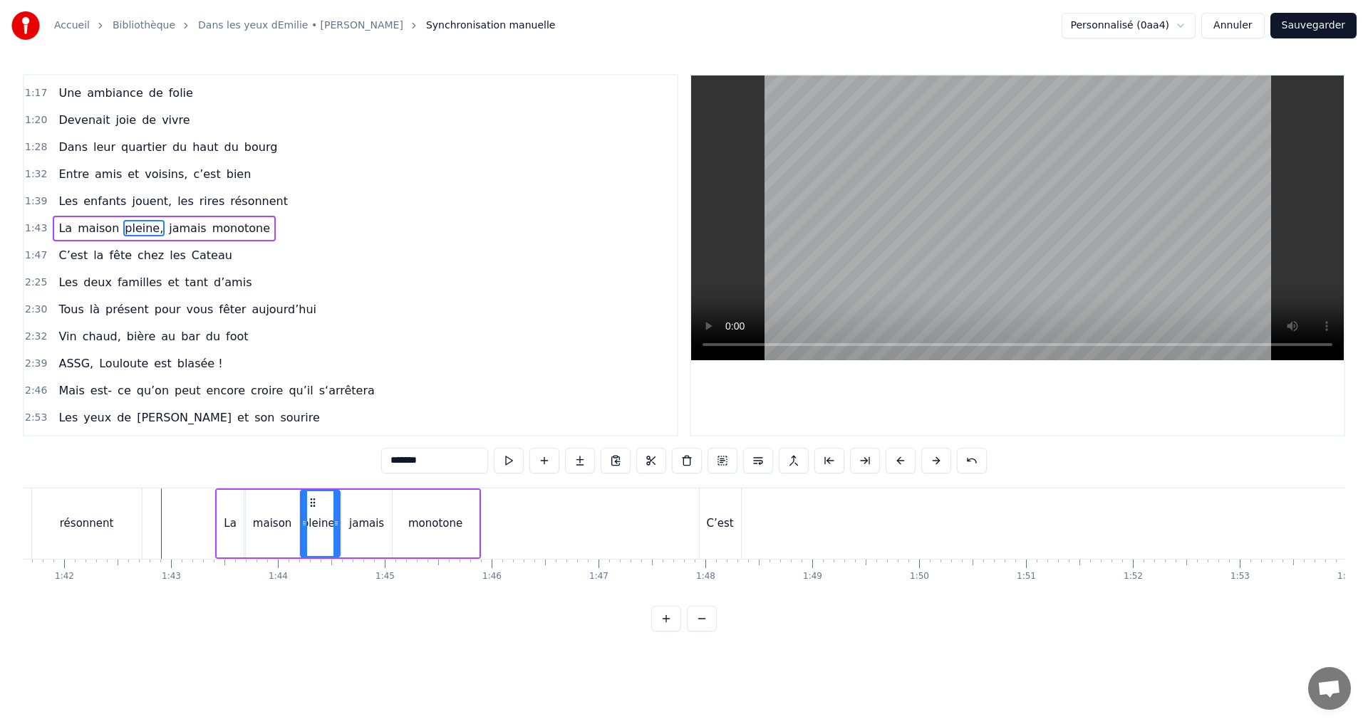
scroll to position [429, 0]
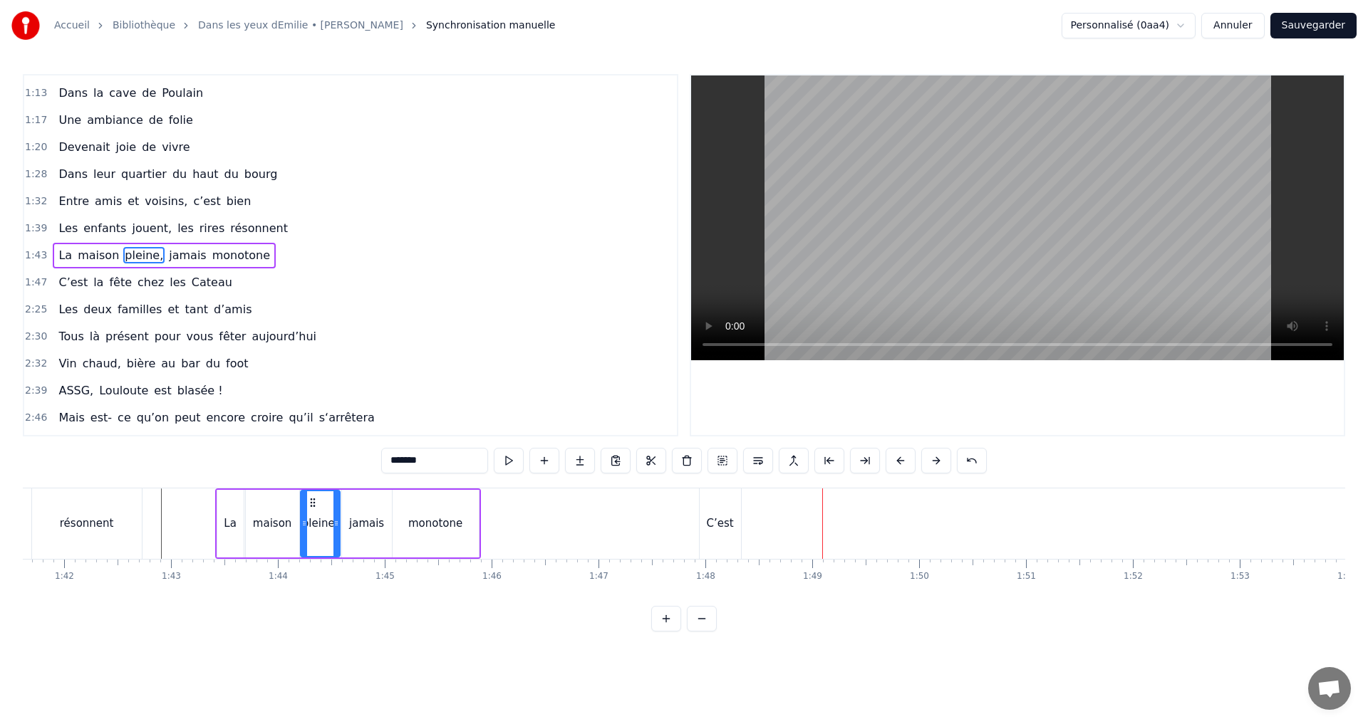
click at [92, 281] on span "la" at bounding box center [98, 282] width 13 height 16
type input "**"
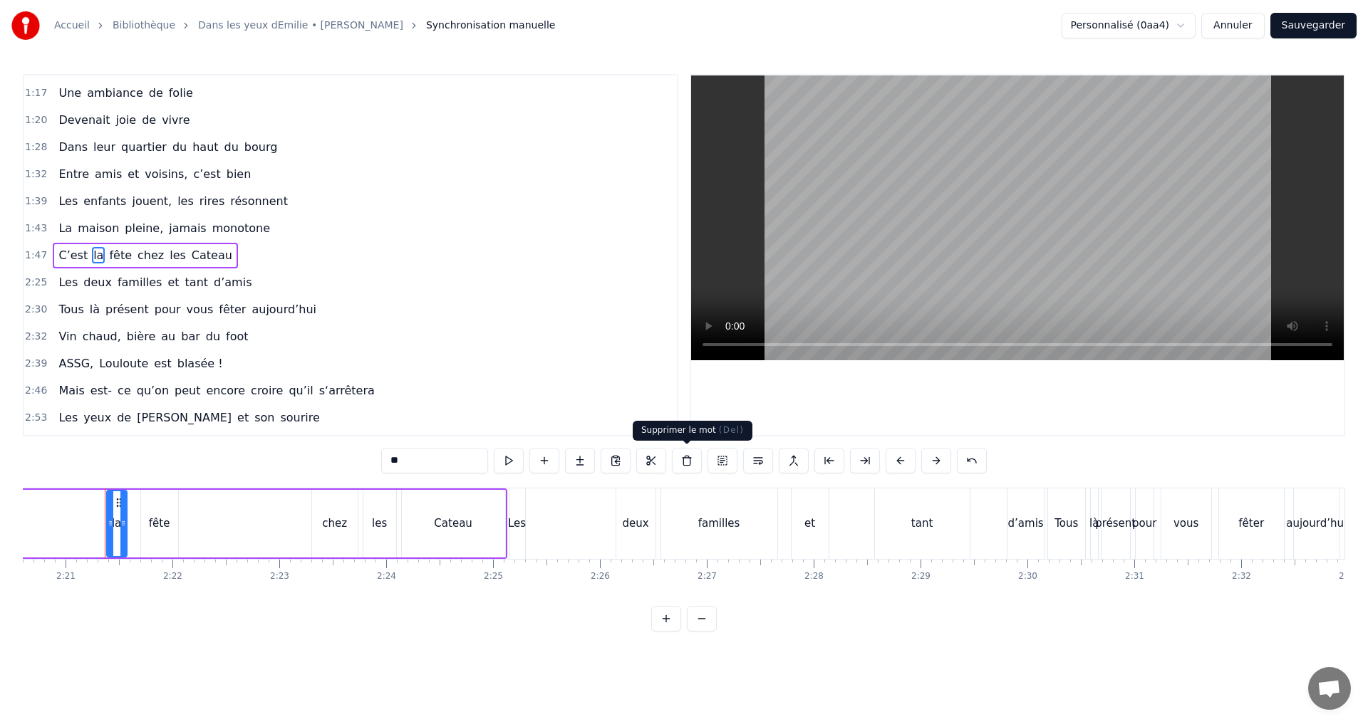
scroll to position [0, 15032]
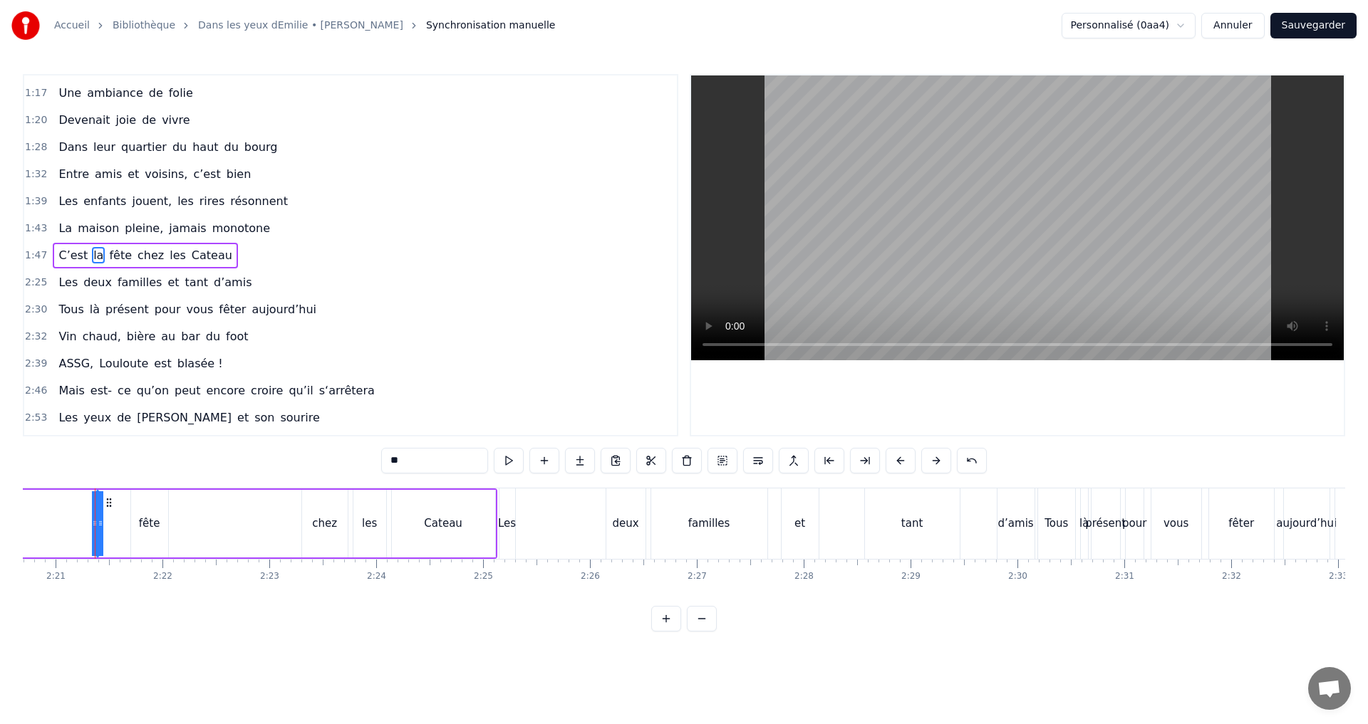
drag, startPoint x: 110, startPoint y: 503, endPoint x: 60, endPoint y: 495, distance: 50.5
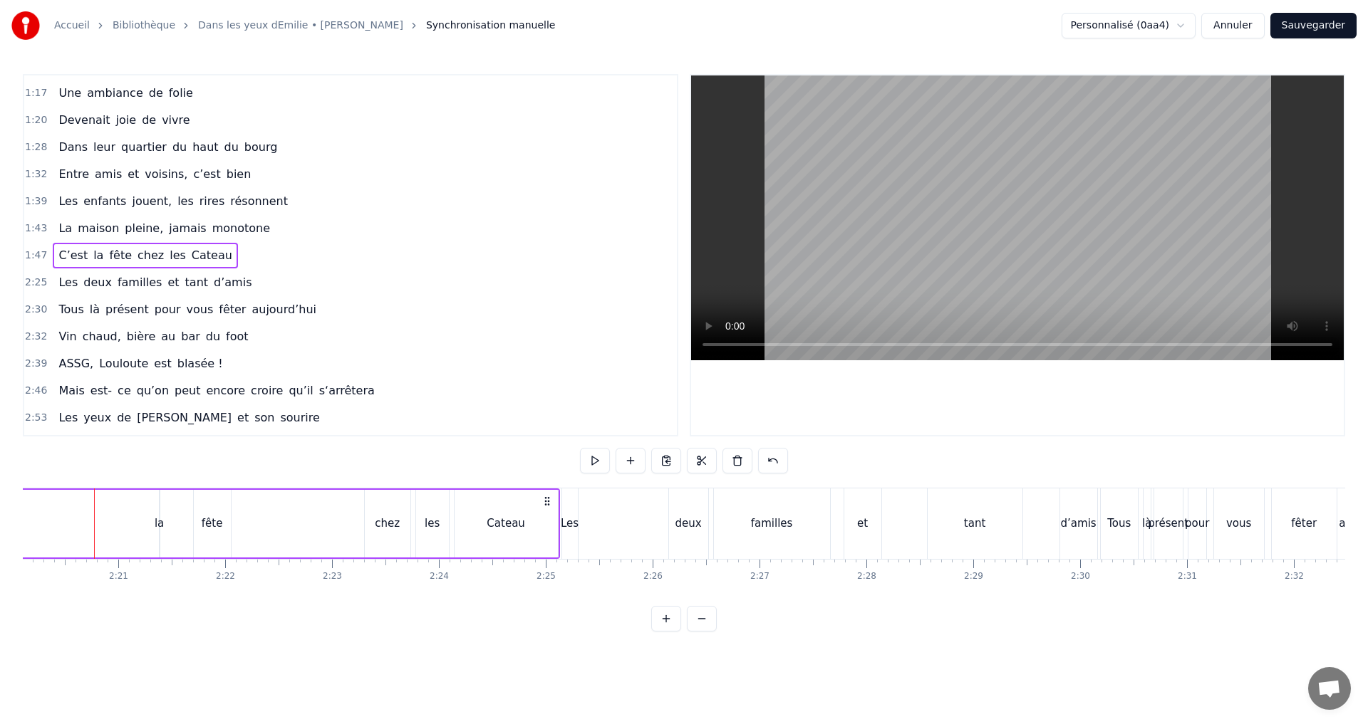
click at [158, 519] on div "la" at bounding box center [159, 524] width 9 height 16
drag, startPoint x: 163, startPoint y: 517, endPoint x: 177, endPoint y: 517, distance: 13.5
click at [162, 524] on div "la" at bounding box center [159, 524] width 9 height 16
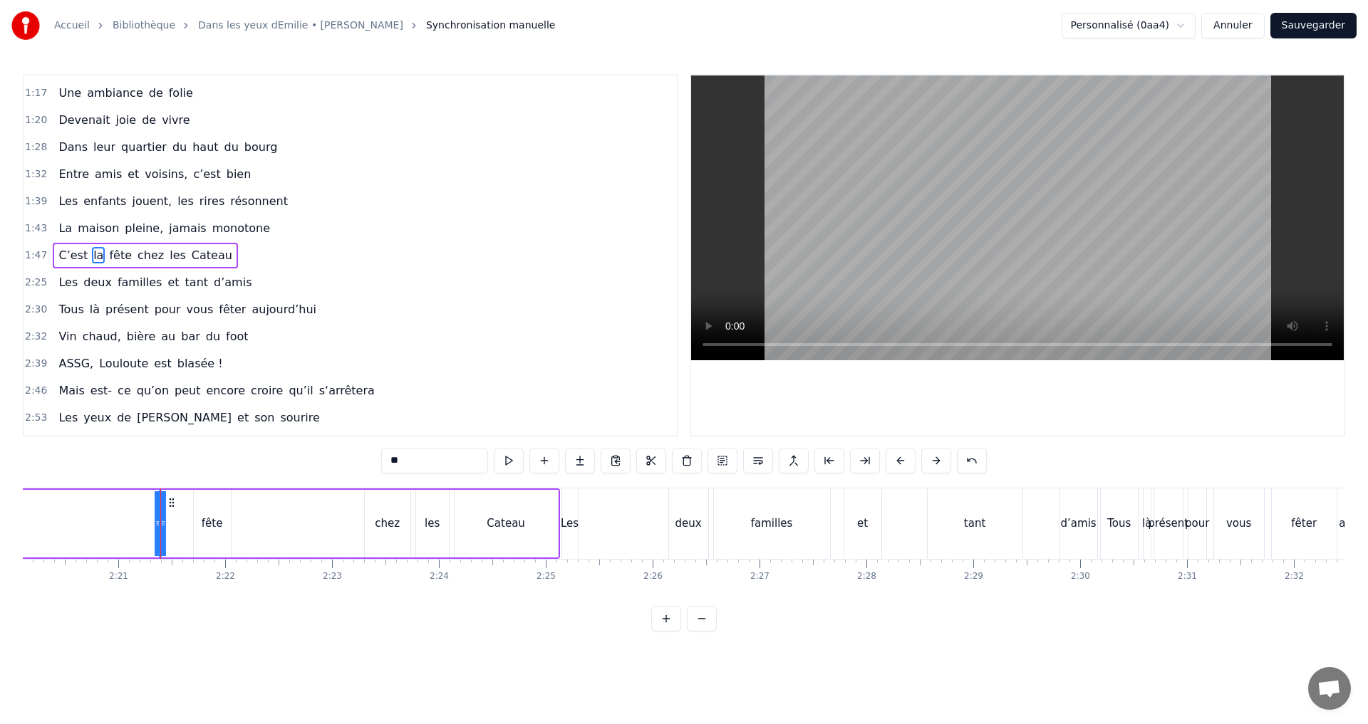
drag, startPoint x: 158, startPoint y: 524, endPoint x: 129, endPoint y: 519, distance: 29.6
click at [162, 521] on div "la" at bounding box center [159, 524] width 9 height 16
drag, startPoint x: 163, startPoint y: 524, endPoint x: 179, endPoint y: 524, distance: 15.7
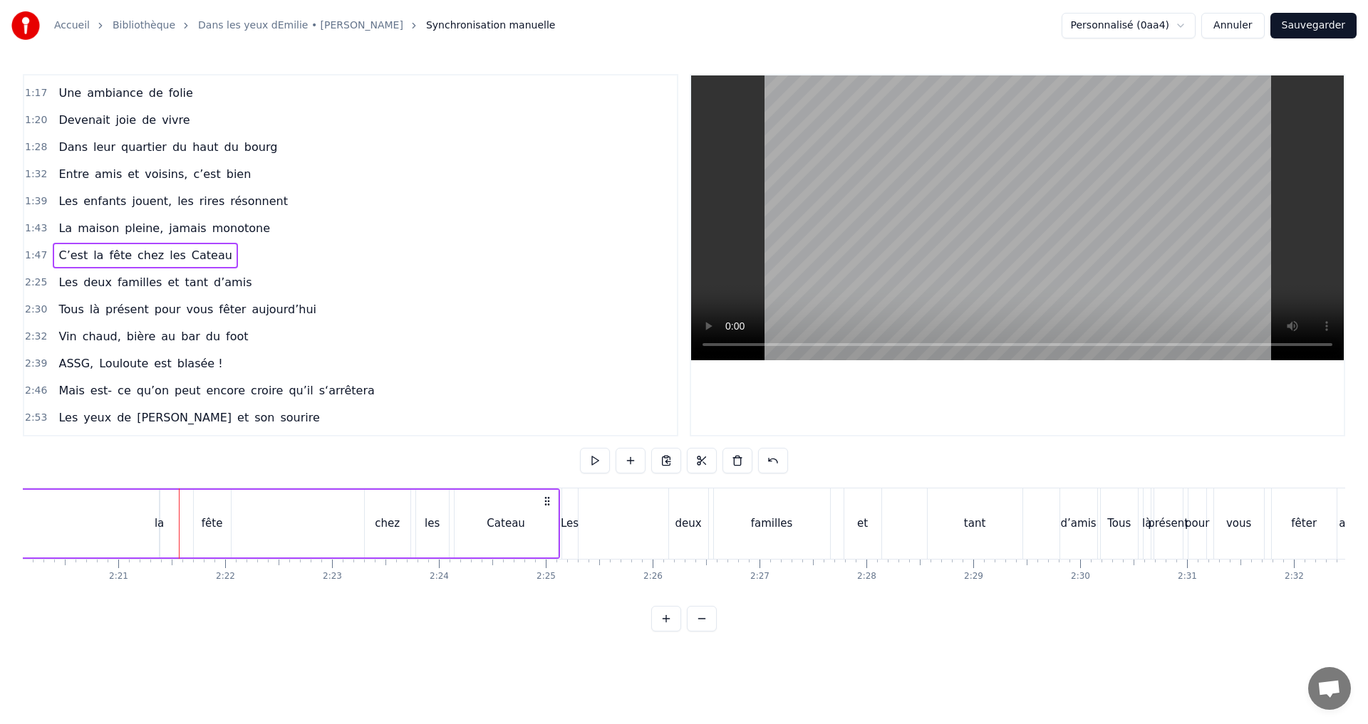
click at [161, 521] on div "la" at bounding box center [159, 524] width 9 height 16
click at [156, 523] on div "la" at bounding box center [159, 524] width 9 height 16
drag, startPoint x: 156, startPoint y: 523, endPoint x: 149, endPoint y: 510, distance: 14.7
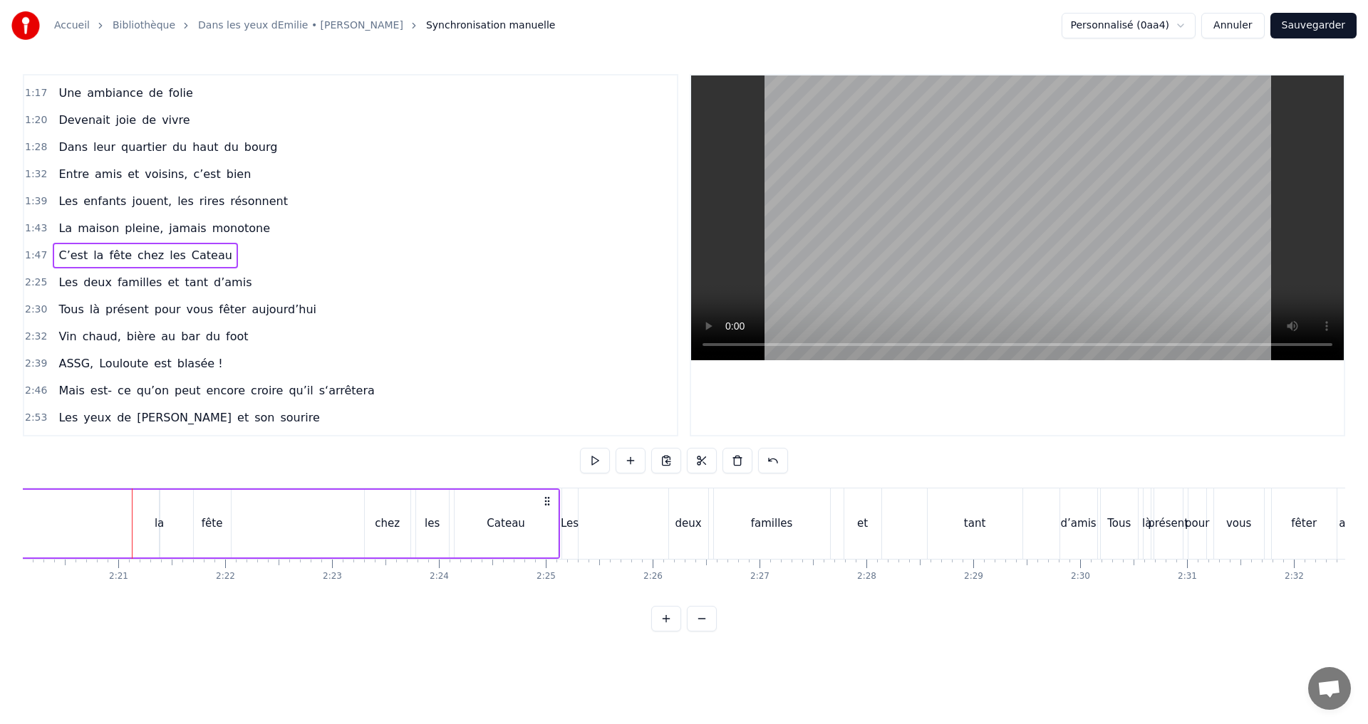
click at [160, 522] on div "la" at bounding box center [159, 524] width 9 height 16
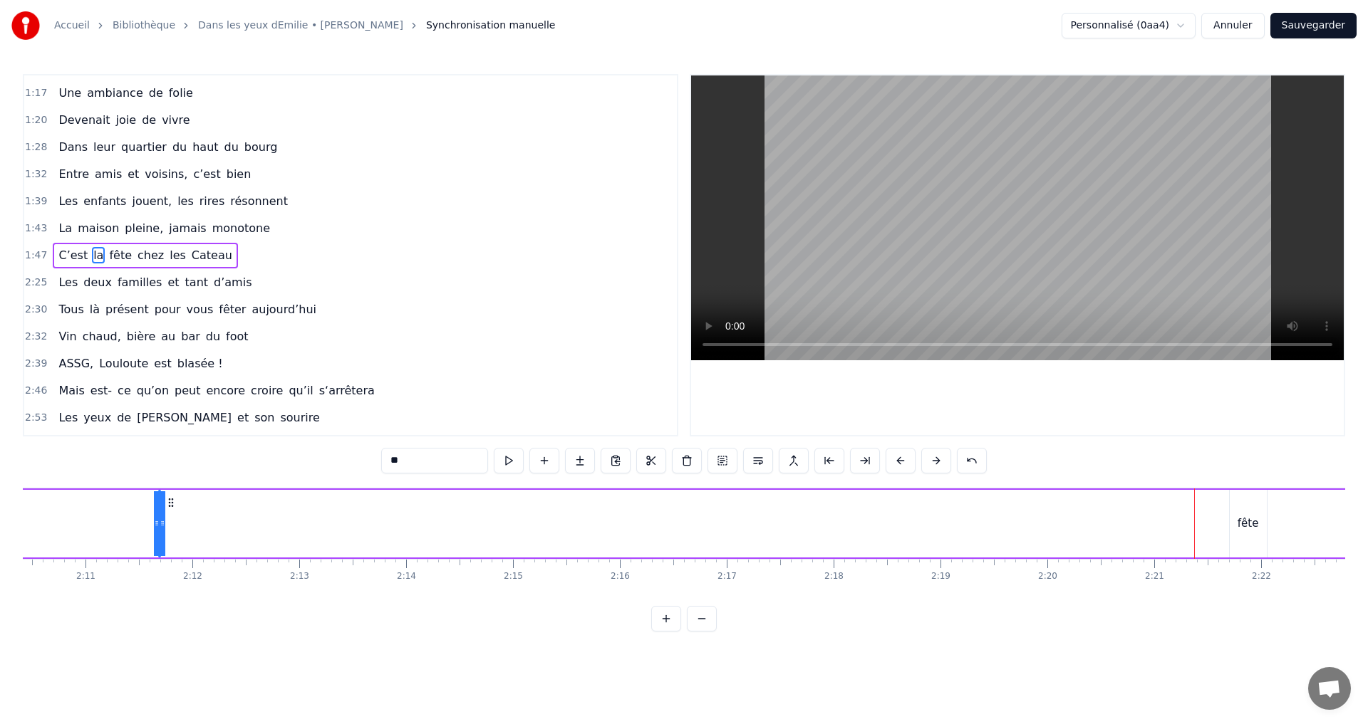
scroll to position [0, 13891]
drag, startPoint x: 172, startPoint y: 505, endPoint x: 199, endPoint y: 504, distance: 27.8
click at [207, 504] on icon at bounding box center [212, 502] width 11 height 11
drag, startPoint x: 192, startPoint y: 524, endPoint x: 199, endPoint y: 522, distance: 7.3
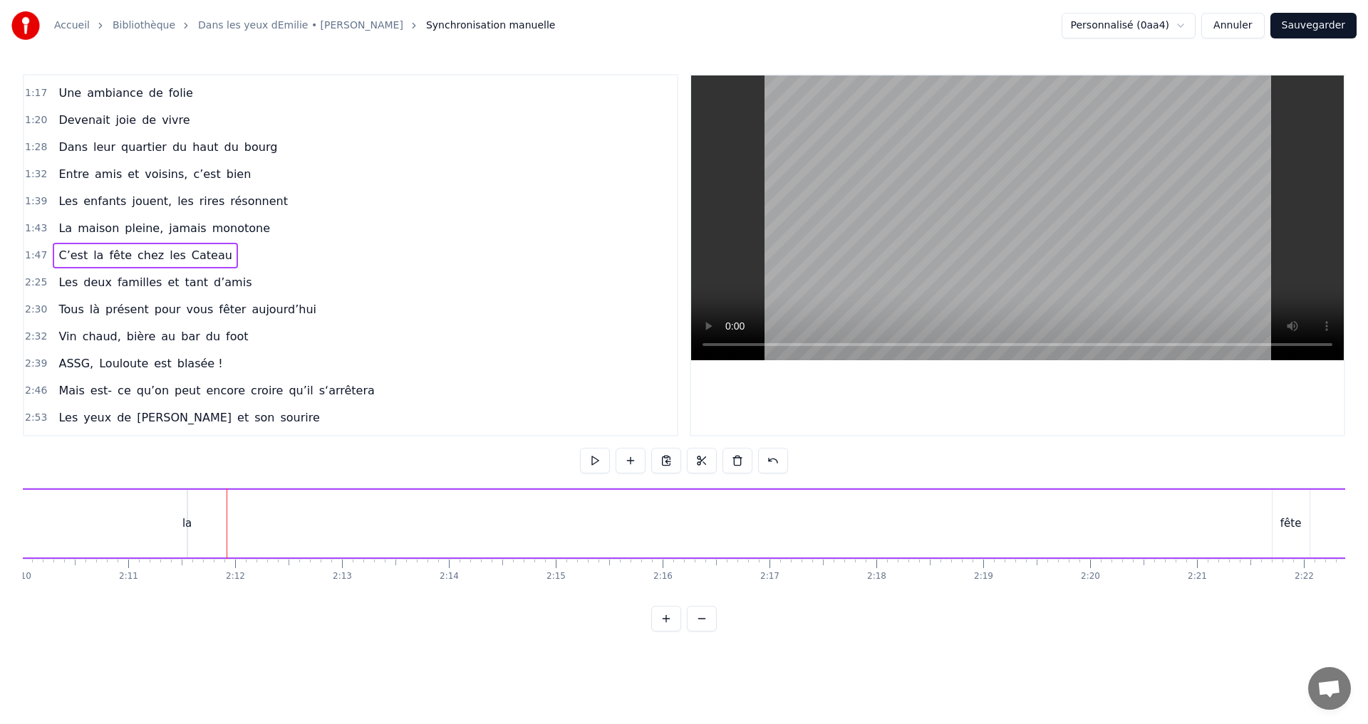
click at [185, 523] on div "la" at bounding box center [186, 524] width 9 height 16
drag, startPoint x: 185, startPoint y: 523, endPoint x: 149, endPoint y: 518, distance: 36.7
click at [189, 524] on div "la" at bounding box center [186, 524] width 9 height 16
click at [673, 631] on button at bounding box center [666, 619] width 30 height 26
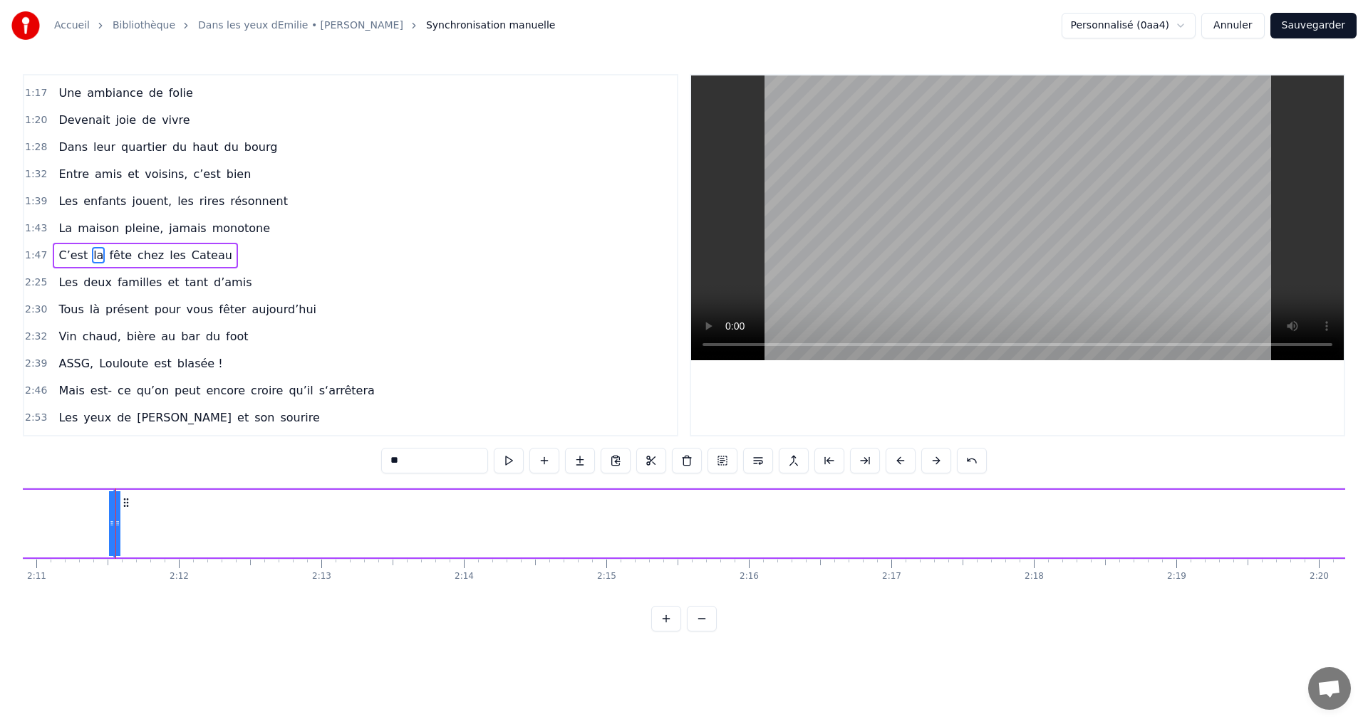
scroll to position [0, 18669]
click at [671, 631] on button at bounding box center [666, 619] width 30 height 26
drag, startPoint x: 98, startPoint y: 524, endPoint x: 175, endPoint y: 529, distance: 77.8
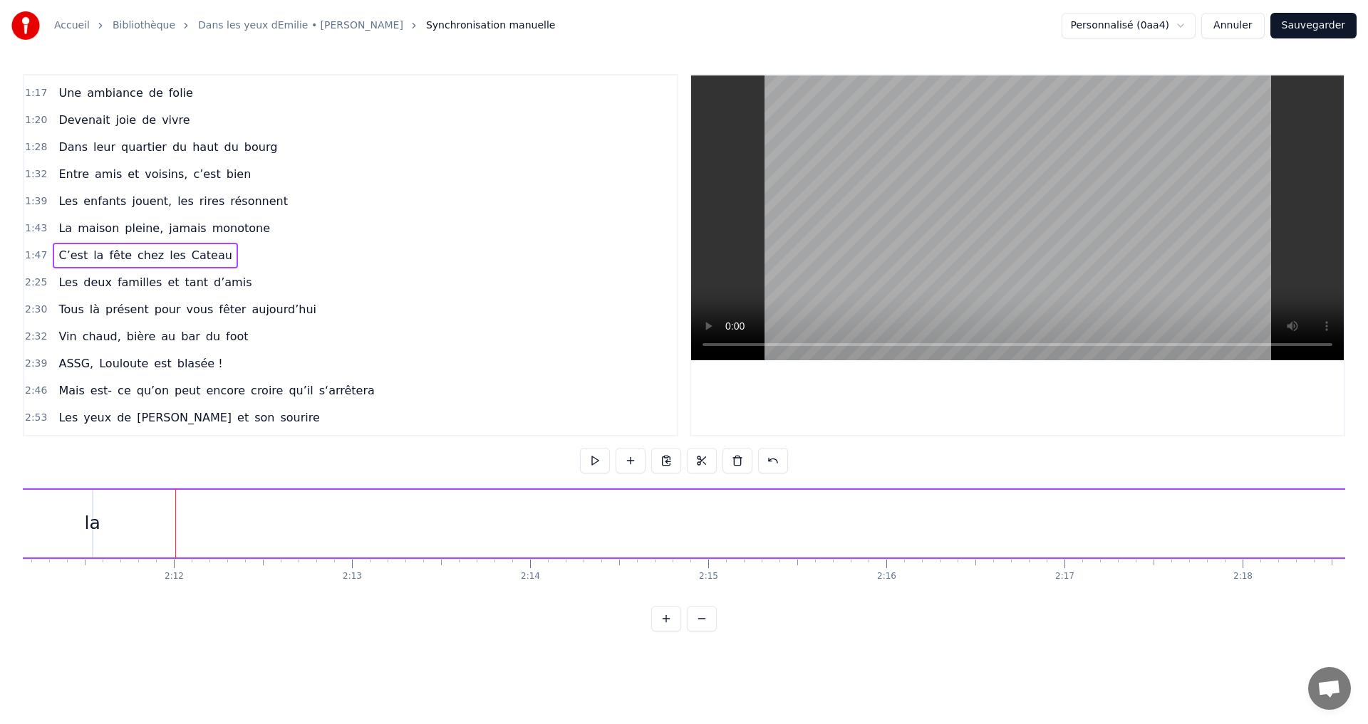
click at [95, 527] on div "la" at bounding box center [93, 523] width 16 height 27
drag, startPoint x: 95, startPoint y: 524, endPoint x: 153, endPoint y: 522, distance: 57.7
click at [92, 521] on div "la" at bounding box center [93, 523] width 16 height 27
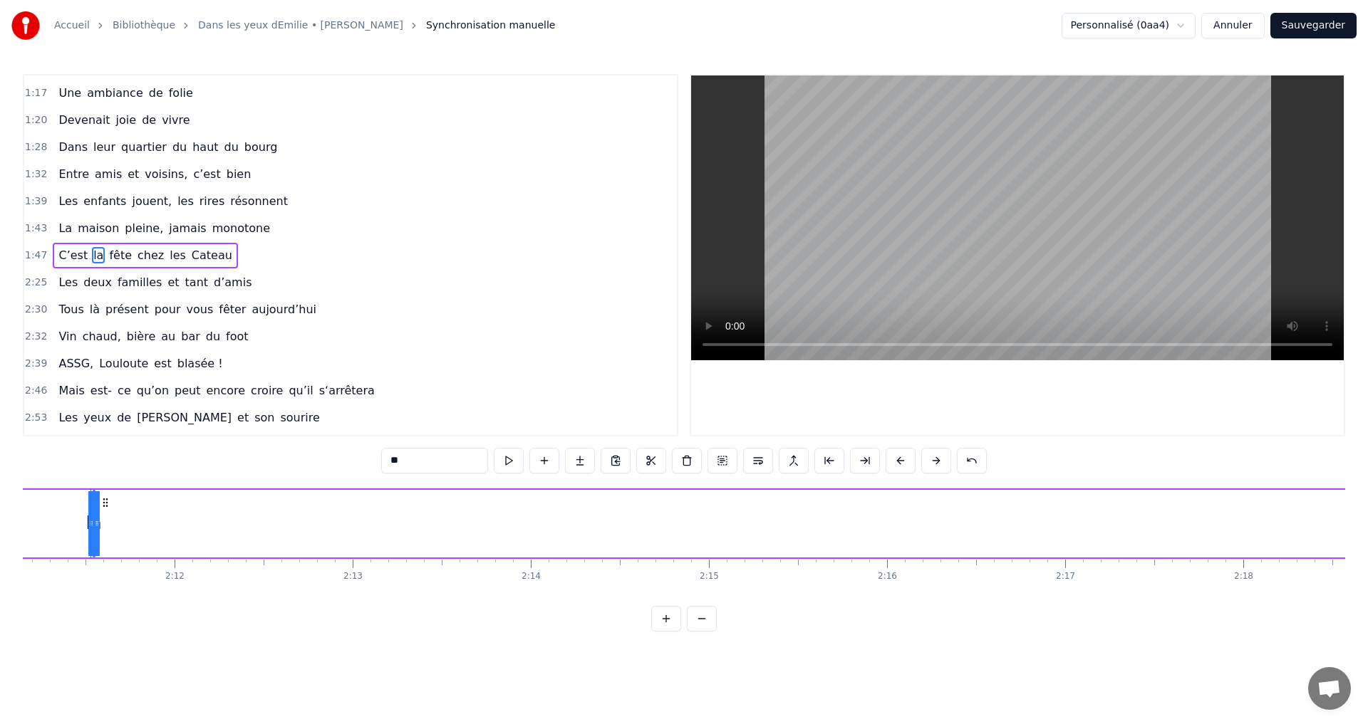
scroll to position [0, 23350]
drag, startPoint x: 195, startPoint y: 535, endPoint x: 175, endPoint y: 531, distance: 20.3
click at [97, 523] on div "la" at bounding box center [97, 523] width 16 height 27
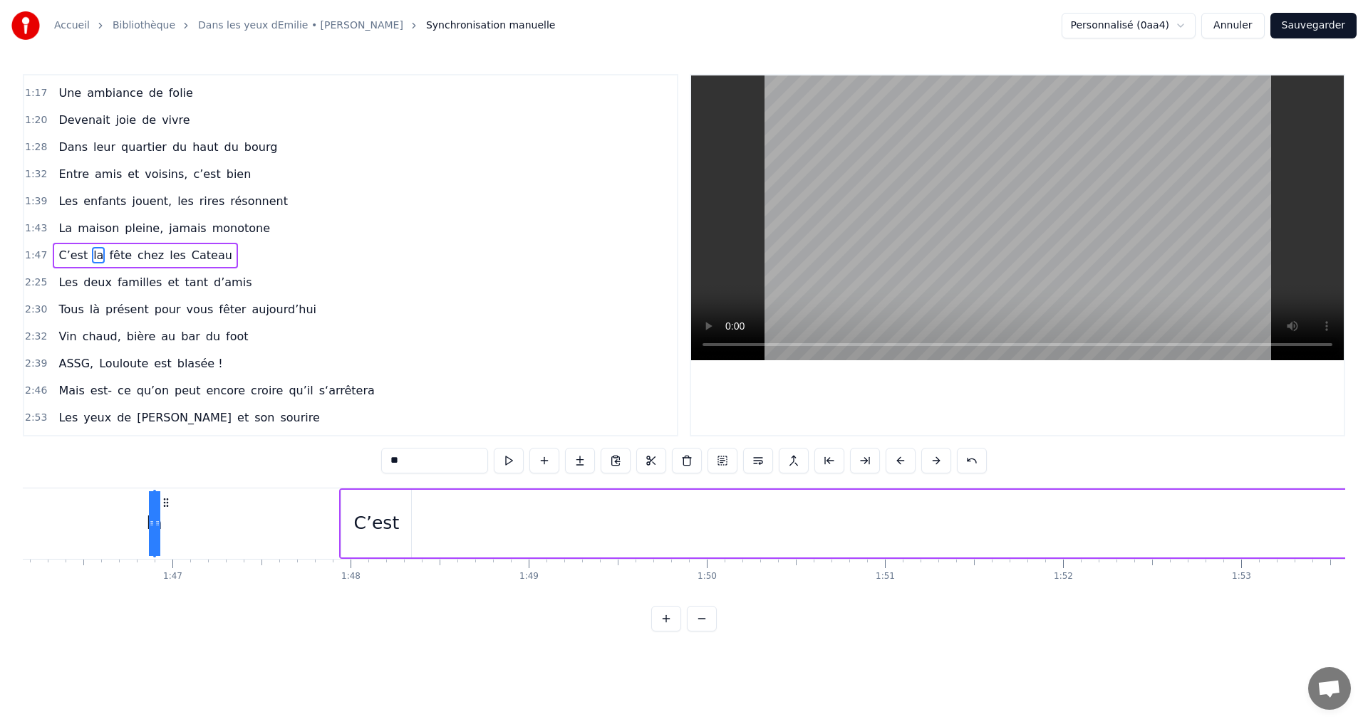
scroll to position [0, 18887]
drag, startPoint x: 110, startPoint y: 501, endPoint x: 447, endPoint y: 514, distance: 336.4
click at [108, 250] on span "fête" at bounding box center [121, 255] width 26 height 16
type input "****"
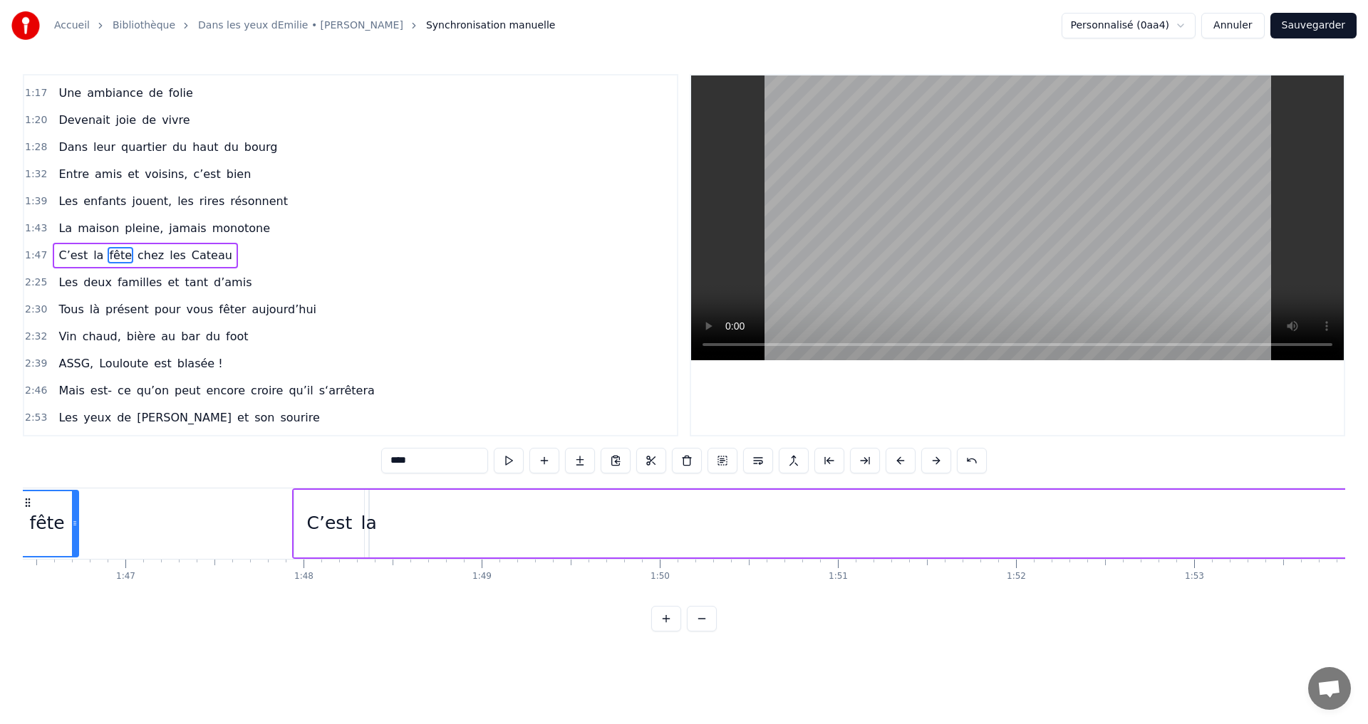
scroll to position [0, 18892]
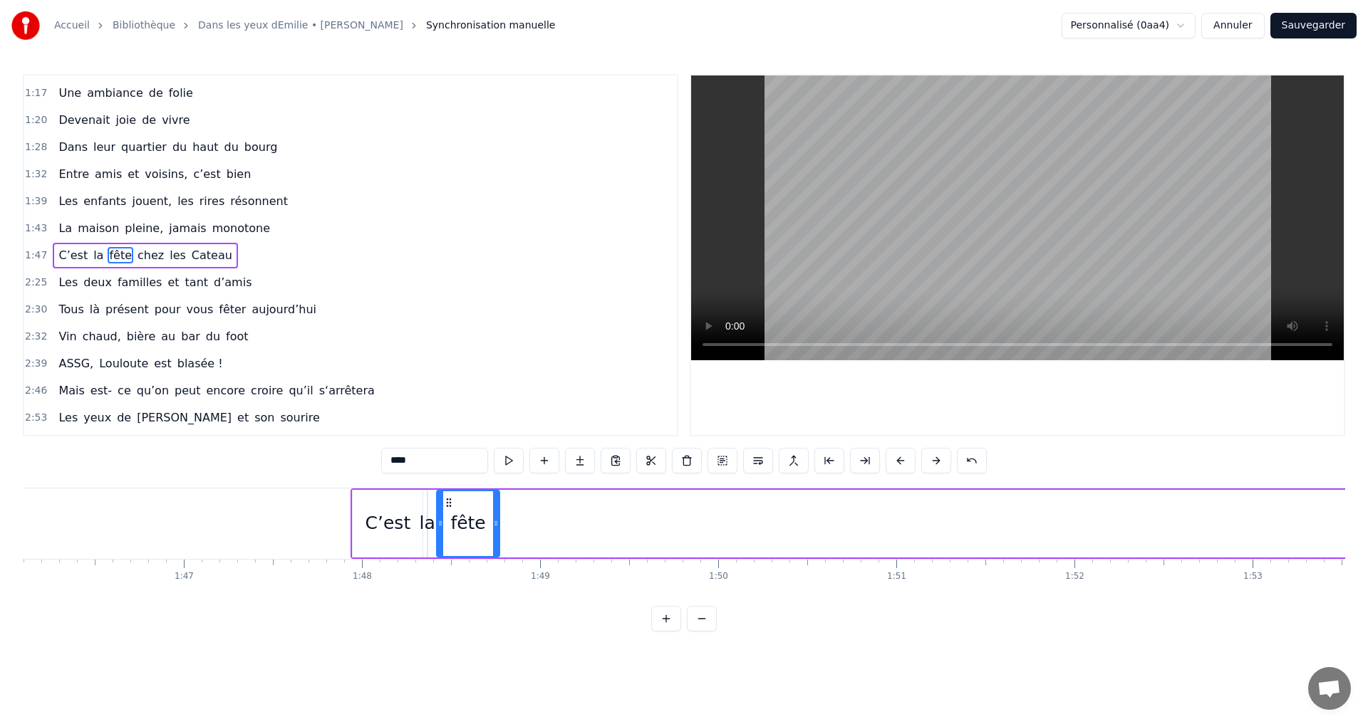
drag, startPoint x: 113, startPoint y: 500, endPoint x: 453, endPoint y: 500, distance: 340.5
click at [453, 500] on icon at bounding box center [448, 502] width 11 height 11
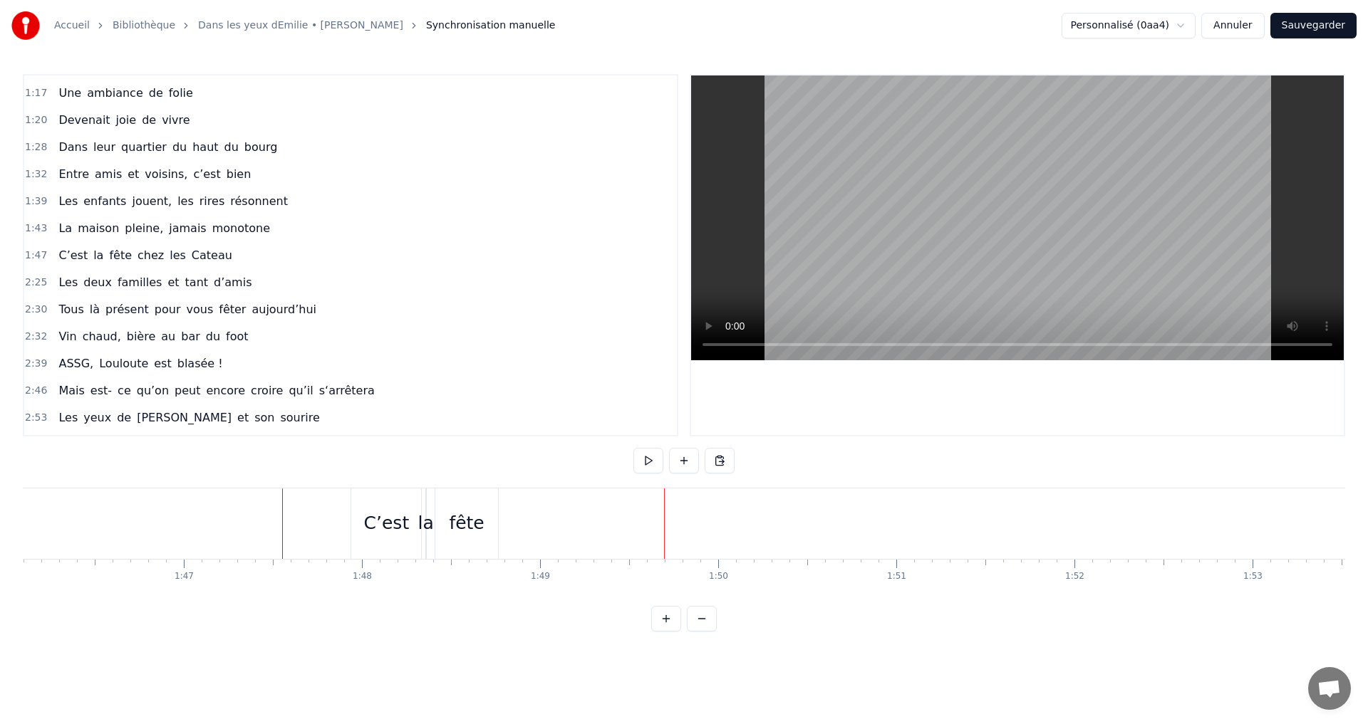
click at [136, 257] on span "chez" at bounding box center [150, 255] width 29 height 16
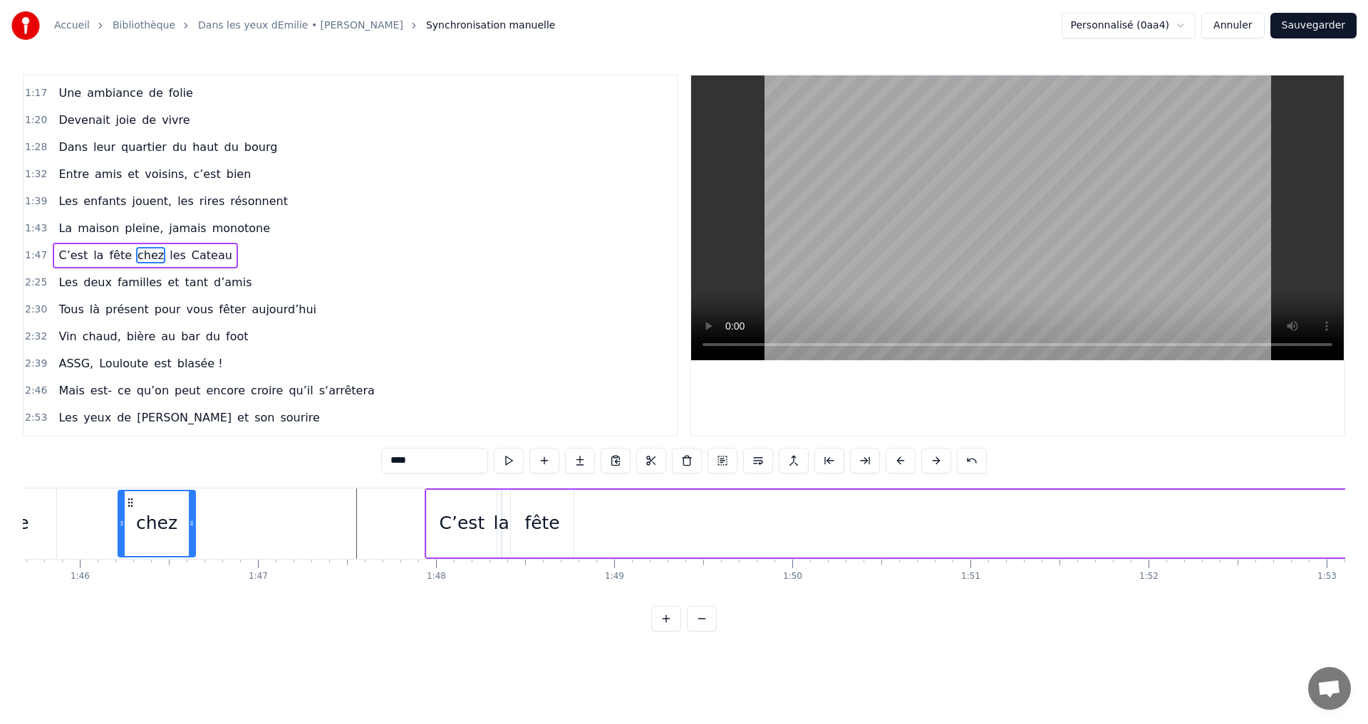
scroll to position [0, 18814]
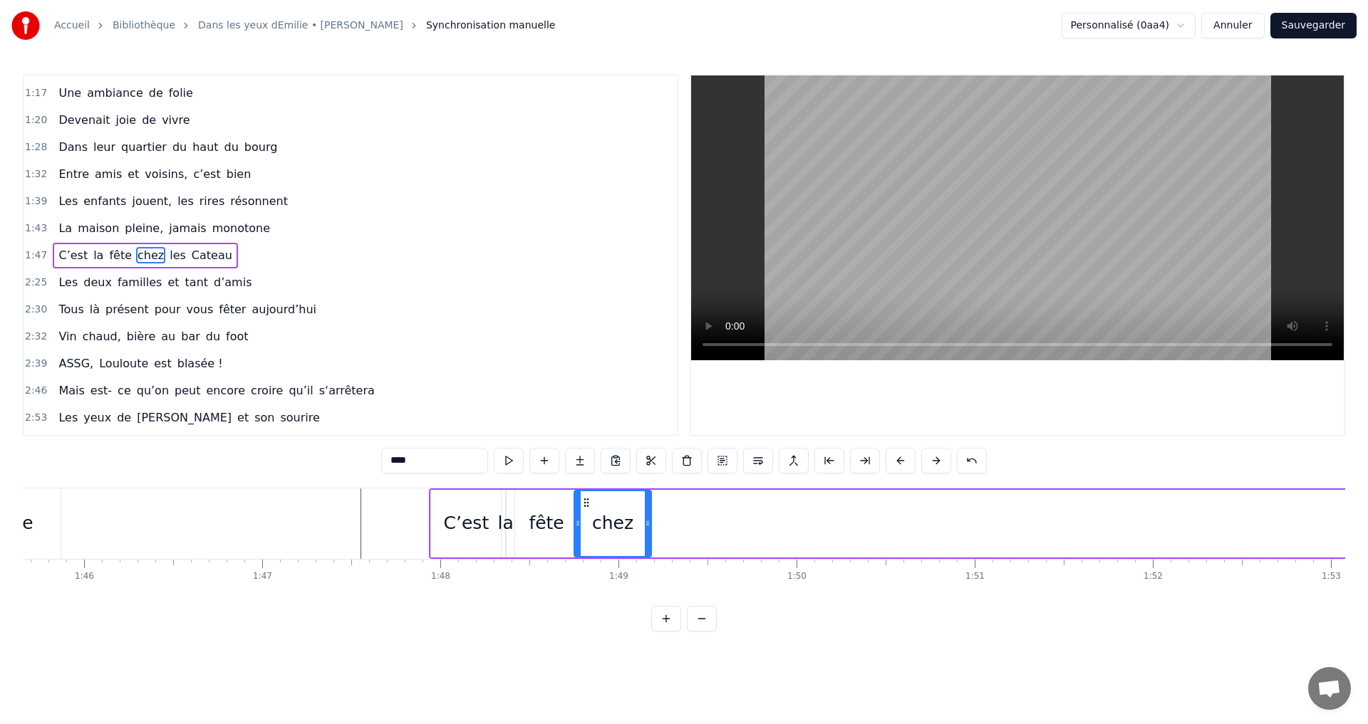
drag, startPoint x: 110, startPoint y: 501, endPoint x: 588, endPoint y: 524, distance: 478.5
click at [588, 524] on div "chez" at bounding box center [613, 523] width 76 height 65
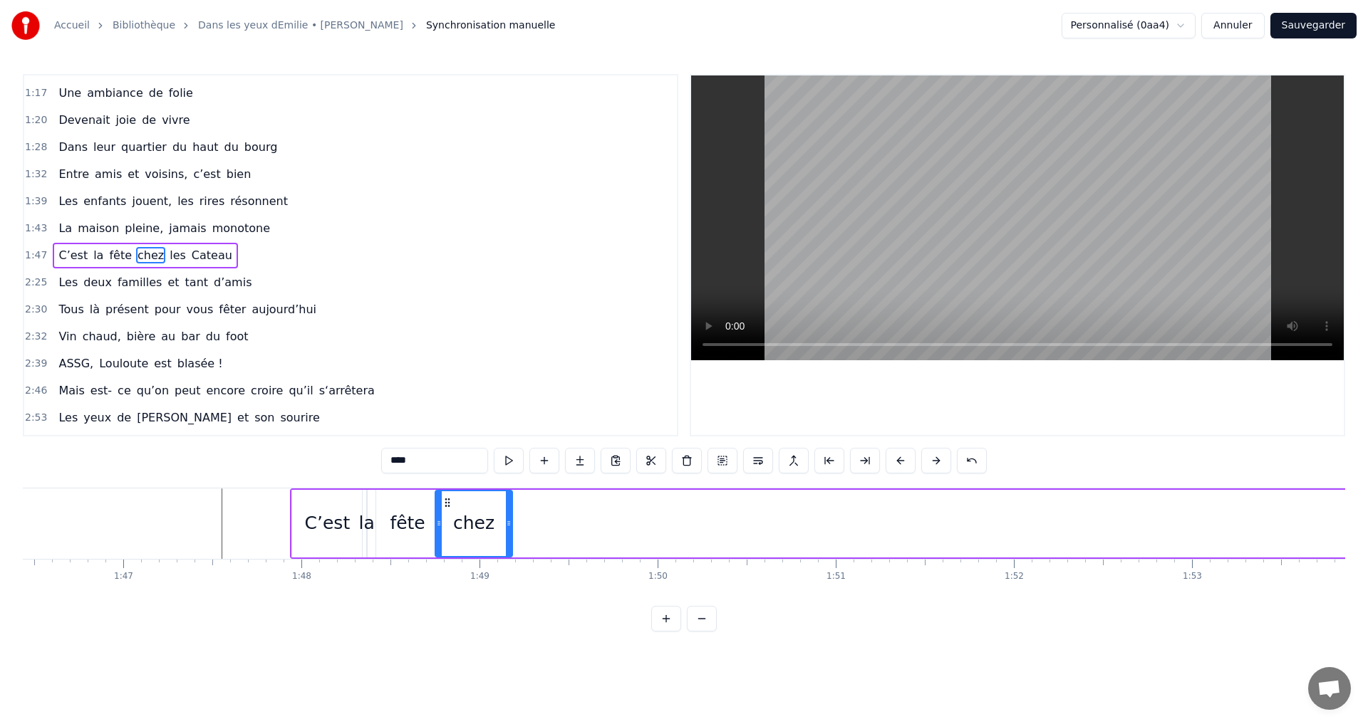
scroll to position [0, 18816]
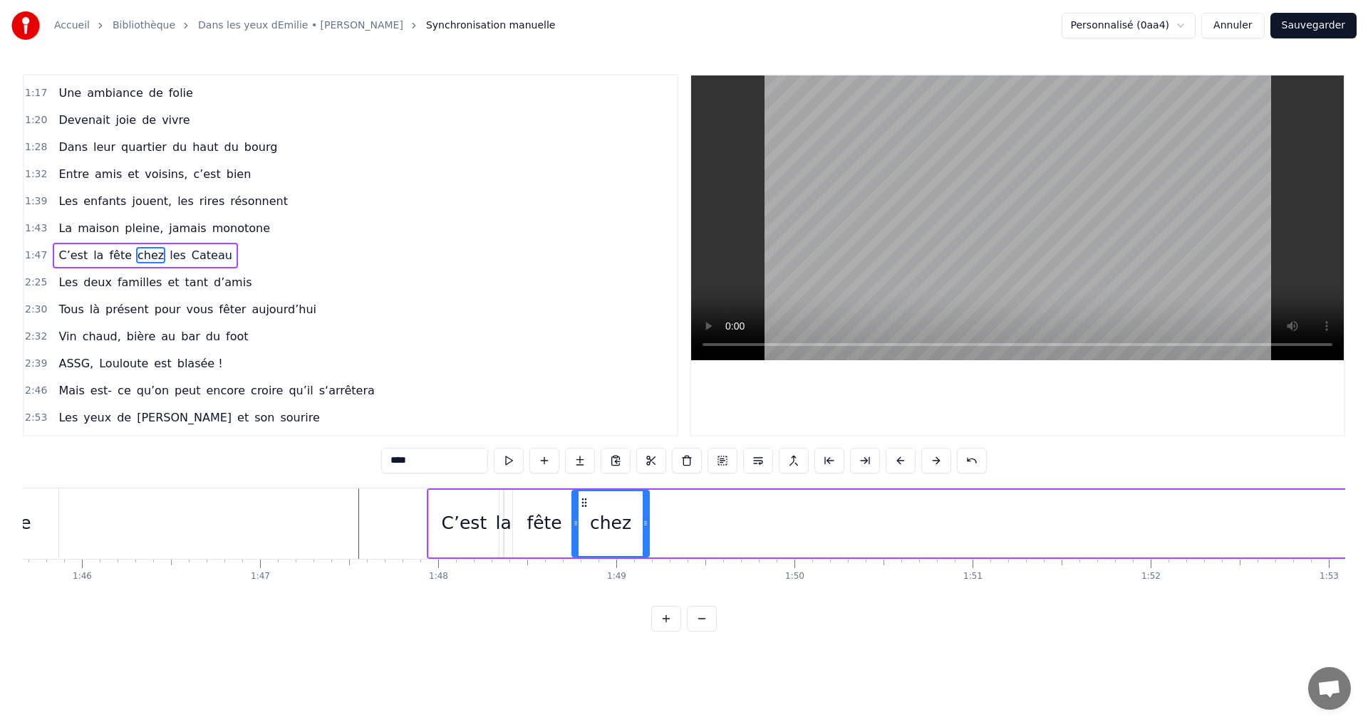
click at [168, 254] on span "les" at bounding box center [177, 255] width 19 height 16
type input "***"
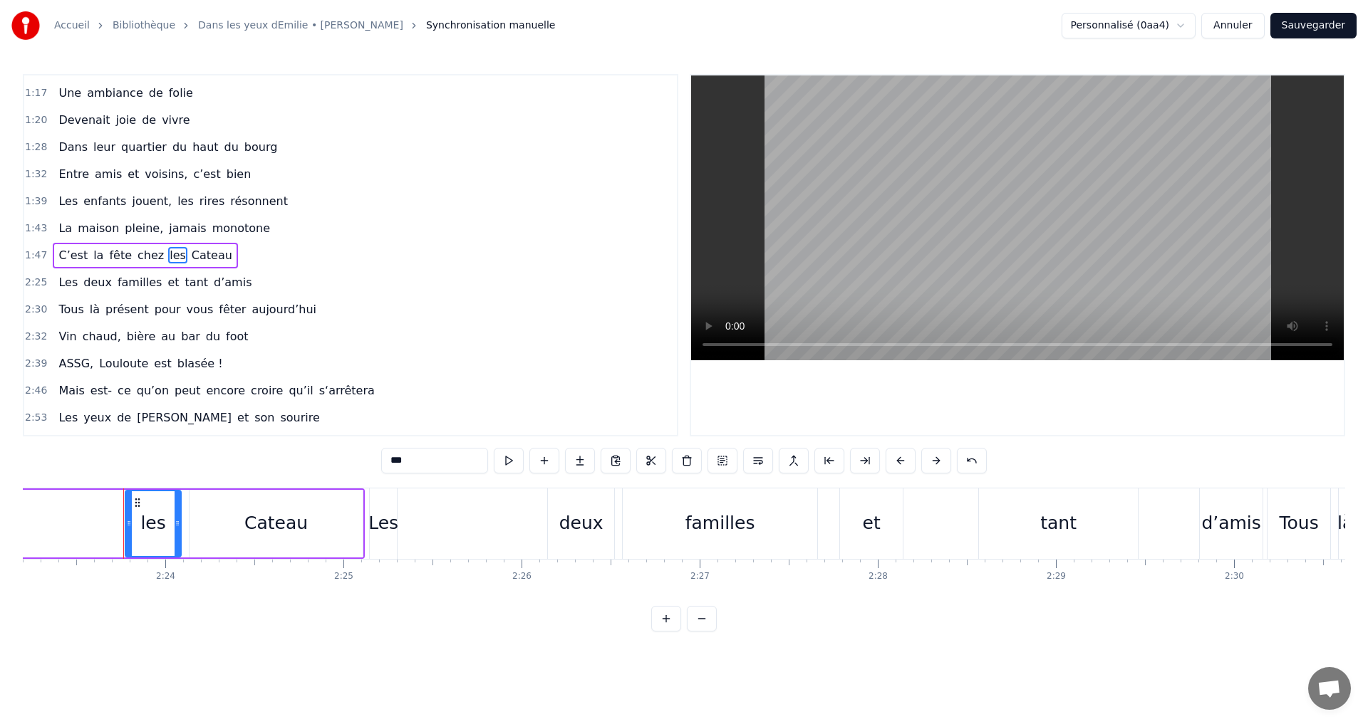
scroll to position [0, 25529]
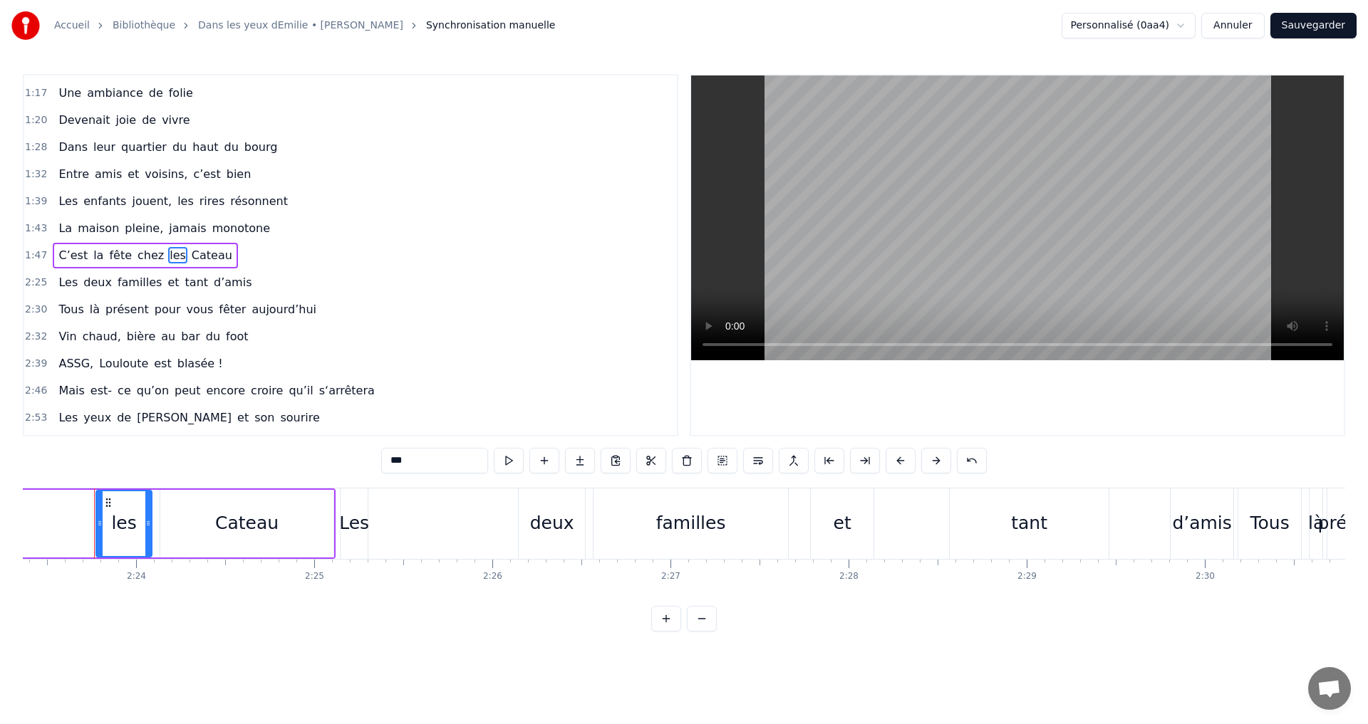
click at [39, 259] on span "1:47" at bounding box center [36, 256] width 22 height 14
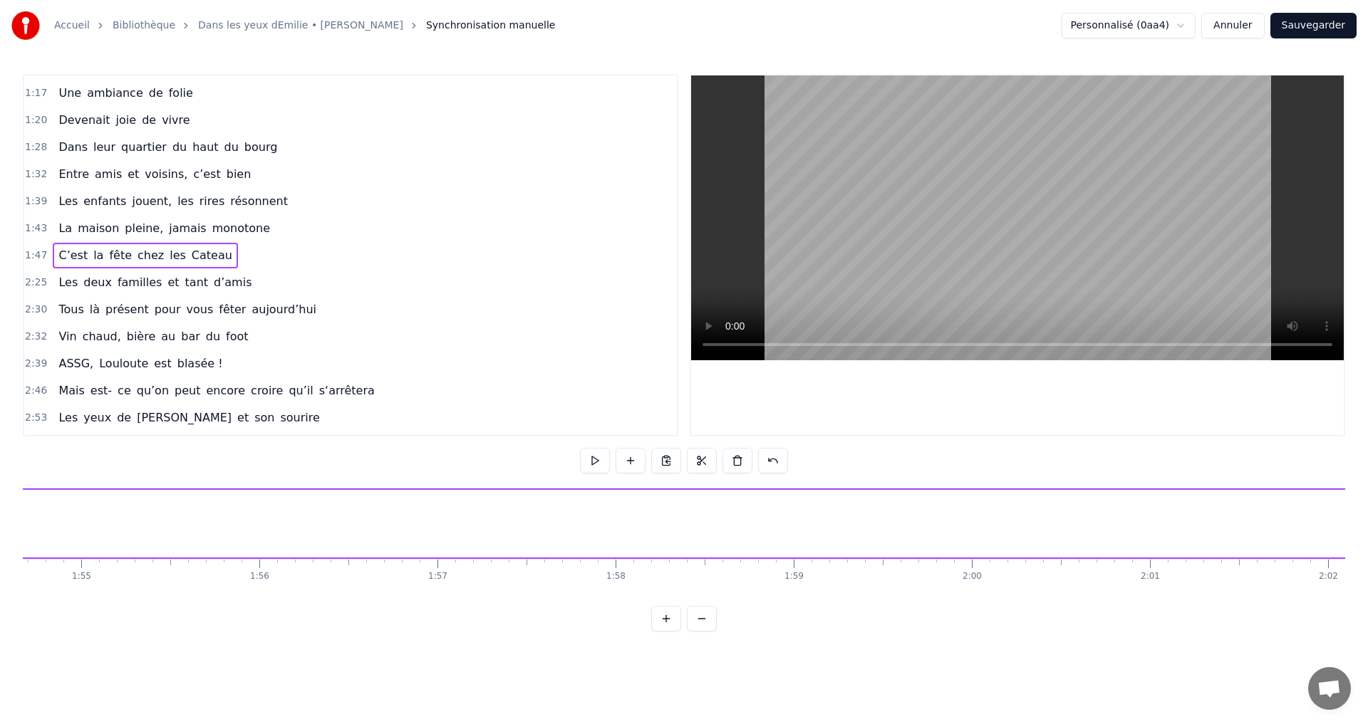
click at [39, 281] on span "2:25" at bounding box center [36, 283] width 22 height 14
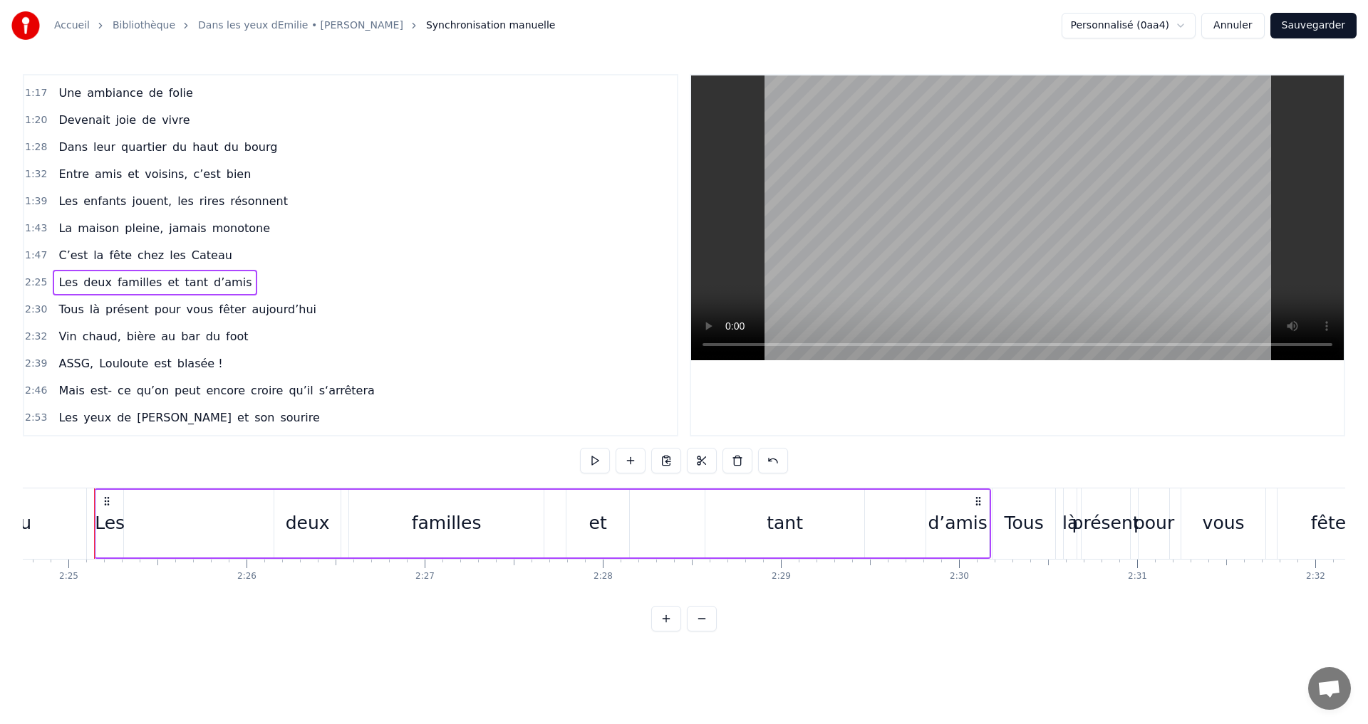
click at [58, 253] on span "C’est" at bounding box center [73, 255] width 32 height 16
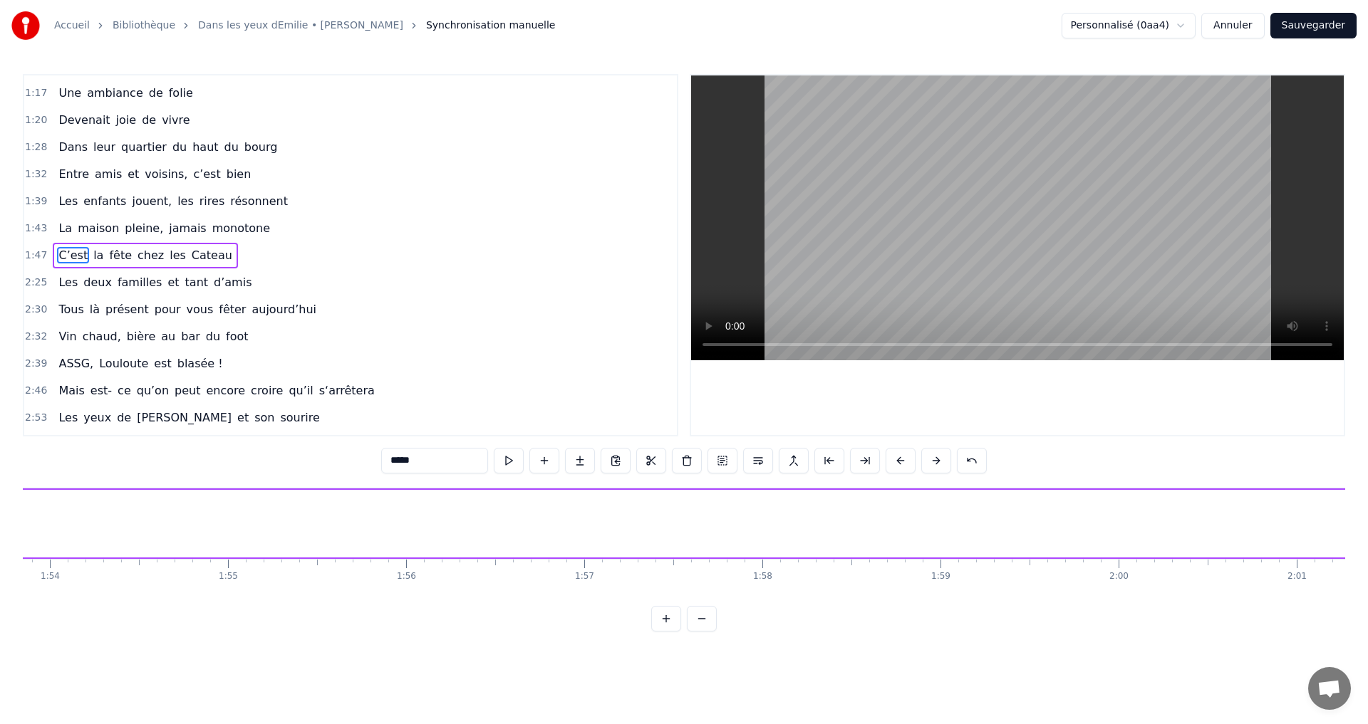
click at [168, 254] on span "les" at bounding box center [177, 255] width 19 height 16
type input "***"
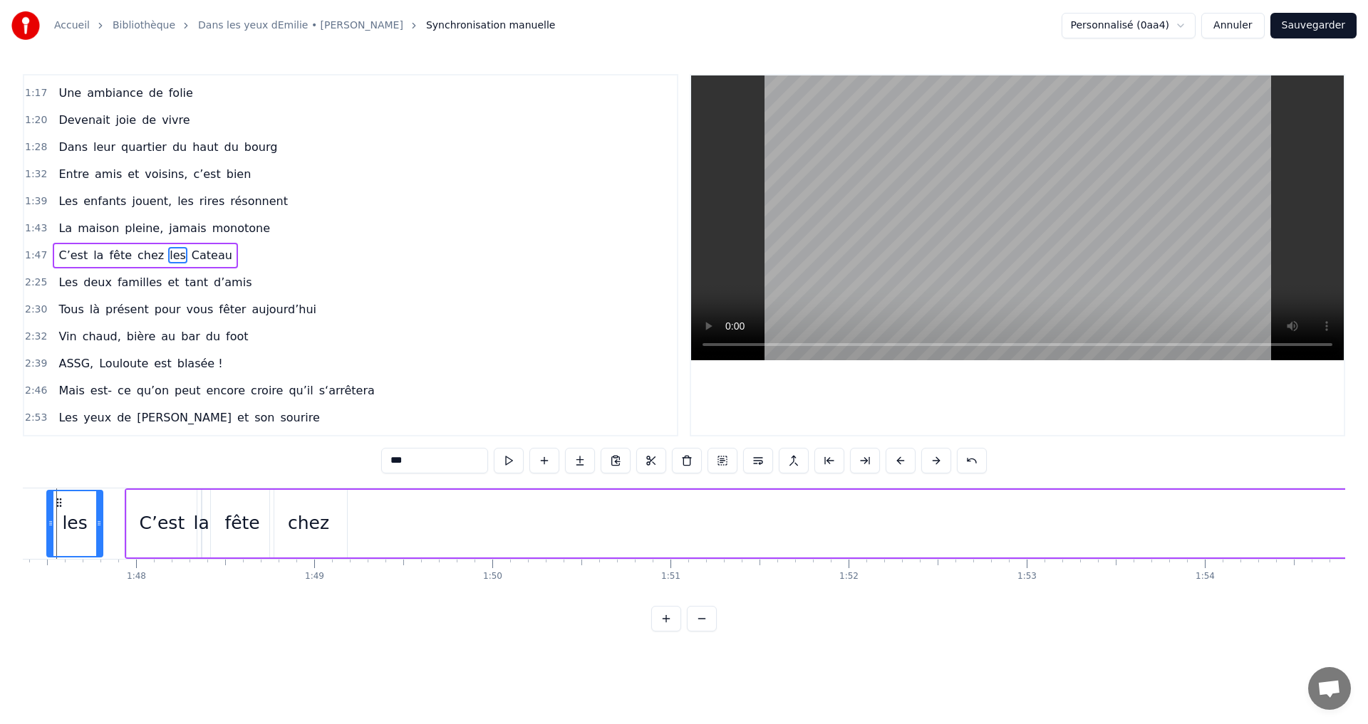
scroll to position [0, 19042]
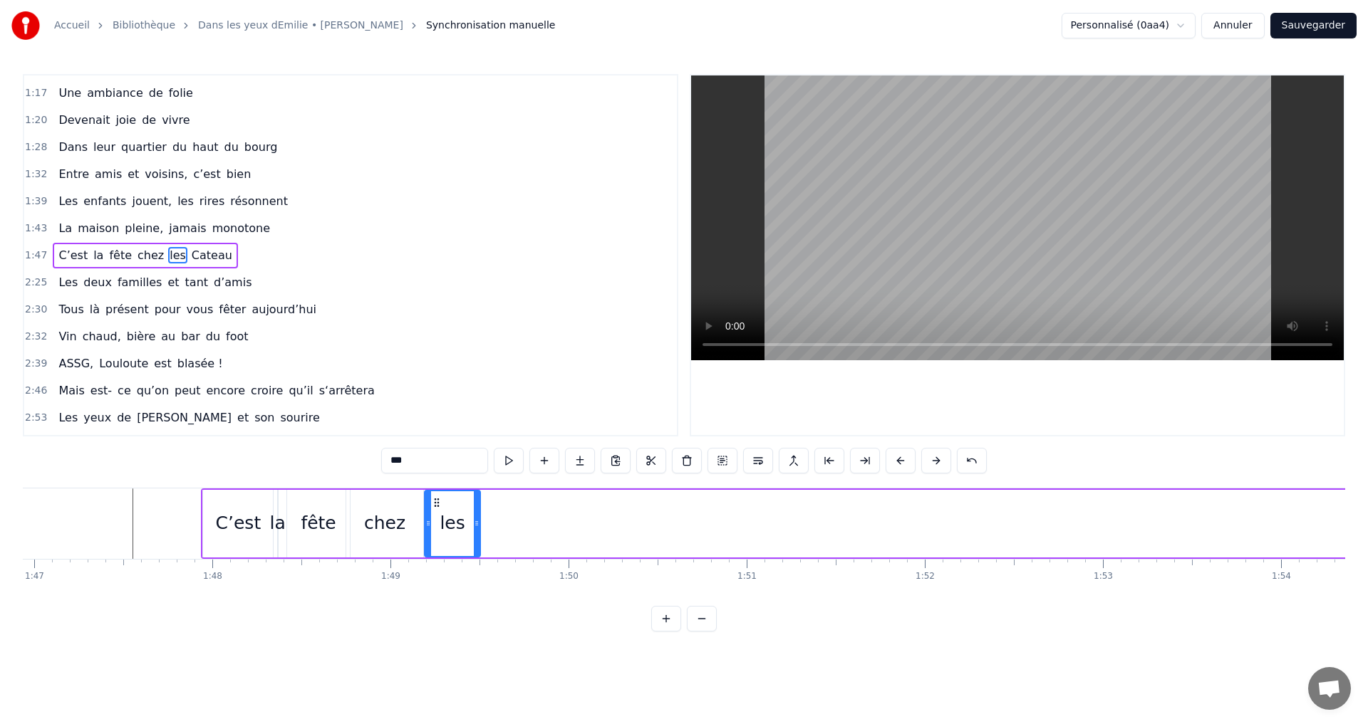
drag, startPoint x: 106, startPoint y: 501, endPoint x: 433, endPoint y: 494, distance: 327.0
click at [433, 494] on div "les" at bounding box center [452, 523] width 54 height 65
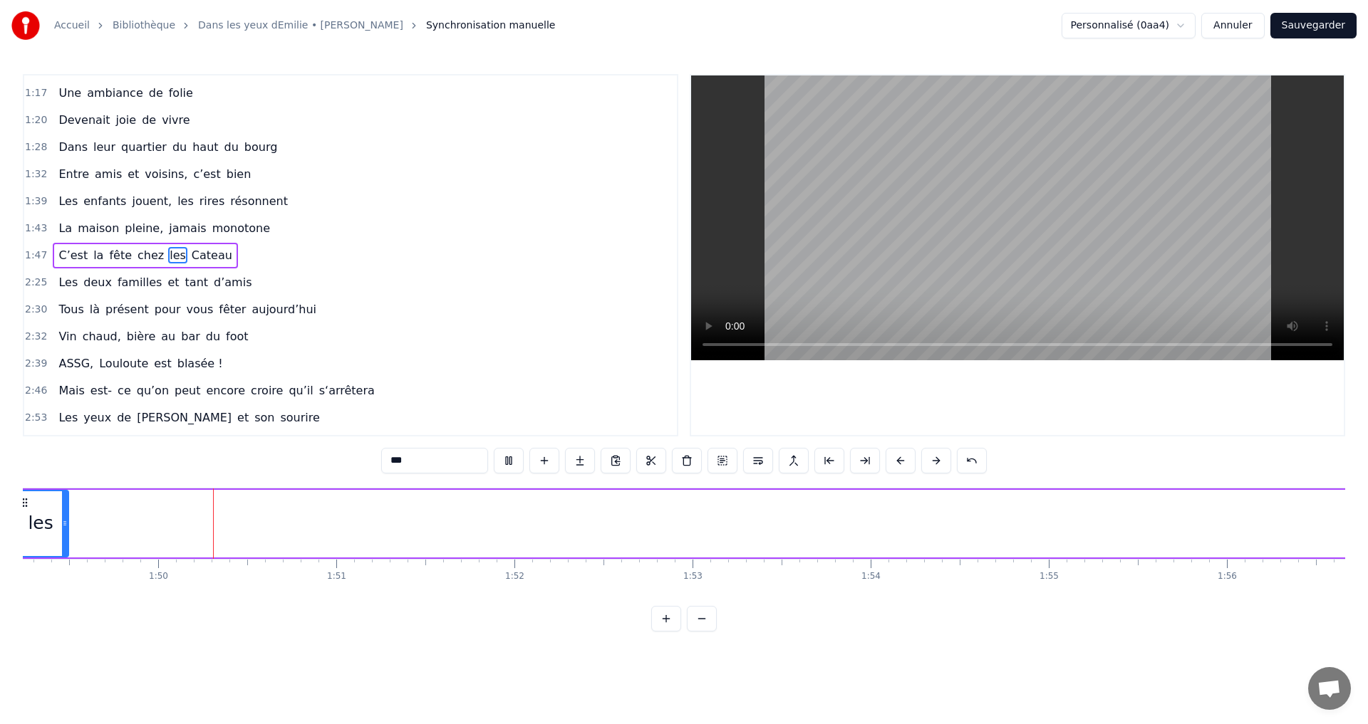
scroll to position [0, 19454]
click at [506, 465] on button at bounding box center [509, 461] width 30 height 26
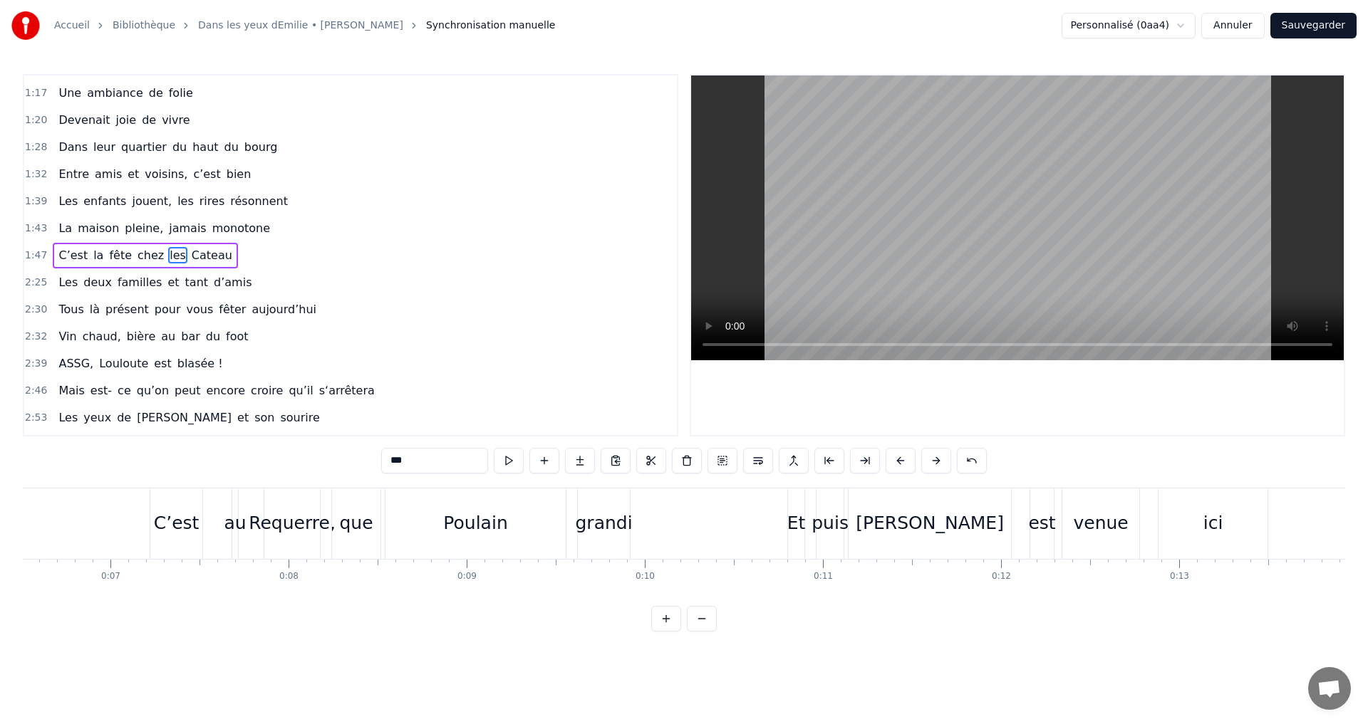
scroll to position [0, 1079]
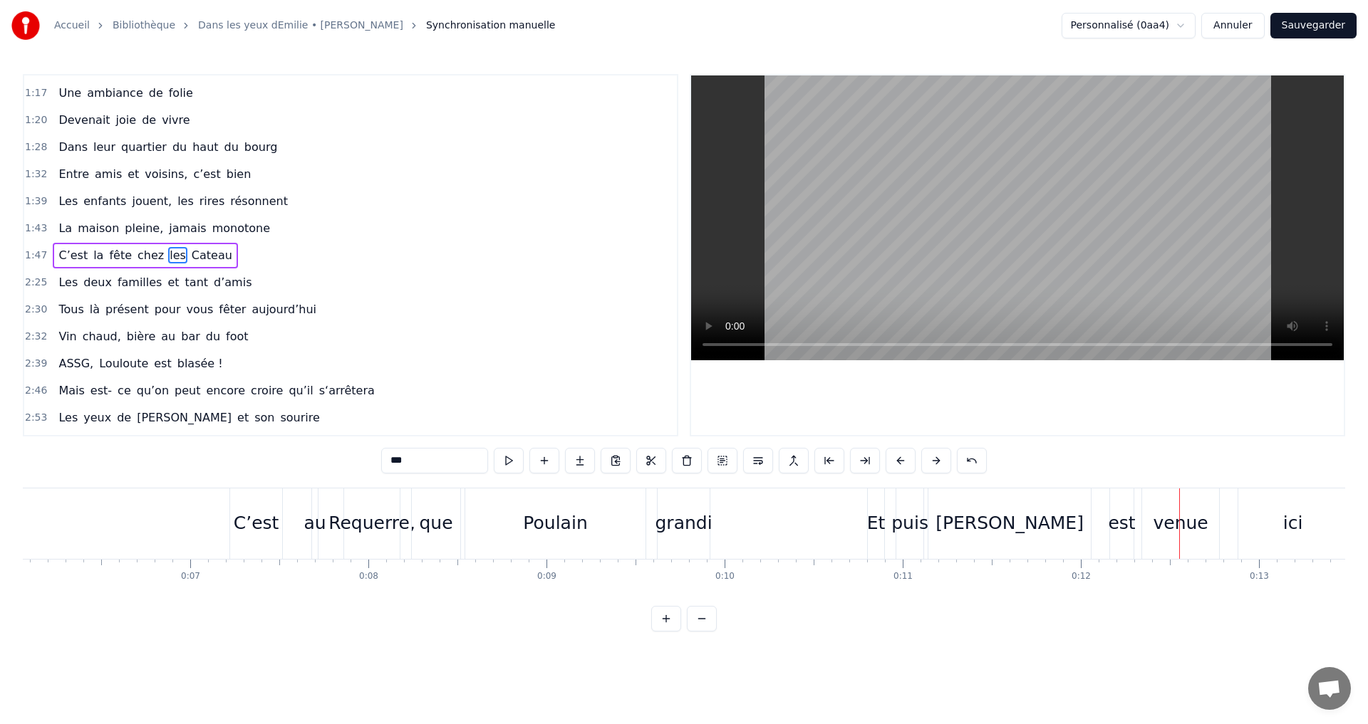
click at [1302, 26] on button "Sauvegarder" at bounding box center [1313, 26] width 86 height 26
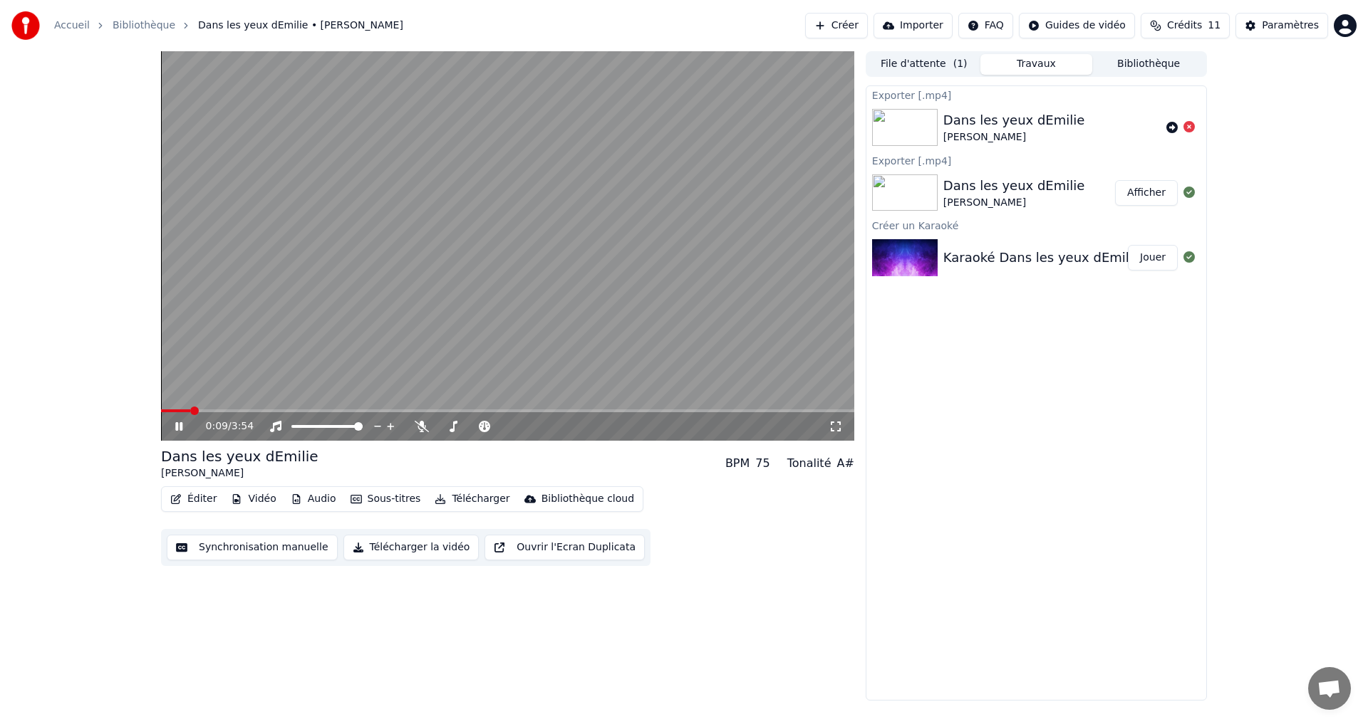
click at [179, 424] on icon at bounding box center [188, 426] width 33 height 11
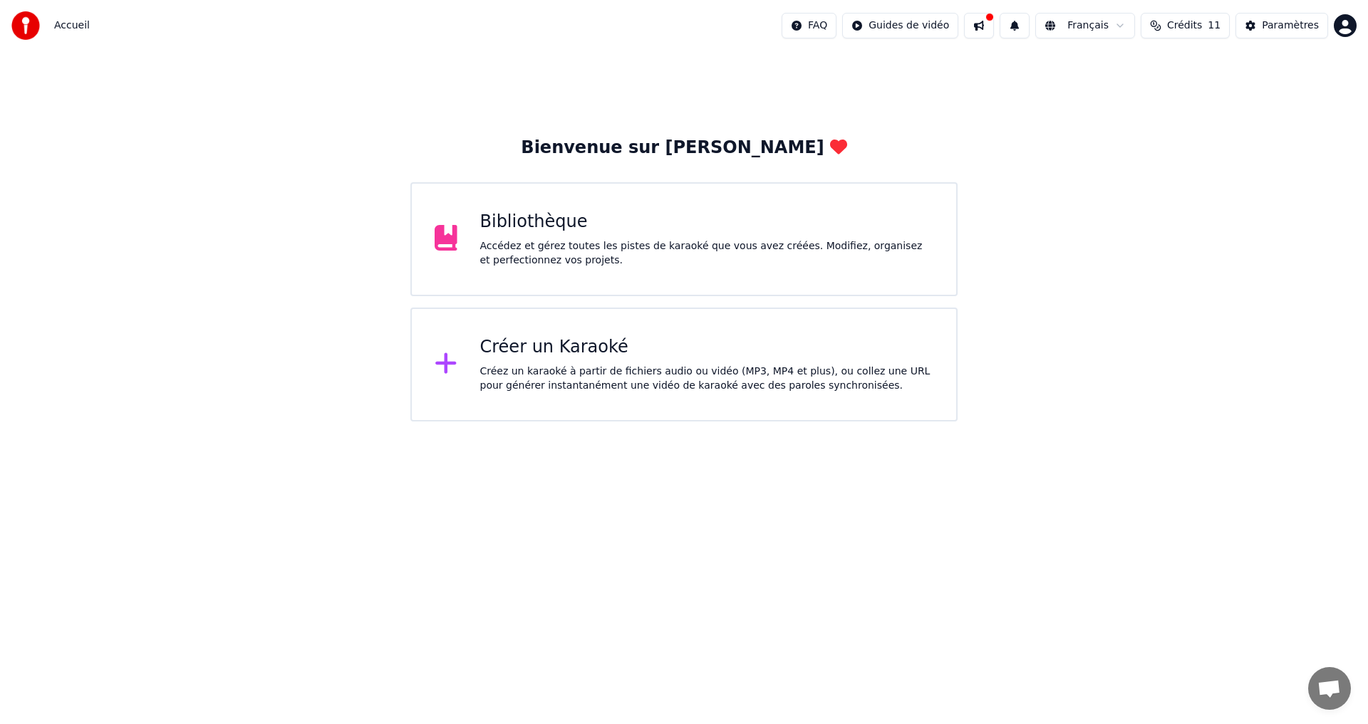
click at [654, 274] on div "Bibliothèque Accédez et gérez toutes les pistes de karaoké que vous avez créées…" at bounding box center [683, 239] width 547 height 114
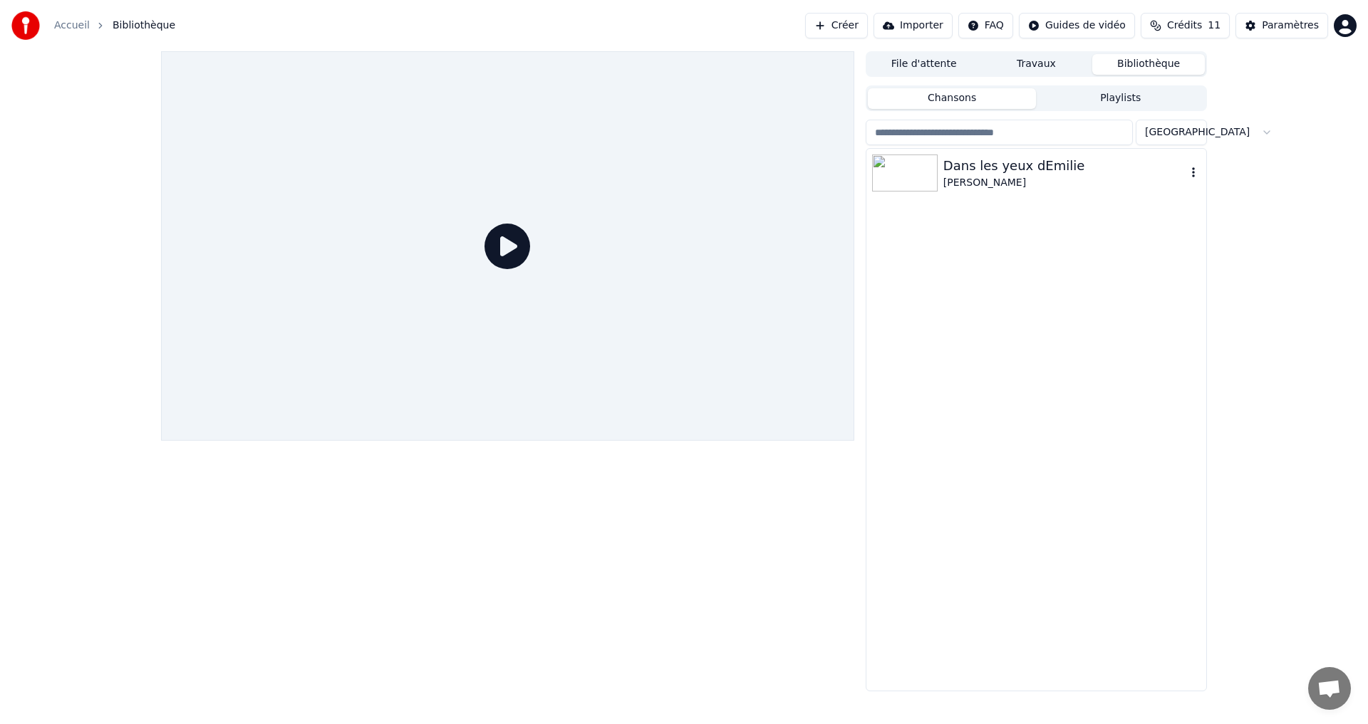
click at [1045, 177] on div "[PERSON_NAME]" at bounding box center [1064, 183] width 243 height 14
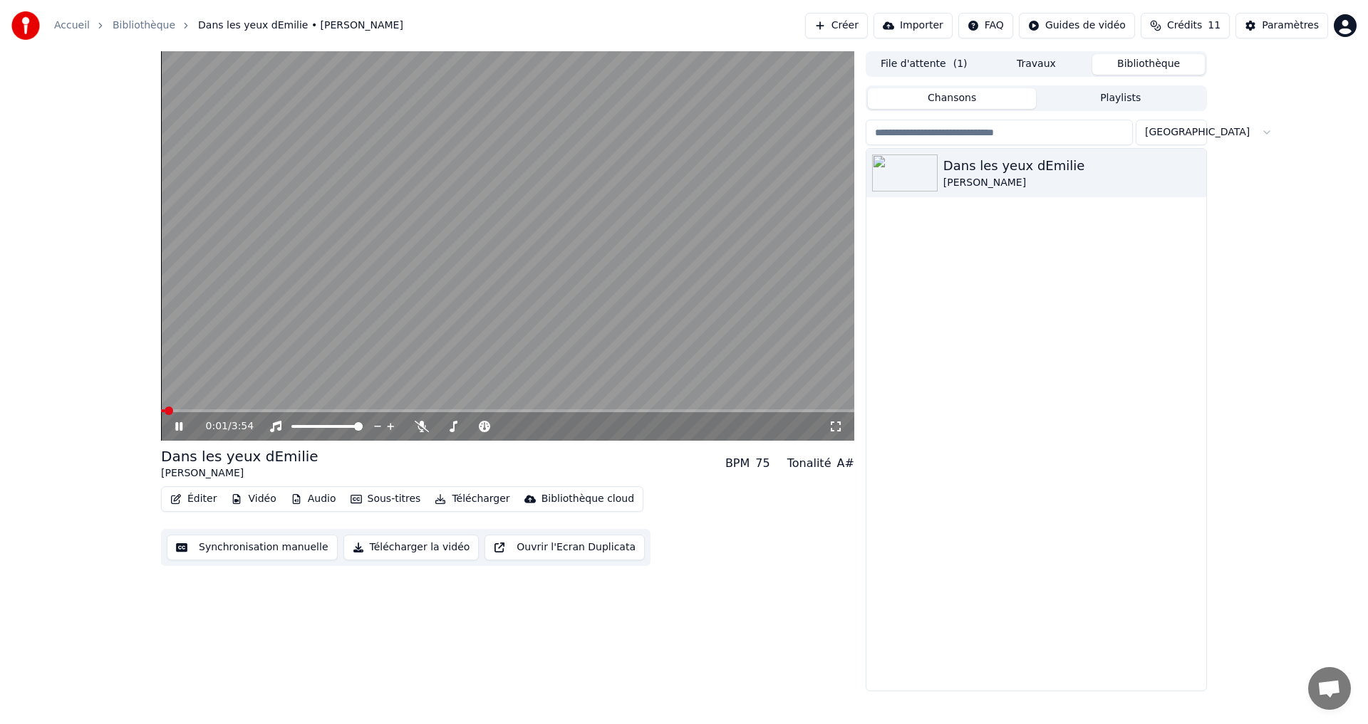
click at [296, 551] on button "Synchronisation manuelle" at bounding box center [252, 548] width 171 height 26
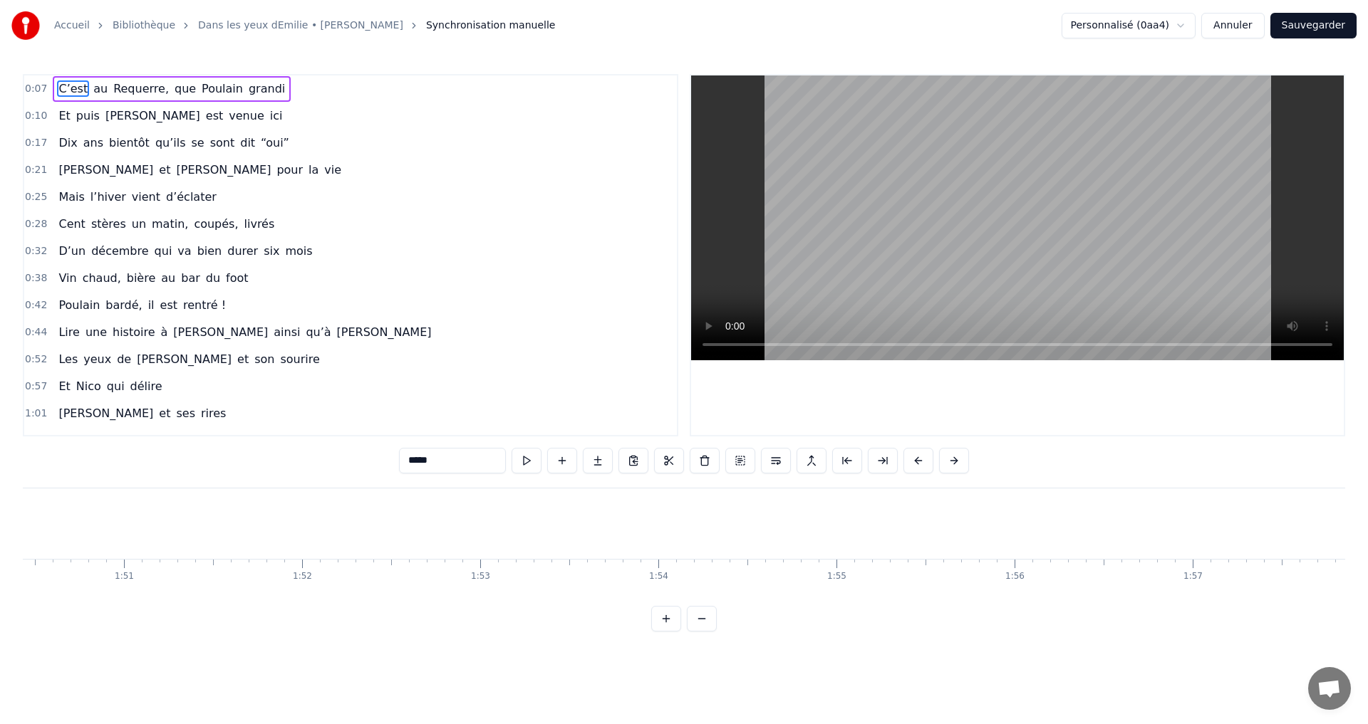
scroll to position [0, 19803]
